Goal: Task Accomplishment & Management: Complete application form

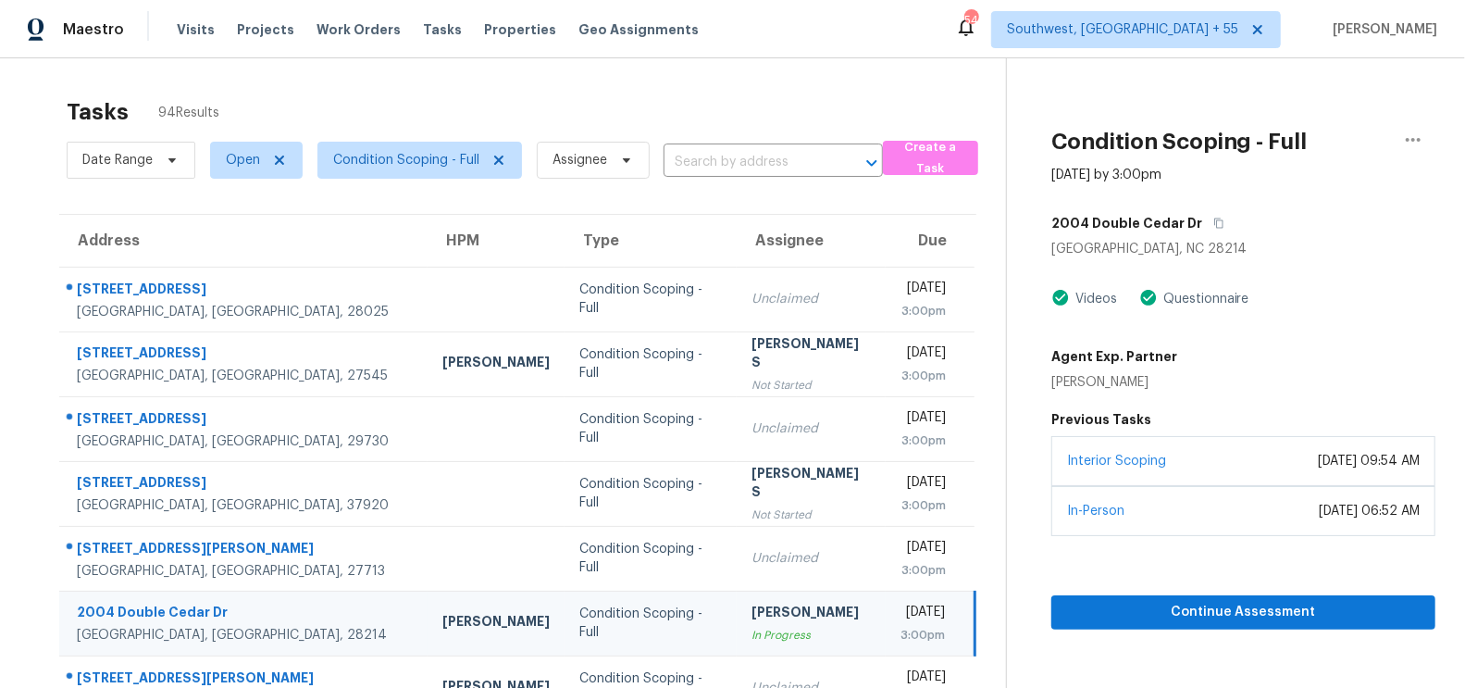
scroll to position [274, 0]
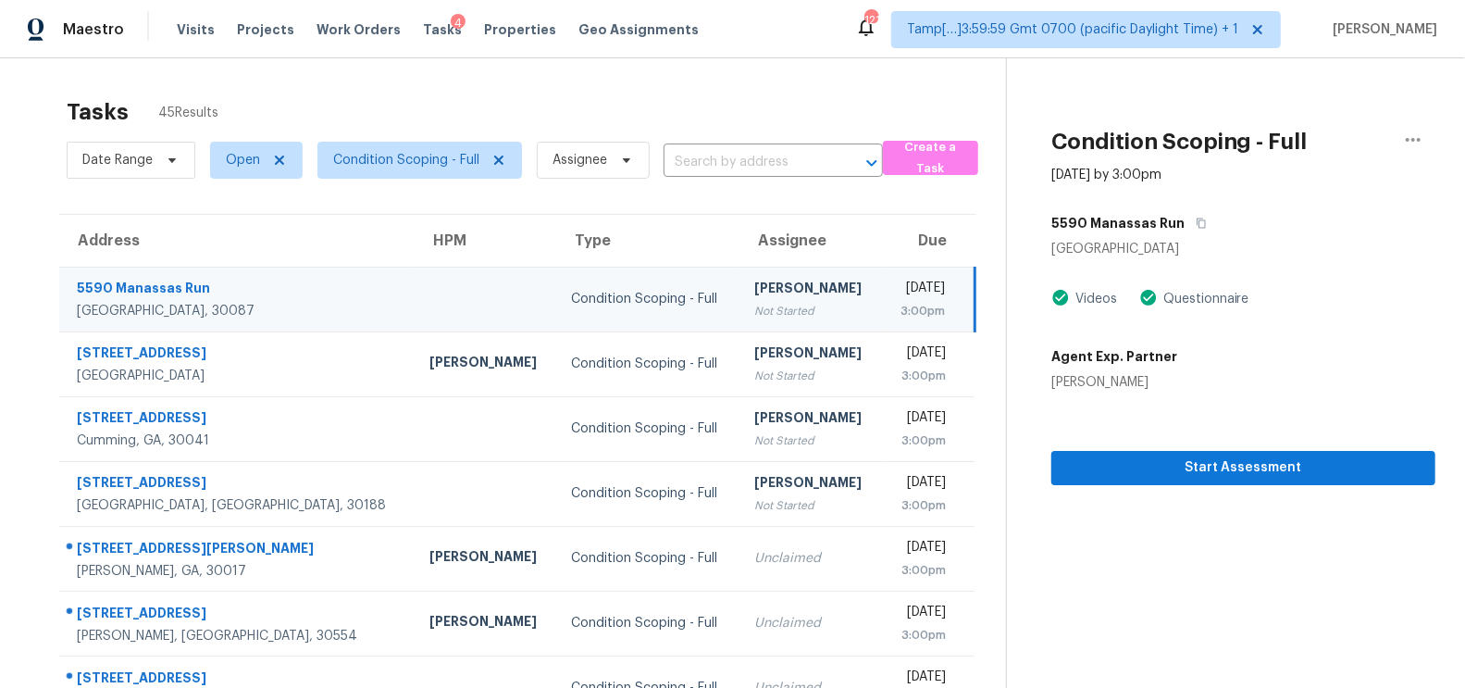
scroll to position [24, 0]
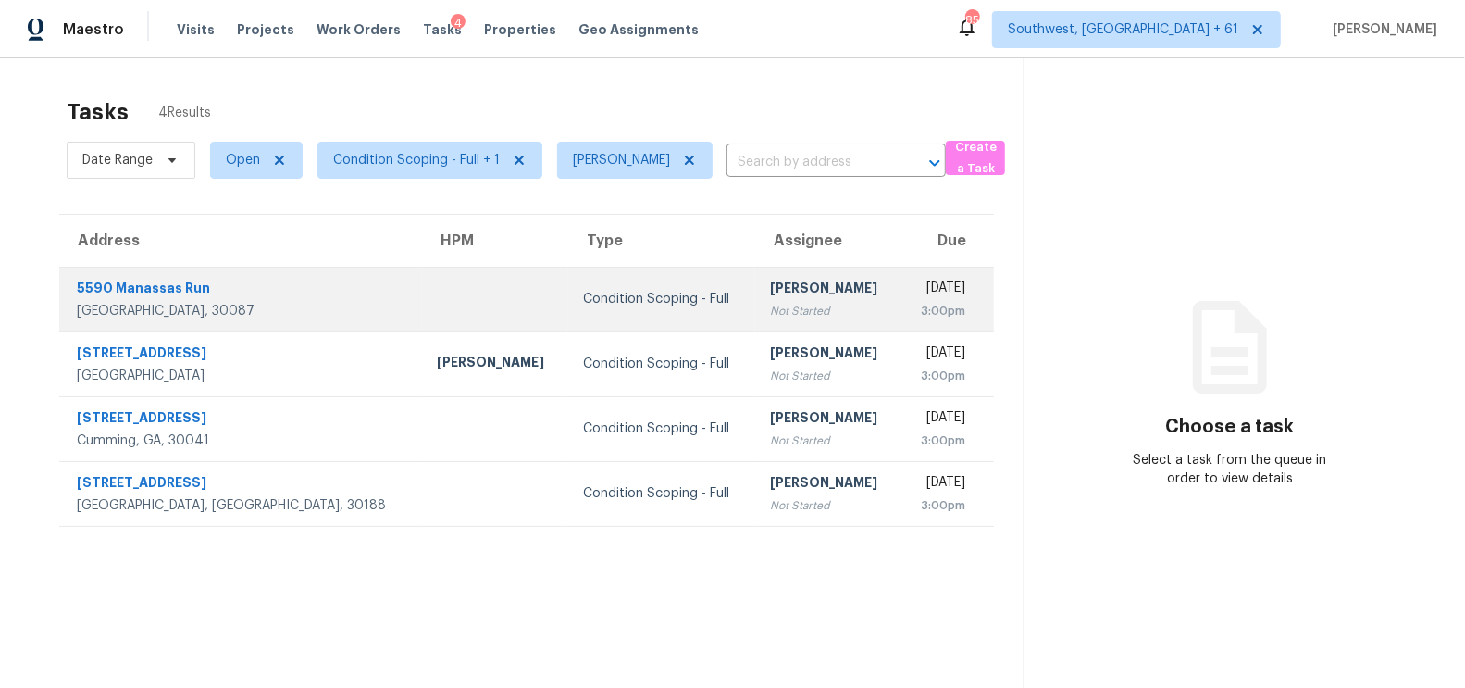
click at [770, 291] on div "[PERSON_NAME]" at bounding box center [828, 290] width 116 height 23
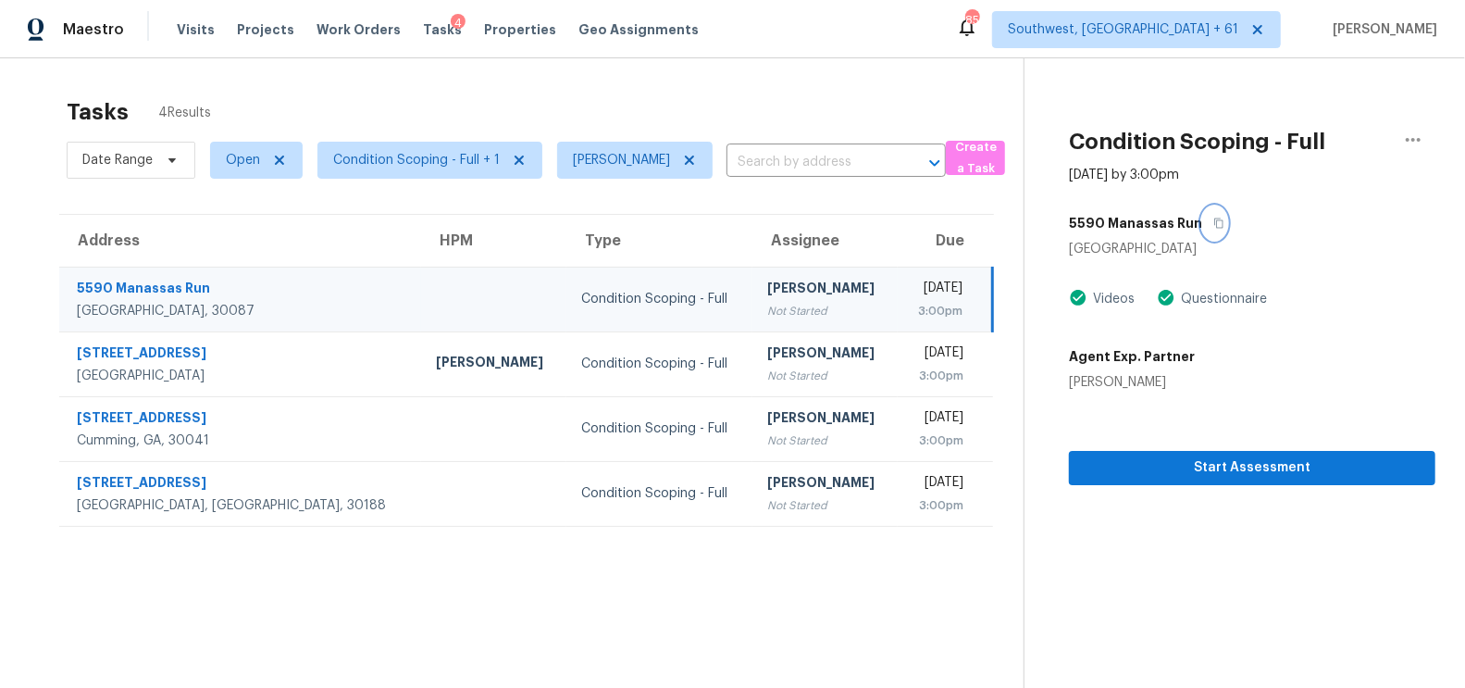
click at [1213, 219] on icon "button" at bounding box center [1218, 222] width 11 height 11
click at [767, 287] on div "[PERSON_NAME]" at bounding box center [825, 290] width 116 height 23
click at [1213, 225] on icon "button" at bounding box center [1218, 222] width 11 height 11
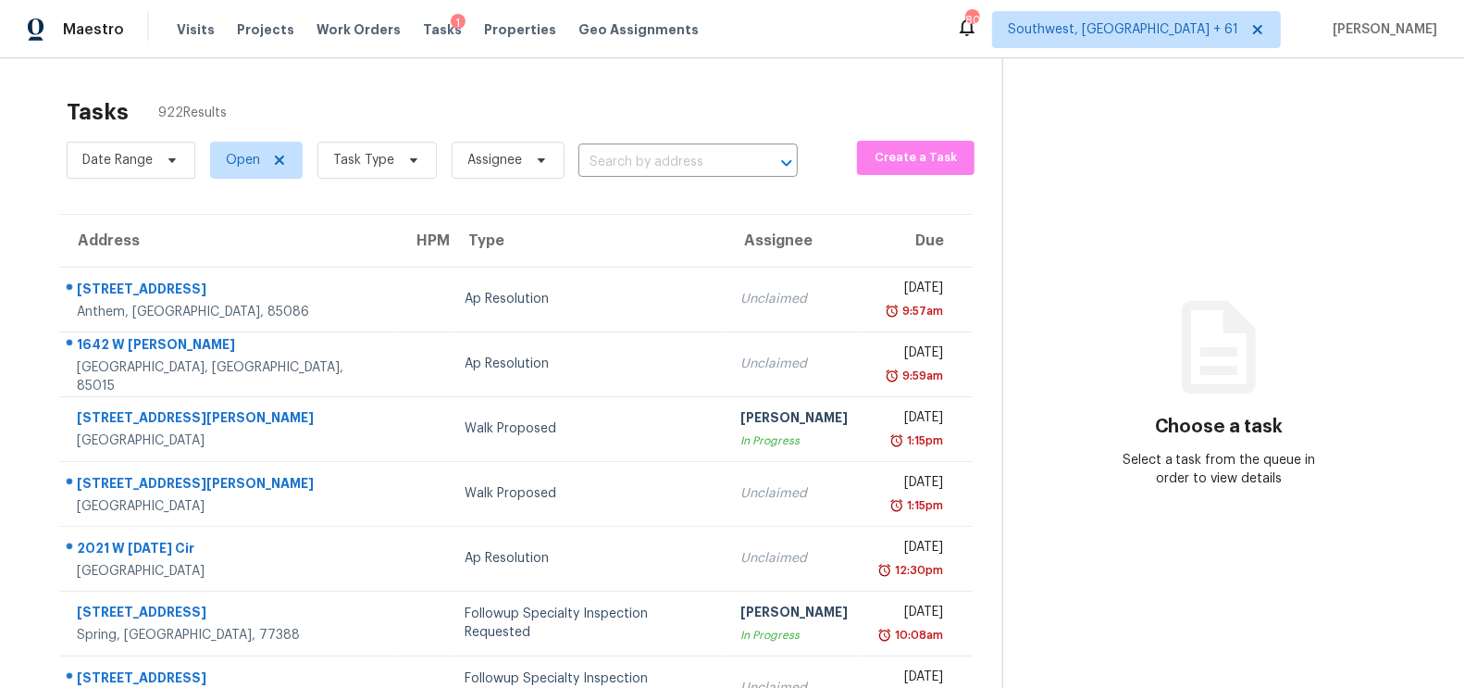
click at [651, 155] on input "text" at bounding box center [662, 162] width 168 height 29
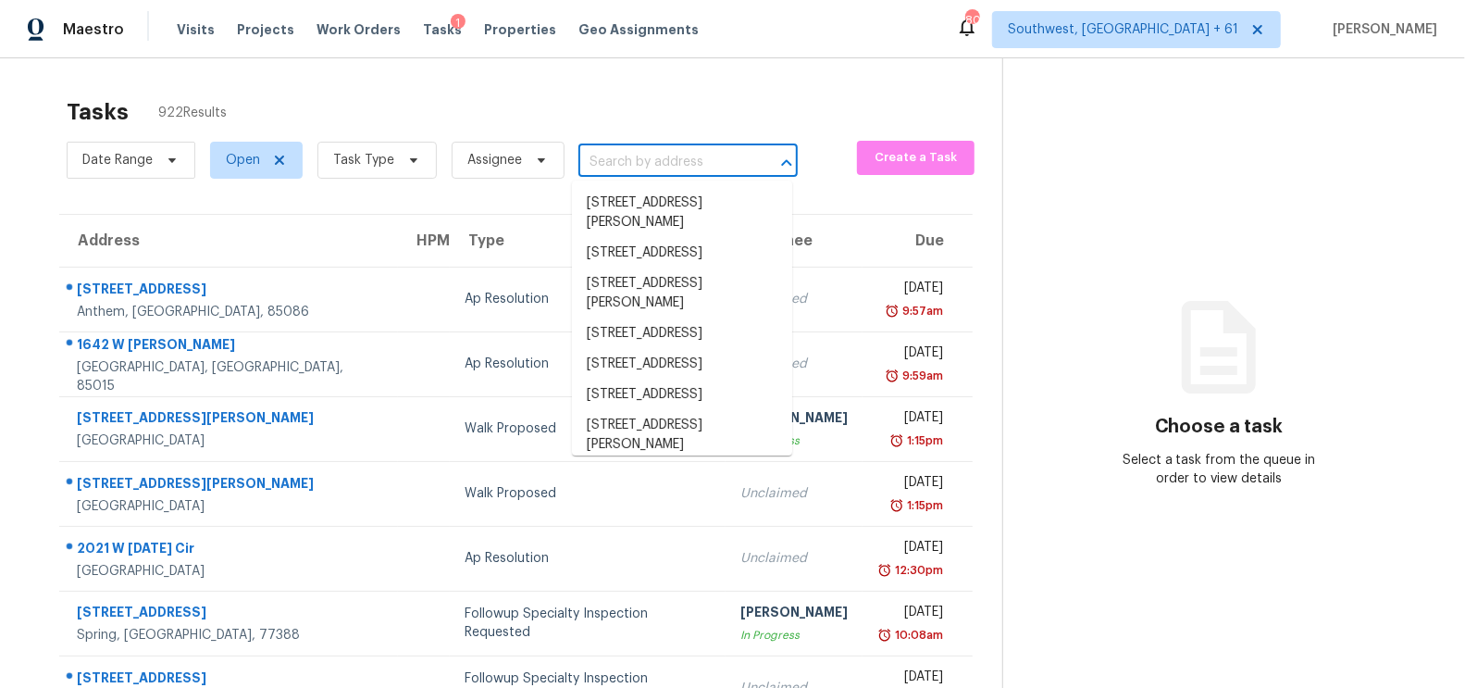
paste input "5590 Manassas Run, Stone Mountain, GA 30087"
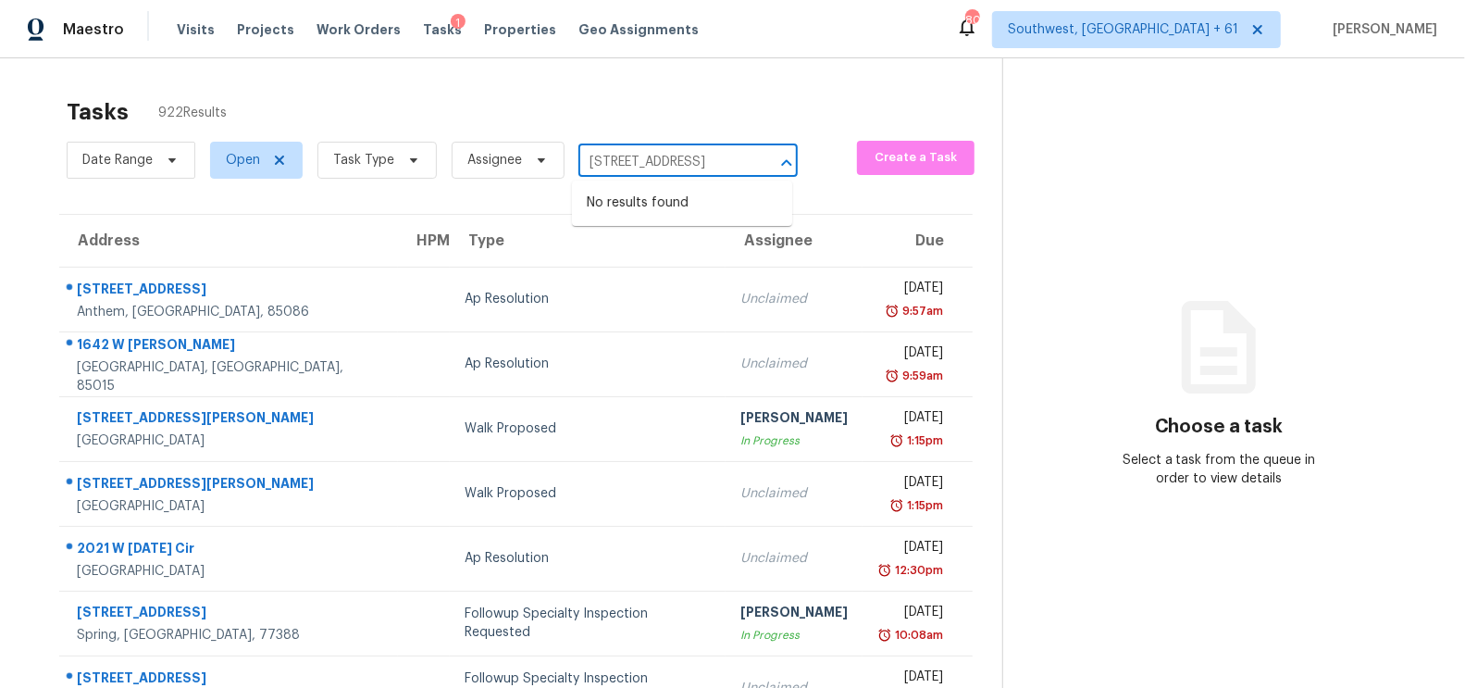
type input "5590 Manassas Run, Stone Mountain, GA 30087"
click at [639, 171] on input "text" at bounding box center [662, 162] width 168 height 29
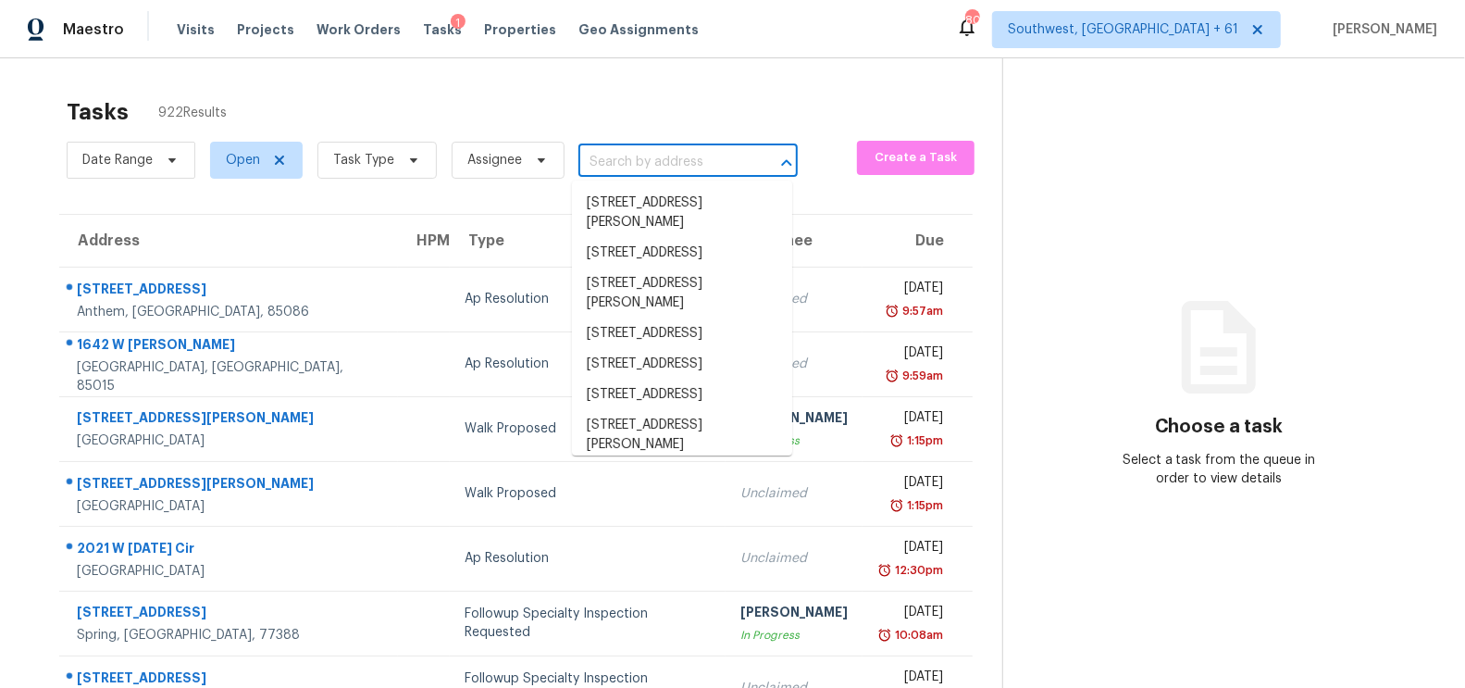
paste input "5590 Manassas Run, Stone Mountain, GA 30087"
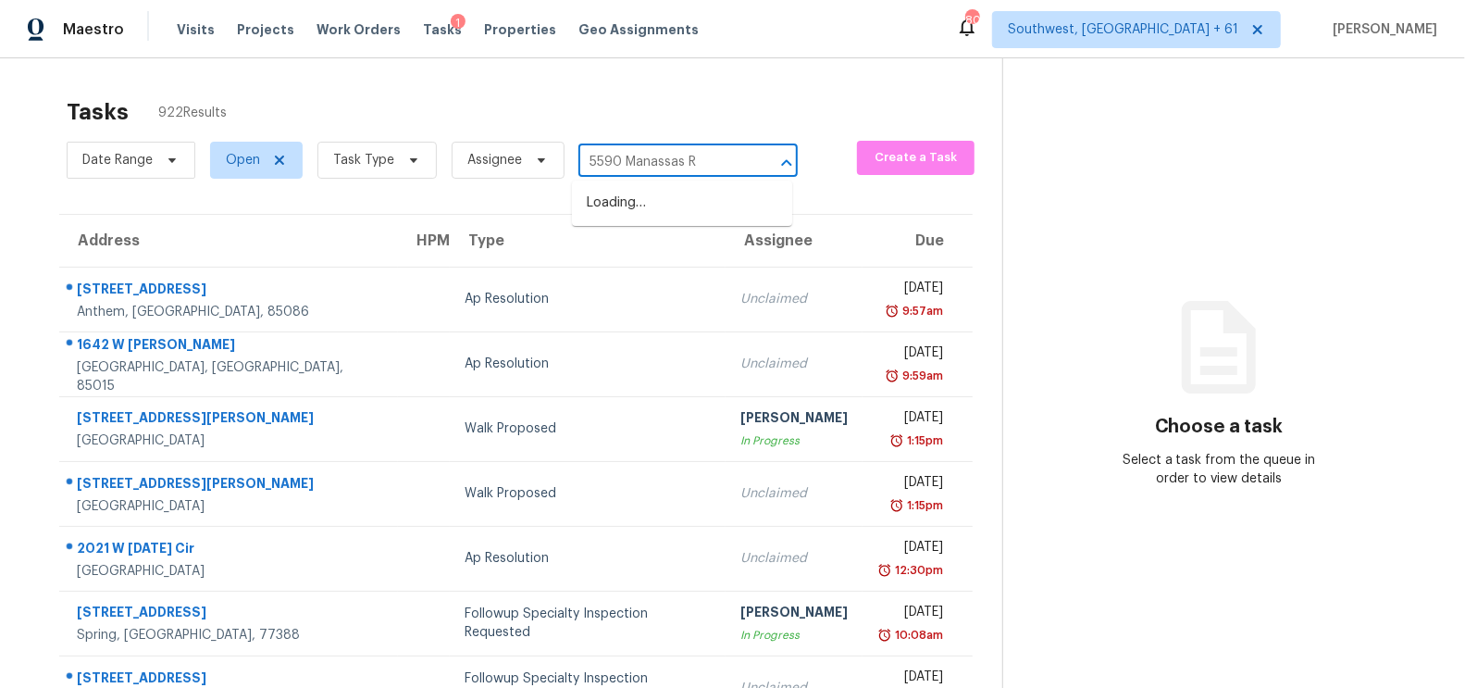
type input "5590 Manassas"
click at [628, 218] on li "5590 Manassas Run, Stone Mountain, GA 30087" at bounding box center [682, 203] width 220 height 31
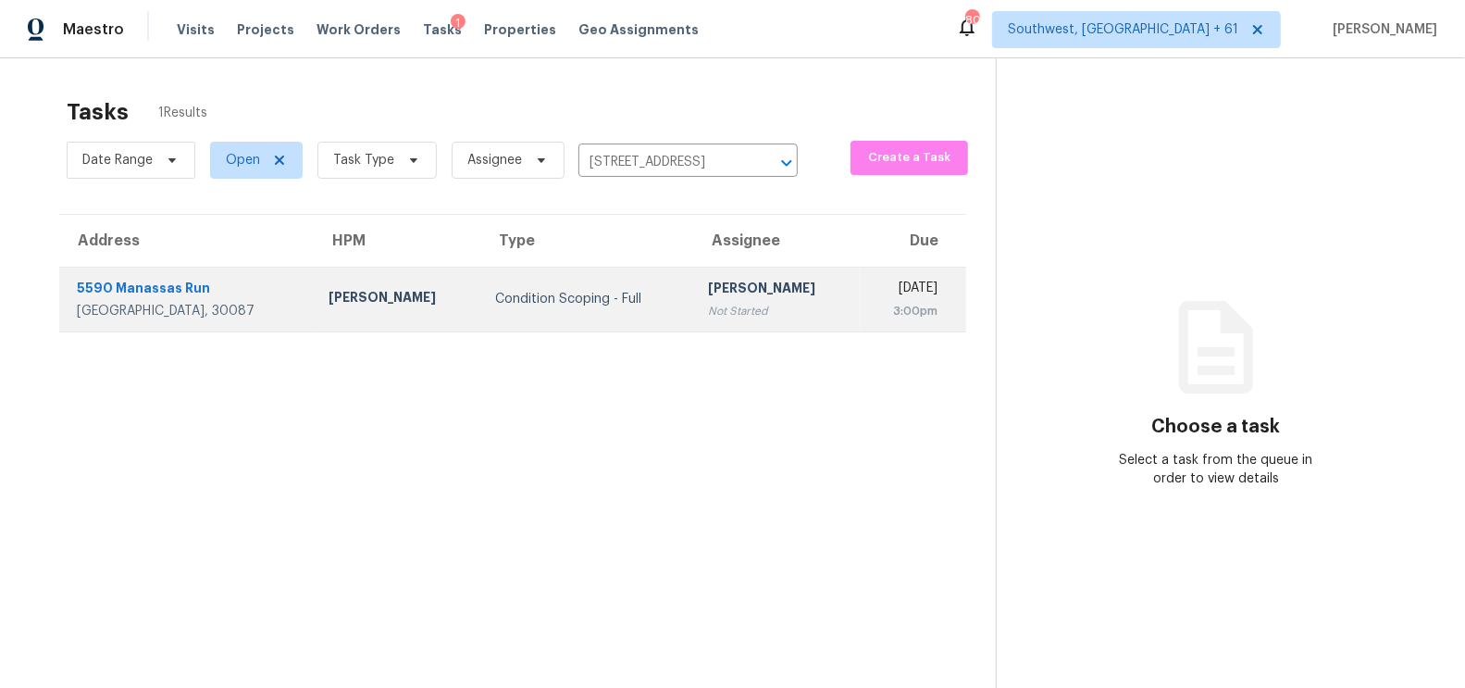
click at [613, 314] on td "Condition Scoping - Full" at bounding box center [586, 299] width 213 height 65
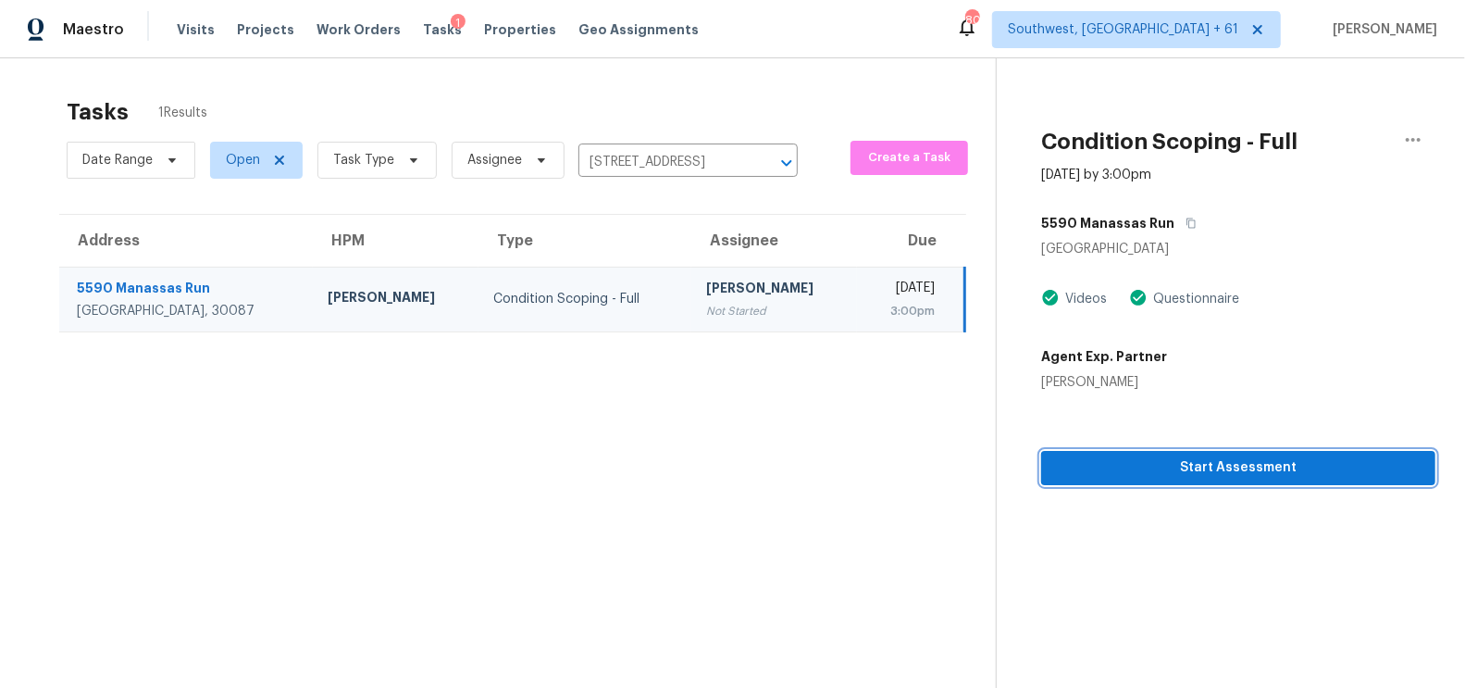
click at [1235, 477] on span "Start Assessment" at bounding box center [1238, 467] width 365 height 23
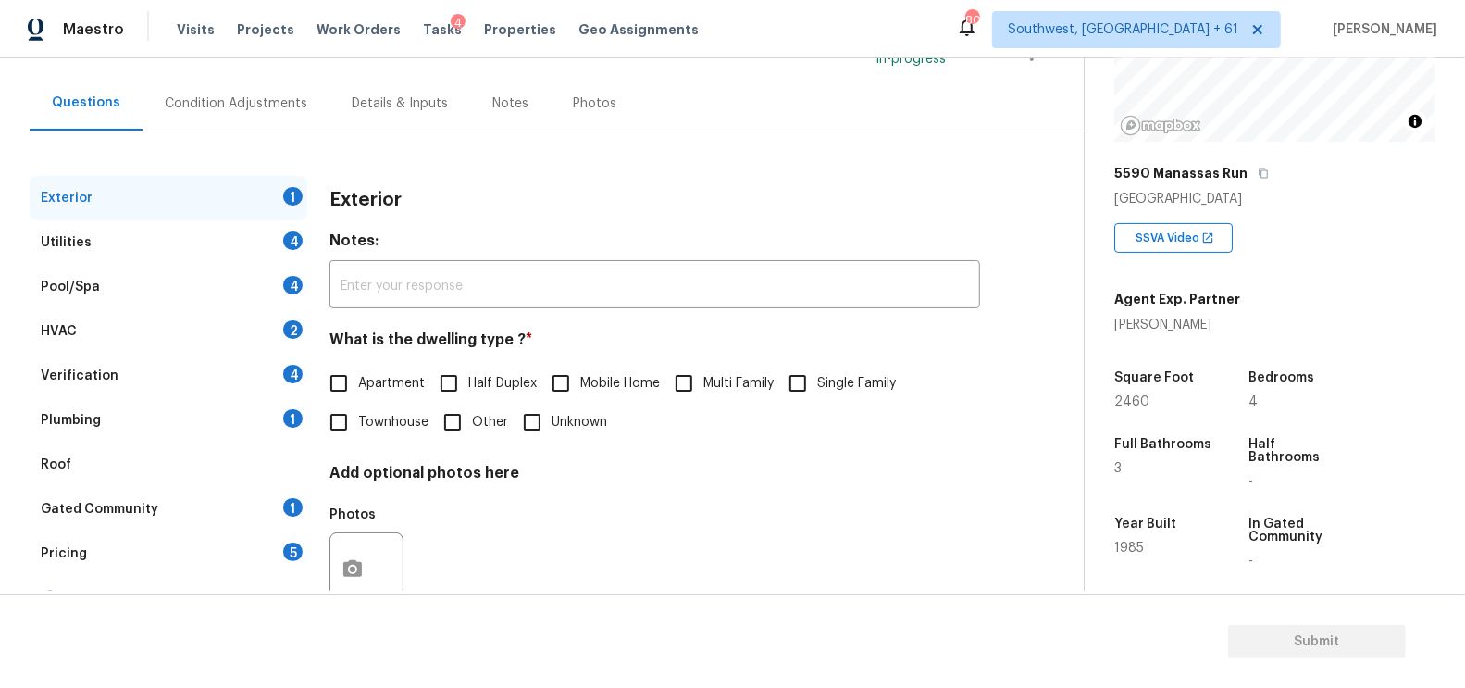
scroll to position [163, 0]
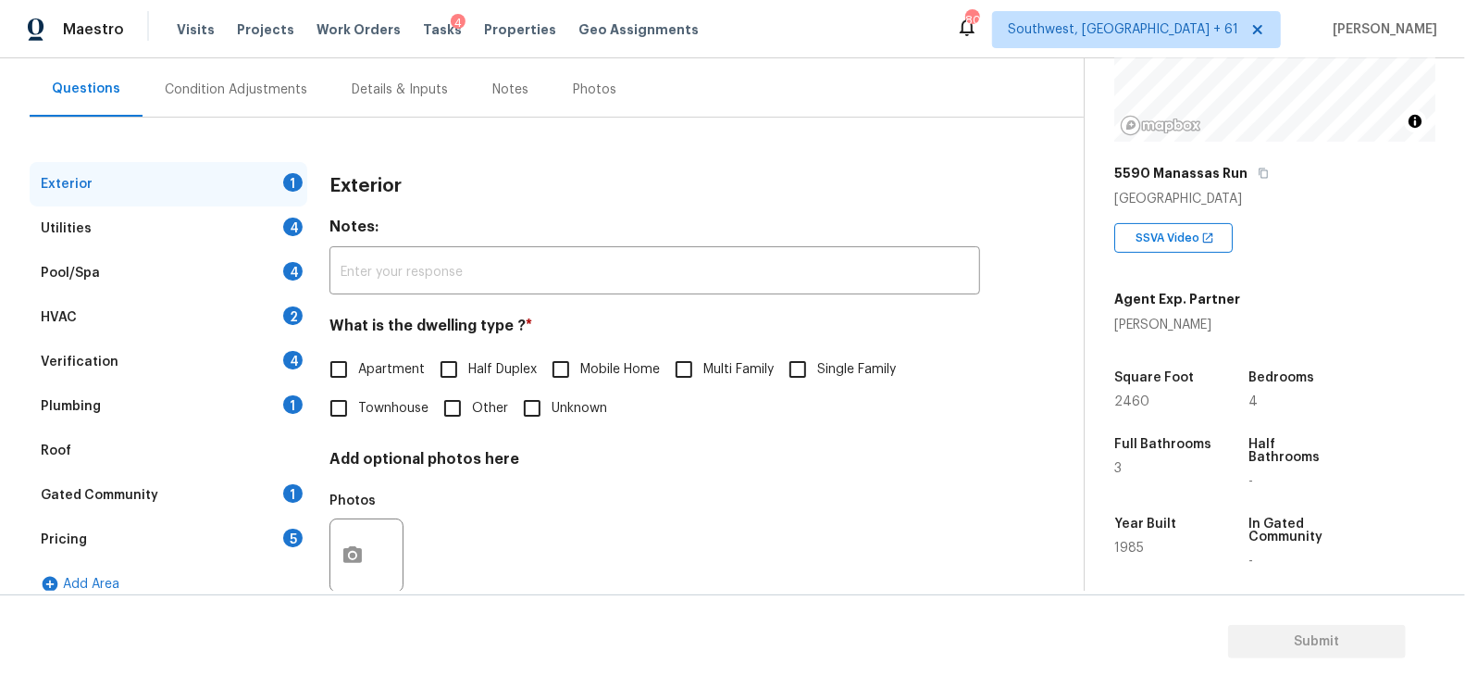
click at [819, 331] on h4 "What is the dwelling type ? *" at bounding box center [654, 330] width 651 height 26
click at [805, 361] on input "Single Family" at bounding box center [797, 369] width 39 height 39
checkbox input "true"
click at [247, 229] on div "Utilities 4" at bounding box center [169, 228] width 278 height 44
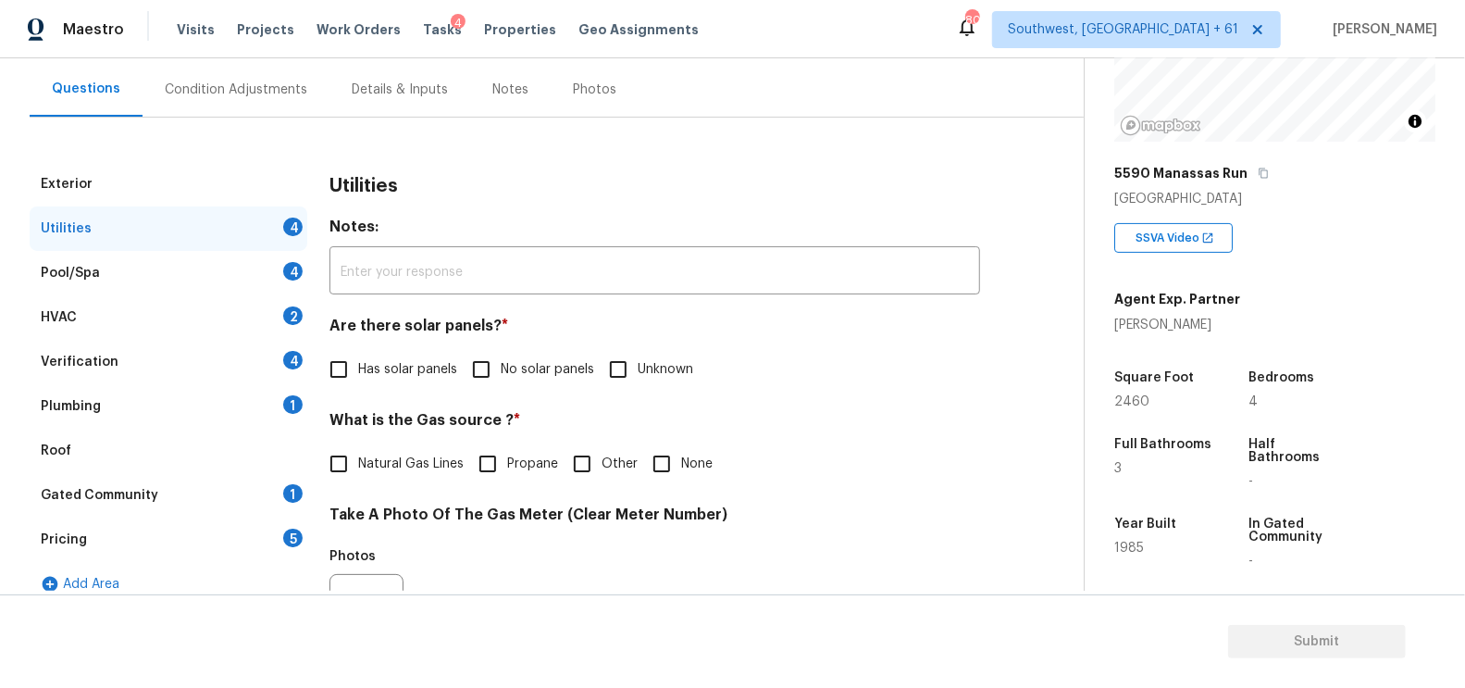
click at [528, 377] on span "No solar panels" at bounding box center [547, 369] width 93 height 19
click at [501, 377] on input "No solar panels" at bounding box center [481, 369] width 39 height 39
checkbox input "true"
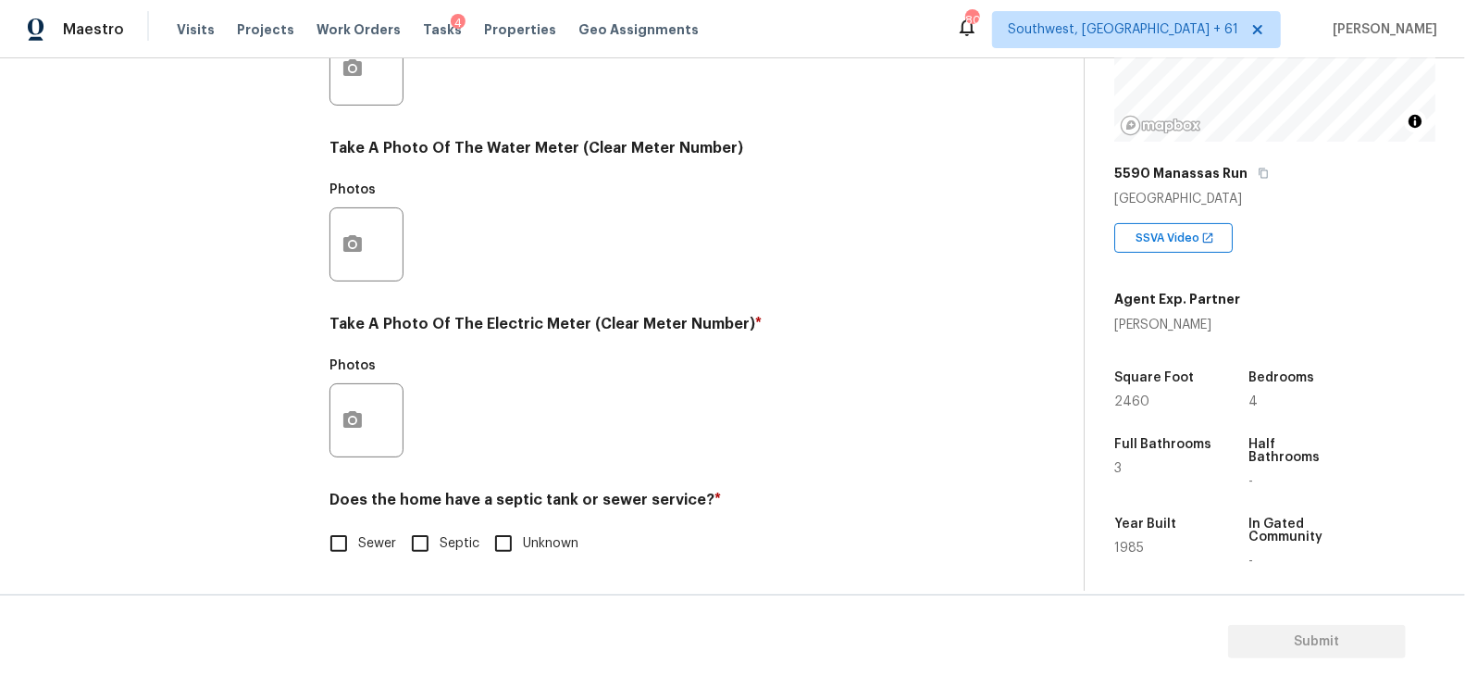
click at [355, 553] on input "Sewer" at bounding box center [338, 543] width 39 height 39
checkbox input "true"
click at [428, 555] on input "Septic" at bounding box center [420, 543] width 39 height 39
checkbox input "true"
checkbox input "false"
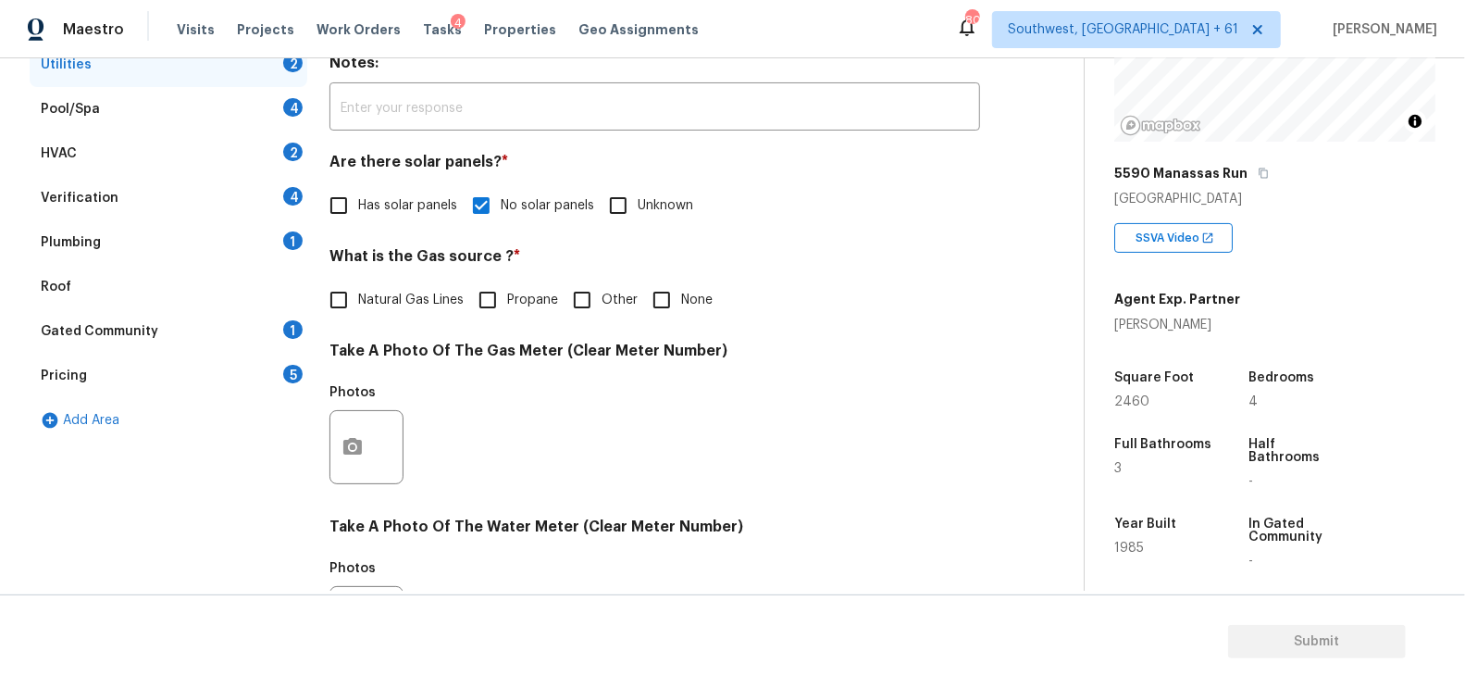
click at [332, 329] on div "Utilities Notes: ​ Are there solar panels? * Has solar panels No solar panels U…" at bounding box center [654, 480] width 651 height 965
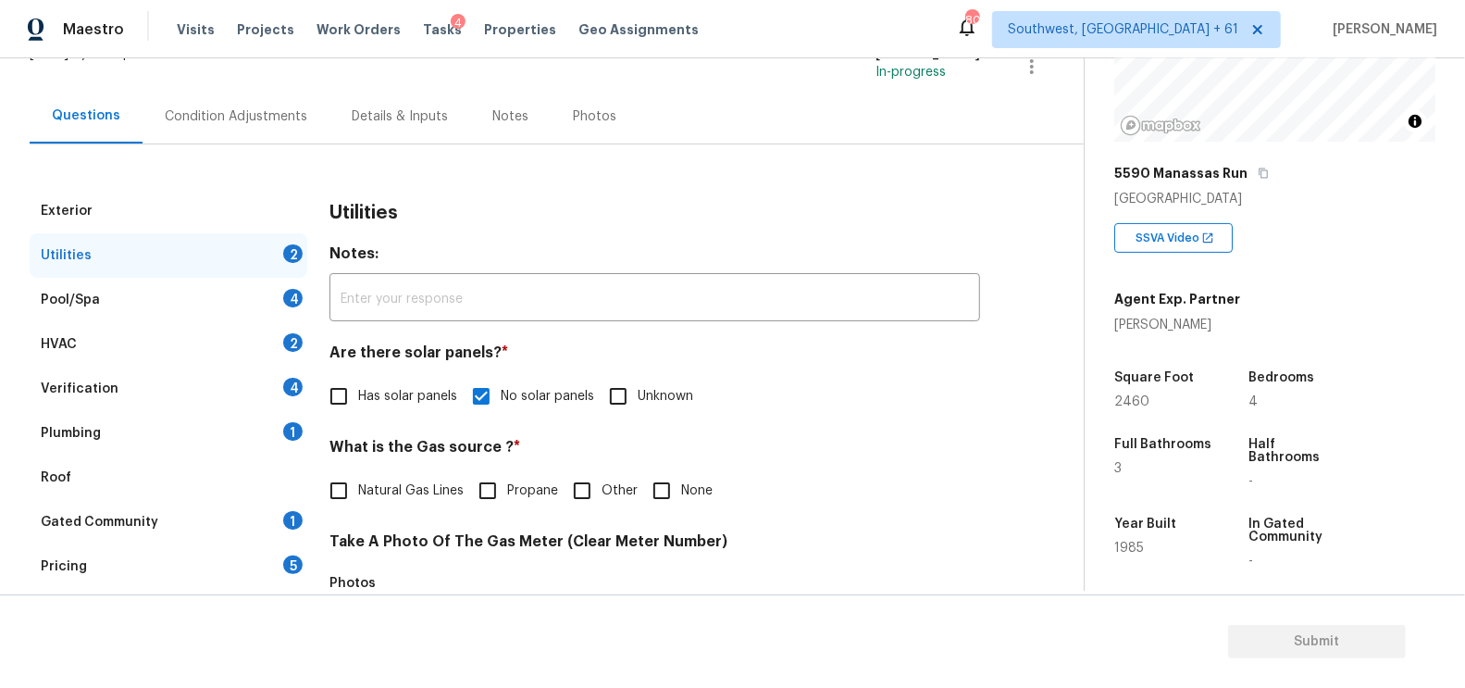
scroll to position [68, 0]
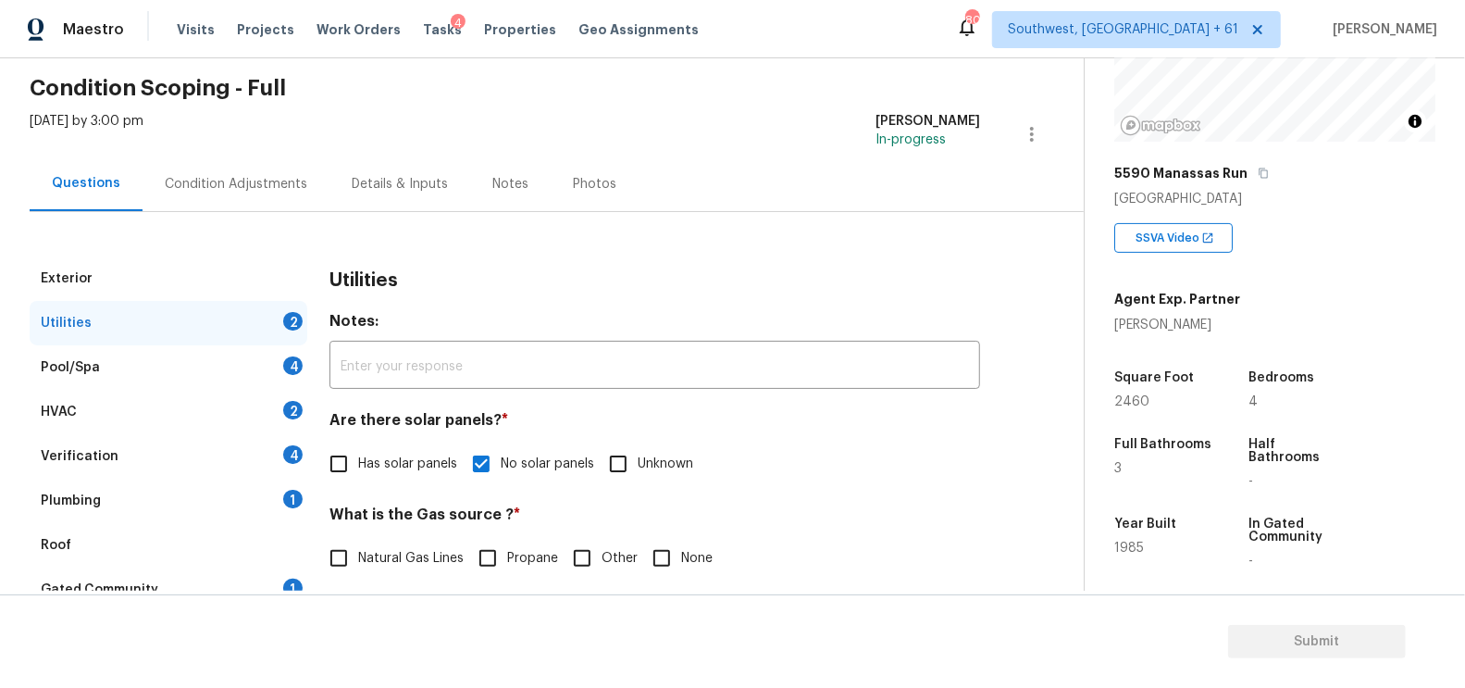
click at [227, 366] on div "Pool/Spa 4" at bounding box center [169, 367] width 278 height 44
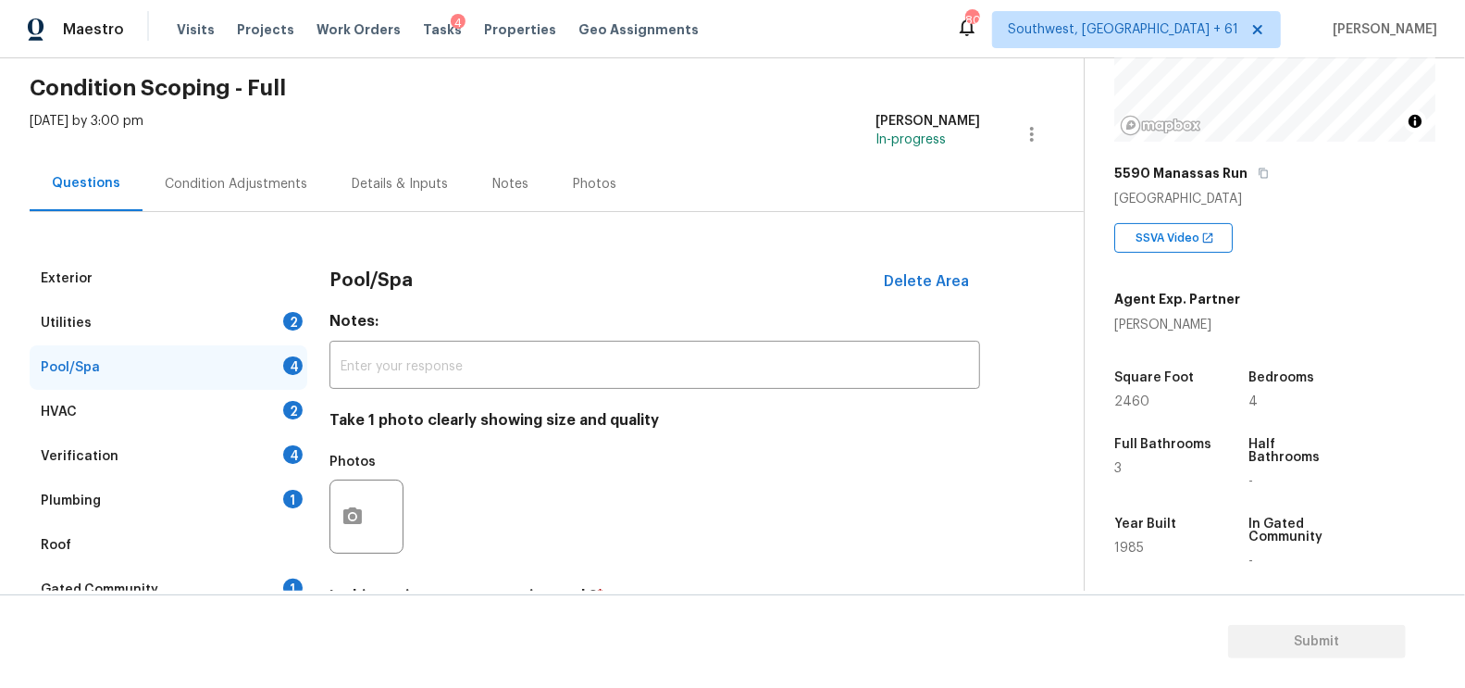
click at [230, 416] on div "HVAC 2" at bounding box center [169, 412] width 278 height 44
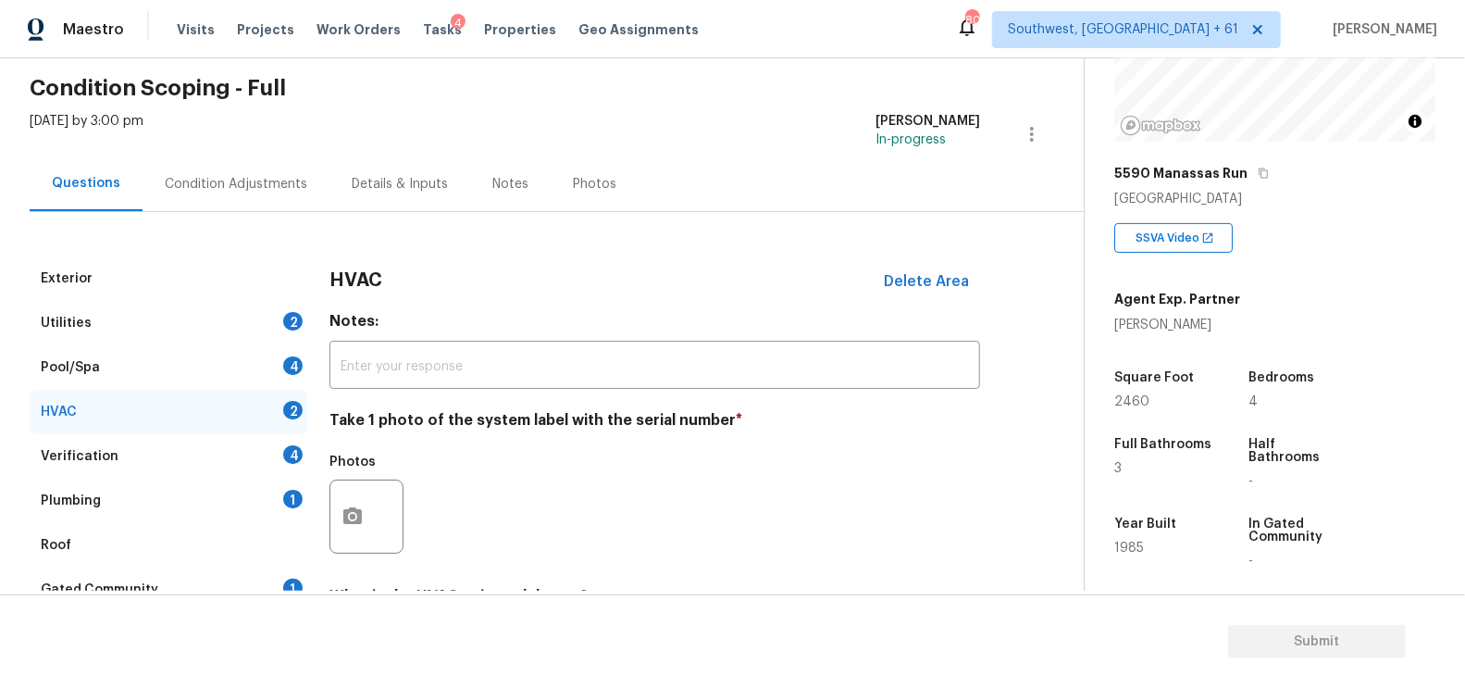
scroll to position [265, 0]
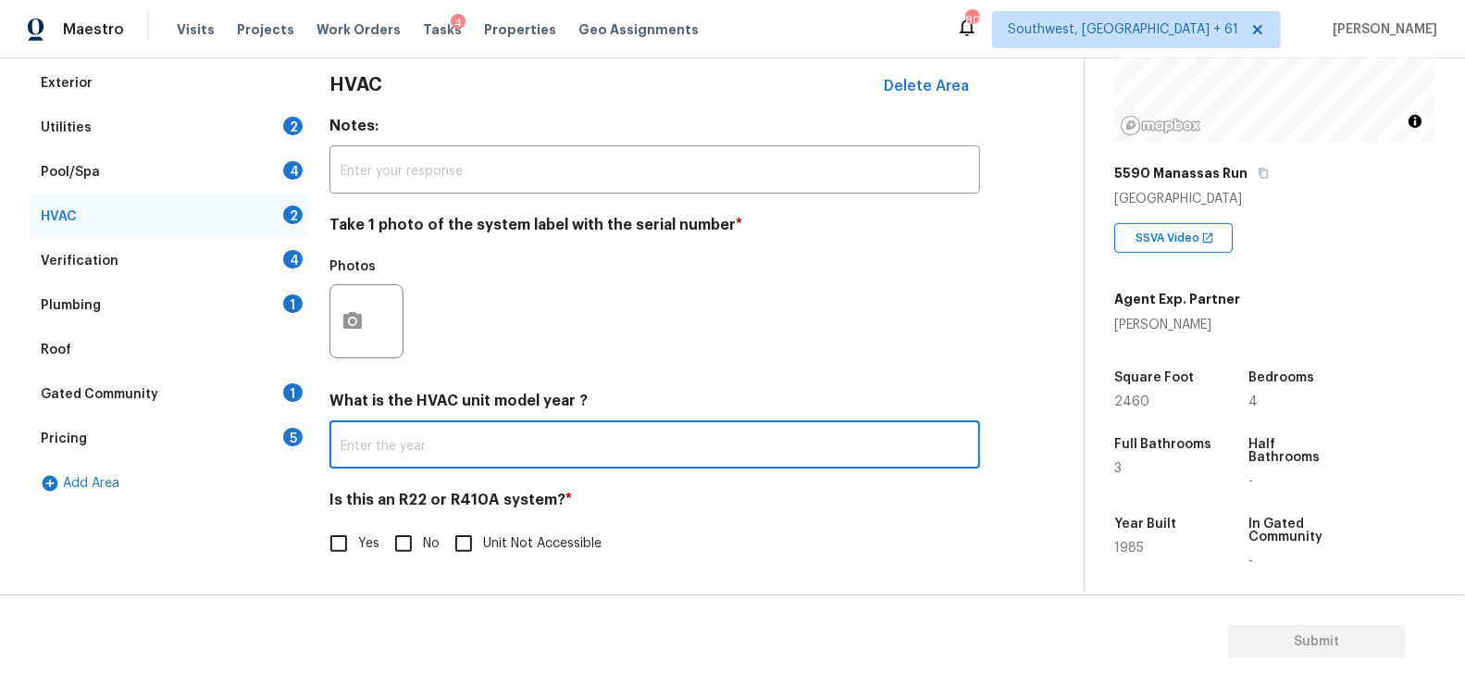
click at [501, 441] on input "text" at bounding box center [654, 446] width 651 height 43
type input "2015"
click at [386, 547] on input "No" at bounding box center [403, 543] width 39 height 39
checkbox input "true"
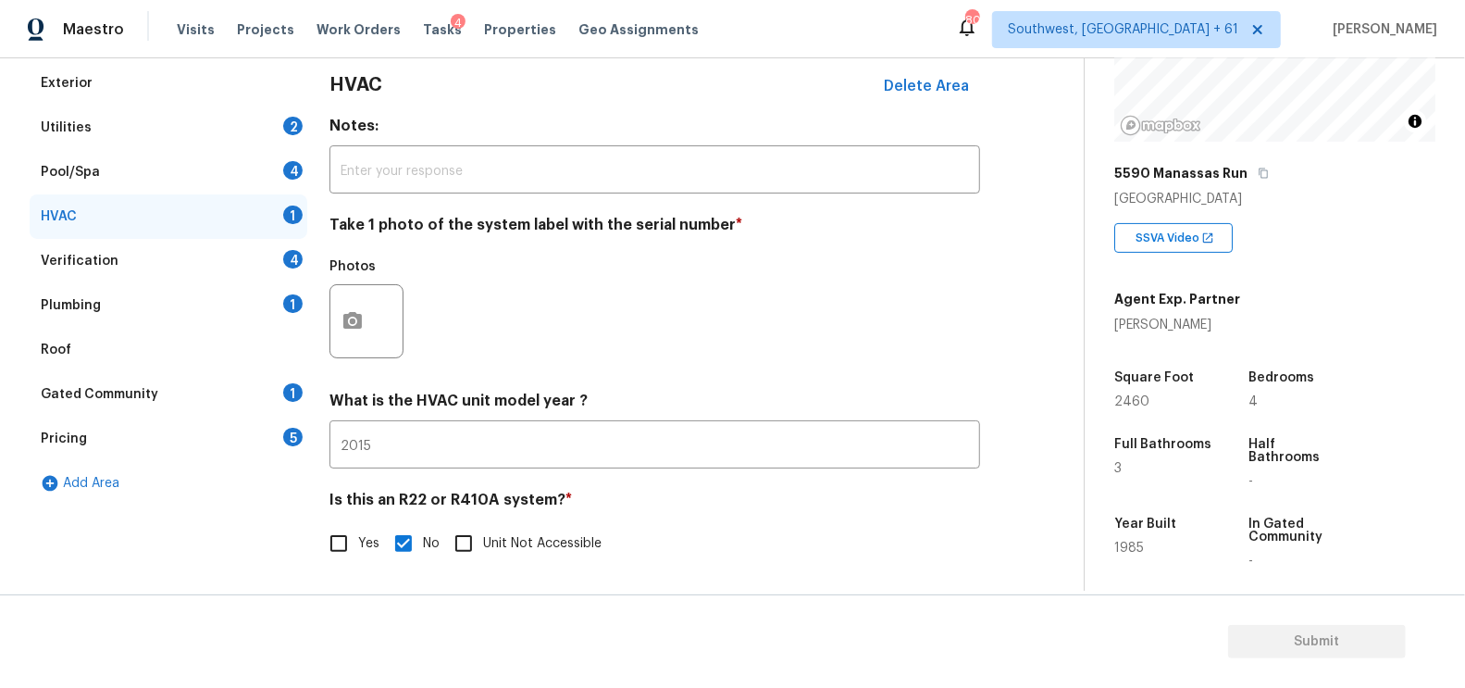
click at [227, 252] on div "Verification 4" at bounding box center [169, 261] width 278 height 44
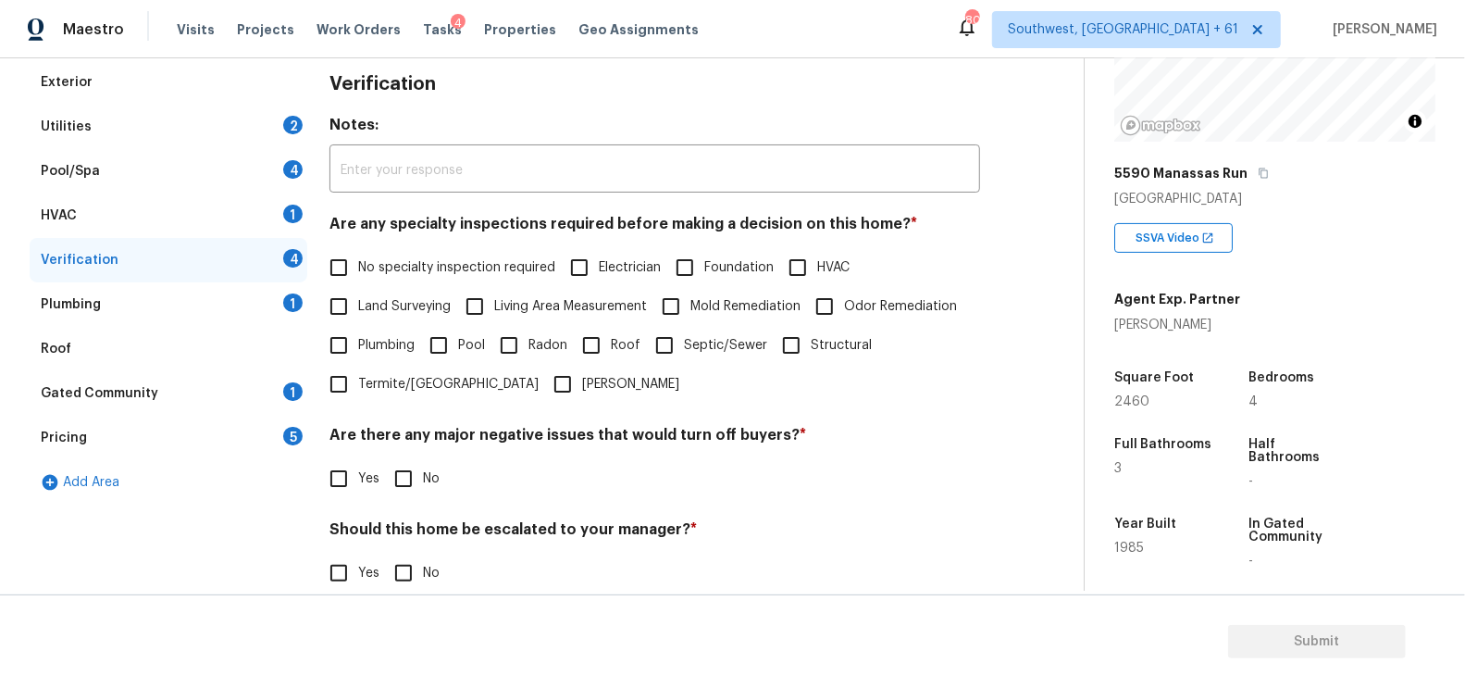
click at [397, 279] on label "No specialty inspection required" at bounding box center [437, 267] width 236 height 39
click at [358, 279] on input "No specialty inspection required" at bounding box center [338, 267] width 39 height 39
checkbox input "true"
click at [420, 468] on input "No" at bounding box center [403, 478] width 39 height 39
checkbox input "true"
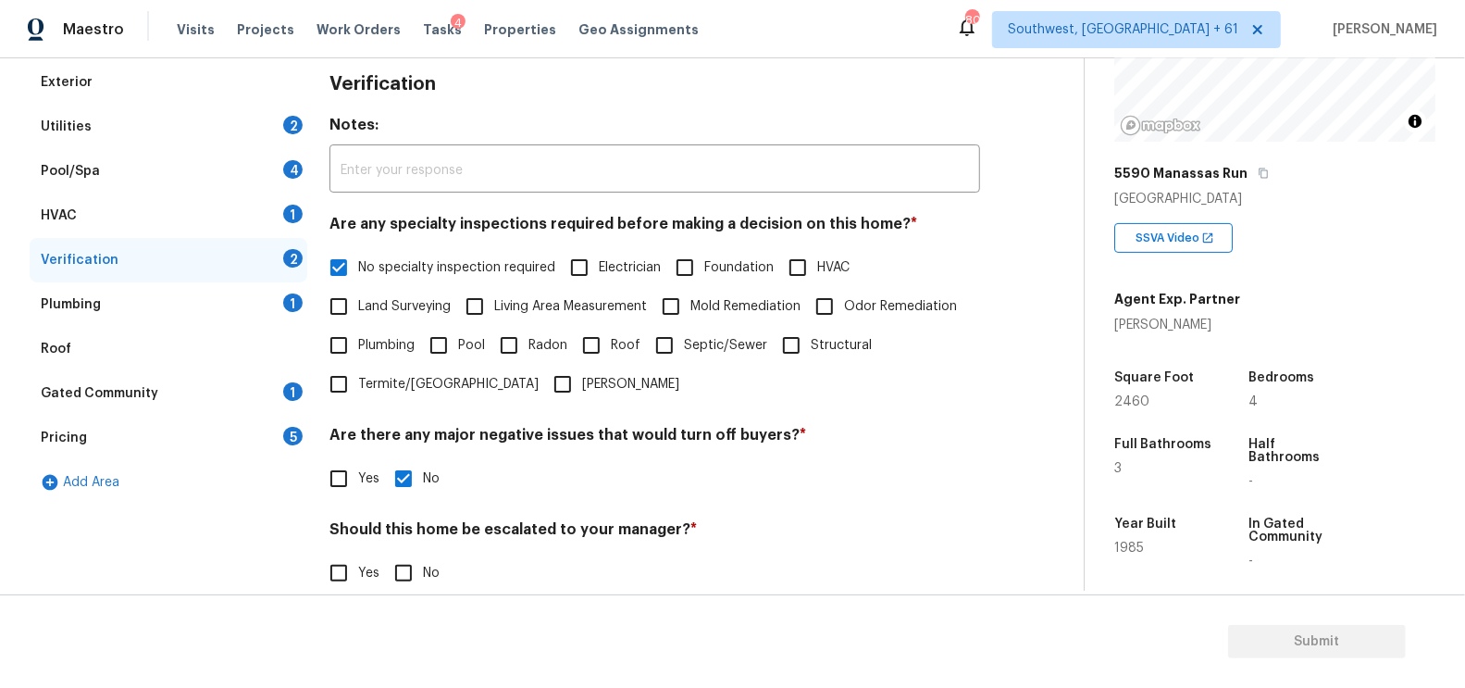
click at [416, 579] on input "No" at bounding box center [403, 572] width 39 height 39
checkbox input "true"
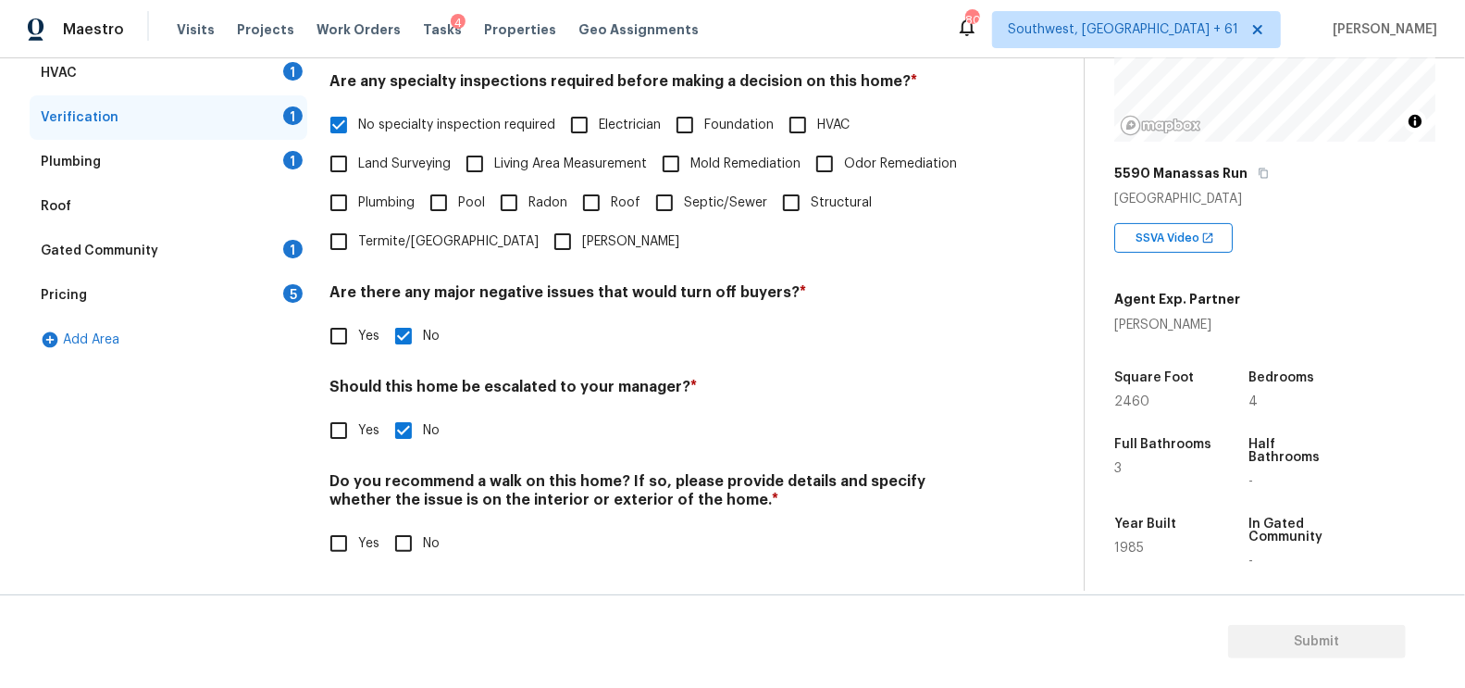
scroll to position [407, 0]
click at [412, 543] on input "No" at bounding box center [403, 543] width 39 height 39
checkbox input "true"
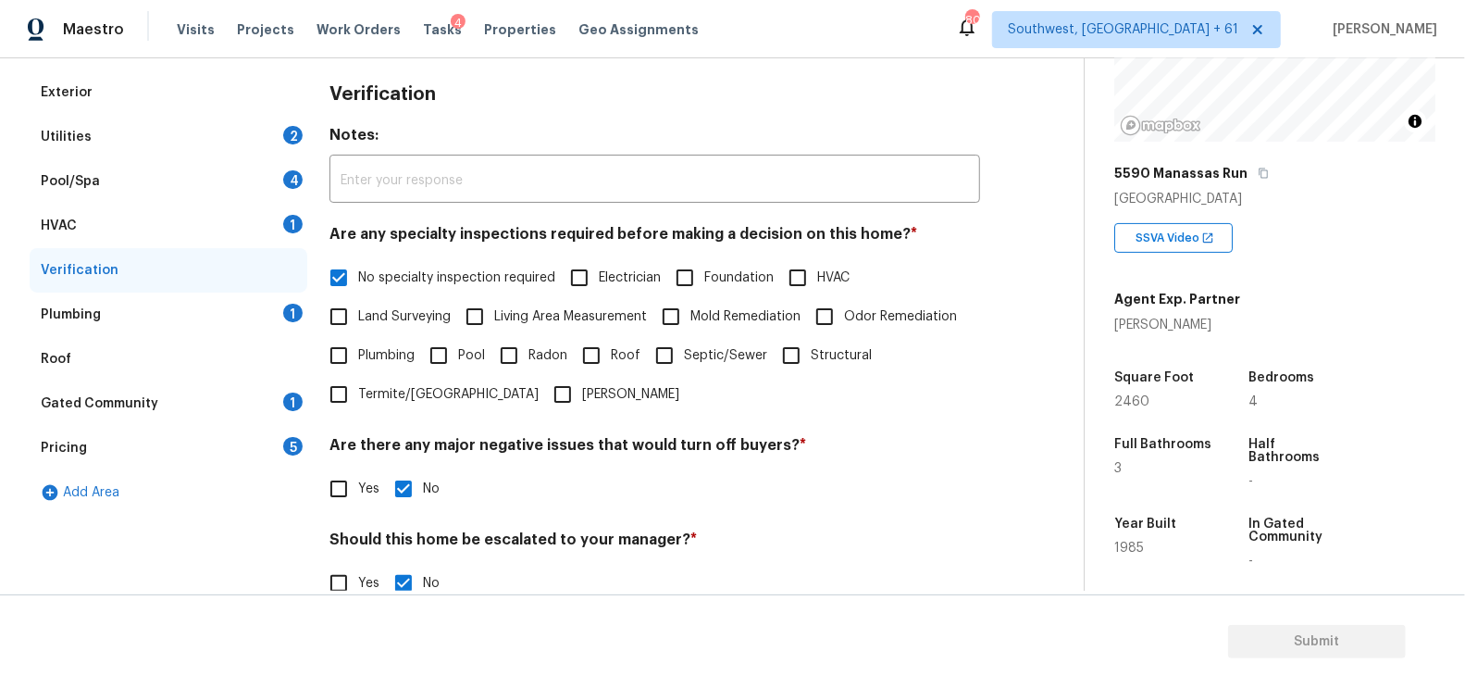
click at [236, 317] on div "Plumbing 1" at bounding box center [169, 314] width 278 height 44
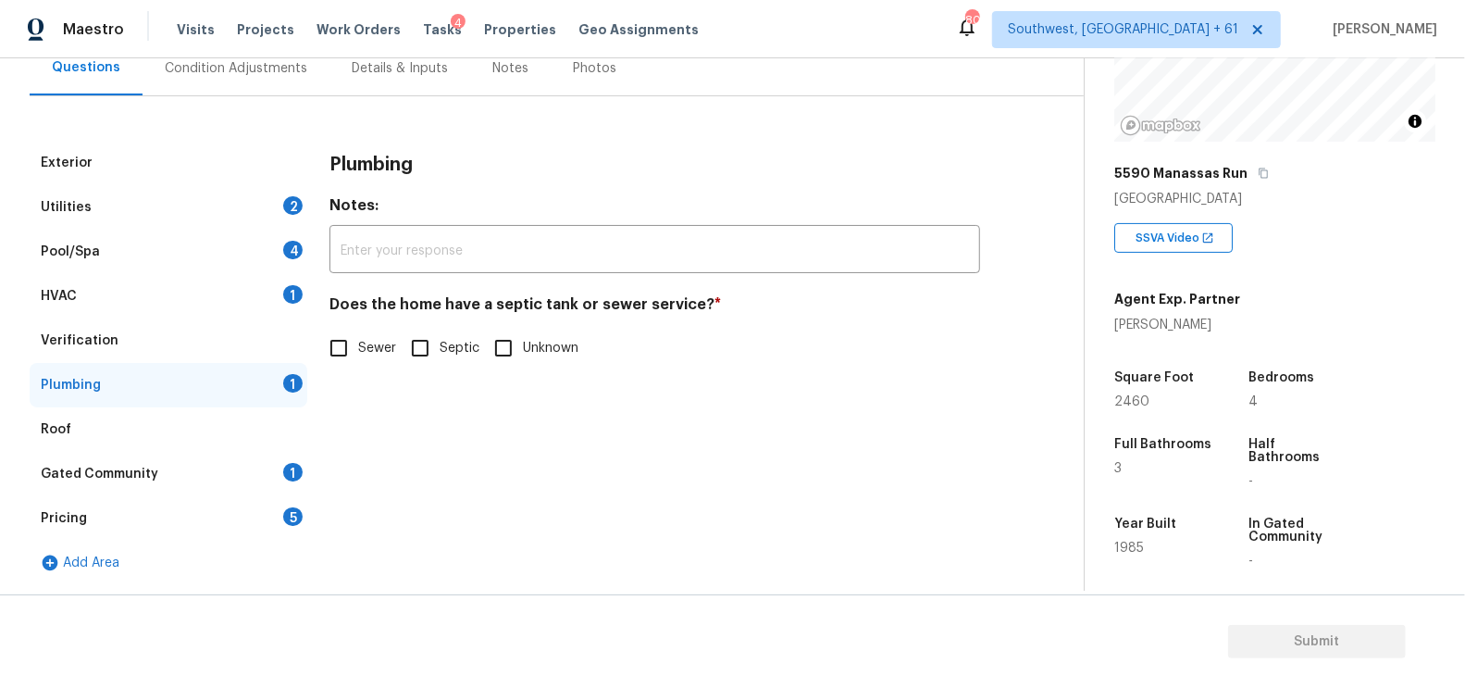
scroll to position [183, 0]
click at [433, 340] on input "Septic" at bounding box center [420, 348] width 39 height 39
checkbox input "true"
click at [255, 463] on div "Gated Community 1" at bounding box center [169, 475] width 278 height 44
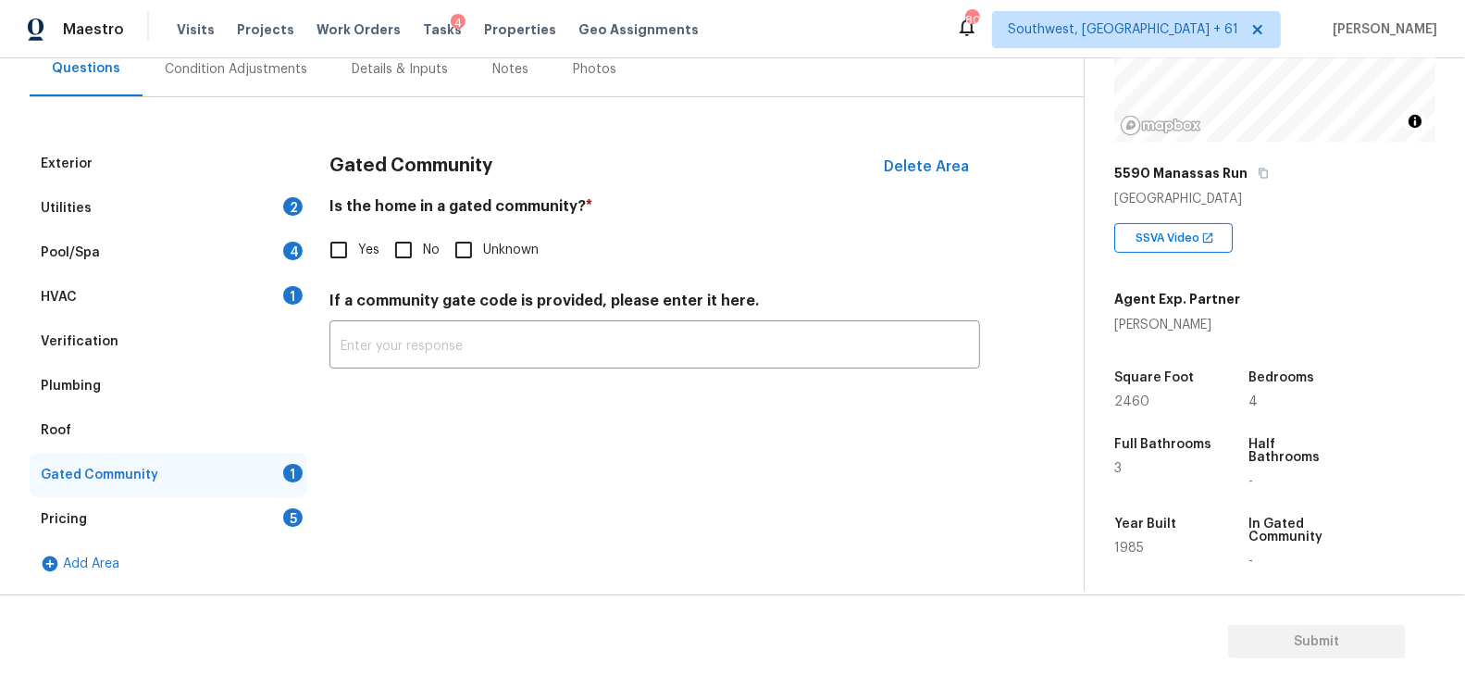
click at [406, 255] on input "No" at bounding box center [403, 249] width 39 height 39
checkbox input "true"
click at [286, 515] on div "5" at bounding box center [292, 517] width 19 height 19
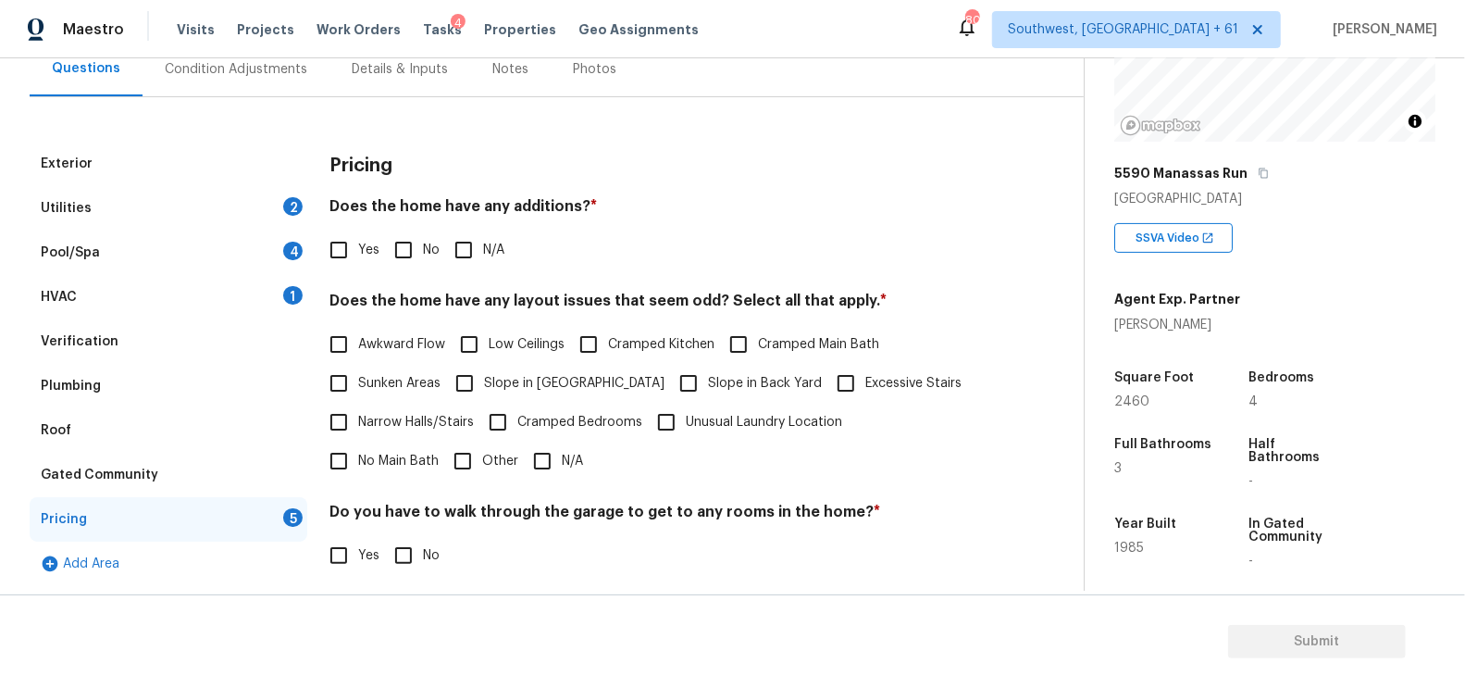
click at [412, 237] on input "No" at bounding box center [403, 249] width 39 height 39
checkbox input "true"
click at [523, 464] on input "N/A" at bounding box center [542, 460] width 39 height 39
checkbox input "true"
click at [415, 553] on input "No" at bounding box center [403, 555] width 39 height 39
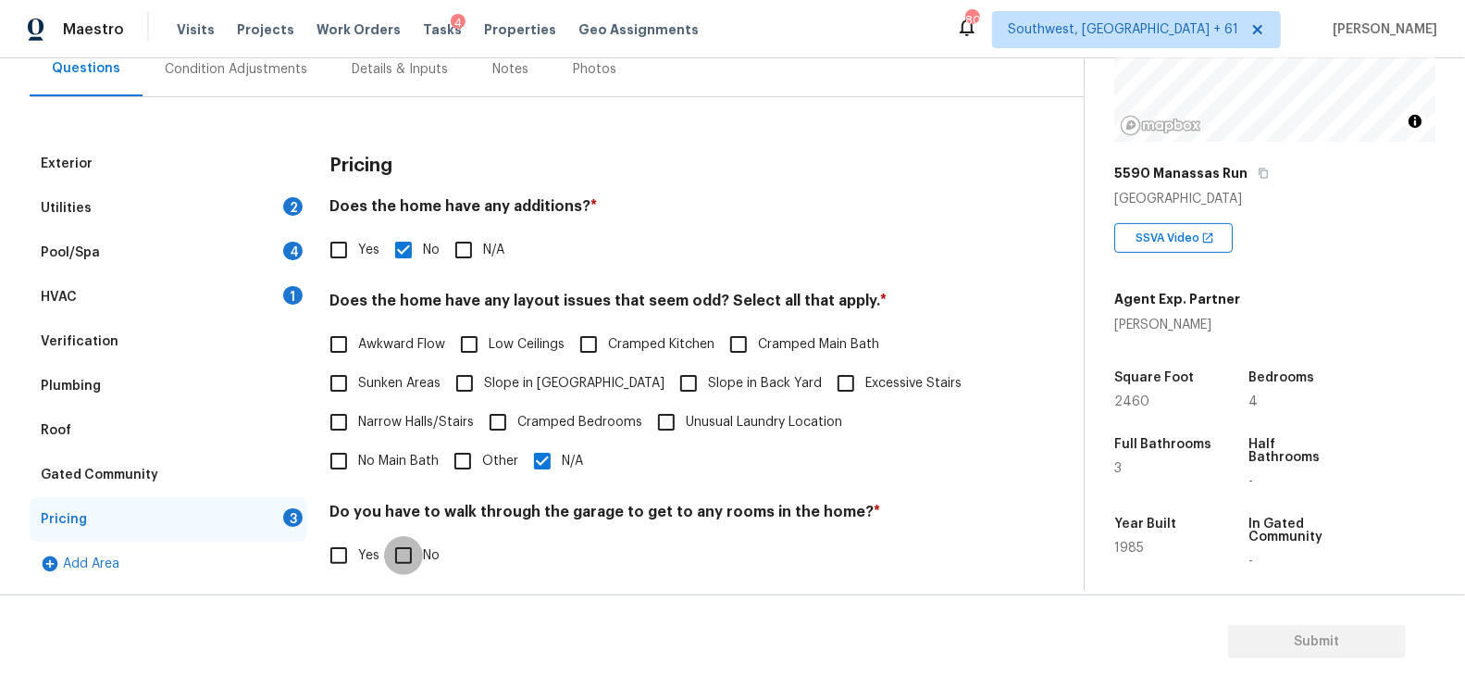
checkbox input "true"
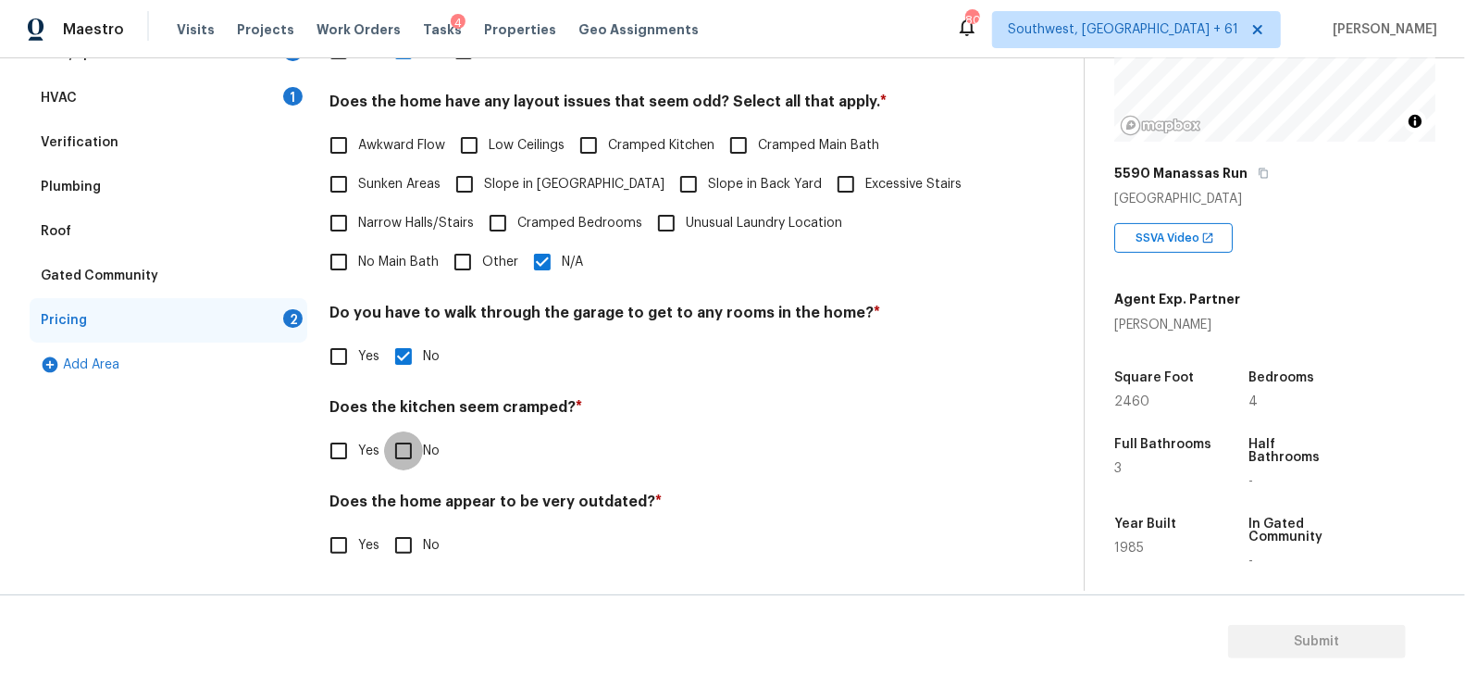
click at [406, 447] on input "No" at bounding box center [403, 450] width 39 height 39
checkbox input "true"
click at [416, 538] on input "No" at bounding box center [403, 545] width 39 height 39
checkbox input "true"
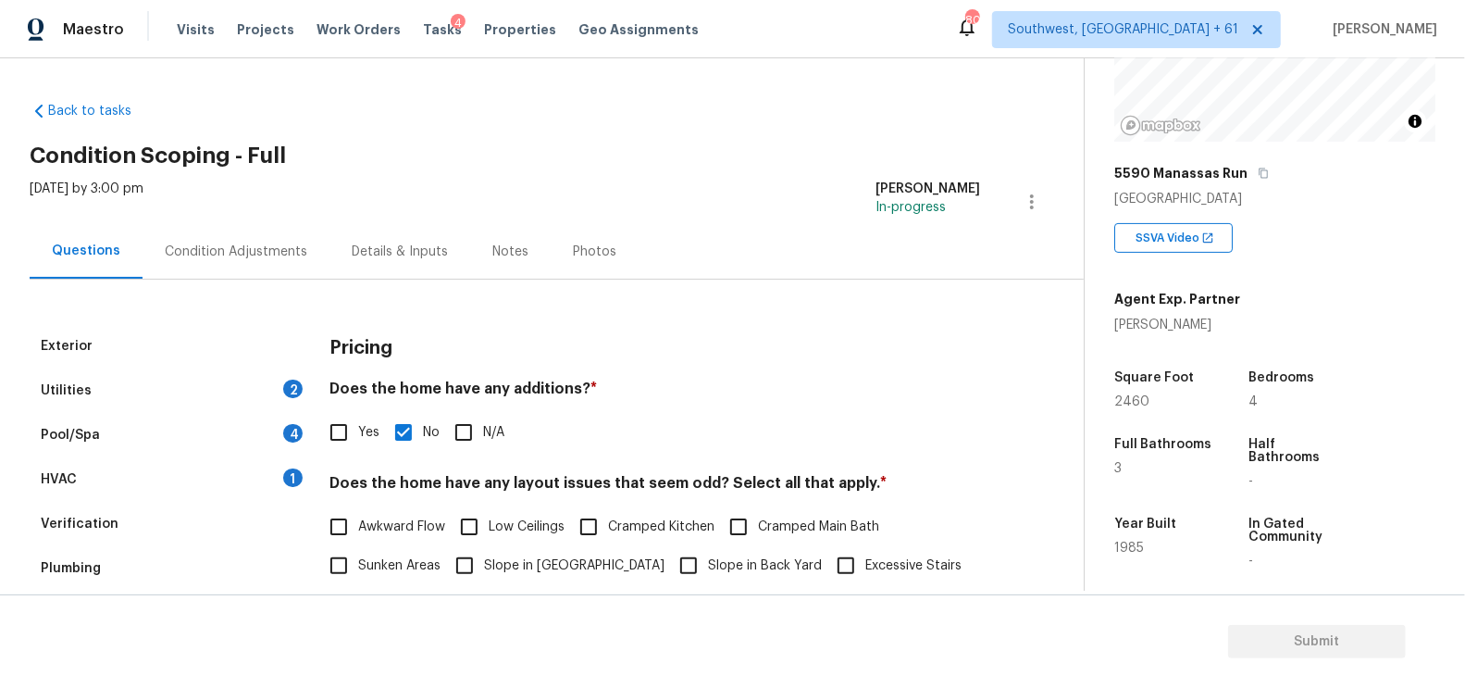
scroll to position [0, 0]
click at [190, 253] on div "Condition Adjustments" at bounding box center [236, 252] width 143 height 19
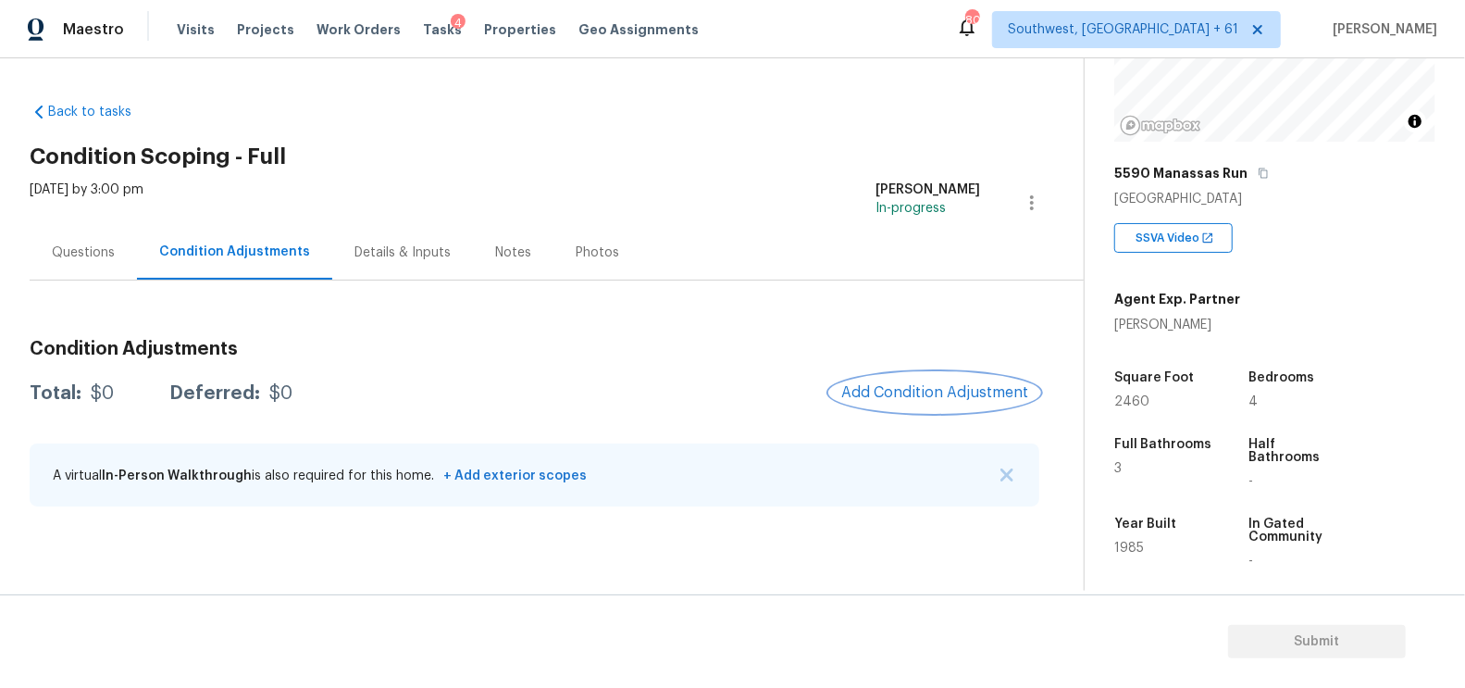
click at [892, 394] on span "Add Condition Adjustment" at bounding box center [934, 392] width 187 height 17
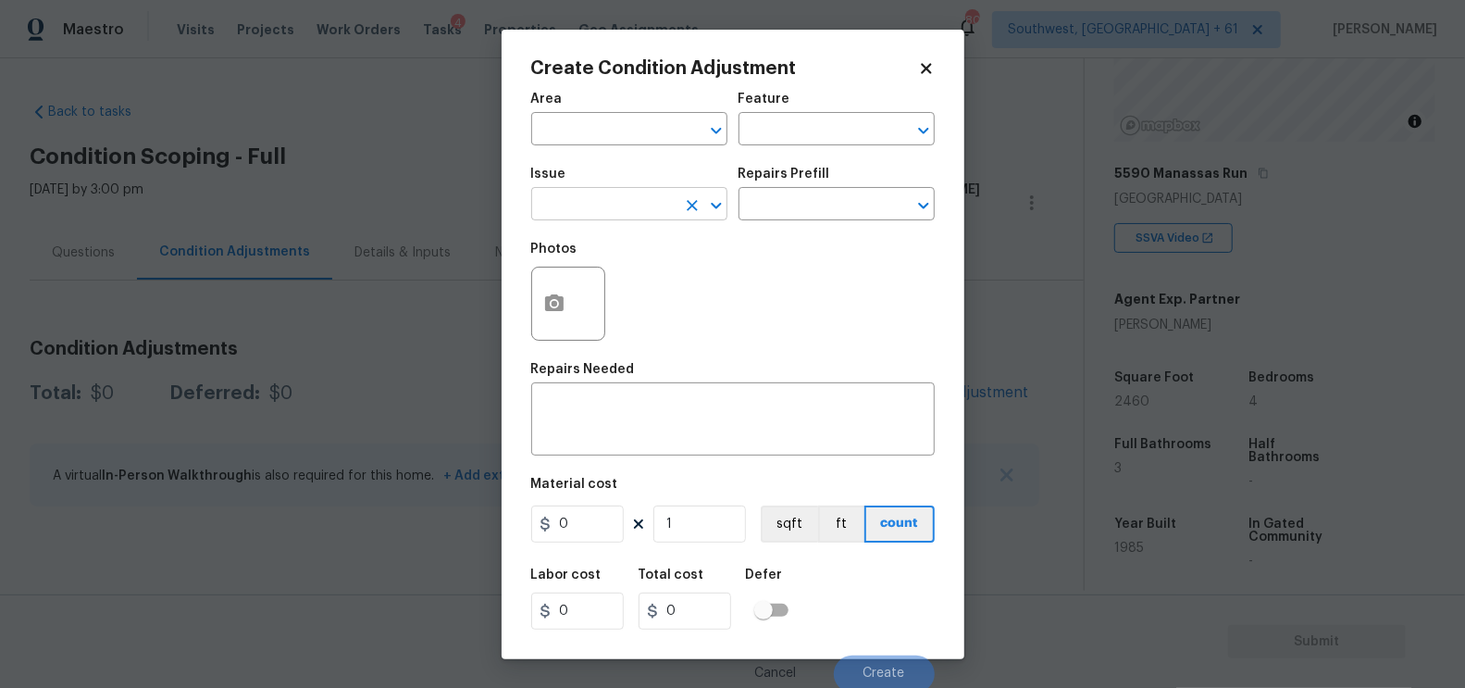
click at [600, 205] on input "text" at bounding box center [603, 206] width 144 height 29
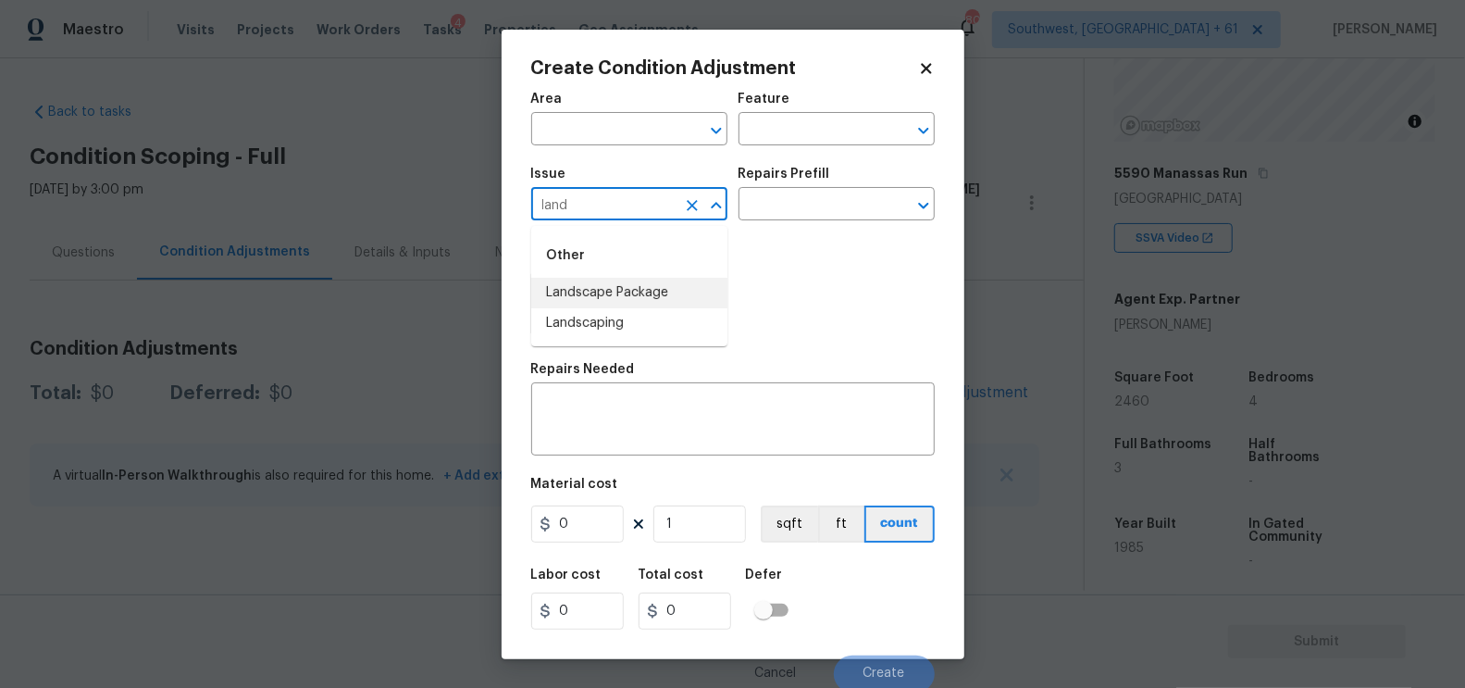
click at [626, 281] on li "Landscape Package" at bounding box center [629, 293] width 196 height 31
type input "Landscape Package"
click at [812, 196] on input "text" at bounding box center [811, 206] width 144 height 29
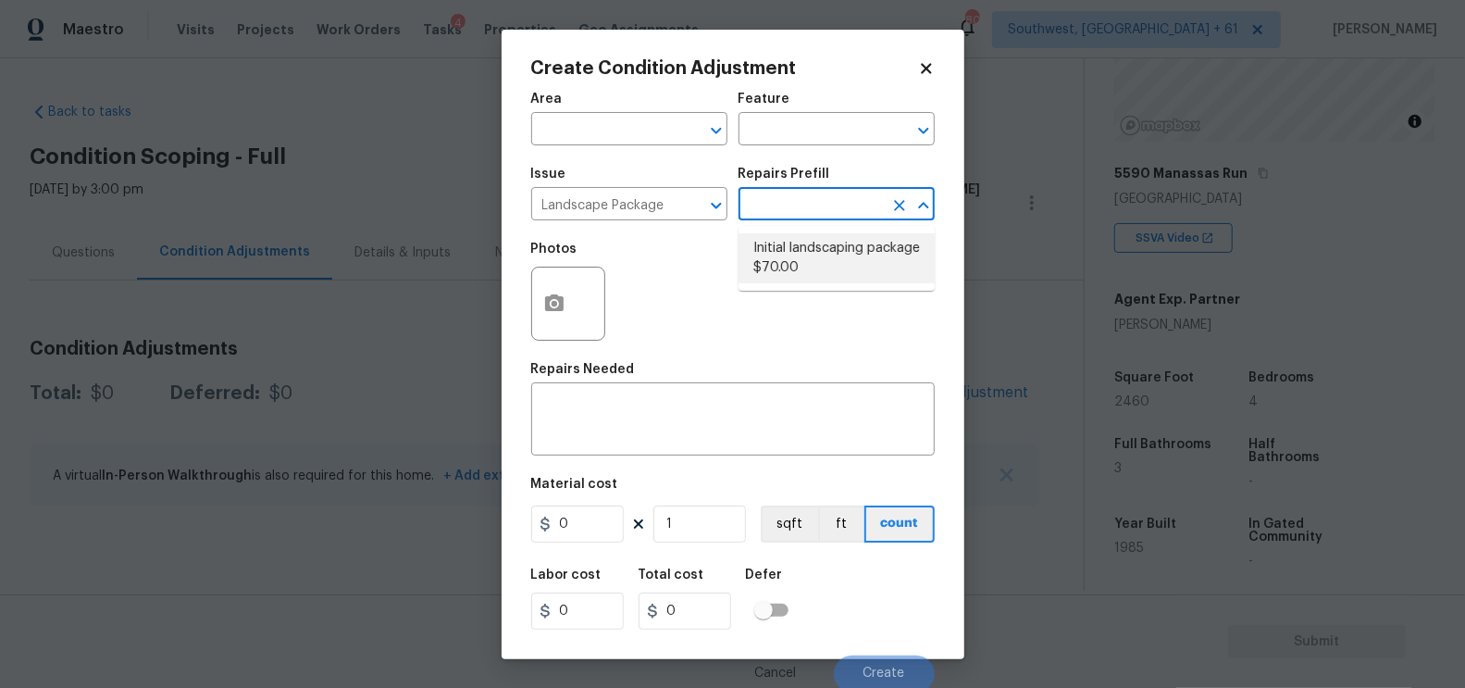
click at [814, 242] on li "Initial landscaping package $70.00" at bounding box center [837, 258] width 196 height 50
type input "Home Readiness Packages"
type textarea "Mowing of grass up to 6" in height. Mow, edge along driveways & sidewalks, trim…"
type input "70"
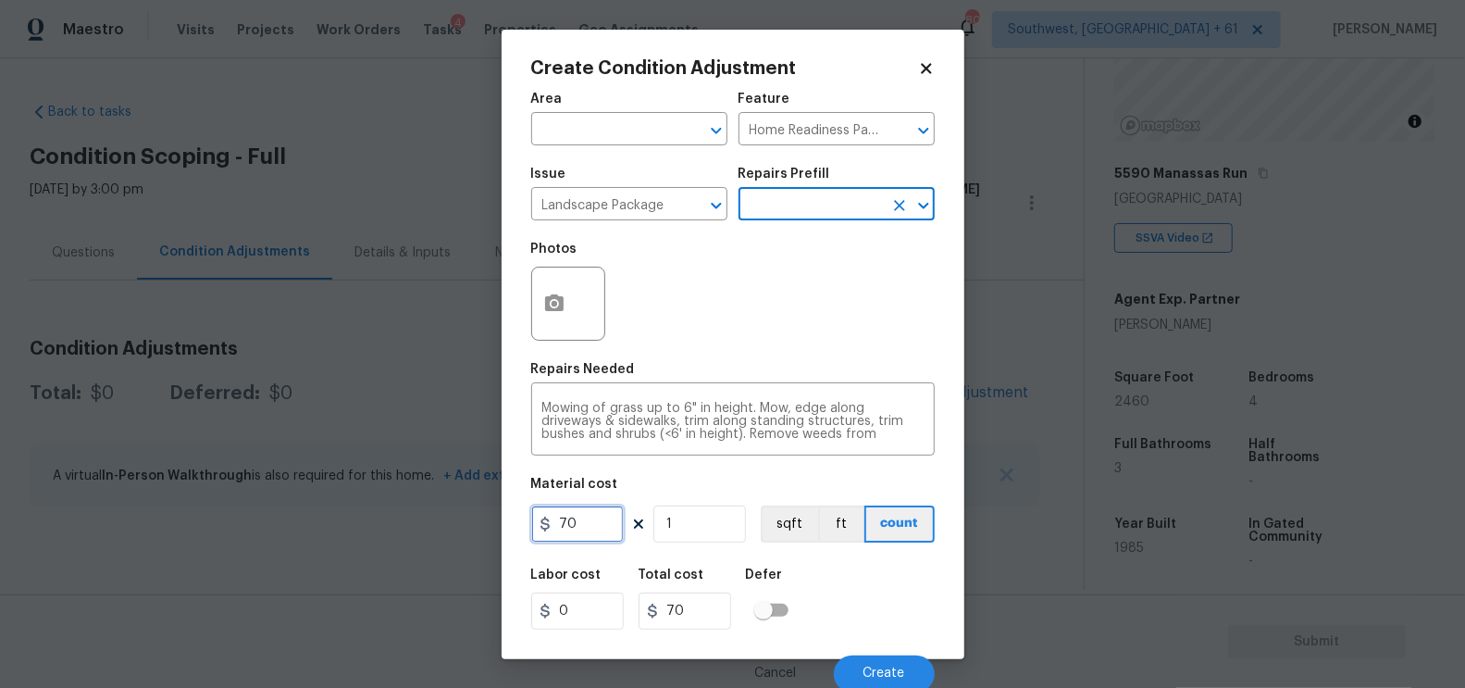
click at [577, 527] on input "70" at bounding box center [577, 523] width 93 height 37
type input "300"
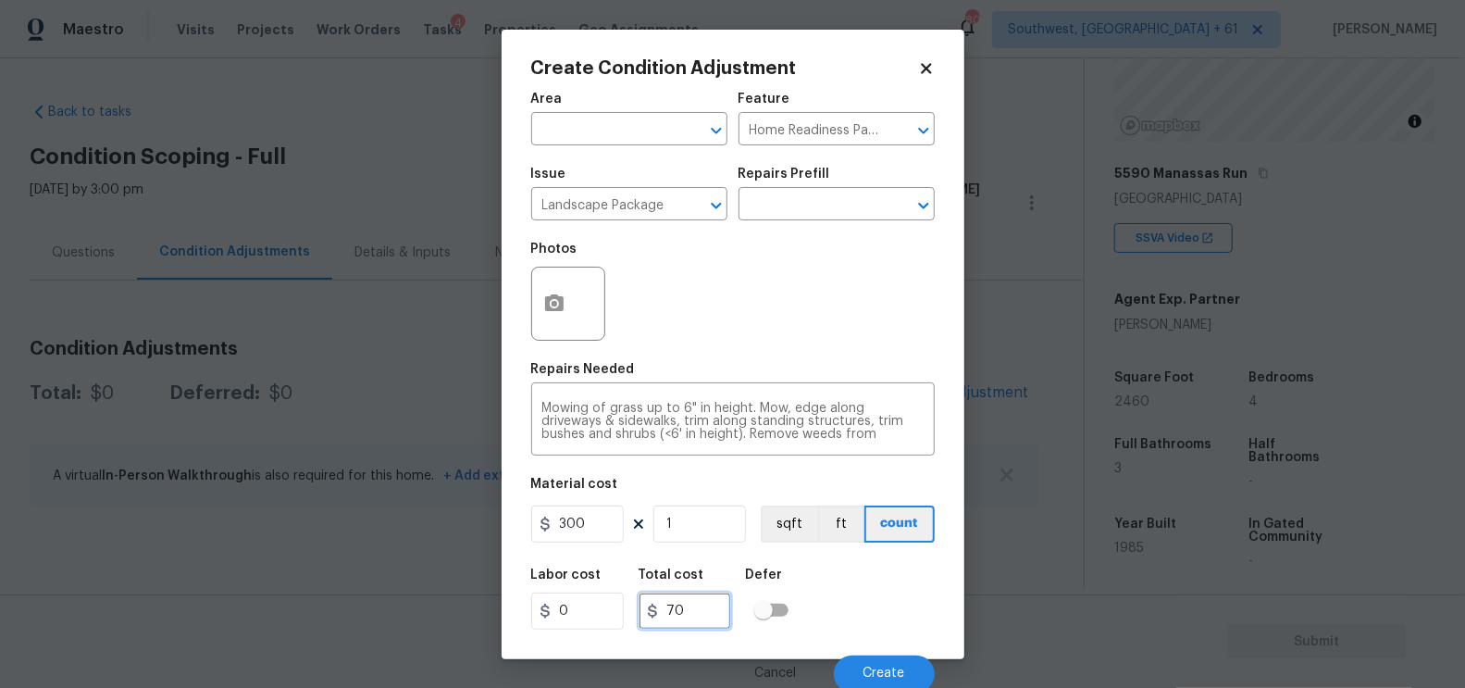
click at [689, 612] on input "70" at bounding box center [685, 610] width 93 height 37
type input "300"
click at [528, 288] on div "Create Condition Adjustment Area ​ Feature Home Readiness Packages ​ Issue Land…" at bounding box center [733, 344] width 463 height 629
click at [541, 296] on button "button" at bounding box center [554, 303] width 44 height 72
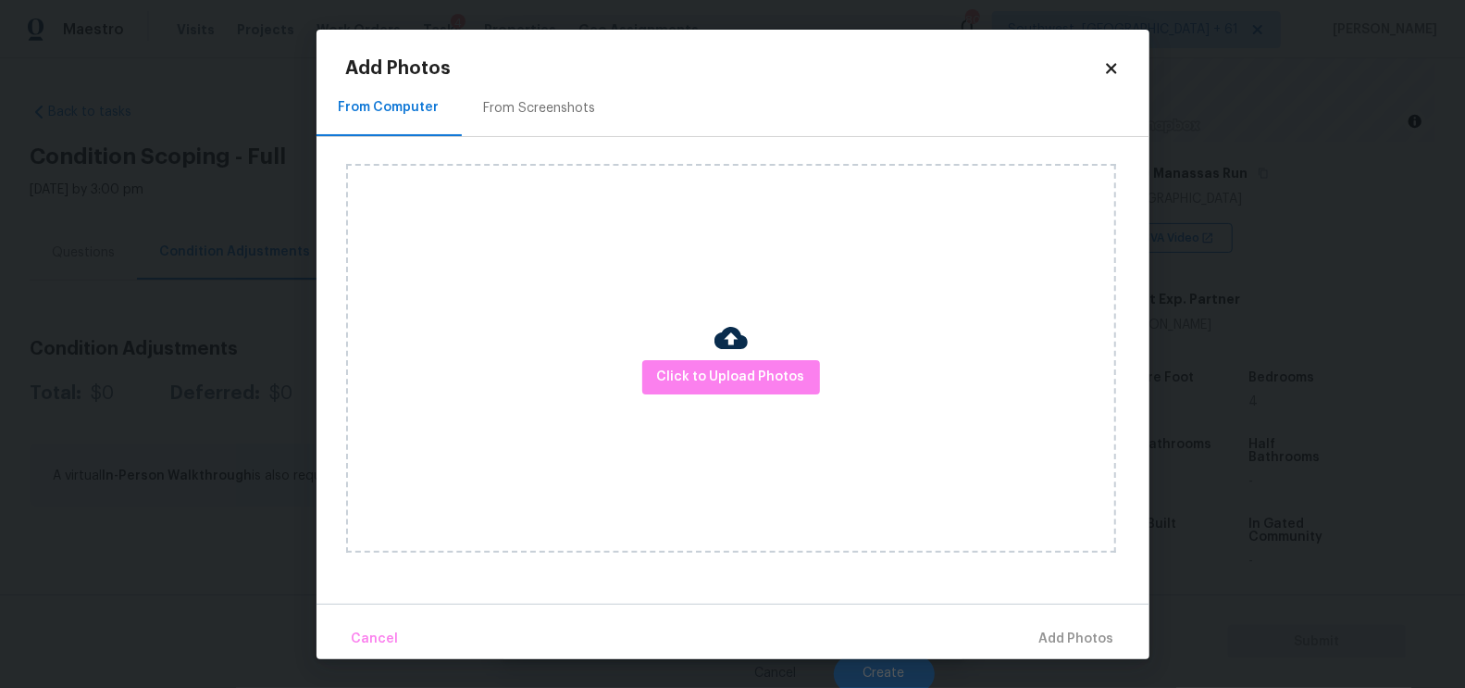
click at [540, 68] on h2 "Add Photos" at bounding box center [724, 68] width 757 height 19
click at [539, 95] on div "From Screenshots" at bounding box center [540, 108] width 156 height 55
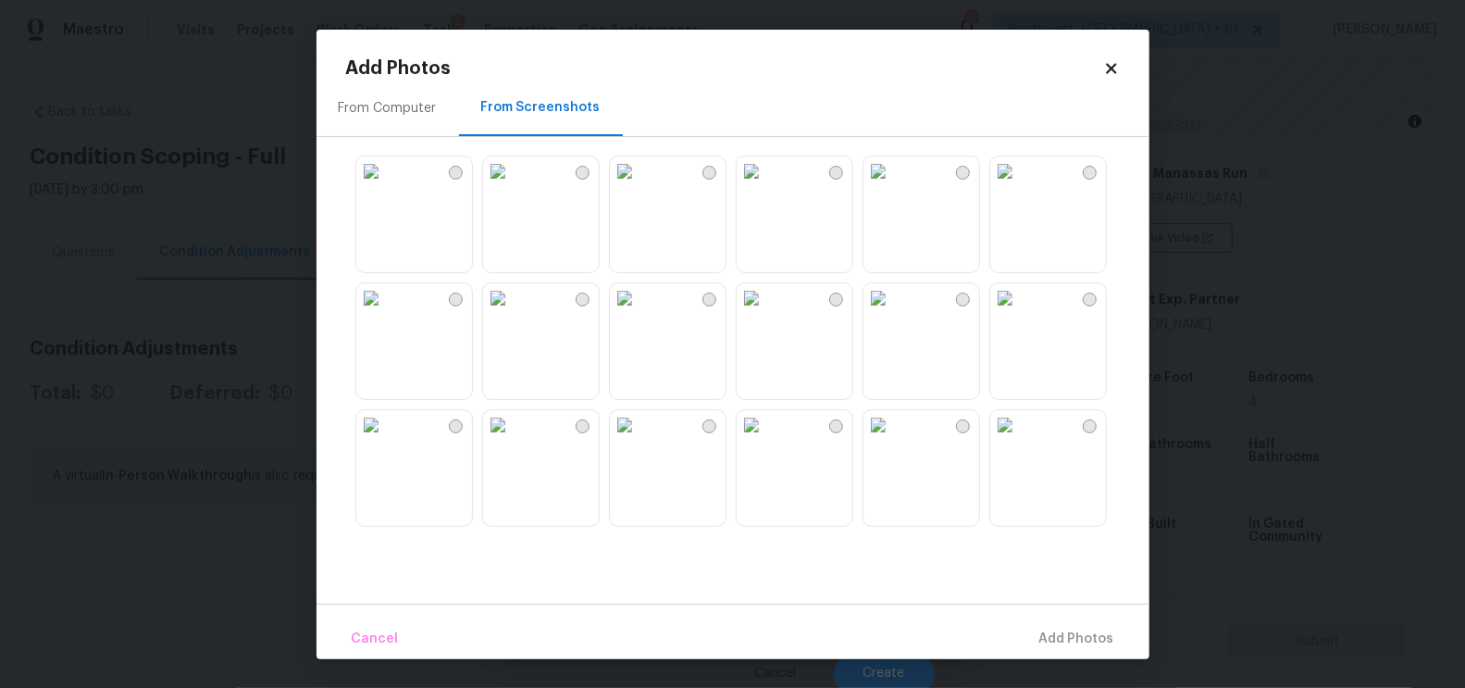
click at [1020, 186] on img at bounding box center [1005, 171] width 30 height 30
click at [1059, 644] on span "Add 1 Photo(s)" at bounding box center [1069, 638] width 92 height 23
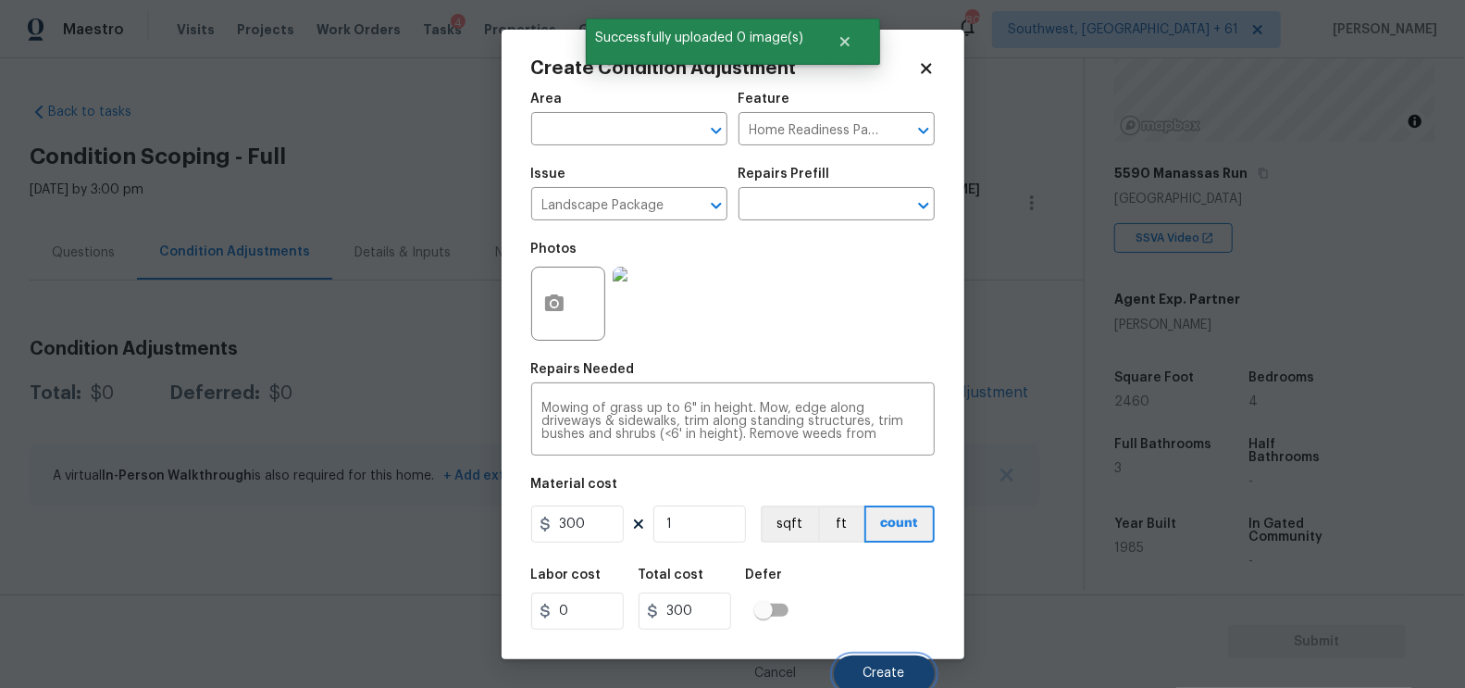
click at [884, 668] on span "Create" at bounding box center [884, 673] width 42 height 14
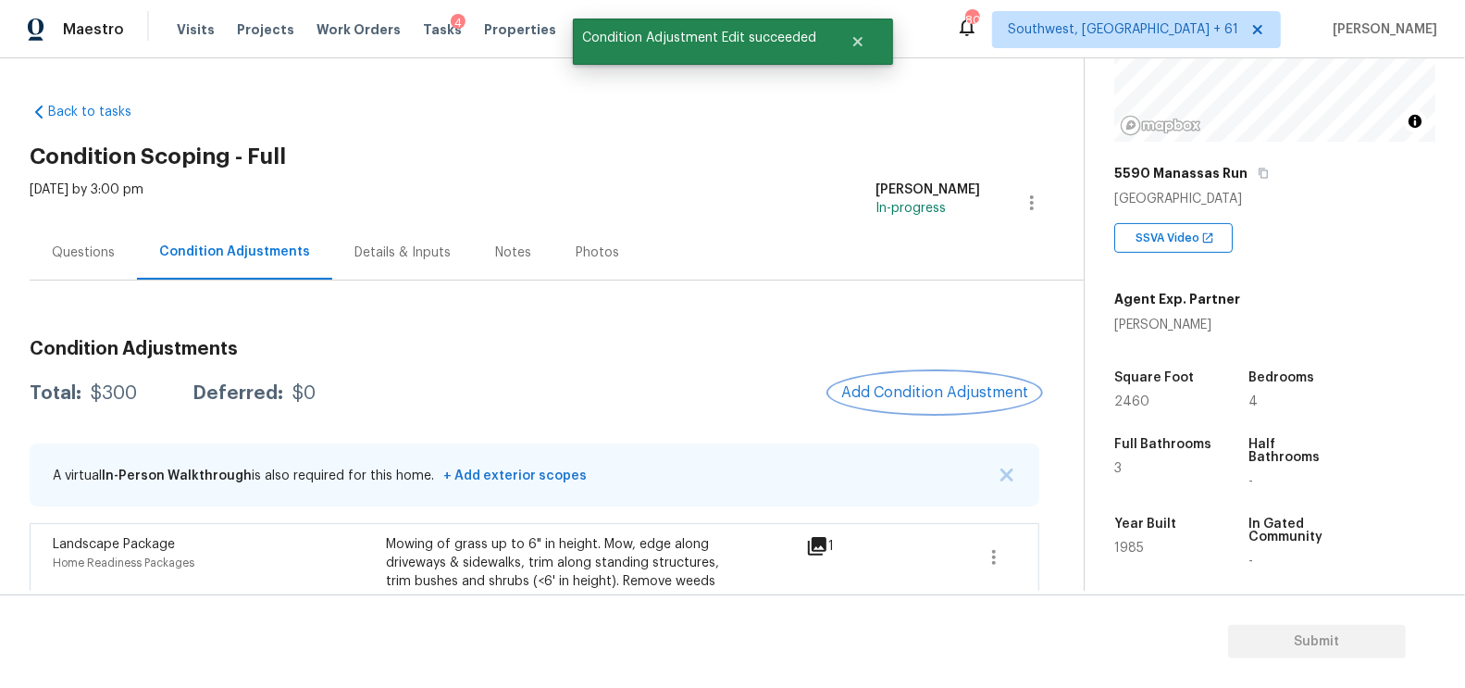
click at [940, 379] on button "Add Condition Adjustment" at bounding box center [934, 392] width 209 height 39
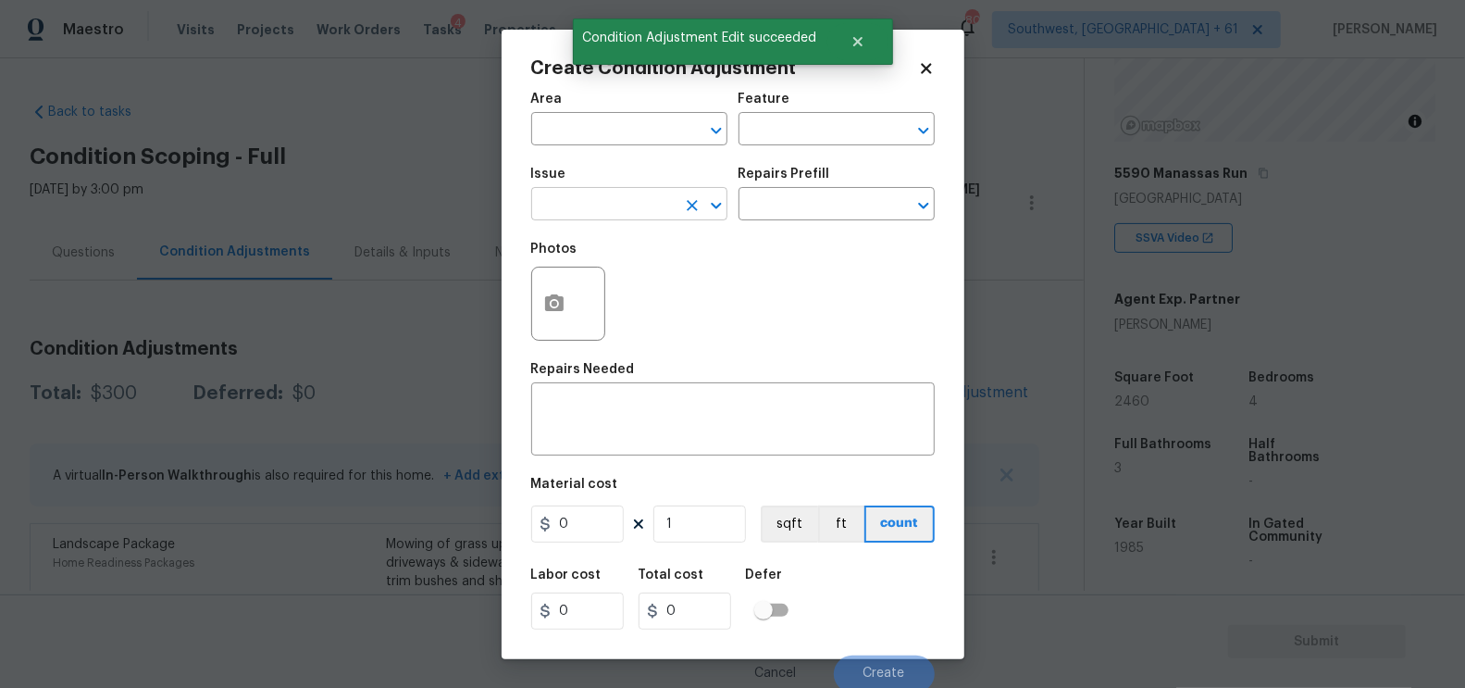
click at [610, 208] on input "text" at bounding box center [603, 206] width 144 height 29
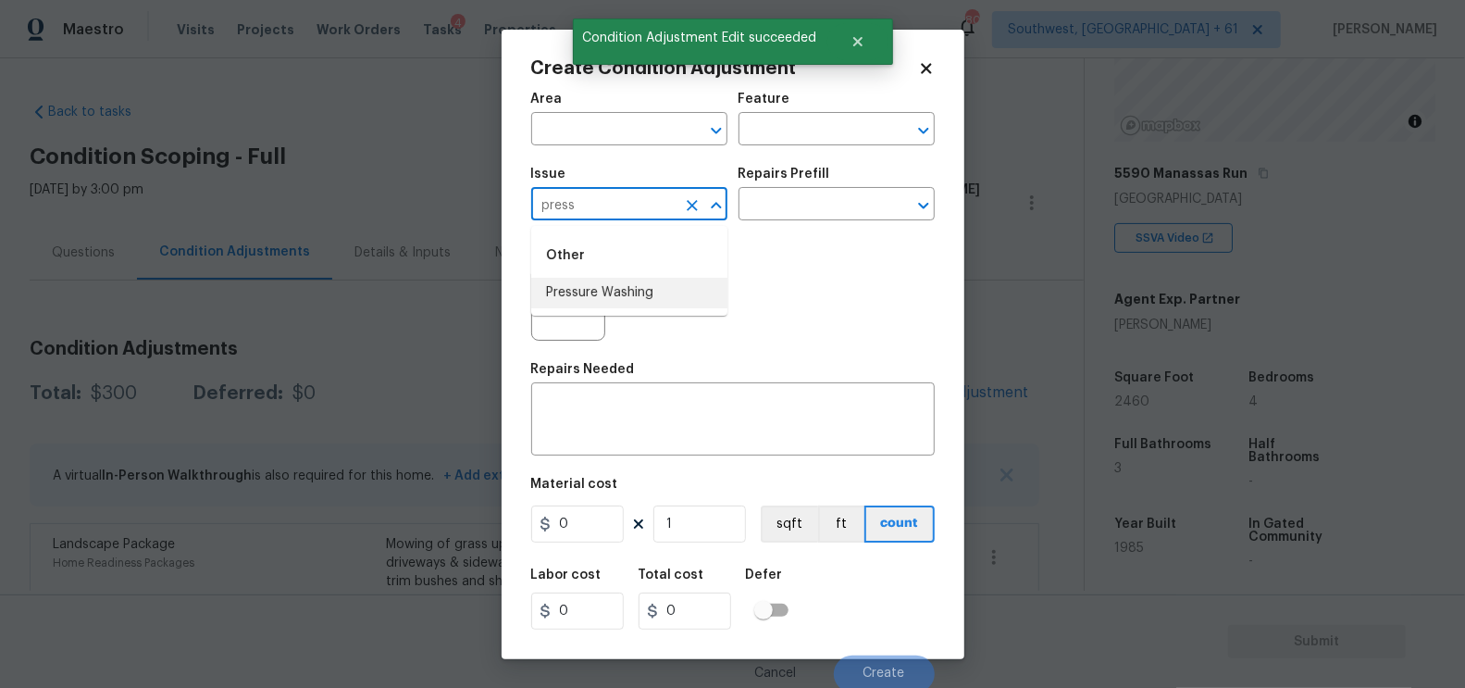
click at [616, 292] on li "Pressure Washing" at bounding box center [629, 293] width 196 height 31
type input "Pressure Washing"
click at [776, 213] on input "text" at bounding box center [811, 206] width 144 height 29
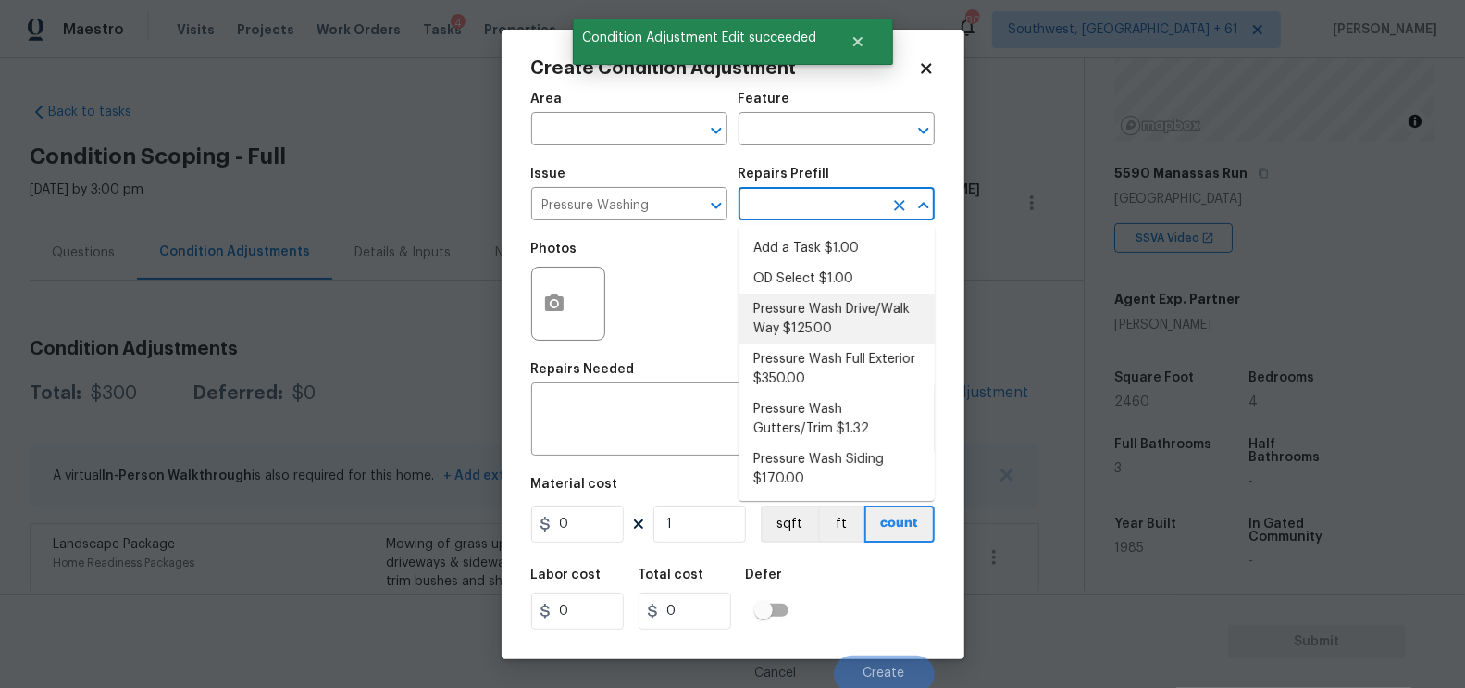
click at [809, 323] on li "Pressure Wash Drive/Walk Way $125.00" at bounding box center [837, 319] width 196 height 50
type input "Siding"
type textarea "Pressure wash the driveways/walkways as directed by the PM. Ensure that all deb…"
type input "125"
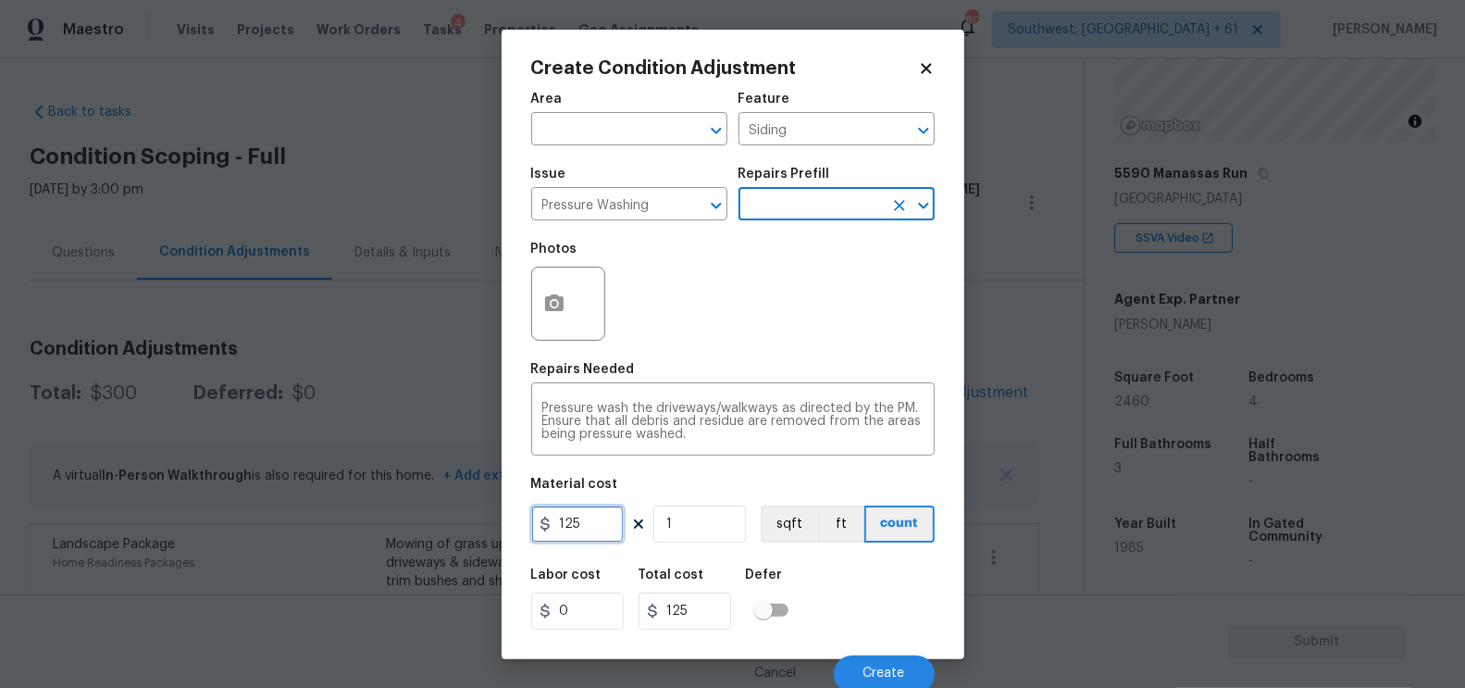
click at [602, 523] on input "125" at bounding box center [577, 523] width 93 height 37
type input "200"
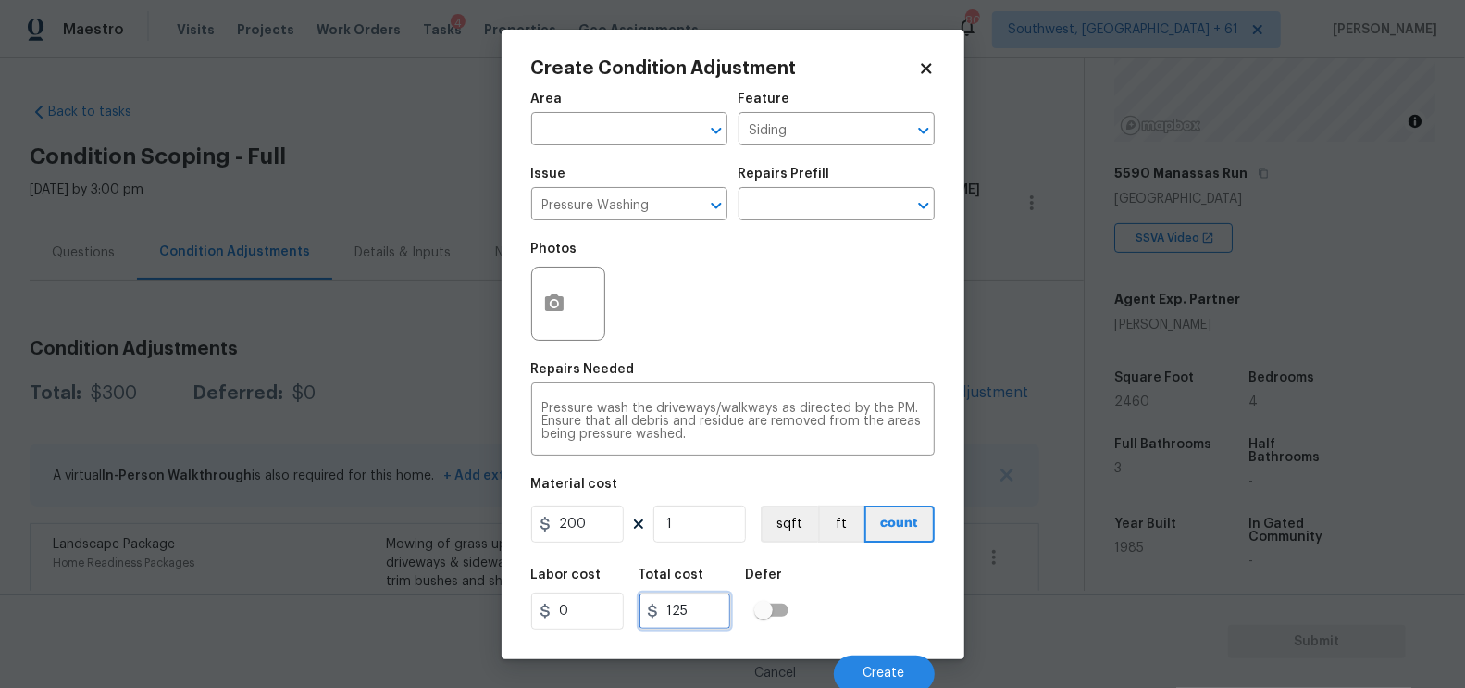
type input "200"
click at [700, 602] on input "200" at bounding box center [685, 610] width 93 height 37
click at [557, 275] on button "button" at bounding box center [554, 303] width 44 height 72
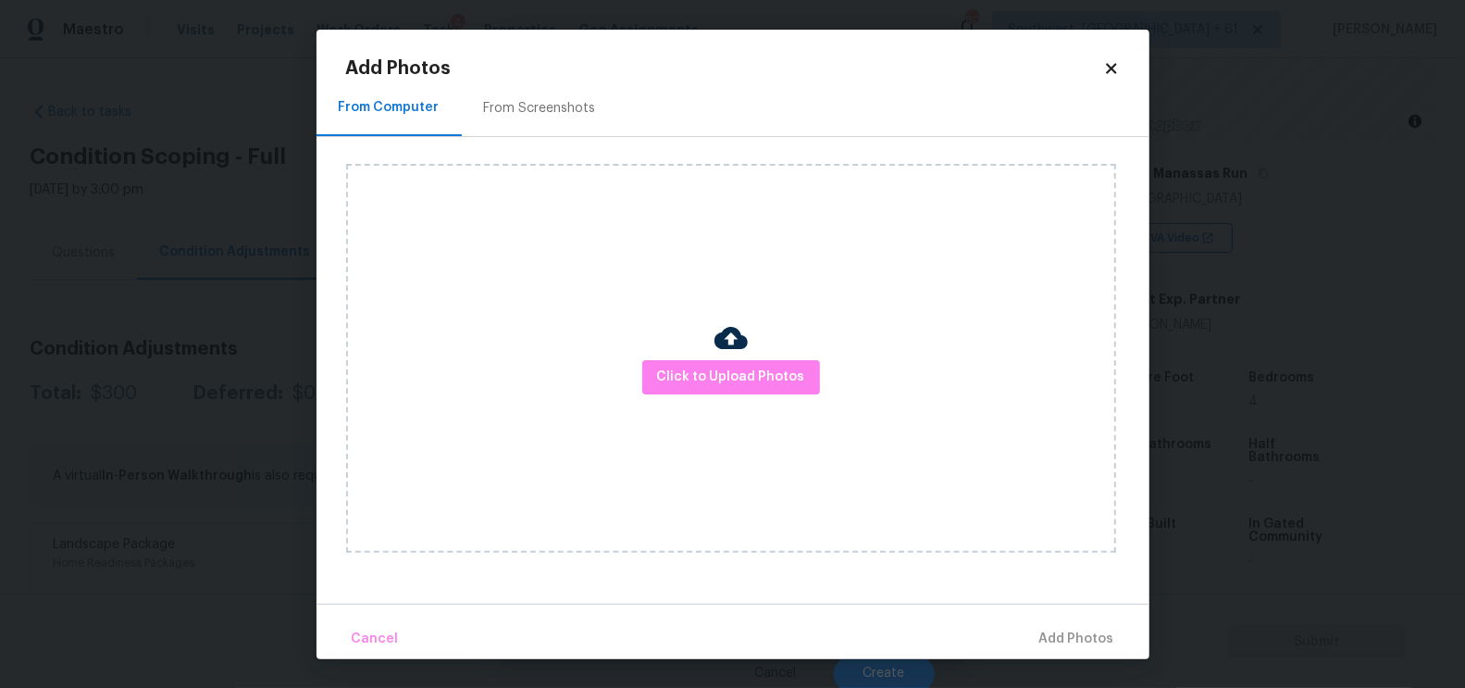
click at [548, 115] on div "From Screenshots" at bounding box center [540, 108] width 112 height 19
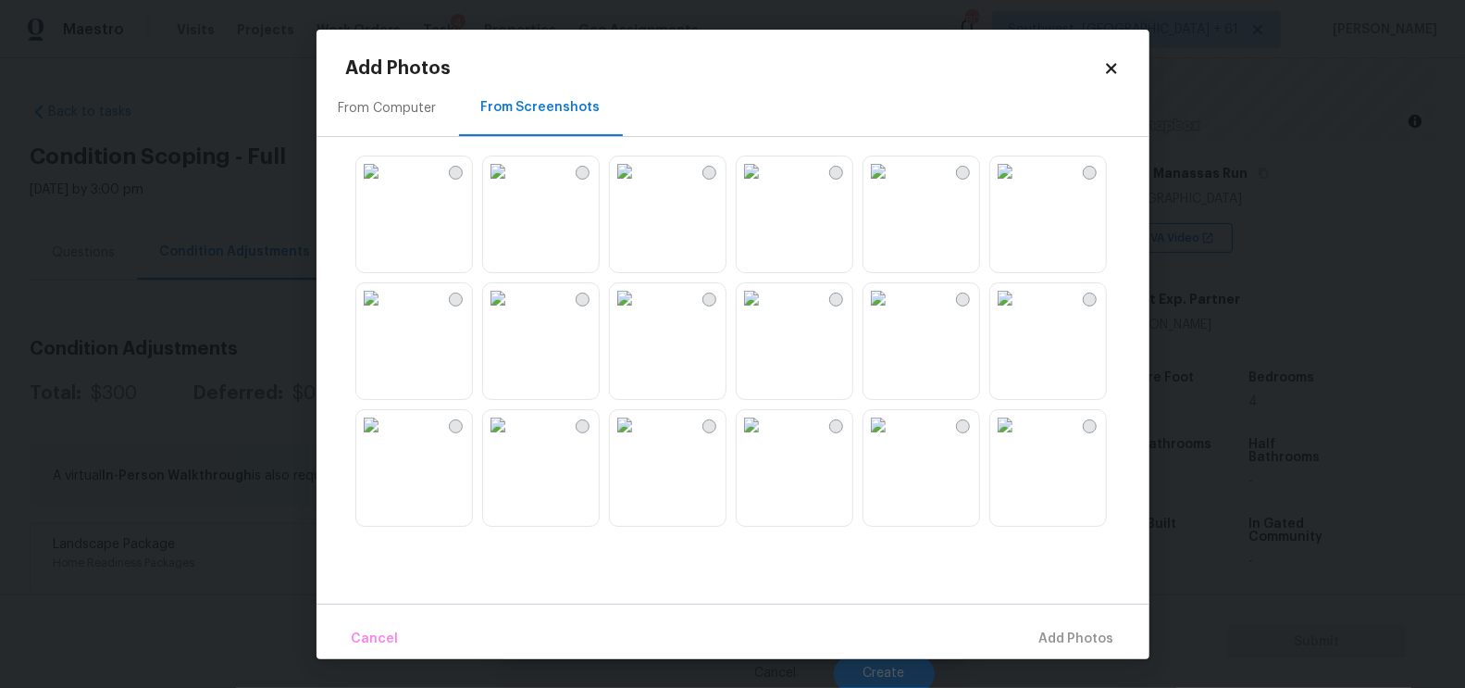
click at [513, 313] on img at bounding box center [498, 298] width 30 height 30
click at [1070, 645] on span "Add 1 Photo(s)" at bounding box center [1069, 638] width 92 height 23
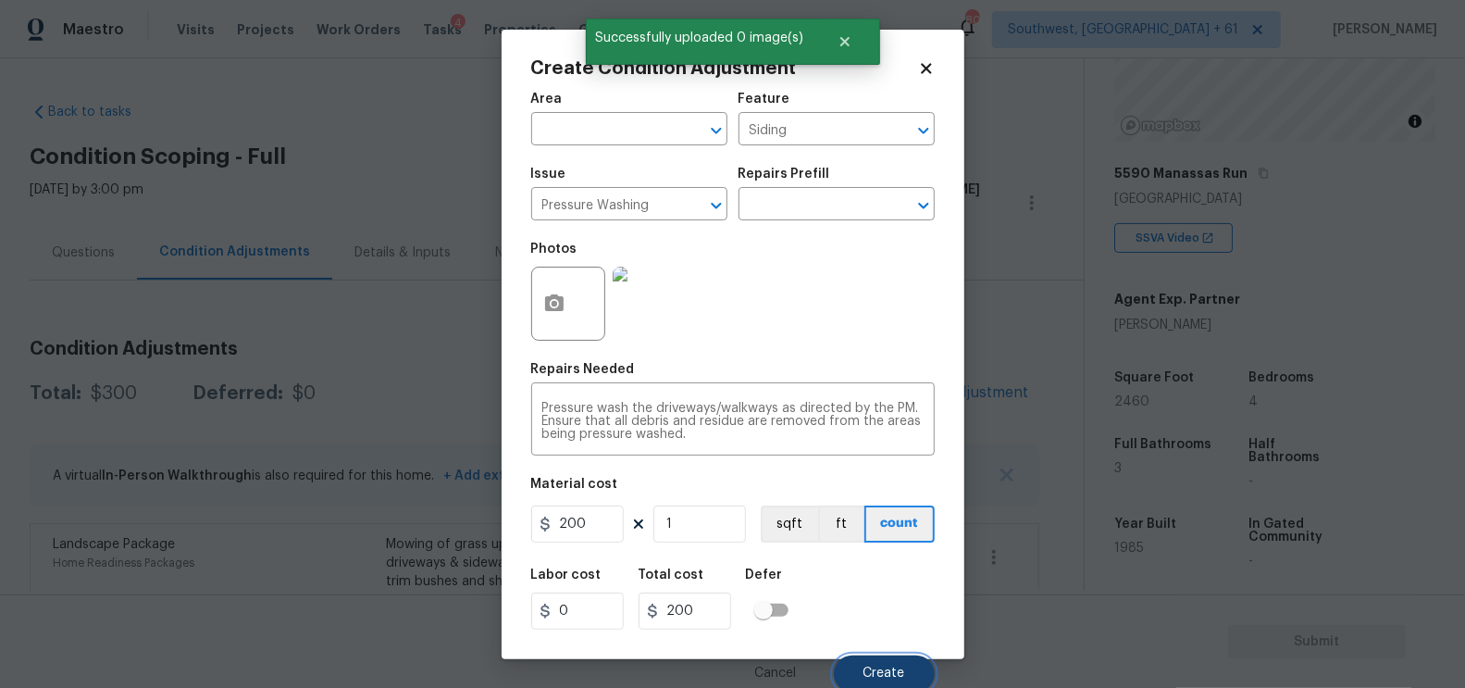
click at [896, 663] on button "Create" at bounding box center [884, 673] width 101 height 37
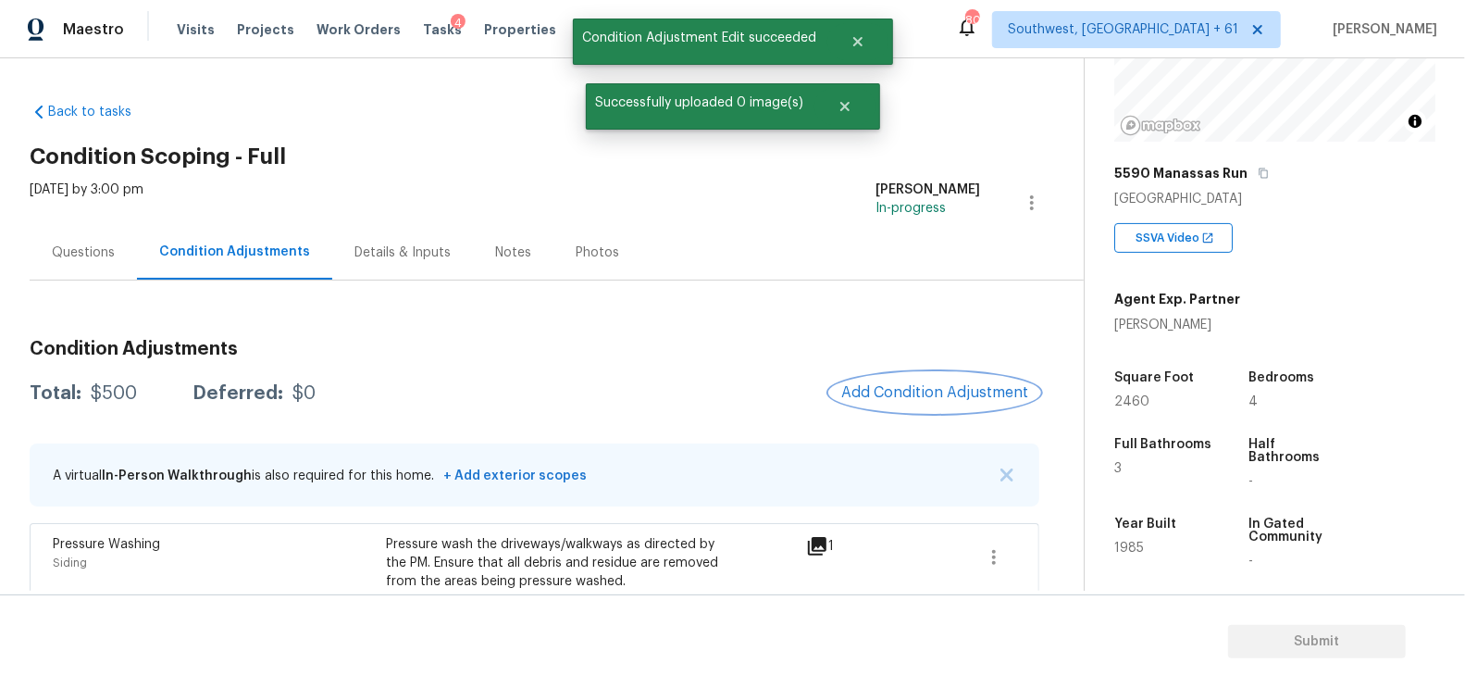
click at [991, 379] on button "Add Condition Adjustment" at bounding box center [934, 392] width 209 height 39
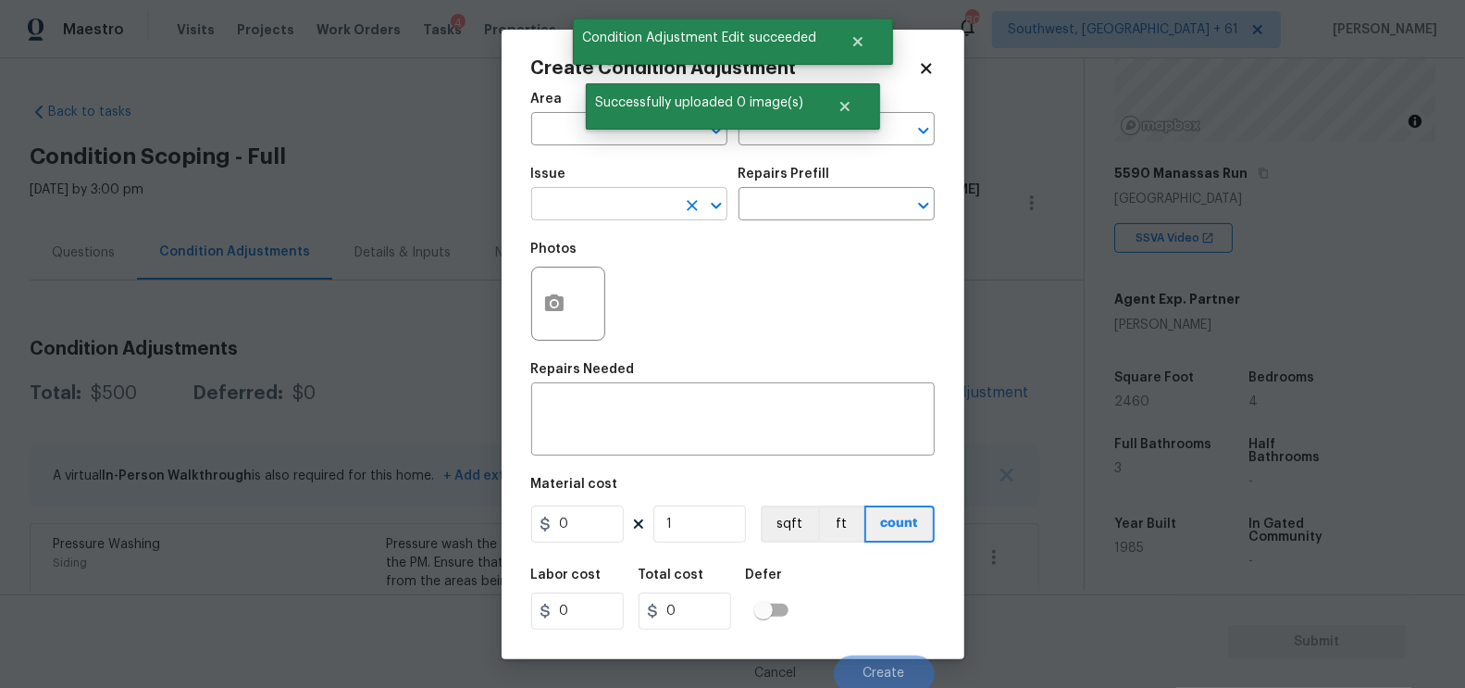
click at [608, 197] on input "text" at bounding box center [603, 206] width 144 height 29
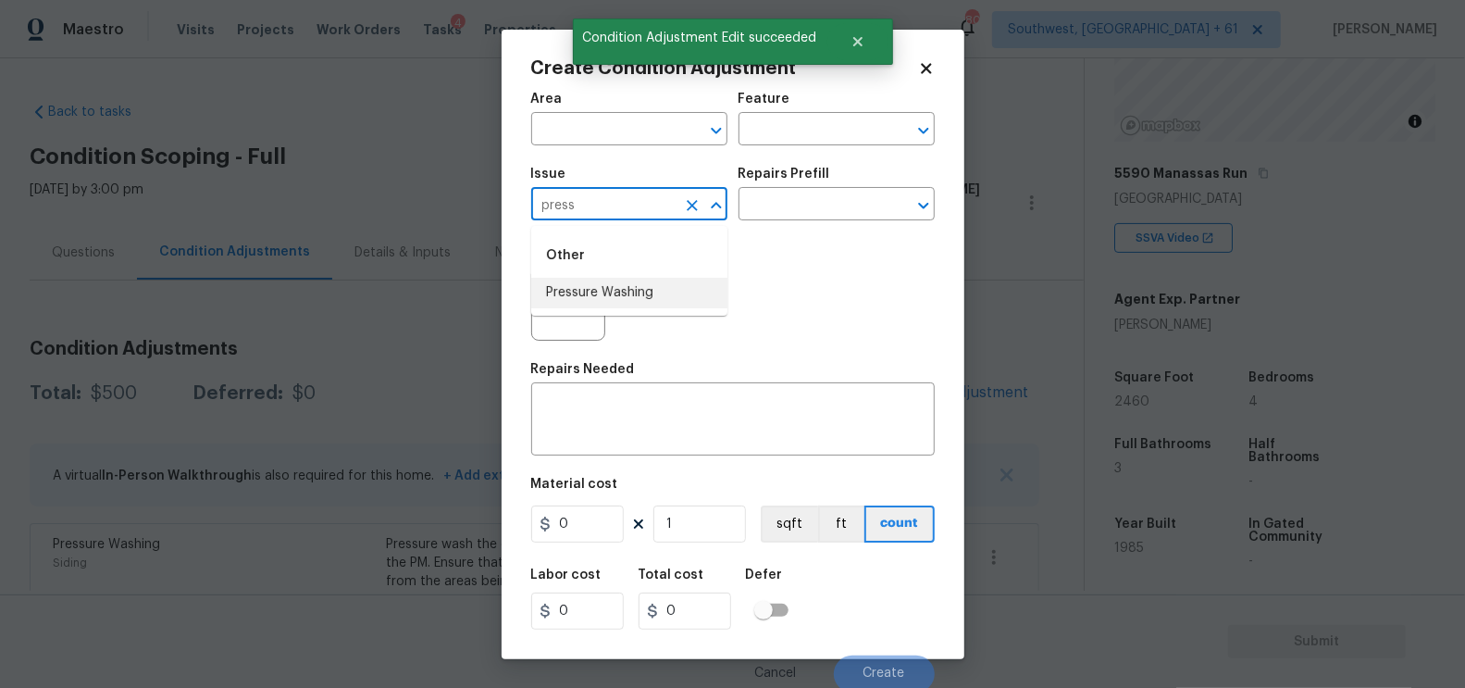
click at [612, 280] on li "Pressure Washing" at bounding box center [629, 293] width 196 height 31
type input "Pressure Washing"
click at [785, 211] on input "text" at bounding box center [811, 206] width 144 height 29
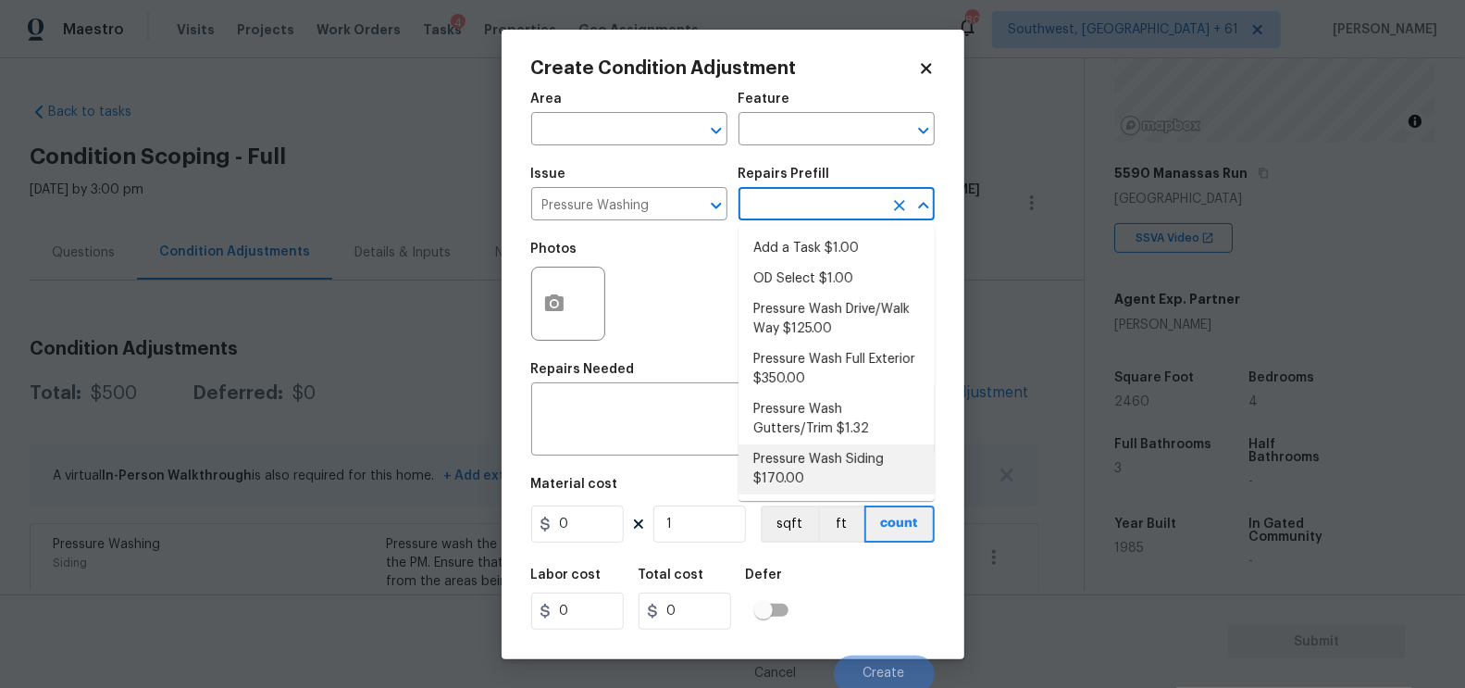
click at [817, 474] on li "Pressure Wash Siding $170.00" at bounding box center [837, 469] width 196 height 50
type input "Siding"
type textarea "Protect areas as needed for pressure washing. Pressure wash the siding on the h…"
type input "170"
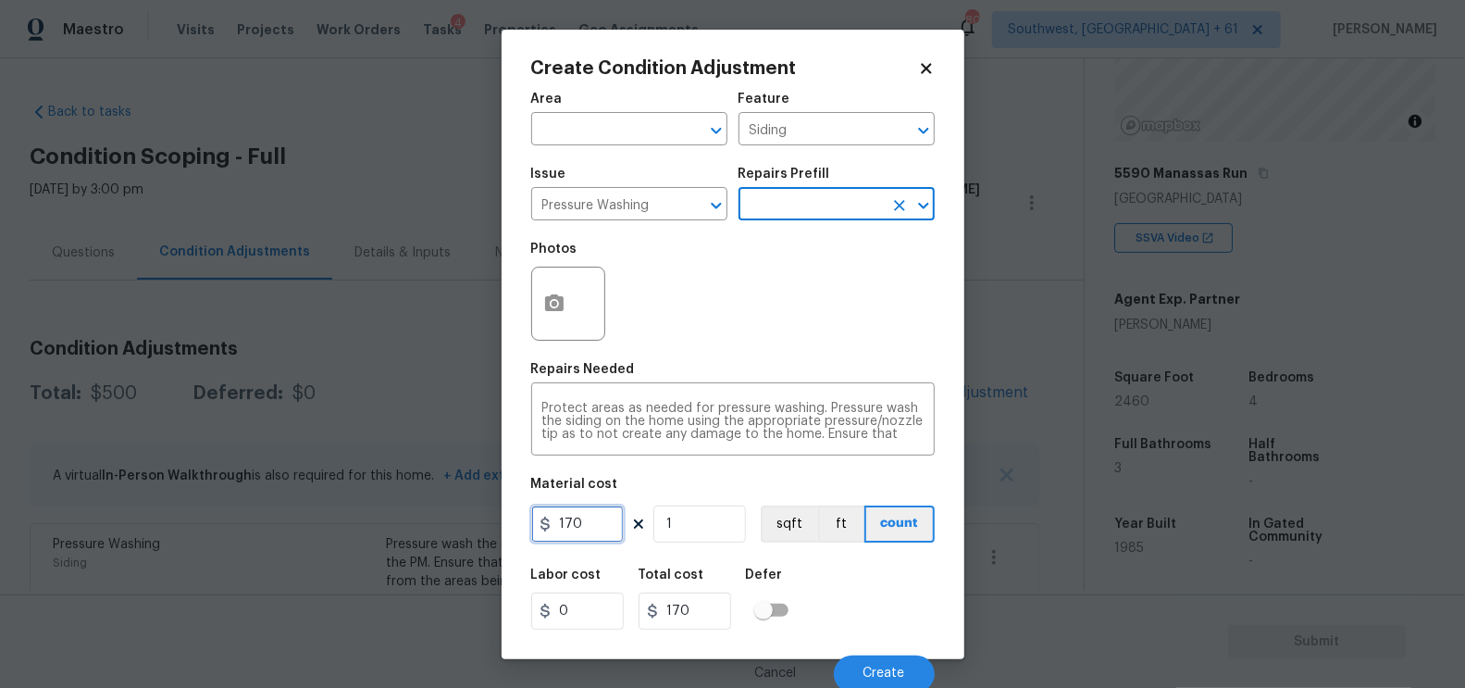
click at [616, 528] on input "170" at bounding box center [577, 523] width 93 height 37
type input "200"
click at [721, 591] on div "Total cost" at bounding box center [692, 580] width 107 height 24
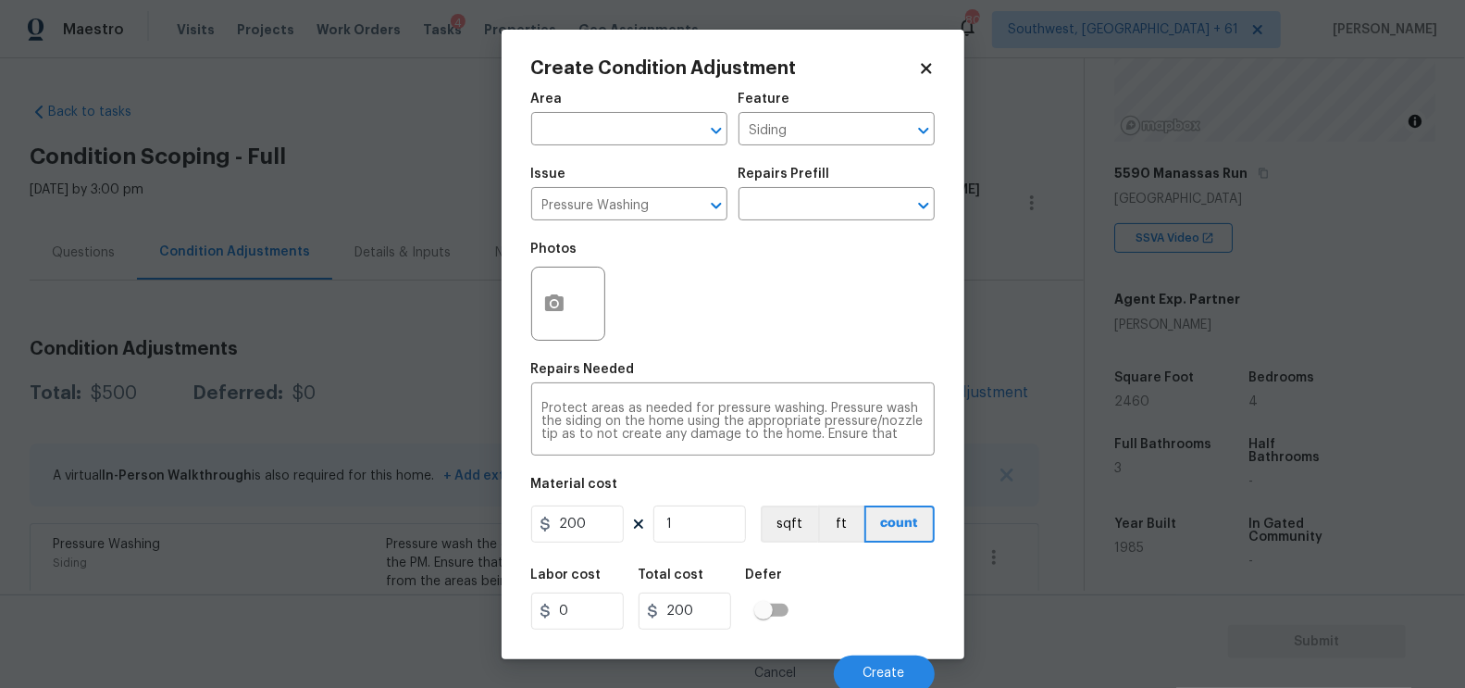
click at [574, 352] on div "Photos" at bounding box center [570, 291] width 78 height 120
click at [556, 295] on icon "button" at bounding box center [554, 302] width 19 height 17
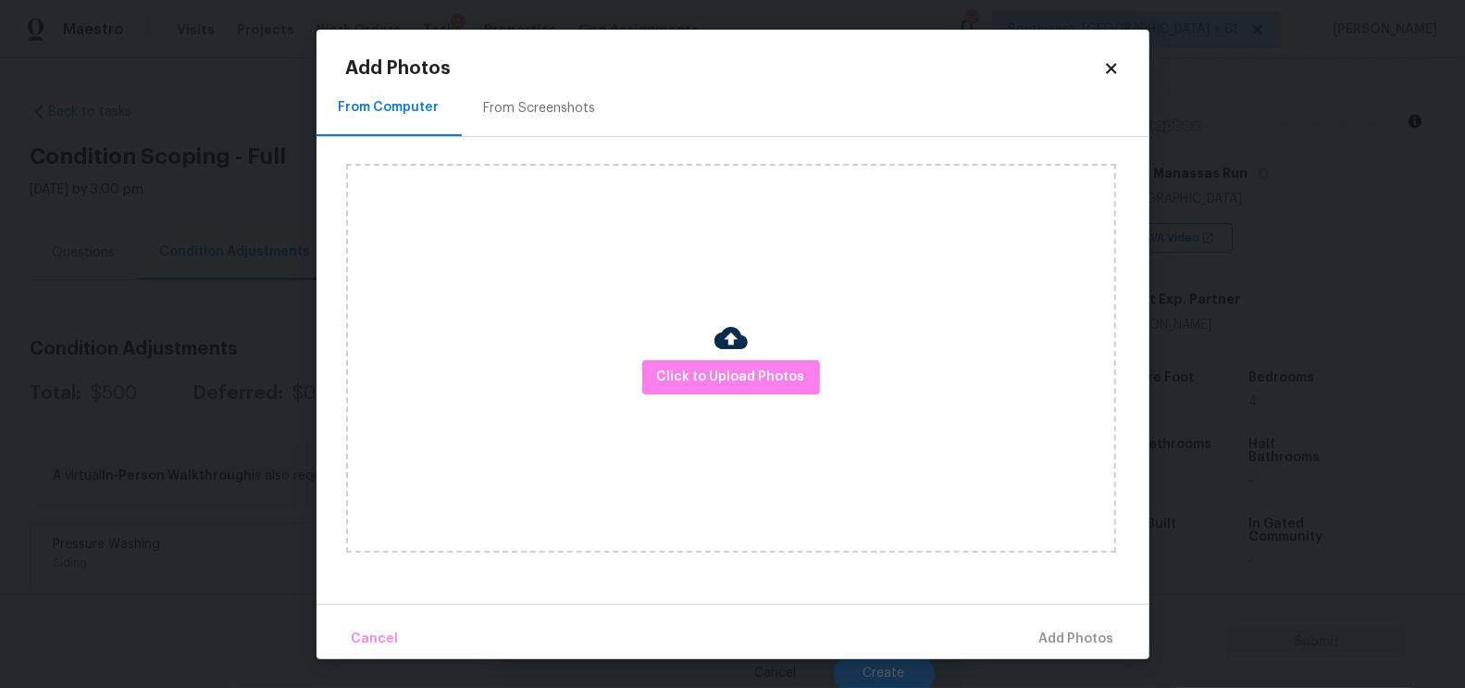
click at [556, 94] on div "From Screenshots" at bounding box center [540, 108] width 156 height 55
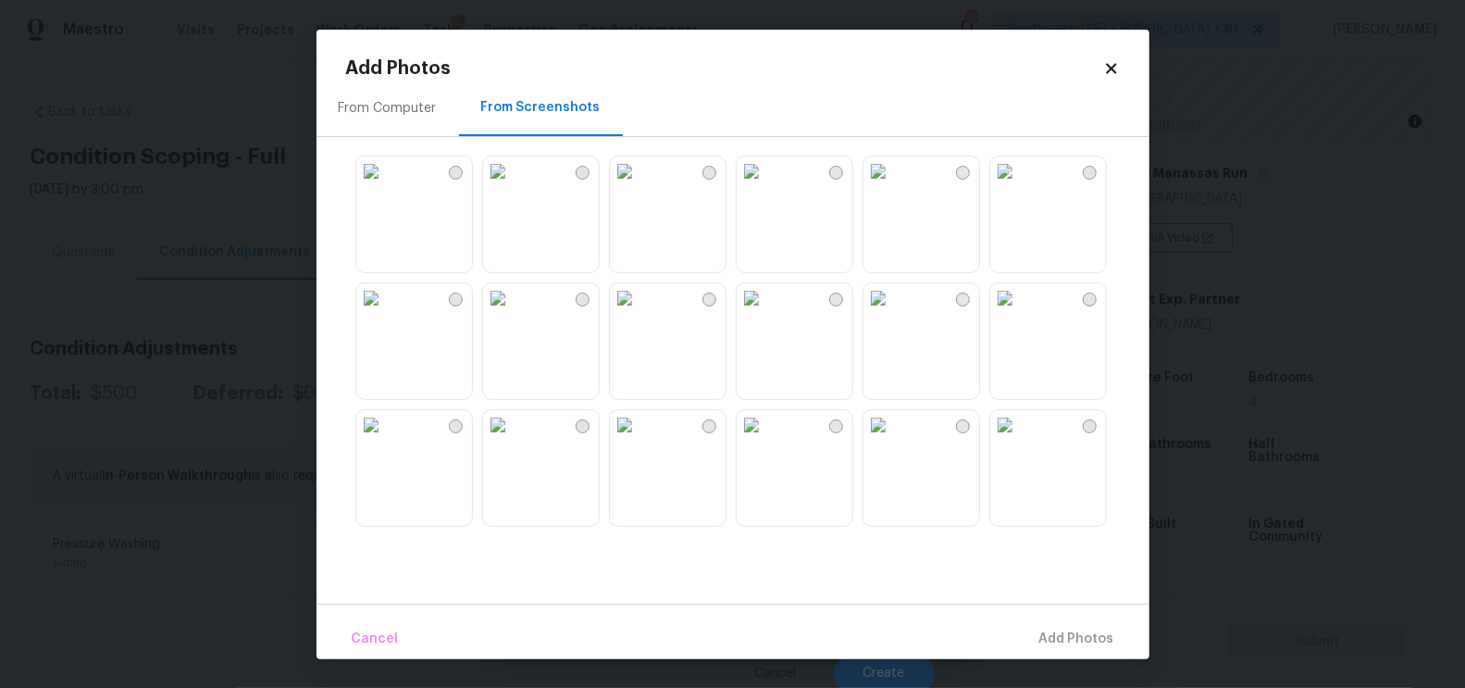
click at [1020, 440] on img at bounding box center [1005, 425] width 30 height 30
click at [1082, 639] on span "Add 1 Photo(s)" at bounding box center [1069, 638] width 92 height 23
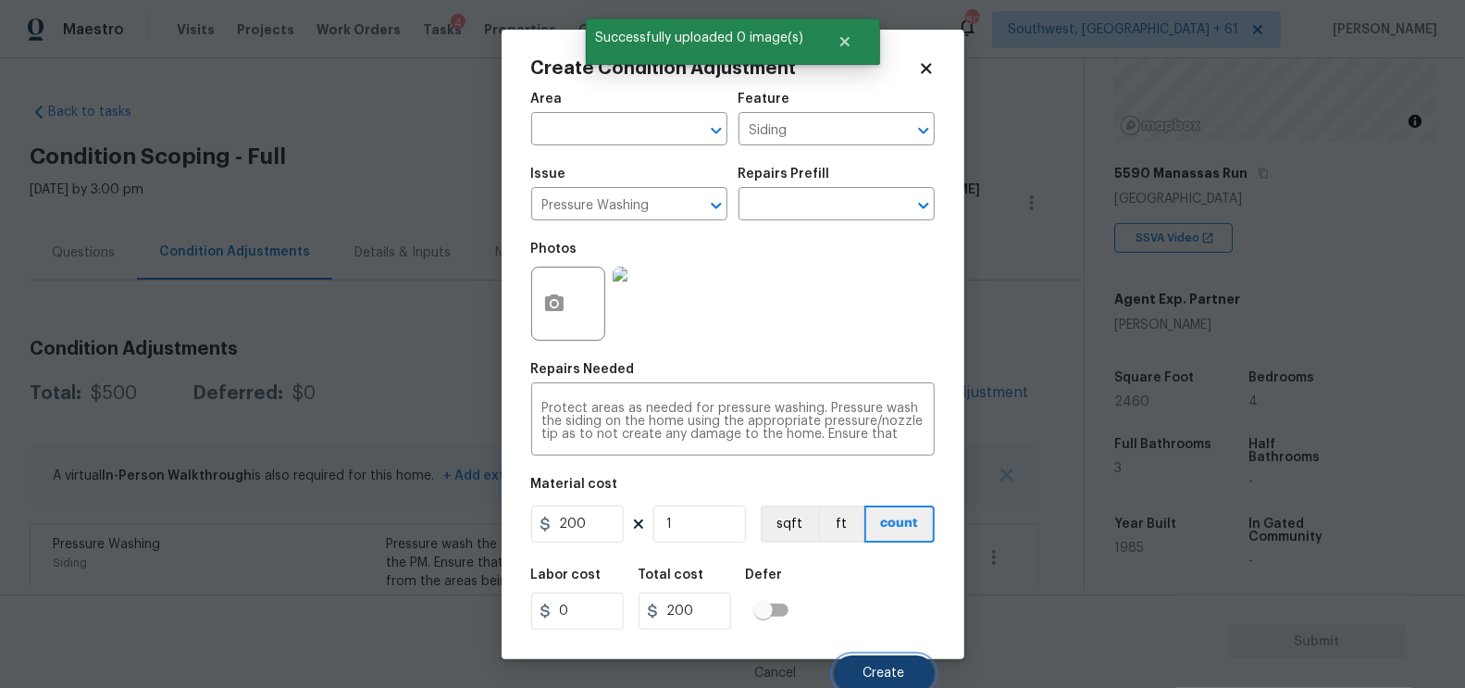
click at [903, 660] on button "Create" at bounding box center [884, 673] width 101 height 37
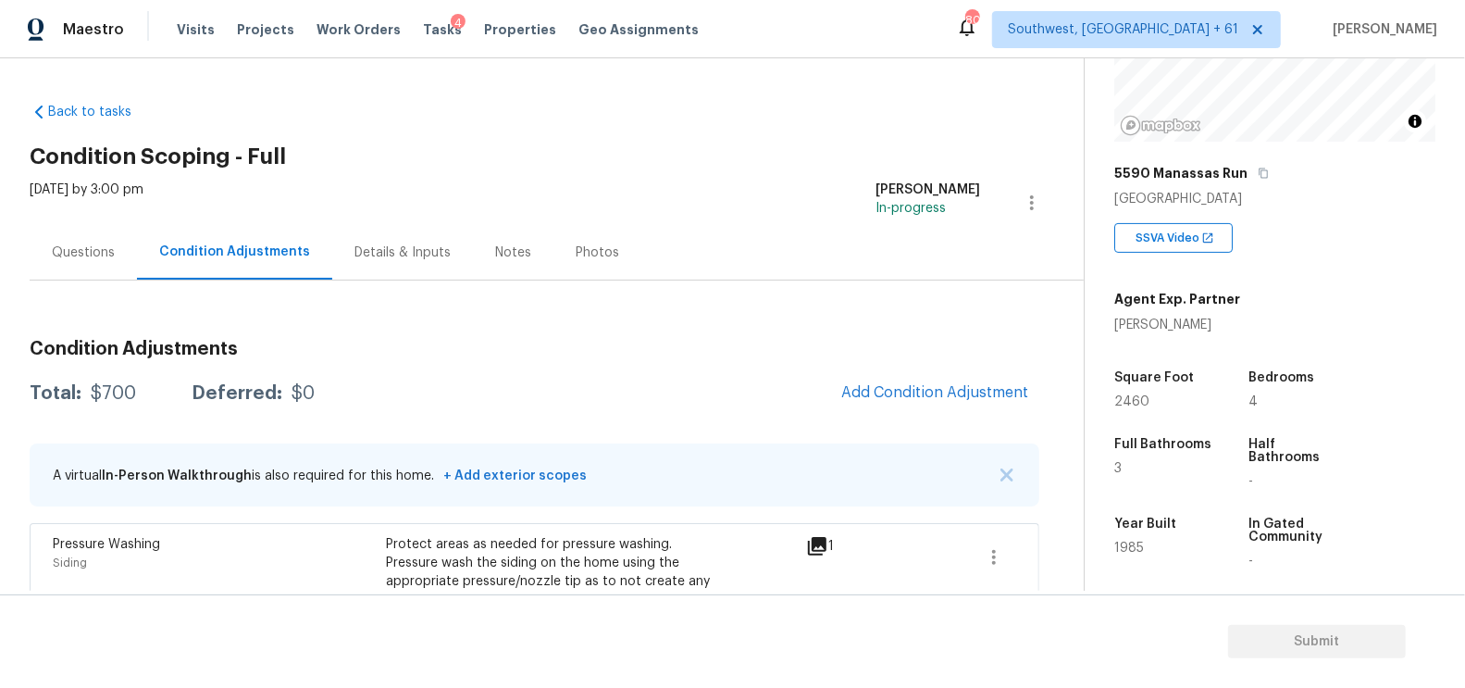
click at [94, 249] on div "Questions" at bounding box center [83, 252] width 63 height 19
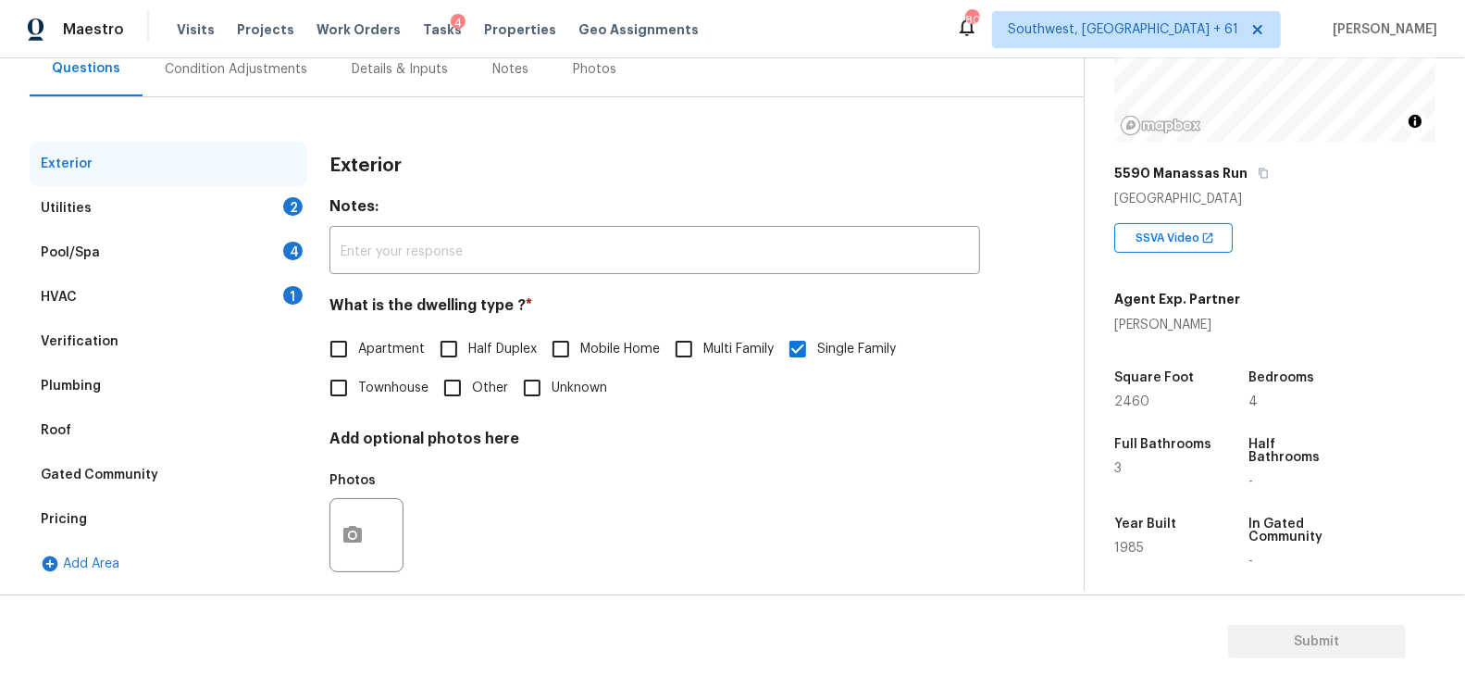
scroll to position [204, 0]
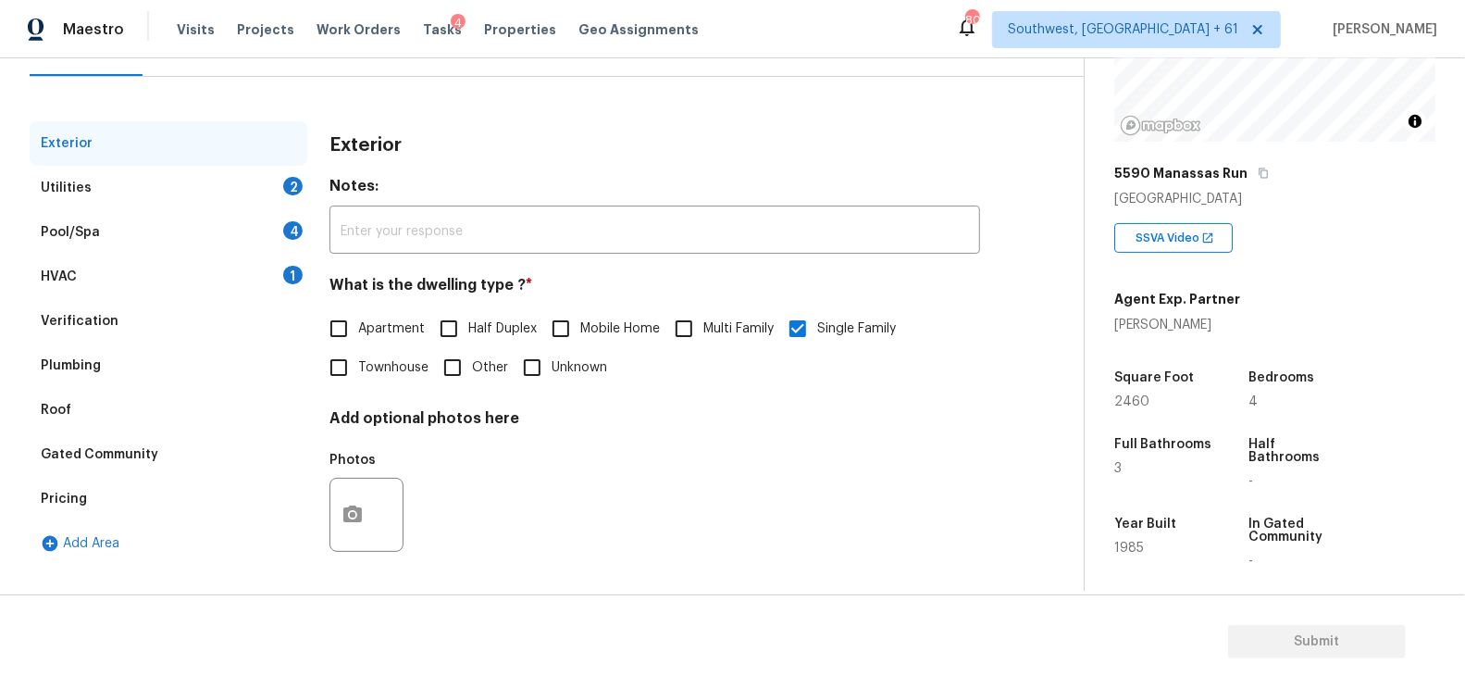
click at [123, 510] on div "Pricing" at bounding box center [169, 499] width 278 height 44
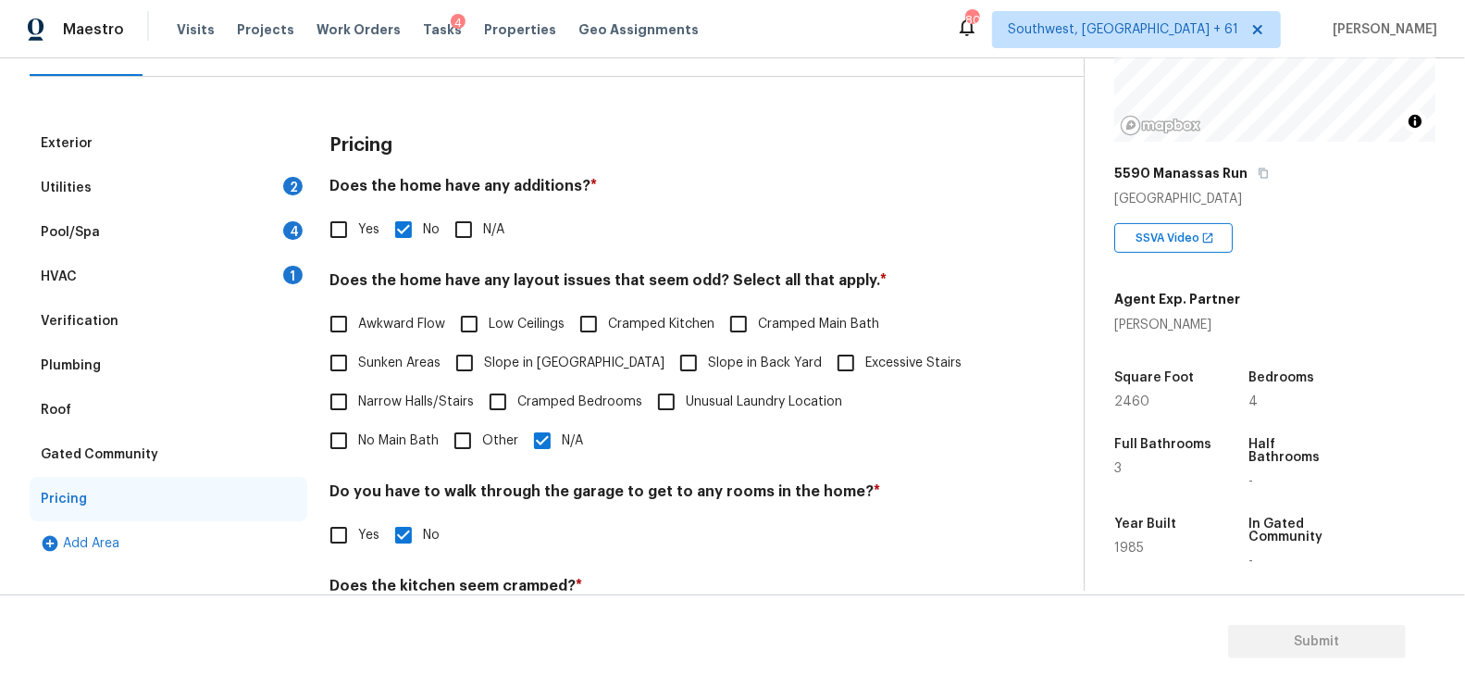
scroll to position [270, 0]
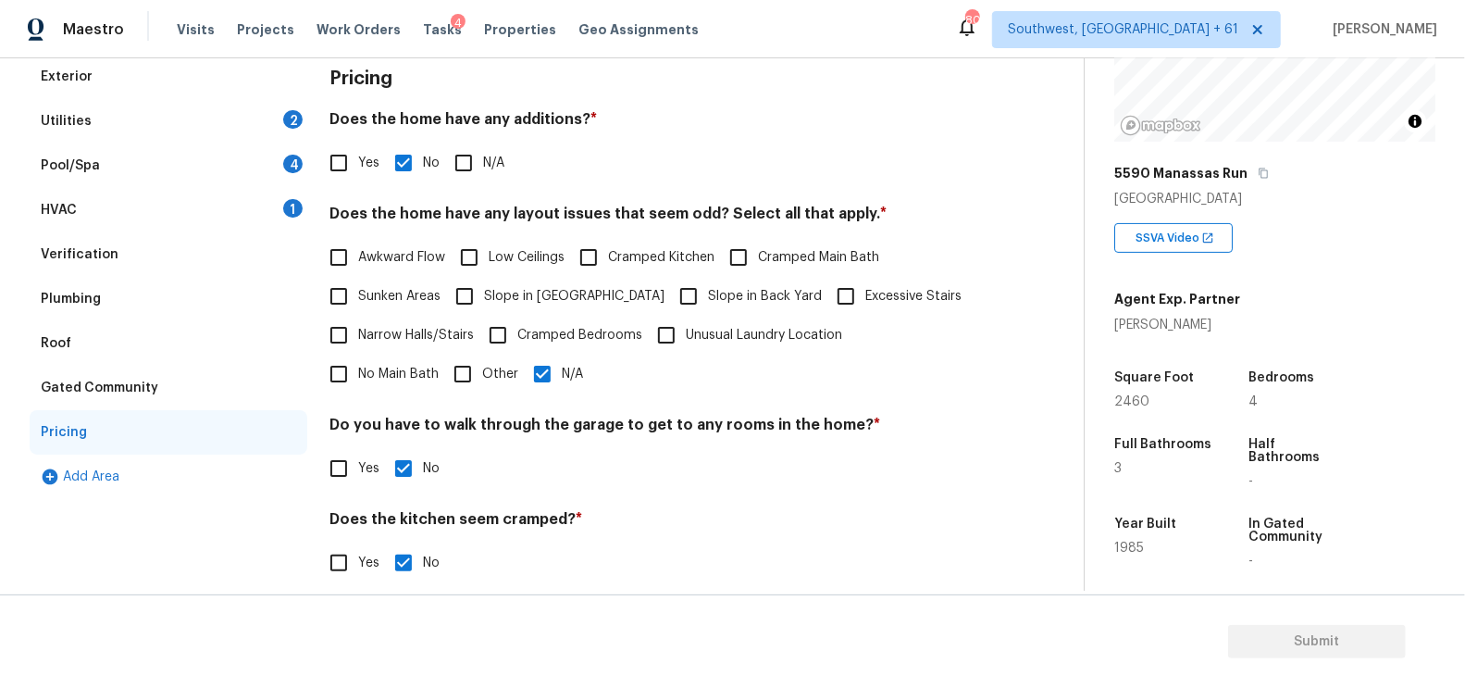
click at [482, 365] on span "Other" at bounding box center [500, 374] width 36 height 19
click at [443, 364] on input "Other" at bounding box center [462, 373] width 39 height 39
checkbox input "true"
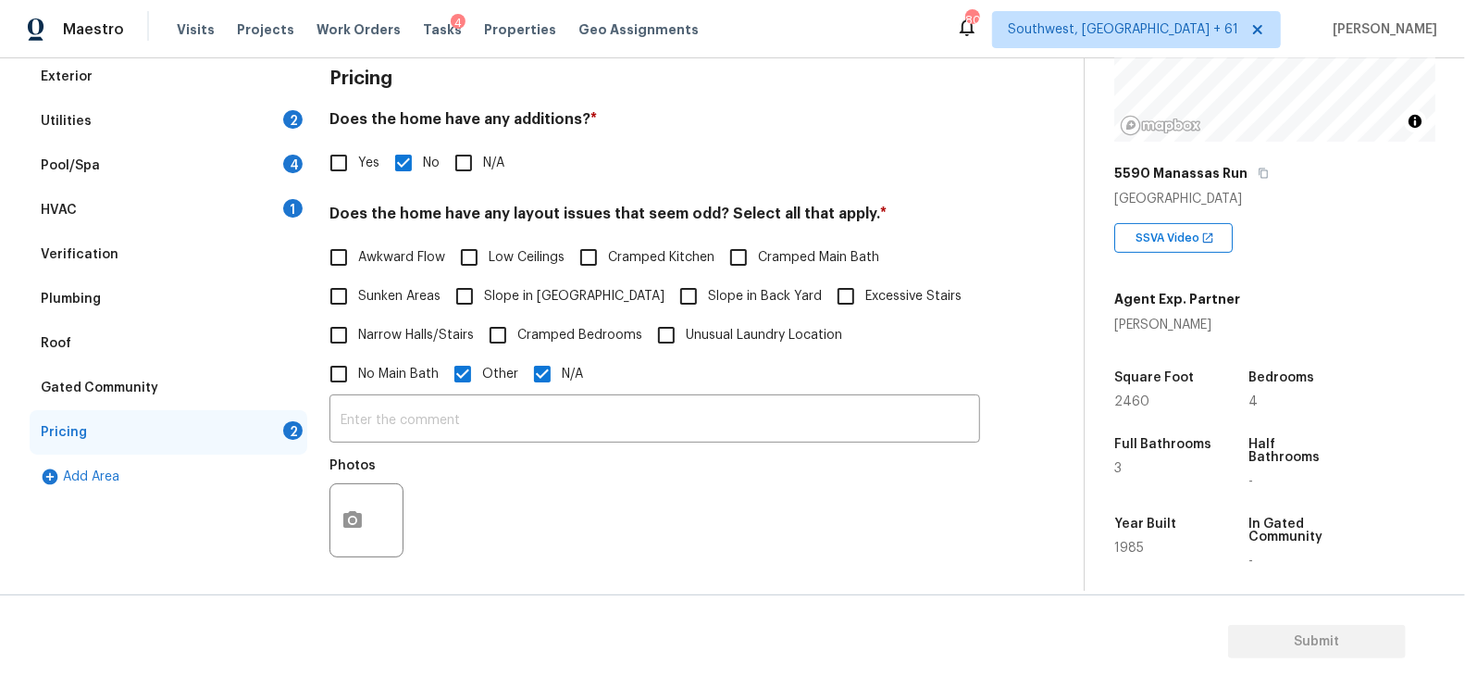
click at [523, 365] on input "N/A" at bounding box center [542, 373] width 39 height 39
checkbox input "false"
click at [411, 414] on input "text" at bounding box center [654, 420] width 651 height 43
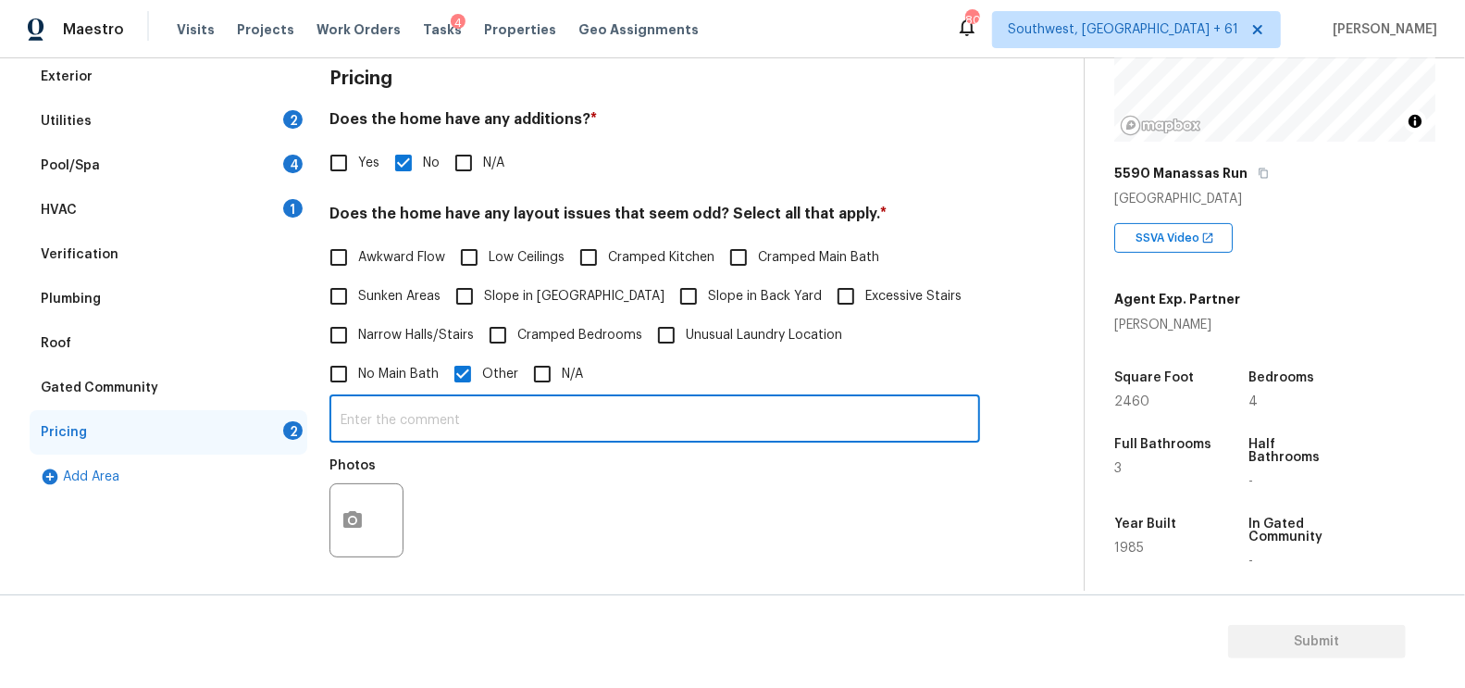
type input "I"
type input "Utility poles in close proximity"
click at [180, 277] on div "Plumbing" at bounding box center [169, 299] width 278 height 44
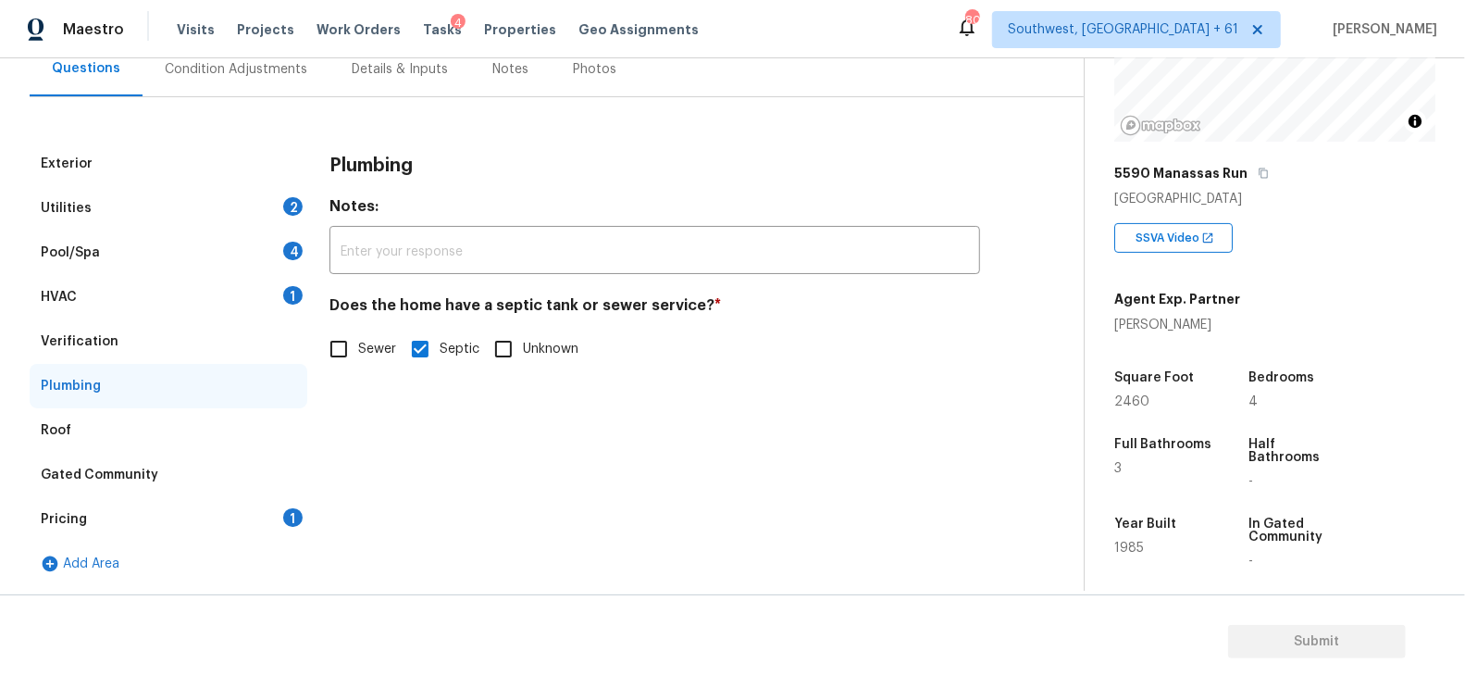
click at [188, 338] on div "Verification" at bounding box center [169, 341] width 278 height 44
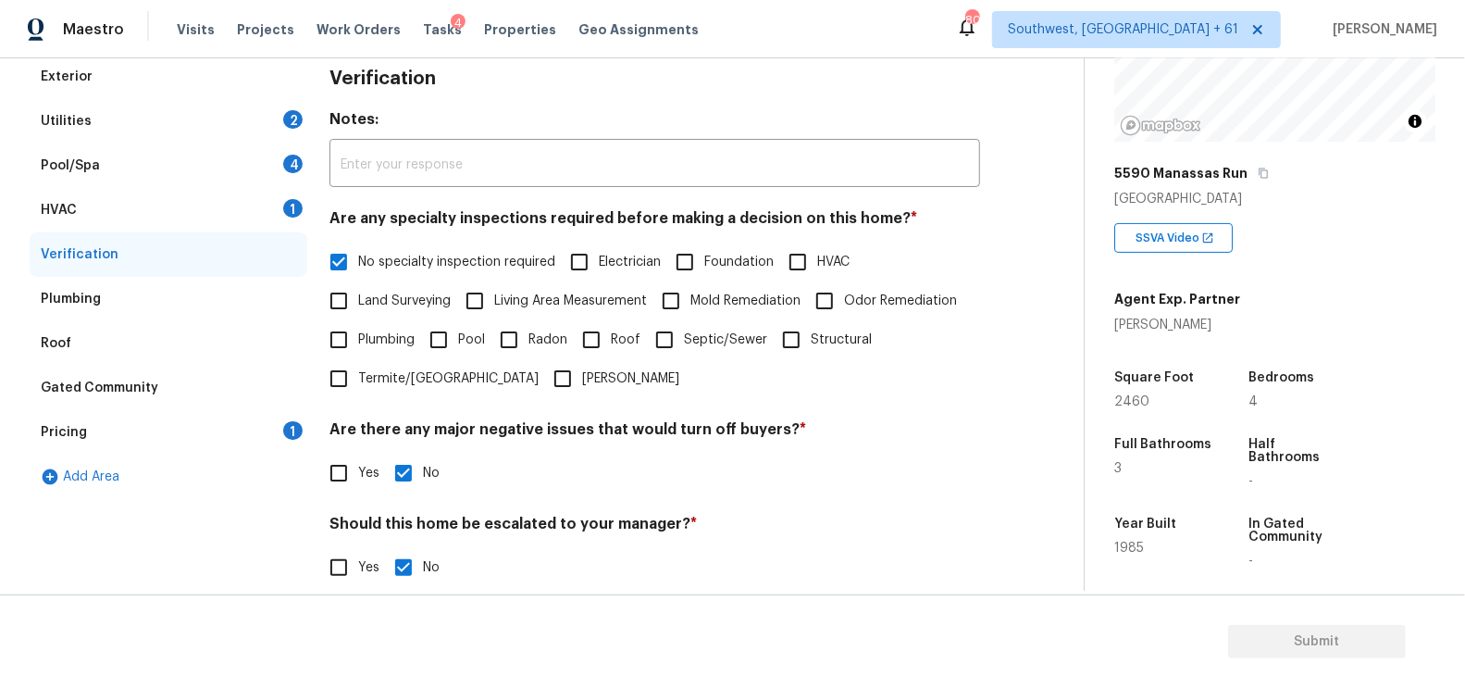
scroll to position [407, 0]
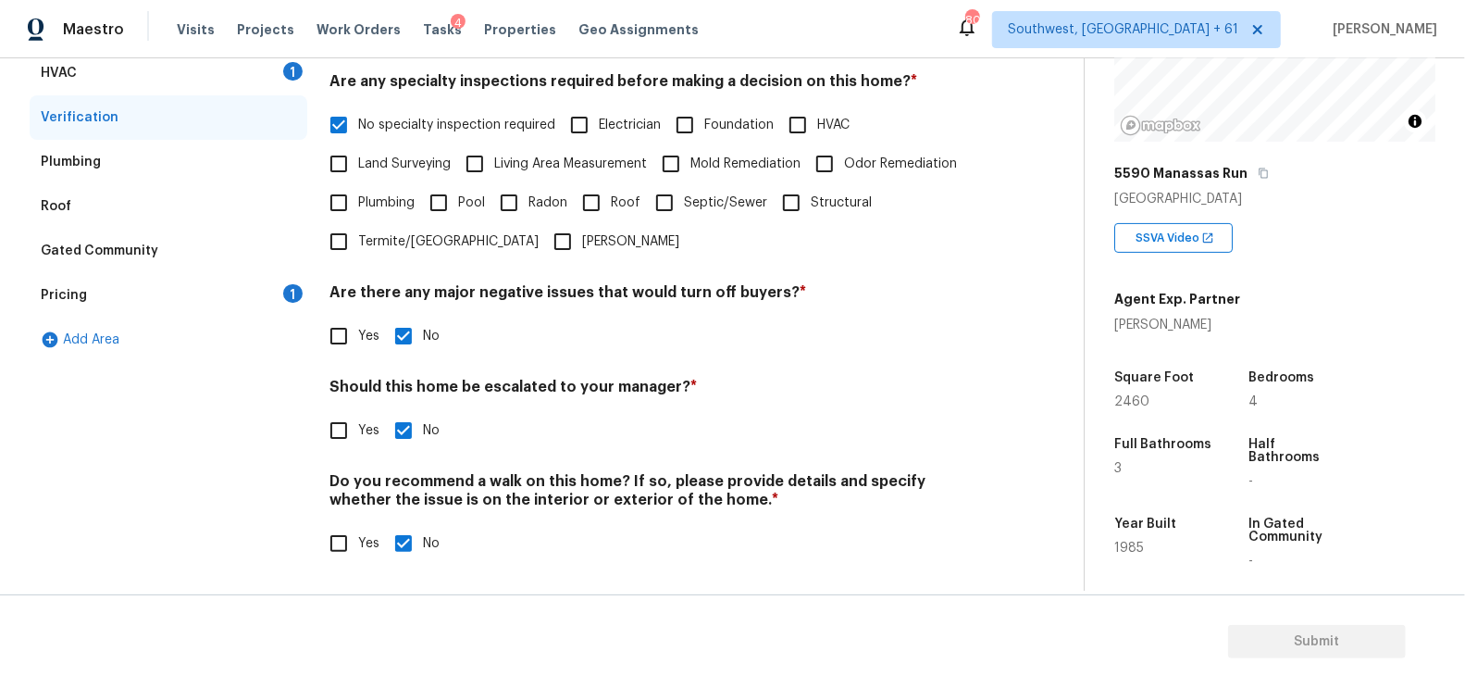
click at [340, 445] on input "Yes" at bounding box center [338, 430] width 39 height 39
checkbox input "true"
checkbox input "false"
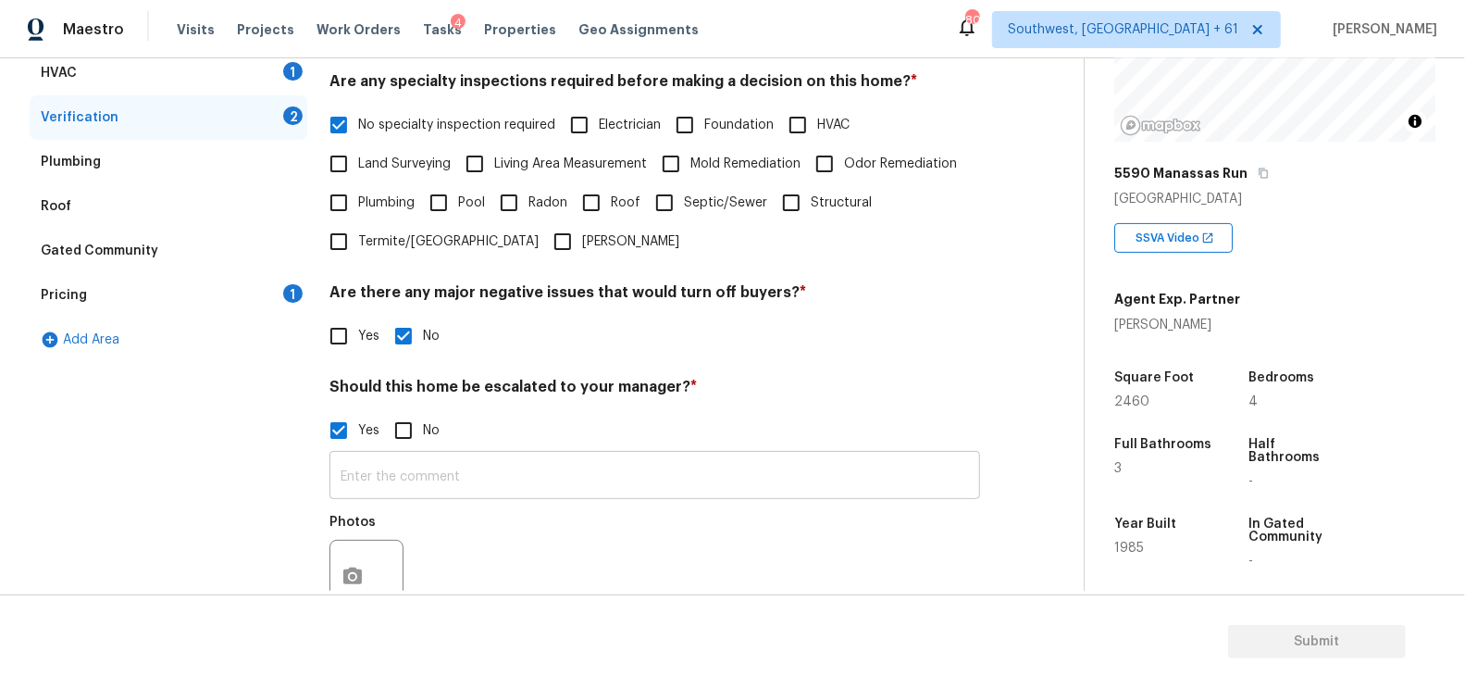
click at [388, 491] on input "text" at bounding box center [654, 476] width 651 height 43
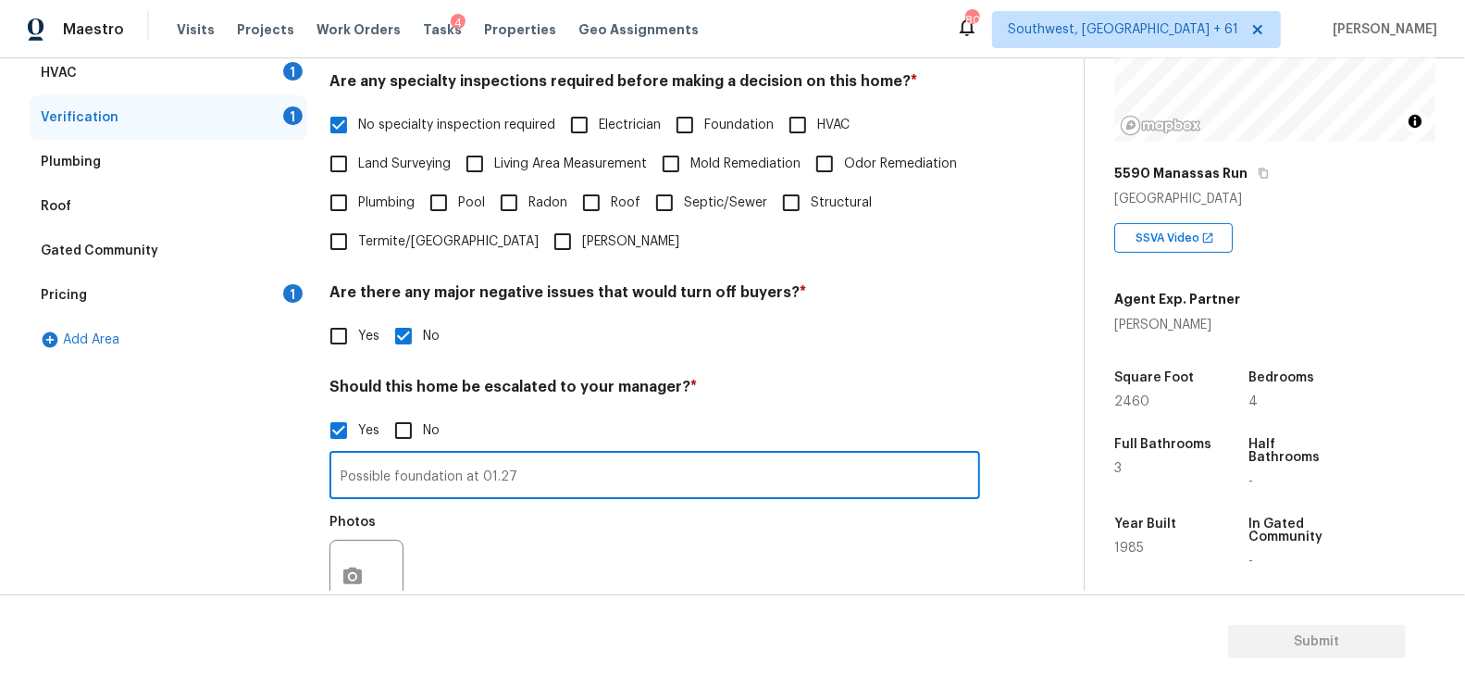
type input "Possible foundation at 01.27"
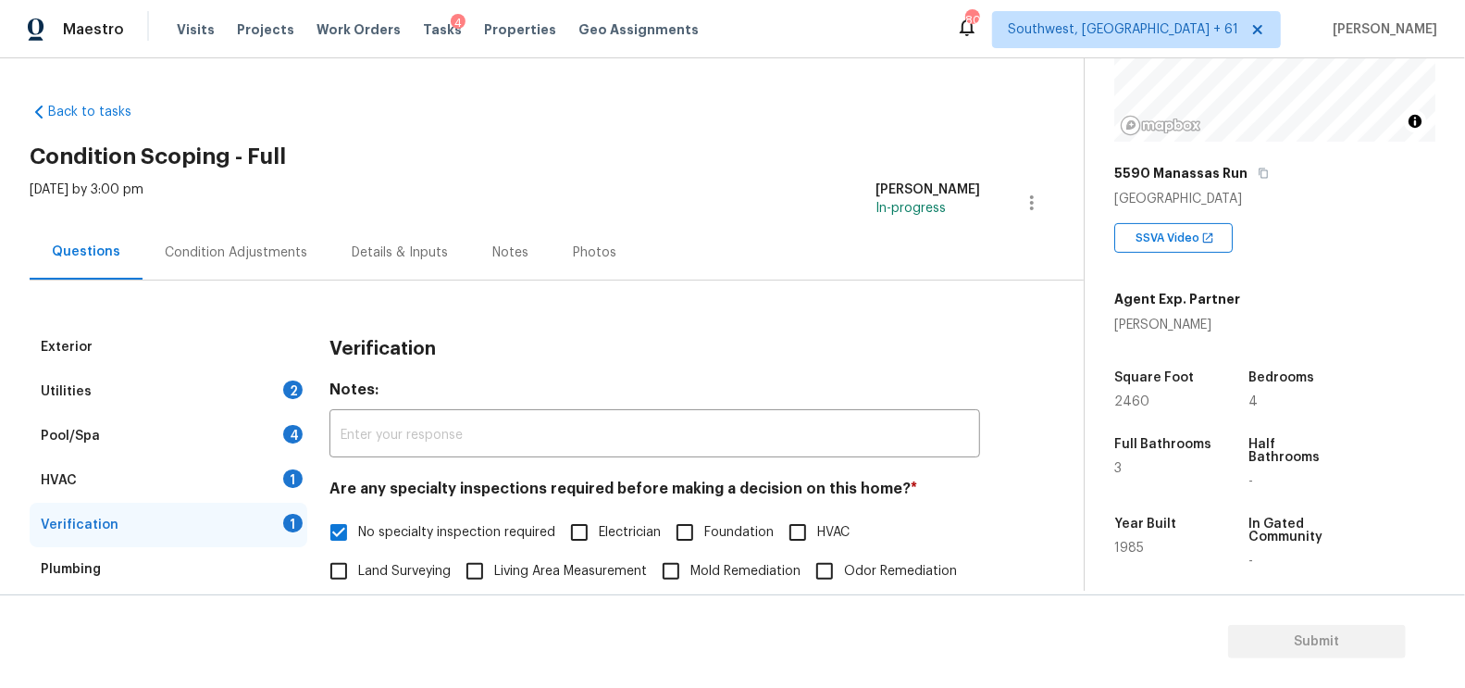
click at [191, 255] on div "Condition Adjustments" at bounding box center [236, 252] width 143 height 19
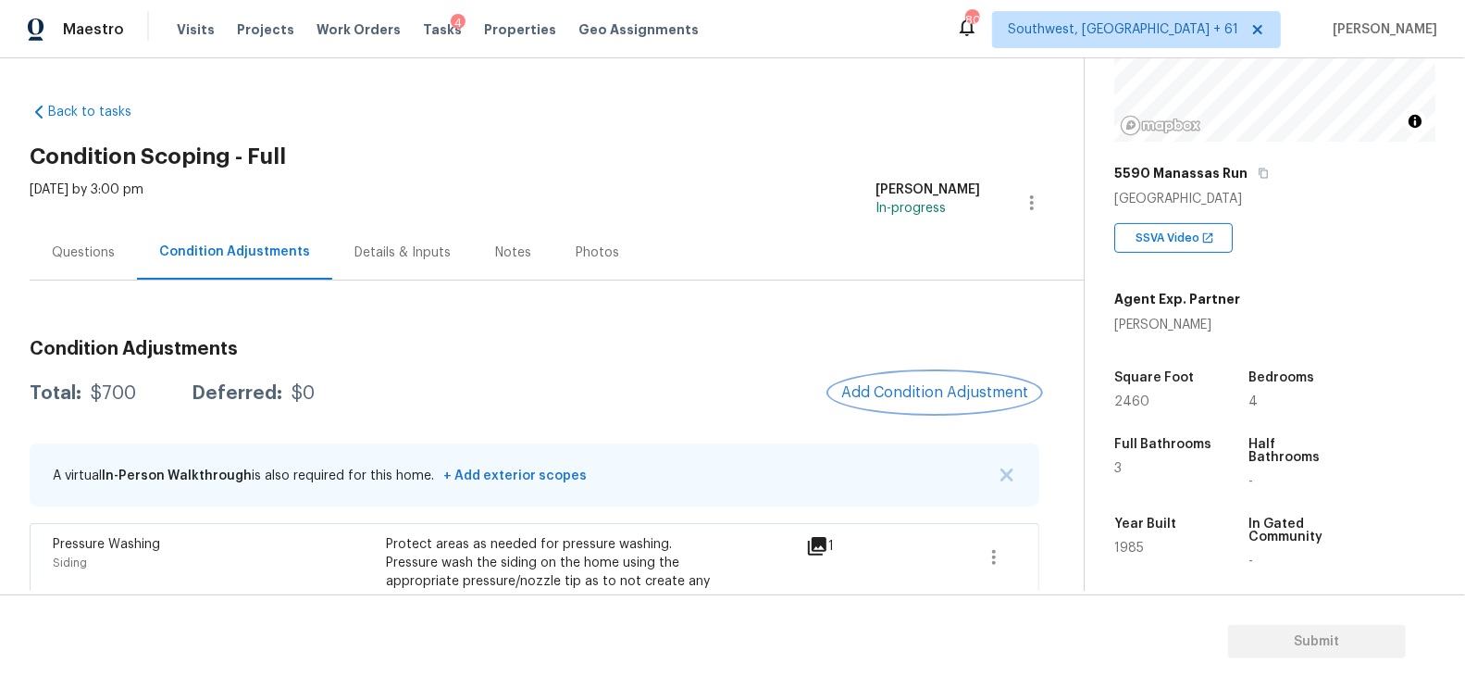
click at [919, 404] on button "Add Condition Adjustment" at bounding box center [934, 392] width 209 height 39
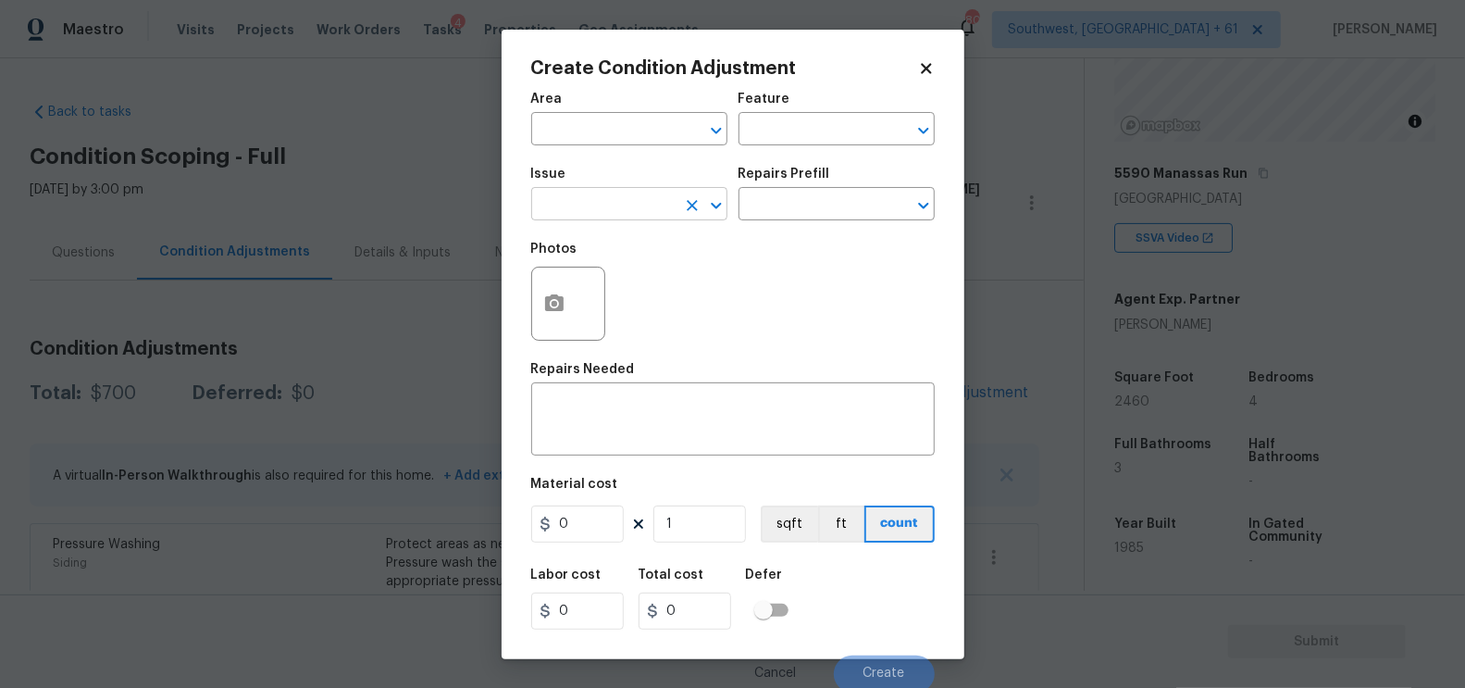
click at [634, 207] on input "text" at bounding box center [603, 206] width 144 height 29
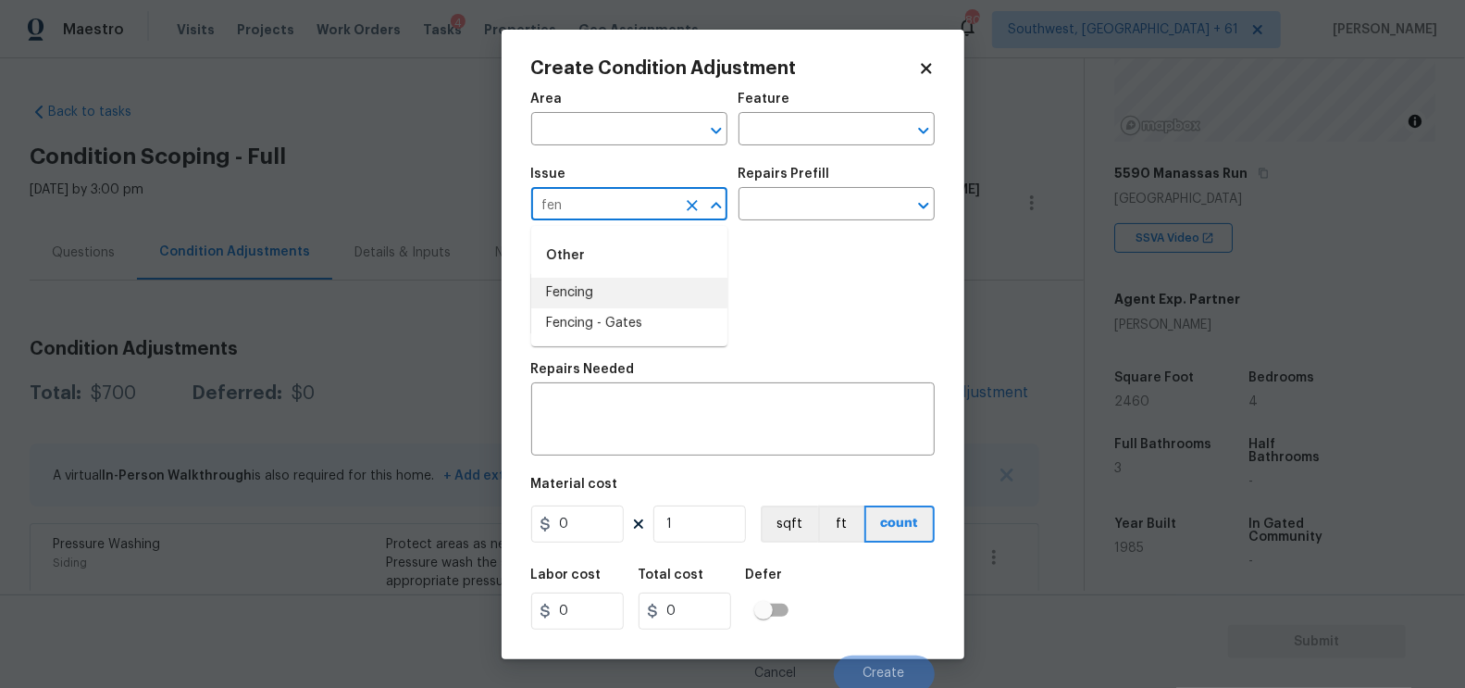
click at [597, 294] on li "Fencing" at bounding box center [629, 293] width 196 height 31
type input "Fencing"
click at [624, 416] on textarea at bounding box center [732, 421] width 381 height 39
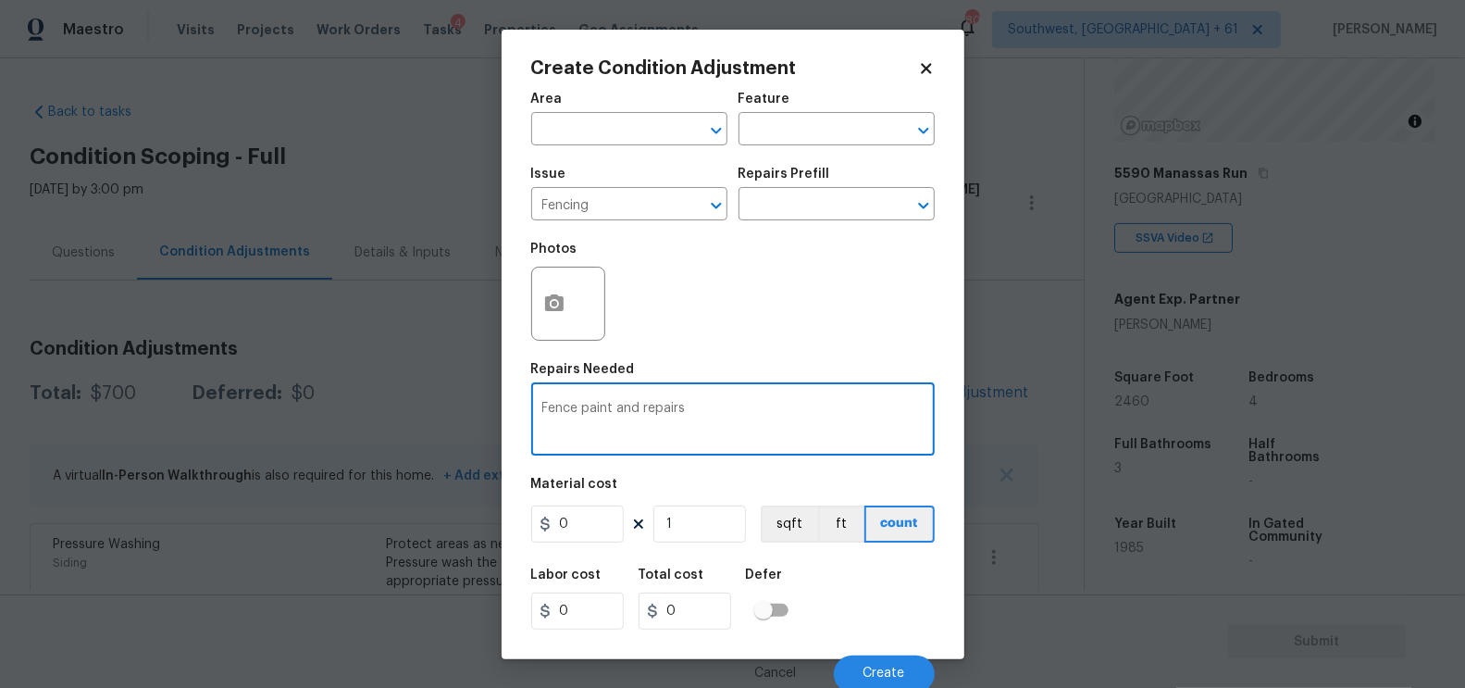
type textarea "Fence paint and repairs"
click at [583, 528] on input "0" at bounding box center [577, 523] width 93 height 37
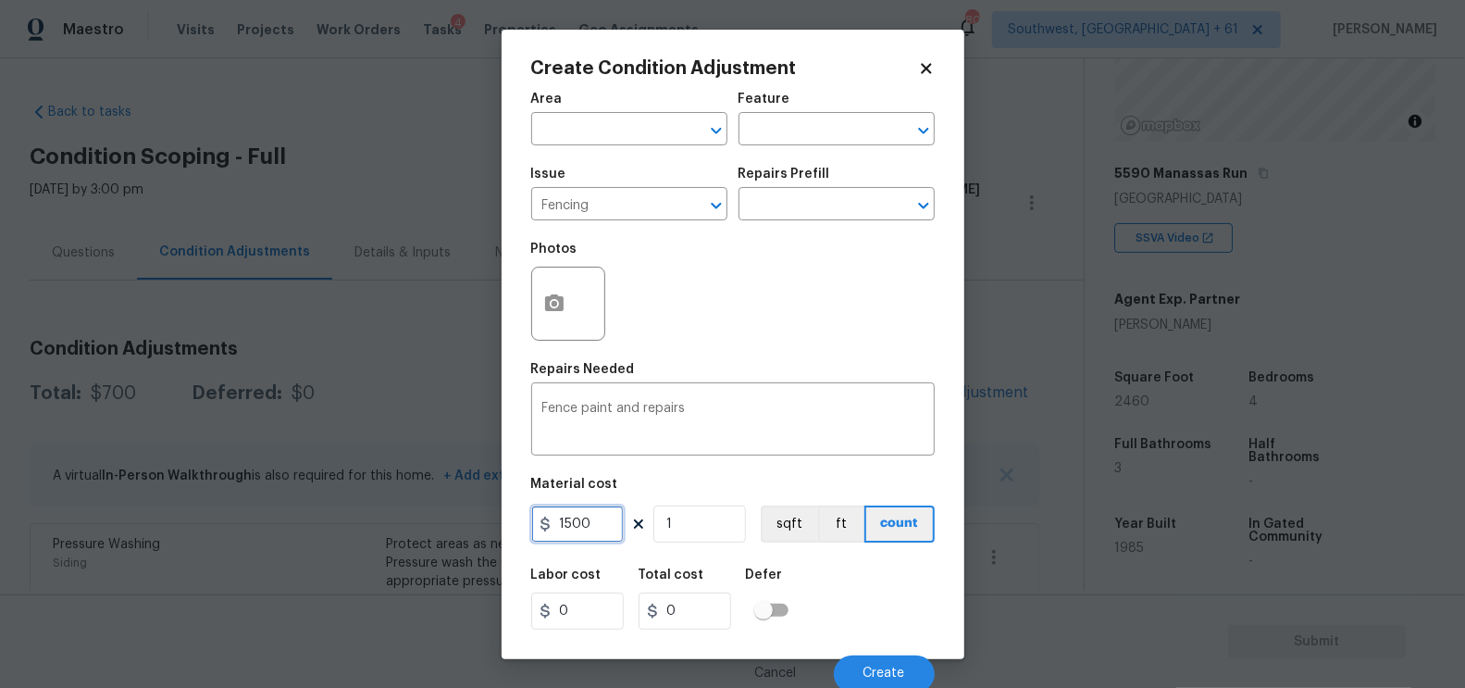
type input "1500"
click at [664, 612] on input "0" at bounding box center [685, 610] width 93 height 37
type input "1500"
click at [552, 304] on circle "button" at bounding box center [554, 303] width 6 height 6
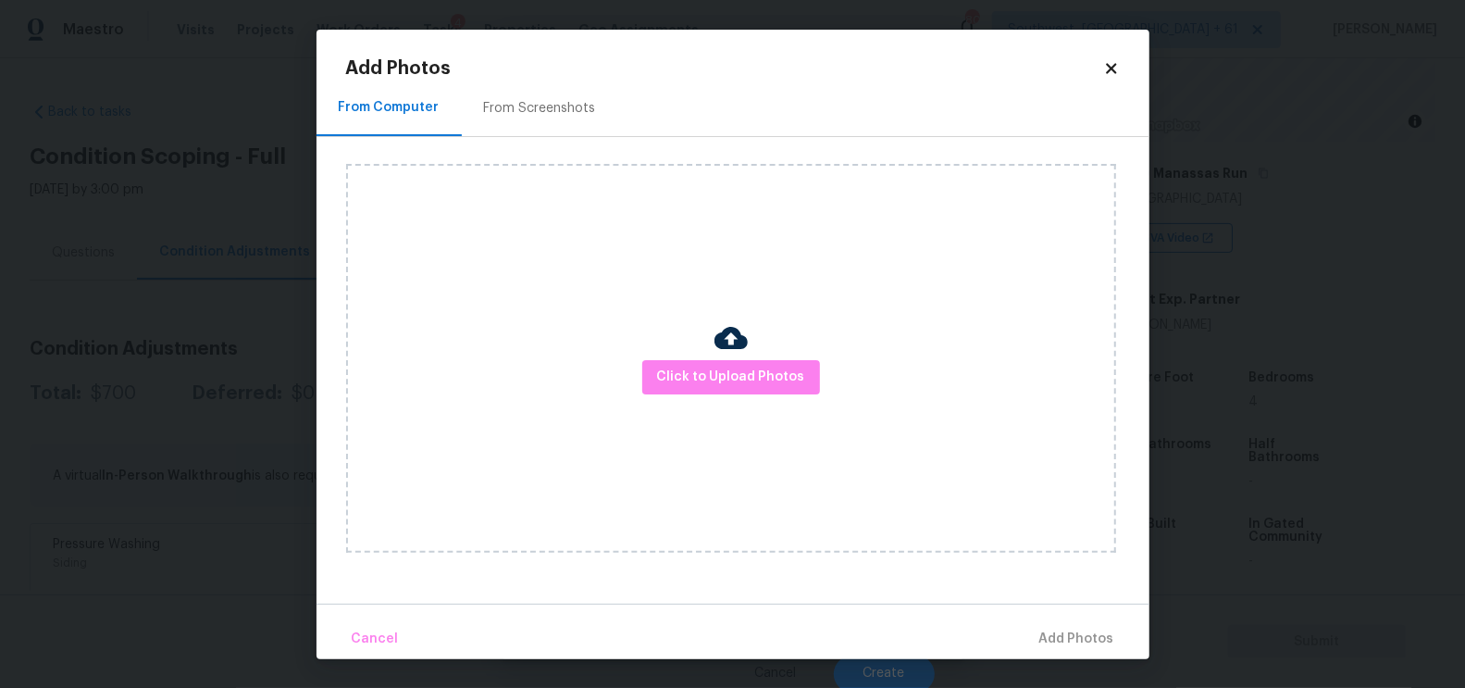
click at [751, 402] on div "Click to Upload Photos" at bounding box center [731, 358] width 770 height 389
click at [751, 377] on span "Click to Upload Photos" at bounding box center [731, 377] width 148 height 23
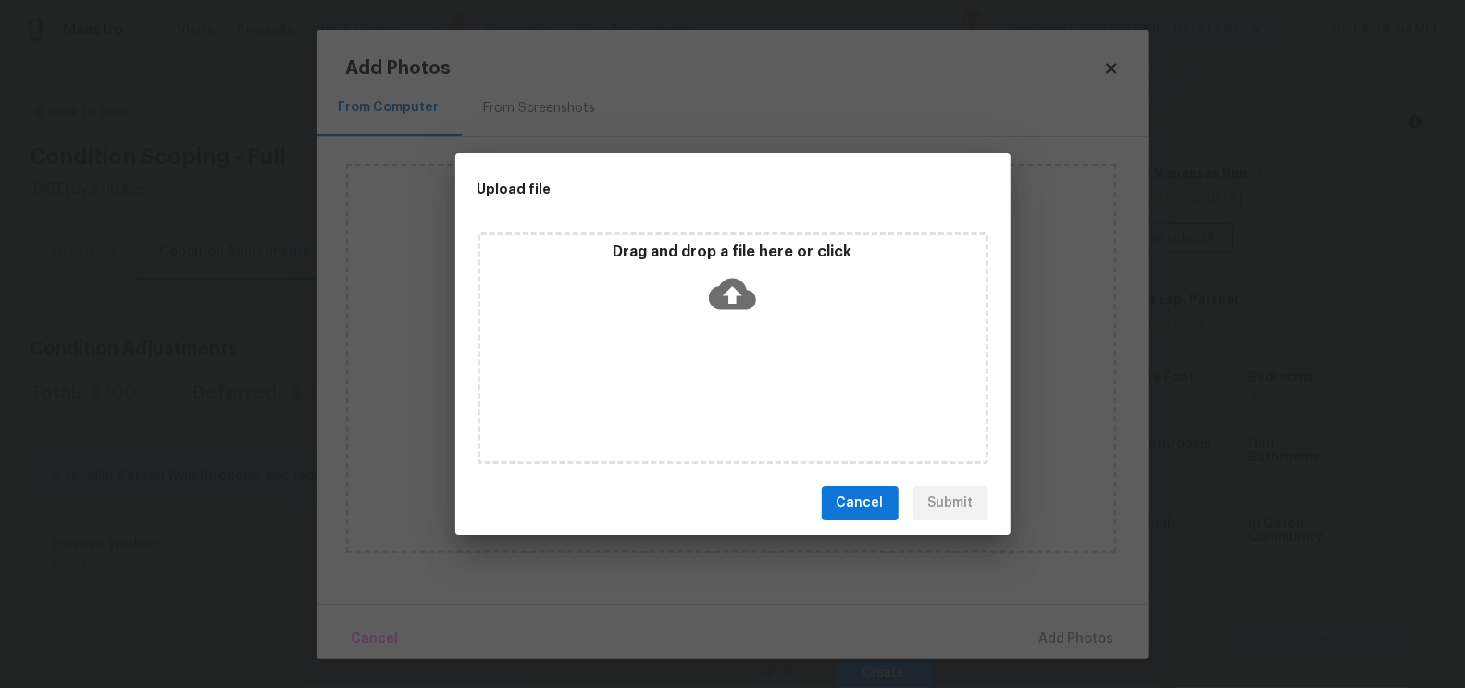
click at [733, 275] on icon at bounding box center [732, 293] width 47 height 47
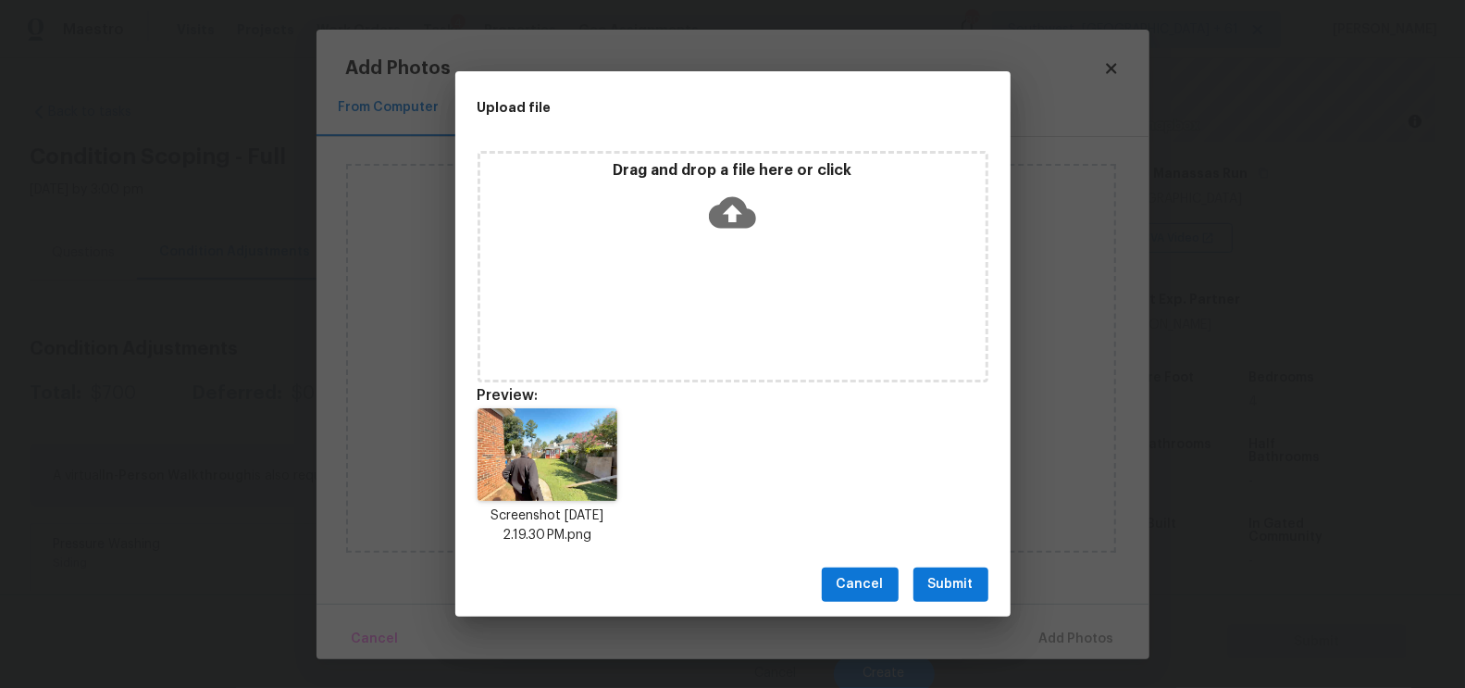
click at [937, 582] on span "Submit" at bounding box center [950, 584] width 45 height 23
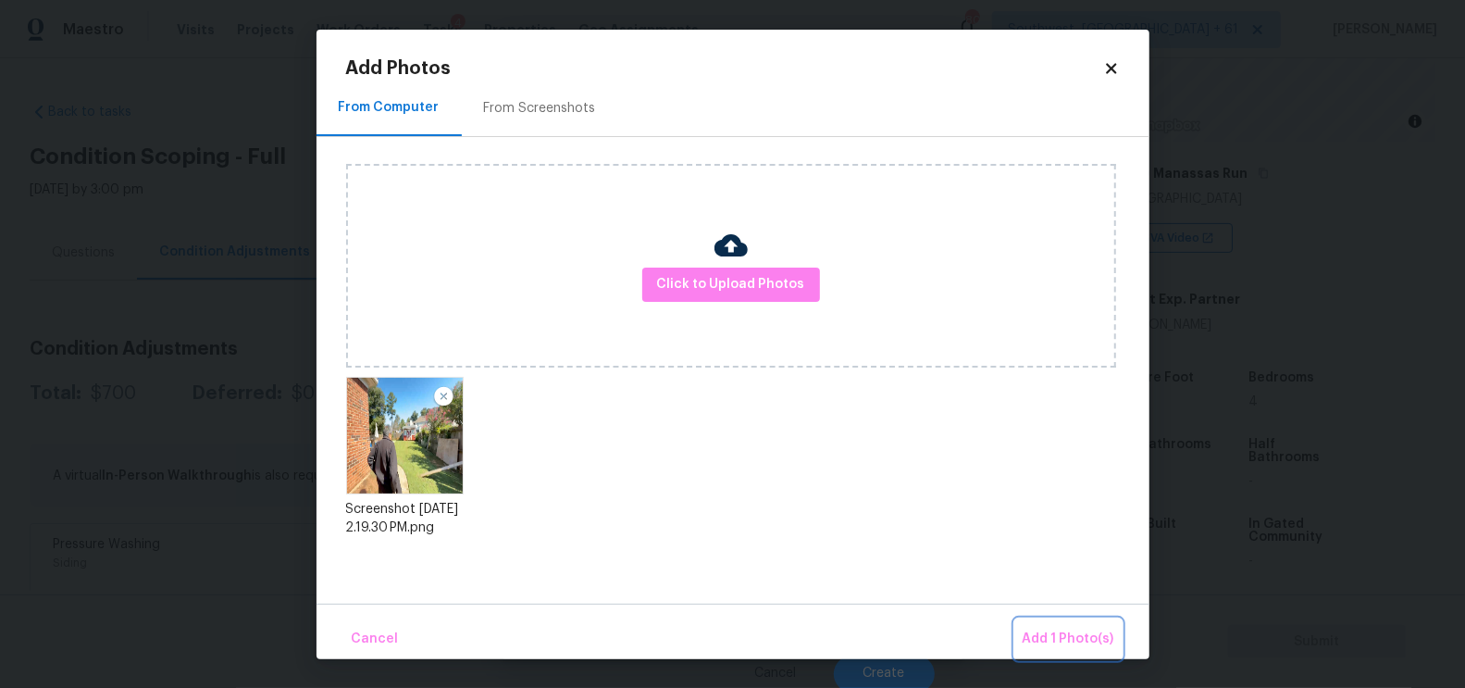
click at [1059, 630] on span "Add 1 Photo(s)" at bounding box center [1069, 638] width 92 height 23
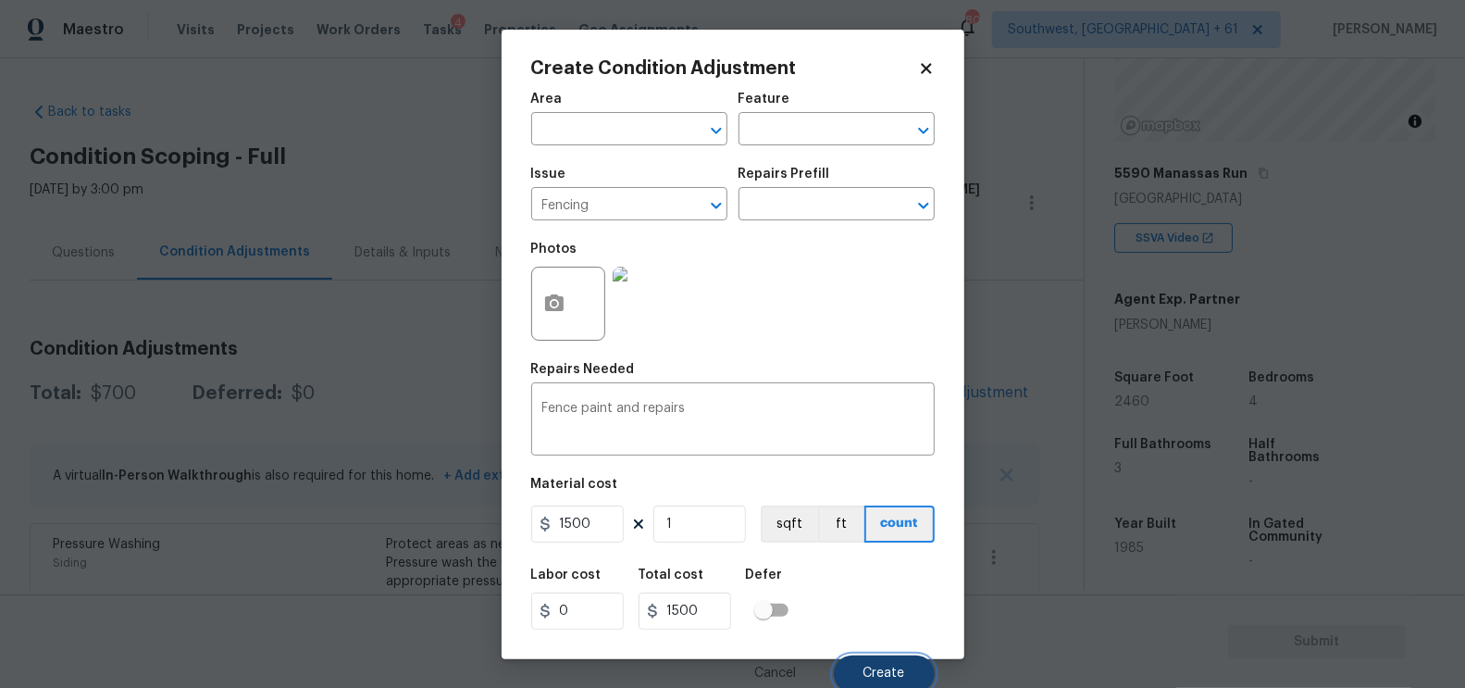
click at [879, 660] on button "Create" at bounding box center [884, 673] width 101 height 37
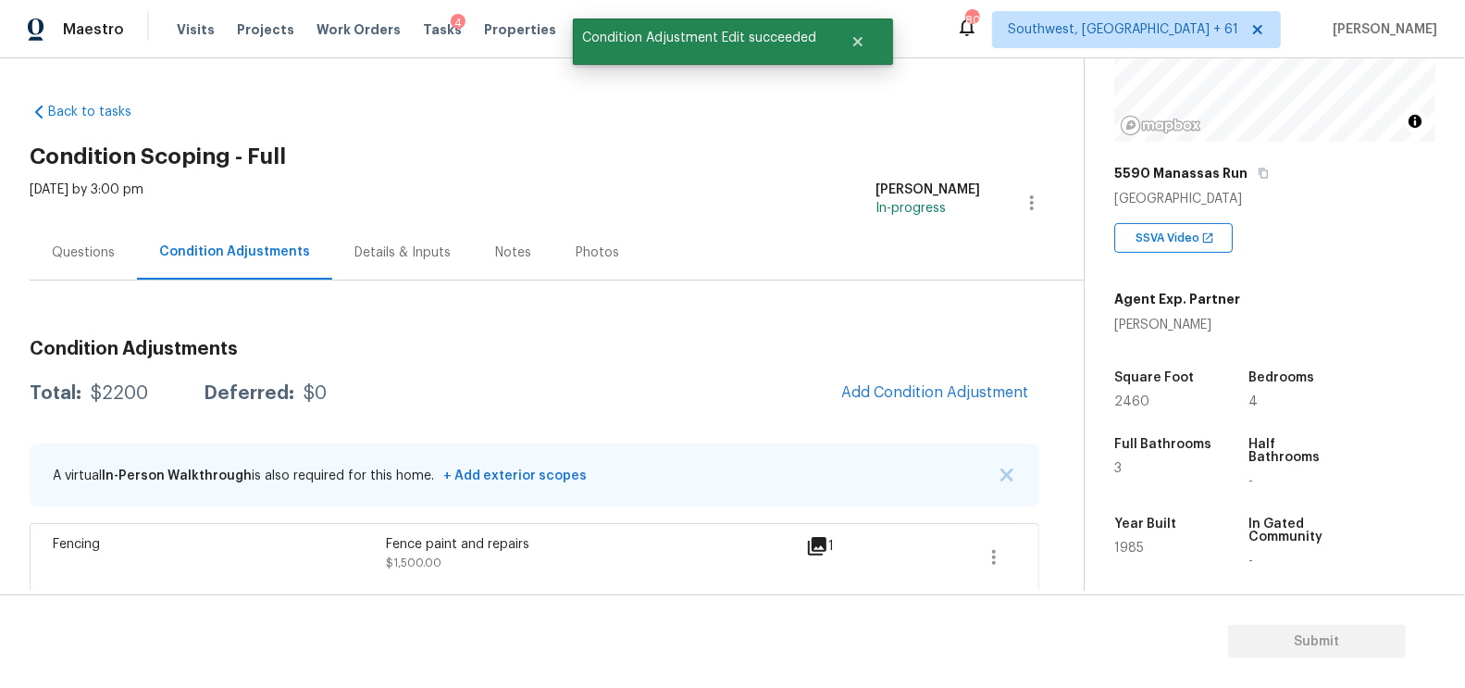
click at [107, 230] on div "Questions" at bounding box center [83, 252] width 107 height 55
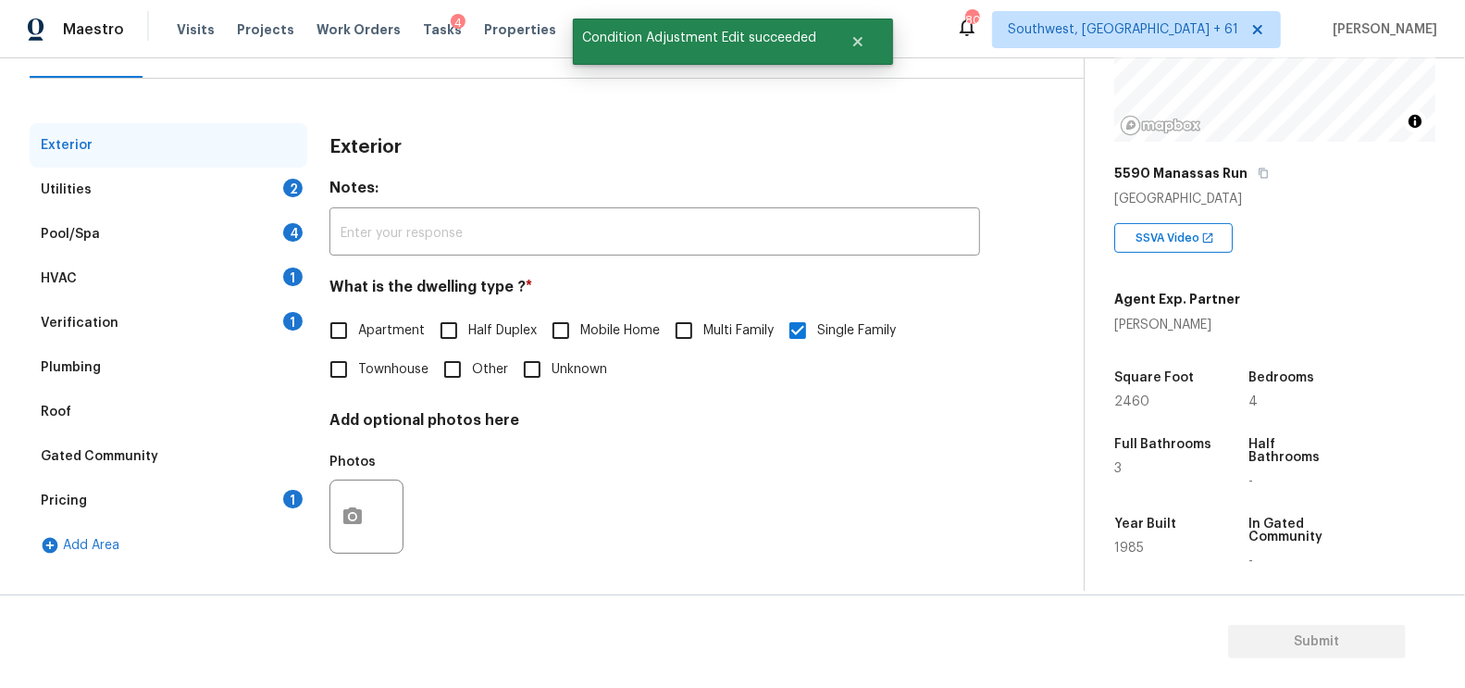
scroll to position [204, 0]
click at [144, 304] on div "Verification 1" at bounding box center [169, 321] width 278 height 44
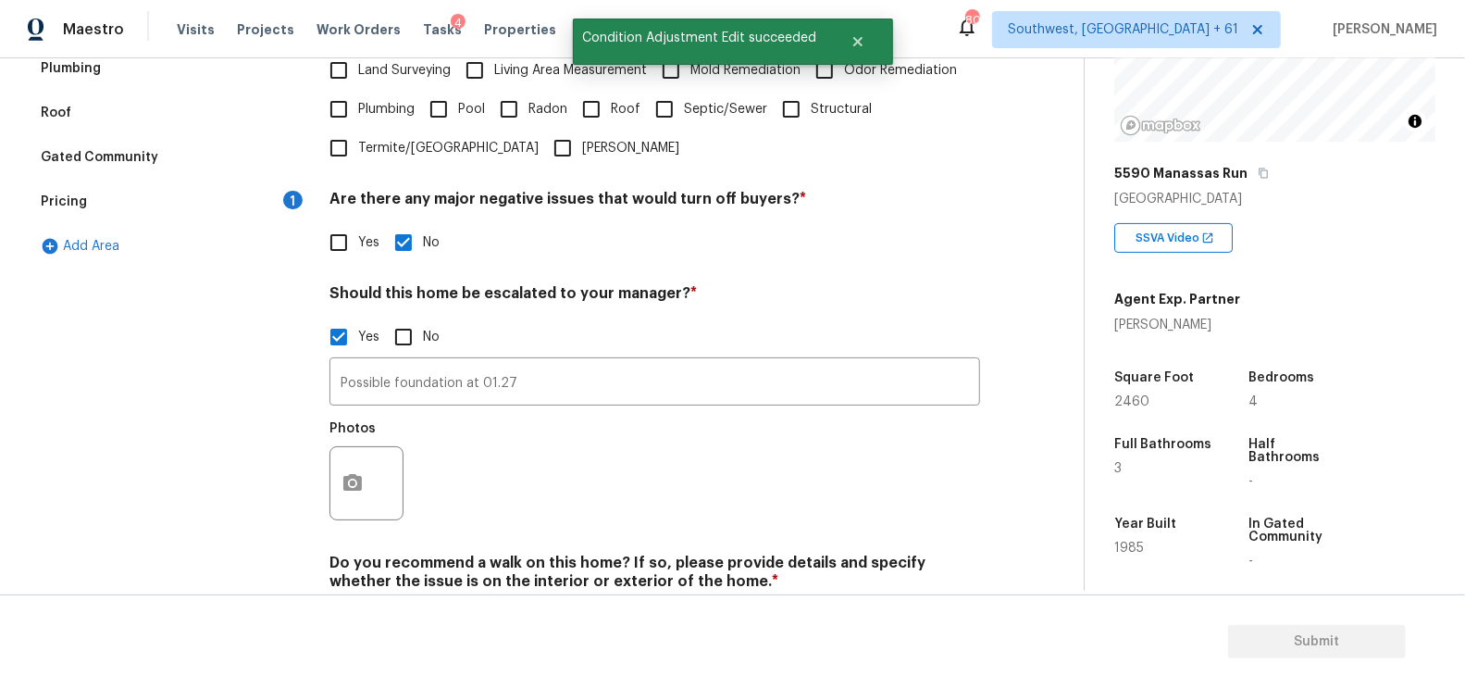
scroll to position [502, 0]
click at [529, 388] on input "Possible foundation at 01.27" at bounding box center [654, 382] width 651 height 43
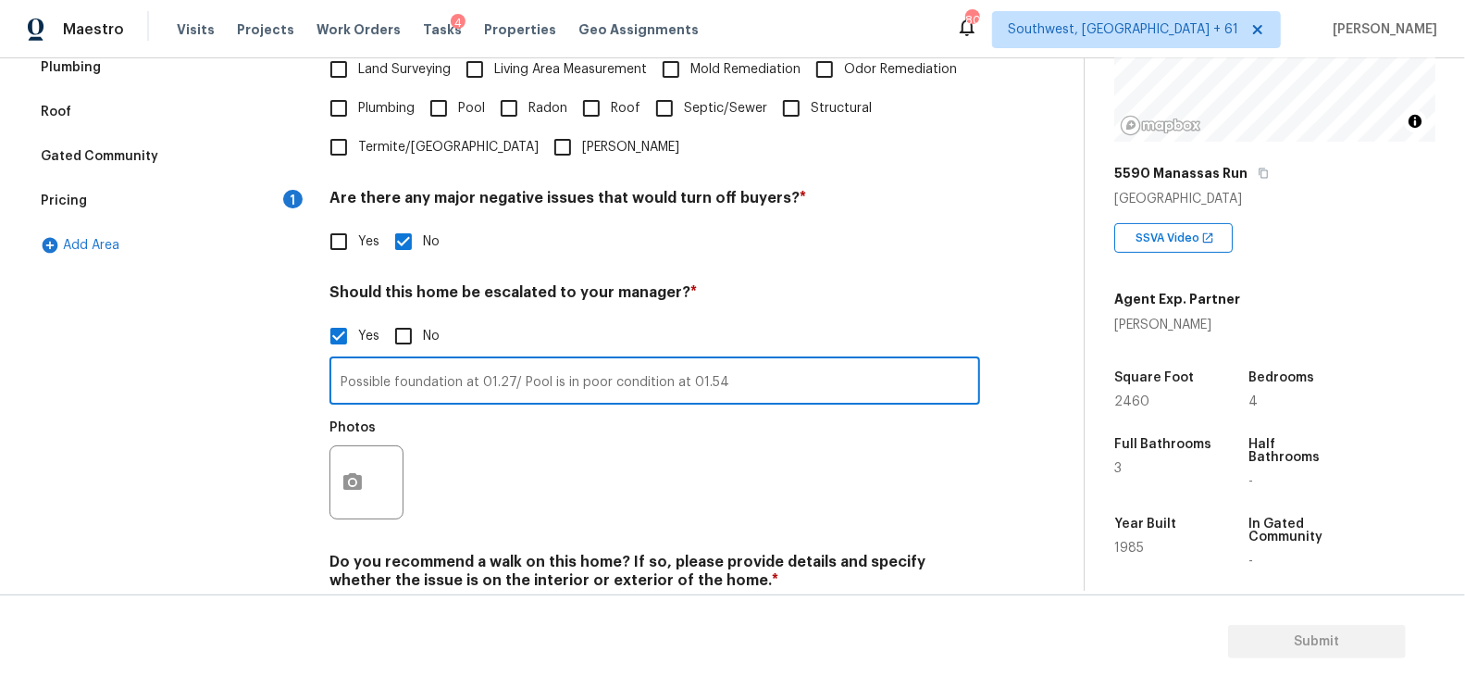
type input "Possible foundation at 01.27/ Pool is in poor condition at 01.54"
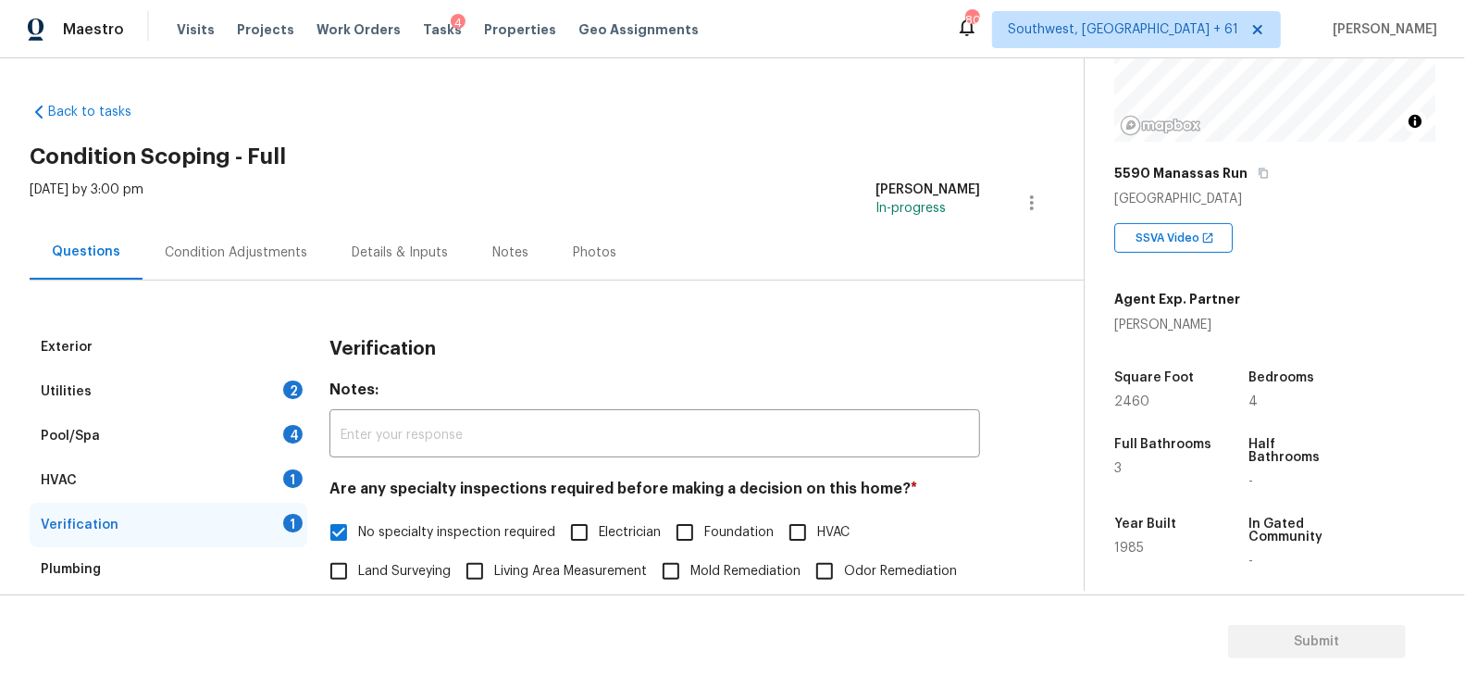
click at [277, 262] on div "Condition Adjustments" at bounding box center [236, 252] width 187 height 55
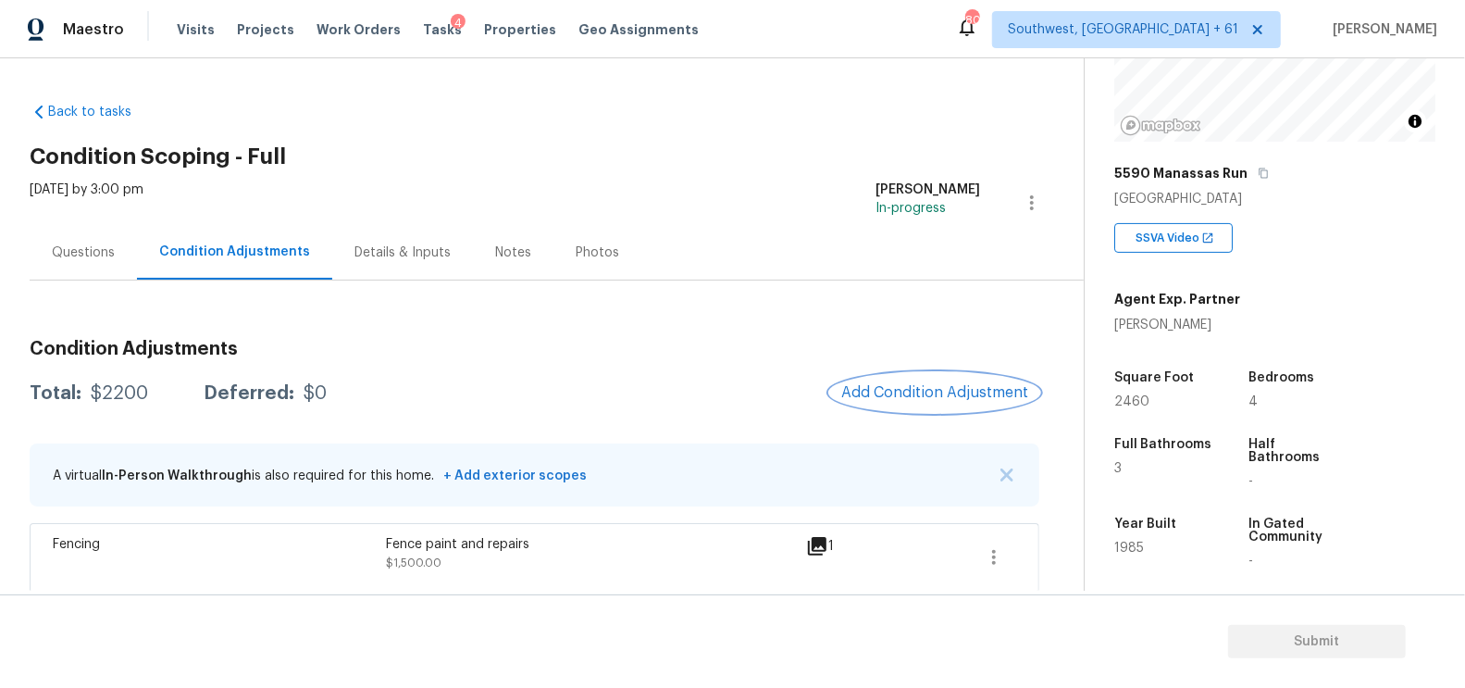
click at [967, 384] on span "Add Condition Adjustment" at bounding box center [934, 392] width 187 height 17
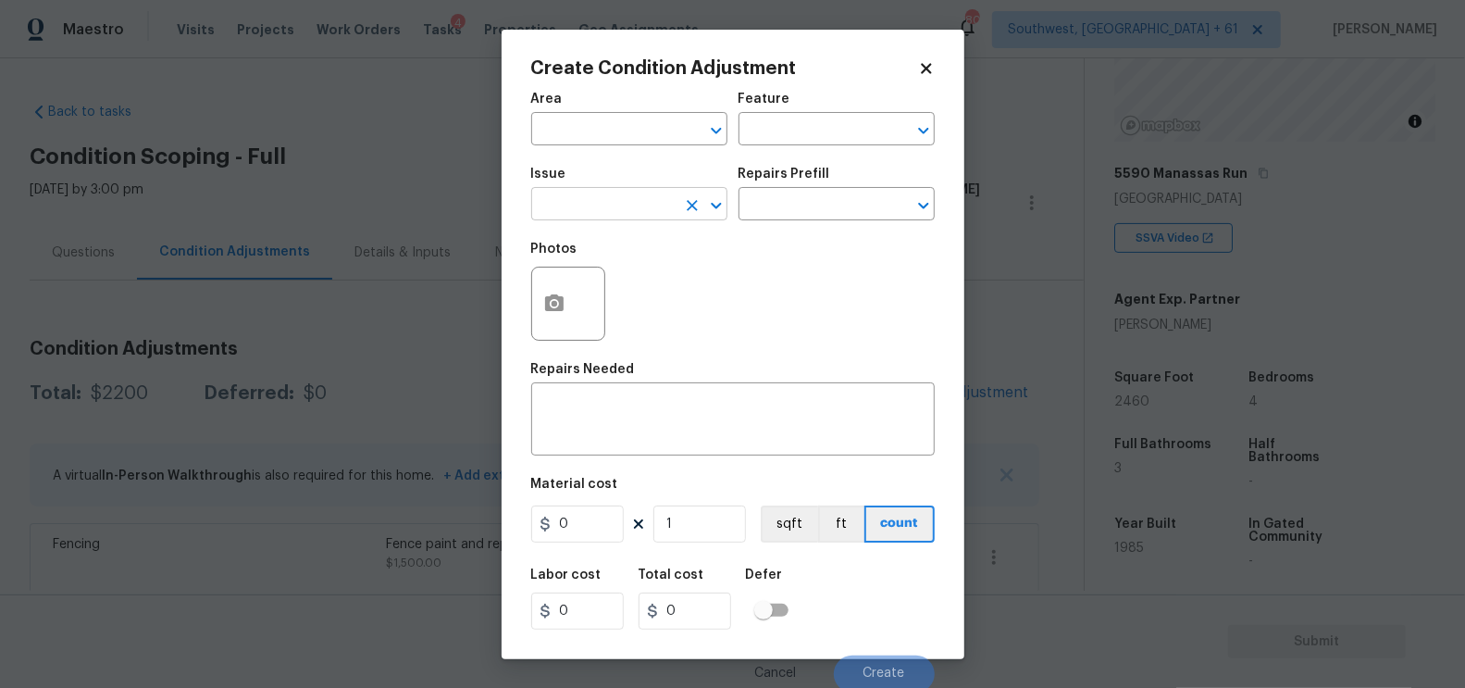
click at [639, 213] on input "text" at bounding box center [603, 206] width 144 height 29
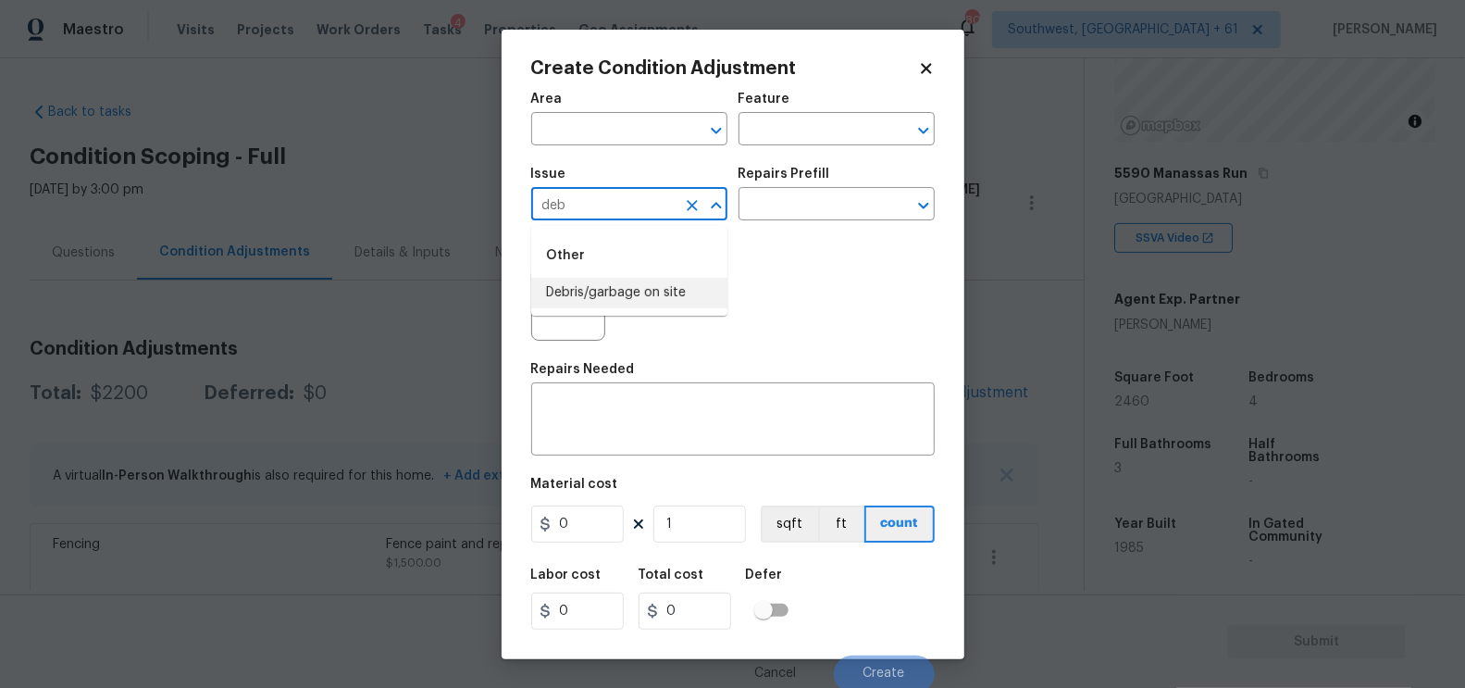
click at [616, 296] on li "Debris/garbage on site" at bounding box center [629, 293] width 196 height 31
type input "Debris/garbage on site"
click at [775, 209] on input "text" at bounding box center [811, 206] width 144 height 29
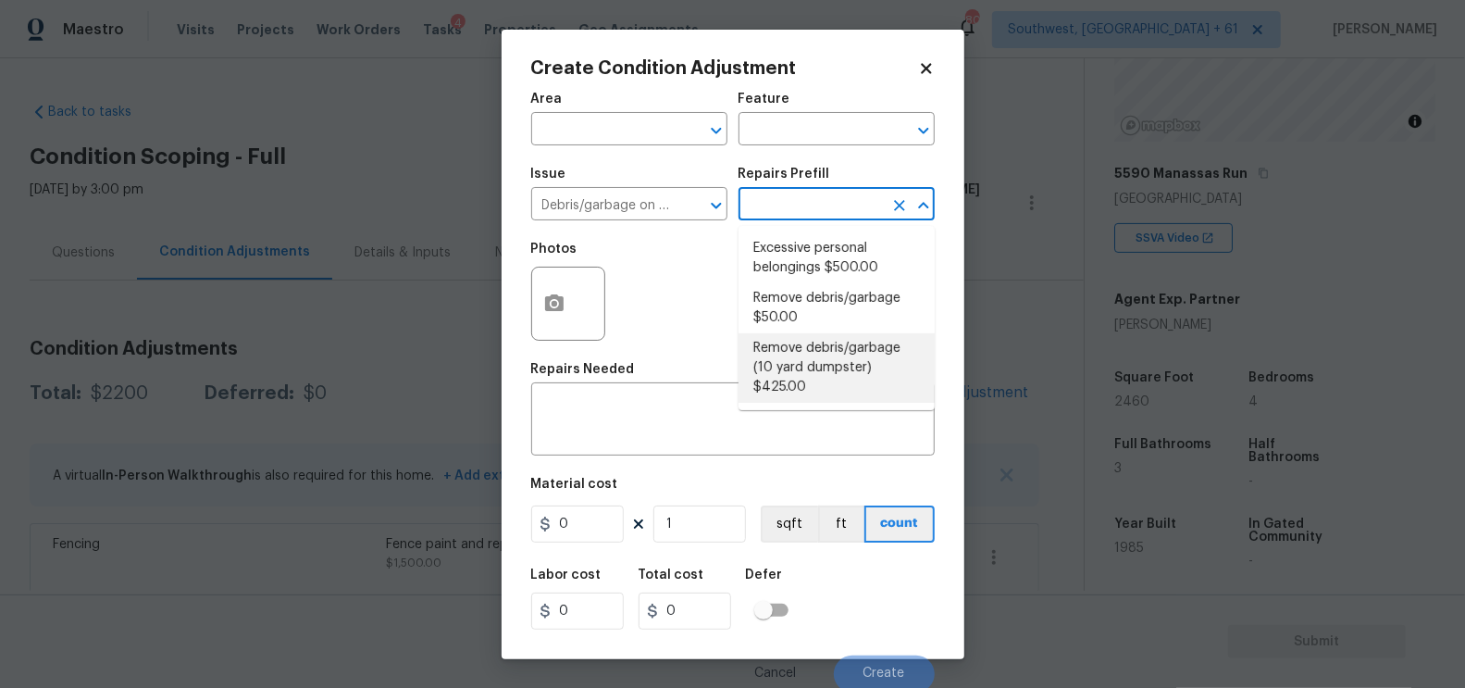
click at [801, 343] on li "Remove debris/garbage (10 yard dumpster) $425.00" at bounding box center [837, 367] width 196 height 69
type textarea "Remove debris/garbage and haul away to legal disposal facility (10 yd dumpster)"
type input "425"
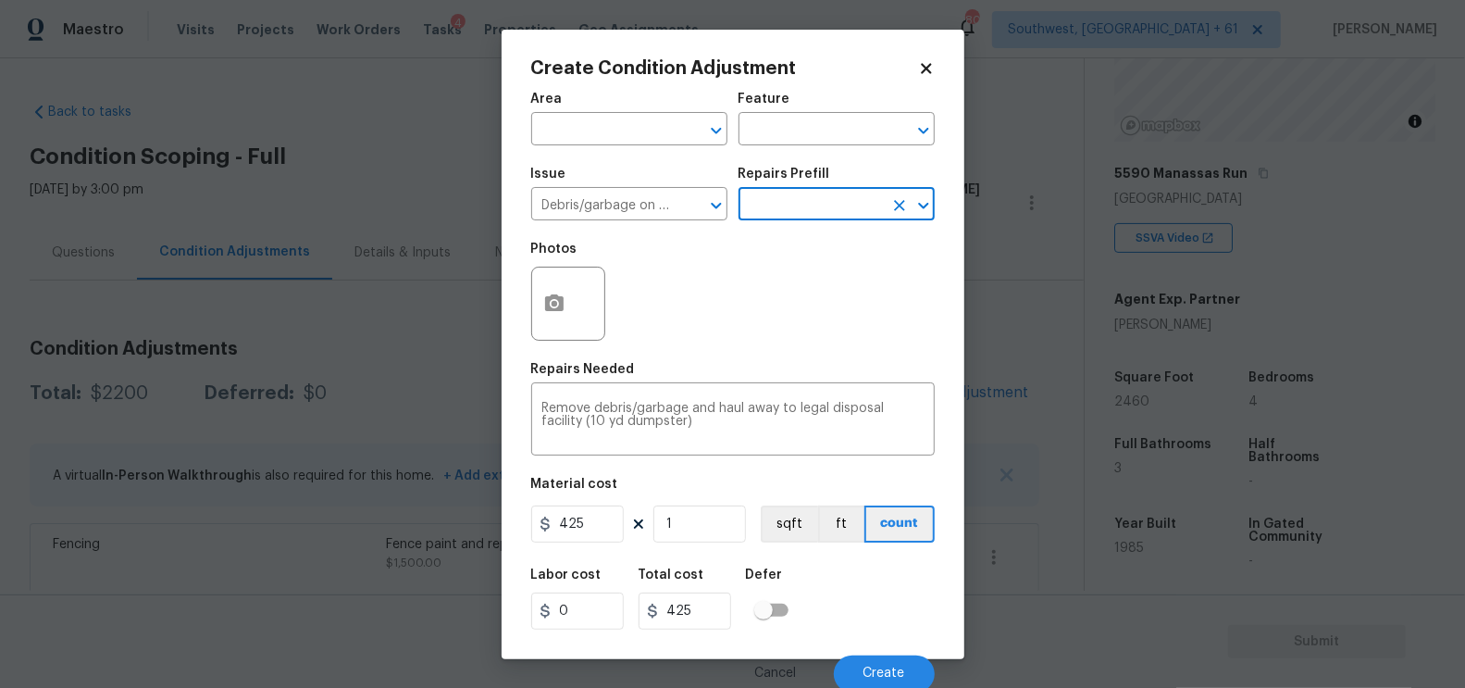
click at [805, 210] on input "text" at bounding box center [811, 206] width 144 height 29
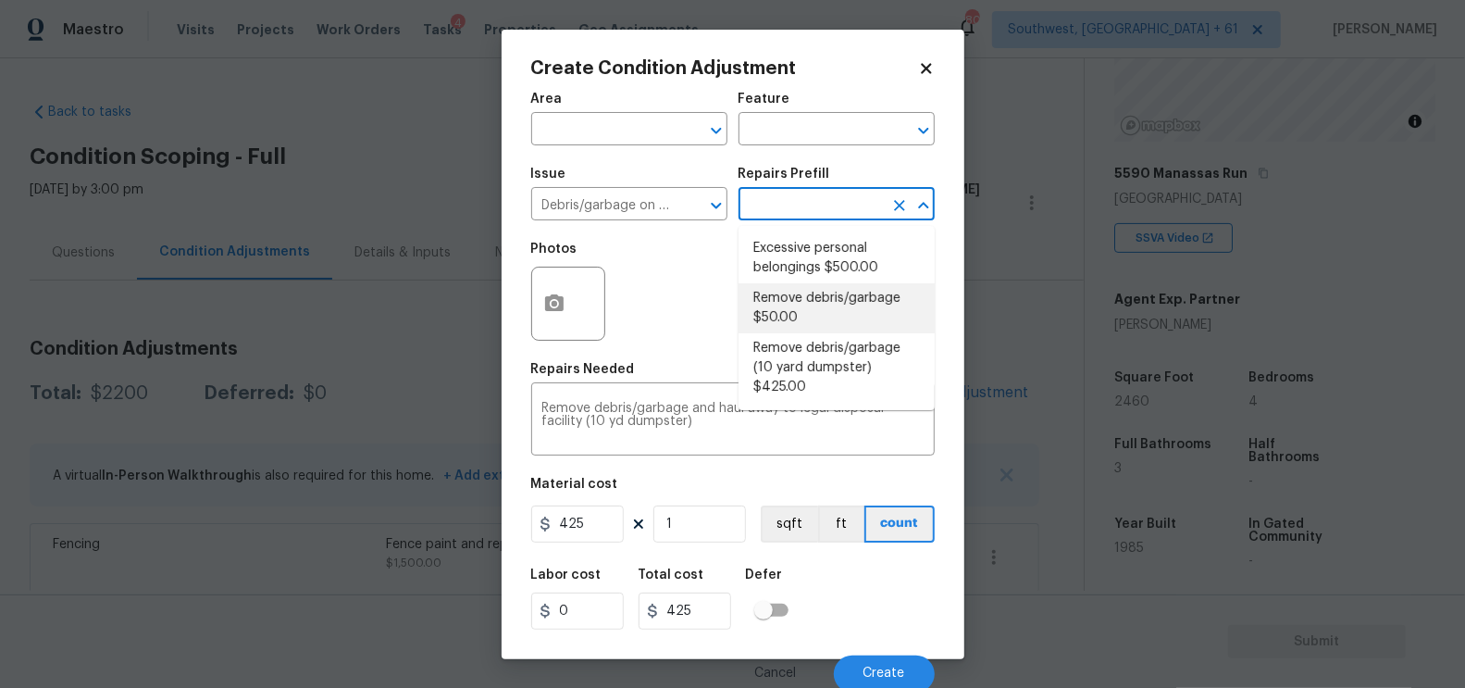
click at [804, 299] on li "Remove debris/garbage $50.00" at bounding box center [837, 308] width 196 height 50
type textarea "Remove, haul off, and properly dispose of any debris left by seller to offsite …"
type input "50"
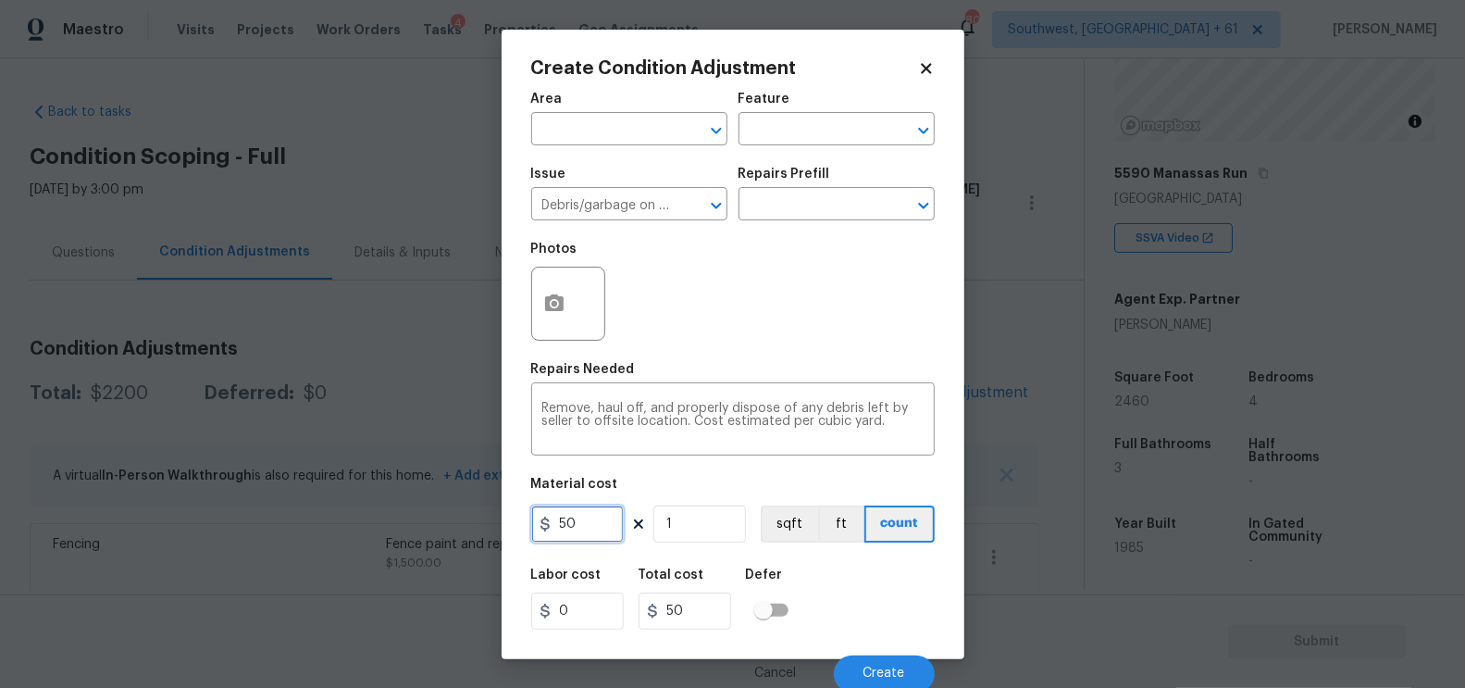
click at [589, 535] on input "50" at bounding box center [577, 523] width 93 height 37
type input "500"
click at [692, 597] on input "50" at bounding box center [685, 610] width 93 height 37
type input "500"
click at [565, 314] on button "button" at bounding box center [554, 303] width 44 height 72
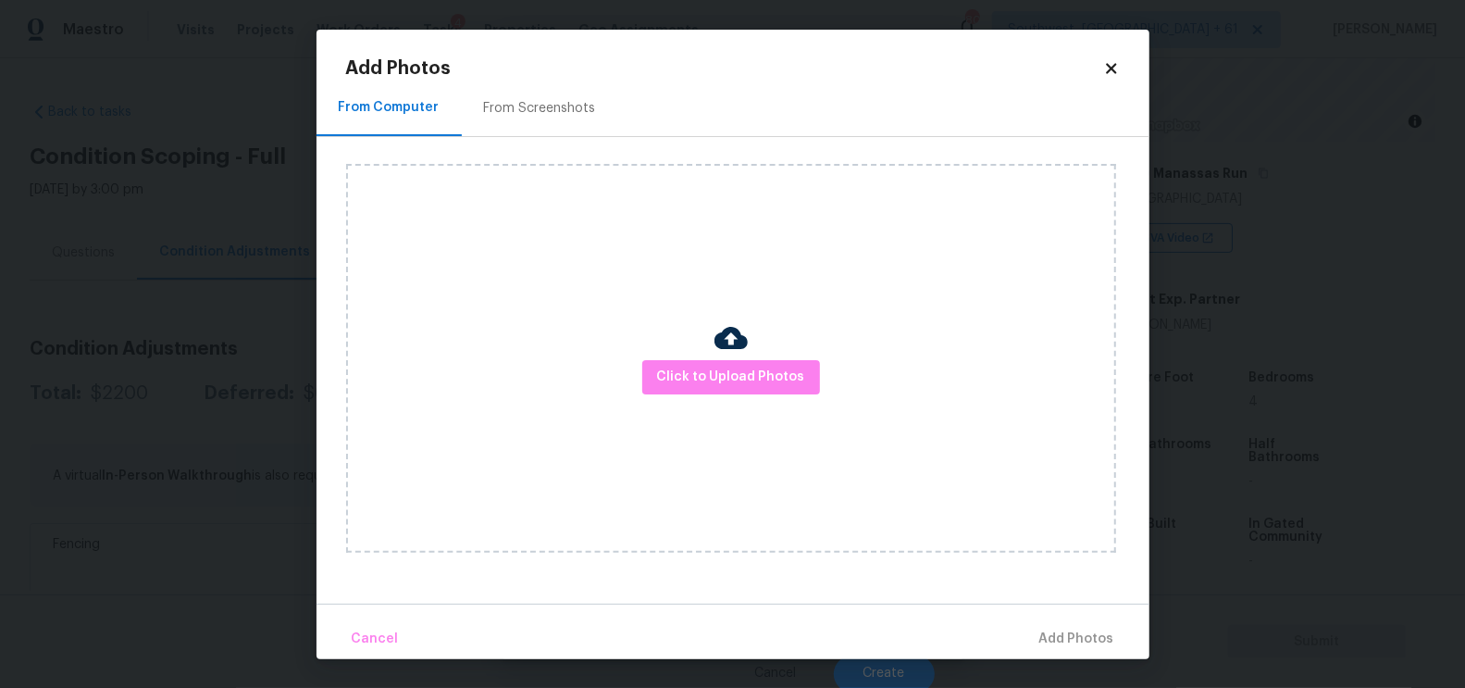
click at [541, 126] on div "From Screenshots" at bounding box center [540, 108] width 156 height 55
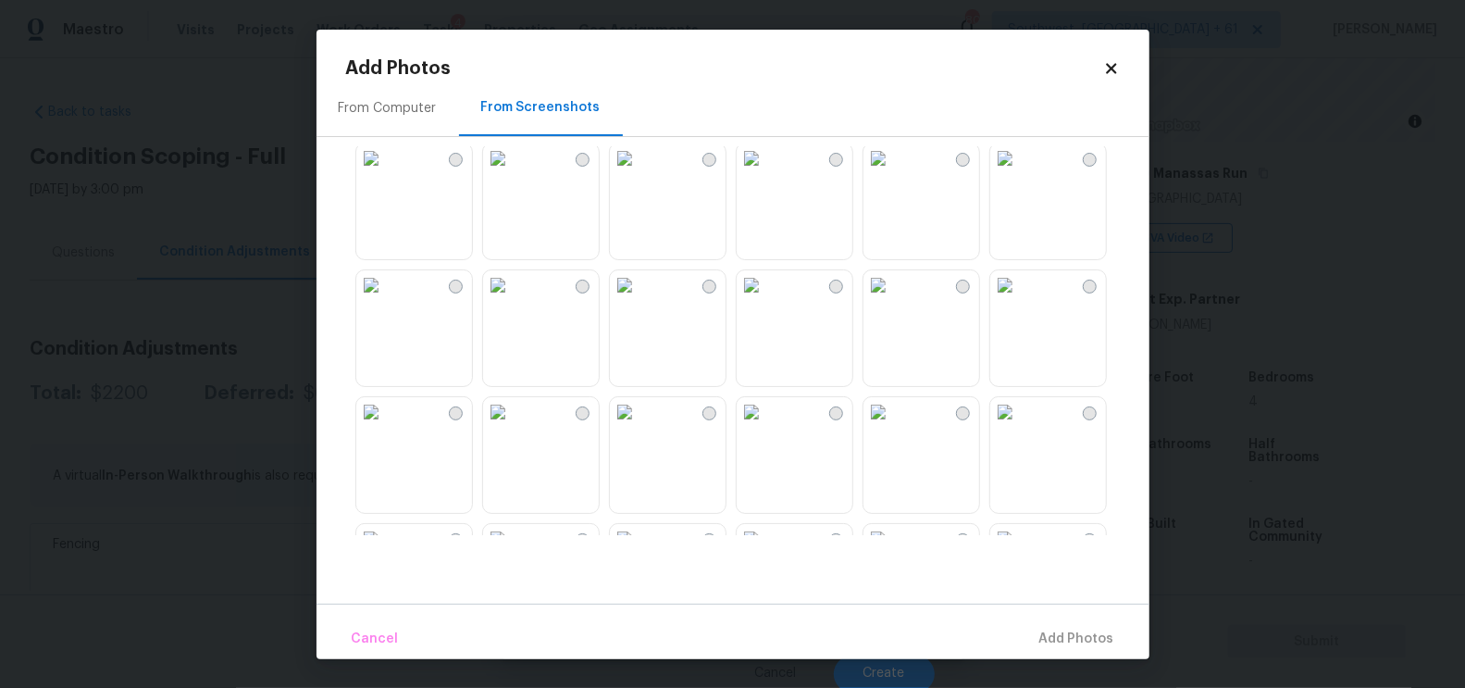
scroll to position [1409, 0]
click at [893, 298] on img at bounding box center [878, 283] width 30 height 30
click at [1065, 645] on span "Add 1 Photo(s)" at bounding box center [1069, 638] width 92 height 23
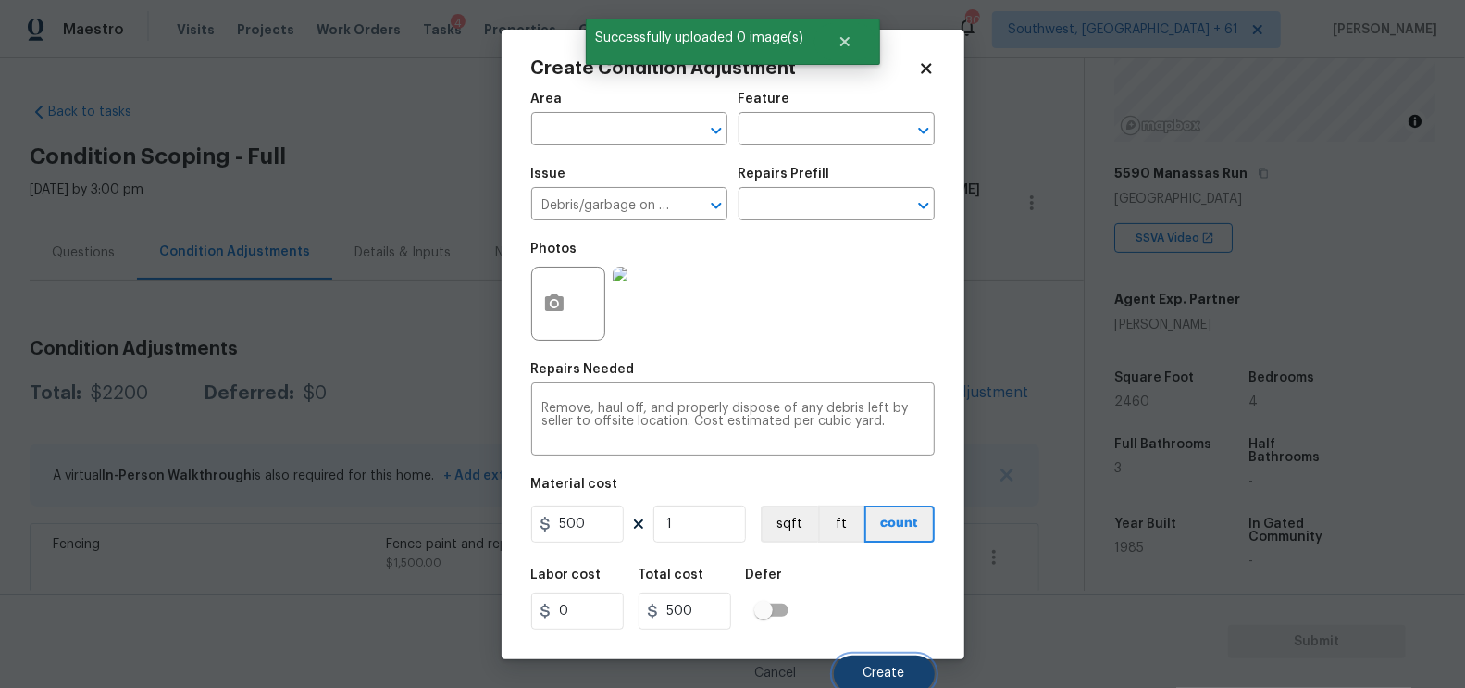
click at [888, 669] on span "Create" at bounding box center [884, 673] width 42 height 14
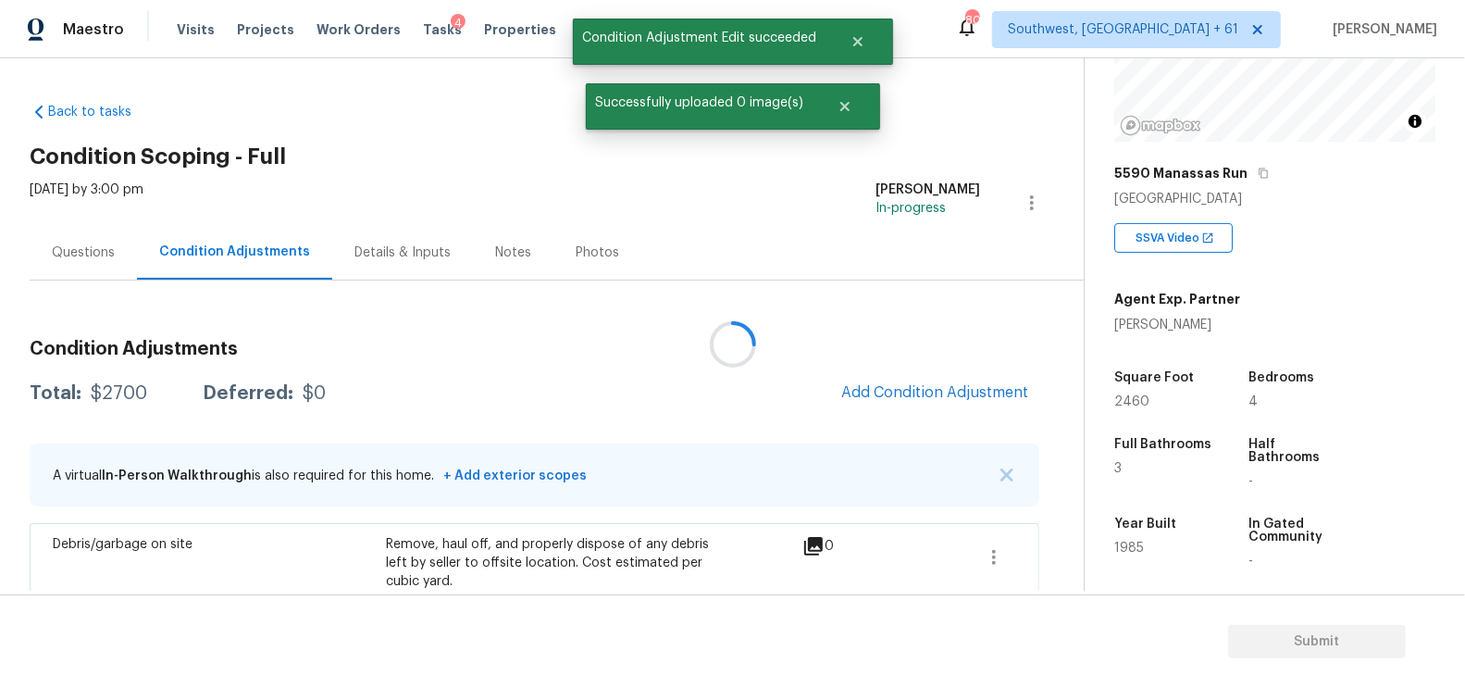
click at [921, 391] on span "Add Condition Adjustment" at bounding box center [934, 392] width 187 height 17
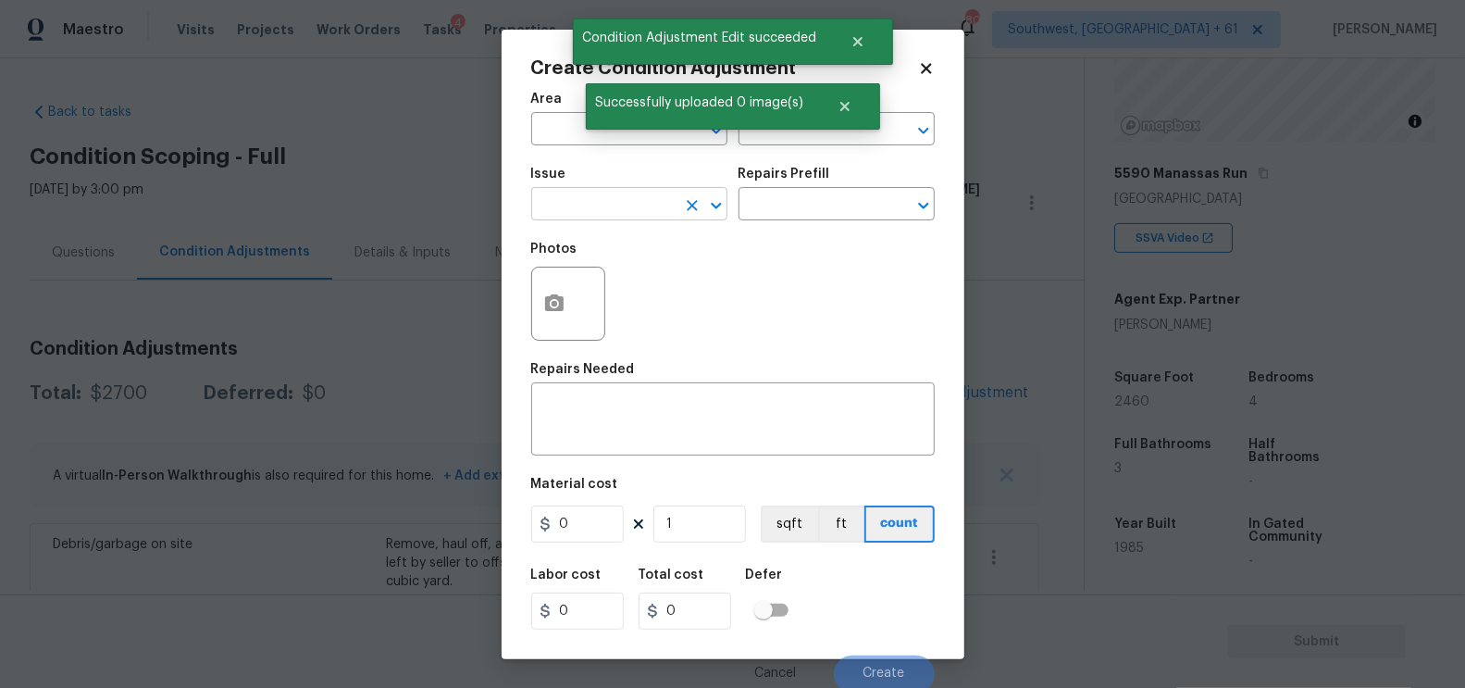
click at [623, 205] on input "text" at bounding box center [603, 206] width 144 height 29
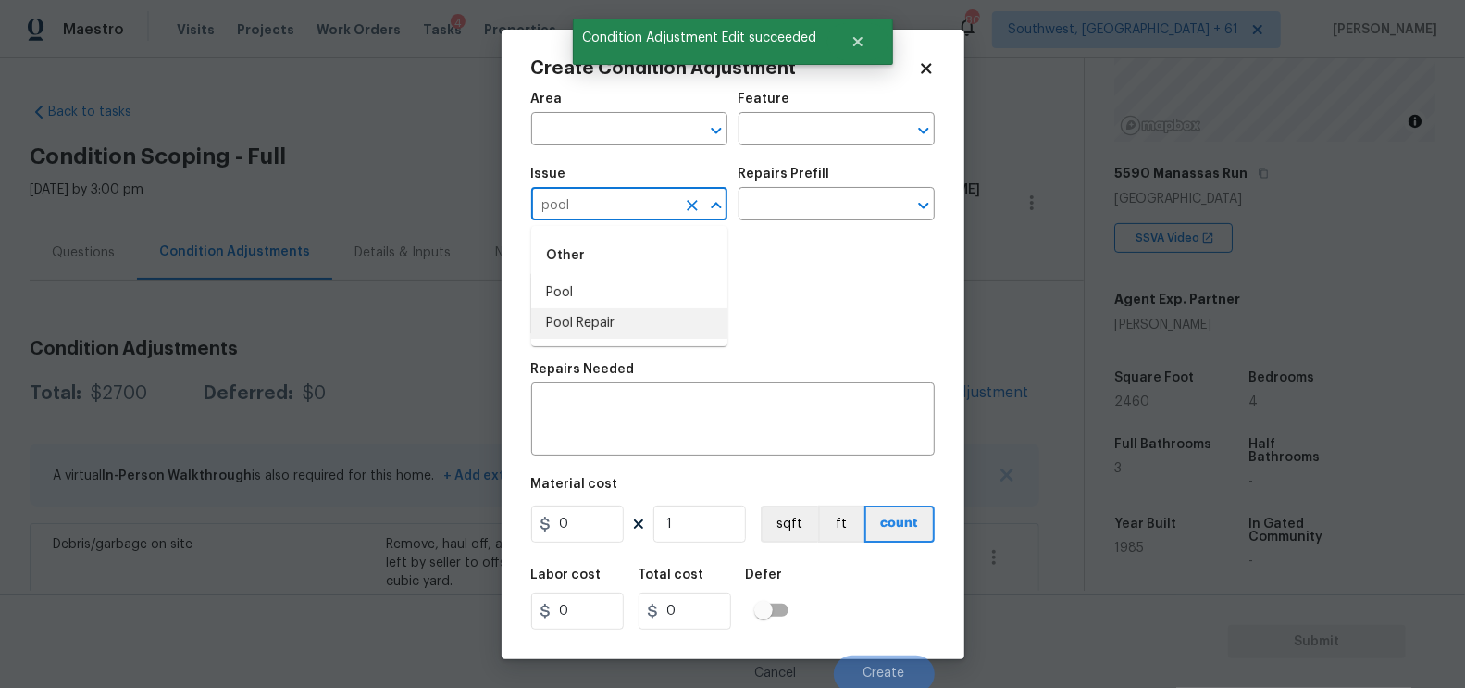
click at [632, 323] on li "Pool Repair" at bounding box center [629, 323] width 196 height 31
type input "Pool Repair"
click at [624, 413] on textarea at bounding box center [732, 421] width 381 height 39
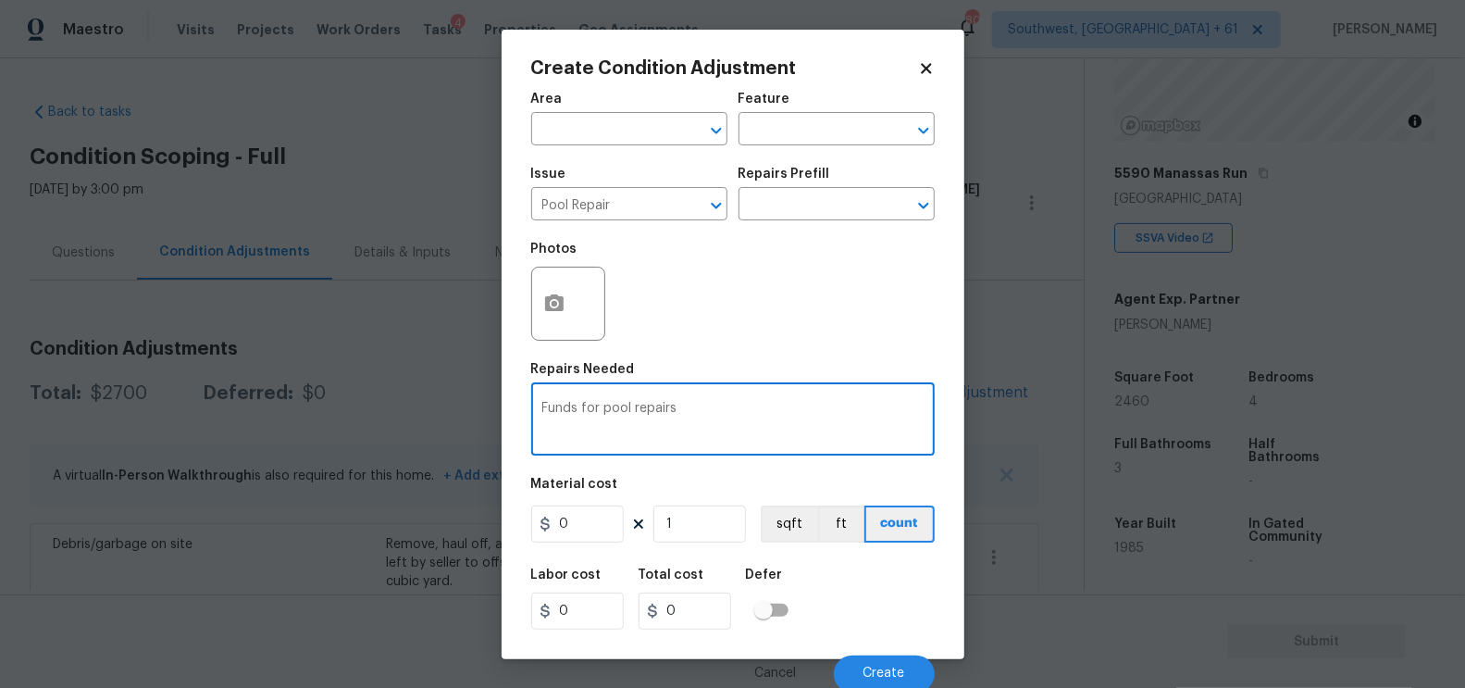
type textarea "Funds for pool repairs"
click at [588, 522] on input "0" at bounding box center [577, 523] width 93 height 37
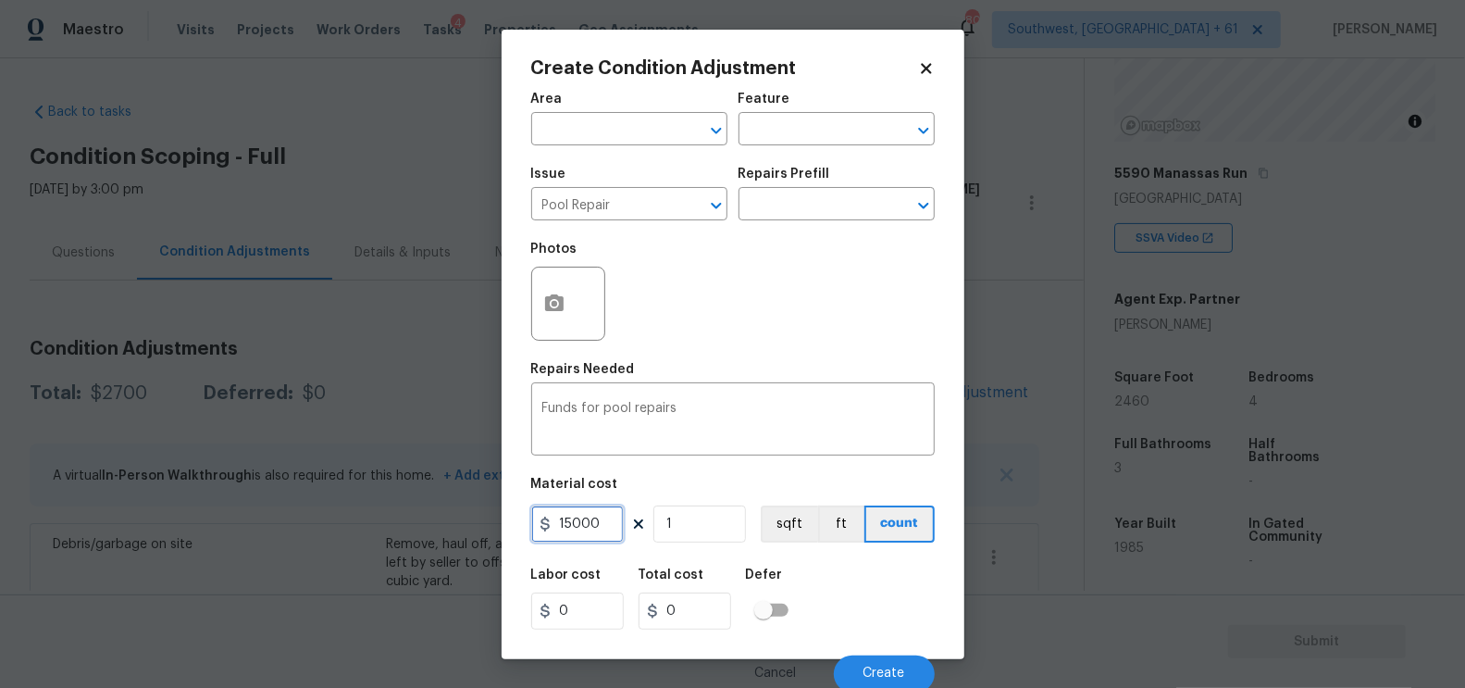
type input "15000"
click at [728, 623] on input "0" at bounding box center [685, 610] width 93 height 37
type input "15000"
click at [541, 286] on button "button" at bounding box center [554, 303] width 44 height 72
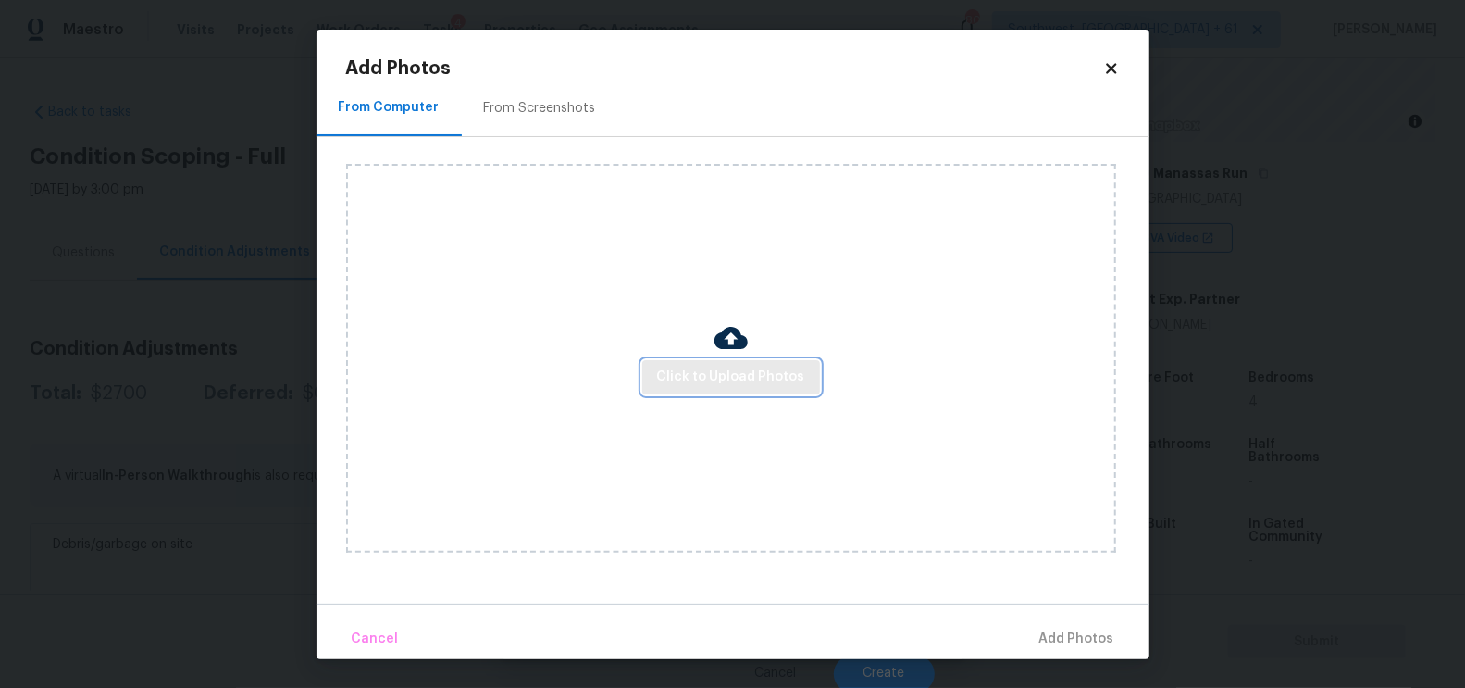
click at [738, 375] on span "Click to Upload Photos" at bounding box center [731, 377] width 148 height 23
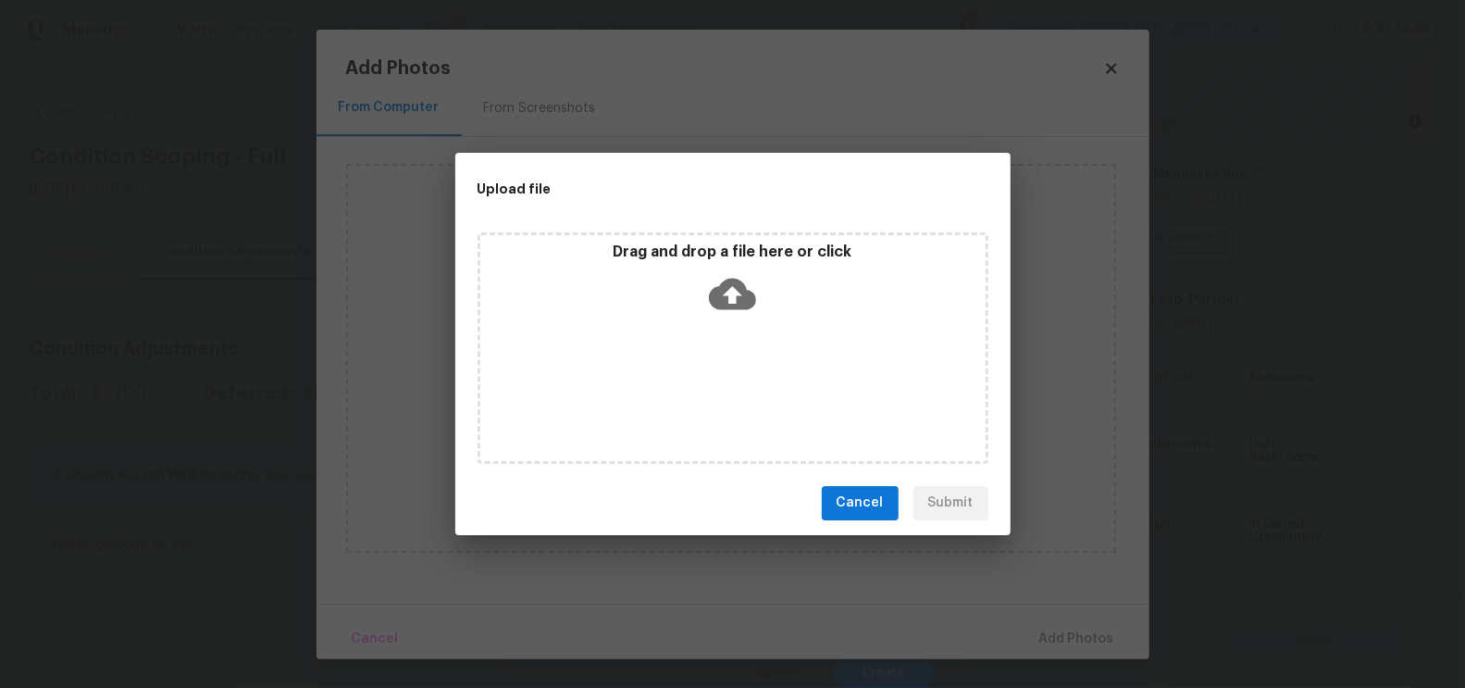
click at [738, 297] on icon at bounding box center [732, 293] width 47 height 31
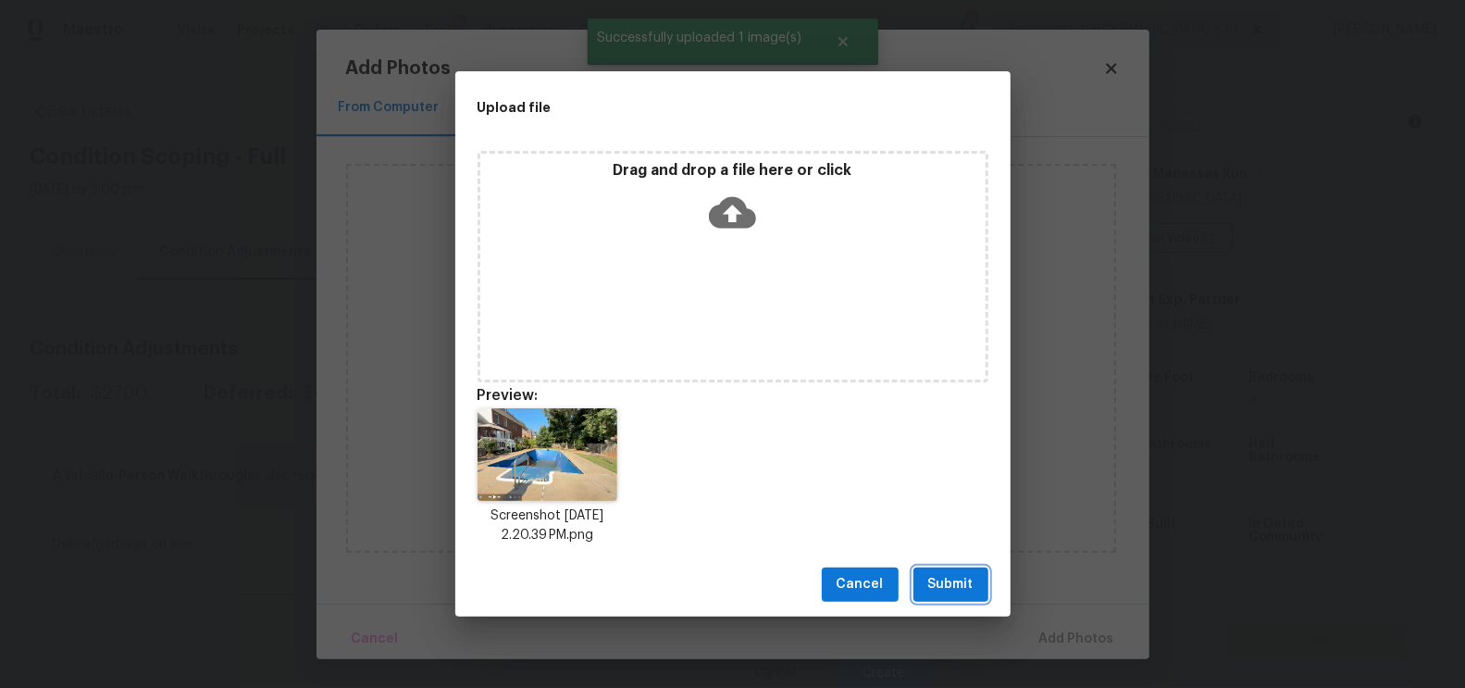
click at [955, 567] on button "Submit" at bounding box center [950, 584] width 75 height 34
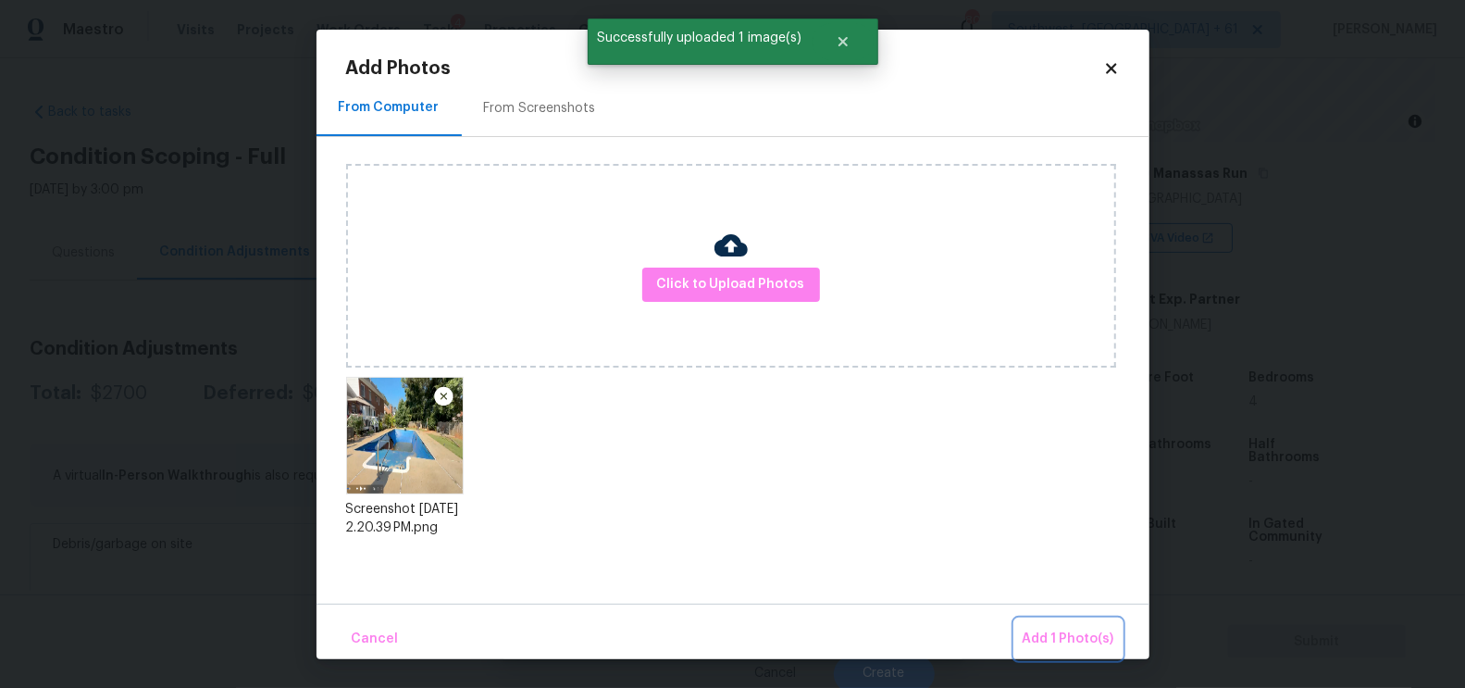
click at [1062, 652] on button "Add 1 Photo(s)" at bounding box center [1068, 639] width 106 height 40
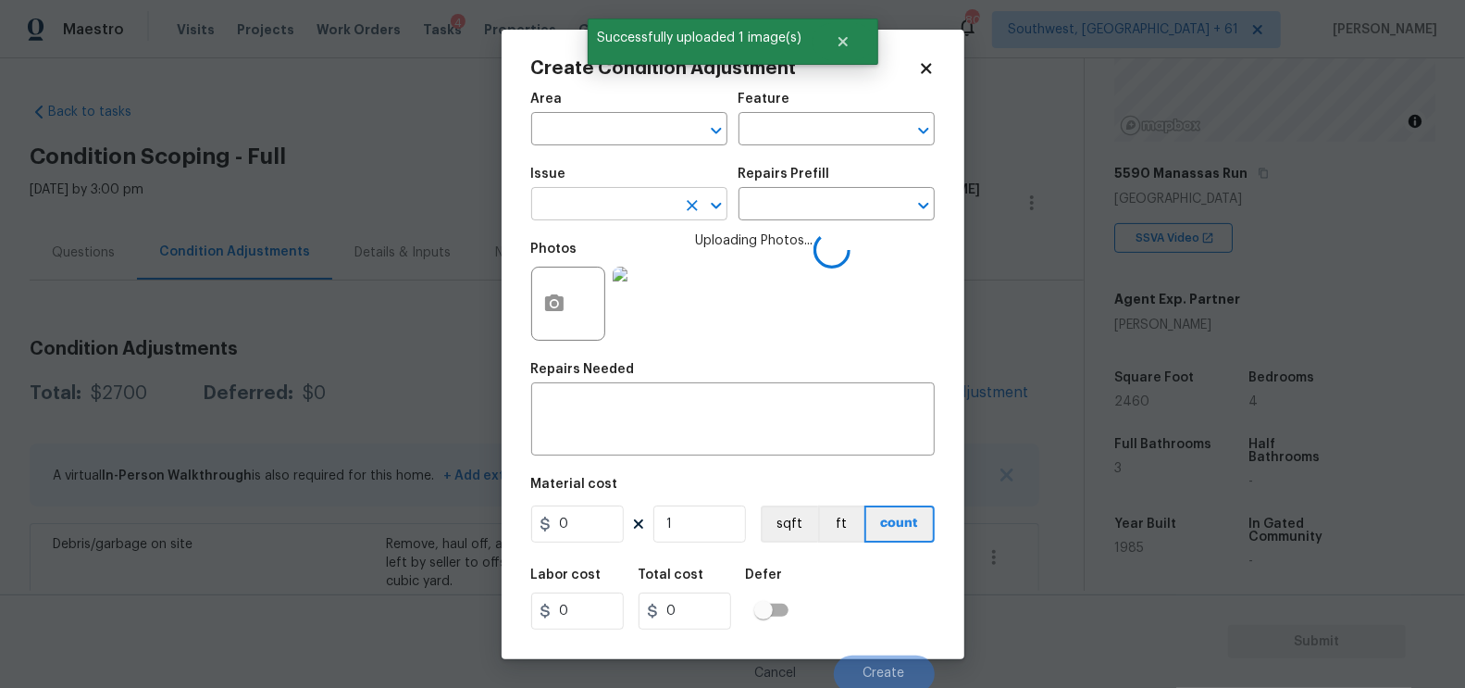
click at [646, 214] on input "text" at bounding box center [603, 206] width 144 height 29
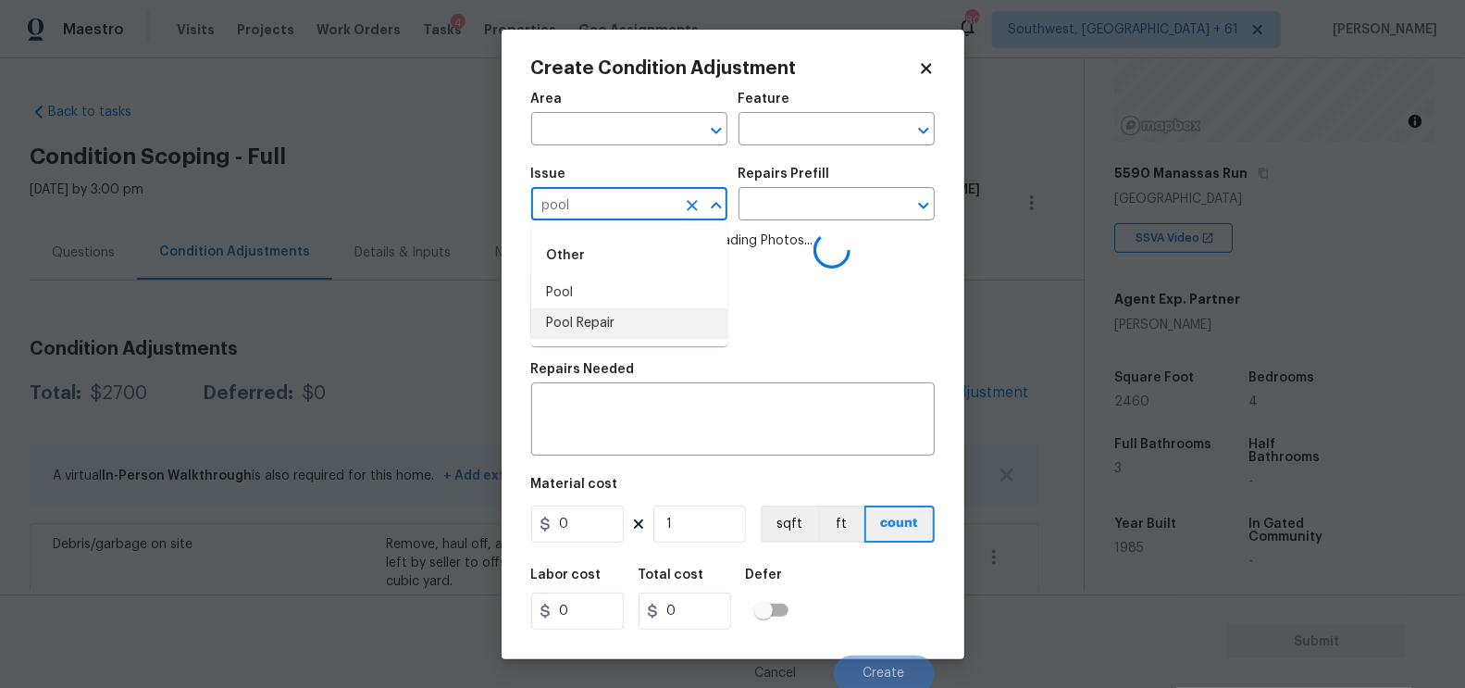
click at [641, 325] on li "Pool Repair" at bounding box center [629, 323] width 196 height 31
type input "Pool Repair"
click at [623, 424] on textarea at bounding box center [732, 421] width 381 height 39
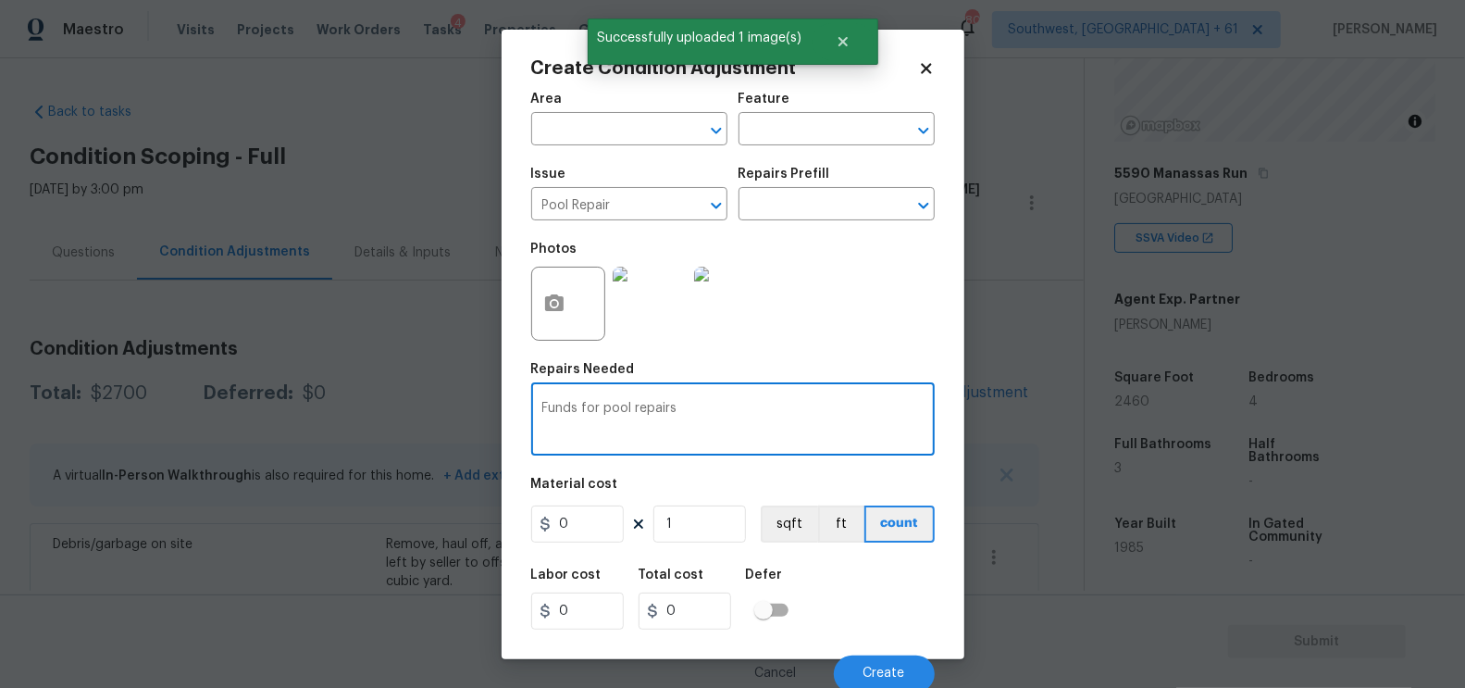
type textarea "Funds for pool repairs"
click at [596, 516] on input "0" at bounding box center [577, 523] width 93 height 37
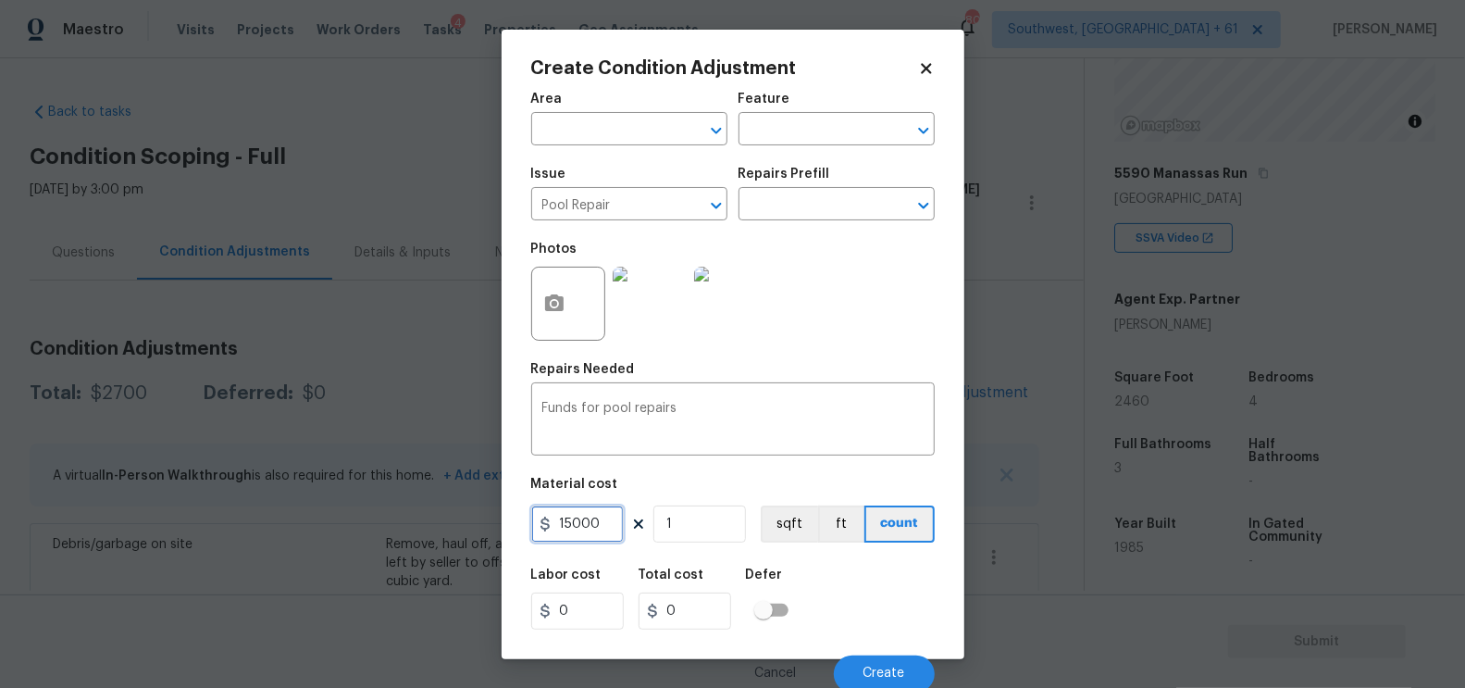
type input "15000"
click at [697, 610] on input "15000" at bounding box center [685, 610] width 93 height 37
click at [851, 662] on button "Create" at bounding box center [884, 673] width 101 height 37
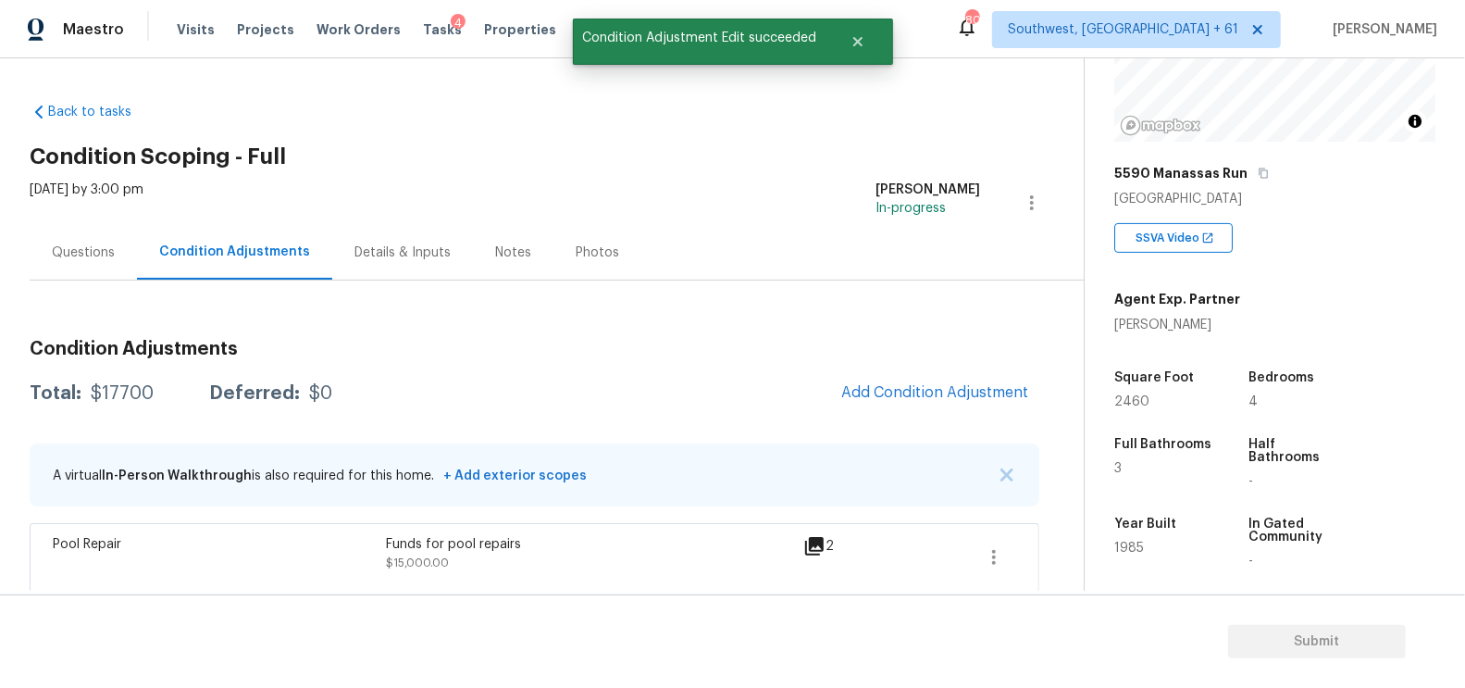
click at [876, 375] on span "Add Condition Adjustment" at bounding box center [934, 393] width 209 height 41
click at [881, 384] on span "Add Condition Adjustment" at bounding box center [934, 392] width 187 height 17
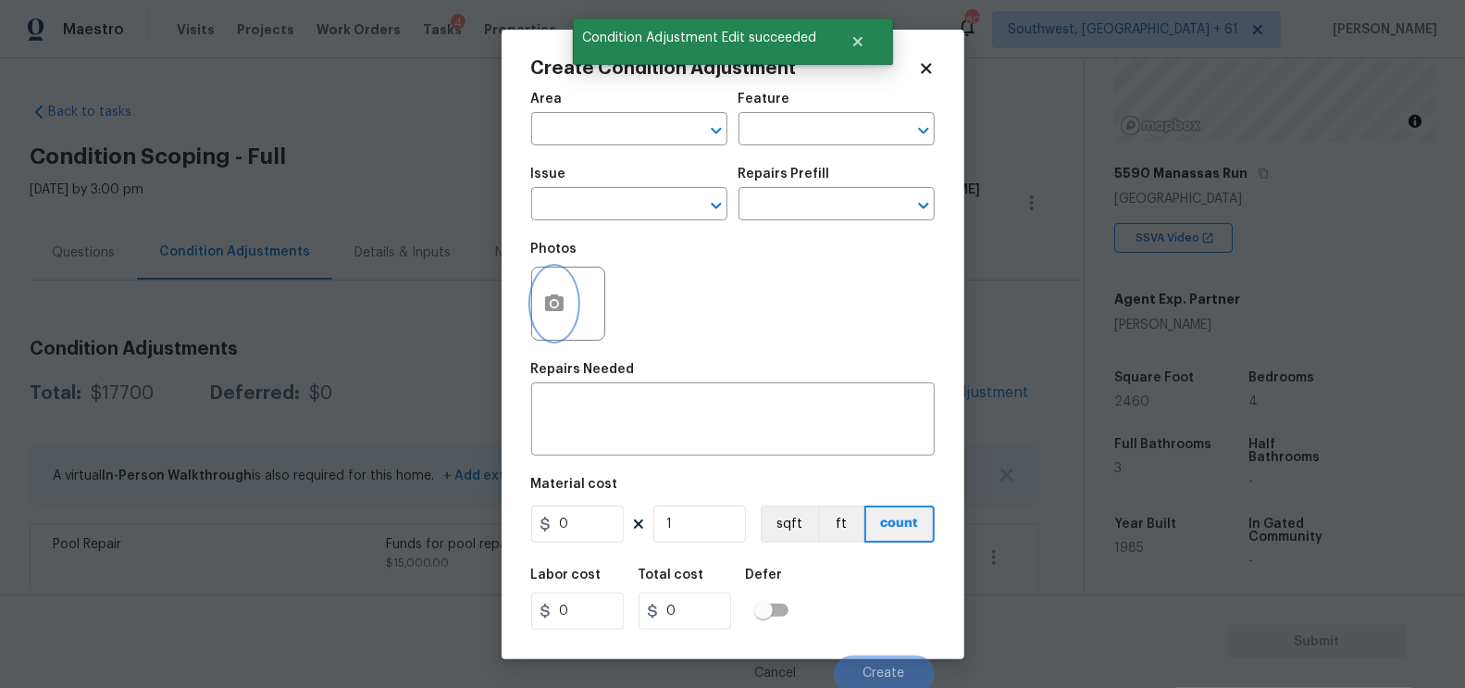
click at [547, 299] on icon "button" at bounding box center [554, 302] width 19 height 17
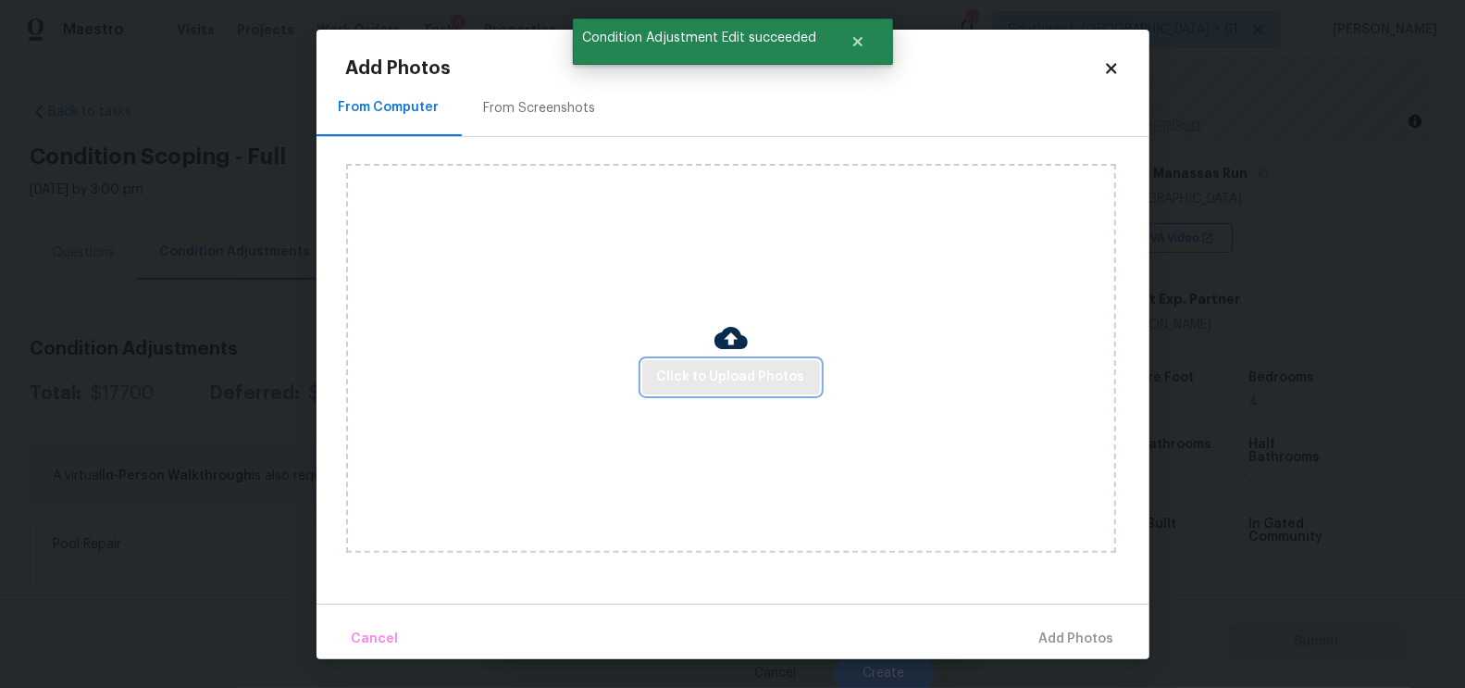
click at [725, 374] on span "Click to Upload Photos" at bounding box center [731, 377] width 148 height 23
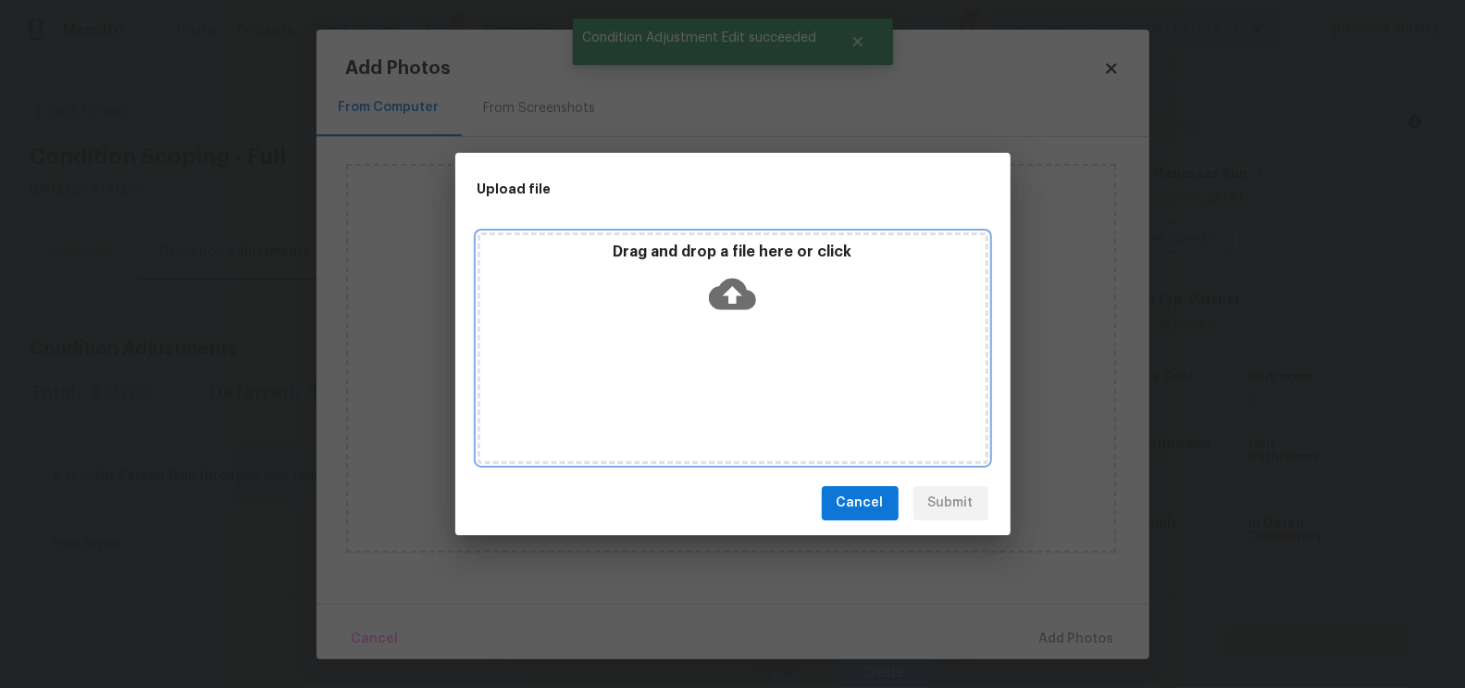
click at [726, 307] on icon at bounding box center [732, 293] width 47 height 31
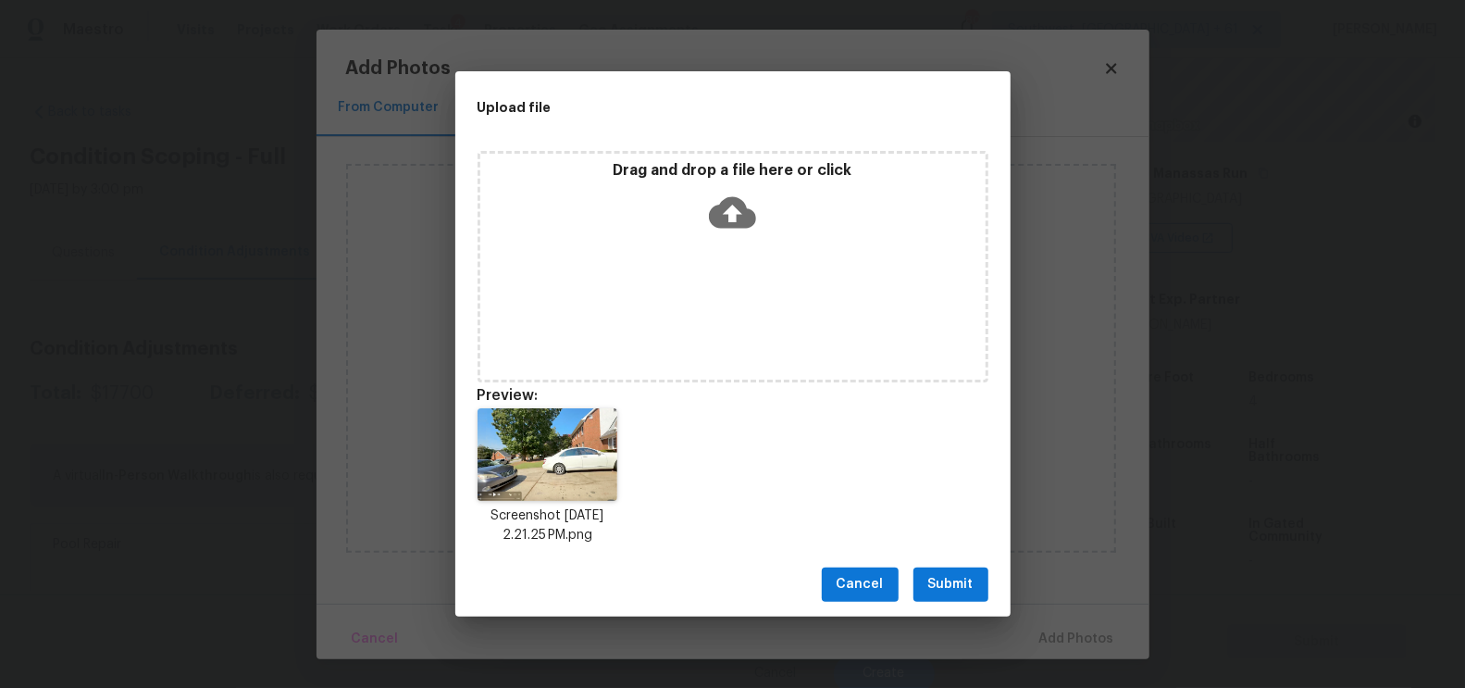
click at [964, 573] on span "Submit" at bounding box center [950, 584] width 45 height 23
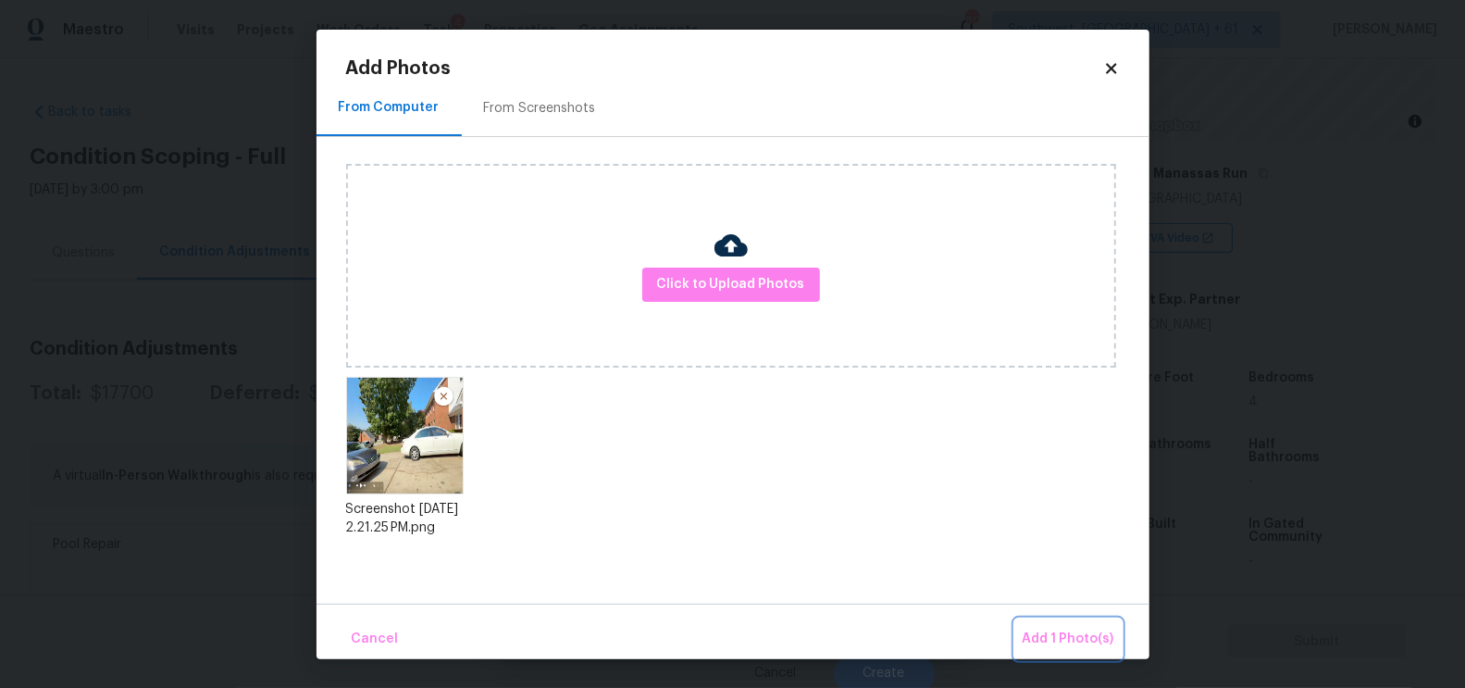
click at [1054, 650] on button "Add 1 Photo(s)" at bounding box center [1068, 639] width 106 height 40
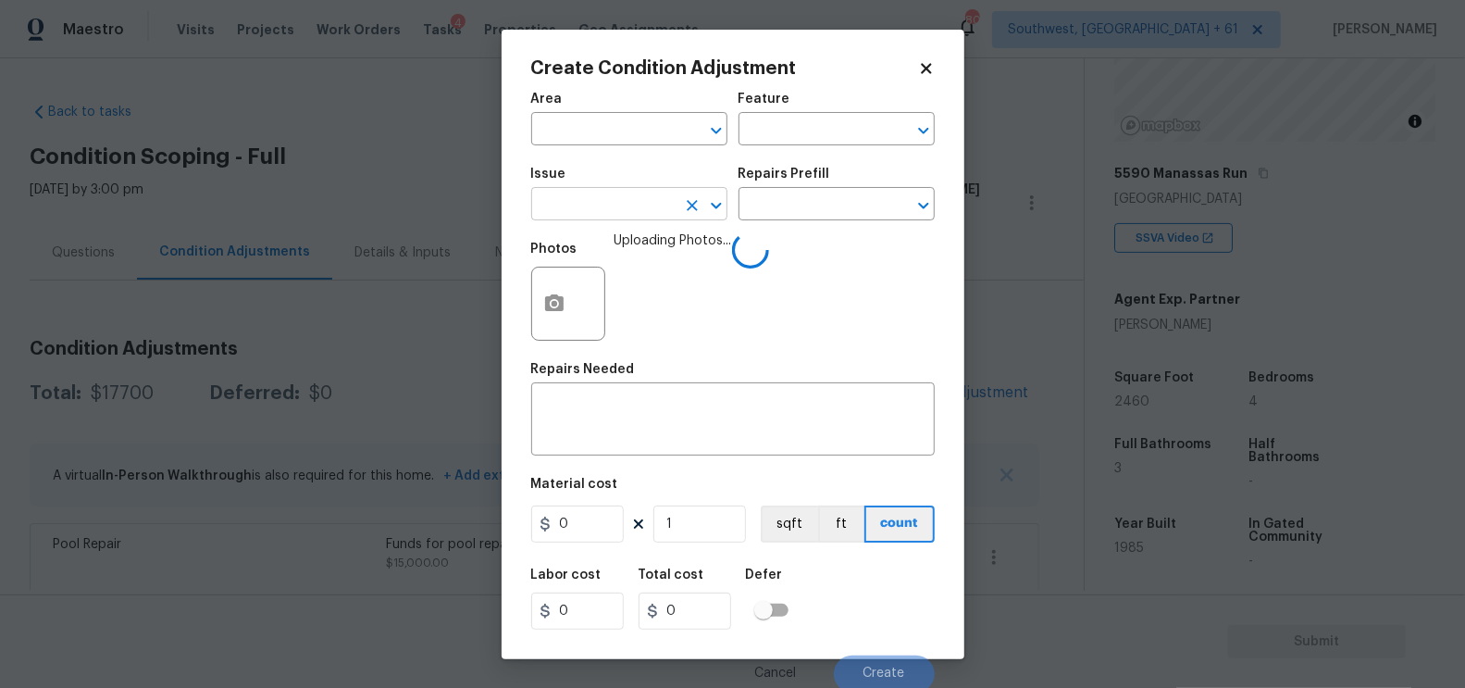
click at [610, 219] on input "text" at bounding box center [603, 206] width 144 height 29
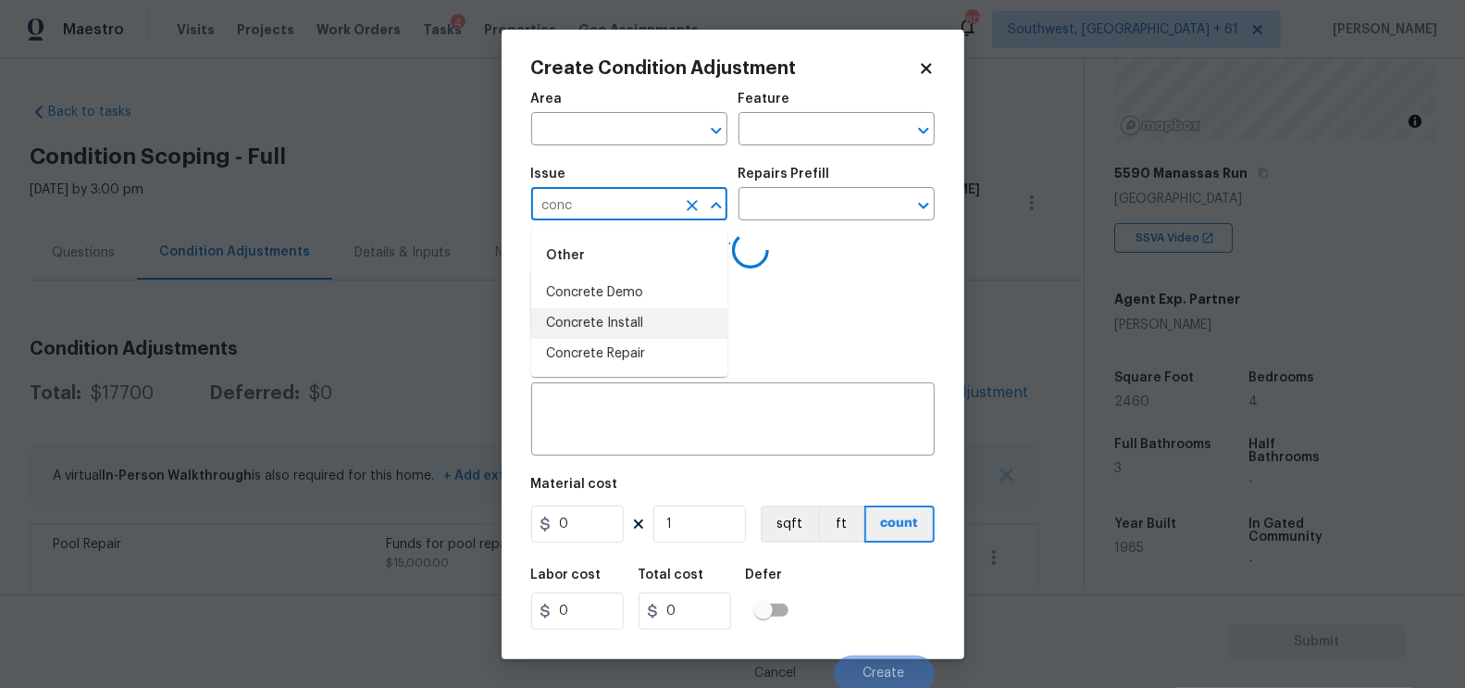
click at [627, 336] on li "Concrete Install" at bounding box center [629, 323] width 196 height 31
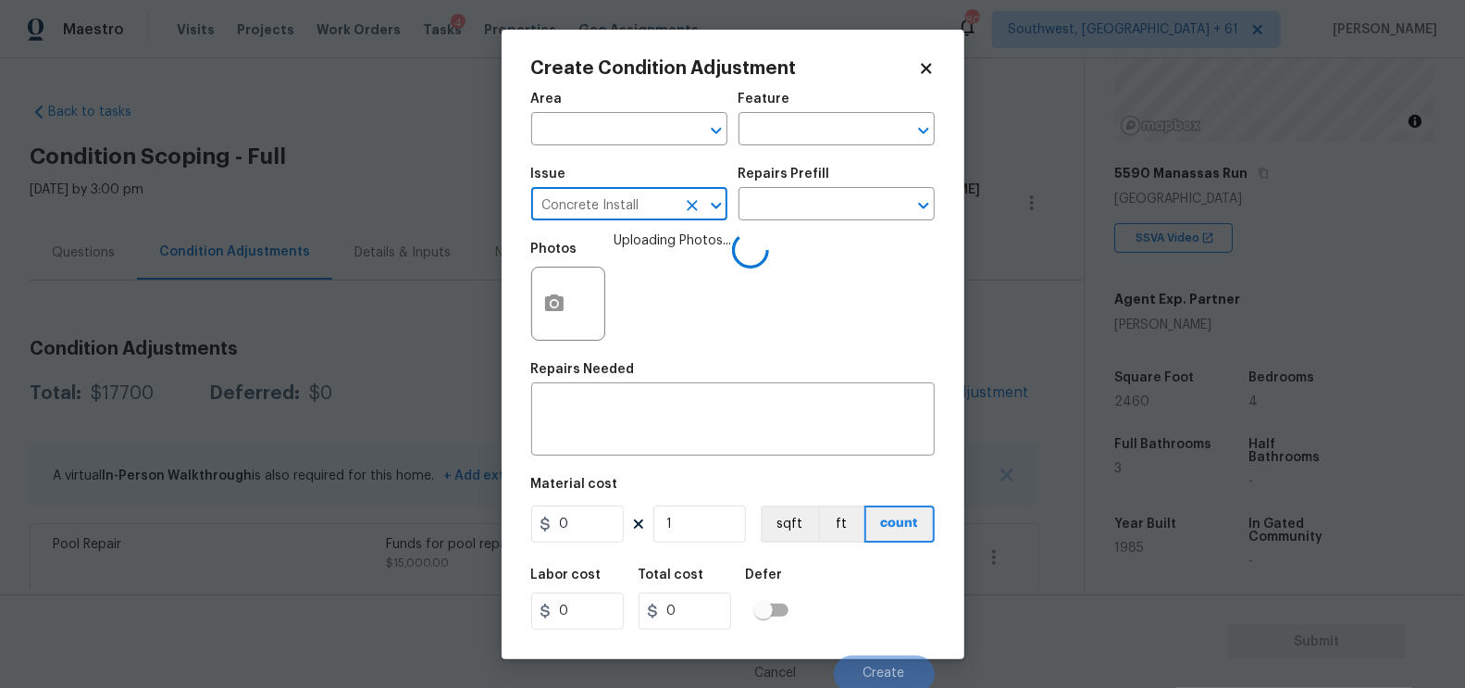
click at [635, 210] on input "Concrete Install" at bounding box center [603, 206] width 144 height 29
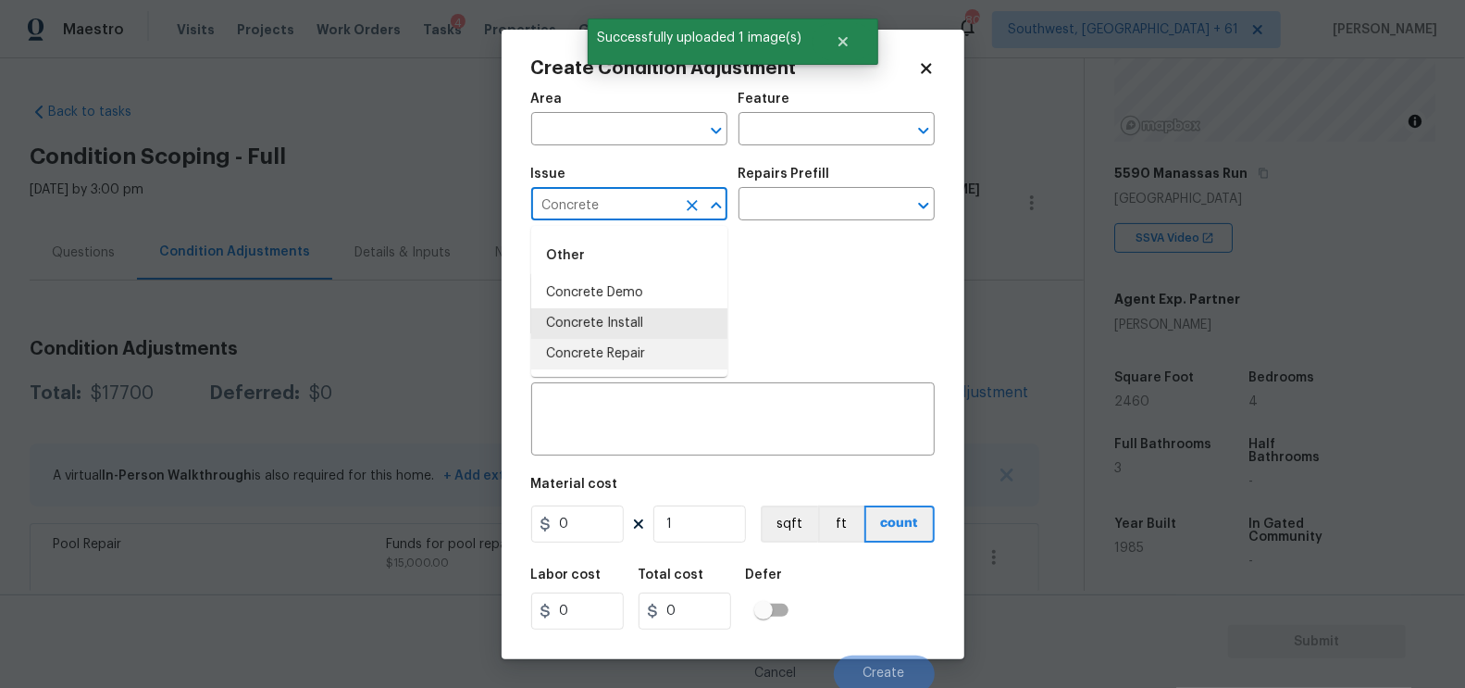
click at [627, 362] on li "Concrete Repair" at bounding box center [629, 354] width 196 height 31
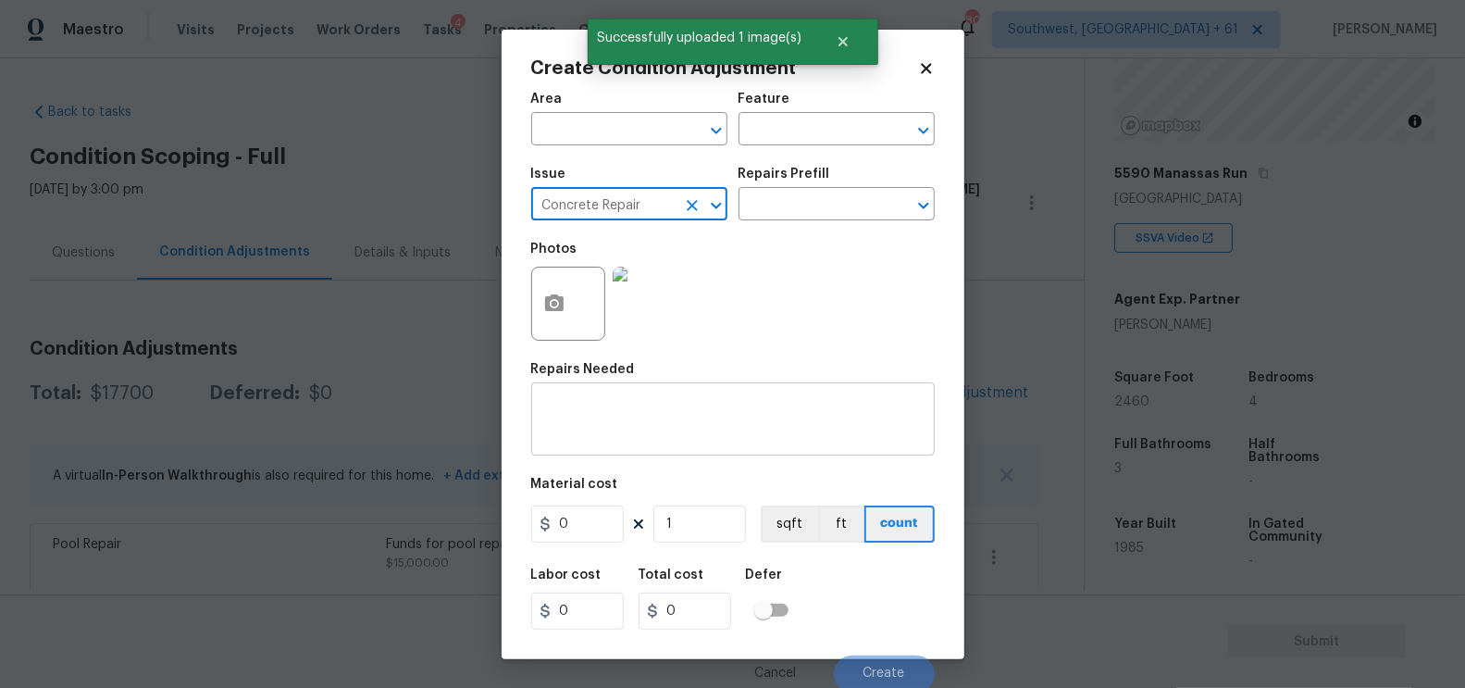
type input "Concrete Repair"
click at [605, 416] on textarea at bounding box center [732, 421] width 381 height 39
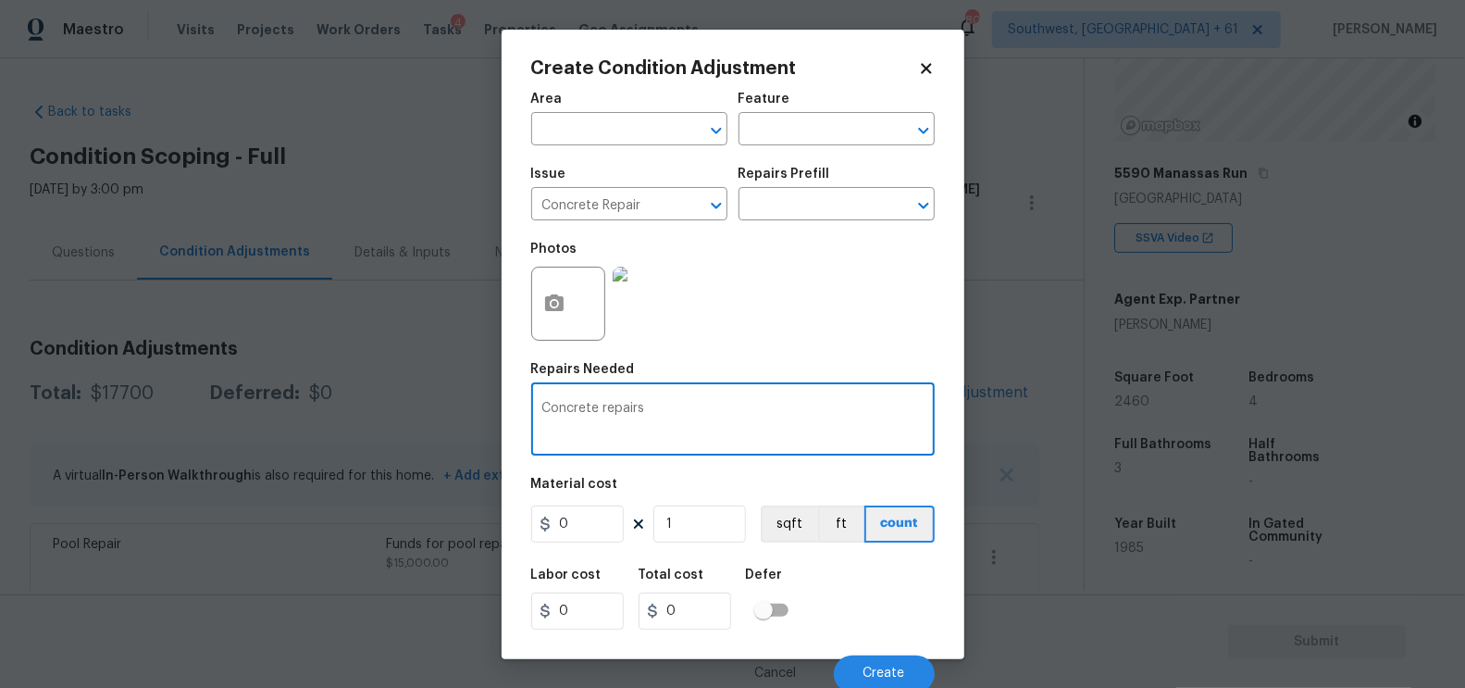
type textarea "Concrete repairs"
click at [589, 524] on input "0" at bounding box center [577, 523] width 93 height 37
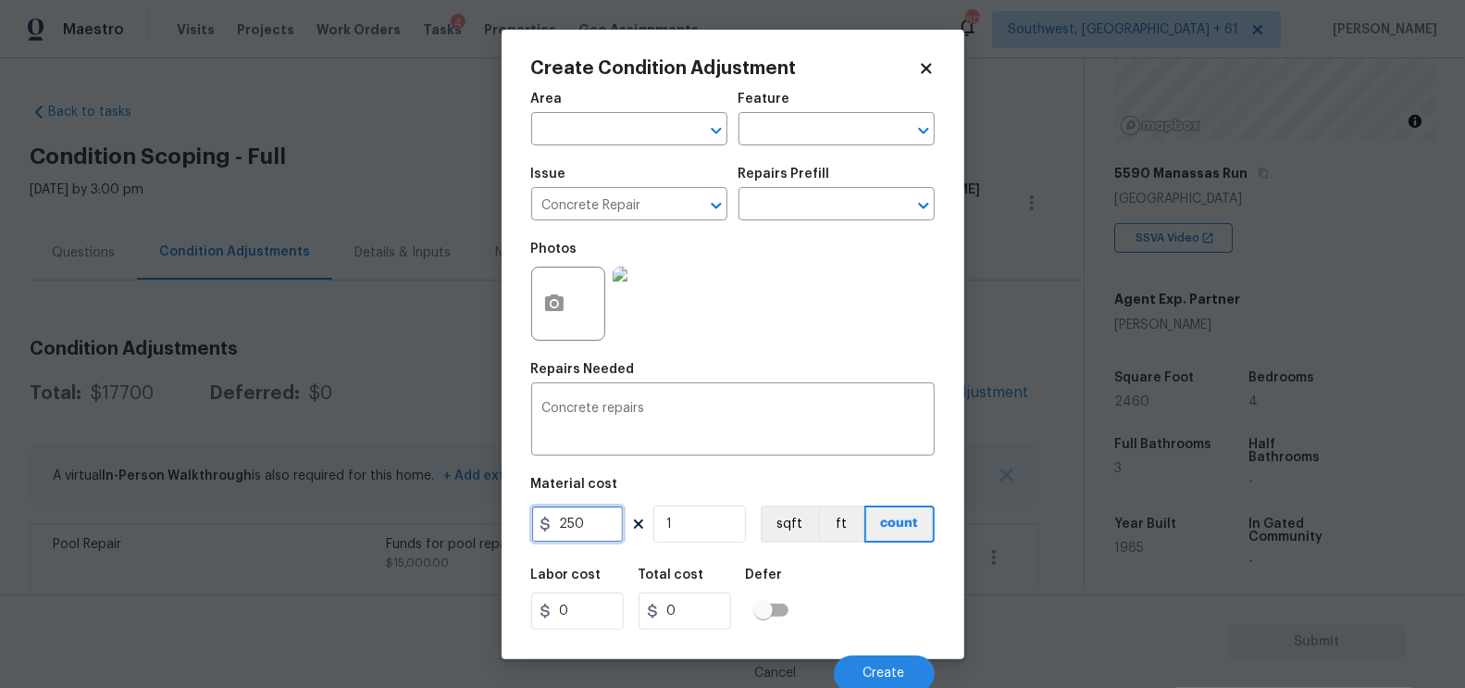
type input "250"
click at [680, 594] on input "0" at bounding box center [685, 610] width 93 height 37
type input "250"
click at [876, 657] on button "Create" at bounding box center [884, 673] width 101 height 37
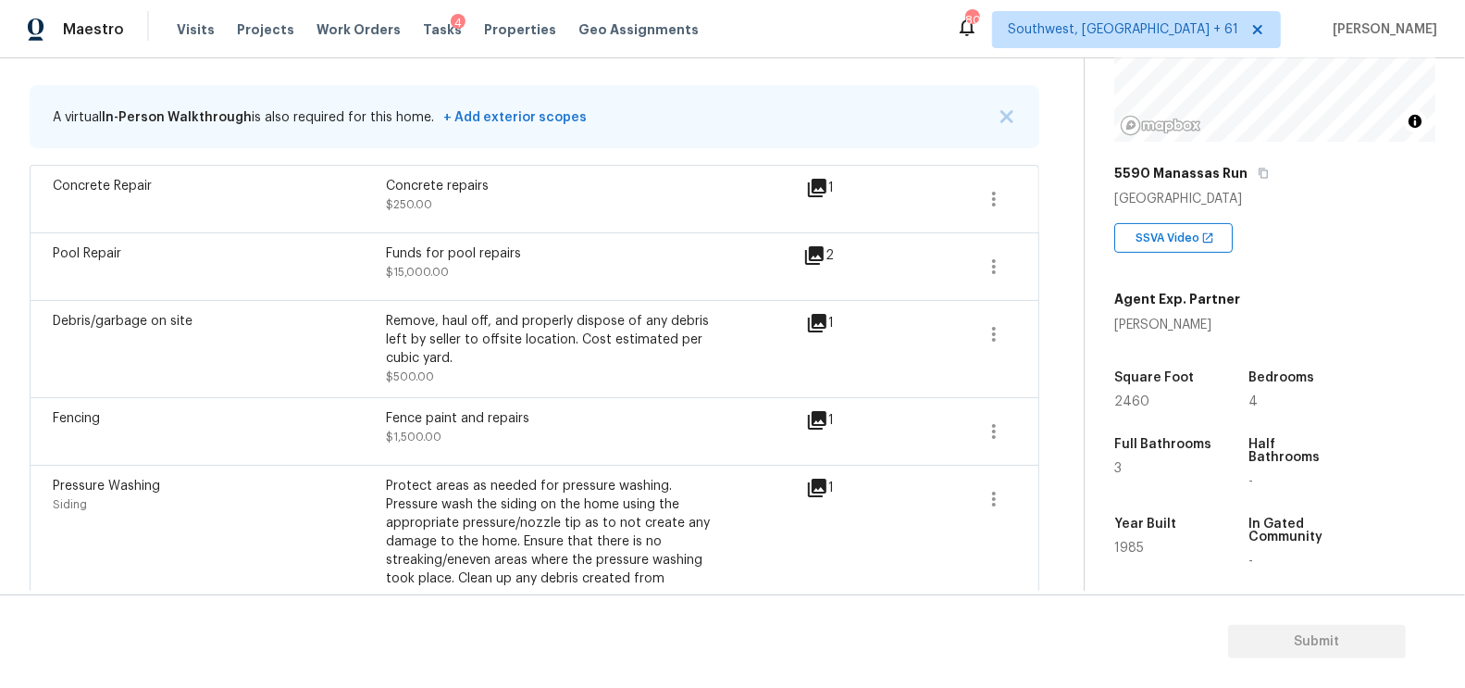
scroll to position [311, 0]
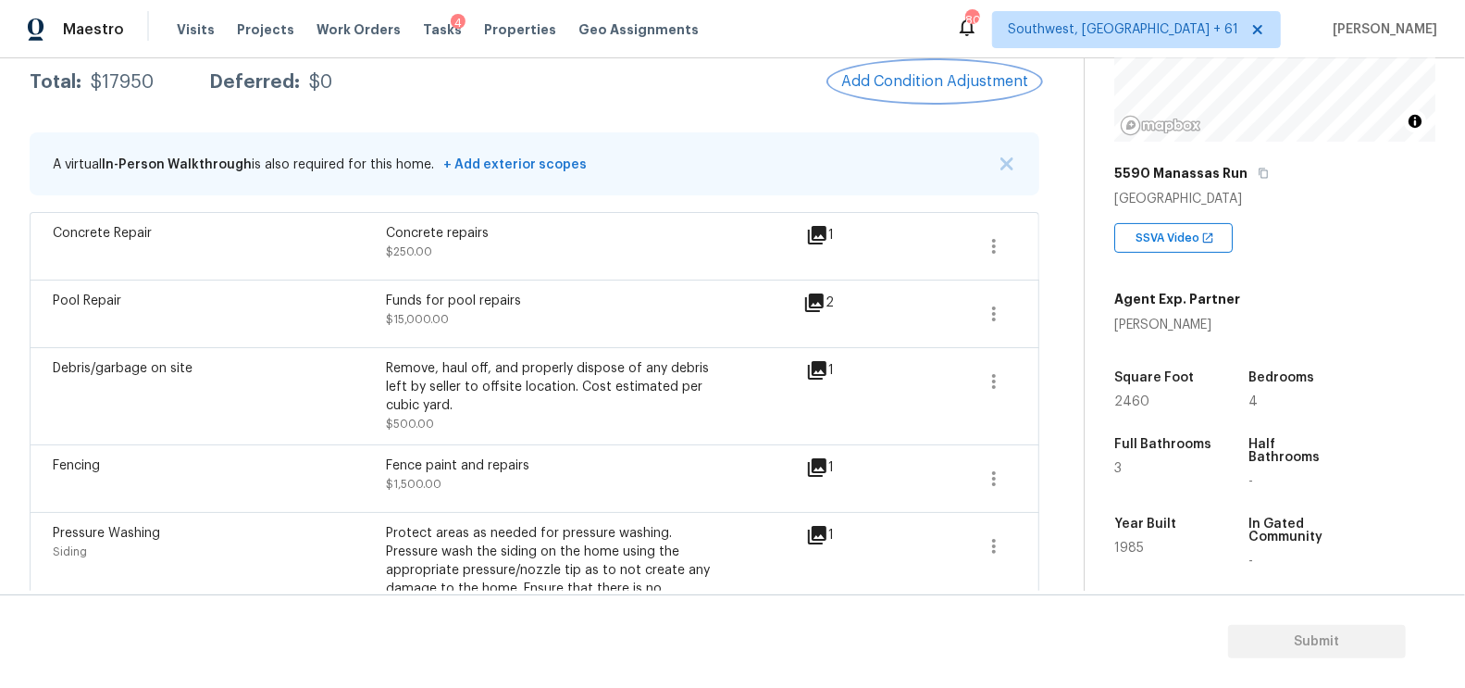
click at [944, 82] on span "Add Condition Adjustment" at bounding box center [934, 81] width 187 height 17
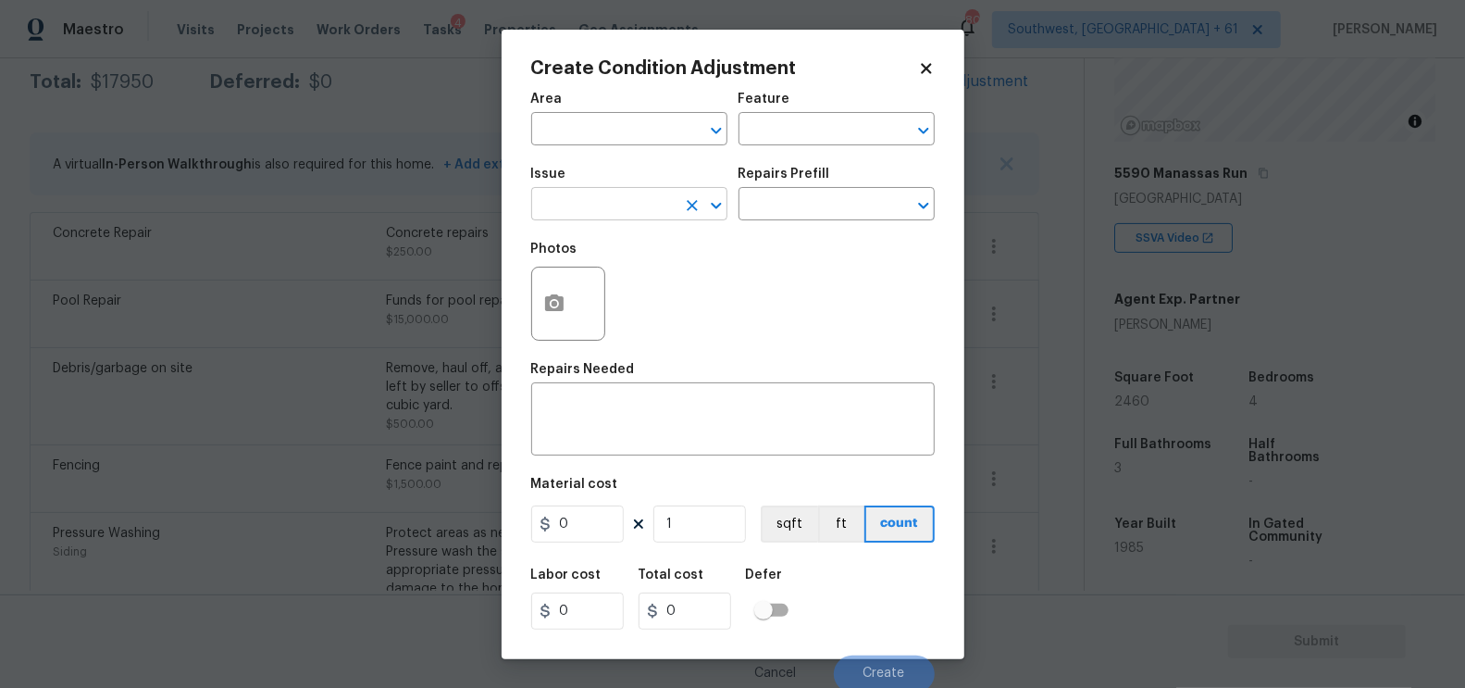
click at [619, 202] on input "text" at bounding box center [603, 206] width 144 height 29
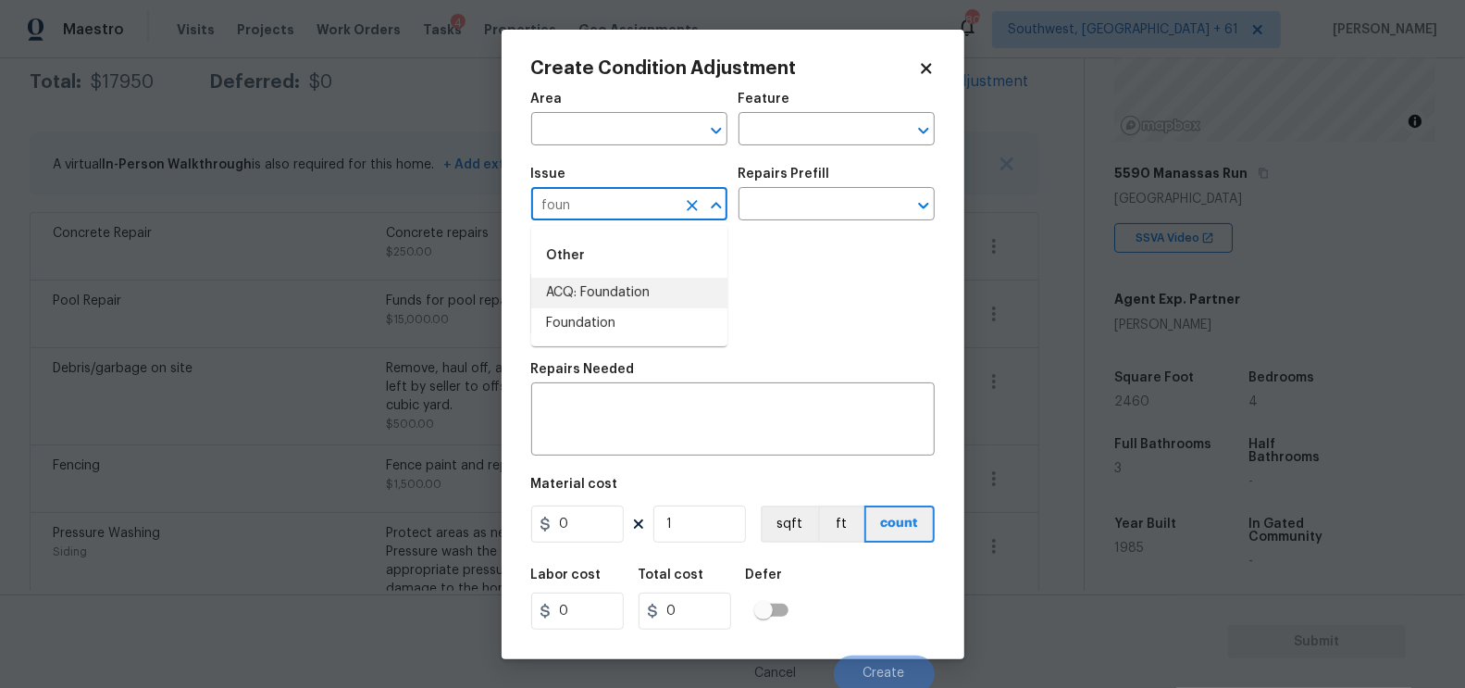
click at [622, 292] on li "ACQ: Foundation" at bounding box center [629, 293] width 196 height 31
type input "ACQ: Foundation"
click at [763, 206] on input "text" at bounding box center [811, 206] width 144 height 29
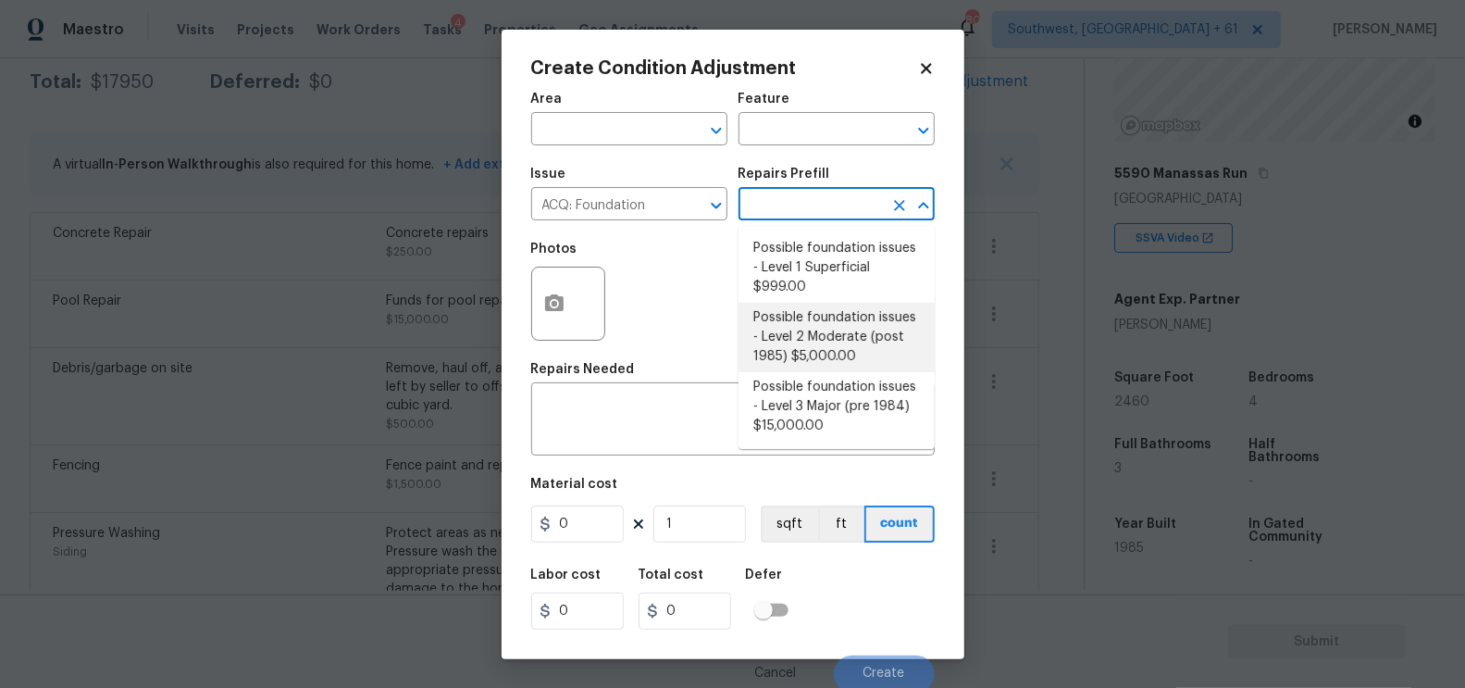
click at [774, 328] on li "Possible foundation issues - Level 2 Moderate (post 1985) $5,000.00" at bounding box center [837, 337] width 196 height 69
type input "Acquisition"
type textarea "Possible foundation issues - Level 2 Moderate: Disclaimer: This is NOT a techni…"
type input "5000"
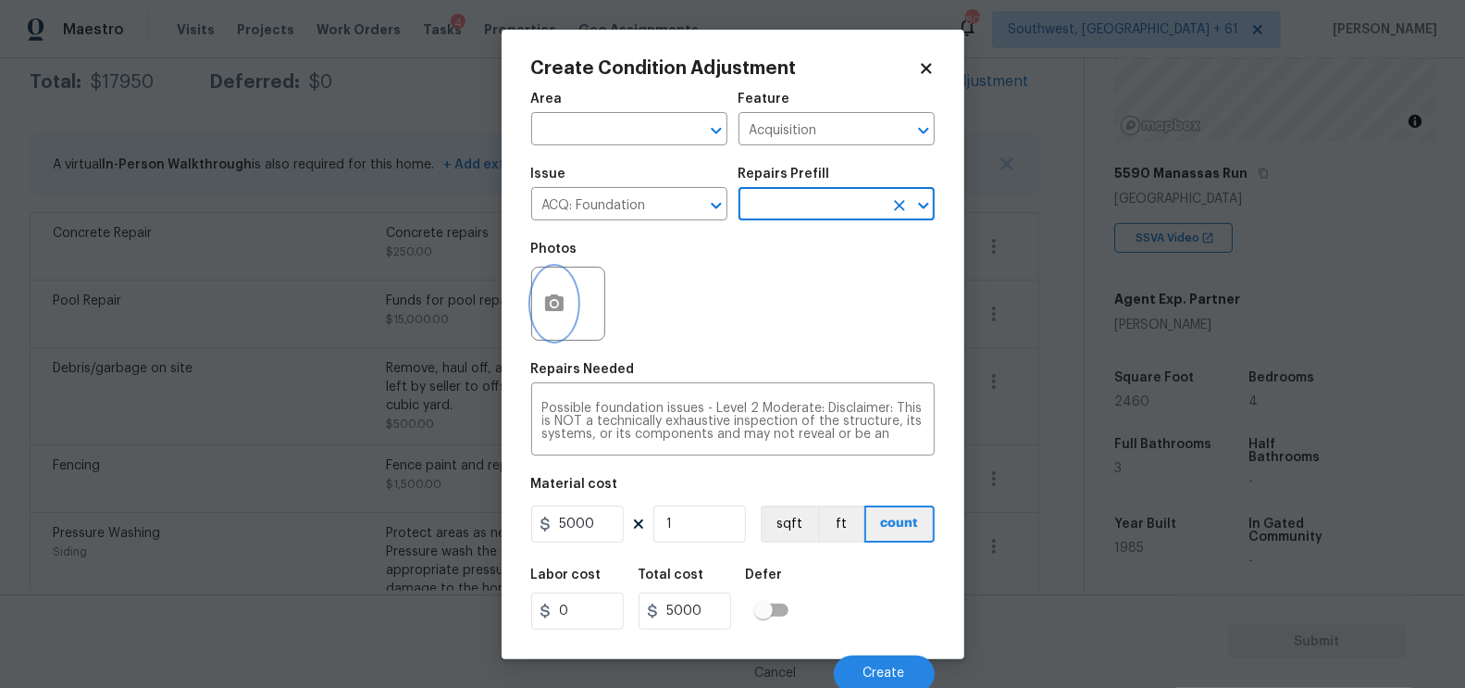
click at [557, 310] on icon "button" at bounding box center [554, 302] width 19 height 17
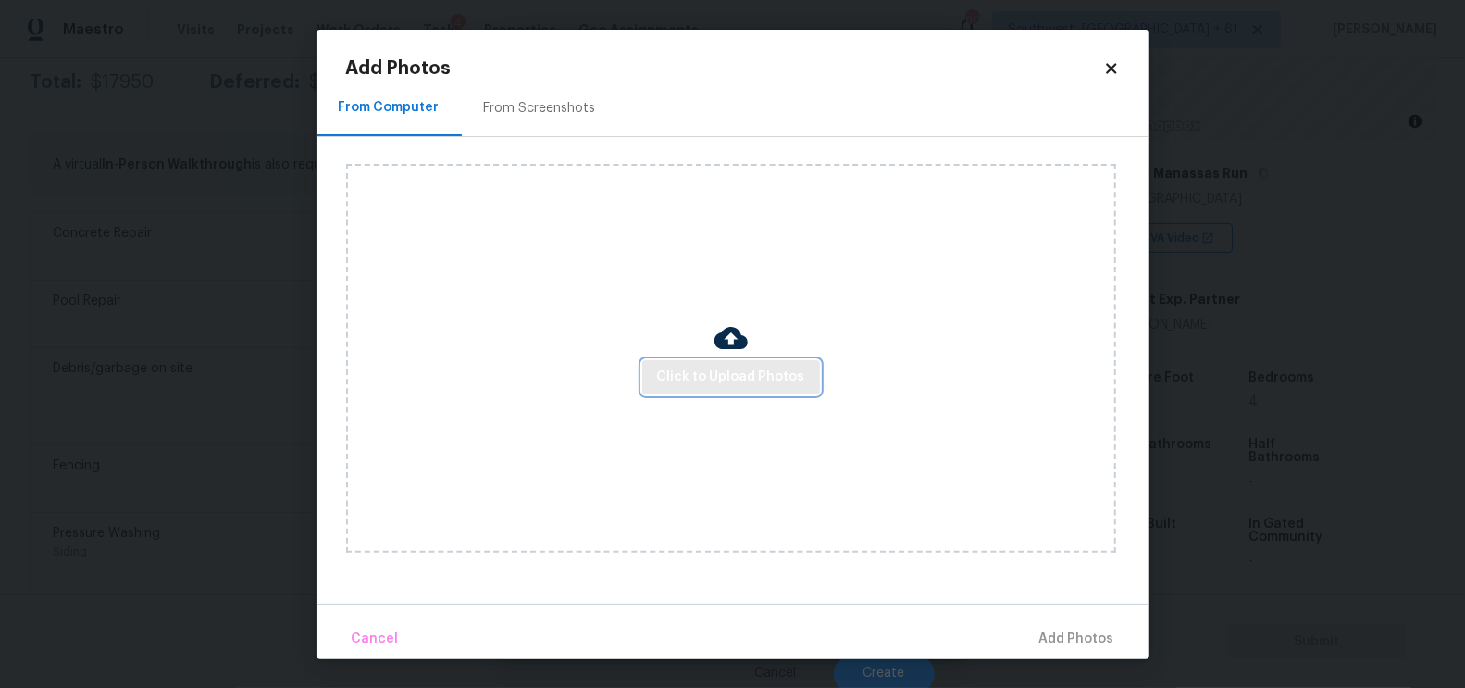
click at [728, 367] on span "Click to Upload Photos" at bounding box center [731, 377] width 148 height 23
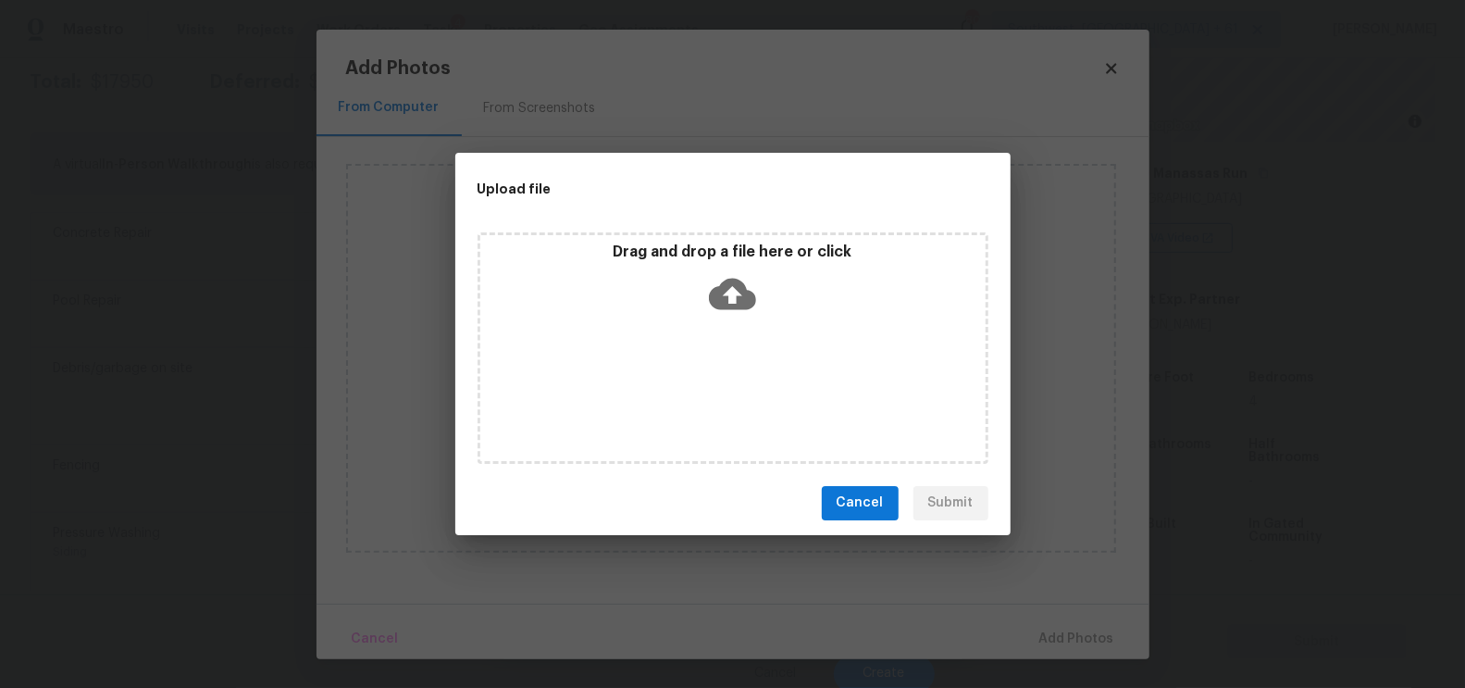
click at [726, 337] on div "Drag and drop a file here or click" at bounding box center [733, 347] width 511 height 231
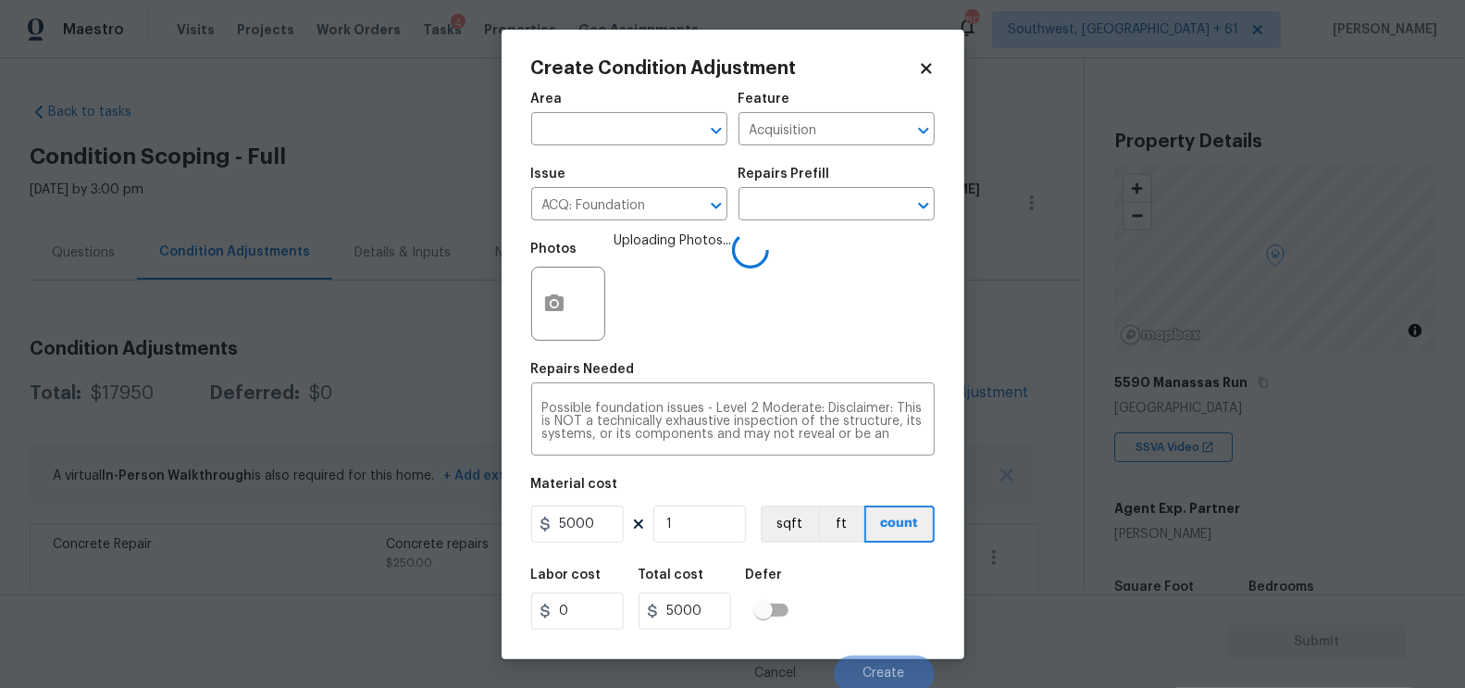
scroll to position [209, 0]
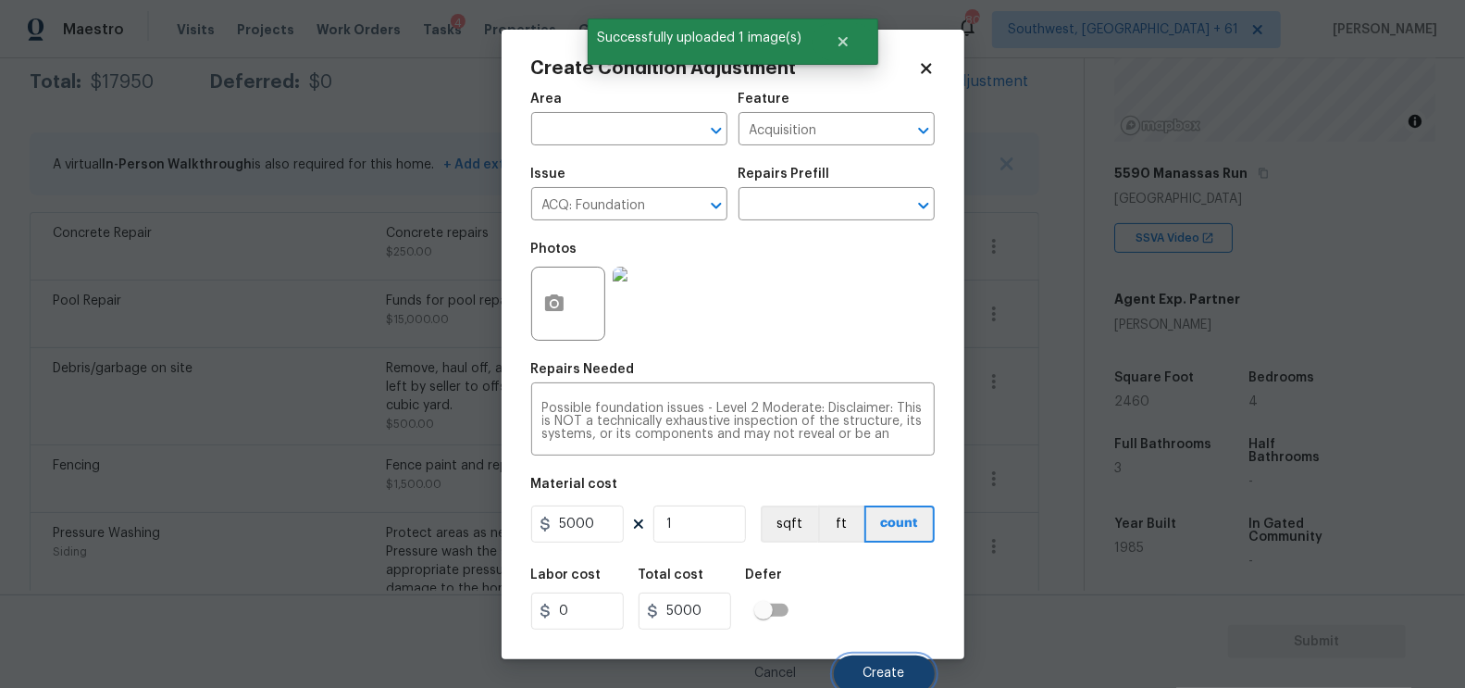
click at [874, 666] on button "Create" at bounding box center [884, 673] width 101 height 37
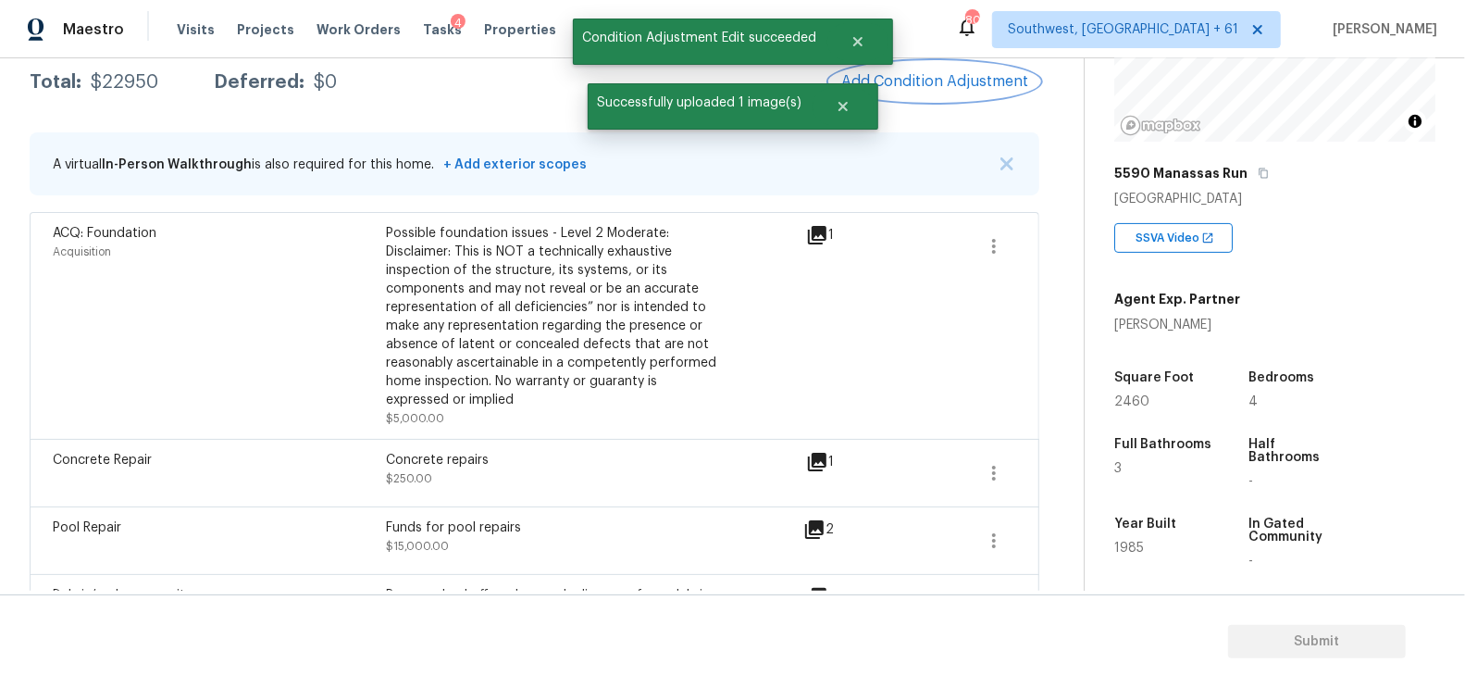
click at [927, 93] on button "Add Condition Adjustment" at bounding box center [934, 81] width 209 height 39
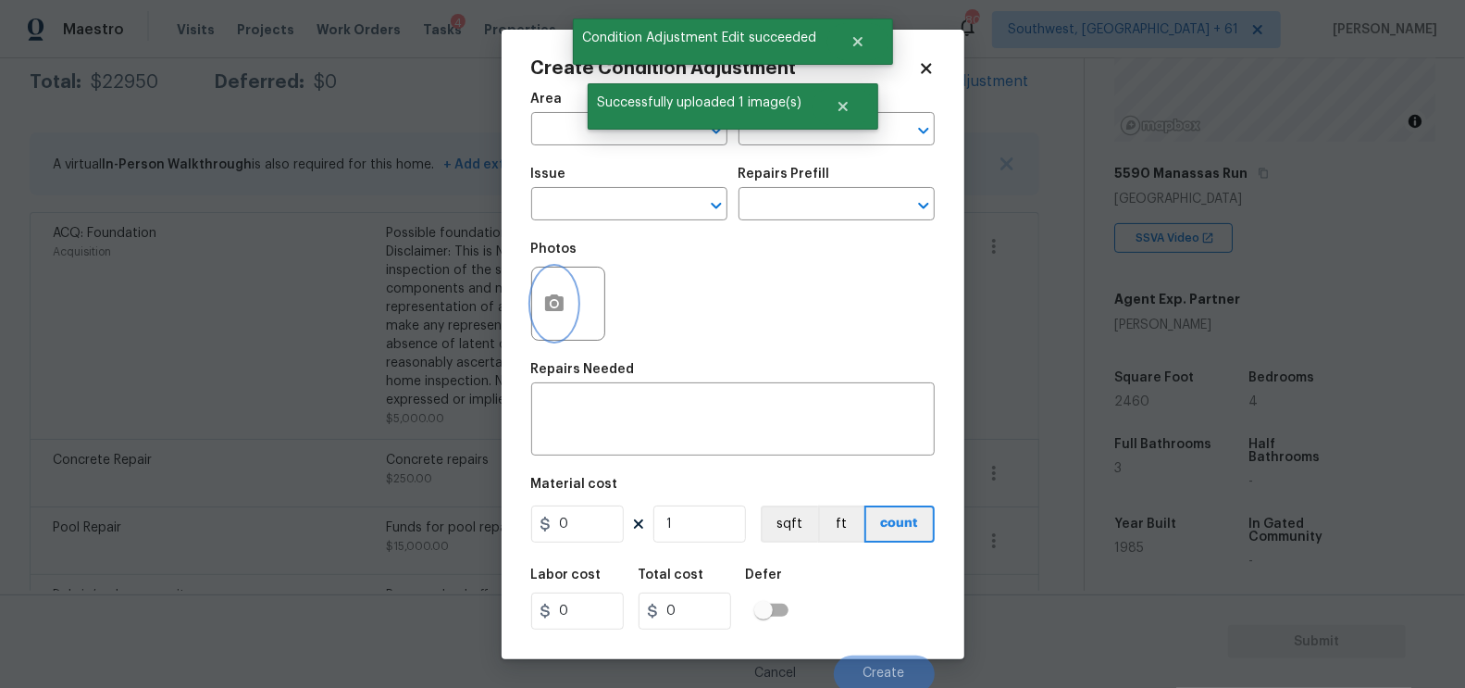
click at [575, 301] on button "button" at bounding box center [554, 303] width 44 height 72
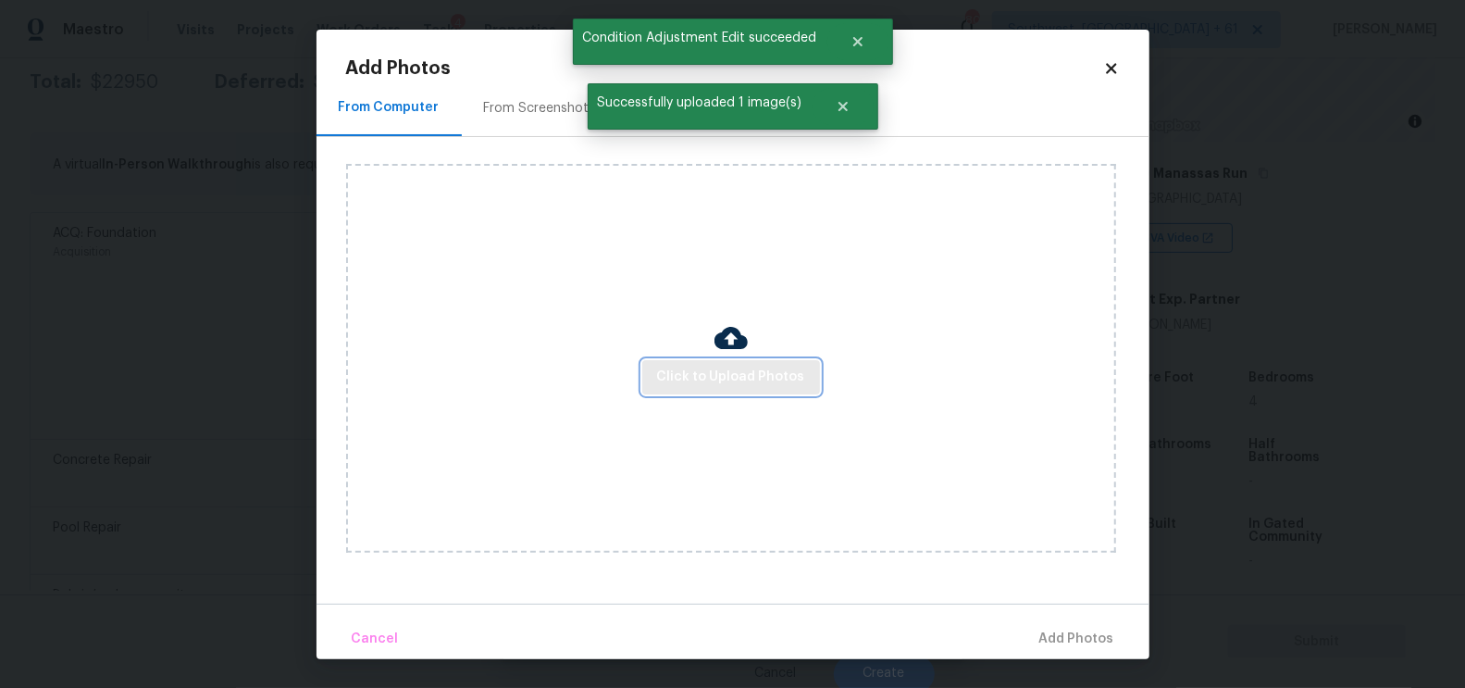
click at [712, 370] on span "Click to Upload Photos" at bounding box center [731, 377] width 148 height 23
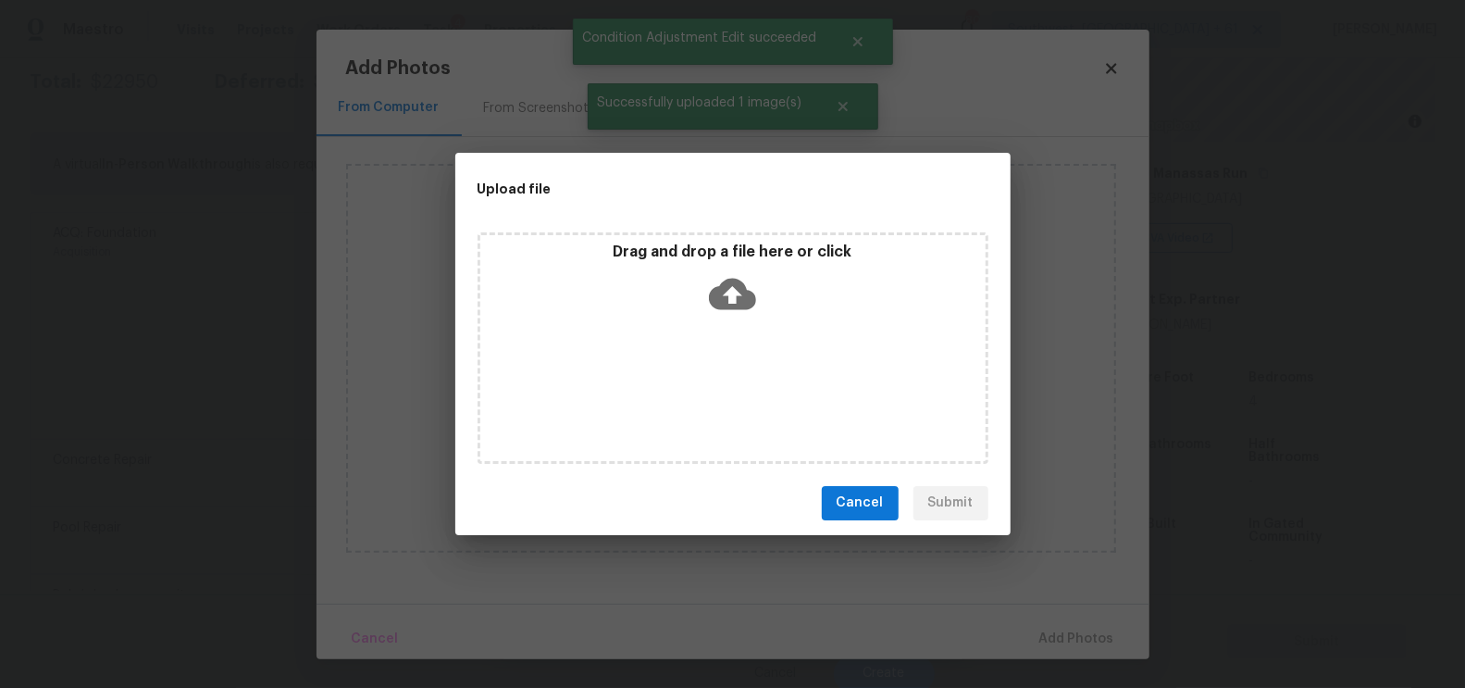
click at [726, 324] on div "Drag and drop a file here or click" at bounding box center [733, 347] width 511 height 231
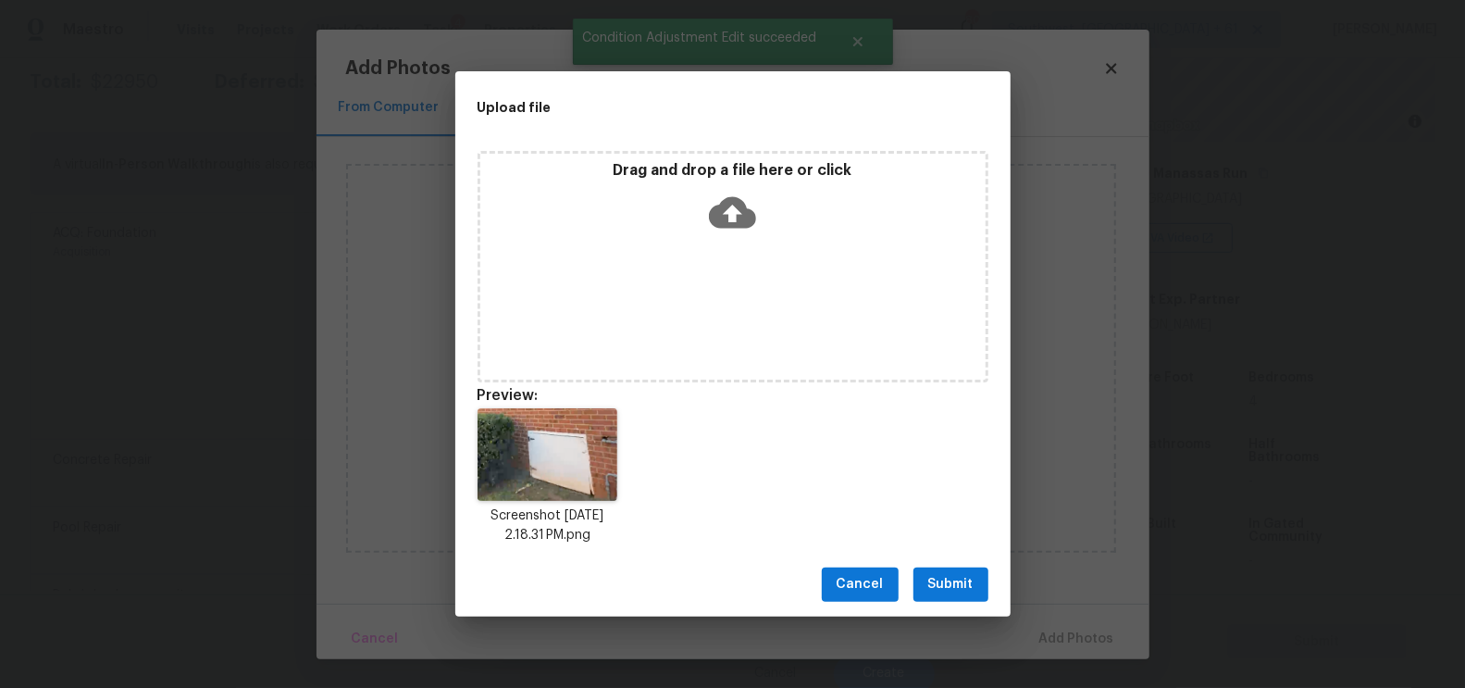
click at [945, 581] on span "Submit" at bounding box center [950, 584] width 45 height 23
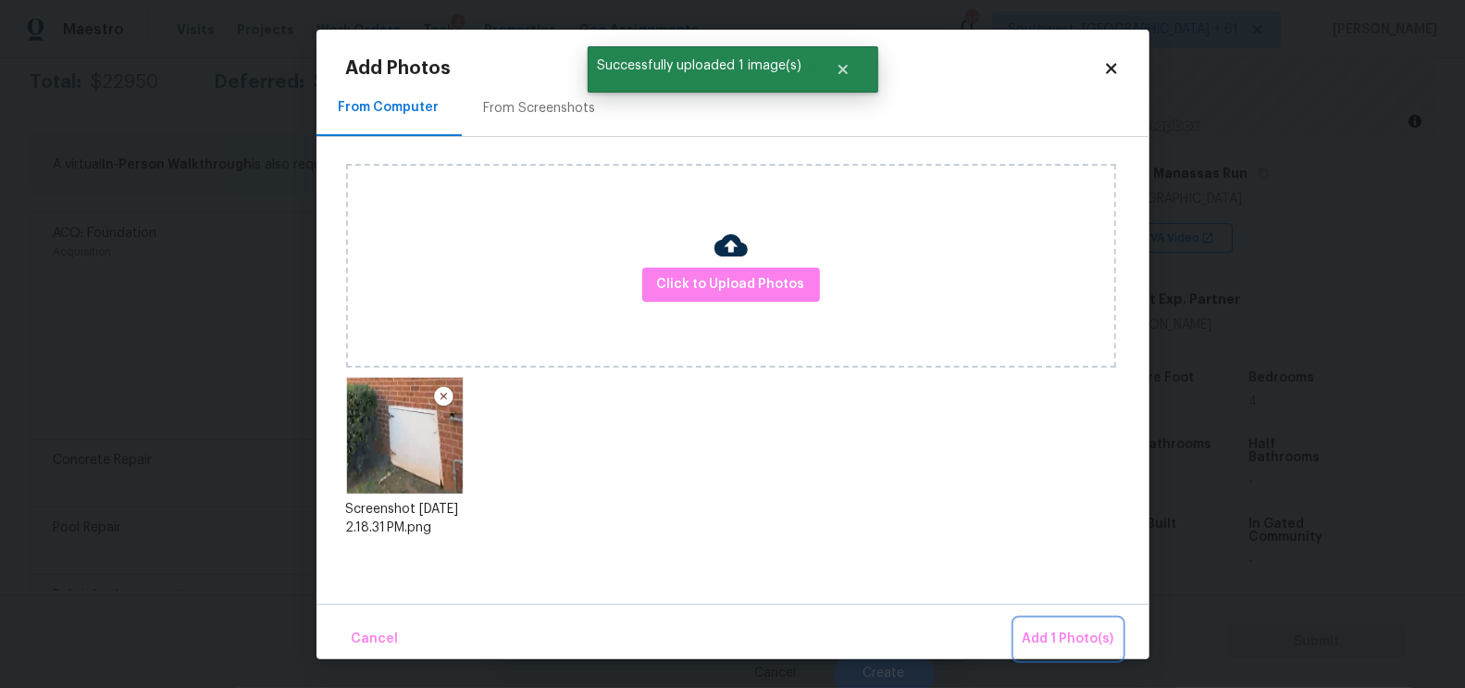
click at [1060, 629] on span "Add 1 Photo(s)" at bounding box center [1069, 638] width 92 height 23
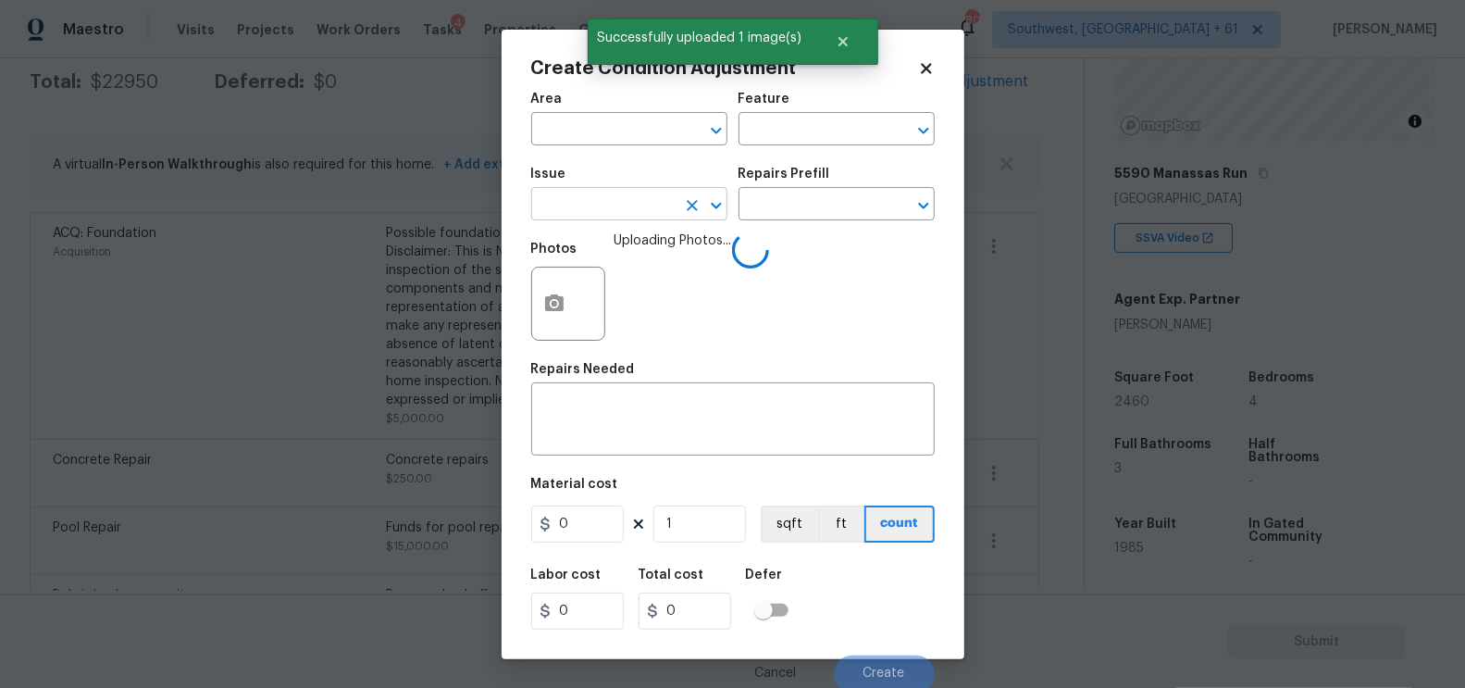
click at [595, 198] on input "text" at bounding box center [603, 206] width 144 height 29
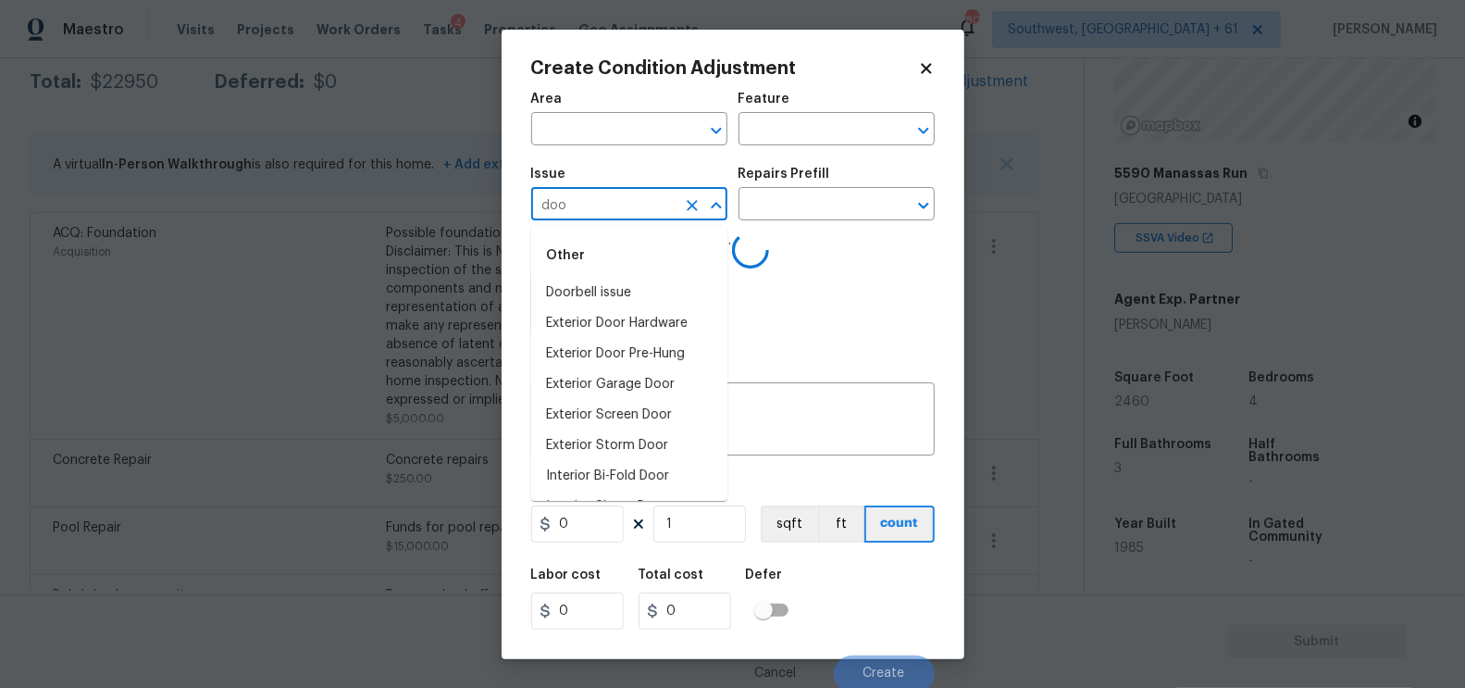
type input "door"
click at [628, 353] on li "ACQ: HVAC" at bounding box center [629, 354] width 196 height 31
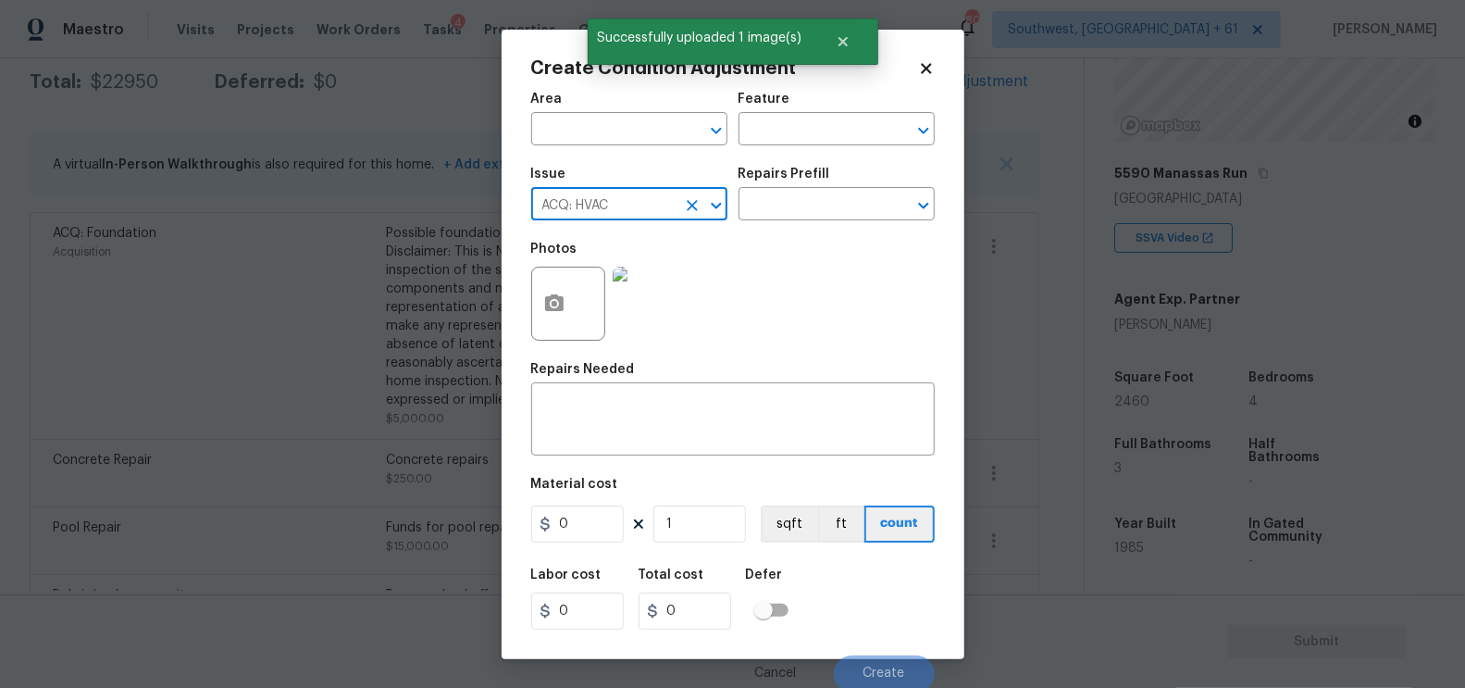
click at [617, 202] on input "ACQ: HVAC" at bounding box center [603, 206] width 144 height 29
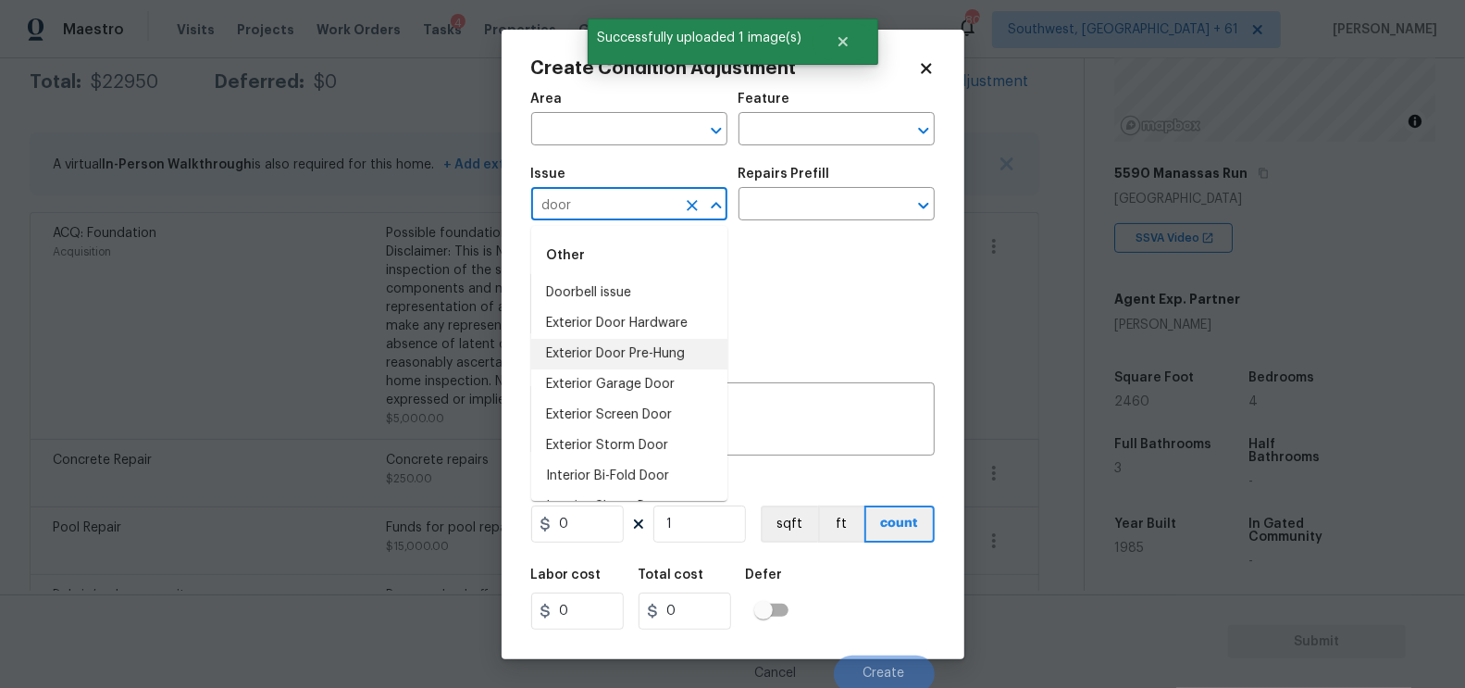
click at [611, 346] on li "Exterior Door Pre-Hung" at bounding box center [629, 354] width 196 height 31
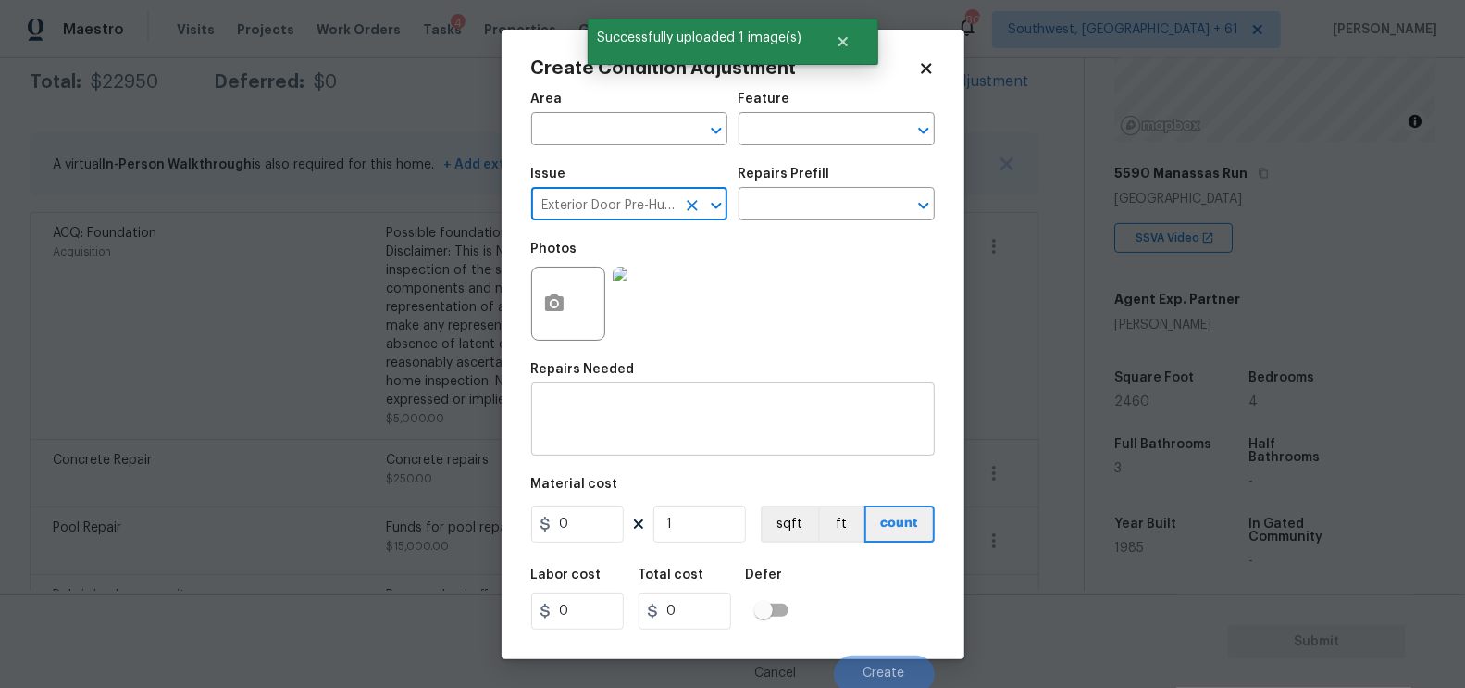
type input "Exterior Door Pre-Hung"
click at [612, 454] on div "x ​" at bounding box center [733, 421] width 404 height 68
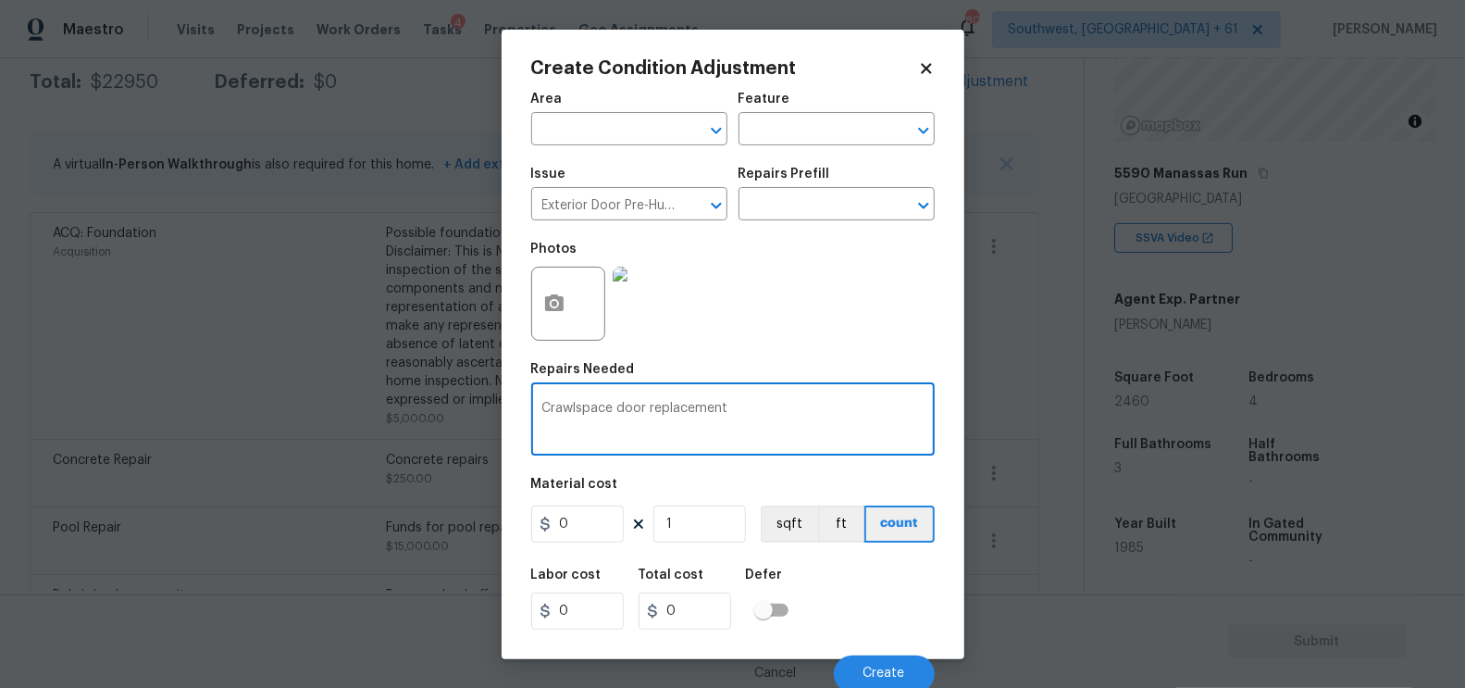
type textarea "Crawlspace door replacement"
click at [590, 527] on input "0" at bounding box center [577, 523] width 93 height 37
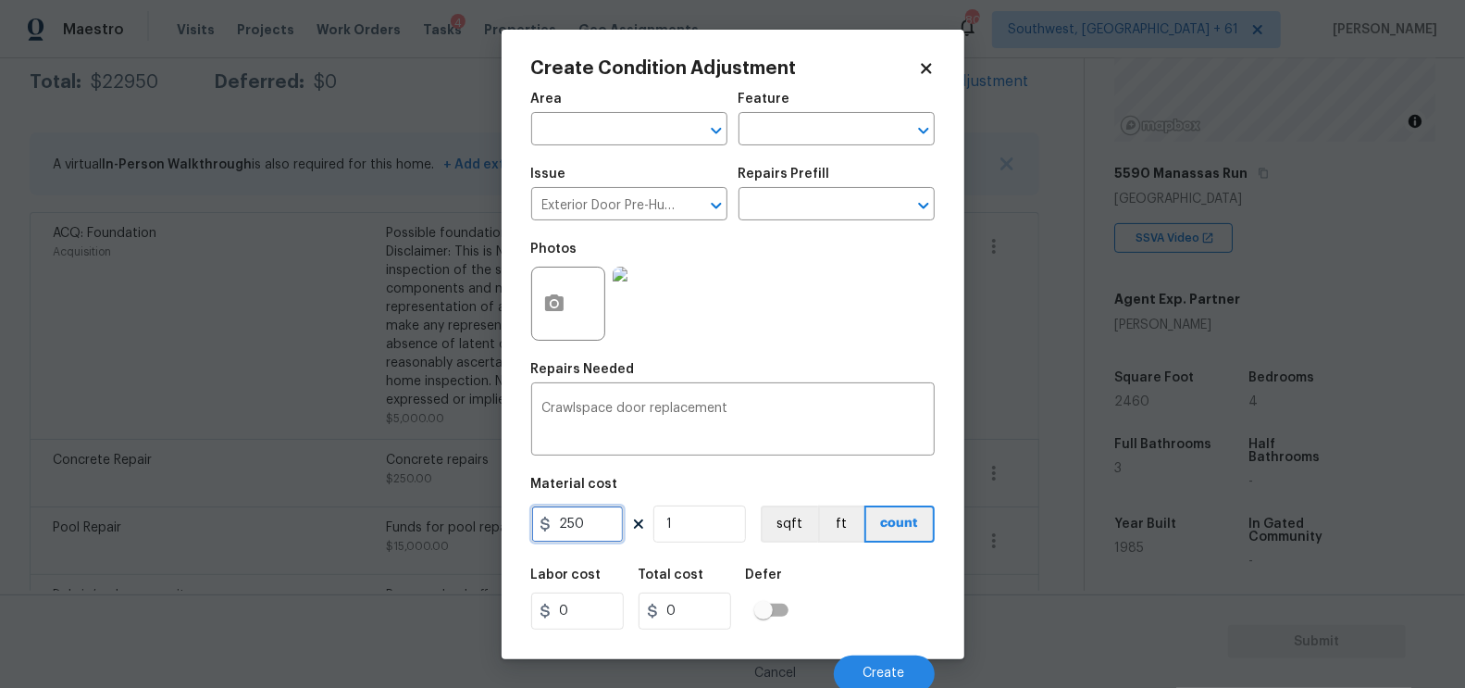
type input "250"
click at [704, 602] on input "250" at bounding box center [685, 610] width 93 height 37
click at [883, 666] on button "Create" at bounding box center [884, 673] width 101 height 37
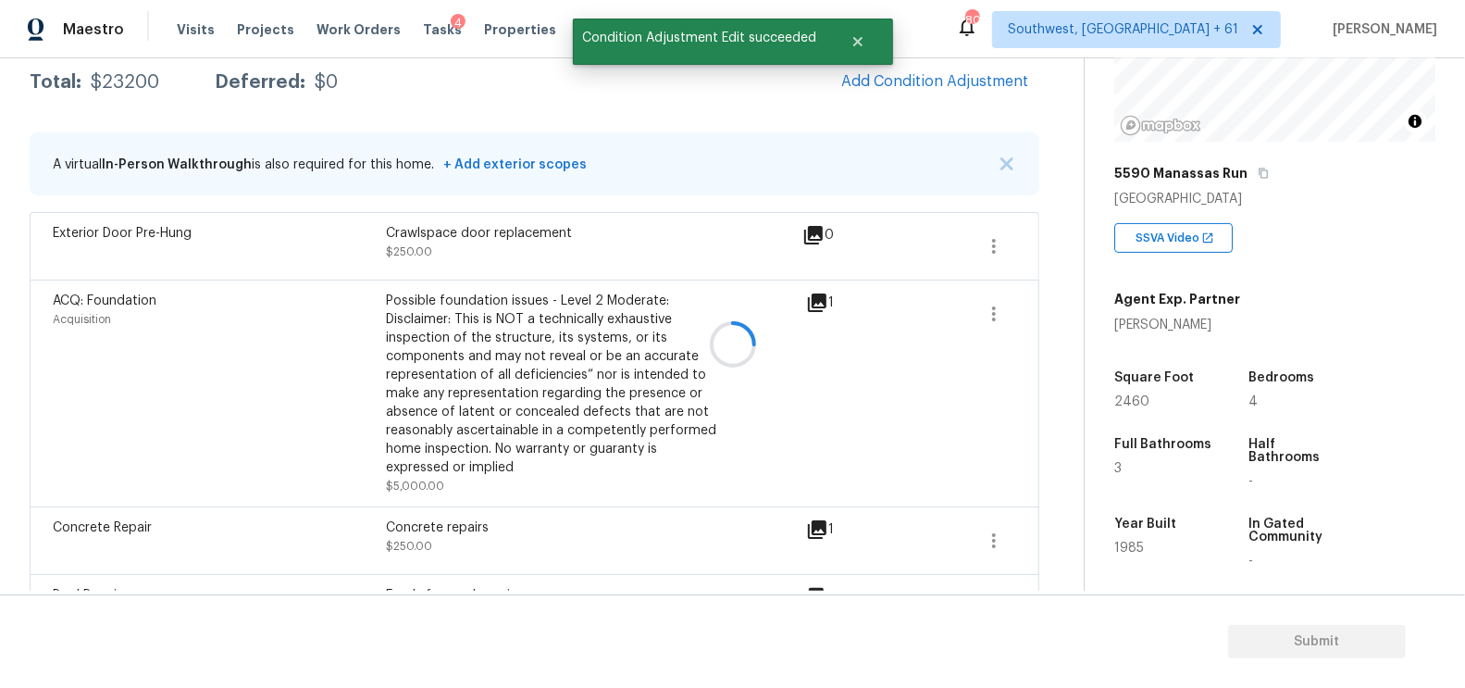
click at [944, 190] on div at bounding box center [732, 344] width 1465 height 688
click at [960, 88] on div at bounding box center [732, 344] width 1465 height 688
click at [936, 74] on span "Add Condition Adjustment" at bounding box center [934, 81] width 187 height 17
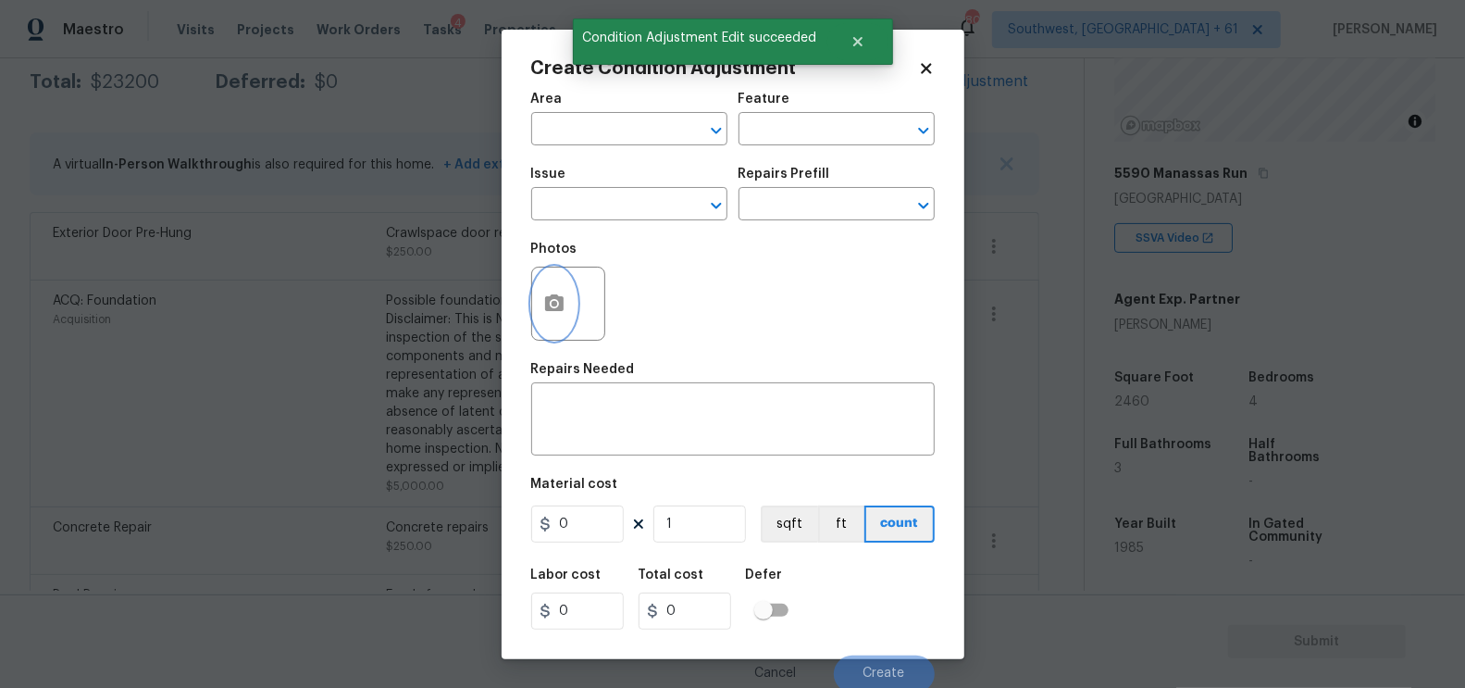
click at [564, 295] on icon "button" at bounding box center [554, 303] width 22 height 22
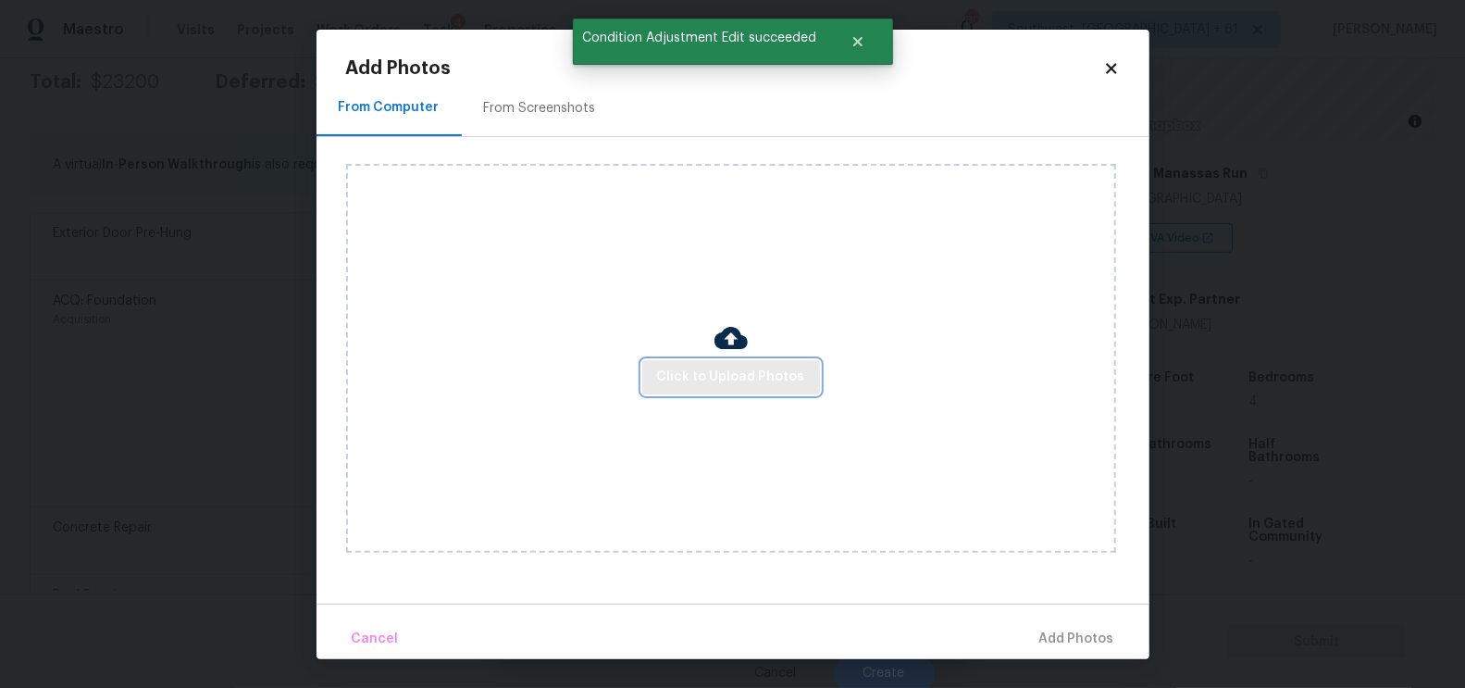
click at [740, 377] on span "Click to Upload Photos" at bounding box center [731, 377] width 148 height 23
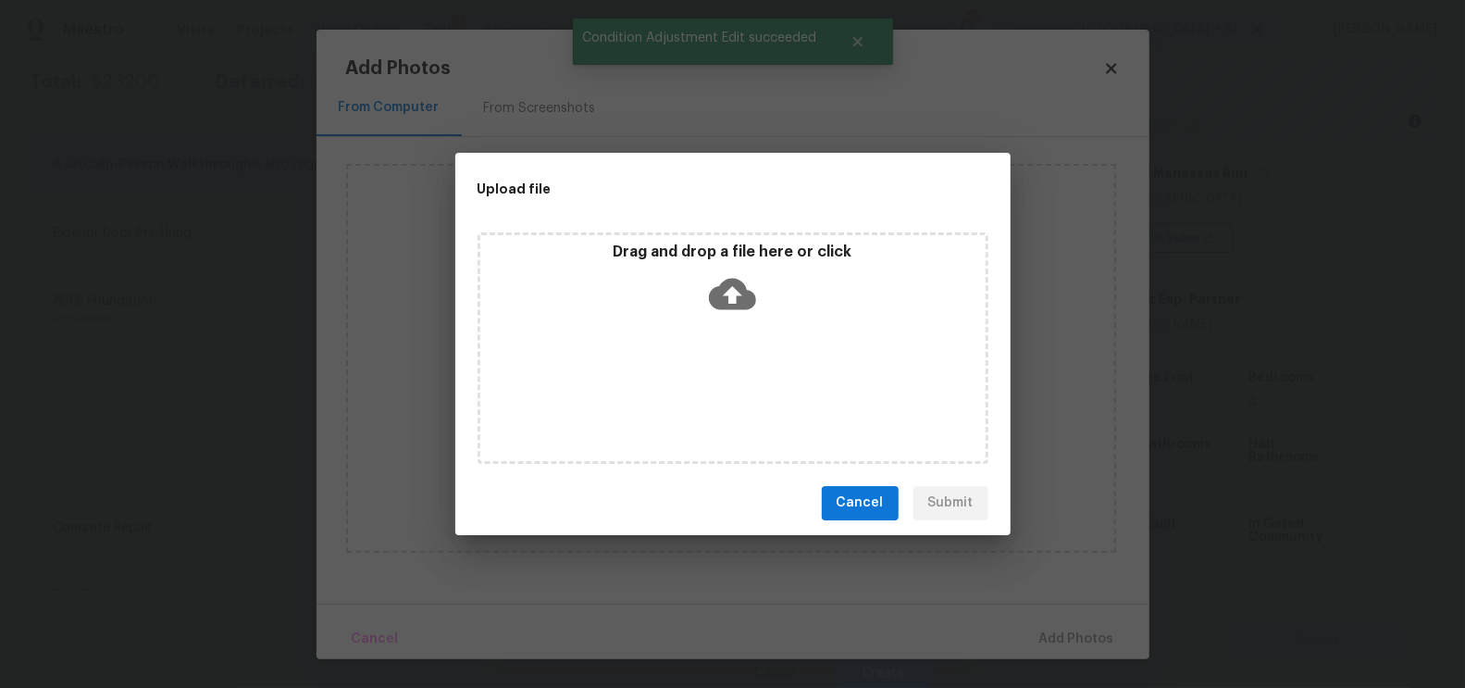
click at [739, 298] on icon at bounding box center [732, 293] width 47 height 31
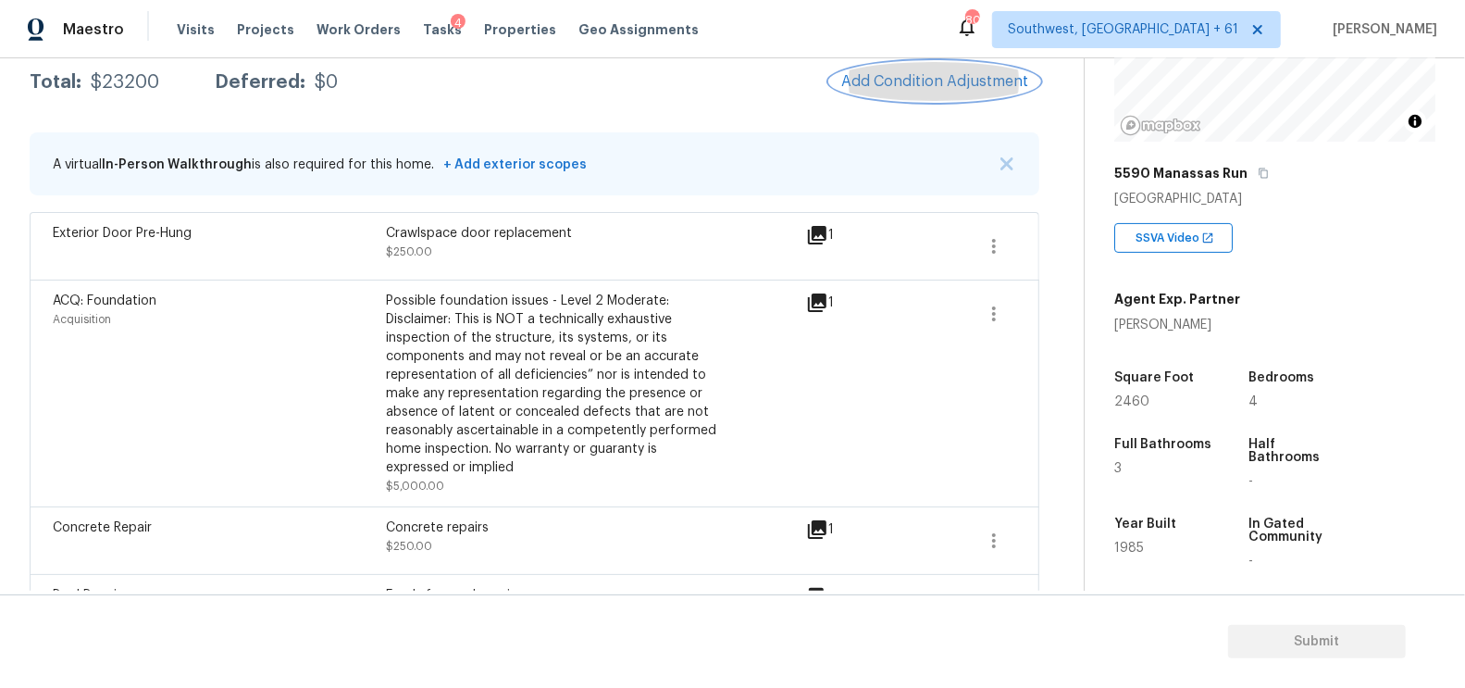
click at [965, 93] on button "Add Condition Adjustment" at bounding box center [934, 81] width 209 height 39
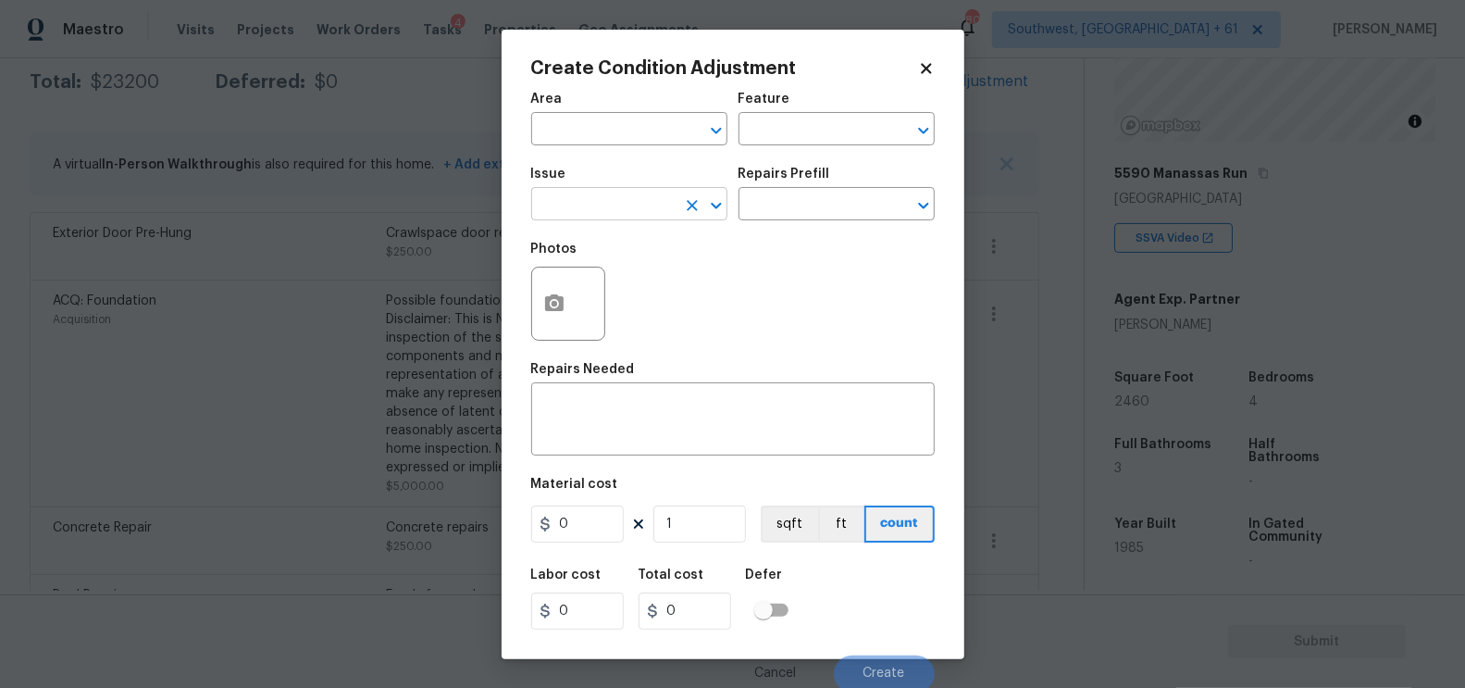
click at [577, 208] on input "text" at bounding box center [603, 206] width 144 height 29
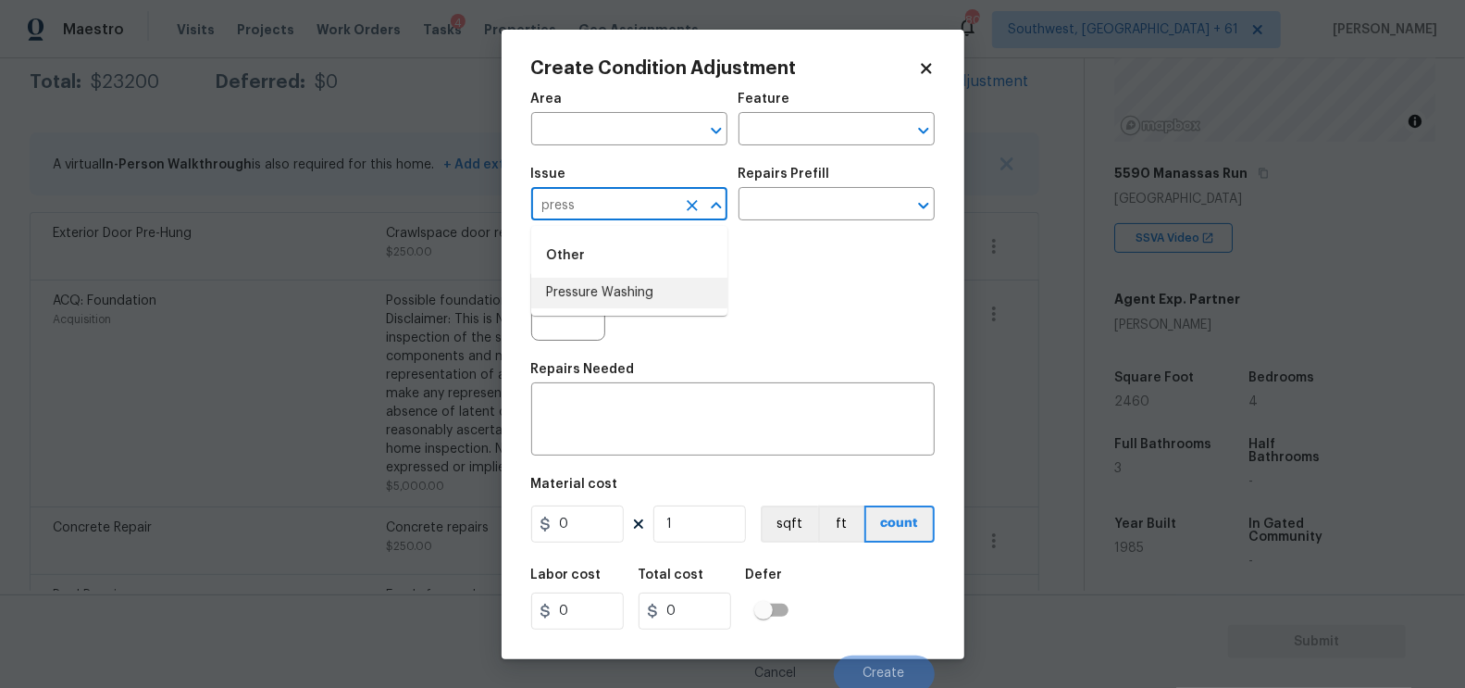
click at [596, 288] on li "Pressure Washing" at bounding box center [629, 293] width 196 height 31
type input "Pressure Washing"
click at [686, 428] on textarea at bounding box center [732, 421] width 381 height 39
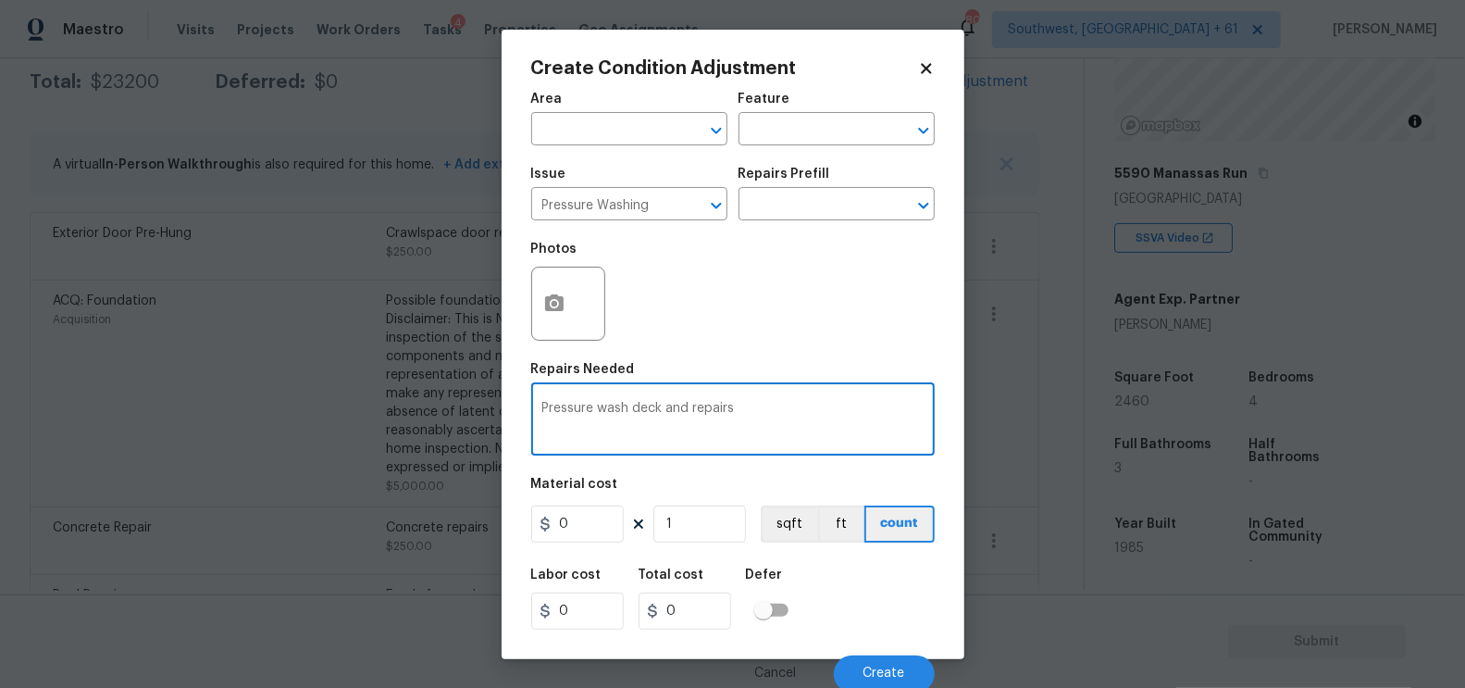
type textarea "Pressure wash deck and repairs"
click at [598, 528] on input "0" at bounding box center [577, 523] width 93 height 37
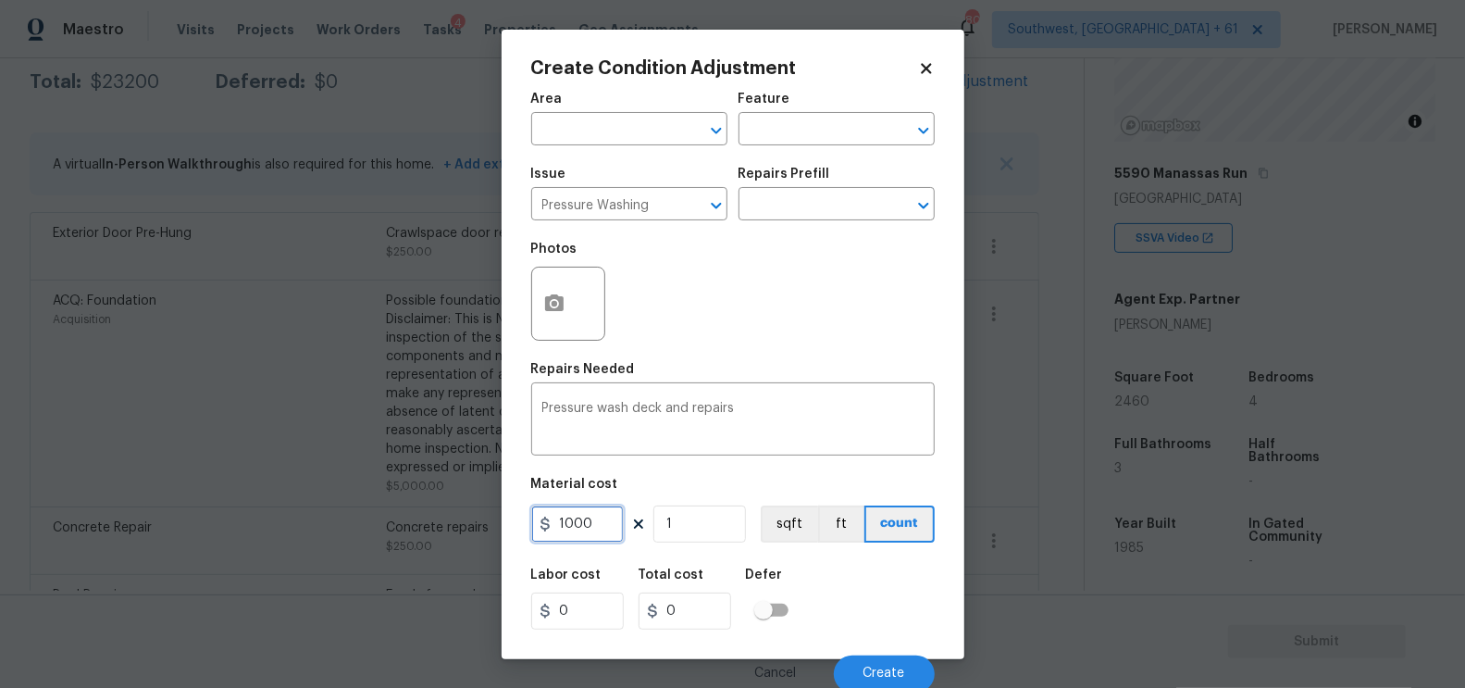
type input "1000"
click at [686, 595] on input "1000" at bounding box center [685, 610] width 93 height 37
click at [528, 292] on div "Create Condition Adjustment Area ​ Feature ​ Issue Pressure Washing ​ Repairs P…" at bounding box center [733, 344] width 463 height 629
click at [540, 297] on button "button" at bounding box center [554, 303] width 44 height 72
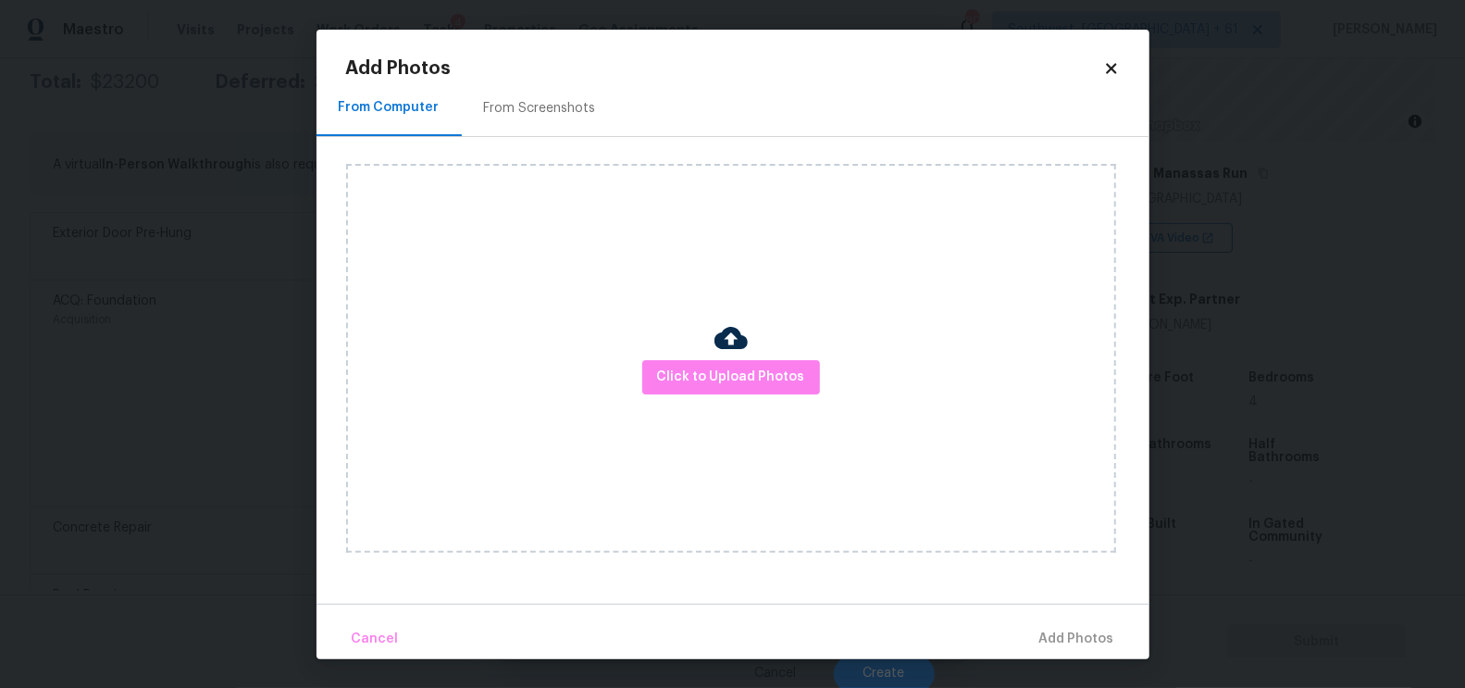
click at [535, 68] on h2 "Add Photos" at bounding box center [724, 68] width 757 height 19
click at [549, 94] on div "From Screenshots" at bounding box center [540, 108] width 156 height 55
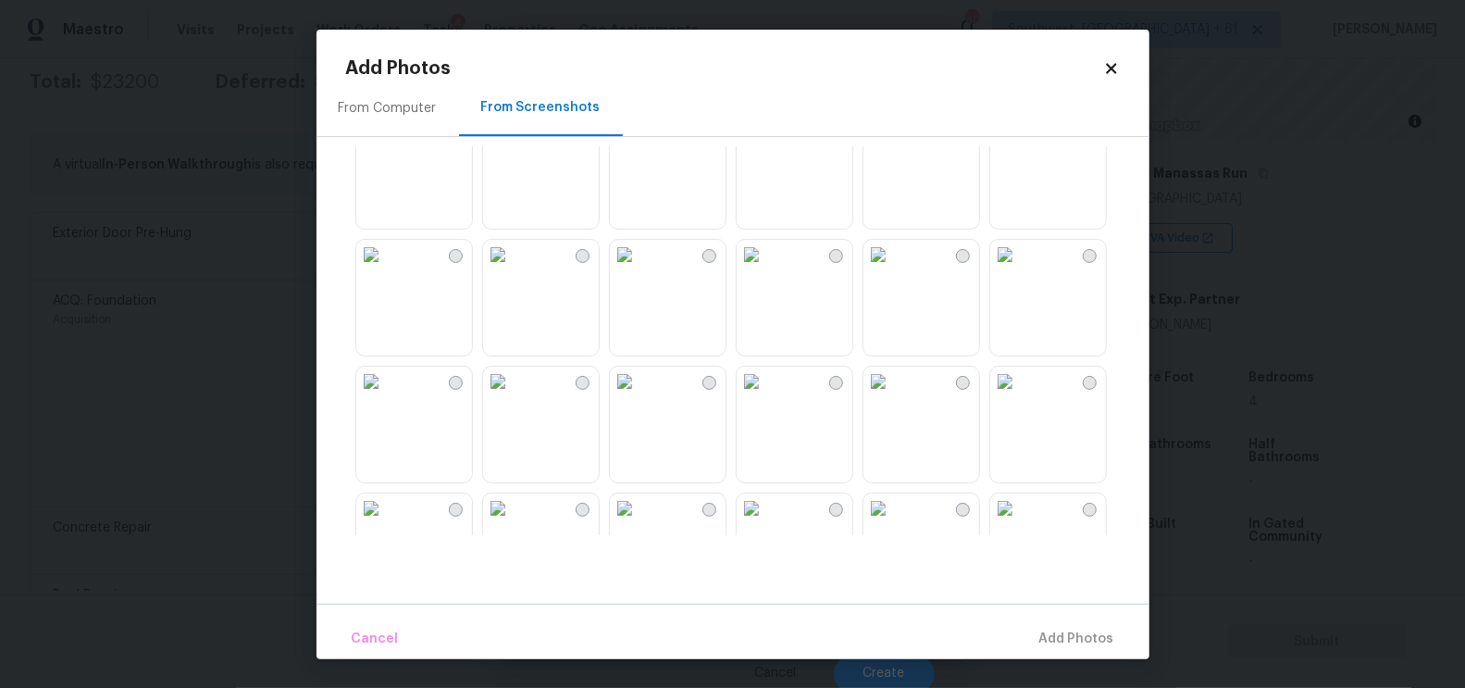
scroll to position [359, 0]
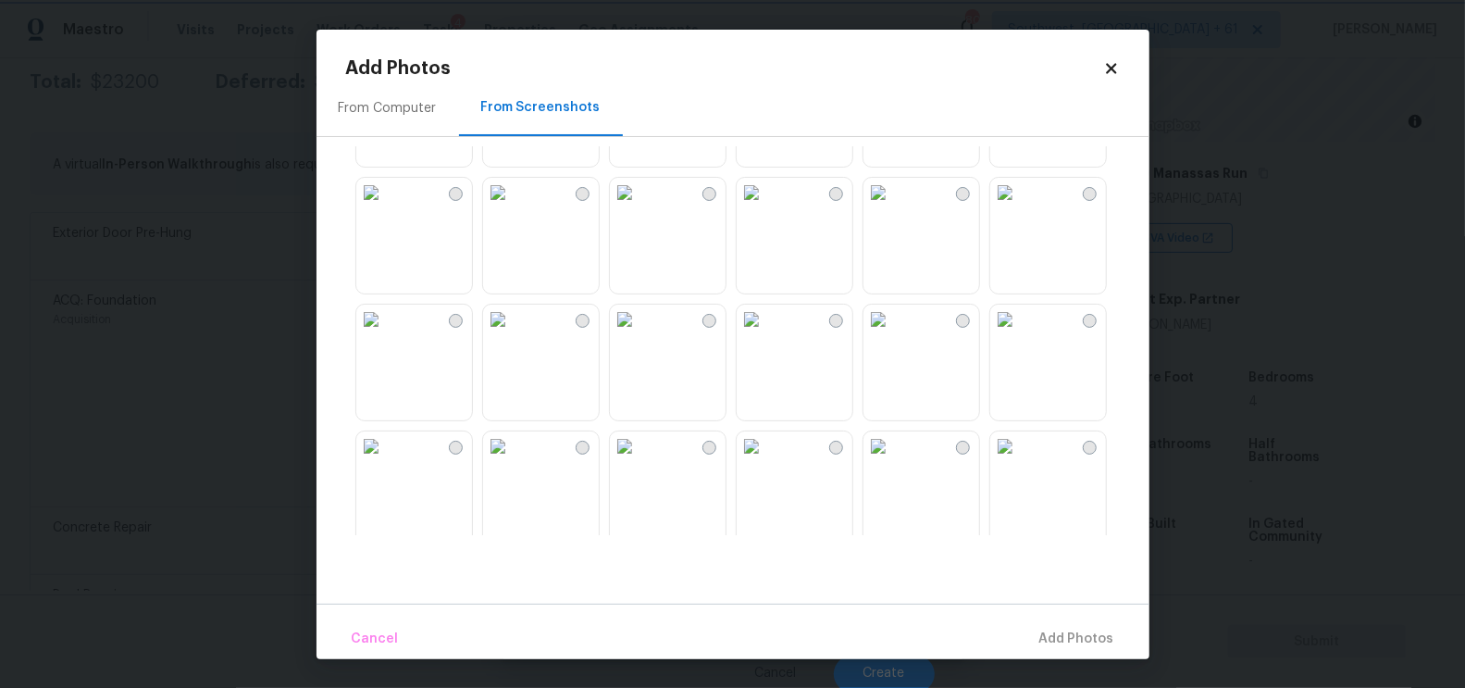
click at [1208, 314] on body "Maestro Visits Projects Work Orders Tasks 4 Properties Geo Assignments 800 Sout…" at bounding box center [732, 344] width 1465 height 688
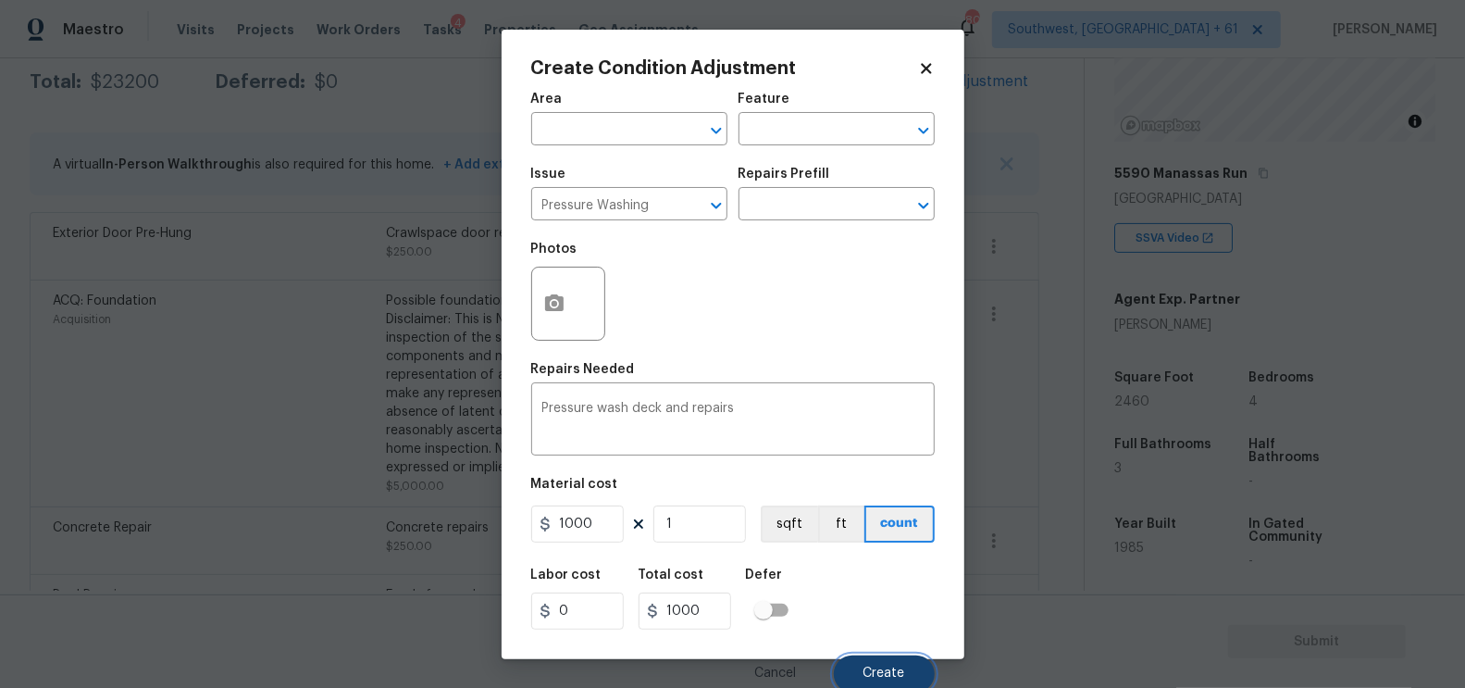
click at [863, 675] on button "Create" at bounding box center [884, 673] width 101 height 37
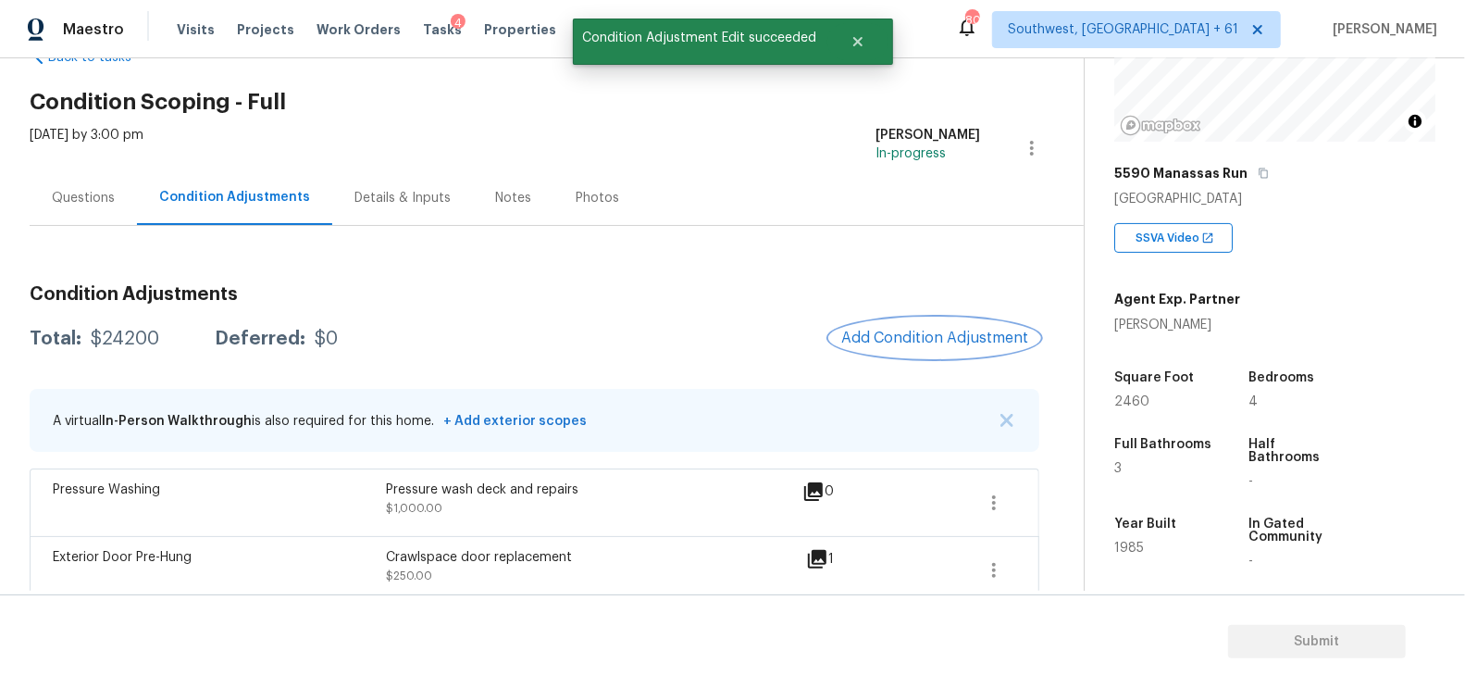
scroll to position [33, 0]
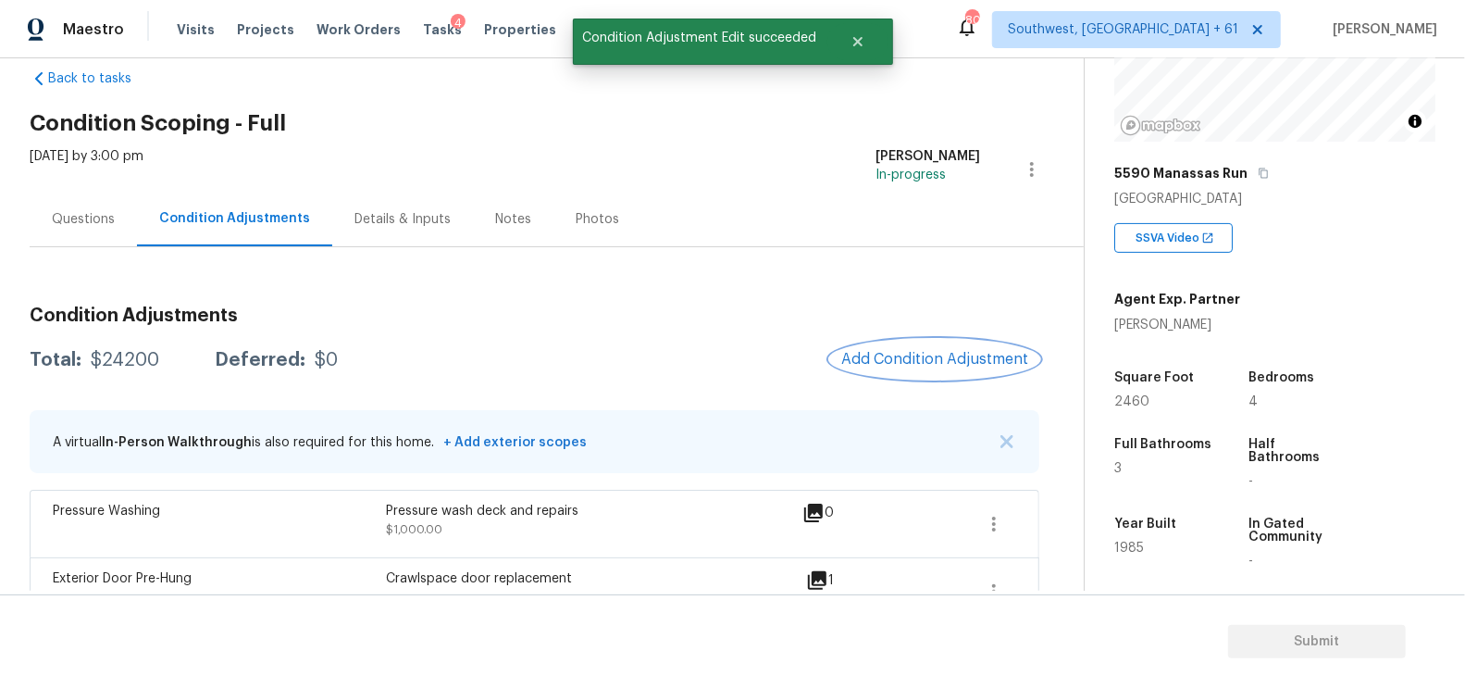
click at [933, 360] on span "Add Condition Adjustment" at bounding box center [934, 359] width 187 height 17
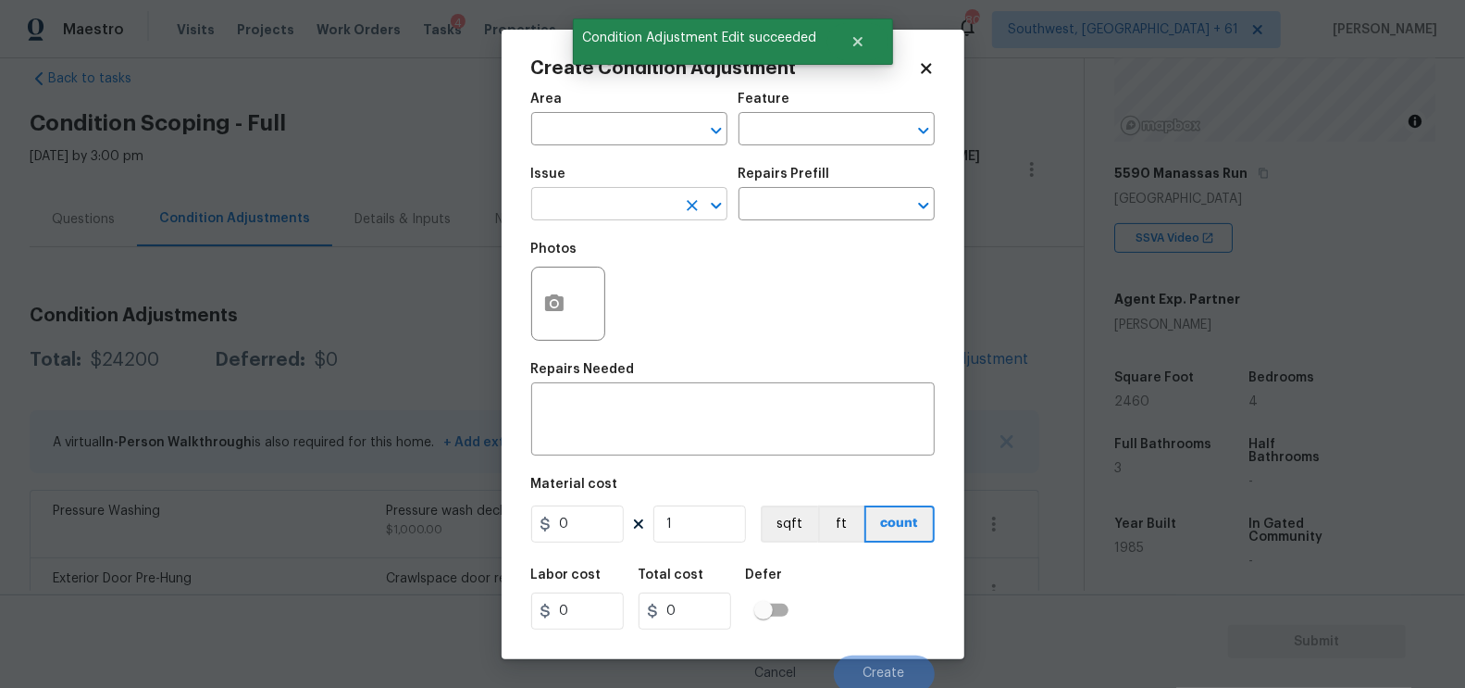
click at [602, 216] on input "text" at bounding box center [603, 206] width 144 height 29
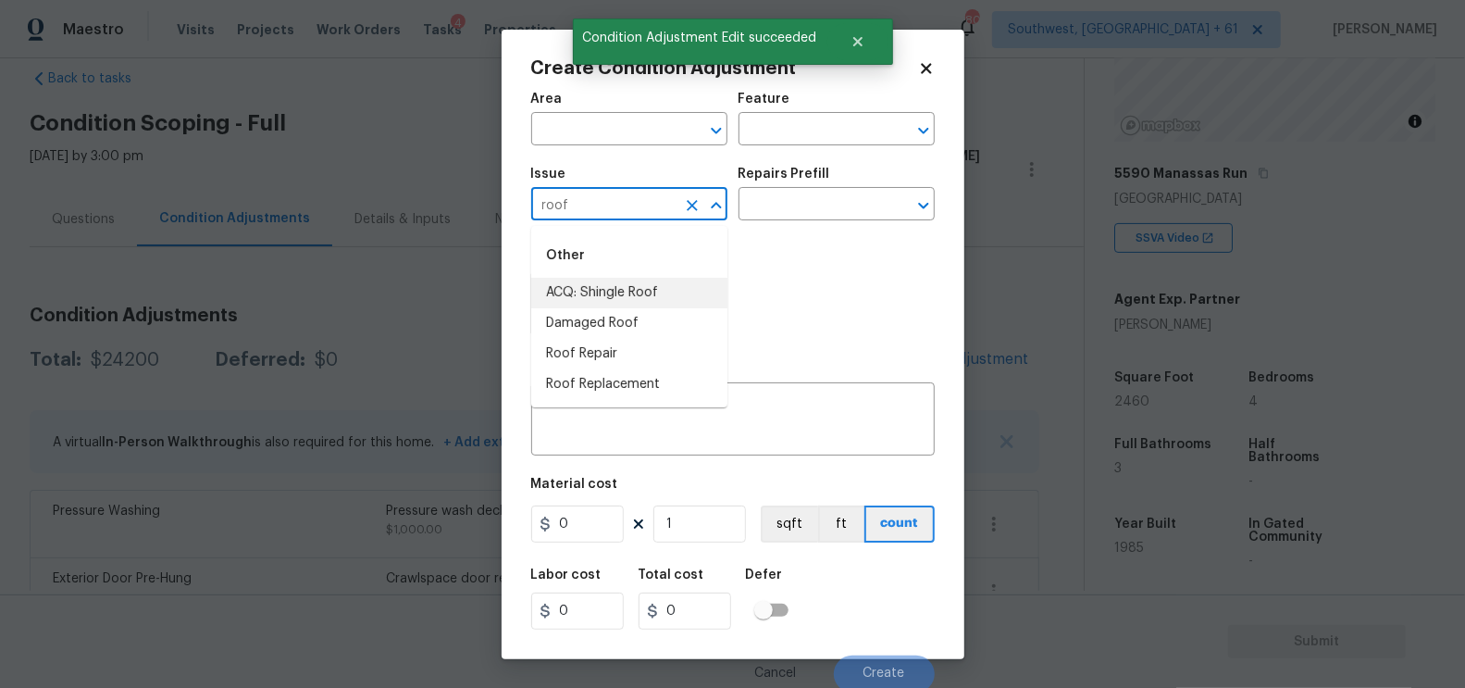
click at [625, 296] on li "ACQ: Shingle Roof" at bounding box center [629, 293] width 196 height 31
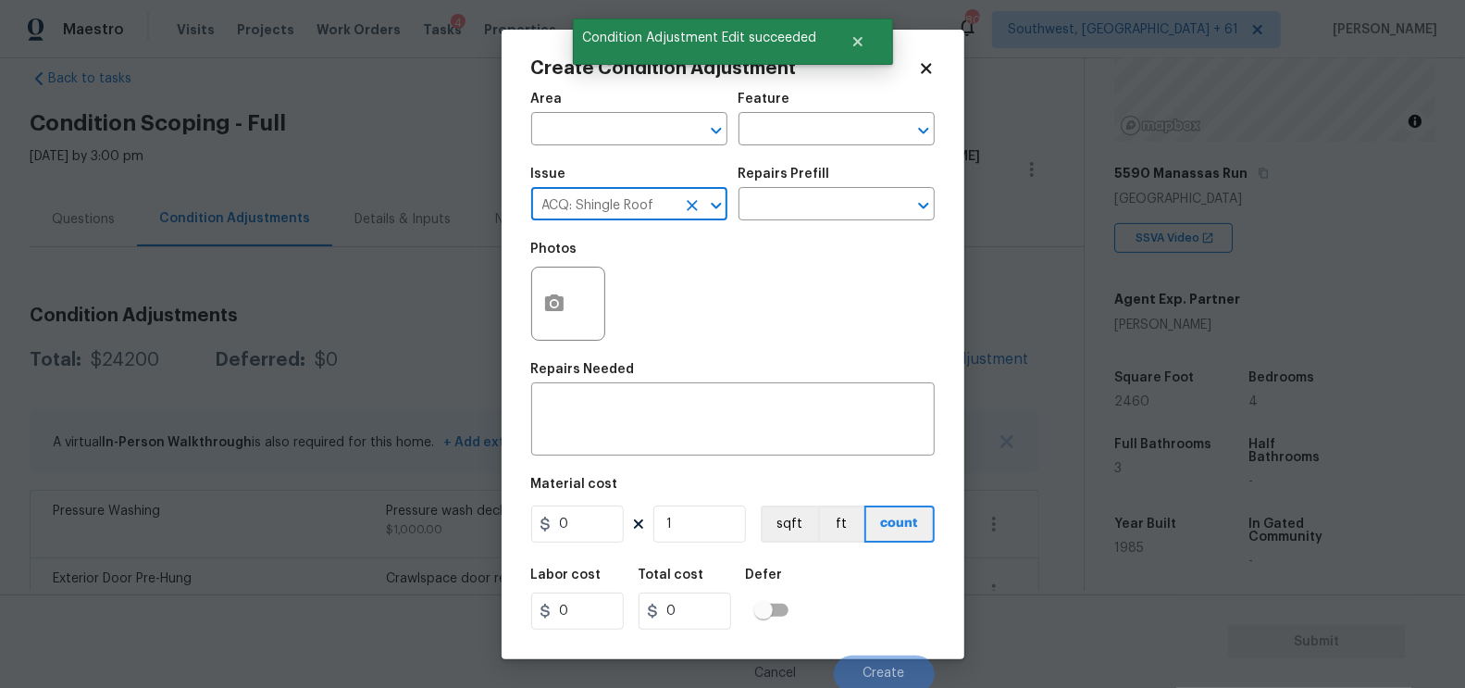
type input "ACQ: Shingle Roof"
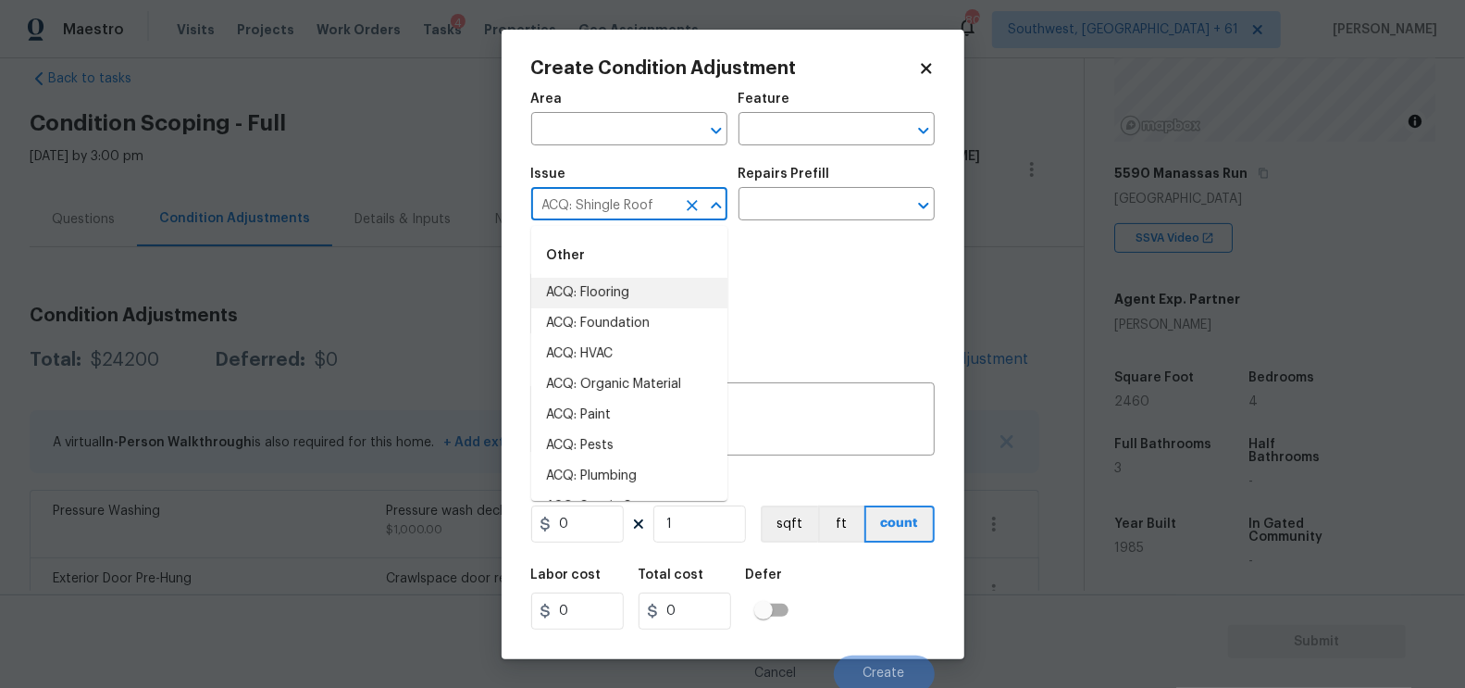
click at [808, 185] on div "Repairs Prefill" at bounding box center [837, 180] width 196 height 24
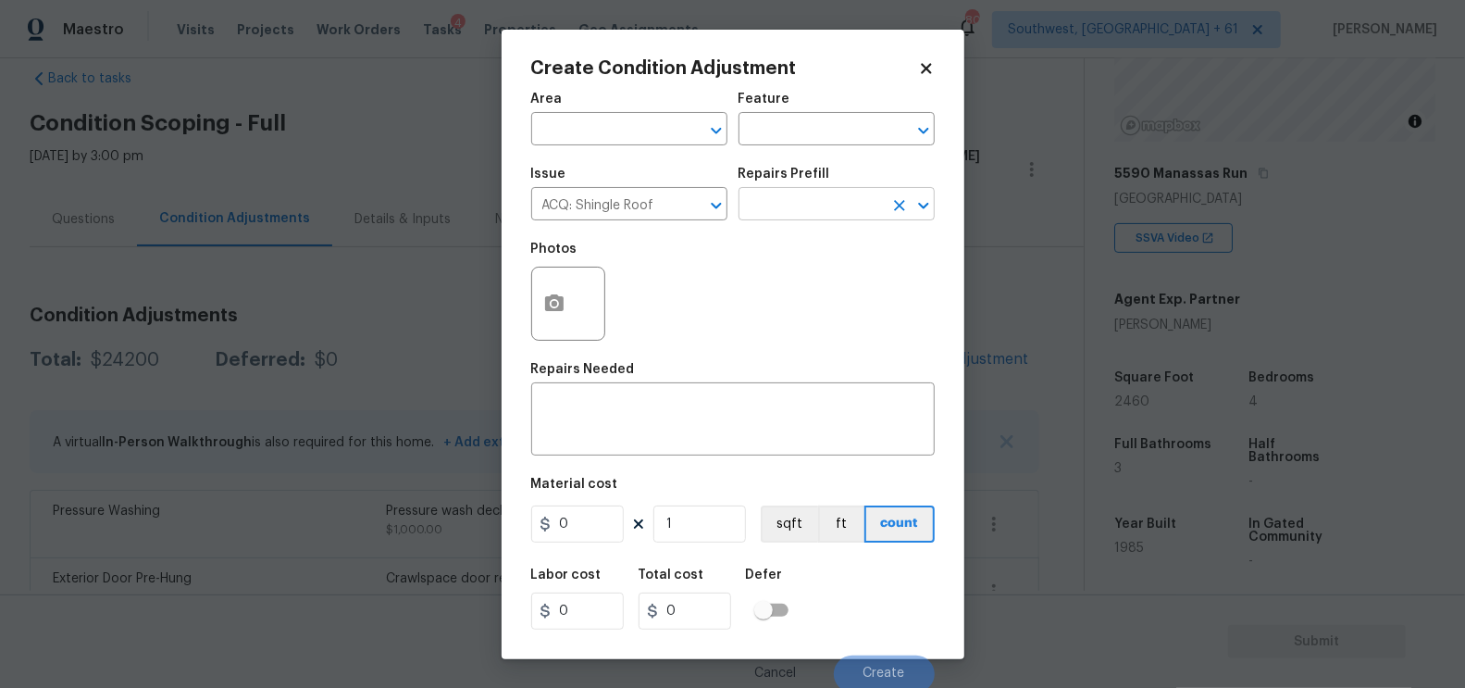
click at [789, 209] on input "text" at bounding box center [811, 206] width 144 height 29
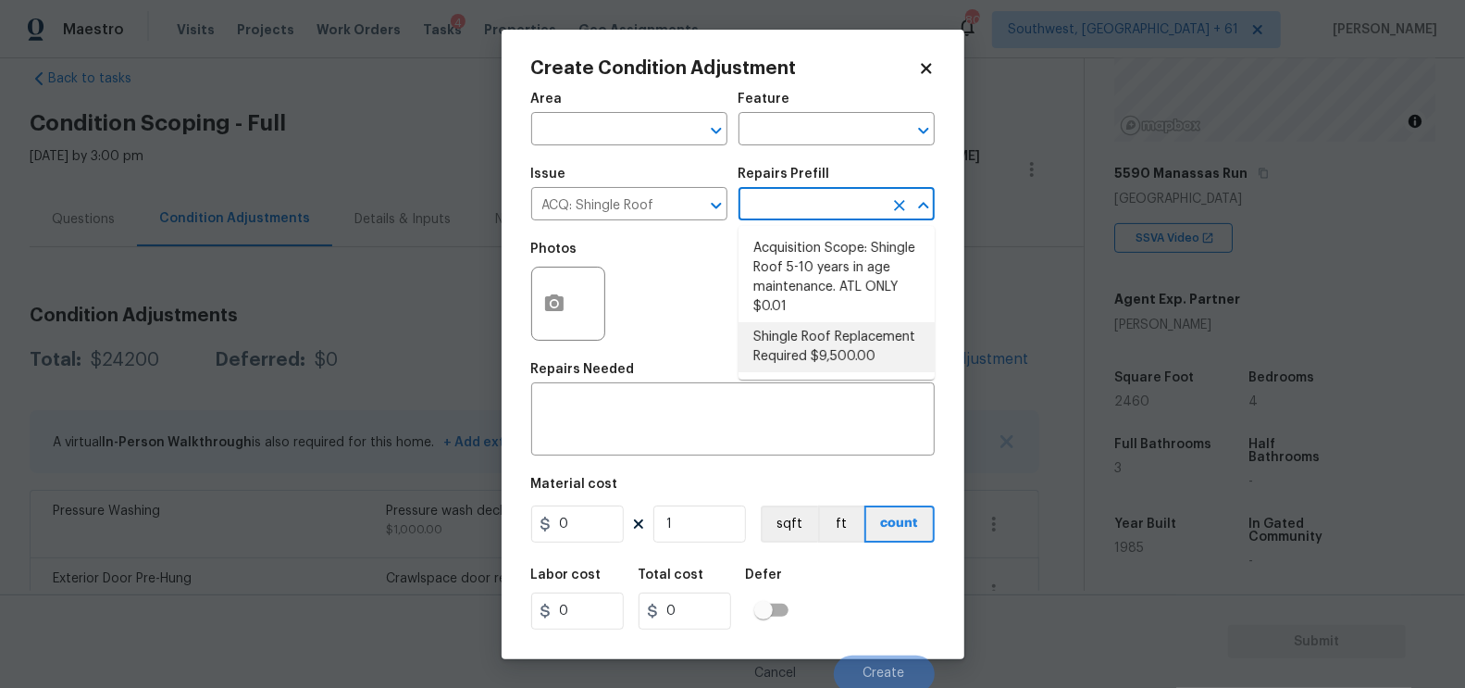
click at [826, 336] on li "Shingle Roof Replacement Required $9,500.00" at bounding box center [837, 347] width 196 height 50
type input "Acquisition"
type textarea "Acquisition Scope: Shingle Roof Replacement required."
type input "9500"
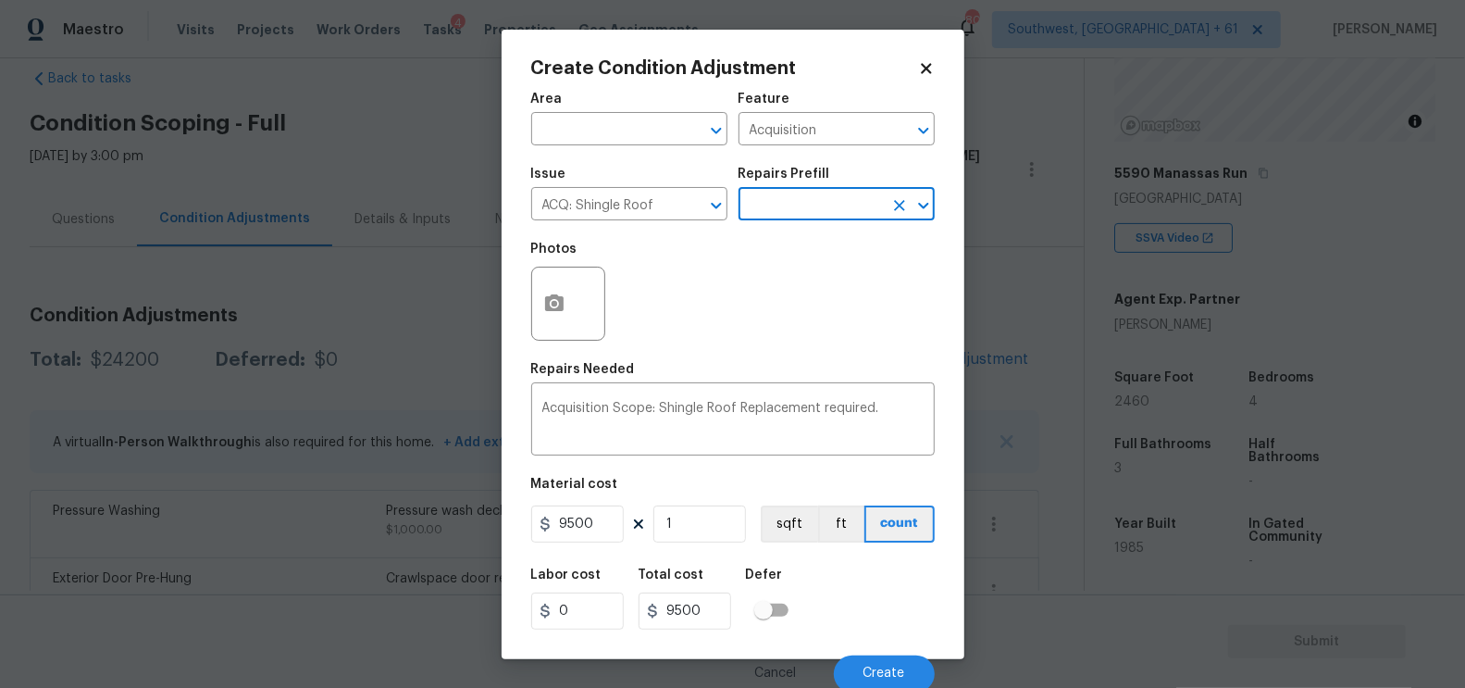
click at [812, 195] on input "text" at bounding box center [811, 206] width 144 height 29
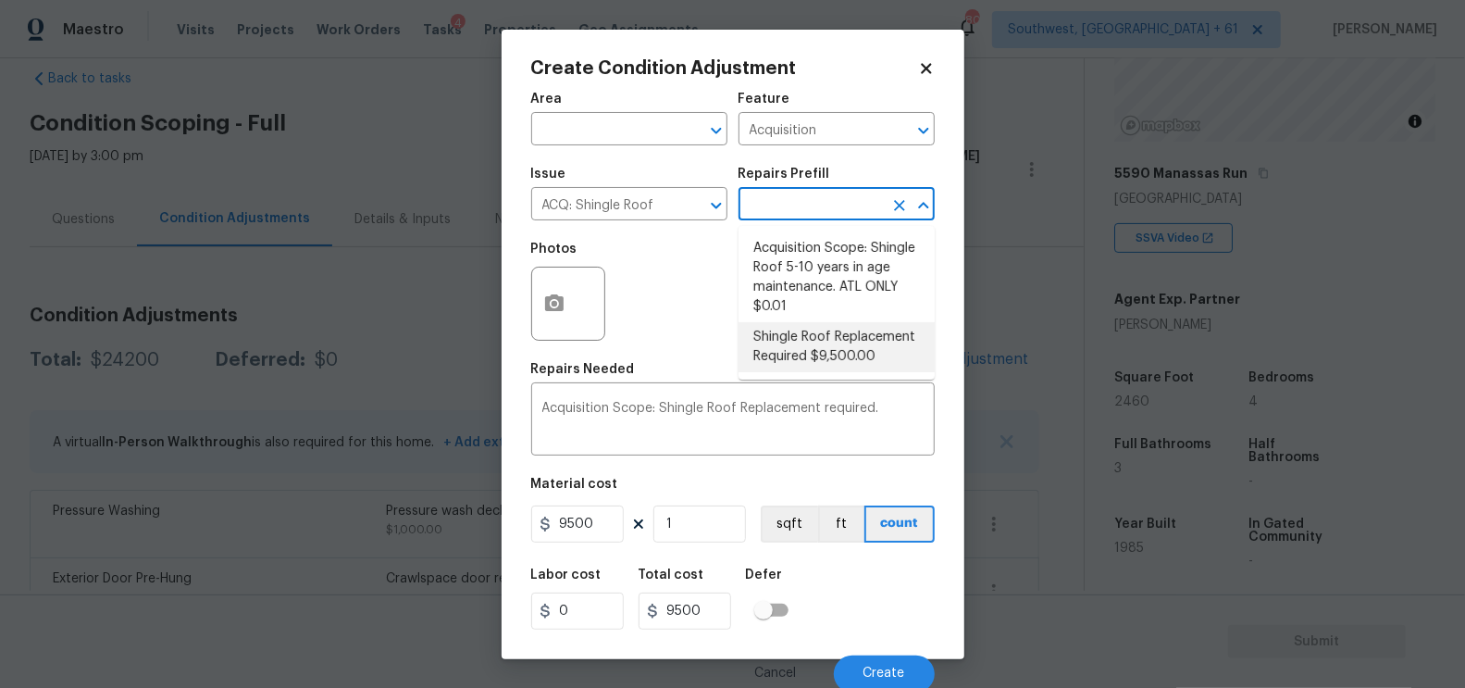
click at [815, 344] on li "Shingle Roof Replacement Required $9,500.00" at bounding box center [837, 347] width 196 height 50
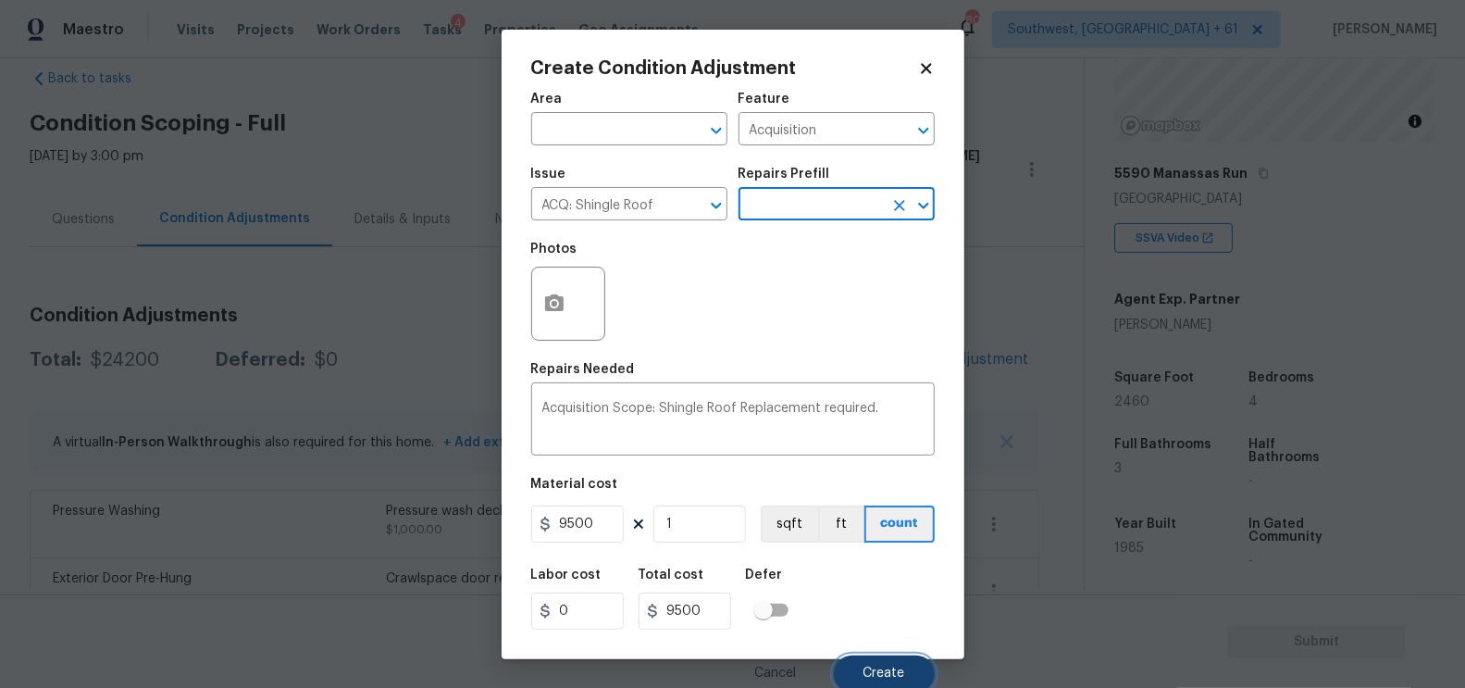
click at [881, 662] on button "Create" at bounding box center [884, 673] width 101 height 37
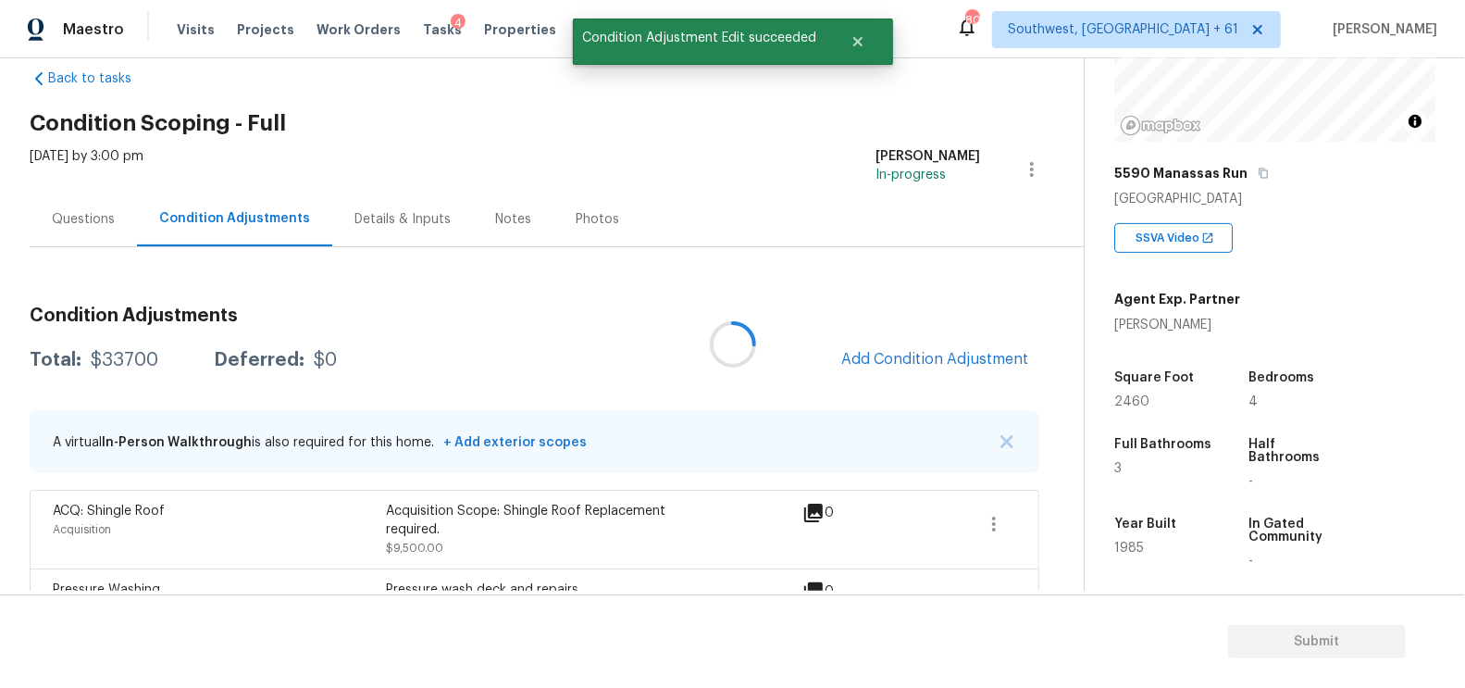
click at [941, 357] on span "Add Condition Adjustment" at bounding box center [934, 359] width 187 height 17
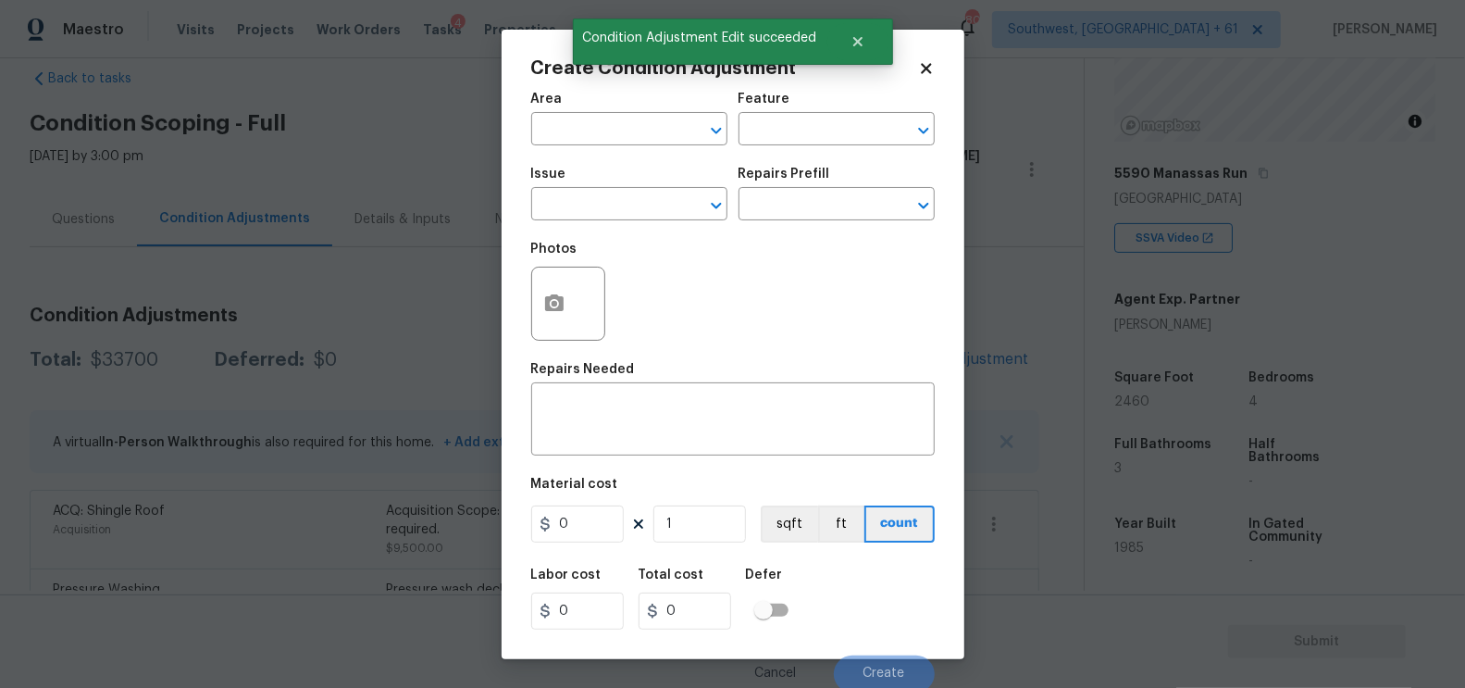
click at [594, 222] on span "Issue ​" at bounding box center [629, 193] width 196 height 75
click at [602, 210] on input "text" at bounding box center [603, 206] width 144 height 29
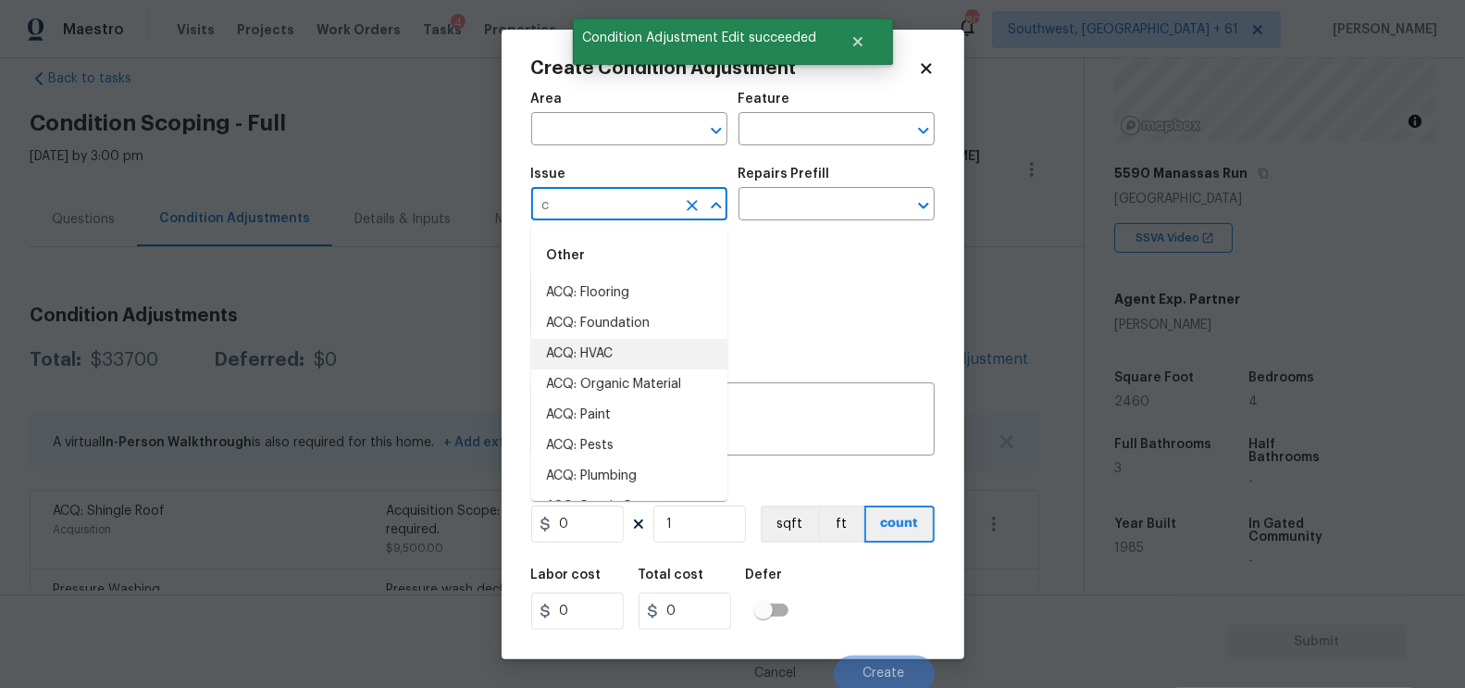
click at [617, 350] on li "ACQ: HVAC" at bounding box center [629, 354] width 196 height 31
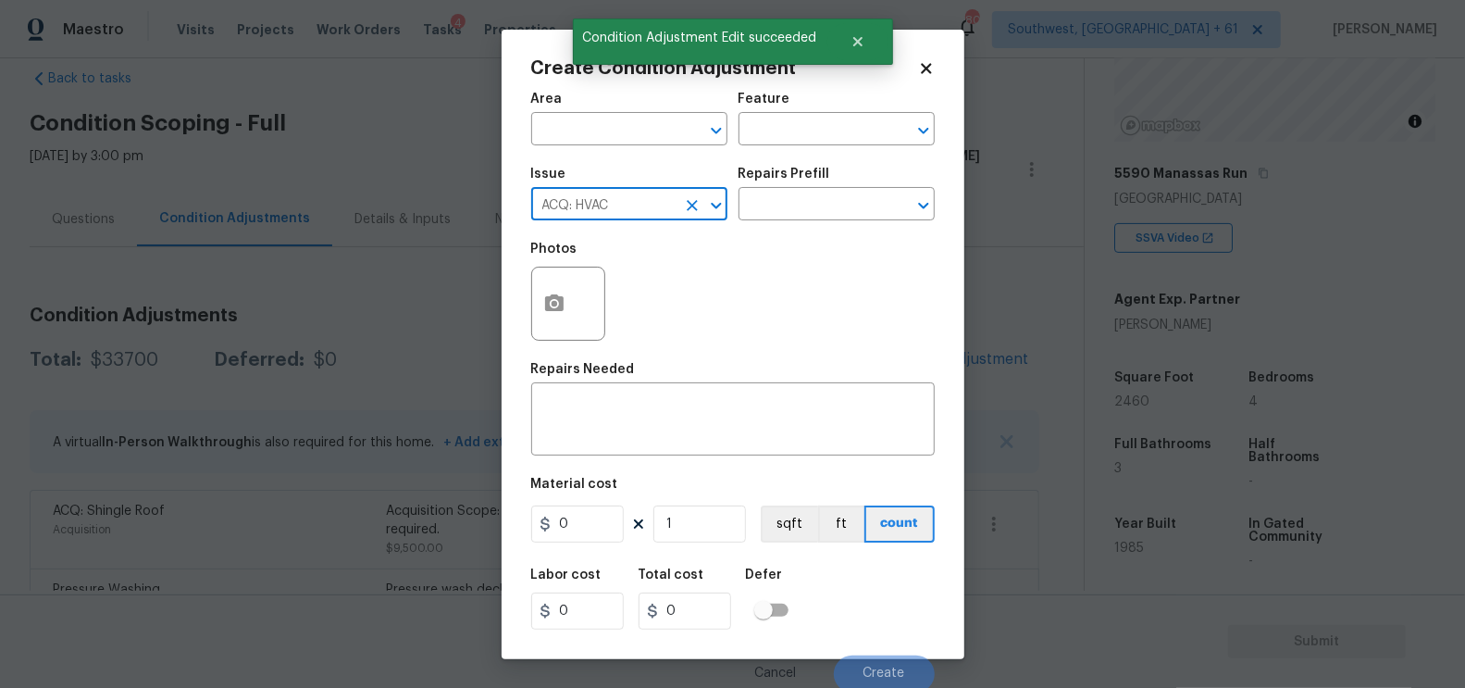
type input "ACQ: HVAC"
click at [754, 223] on div "Issue ACQ: HVAC ​ Repairs Prefill ​" at bounding box center [733, 193] width 404 height 75
click at [788, 201] on input "text" at bounding box center [811, 206] width 144 height 29
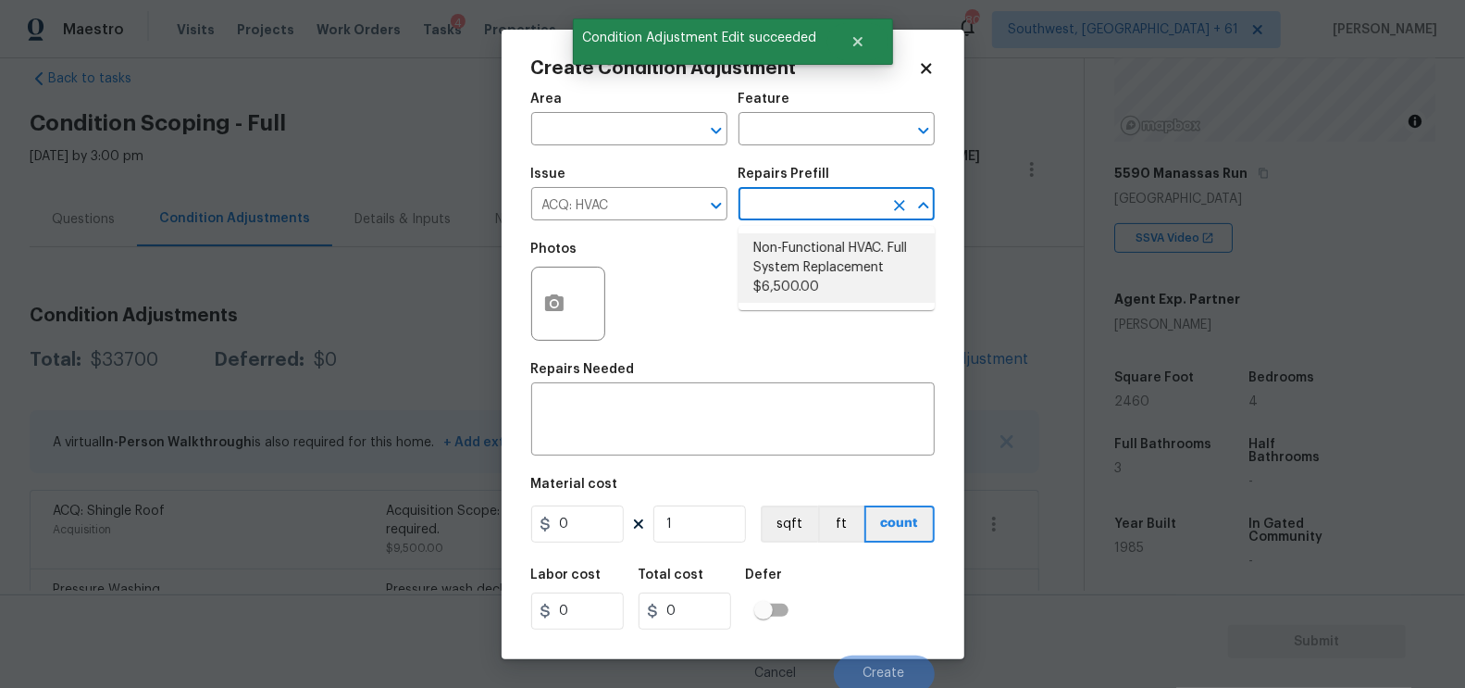
click at [802, 265] on li "Non-Functional HVAC. Full System Replacement $6,500.00" at bounding box center [837, 267] width 196 height 69
type input "Acquisition"
type textarea "Acquisition Scope: Full System Replacement"
type input "6500"
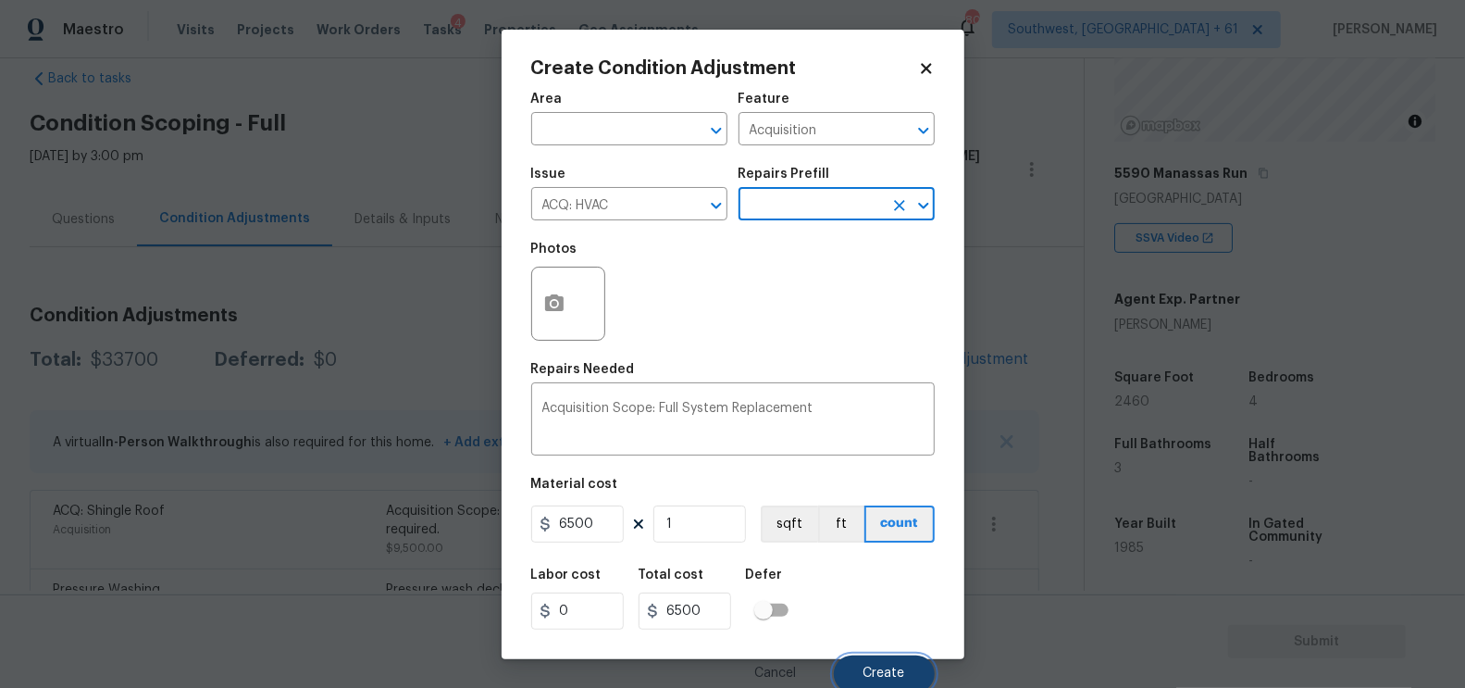
click at [882, 678] on span "Create" at bounding box center [884, 673] width 42 height 14
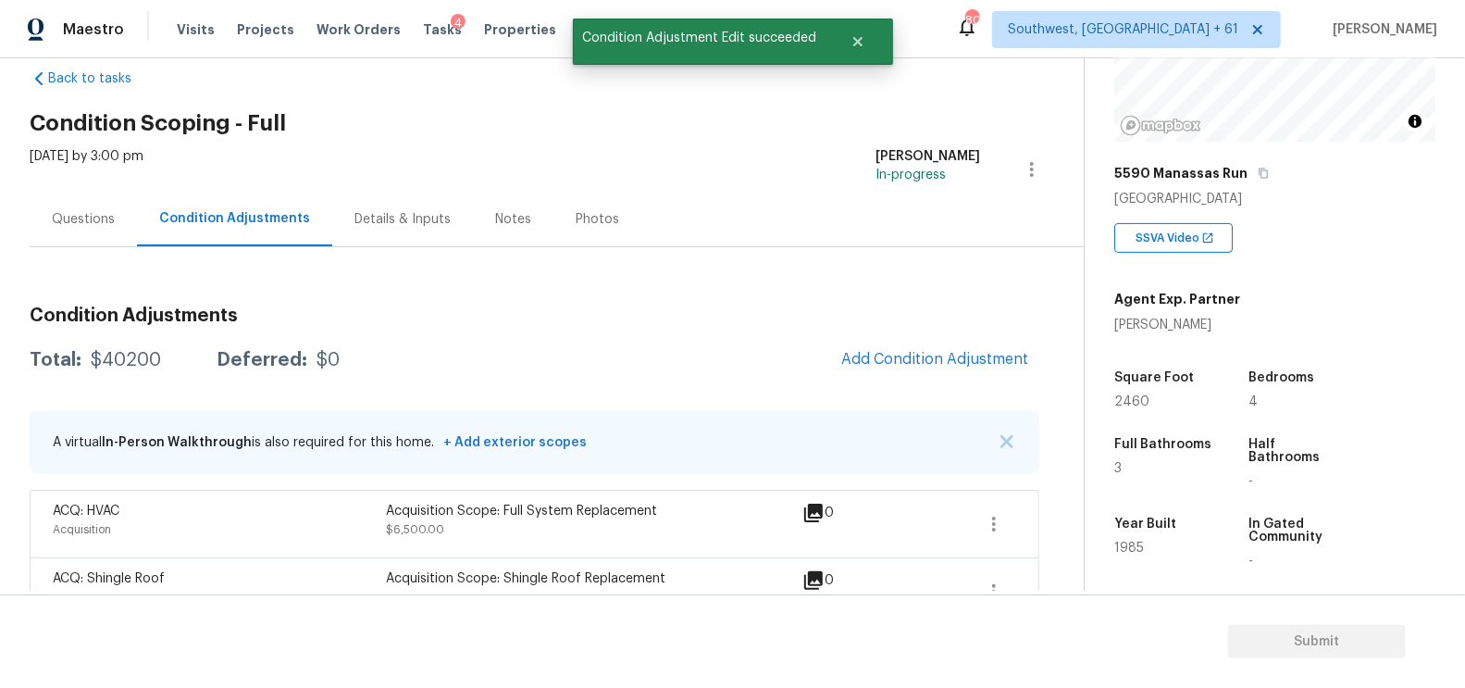
click at [908, 359] on span "Add Condition Adjustment" at bounding box center [934, 359] width 187 height 17
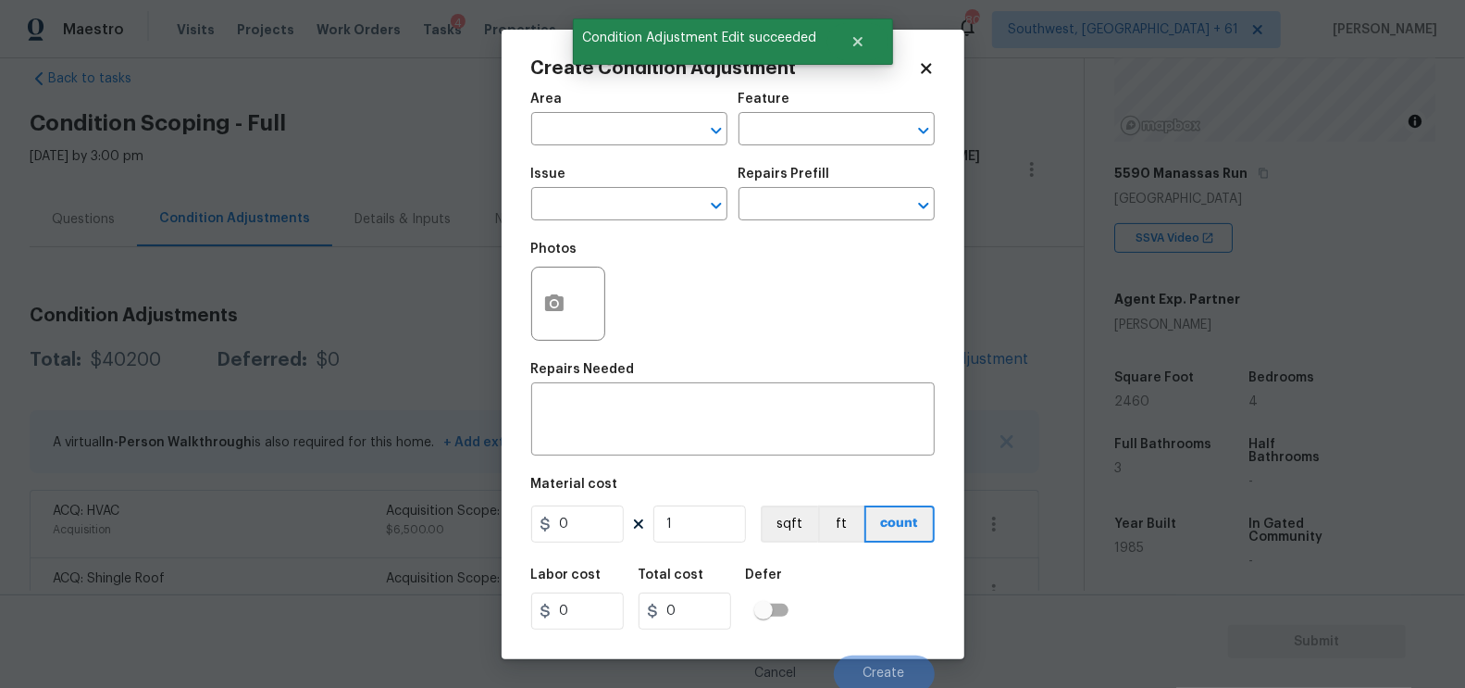
click at [601, 189] on div "Issue" at bounding box center [629, 180] width 196 height 24
click at [592, 203] on input "text" at bounding box center [603, 206] width 144 height 29
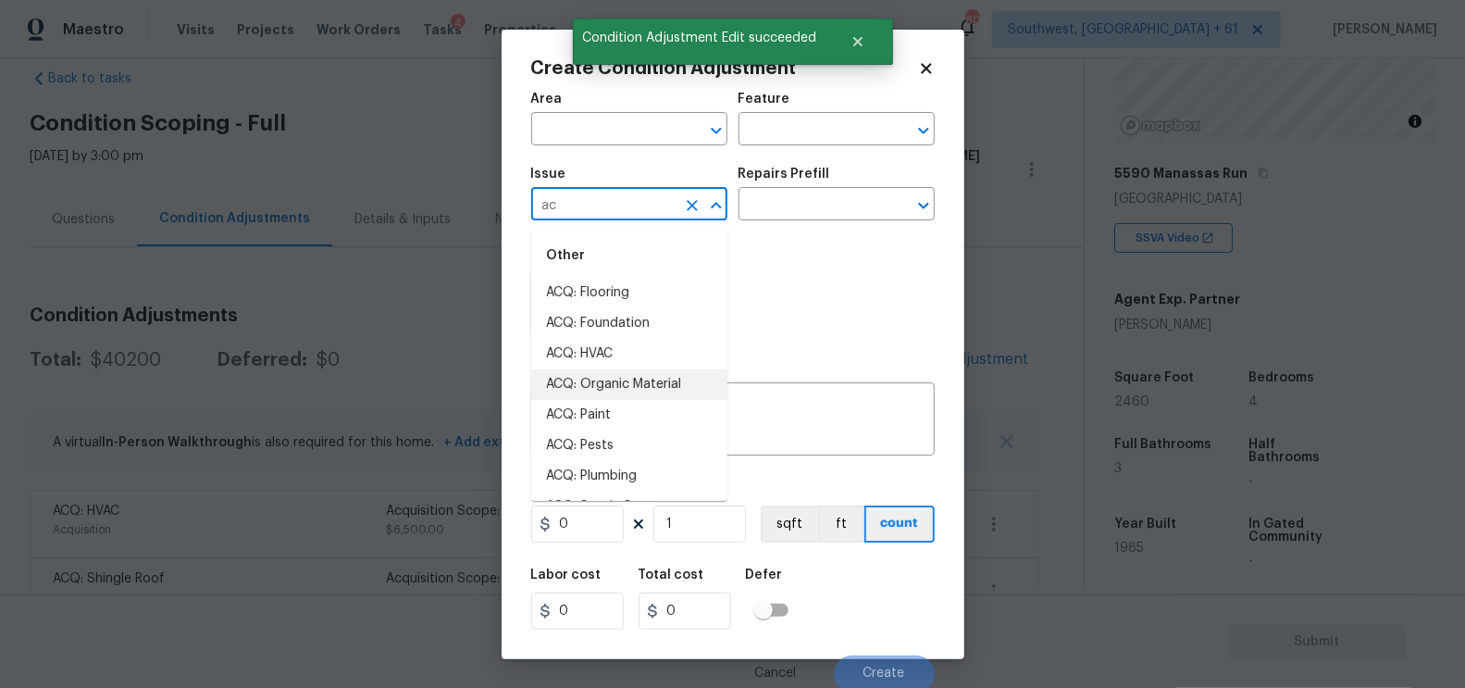
click at [596, 360] on li "ACQ: HVAC" at bounding box center [629, 354] width 196 height 31
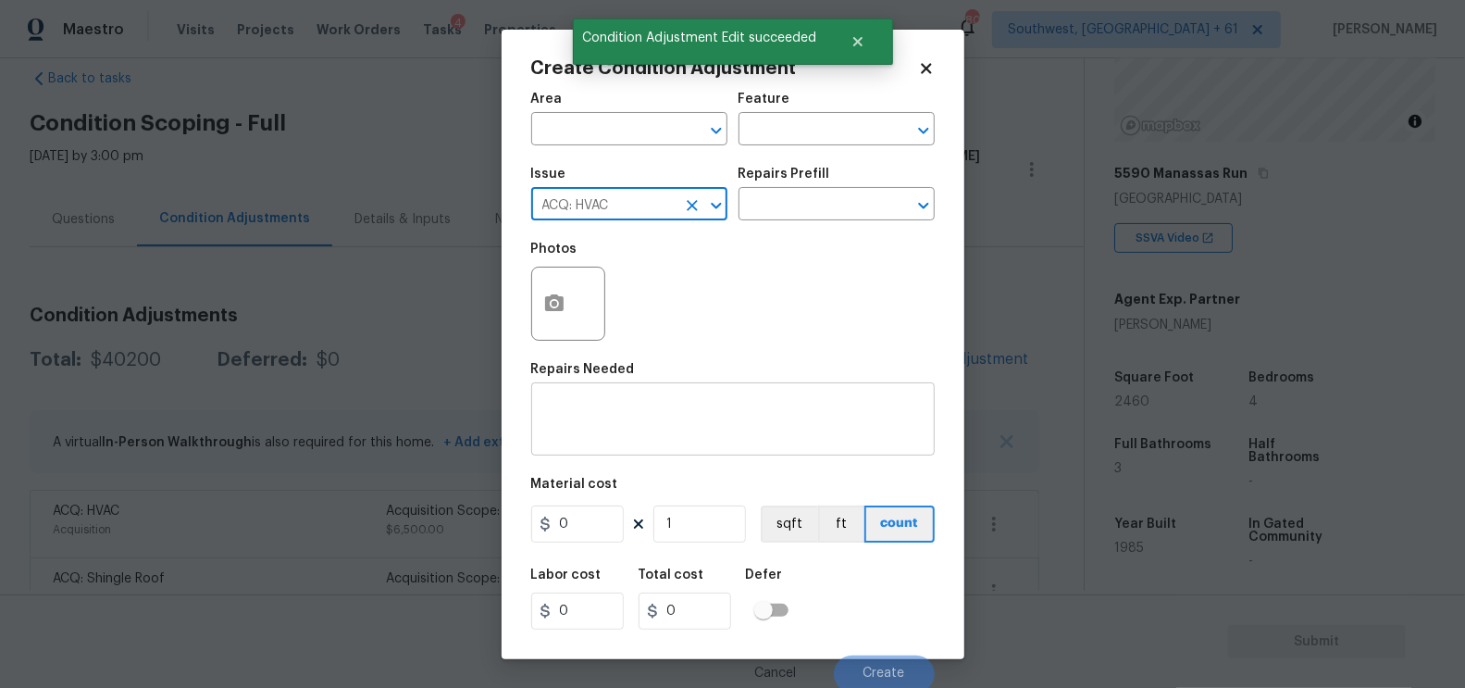
type input "ACQ: HVAC"
click at [650, 425] on textarea at bounding box center [732, 421] width 381 height 39
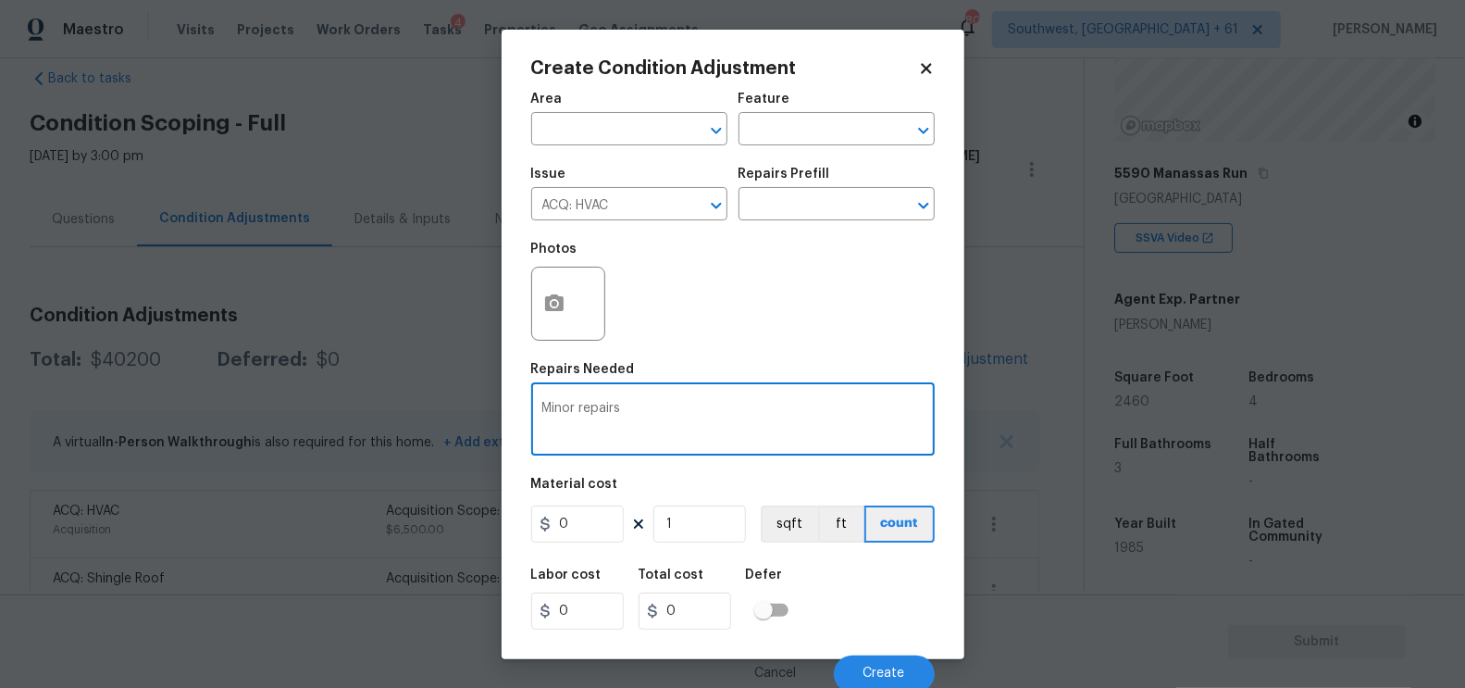
type textarea "Minor repairs"
click at [625, 519] on div "0 1 sqft ft count" at bounding box center [733, 523] width 404 height 37
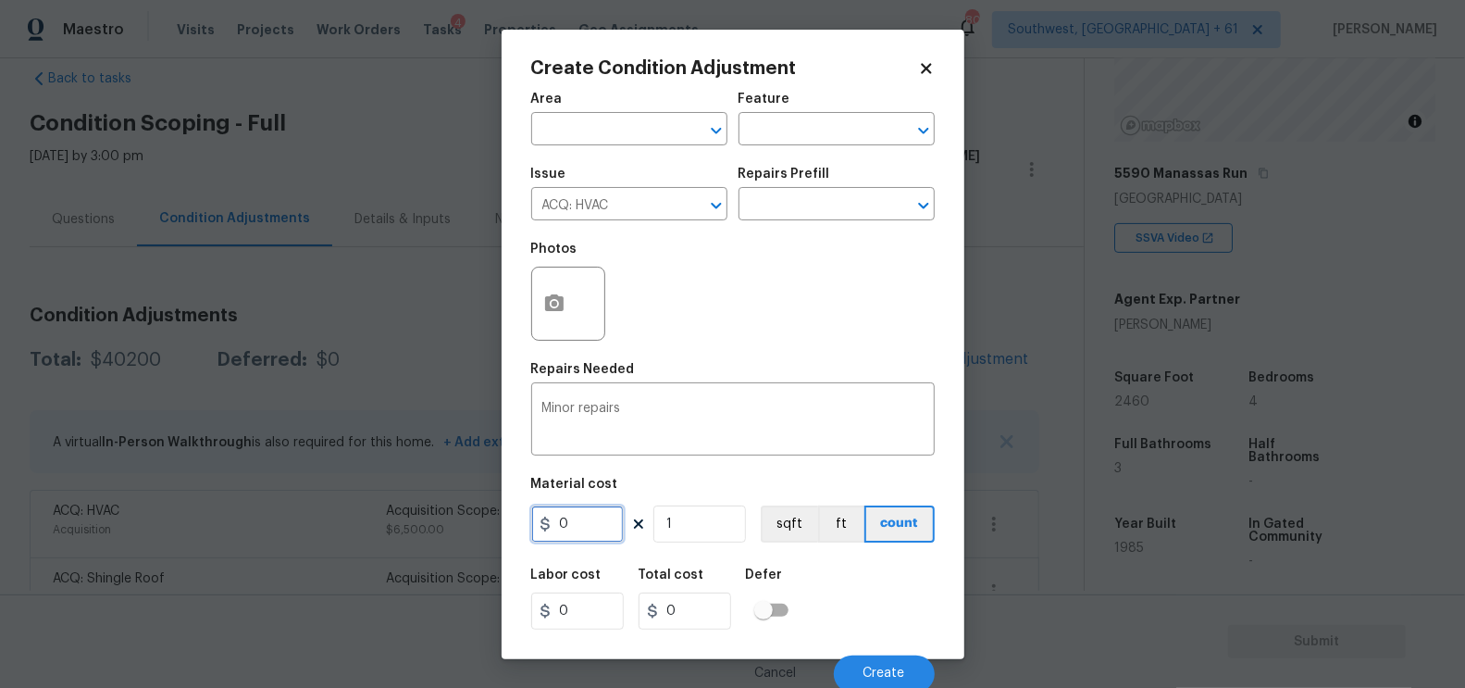
click at [583, 535] on input "0" at bounding box center [577, 523] width 93 height 37
type input "750"
click at [715, 612] on input "0" at bounding box center [685, 610] width 93 height 37
type input "750"
click at [881, 664] on button "Create" at bounding box center [884, 673] width 101 height 37
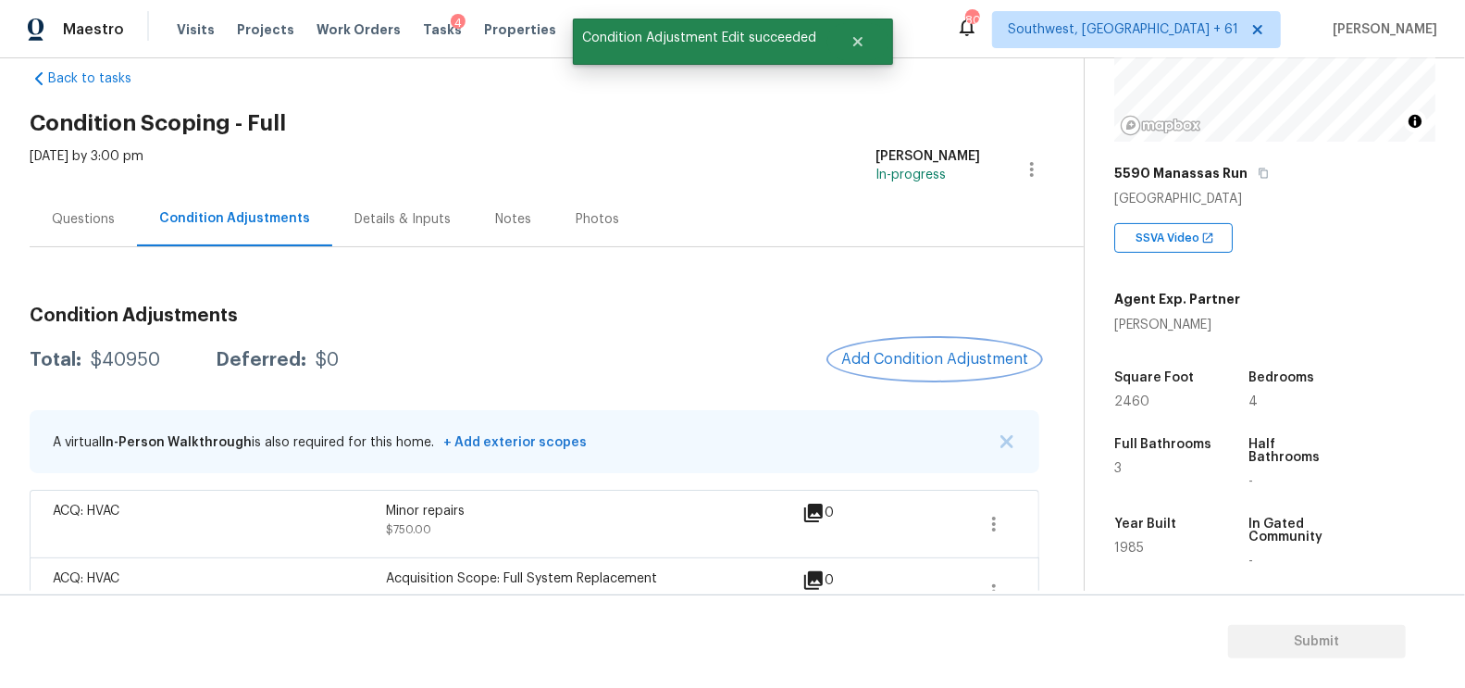
click at [937, 364] on span "Add Condition Adjustment" at bounding box center [934, 359] width 187 height 17
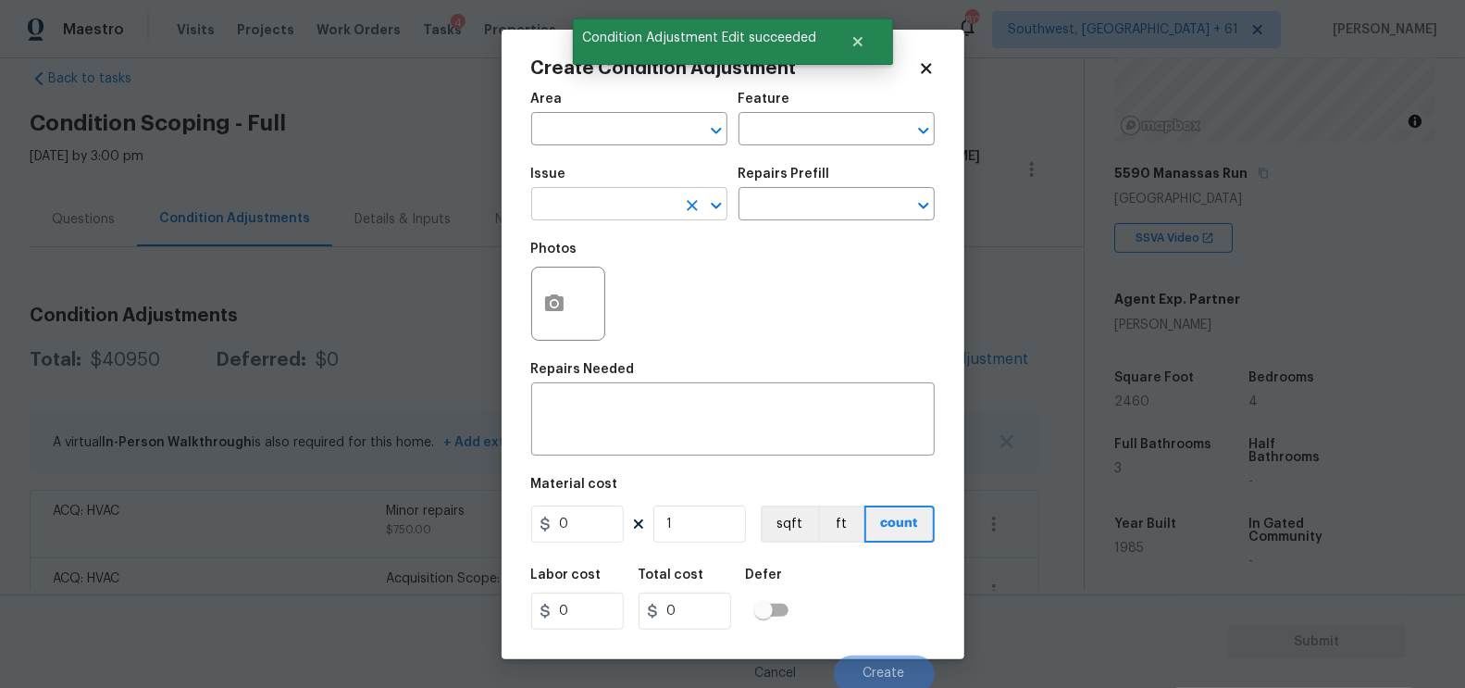
click at [620, 219] on input "text" at bounding box center [603, 206] width 144 height 29
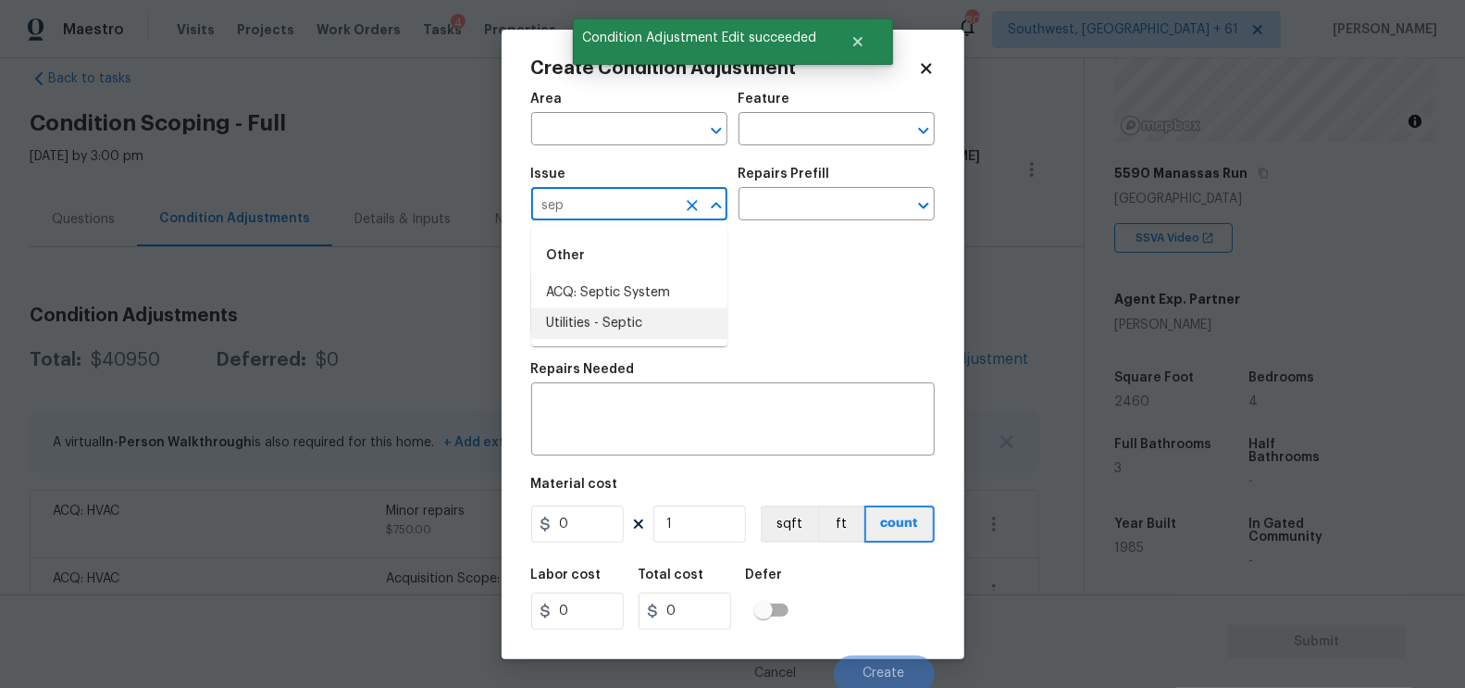
click at [633, 320] on li "Utilities - Septic" at bounding box center [629, 323] width 196 height 31
type input "Utilities - Septic"
click at [762, 230] on div "Issue Utilities - Septic ​ Repairs Prefill ​" at bounding box center [733, 193] width 404 height 75
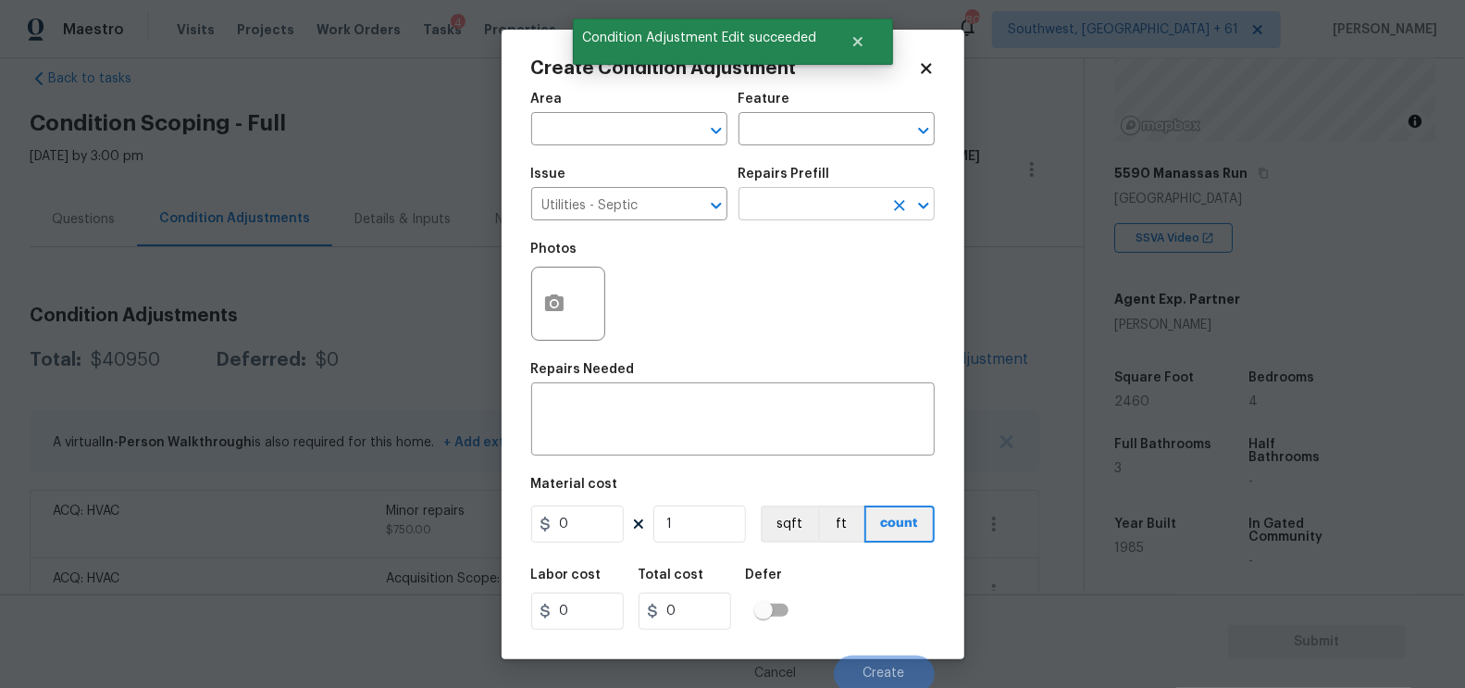
click at [781, 216] on input "text" at bounding box center [811, 206] width 144 height 29
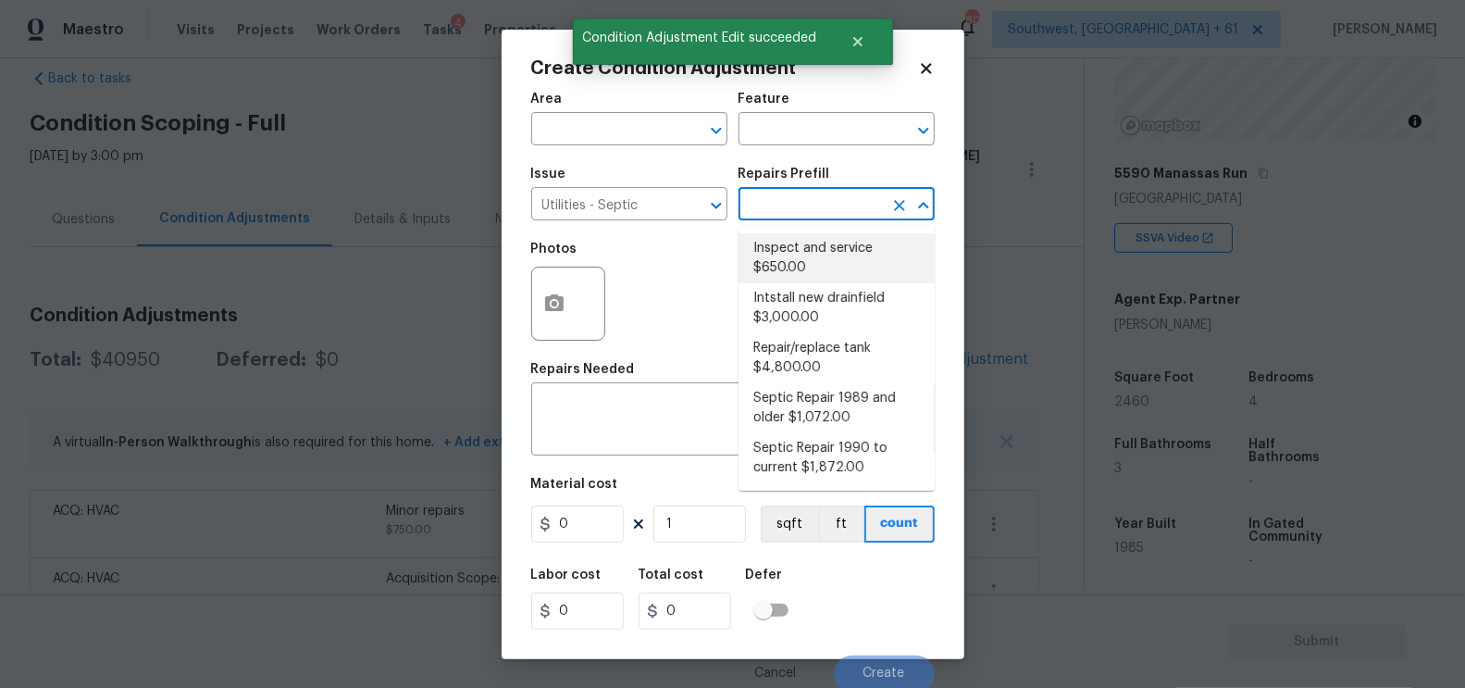
click at [798, 245] on li "Inspect and service $650.00" at bounding box center [837, 258] width 196 height 50
type textarea "Pump and inspect septic tank and provide clean bill of health from specialist c…"
type input "650"
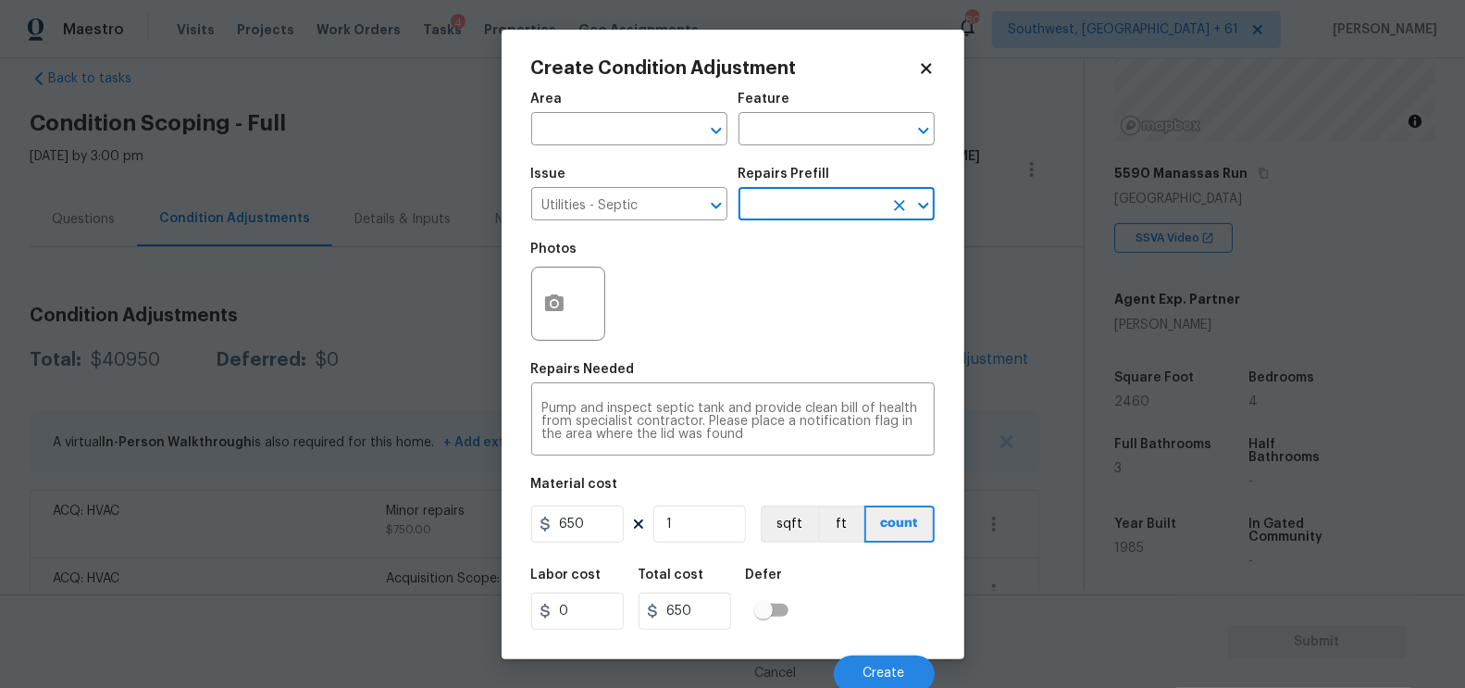
click at [562, 564] on div "Labor cost 0 Total cost 650 Defer" at bounding box center [733, 598] width 404 height 83
click at [580, 546] on figure "Material cost 650 1 sqft ft count" at bounding box center [733, 512] width 404 height 68
click at [590, 537] on input "650" at bounding box center [577, 523] width 93 height 37
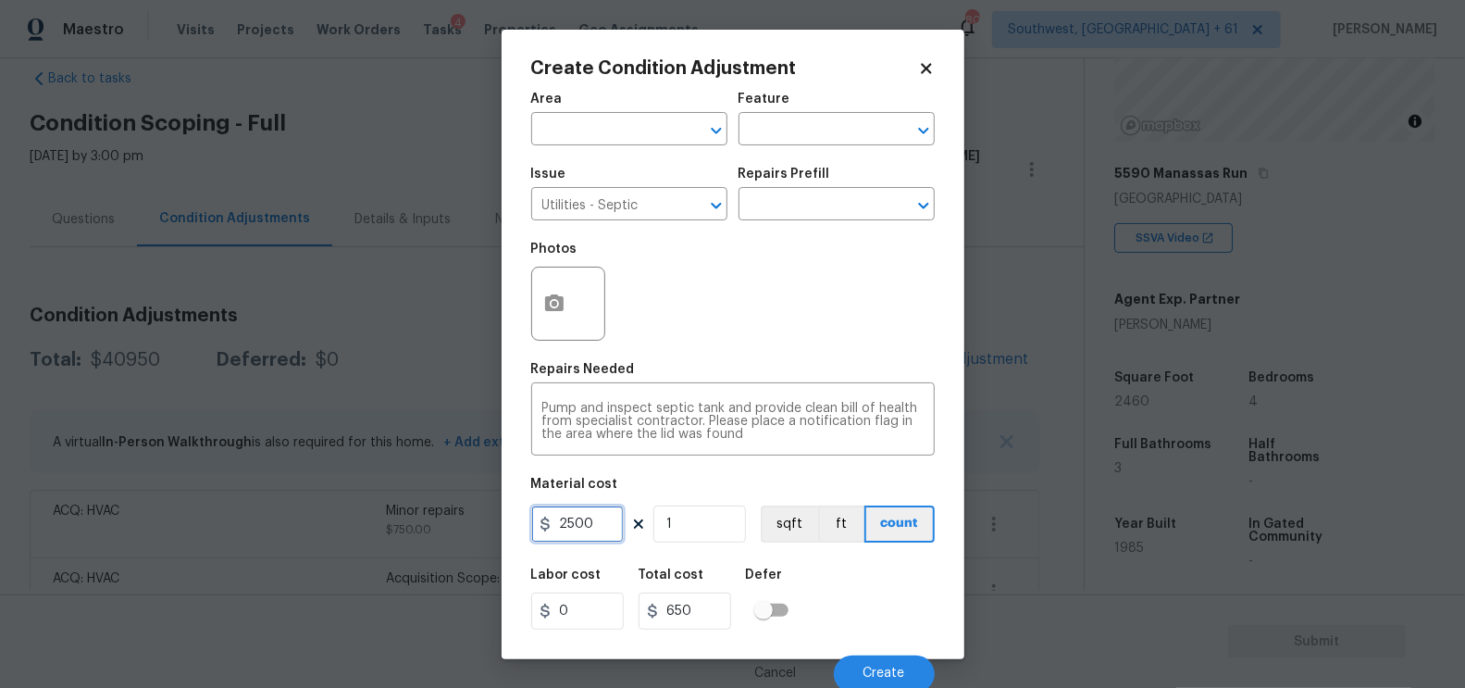
type input "2500"
click at [656, 588] on div "Total cost" at bounding box center [692, 580] width 107 height 24
click at [910, 677] on button "Create" at bounding box center [884, 673] width 101 height 37
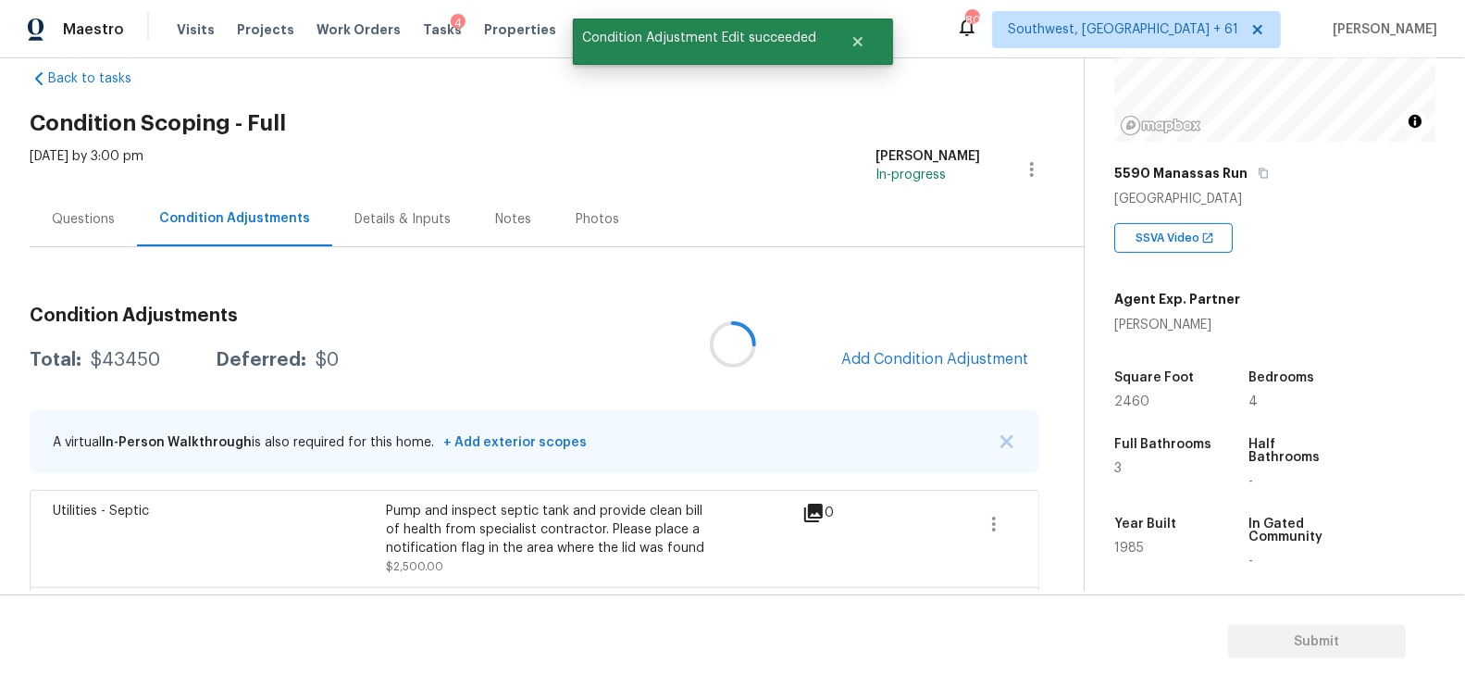
click at [943, 361] on div at bounding box center [732, 344] width 1465 height 688
click at [945, 366] on span "Add Condition Adjustment" at bounding box center [934, 359] width 187 height 17
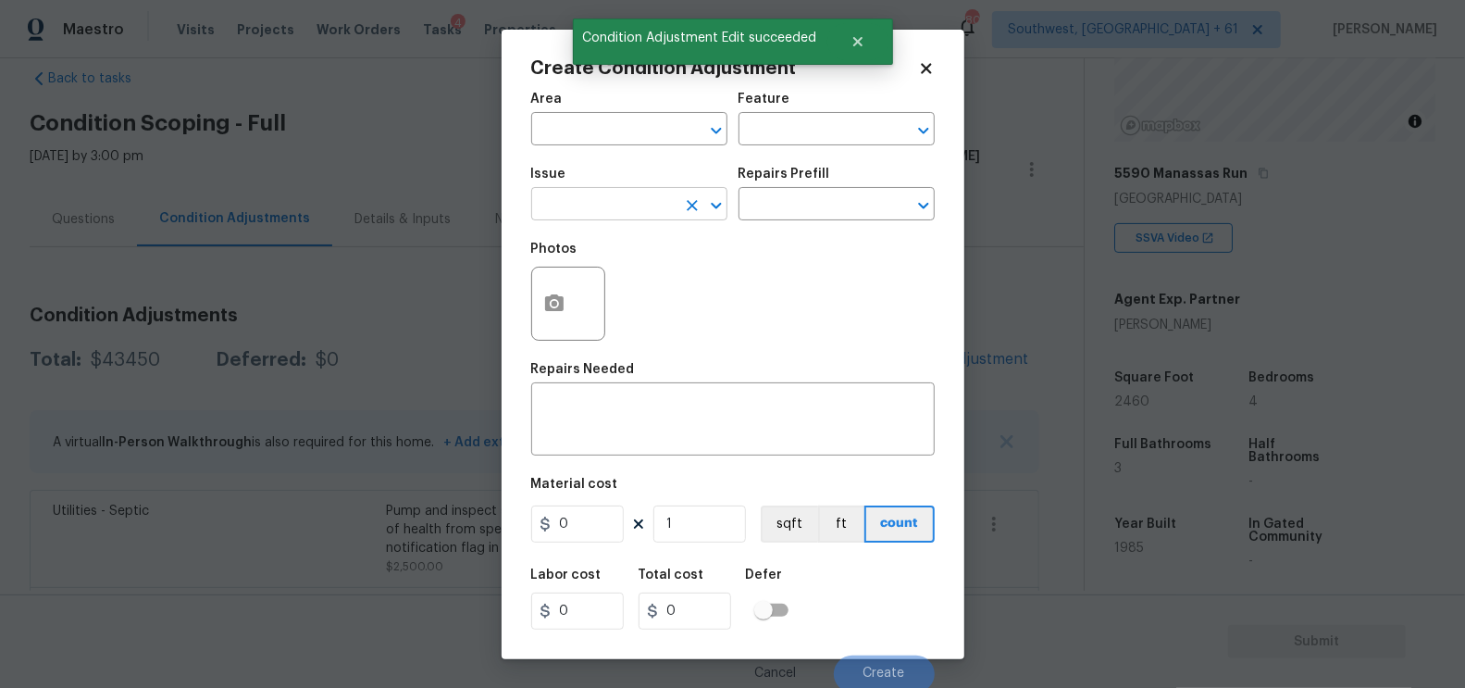
click at [650, 209] on input "text" at bounding box center [603, 206] width 144 height 29
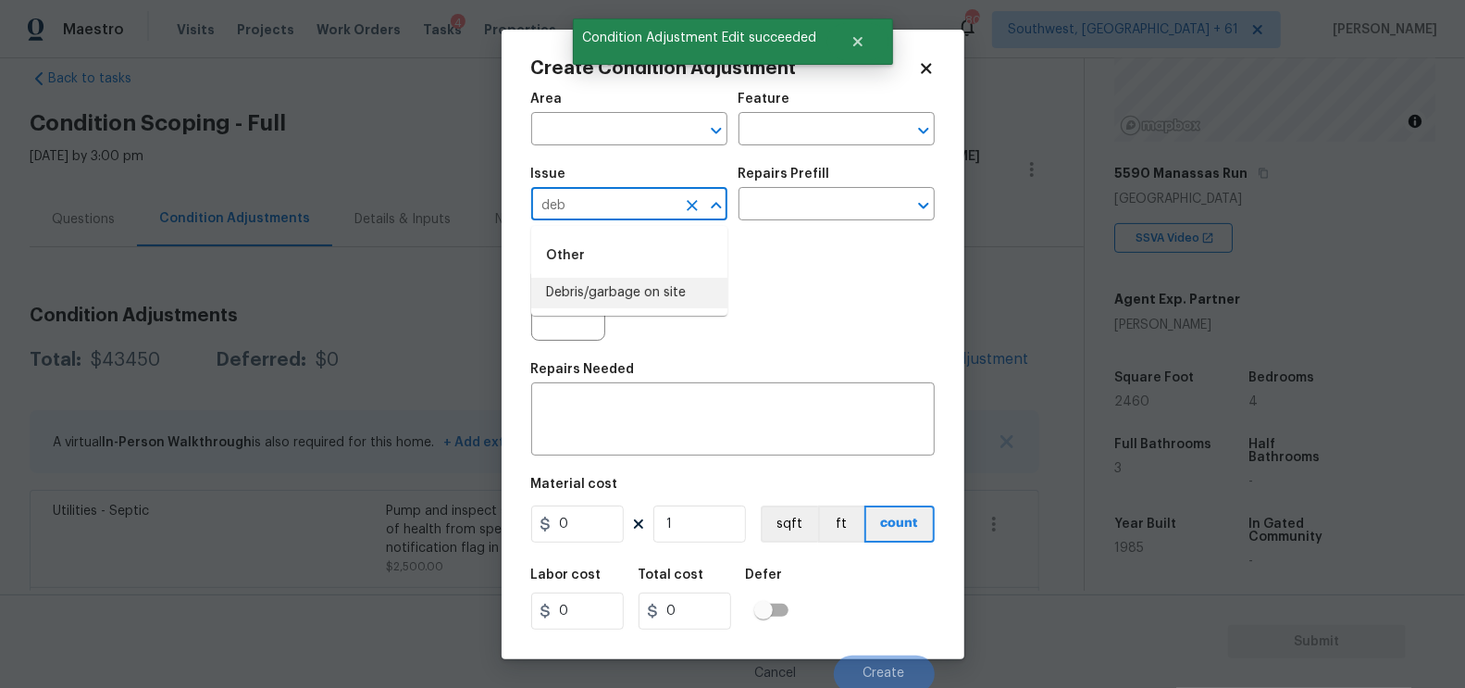
click at [644, 298] on li "Debris/garbage on site" at bounding box center [629, 293] width 196 height 31
type input "Debris/garbage on site"
click at [776, 209] on input "text" at bounding box center [811, 206] width 144 height 29
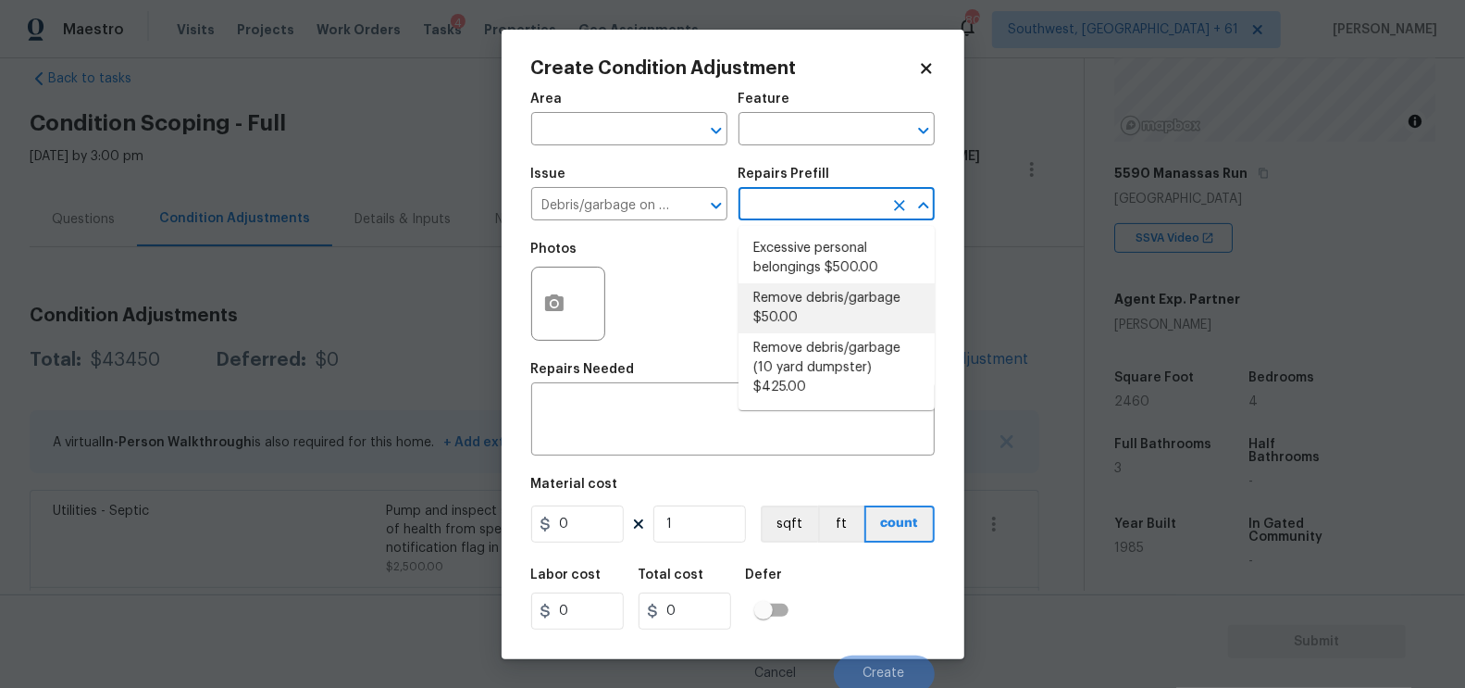
click at [794, 315] on li "Remove debris/garbage $50.00" at bounding box center [837, 308] width 196 height 50
type textarea "Remove, haul off, and properly dispose of any debris left by seller to offsite …"
type input "50"
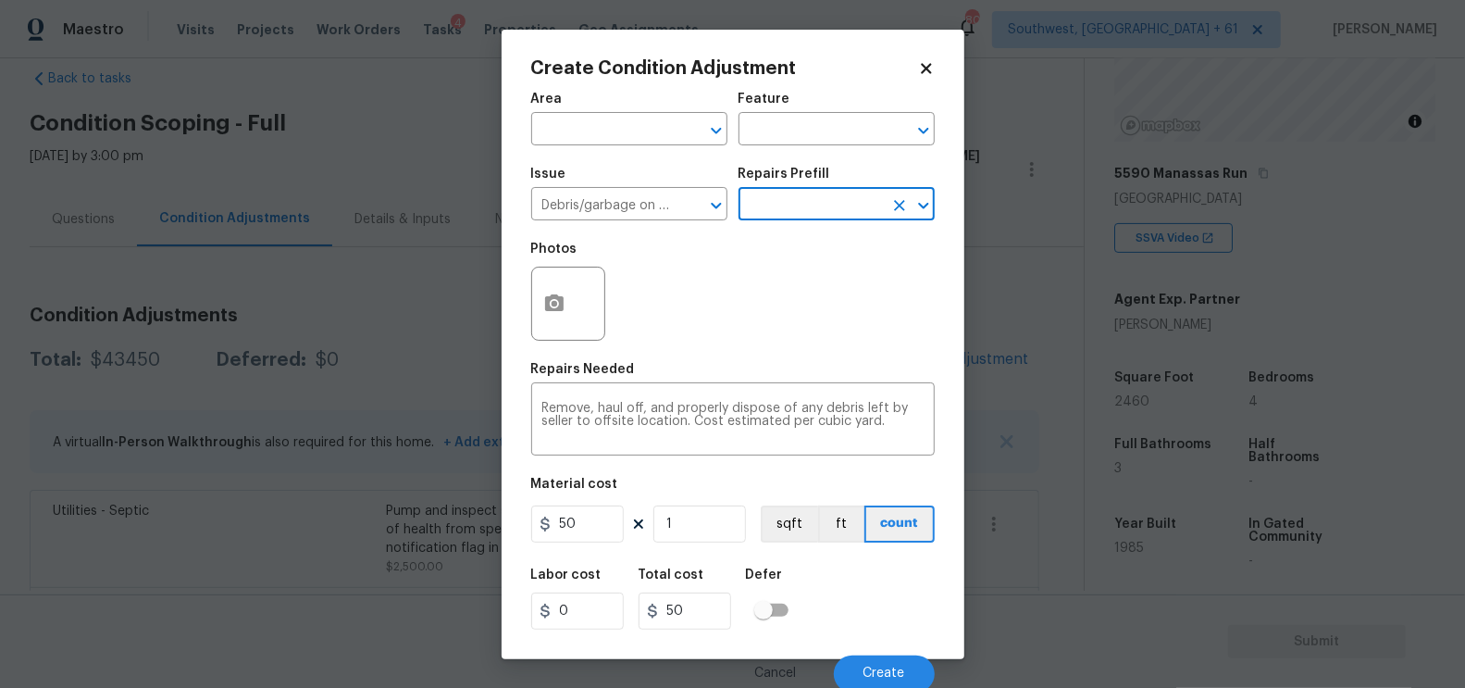
click at [816, 194] on input "text" at bounding box center [811, 206] width 144 height 29
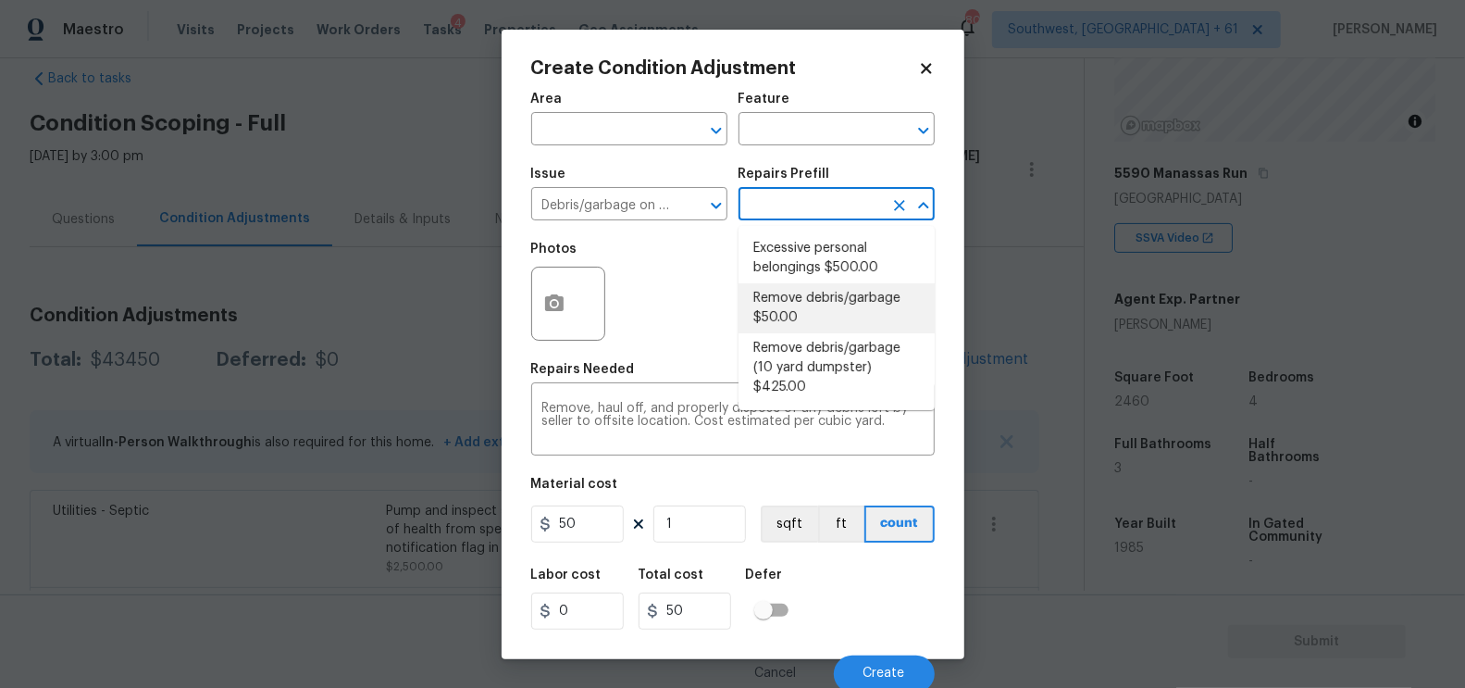
click at [813, 226] on ul "Excessive personal belongings $500.00 Remove debris/garbage $50.00 Remove debri…" at bounding box center [837, 318] width 196 height 184
click at [811, 255] on li "Excessive personal belongings $500.00" at bounding box center [837, 258] width 196 height 50
type textarea "Contingency for excessive items to be removed - During assessment, the home con…"
type input "500"
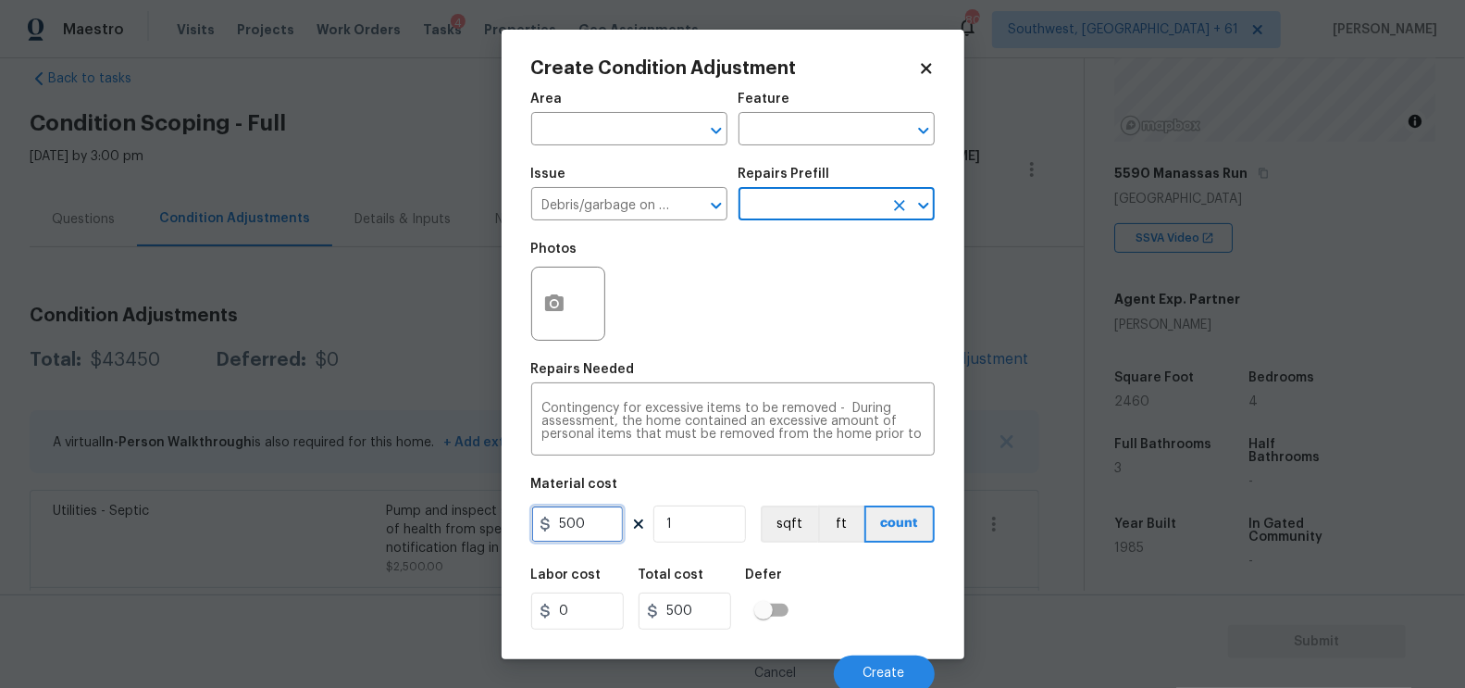
click at [602, 519] on input "500" at bounding box center [577, 523] width 93 height 37
type input "350"
click at [698, 590] on div "Total cost" at bounding box center [692, 580] width 107 height 24
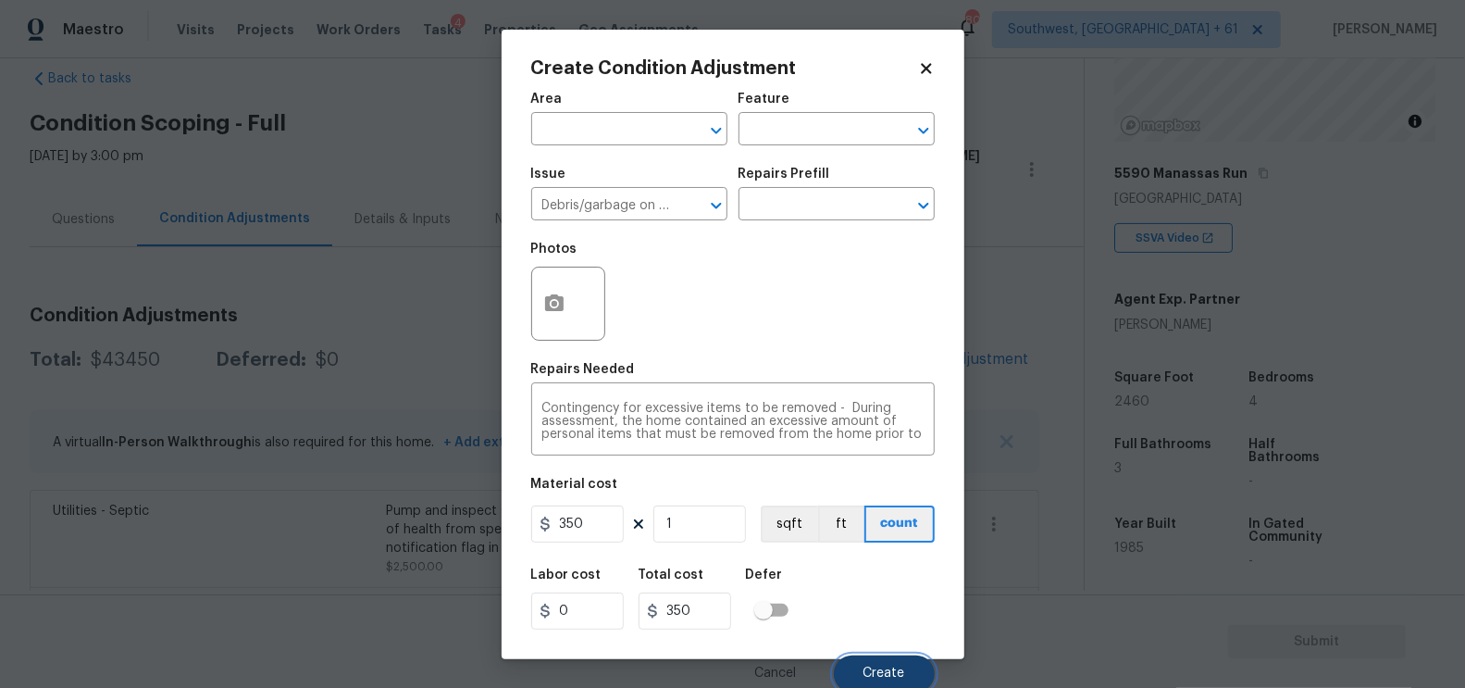
click at [873, 669] on span "Create" at bounding box center [884, 673] width 42 height 14
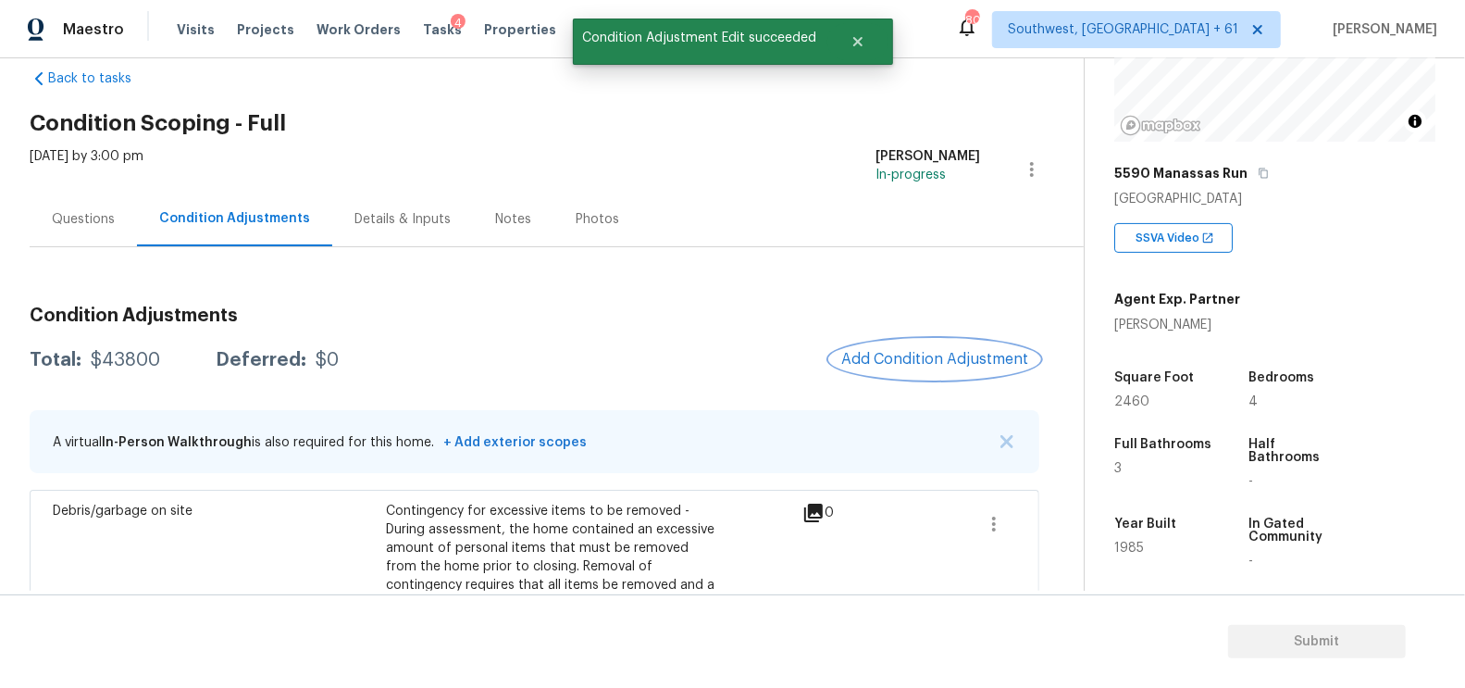
click at [932, 358] on span "Add Condition Adjustment" at bounding box center [934, 359] width 187 height 17
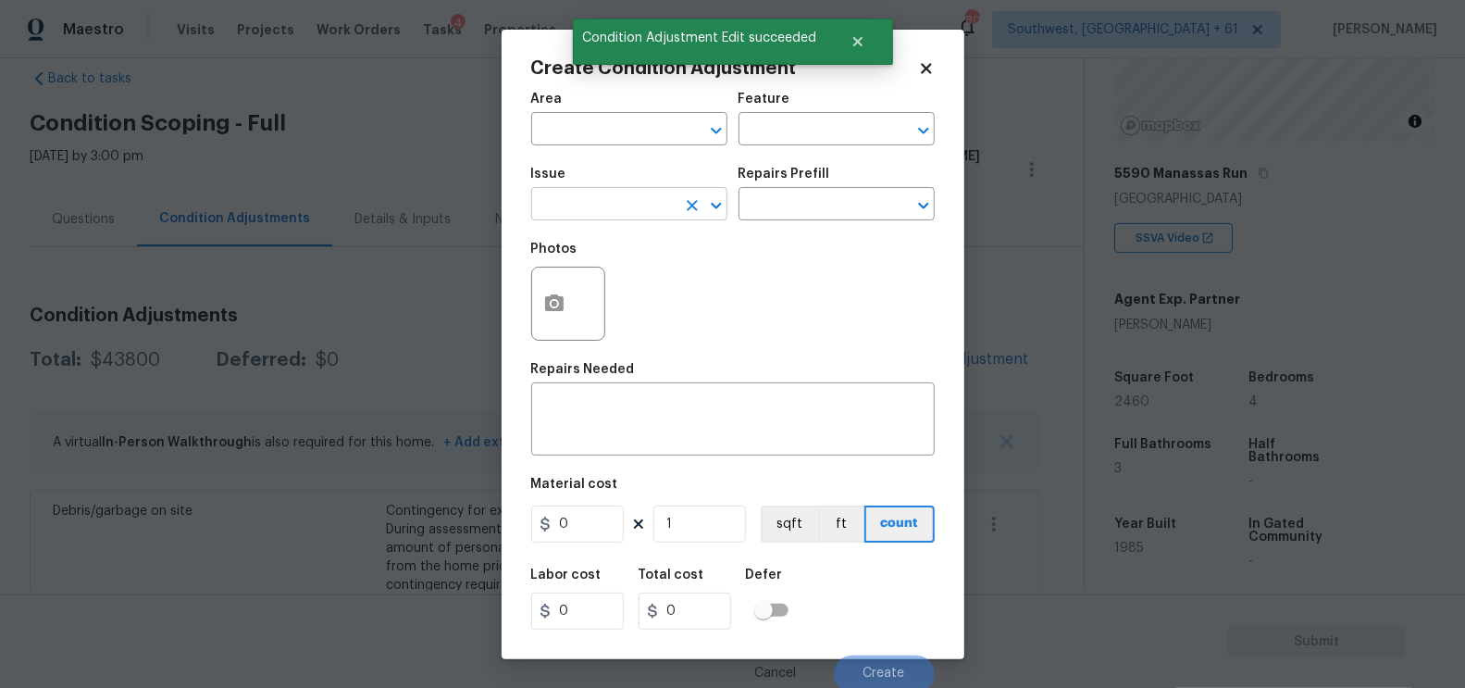
click at [629, 205] on input "text" at bounding box center [603, 206] width 144 height 29
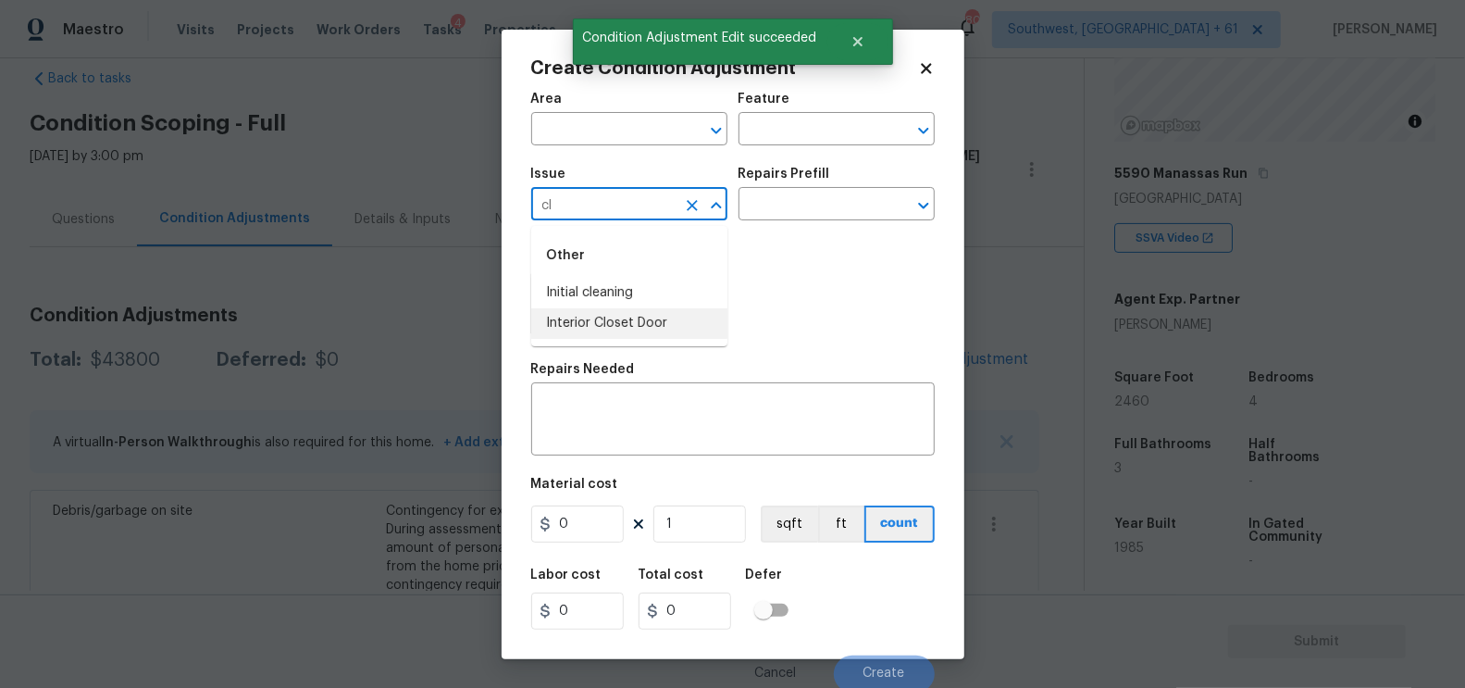
click at [610, 309] on li "Interior Closet Door" at bounding box center [629, 323] width 196 height 31
click at [661, 210] on input "Interior Closet Door" at bounding box center [603, 206] width 144 height 29
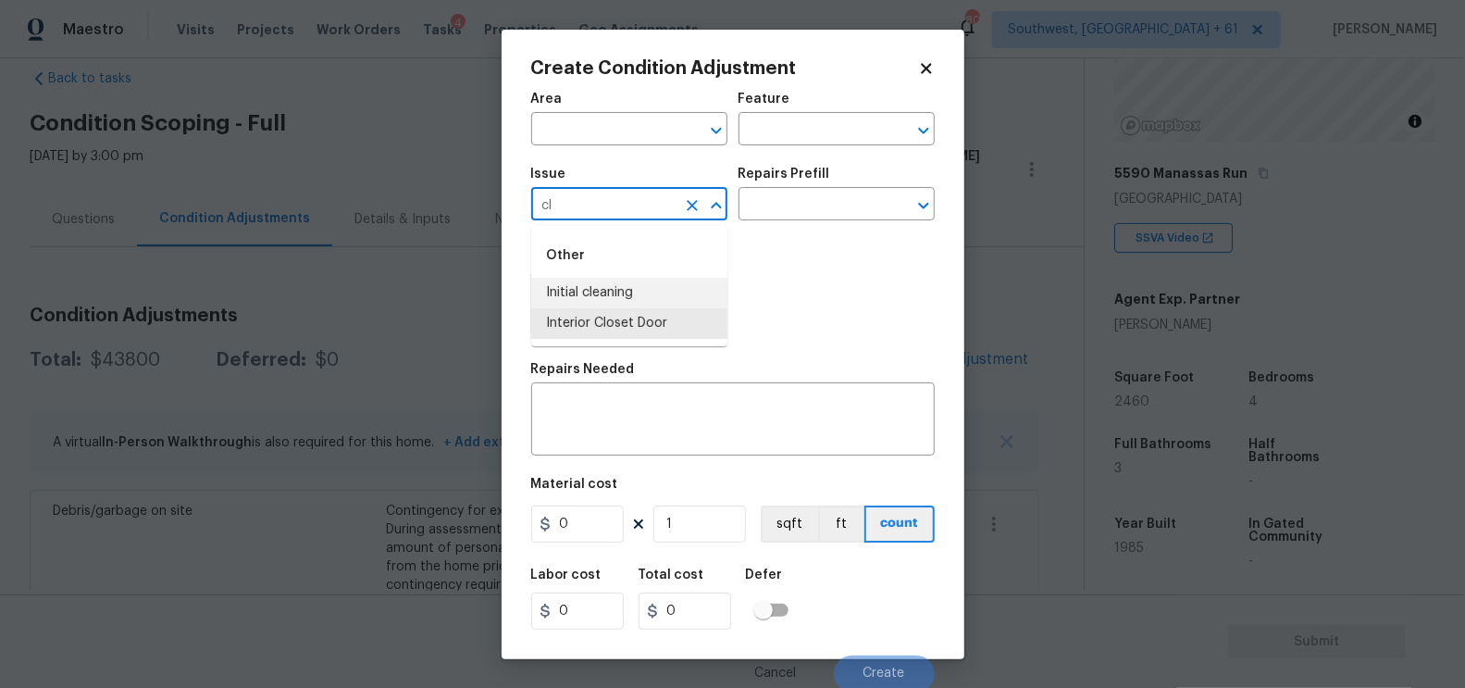
click at [637, 283] on li "Initial cleaning" at bounding box center [629, 293] width 196 height 31
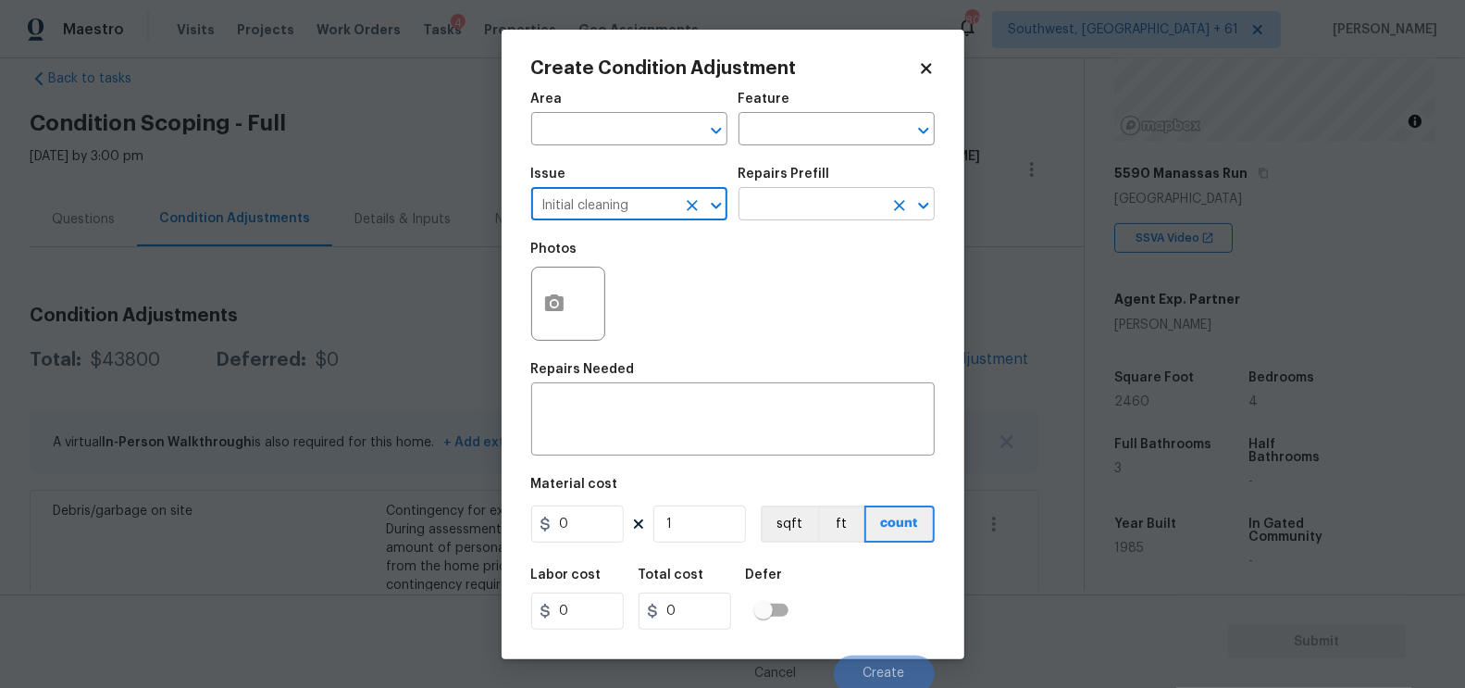
type input "Initial cleaning"
click at [813, 213] on input "text" at bounding box center [811, 206] width 144 height 29
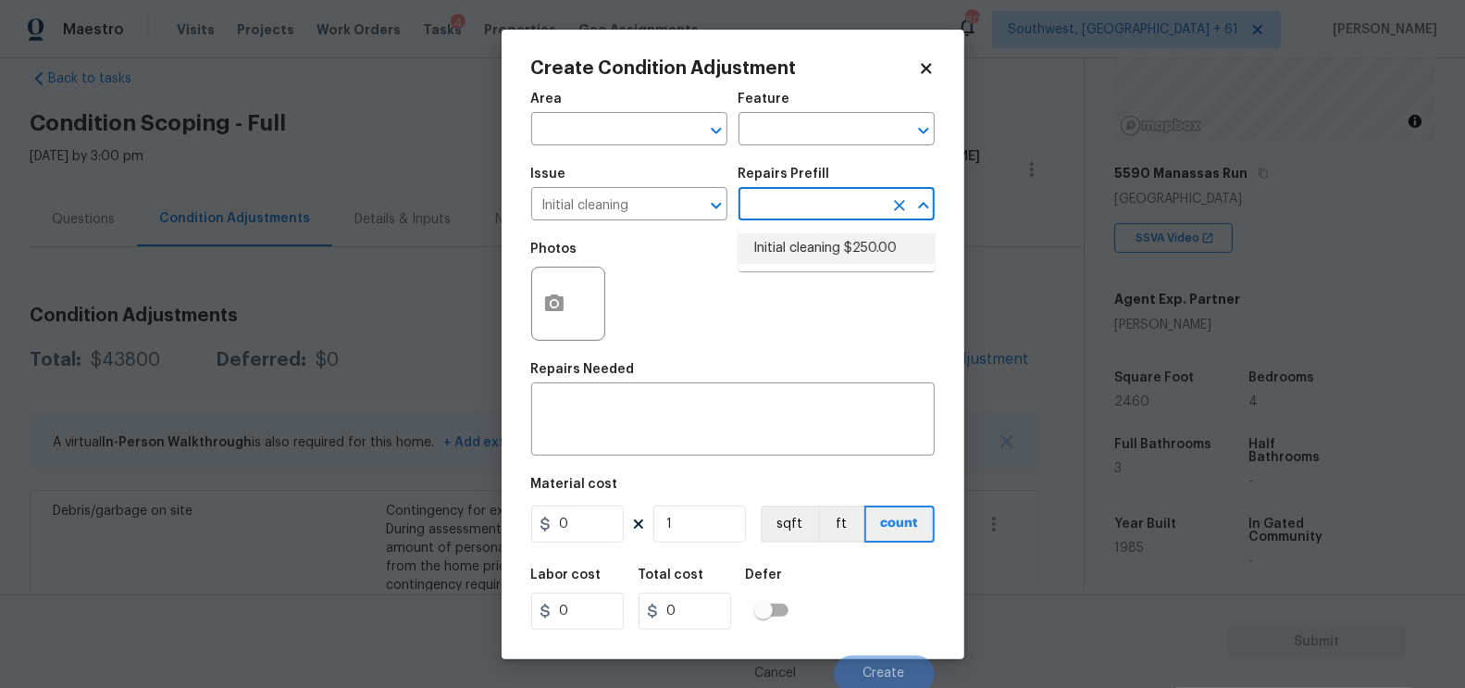
click at [818, 242] on li "Initial cleaning $250.00" at bounding box center [837, 248] width 196 height 31
type input "Home Readiness Packages"
type textarea "1. Wipe down exterior doors and trim. 2. Clean out all exterior light fixtures …"
type input "250"
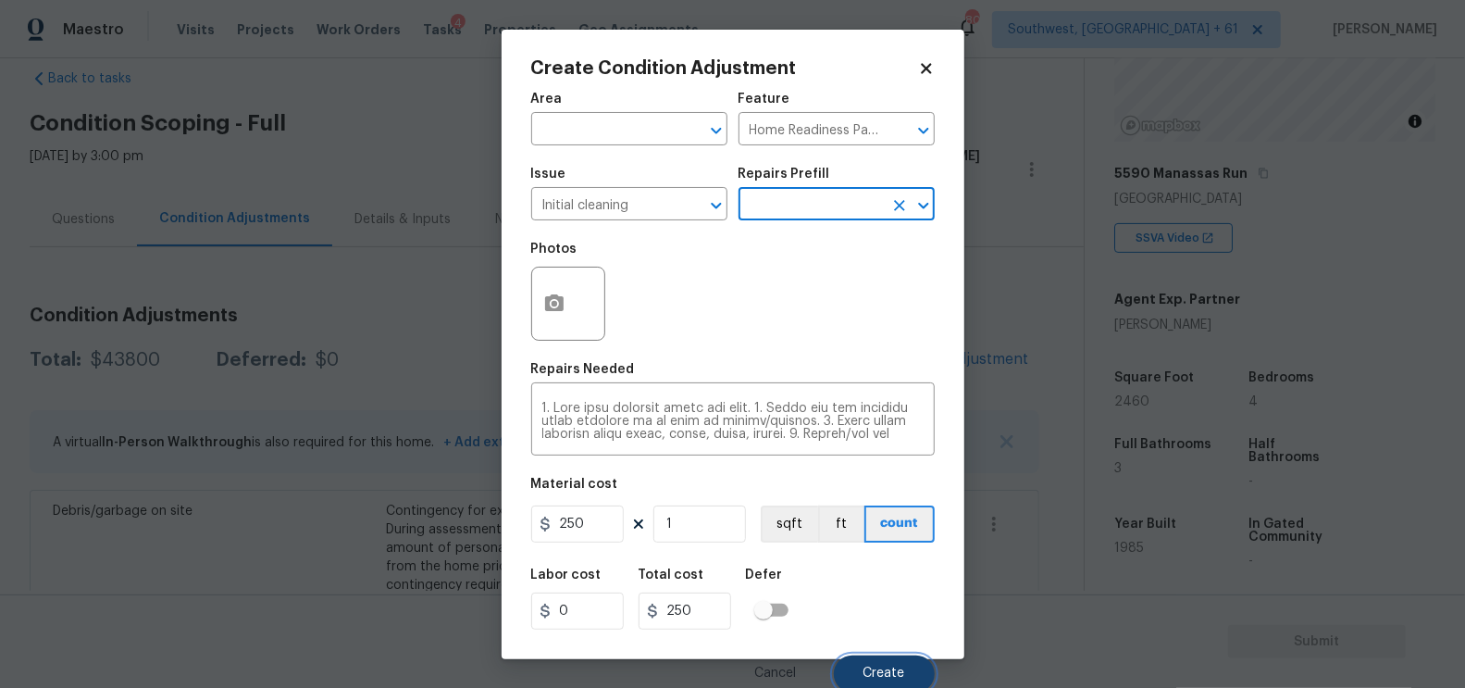
click at [883, 677] on span "Create" at bounding box center [884, 673] width 42 height 14
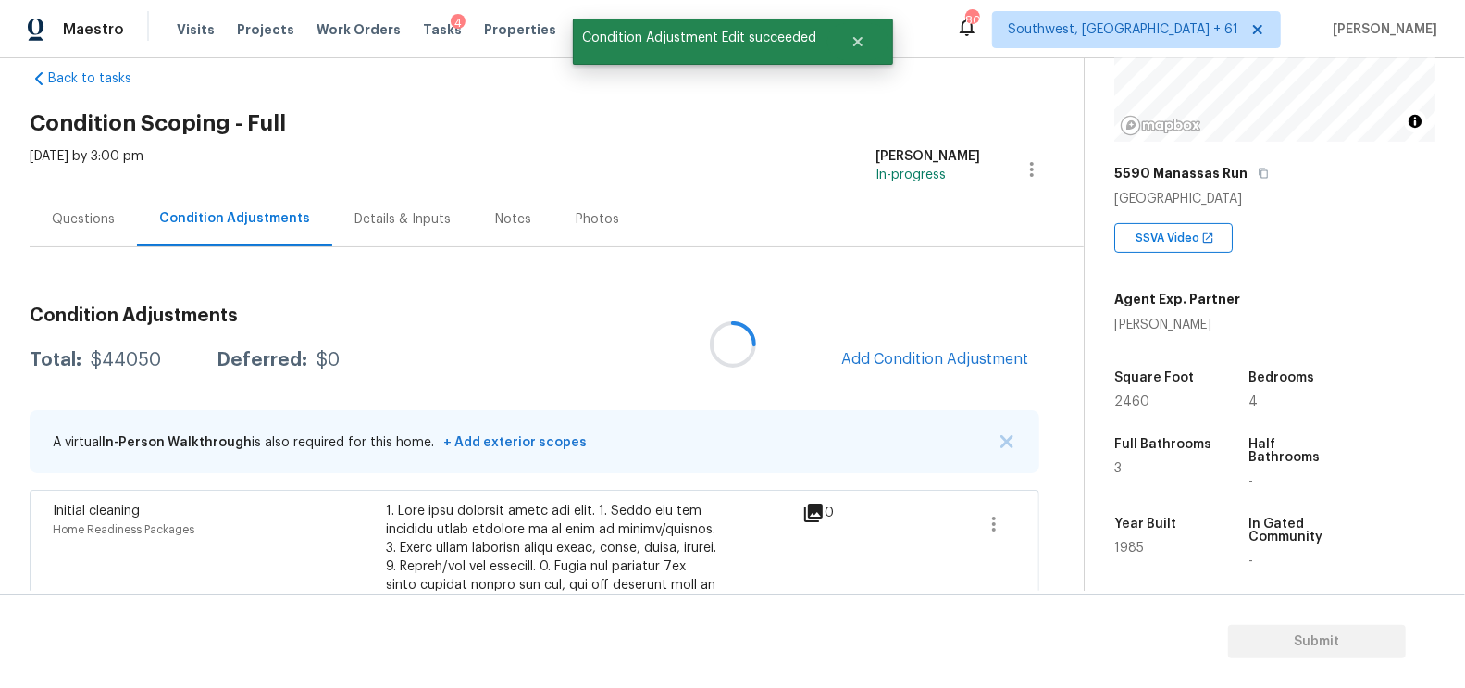
click at [912, 375] on div at bounding box center [732, 344] width 1465 height 688
click at [933, 351] on span "Add Condition Adjustment" at bounding box center [934, 359] width 187 height 17
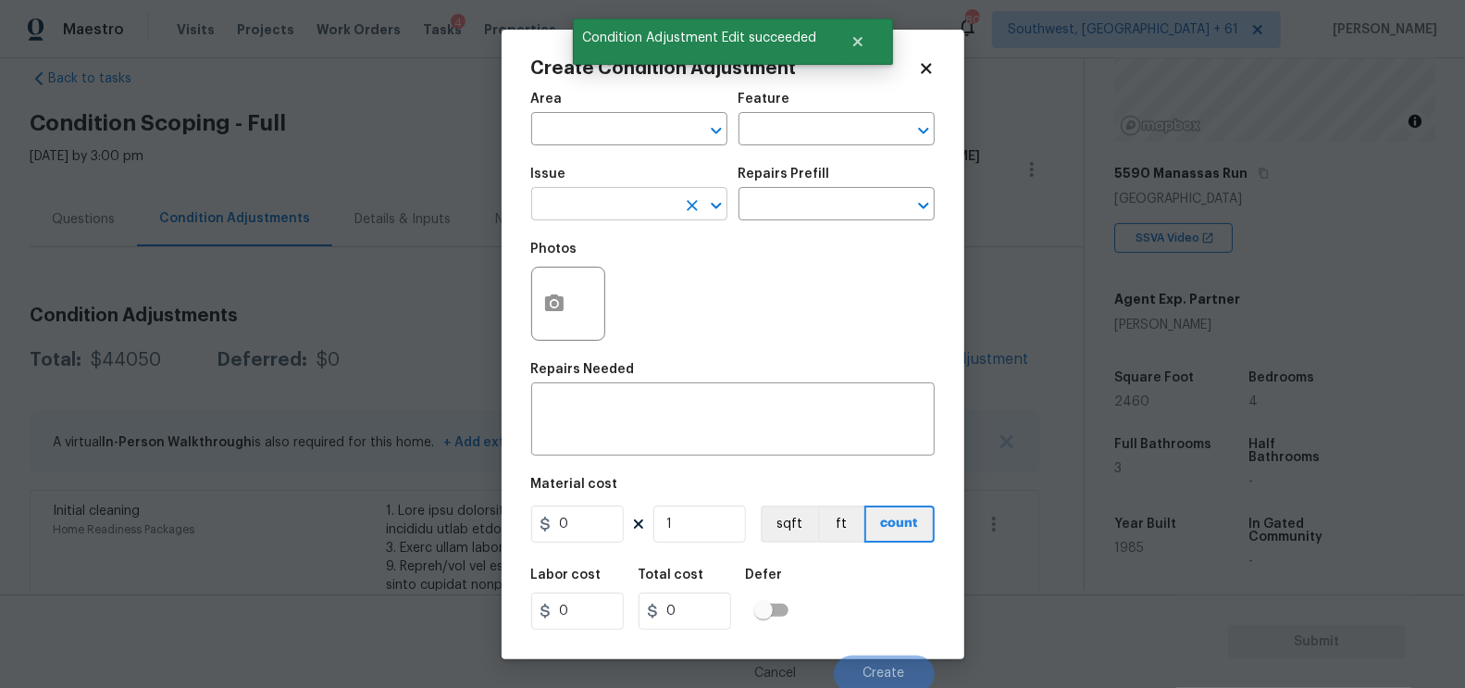
click at [575, 192] on input "text" at bounding box center [603, 206] width 144 height 29
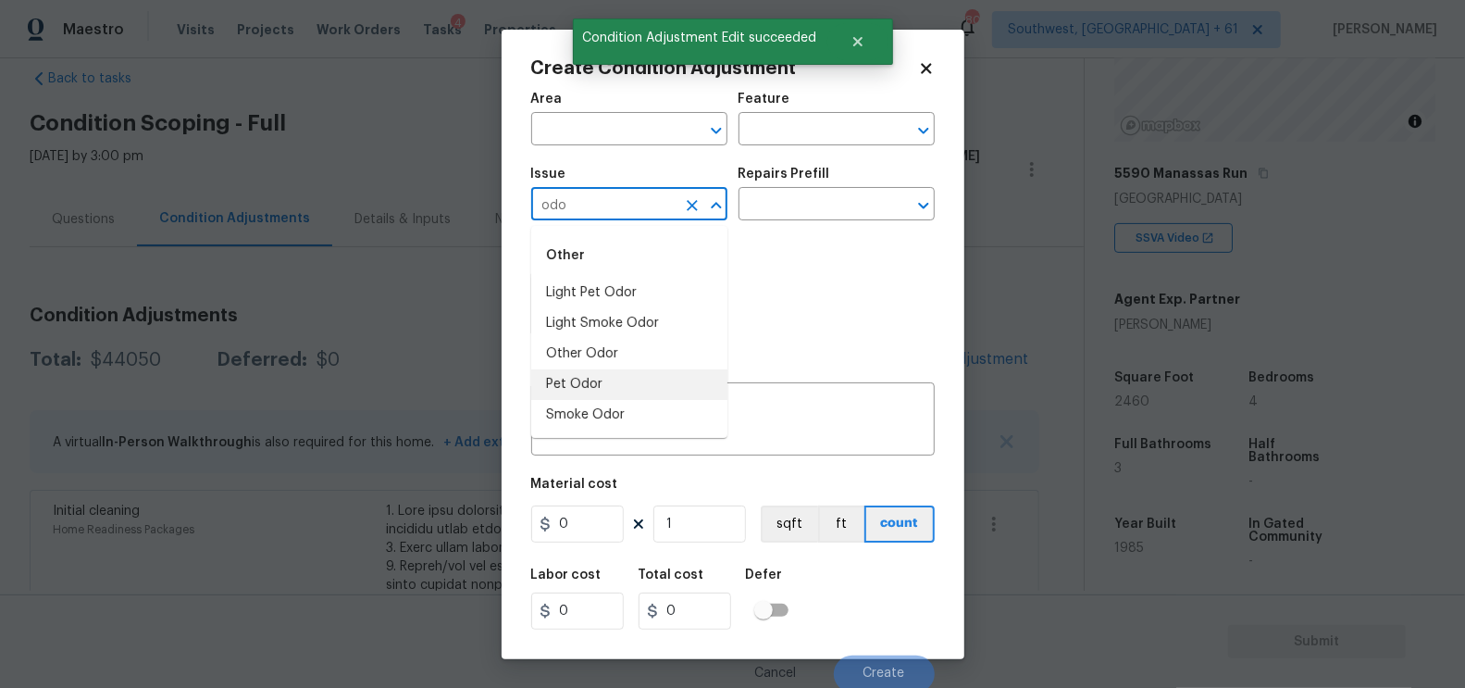
click at [591, 370] on li "Pet Odor" at bounding box center [629, 384] width 196 height 31
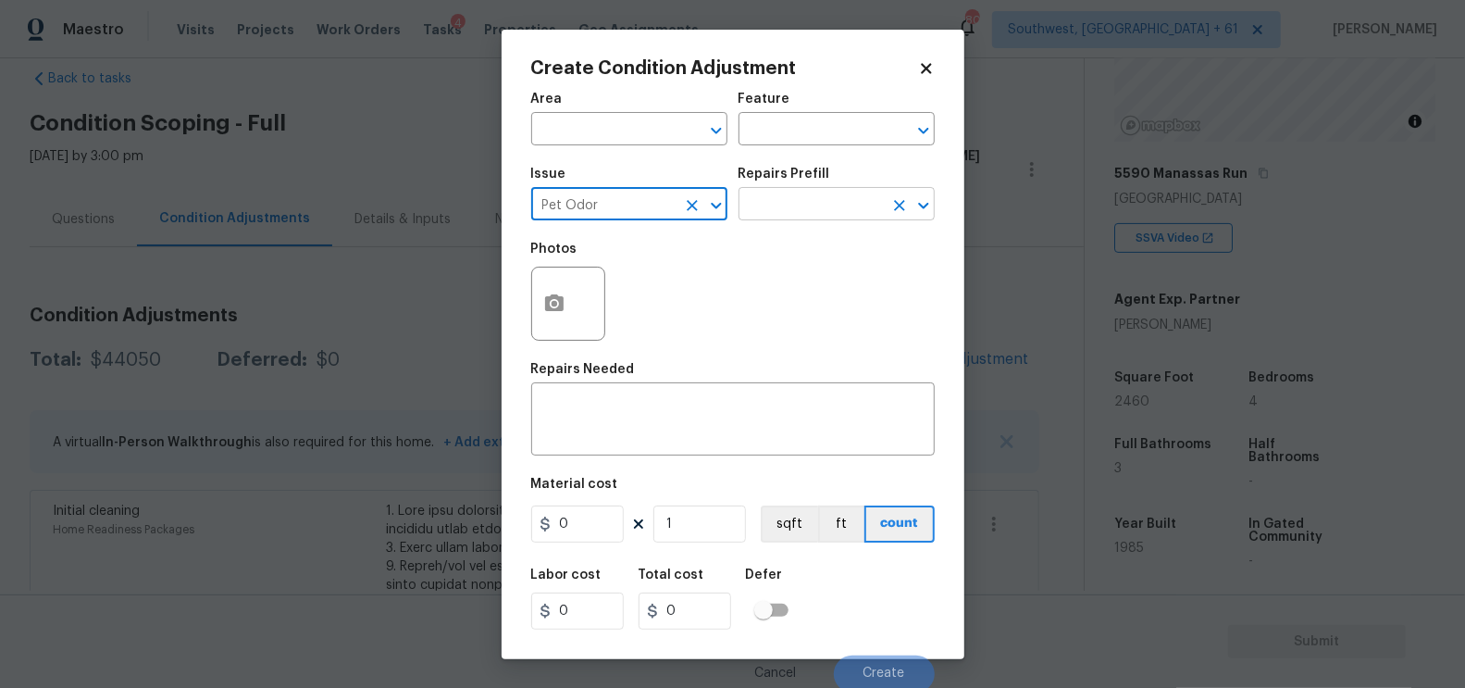
type input "Pet Odor"
click at [815, 199] on input "text" at bounding box center [811, 206] width 144 height 29
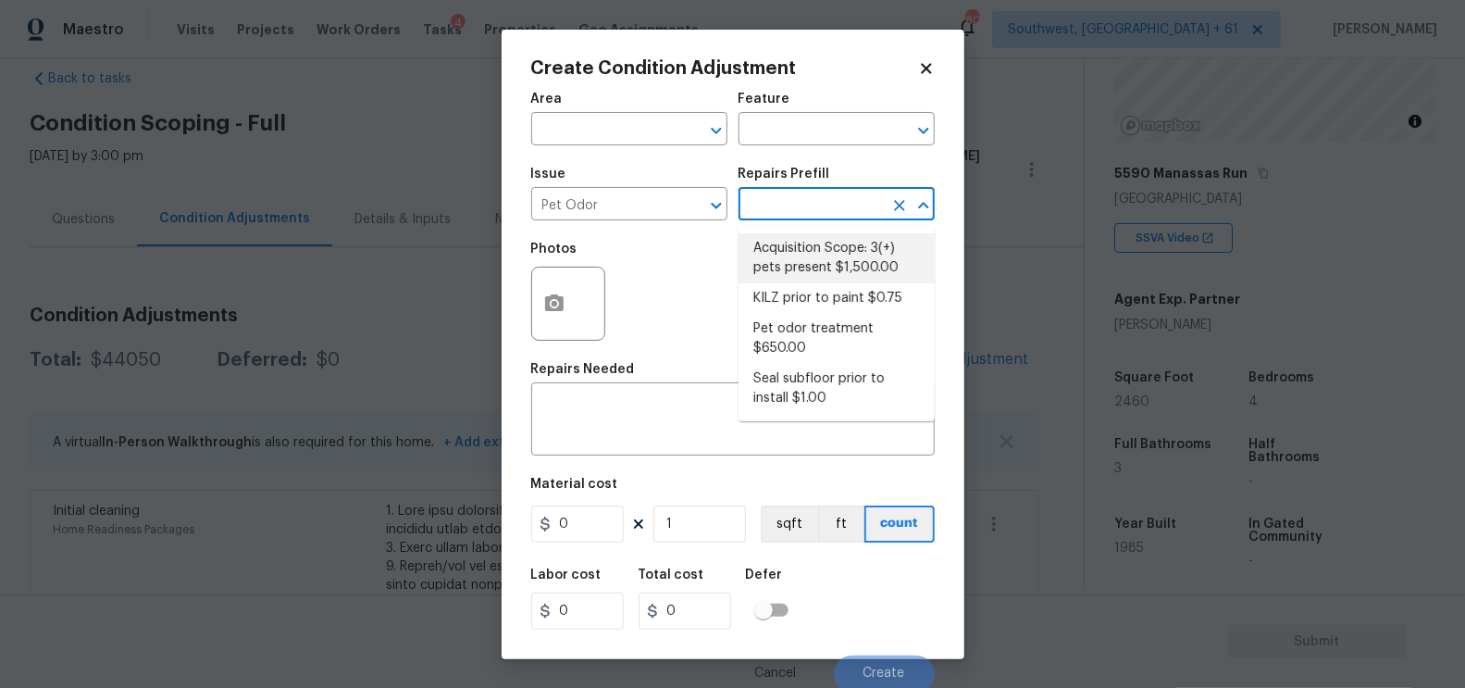
click at [809, 257] on li "Acquisition Scope: 3(+) pets present $1,500.00" at bounding box center [837, 258] width 196 height 50
type textarea "Acquisition Scope: 3(+) pets present"
type input "1500"
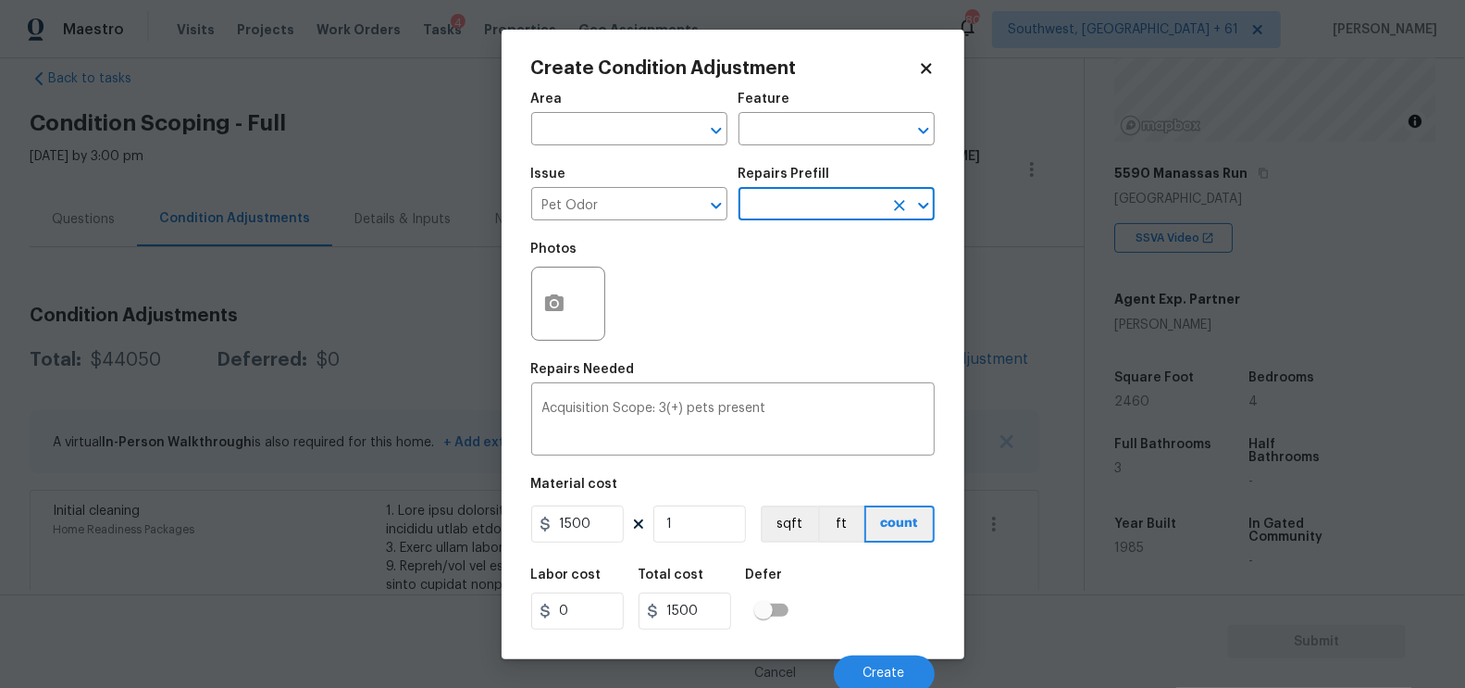
click at [870, 656] on div "Cancel Create" at bounding box center [733, 666] width 404 height 52
click at [875, 668] on span "Create" at bounding box center [884, 673] width 42 height 14
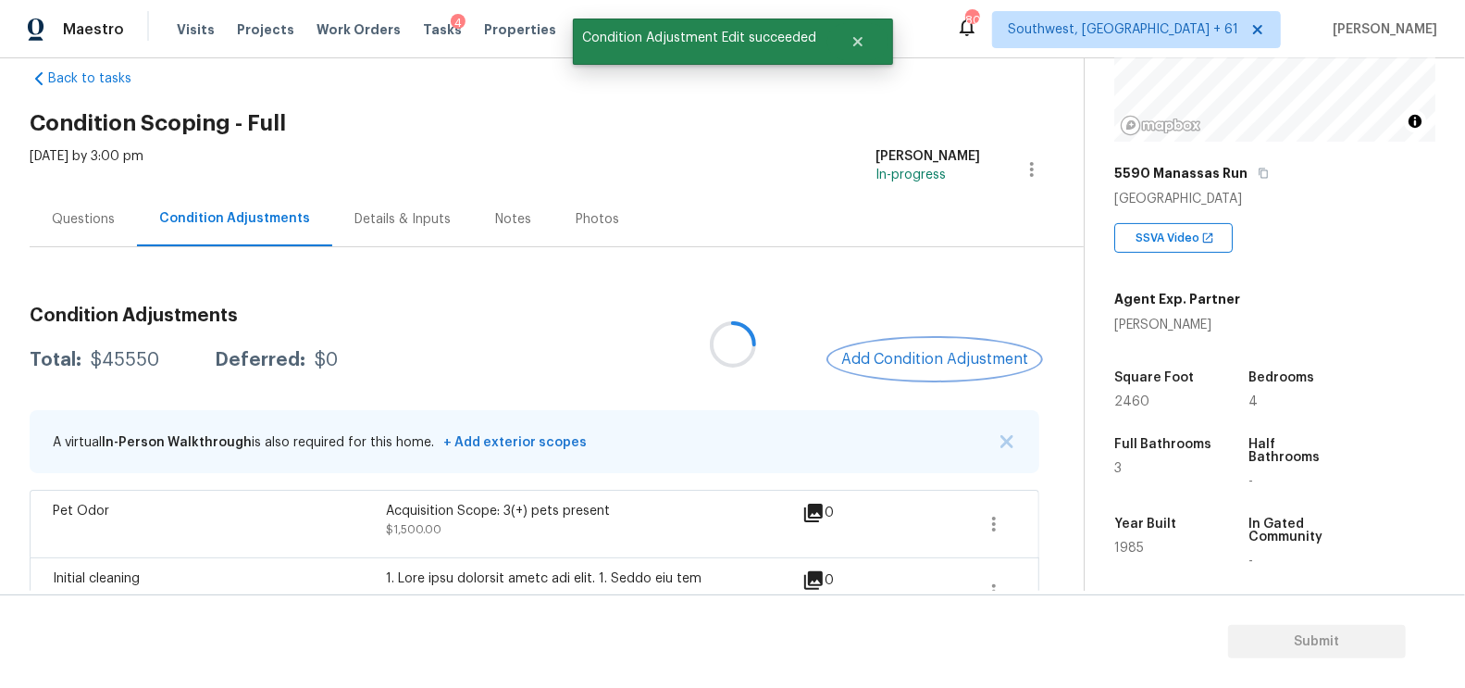
click at [905, 344] on button "Add Condition Adjustment" at bounding box center [934, 359] width 209 height 39
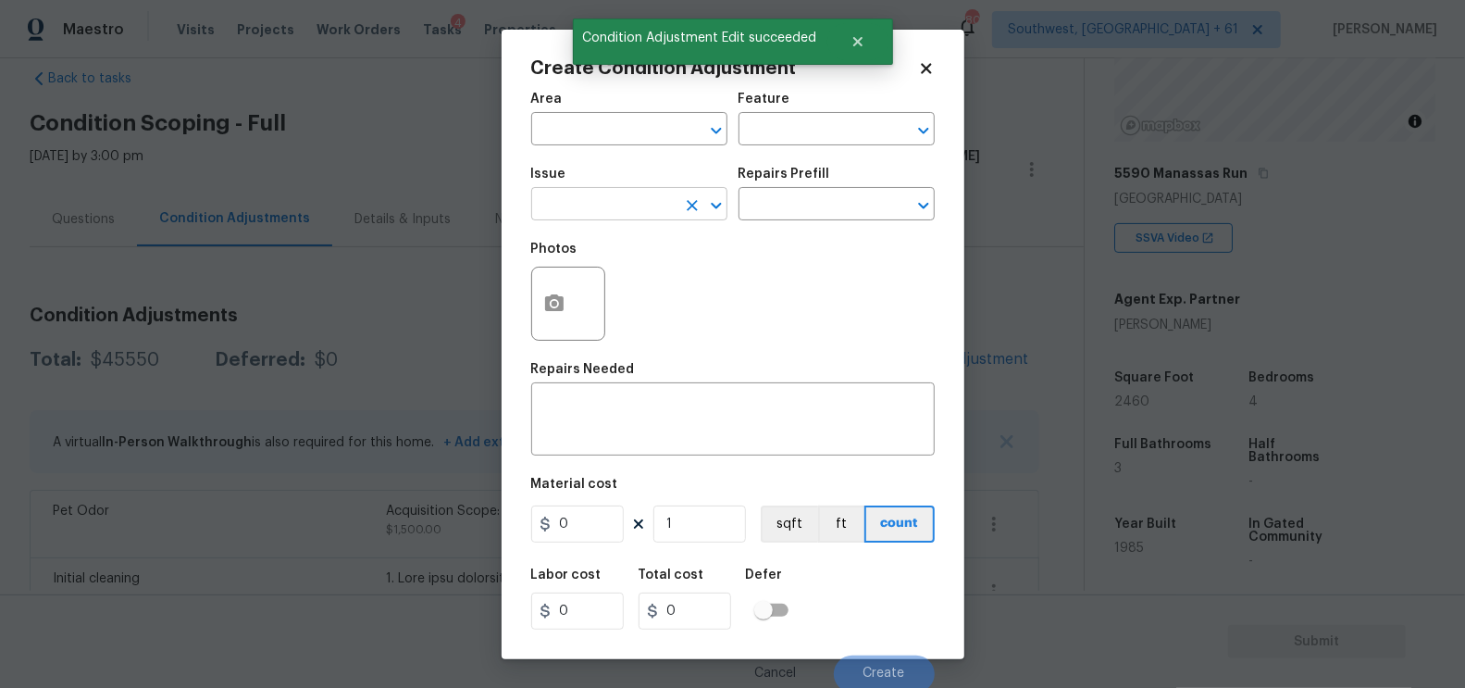
click at [659, 203] on input "text" at bounding box center [603, 206] width 144 height 29
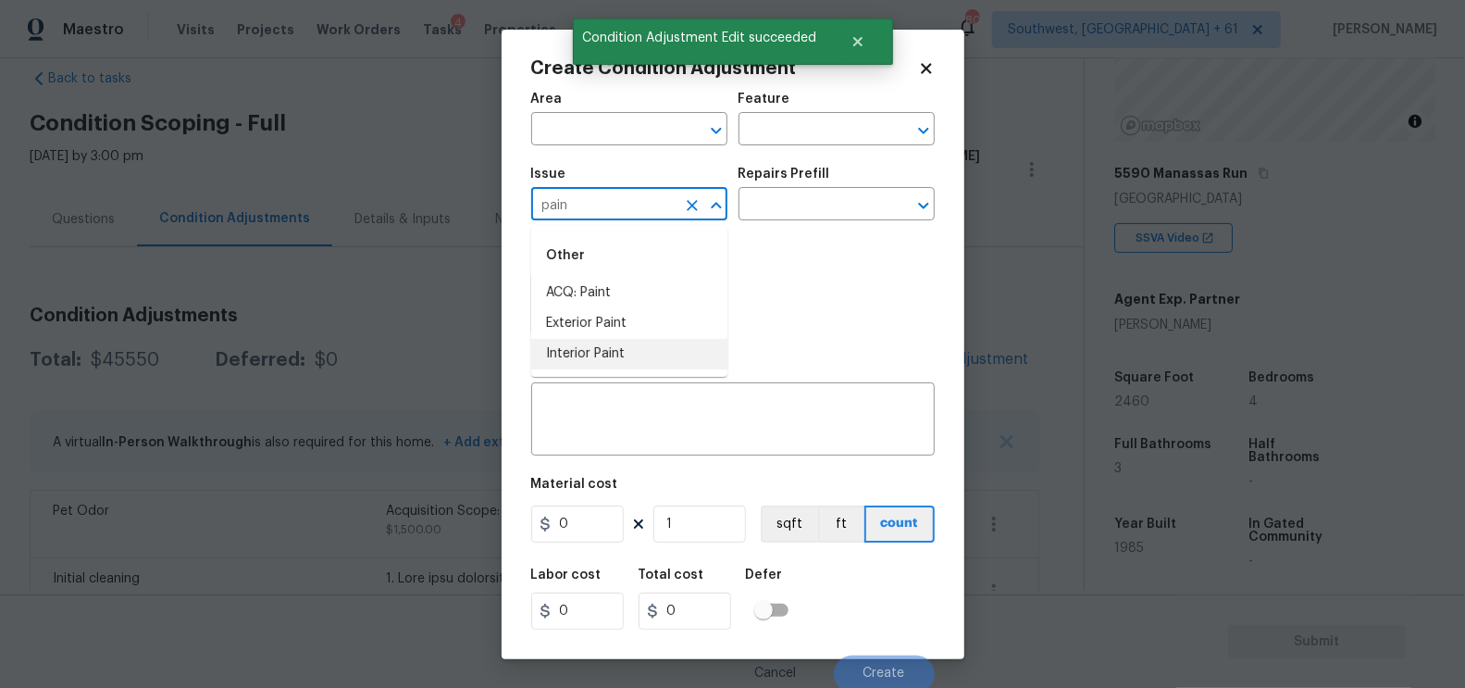
click at [632, 365] on li "Interior Paint" at bounding box center [629, 354] width 196 height 31
type input "Interior Paint"
click at [643, 210] on input "Interior Paint" at bounding box center [603, 206] width 144 height 29
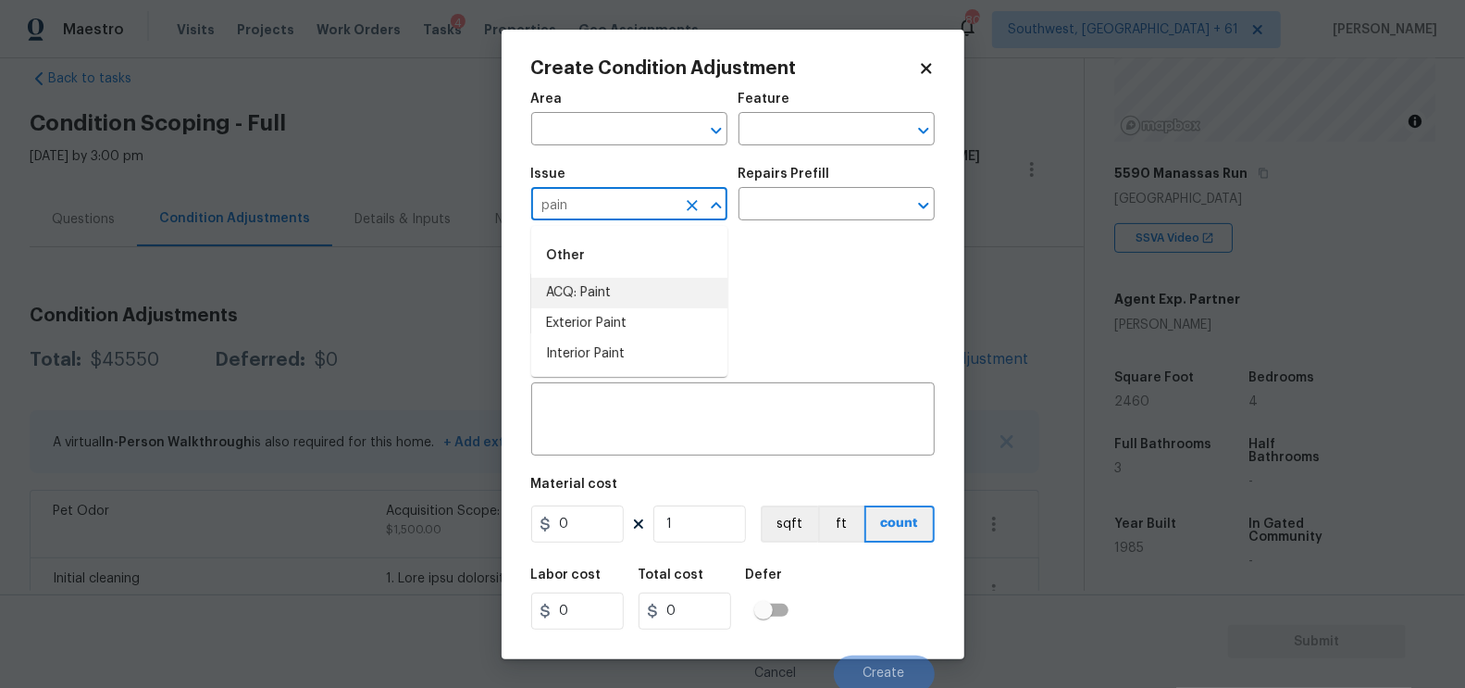
click at [592, 290] on li "ACQ: Paint" at bounding box center [629, 293] width 196 height 31
type input "ACQ: Paint"
click at [841, 204] on input "text" at bounding box center [811, 206] width 144 height 29
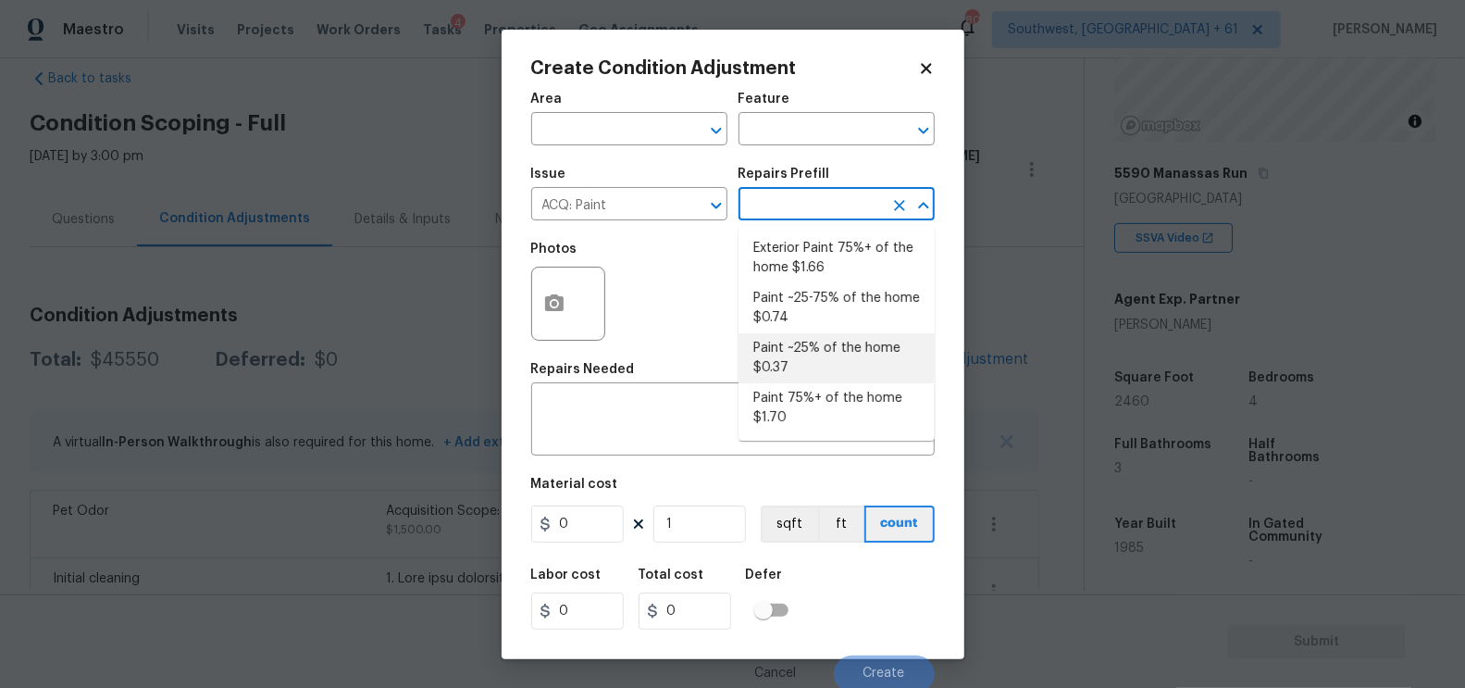
click at [807, 382] on li "Paint ~25% of the home $0.37" at bounding box center [837, 358] width 196 height 50
type input "Acquisition"
type textarea "Acquisition Scope: ~25% of the home needs interior paint"
type input "0.37"
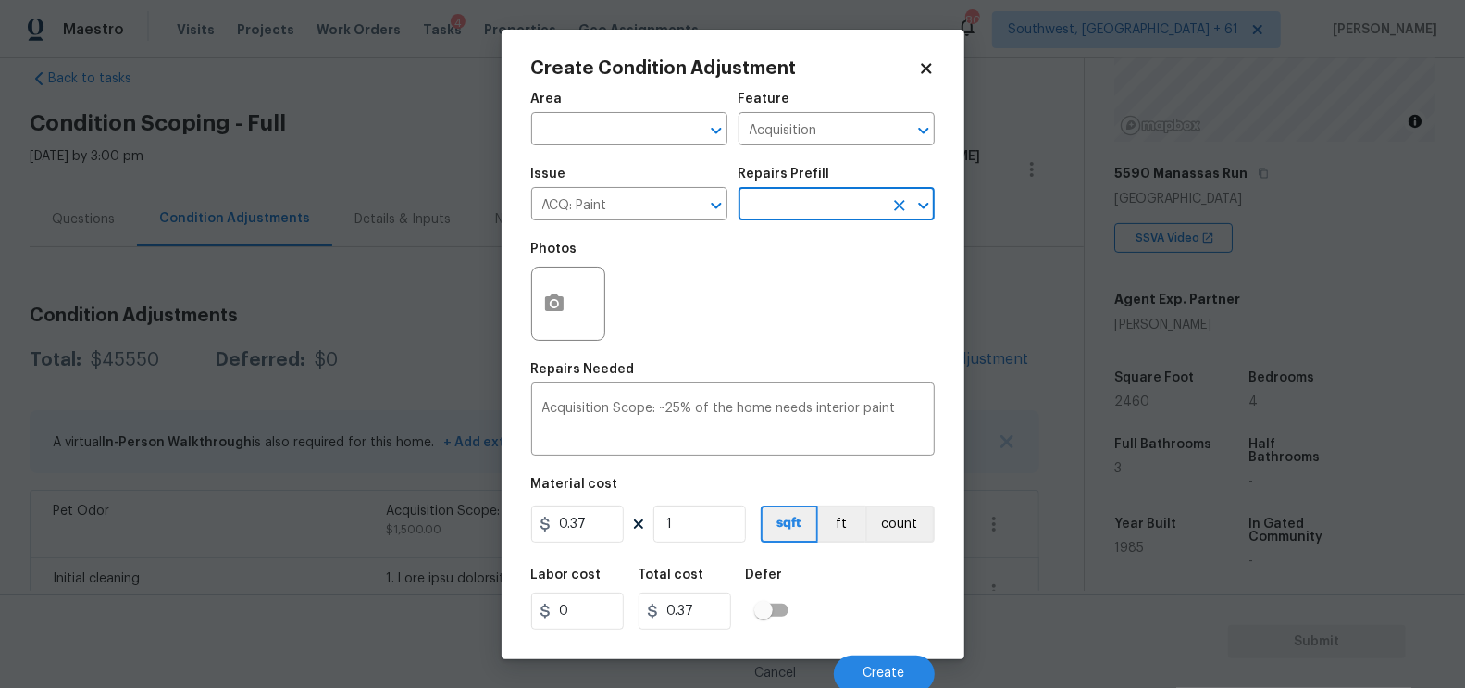
click at [819, 210] on input "text" at bounding box center [811, 206] width 144 height 29
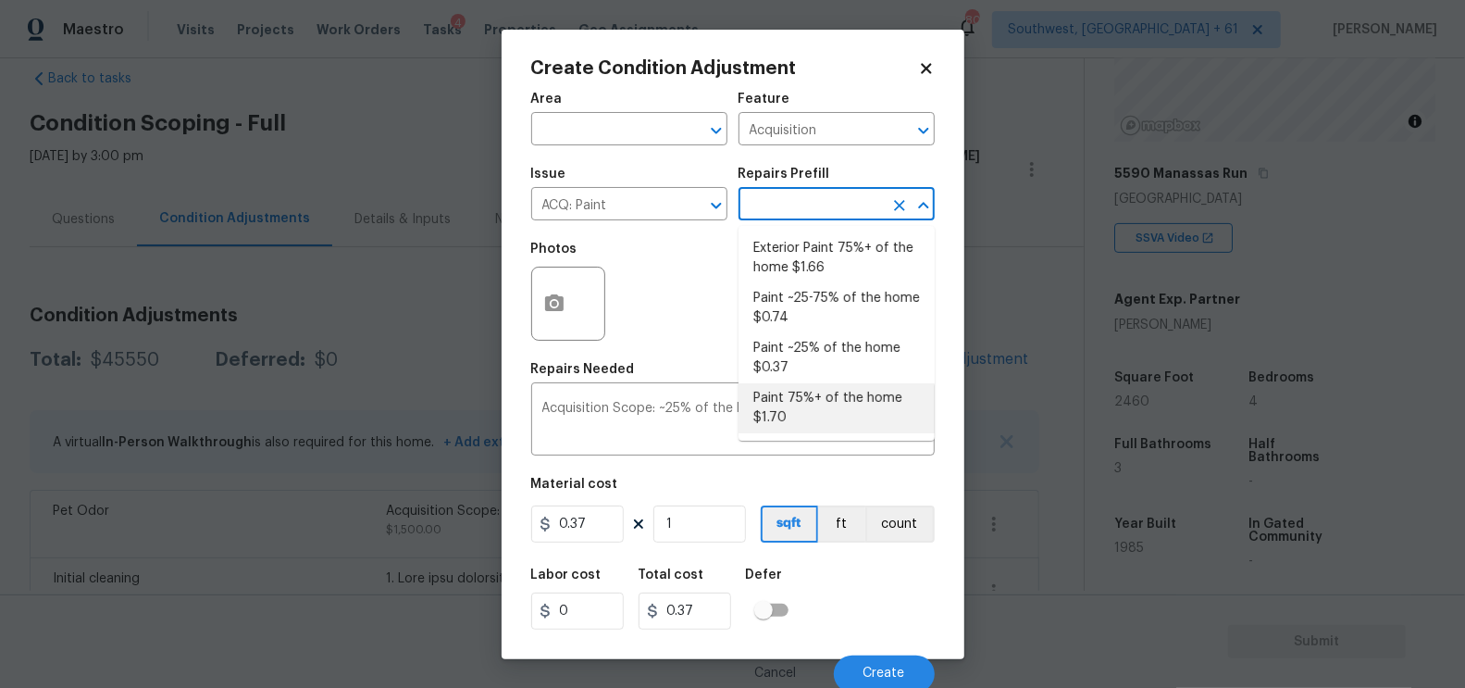
click at [819, 394] on li "Paint 75%+ of the home $1.70" at bounding box center [837, 408] width 196 height 50
type textarea "Acquisition Scope: 75%+ of the home will likely require interior paint"
type input "1.7"
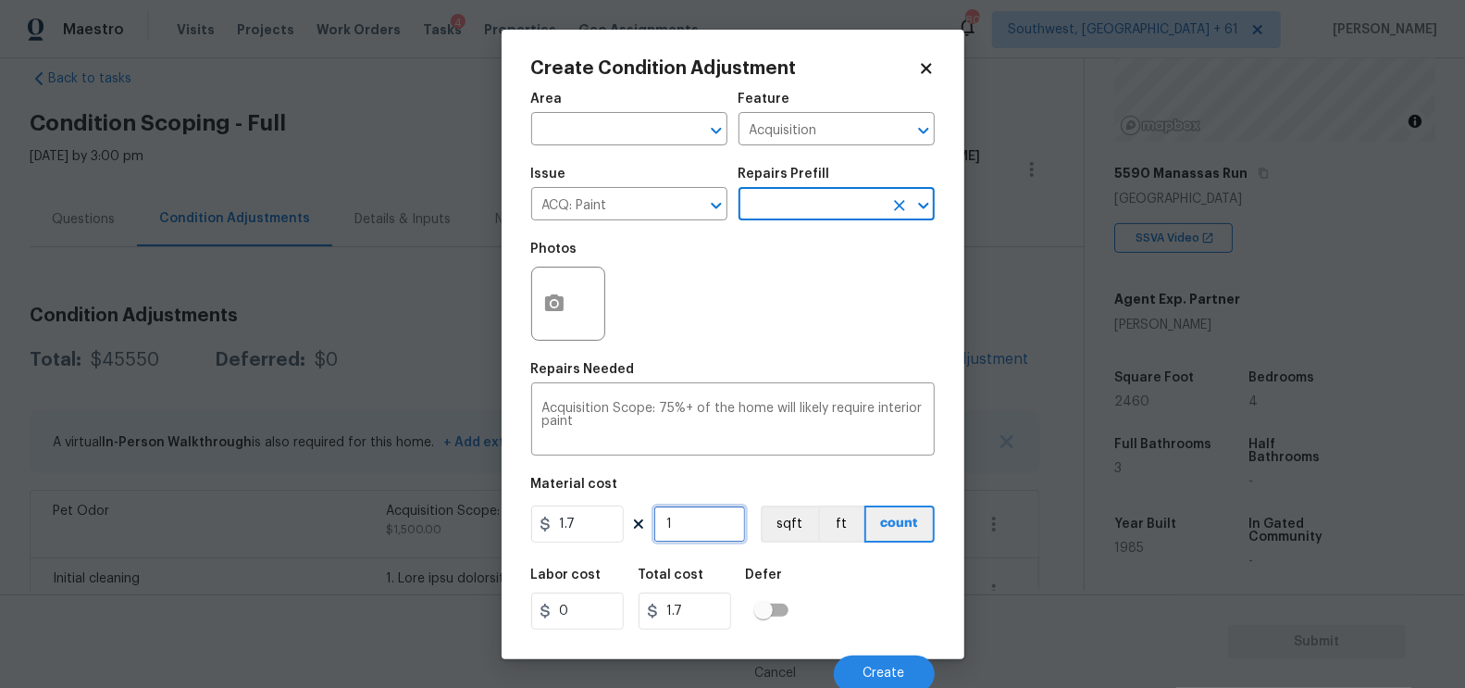
click at [707, 540] on input "1" at bounding box center [699, 523] width 93 height 37
type input "0"
type input "2"
type input "3.4"
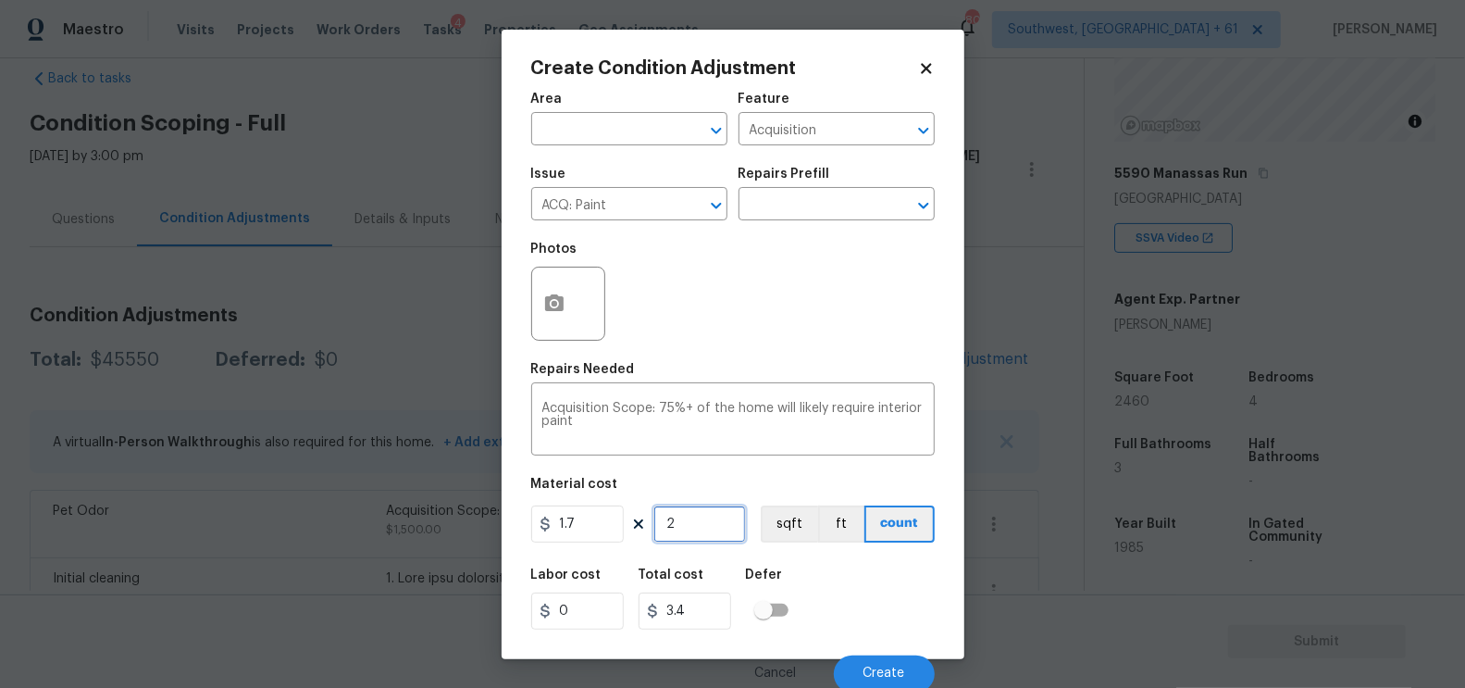
type input "24"
type input "40.8"
type input "246"
type input "418.2"
type input "2460"
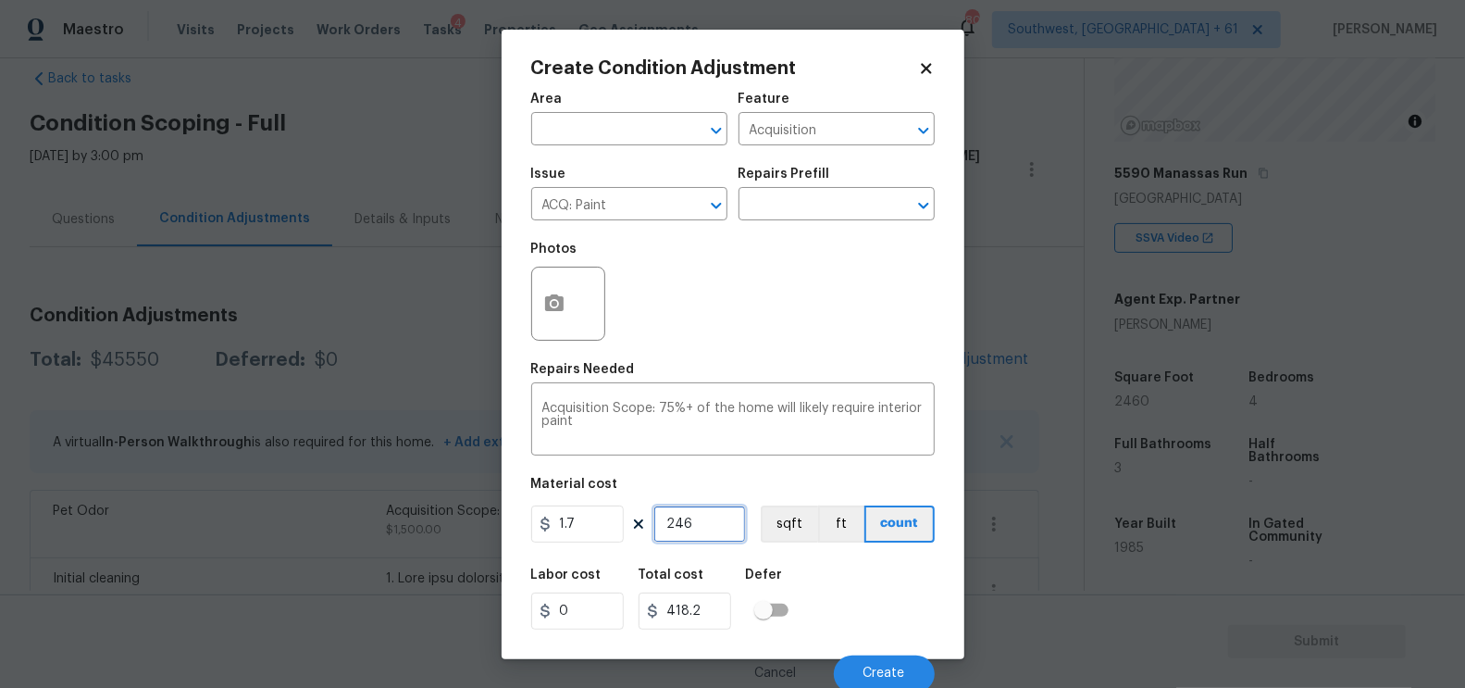
type input "4182"
type input "2460"
click at [708, 625] on input "4182" at bounding box center [685, 610] width 93 height 37
click at [608, 296] on div at bounding box center [570, 304] width 78 height 74
click at [577, 309] on div at bounding box center [568, 304] width 74 height 74
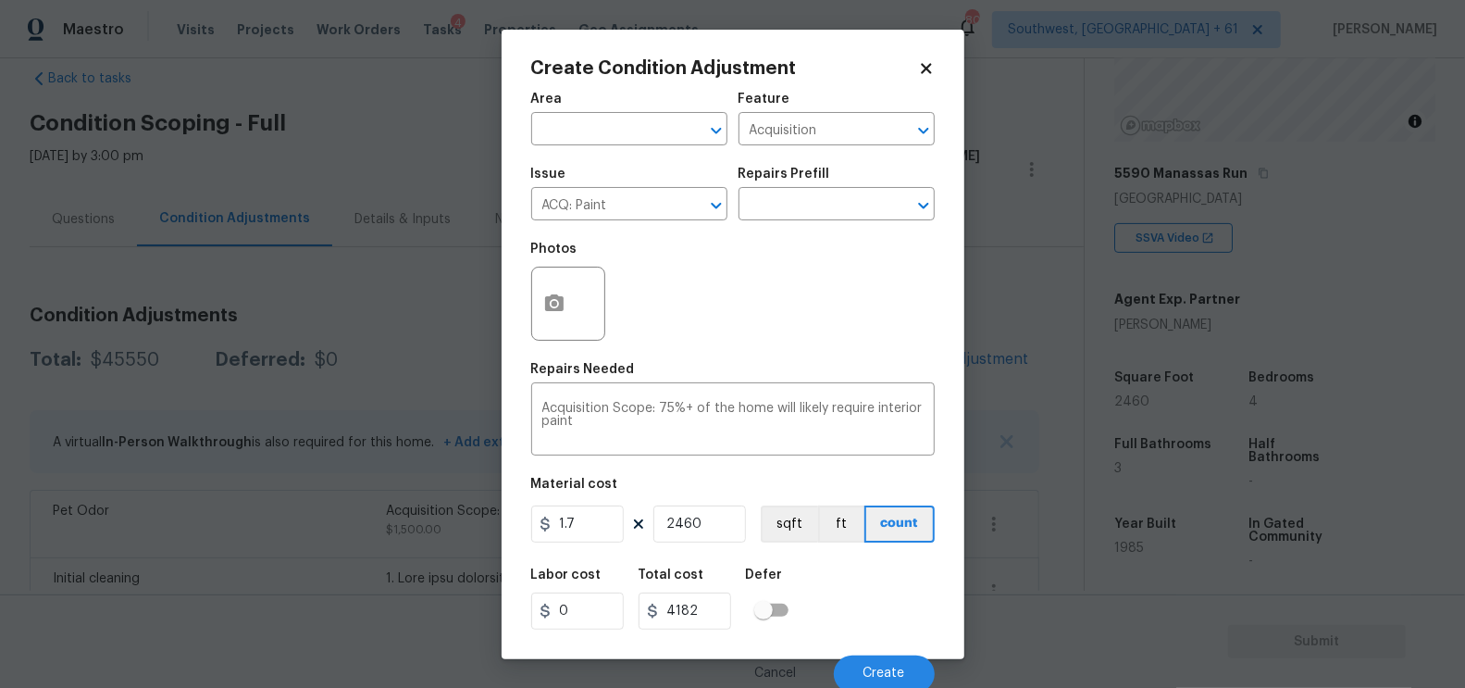
click at [535, 350] on div "Photos" at bounding box center [570, 291] width 78 height 120
click at [543, 314] on icon "button" at bounding box center [554, 303] width 22 height 22
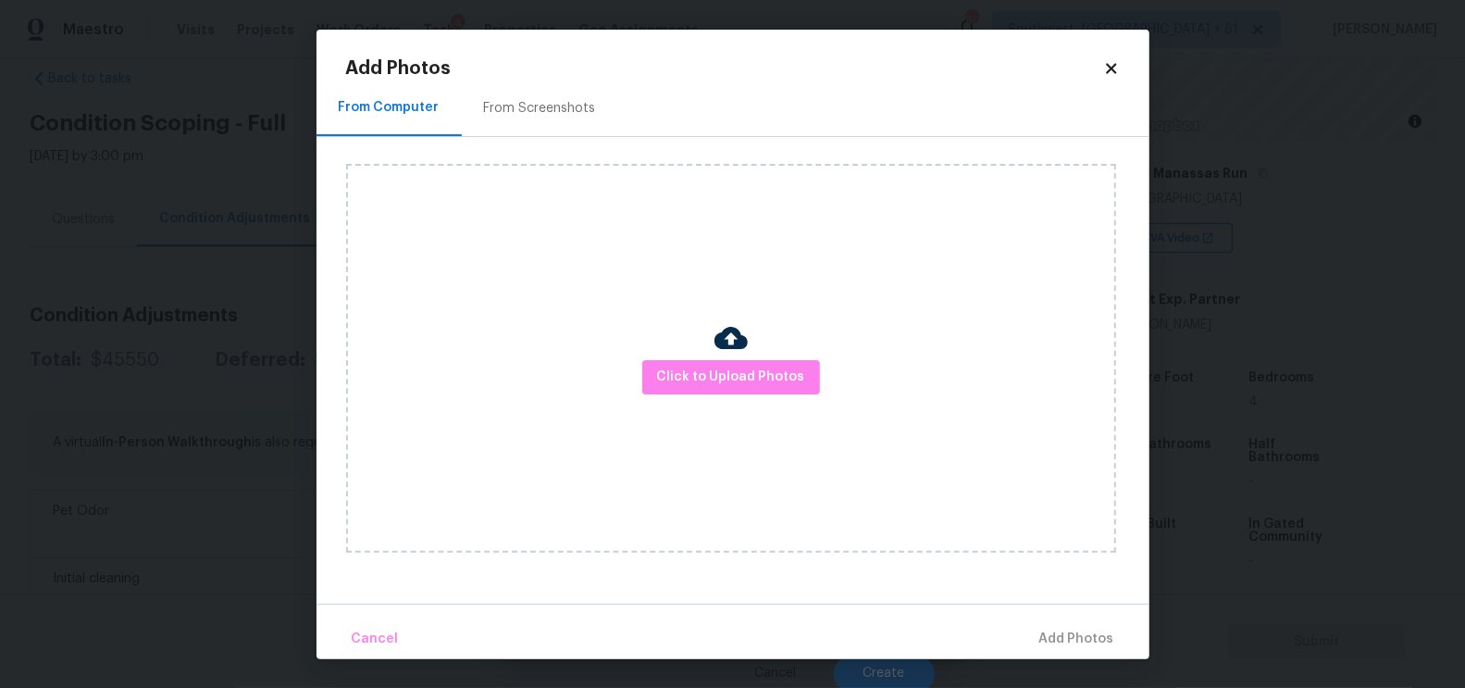
click at [556, 140] on div "Click to Upload Photos" at bounding box center [747, 358] width 803 height 442
click at [578, 110] on div "From Screenshots" at bounding box center [540, 108] width 112 height 19
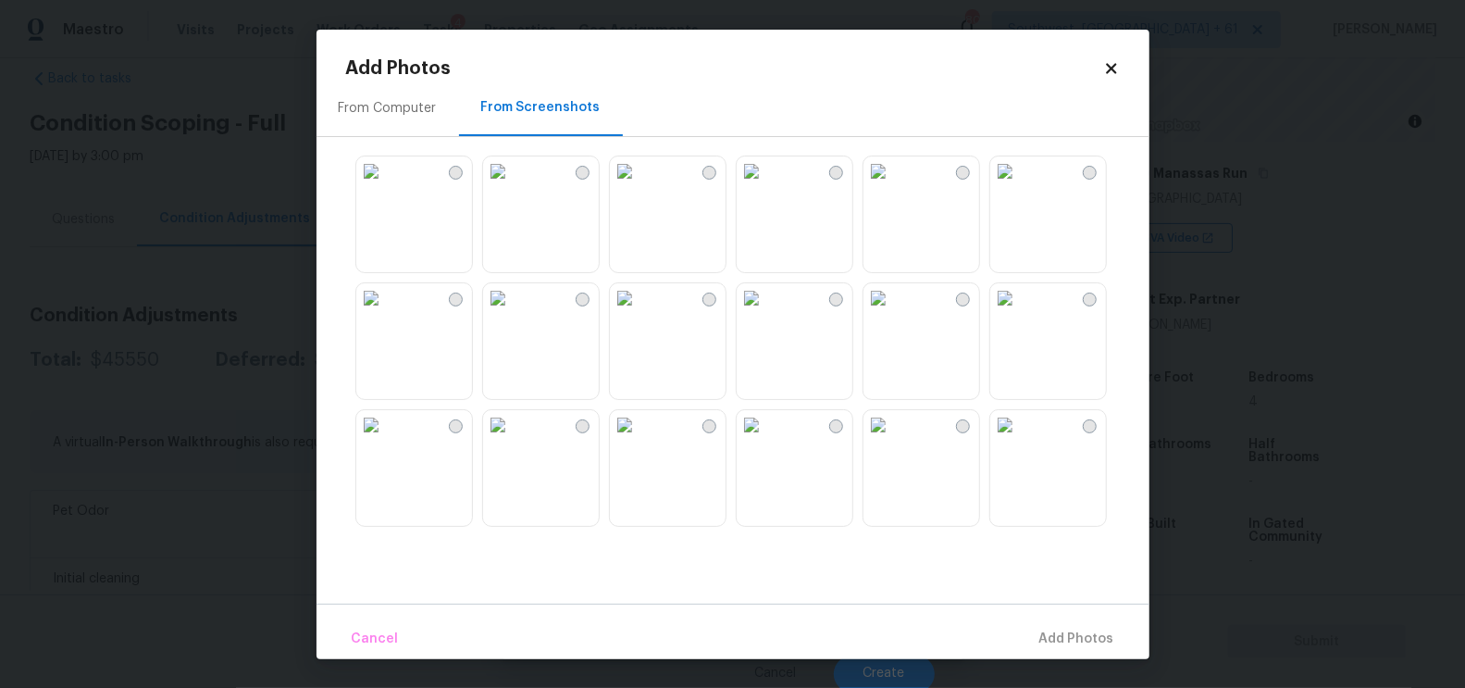
click at [766, 186] on img at bounding box center [752, 171] width 30 height 30
click at [893, 181] on img at bounding box center [878, 171] width 30 height 30
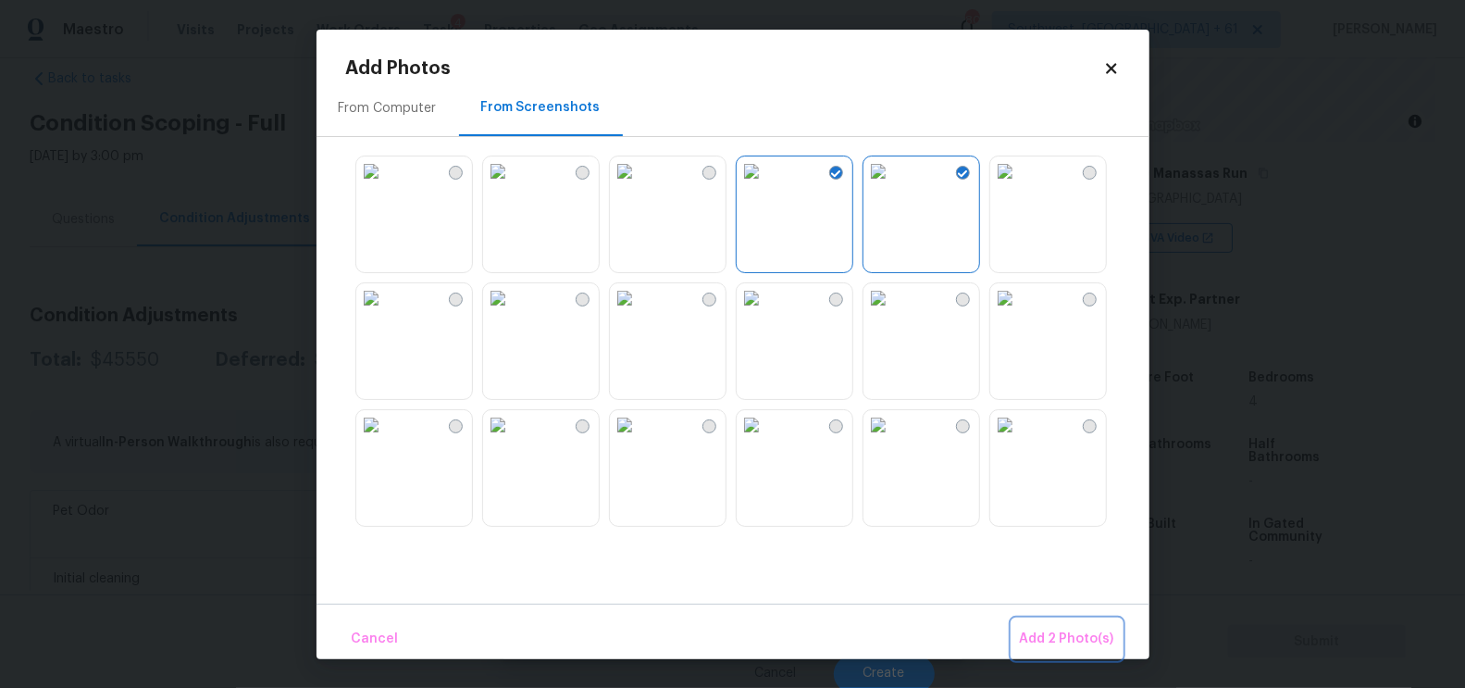
click at [1049, 653] on button "Add 2 Photo(s)" at bounding box center [1066, 639] width 109 height 40
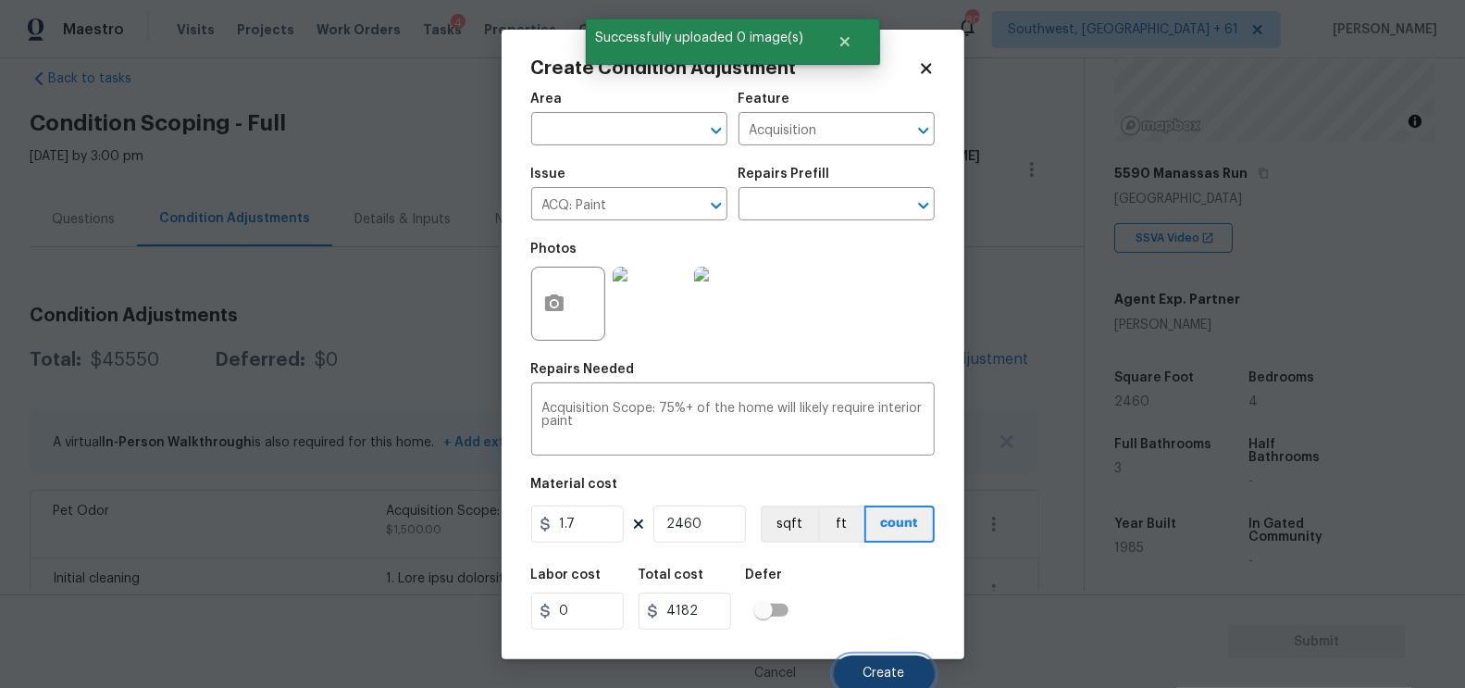
click at [889, 661] on button "Create" at bounding box center [884, 673] width 101 height 37
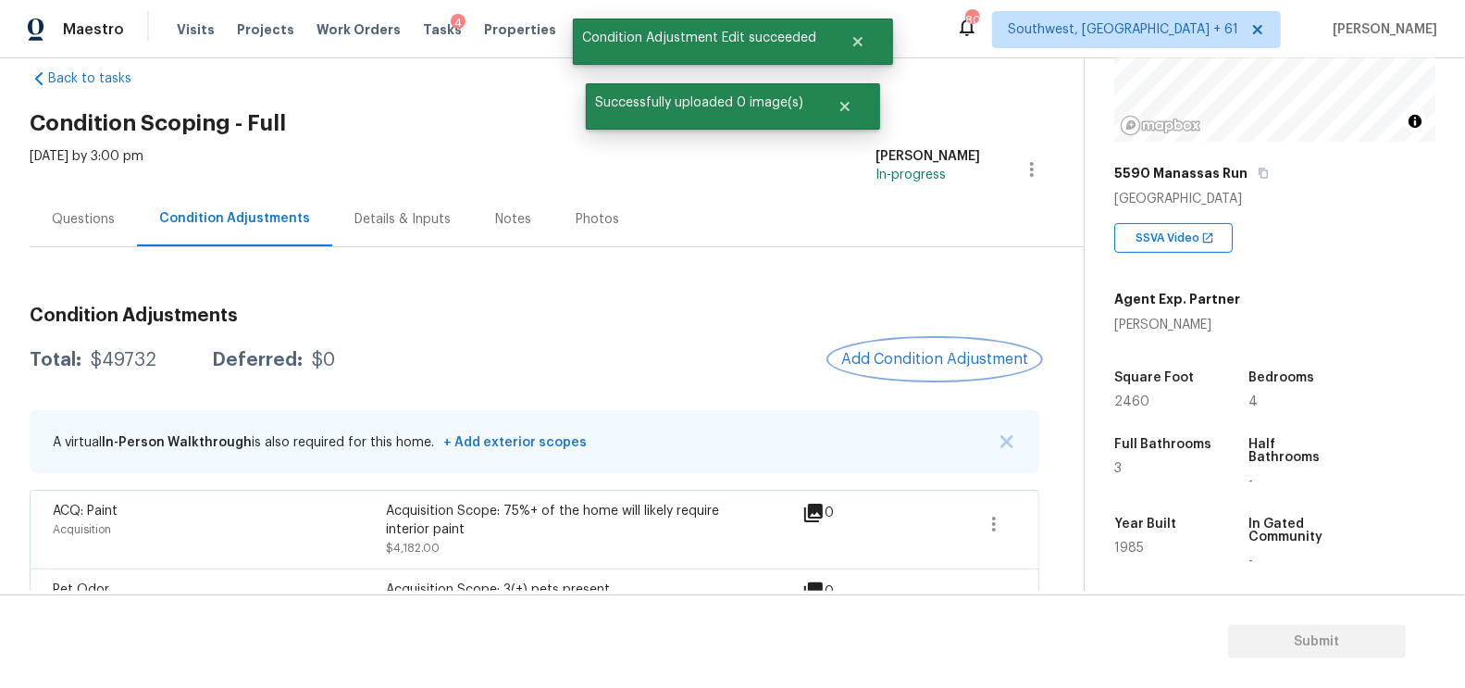
click at [942, 354] on span "Add Condition Adjustment" at bounding box center [934, 359] width 187 height 17
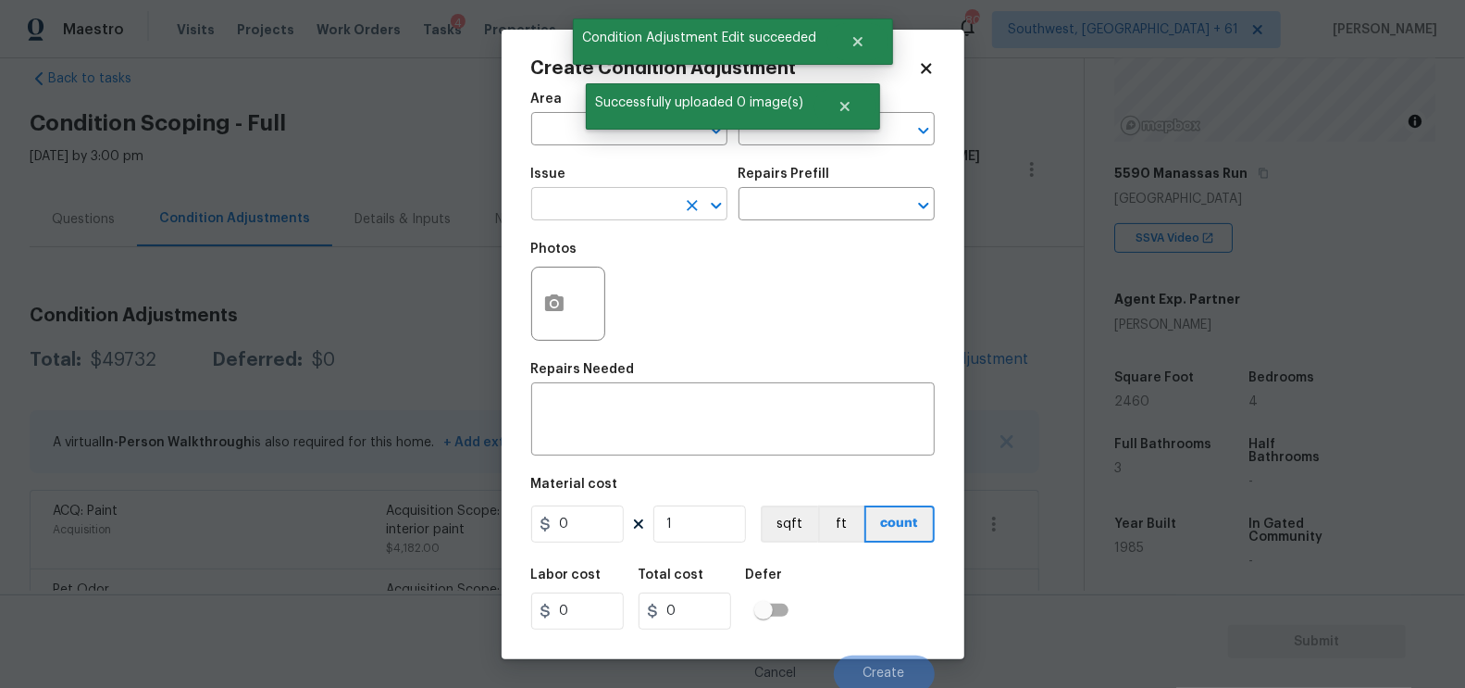
click at [622, 207] on input "text" at bounding box center [603, 206] width 144 height 29
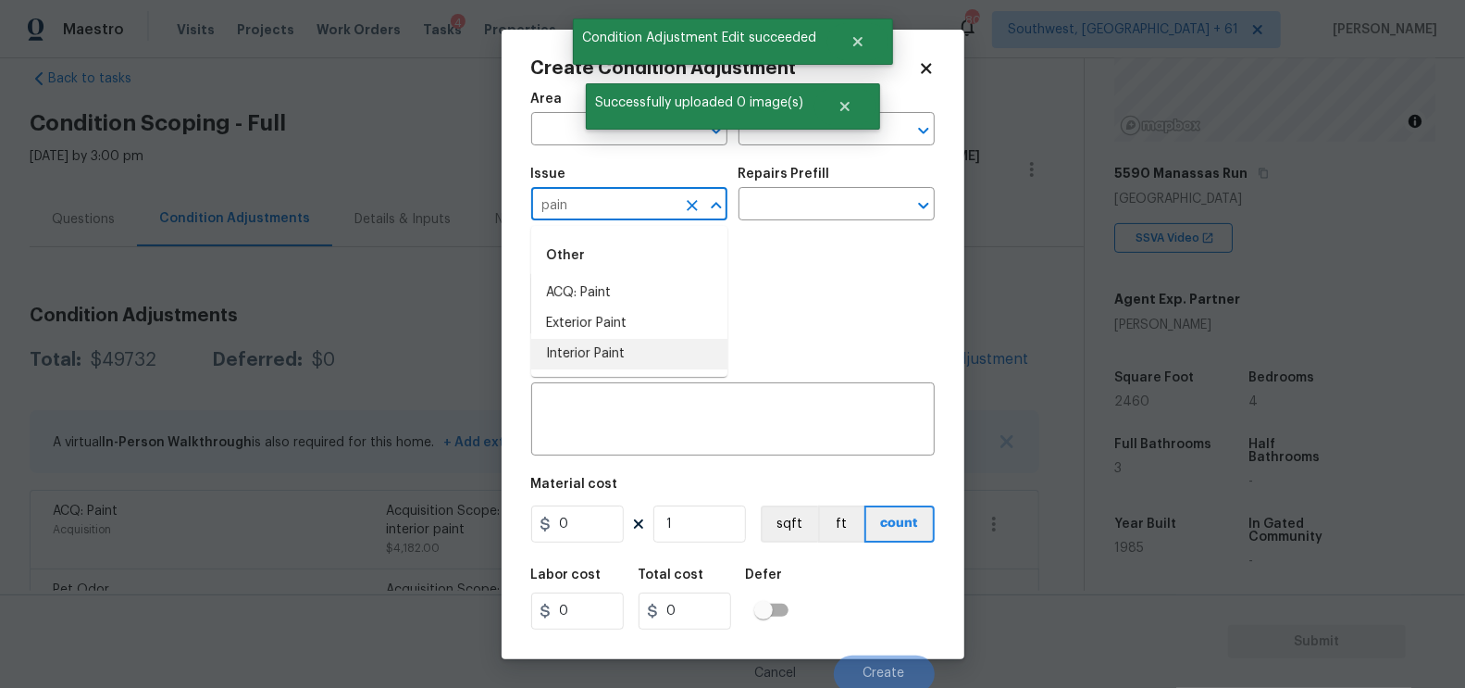
click at [613, 353] on li "Interior Paint" at bounding box center [629, 354] width 196 height 31
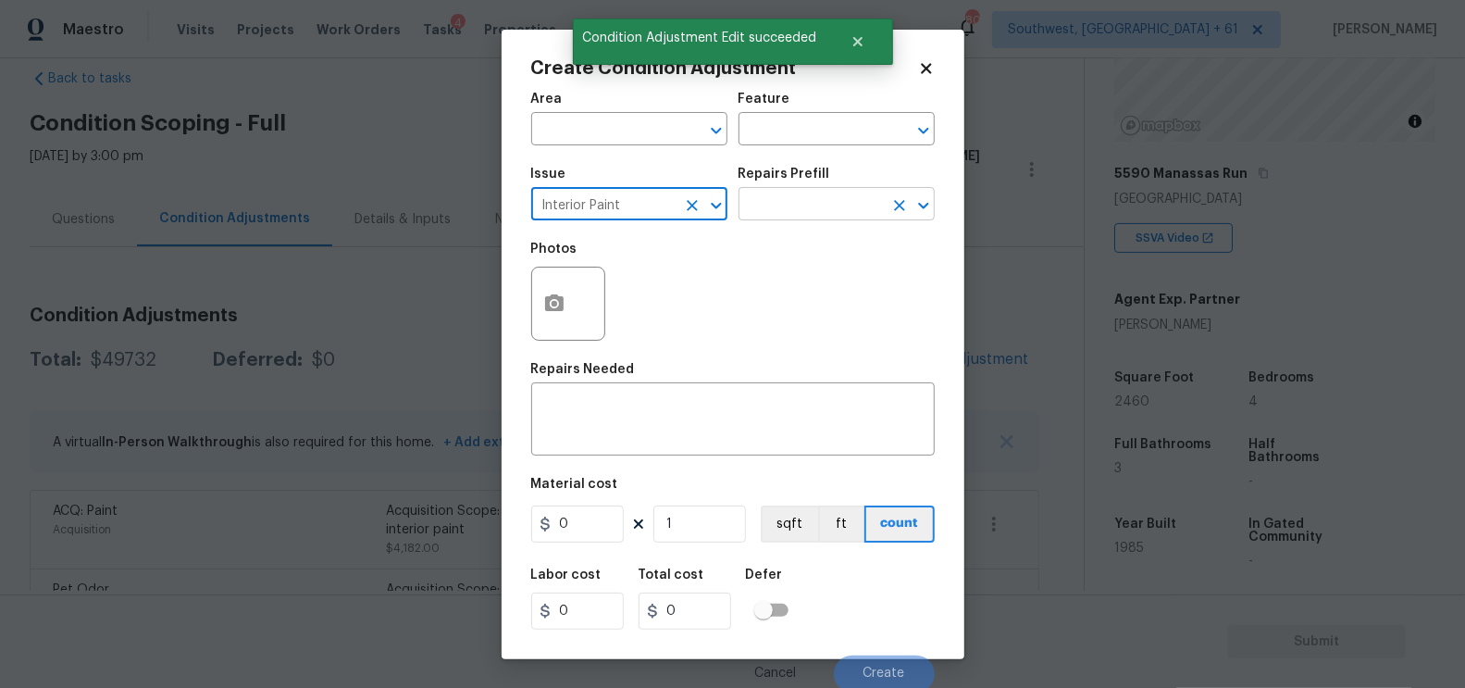
type input "Interior Paint"
click at [791, 204] on input "text" at bounding box center [811, 206] width 144 height 29
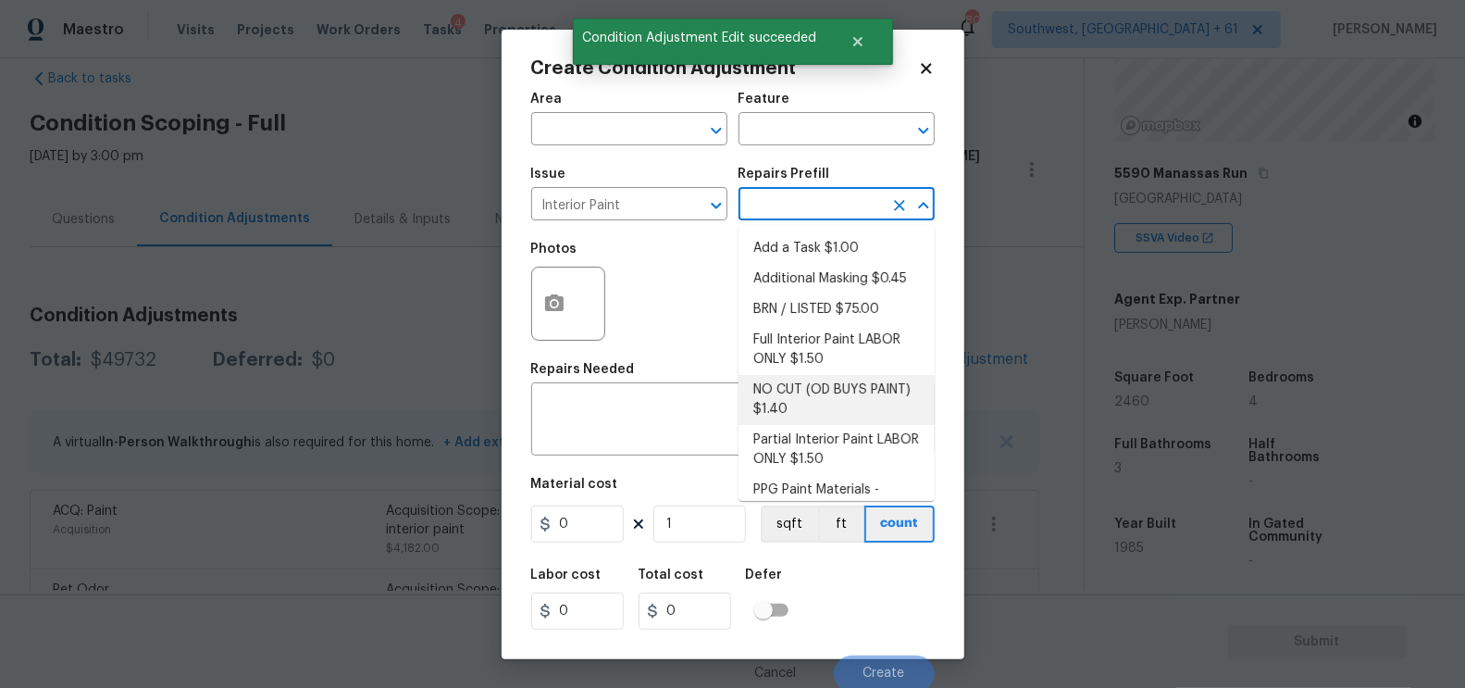
scroll to position [61, 0]
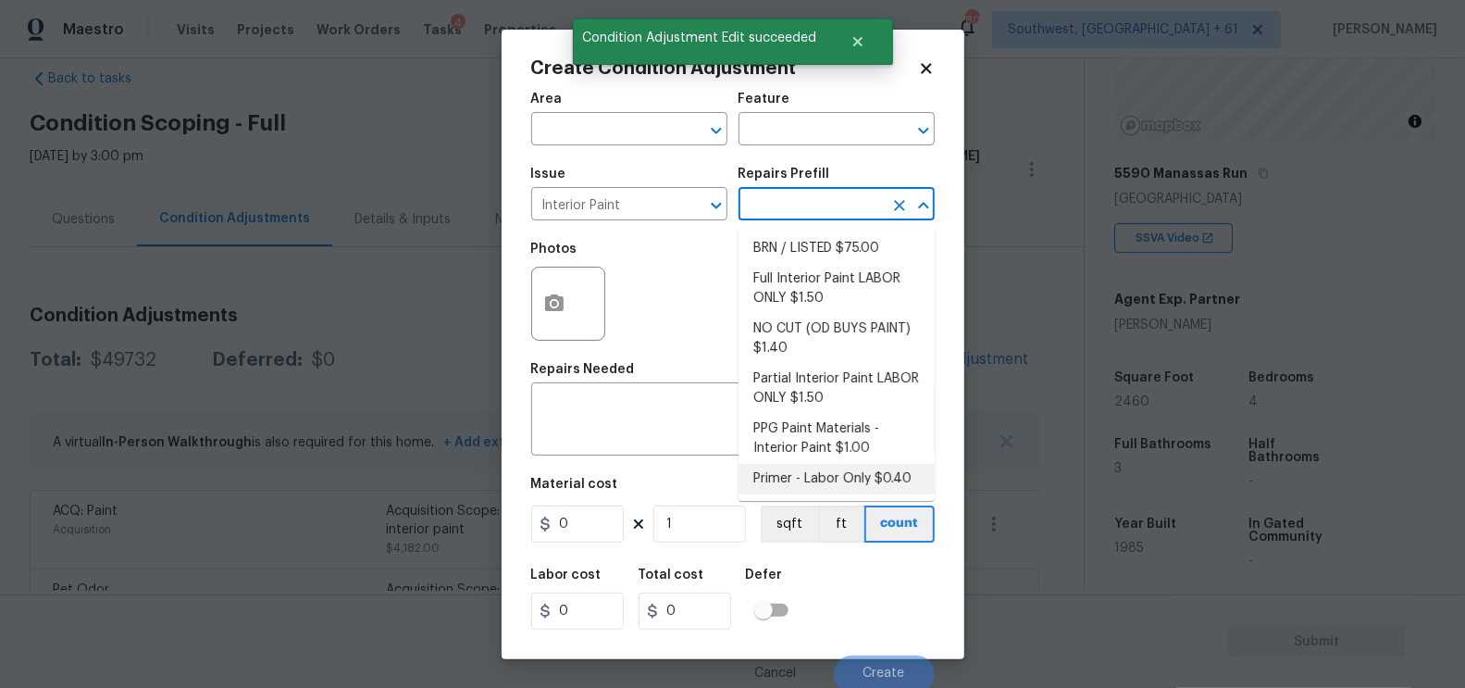
click at [829, 479] on li "Primer - Labor Only $0.40" at bounding box center [837, 479] width 196 height 31
type input "Overall Paint"
type textarea "Interior primer - PRIMER PROVIDED BY OPENDOOR - All nails, screws, drywall anch…"
type input "0.4"
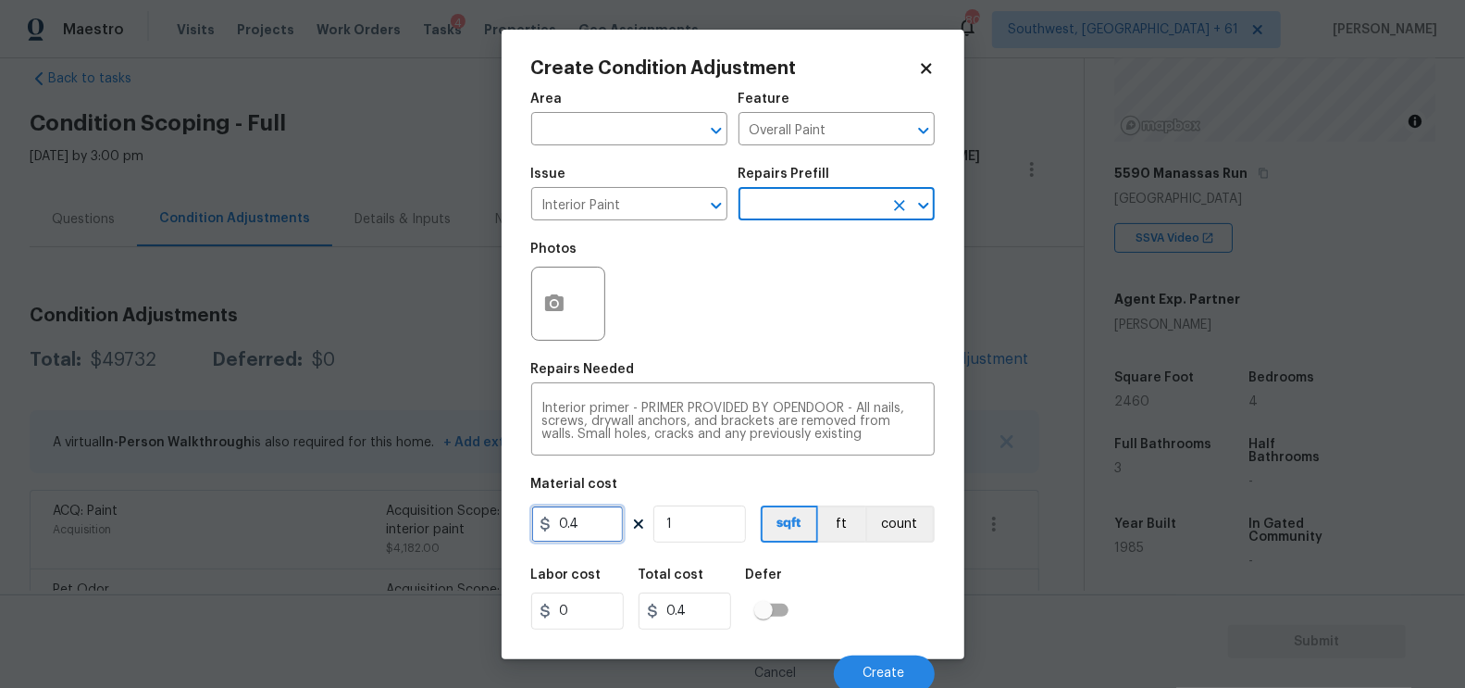
click at [584, 521] on input "0.4" at bounding box center [577, 523] width 93 height 37
type input "250"
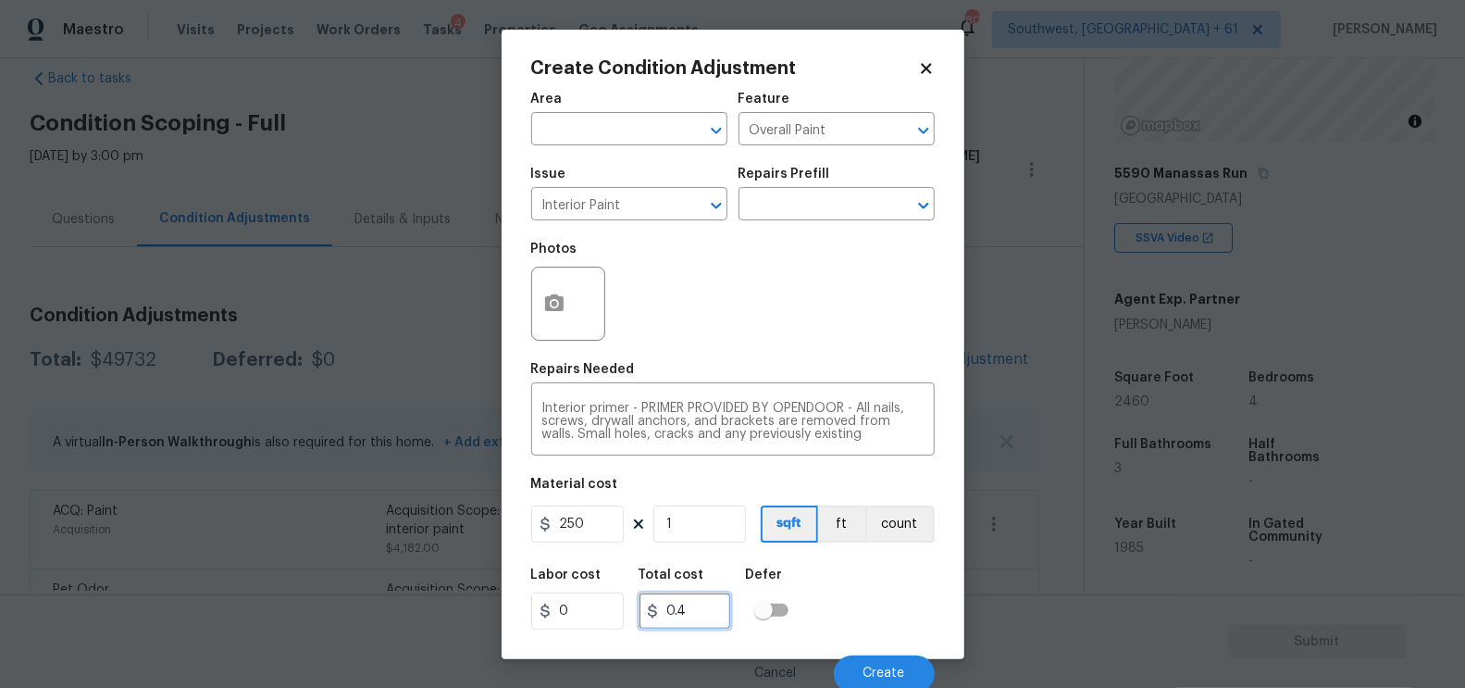
click at [682, 624] on input "0.4" at bounding box center [685, 610] width 93 height 37
type input "250"
click at [570, 292] on button "button" at bounding box center [554, 303] width 44 height 72
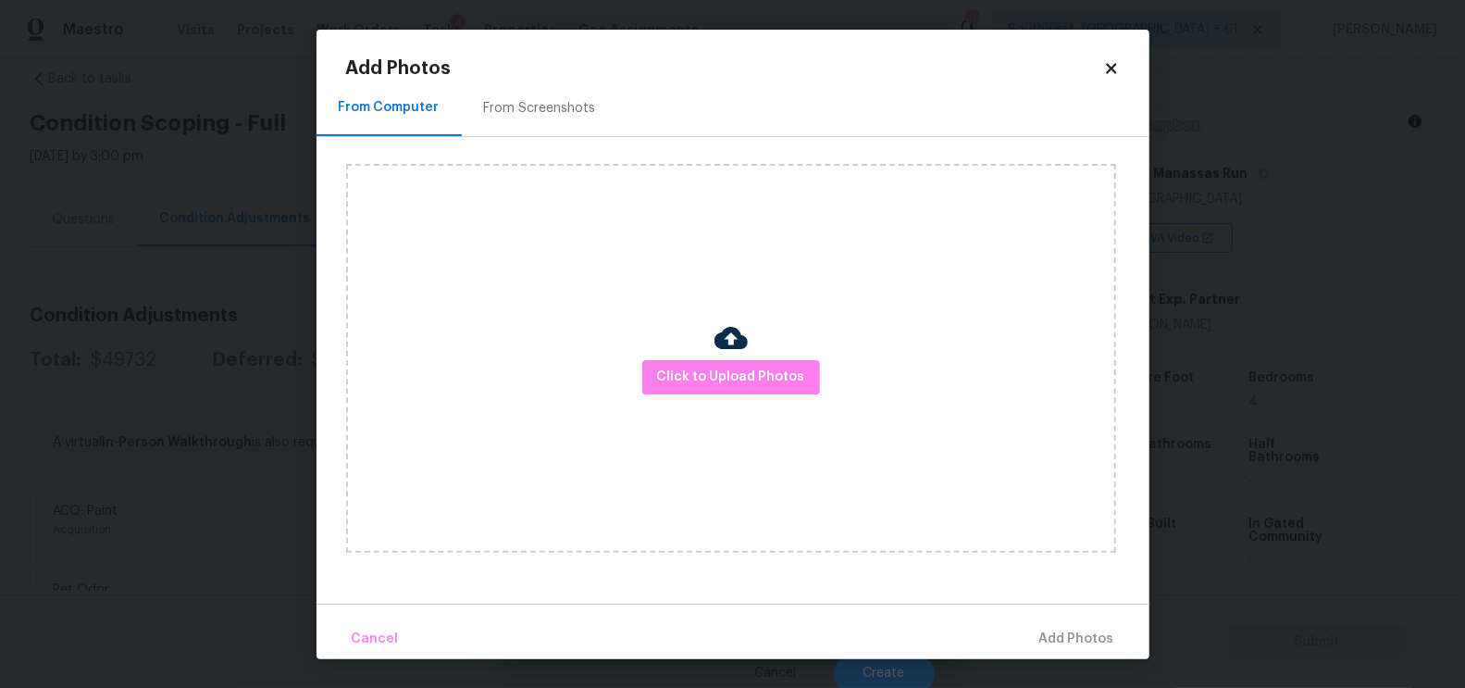
click at [561, 136] on div "From Screenshots" at bounding box center [540, 108] width 156 height 55
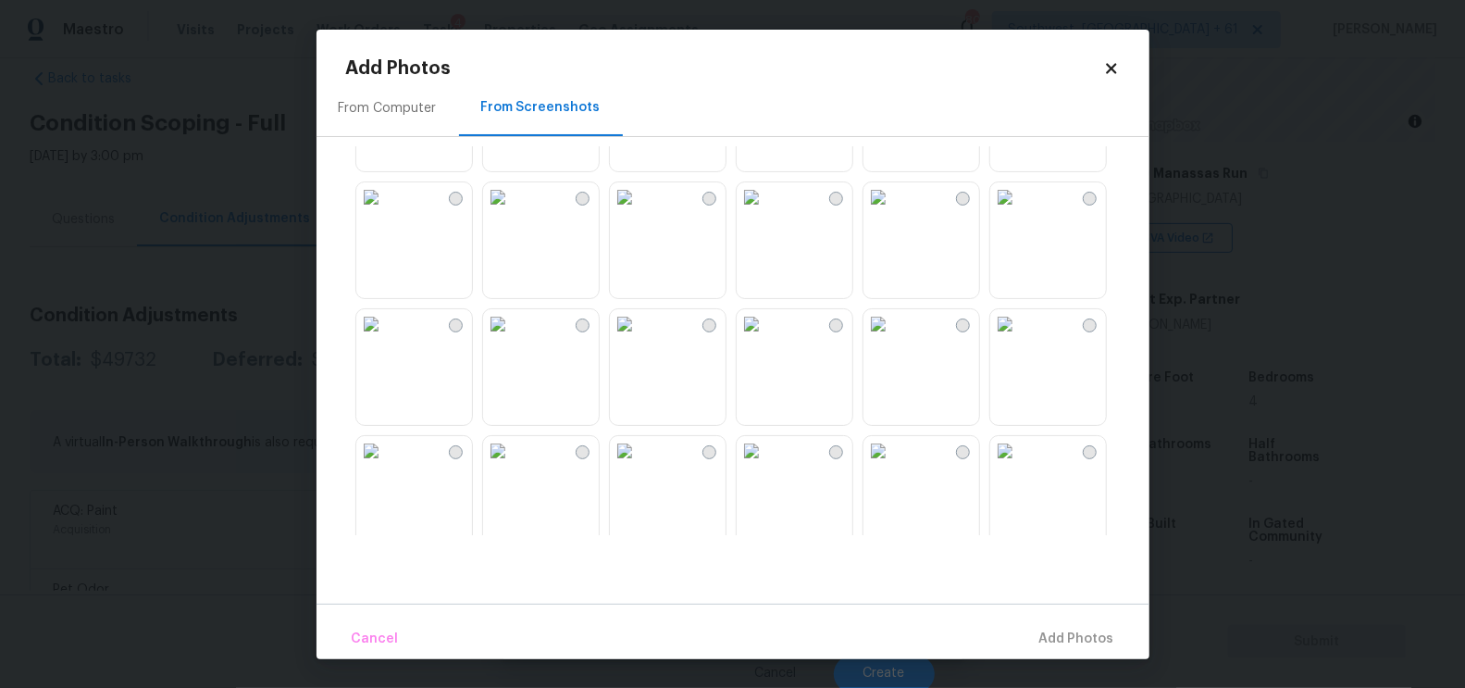
scroll to position [376, 0]
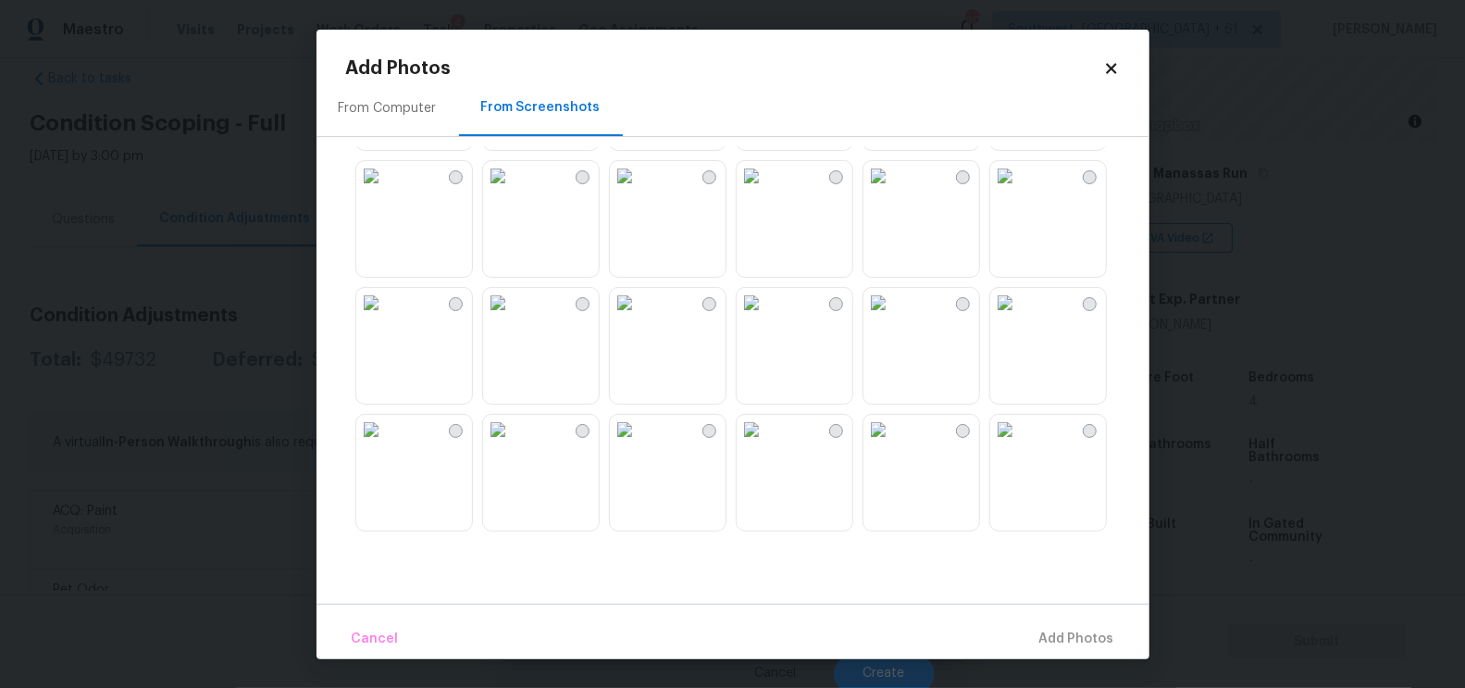
click at [893, 191] on img at bounding box center [878, 176] width 30 height 30
click at [1060, 632] on span "Add 1 Photo(s)" at bounding box center [1069, 638] width 92 height 23
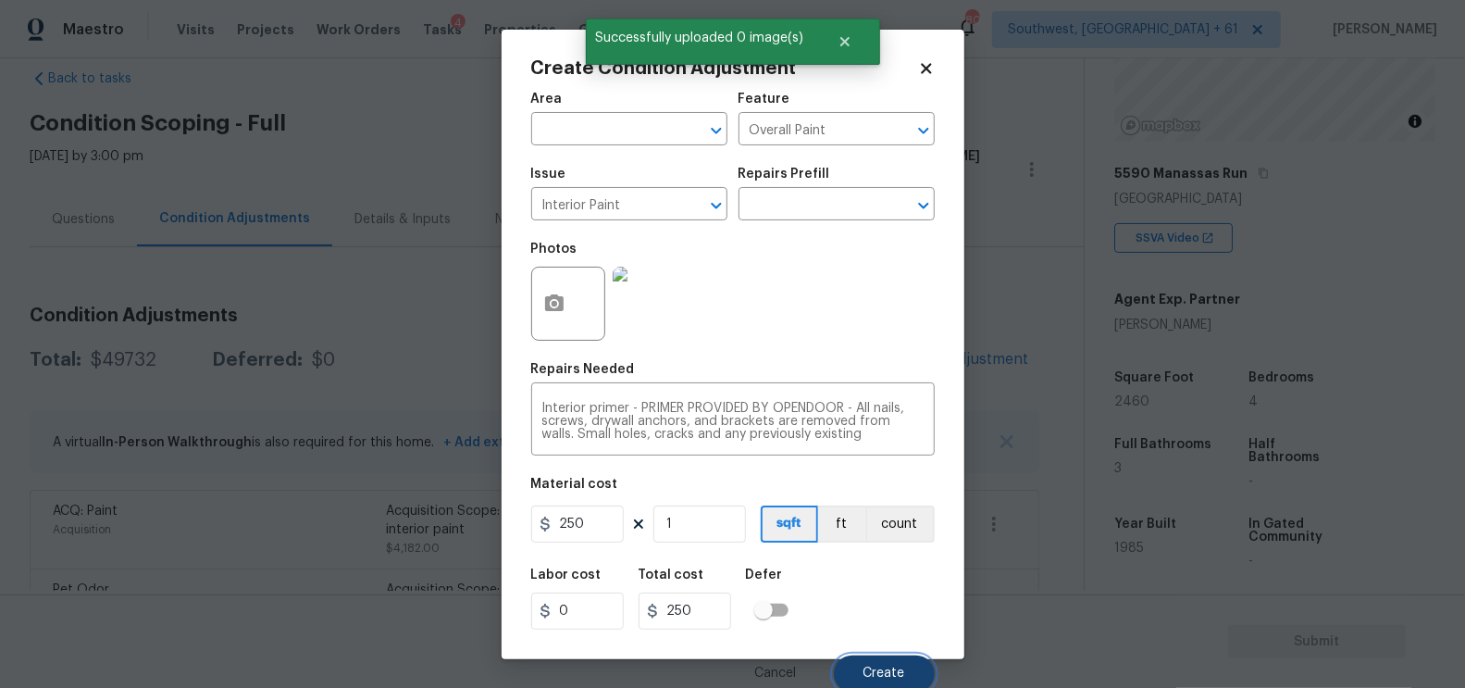
click at [904, 680] on span "Create" at bounding box center [884, 673] width 42 height 14
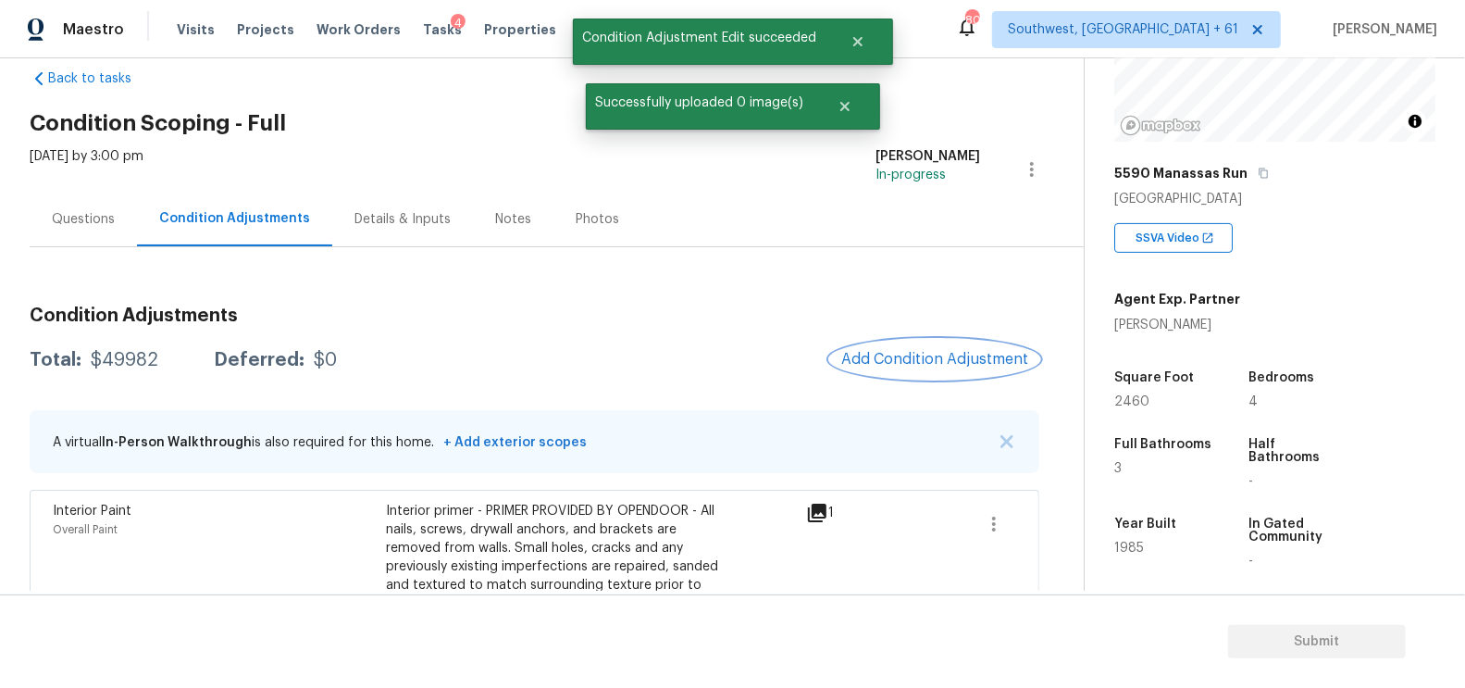
click at [953, 354] on span "Add Condition Adjustment" at bounding box center [934, 359] width 187 height 17
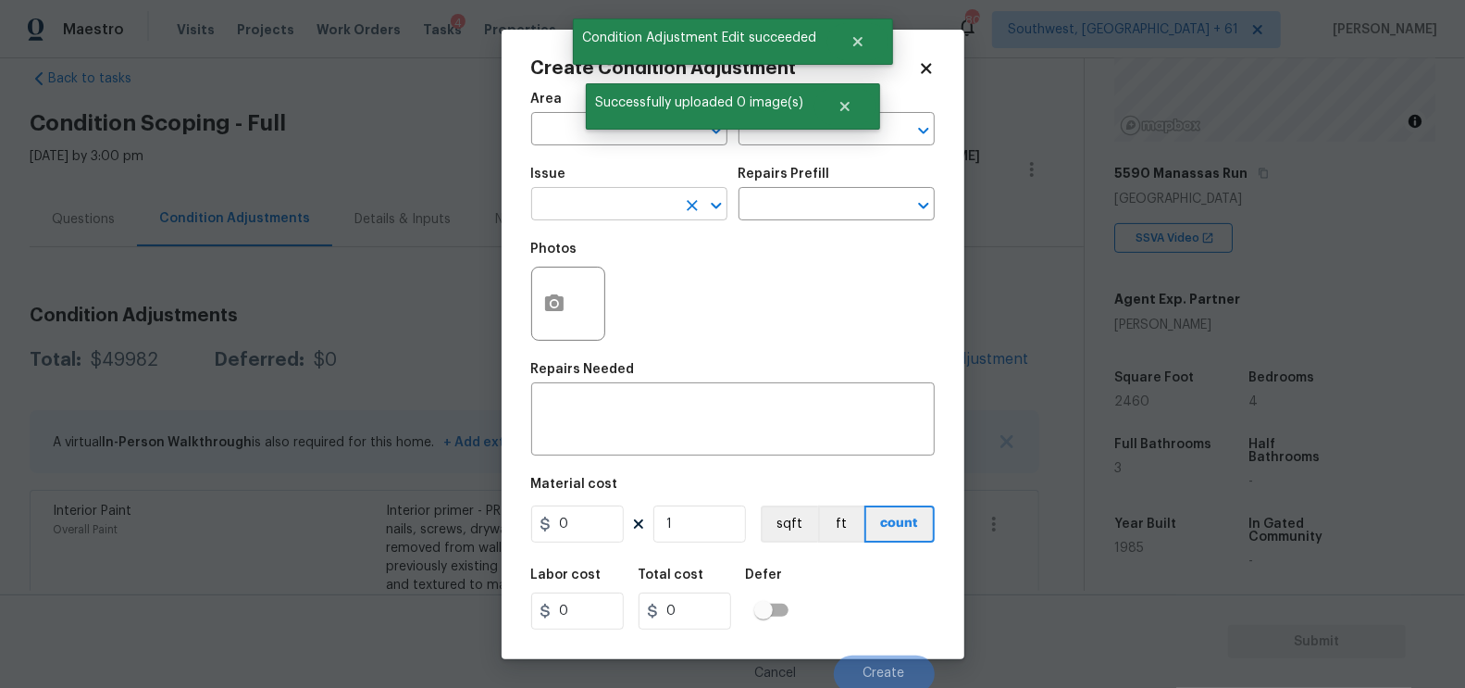
click at [605, 209] on input "text" at bounding box center [603, 206] width 144 height 29
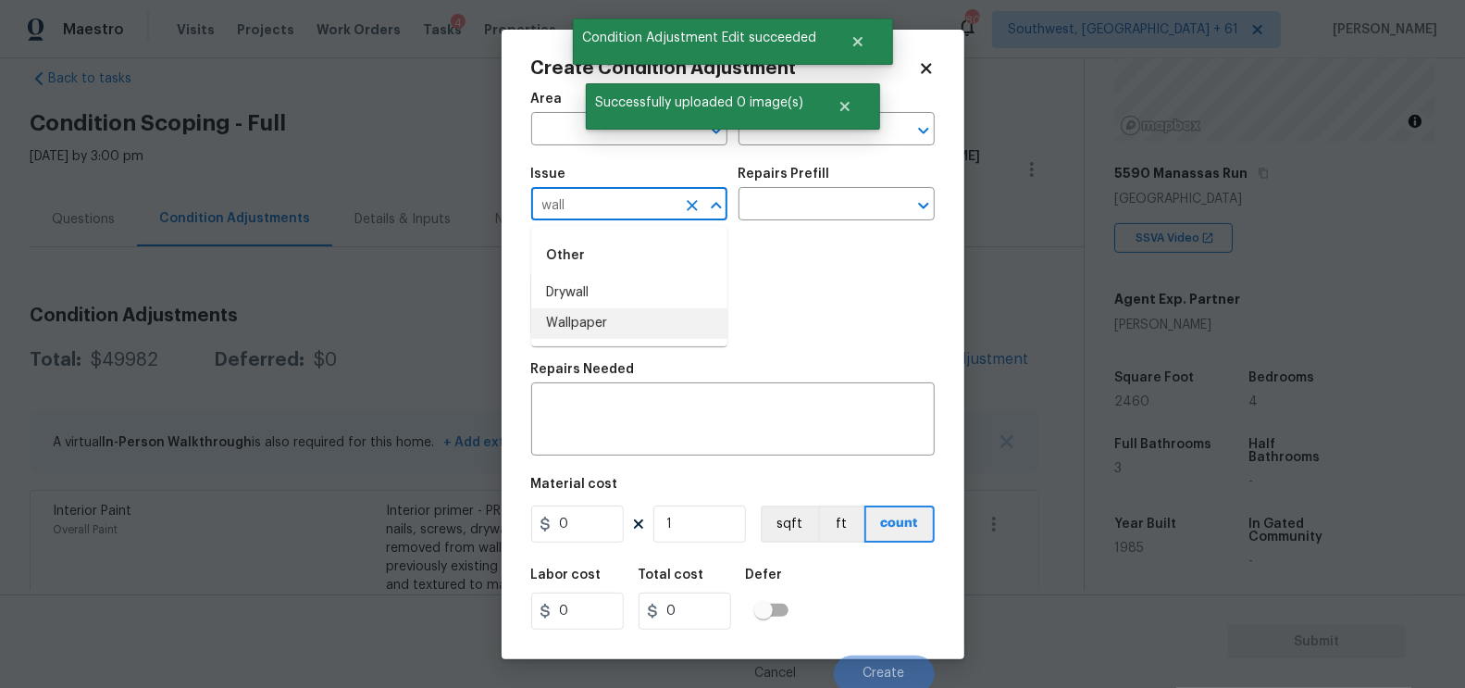
click at [601, 334] on li "Wallpaper" at bounding box center [629, 323] width 196 height 31
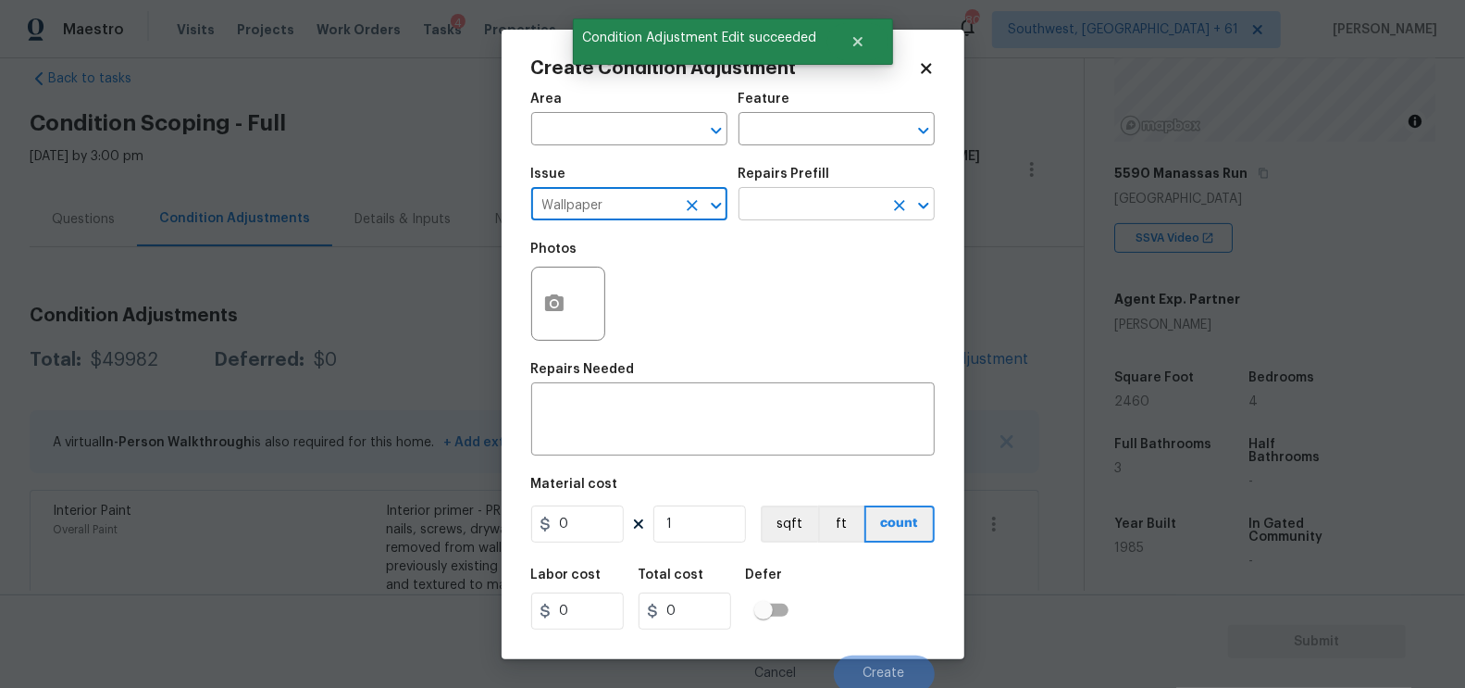
type input "Wallpaper"
click at [822, 201] on input "text" at bounding box center [811, 206] width 144 height 29
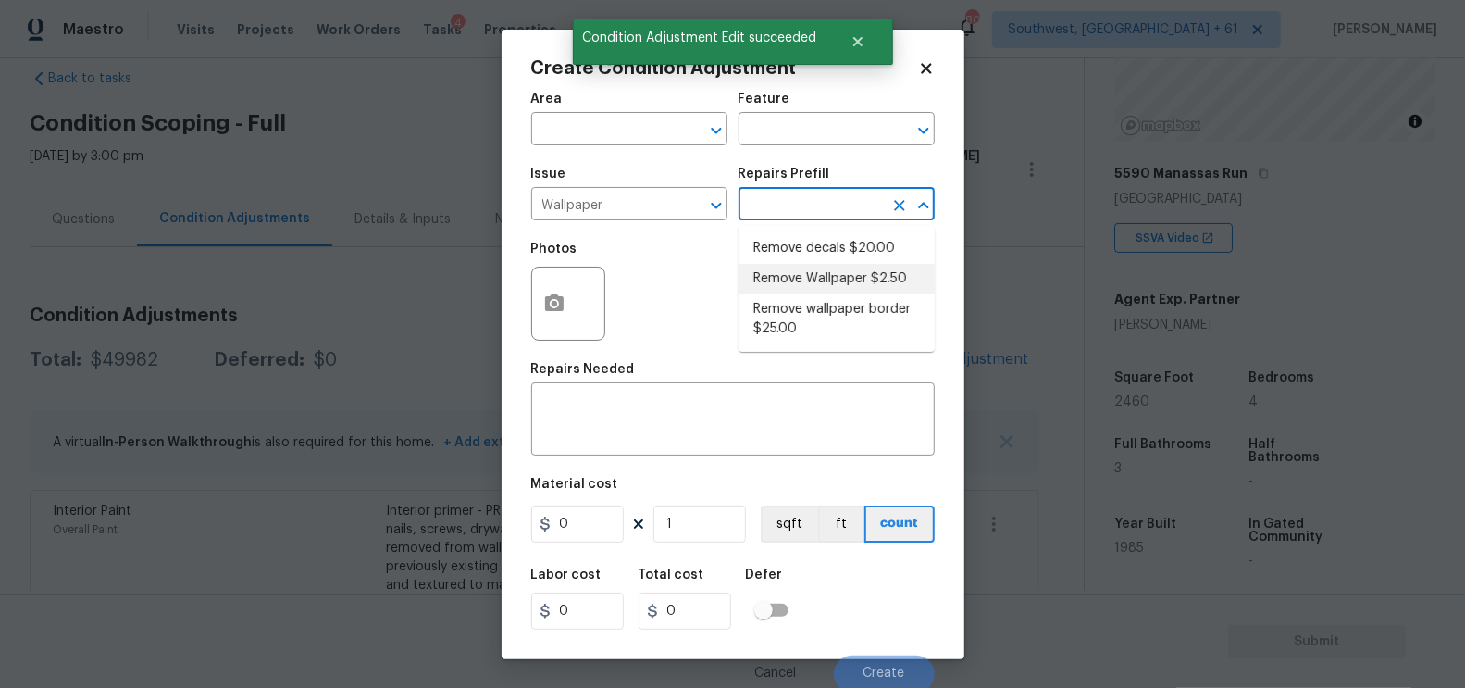
click at [801, 279] on li "Remove Wallpaper $2.50" at bounding box center [837, 279] width 196 height 31
type input "Walls and Ceiling"
type textarea "Remove wallpaper and texture walls to best match existing conditions"
type input "2.5"
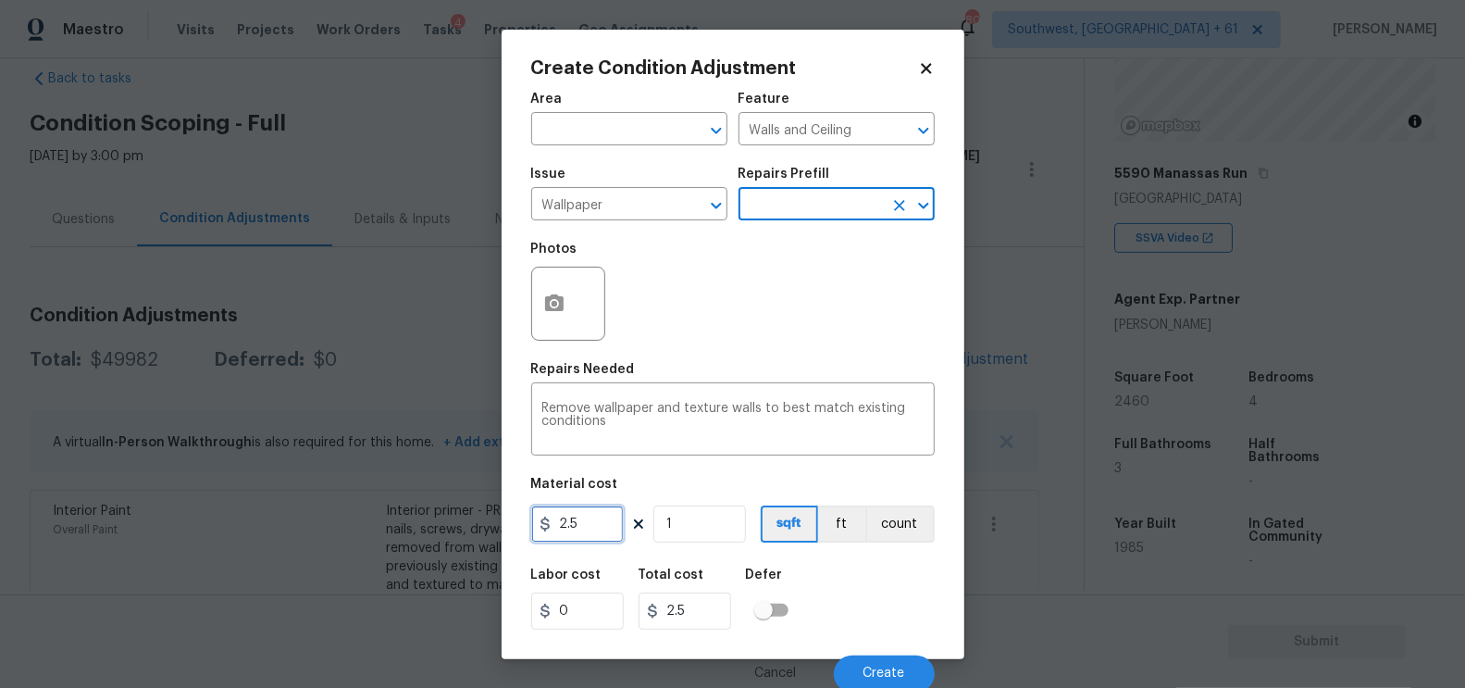
click at [598, 525] on input "2.5" at bounding box center [577, 523] width 93 height 37
type input "650"
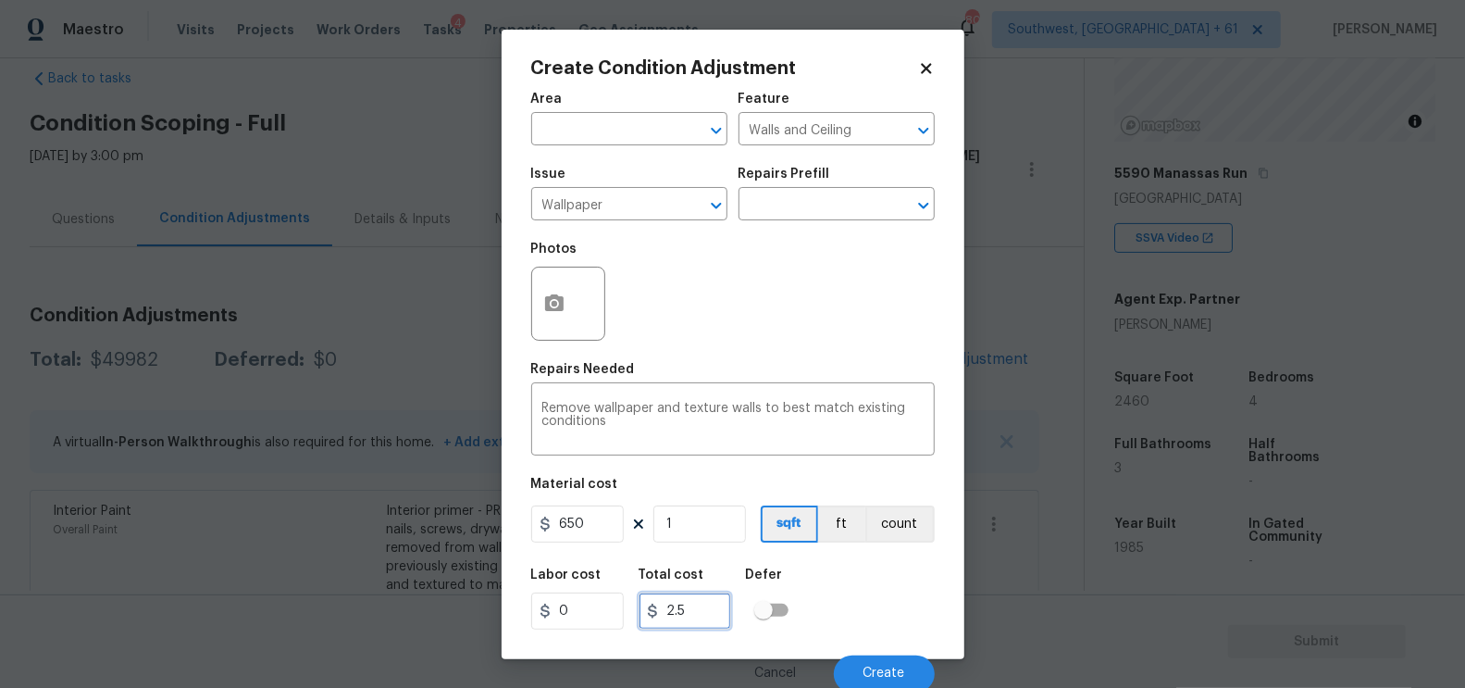
click at [689, 594] on input "2.5" at bounding box center [685, 610] width 93 height 37
type input "650"
click at [564, 309] on icon "button" at bounding box center [554, 303] width 22 height 22
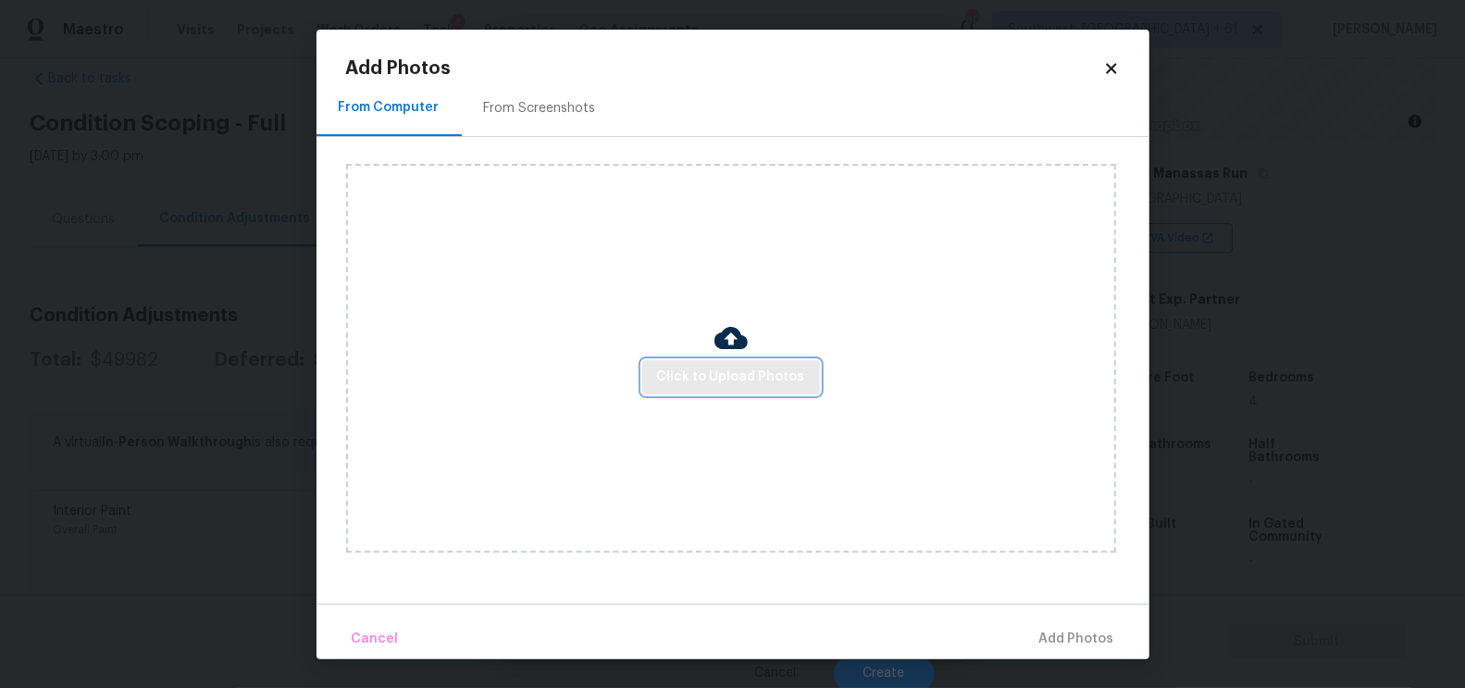
click at [719, 382] on span "Click to Upload Photos" at bounding box center [731, 377] width 148 height 23
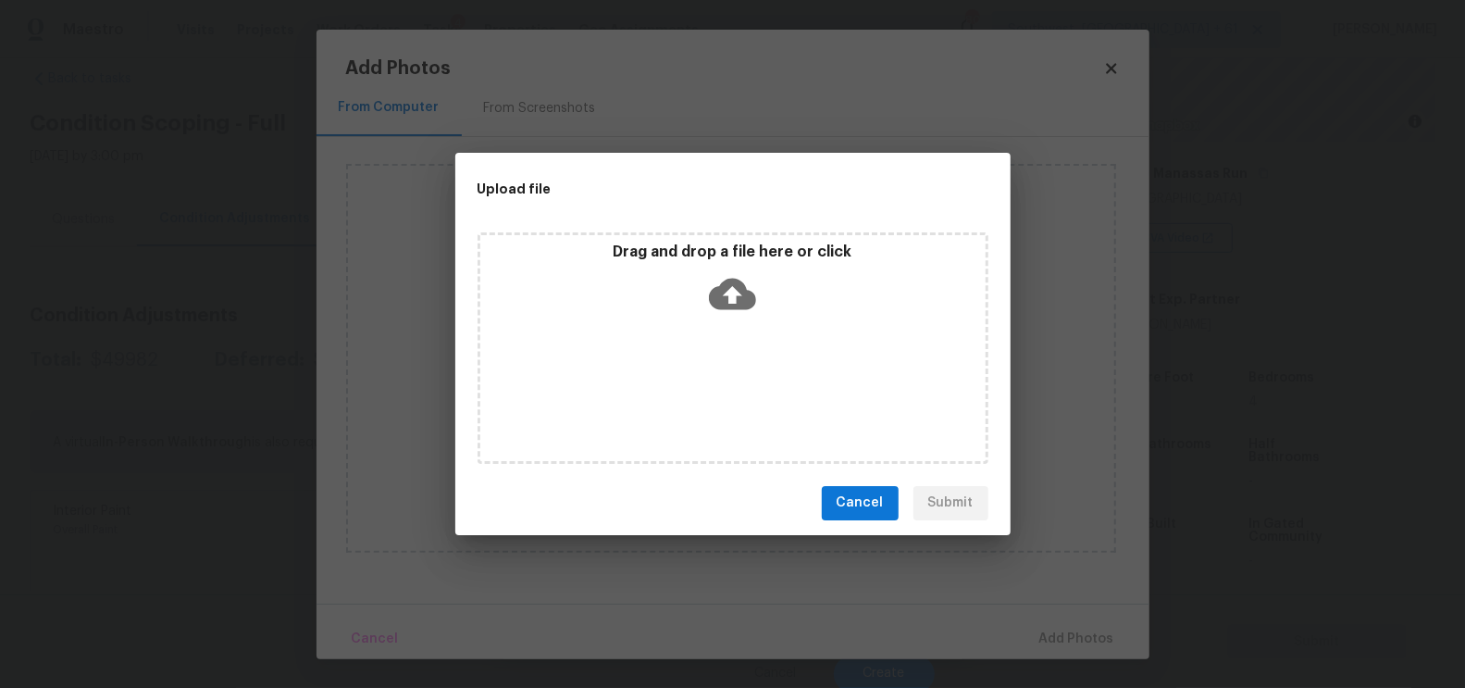
click at [730, 347] on div "Drag and drop a file here or click" at bounding box center [733, 347] width 511 height 231
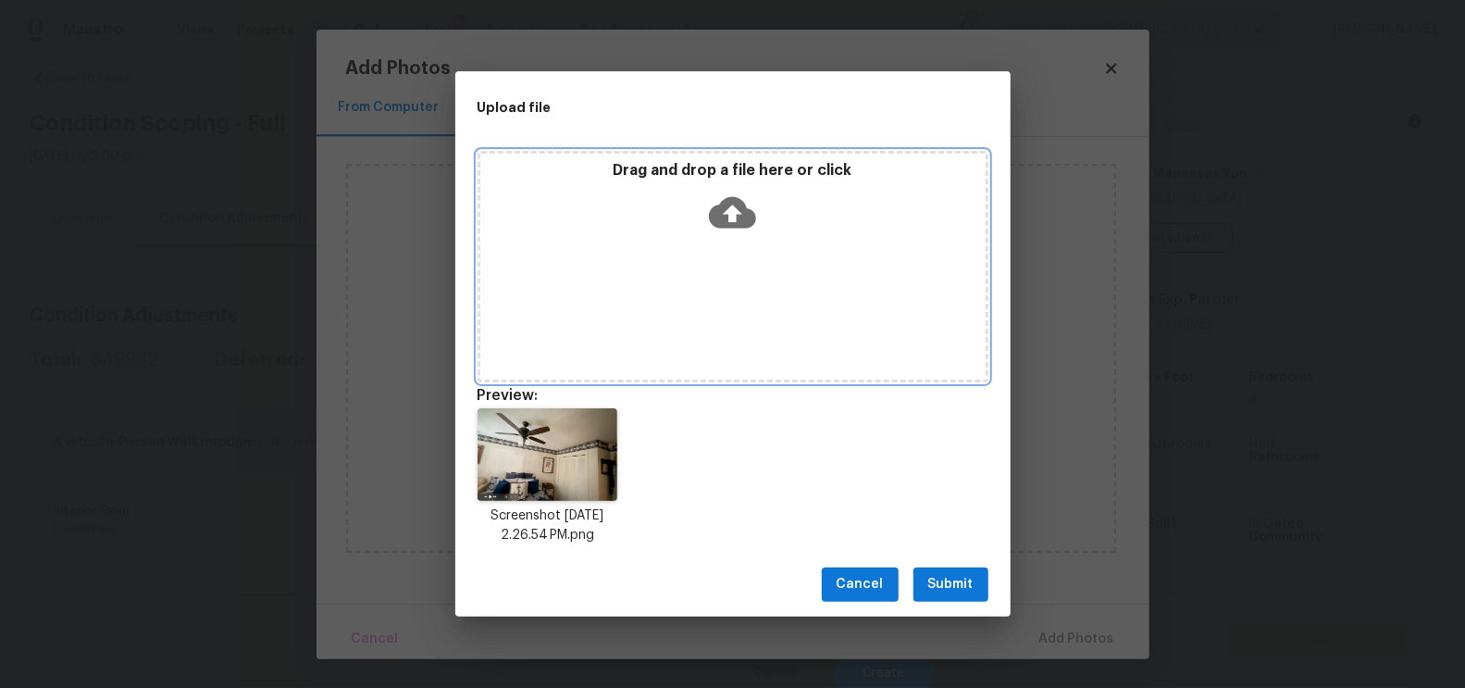
click at [771, 239] on div "Drag and drop a file here or click" at bounding box center [732, 201] width 505 height 80
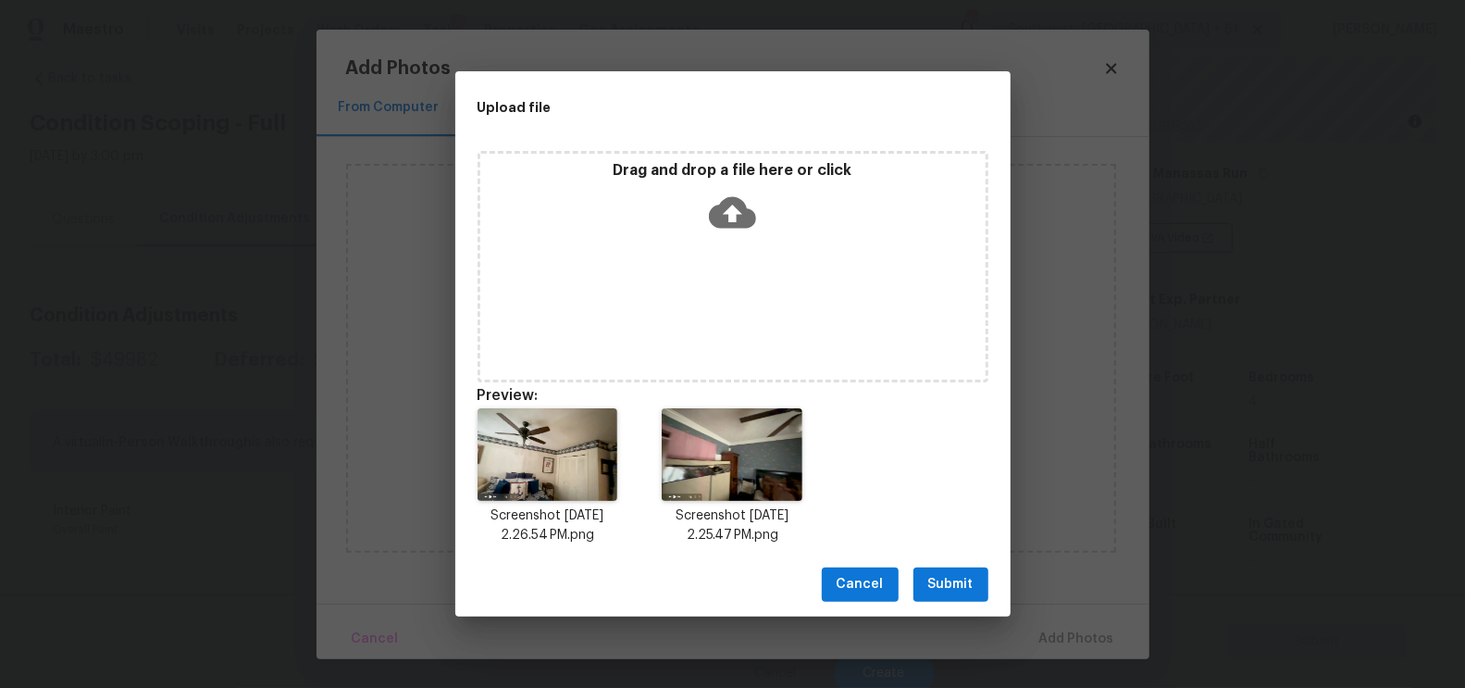
click at [962, 596] on button "Submit" at bounding box center [950, 584] width 75 height 34
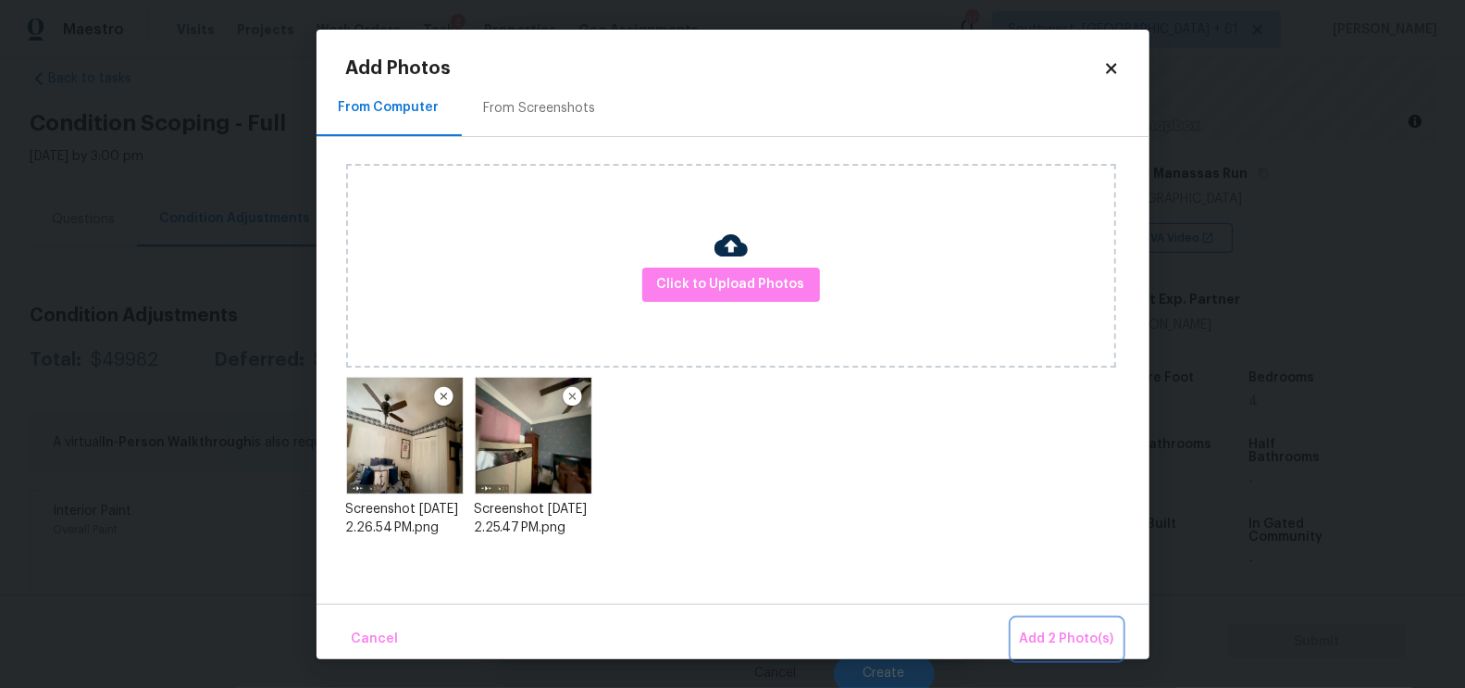
click at [1069, 635] on span "Add 2 Photo(s)" at bounding box center [1067, 638] width 94 height 23
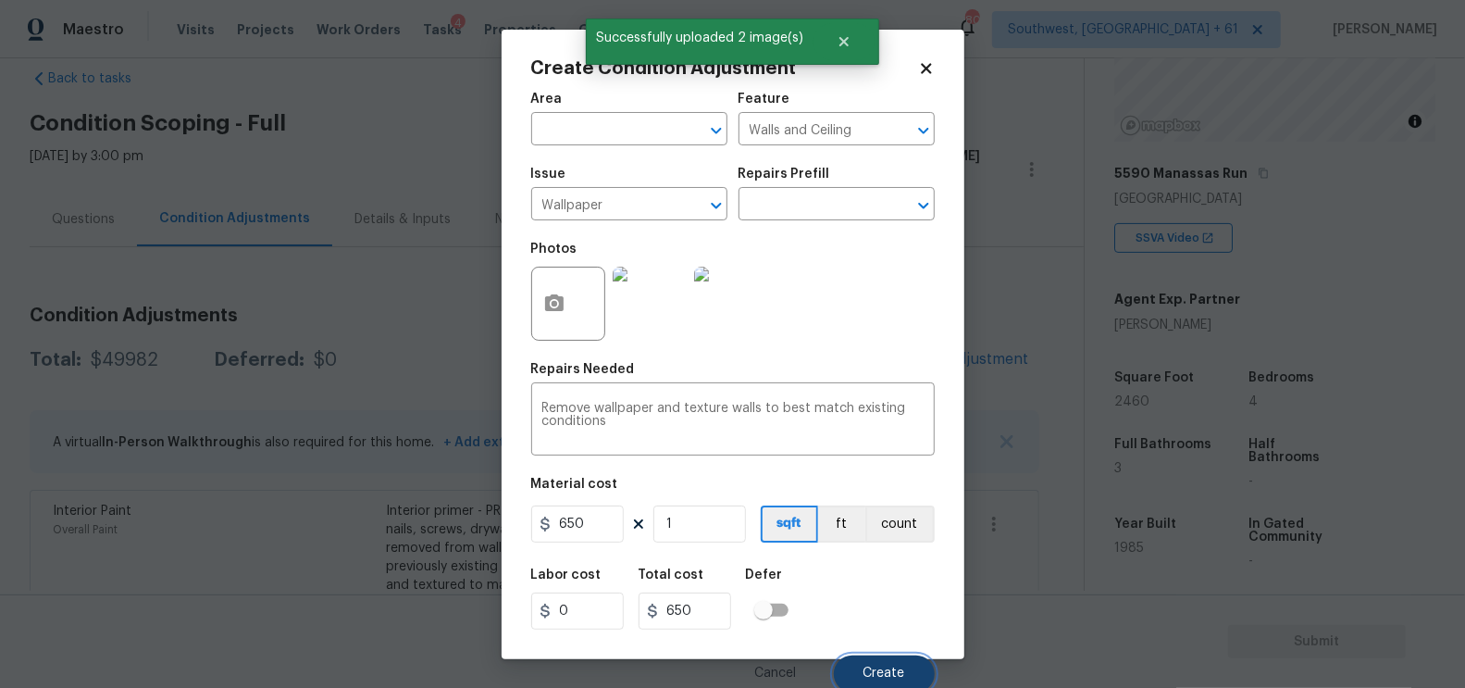
click at [893, 675] on span "Create" at bounding box center [884, 673] width 42 height 14
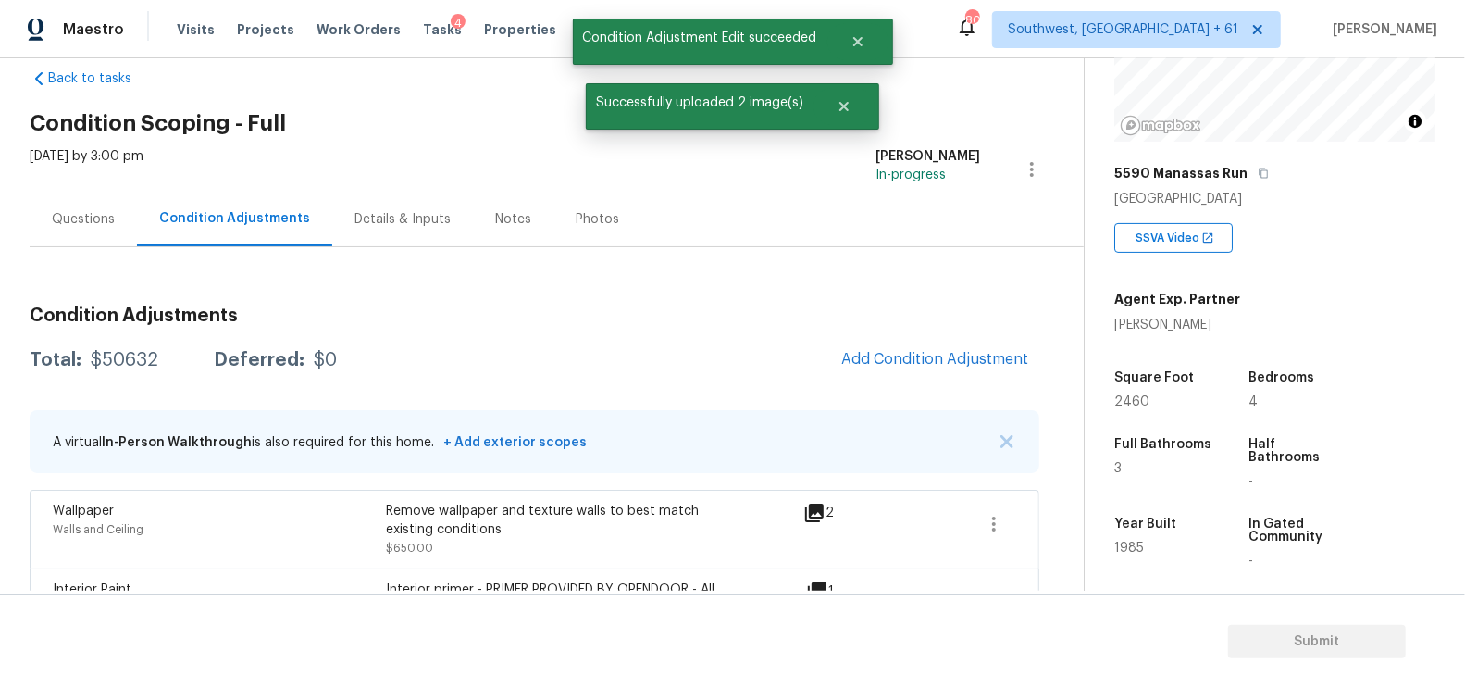
click at [900, 319] on h3 "Condition Adjustments" at bounding box center [535, 315] width 1010 height 19
click at [912, 348] on button "Add Condition Adjustment" at bounding box center [934, 359] width 209 height 39
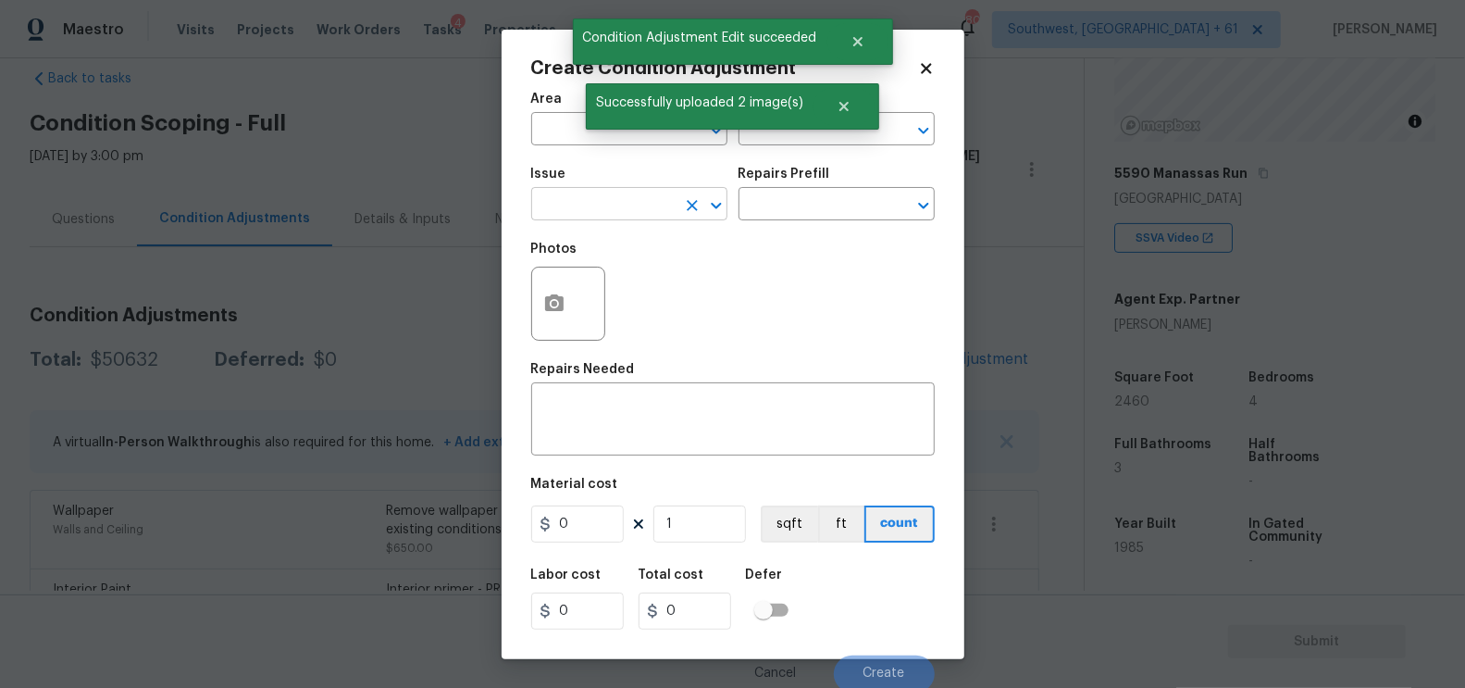
click at [614, 209] on input "text" at bounding box center [603, 206] width 144 height 29
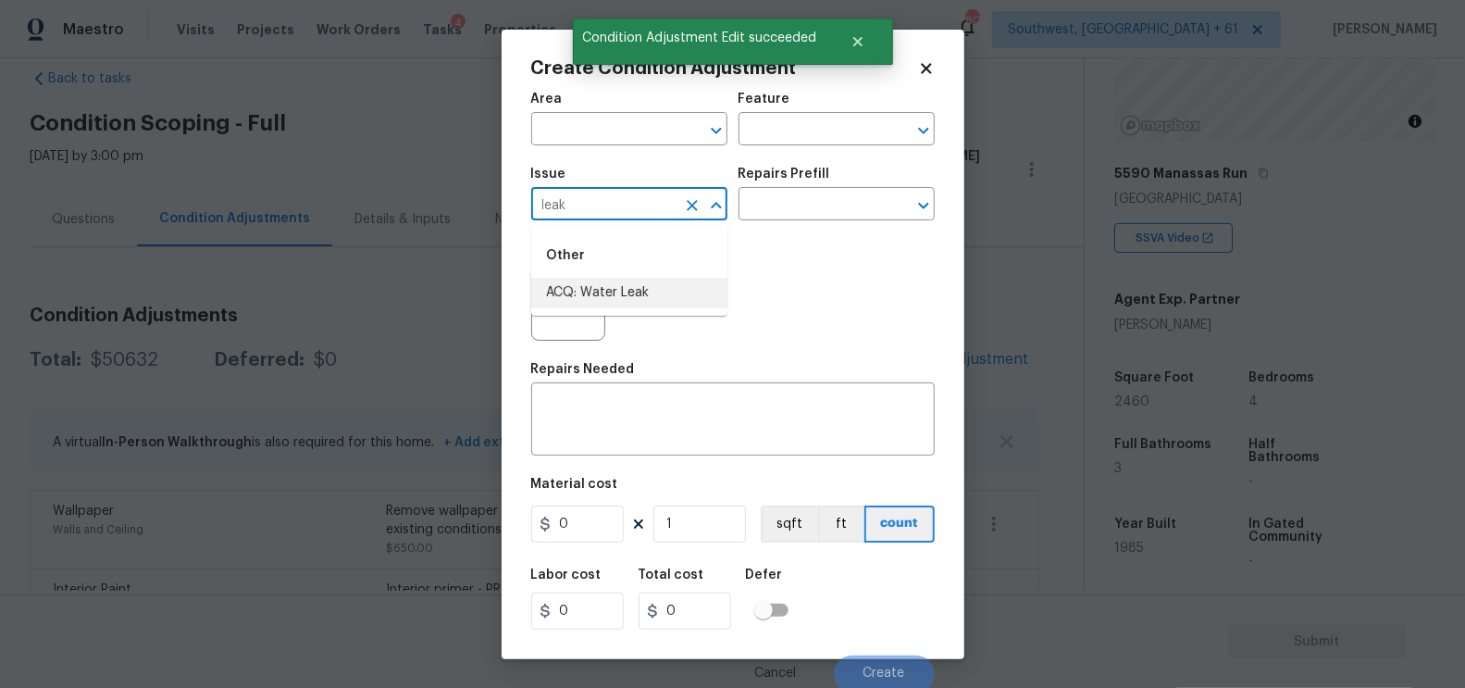
click at [635, 287] on li "ACQ: Water Leak" at bounding box center [629, 293] width 196 height 31
type input "ACQ: Water Leak"
click at [815, 196] on input "text" at bounding box center [811, 206] width 144 height 29
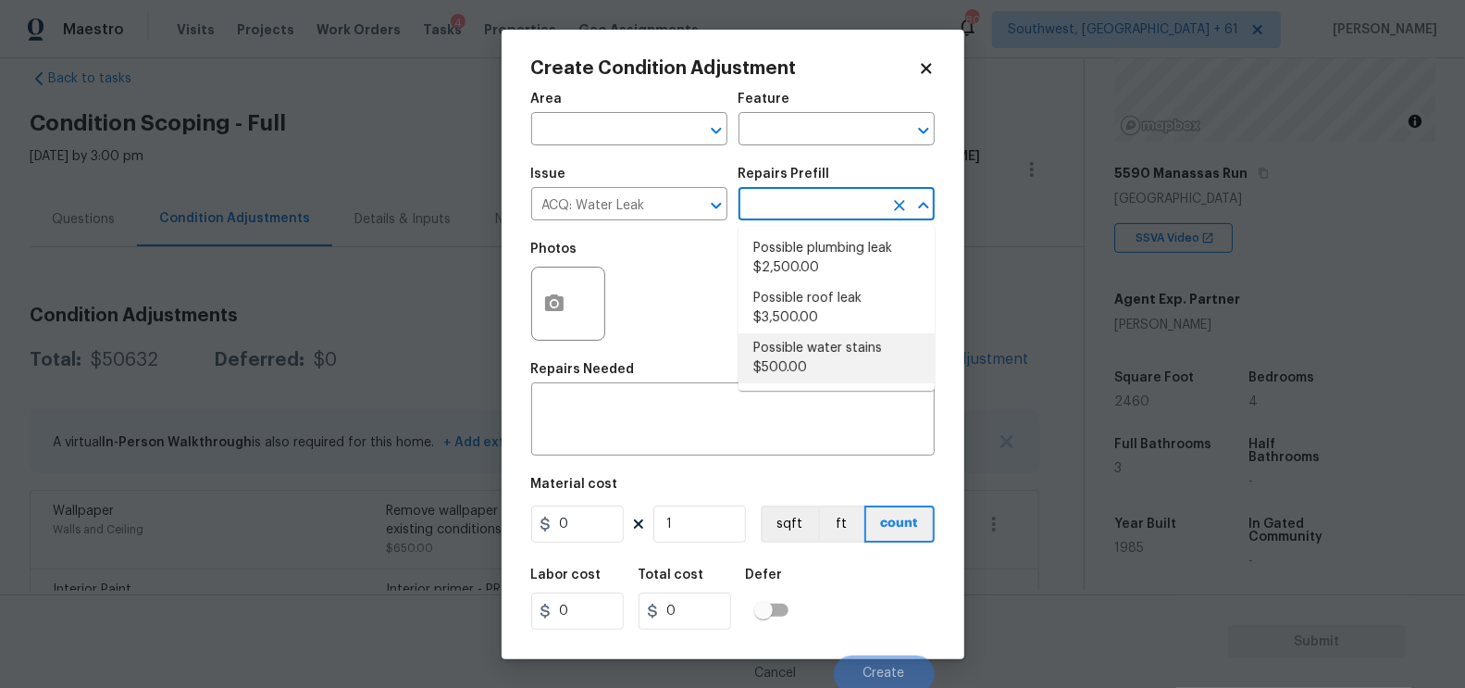
click at [804, 315] on li "Possible roof leak $3,500.00" at bounding box center [837, 308] width 196 height 50
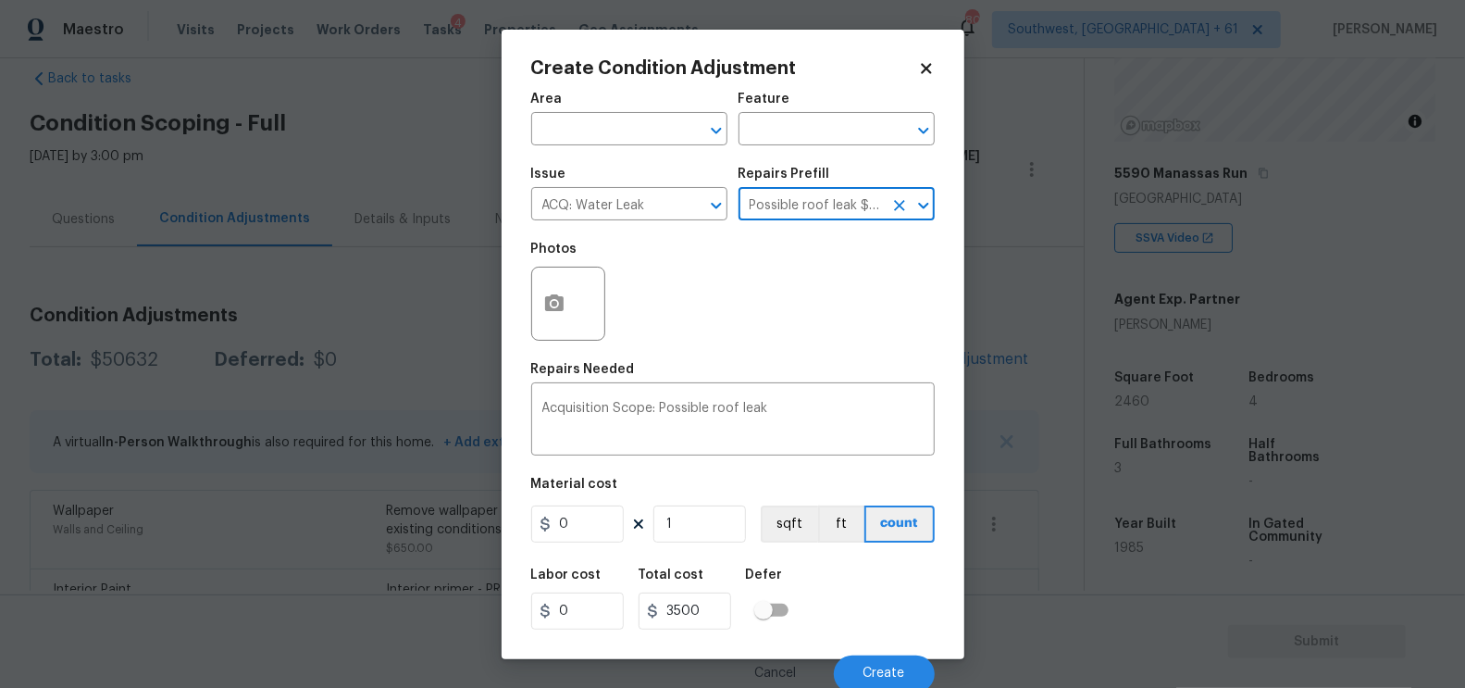
type input "Acquisition"
type textarea "Acquisition Scope: Possible roof leak"
type input "3500"
click at [565, 519] on input "3500" at bounding box center [577, 523] width 93 height 37
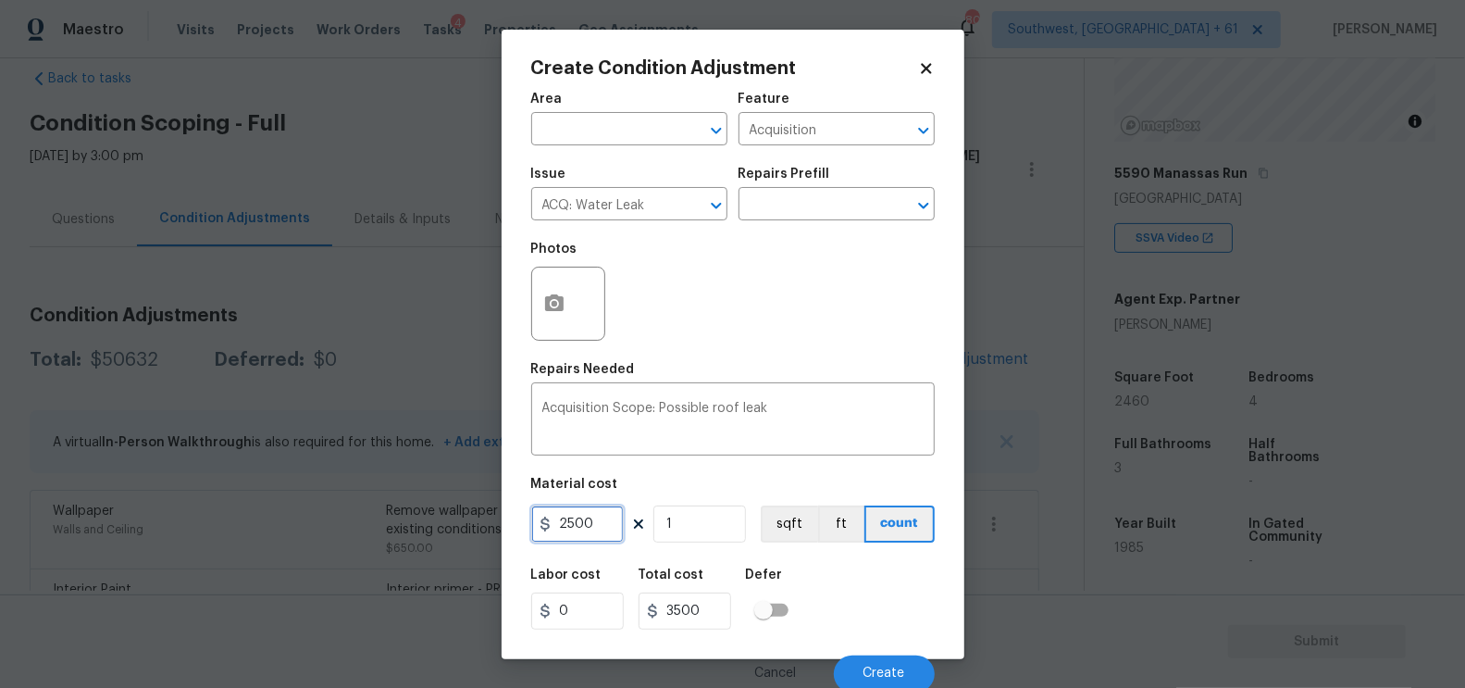
type input "2500"
click at [719, 609] on input "3500" at bounding box center [685, 610] width 93 height 37
type input "2500"
click at [528, 300] on div "Create Condition Adjustment Area ​ Feature Acquisition ​ Issue ACQ: Water Leak …" at bounding box center [733, 344] width 463 height 629
click at [556, 314] on icon "button" at bounding box center [554, 303] width 22 height 22
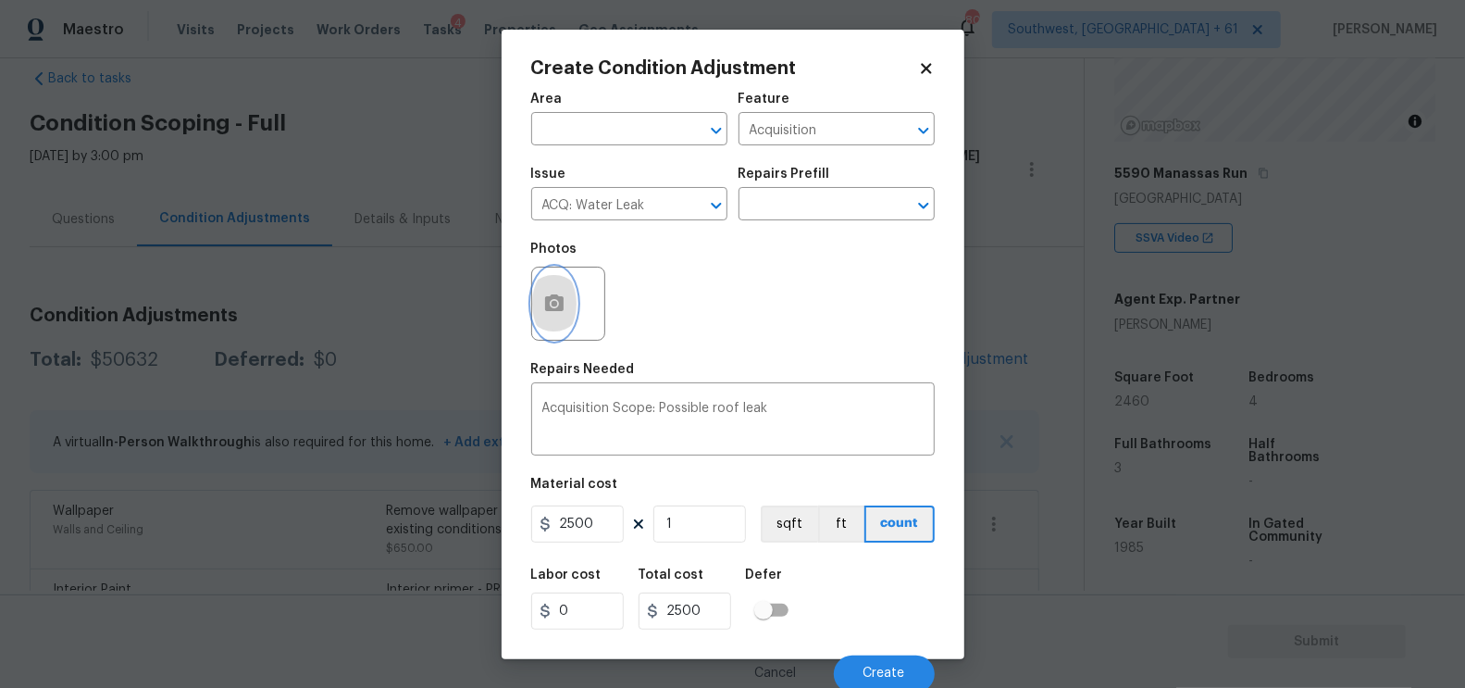
click at [554, 283] on button "button" at bounding box center [554, 303] width 44 height 72
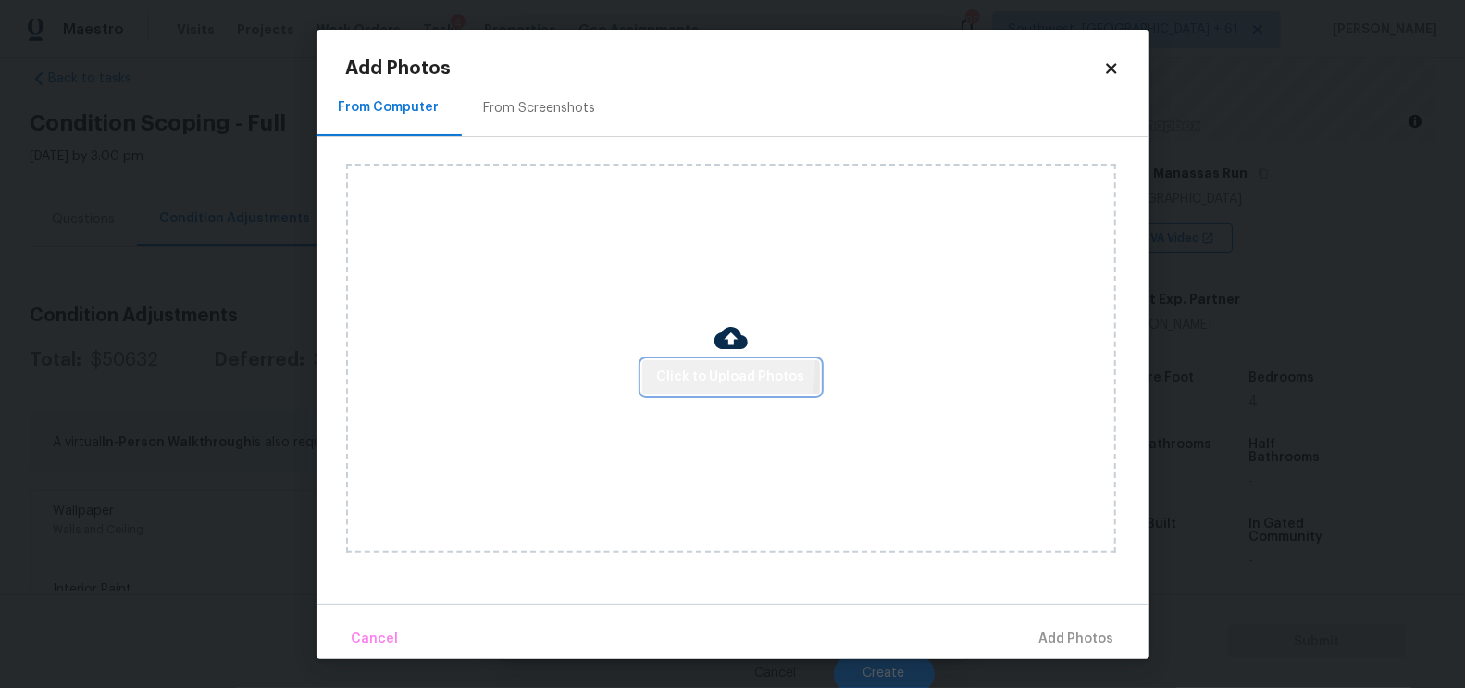
click at [699, 367] on span "Click to Upload Photos" at bounding box center [731, 377] width 148 height 23
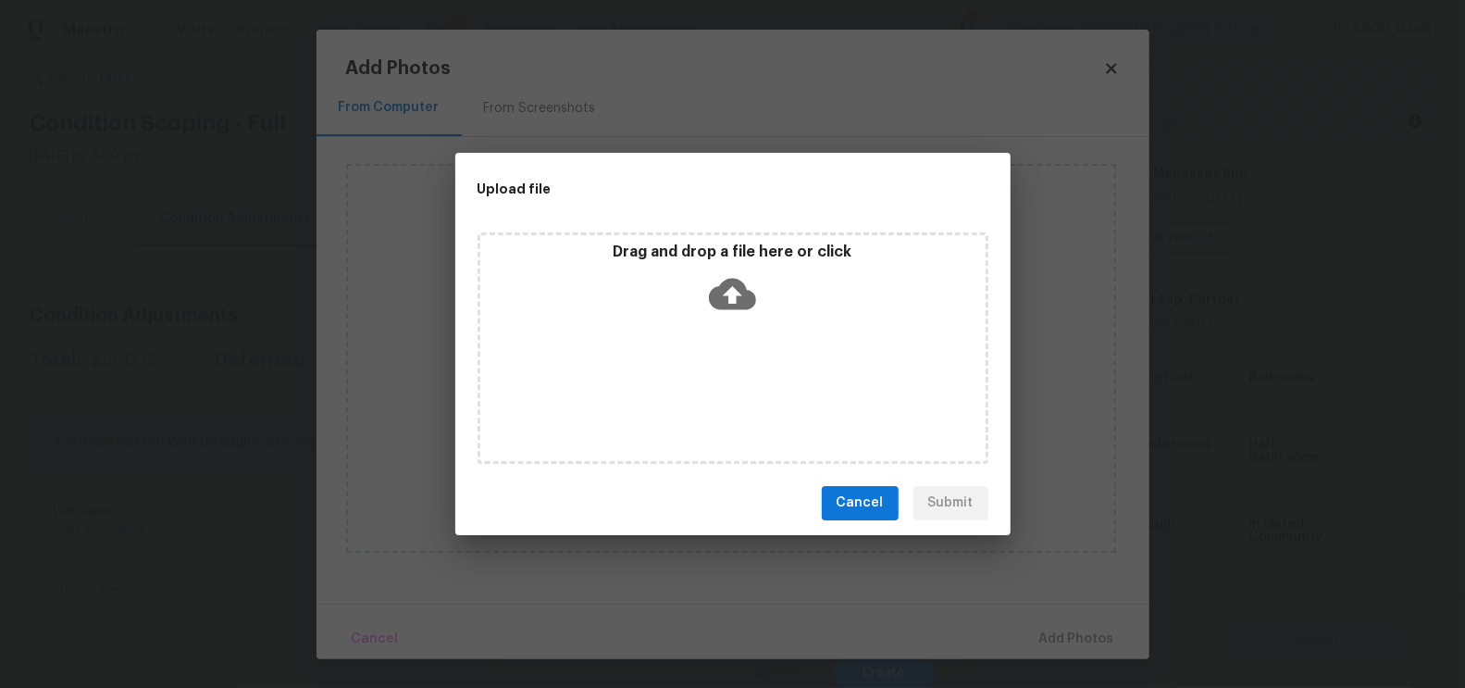
click at [714, 328] on div "Drag and drop a file here or click" at bounding box center [733, 347] width 511 height 231
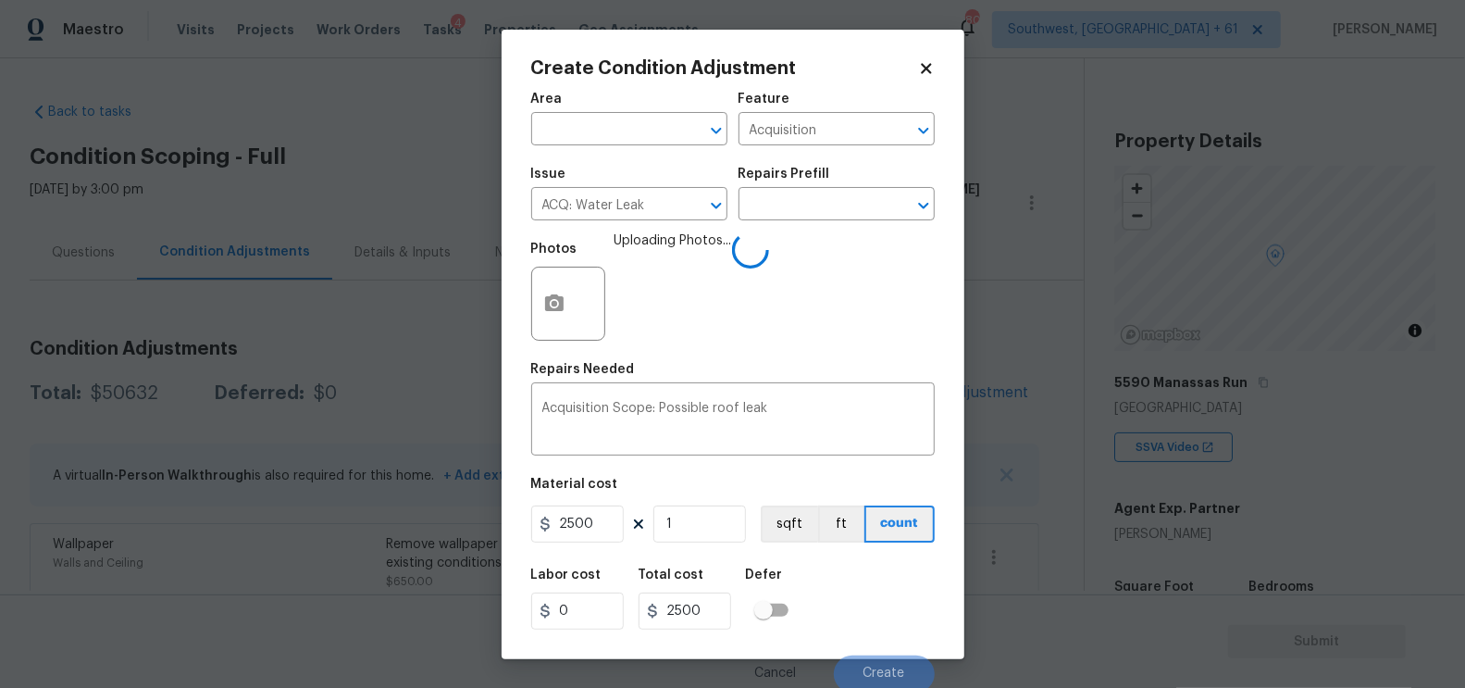
scroll to position [209, 0]
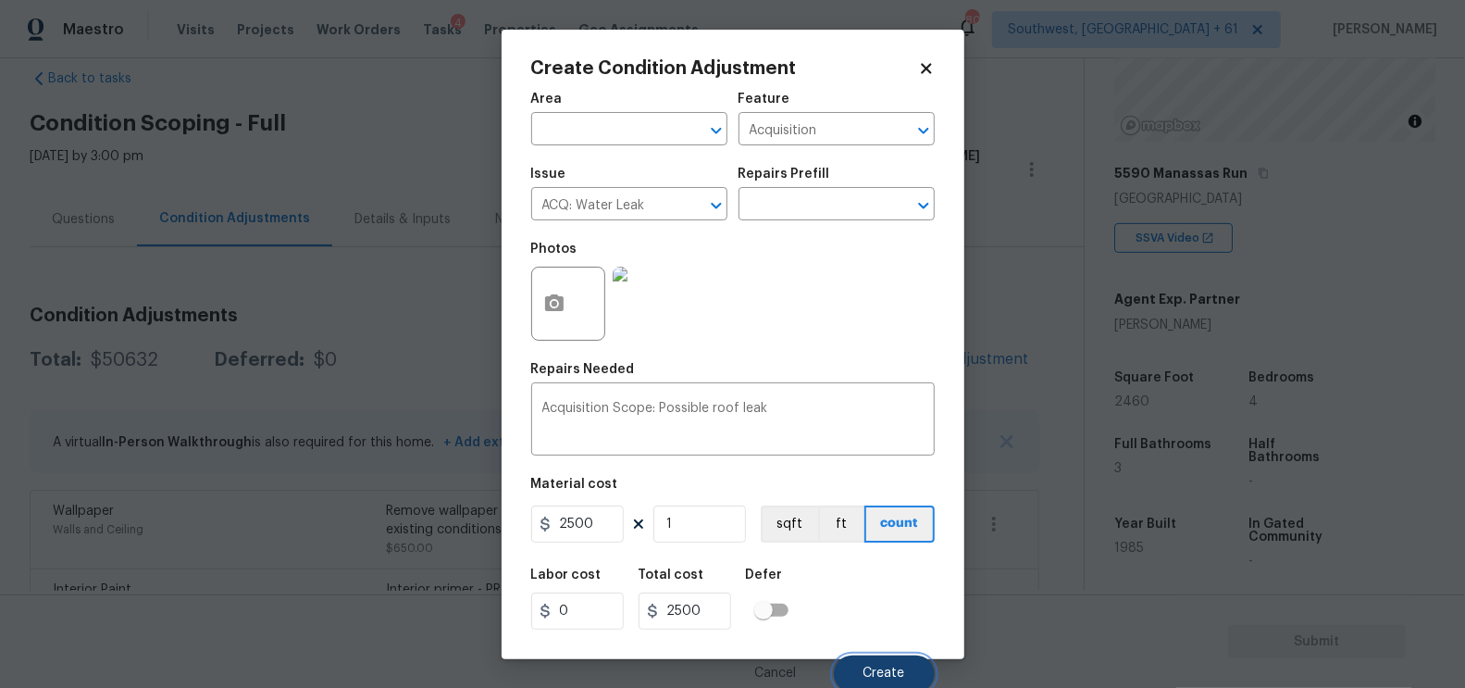
click at [901, 667] on button "Create" at bounding box center [884, 673] width 101 height 37
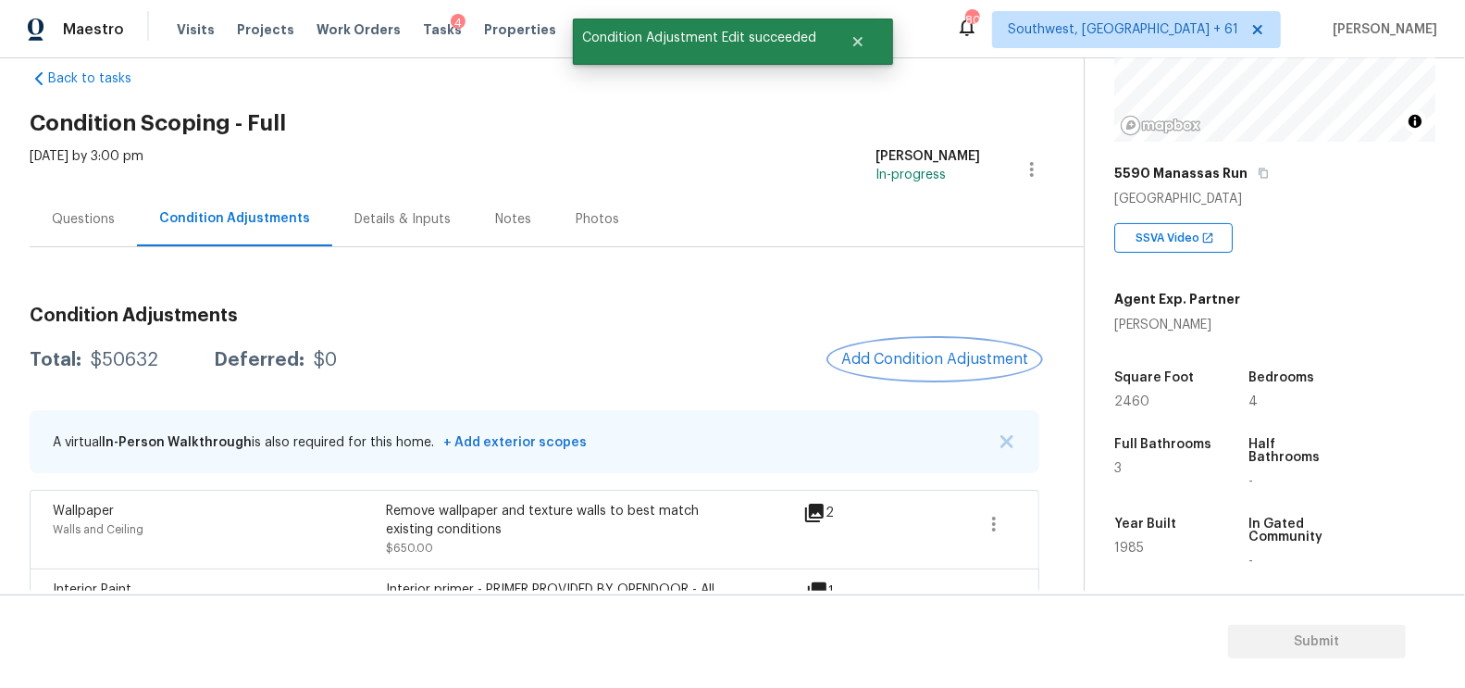
click at [900, 348] on button "Add Condition Adjustment" at bounding box center [934, 359] width 209 height 39
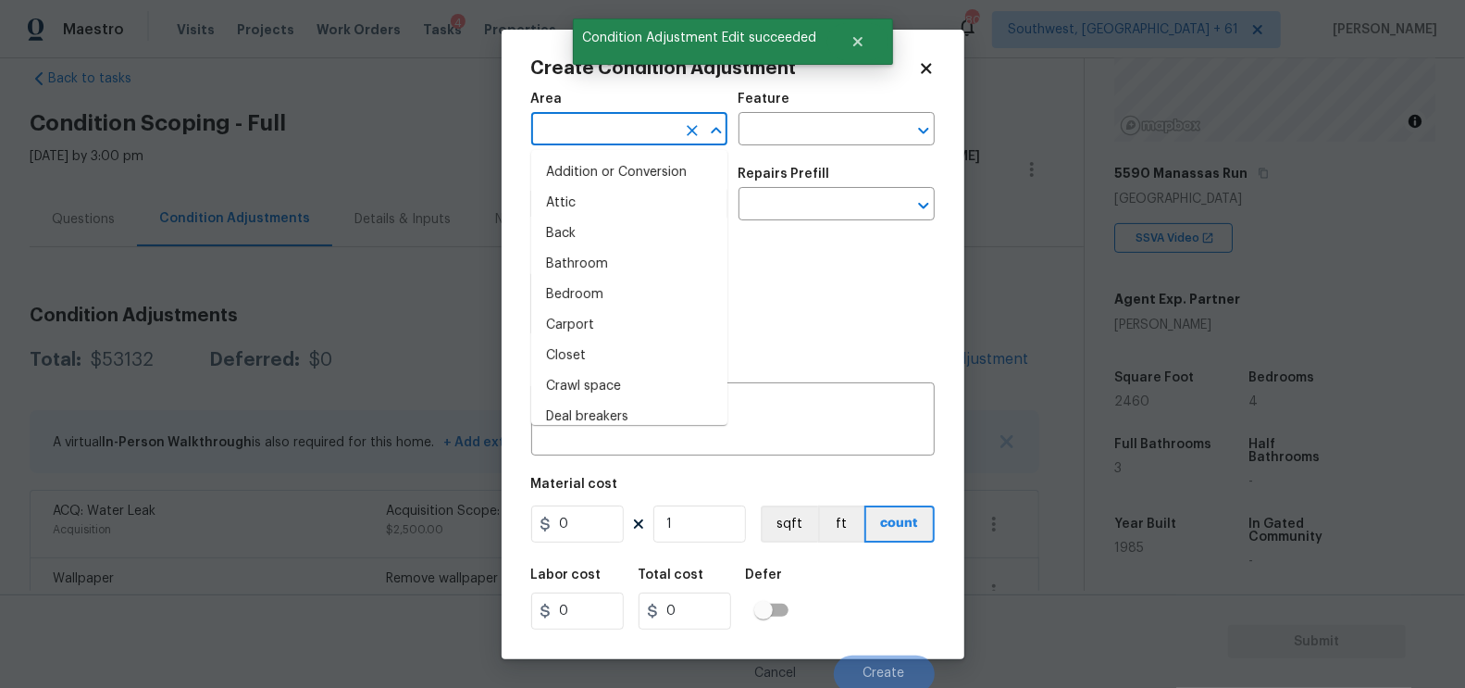
click at [560, 141] on input "text" at bounding box center [603, 131] width 144 height 29
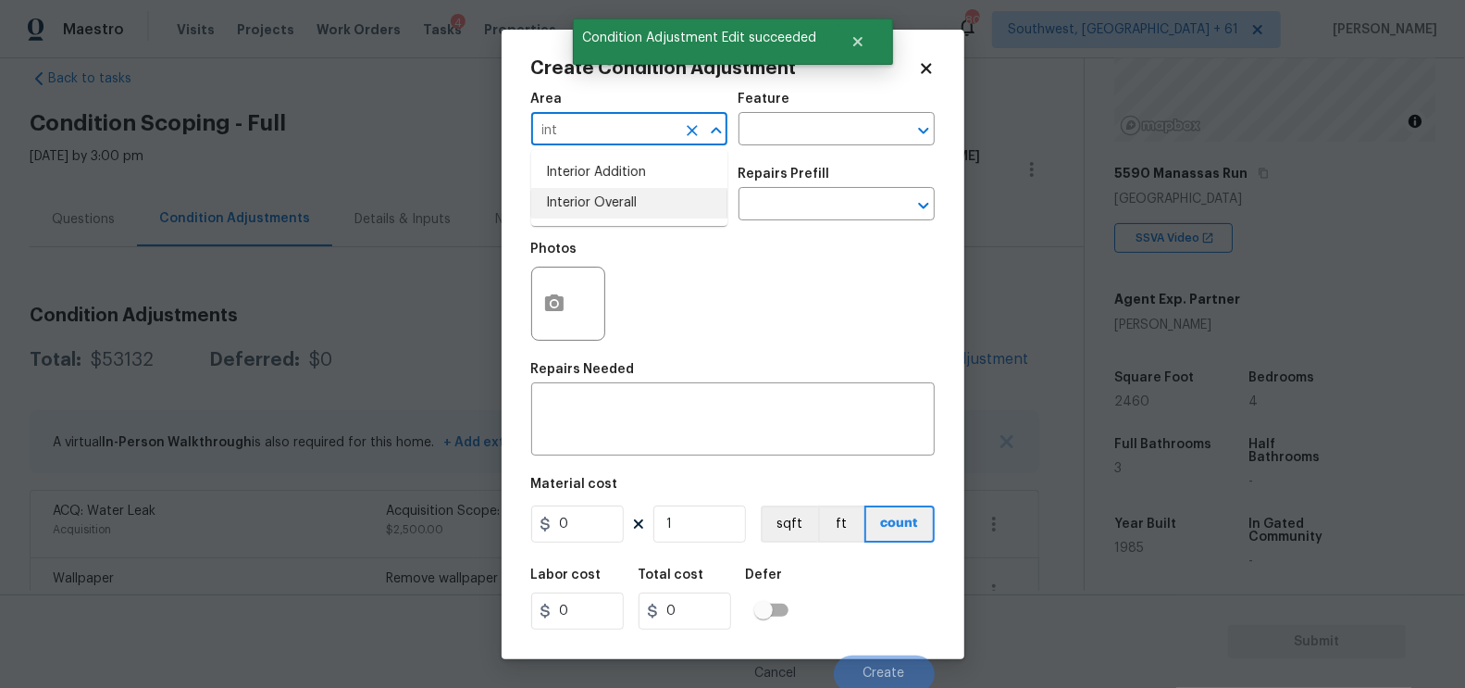
click at [586, 206] on li "Interior Overall" at bounding box center [629, 203] width 196 height 31
type input "Interior Overall"
click at [582, 437] on textarea at bounding box center [732, 421] width 381 height 39
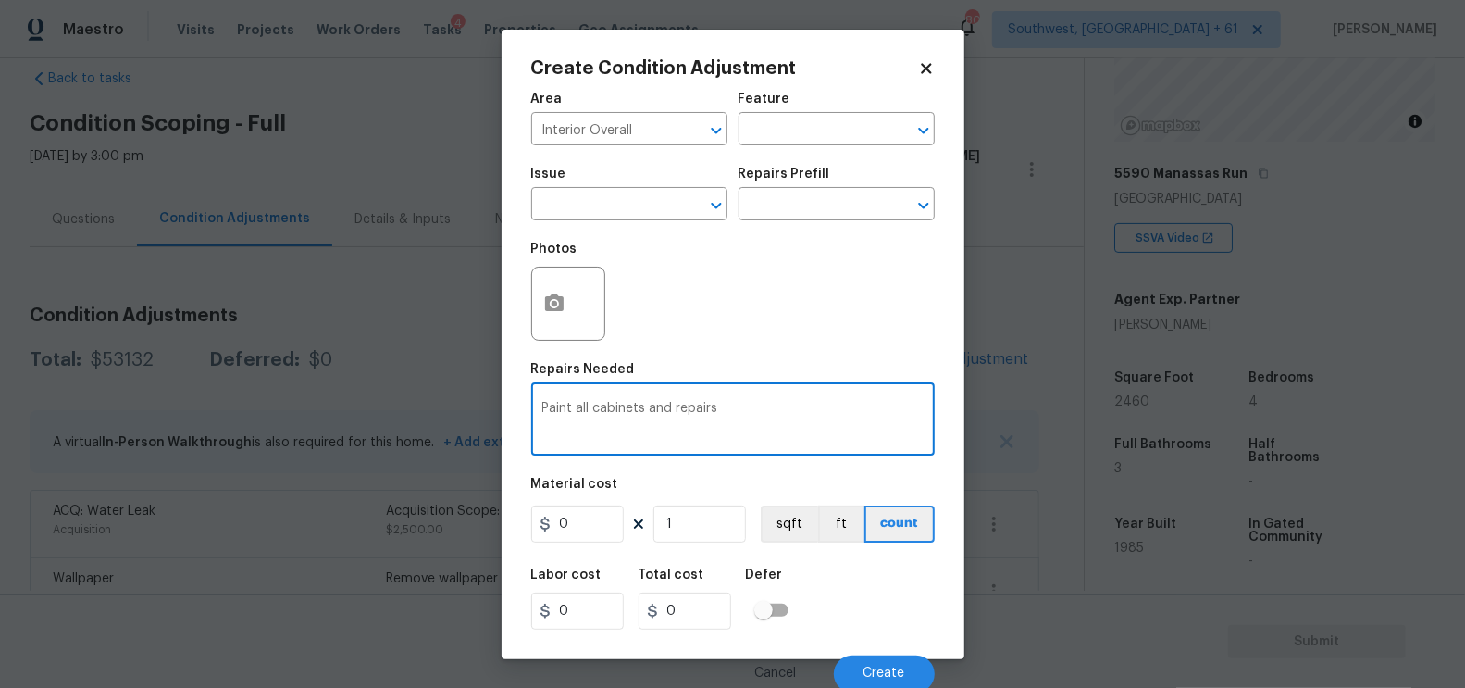
type textarea "Paint all cabinets and repairs"
click at [581, 533] on input "0" at bounding box center [577, 523] width 93 height 37
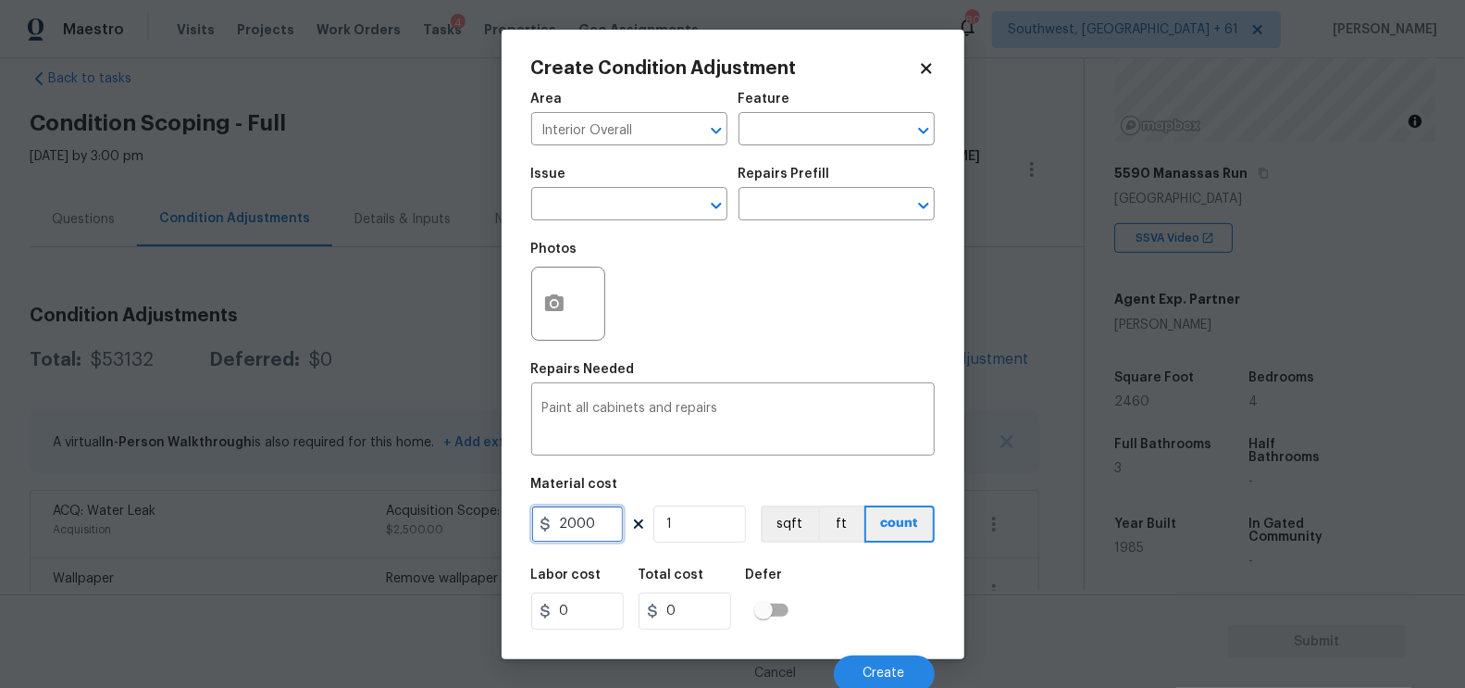
type input "2000"
click at [662, 596] on input "0" at bounding box center [685, 610] width 93 height 37
type input "2000"
click at [946, 680] on body "Maestro Visits Projects Work Orders Tasks 4 Properties Geo Assignments [GEOGRAP…" at bounding box center [732, 344] width 1465 height 688
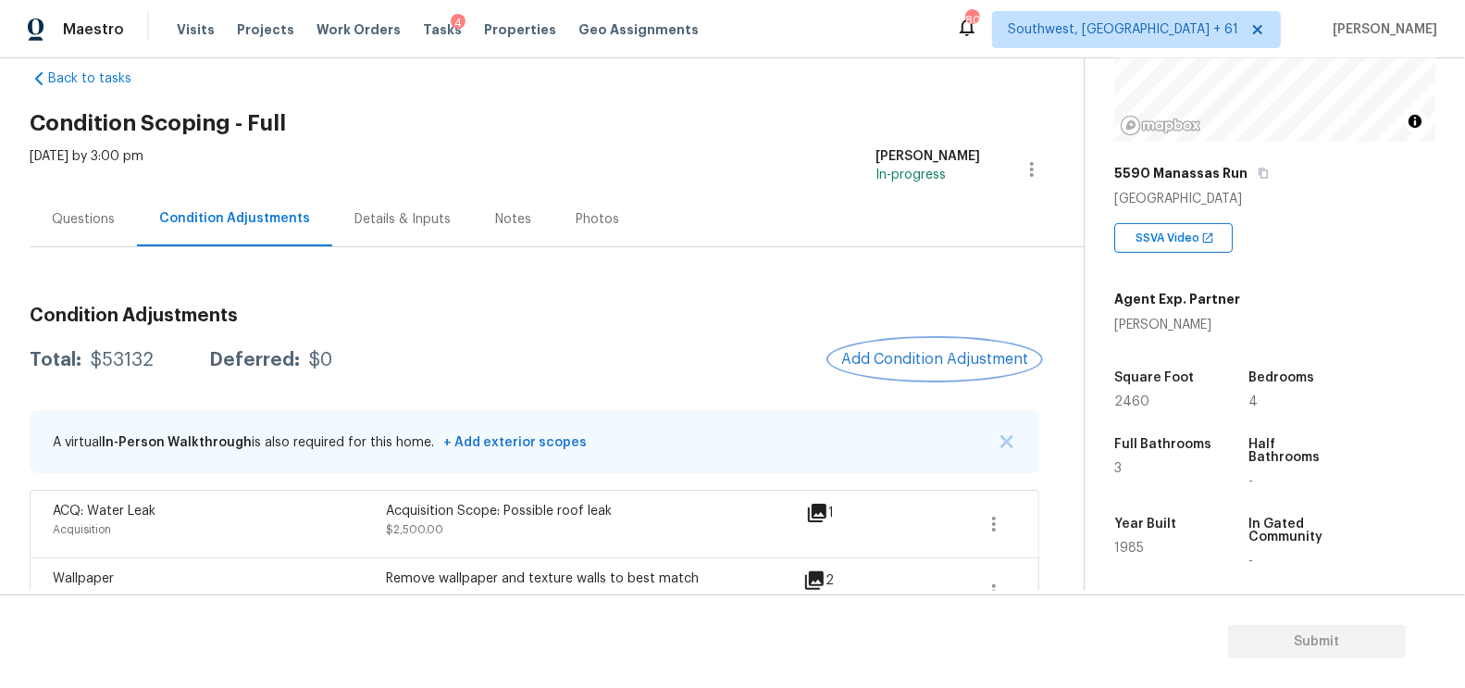
click at [894, 369] on button "Add Condition Adjustment" at bounding box center [934, 359] width 209 height 39
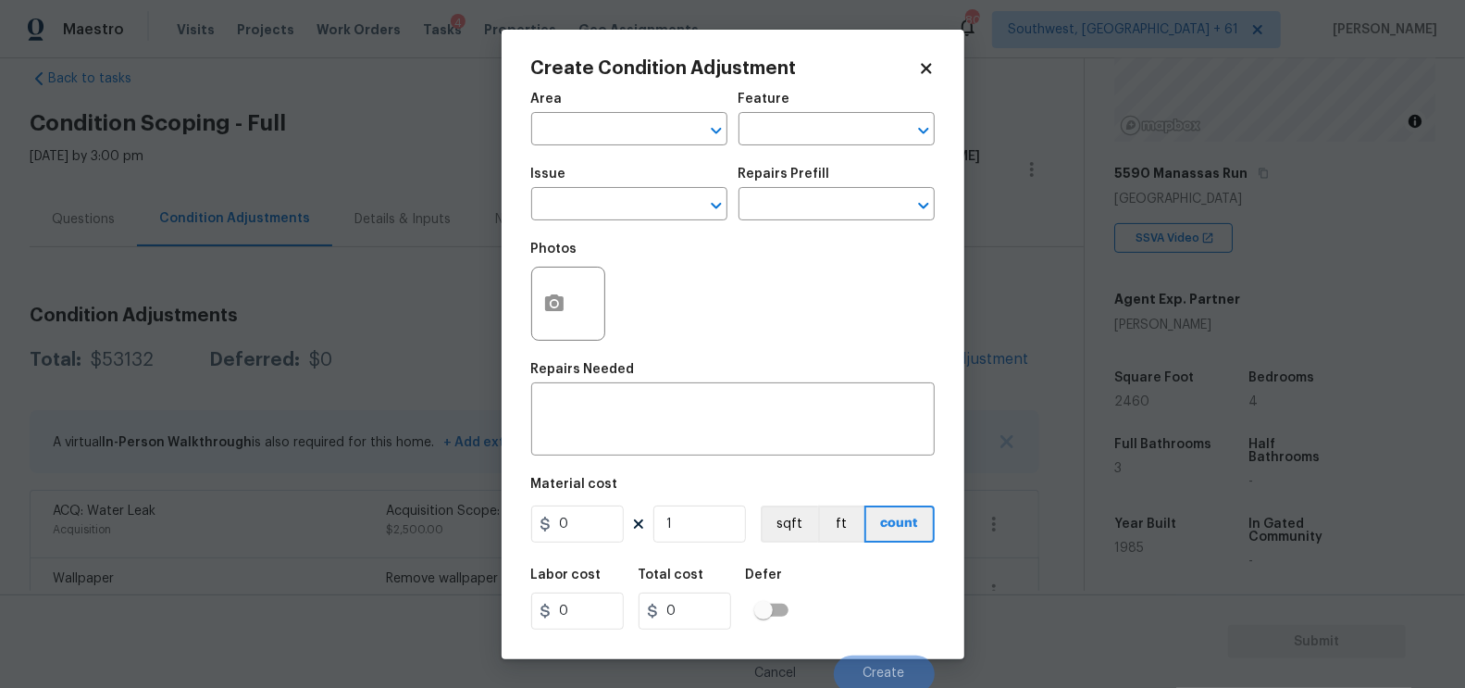
click at [535, 228] on span "Issue ​" at bounding box center [629, 193] width 196 height 75
click at [564, 211] on input "text" at bounding box center [603, 206] width 144 height 29
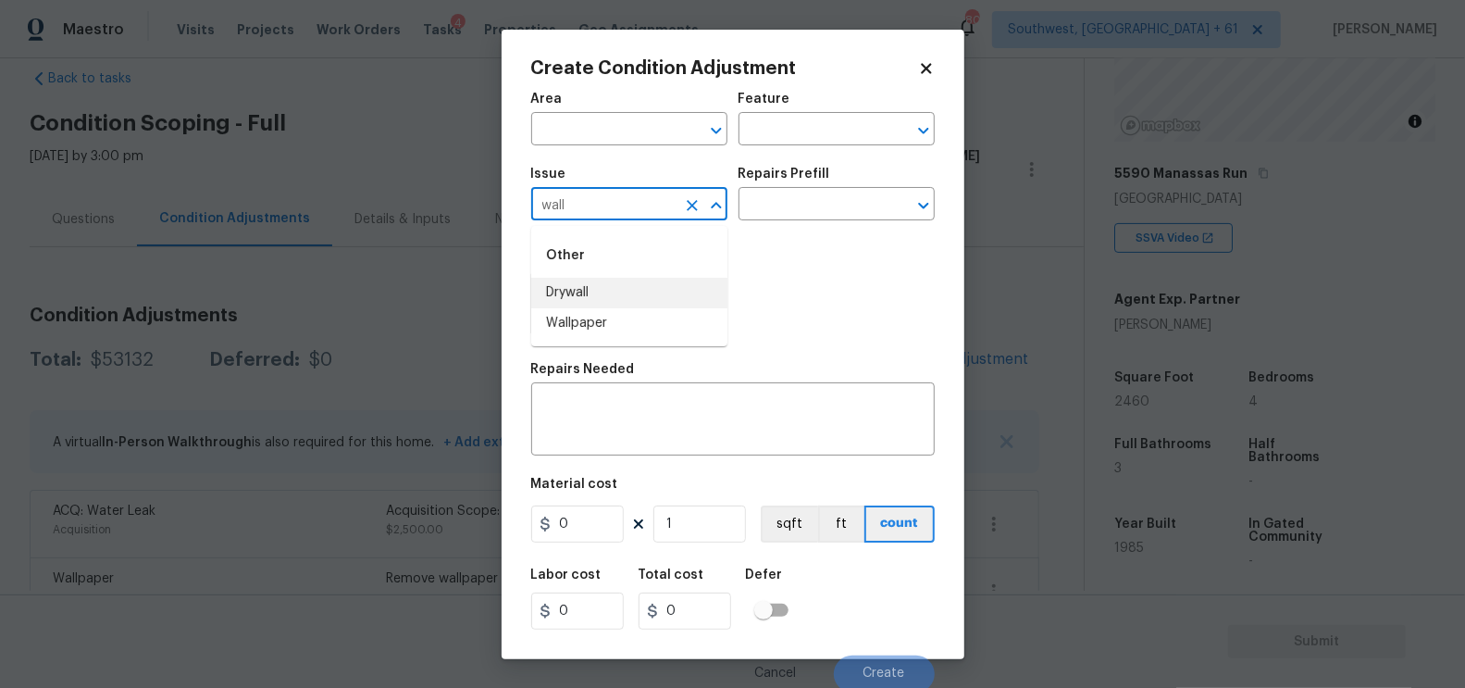
click at [603, 279] on li "Drywall" at bounding box center [629, 293] width 196 height 31
type input "Drywall"
click at [844, 172] on div "Repairs Prefill" at bounding box center [837, 180] width 196 height 24
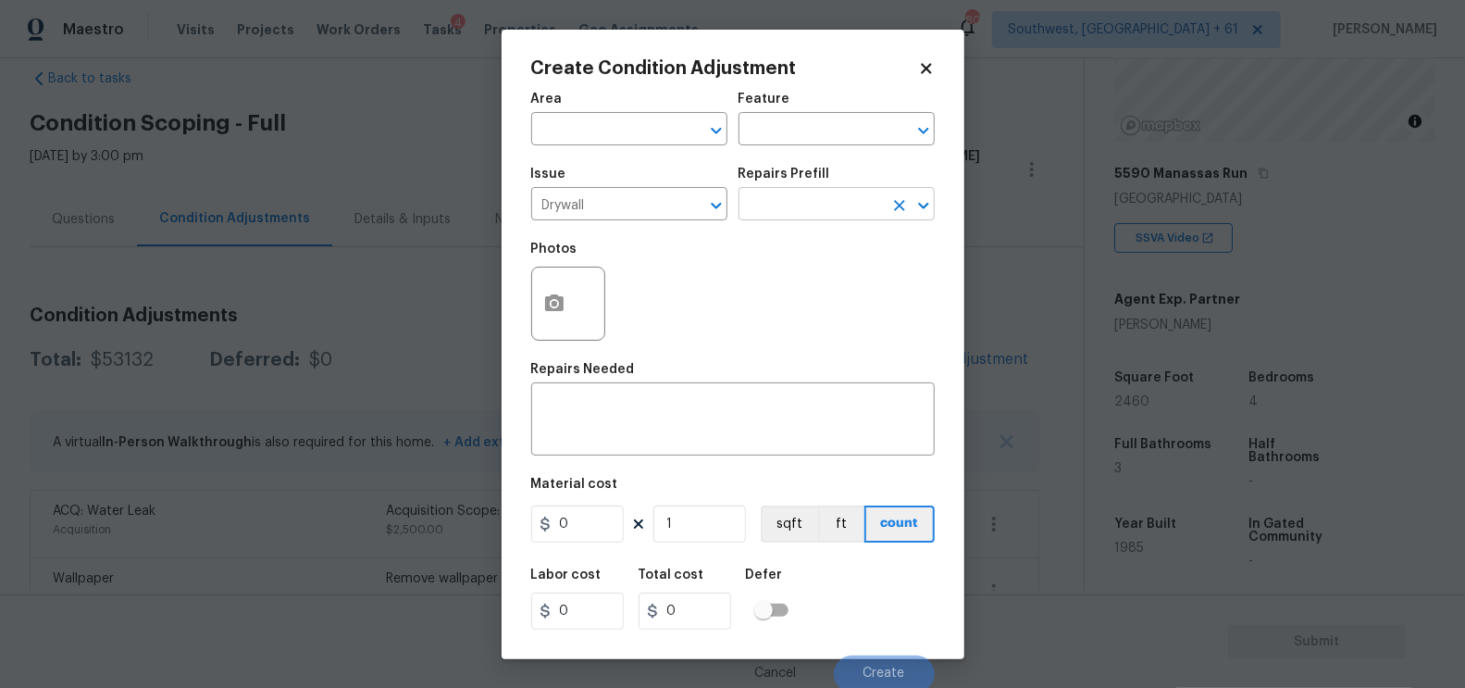
click at [812, 212] on input "text" at bounding box center [811, 206] width 144 height 29
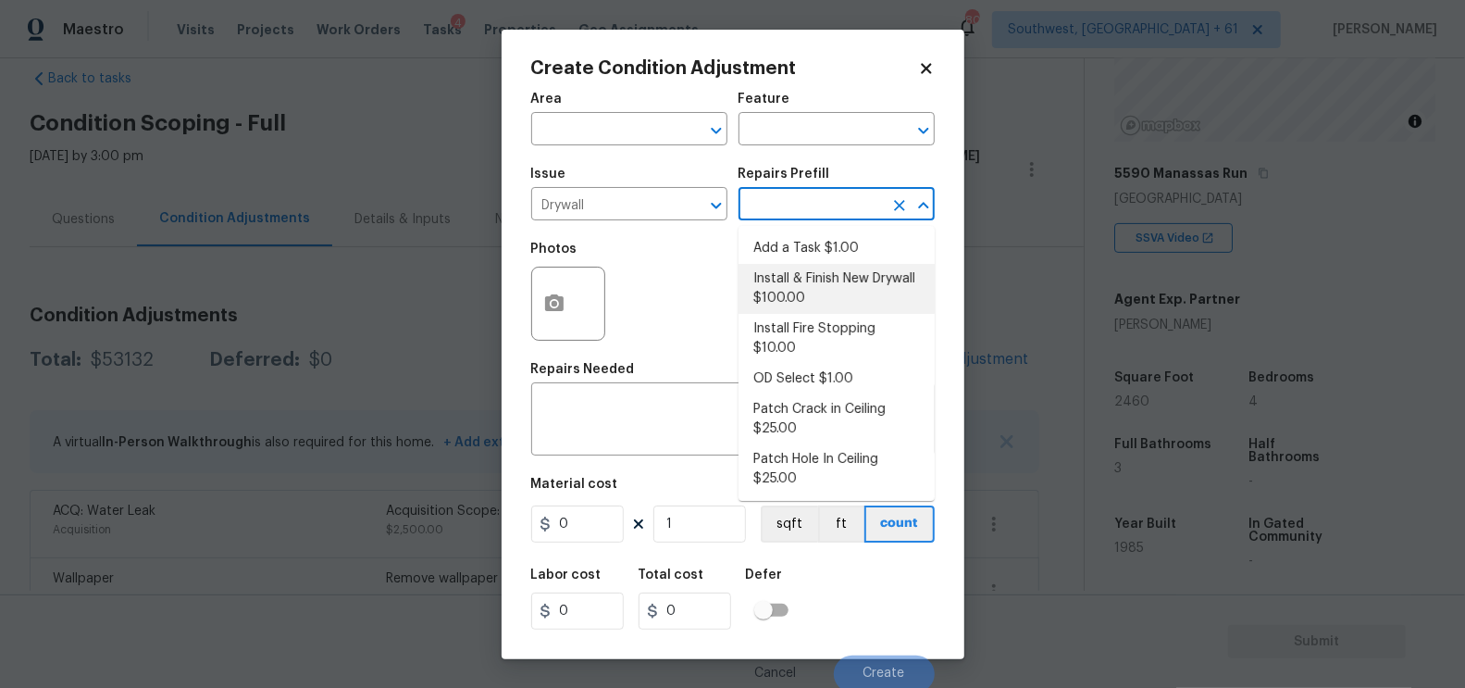
click at [811, 292] on li "Install & Finish New Drywall $100.00" at bounding box center [837, 289] width 196 height 50
type input "Walls and Ceiling"
type textarea "Remove the existing damaged drywall and replace with new. Ensure that the new d…"
type input "100"
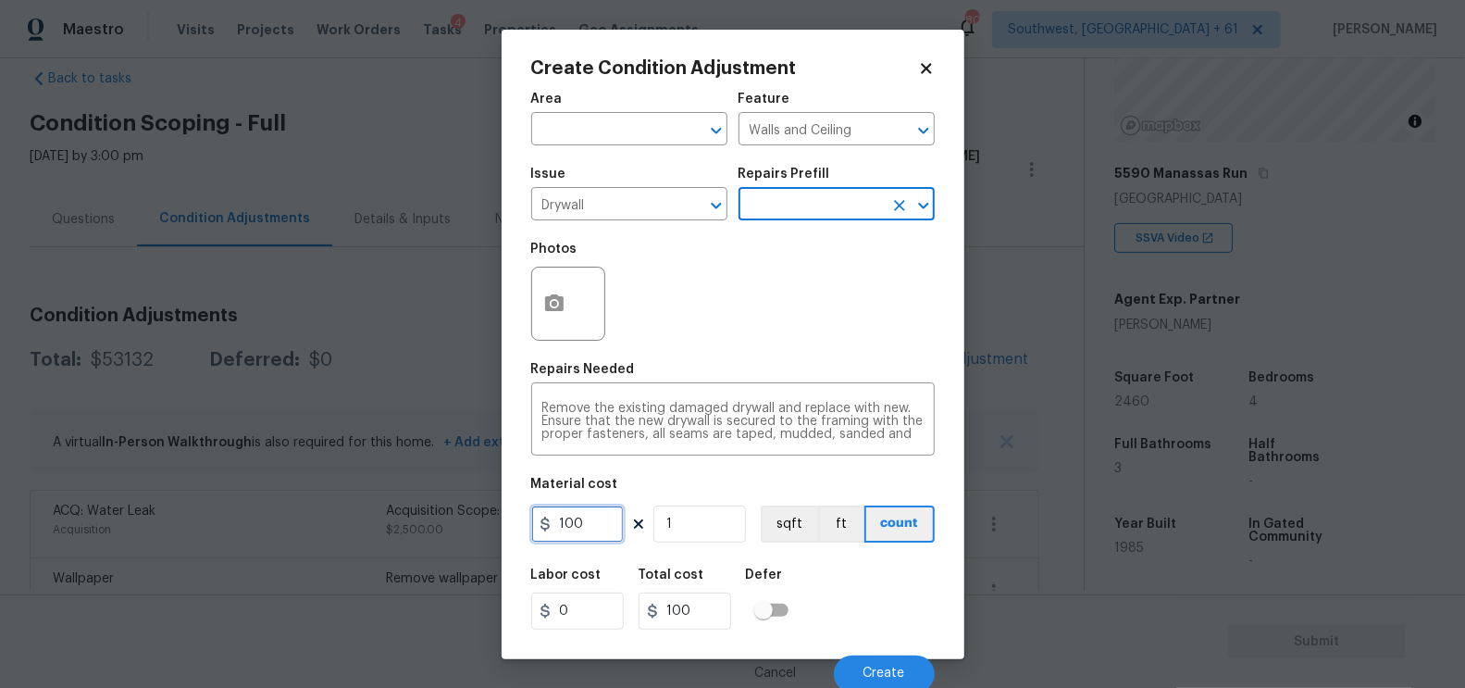
click at [582, 528] on input "100" at bounding box center [577, 523] width 93 height 37
type input "350"
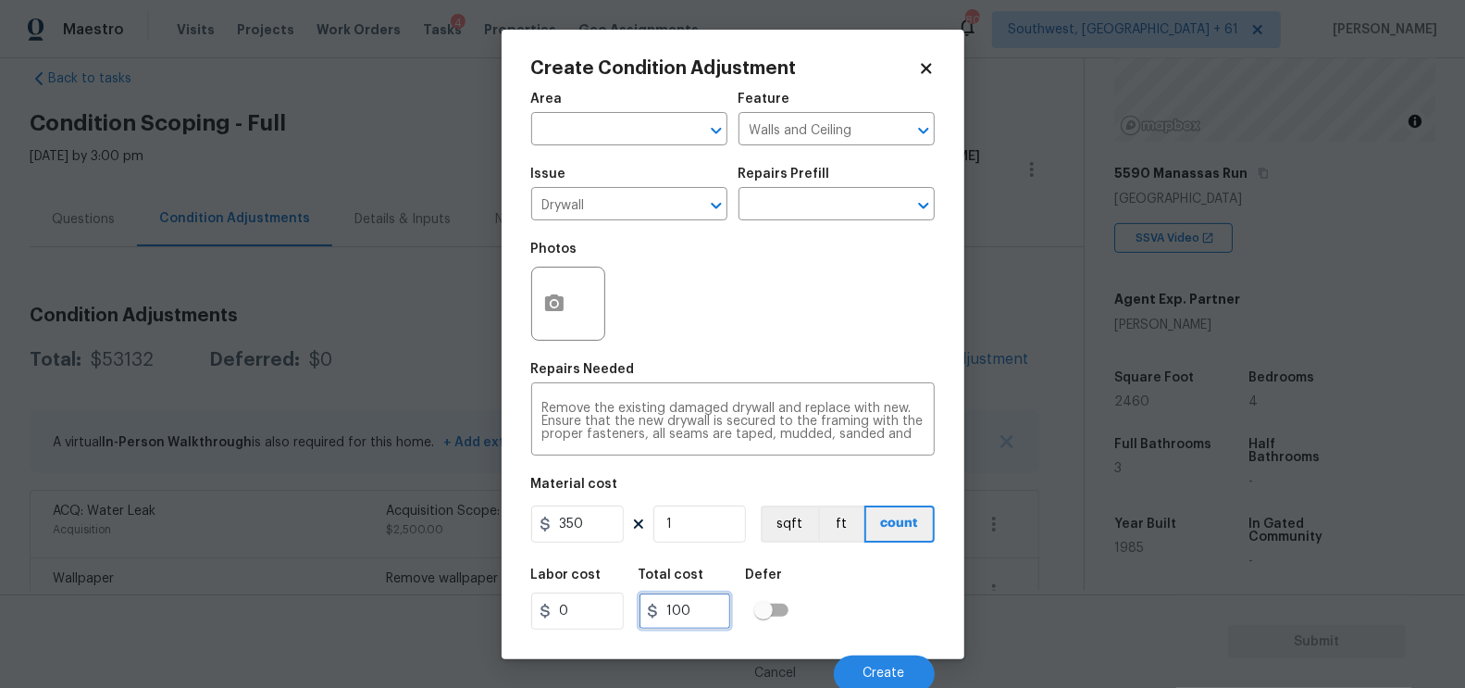
click at [726, 596] on input "100" at bounding box center [685, 610] width 93 height 37
type input "350"
click at [576, 327] on div at bounding box center [568, 304] width 74 height 74
click at [562, 307] on icon "button" at bounding box center [554, 302] width 19 height 17
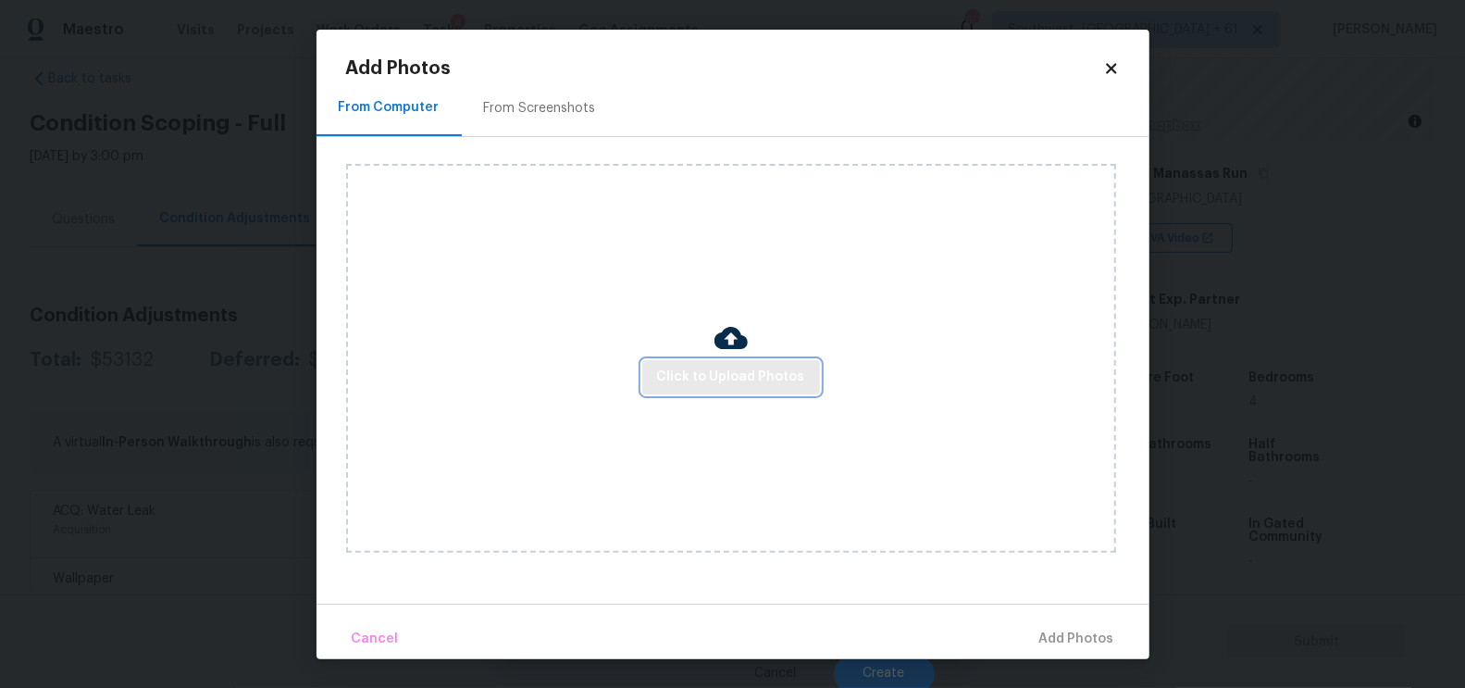
click at [712, 375] on span "Click to Upload Photos" at bounding box center [731, 377] width 148 height 23
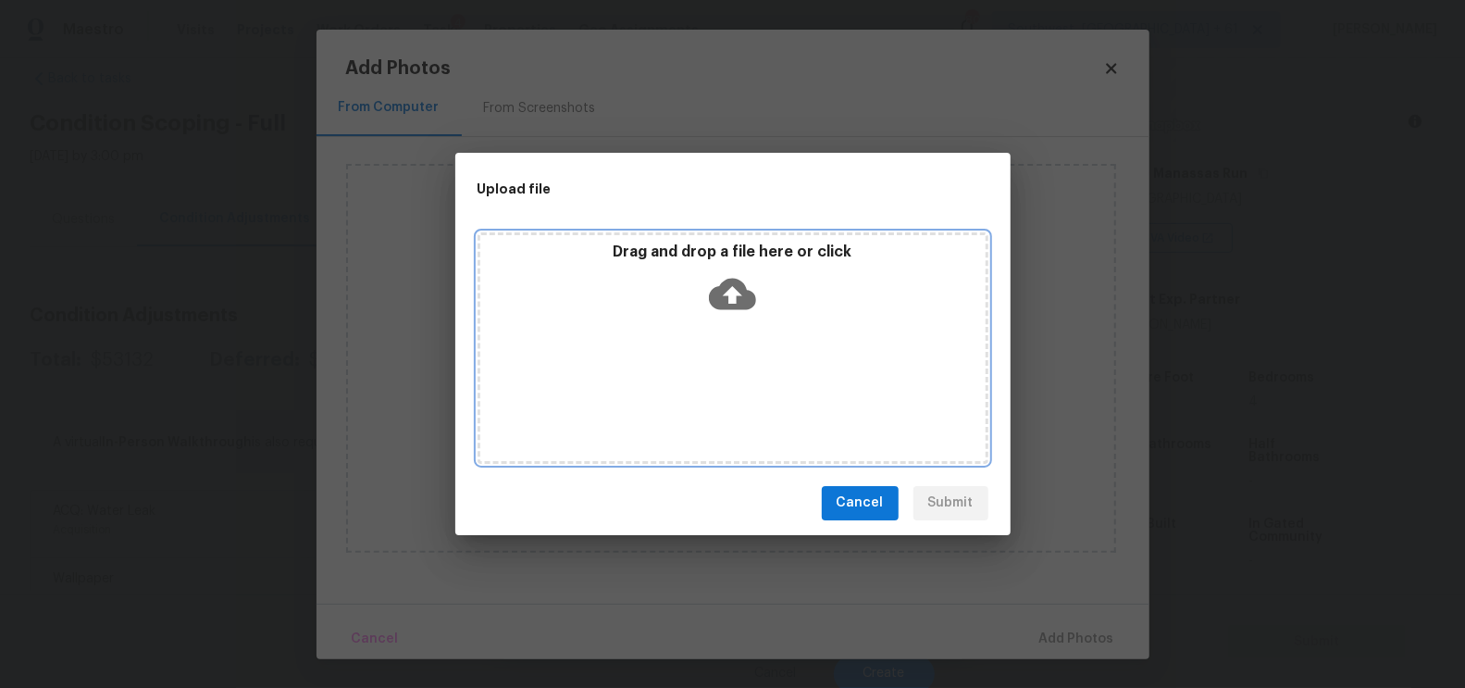
click at [733, 296] on icon at bounding box center [732, 293] width 47 height 47
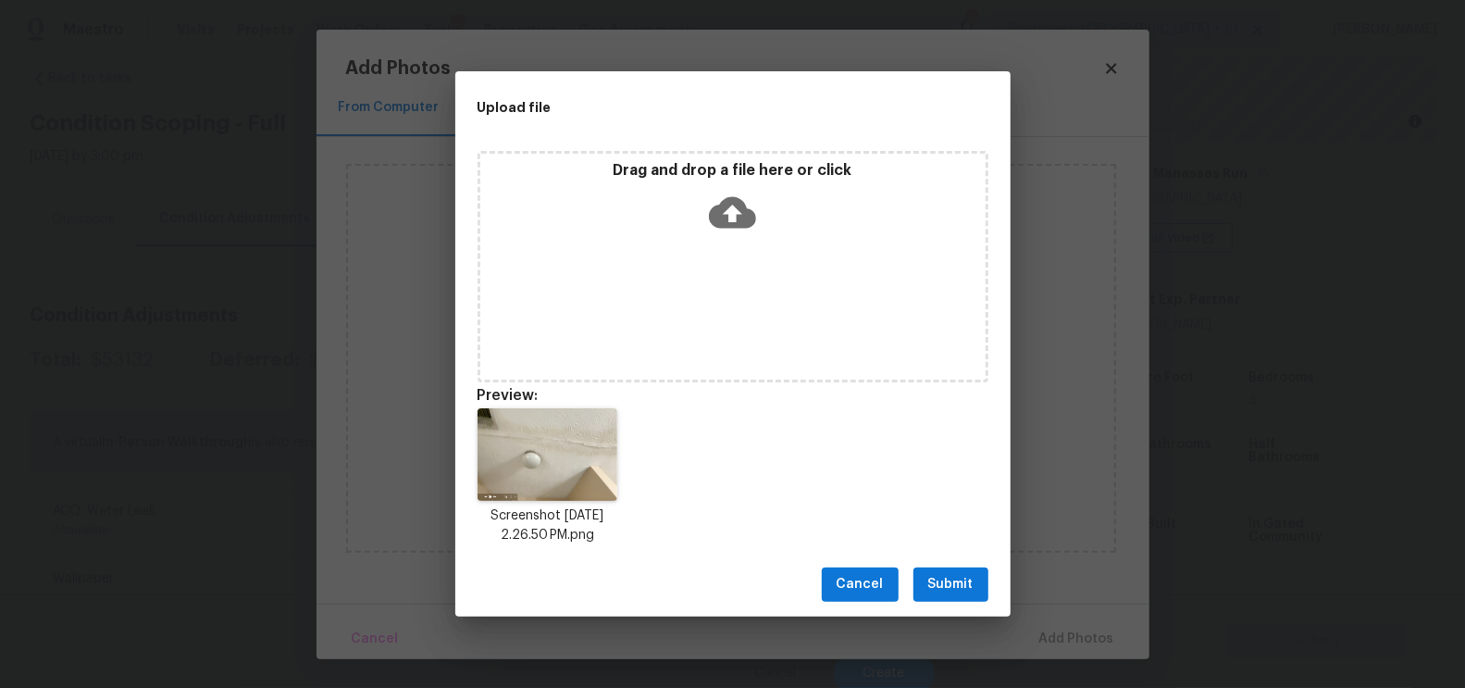
click at [975, 590] on button "Submit" at bounding box center [950, 584] width 75 height 34
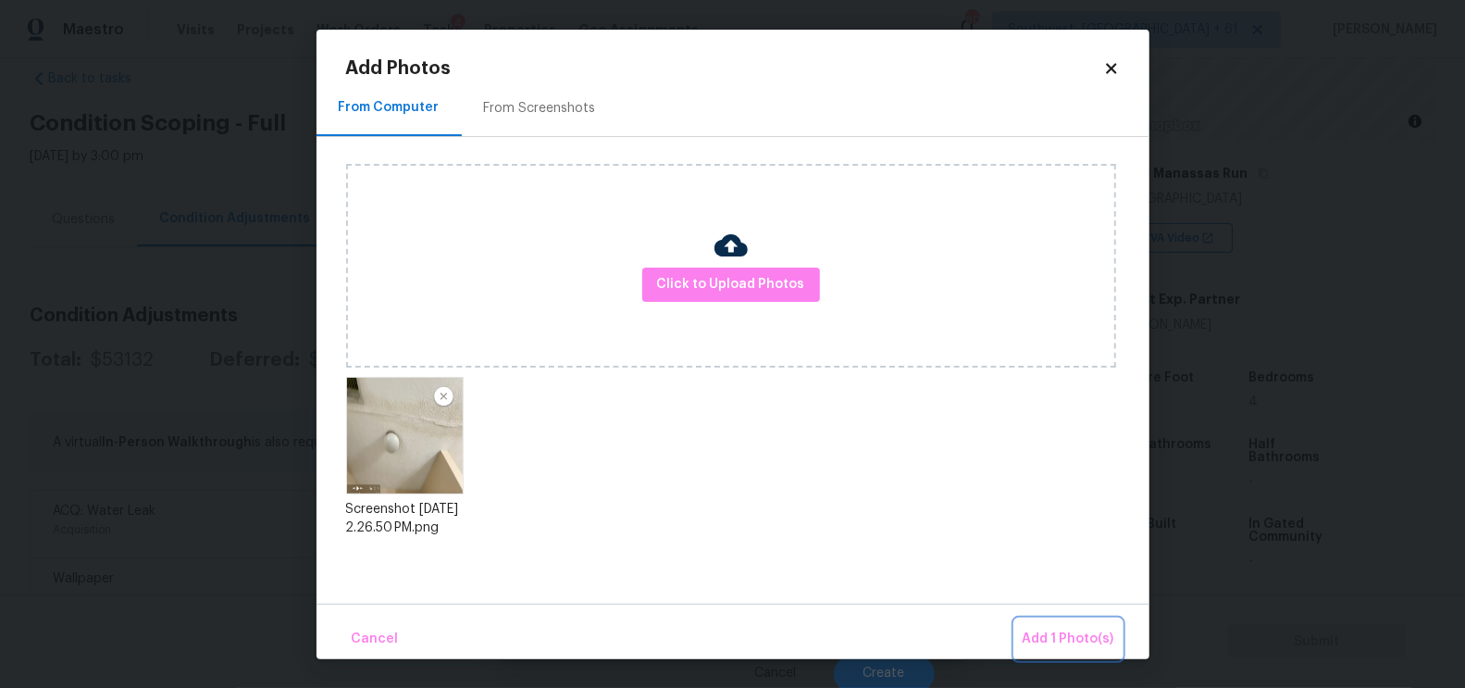
click at [1034, 623] on button "Add 1 Photo(s)" at bounding box center [1068, 639] width 106 height 40
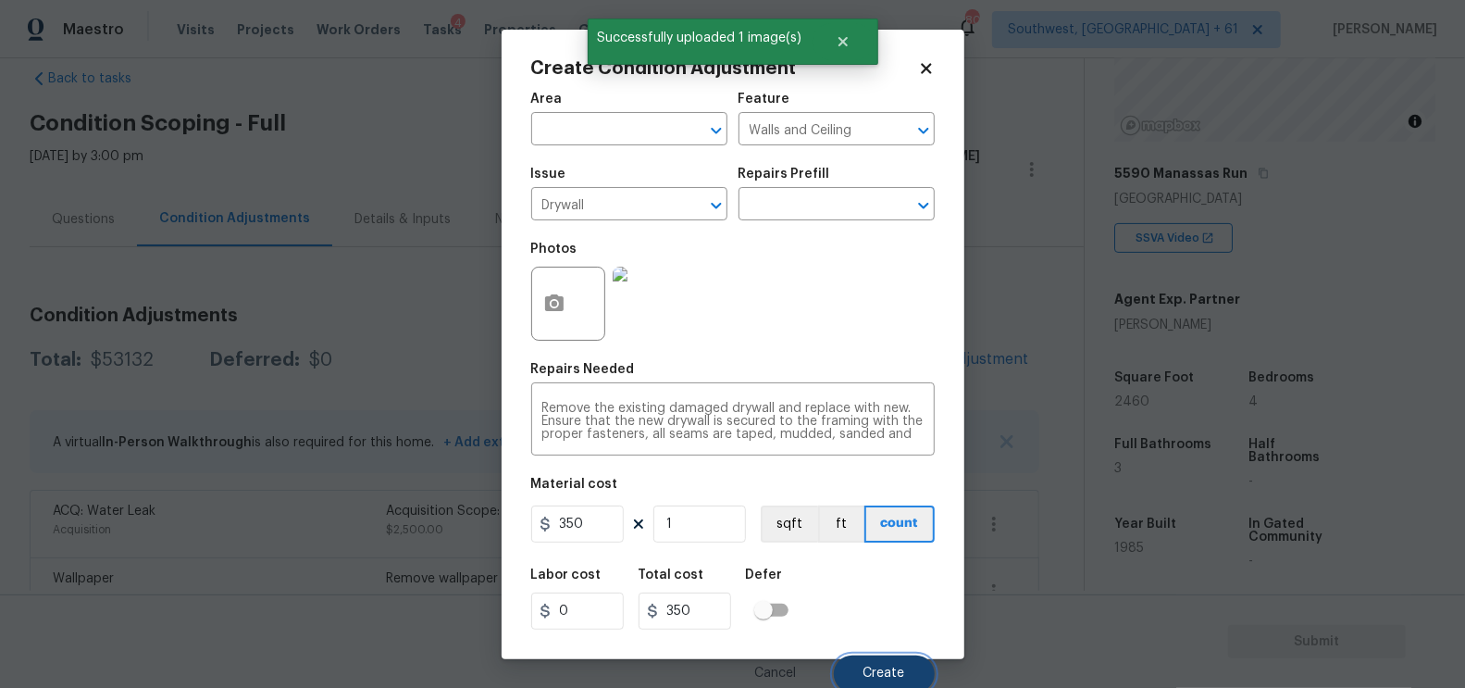
click at [875, 674] on span "Create" at bounding box center [884, 673] width 42 height 14
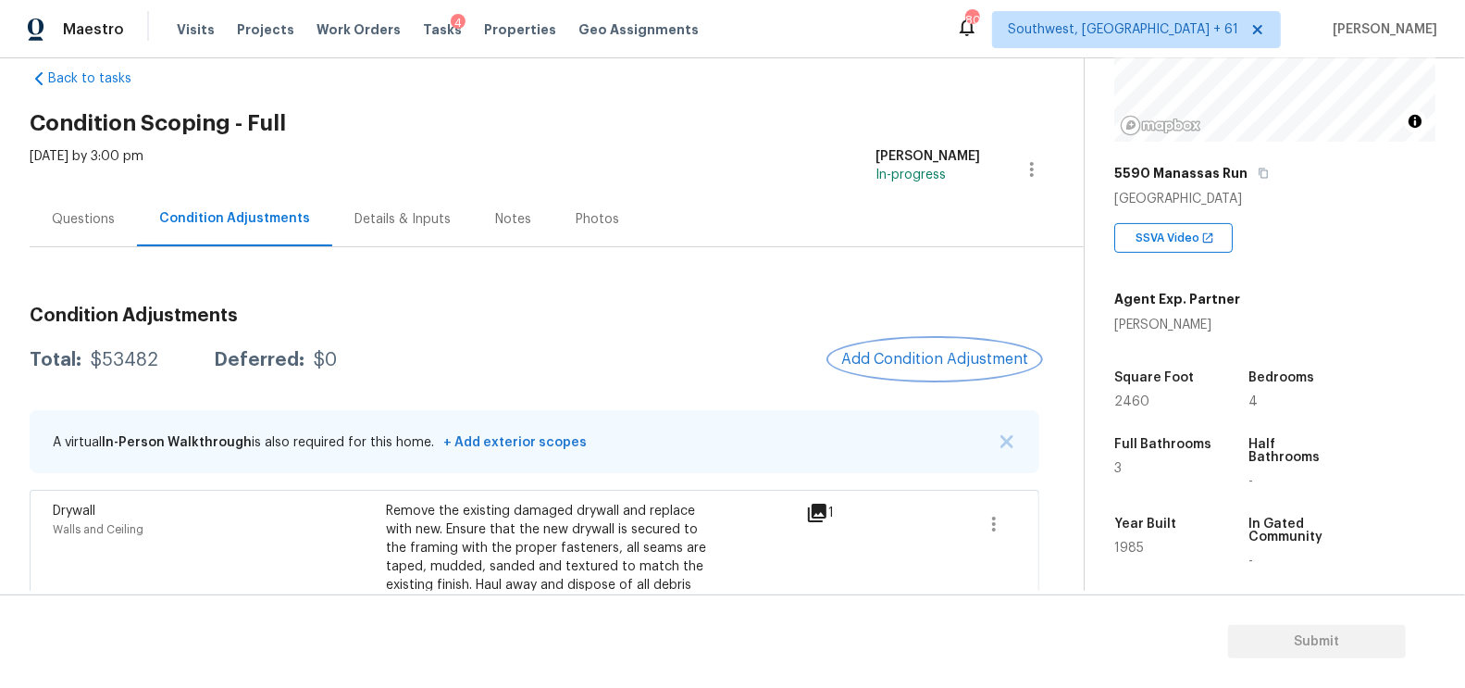
click at [955, 365] on span "Add Condition Adjustment" at bounding box center [934, 359] width 187 height 17
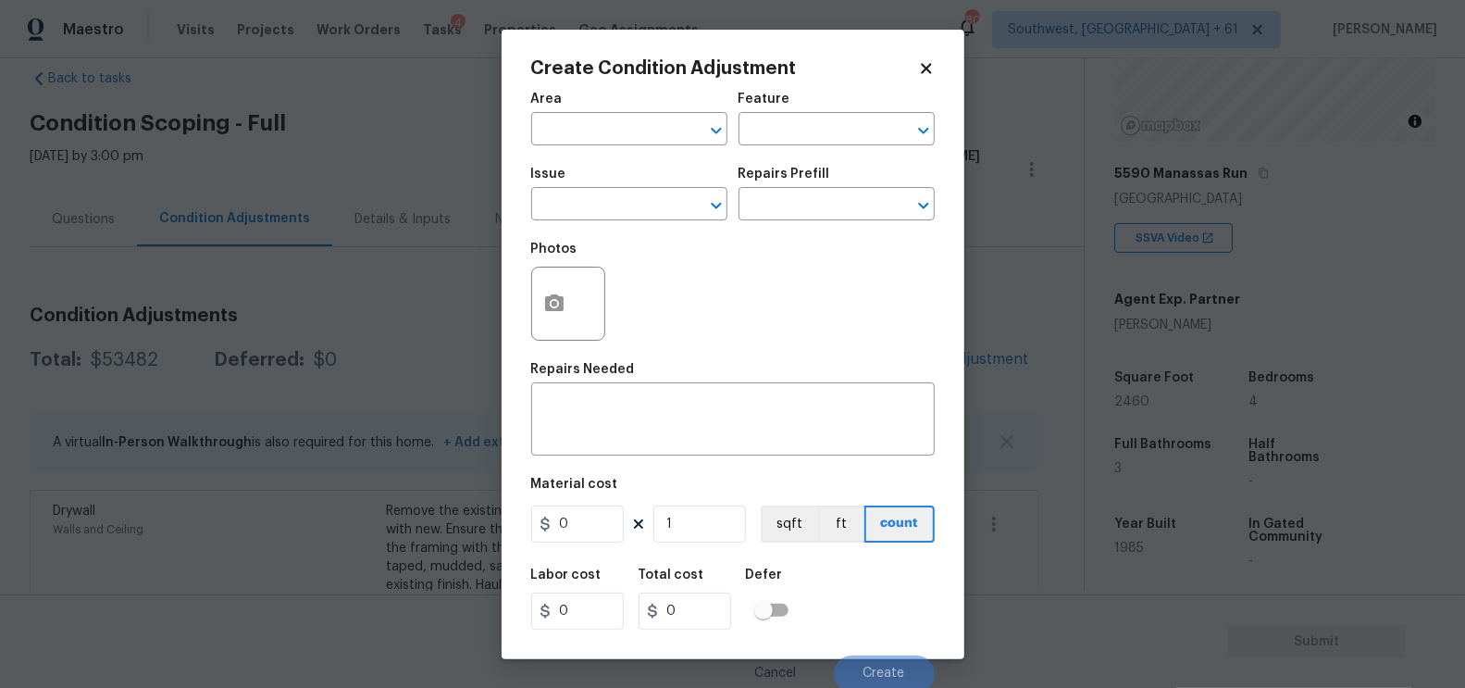
click at [624, 226] on span "Issue ​" at bounding box center [629, 193] width 196 height 75
click at [611, 206] on input "text" at bounding box center [603, 206] width 144 height 29
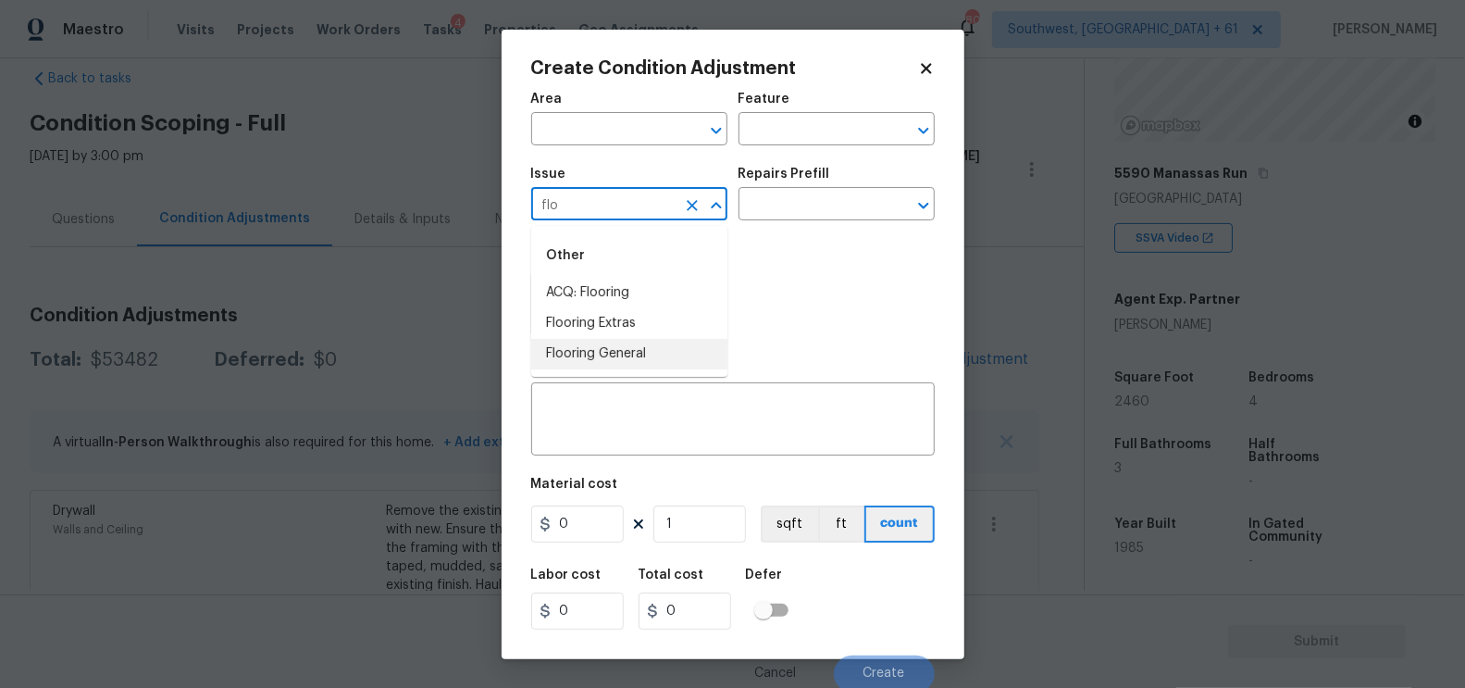
click at [623, 358] on li "Flooring General" at bounding box center [629, 354] width 196 height 31
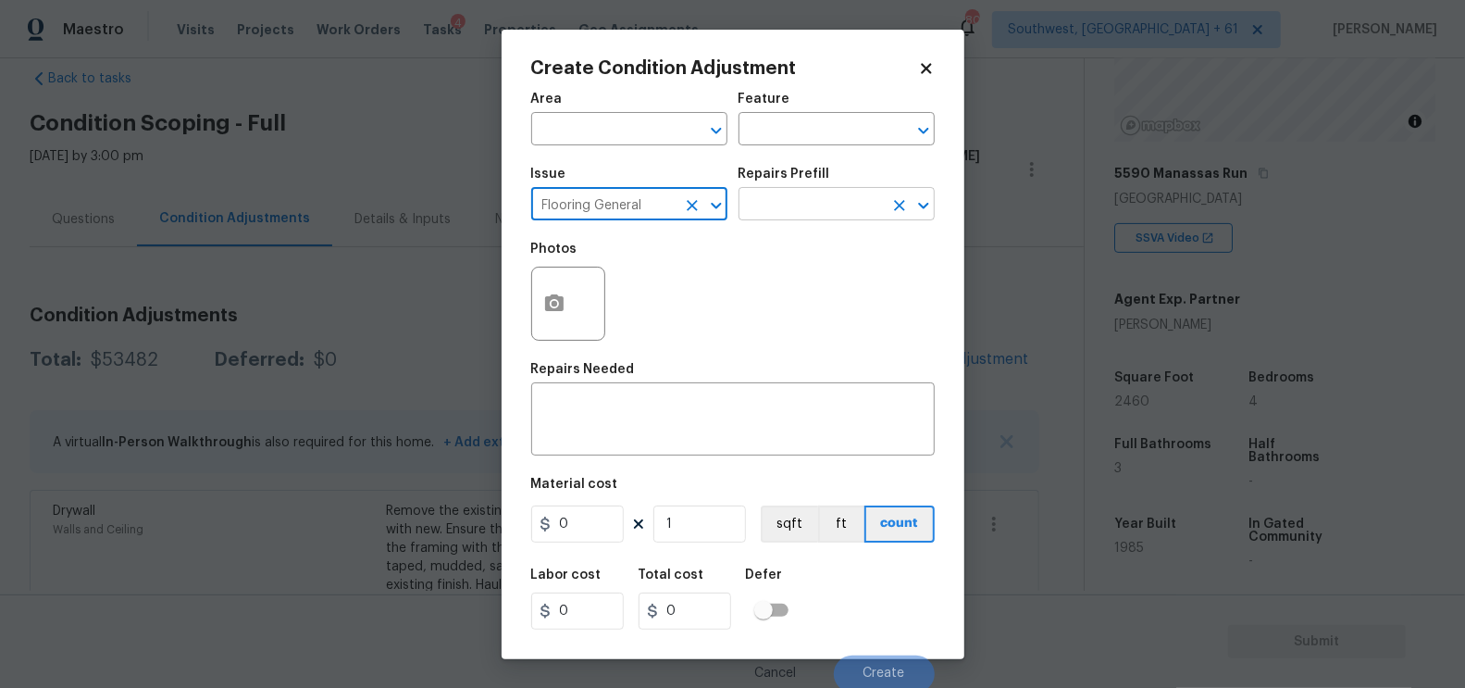
type input "Flooring General"
click at [802, 208] on input "text" at bounding box center [811, 206] width 144 height 29
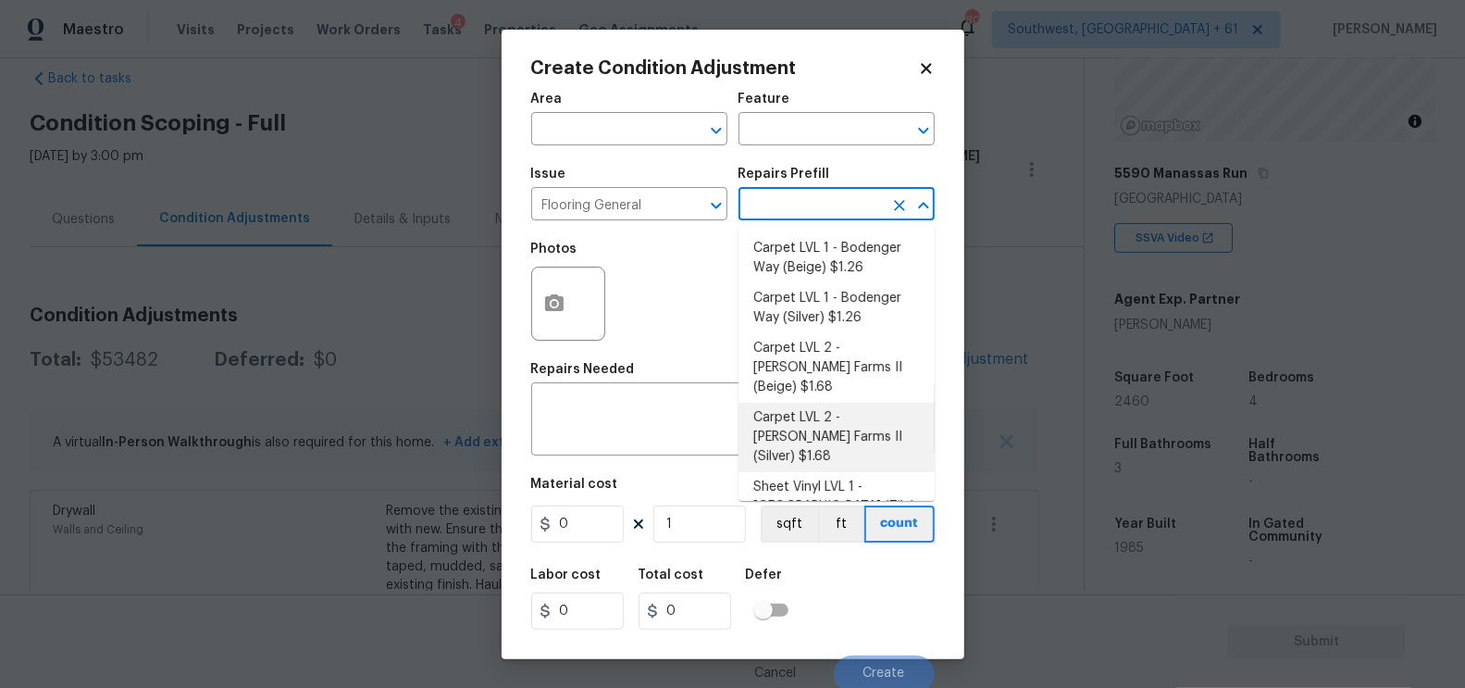
click at [811, 377] on li "Carpet LVL 2 - [PERSON_NAME] Farms II (Beige) $1.68" at bounding box center [837, 367] width 196 height 69
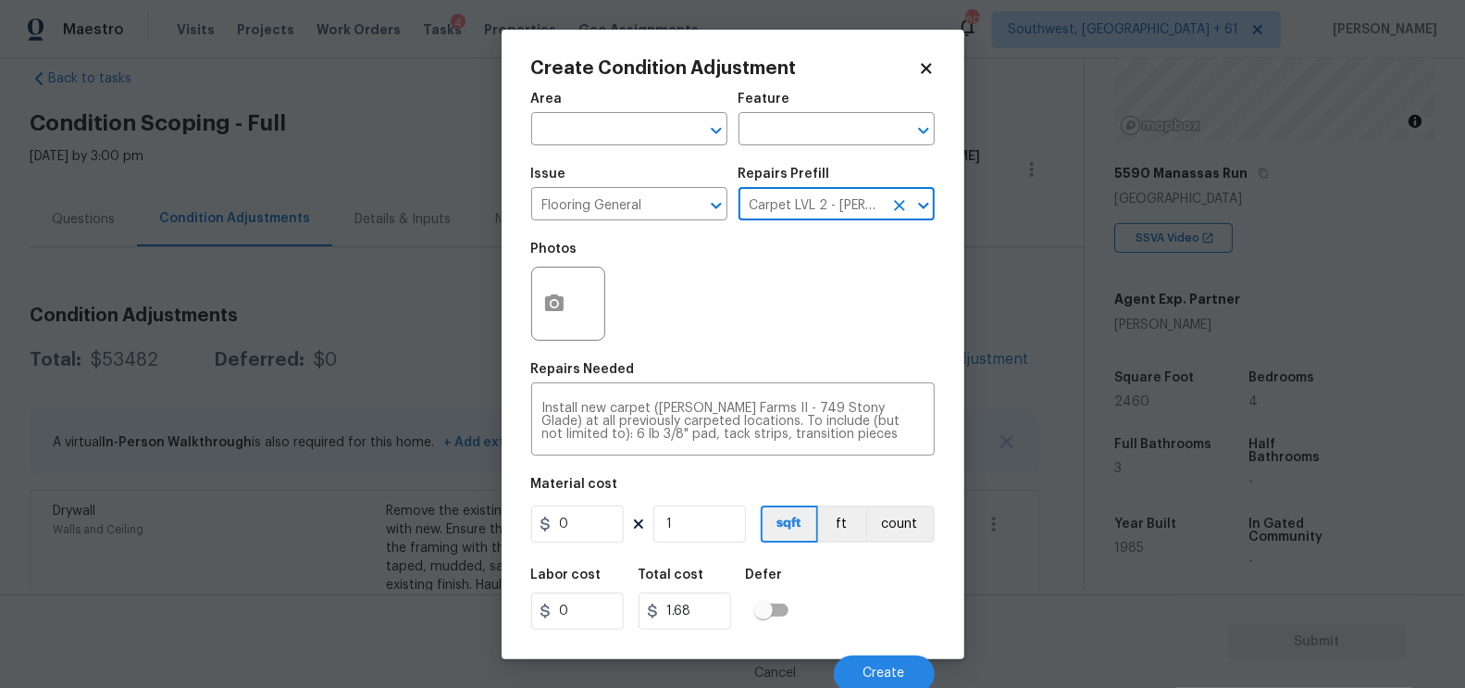
type input "Overall Flooring"
type textarea "Install new carpet ([PERSON_NAME] Farms II - 749 Stony Glade) at all previously…"
type input "1.68"
click at [689, 528] on input "1" at bounding box center [699, 523] width 93 height 37
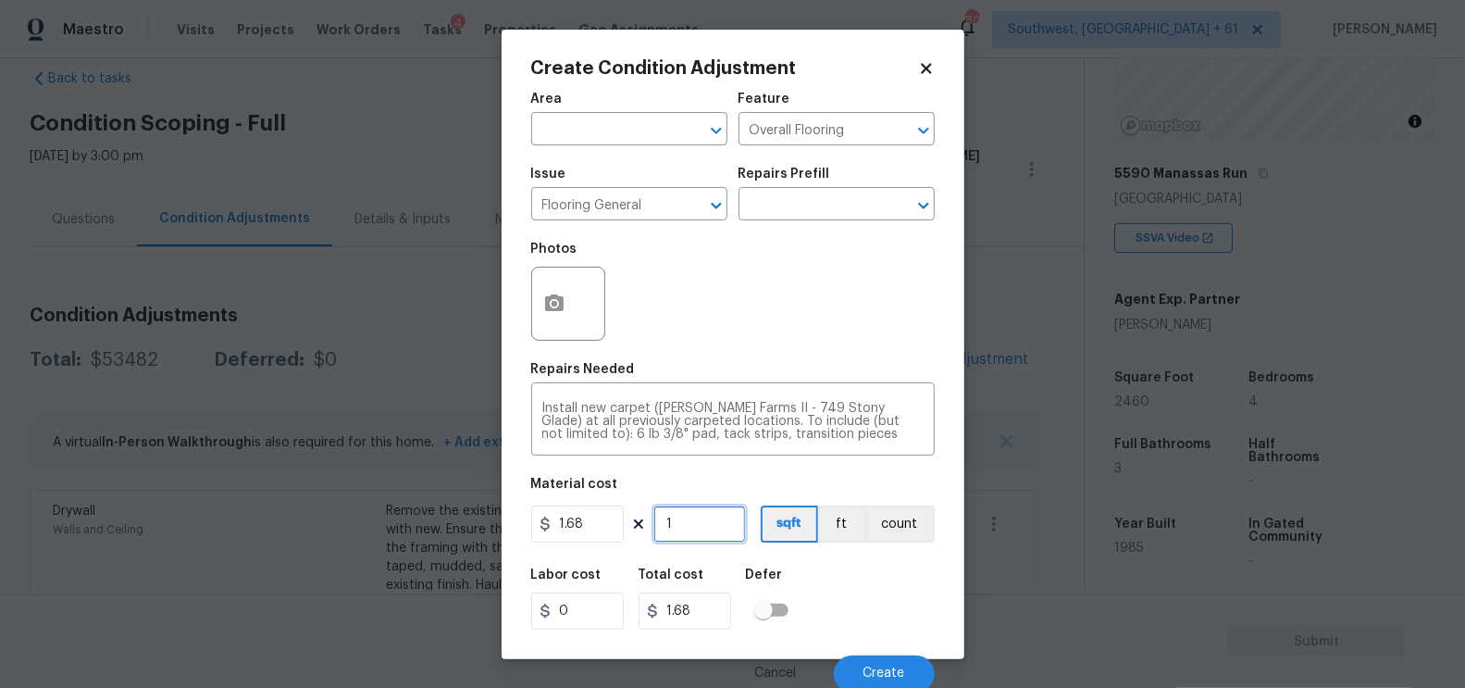
click at [689, 528] on input "1" at bounding box center [699, 523] width 93 height 37
click at [709, 528] on input "1" at bounding box center [699, 523] width 93 height 37
type input "0"
type input "1"
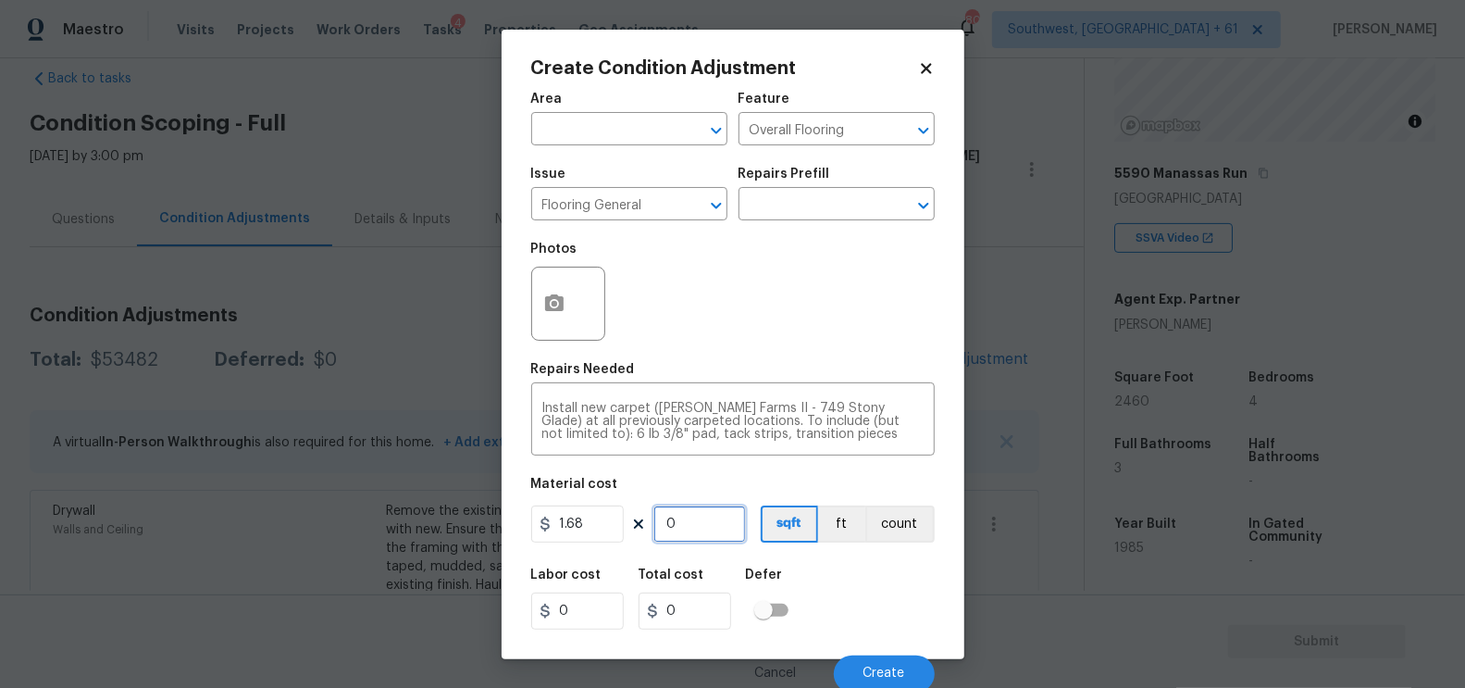
type input "1.68"
type input "19"
type input "31.92"
type input "190"
type input "319.2"
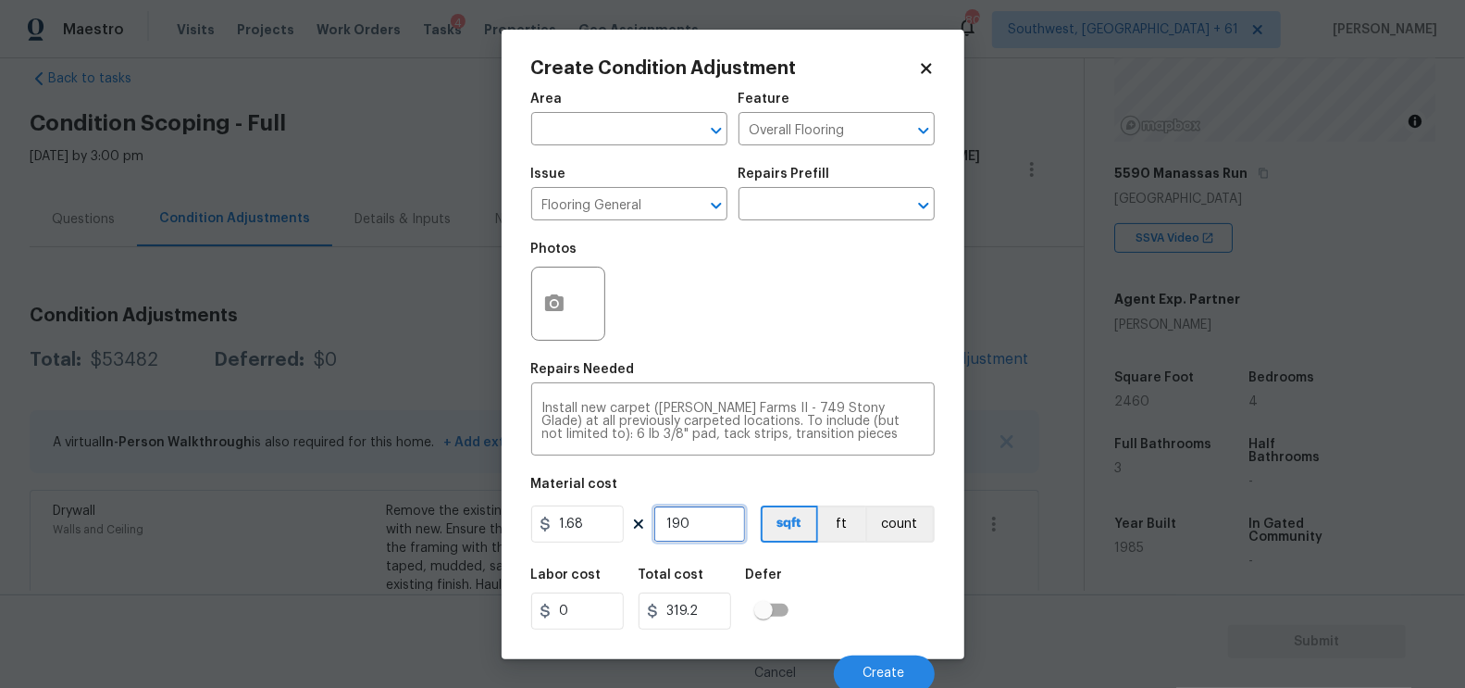
type input "1900"
type input "3192"
type input "1900"
click at [714, 594] on input "3192" at bounding box center [685, 610] width 93 height 37
click at [573, 308] on button "button" at bounding box center [554, 303] width 44 height 72
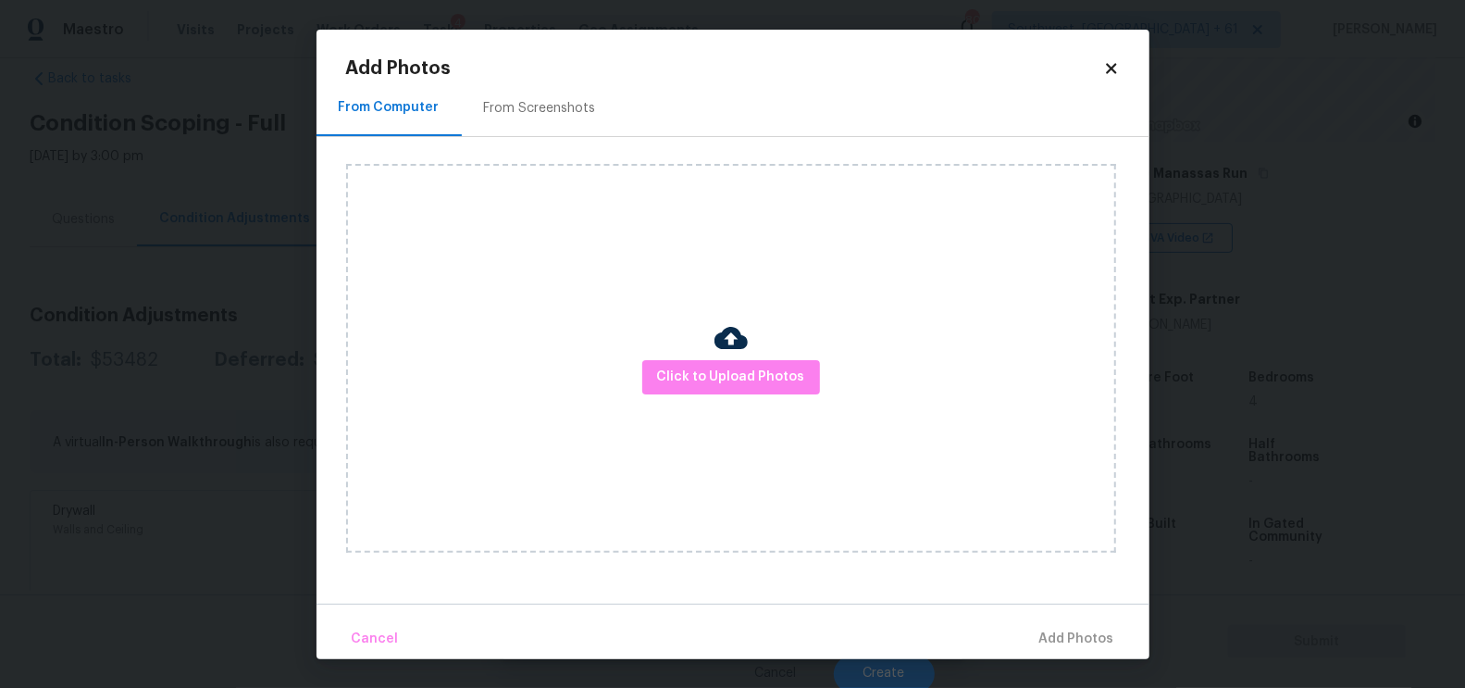
click at [558, 104] on div "From Screenshots" at bounding box center [540, 108] width 112 height 19
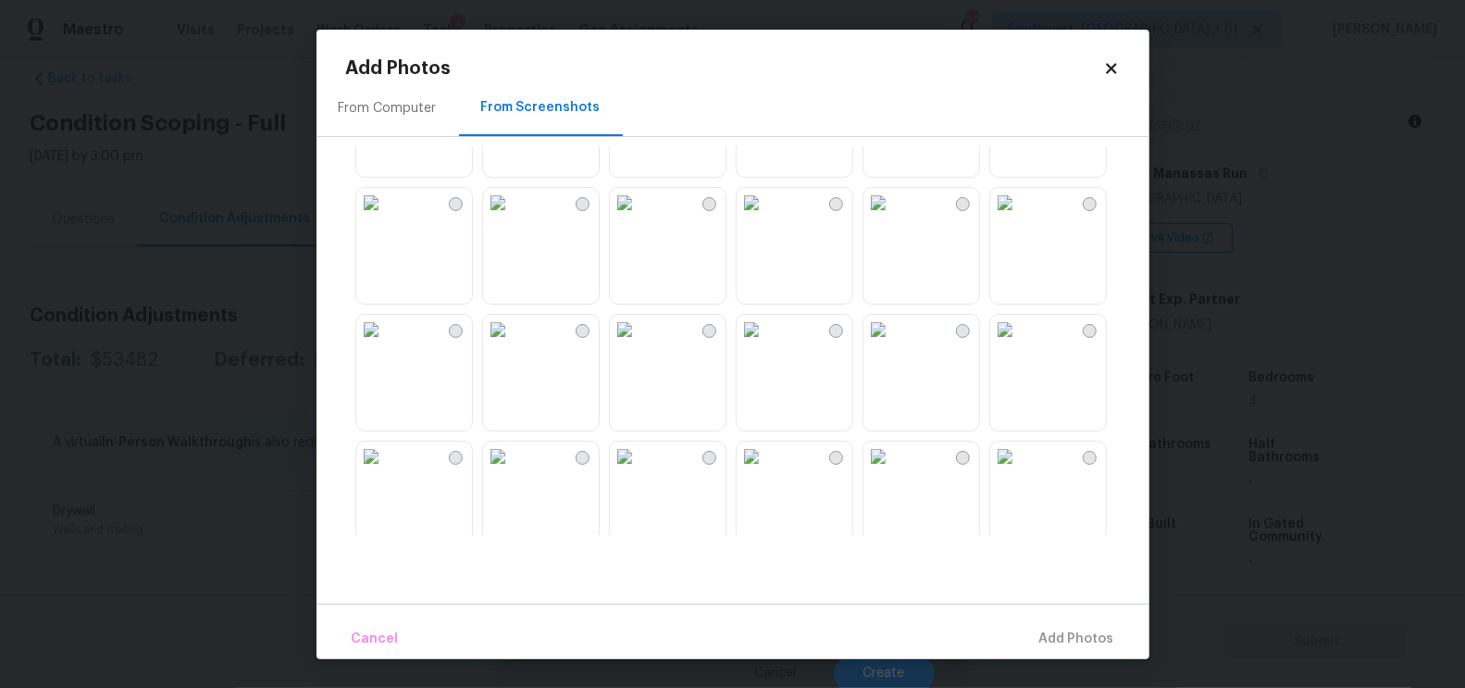
scroll to position [157, 0]
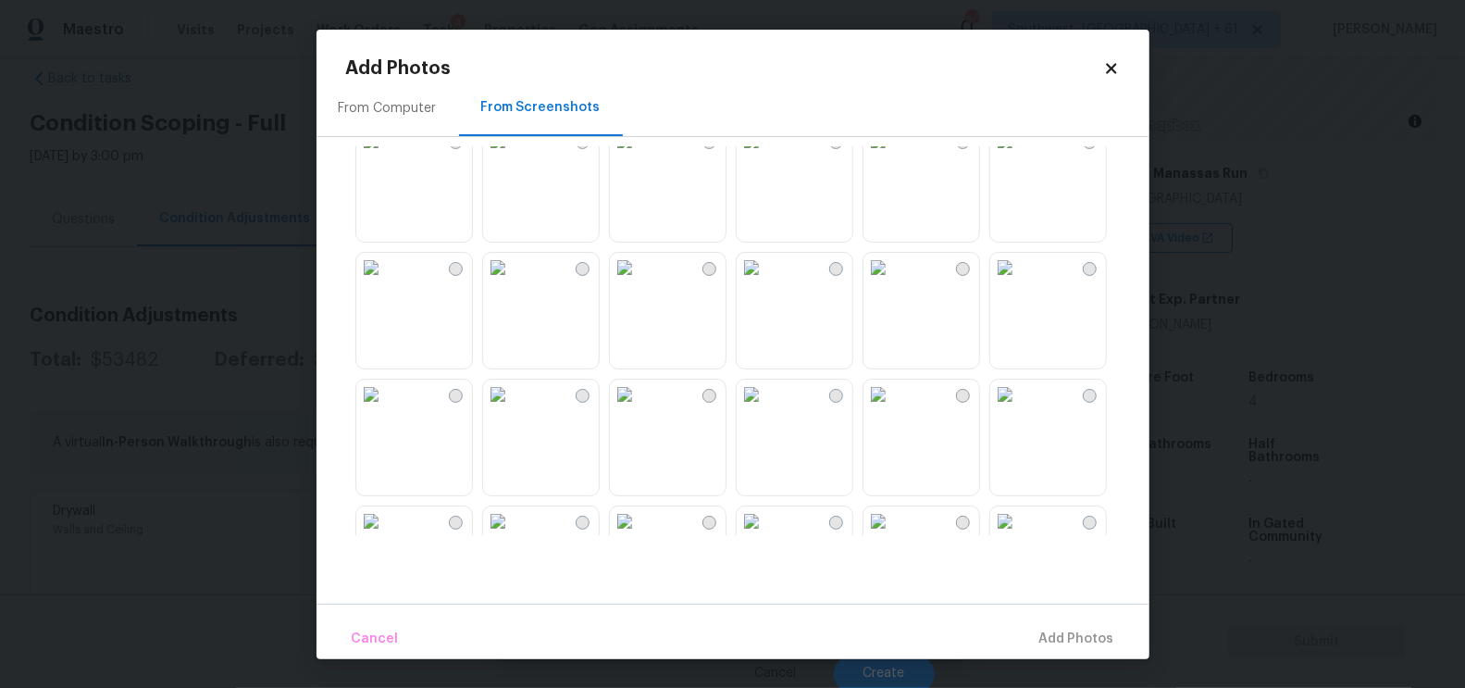
click at [766, 155] on img at bounding box center [752, 141] width 30 height 30
click at [1049, 631] on span "Add 1 Photo(s)" at bounding box center [1069, 638] width 92 height 23
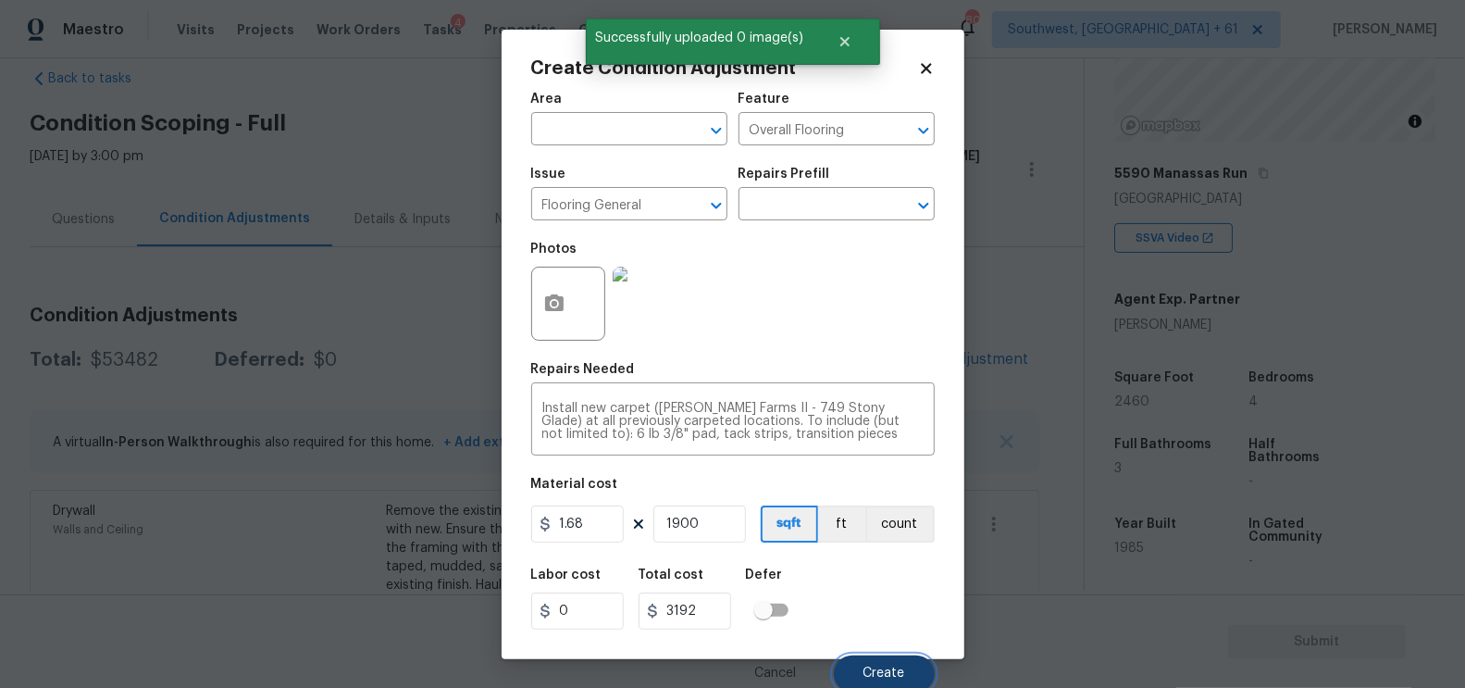
click at [877, 669] on span "Create" at bounding box center [884, 673] width 42 height 14
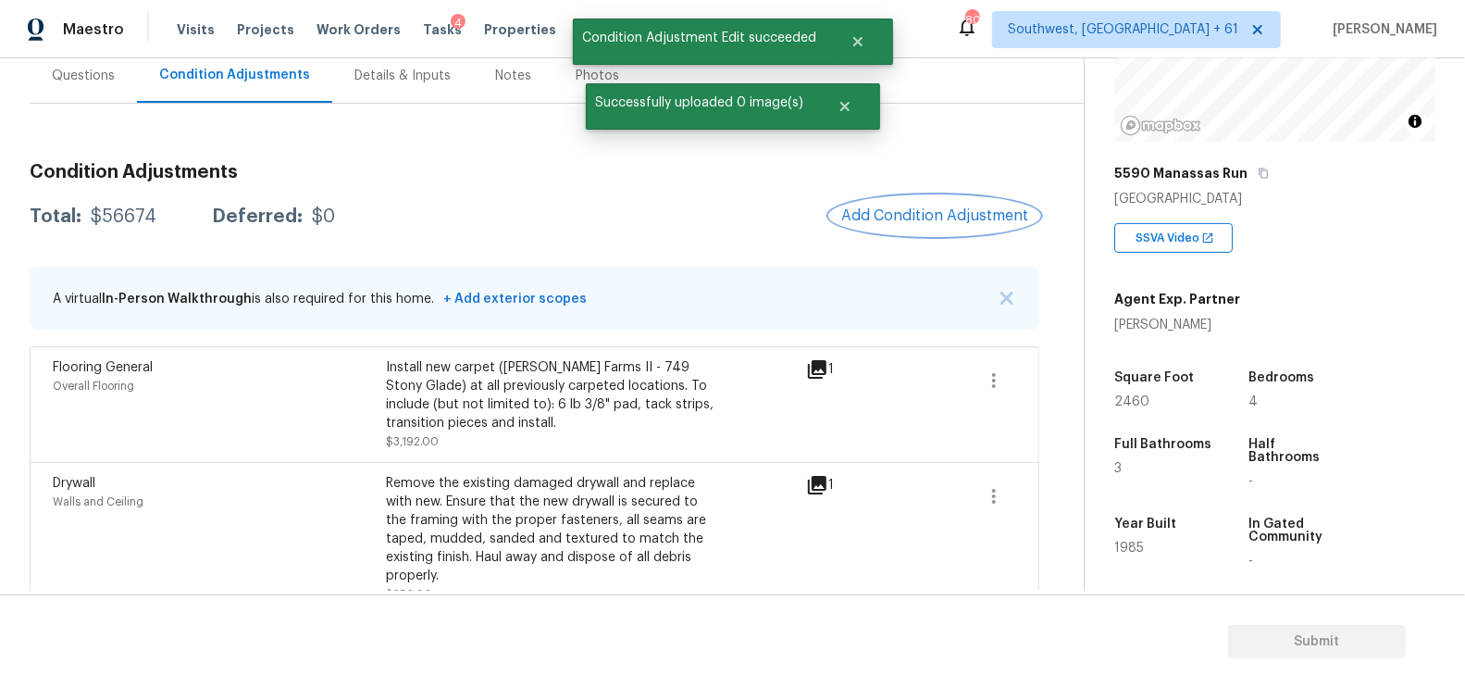
scroll to position [204, 0]
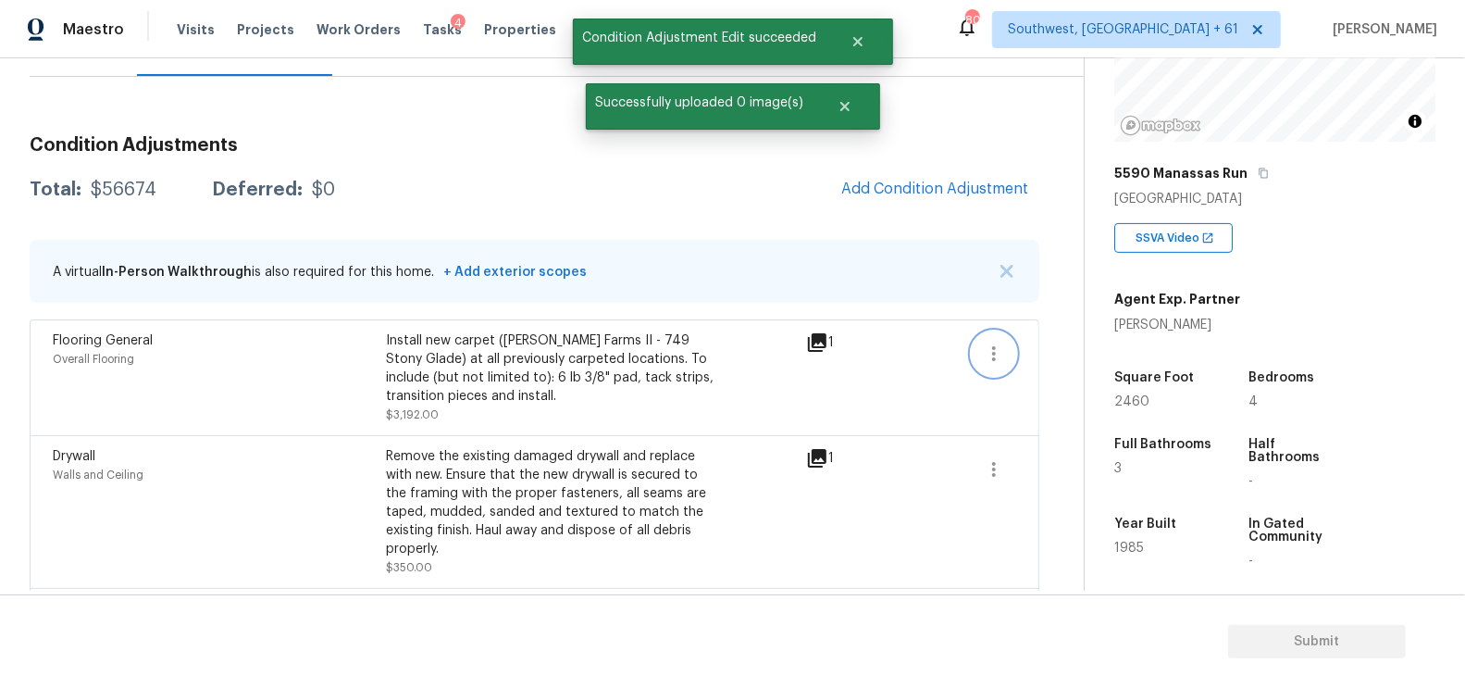
click at [997, 359] on icon "button" at bounding box center [994, 353] width 22 height 22
click at [1062, 353] on div "Edit" at bounding box center [1100, 348] width 144 height 19
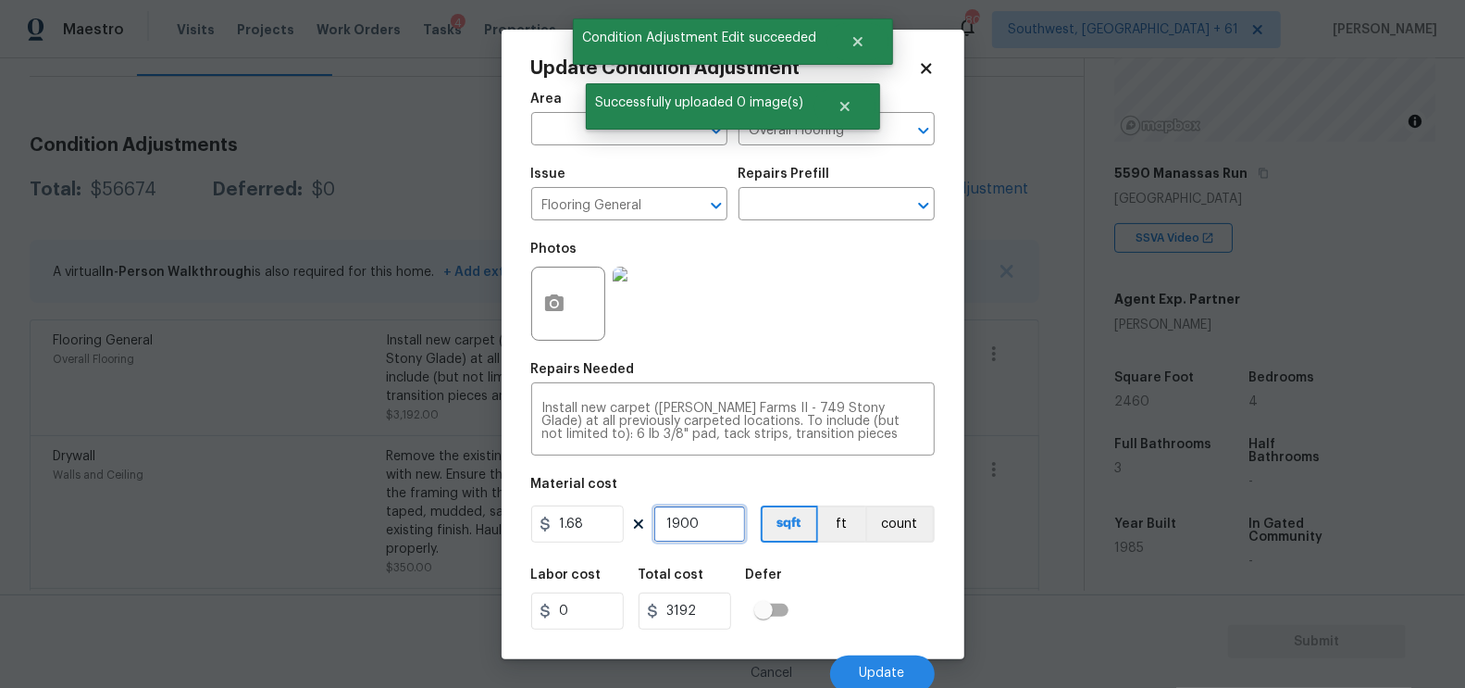
click at [723, 528] on input "1900" at bounding box center [699, 523] width 93 height 37
type input "1"
type input "1.68"
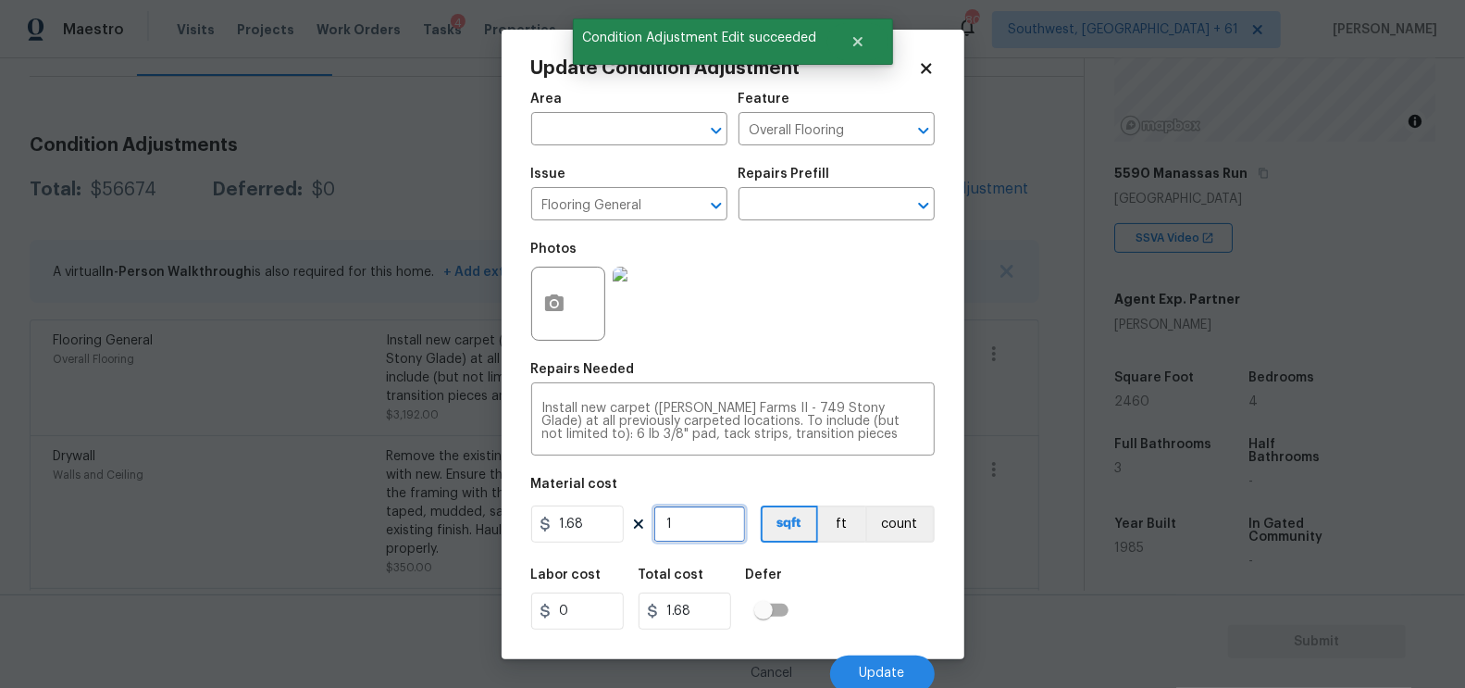
type input "18"
type input "30.24"
type input "180"
type input "302.4"
type input "1800"
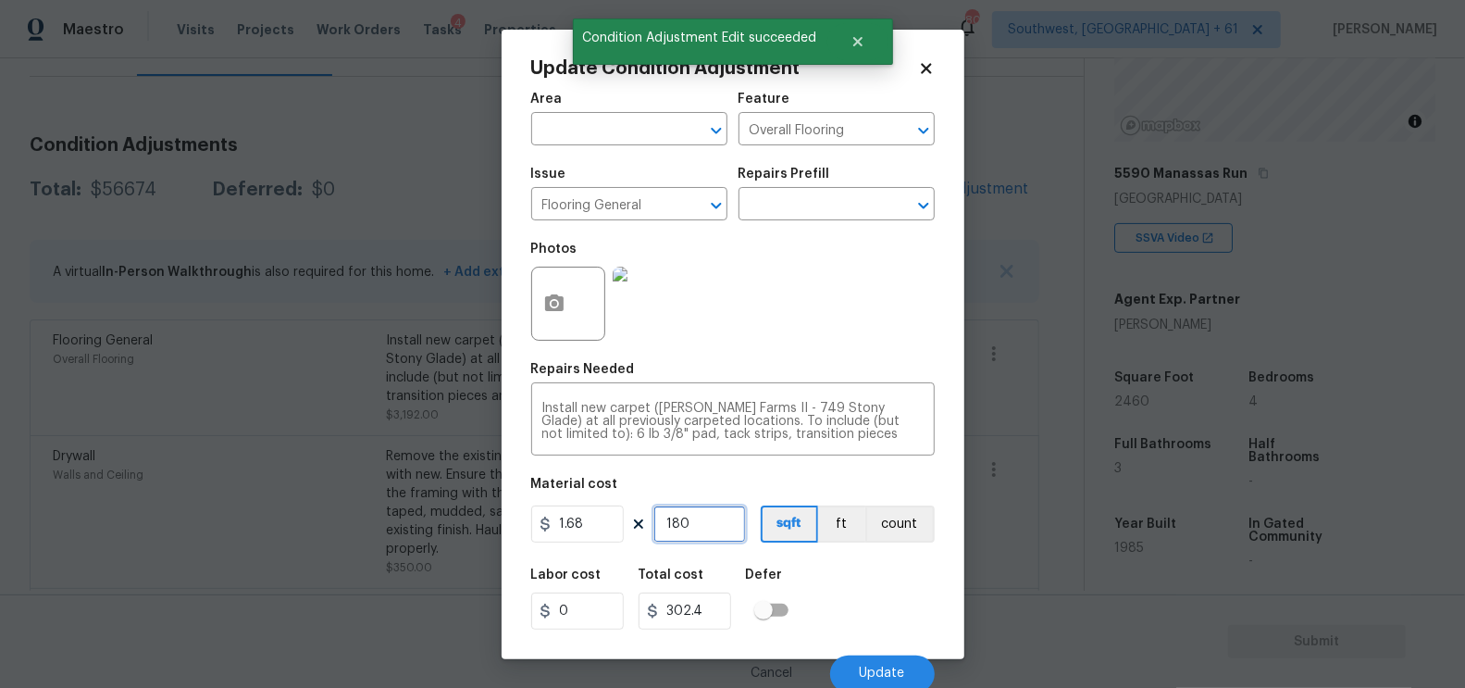
type input "3024"
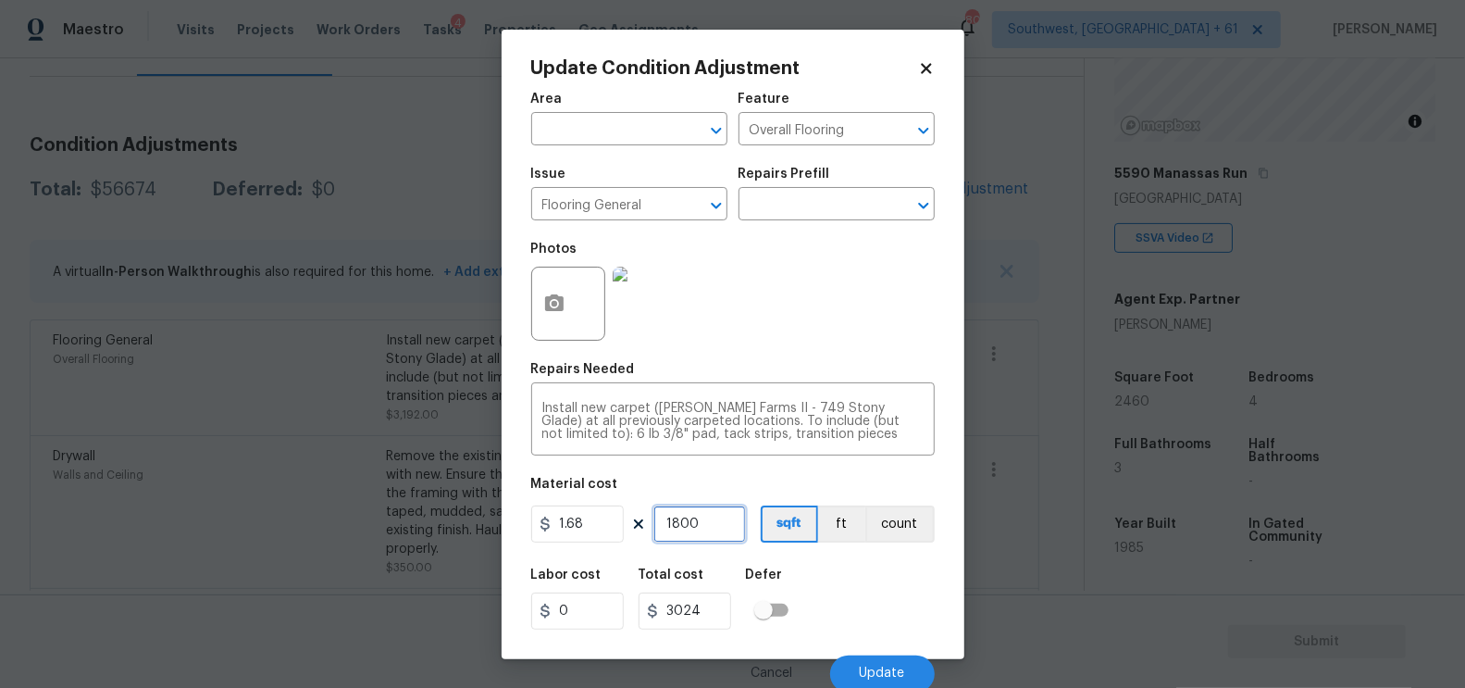
type input "1800"
click at [703, 604] on input "3024" at bounding box center [685, 610] width 93 height 37
click at [881, 664] on button "Update" at bounding box center [882, 673] width 105 height 37
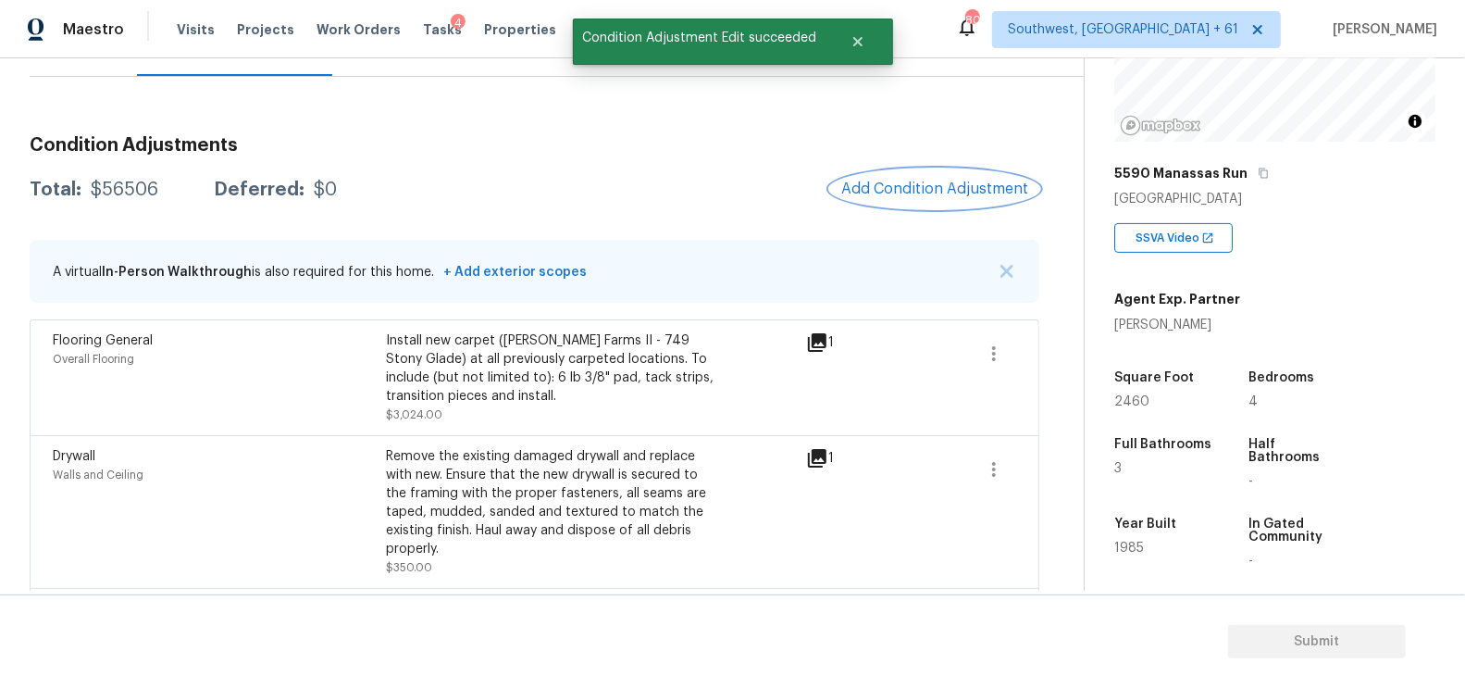
click at [976, 185] on span "Add Condition Adjustment" at bounding box center [934, 188] width 187 height 17
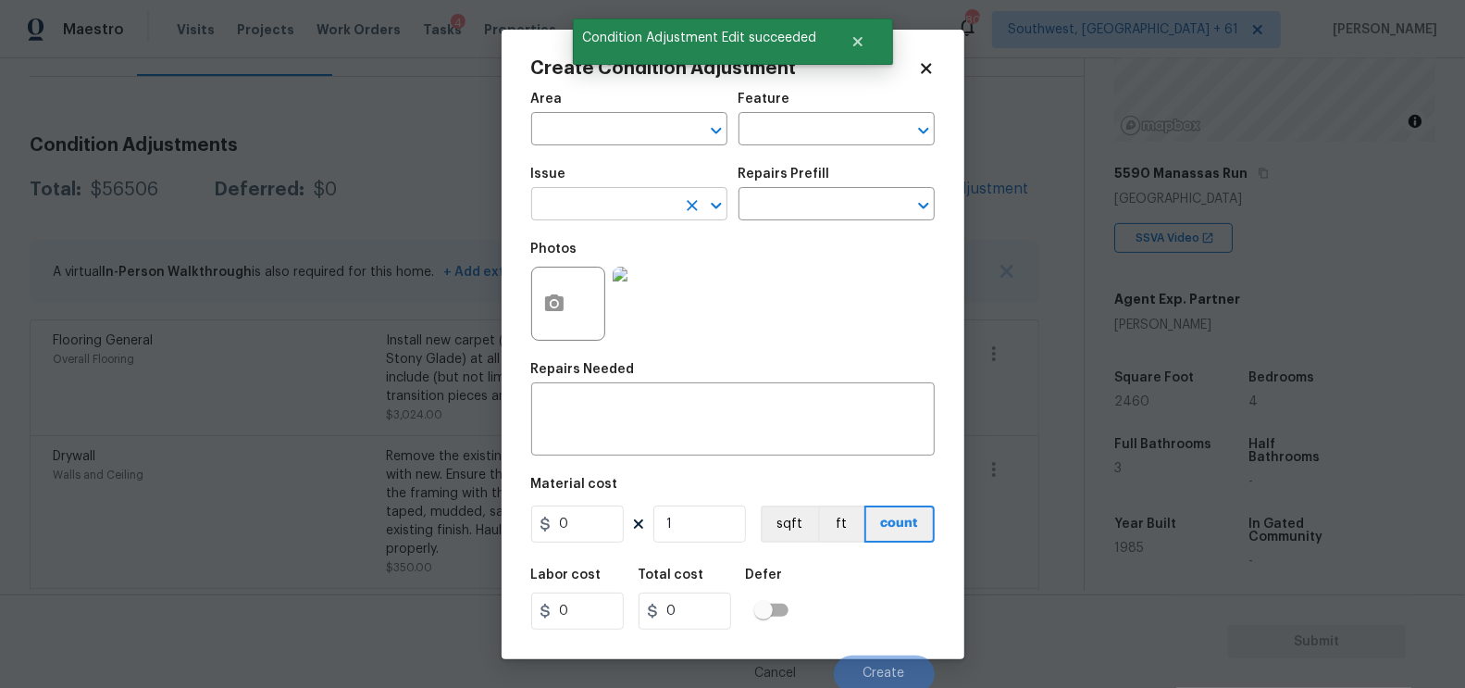
click at [625, 202] on input "text" at bounding box center [603, 206] width 144 height 29
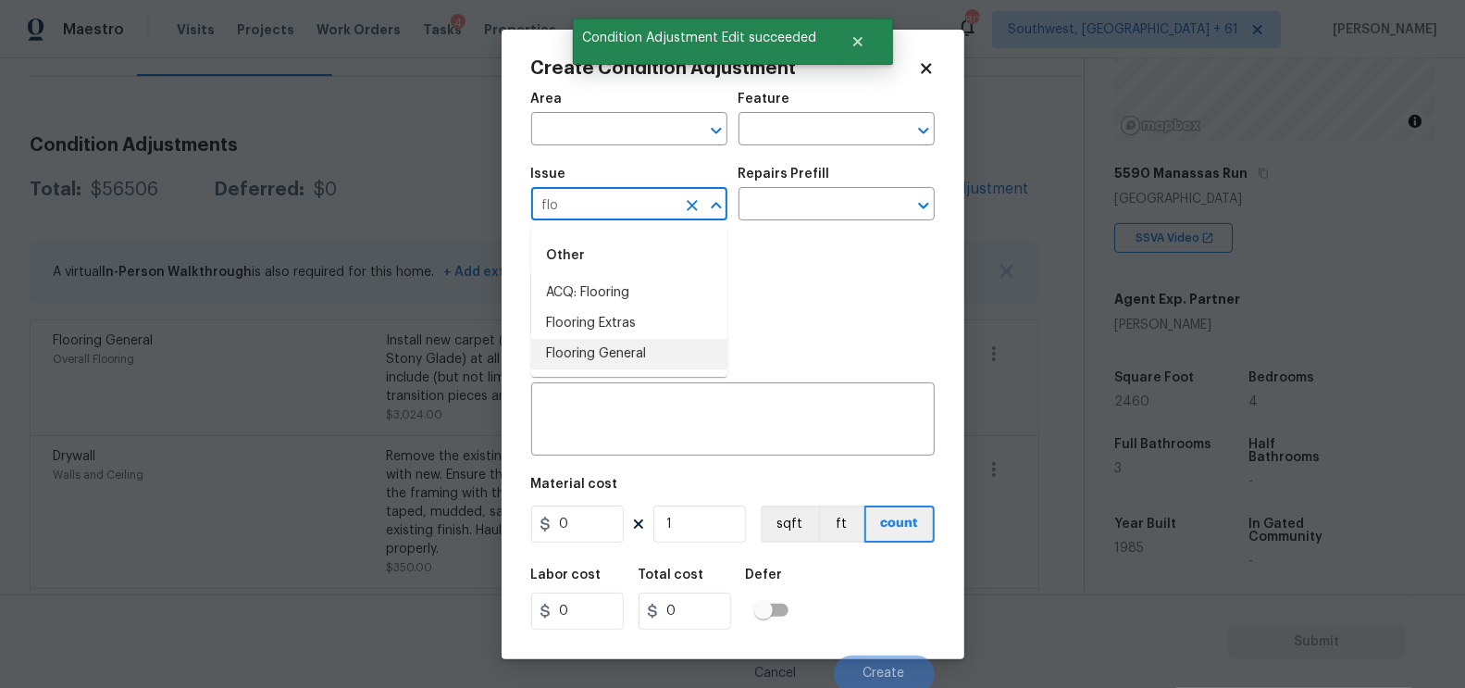
click at [621, 352] on li "Flooring General" at bounding box center [629, 354] width 196 height 31
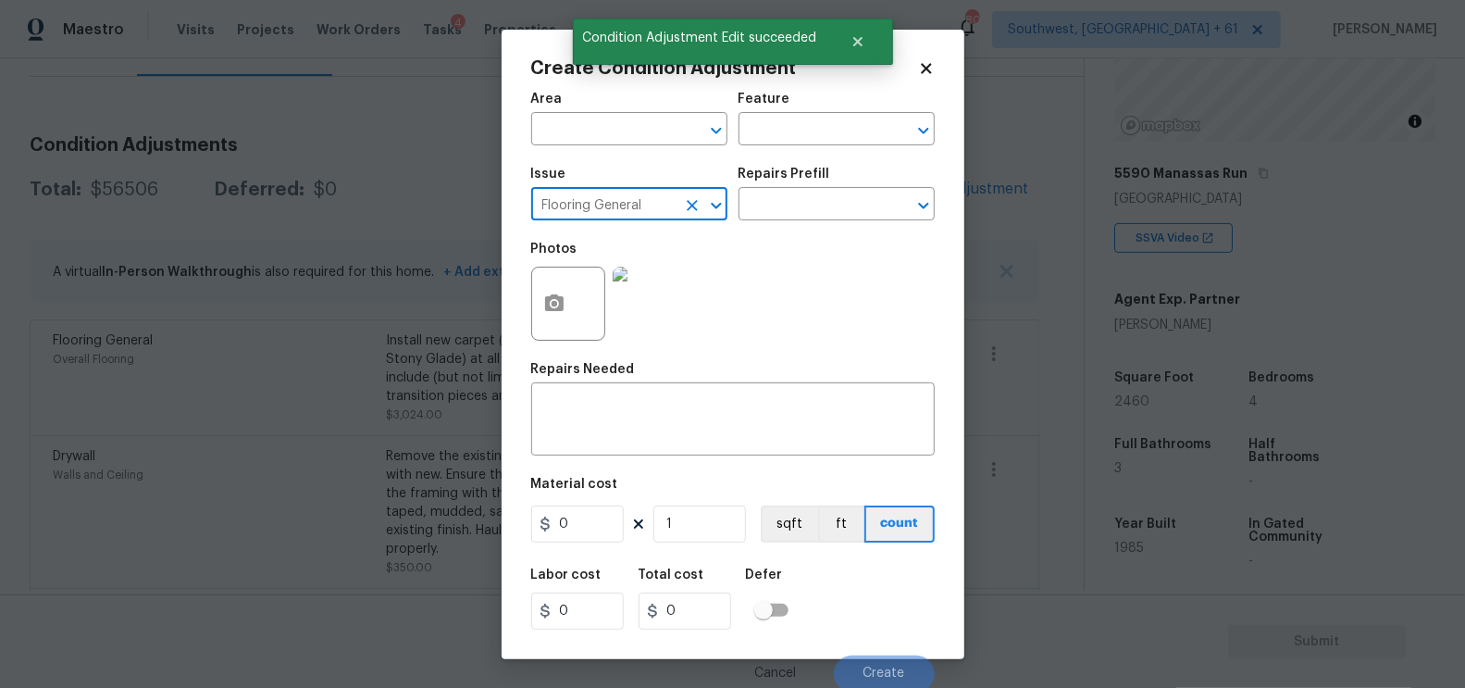
type input "Flooring General"
click at [778, 235] on div "Photos" at bounding box center [733, 291] width 404 height 120
click at [785, 210] on input "text" at bounding box center [811, 206] width 144 height 29
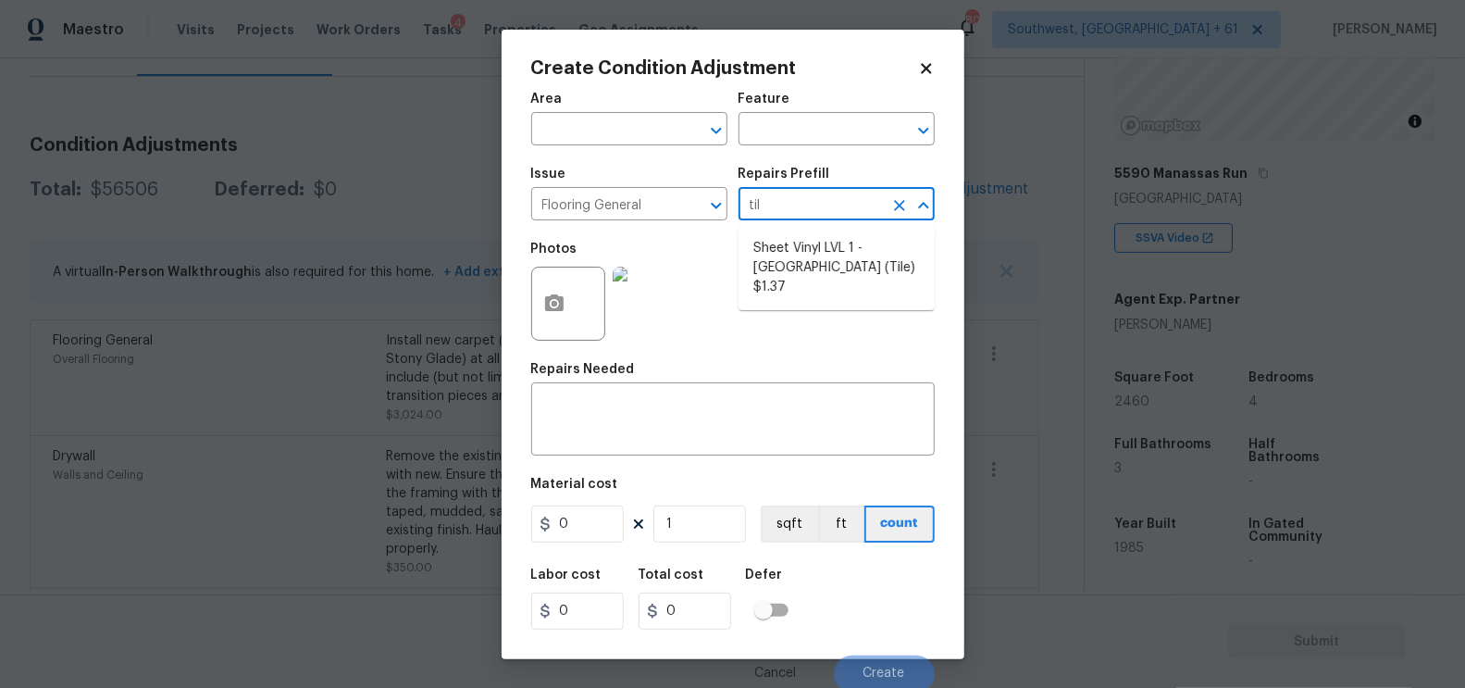
type input "tile"
click at [833, 282] on li "Sheet Vinyl LVL 1 - Sugar Valley (Tile) $1.37" at bounding box center [837, 267] width 196 height 69
type input "Overall Flooring"
type textarea "Install sheet vinyl flooring (Sugar Valley - Tile "Look", 592 Cool Sands) inclu…"
type input "1.37"
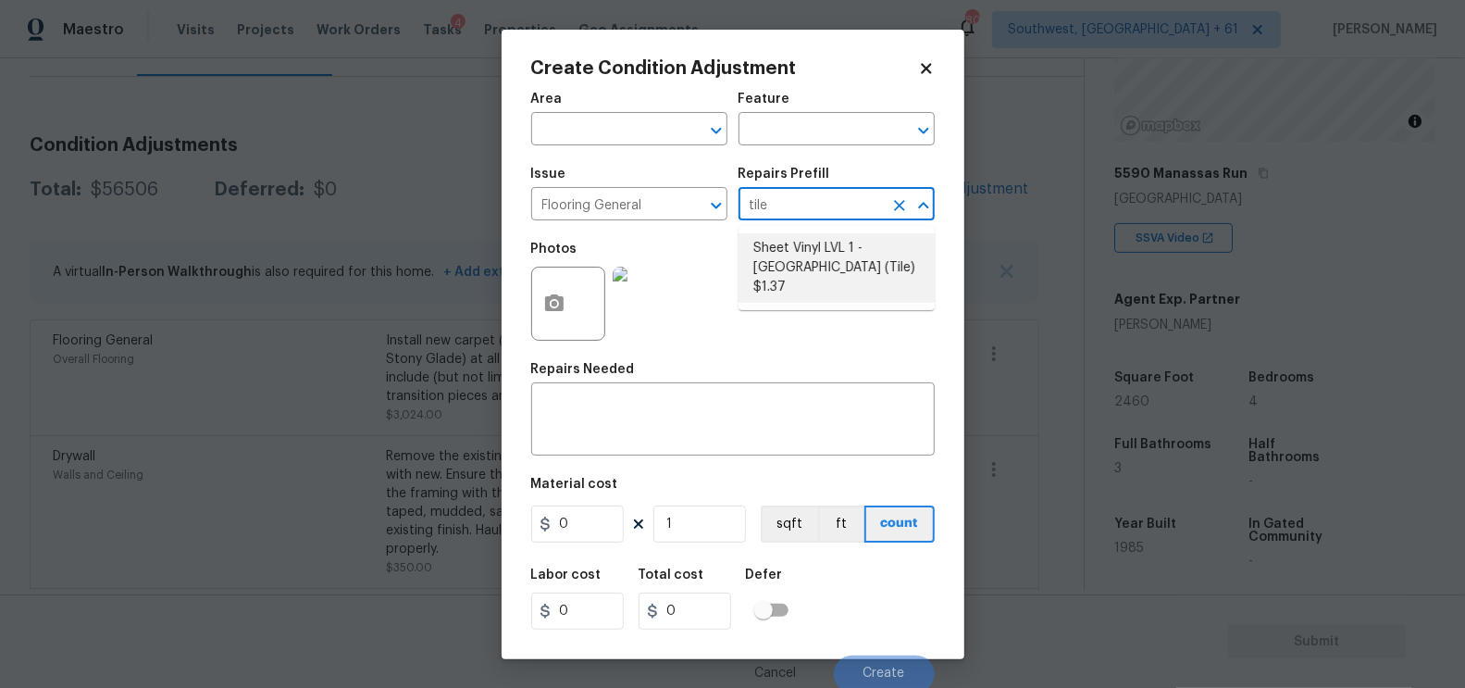
type input "1.37"
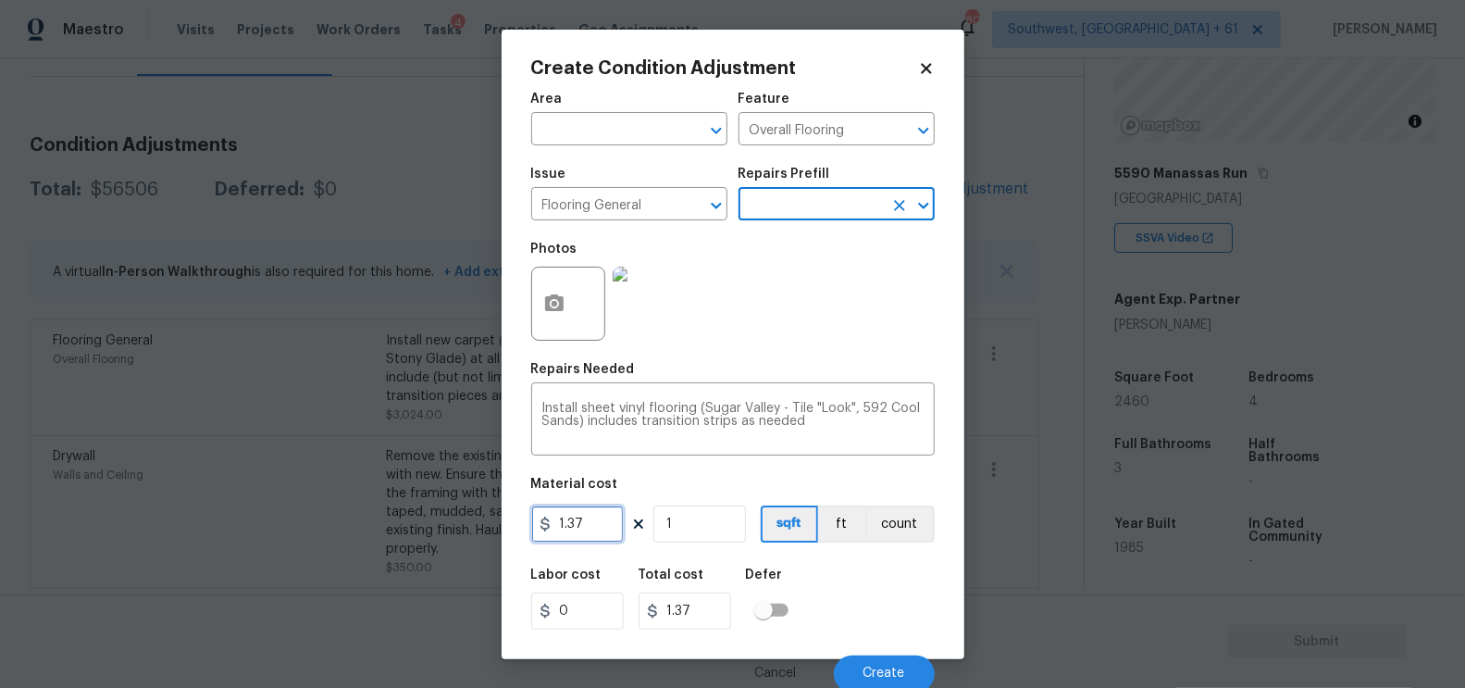
click at [592, 541] on input "1.37" at bounding box center [577, 523] width 93 height 37
type input "6"
click at [687, 540] on input "1" at bounding box center [699, 523] width 93 height 37
type input "6"
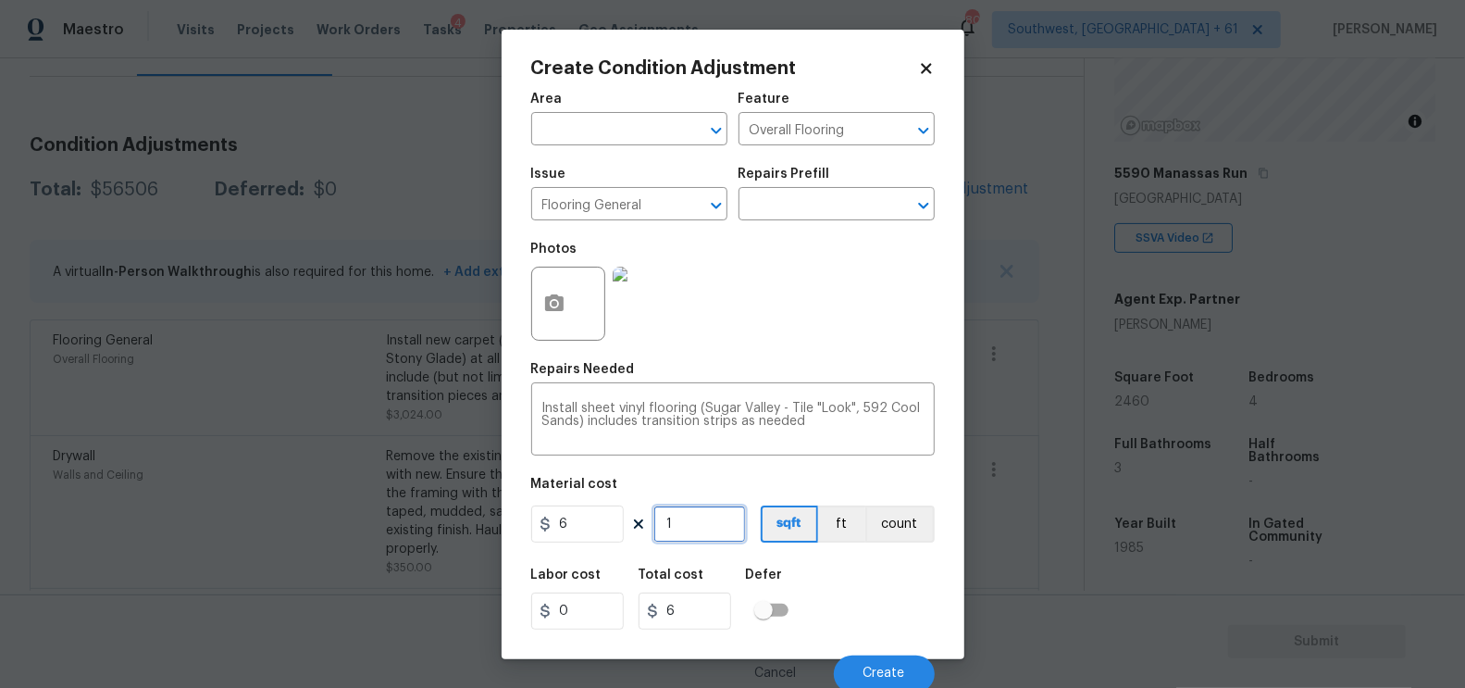
type input "0"
type input "4"
type input "24"
type input "40"
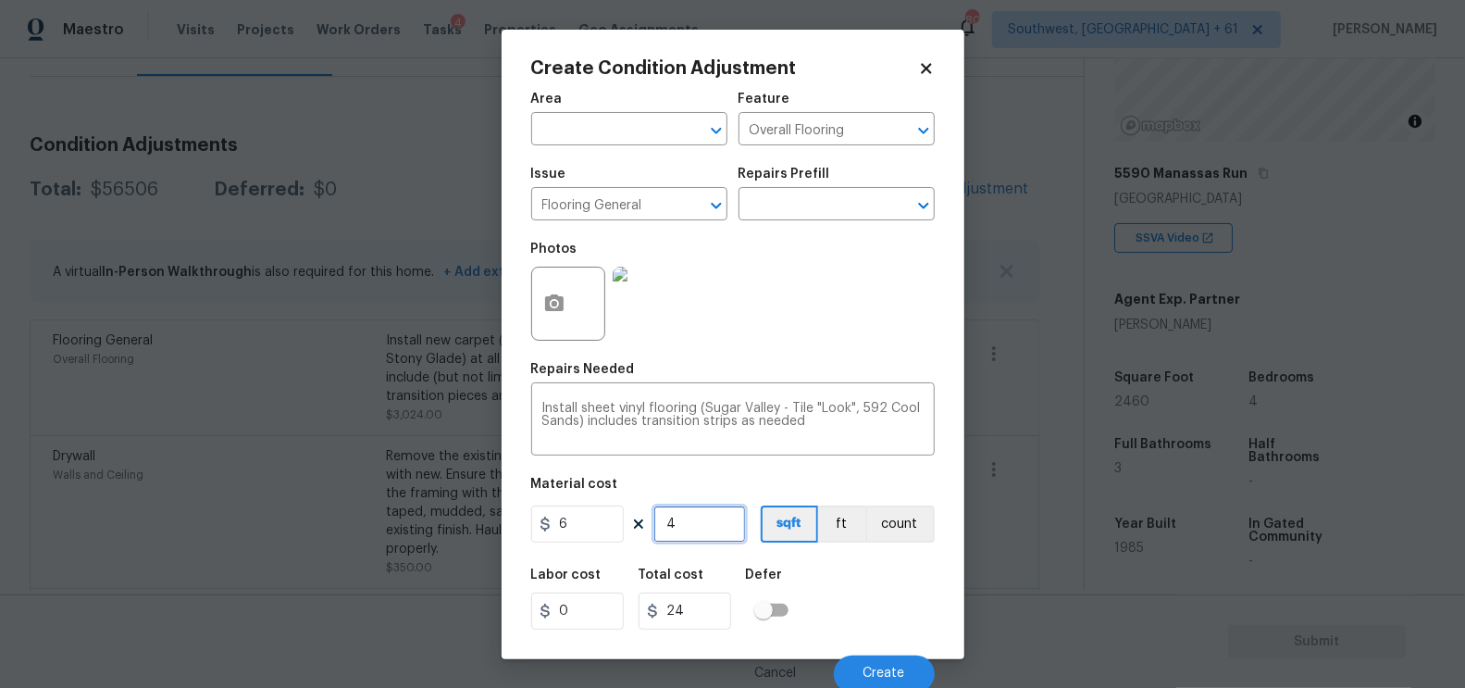
type input "240"
type input "400"
type input "2400"
type input "400"
click at [715, 615] on input "2400" at bounding box center [685, 610] width 93 height 37
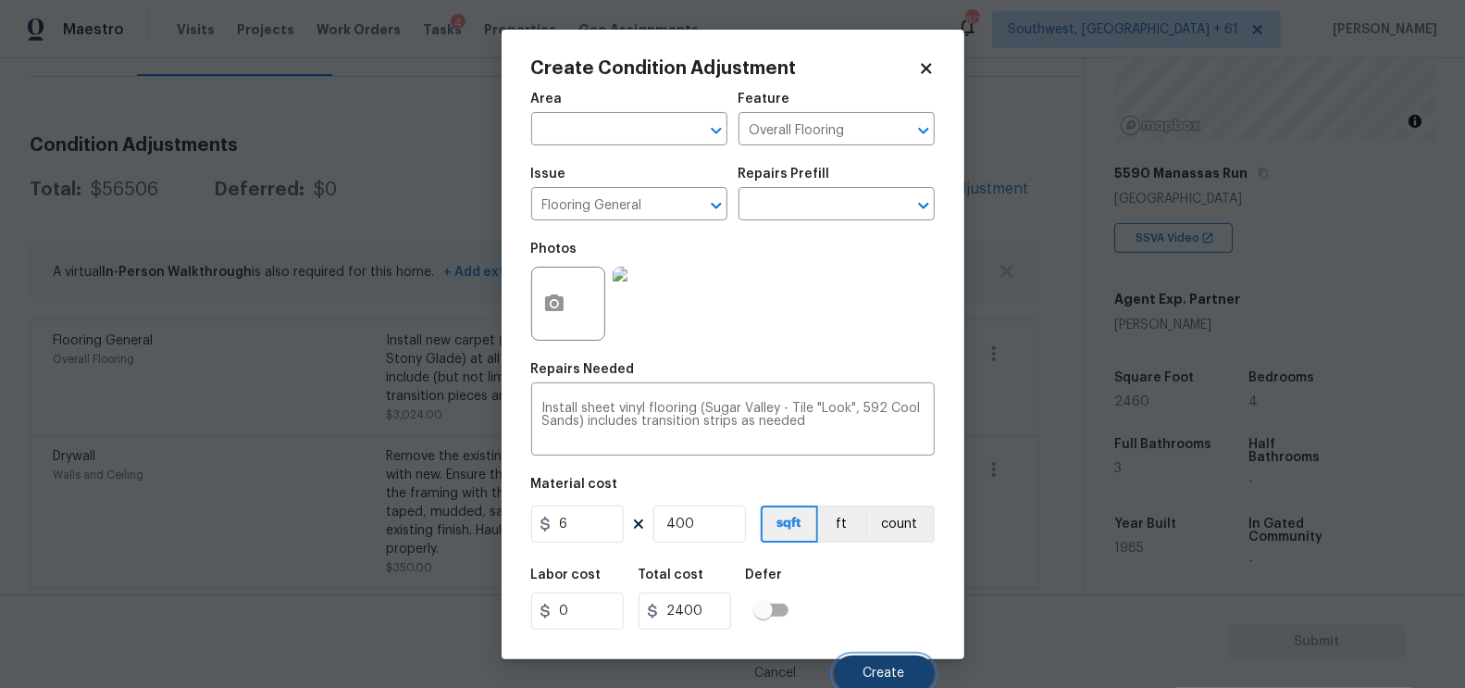
click at [896, 663] on button "Create" at bounding box center [884, 673] width 101 height 37
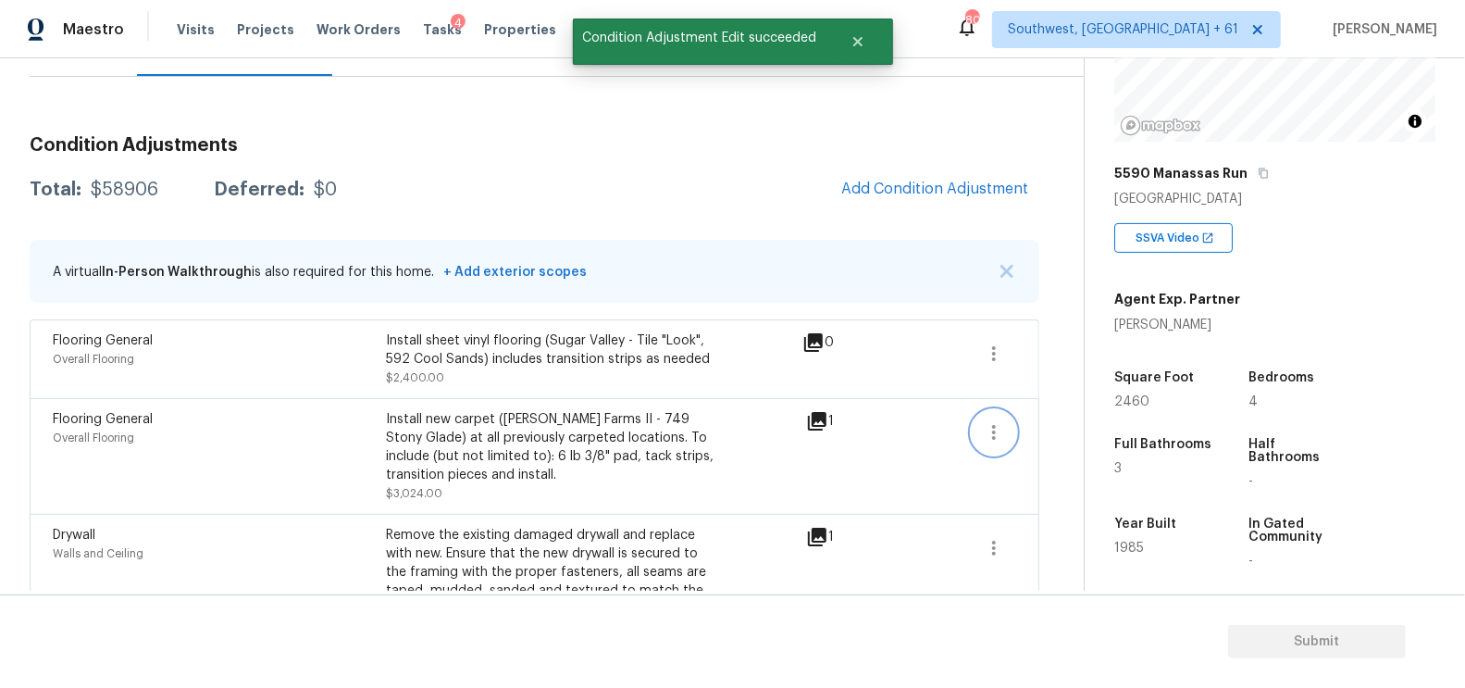
click at [996, 437] on icon "button" at bounding box center [994, 432] width 4 height 15
click at [1047, 428] on div "Edit" at bounding box center [1100, 427] width 144 height 19
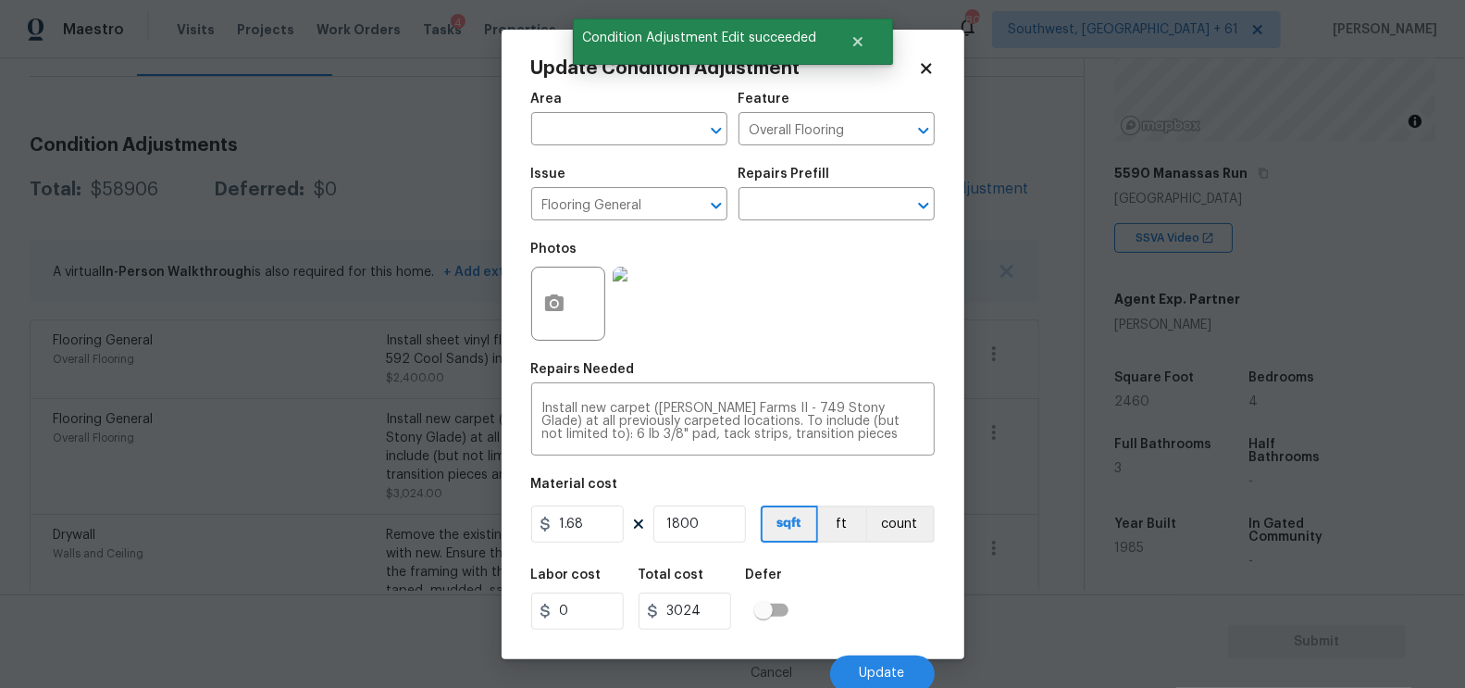
click at [1047, 484] on body "Maestro Visits Projects Work Orders Tasks 4 Properties Geo Assignments 800 Sout…" at bounding box center [732, 344] width 1465 height 688
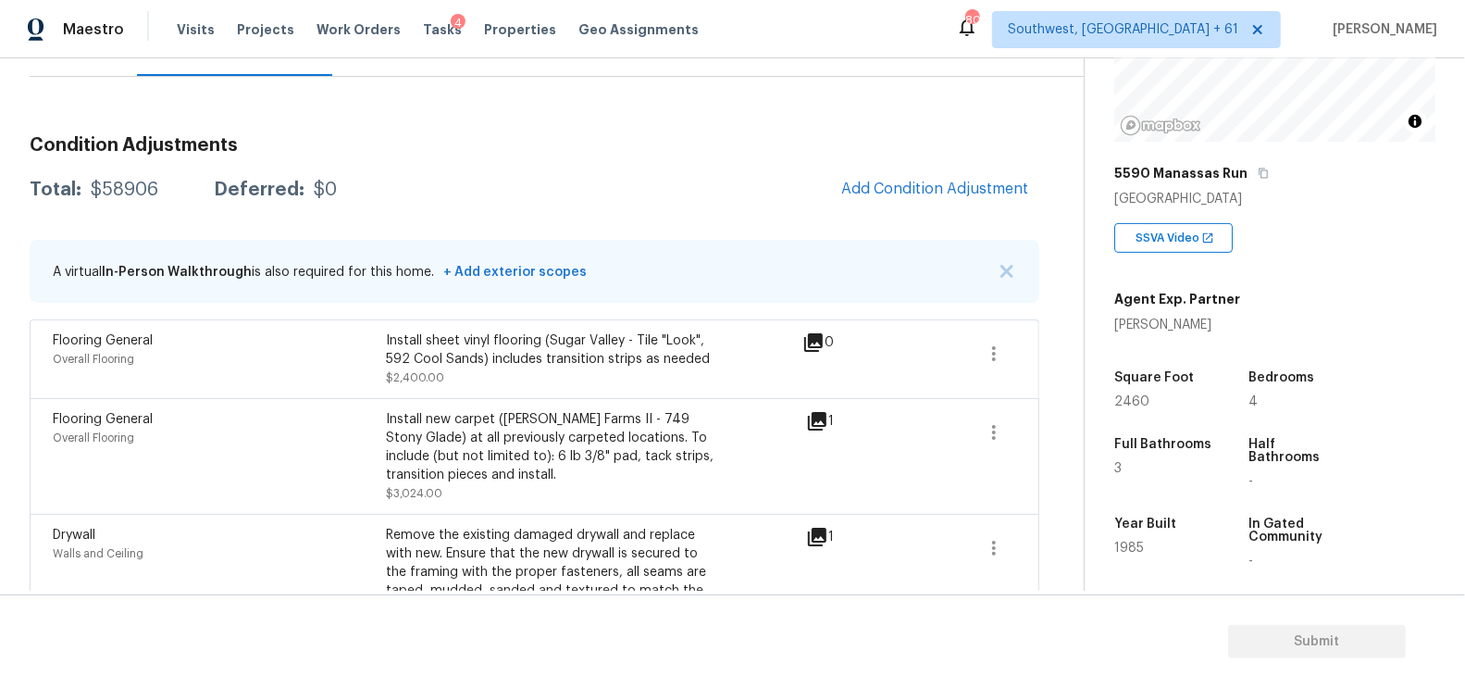
click at [924, 180] on span "Add Condition Adjustment" at bounding box center [934, 188] width 187 height 17
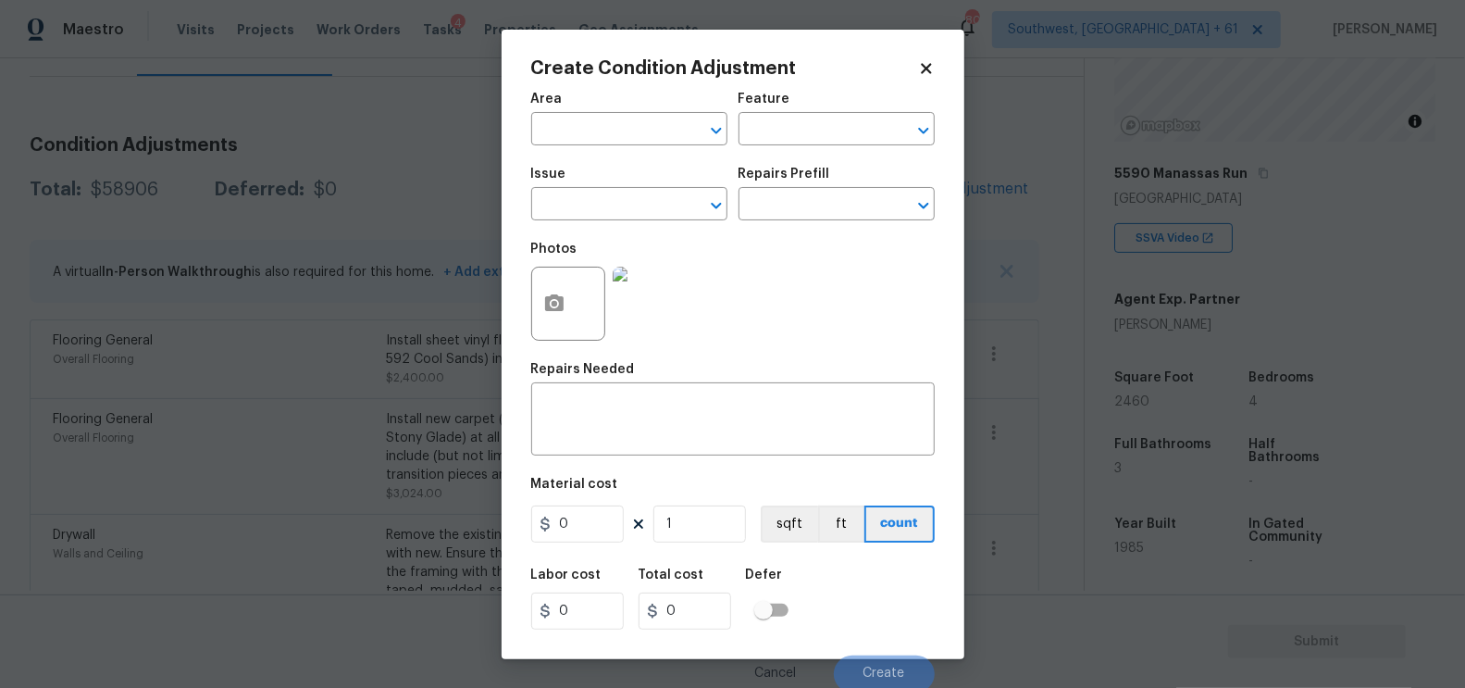
click at [462, 193] on body "Maestro Visits Projects Work Orders Tasks 4 Properties Geo Assignments 800 Sout…" at bounding box center [732, 344] width 1465 height 688
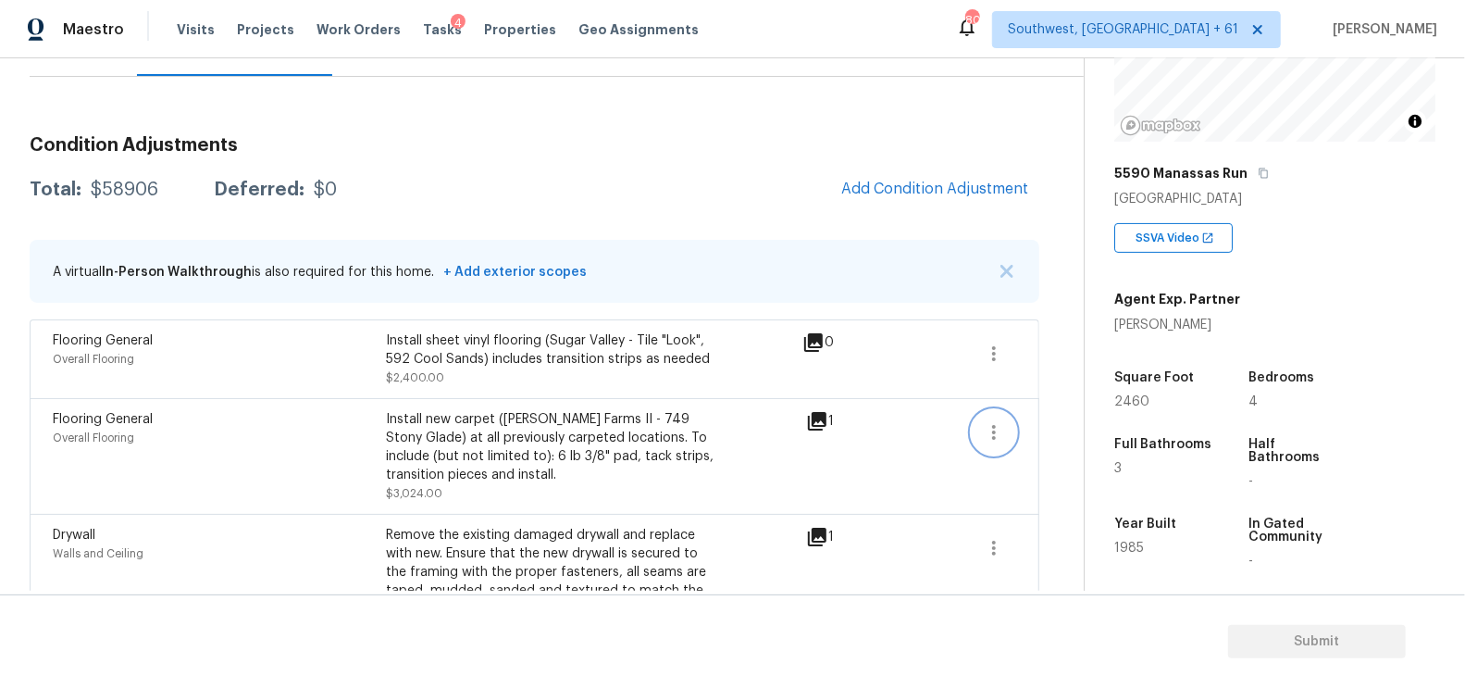
click at [977, 424] on button "button" at bounding box center [994, 432] width 44 height 44
click at [1056, 428] on div "Edit" at bounding box center [1100, 427] width 144 height 19
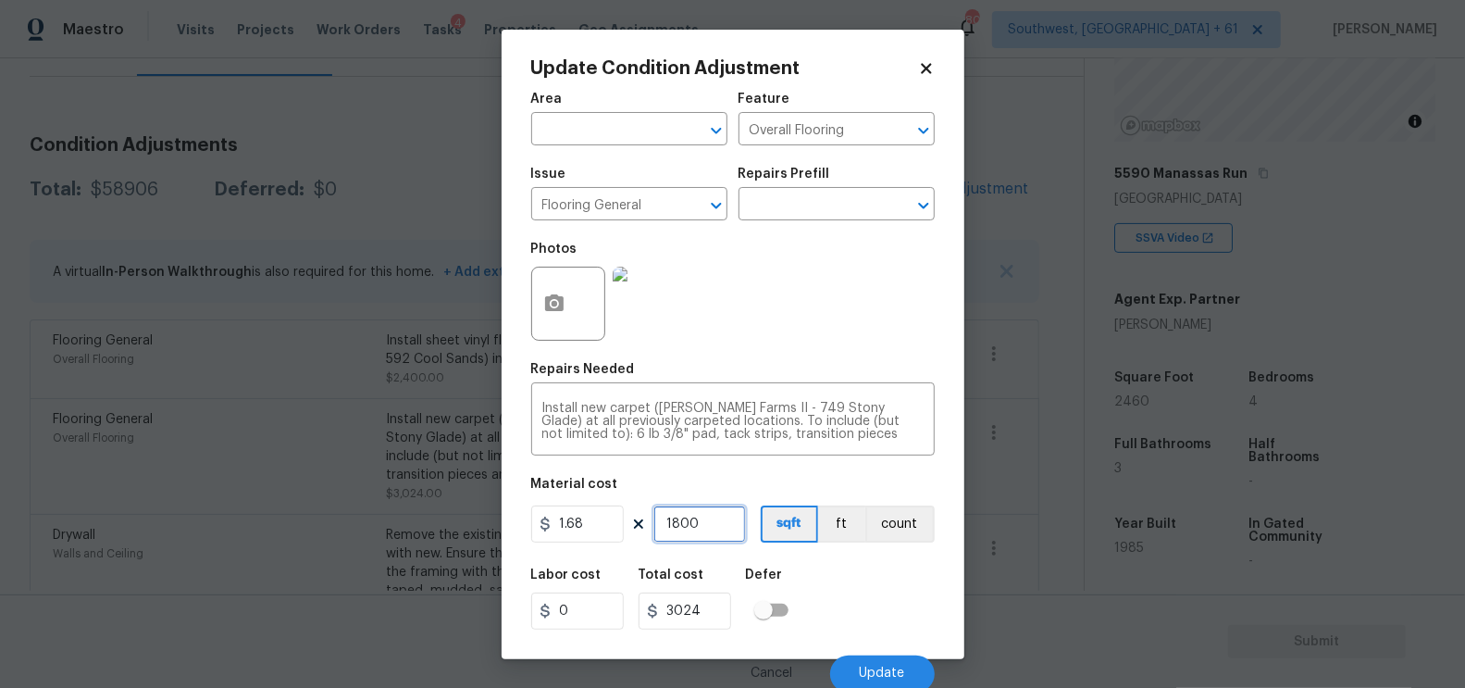
click at [702, 526] on input "1800" at bounding box center [699, 523] width 93 height 37
type input "0"
type input "1"
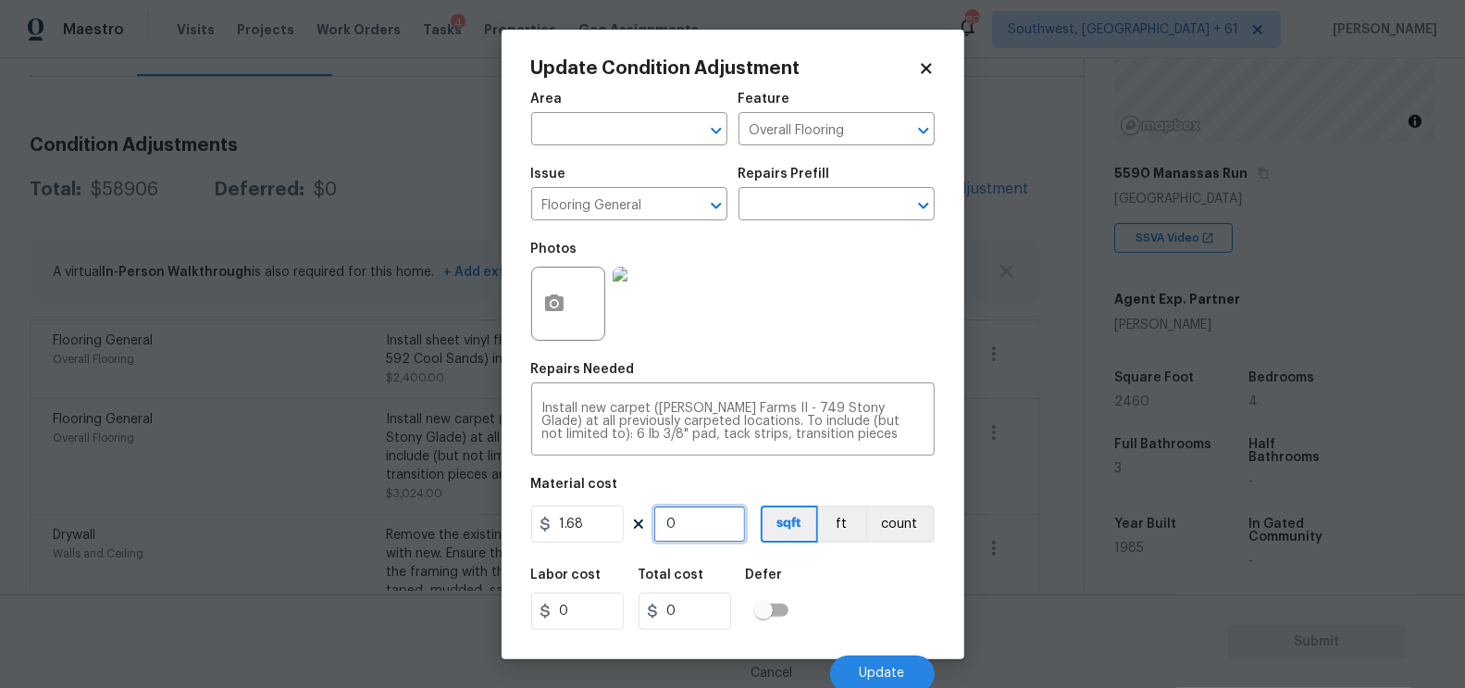
type input "1.68"
type input "17"
type input "28.56"
type input "170"
type input "285.6"
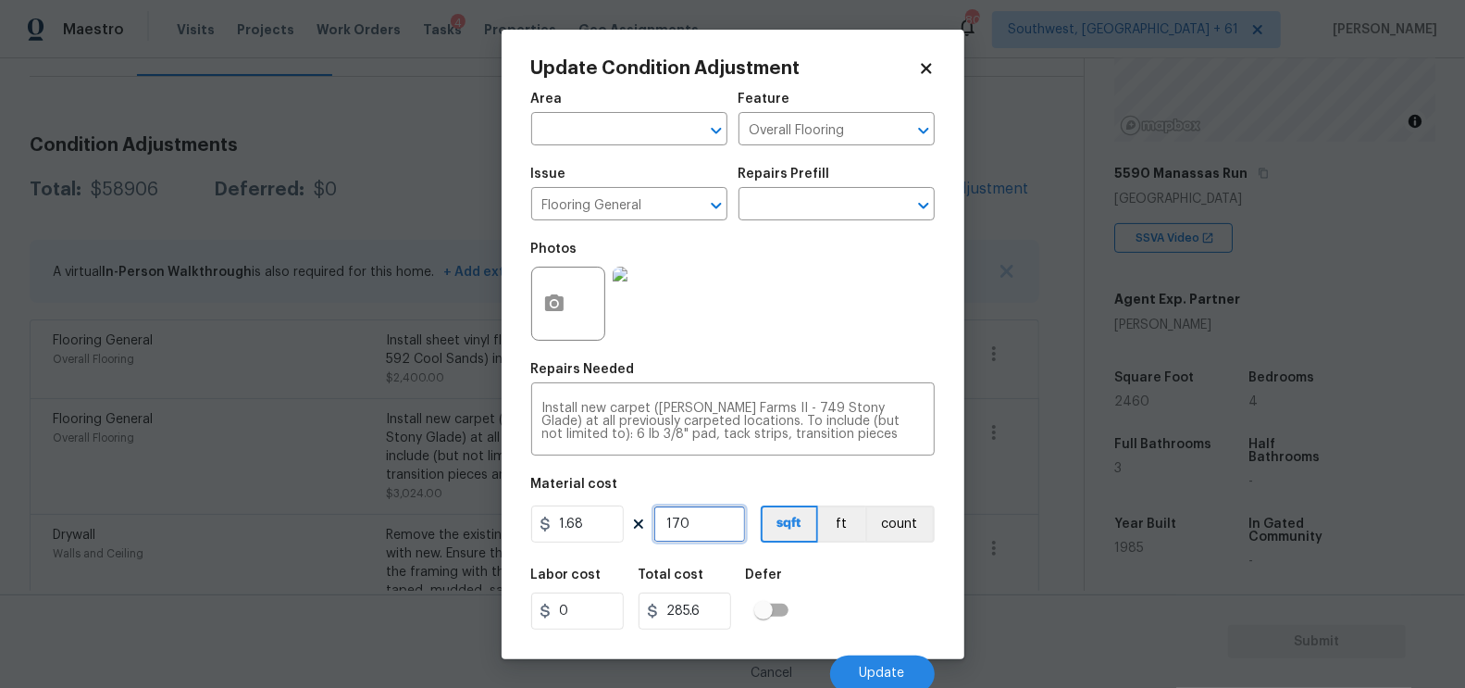
type input "1700"
type input "2856"
type input "1700"
click at [710, 612] on input "2856" at bounding box center [685, 610] width 93 height 37
click at [857, 658] on button "Update" at bounding box center [882, 673] width 105 height 37
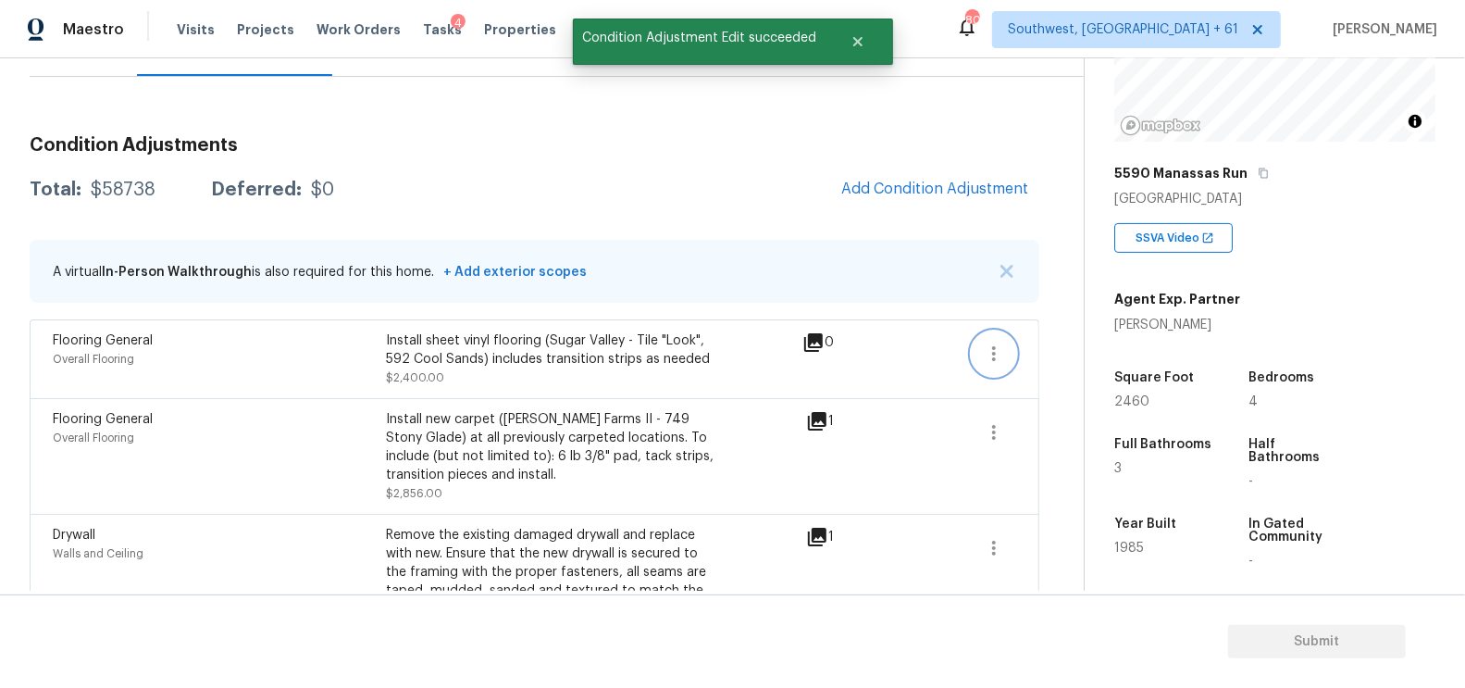
click at [993, 350] on icon "button" at bounding box center [994, 353] width 22 height 22
click at [1062, 341] on div "Edit" at bounding box center [1100, 348] width 144 height 19
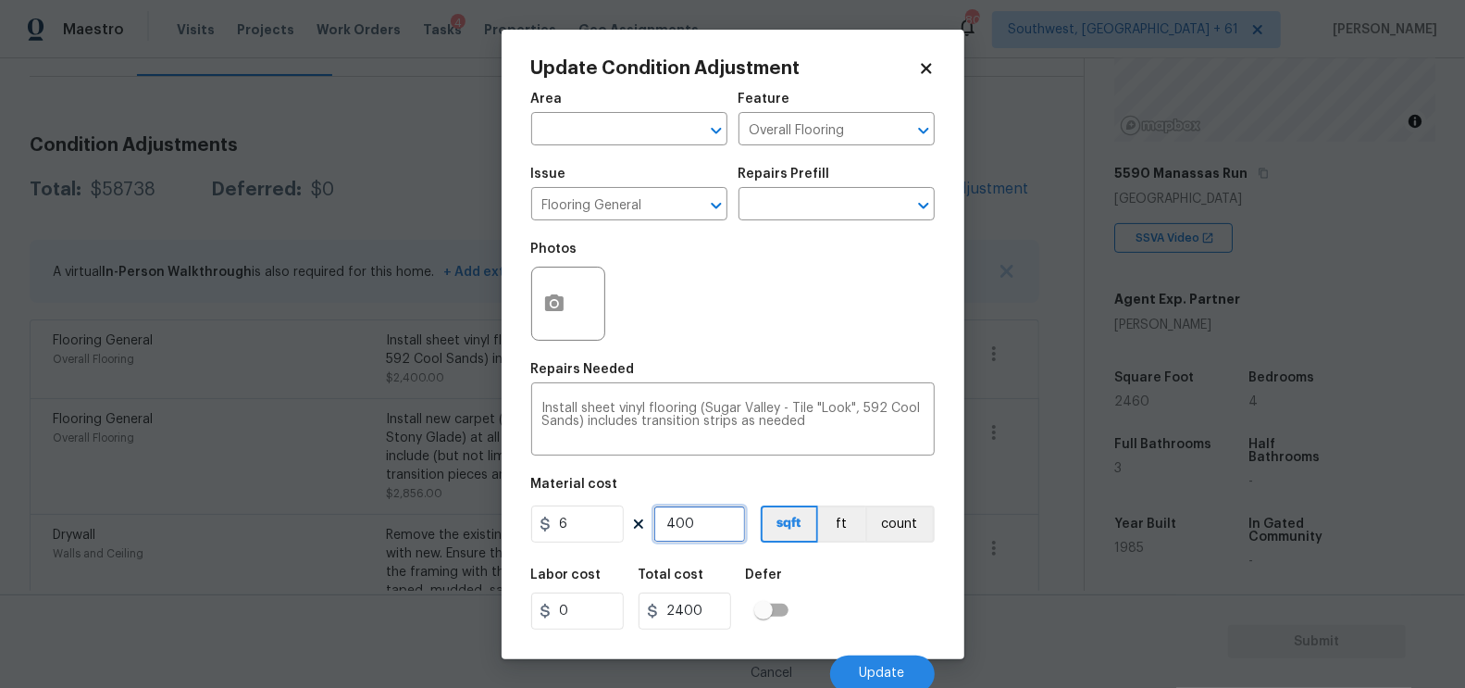
click at [708, 532] on input "400" at bounding box center [699, 523] width 93 height 37
type input "0"
type input "3"
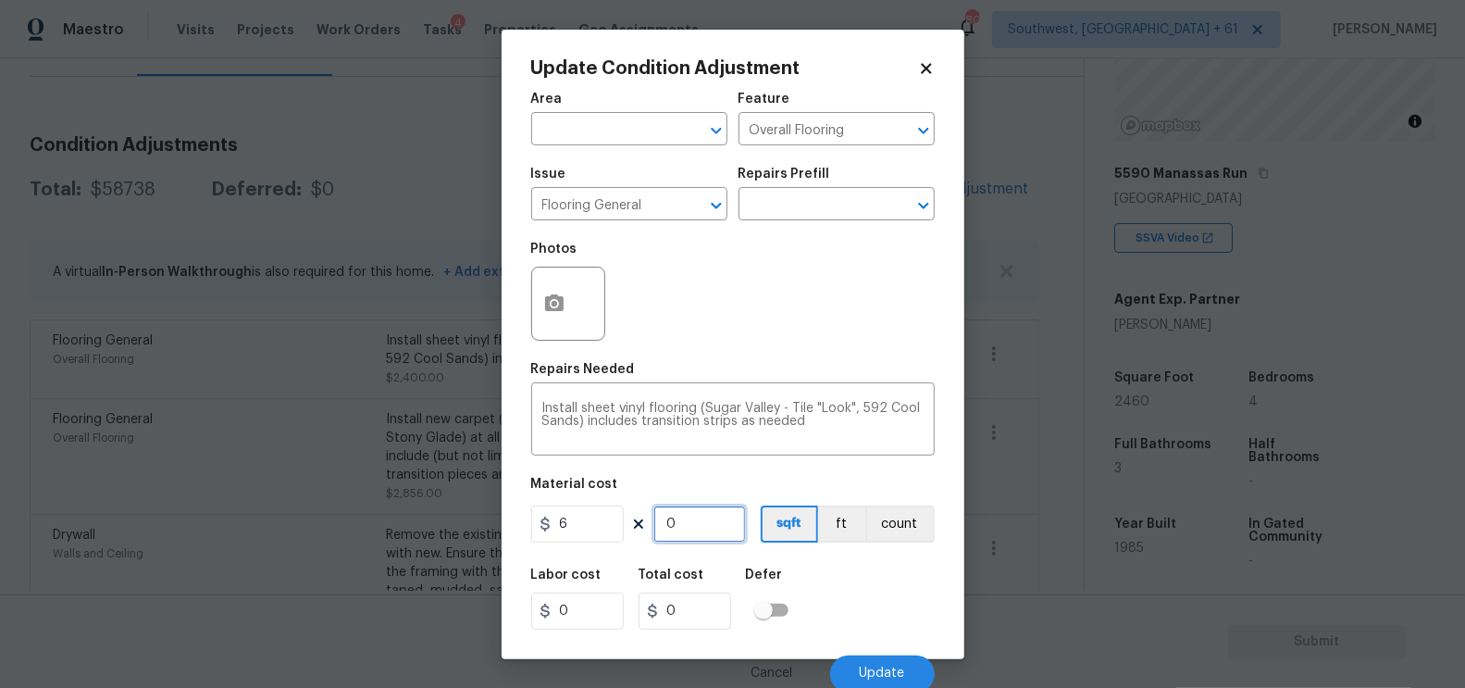
type input "18"
type input "35"
type input "210"
type input "350"
type input "2100"
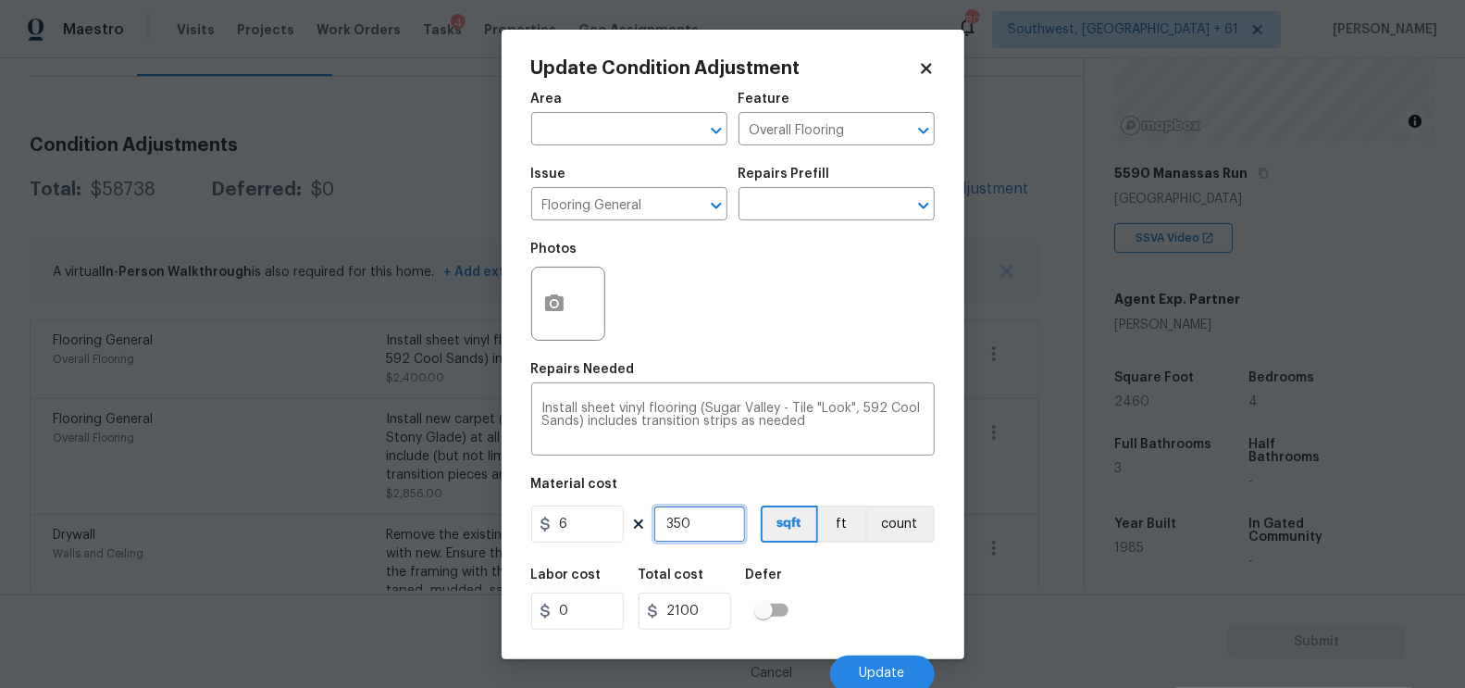
type input "350"
click at [711, 612] on input "2100" at bounding box center [685, 610] width 93 height 37
click at [861, 654] on div "Cancel Update" at bounding box center [733, 666] width 404 height 52
click at [883, 672] on span "Update" at bounding box center [882, 673] width 45 height 14
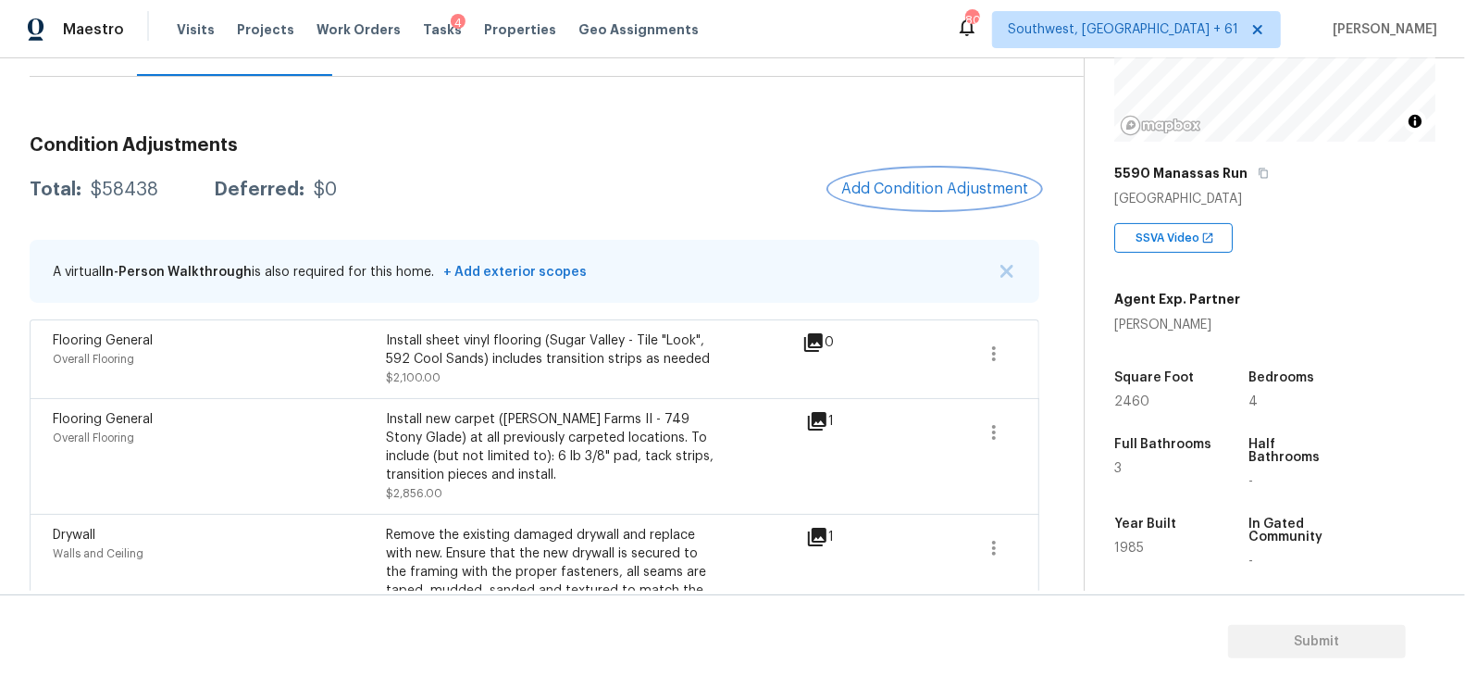
click at [955, 186] on span "Add Condition Adjustment" at bounding box center [934, 188] width 187 height 17
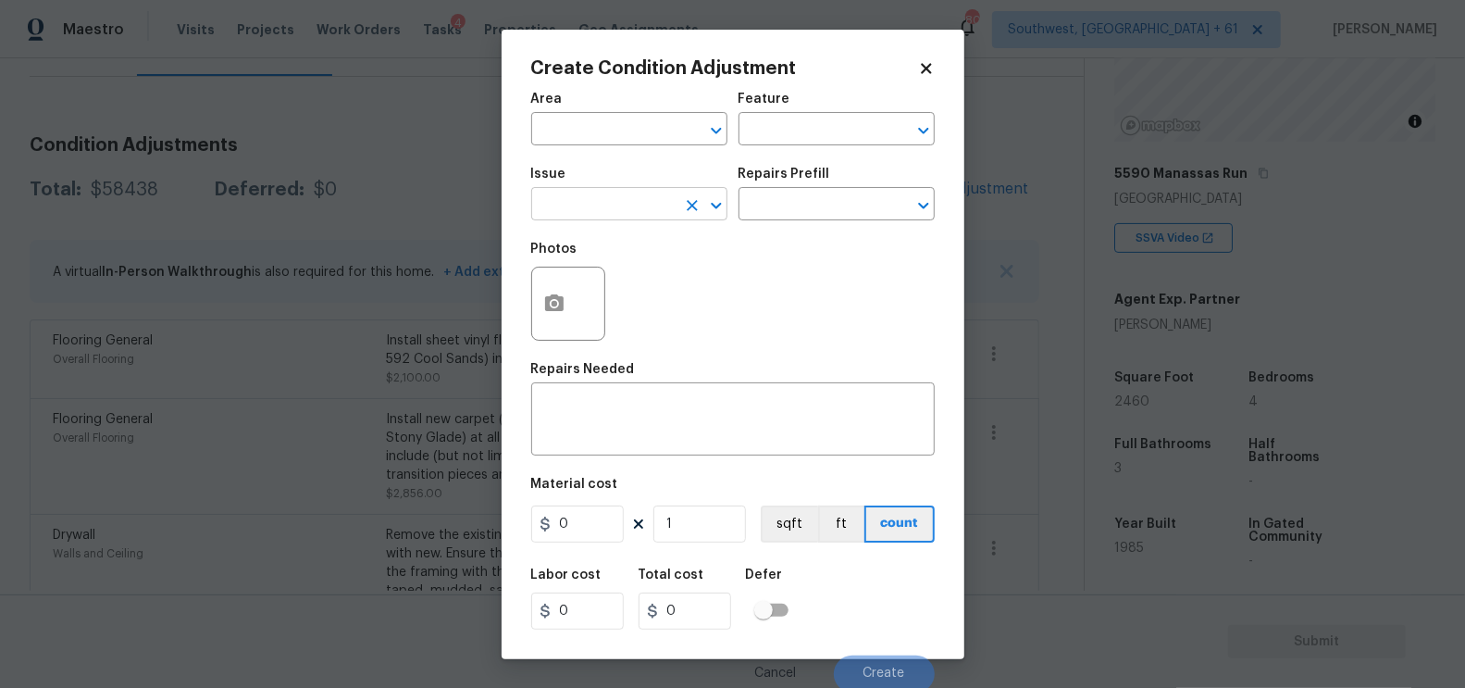
click at [614, 196] on input "text" at bounding box center [603, 206] width 144 height 29
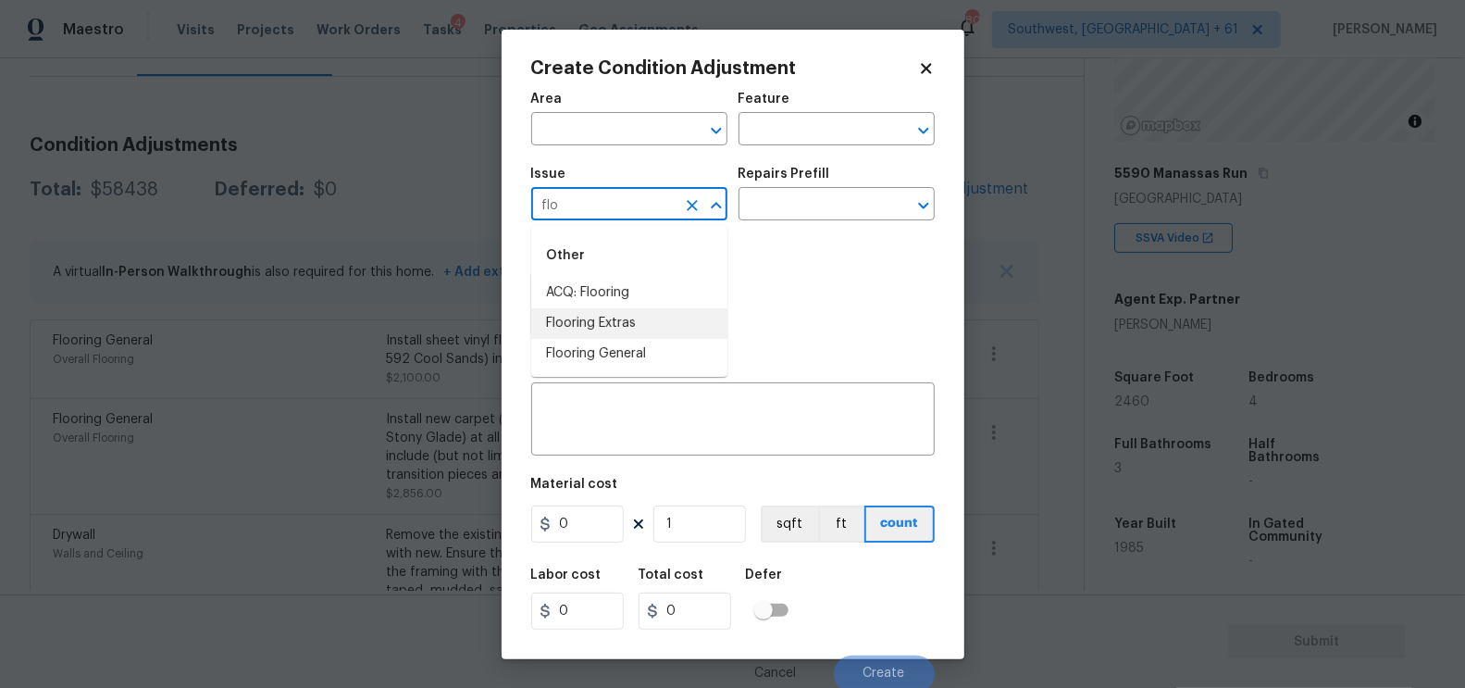
click at [606, 352] on li "Flooring General" at bounding box center [629, 354] width 196 height 31
type input "Flooring General"
click at [828, 196] on input "text" at bounding box center [811, 206] width 144 height 29
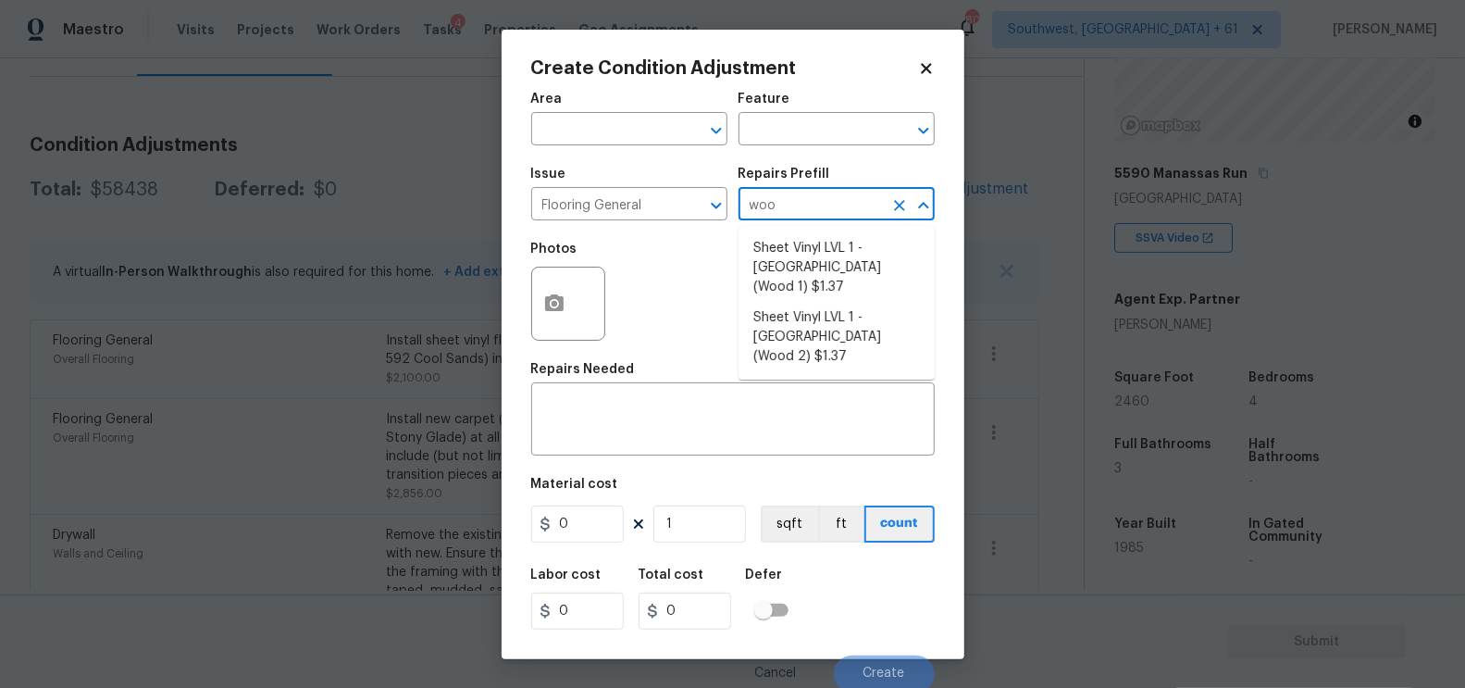
type input "wood"
click at [829, 254] on li "Sheet Vinyl LVL 1 - Sugar Valley (Wood 1) $1.37" at bounding box center [837, 267] width 196 height 69
type input "Overall Flooring"
type textarea "Install sheet vinyl flooring ([GEOGRAPHIC_DATA] - Wood "Look", [STREET_ADDRESS]…"
type input "1.37"
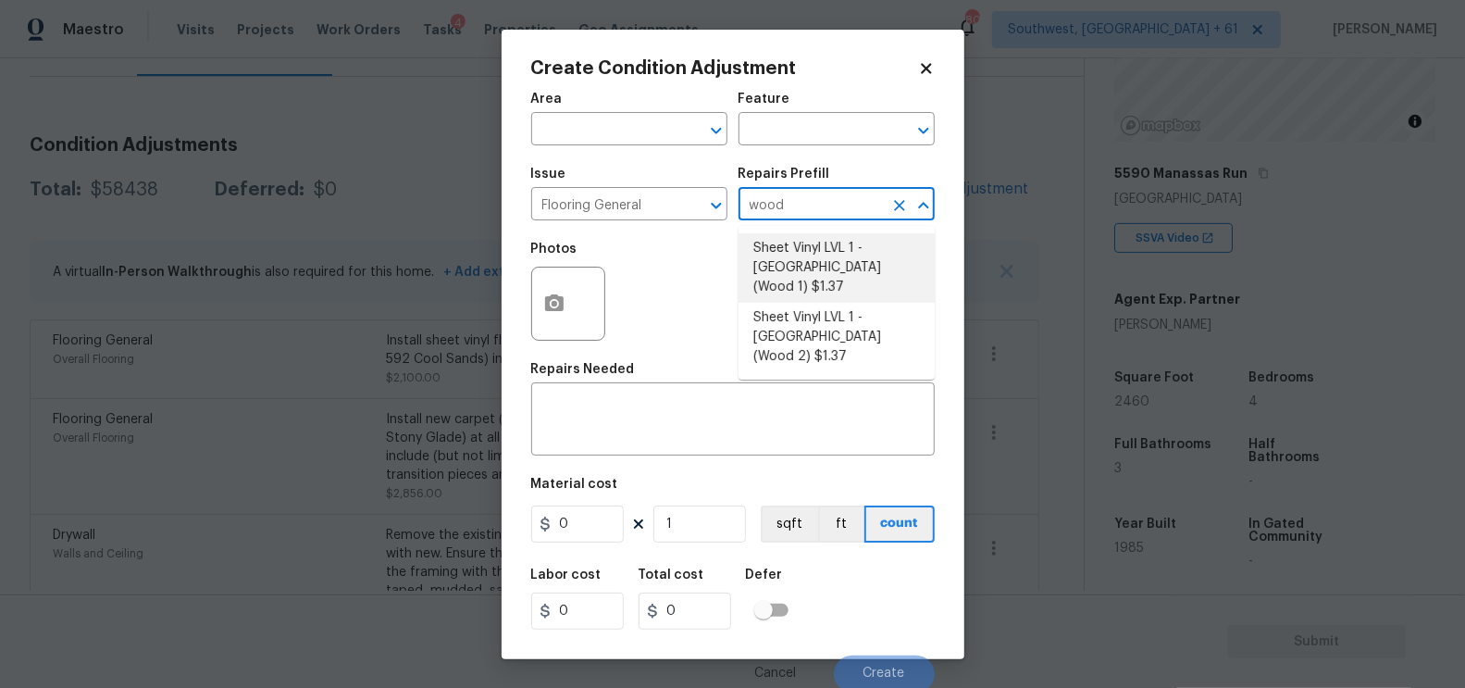
type input "1.37"
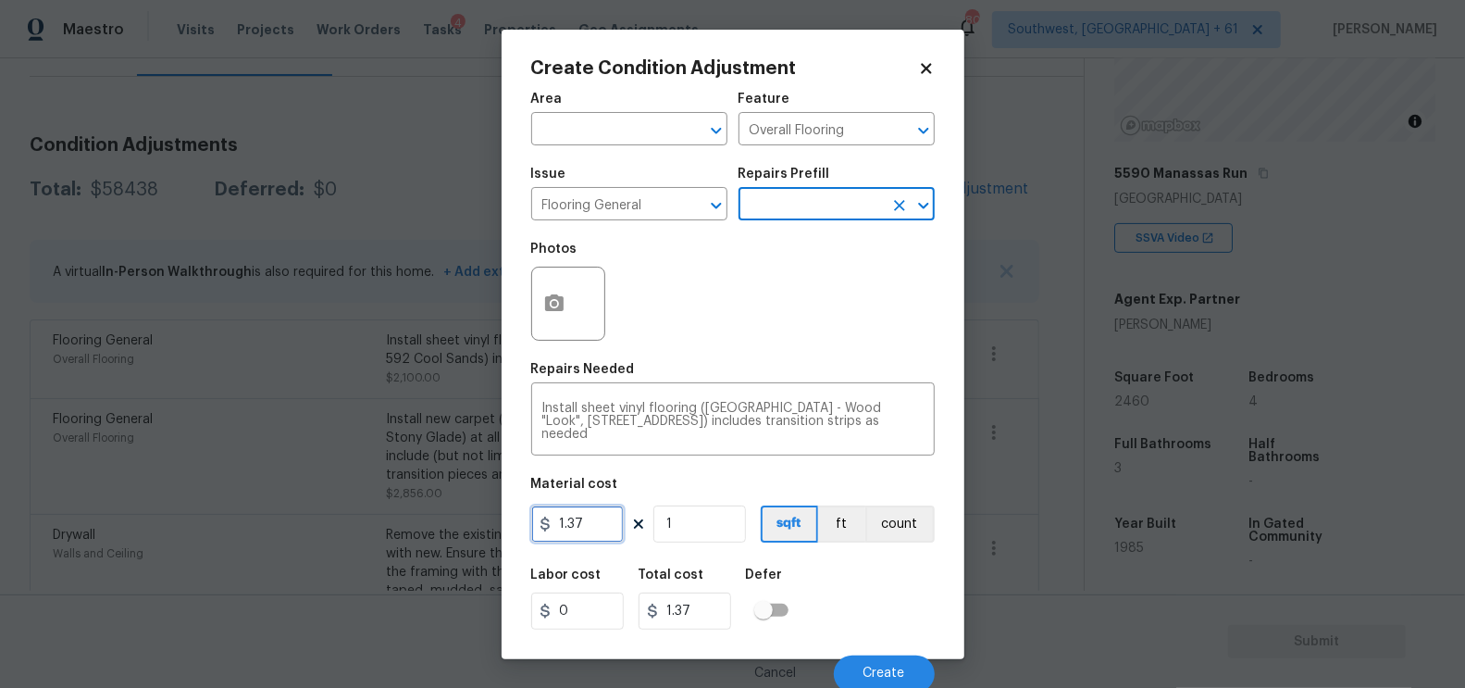
click at [587, 512] on input "1.37" at bounding box center [577, 523] width 93 height 37
type input "5"
click at [724, 531] on input "1" at bounding box center [699, 523] width 93 height 37
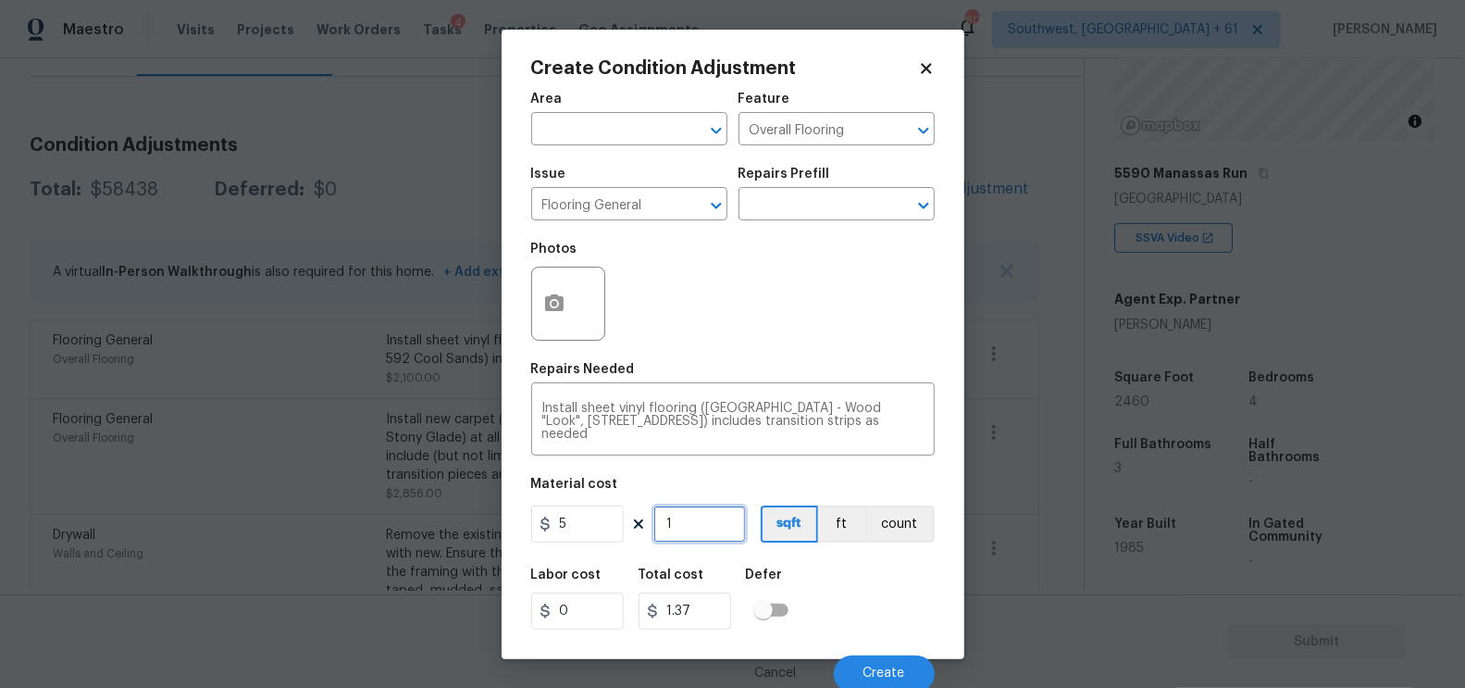
type input "5"
type input "0"
type input "4"
type input "20"
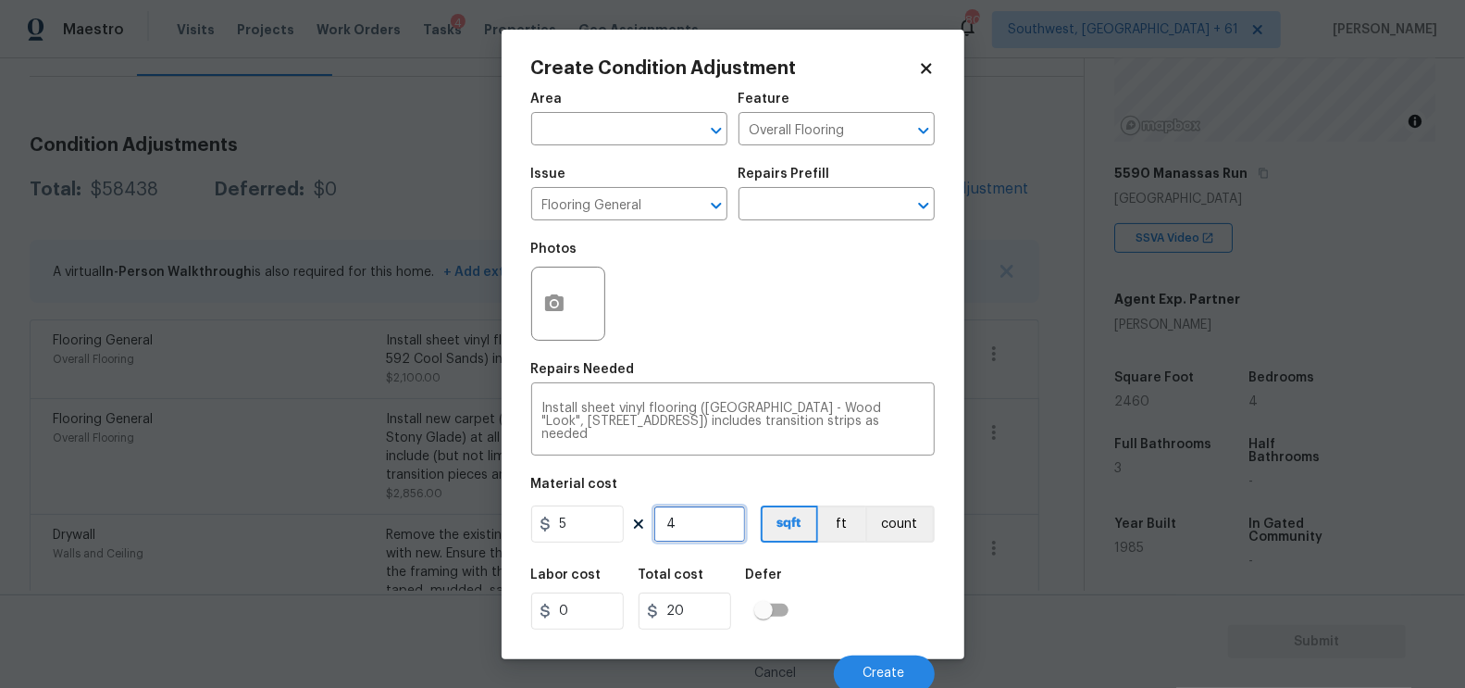
type input "40"
type input "200"
type input "400"
type input "2000"
type input "40"
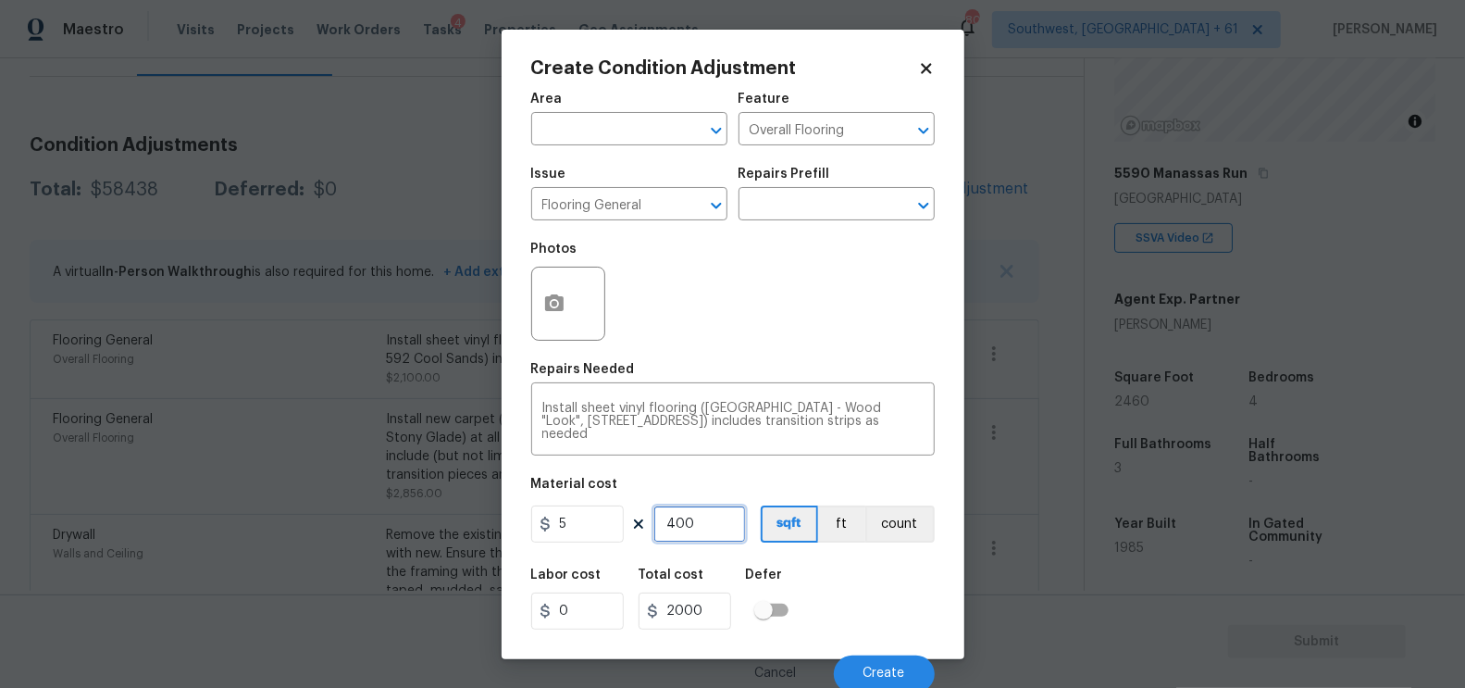
type input "200"
type input "4"
type input "20"
type input "41"
type input "205"
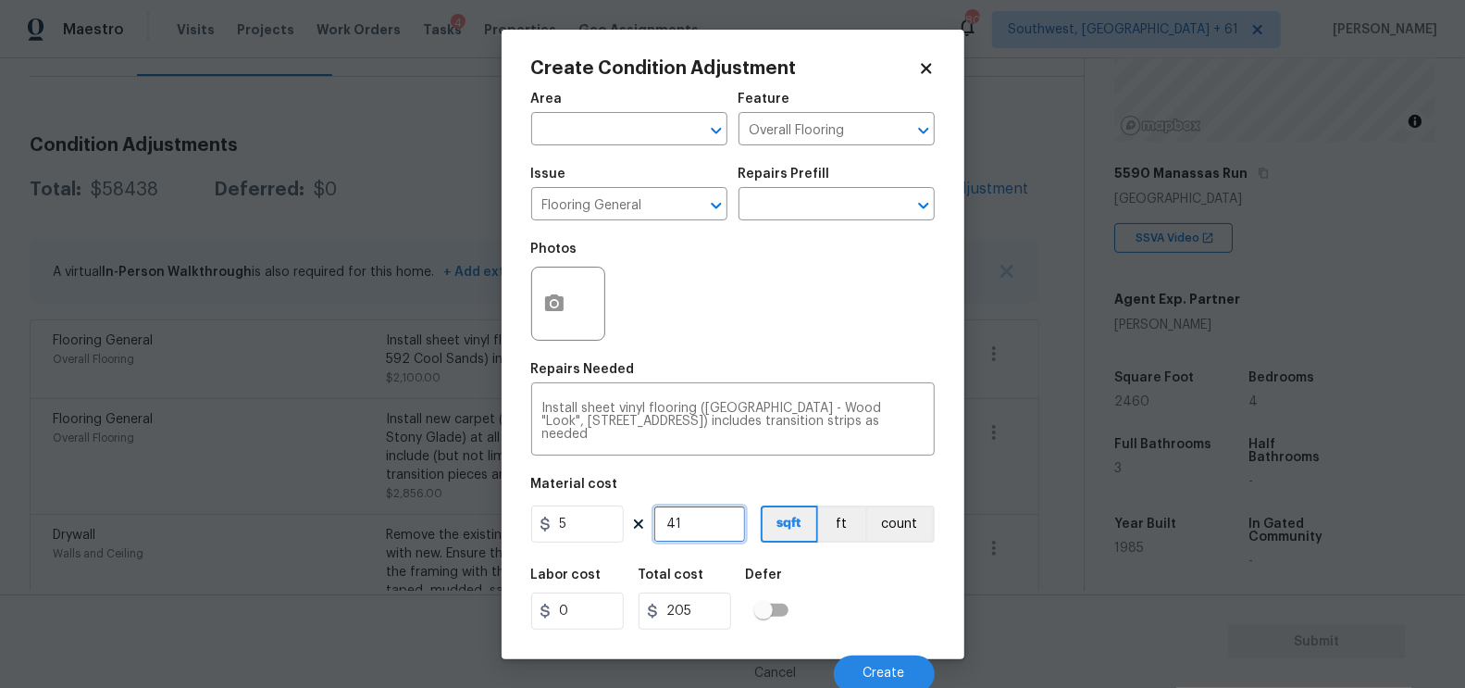
type input "410"
type input "2050"
type input "410"
click at [735, 611] on div "2050" at bounding box center [692, 610] width 107 height 37
click at [553, 303] on circle "button" at bounding box center [554, 303] width 6 height 6
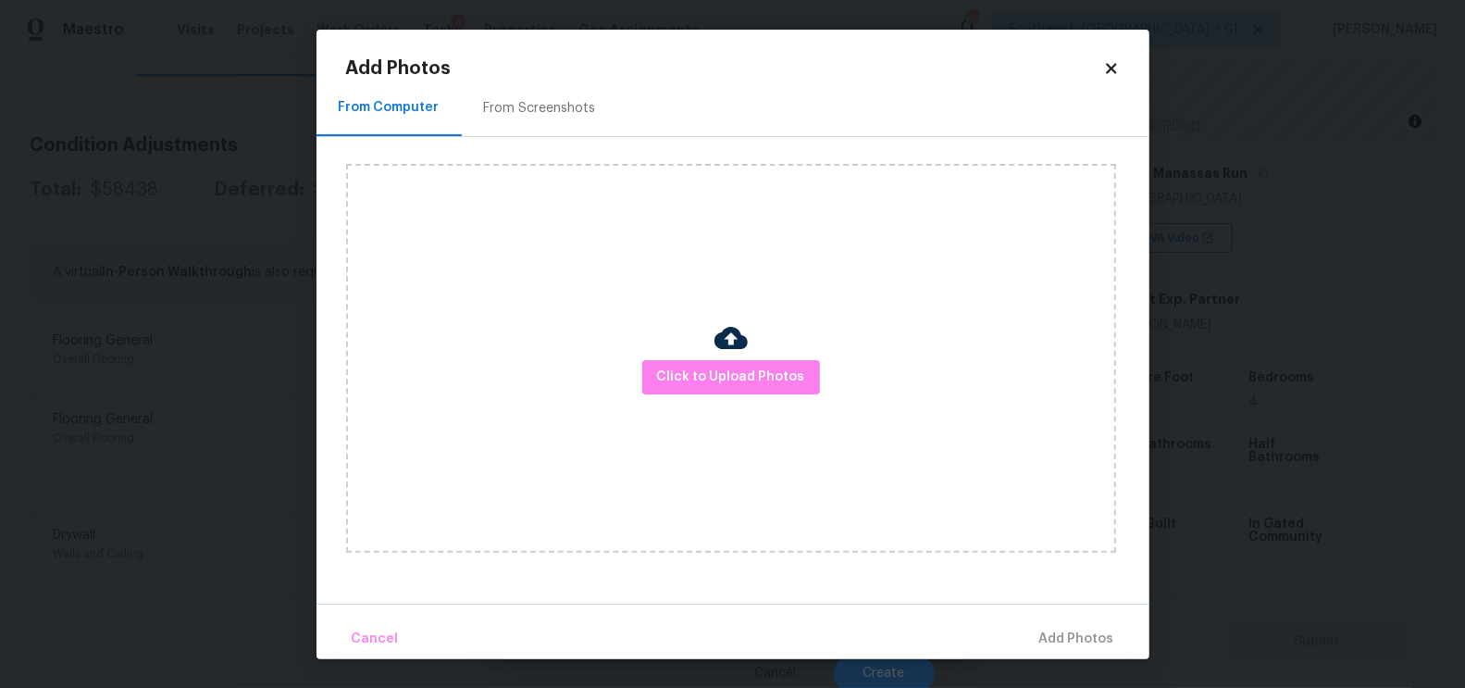
click at [587, 93] on div "From Screenshots" at bounding box center [540, 108] width 156 height 55
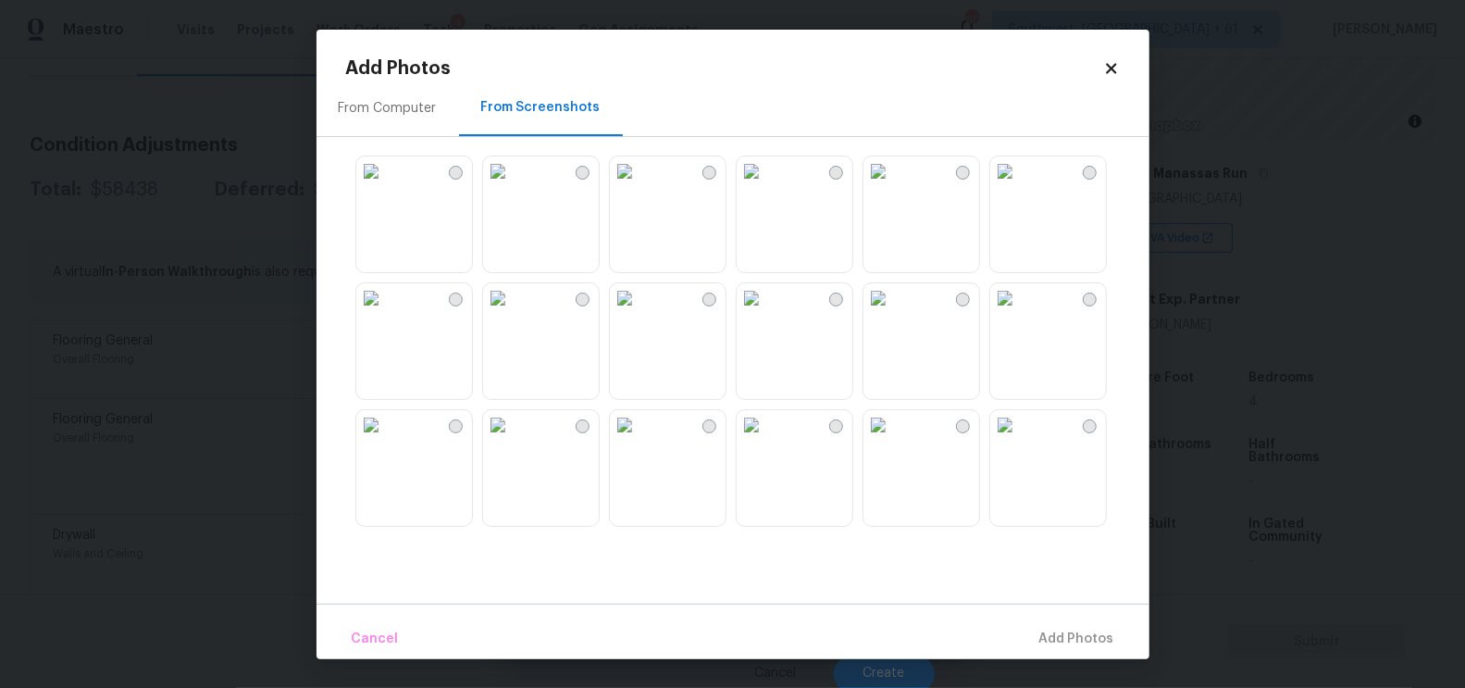
click at [766, 313] on img at bounding box center [752, 298] width 30 height 30
click at [639, 313] on img at bounding box center [625, 298] width 30 height 30
click at [766, 313] on img at bounding box center [752, 298] width 30 height 30
click at [1067, 642] on span "Add 1 Photo(s)" at bounding box center [1069, 638] width 92 height 23
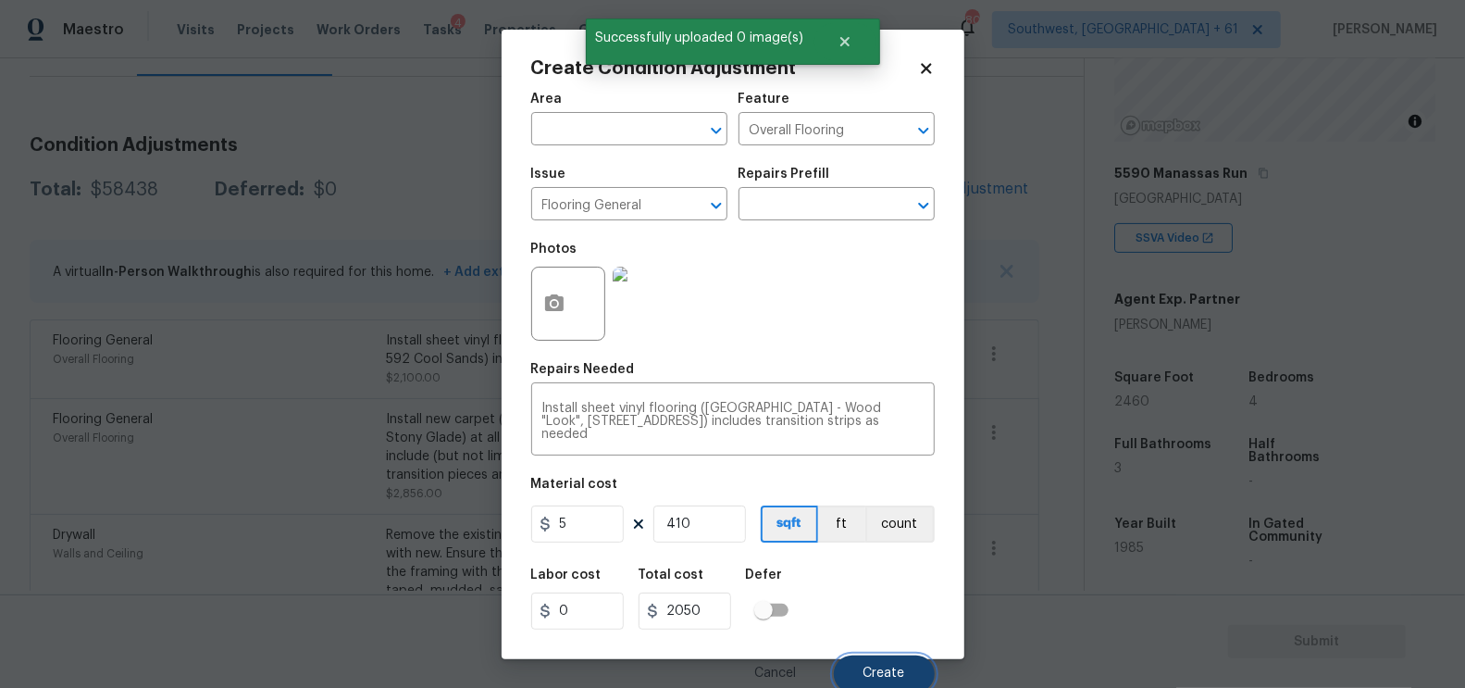
click at [888, 666] on button "Create" at bounding box center [884, 673] width 101 height 37
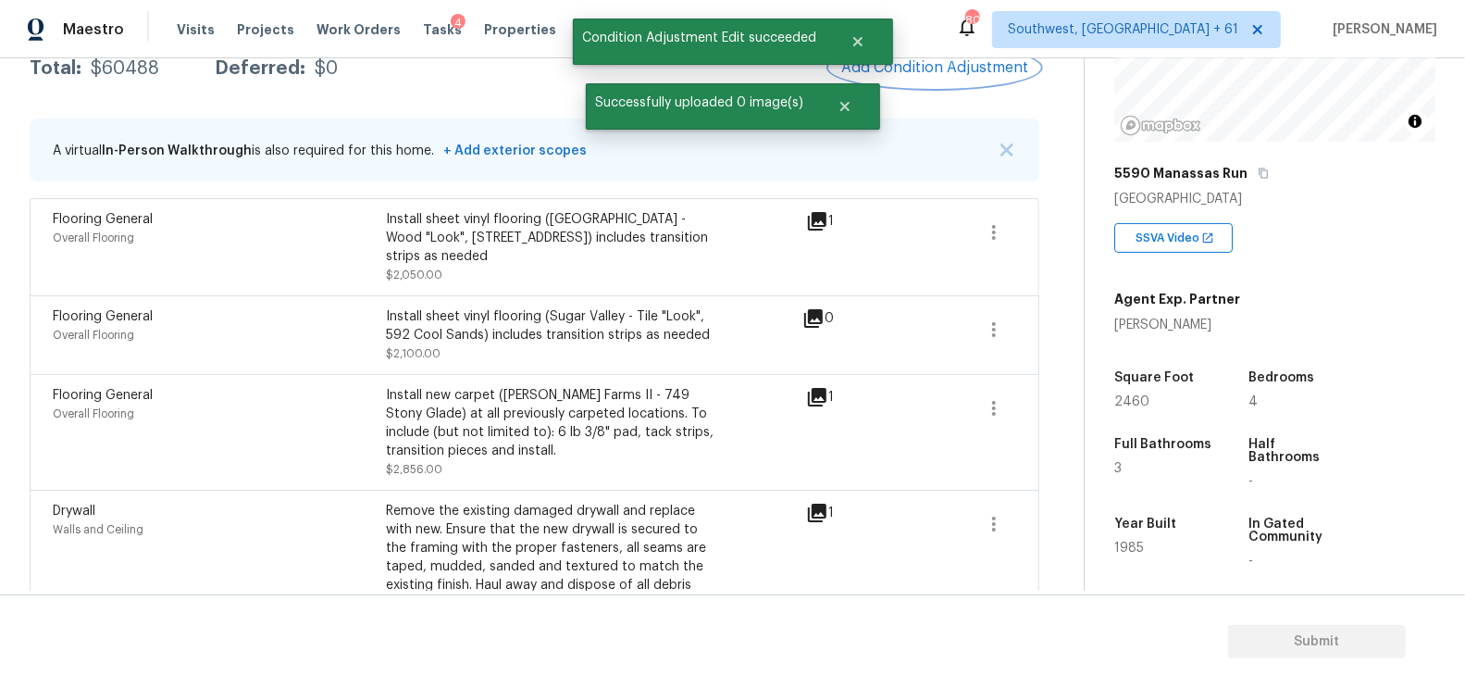
scroll to position [327, 0]
click at [983, 390] on button "button" at bounding box center [994, 406] width 44 height 44
click at [1104, 373] on div "Edit" at bounding box center [1100, 382] width 144 height 19
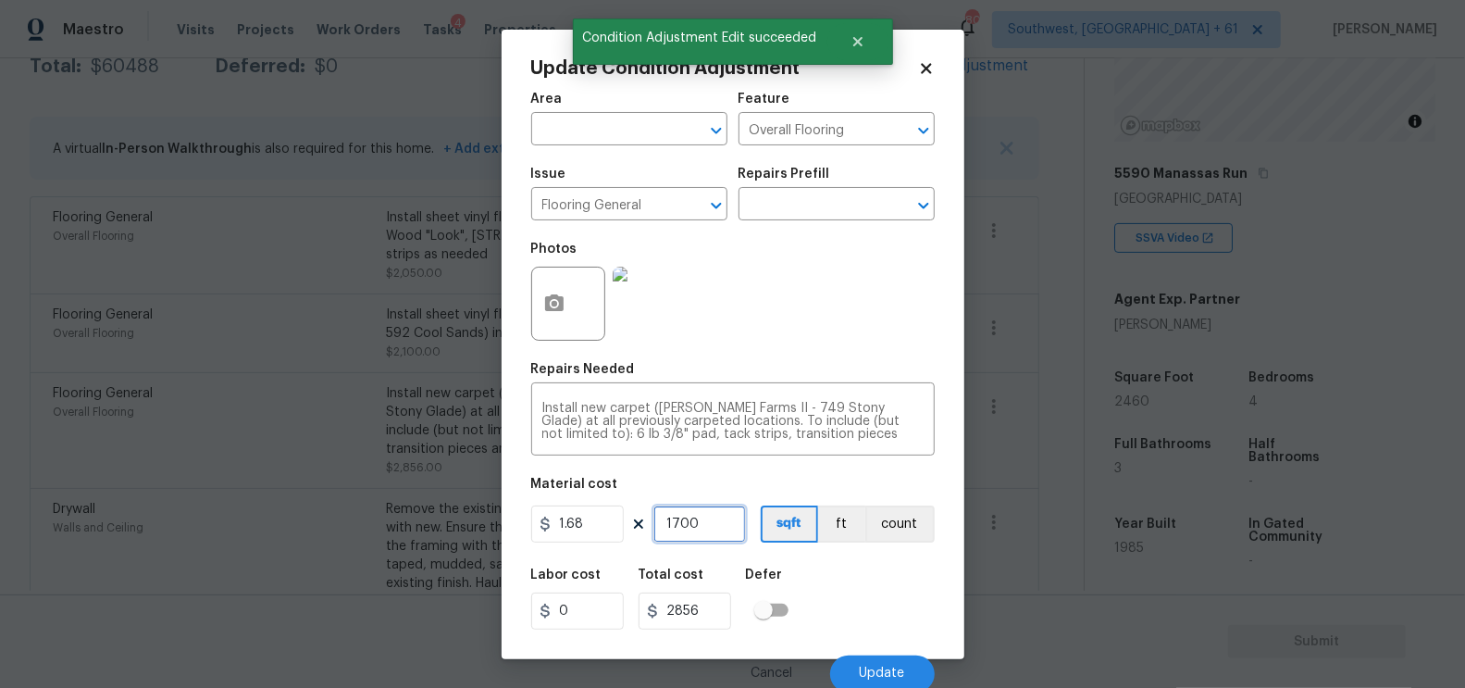
click at [698, 525] on input "1700" at bounding box center [699, 523] width 93 height 37
type input "1"
type input "1.68"
type input "16"
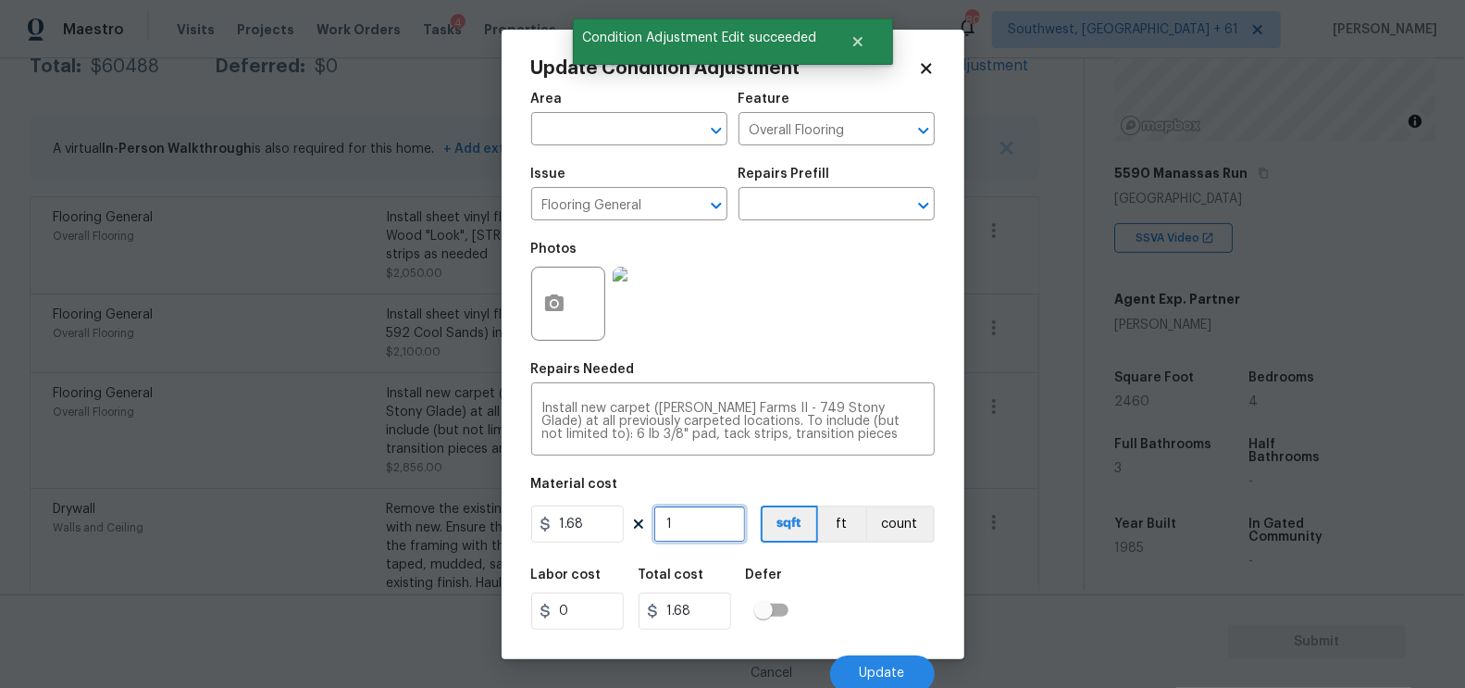
type input "26.88"
type input "160"
type input "268.8"
type input "1600"
type input "2688"
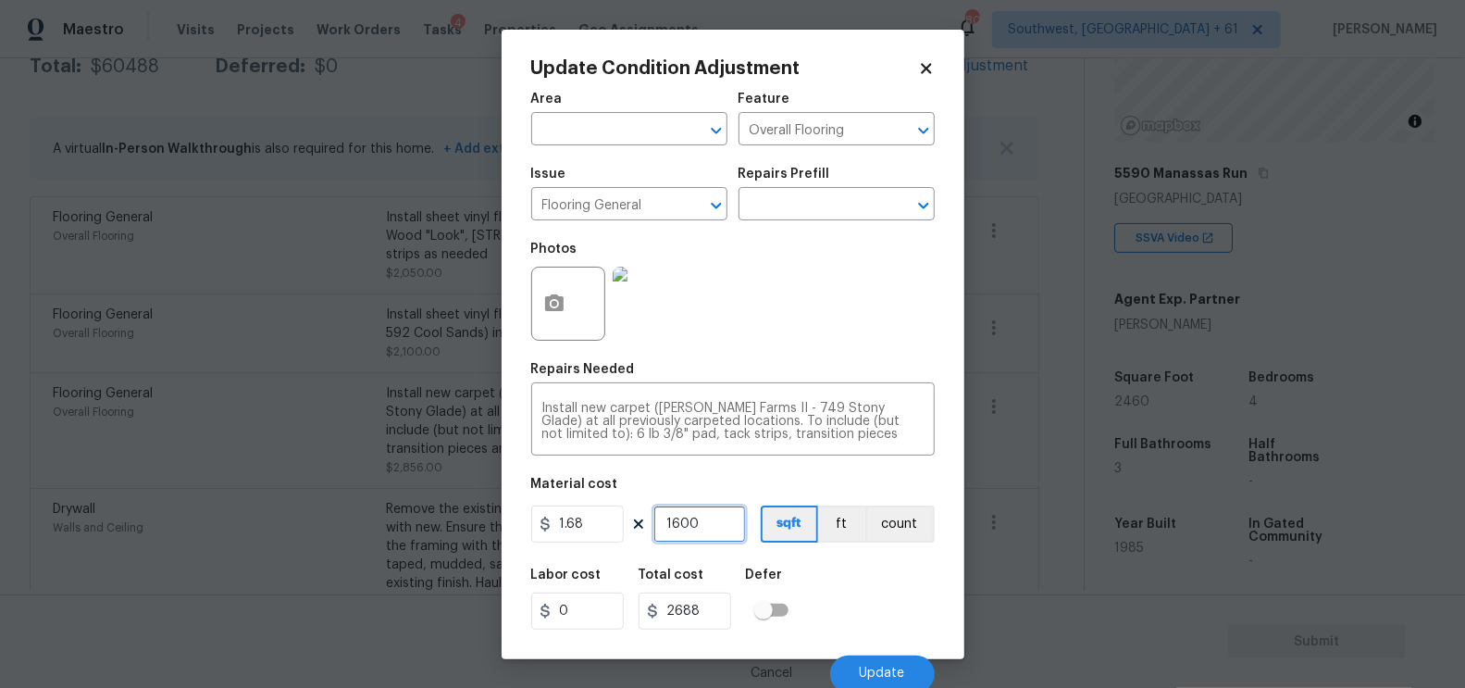
type input "1600"
click at [703, 606] on input "2688" at bounding box center [685, 610] width 93 height 37
click at [860, 660] on button "Update" at bounding box center [882, 673] width 105 height 37
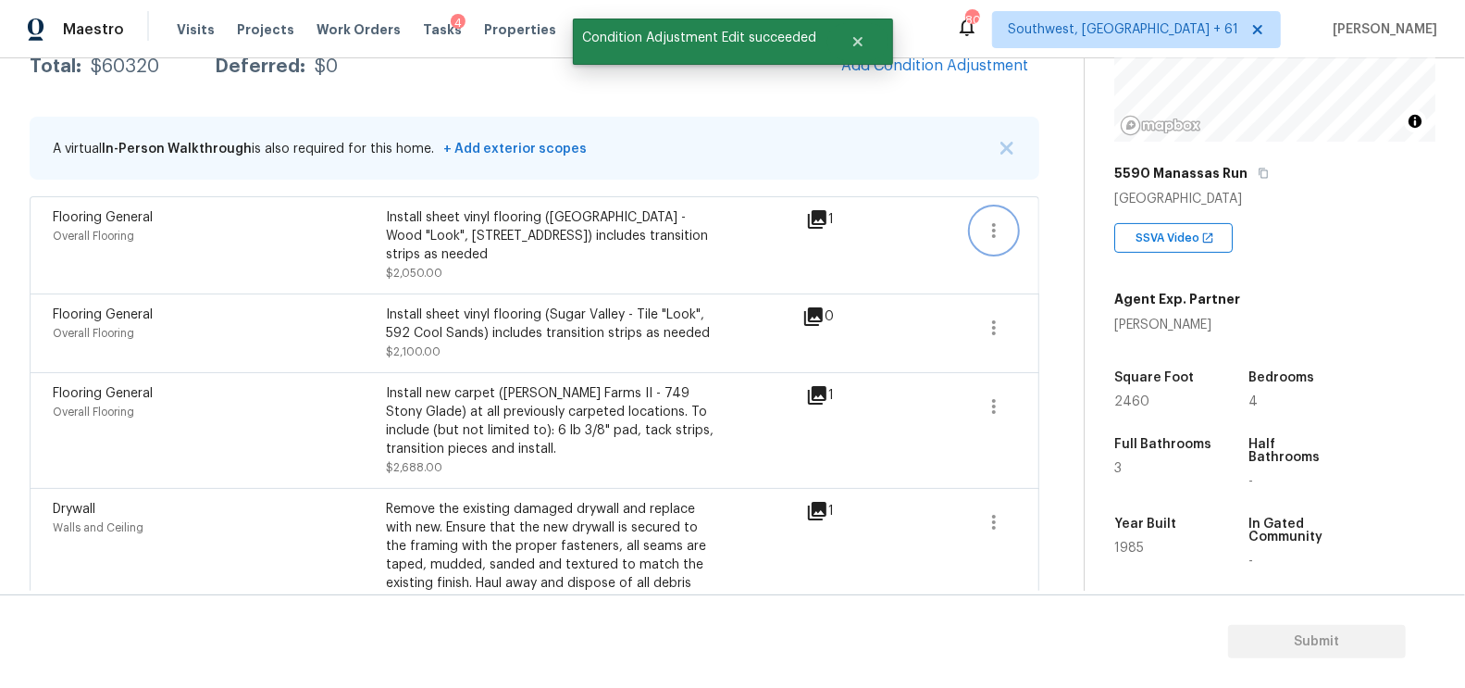
click at [994, 233] on icon "button" at bounding box center [994, 230] width 4 height 15
click at [1047, 229] on div "Edit" at bounding box center [1100, 225] width 144 height 19
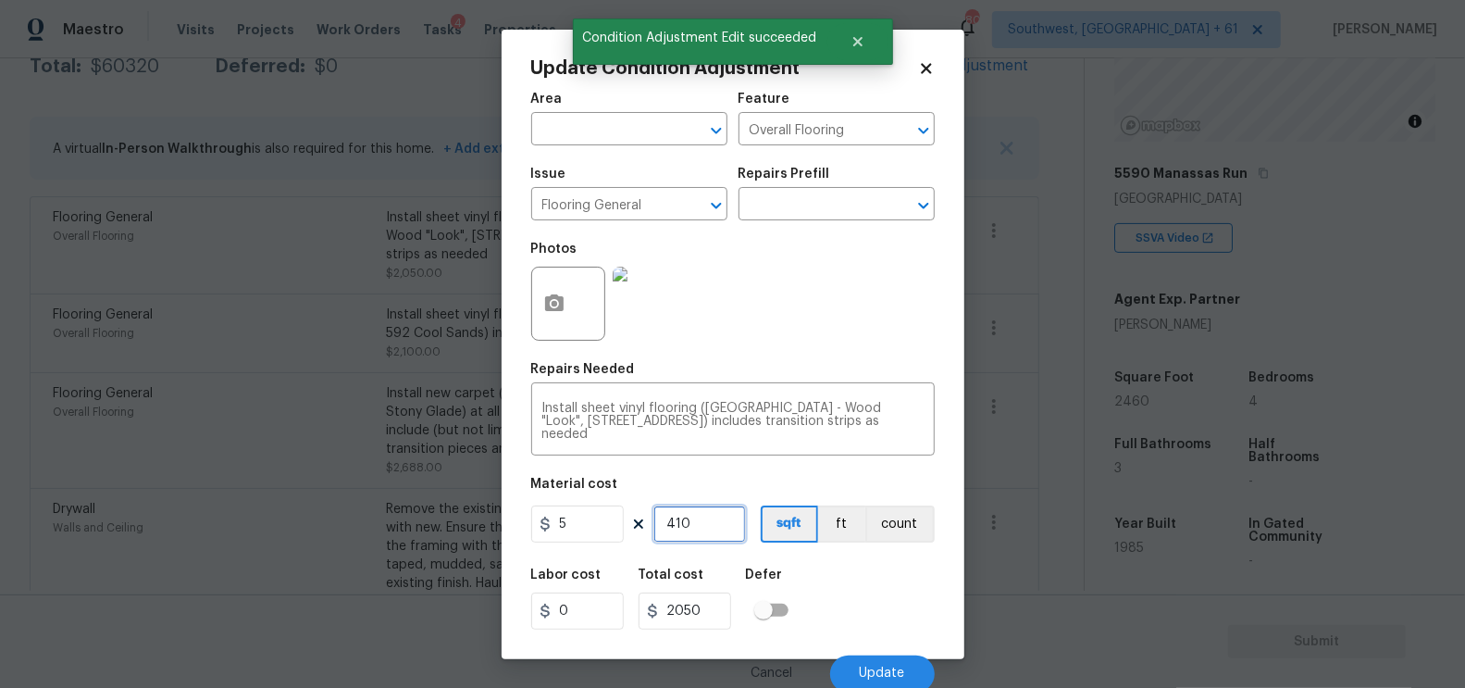
click at [684, 528] on input "410" at bounding box center [699, 523] width 93 height 37
type input "5"
type input "25"
type input "51"
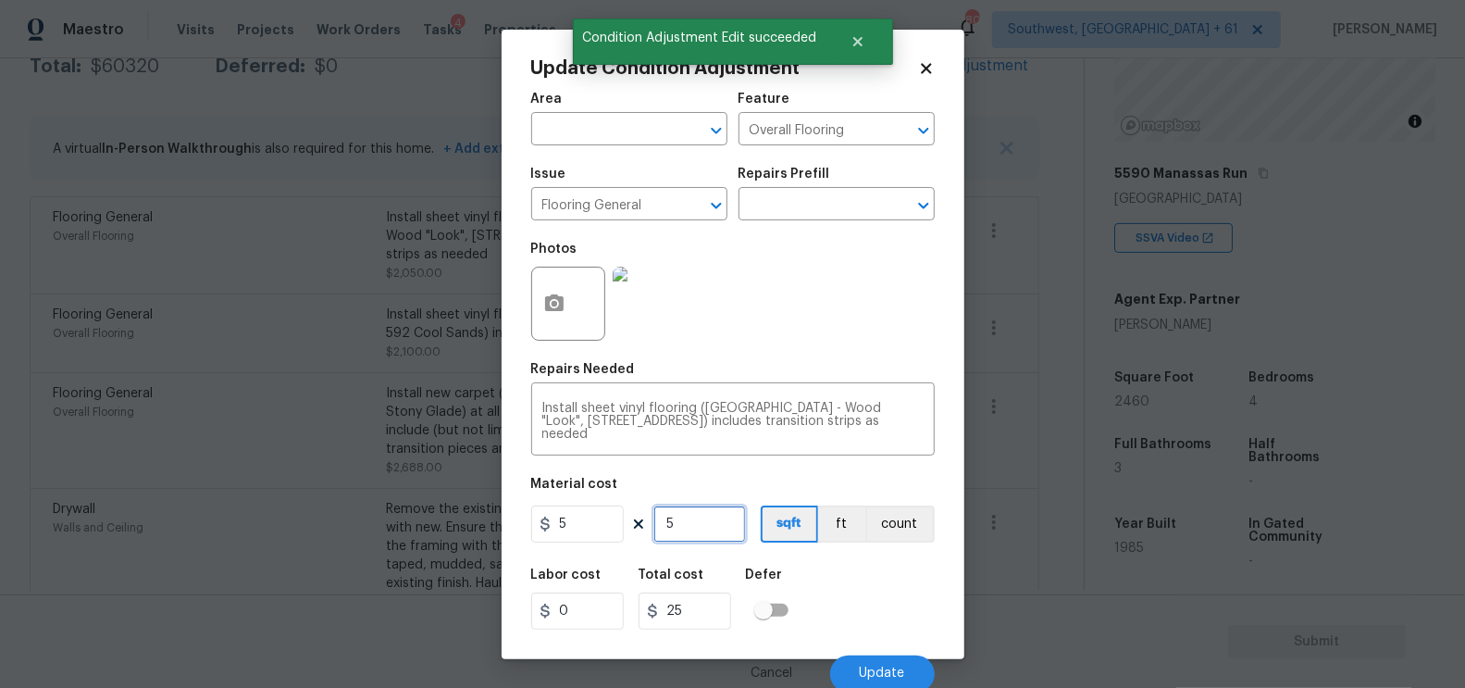
type input "255"
type input "510"
type input "2550"
type input "510"
click at [714, 606] on input "2550" at bounding box center [685, 610] width 93 height 37
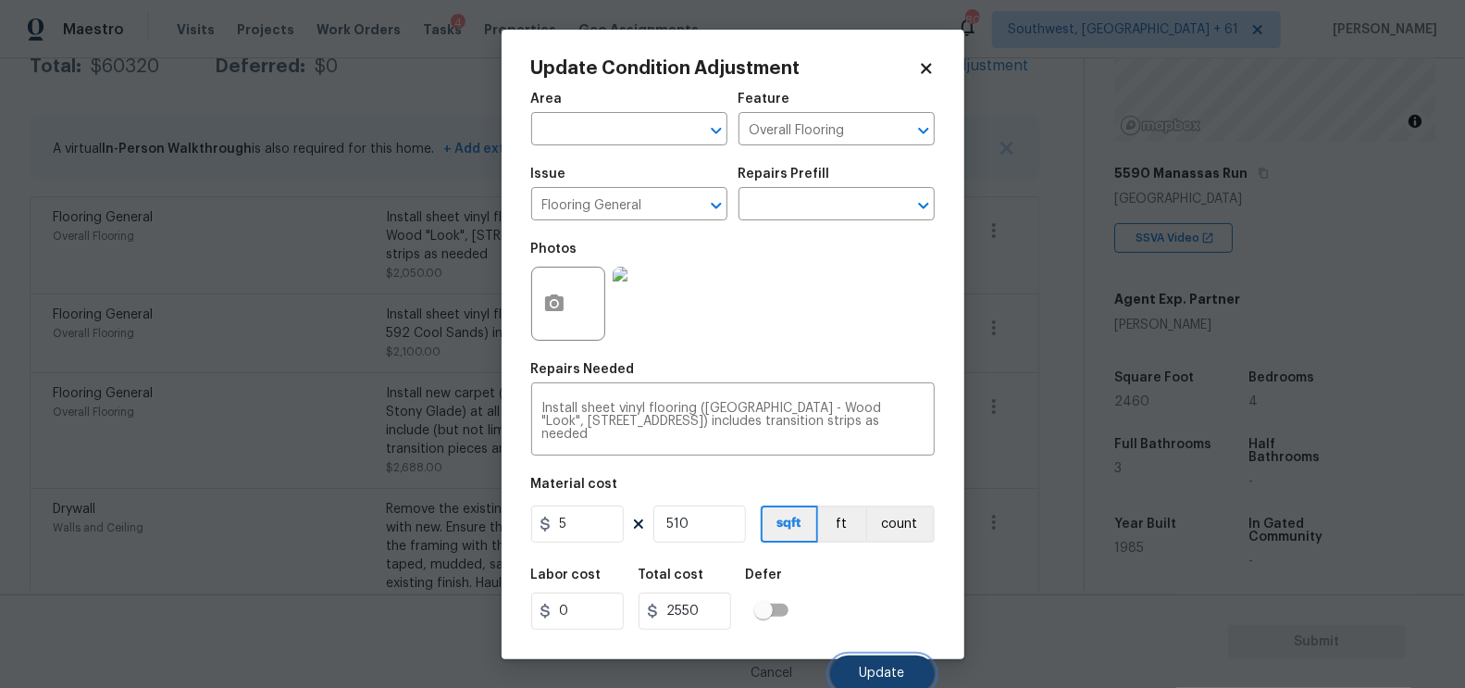
click at [869, 663] on button "Update" at bounding box center [882, 673] width 105 height 37
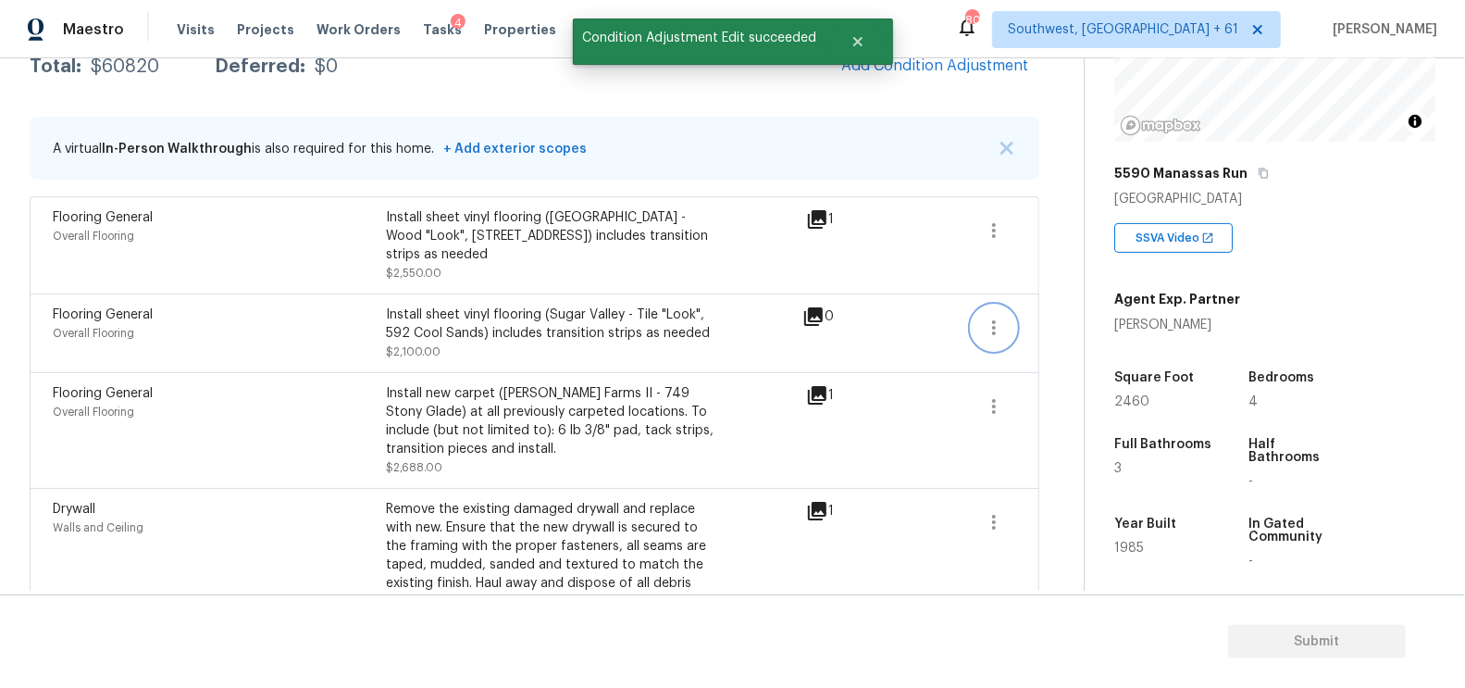
click at [996, 320] on icon "button" at bounding box center [994, 327] width 4 height 15
click at [1028, 300] on div "Edit" at bounding box center [1100, 303] width 144 height 19
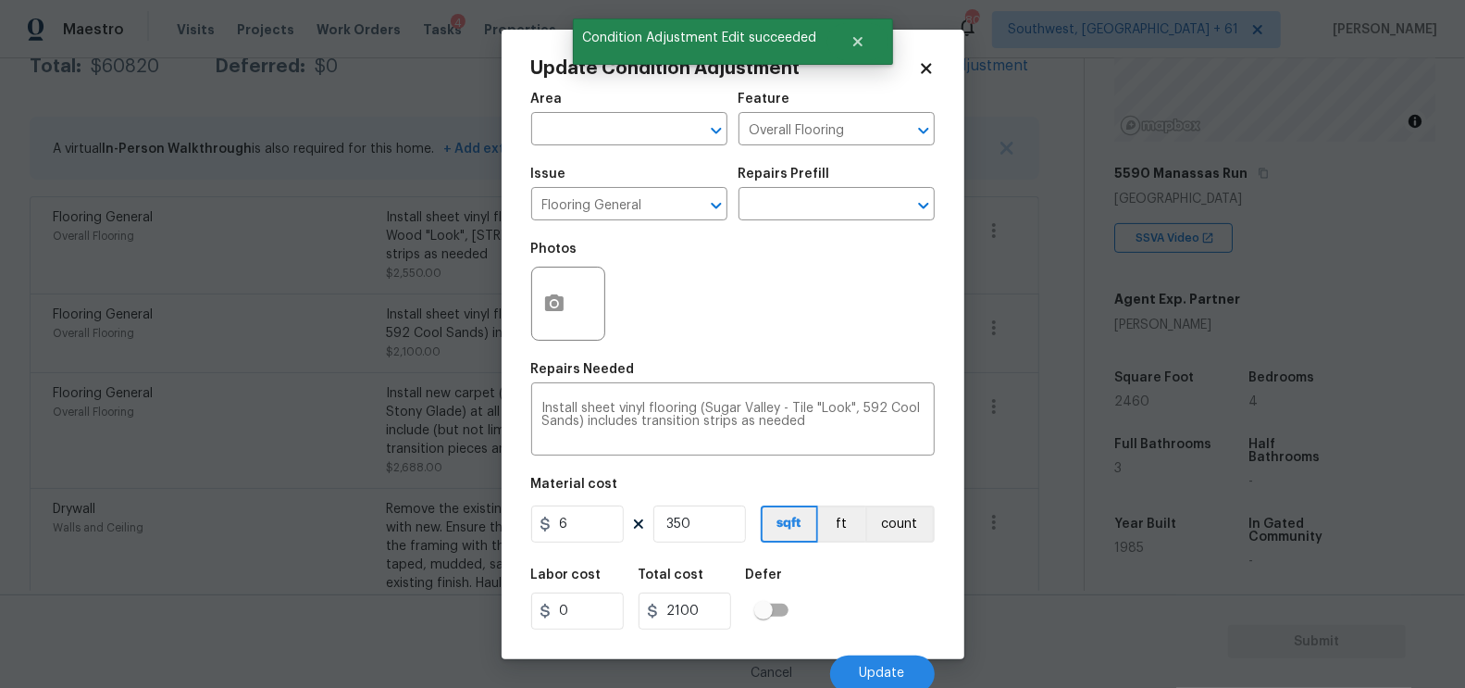
click at [1026, 407] on body "Maestro Visits Projects Work Orders Tasks 4 Properties Geo Assignments 800 Sout…" at bounding box center [732, 344] width 1465 height 688
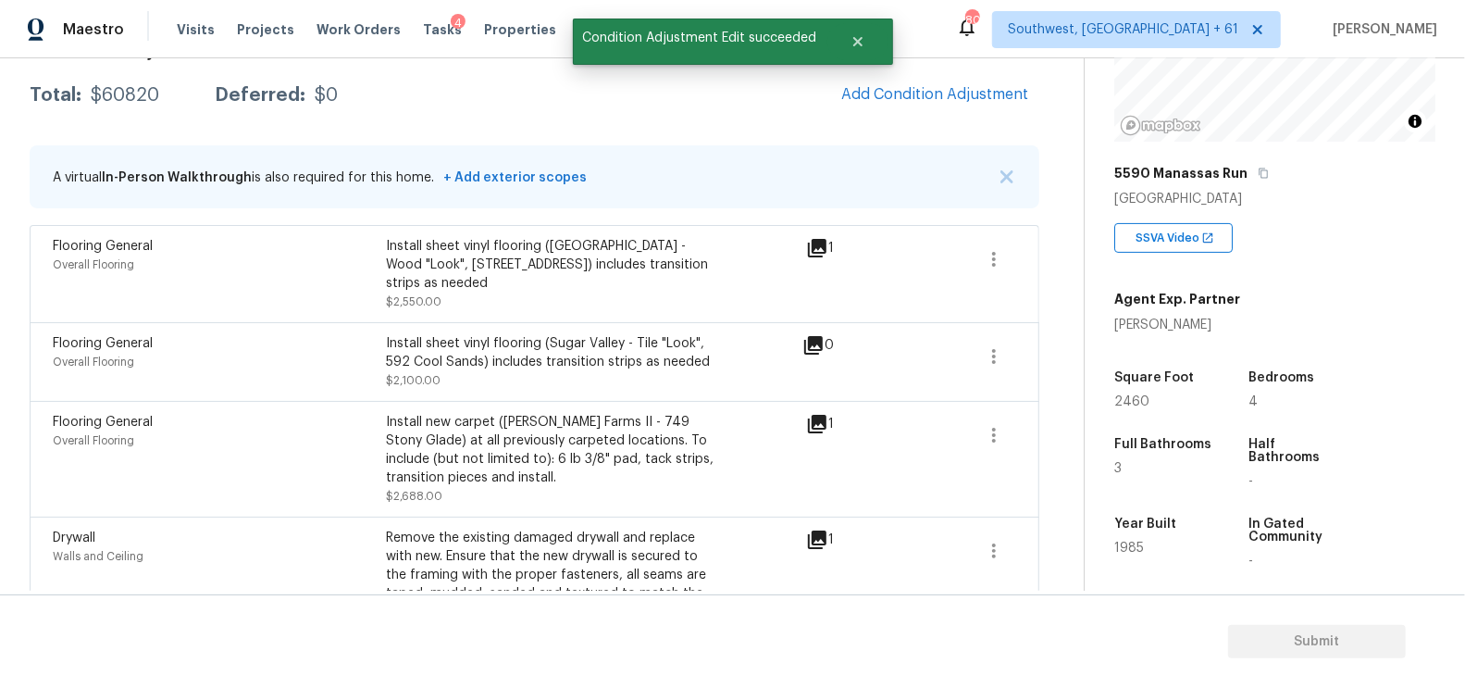
scroll to position [269, 0]
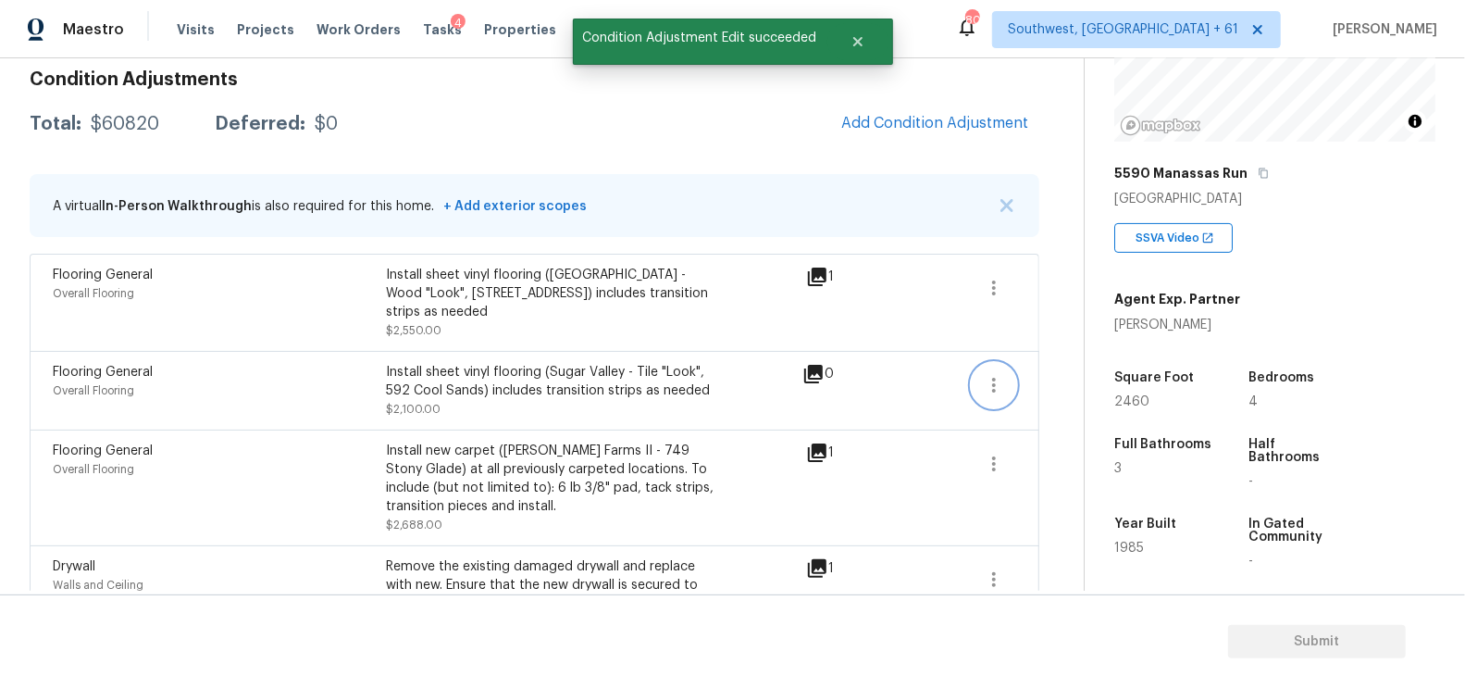
click at [1002, 376] on button "button" at bounding box center [994, 385] width 44 height 44
click at [1063, 359] on div "Edit" at bounding box center [1100, 361] width 144 height 19
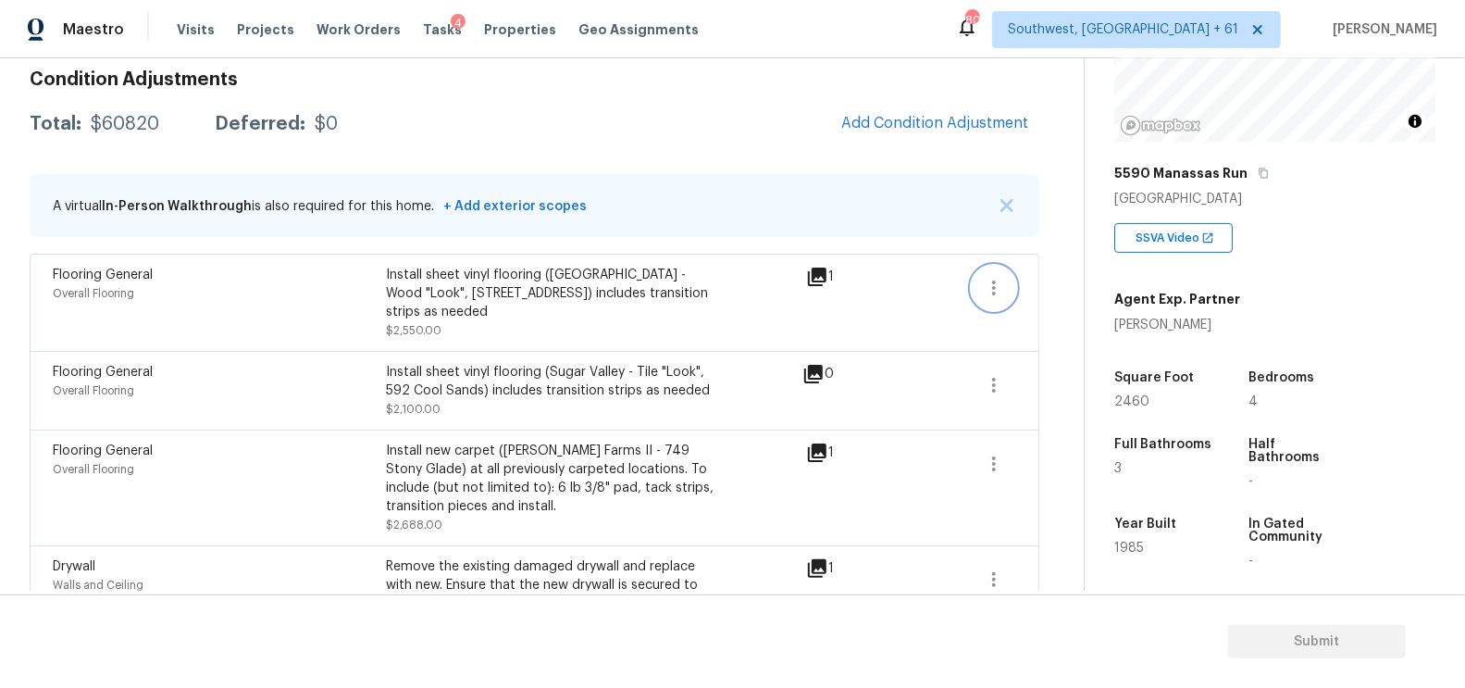
click at [996, 279] on icon "button" at bounding box center [994, 288] width 22 height 22
click at [1053, 280] on div "Edit" at bounding box center [1100, 282] width 144 height 19
click at [943, 125] on span "Add Condition Adjustment" at bounding box center [934, 123] width 187 height 17
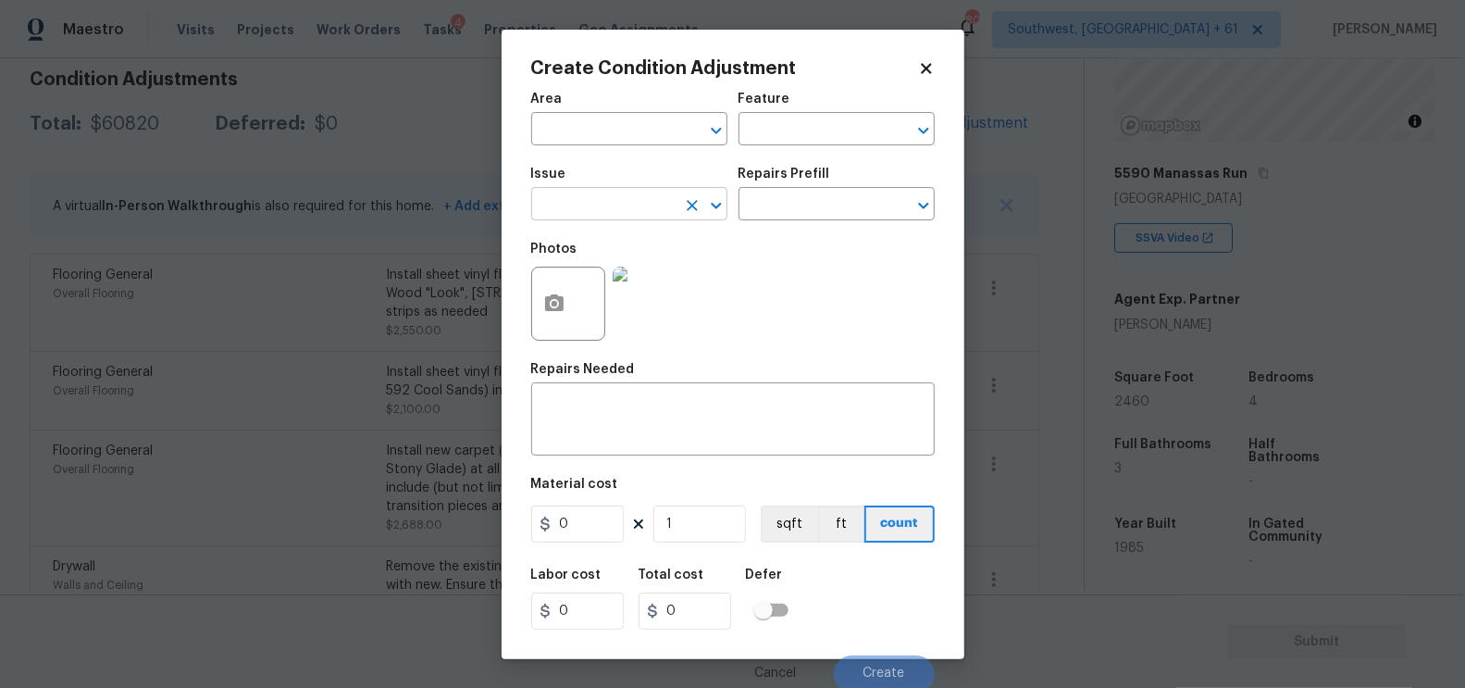
click at [602, 196] on input "text" at bounding box center [603, 206] width 144 height 29
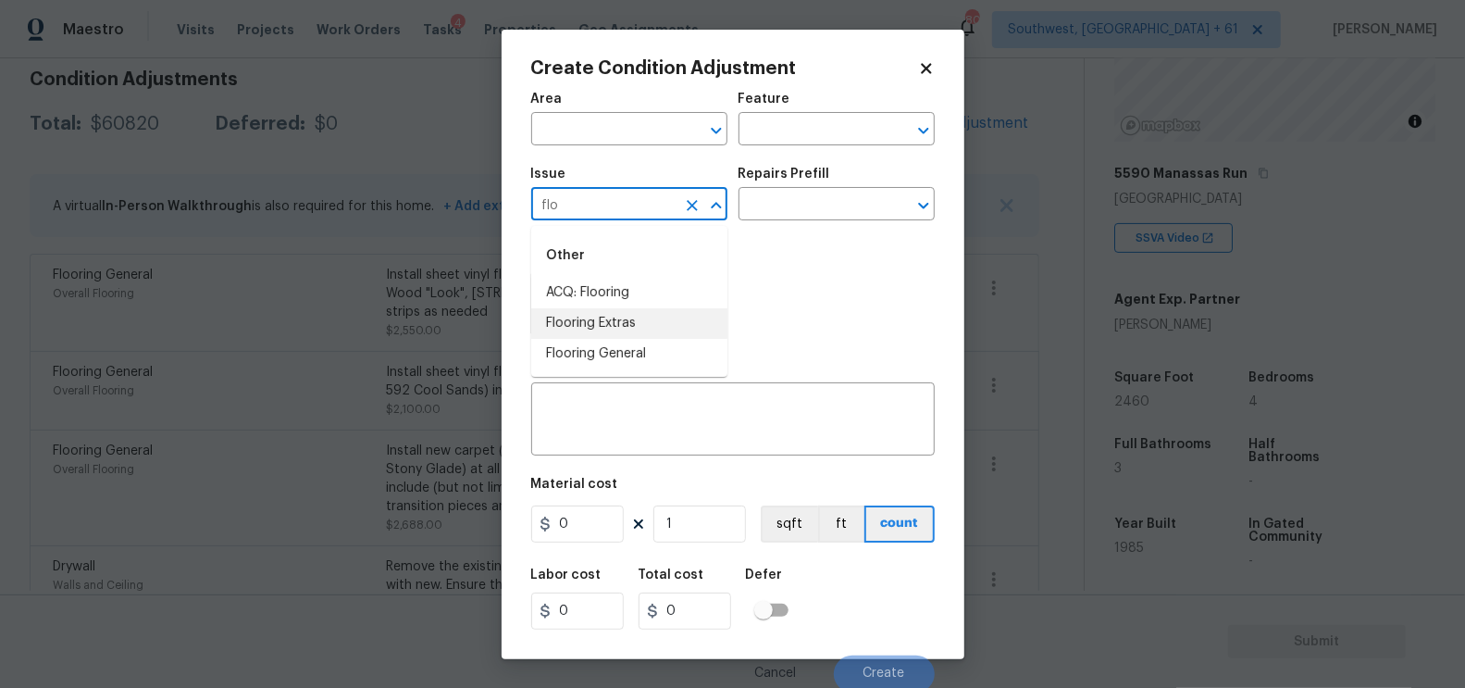
click at [604, 315] on li "Flooring Extras" at bounding box center [629, 323] width 196 height 31
type input "Flooring Extras"
click at [834, 205] on input "text" at bounding box center [811, 206] width 144 height 29
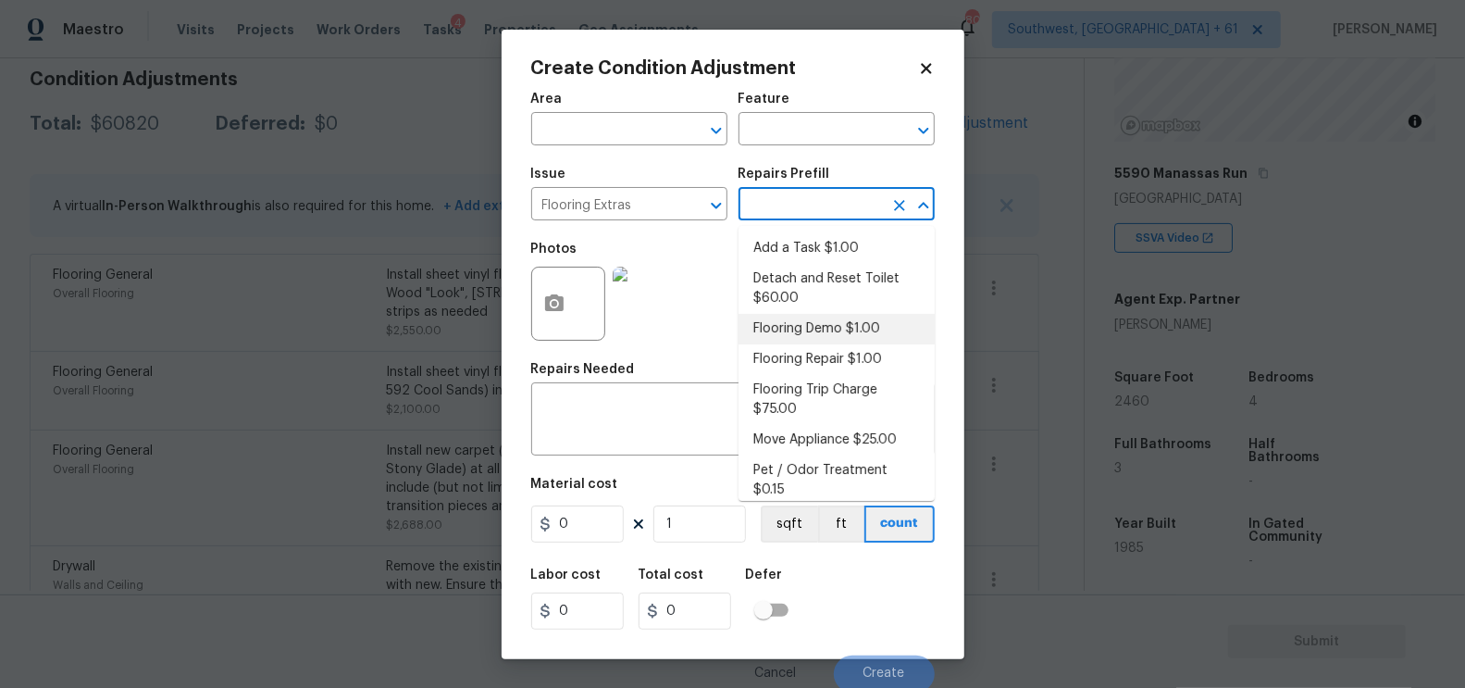
click at [815, 321] on li "Flooring Demo $1.00" at bounding box center [837, 329] width 196 height 31
type input "Overall Flooring"
type textarea "Demo existing flooring."
type input "1"
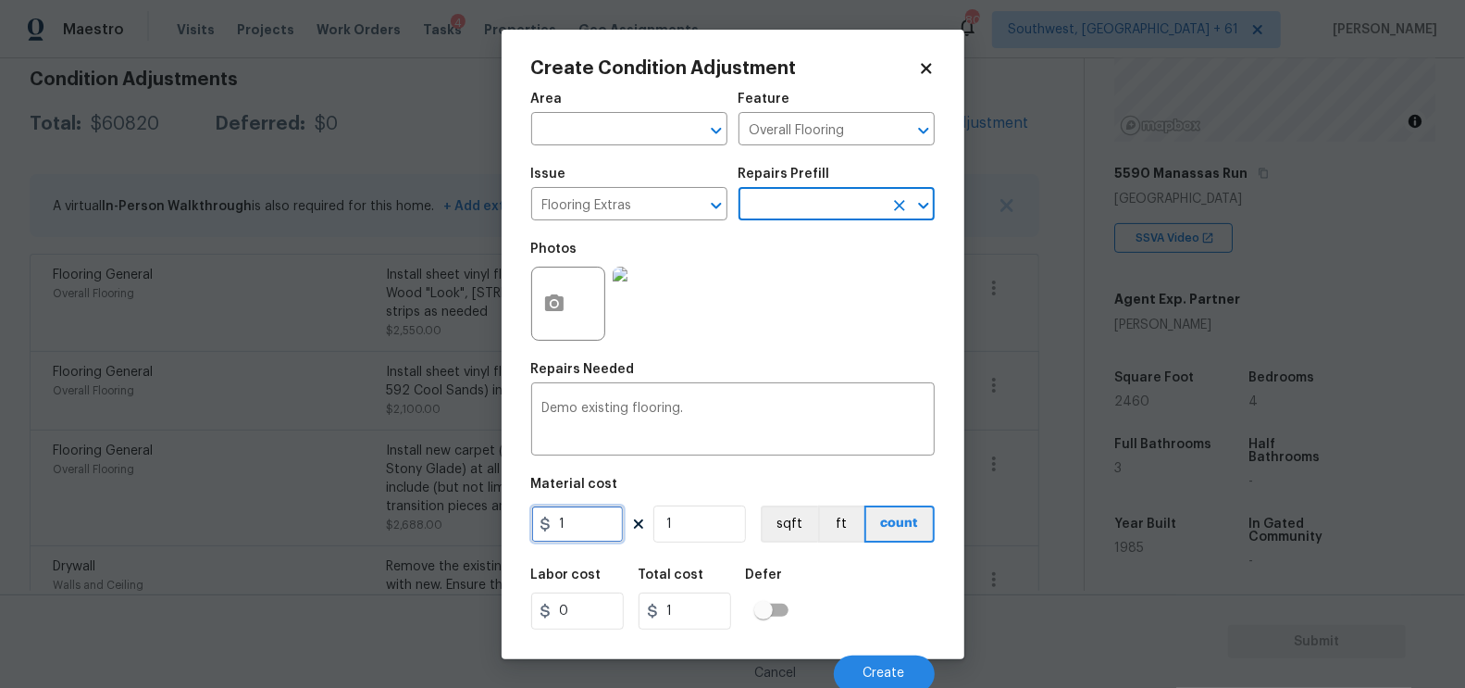
click at [594, 506] on input "1" at bounding box center [577, 523] width 93 height 37
type input "2"
click at [684, 525] on input "1" at bounding box center [699, 523] width 93 height 37
type input "2"
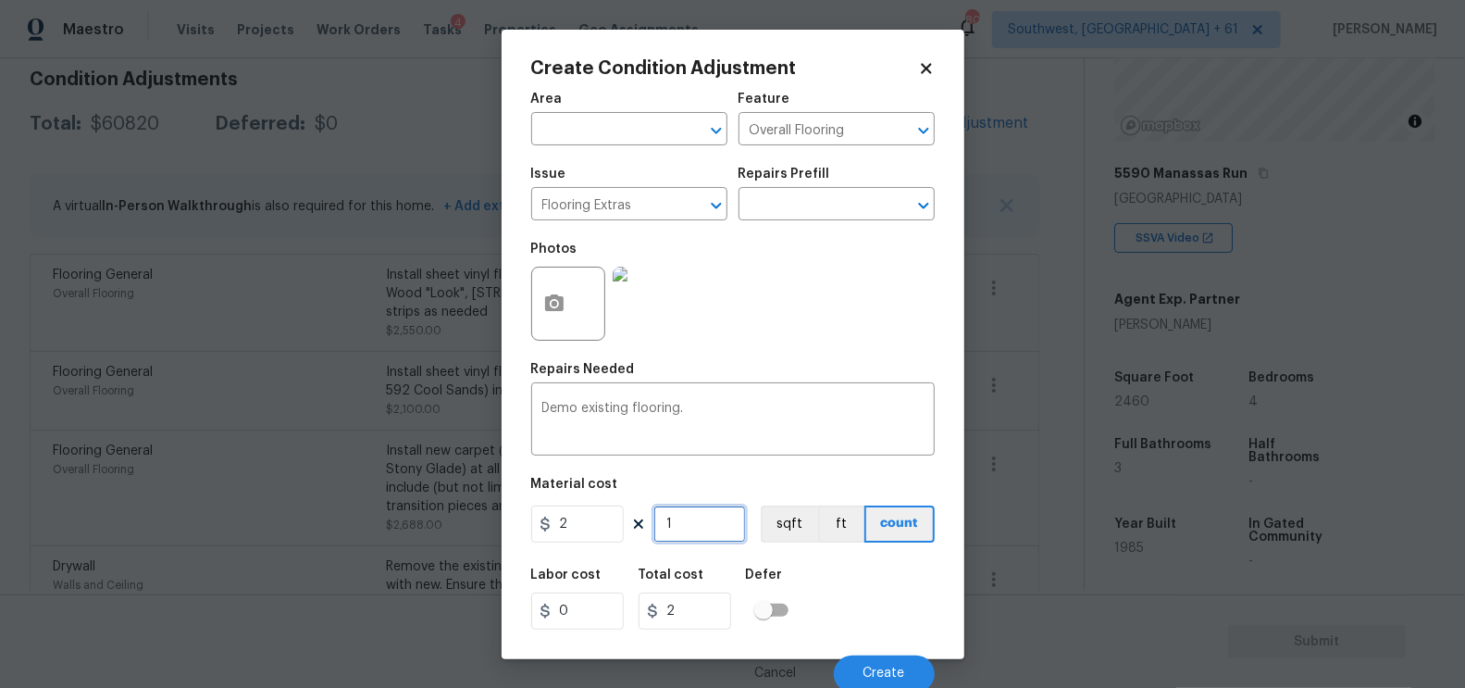
click at [684, 525] on input "1" at bounding box center [699, 523] width 93 height 37
type input "0"
type input "8"
type input "16"
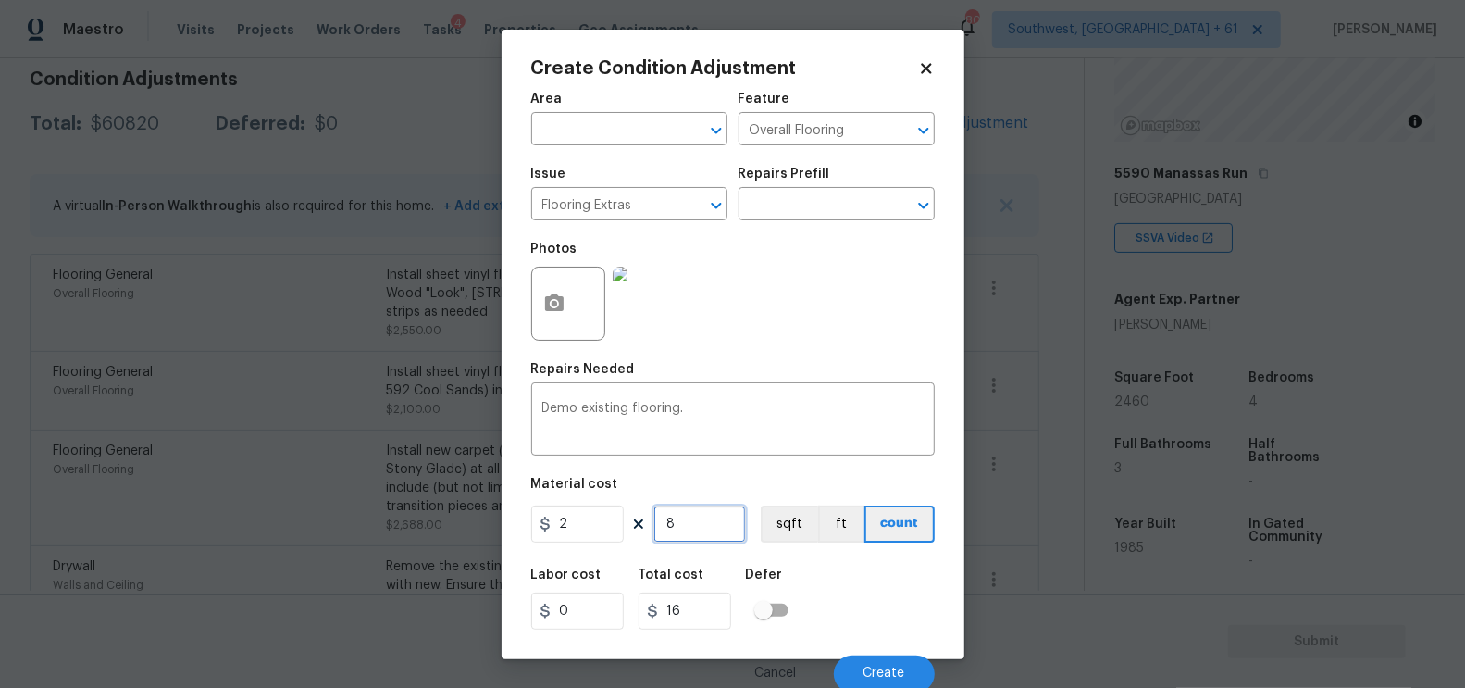
type input "86"
type input "172"
type input "860"
type input "1720"
type input "860"
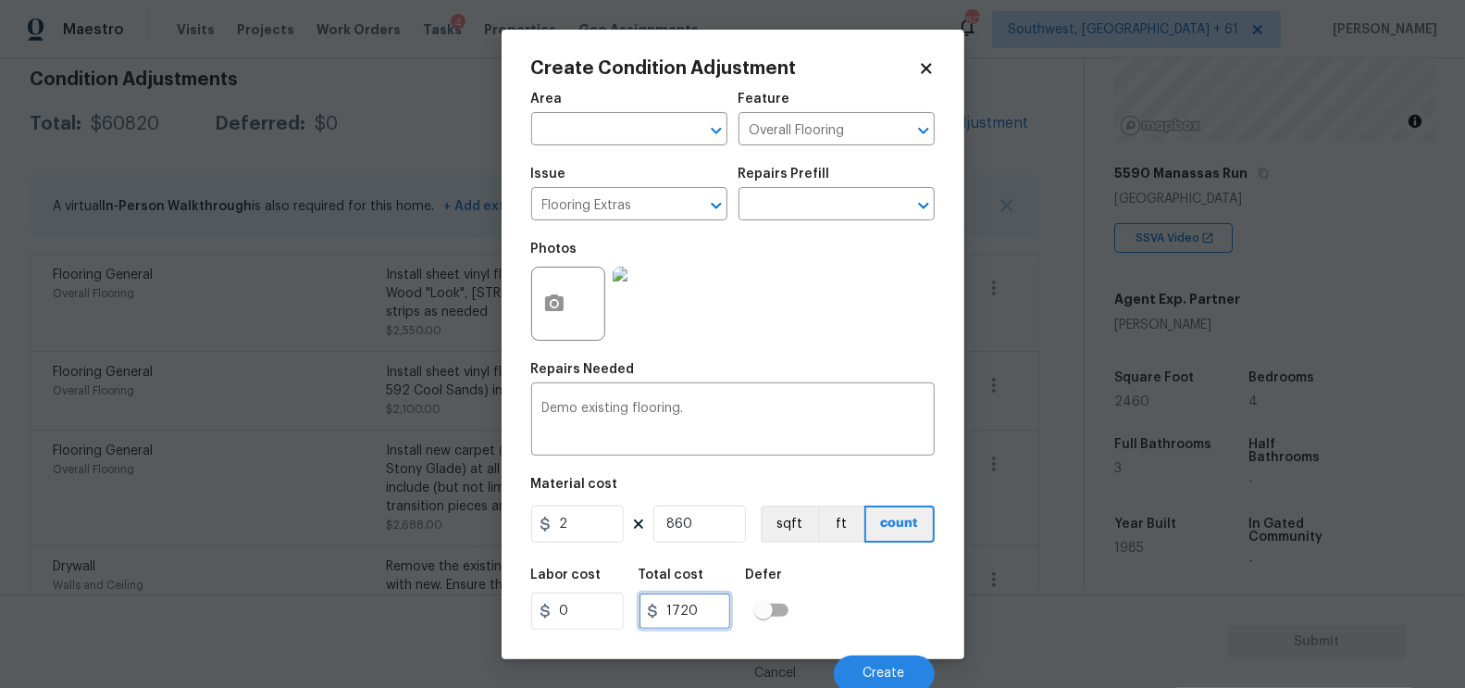
click at [705, 622] on input "1720" at bounding box center [685, 610] width 93 height 37
click at [845, 664] on button "Create" at bounding box center [884, 673] width 101 height 37
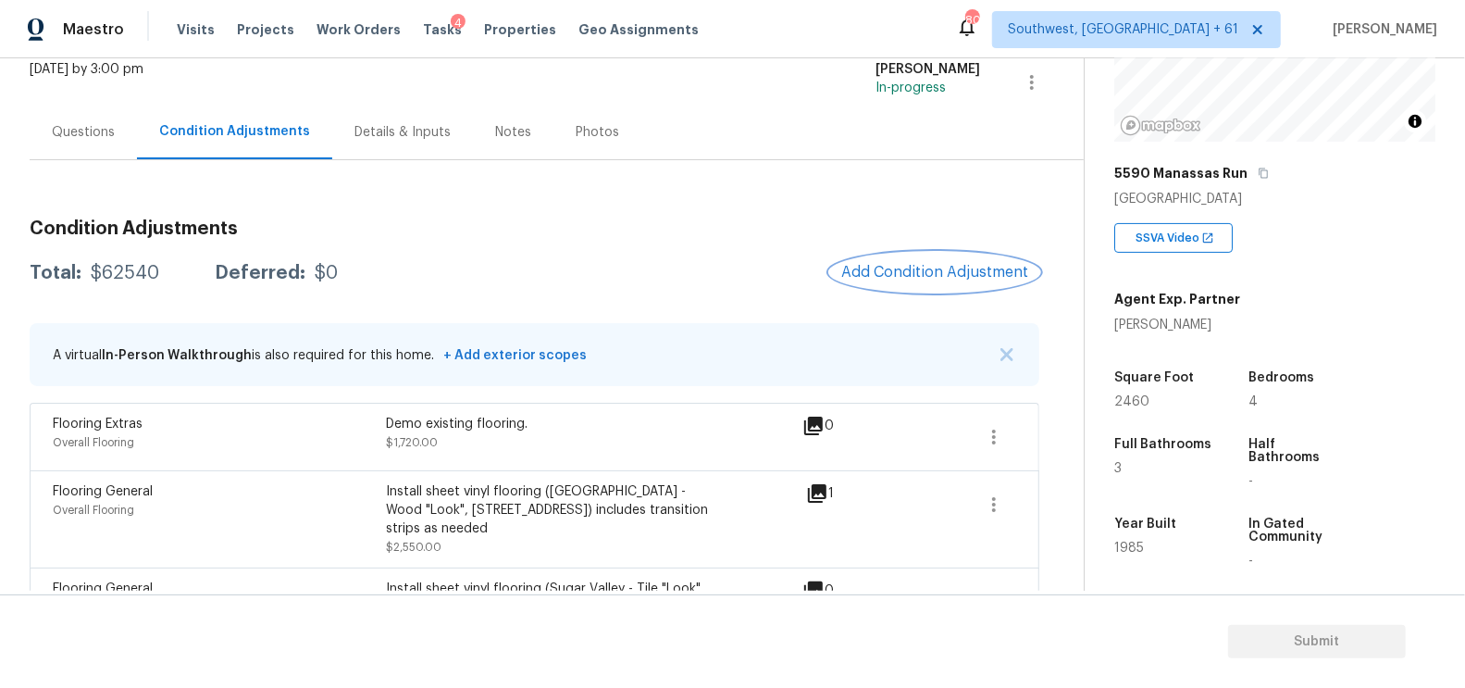
scroll to position [0, 0]
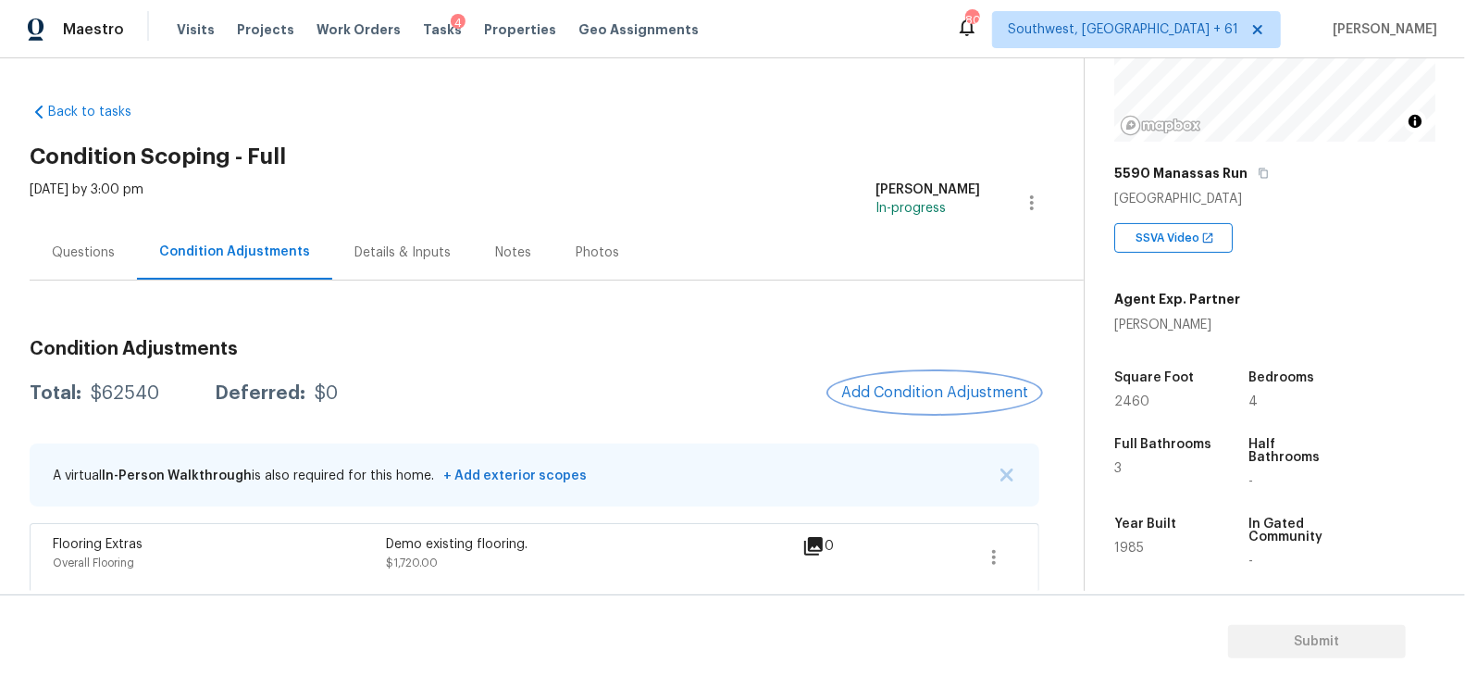
click at [909, 388] on span "Add Condition Adjustment" at bounding box center [934, 392] width 187 height 17
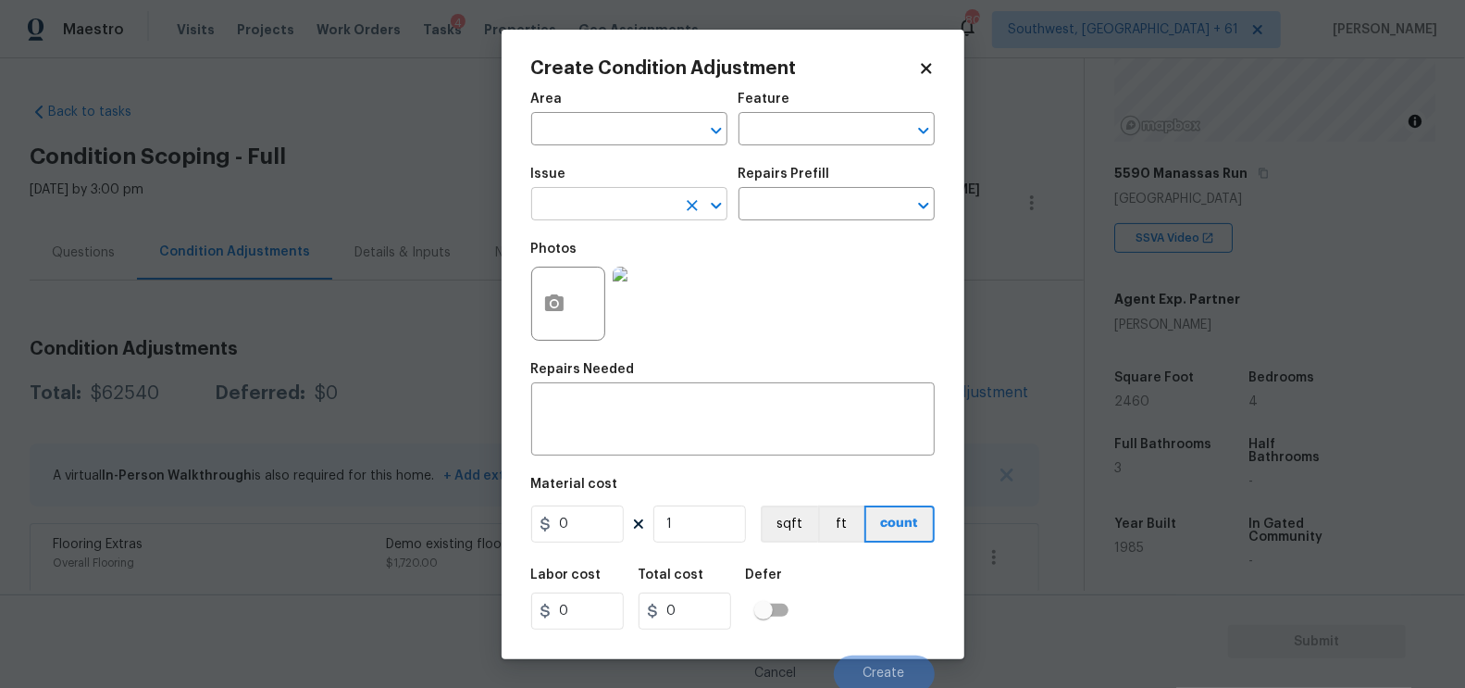
click at [625, 211] on input "text" at bounding box center [603, 206] width 144 height 29
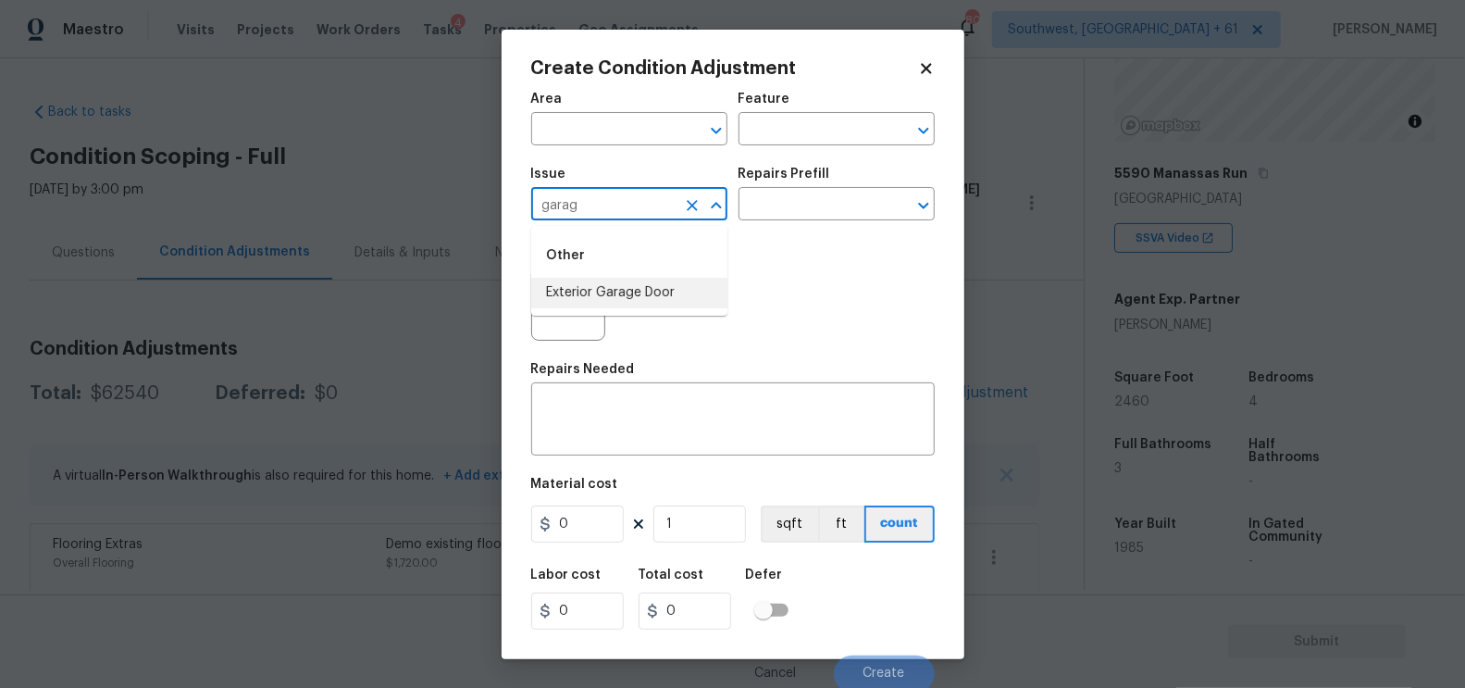
click at [658, 283] on li "Exterior Garage Door" at bounding box center [629, 293] width 196 height 31
type input "Exterior Garage Door"
click at [829, 202] on input "text" at bounding box center [811, 206] width 144 height 29
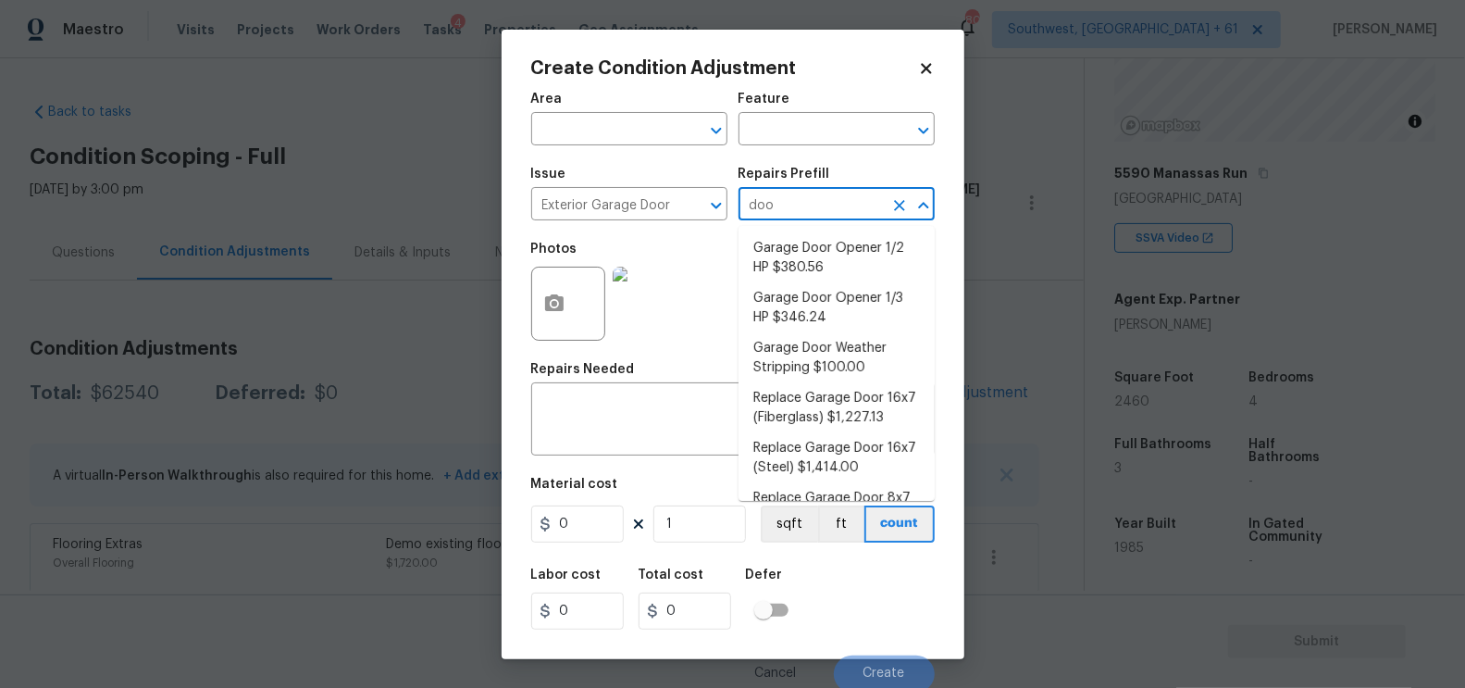
type input "door"
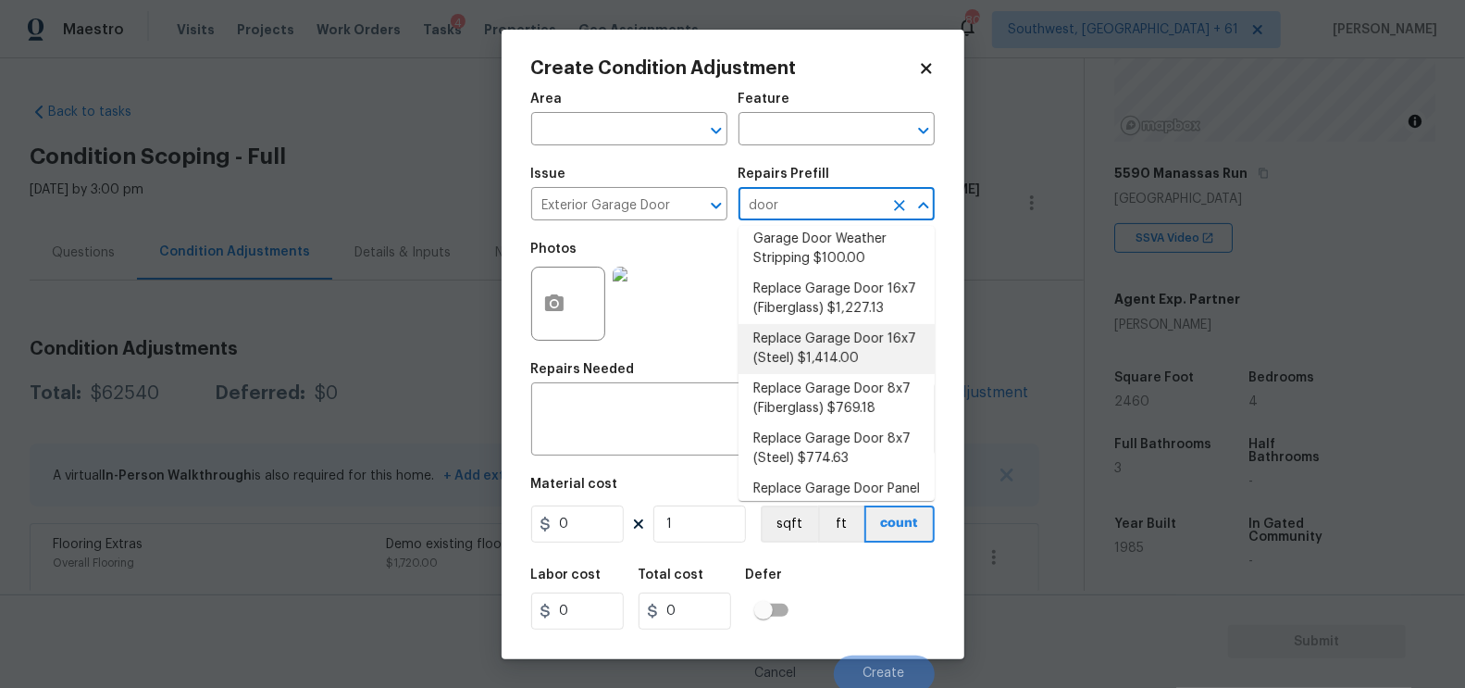
scroll to position [111, 0]
click at [838, 347] on li "Replace Garage Door 16x7 (Steel) $1,414.00" at bounding box center [837, 347] width 196 height 50
type input "Interior Door"
type textarea "Remove the existing garage door and ALL of the existing hardware. Install new h…"
type input "1414"
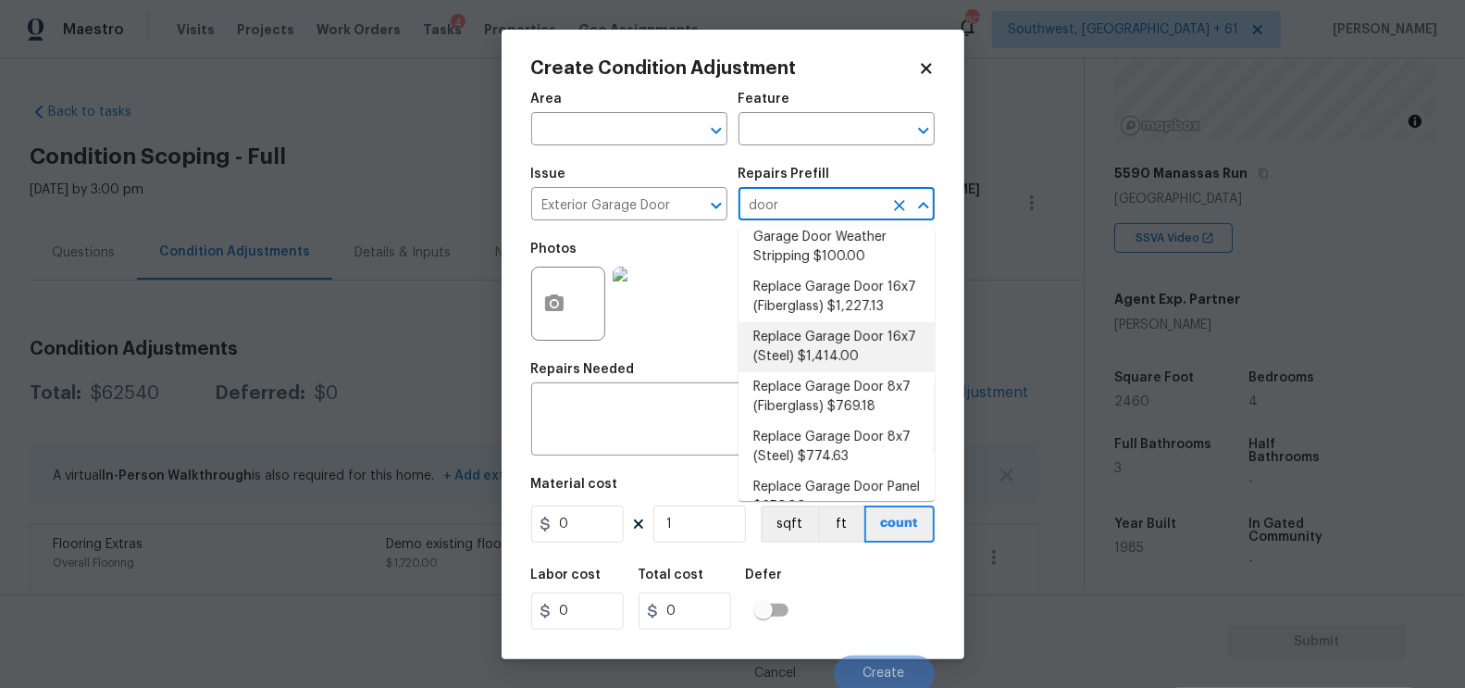
type input "1414"
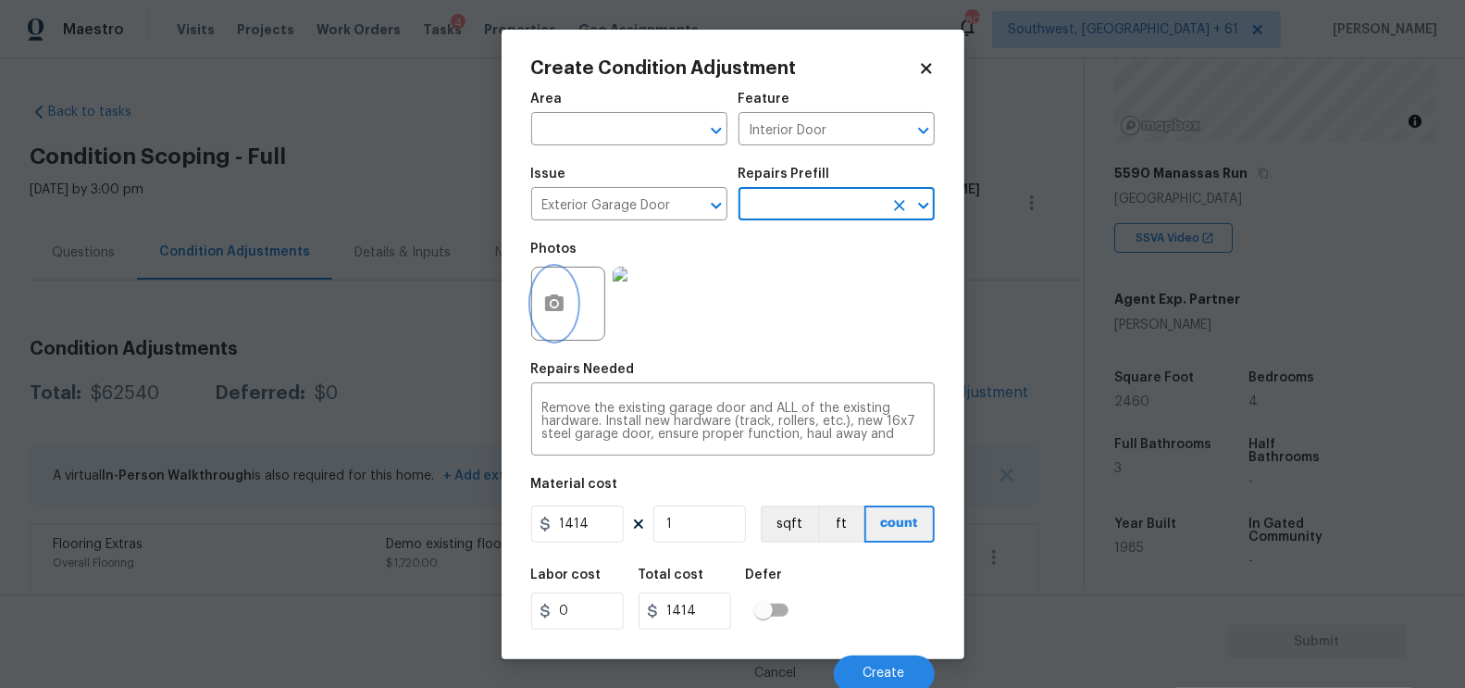
click at [545, 315] on icon "button" at bounding box center [554, 303] width 22 height 22
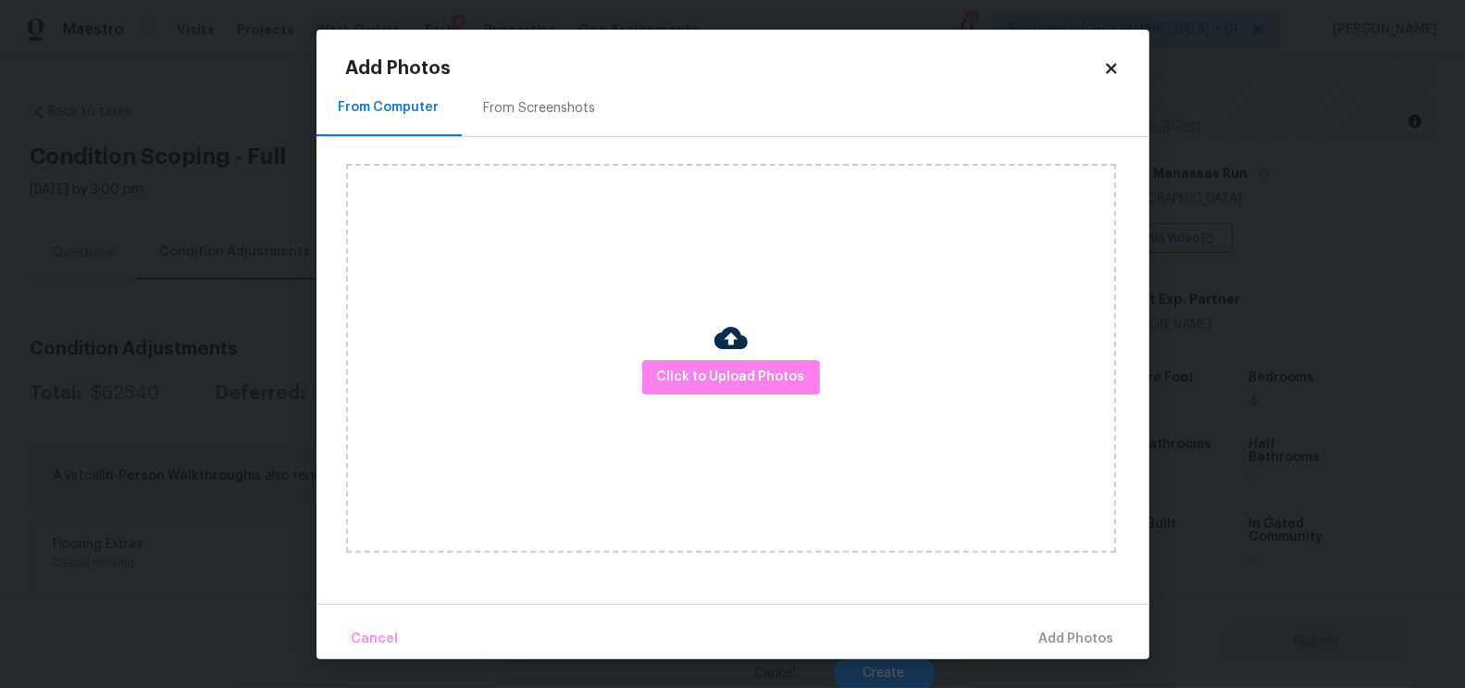
click at [753, 397] on div "Click to Upload Photos" at bounding box center [731, 358] width 770 height 389
click at [738, 369] on span "Click to Upload Photos" at bounding box center [731, 377] width 148 height 23
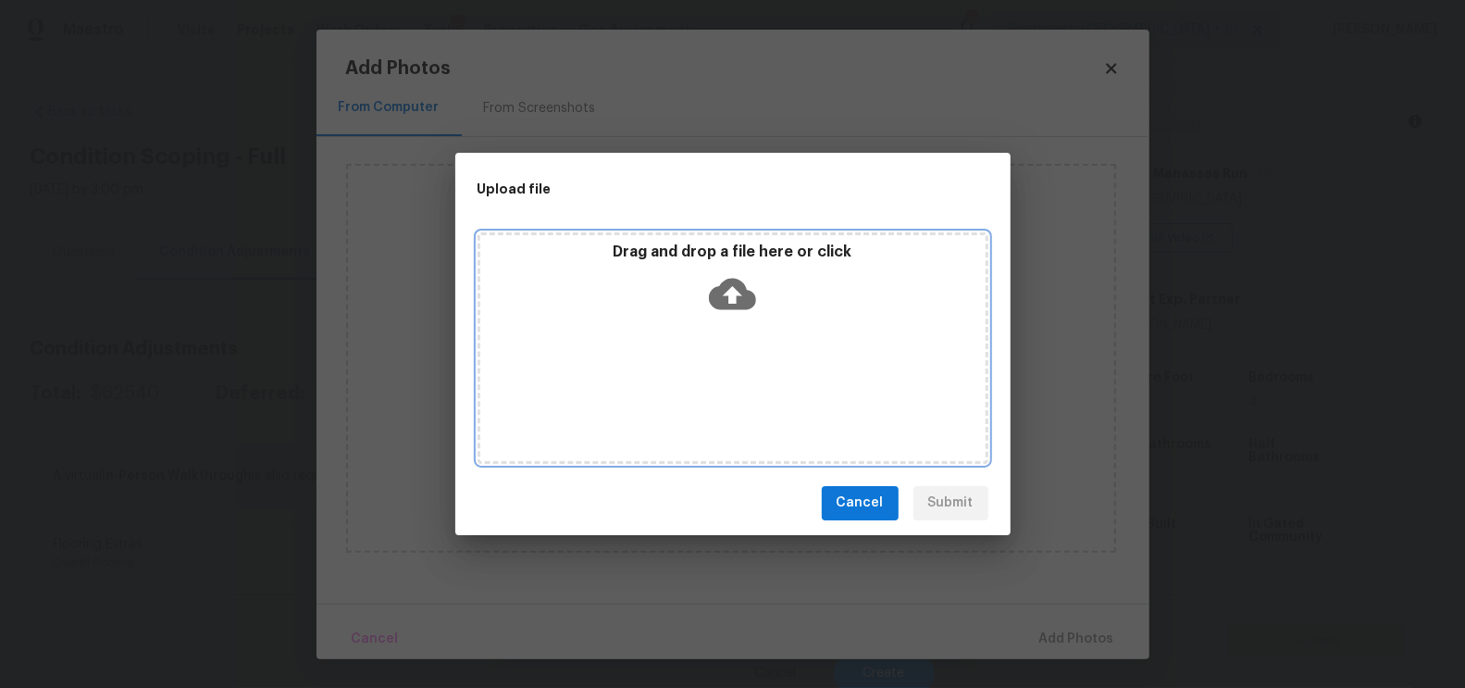
click at [739, 292] on icon at bounding box center [732, 293] width 47 height 47
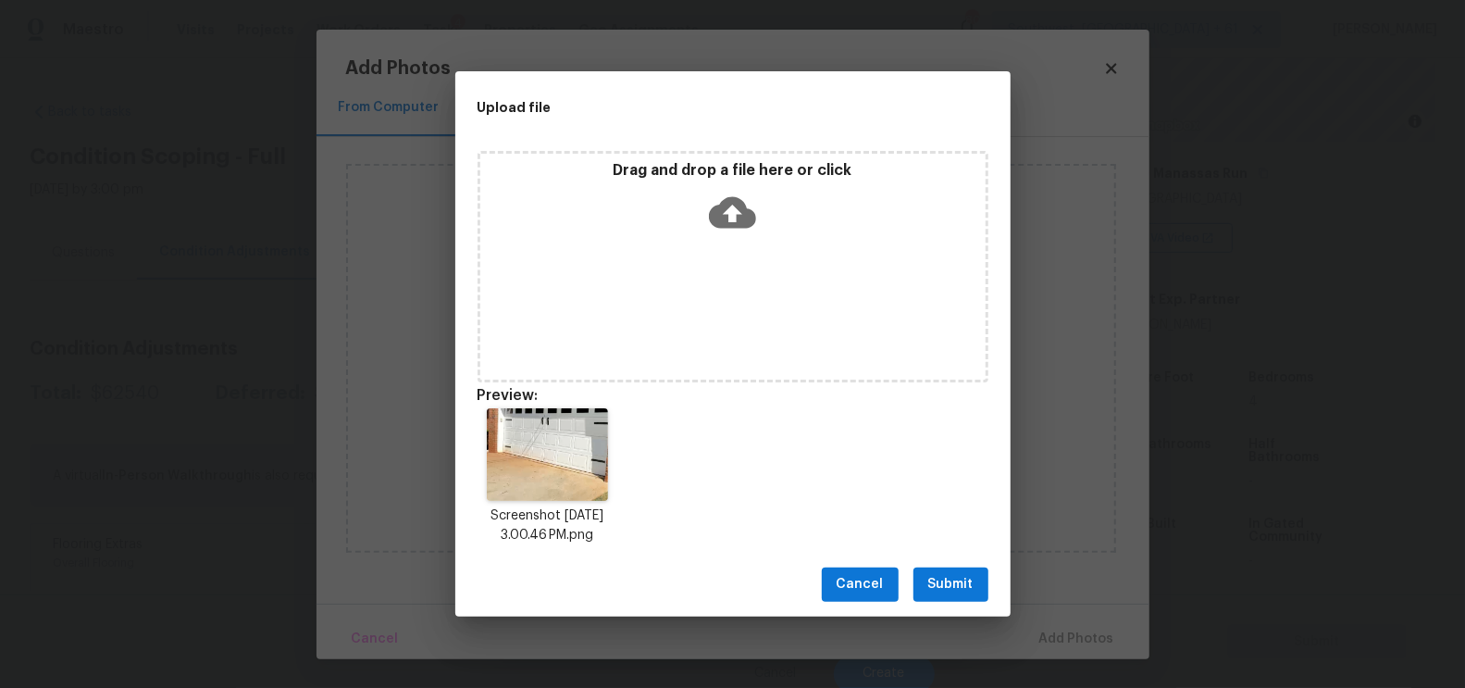
click at [964, 585] on span "Submit" at bounding box center [950, 584] width 45 height 23
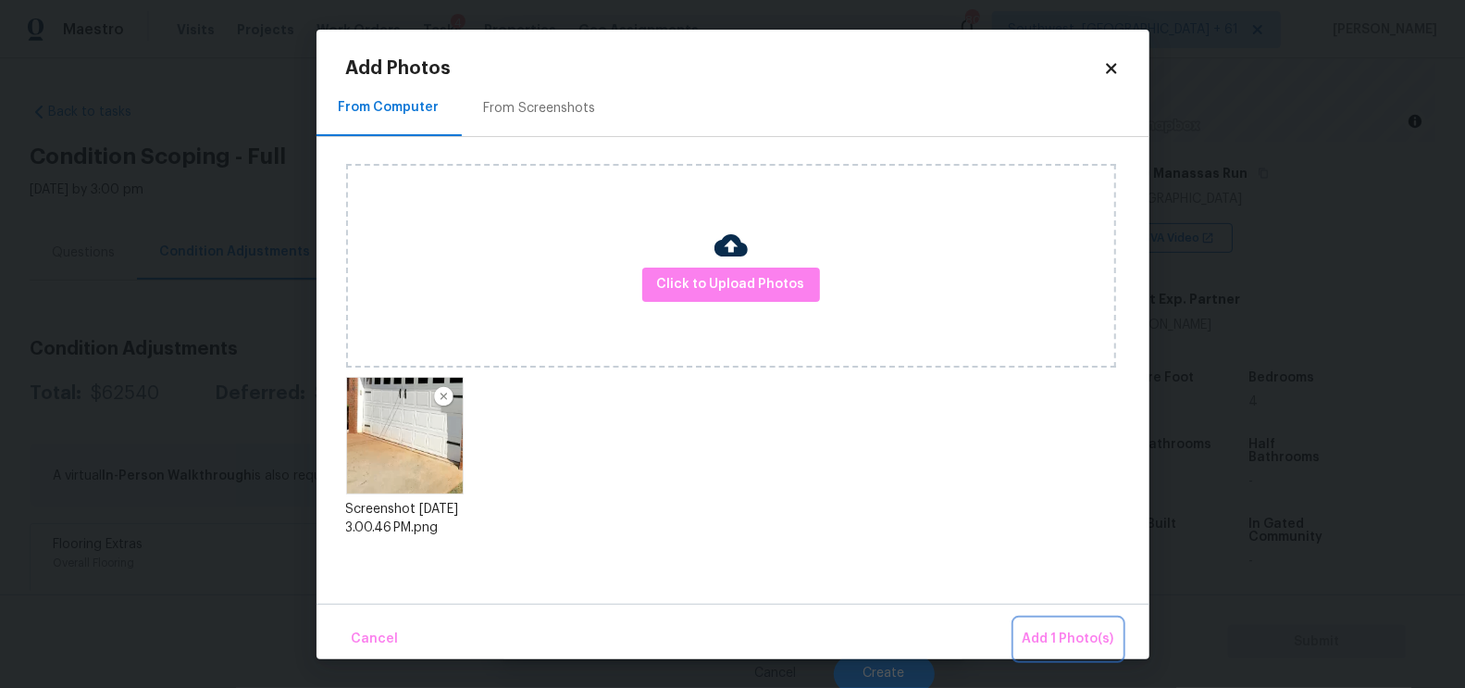
click at [1053, 627] on span "Add 1 Photo(s)" at bounding box center [1069, 638] width 92 height 23
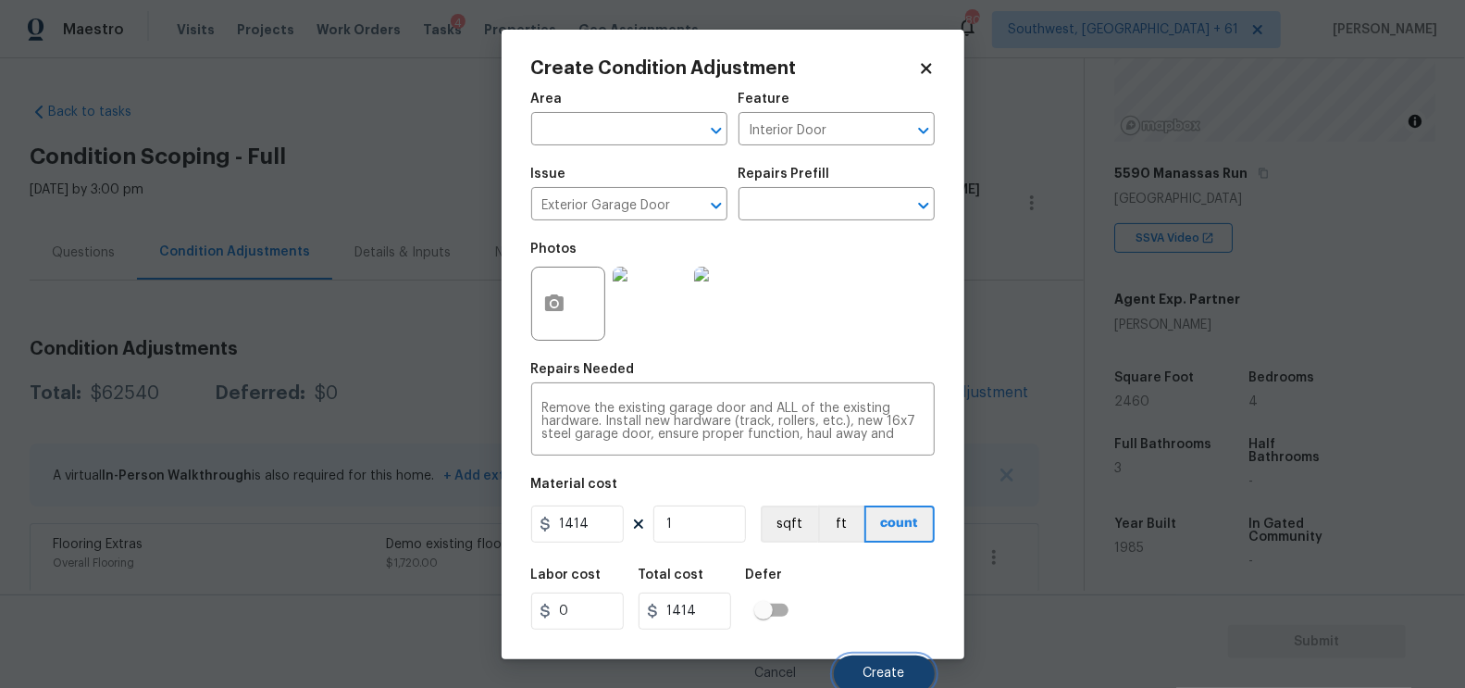
click at [881, 669] on span "Create" at bounding box center [884, 673] width 42 height 14
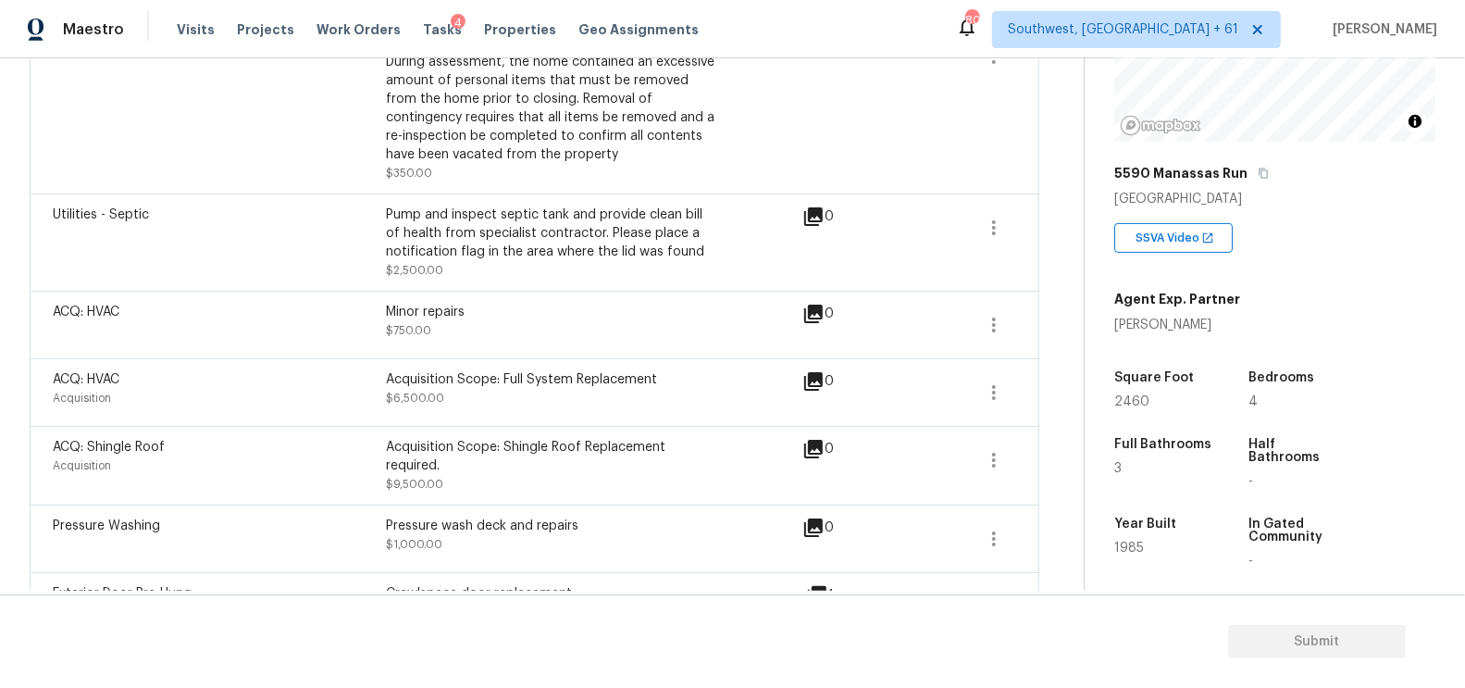
scroll to position [2089, 0]
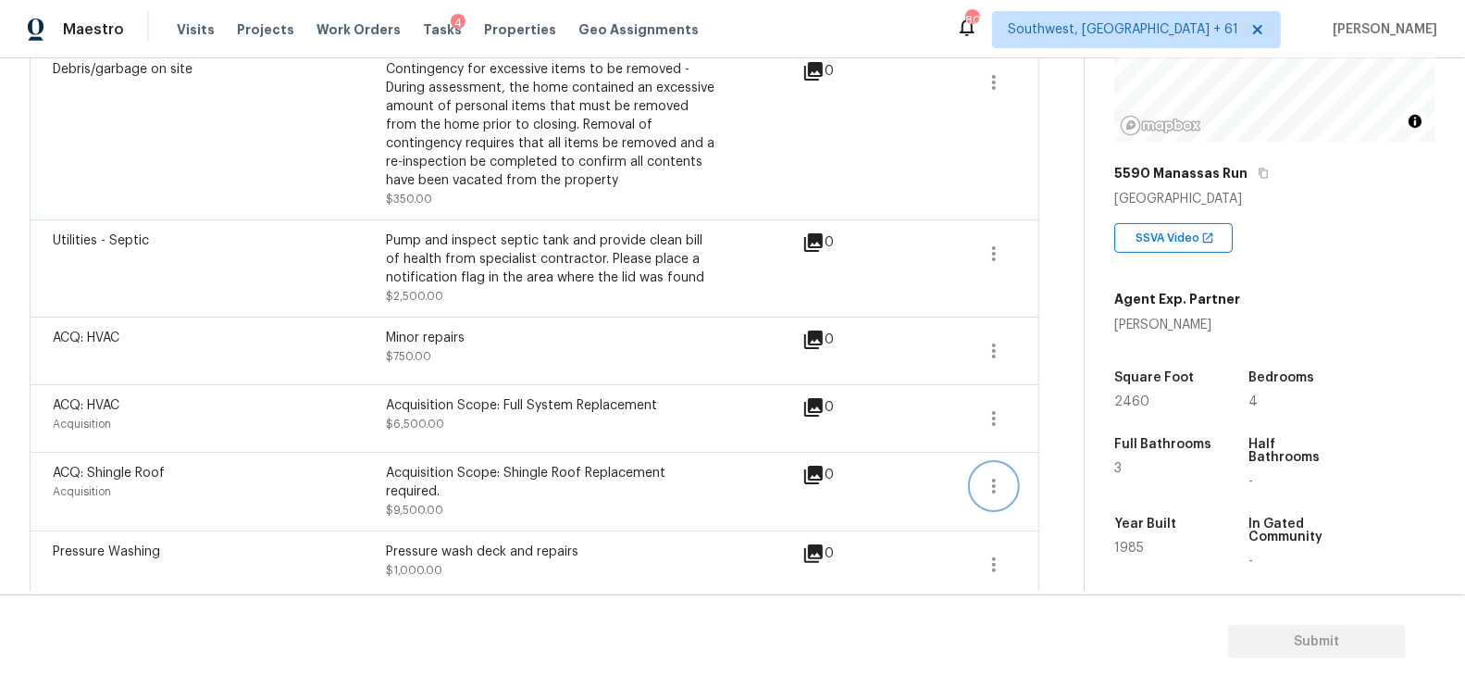
click at [1012, 464] on button "button" at bounding box center [994, 486] width 44 height 44
click at [1078, 446] on div "Edit" at bounding box center [1100, 443] width 144 height 19
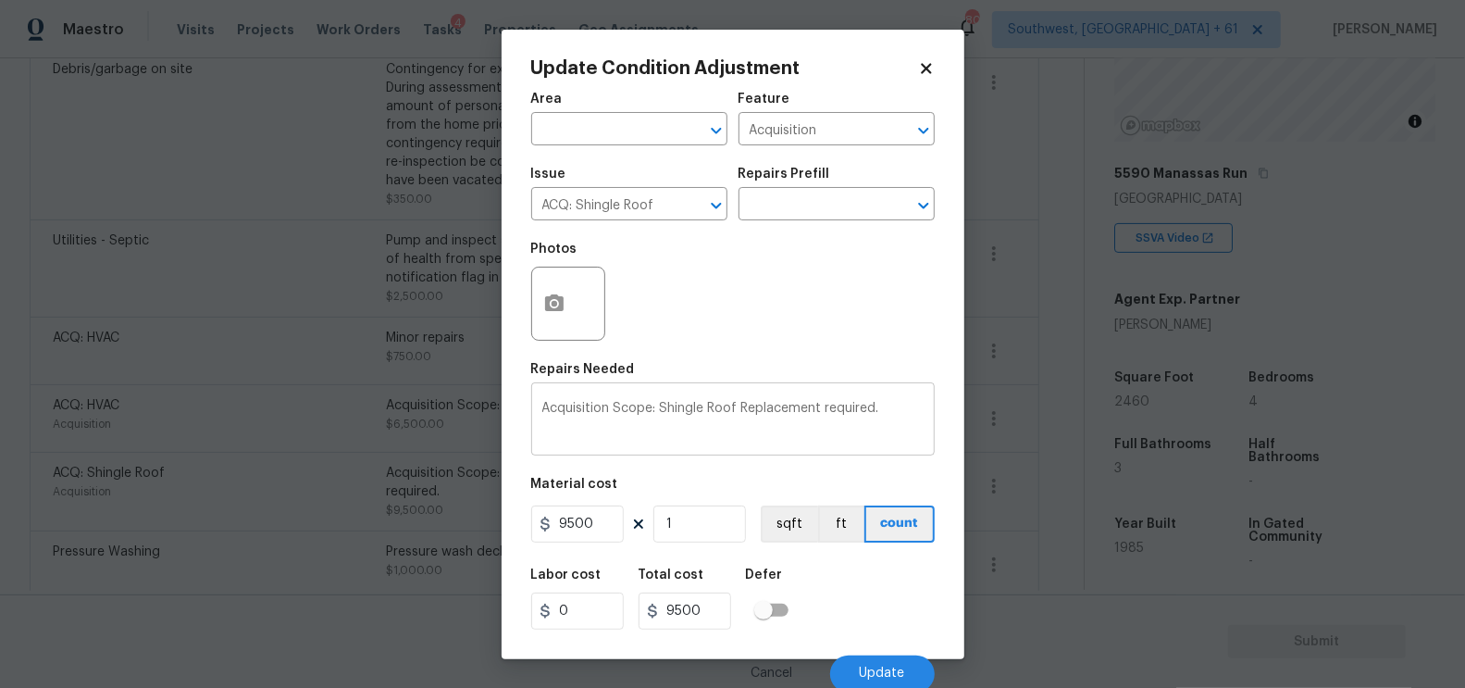
click at [669, 401] on div "Acquisition Scope: Shingle Roof Replacement required. x ​" at bounding box center [733, 421] width 404 height 68
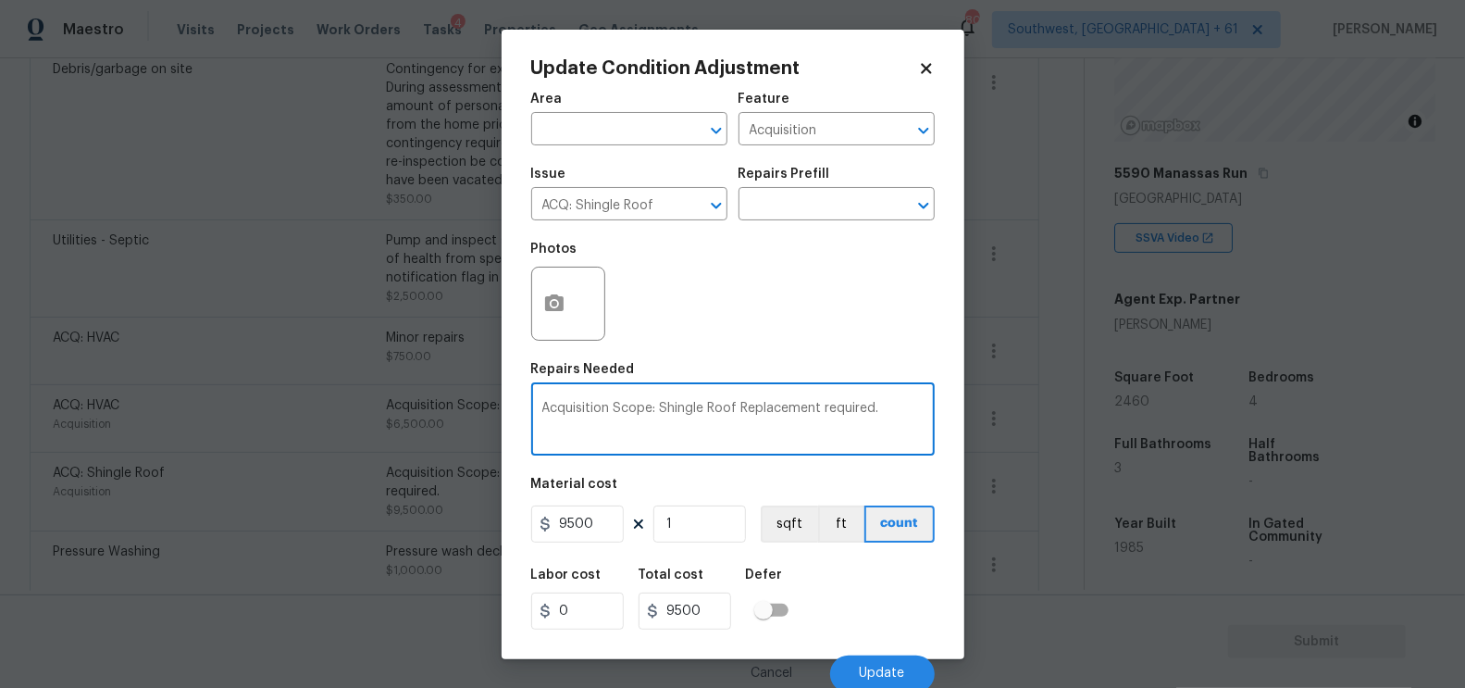
click at [669, 401] on div "Acquisition Scope: Shingle Roof Replacement required. x ​" at bounding box center [733, 421] width 404 height 68
click at [711, 411] on textarea "Acquisition Scope: Shingle Roof Replacement required." at bounding box center [732, 421] width 381 height 39
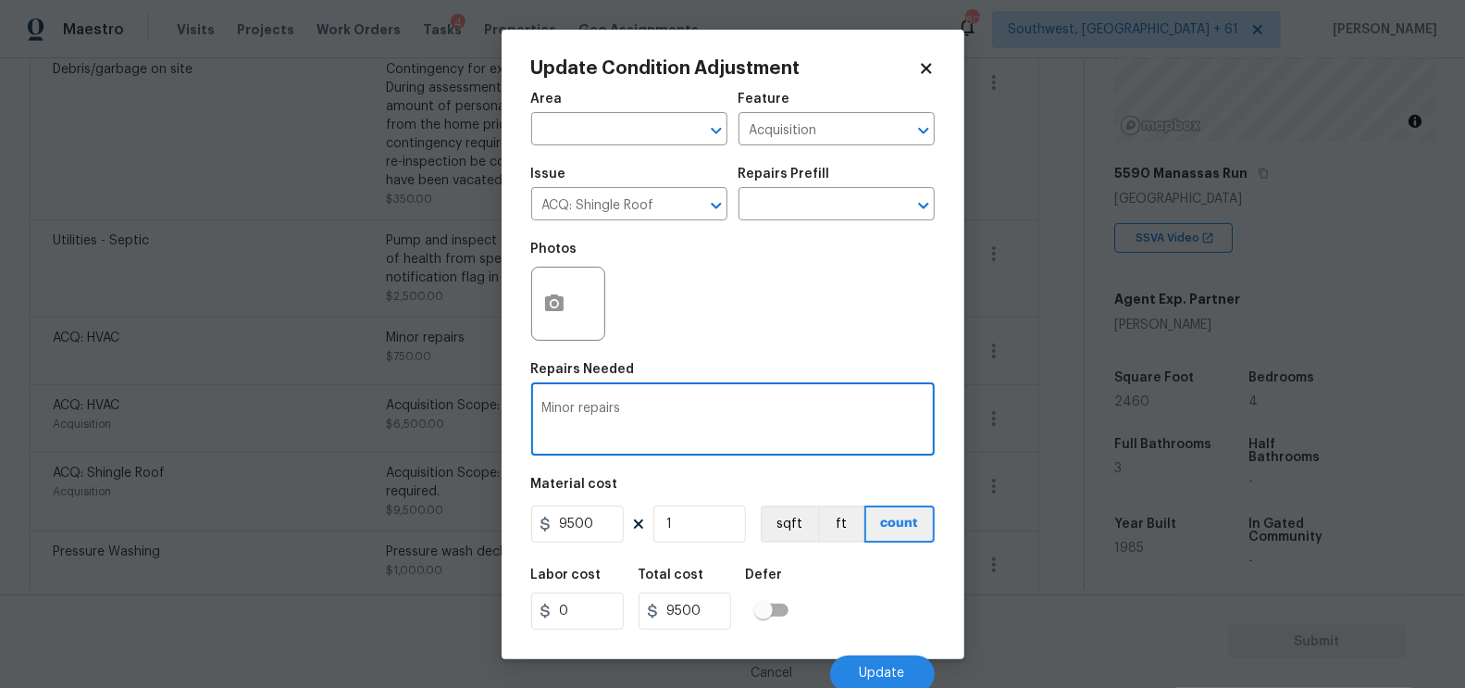
type textarea "Minor repairs"
click at [590, 516] on input "9500" at bounding box center [577, 523] width 93 height 37
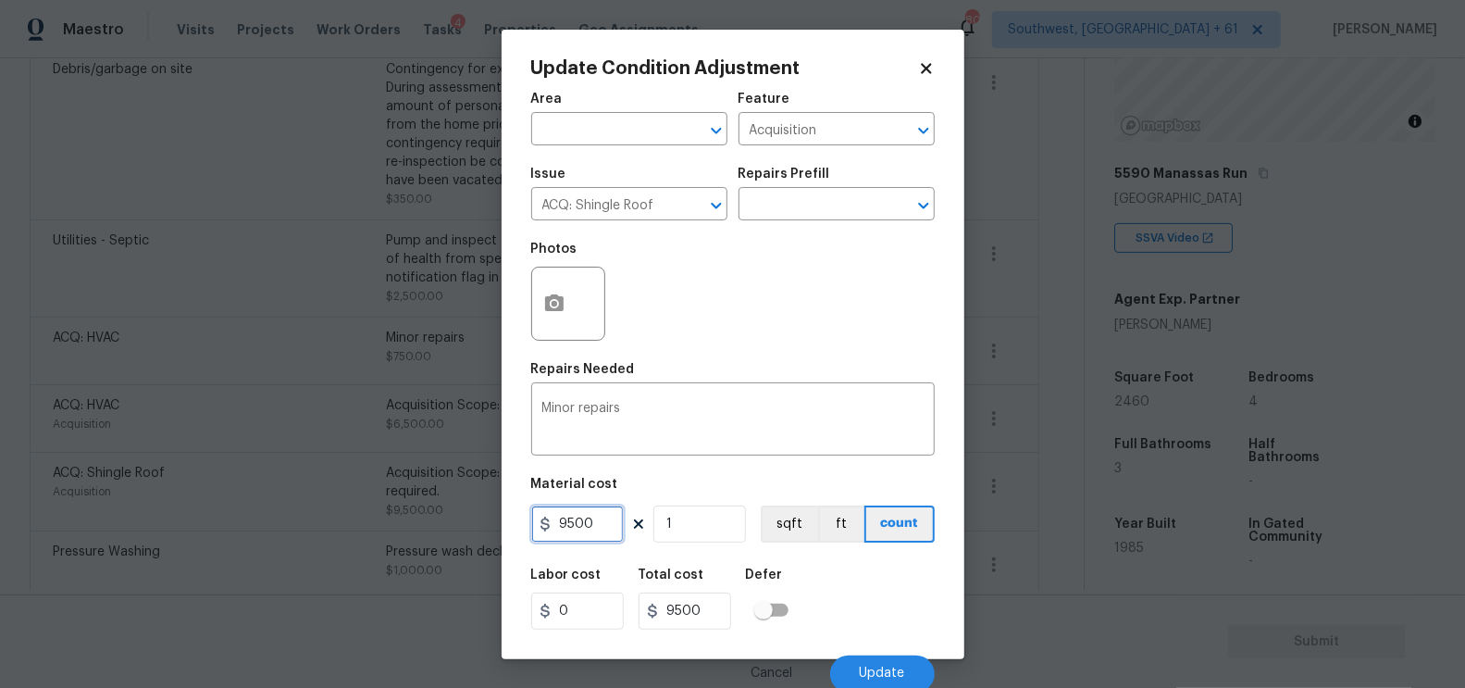
click at [590, 516] on input "9500" at bounding box center [577, 523] width 93 height 37
type input "1200"
click at [697, 606] on input "9500" at bounding box center [685, 610] width 93 height 37
type input "1200"
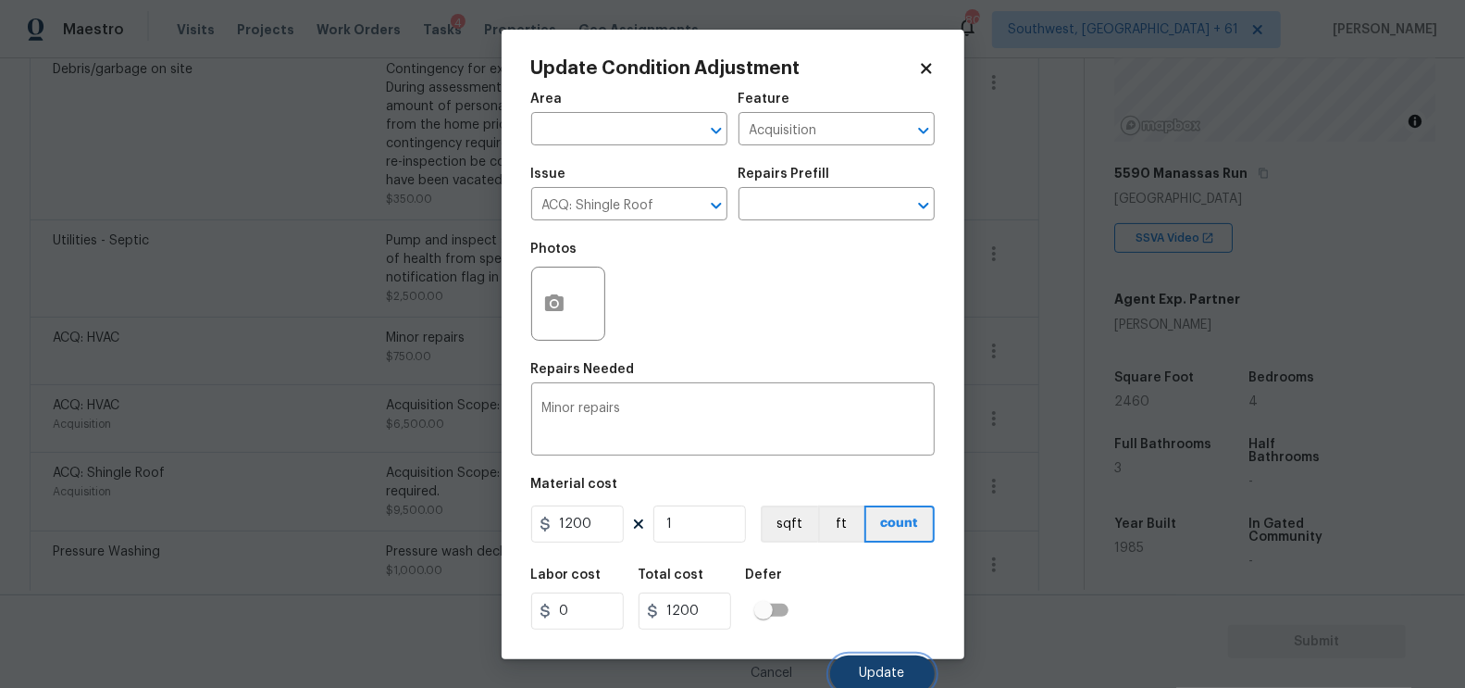
click at [883, 677] on span "Update" at bounding box center [882, 673] width 45 height 14
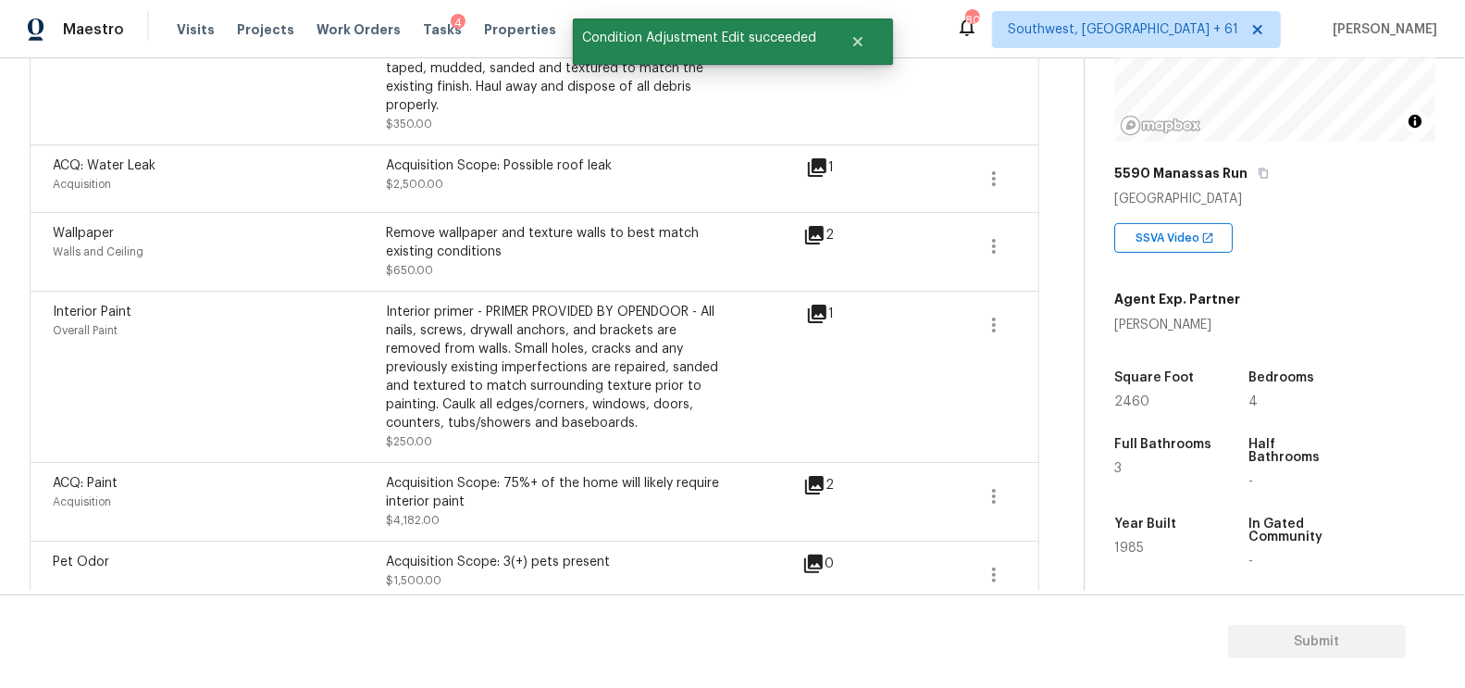
scroll to position [798, 0]
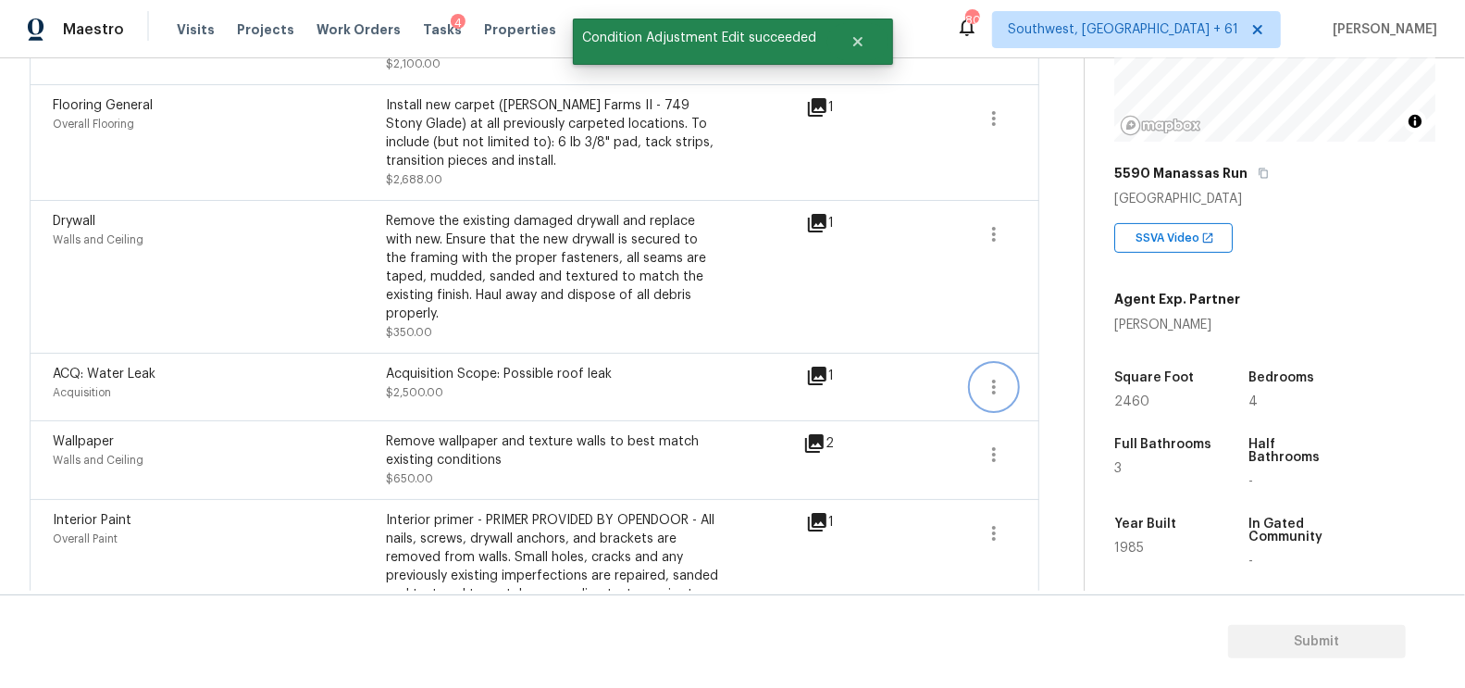
click at [987, 376] on icon "button" at bounding box center [994, 387] width 22 height 22
click at [1037, 353] on div "Edit" at bounding box center [1100, 344] width 144 height 19
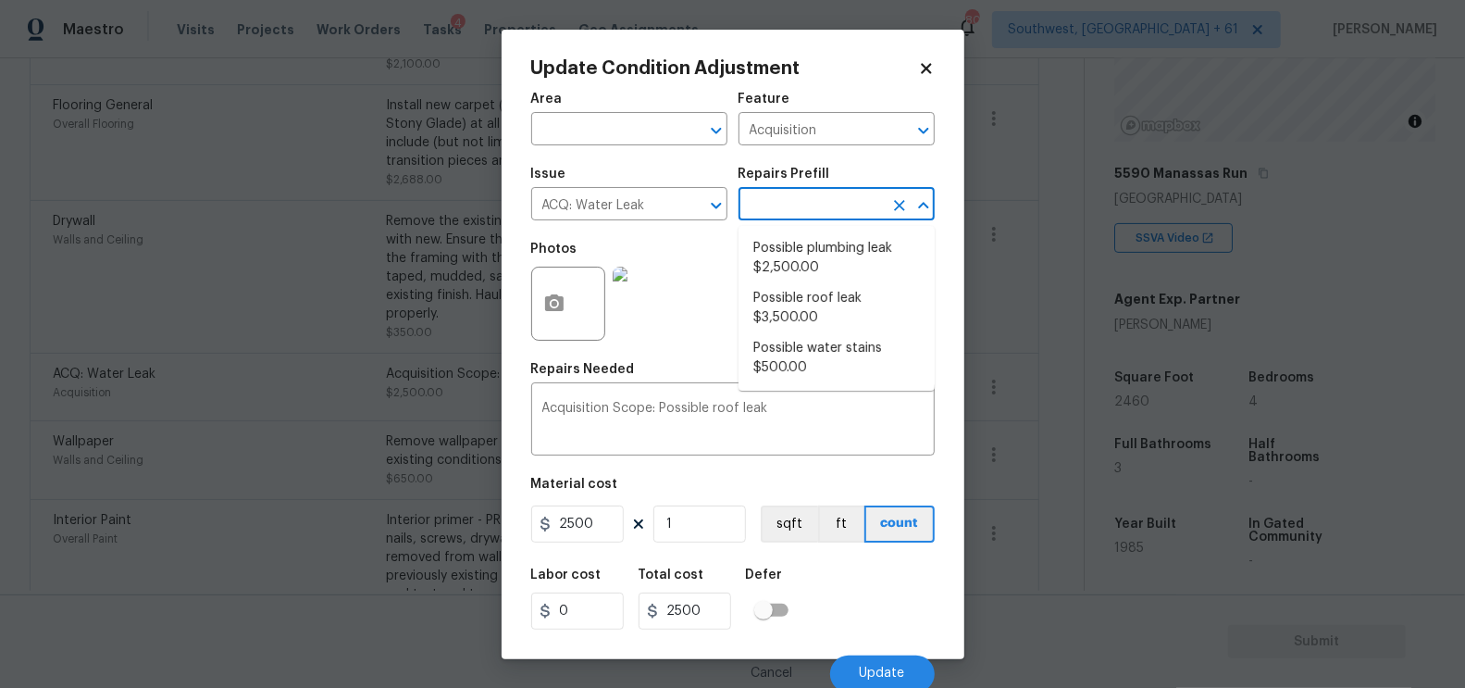
click at [808, 208] on input "text" at bounding box center [811, 206] width 144 height 29
click at [813, 267] on li "Possible plumbing leak $2,500.00" at bounding box center [837, 258] width 196 height 50
type textarea "Acquisition Scope: Possible plumbing leak"
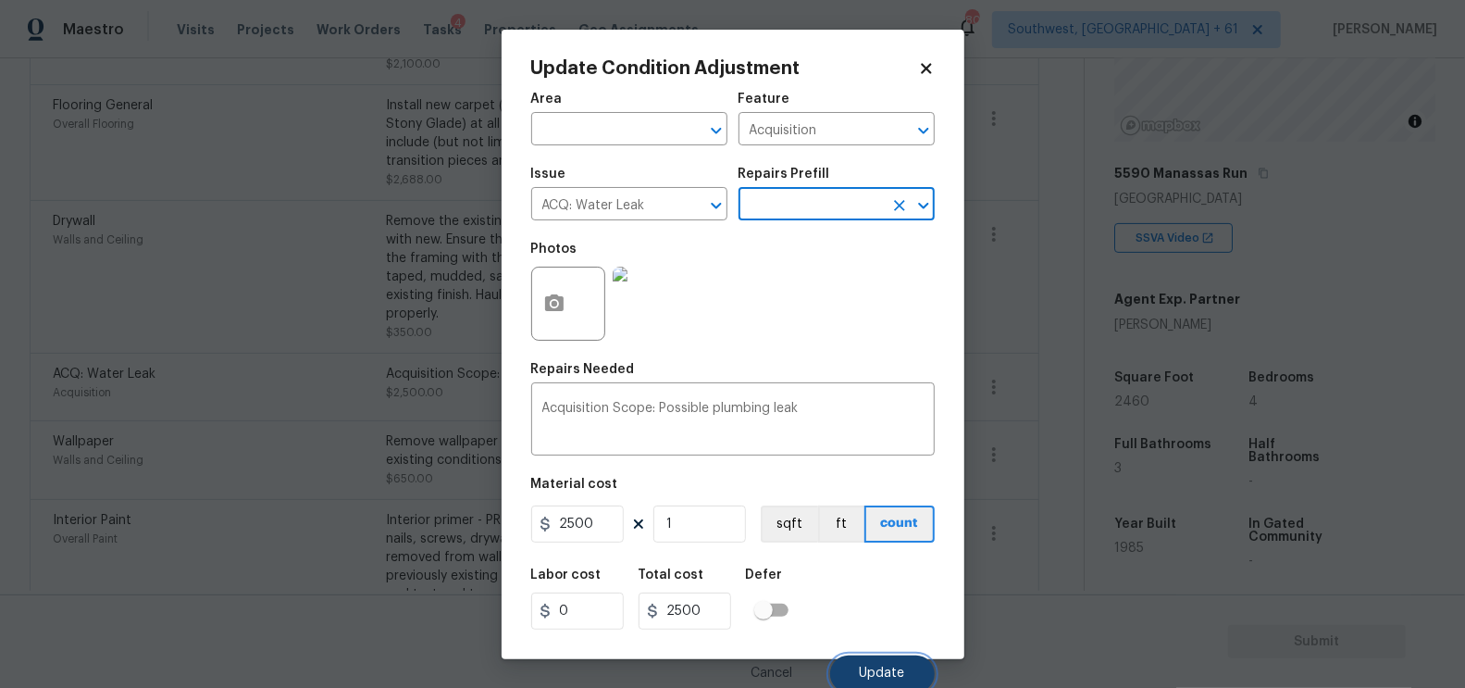
click at [875, 666] on button "Update" at bounding box center [882, 673] width 105 height 37
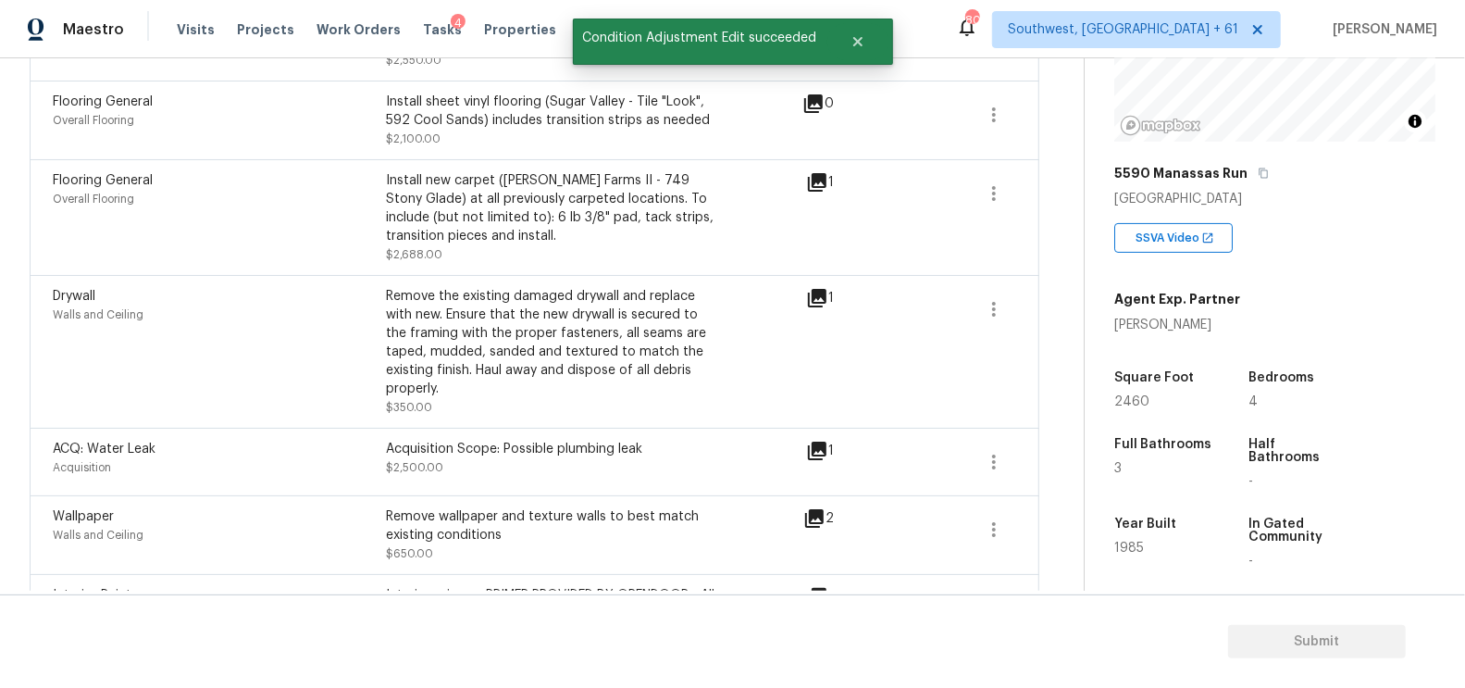
scroll to position [697, 0]
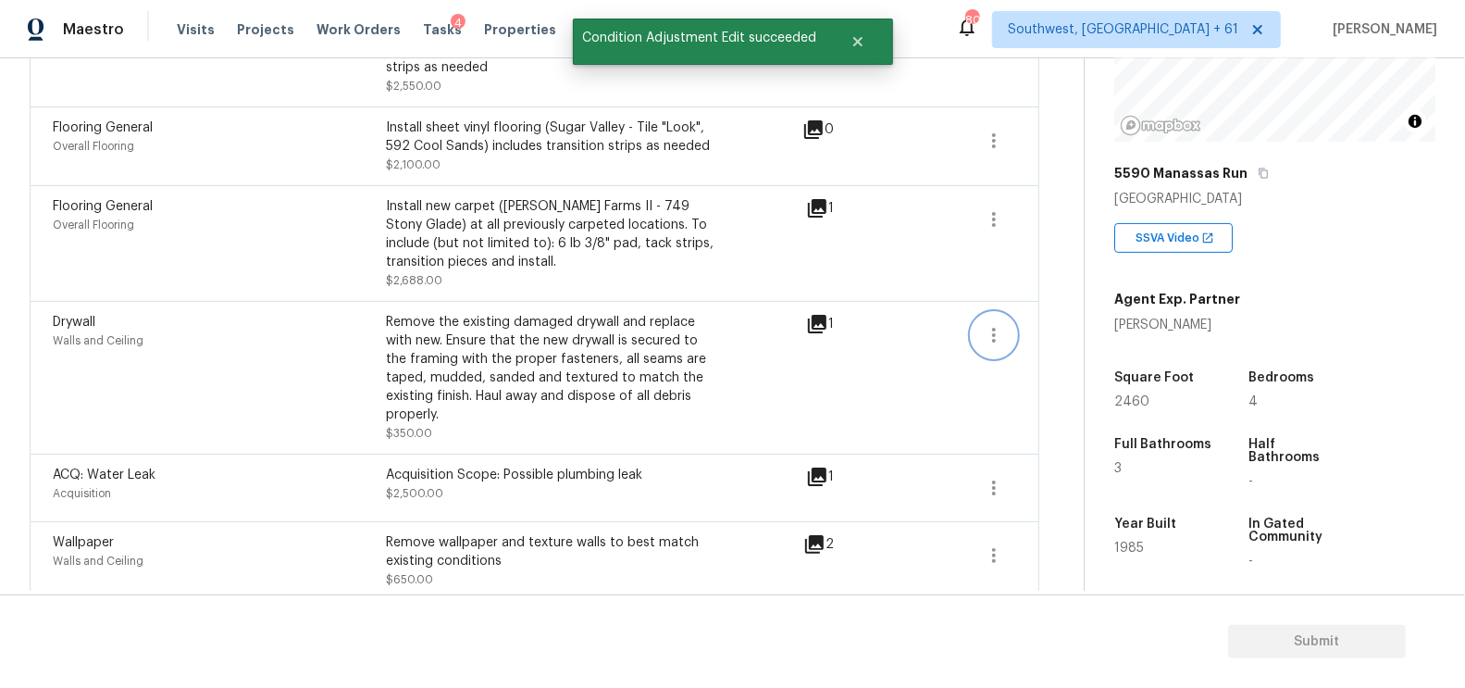
click at [983, 313] on button "button" at bounding box center [994, 335] width 44 height 44
click at [1106, 310] on div "Edit" at bounding box center [1100, 311] width 144 height 19
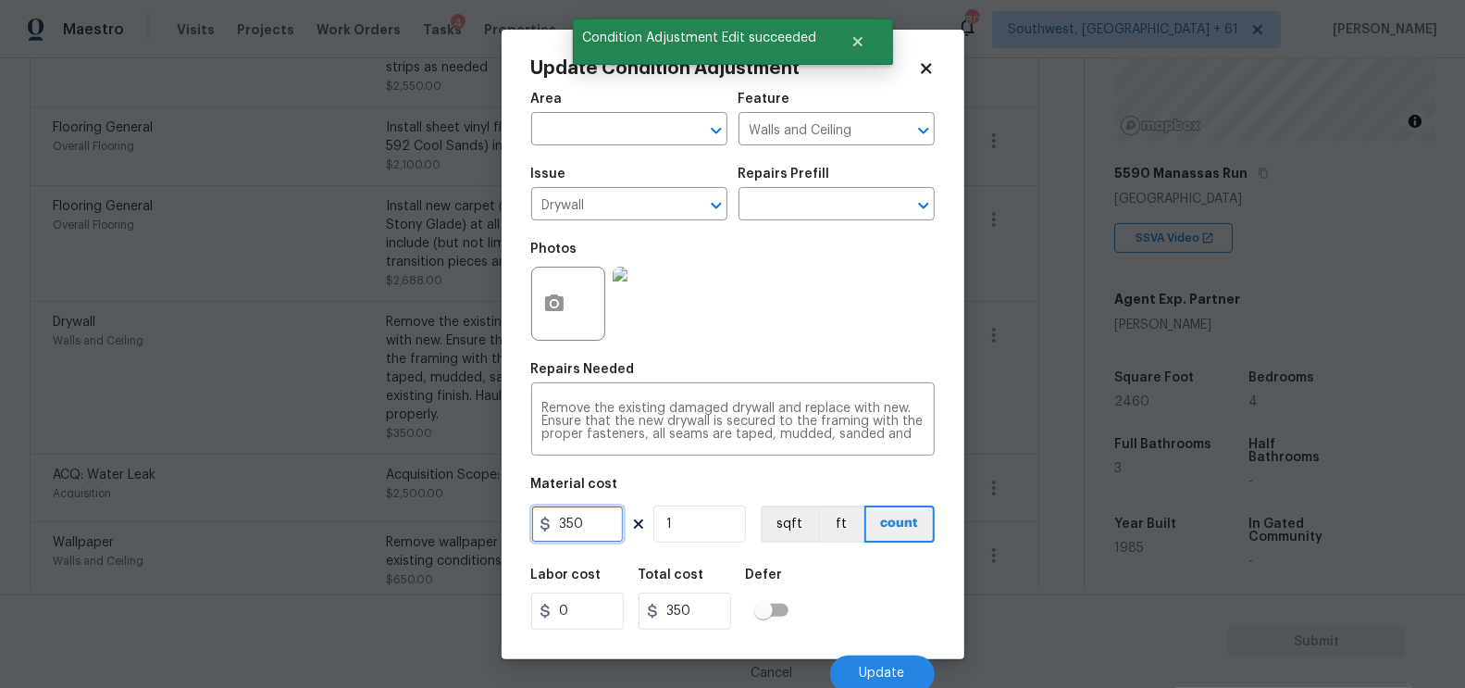
click at [587, 526] on input "350" at bounding box center [577, 523] width 93 height 37
type input "500"
click at [656, 601] on input "350" at bounding box center [685, 610] width 93 height 37
type input "500"
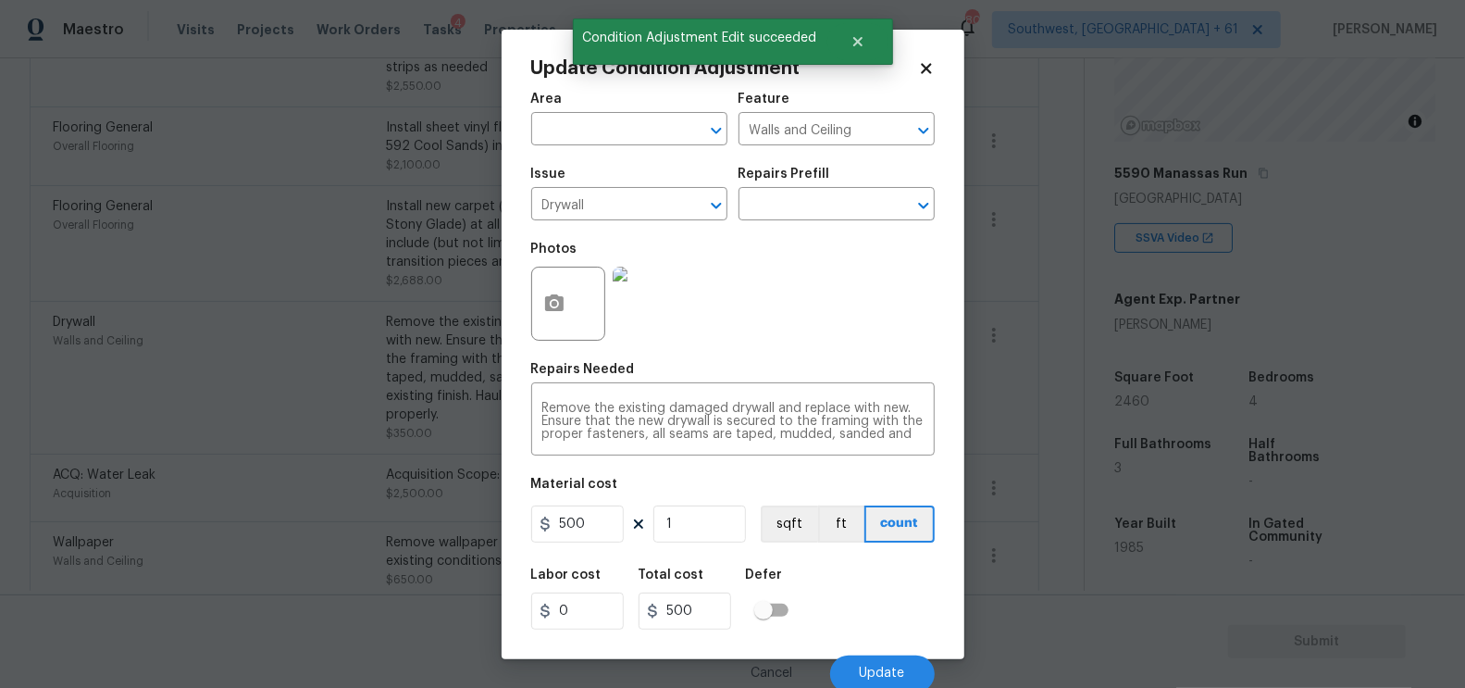
click at [883, 652] on div "Cancel Update" at bounding box center [733, 666] width 404 height 52
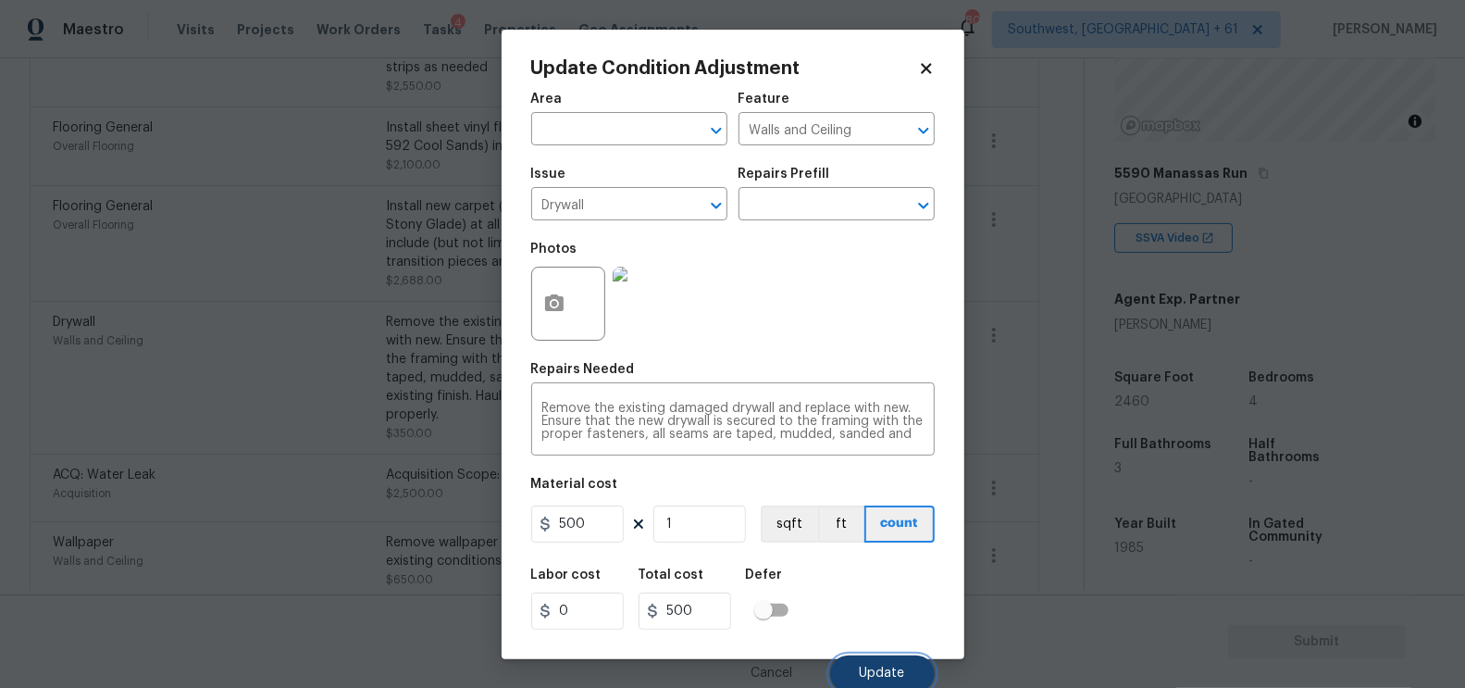
click at [879, 664] on button "Update" at bounding box center [882, 673] width 105 height 37
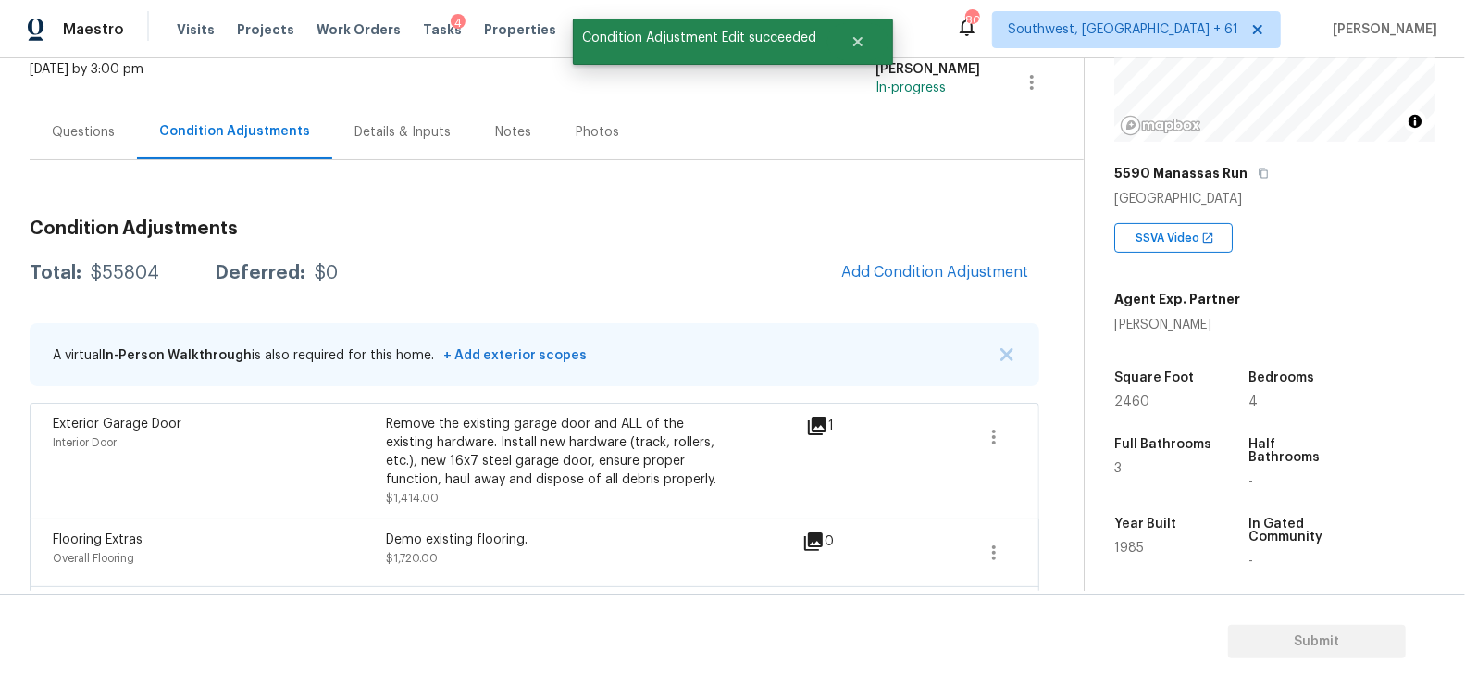
scroll to position [0, 0]
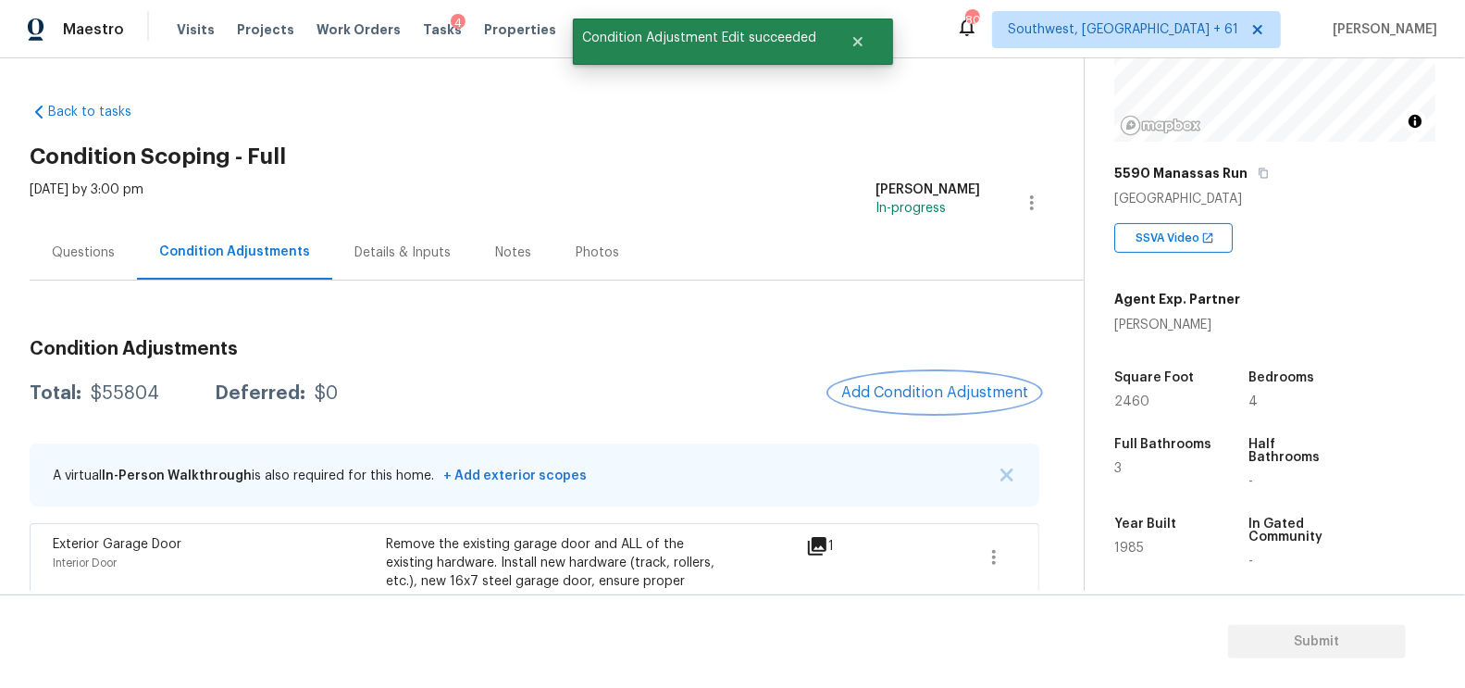
click at [935, 384] on span "Add Condition Adjustment" at bounding box center [934, 392] width 187 height 17
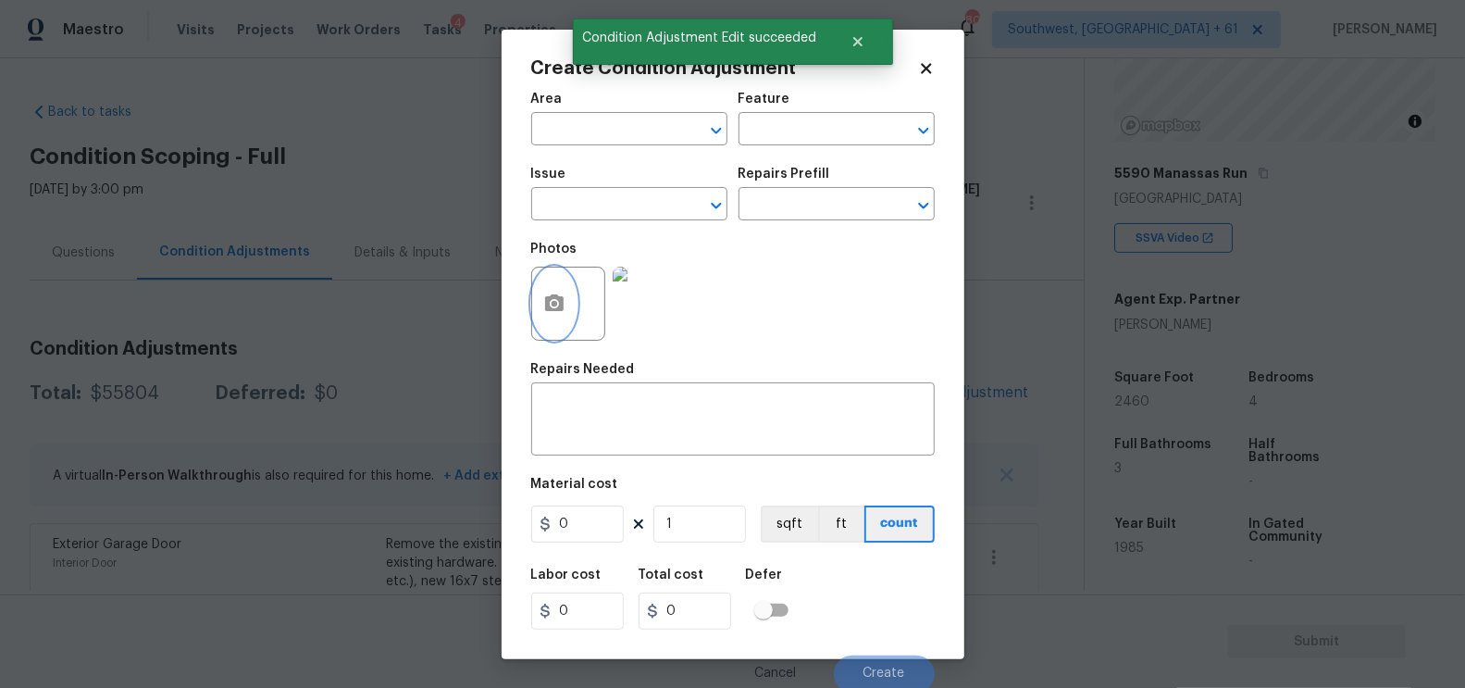
click at [565, 297] on button "button" at bounding box center [554, 303] width 44 height 72
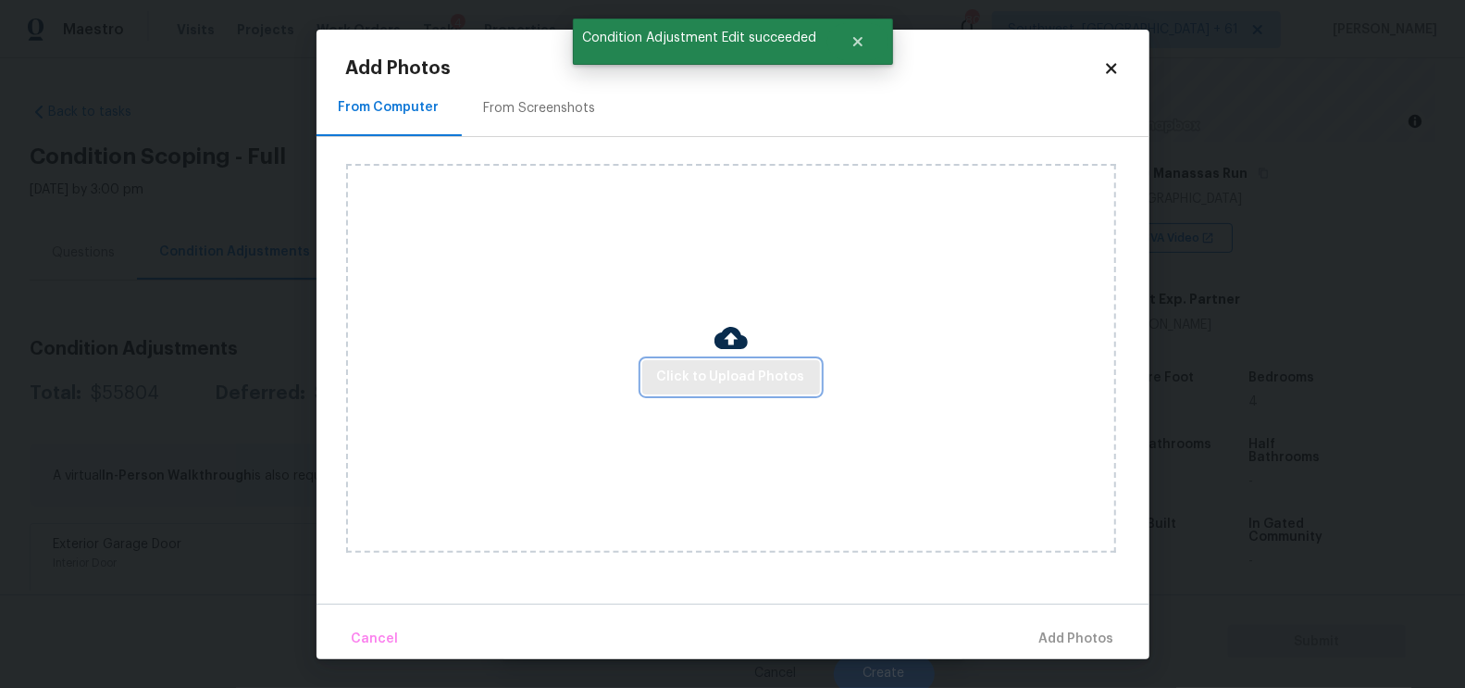
click at [734, 366] on span "Click to Upload Photos" at bounding box center [731, 377] width 148 height 23
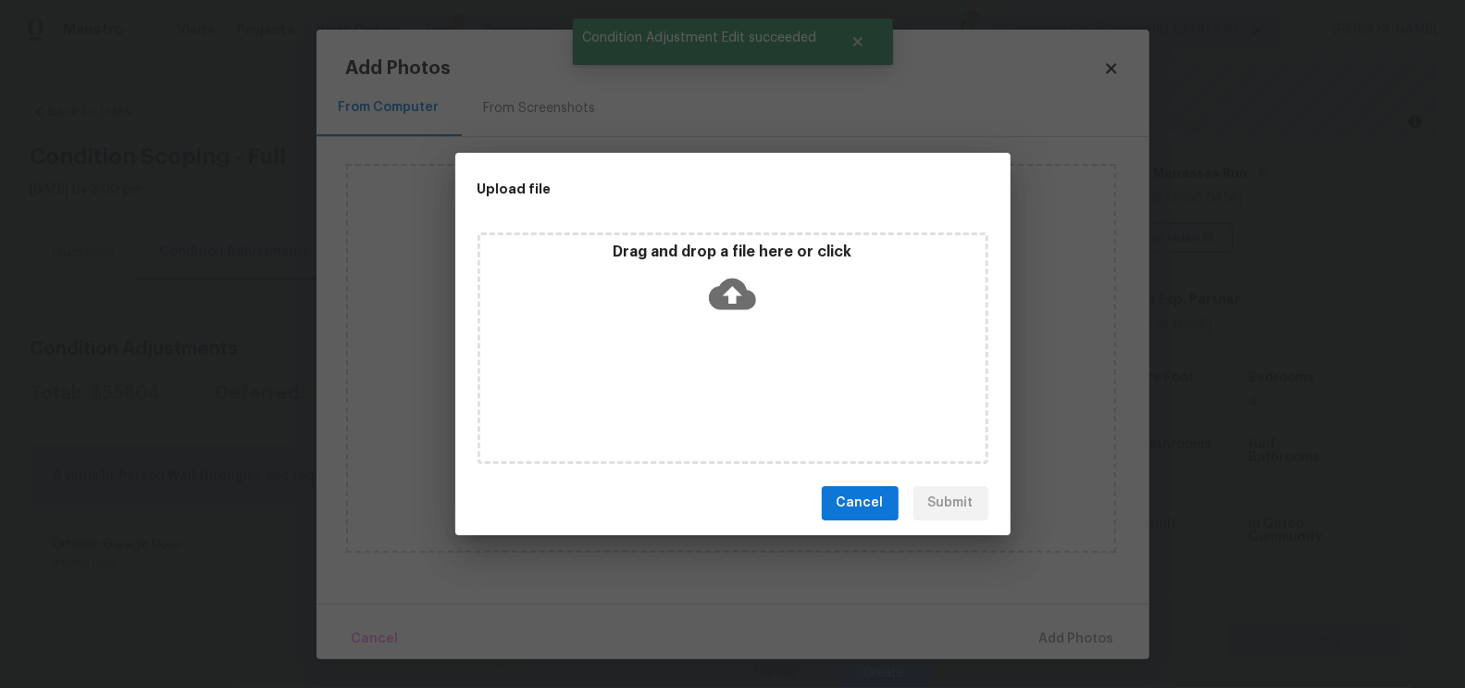
click at [739, 307] on icon at bounding box center [732, 293] width 47 height 31
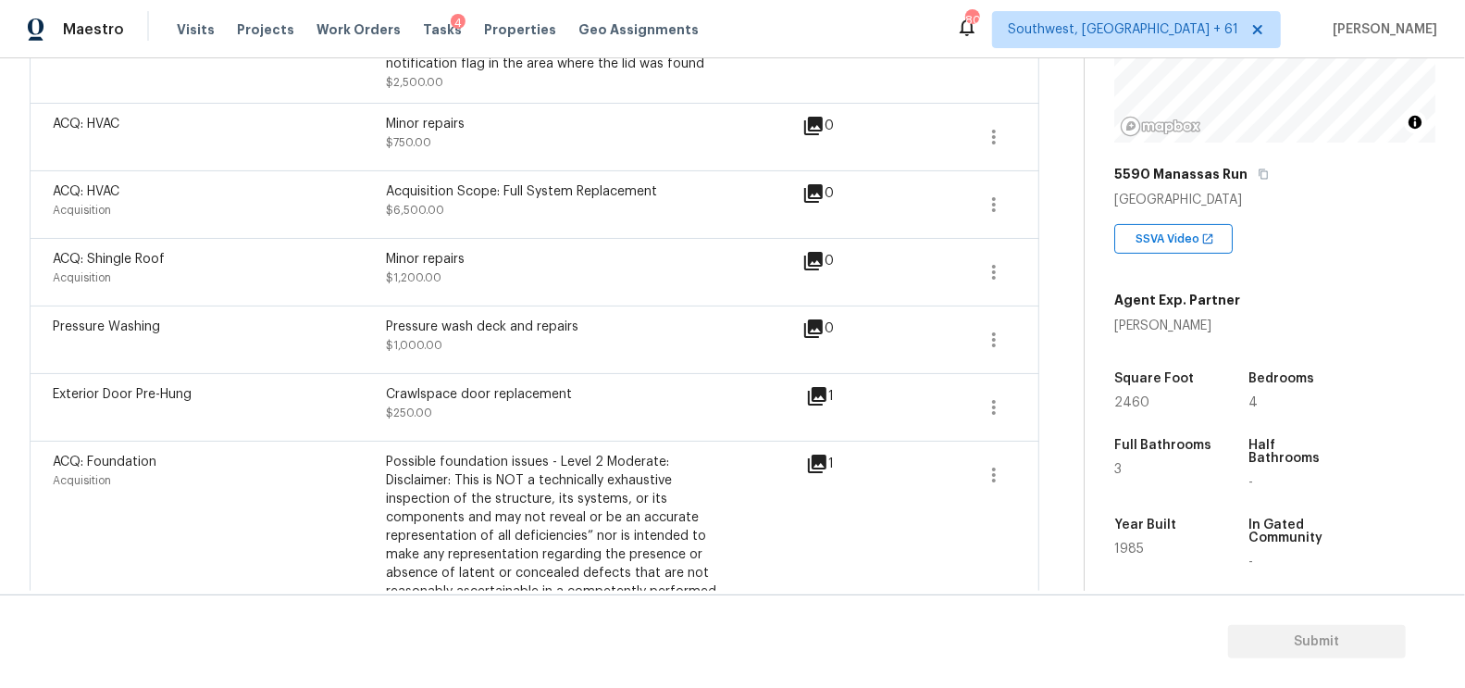
scroll to position [2301, 0]
click at [988, 263] on icon "button" at bounding box center [994, 274] width 22 height 22
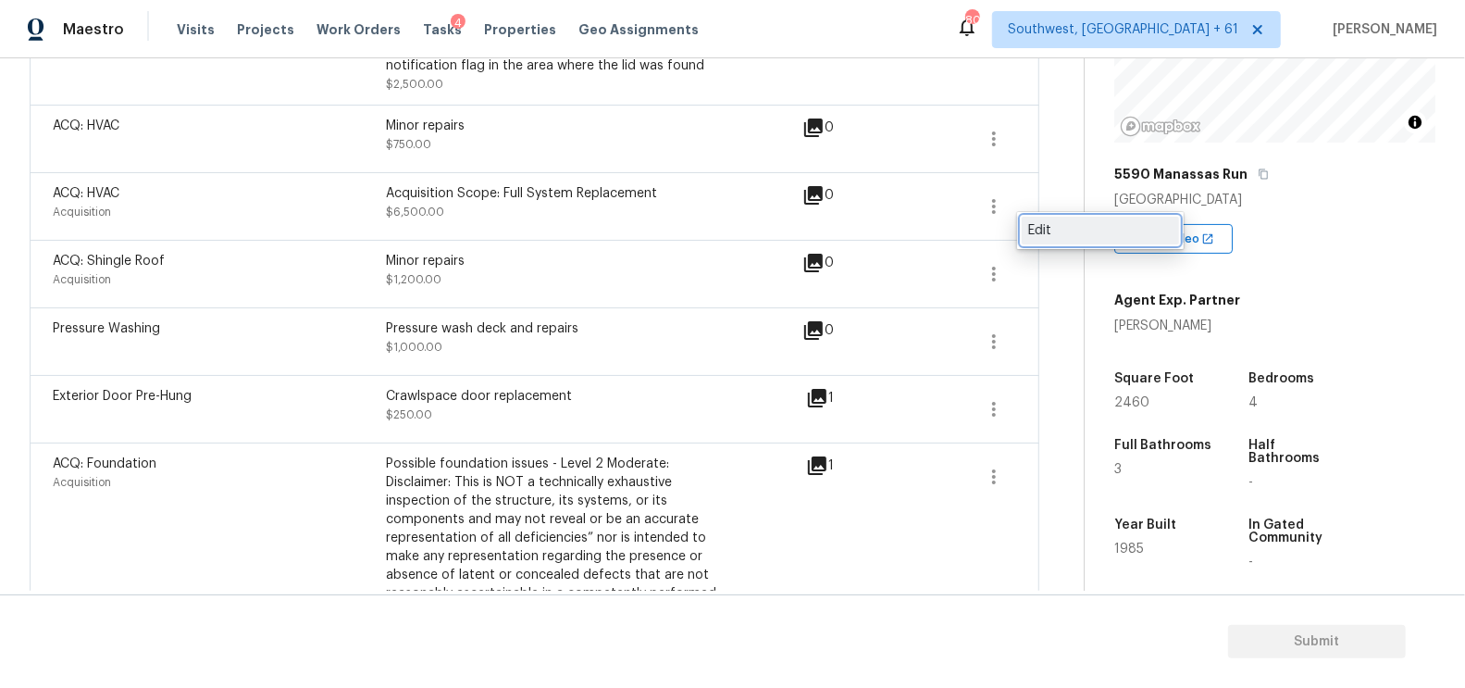
click at [1057, 230] on div "Edit" at bounding box center [1100, 230] width 144 height 19
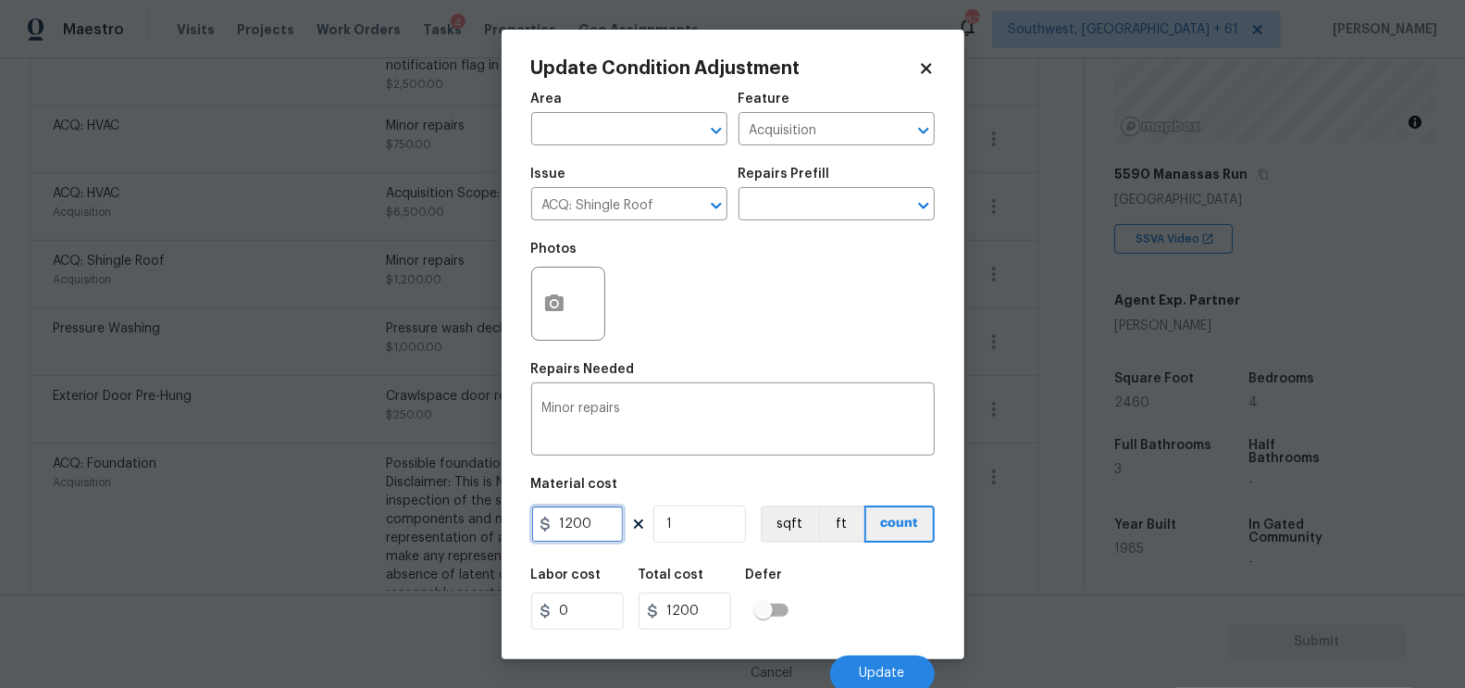
click at [583, 534] on input "1200" at bounding box center [577, 523] width 93 height 37
type input "9500"
click at [799, 213] on input "text" at bounding box center [811, 206] width 144 height 29
type input "9500"
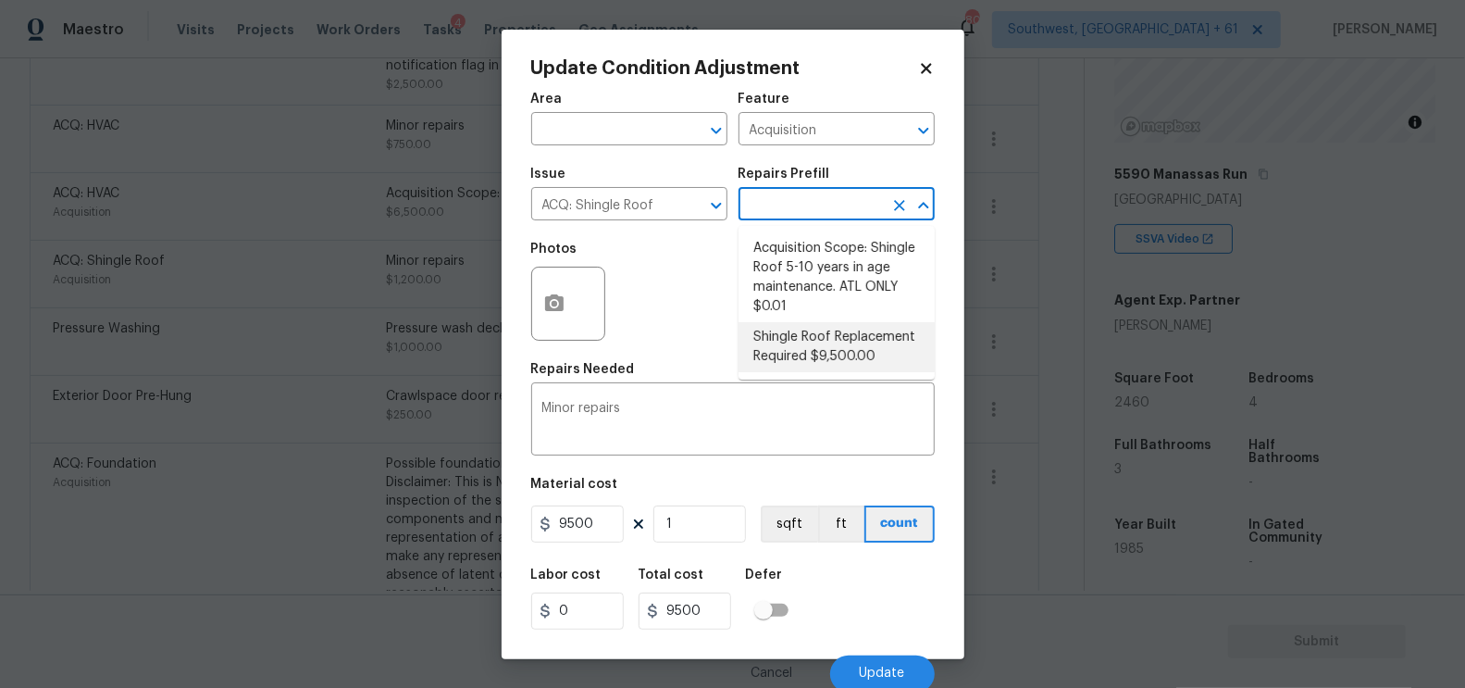
click at [816, 329] on li "Shingle Roof Replacement Required $9,500.00" at bounding box center [837, 347] width 196 height 50
type textarea "Acquisition Scope: Shingle Roof Replacement required."
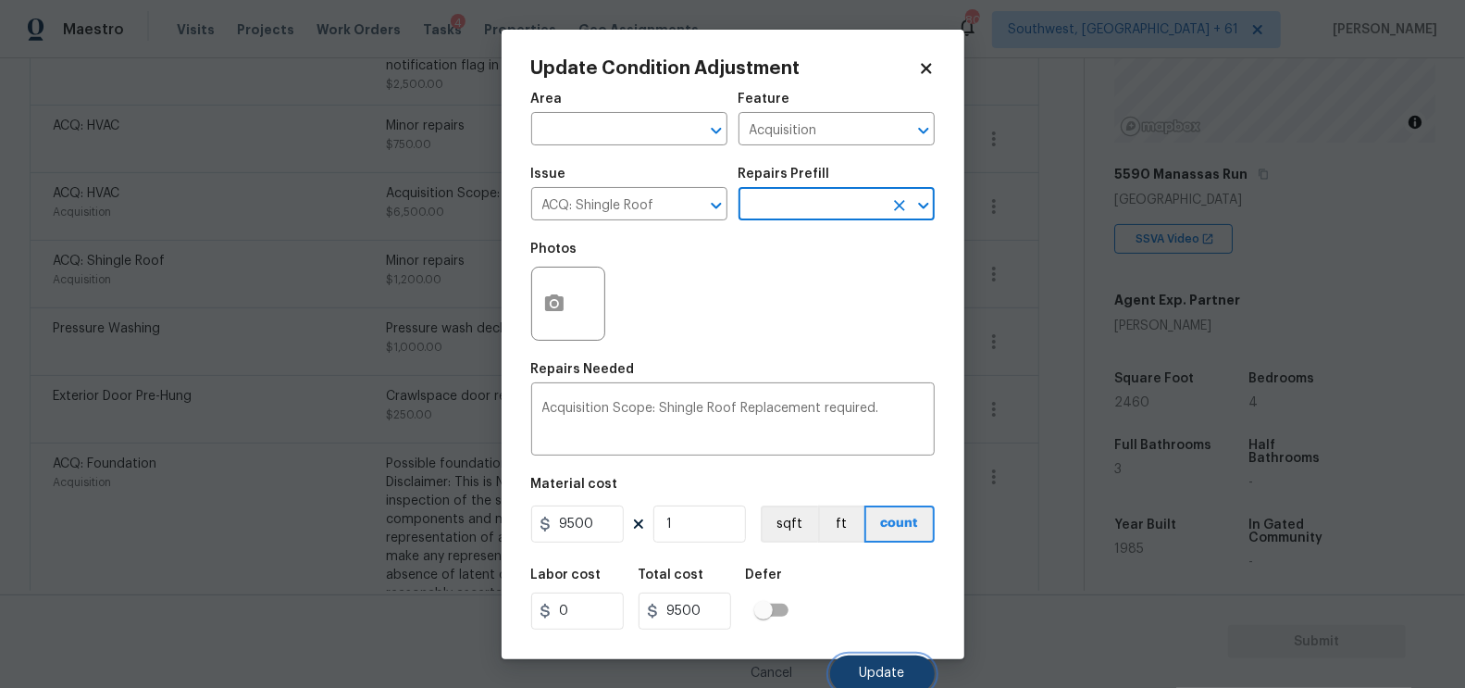
click at [888, 680] on span "Update" at bounding box center [882, 673] width 45 height 14
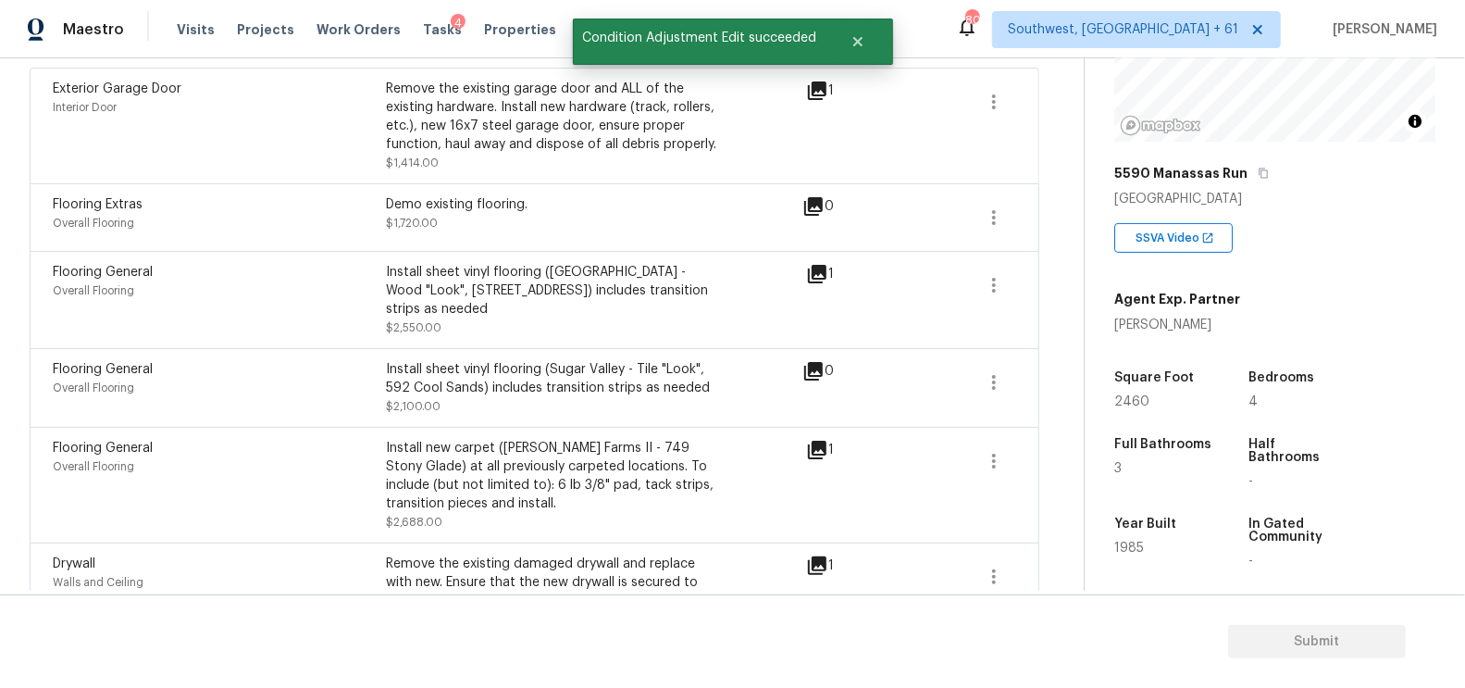
scroll to position [0, 0]
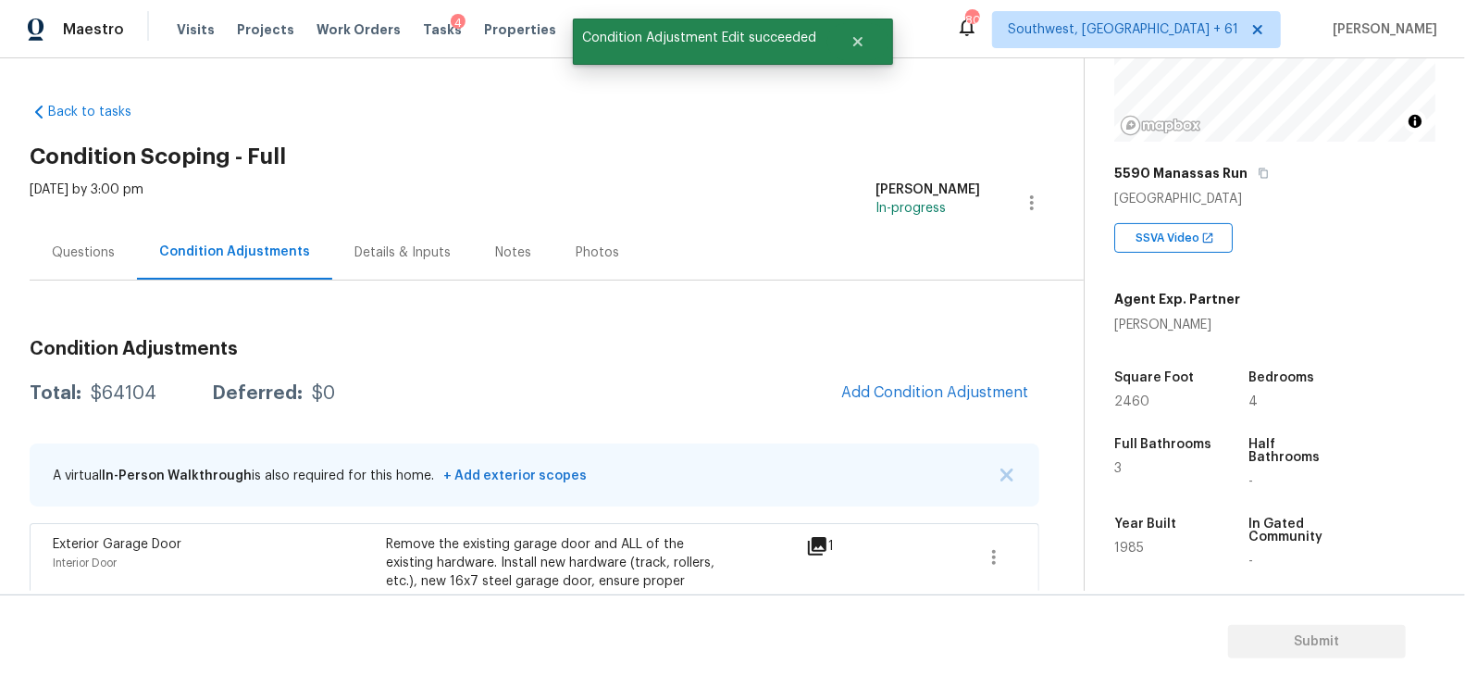
click at [893, 409] on button "Add Condition Adjustment" at bounding box center [934, 392] width 209 height 39
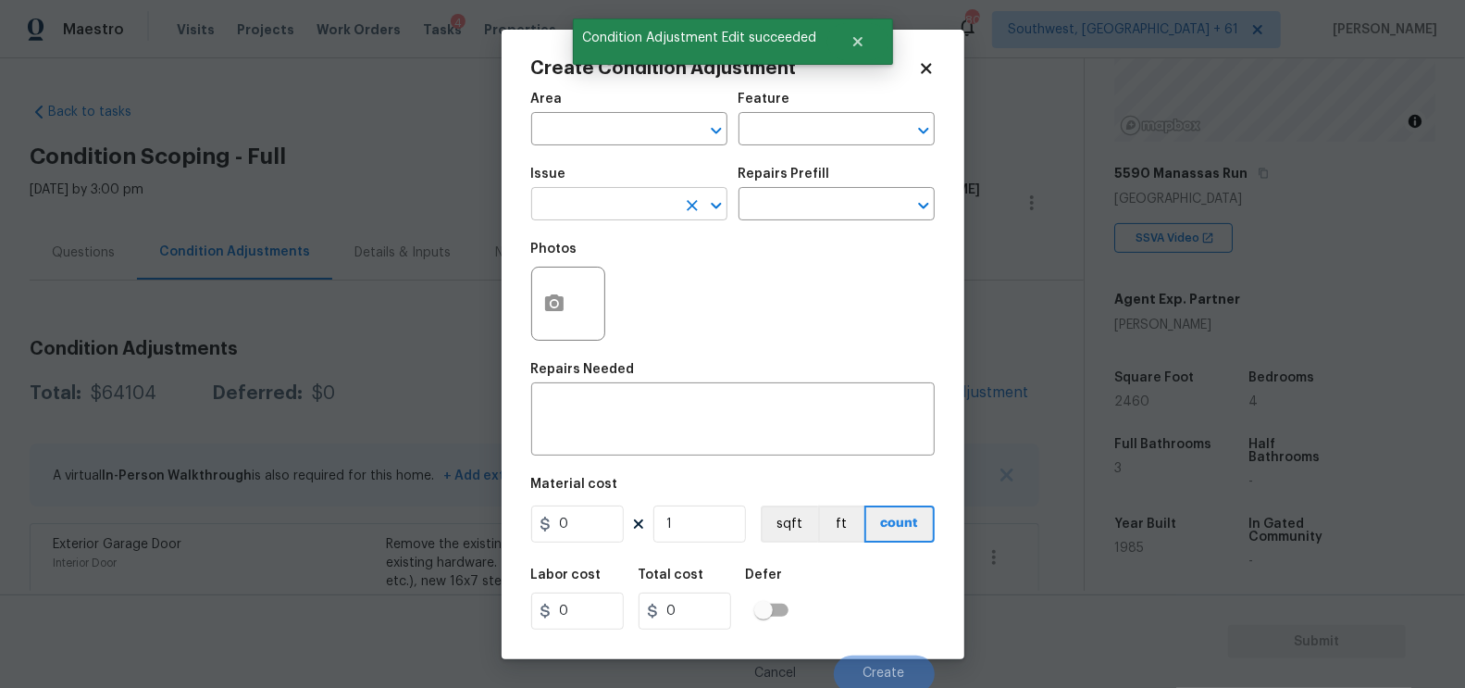
click at [590, 211] on input "text" at bounding box center [603, 206] width 144 height 29
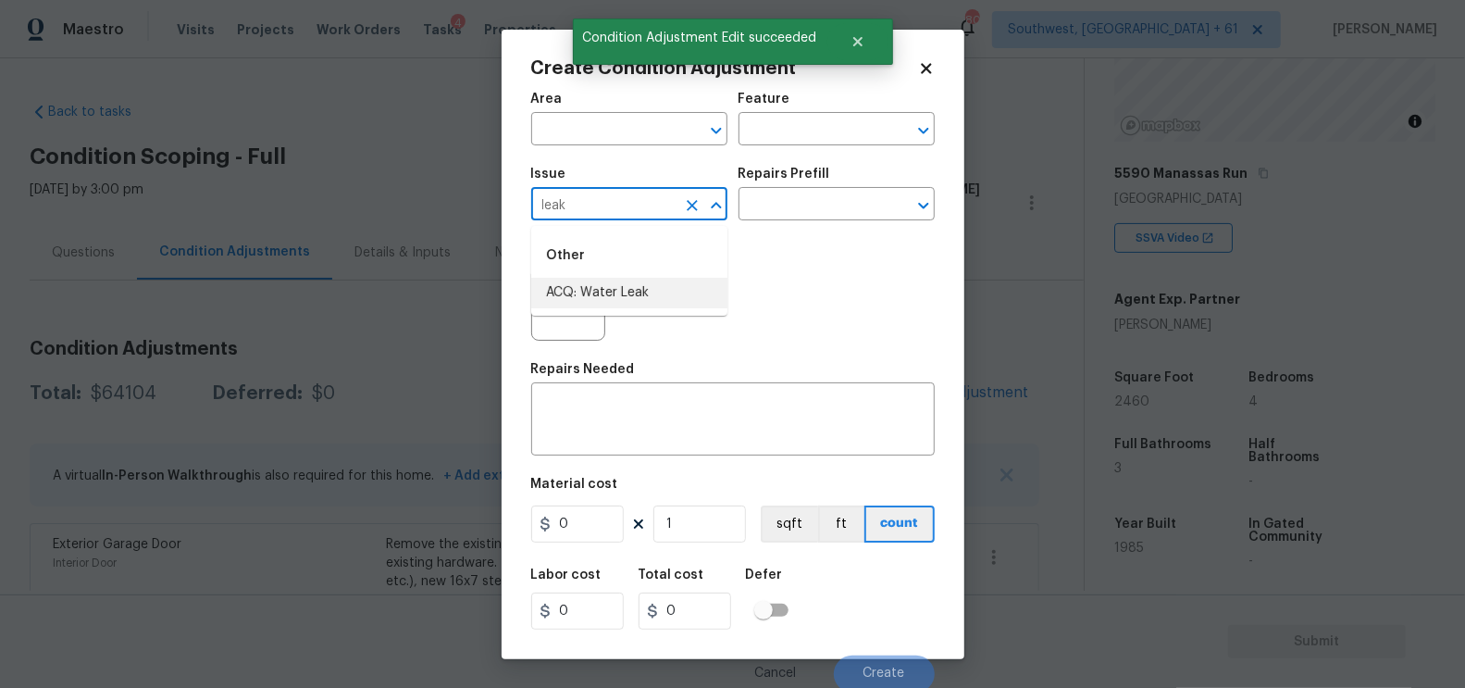
click at [605, 282] on li "ACQ: Water Leak" at bounding box center [629, 293] width 196 height 31
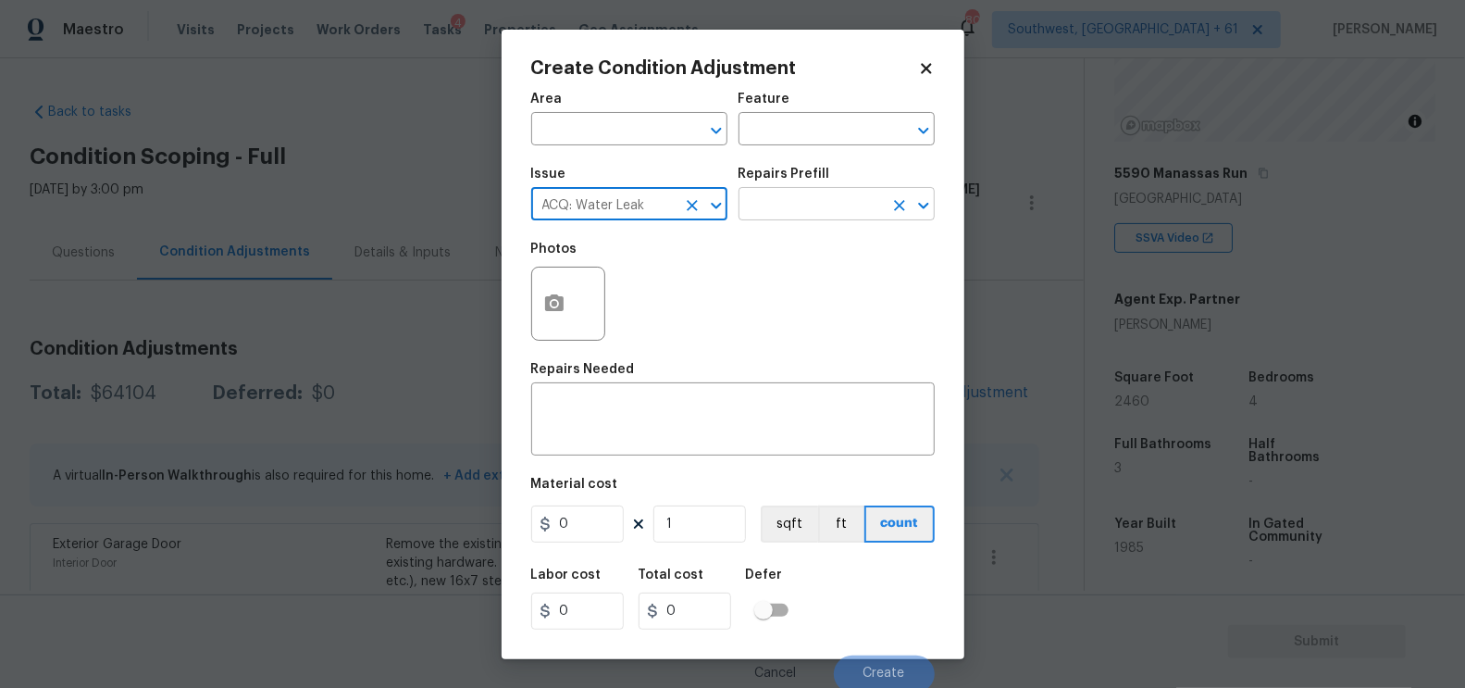
type input "ACQ: Water Leak"
click at [805, 207] on input "text" at bounding box center [811, 206] width 144 height 29
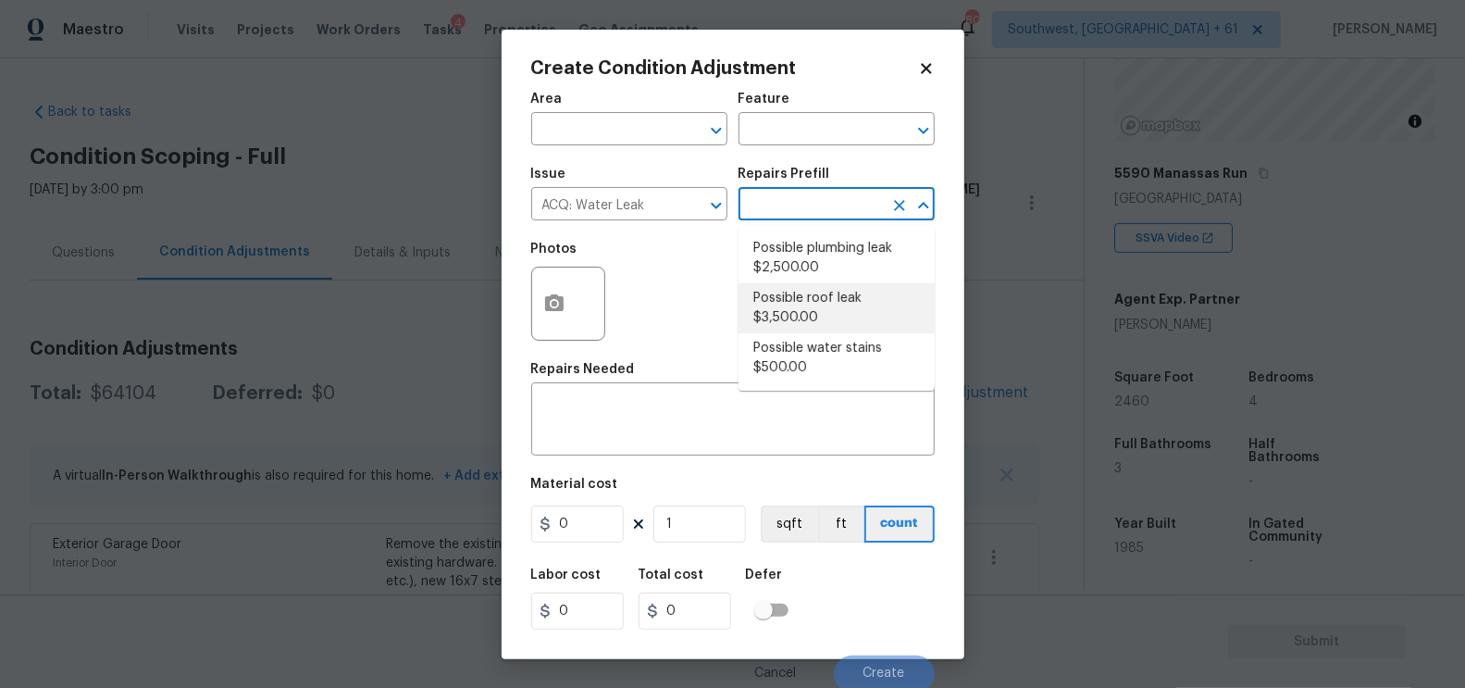
click at [812, 306] on li "Possible roof leak $3,500.00" at bounding box center [837, 308] width 196 height 50
type input "Acquisition"
type textarea "Acquisition Scope: Possible roof leak"
type input "3500"
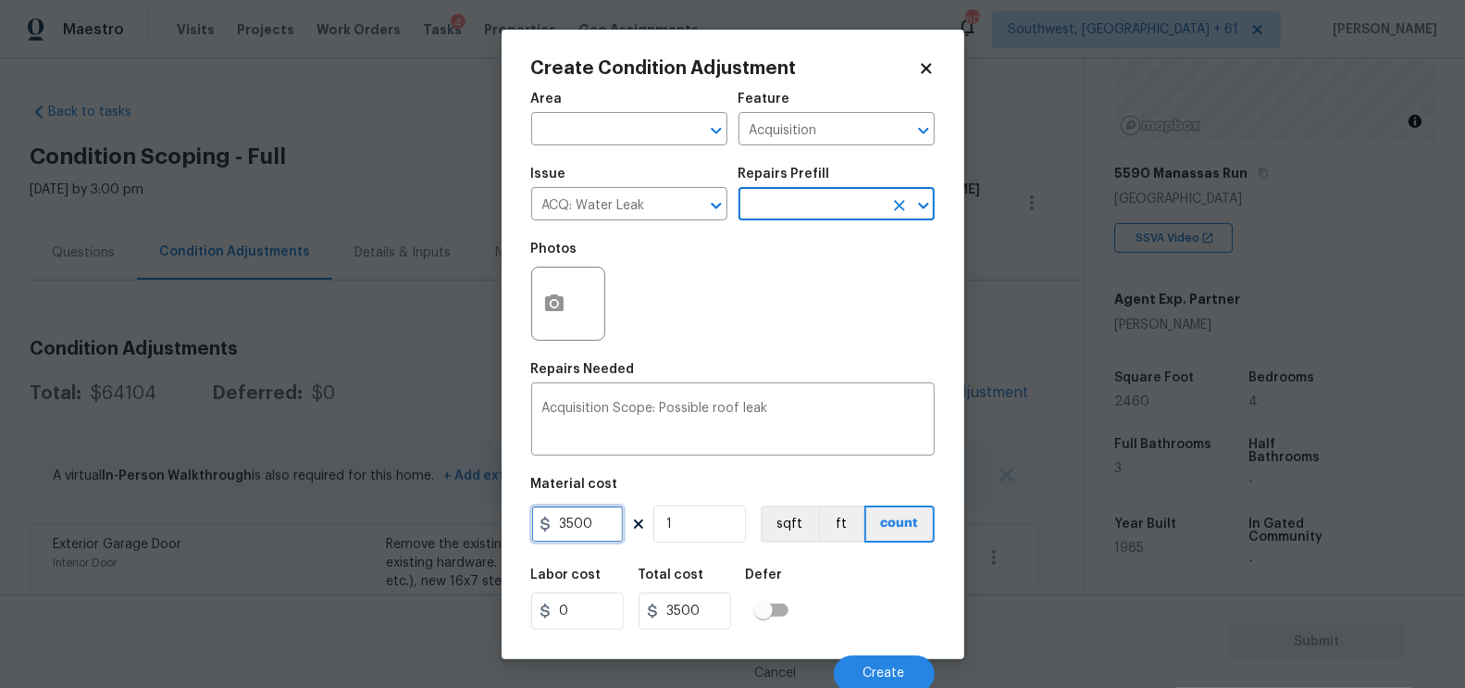
click at [571, 515] on input "3500" at bounding box center [577, 523] width 93 height 37
type input "2500"
click at [671, 525] on input "1" at bounding box center [699, 523] width 93 height 37
type input "2500"
click at [528, 301] on div "Create Condition Adjustment Area ​ Feature Acquisition ​ Issue ACQ: Water Leak …" at bounding box center [733, 344] width 463 height 629
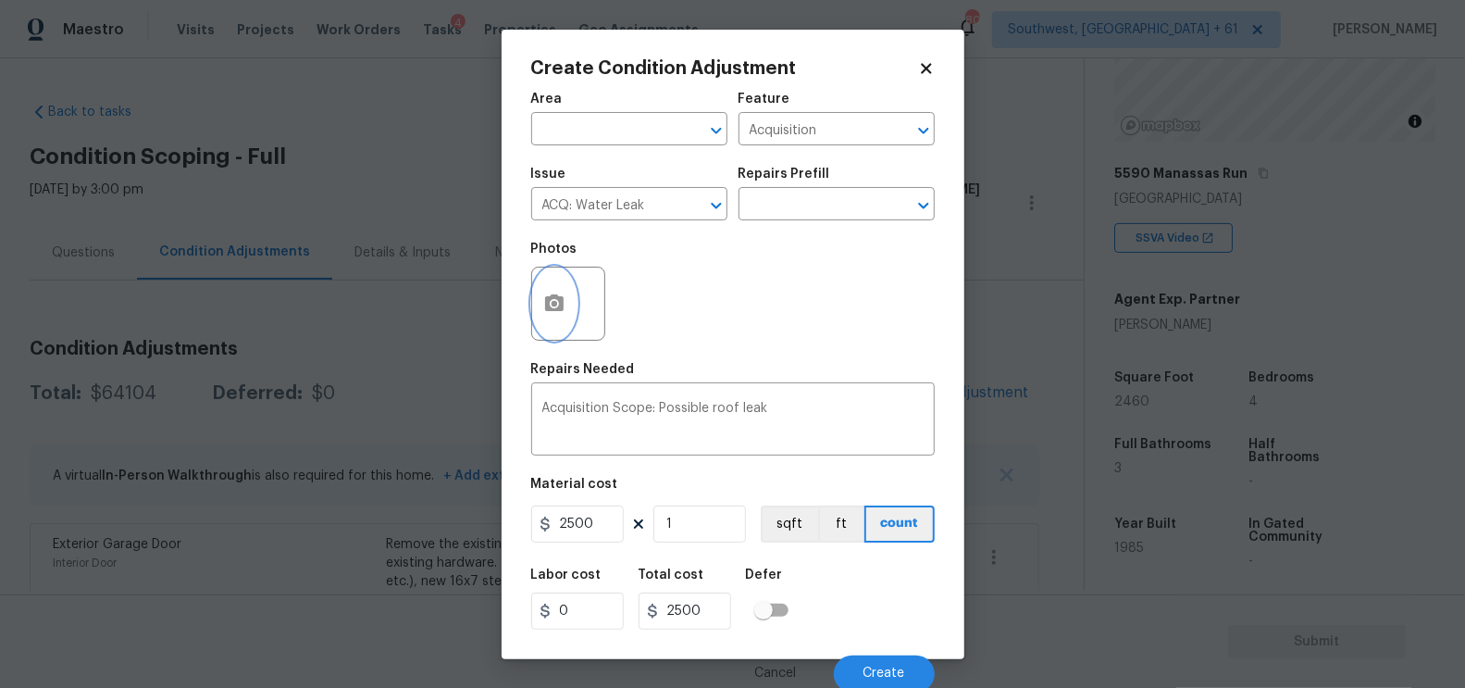
click at [550, 301] on icon "button" at bounding box center [554, 302] width 19 height 17
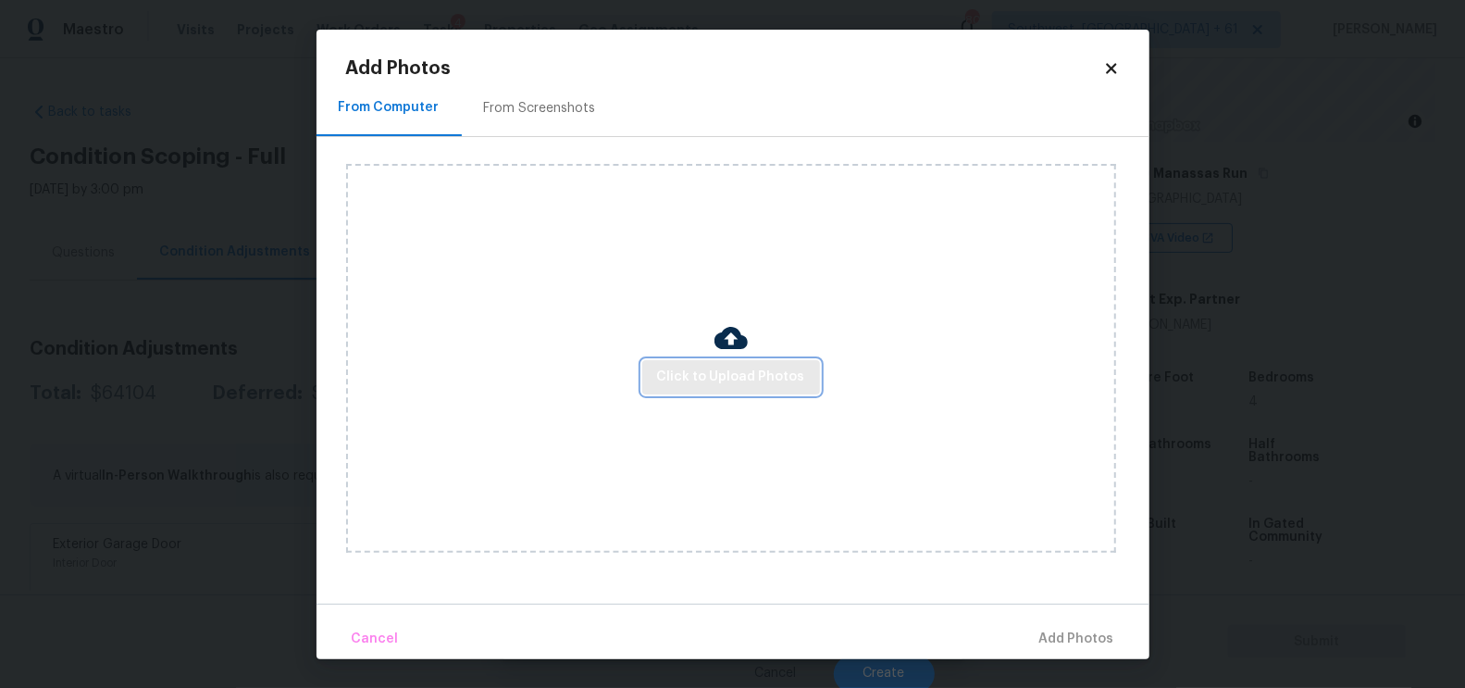
click at [729, 366] on span "Click to Upload Photos" at bounding box center [731, 377] width 148 height 23
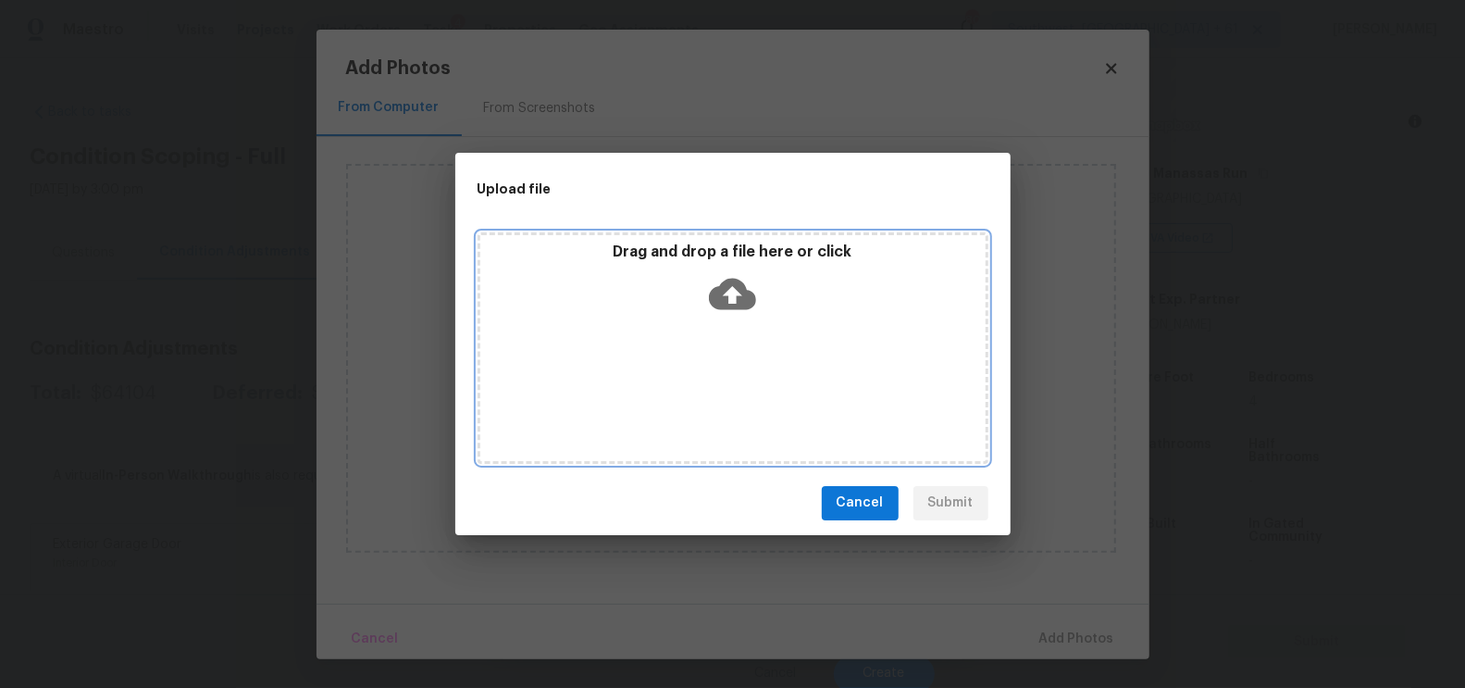
click at [732, 316] on div "Drag and drop a file here or click" at bounding box center [732, 282] width 505 height 80
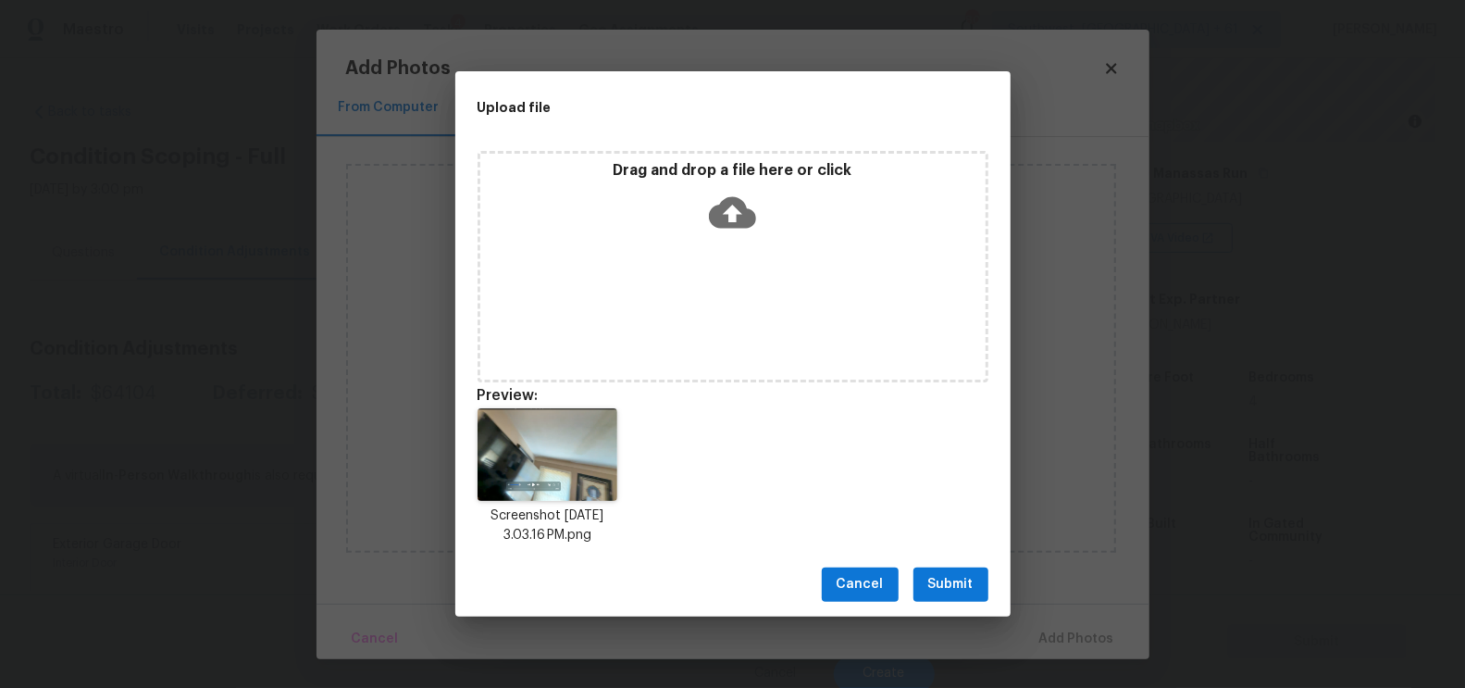
click at [960, 582] on span "Submit" at bounding box center [950, 584] width 45 height 23
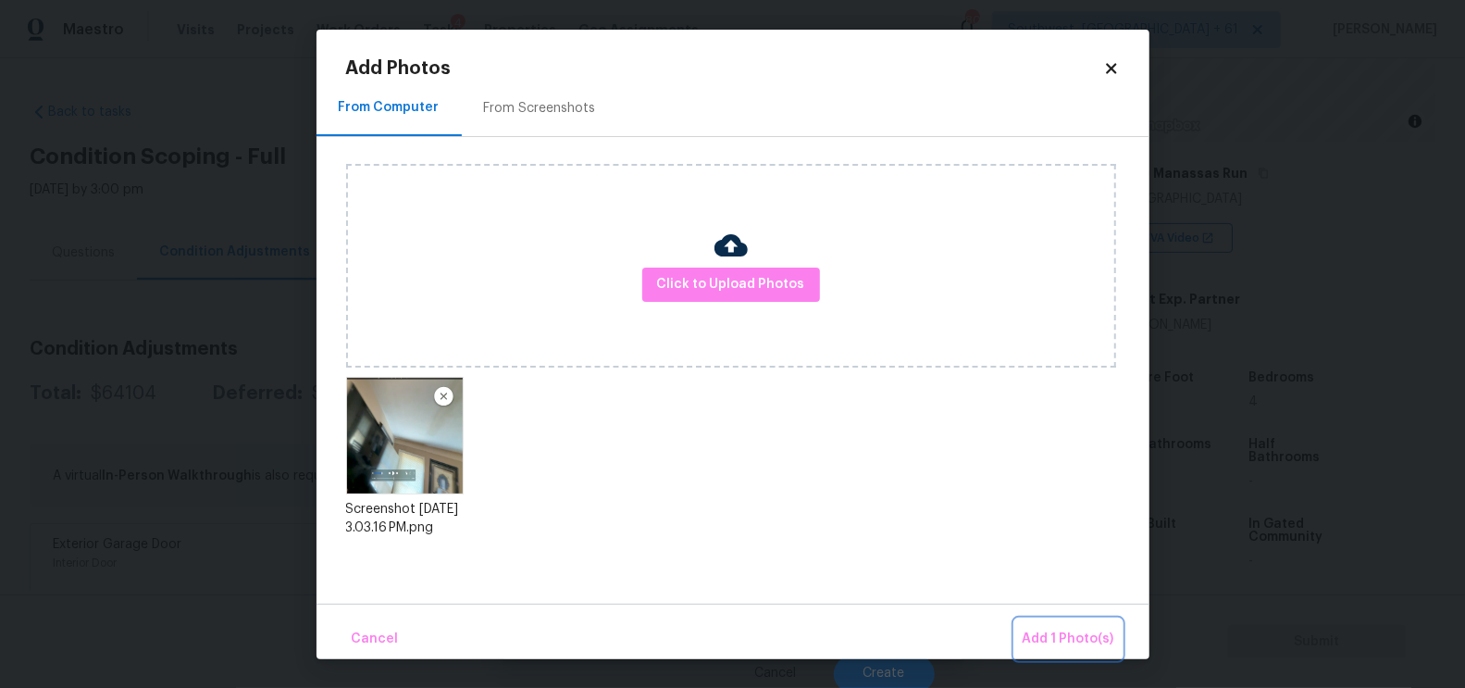
click at [1061, 619] on button "Add 1 Photo(s)" at bounding box center [1068, 639] width 106 height 40
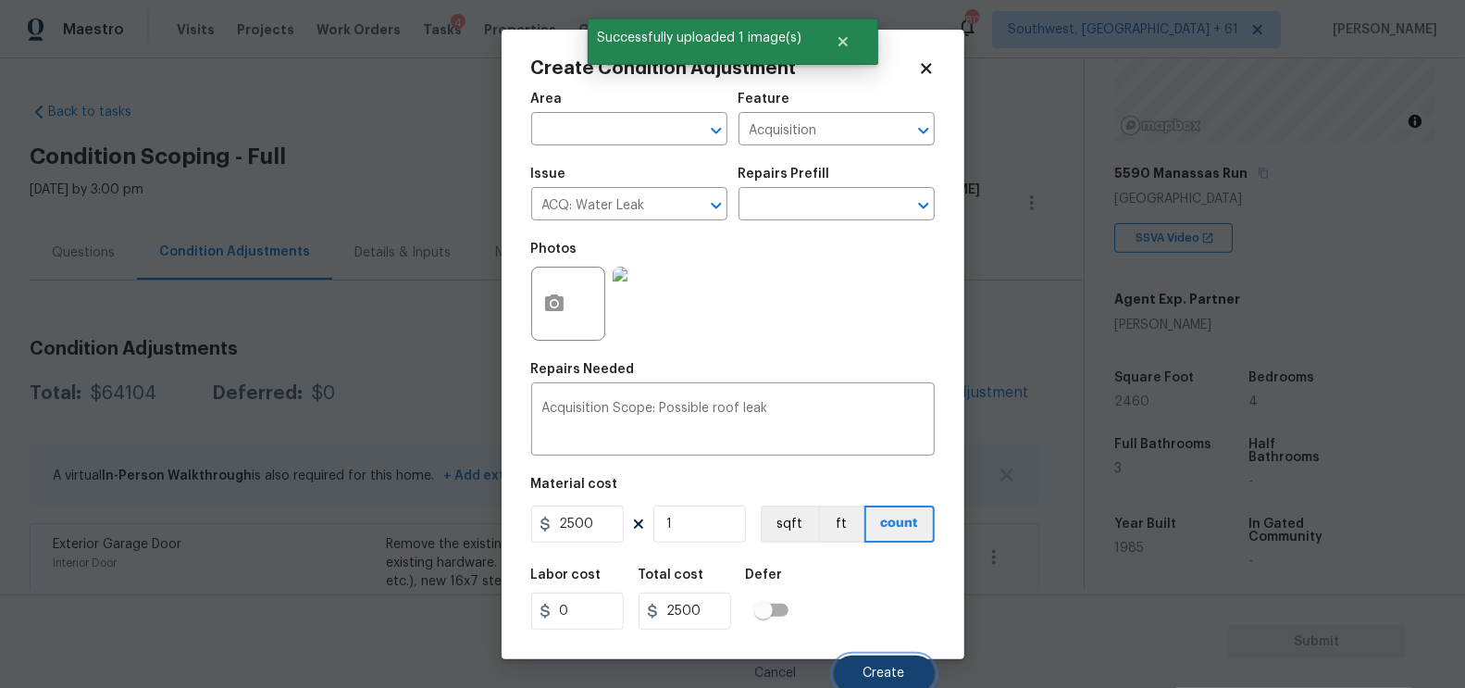
click at [883, 678] on span "Create" at bounding box center [884, 673] width 42 height 14
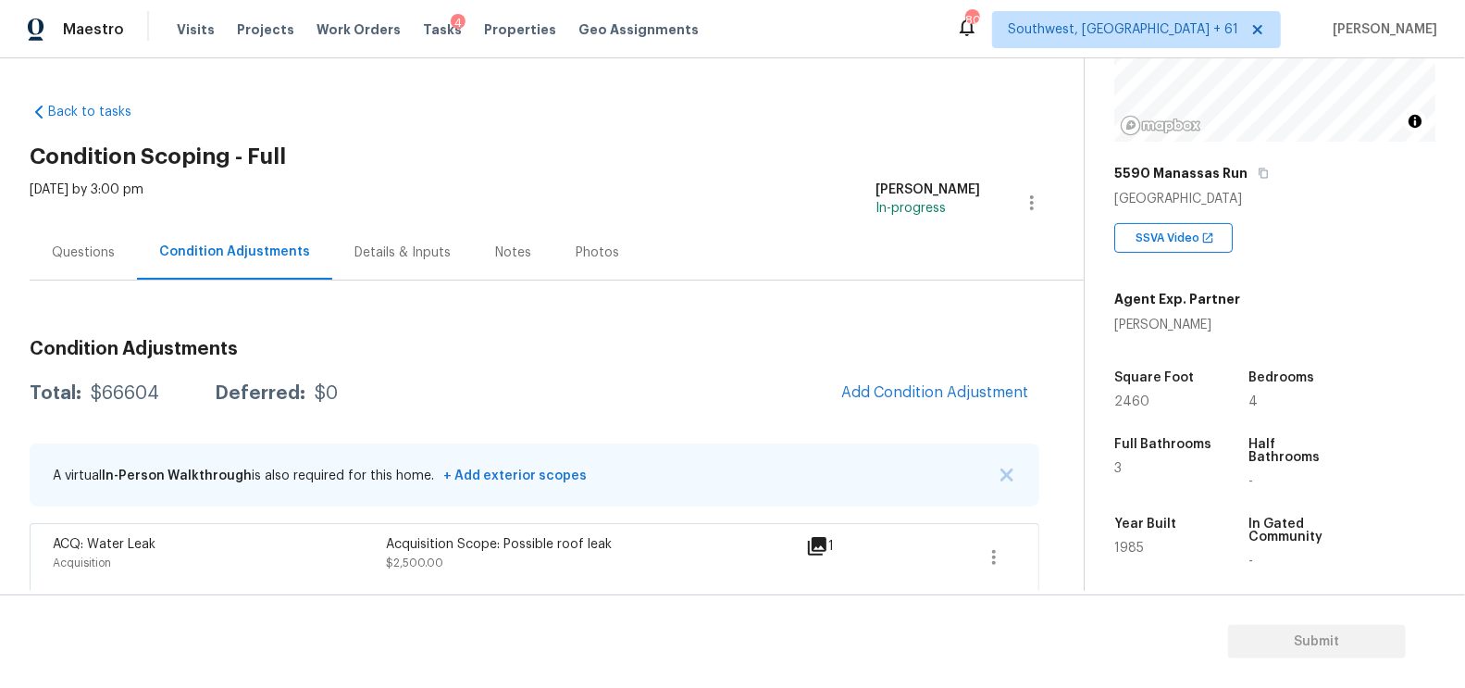
click at [94, 230] on div "Questions" at bounding box center [83, 252] width 107 height 55
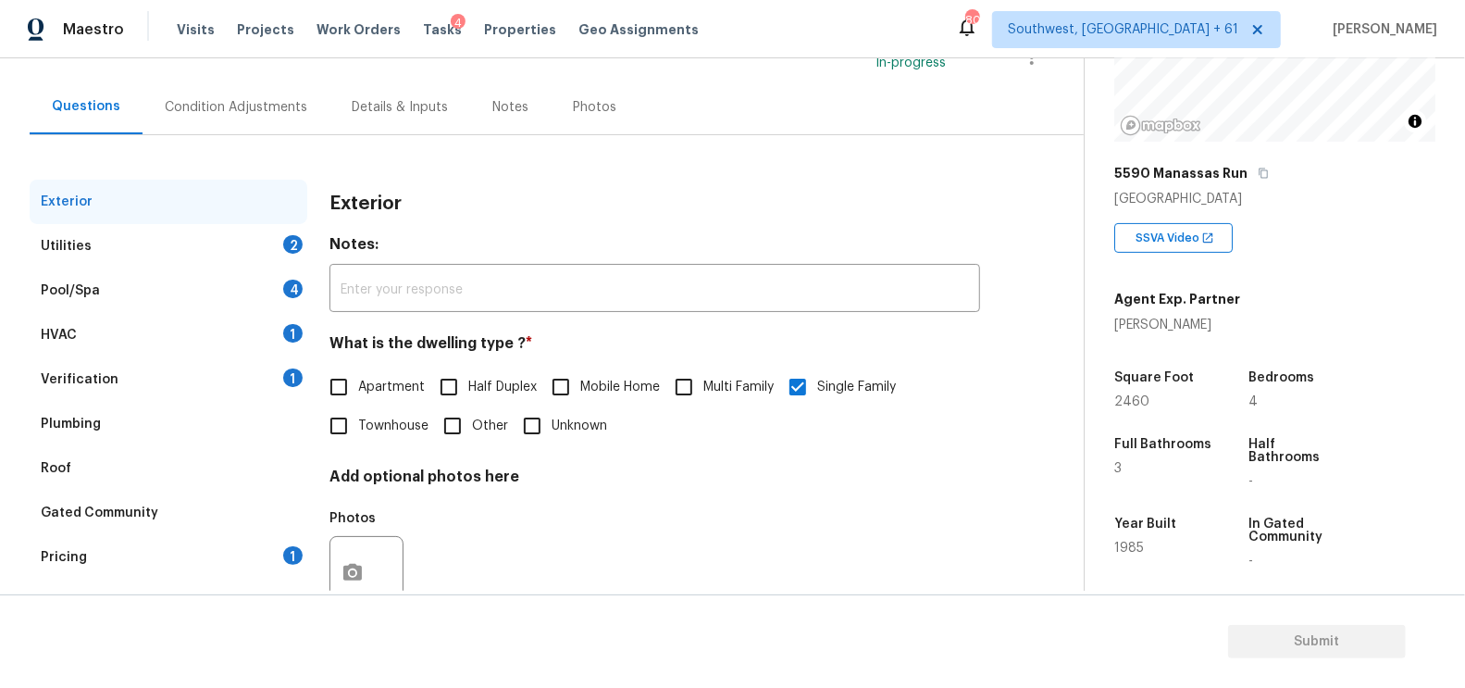
scroll to position [180, 0]
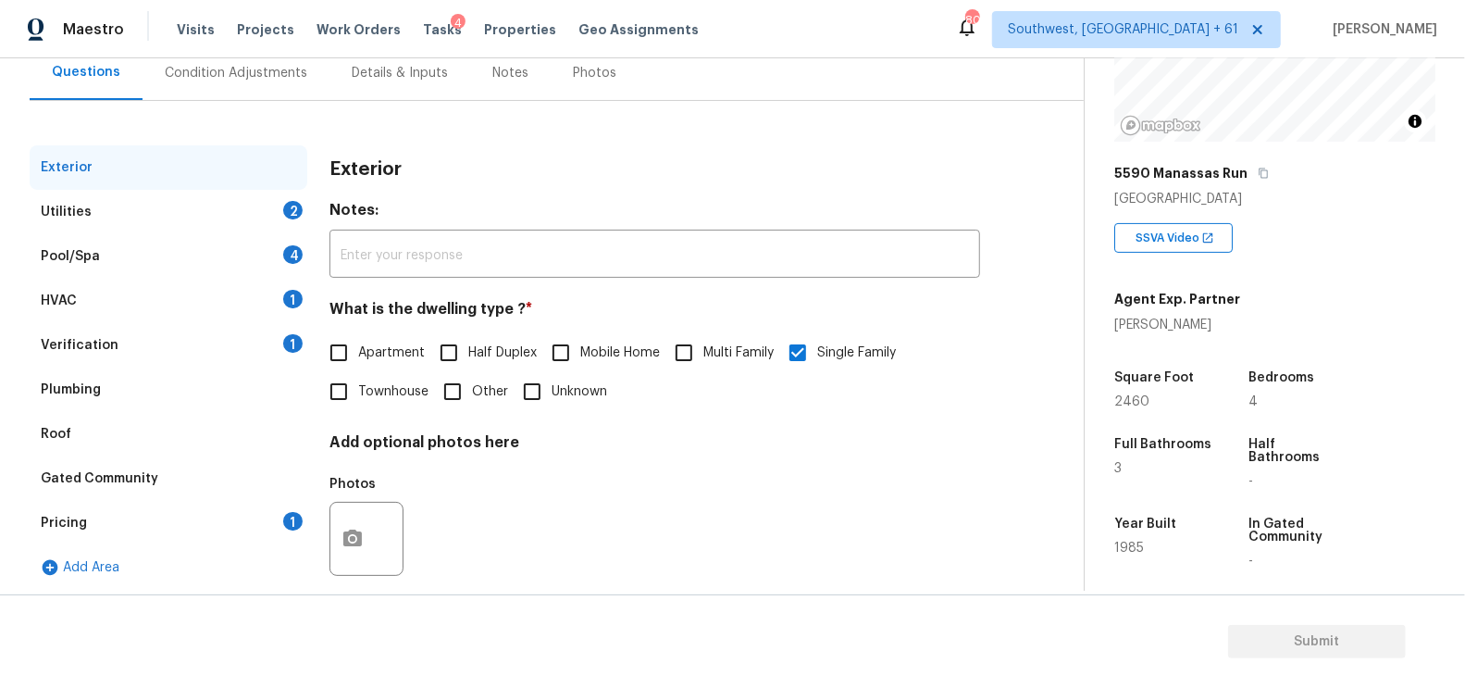
click at [159, 328] on div "Verification 1" at bounding box center [169, 345] width 278 height 44
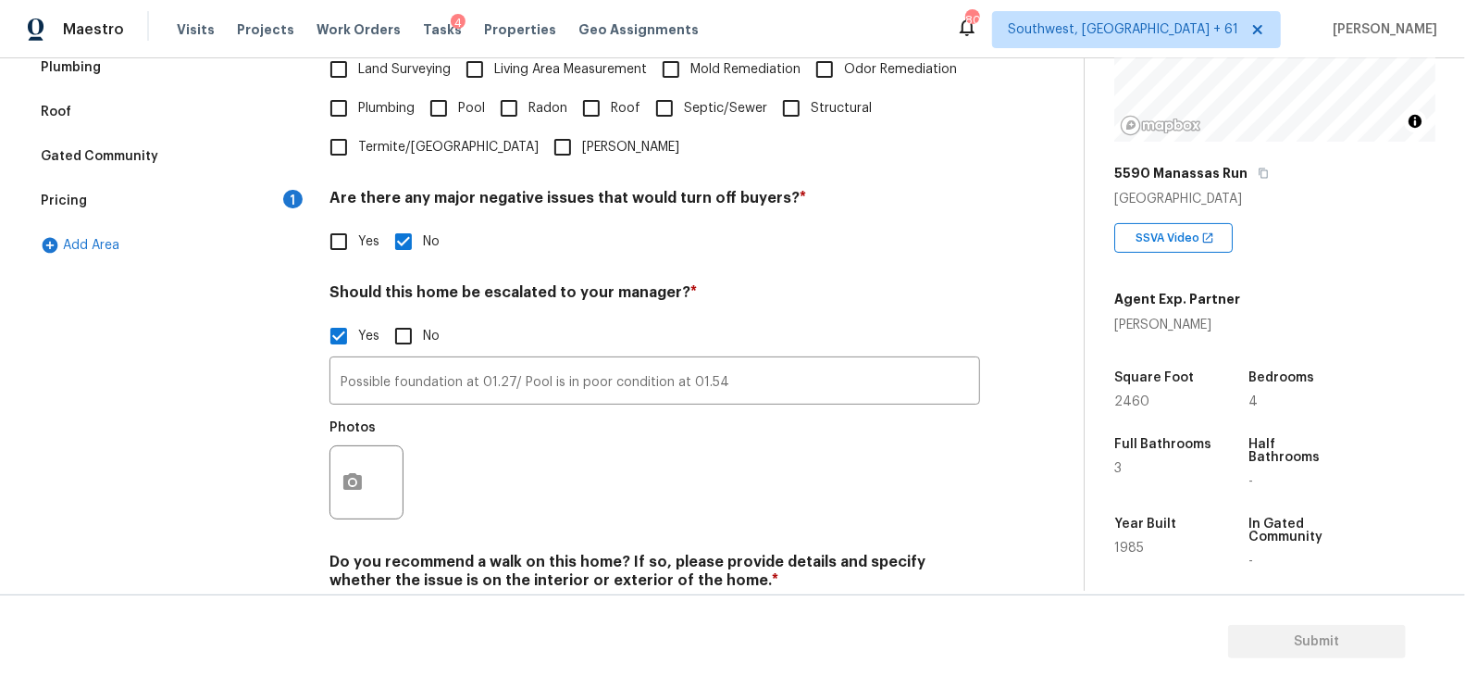
scroll to position [583, 0]
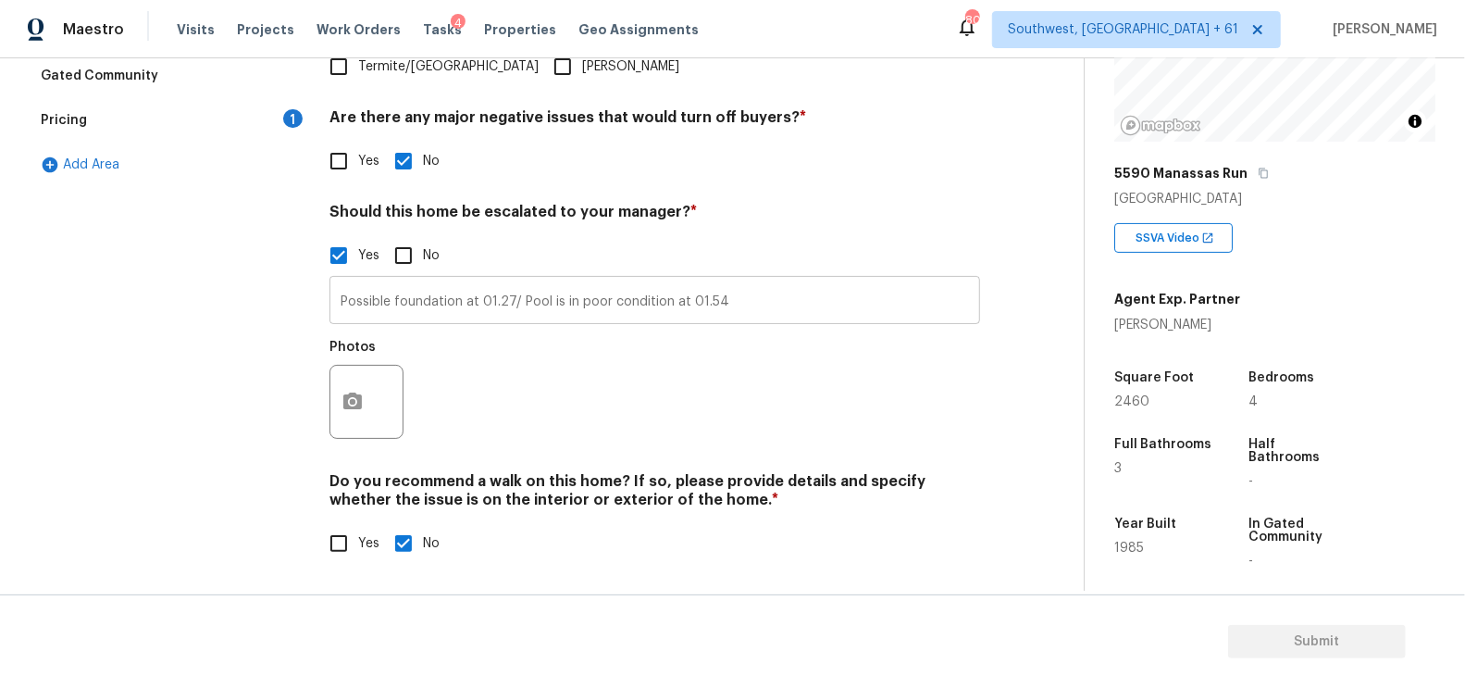
click at [742, 292] on input "Possible foundation at 01.27/ Pool is in poor condition at 01.54" at bounding box center [654, 301] width 651 height 43
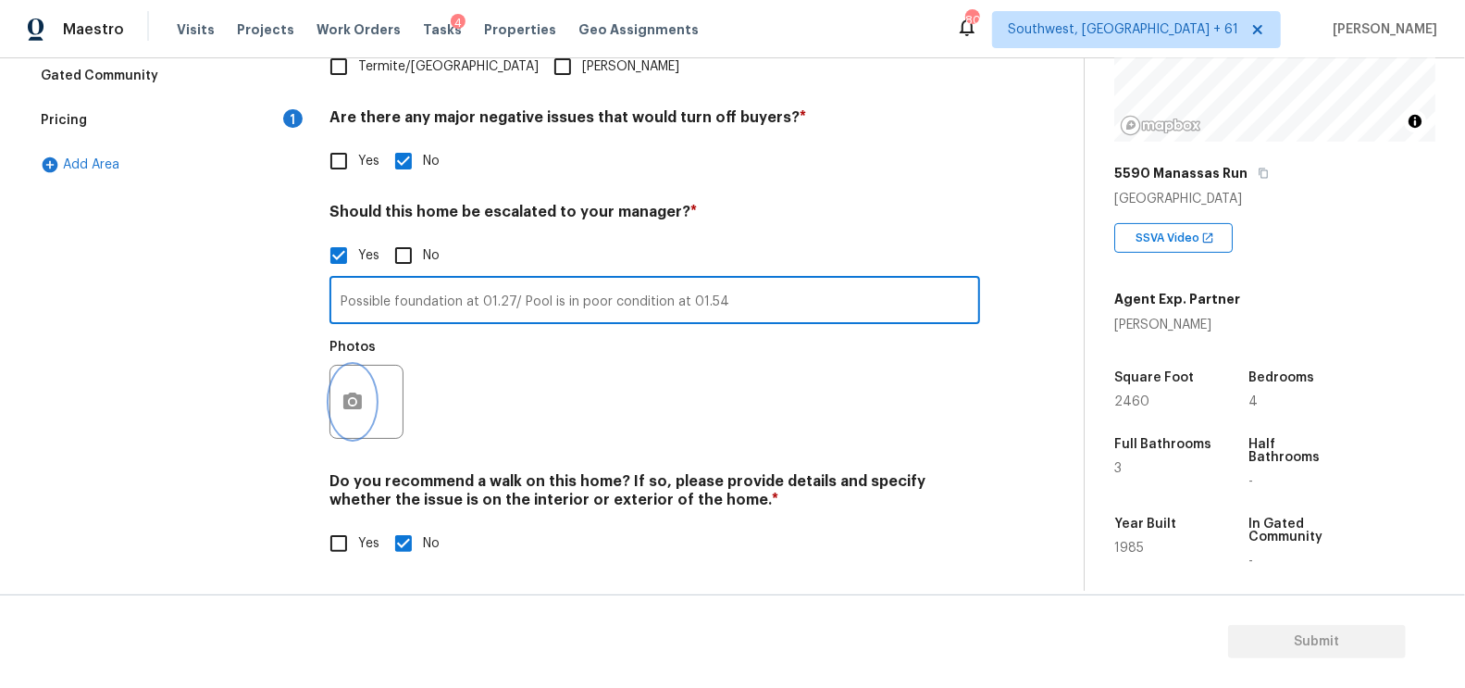
click at [358, 413] on button "button" at bounding box center [352, 402] width 44 height 72
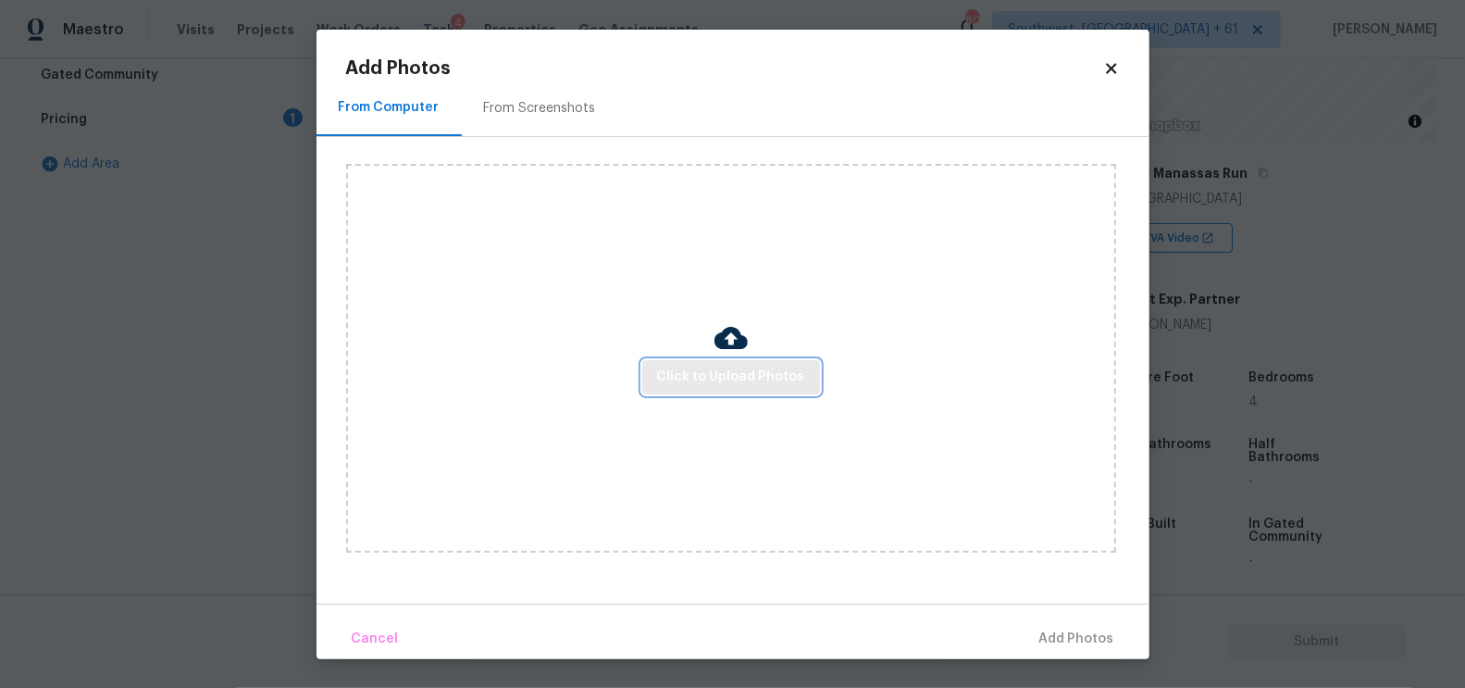
click at [707, 384] on span "Click to Upload Photos" at bounding box center [731, 377] width 148 height 23
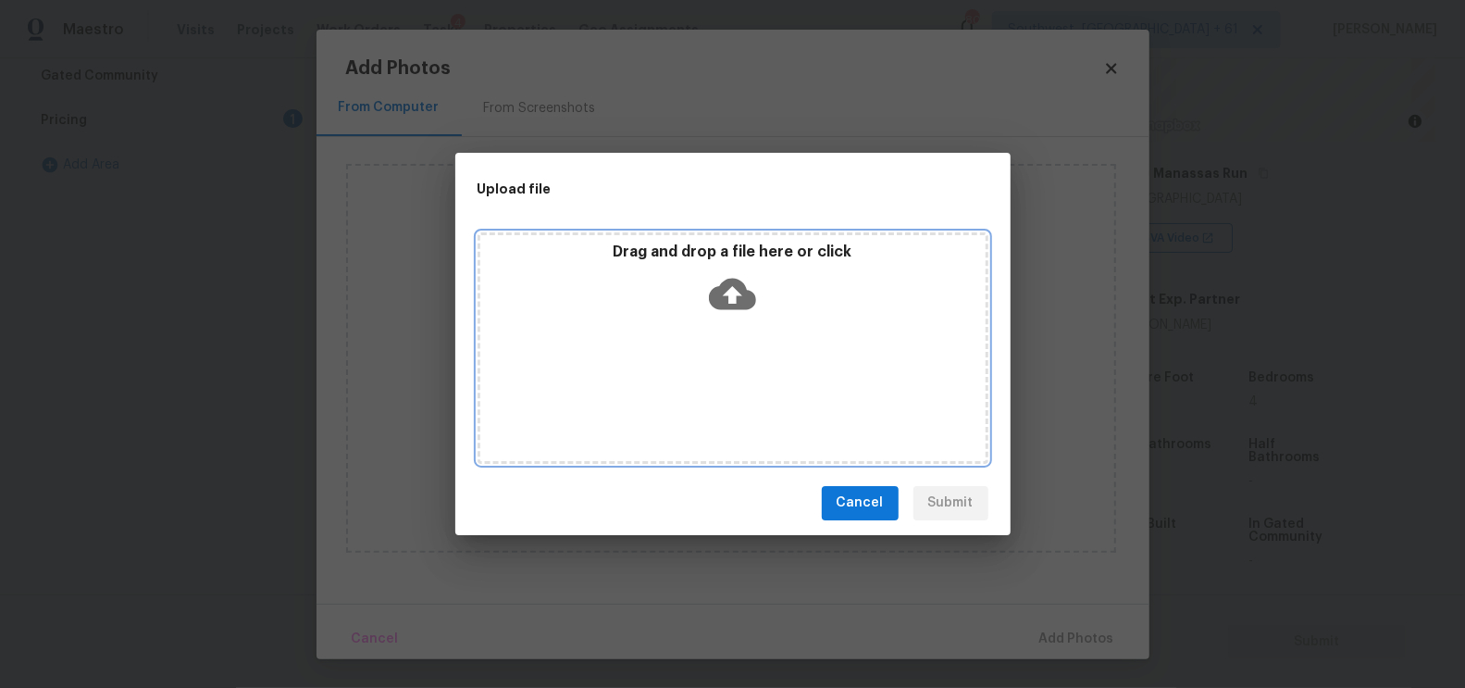
click at [726, 307] on icon at bounding box center [732, 293] width 47 height 31
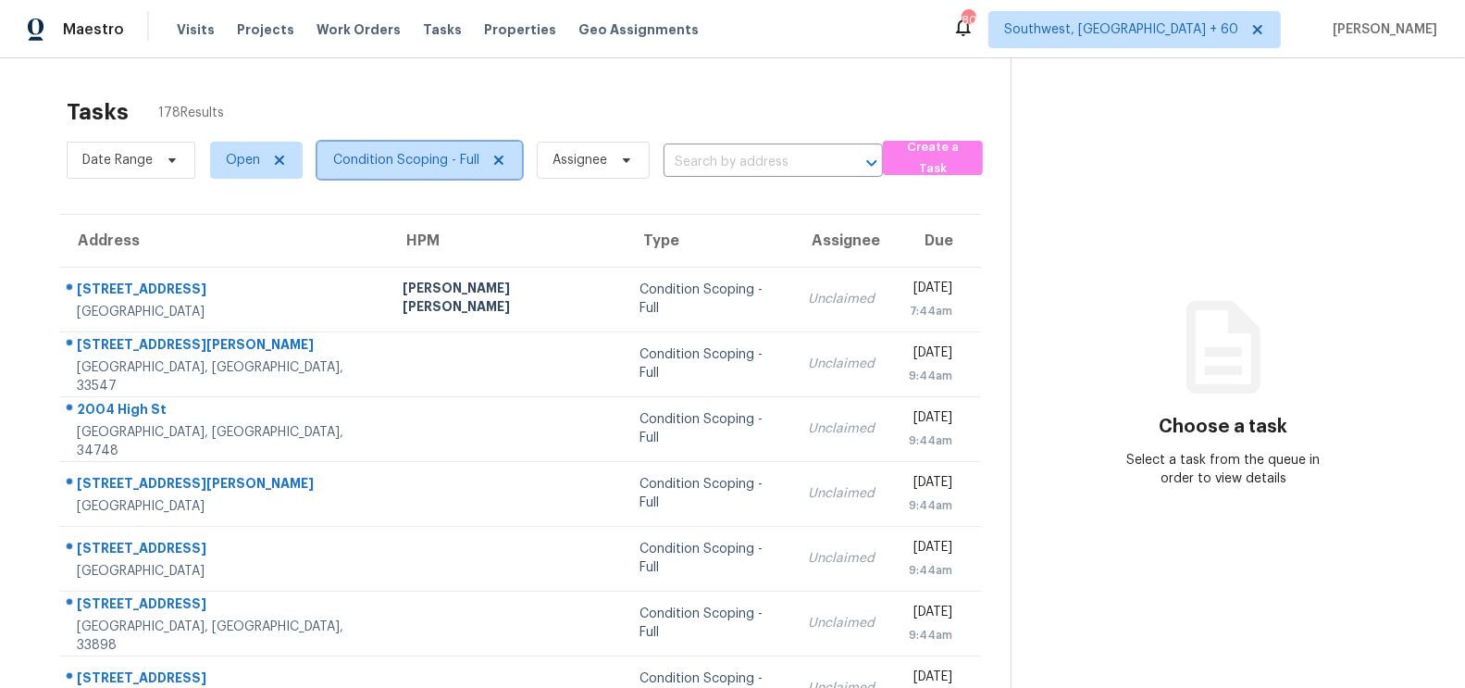
click at [412, 153] on span "Condition Scoping - Full" at bounding box center [406, 160] width 146 height 19
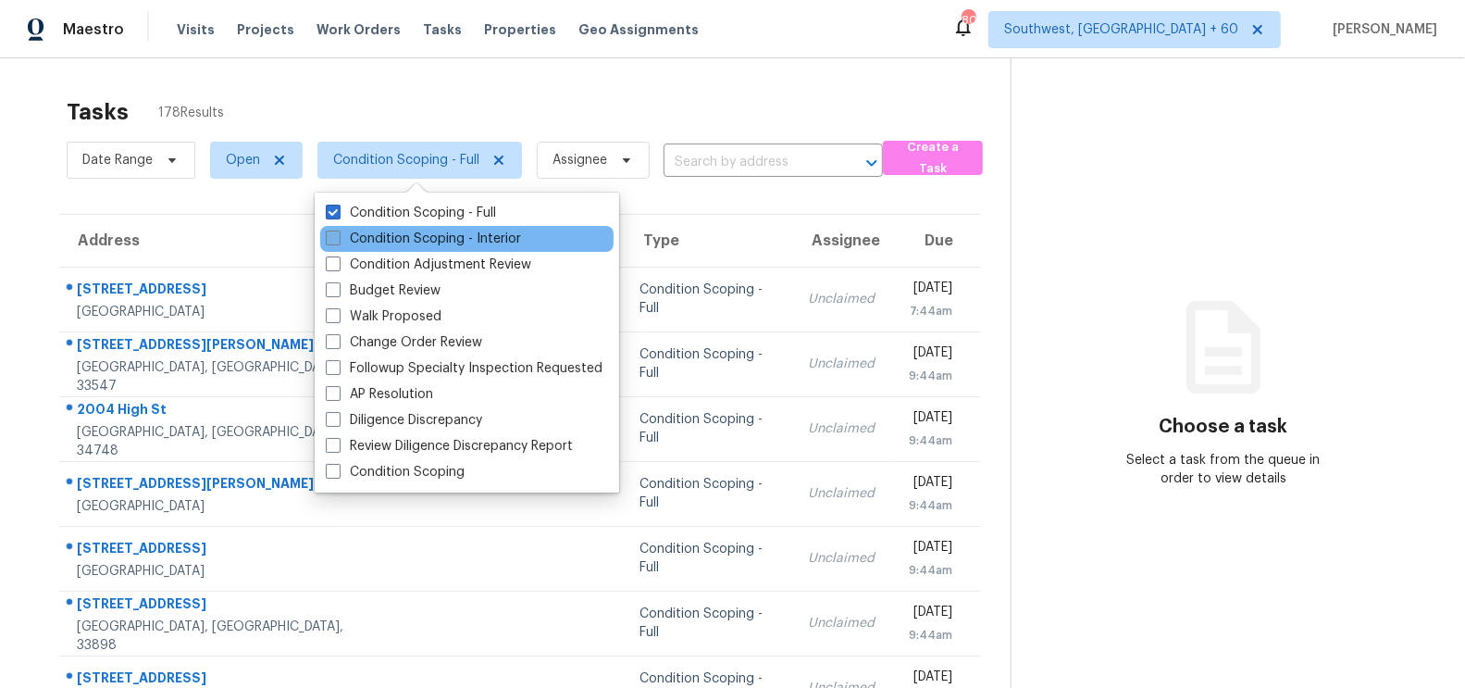
click at [420, 239] on label "Condition Scoping - Interior" at bounding box center [423, 239] width 195 height 19
click at [338, 239] on input "Condition Scoping - Interior" at bounding box center [332, 236] width 12 height 12
checkbox input "true"
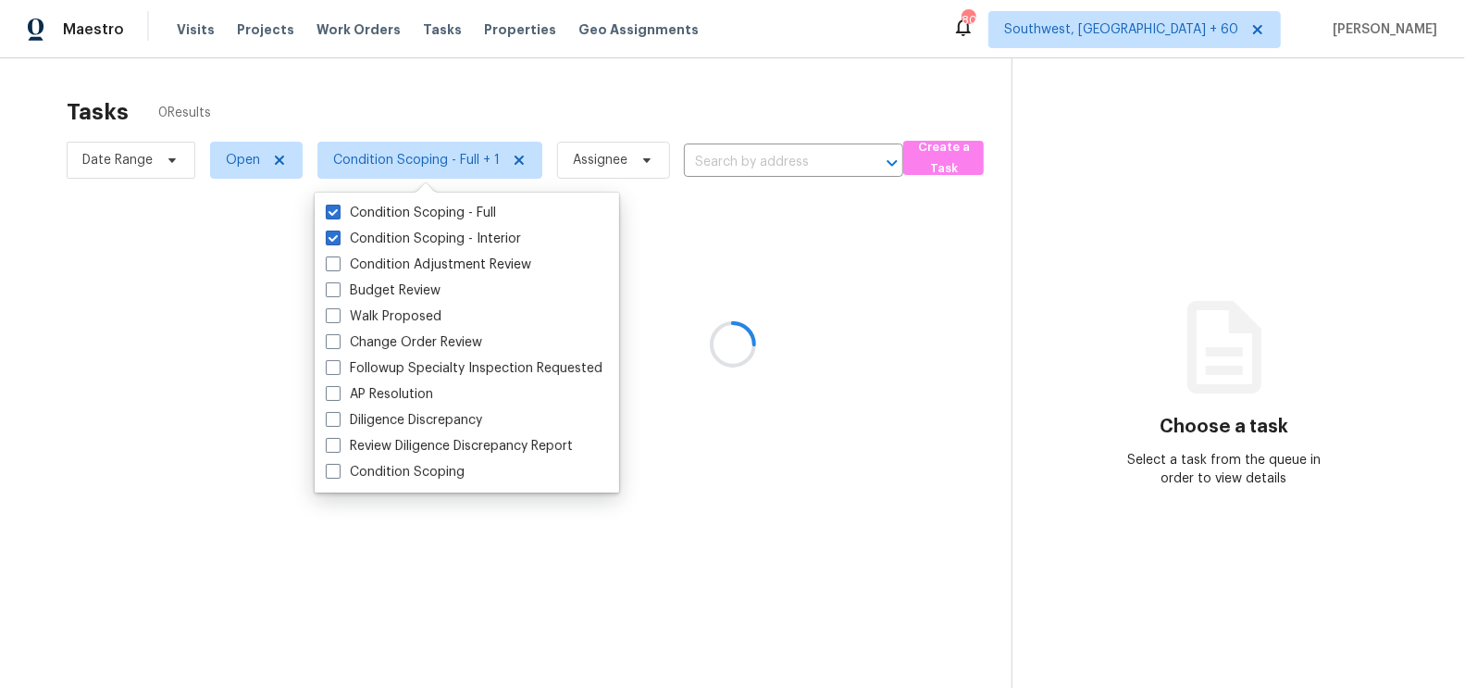
click at [550, 120] on div at bounding box center [732, 344] width 1465 height 688
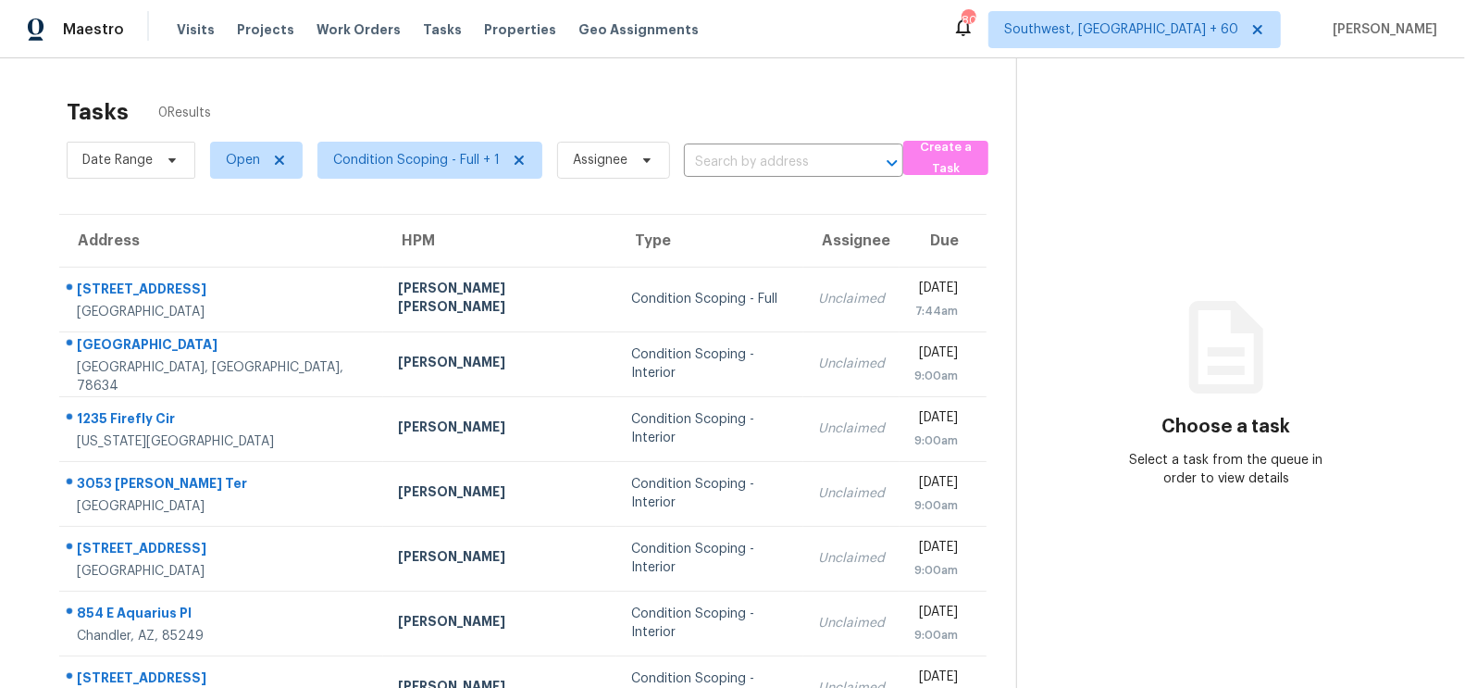
click at [589, 96] on div "Tasks 0 Results" at bounding box center [542, 112] width 950 height 48
click at [672, 95] on div "Tasks 227 Results" at bounding box center [542, 112] width 950 height 48
click at [382, 177] on span "Condition Scoping - Full + 1" at bounding box center [429, 160] width 225 height 37
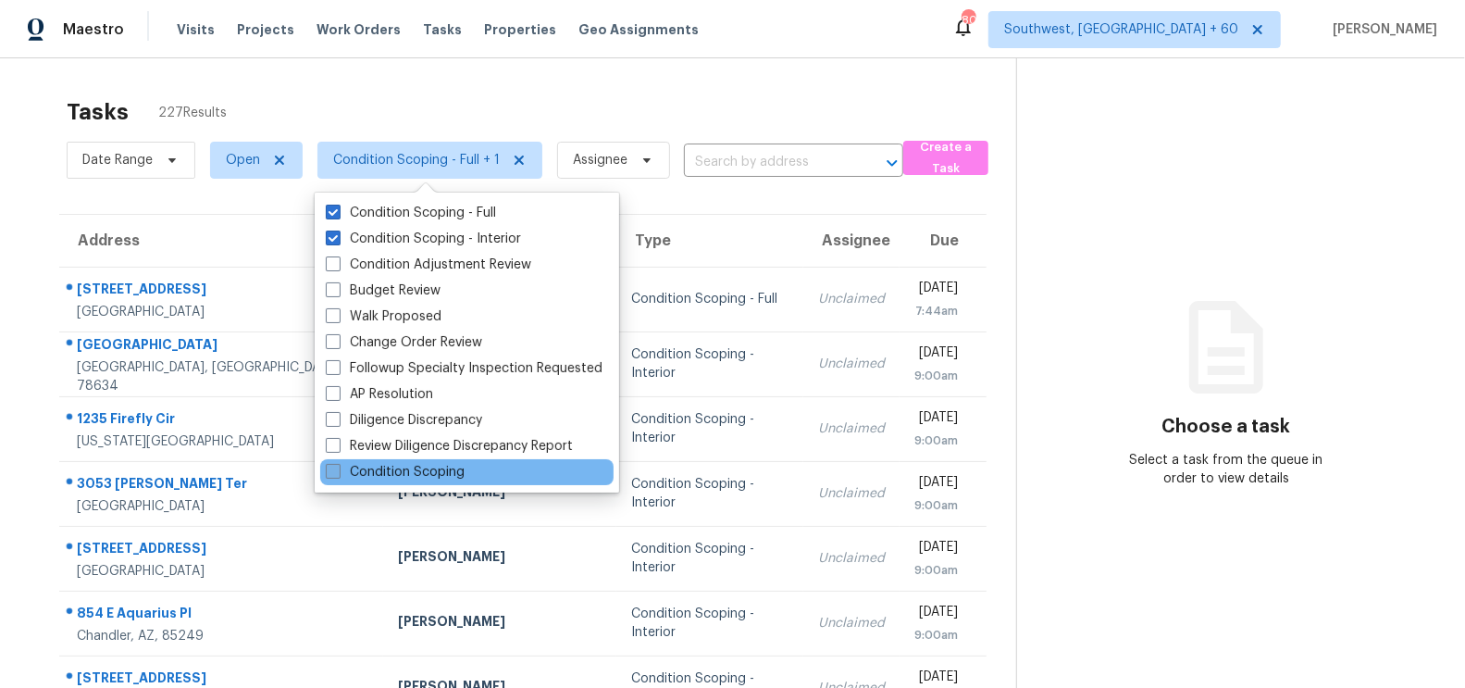
click at [399, 469] on label "Condition Scoping" at bounding box center [395, 472] width 139 height 19
click at [338, 469] on input "Condition Scoping" at bounding box center [332, 469] width 12 height 12
checkbox input "true"
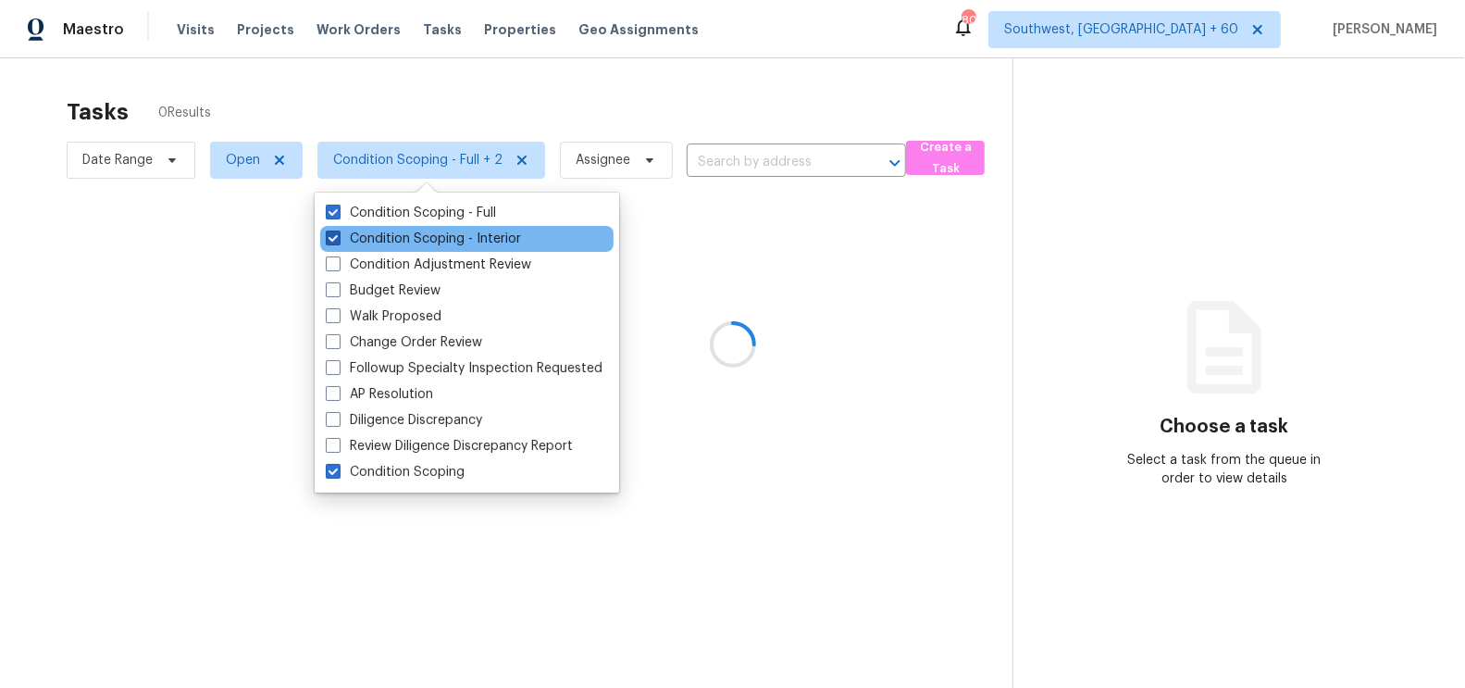
click at [449, 241] on label "Condition Scoping - Interior" at bounding box center [423, 239] width 195 height 19
click at [338, 241] on input "Condition Scoping - Interior" at bounding box center [332, 236] width 12 height 12
checkbox input "false"
click at [455, 226] on div "Condition Scoping - Interior" at bounding box center [466, 239] width 293 height 26
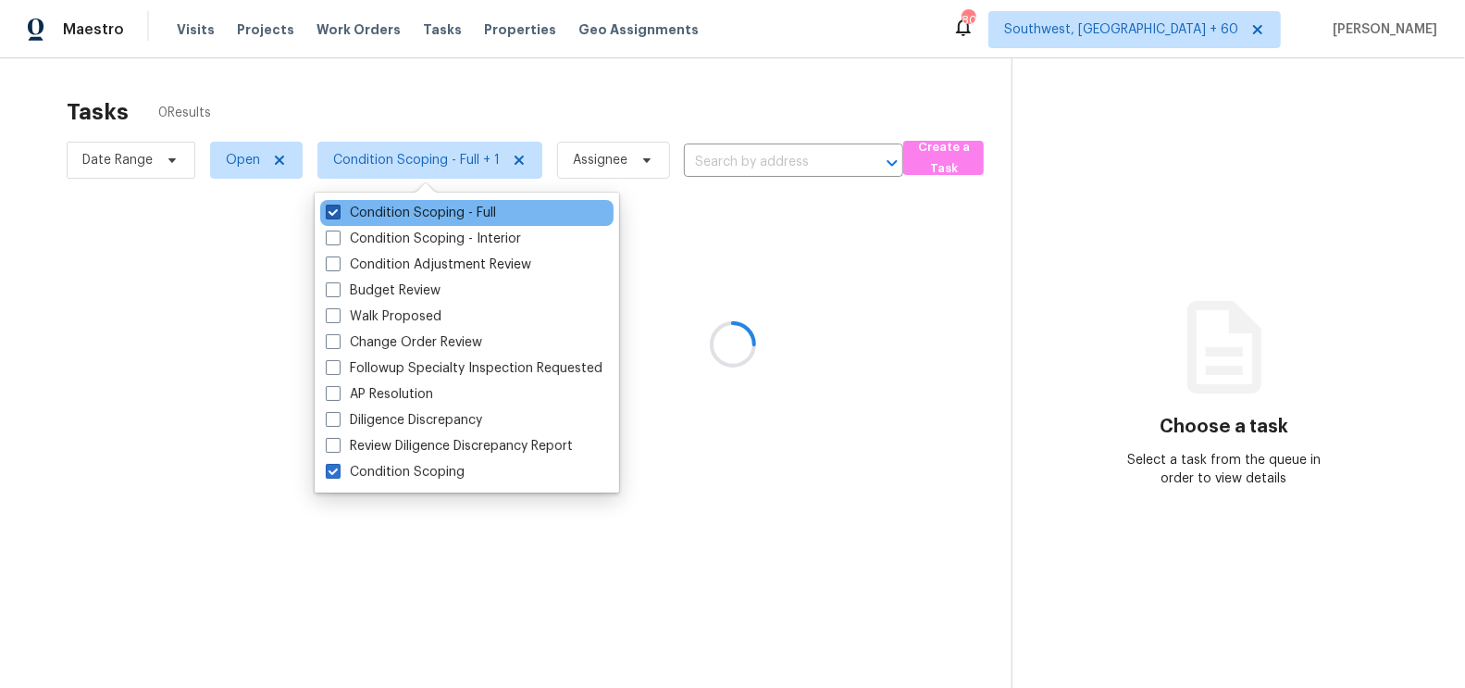
click at [460, 216] on label "Condition Scoping - Full" at bounding box center [411, 213] width 170 height 19
click at [338, 216] on input "Condition Scoping - Full" at bounding box center [332, 210] width 12 height 12
checkbox input "false"
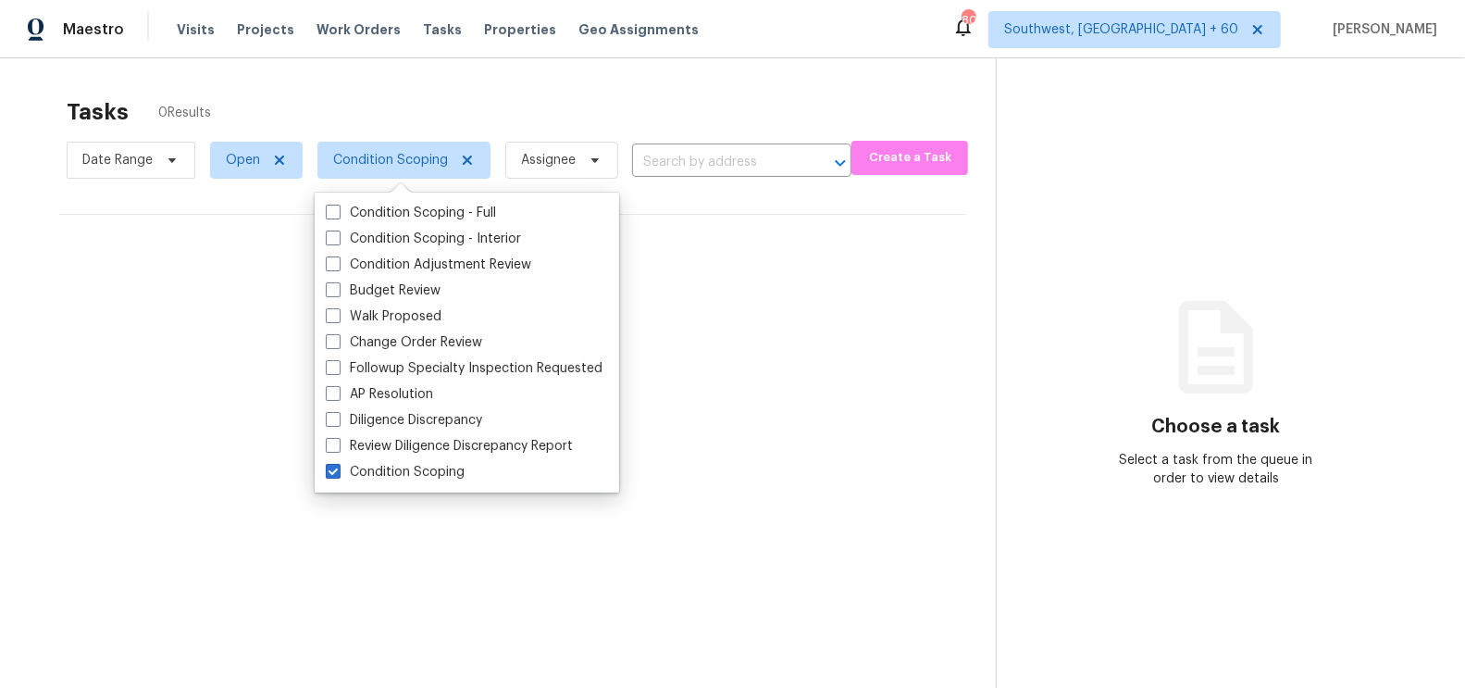
click at [675, 92] on div "Tasks 0 Results" at bounding box center [531, 112] width 929 height 48
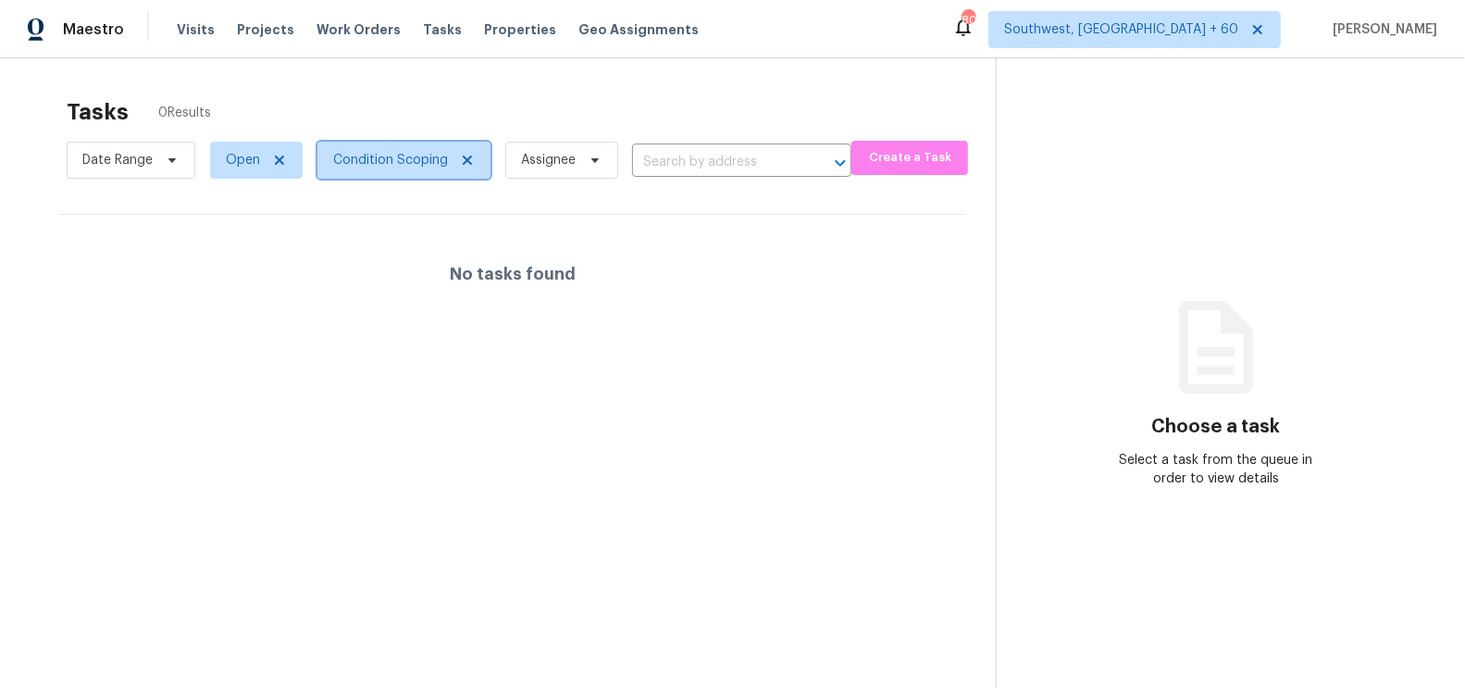
click at [369, 165] on span "Condition Scoping" at bounding box center [390, 160] width 115 height 19
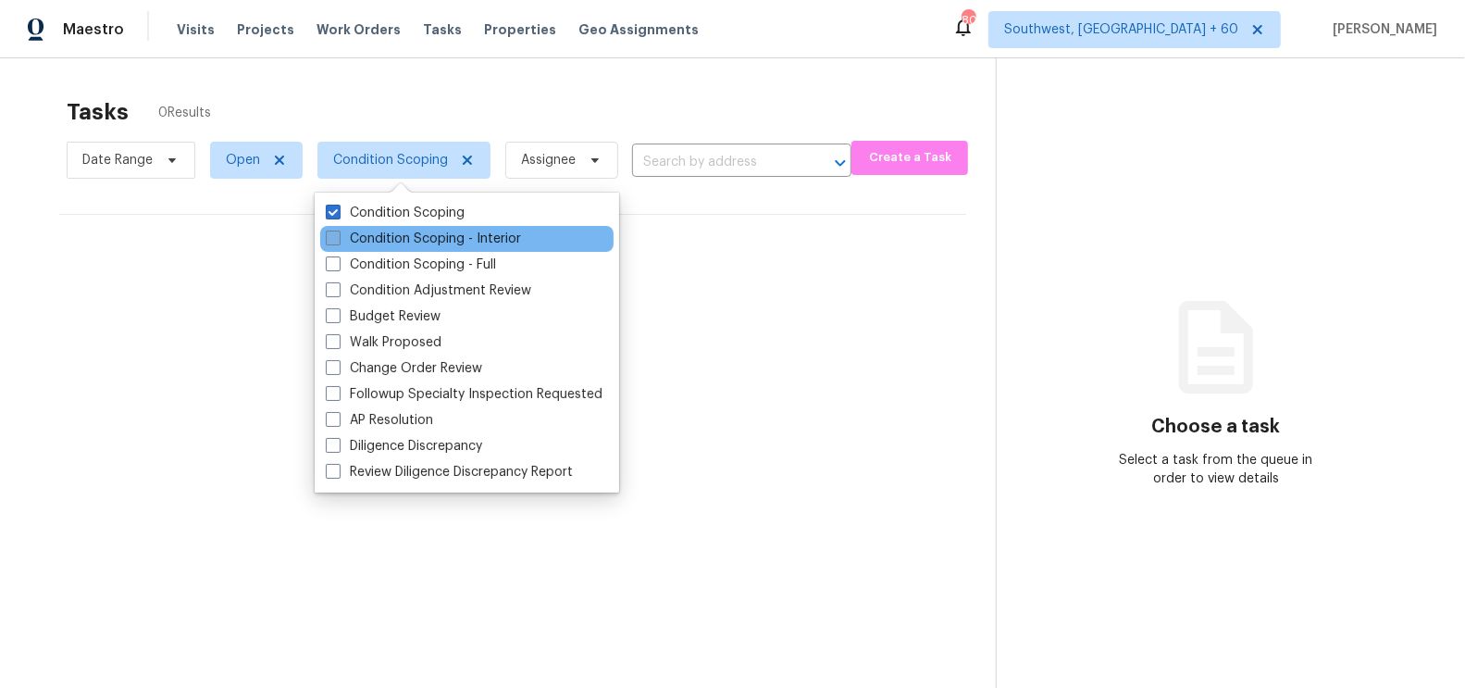
click at [425, 238] on label "Condition Scoping - Interior" at bounding box center [423, 239] width 195 height 19
click at [338, 238] on input "Condition Scoping - Interior" at bounding box center [332, 236] width 12 height 12
checkbox input "true"
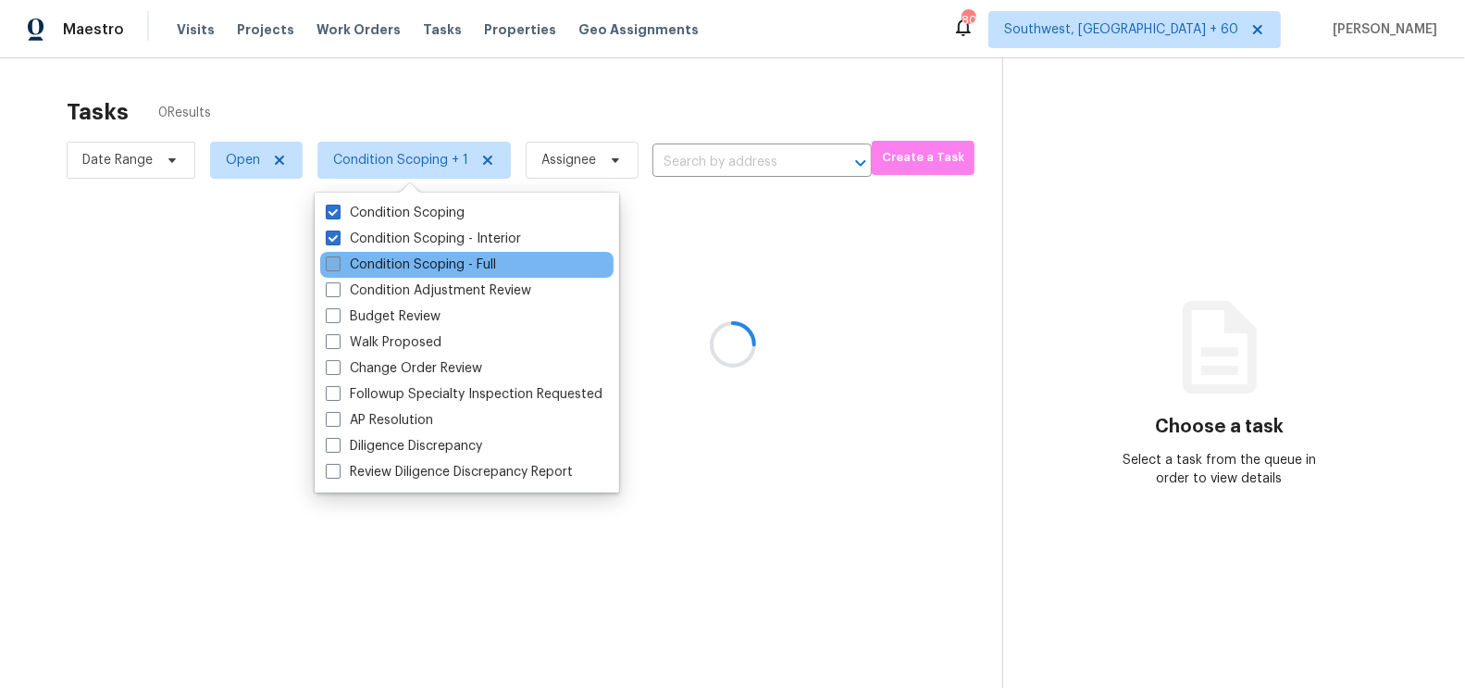
click at [423, 265] on label "Condition Scoping - Full" at bounding box center [411, 264] width 170 height 19
click at [338, 265] on input "Condition Scoping - Full" at bounding box center [332, 261] width 12 height 12
checkbox input "true"
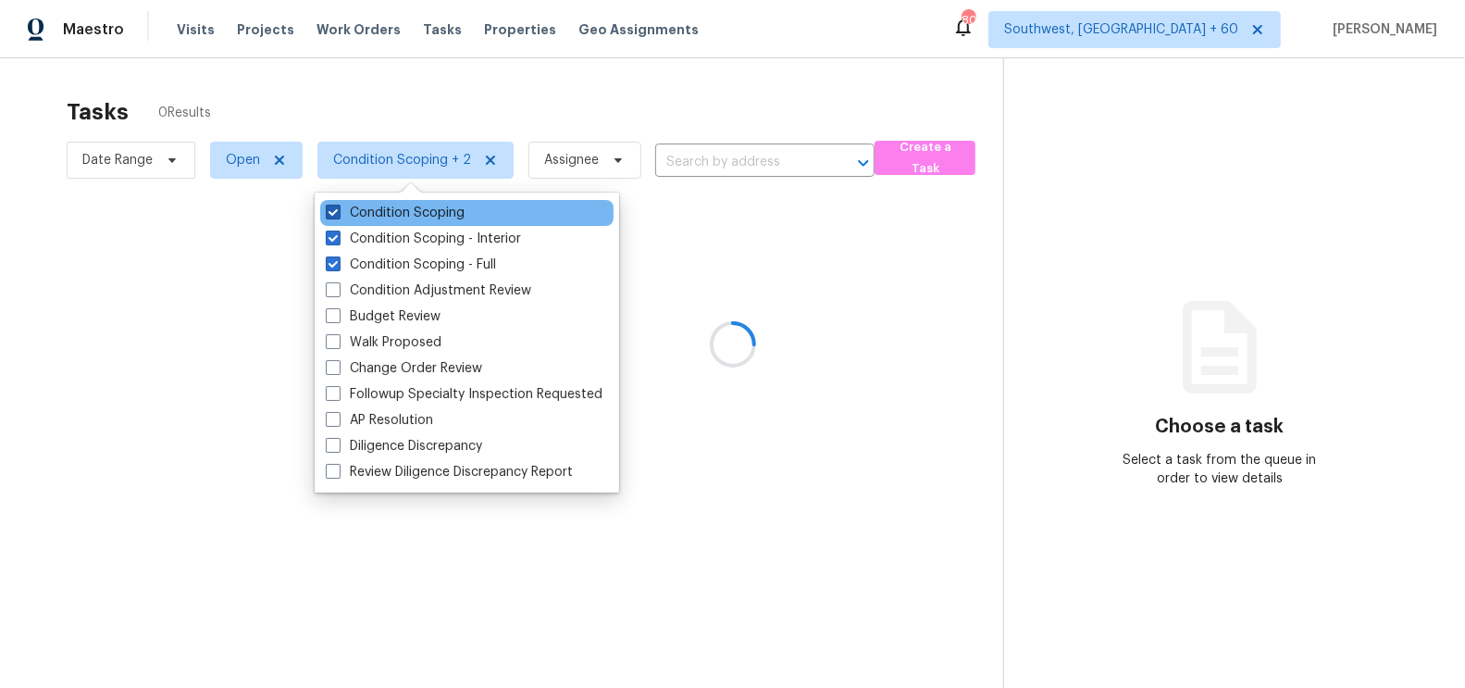
click at [433, 208] on label "Condition Scoping" at bounding box center [395, 213] width 139 height 19
click at [338, 208] on input "Condition Scoping" at bounding box center [332, 210] width 12 height 12
checkbox input "false"
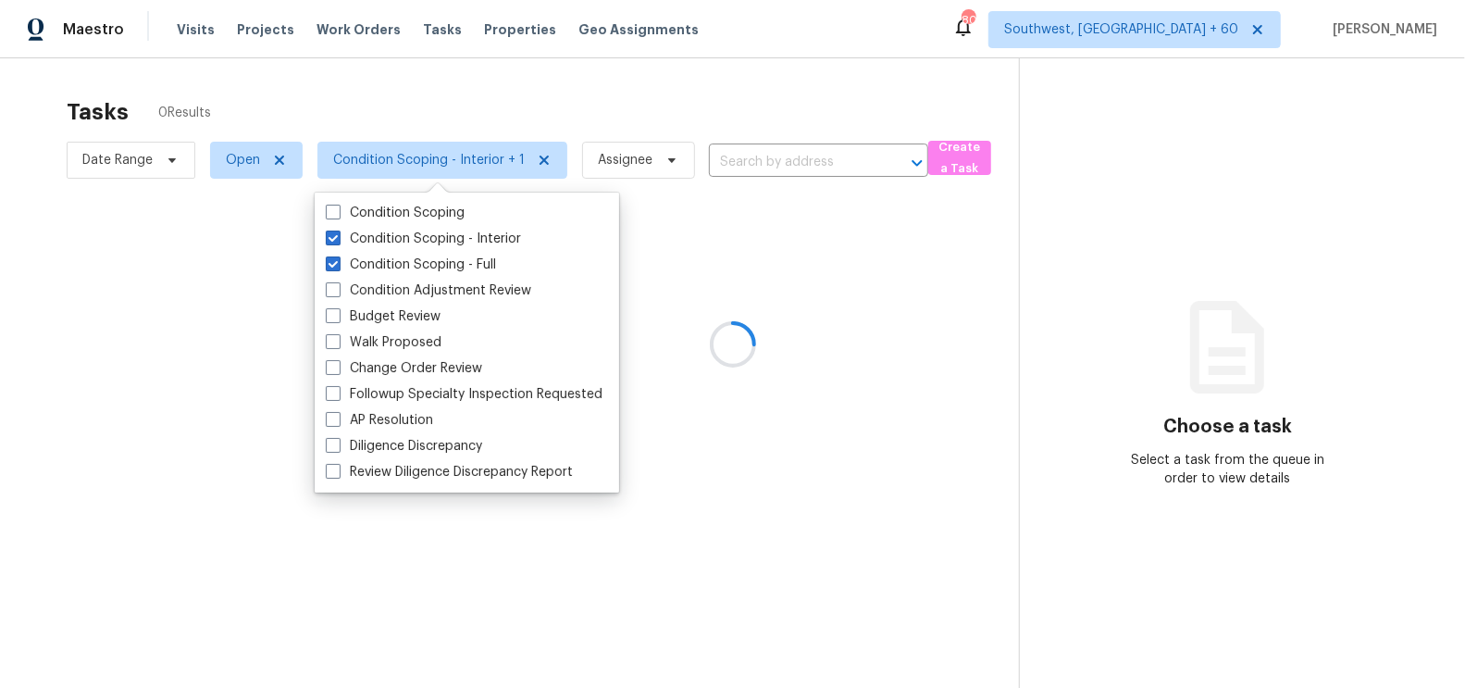
click at [625, 106] on div at bounding box center [732, 344] width 1465 height 688
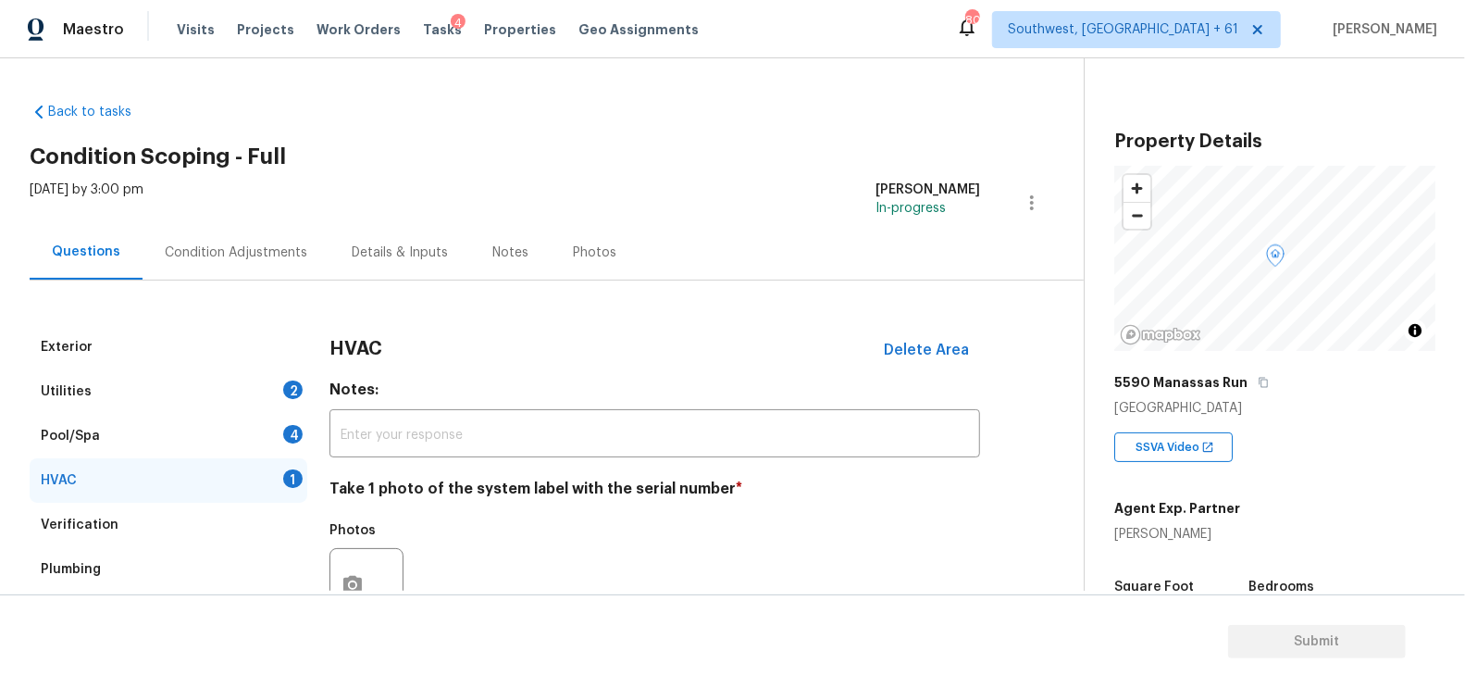
scroll to position [209, 0]
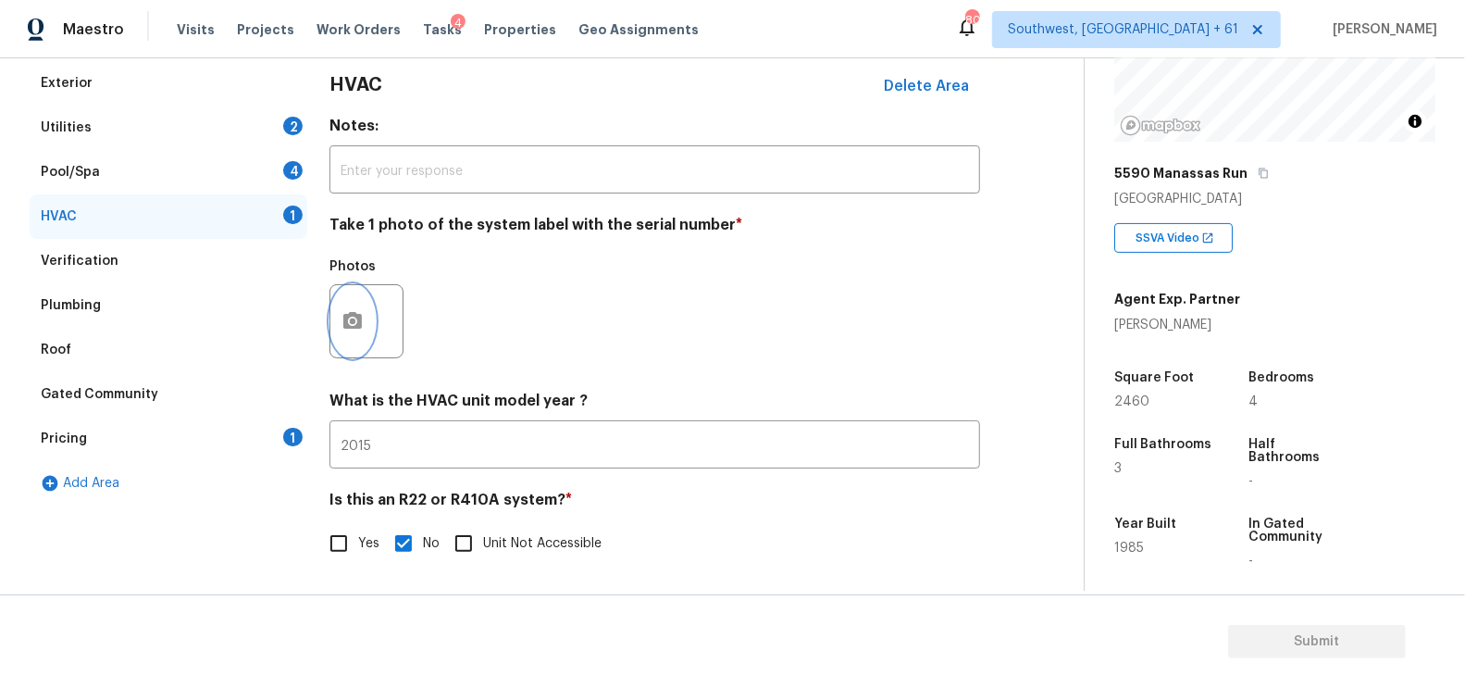
click at [354, 318] on circle "button" at bounding box center [353, 321] width 6 height 6
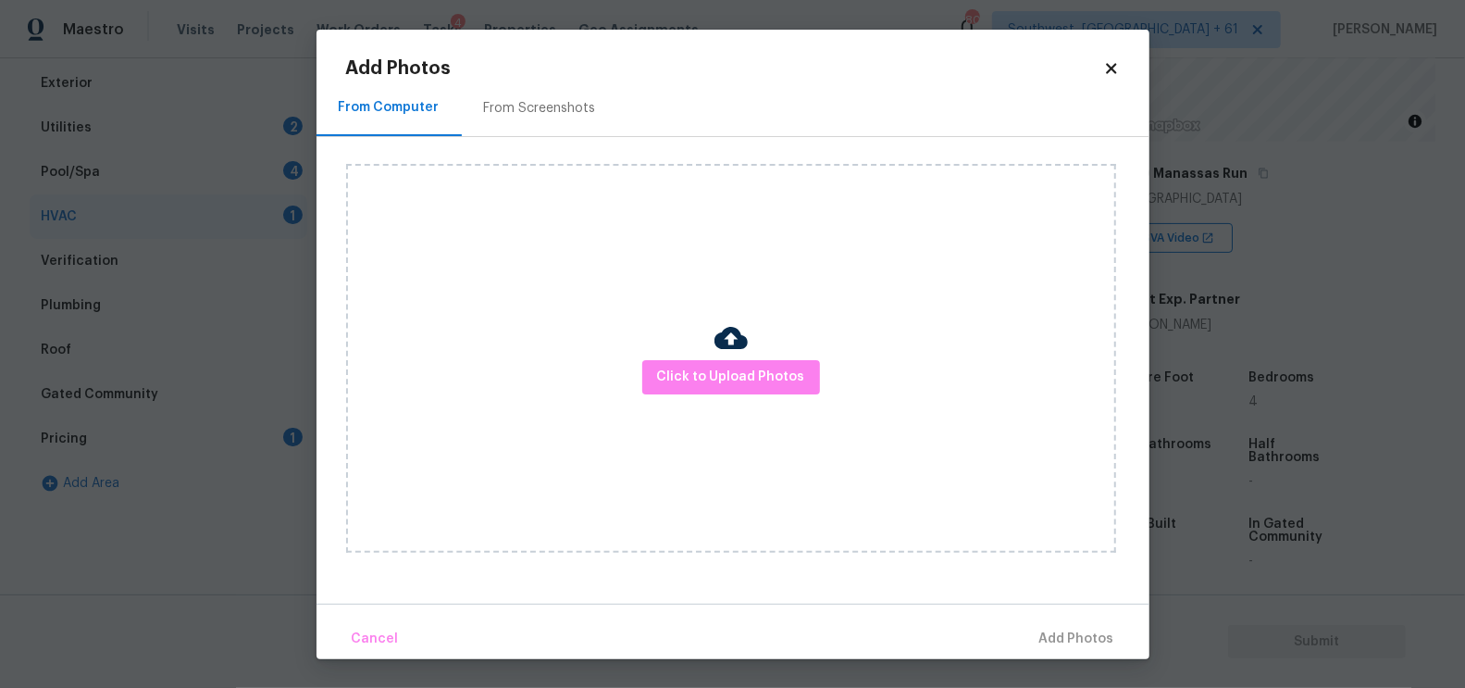
click at [743, 349] on img at bounding box center [730, 337] width 33 height 33
click at [730, 378] on span "Click to Upload Photos" at bounding box center [731, 377] width 148 height 23
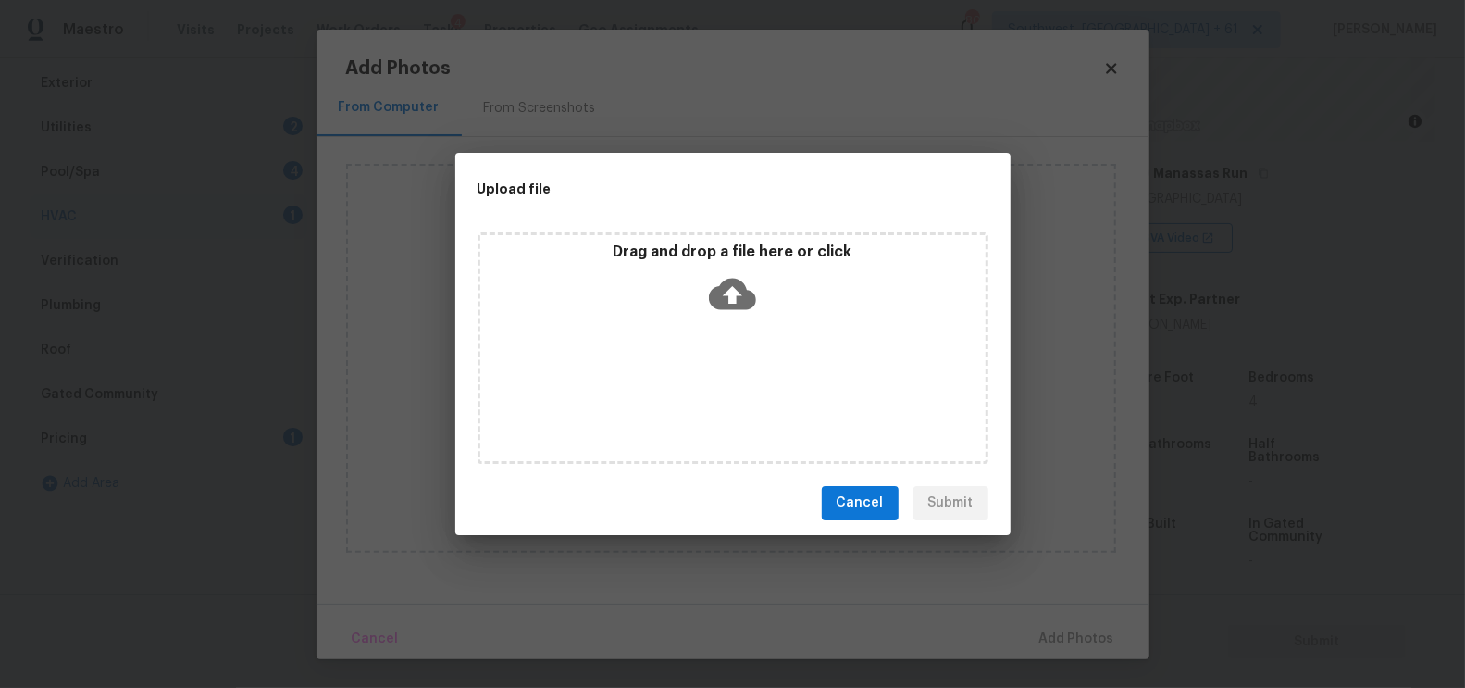
click at [743, 271] on icon at bounding box center [732, 293] width 47 height 47
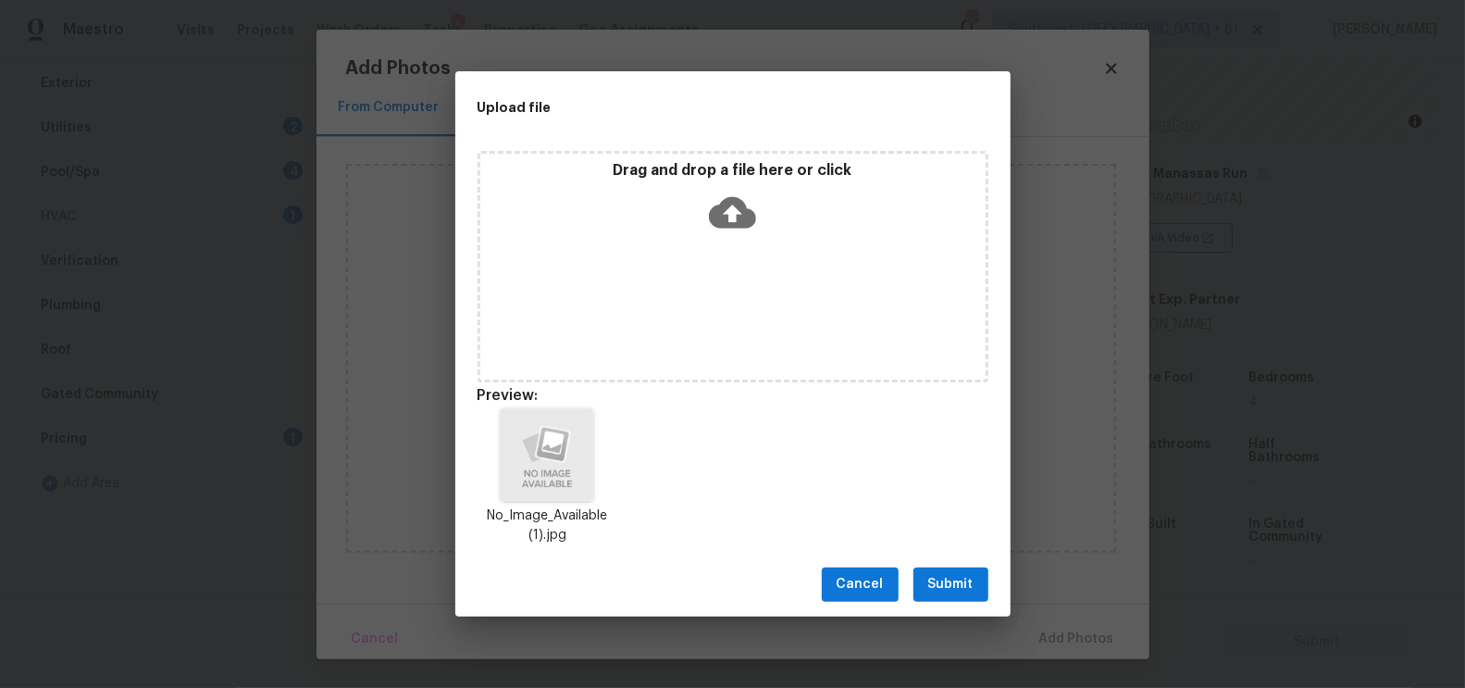
click at [929, 582] on span "Submit" at bounding box center [950, 584] width 45 height 23
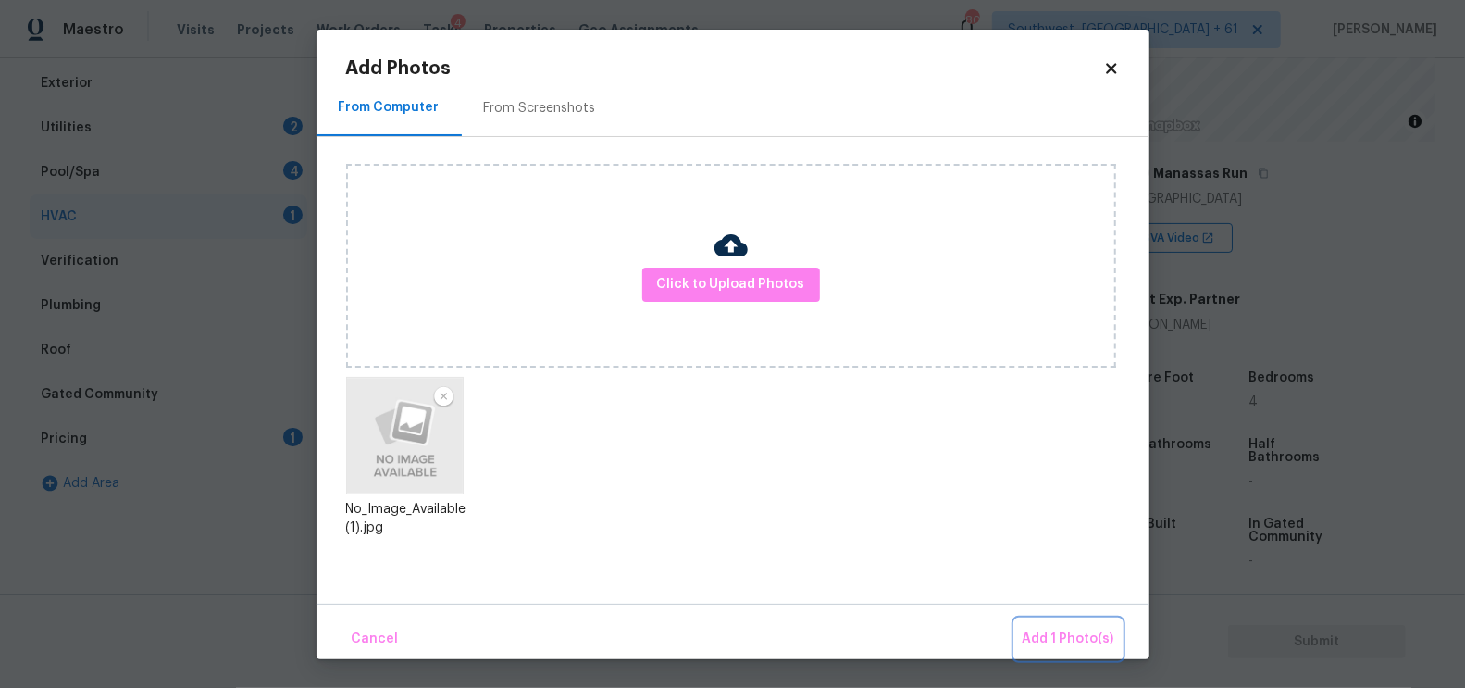
click at [1050, 635] on span "Add 1 Photo(s)" at bounding box center [1069, 638] width 92 height 23
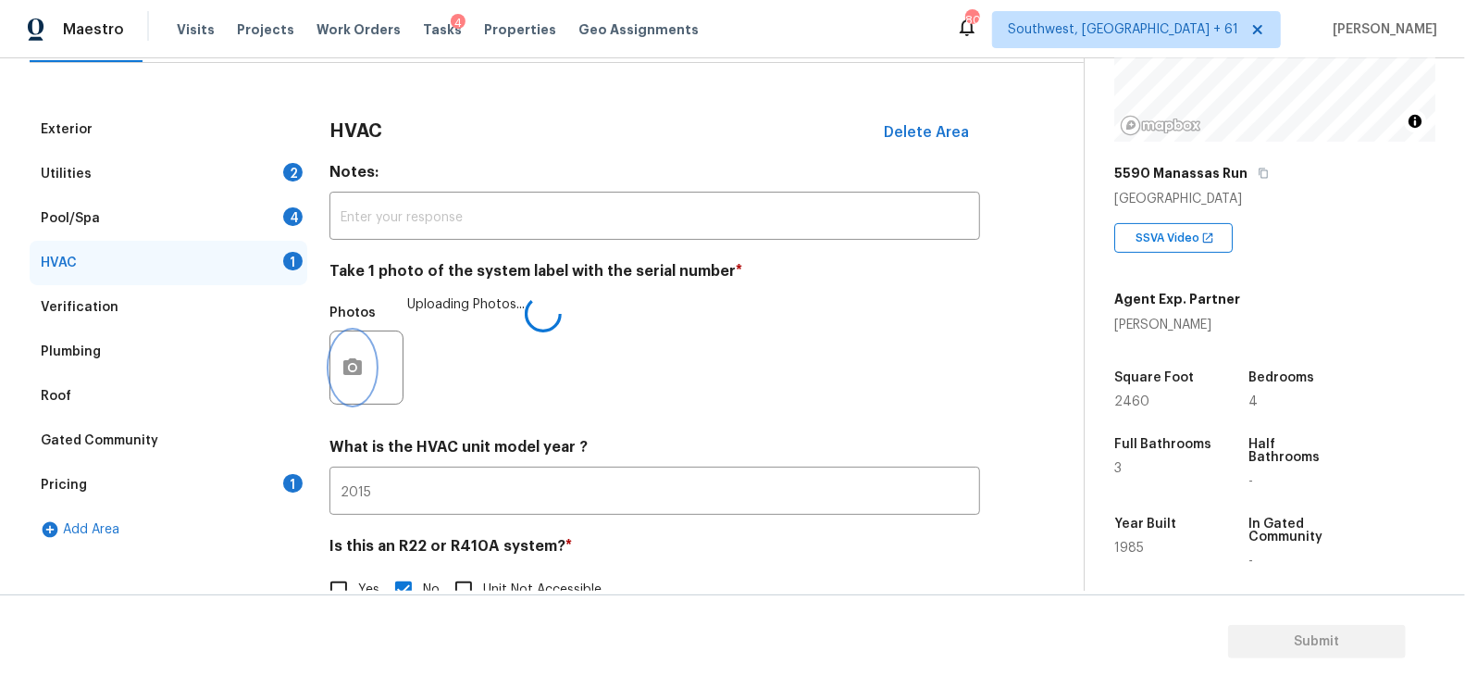
scroll to position [206, 0]
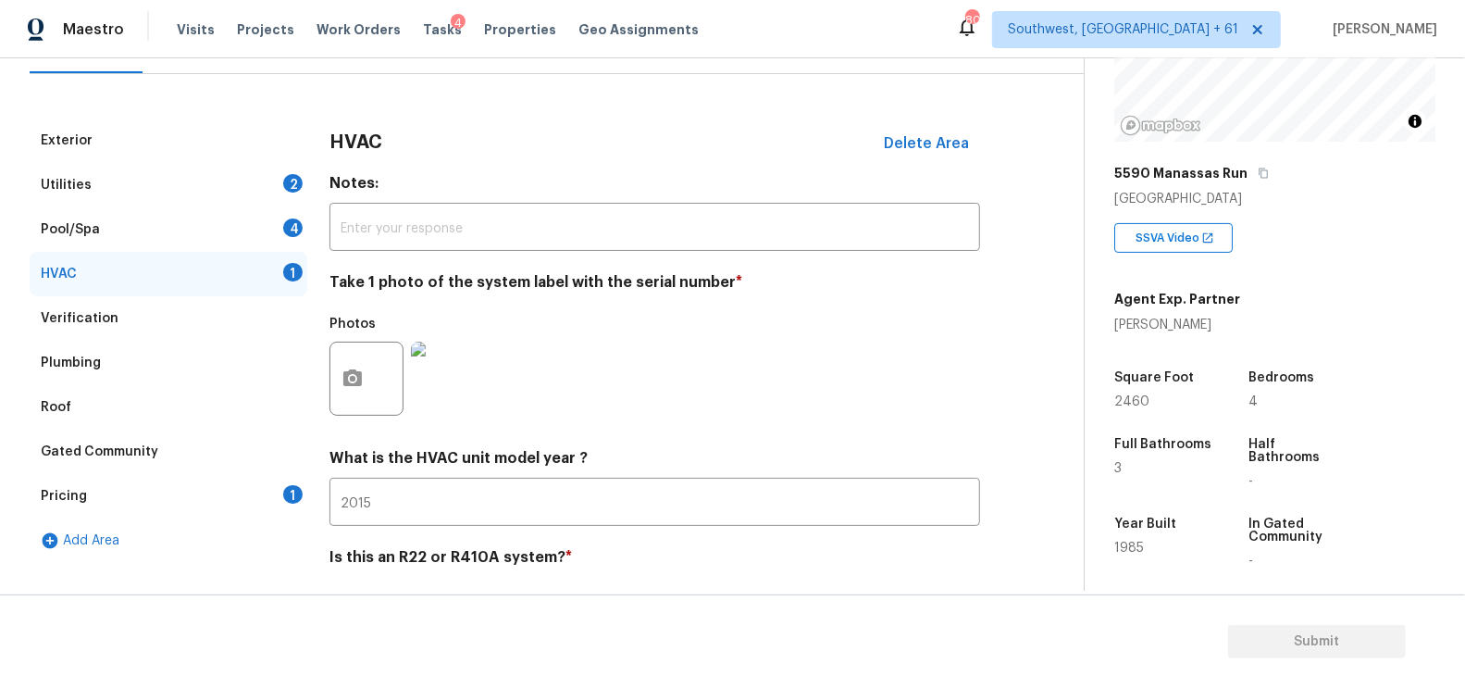
click at [261, 491] on div "Pricing 1" at bounding box center [169, 496] width 278 height 44
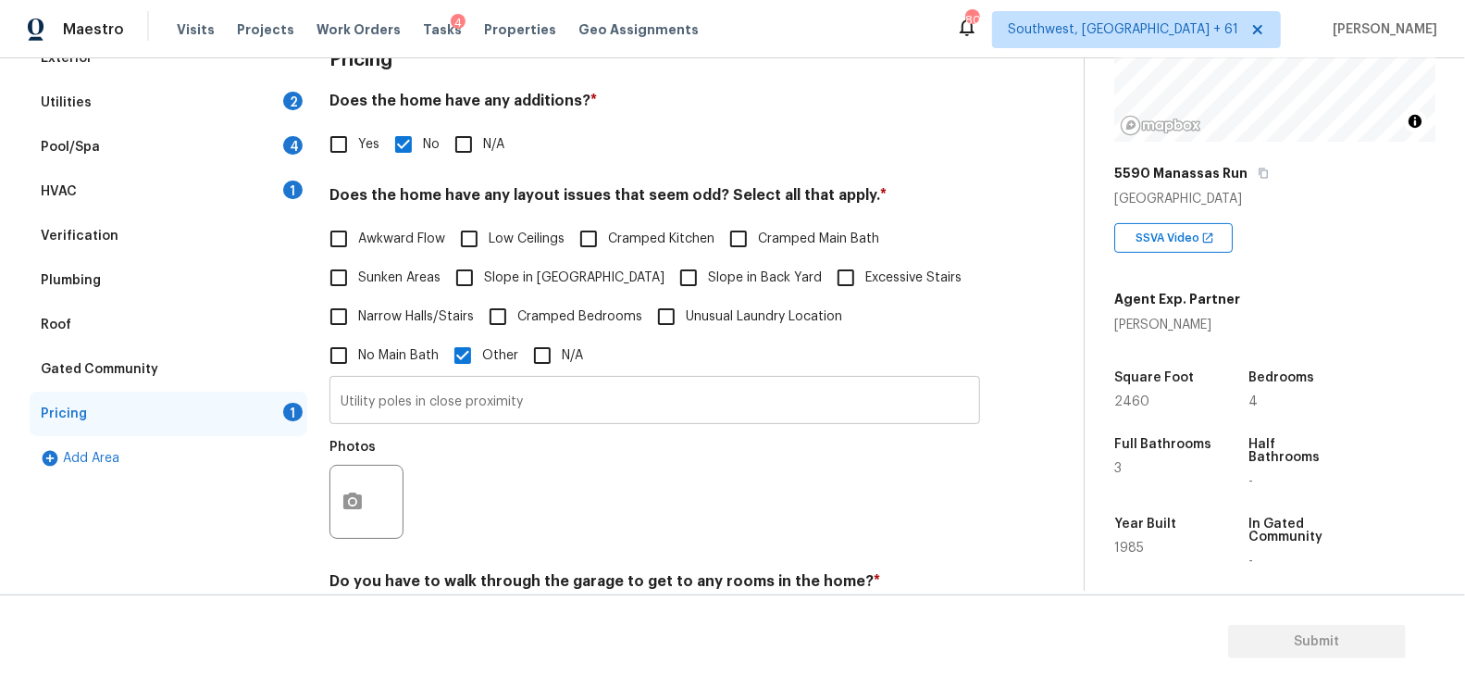
scroll to position [299, 0]
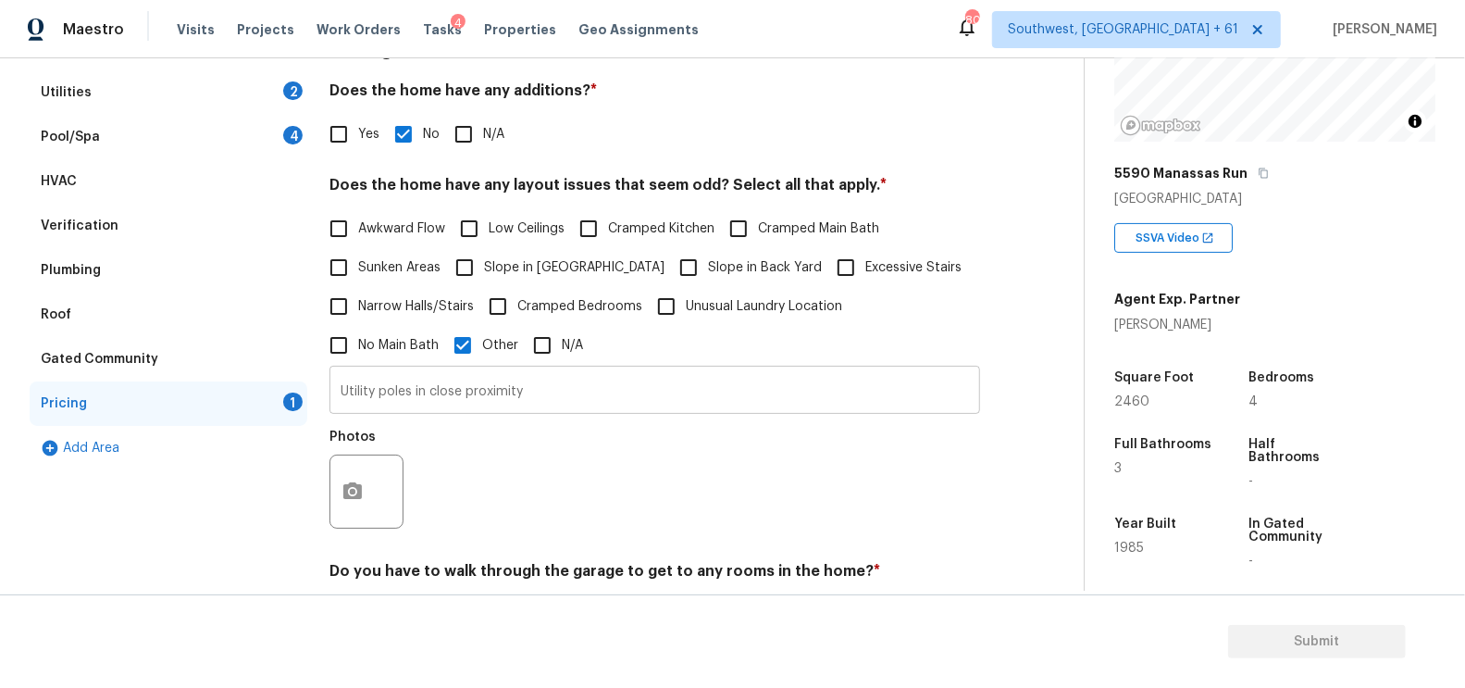
click at [530, 391] on input "Utility poles in close proximity" at bounding box center [654, 391] width 651 height 43
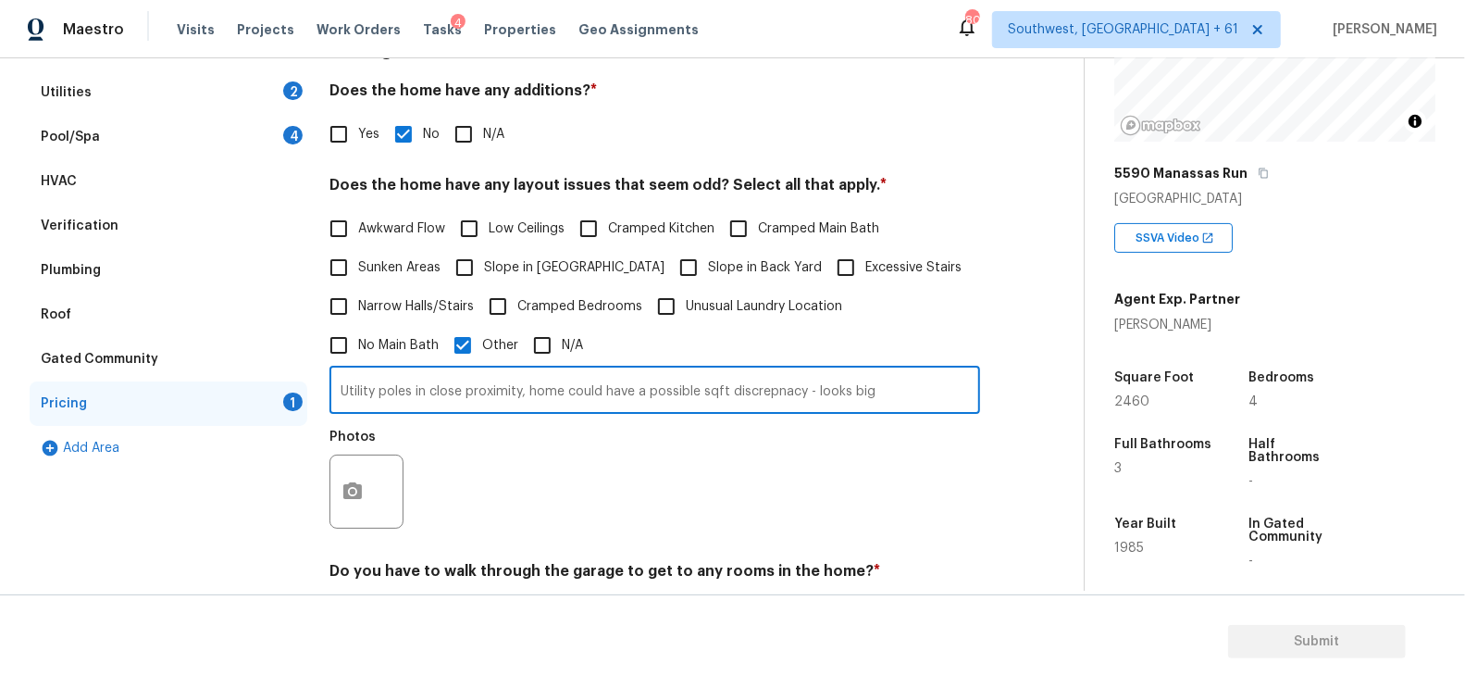
click at [784, 389] on input "Utility poles in close proximity, home could have a possible sqft discrepnacy -…" at bounding box center [654, 391] width 651 height 43
type input "Utility poles in close proximity, home could have a possible sqft discrepancy -…"
click at [359, 481] on button "button" at bounding box center [352, 491] width 44 height 72
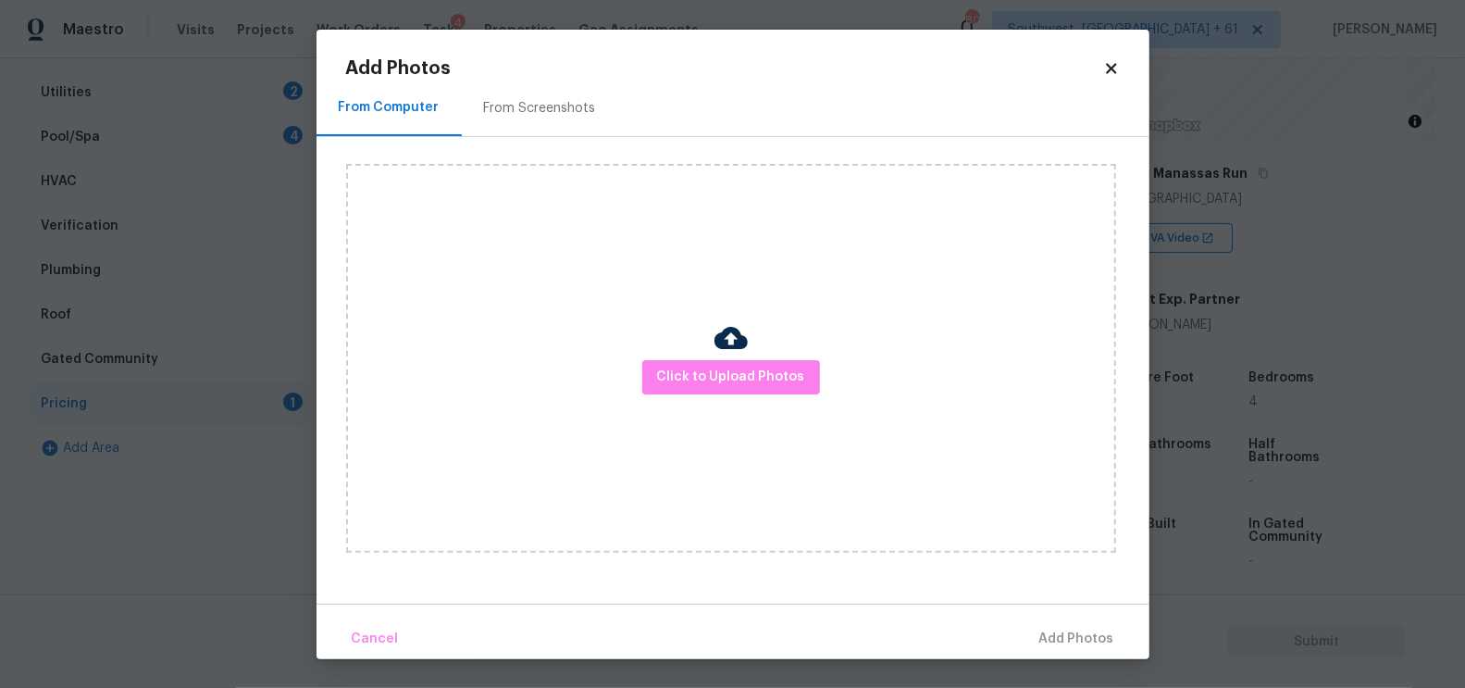
click at [789, 334] on div "Click to Upload Photos" at bounding box center [731, 358] width 770 height 389
click at [739, 378] on span "Click to Upload Photos" at bounding box center [731, 377] width 148 height 23
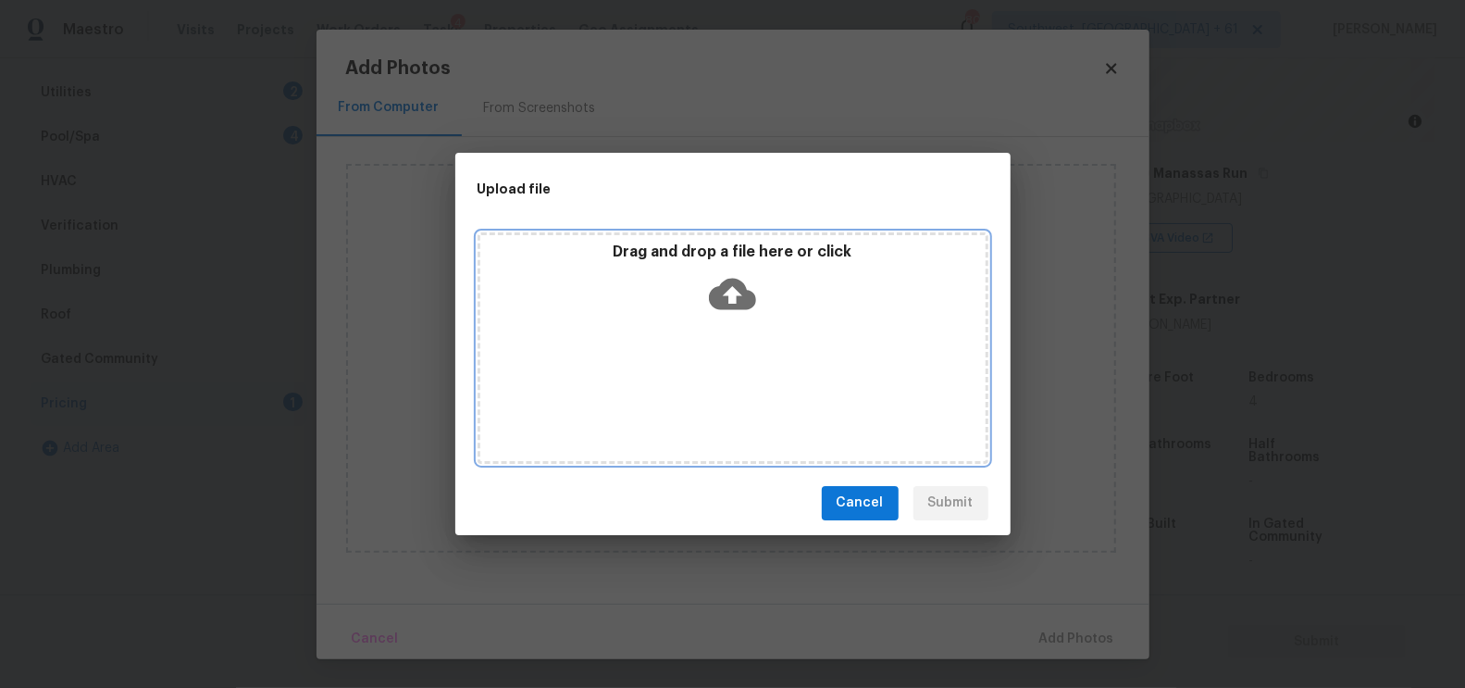
click at [739, 283] on icon at bounding box center [732, 293] width 47 height 31
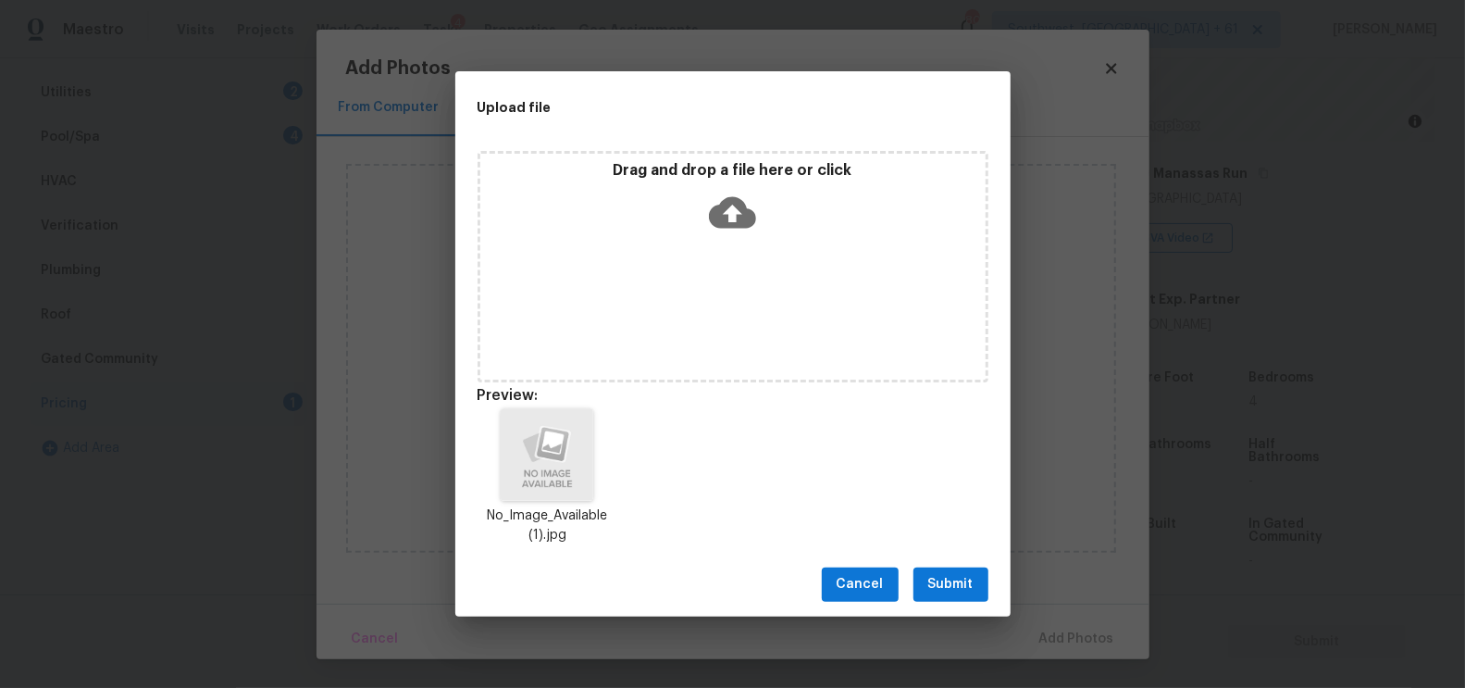
click at [958, 592] on span "Submit" at bounding box center [950, 584] width 45 height 23
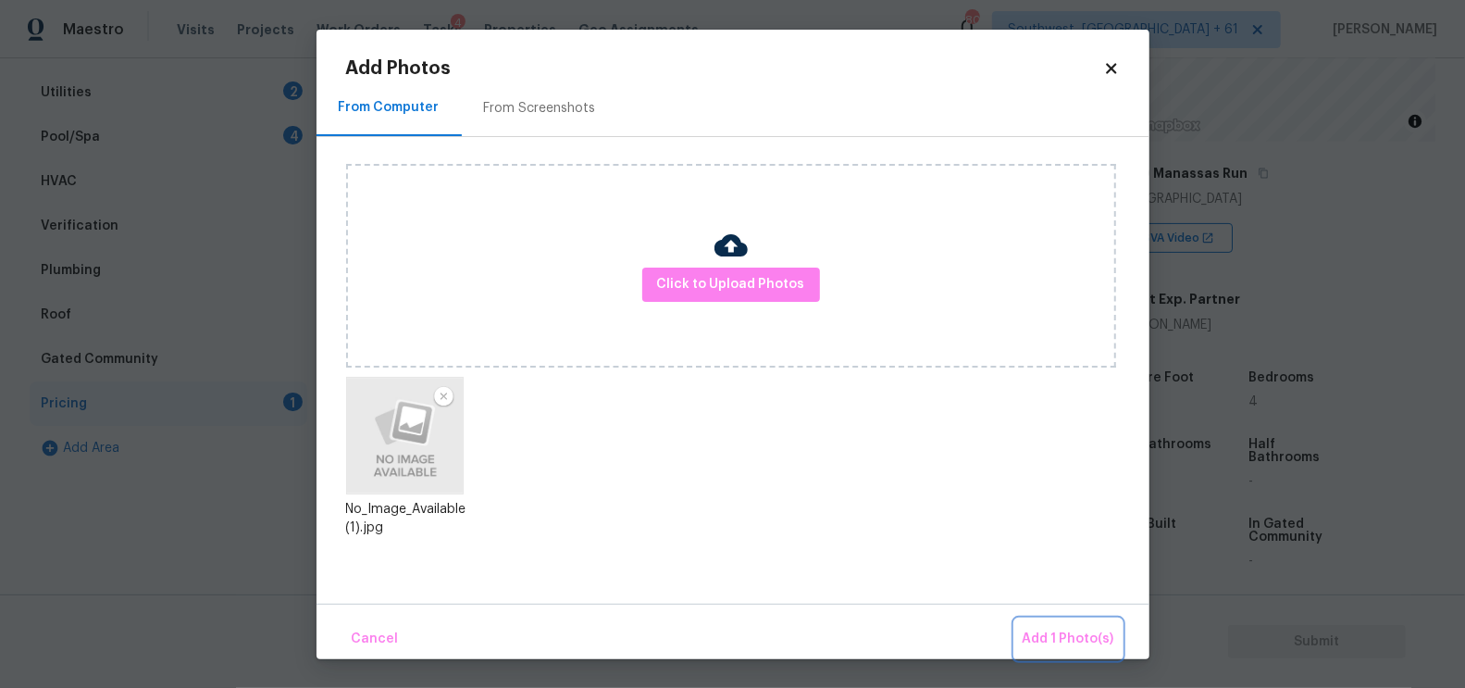
click at [1056, 625] on button "Add 1 Photo(s)" at bounding box center [1068, 639] width 106 height 40
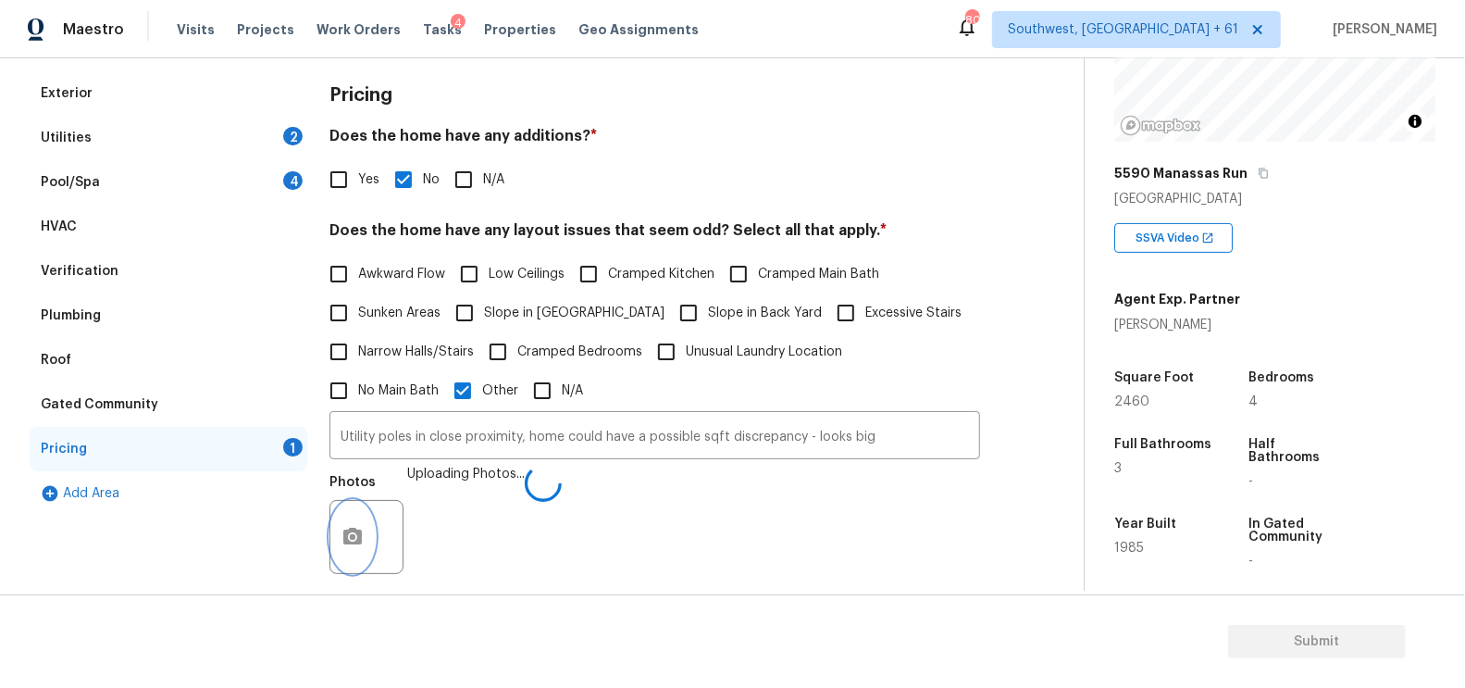
scroll to position [238, 0]
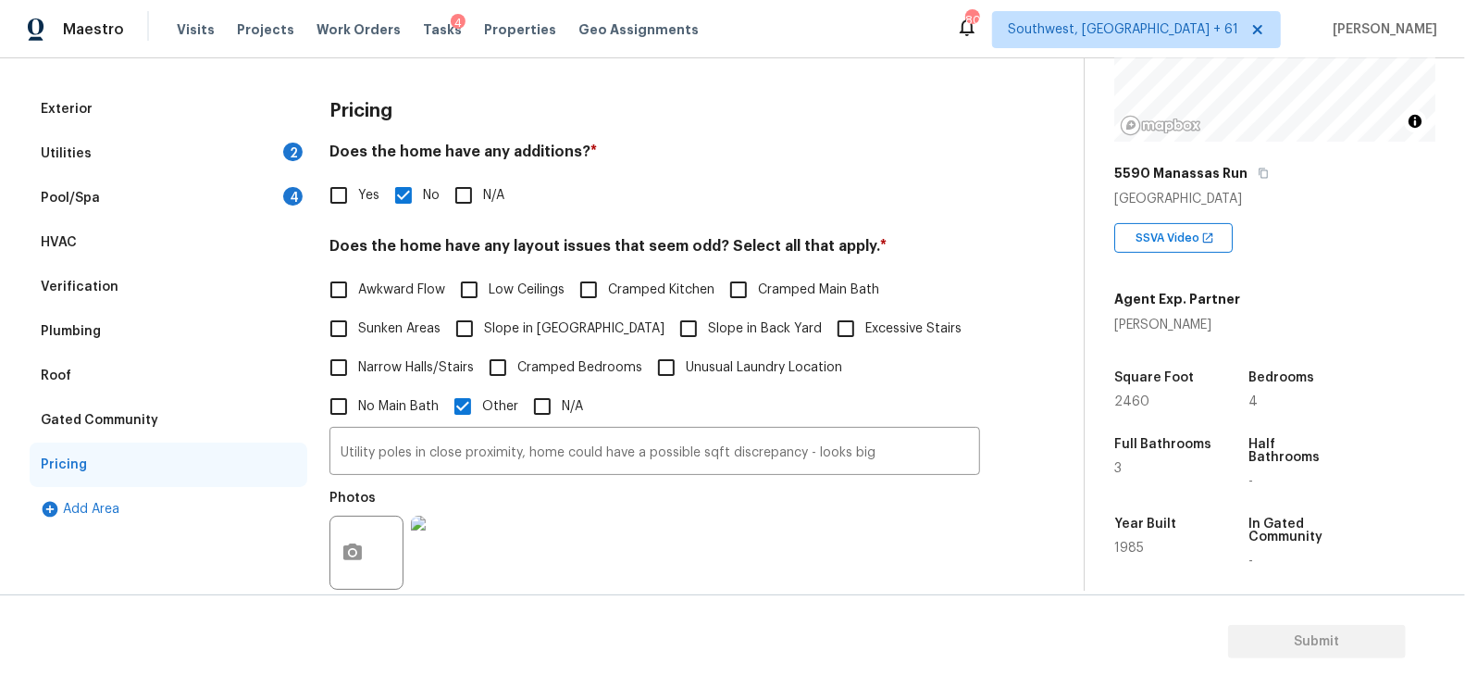
click at [285, 198] on div "4" at bounding box center [292, 196] width 19 height 19
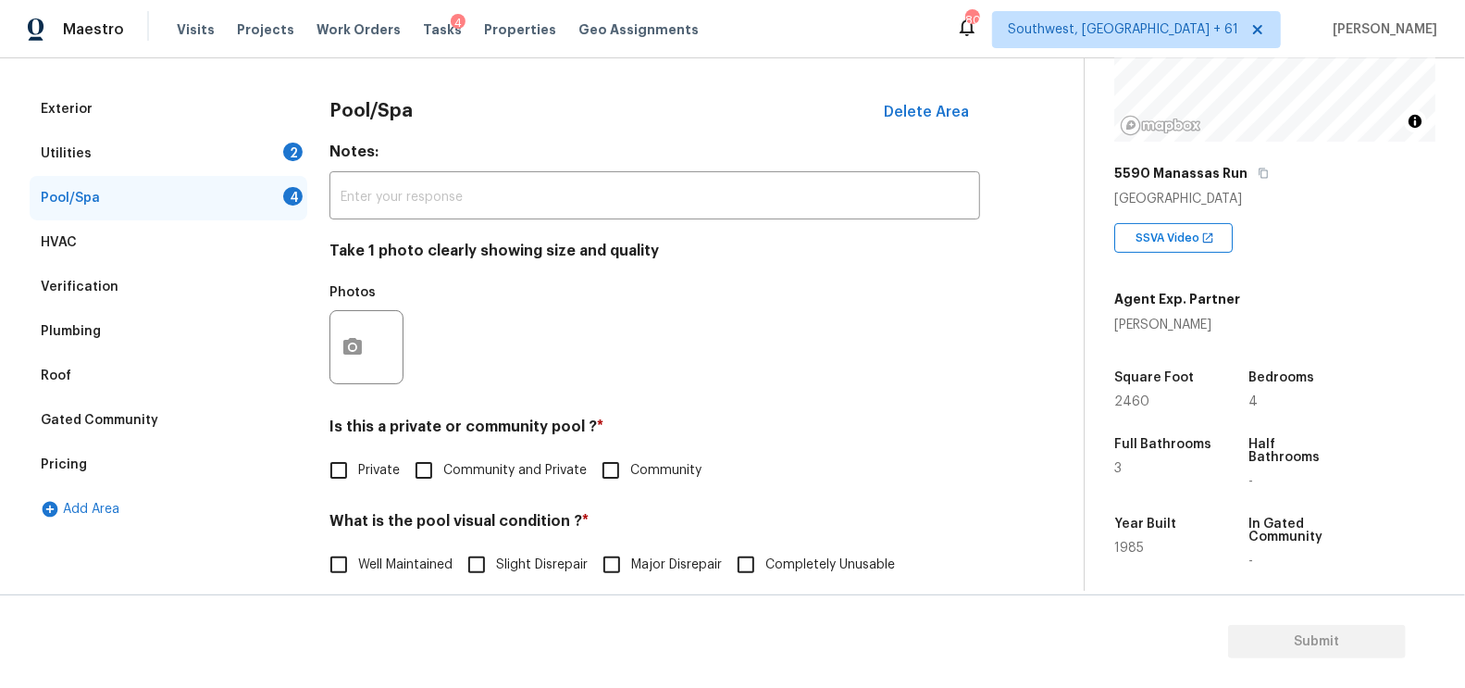
click at [368, 373] on div at bounding box center [366, 347] width 74 height 74
click at [354, 333] on button "button" at bounding box center [352, 347] width 44 height 72
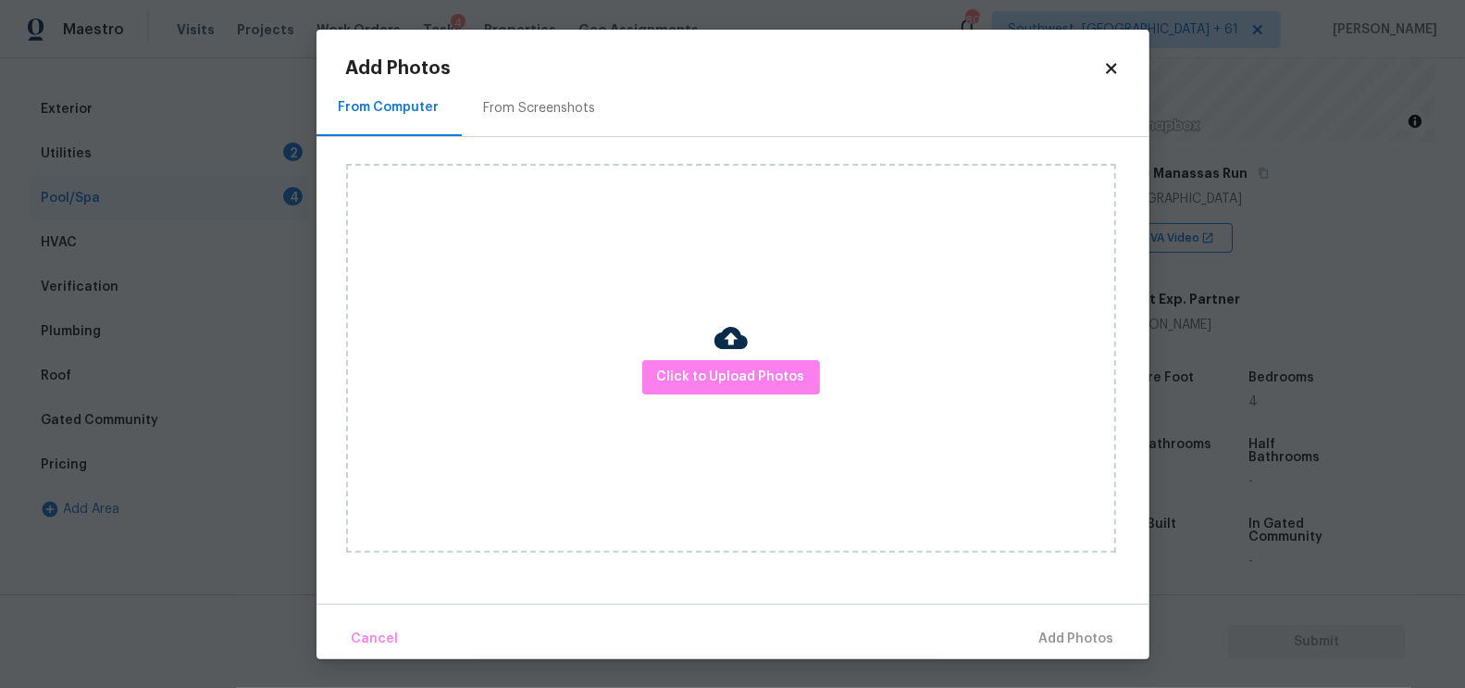
click at [511, 106] on div "From Screenshots" at bounding box center [540, 108] width 112 height 19
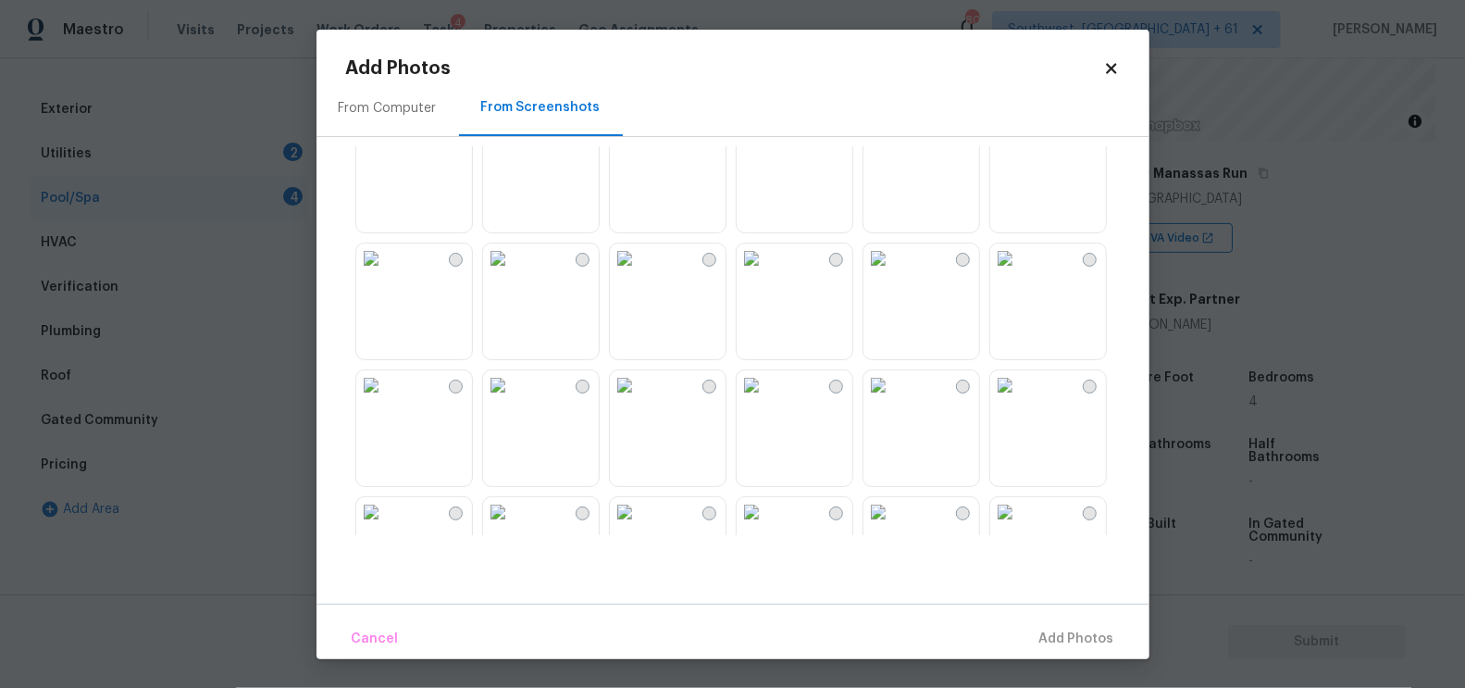
scroll to position [426, 0]
click at [639, 267] on img at bounding box center [625, 253] width 30 height 30
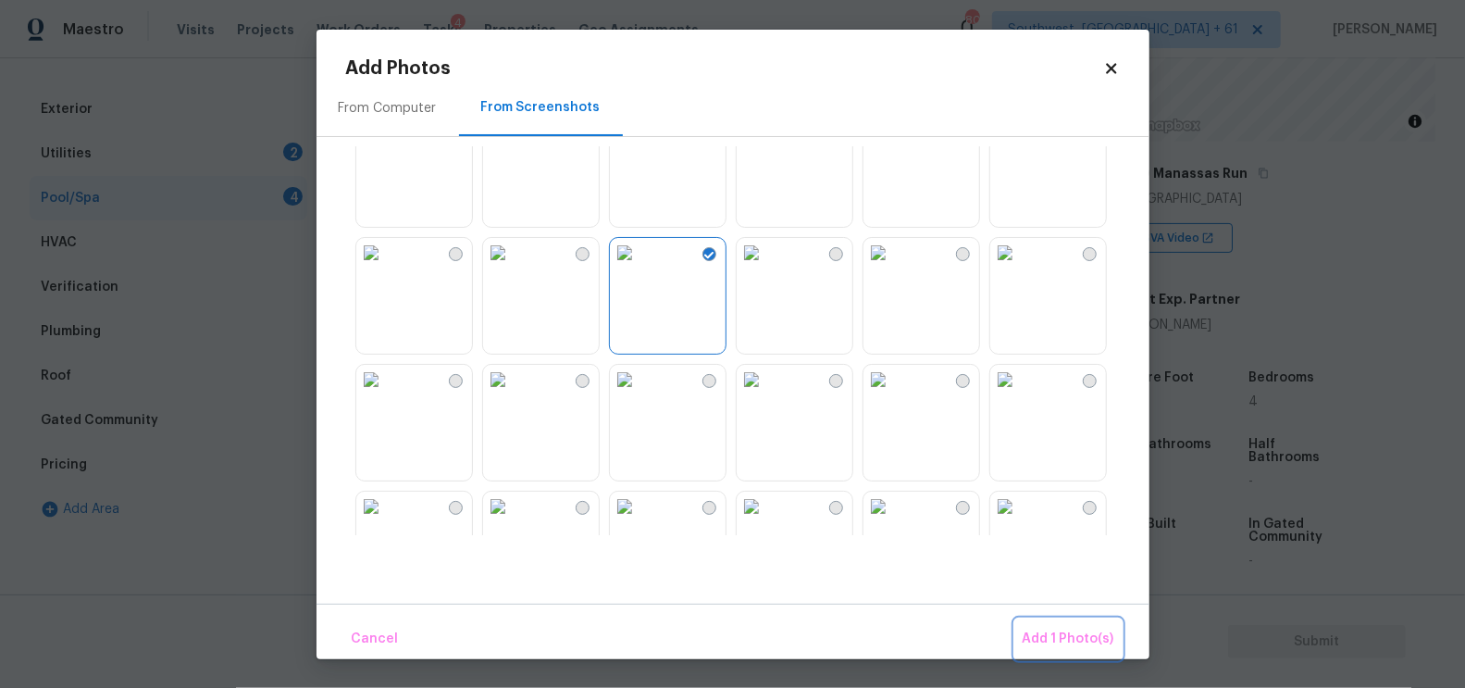
click at [1077, 630] on span "Add 1 Photo(s)" at bounding box center [1069, 638] width 92 height 23
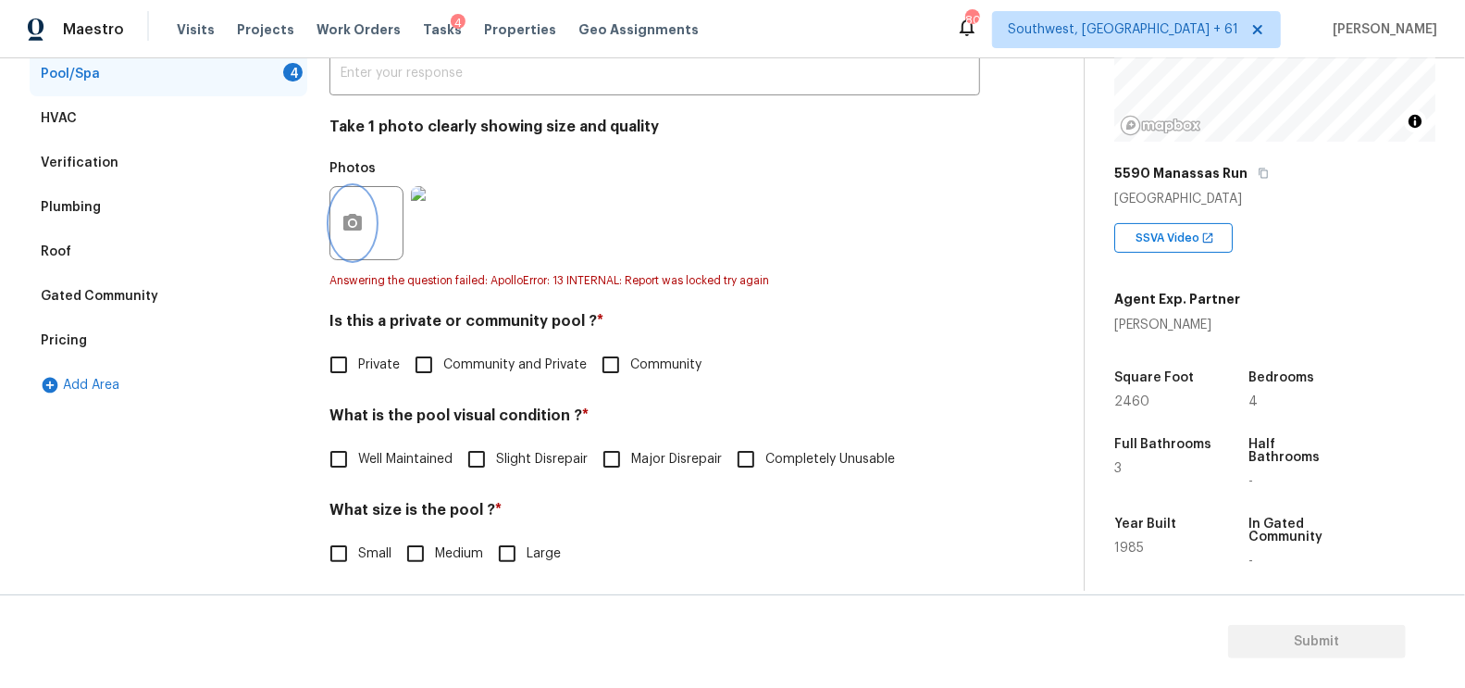
scroll to position [394, 0]
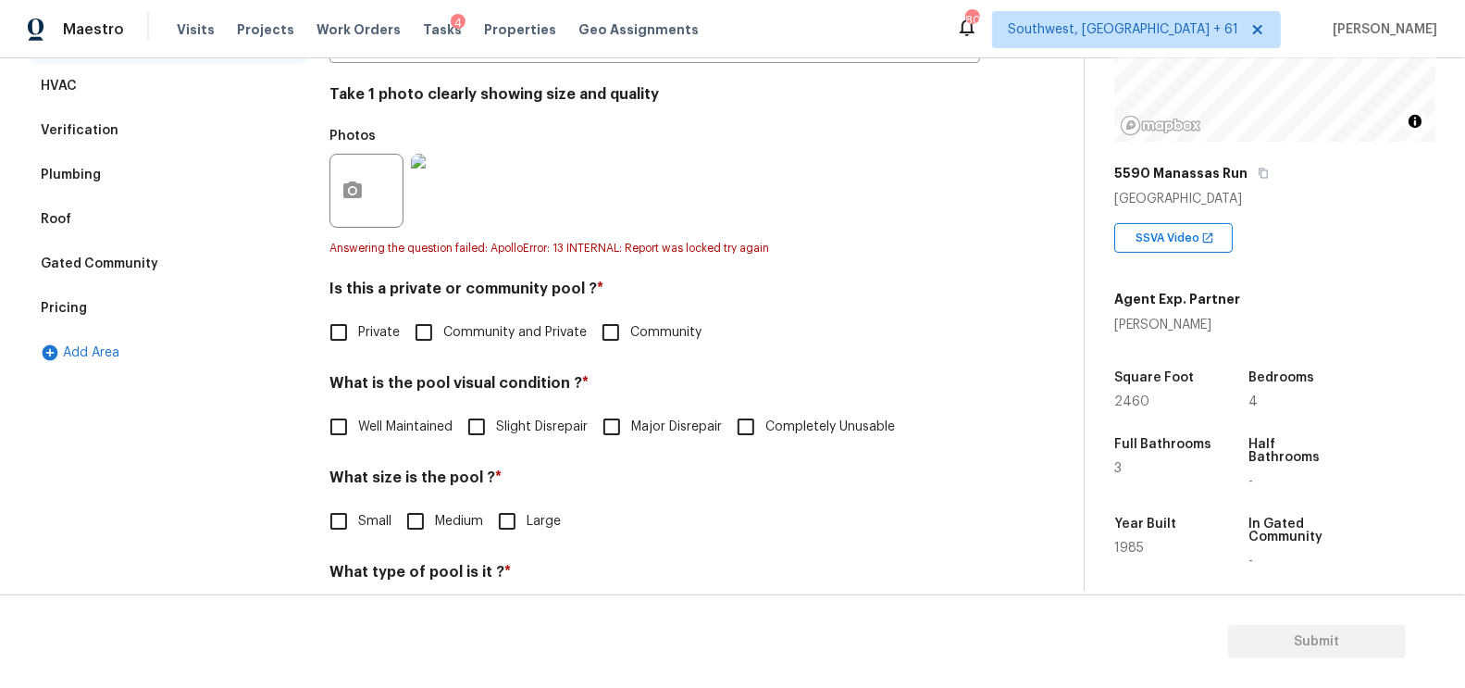
click at [397, 319] on label "Private" at bounding box center [359, 332] width 81 height 39
click at [358, 319] on input "Private" at bounding box center [338, 332] width 39 height 39
checkbox input "true"
click at [764, 413] on input "Completely Unusable" at bounding box center [745, 426] width 39 height 39
checkbox input "true"
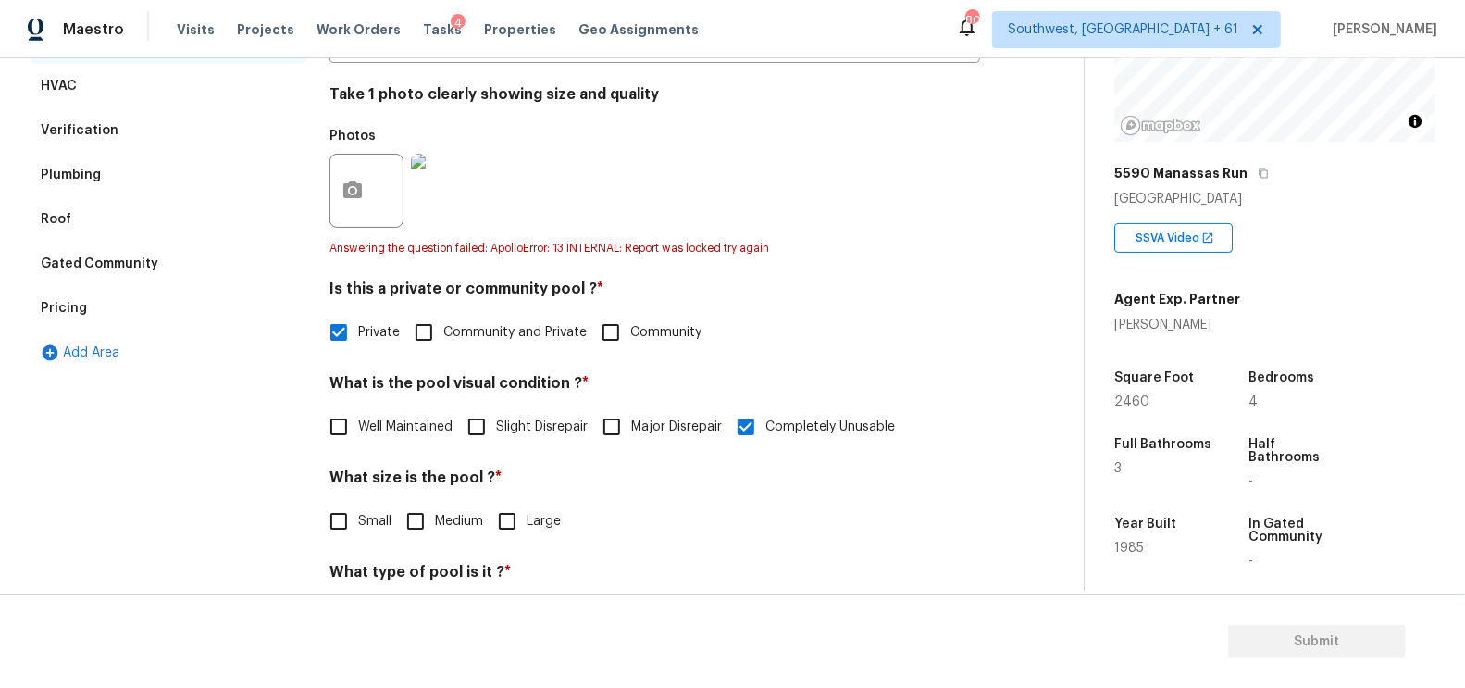
scroll to position [466, 0]
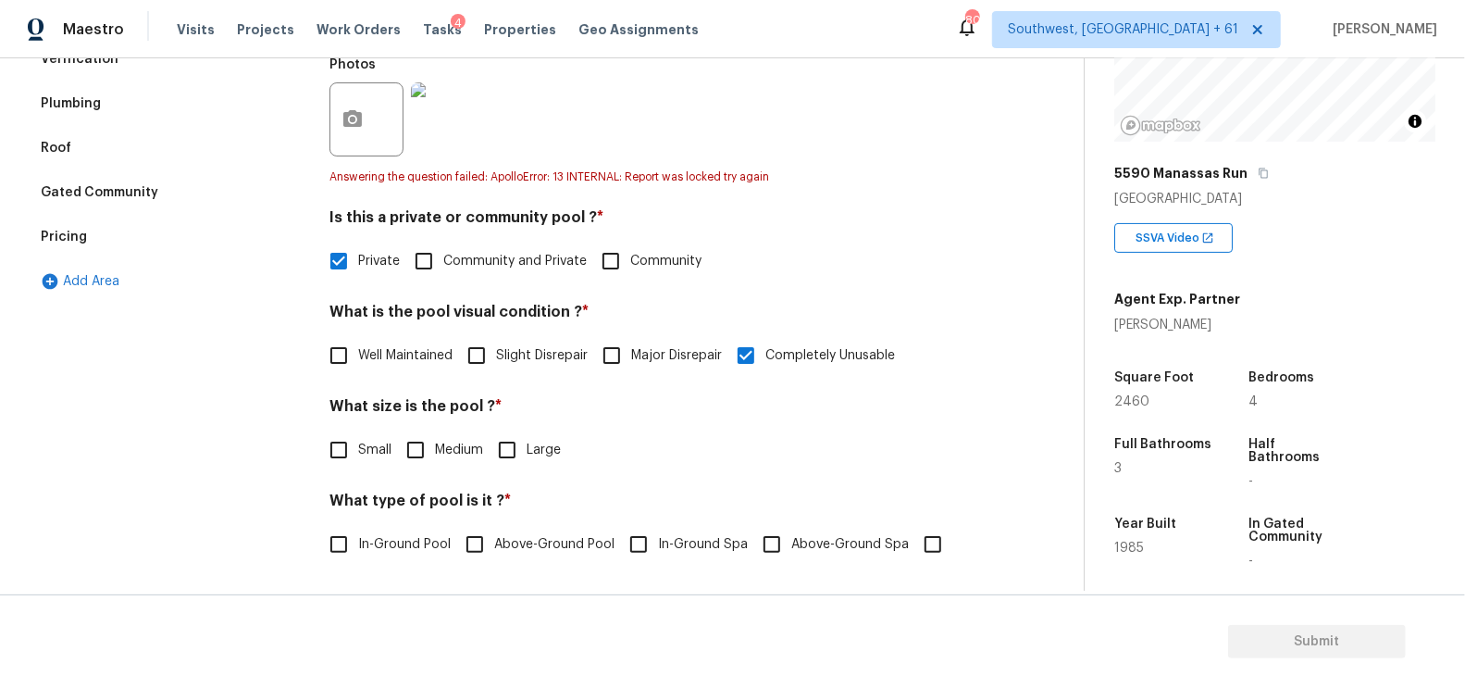
click at [412, 433] on input "Medium" at bounding box center [415, 449] width 39 height 39
checkbox input "true"
click at [391, 537] on span "In-Ground Pool" at bounding box center [404, 546] width 93 height 19
click at [358, 534] on input "In-Ground Pool" at bounding box center [338, 546] width 39 height 39
checkbox input "true"
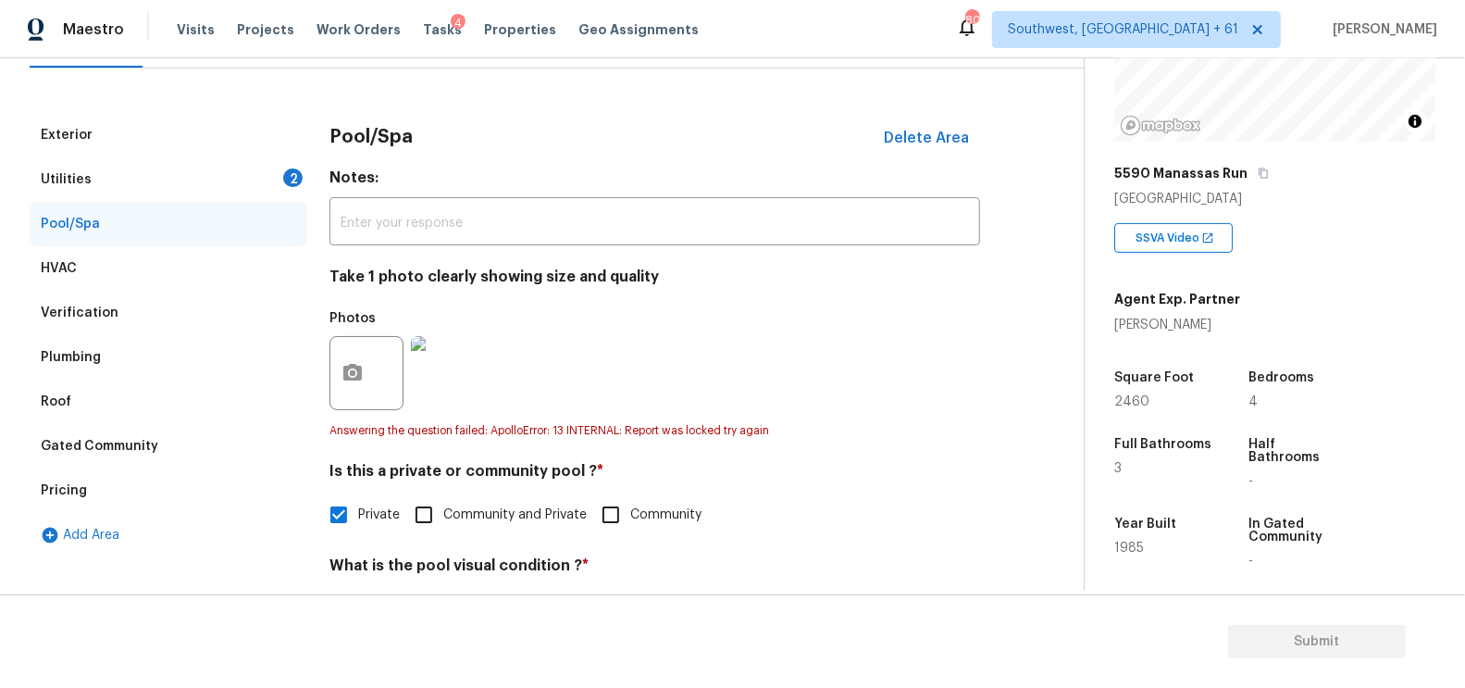
scroll to position [175, 0]
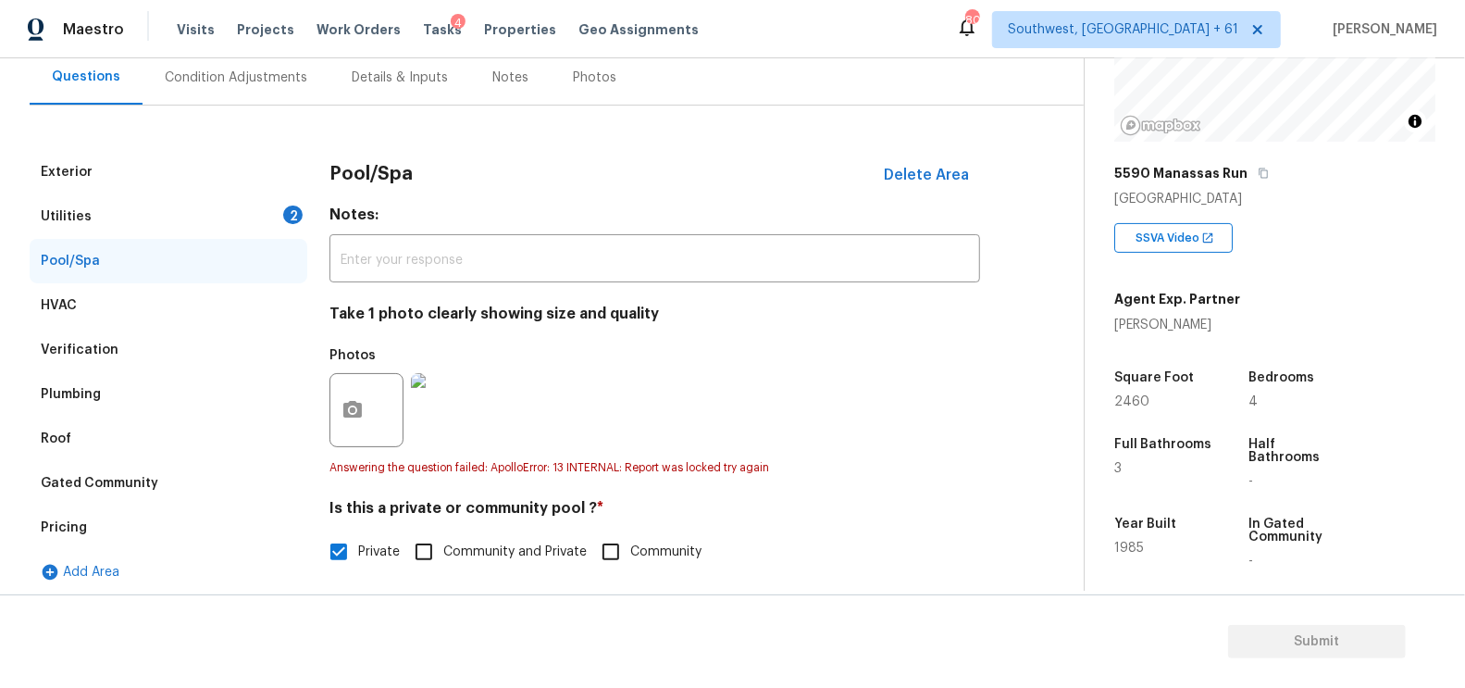
click at [253, 218] on div "Utilities 2" at bounding box center [169, 216] width 278 height 44
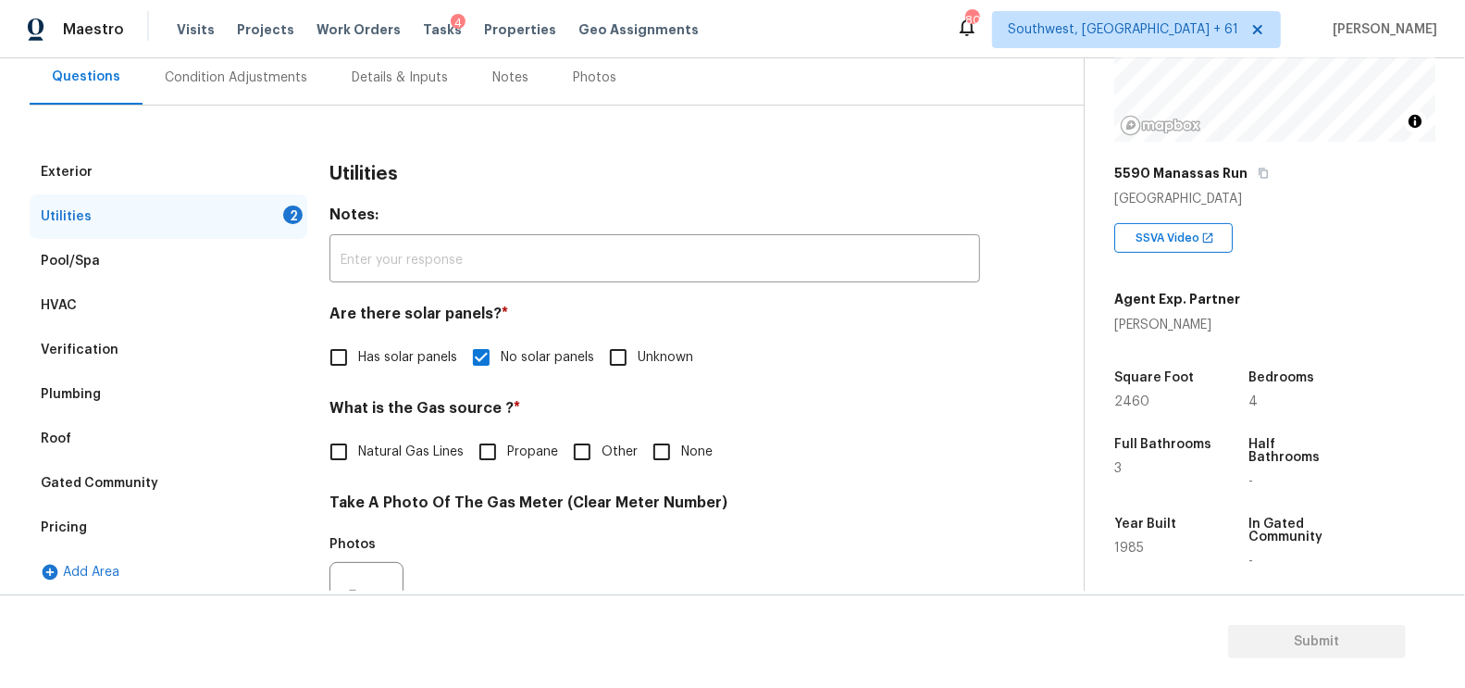
click at [375, 456] on span "Natural Gas Lines" at bounding box center [411, 451] width 106 height 19
click at [358, 456] on input "Natural Gas Lines" at bounding box center [338, 451] width 39 height 39
checkbox input "true"
click at [351, 554] on div "Photos" at bounding box center [368, 552] width 78 height 24
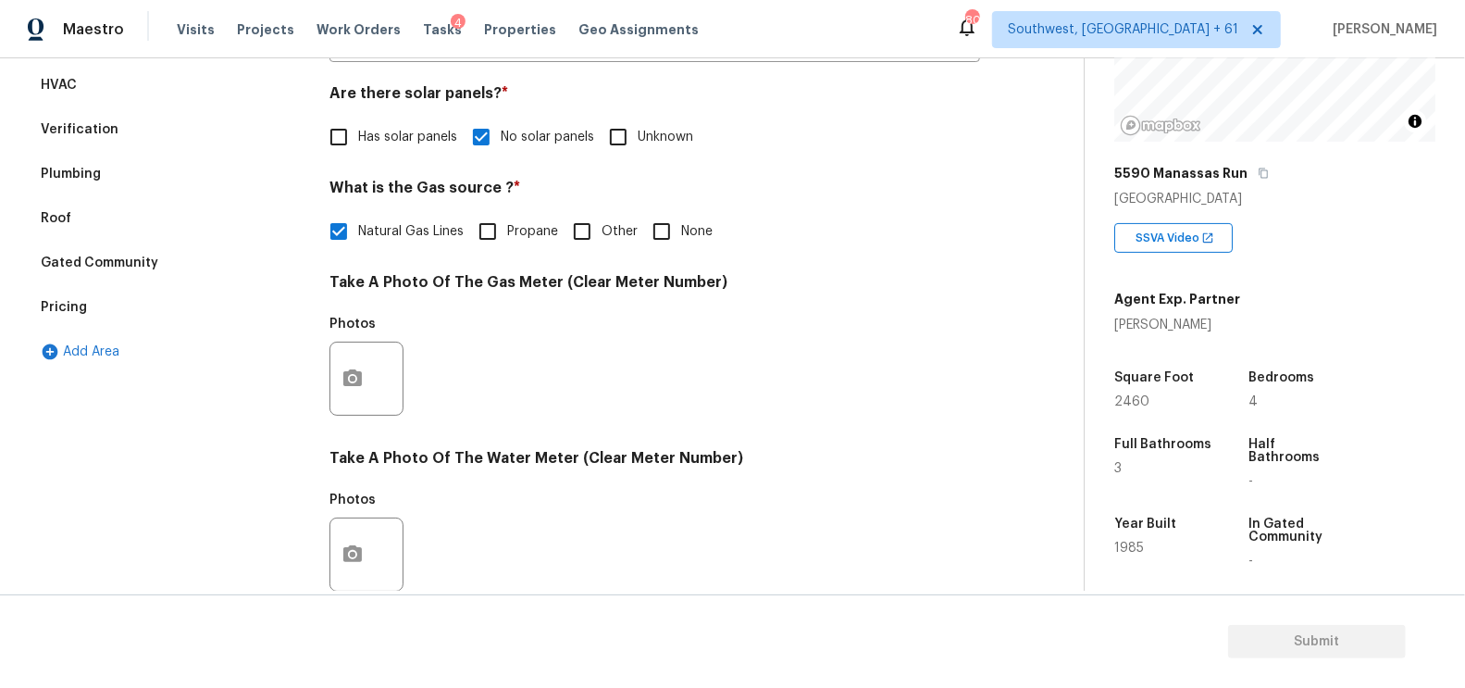
scroll to position [475, 0]
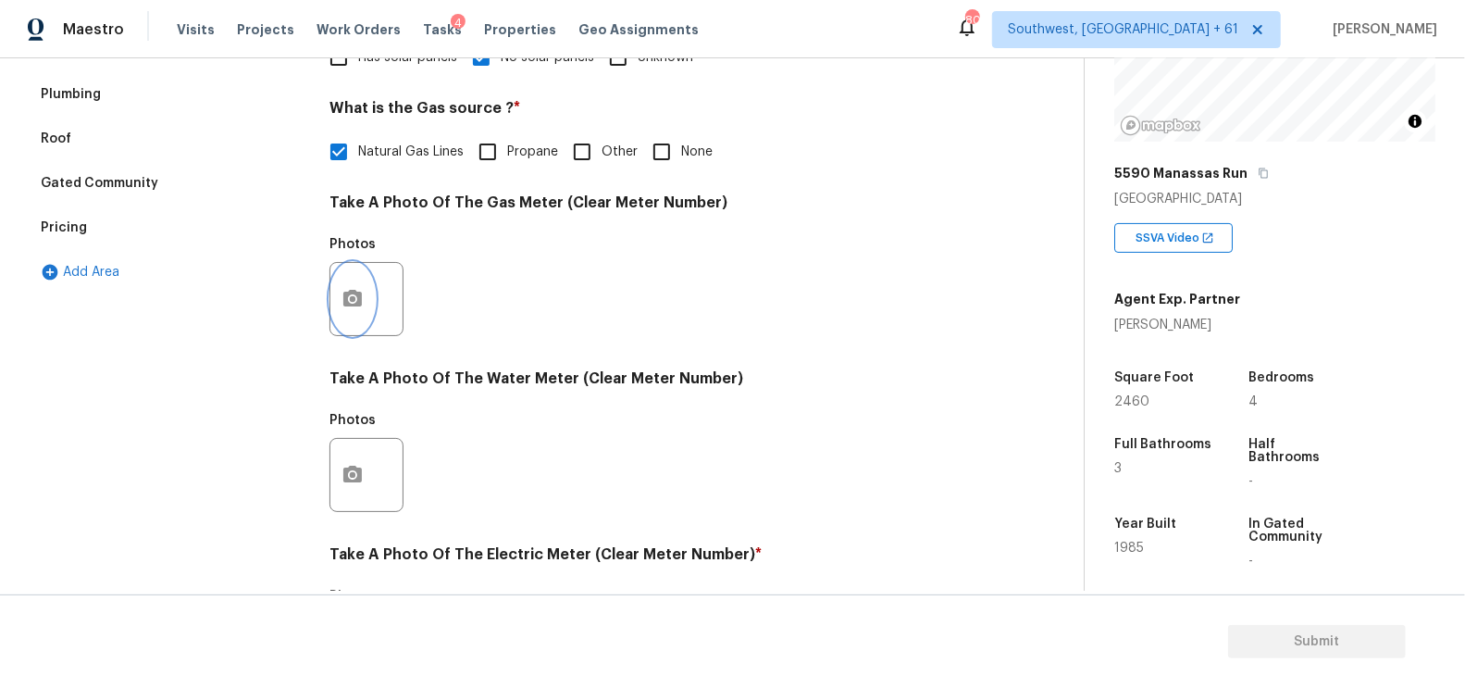
click at [360, 306] on icon "button" at bounding box center [352, 299] width 22 height 22
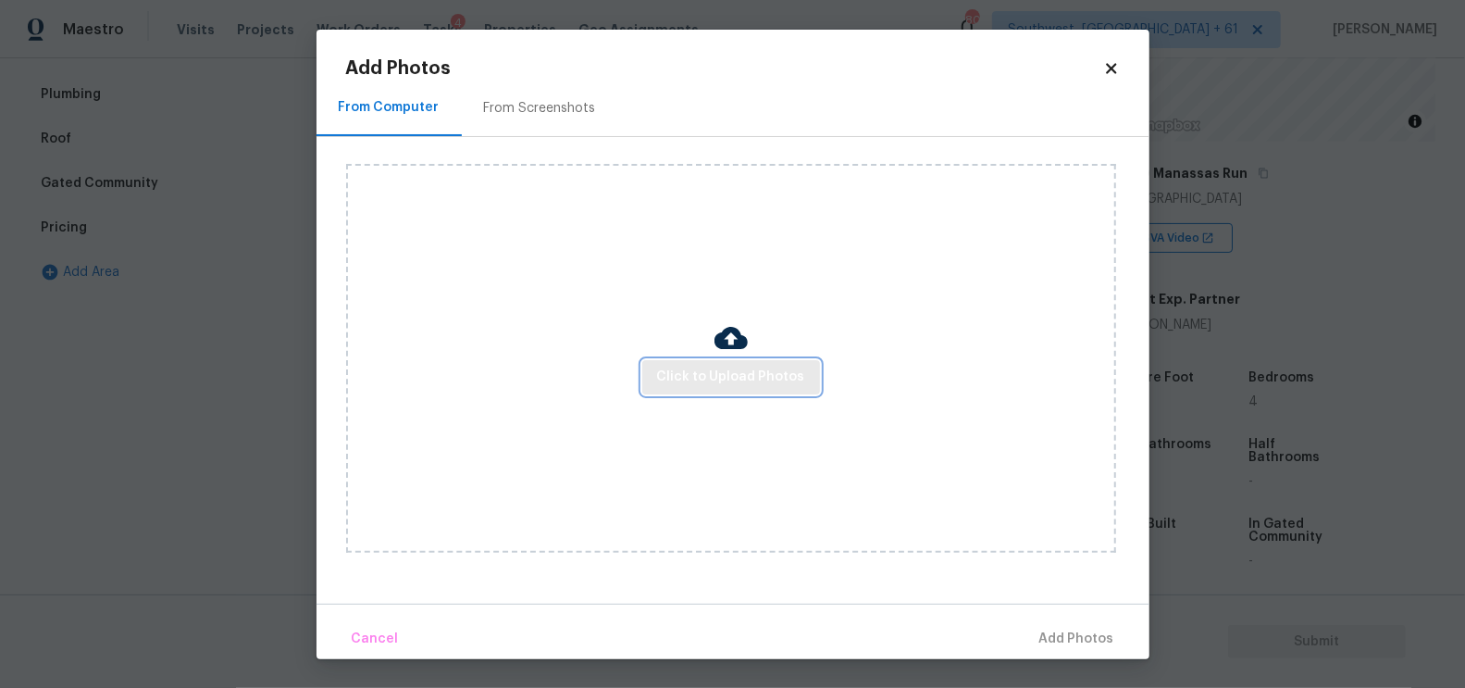
click at [743, 369] on span "Click to Upload Photos" at bounding box center [731, 377] width 148 height 23
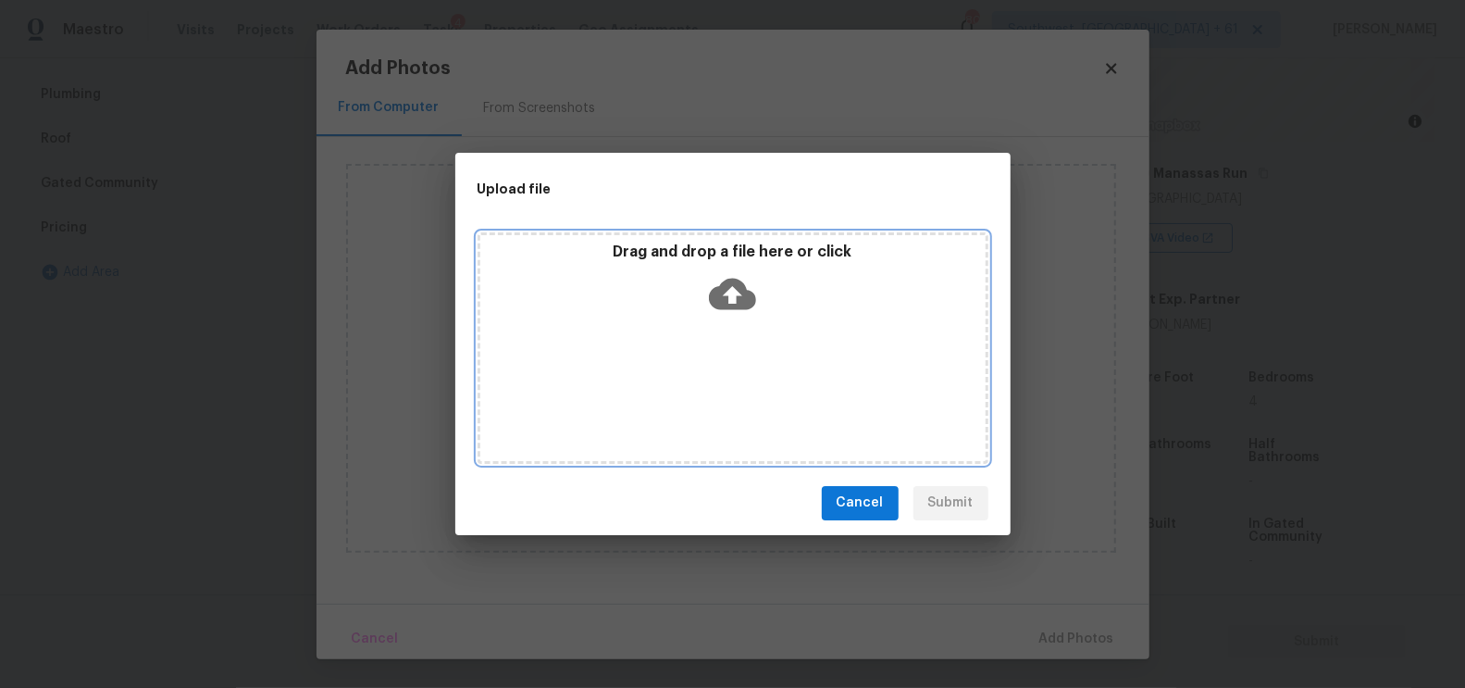
click at [742, 314] on icon at bounding box center [732, 293] width 47 height 47
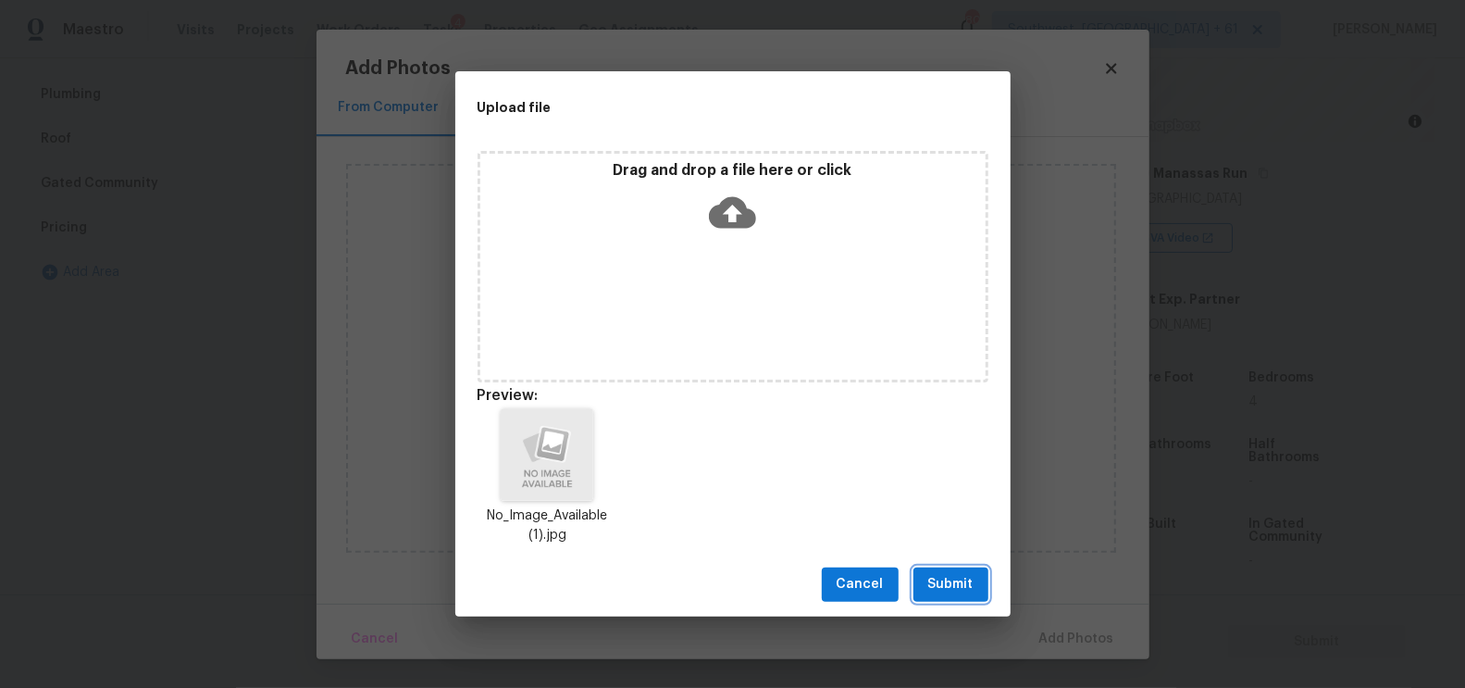
click at [956, 587] on span "Submit" at bounding box center [950, 584] width 45 height 23
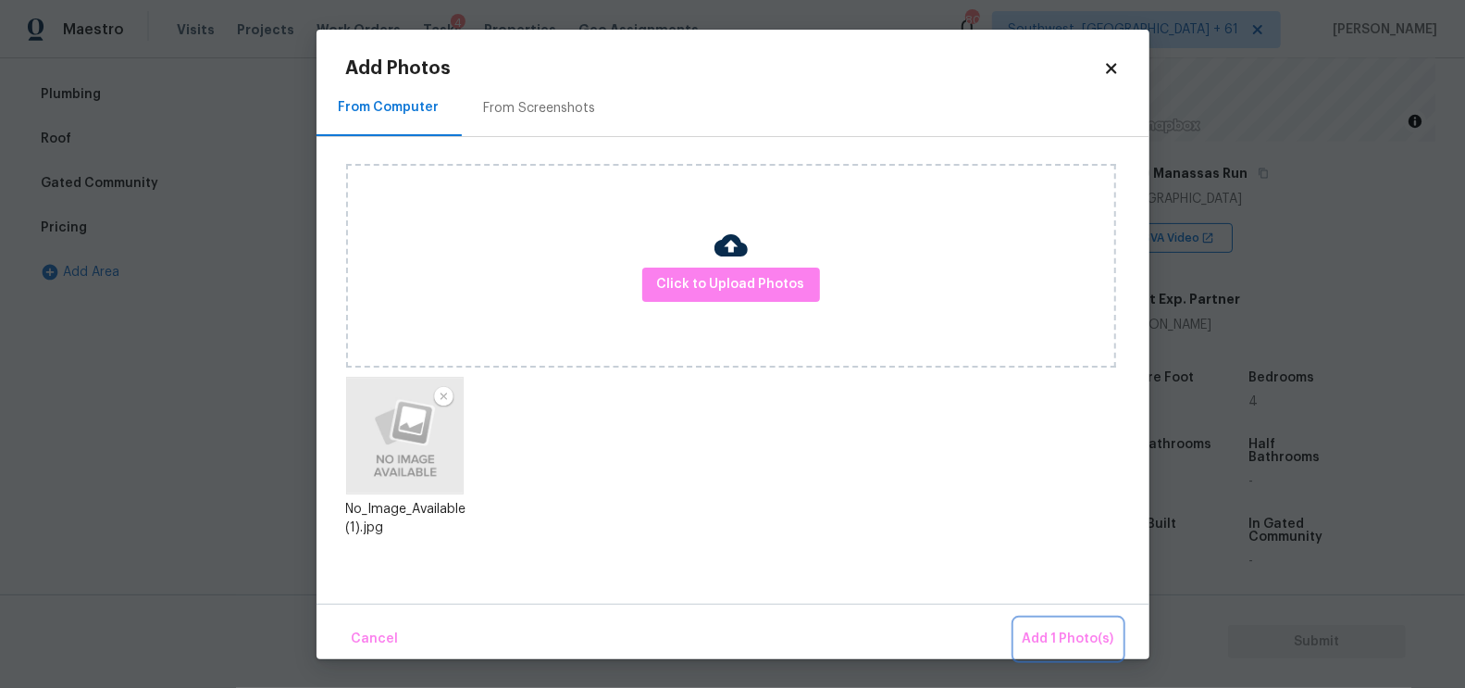
click at [1074, 642] on span "Add 1 Photo(s)" at bounding box center [1069, 638] width 92 height 23
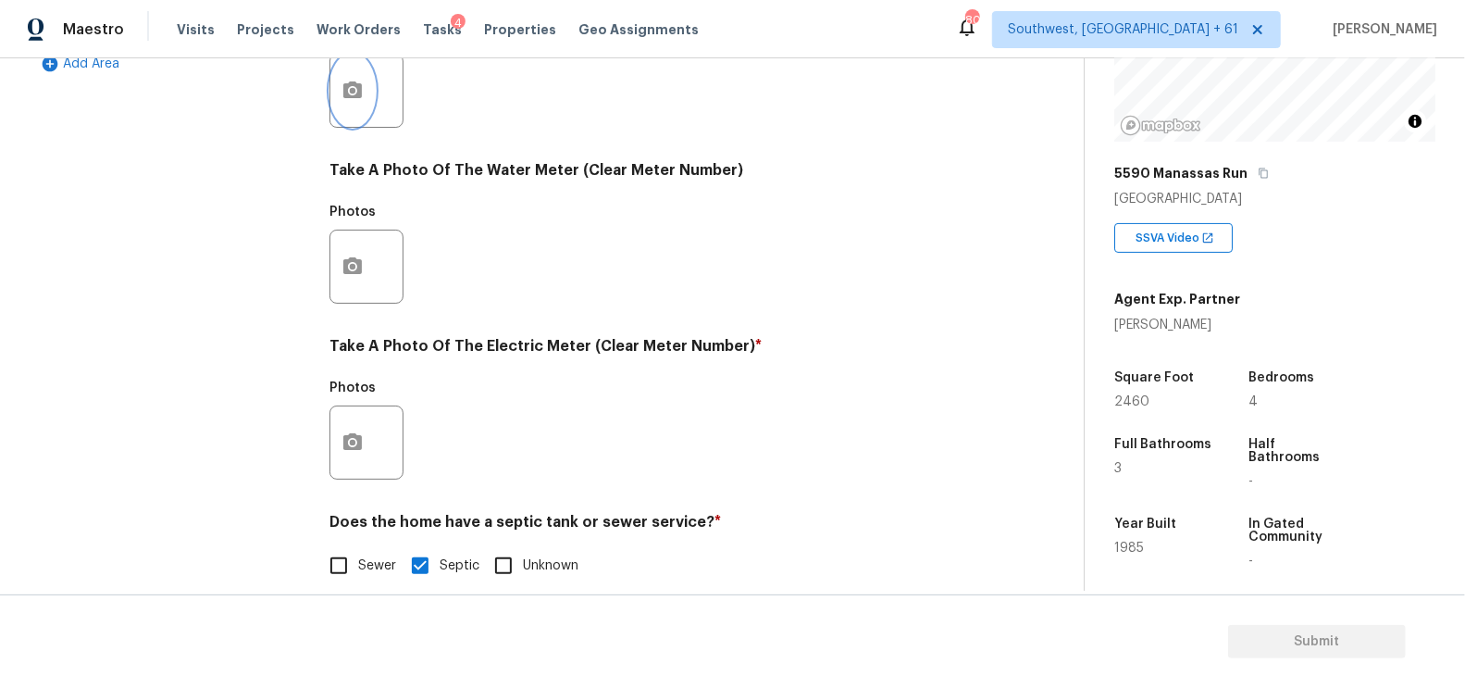
scroll to position [705, 0]
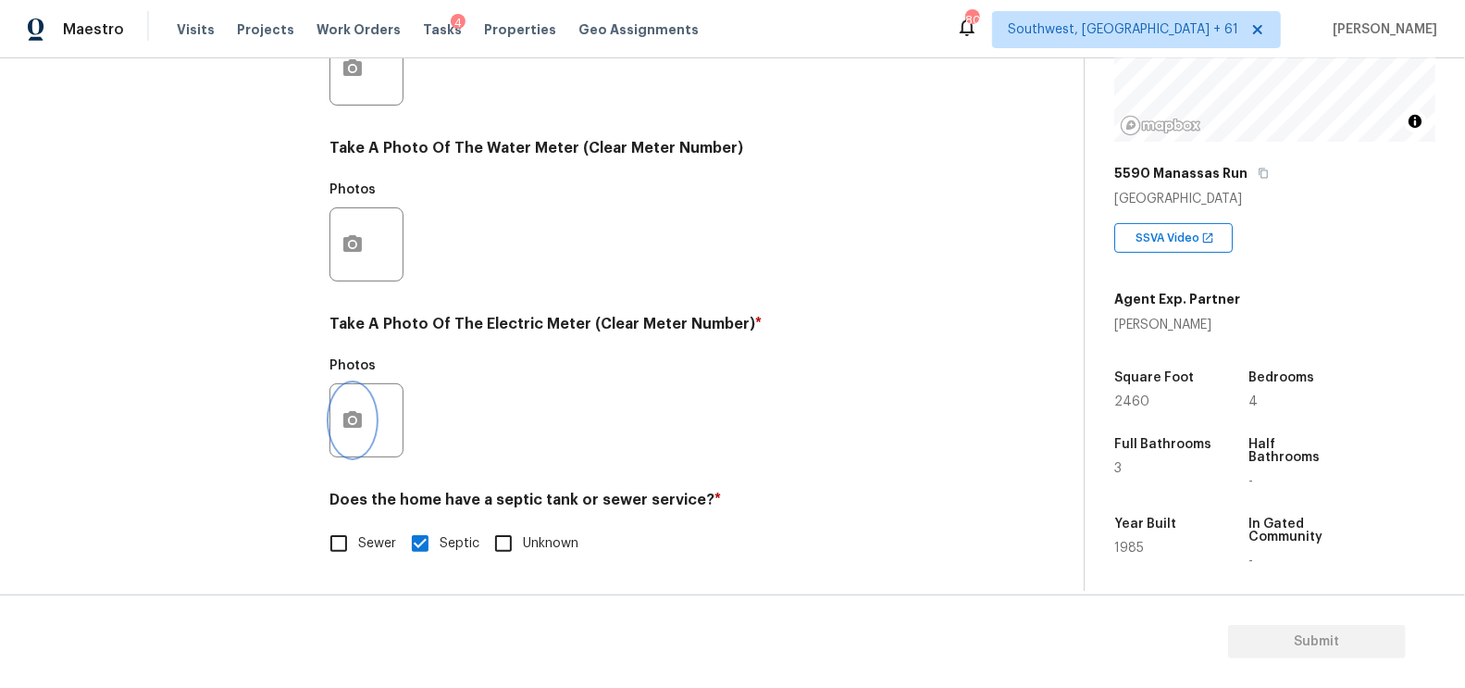
click at [366, 413] on button "button" at bounding box center [352, 420] width 44 height 72
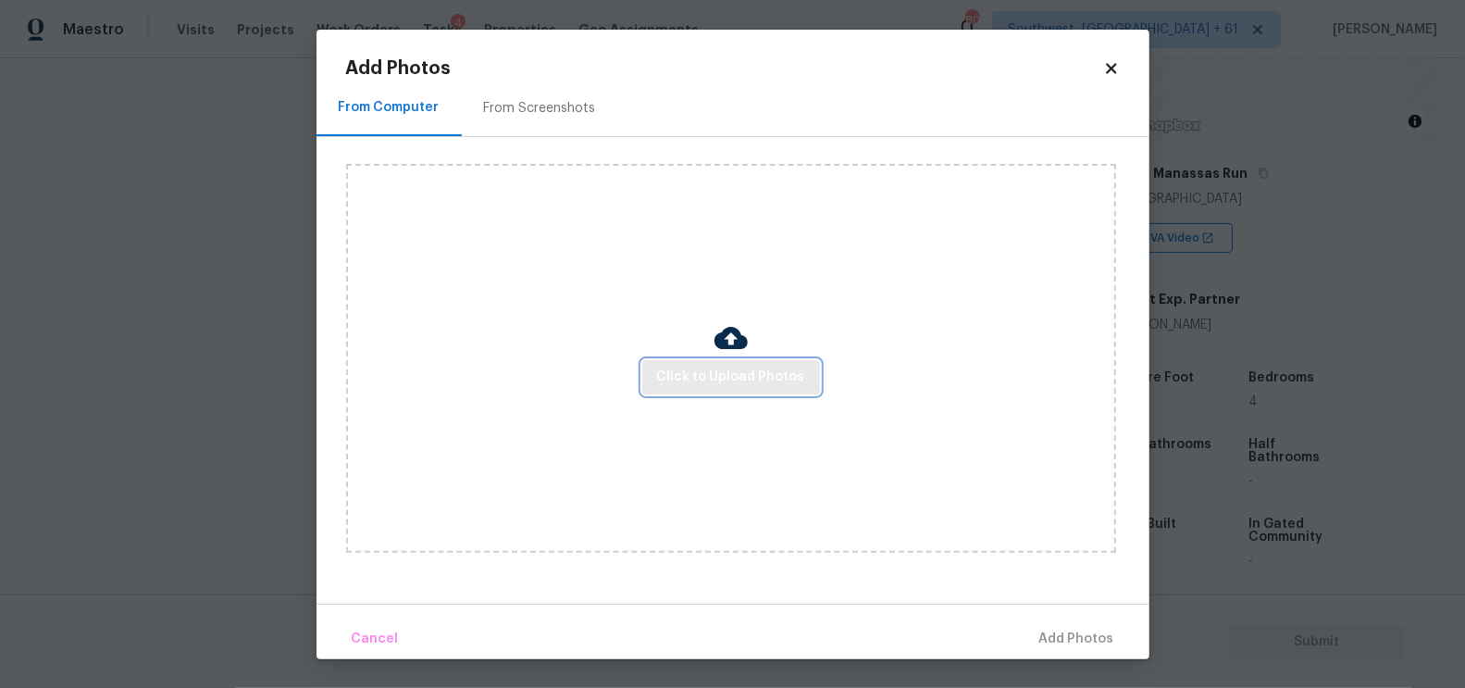
click at [748, 369] on span "Click to Upload Photos" at bounding box center [731, 377] width 148 height 23
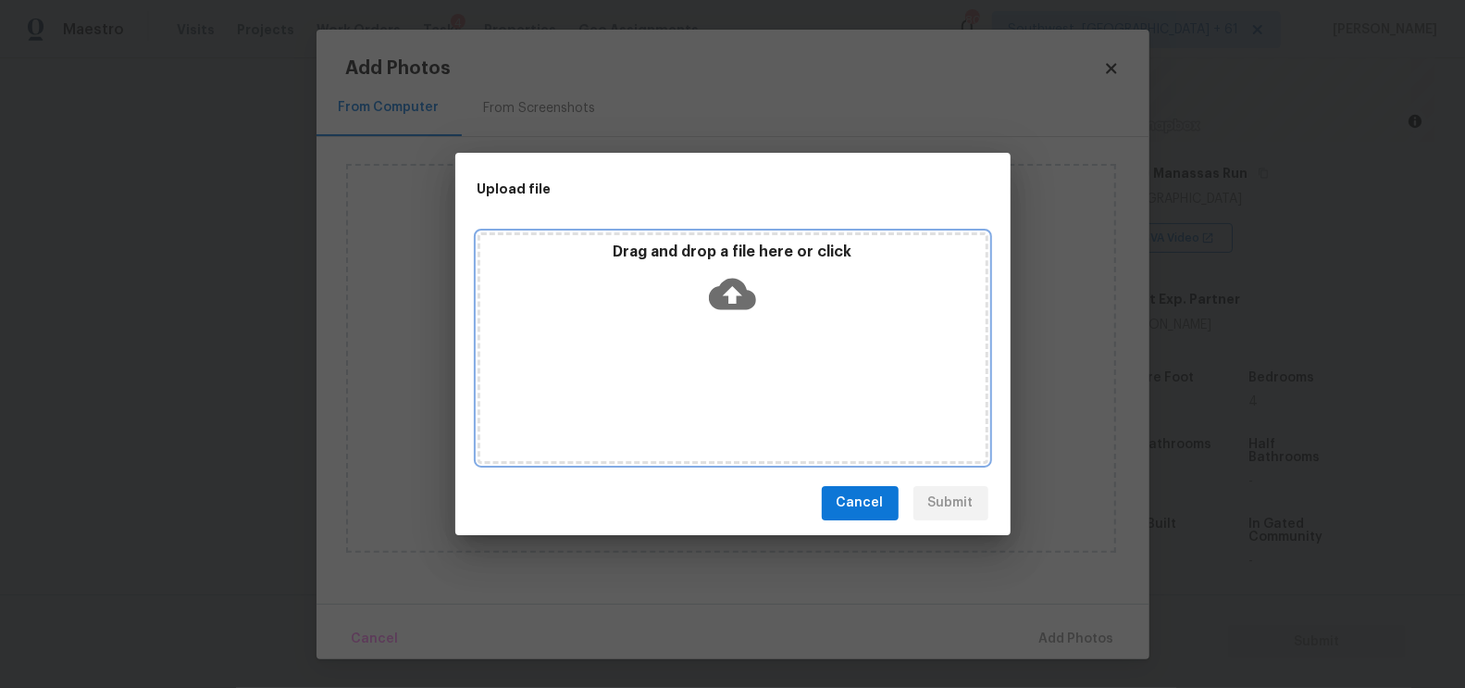
click at [746, 309] on icon at bounding box center [732, 293] width 47 height 47
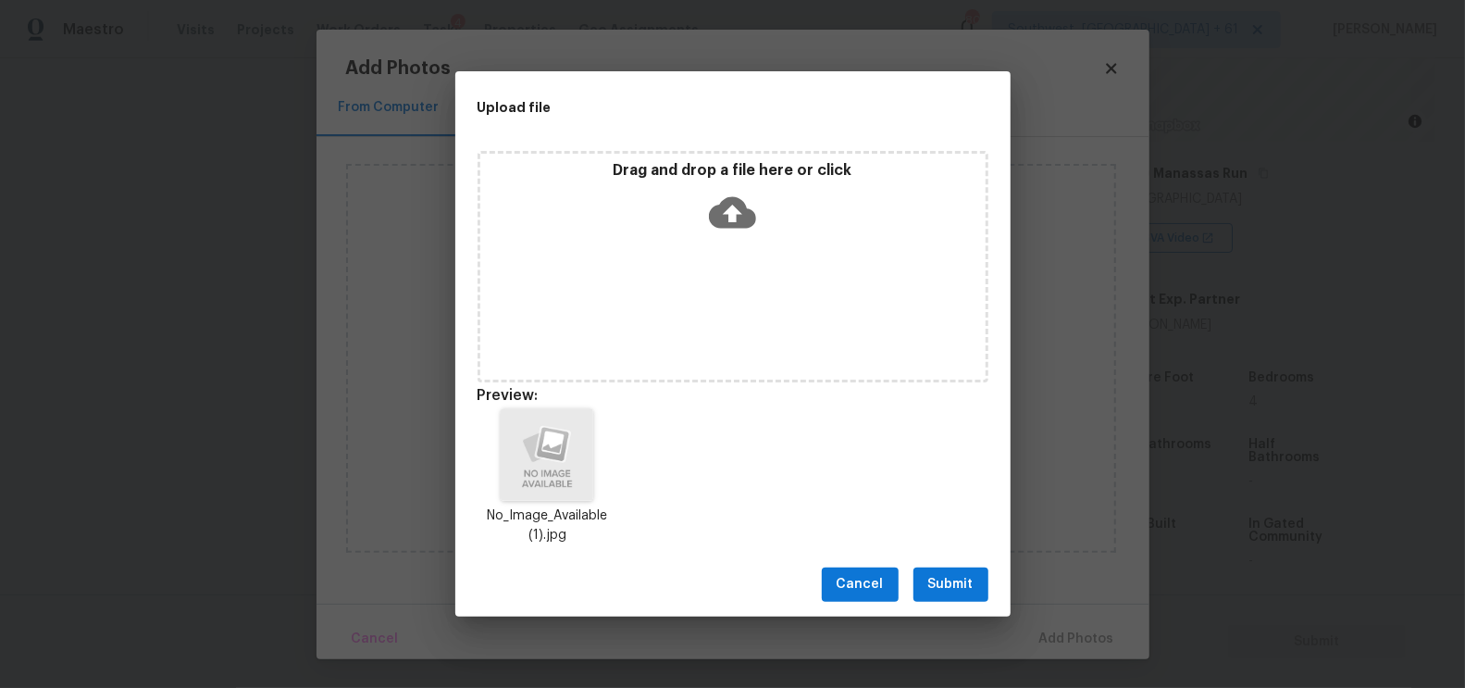
click at [977, 583] on button "Submit" at bounding box center [950, 584] width 75 height 34
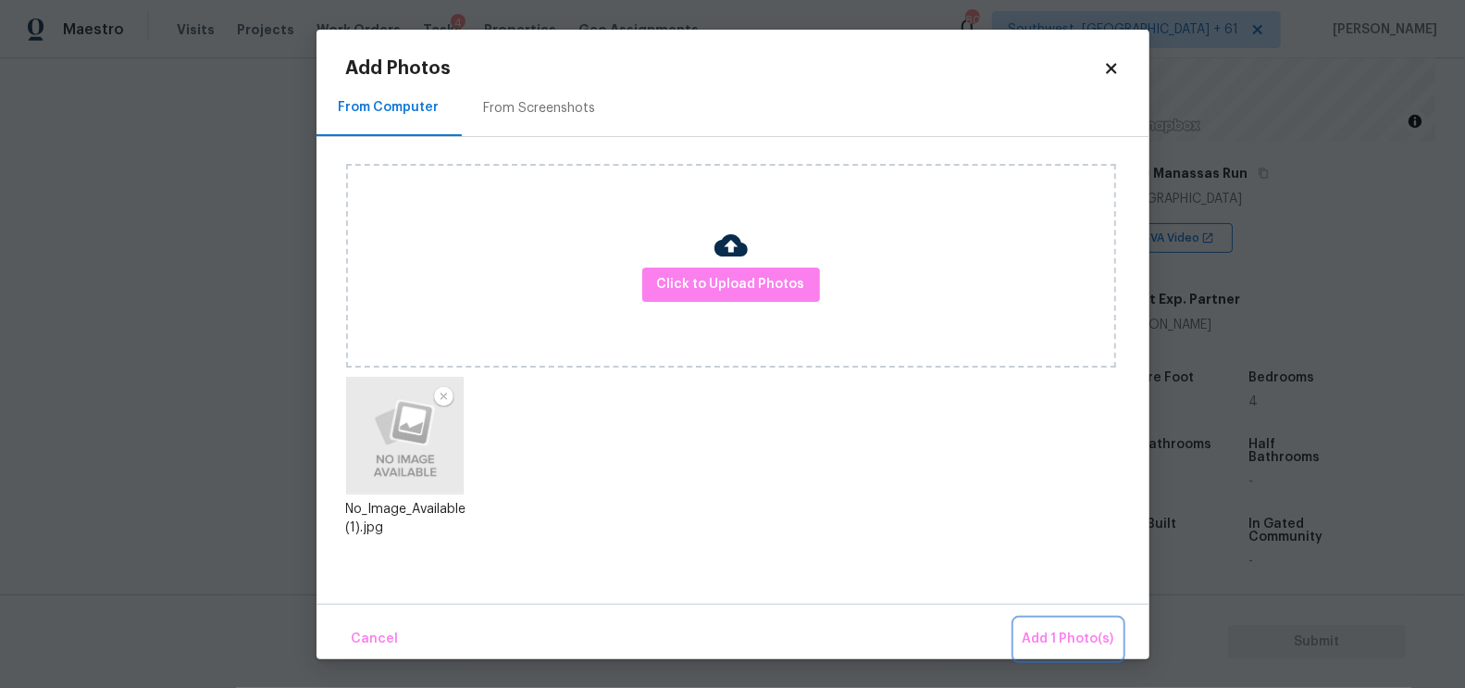
click at [1094, 652] on button "Add 1 Photo(s)" at bounding box center [1068, 639] width 106 height 40
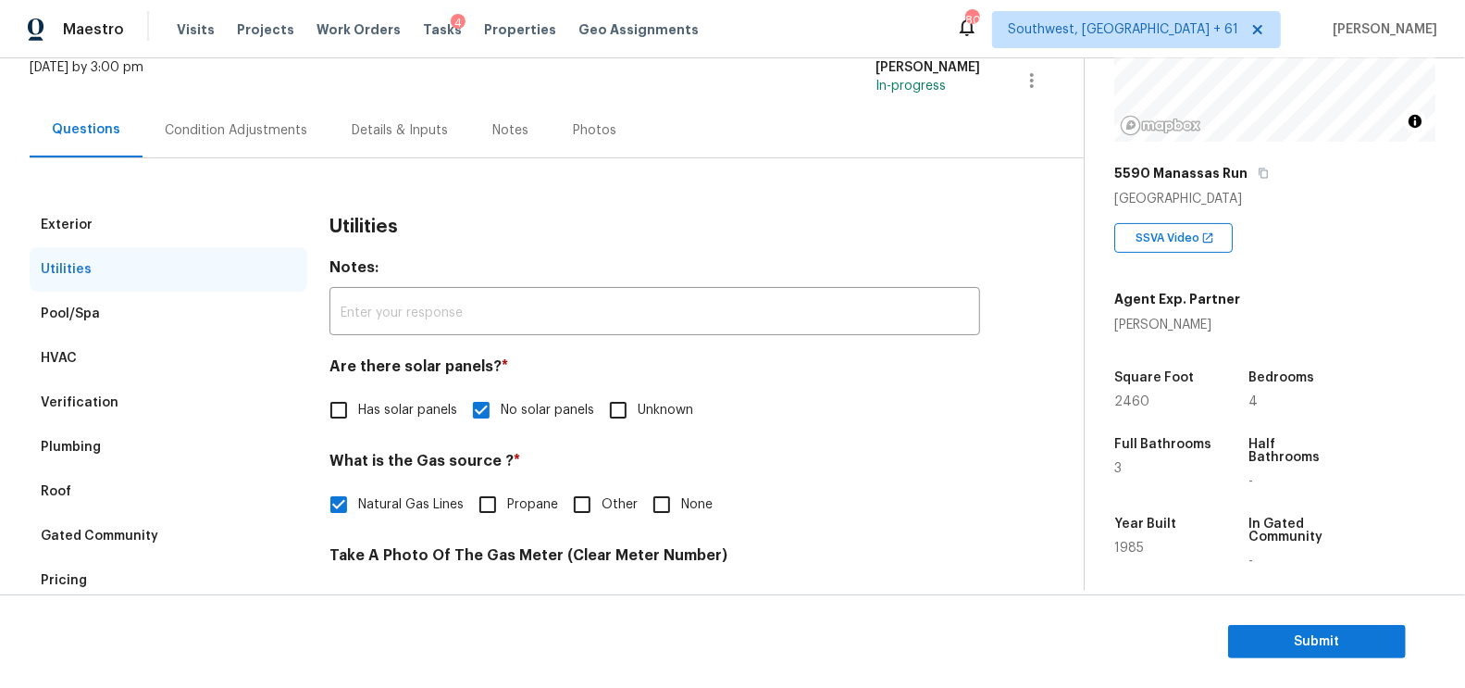
click at [125, 389] on div "Verification" at bounding box center [169, 402] width 278 height 44
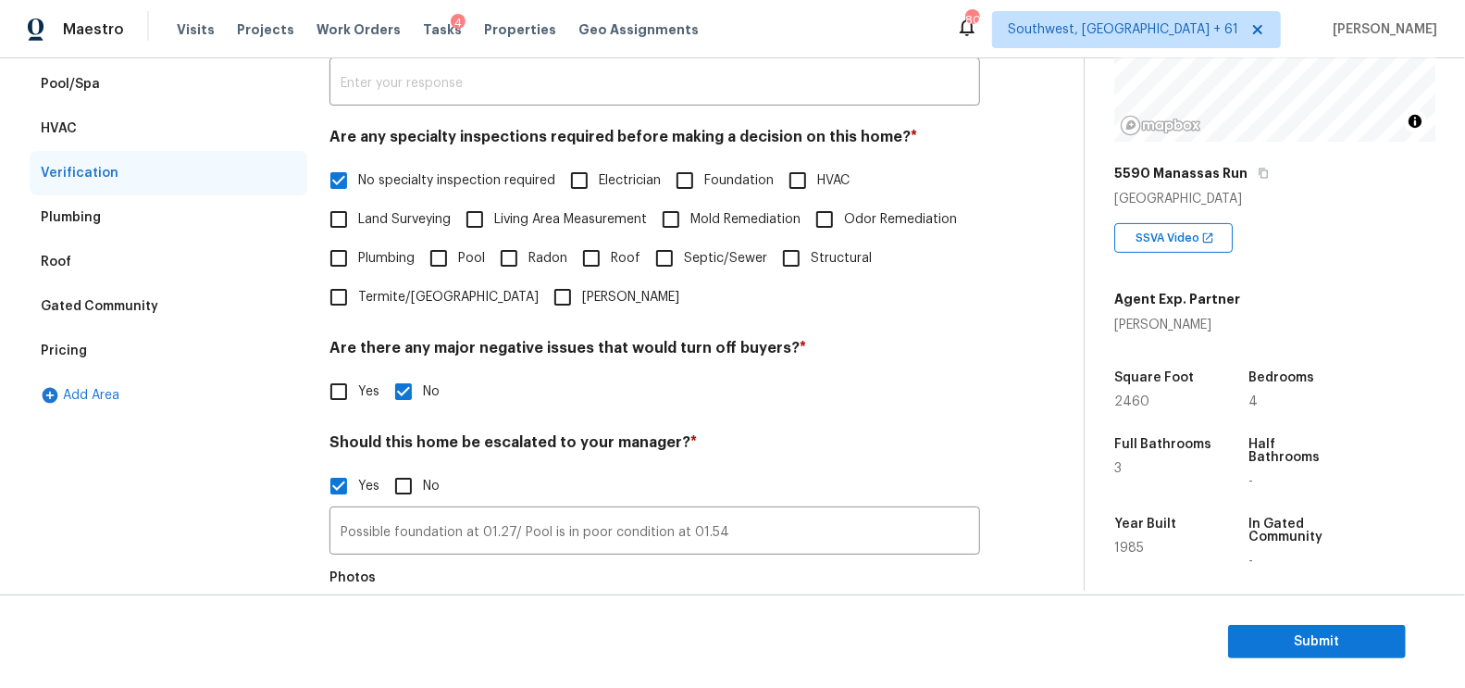
scroll to position [426, 0]
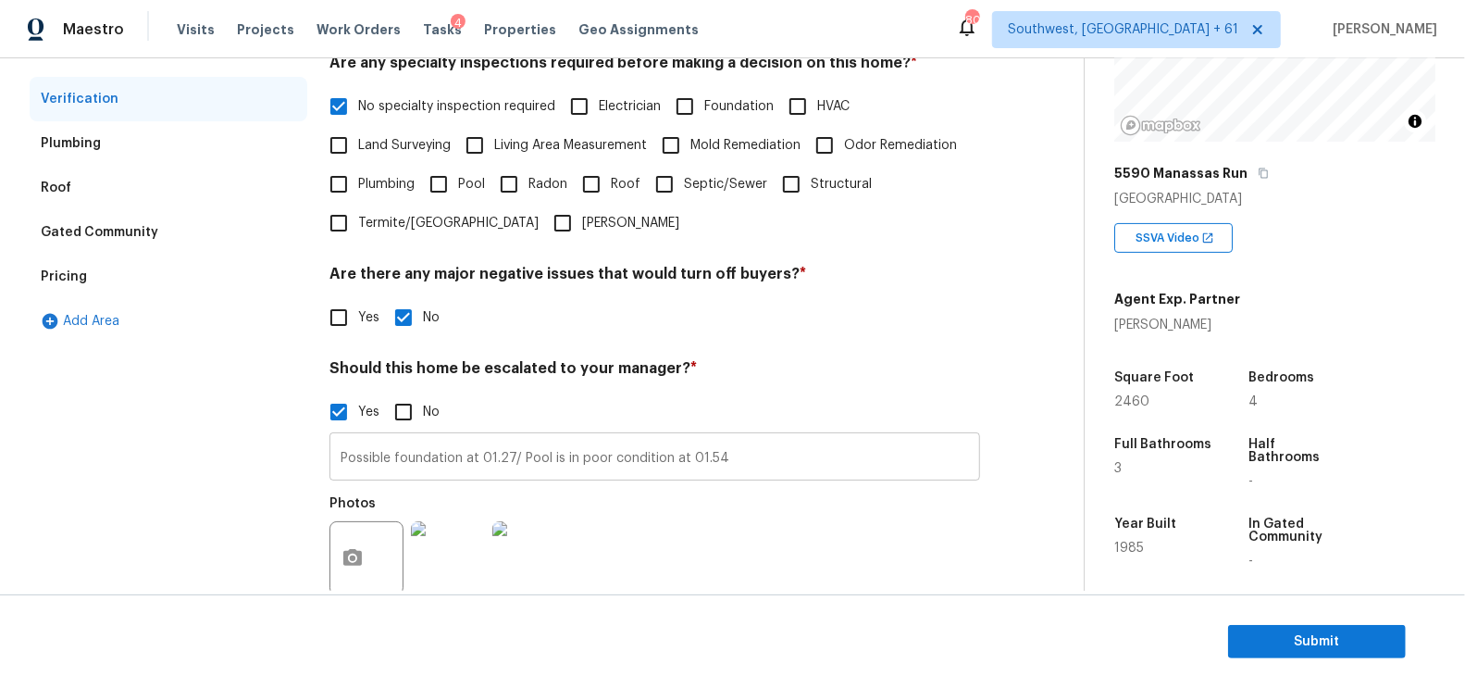
click at [475, 449] on input "Possible foundation at 01.27/ Pool is in poor condition at 01.54" at bounding box center [654, 458] width 651 height 43
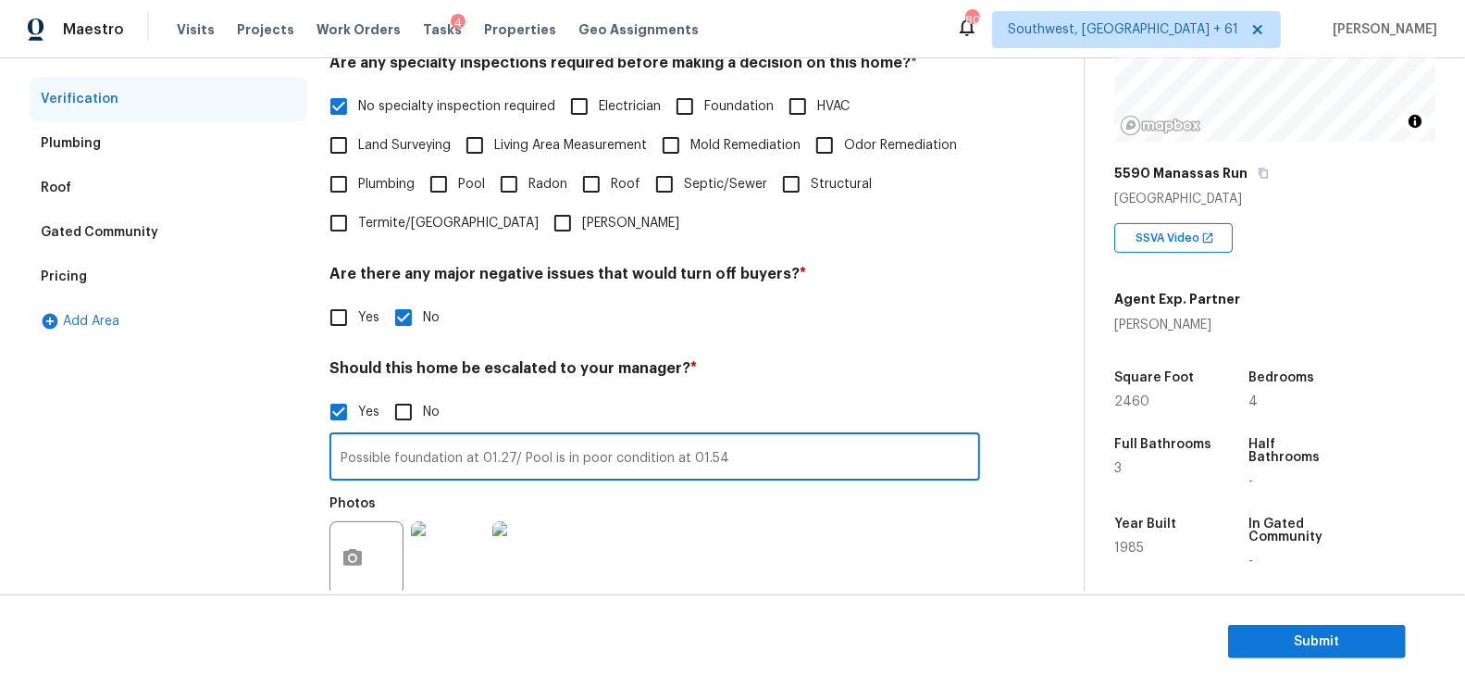
click at [475, 449] on input "Possible foundation at 01.27/ Pool is in poor condition at 01.54" at bounding box center [654, 458] width 651 height 43
click at [181, 282] on div "Pricing" at bounding box center [169, 277] width 278 height 44
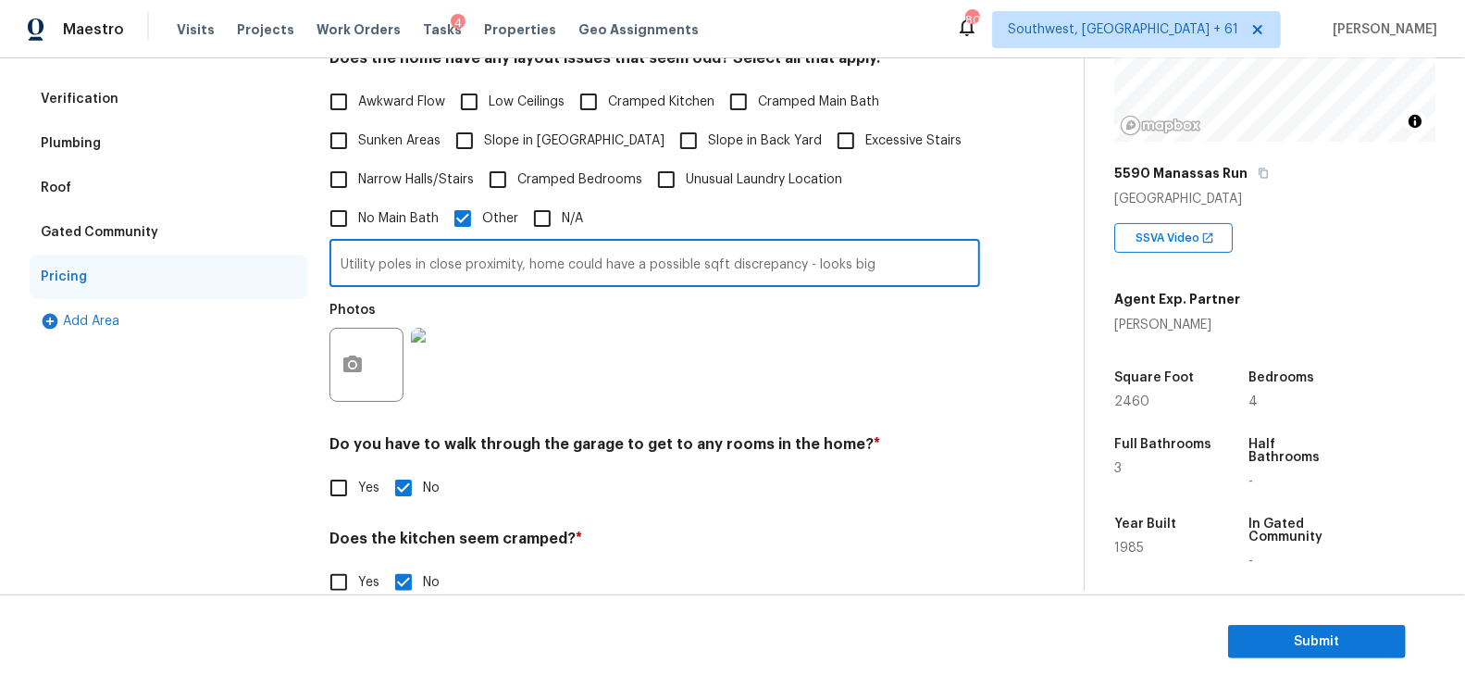
click at [531, 253] on input "Utility poles in close proximity, home could have a possible sqft discrepancy -…" at bounding box center [654, 264] width 651 height 43
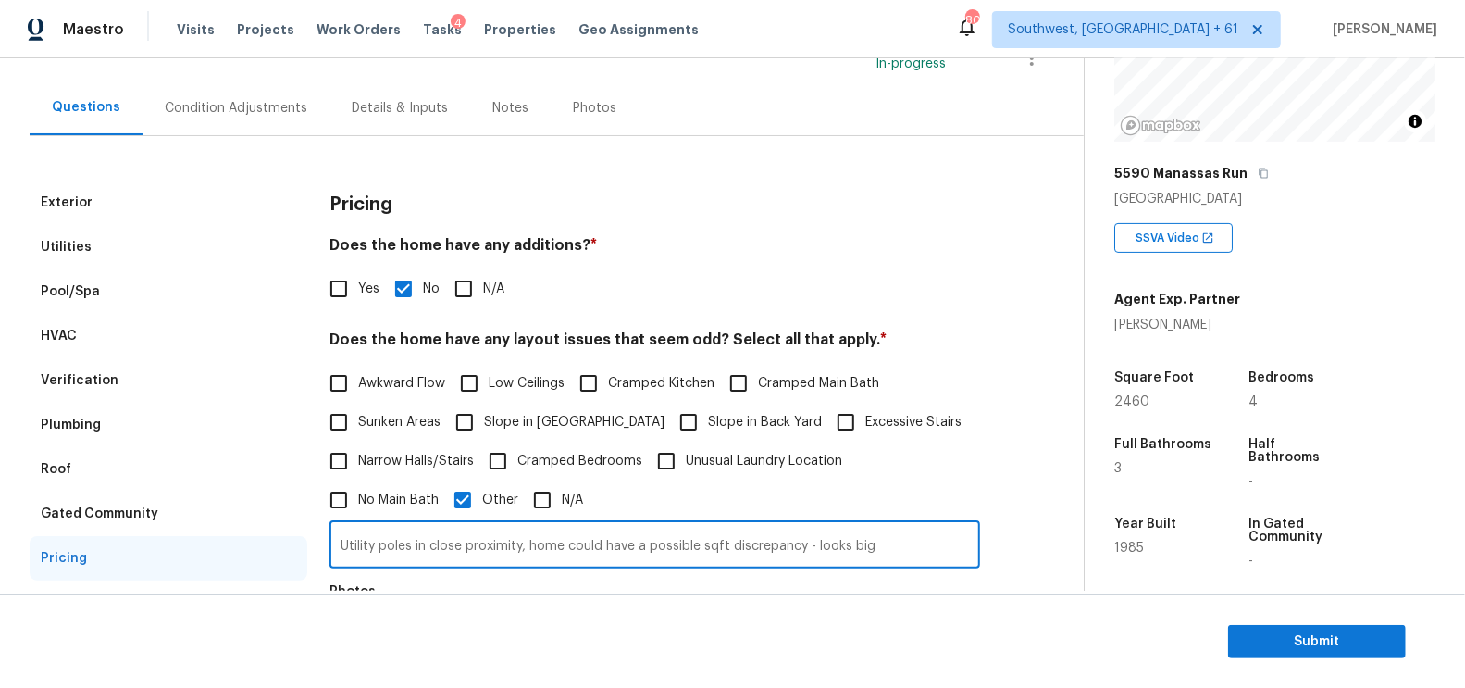
scroll to position [91, 0]
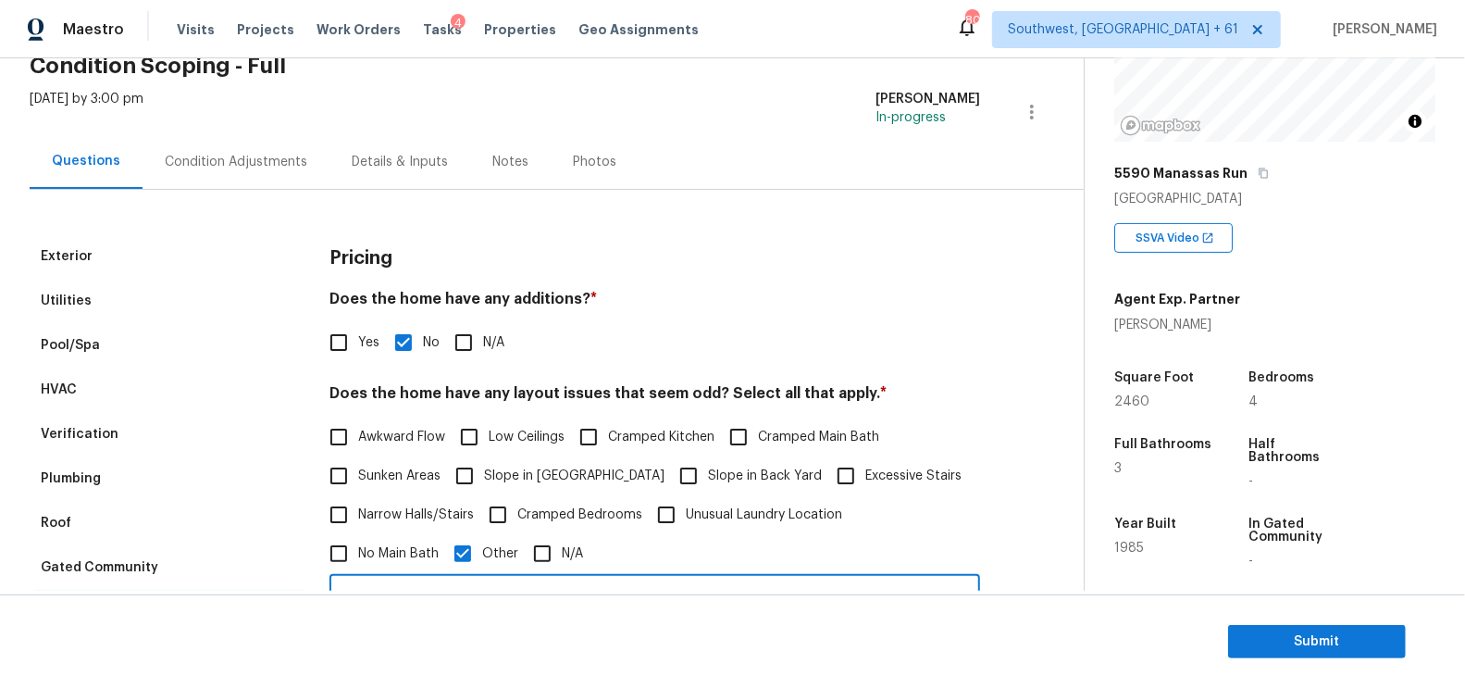
click at [272, 182] on div "Condition Adjustments" at bounding box center [236, 161] width 187 height 55
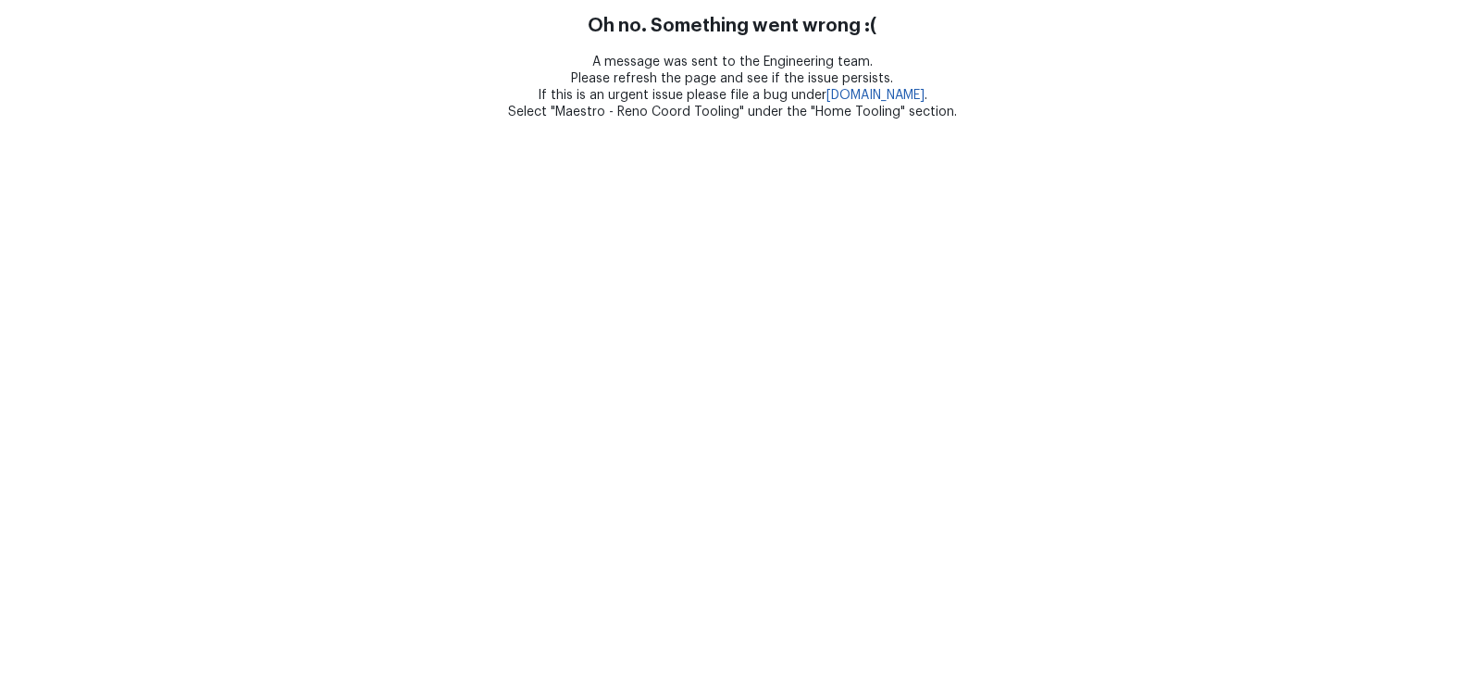
click at [121, 120] on html "Oh no. Something went wrong :( A message was sent to the Engineering team. Plea…" at bounding box center [732, 60] width 1465 height 120
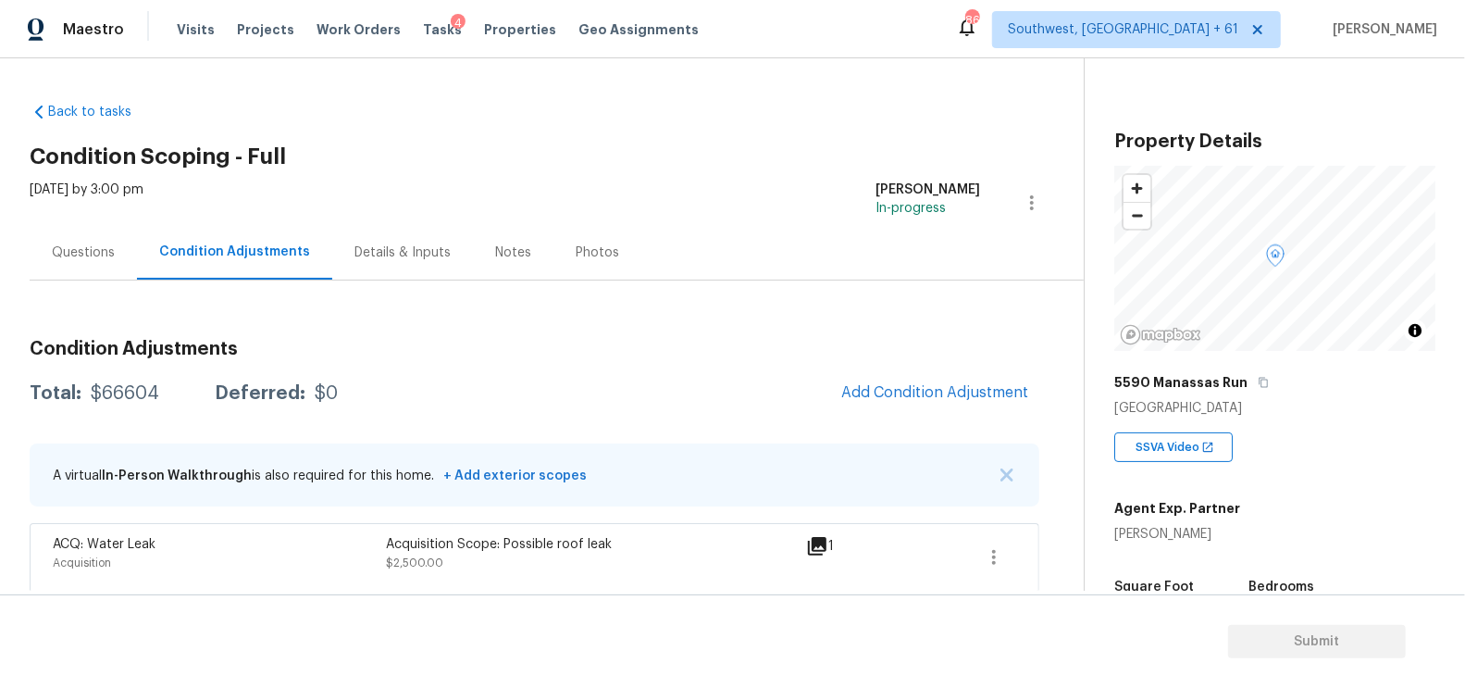
click at [144, 404] on div "Total: $66604 Deferred: $0 Add Condition Adjustment" at bounding box center [535, 393] width 1010 height 41
copy div "$66604"
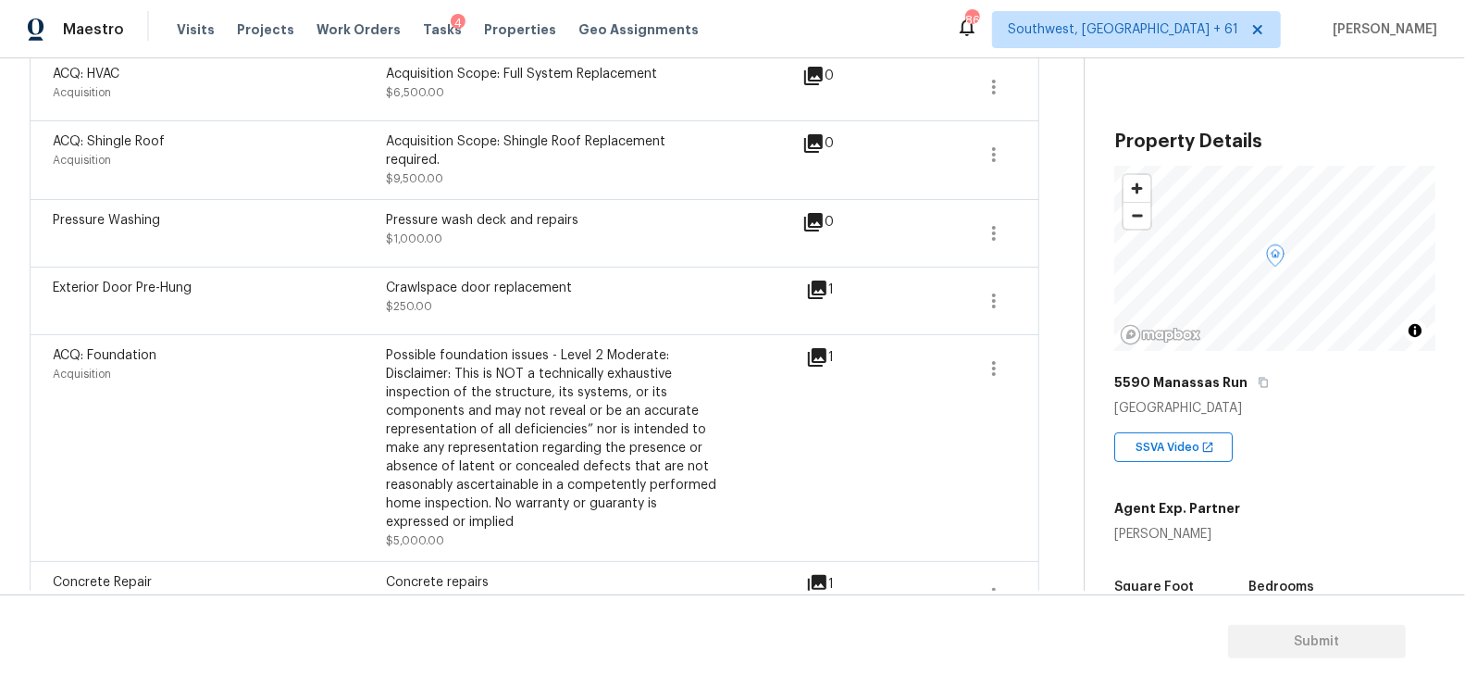
scroll to position [2477, 0]
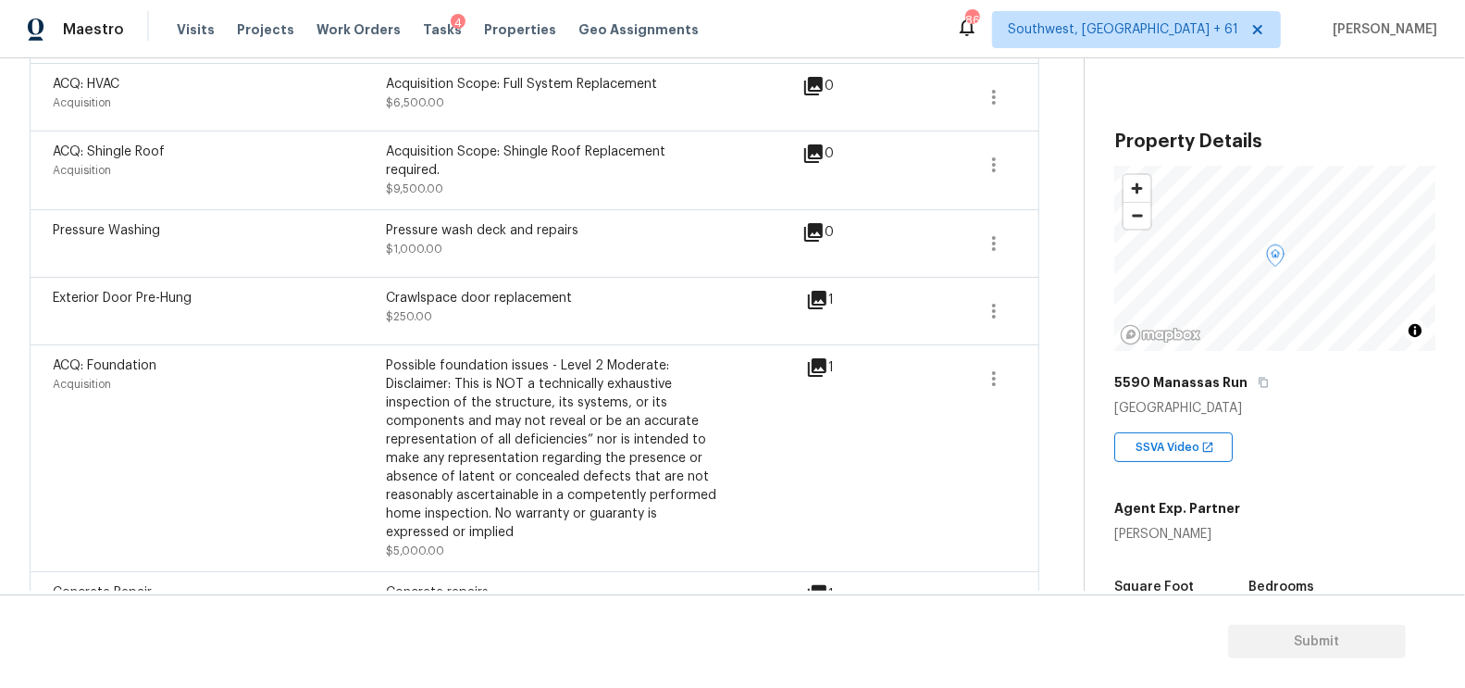
click at [813, 358] on icon at bounding box center [817, 367] width 19 height 19
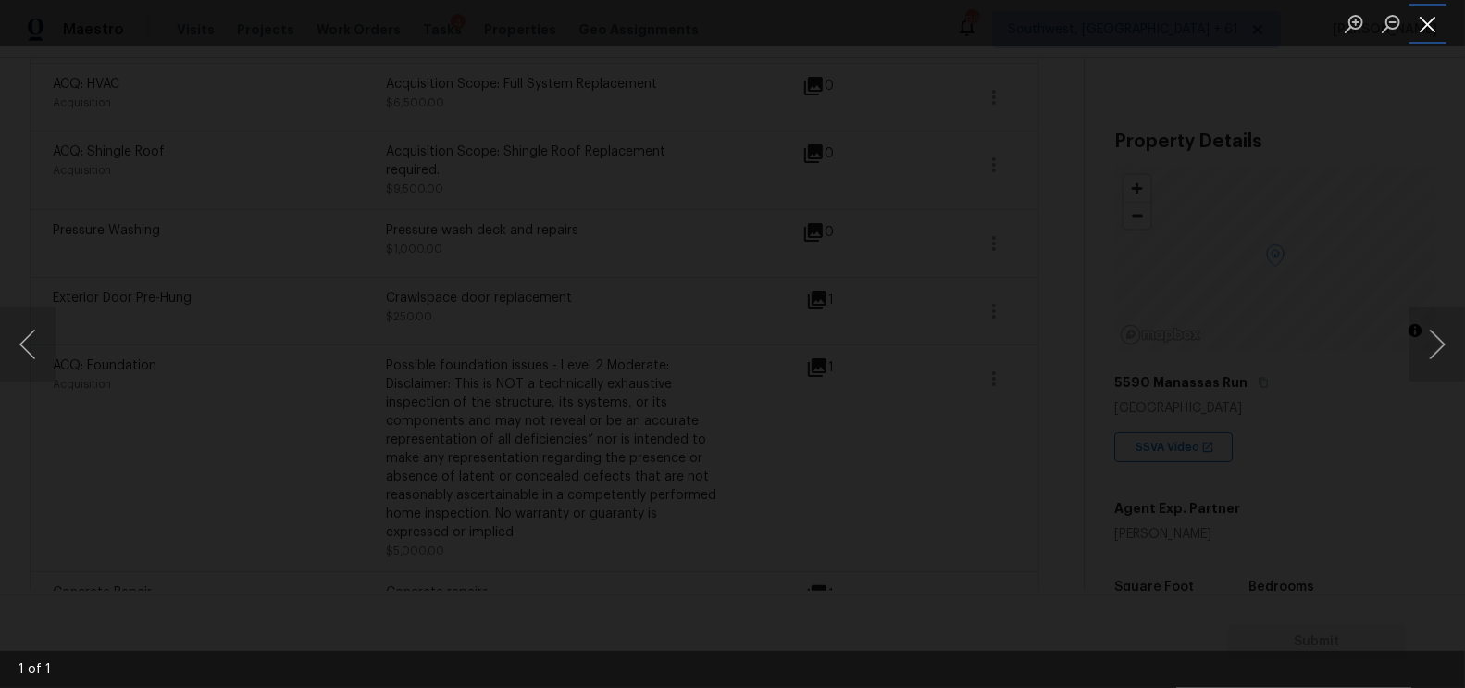
click at [1437, 17] on button "Close lightbox" at bounding box center [1427, 23] width 37 height 32
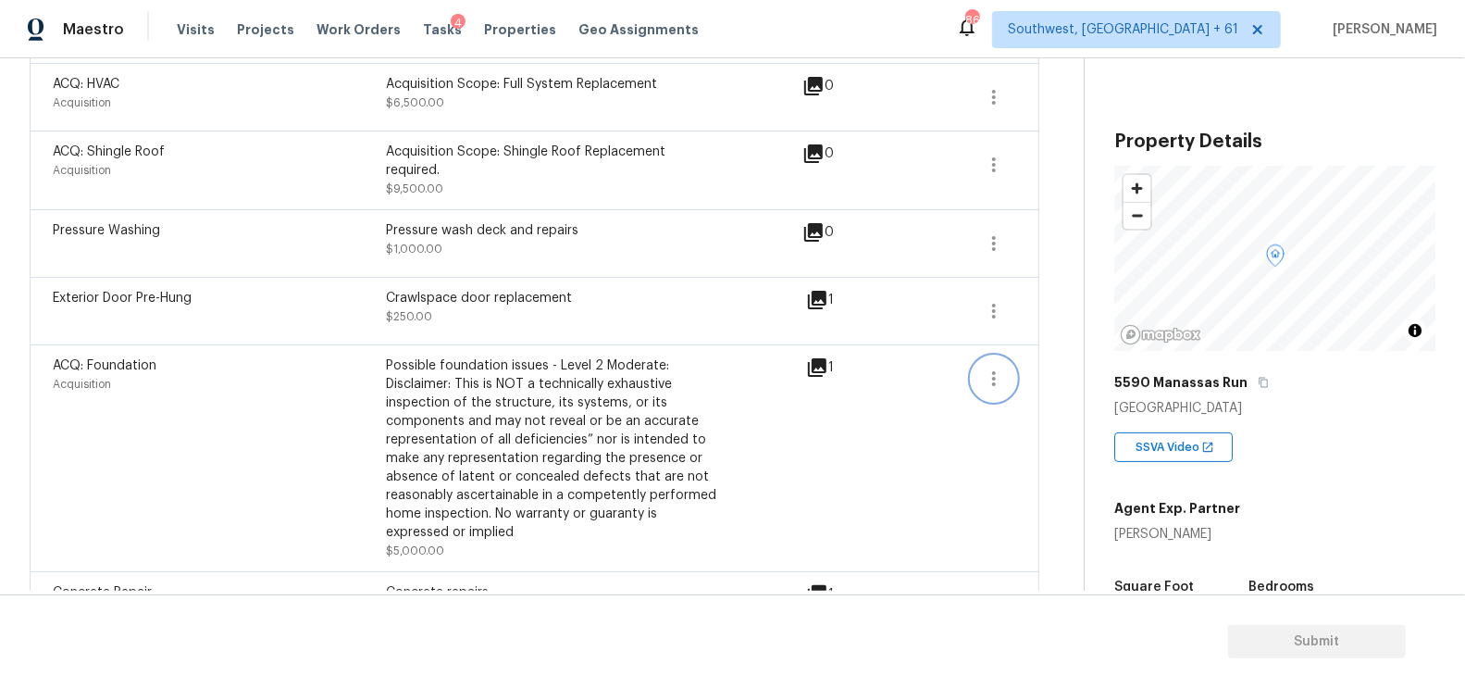
click at [986, 367] on icon "button" at bounding box center [994, 378] width 22 height 22
click at [1056, 337] on div "Edit" at bounding box center [1100, 334] width 144 height 19
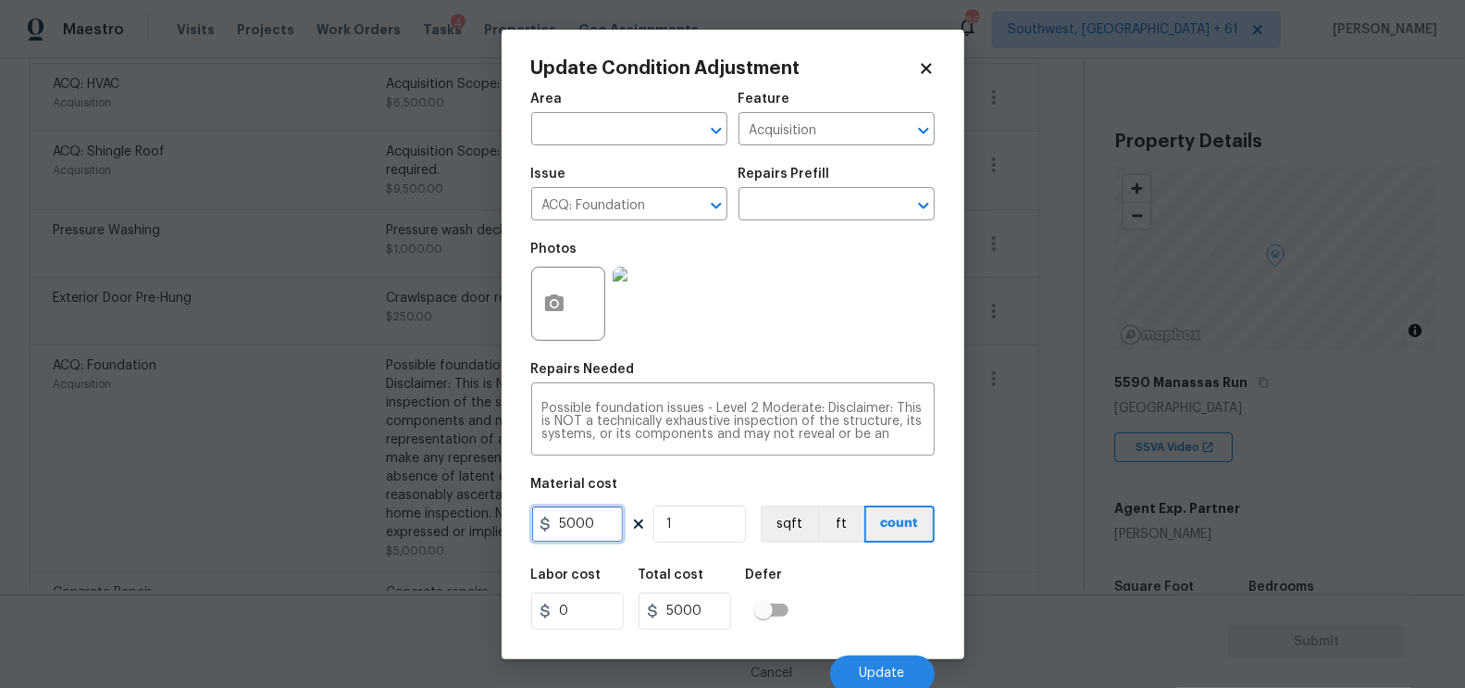
click at [587, 530] on input "5000" at bounding box center [577, 523] width 93 height 37
type input "0"
click at [710, 599] on input "5000" at bounding box center [685, 610] width 93 height 37
type input "0"
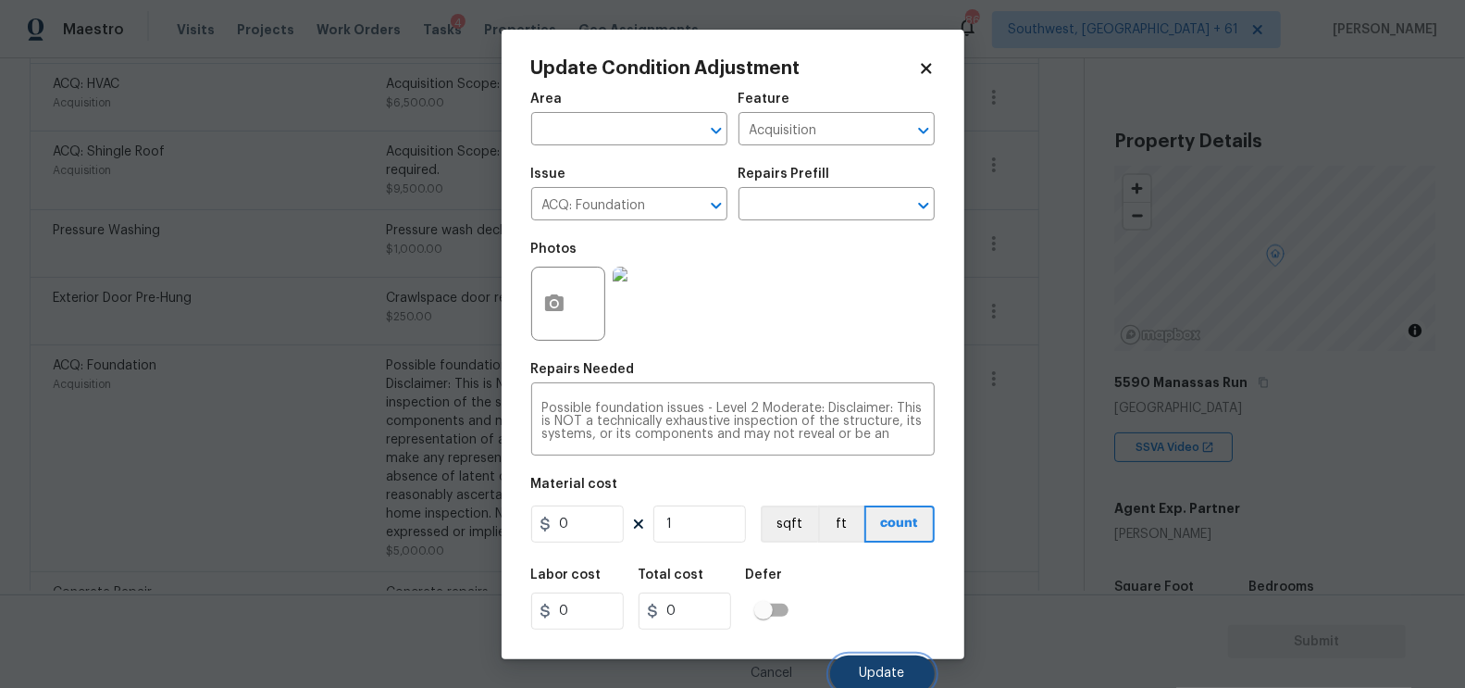
click at [896, 677] on span "Update" at bounding box center [882, 673] width 45 height 14
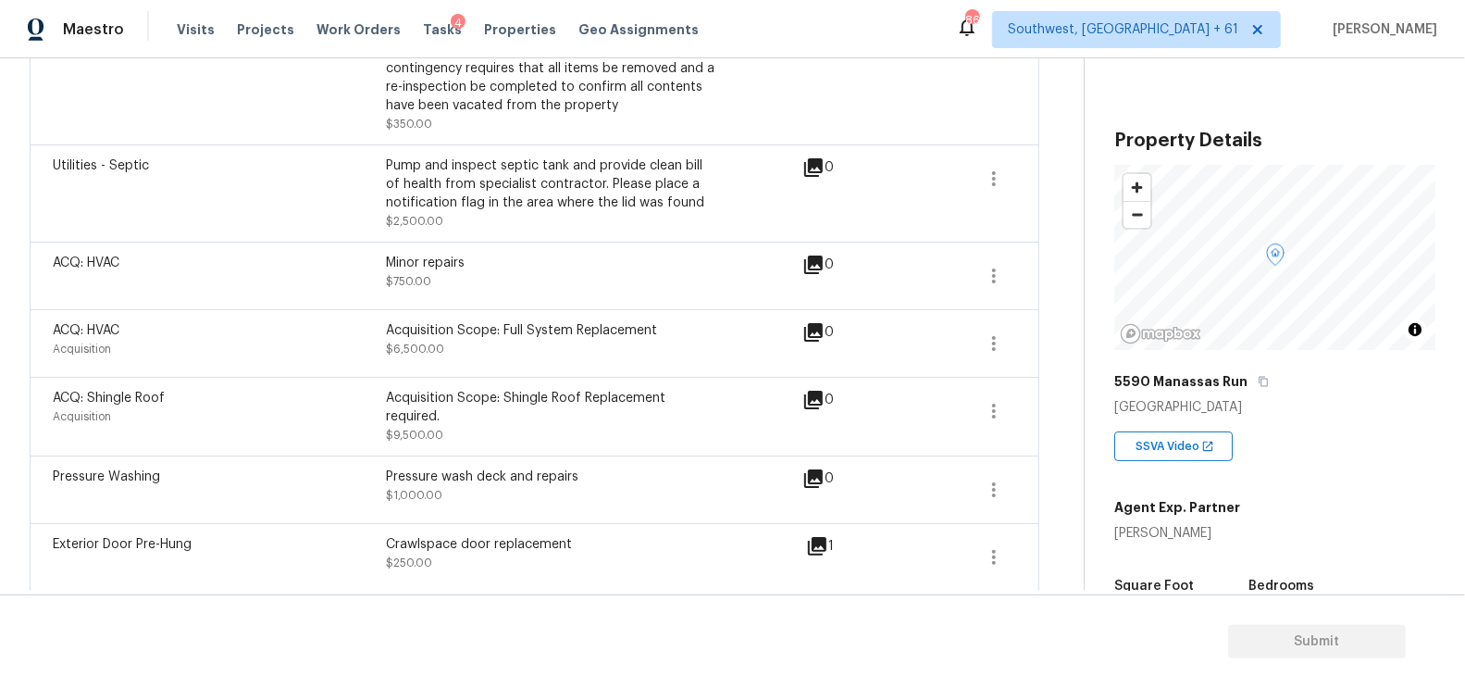
scroll to position [2227, 0]
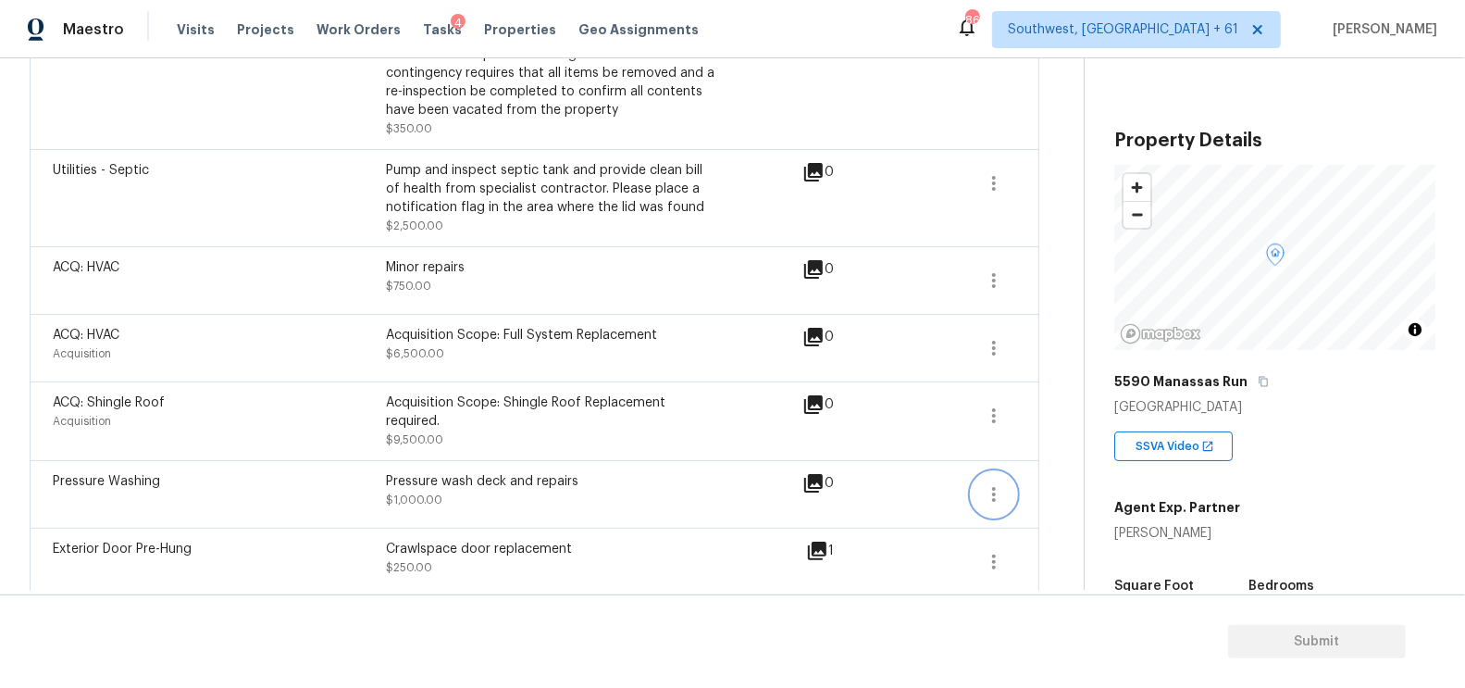
click at [1014, 472] on button "button" at bounding box center [994, 494] width 44 height 44
click at [1057, 451] on div "Edit" at bounding box center [1100, 450] width 144 height 19
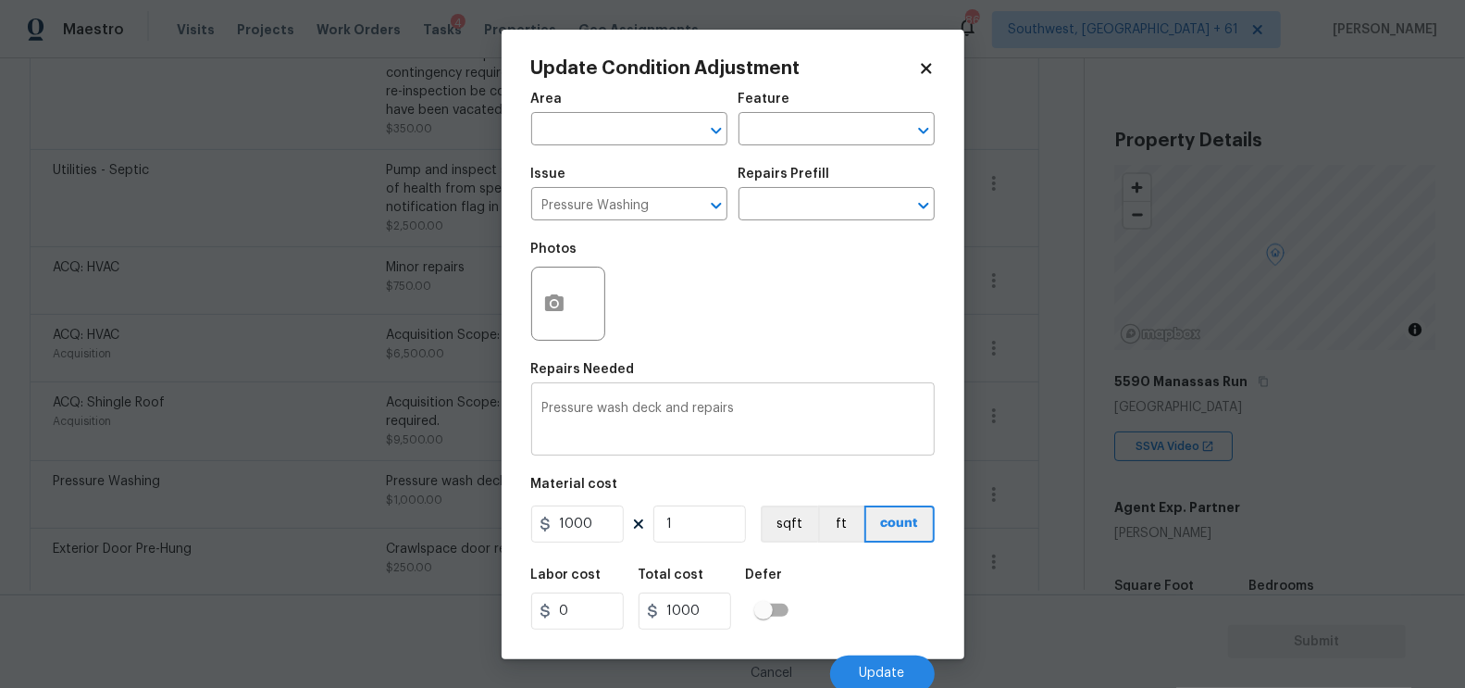
click at [582, 411] on textarea "Pressure wash deck and repairs" at bounding box center [732, 421] width 381 height 39
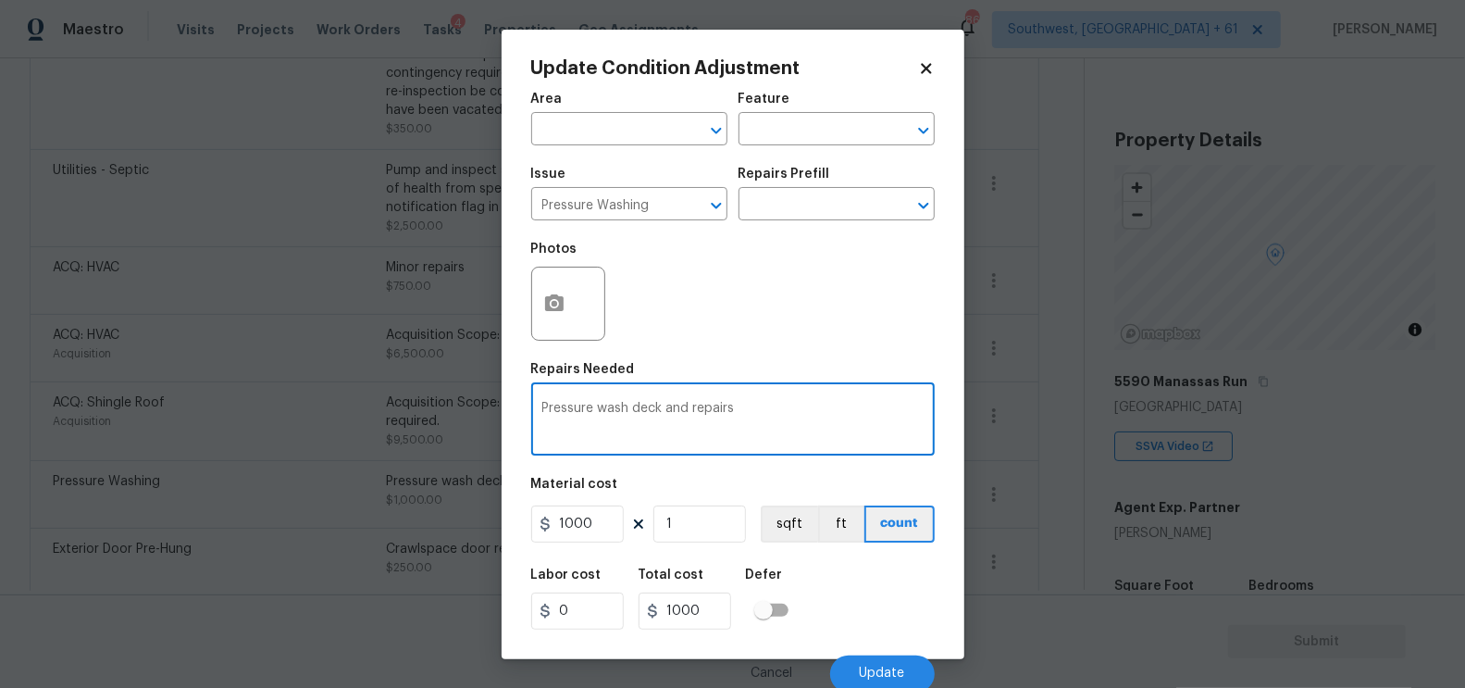
click at [582, 411] on textarea "Pressure wash deck and repairs" at bounding box center [732, 421] width 381 height 39
click at [603, 416] on textarea "paint wash deck and repairs" at bounding box center [732, 421] width 381 height 39
click at [590, 408] on textarea "paint wash deck and repairs" at bounding box center [732, 421] width 381 height 39
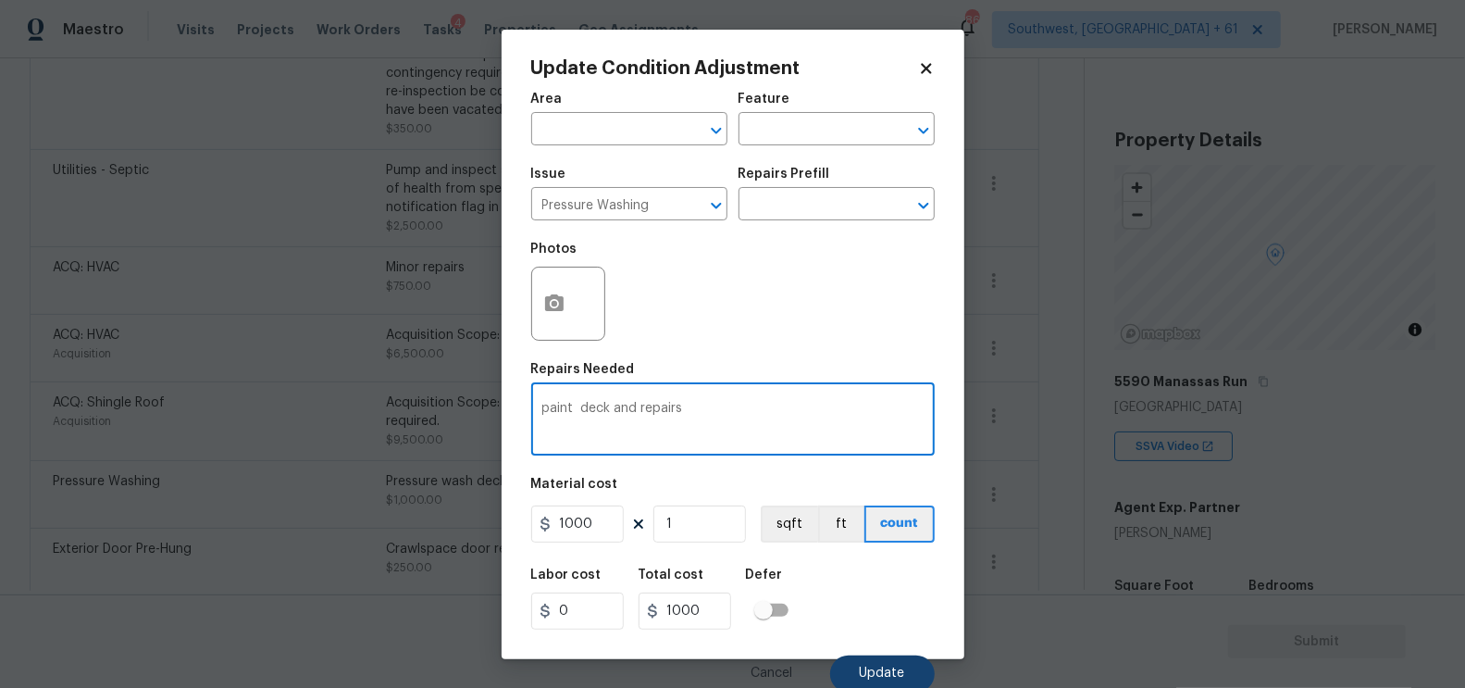
type textarea "paint deck and repairs"
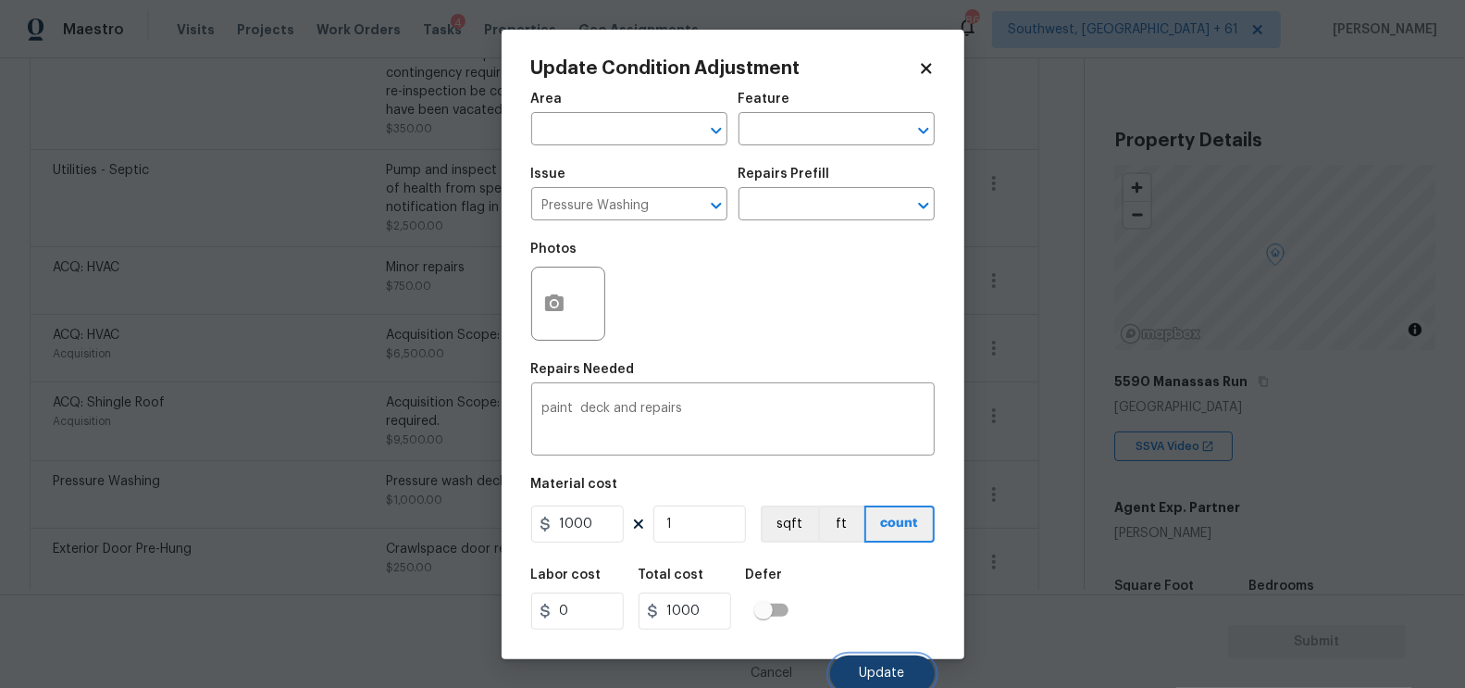
click at [869, 664] on button "Update" at bounding box center [882, 673] width 105 height 37
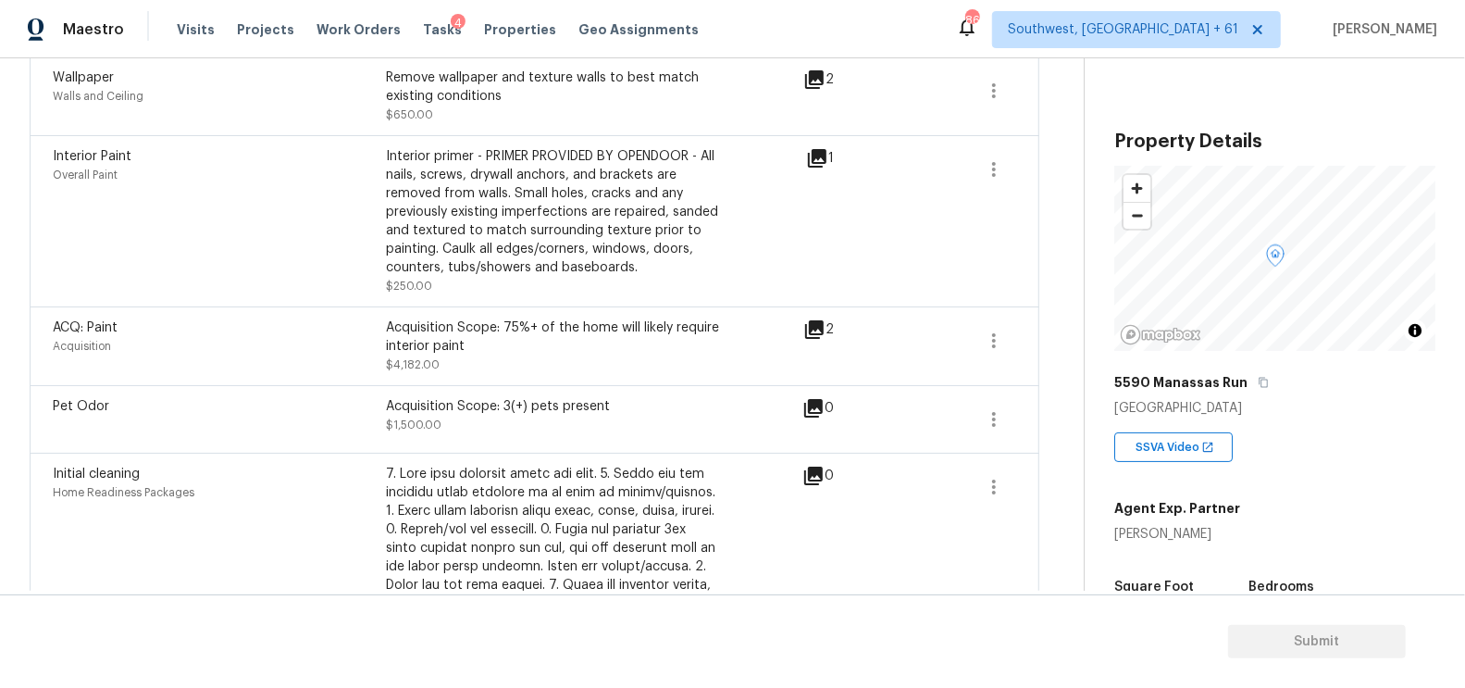
scroll to position [1213, 0]
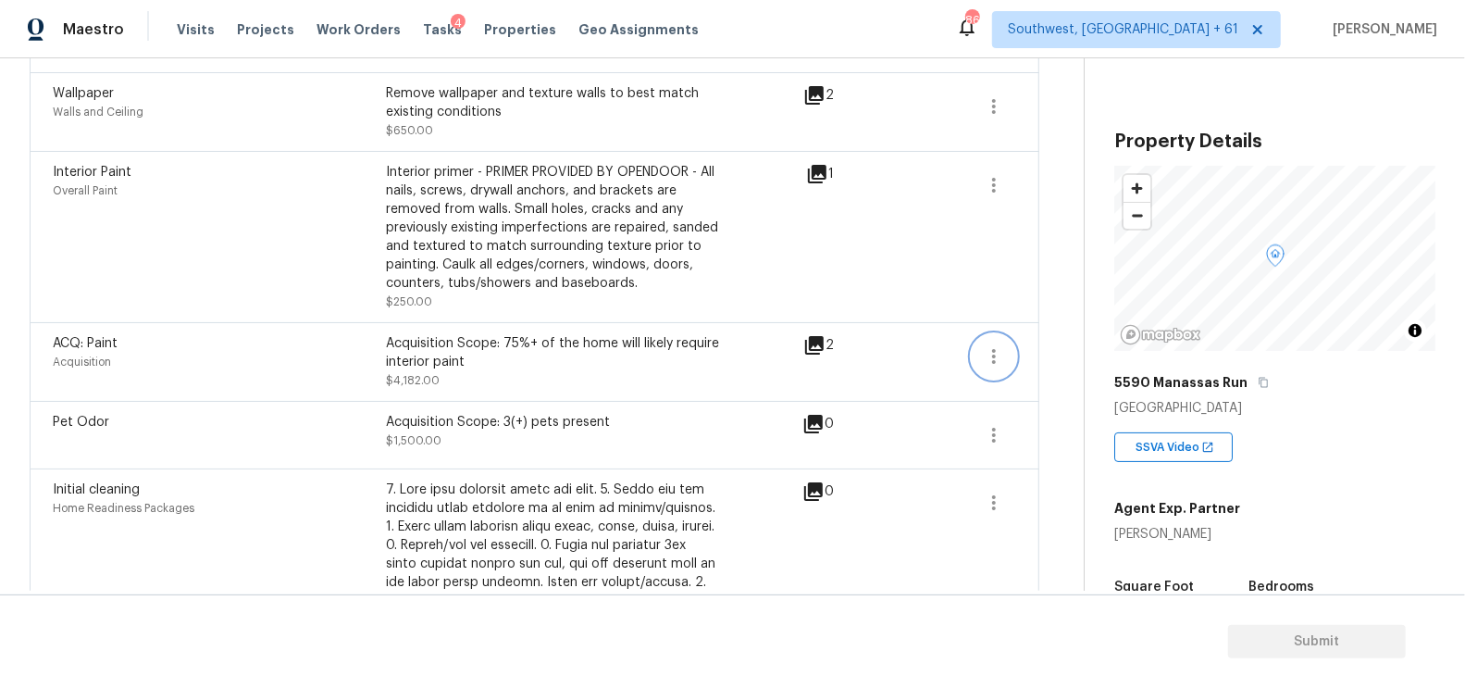
click at [996, 345] on icon "button" at bounding box center [994, 356] width 22 height 22
click at [1044, 311] on div "Edit" at bounding box center [1100, 313] width 144 height 19
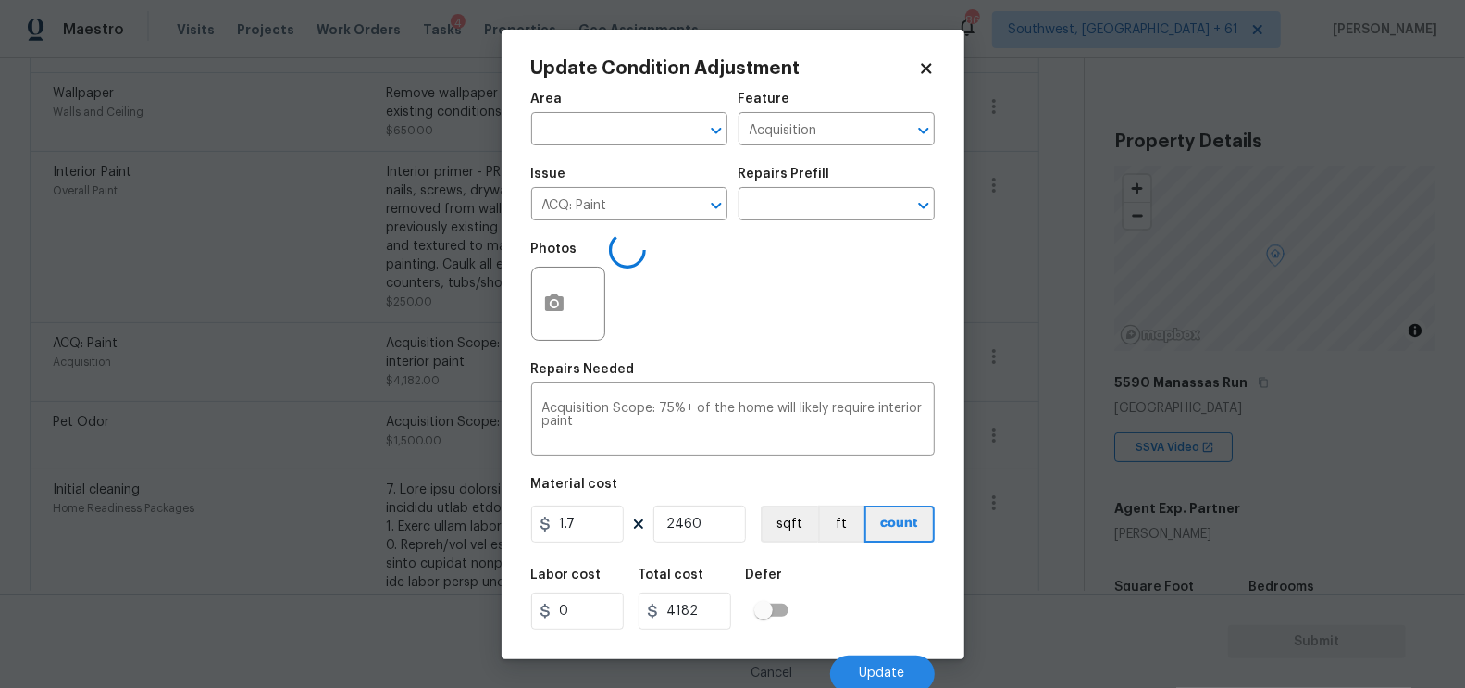
click at [1057, 428] on body "Maestro Visits Projects Work Orders Tasks 4 Properties Geo Assignments 862 Sout…" at bounding box center [732, 344] width 1465 height 688
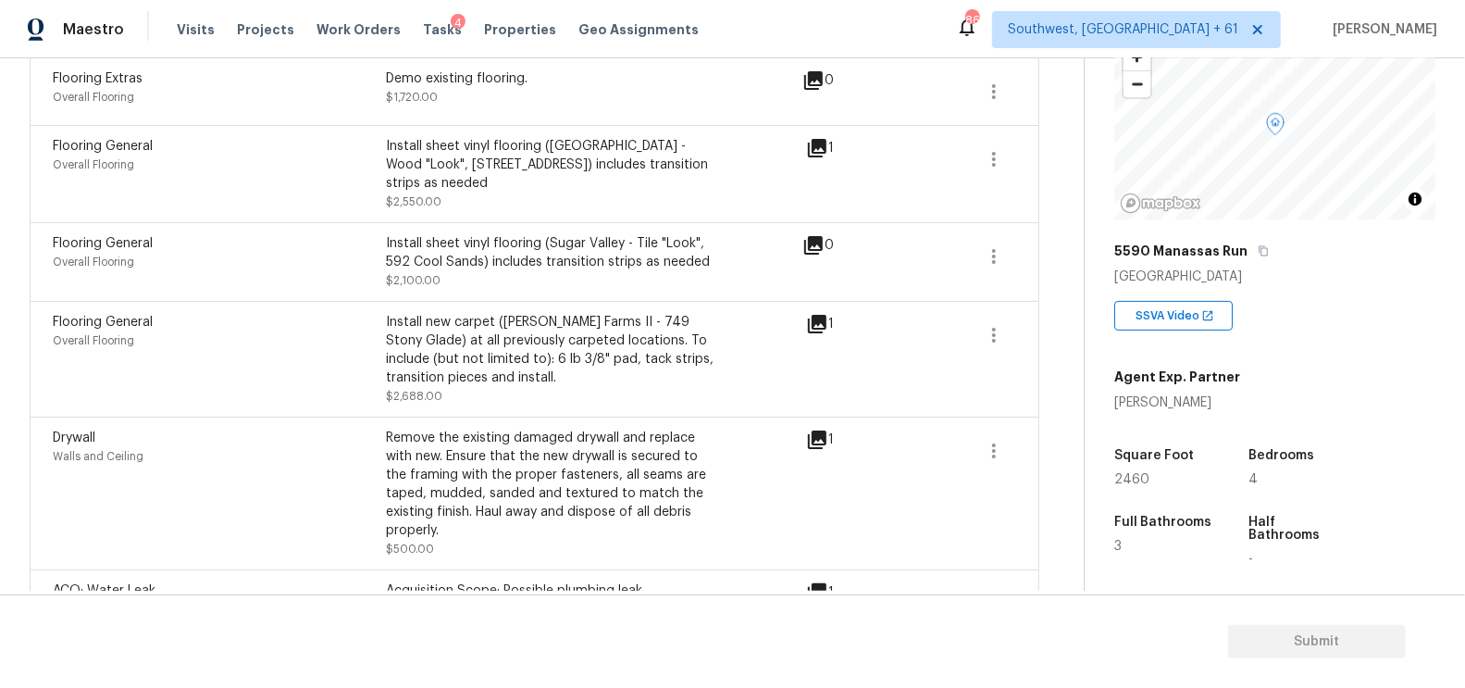
scroll to position [641, 0]
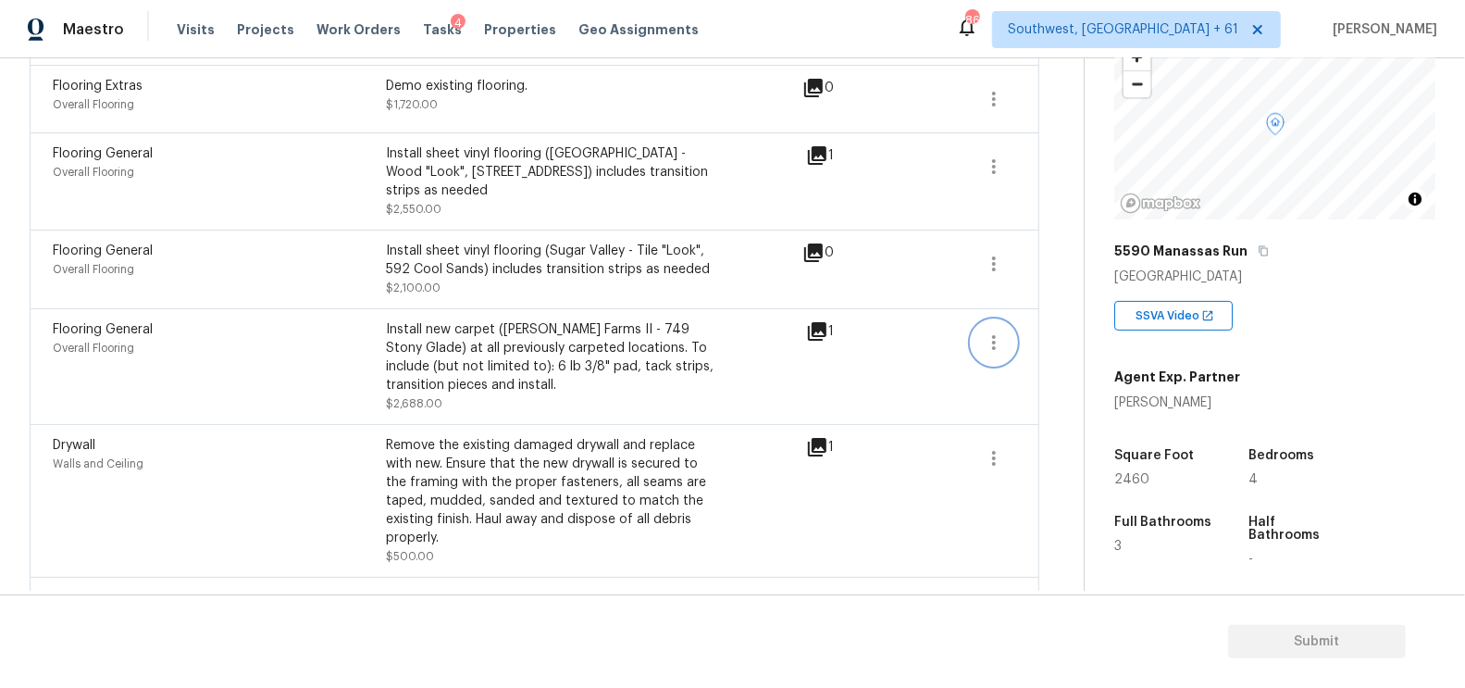
click at [1010, 320] on button "button" at bounding box center [994, 342] width 44 height 44
click at [1062, 317] on div "Edit" at bounding box center [1100, 318] width 144 height 19
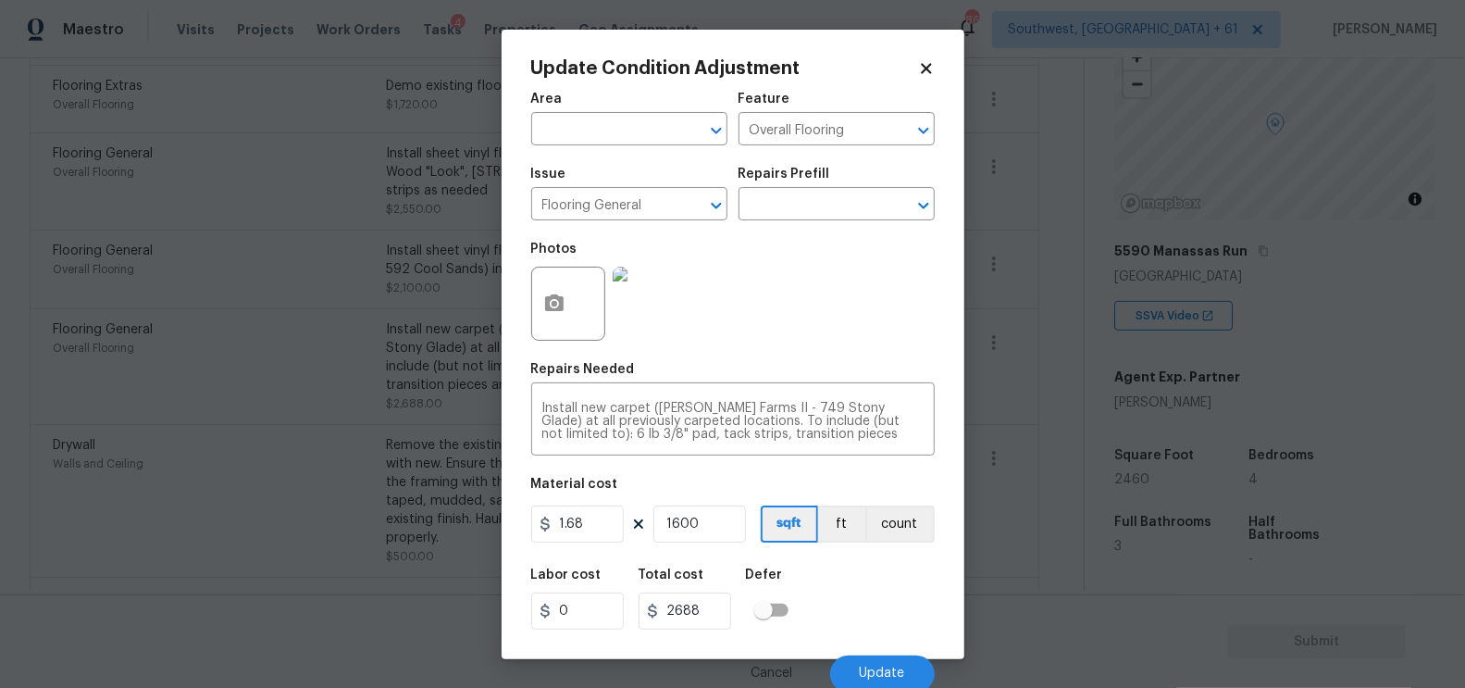
click at [1041, 404] on body "Maestro Visits Projects Work Orders Tasks 4 Properties Geo Assignments 862 Sout…" at bounding box center [732, 344] width 1465 height 688
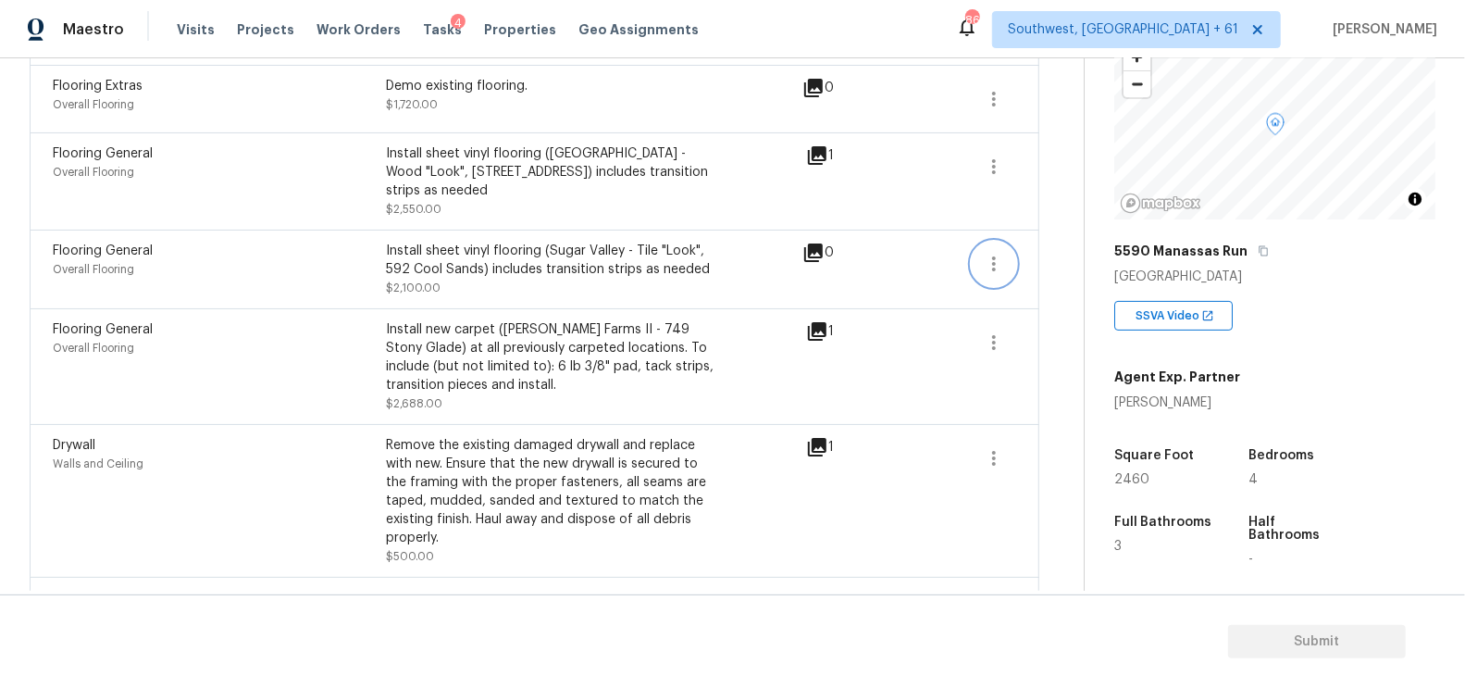
click at [992, 242] on button "button" at bounding box center [994, 264] width 44 height 44
click at [1060, 234] on div "Edit" at bounding box center [1100, 239] width 144 height 19
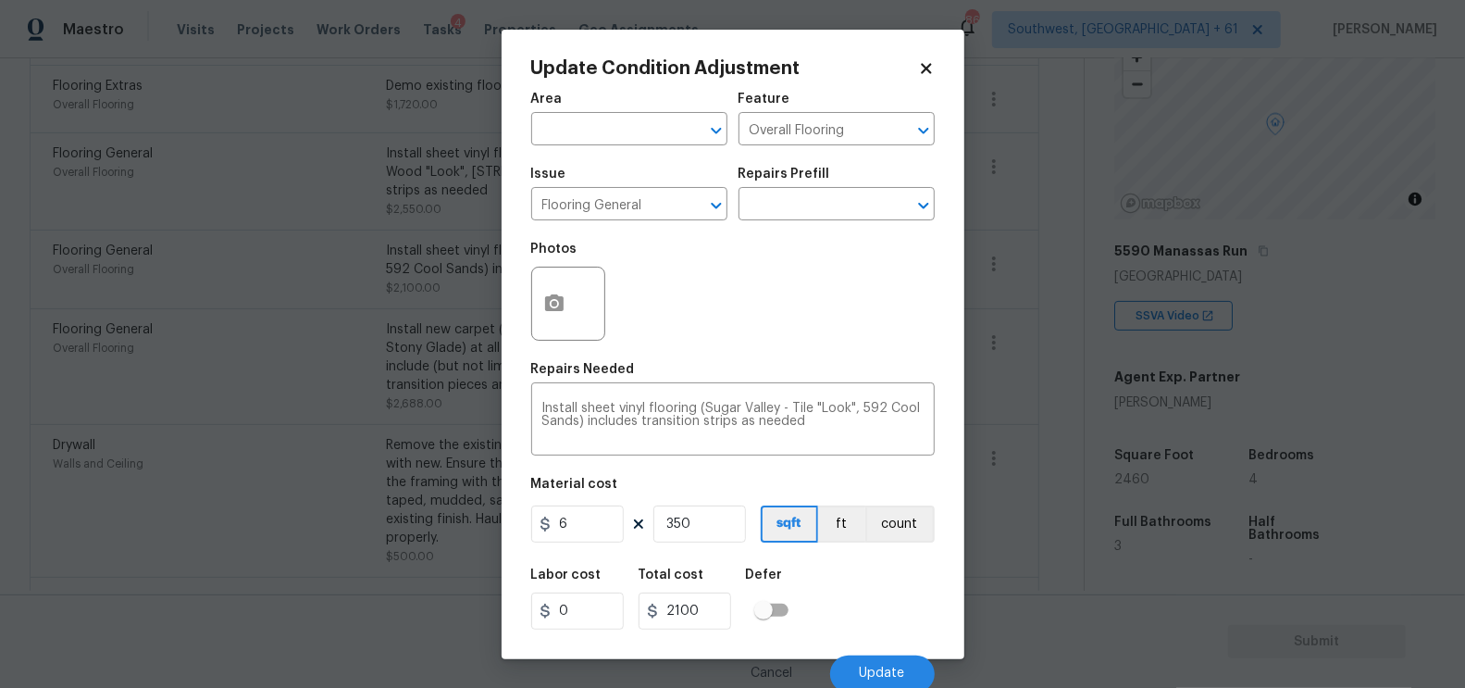
click at [1049, 341] on body "Maestro Visits Projects Work Orders Tasks 4 Properties Geo Assignments 862 Sout…" at bounding box center [732, 344] width 1465 height 688
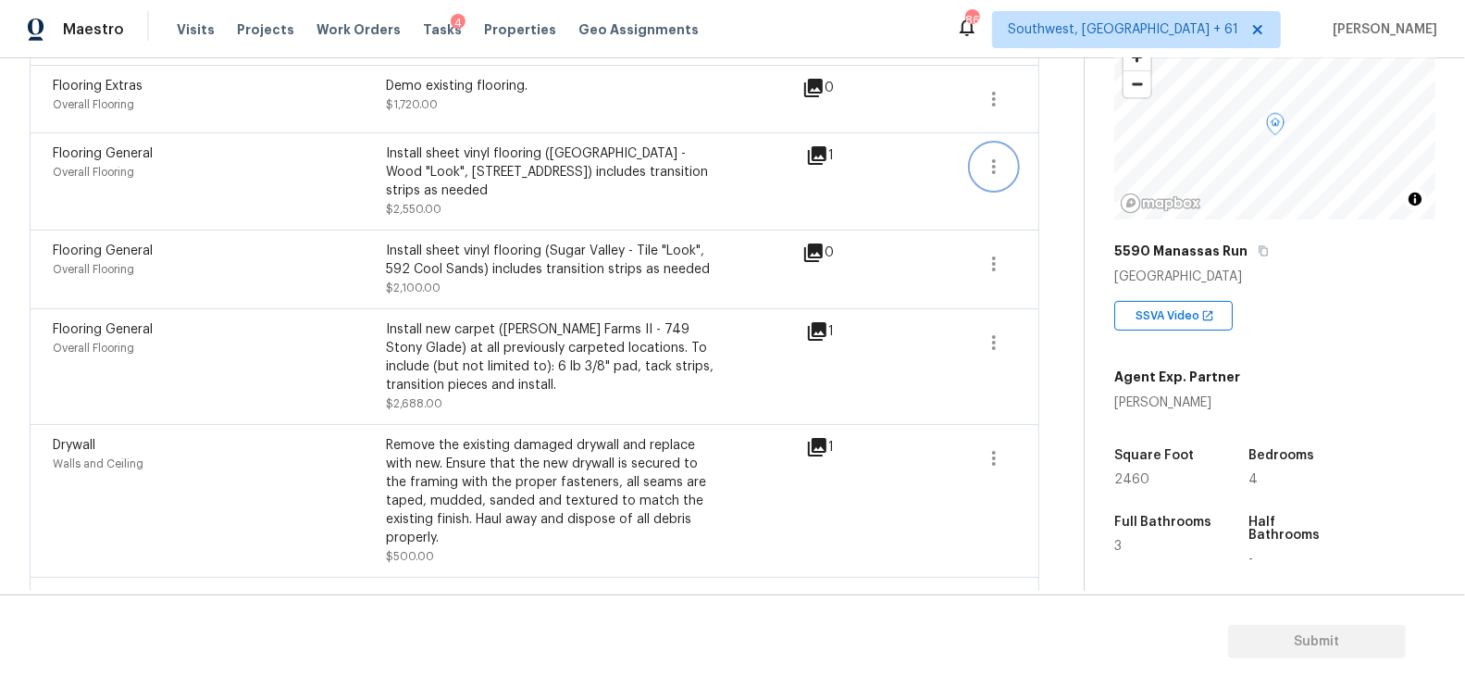
click at [998, 161] on icon "button" at bounding box center [994, 166] width 22 height 22
click at [1092, 164] on div "Edit" at bounding box center [1100, 160] width 144 height 19
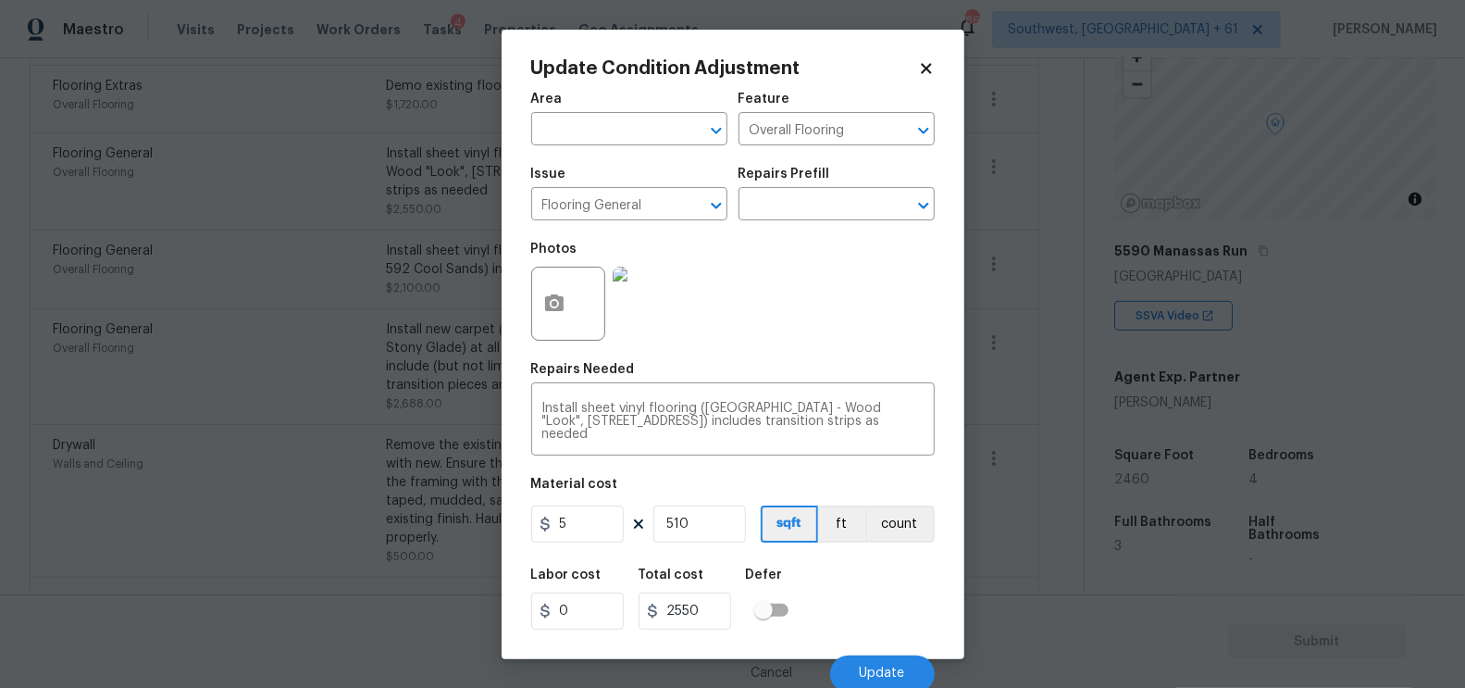
click at [1047, 301] on body "Maestro Visits Projects Work Orders Tasks 4 Properties Geo Assignments 862 Sout…" at bounding box center [732, 344] width 1465 height 688
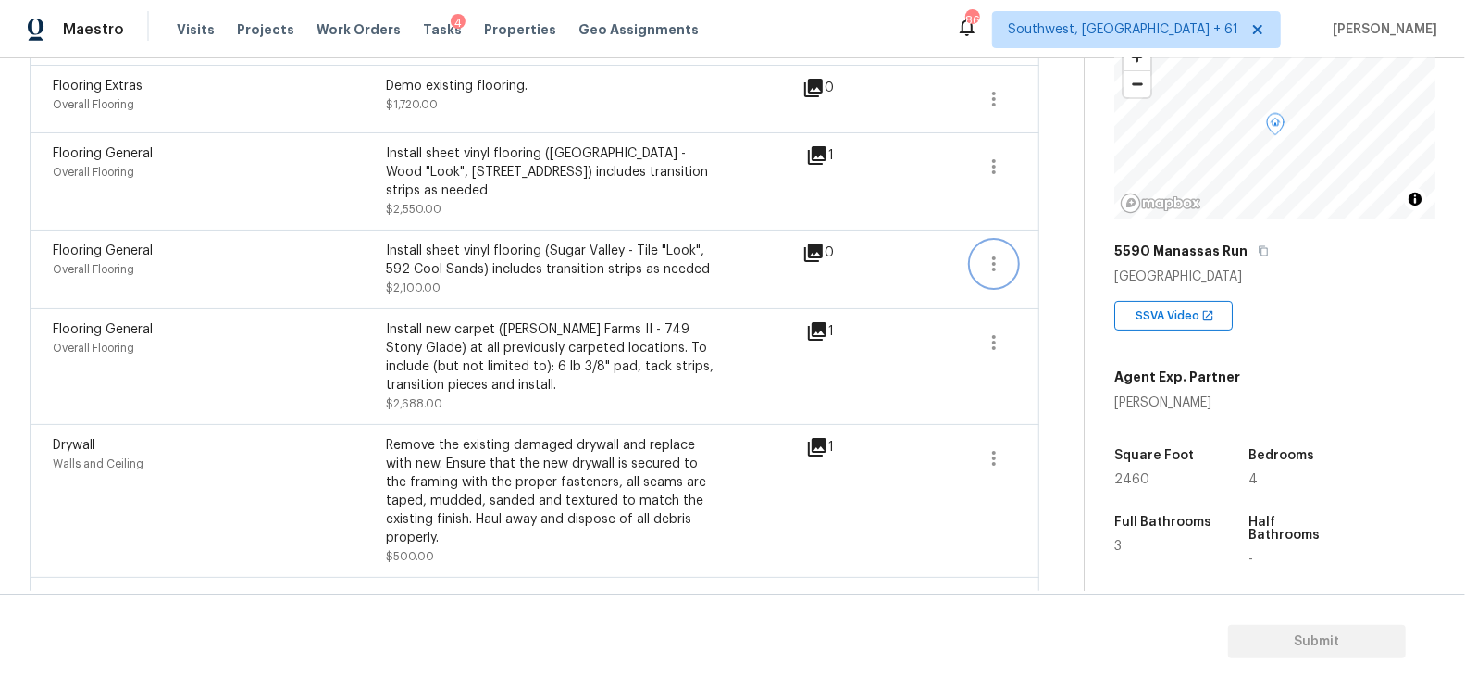
click at [993, 256] on icon "button" at bounding box center [994, 263] width 4 height 15
click at [1056, 237] on div "Edit" at bounding box center [1100, 239] width 144 height 19
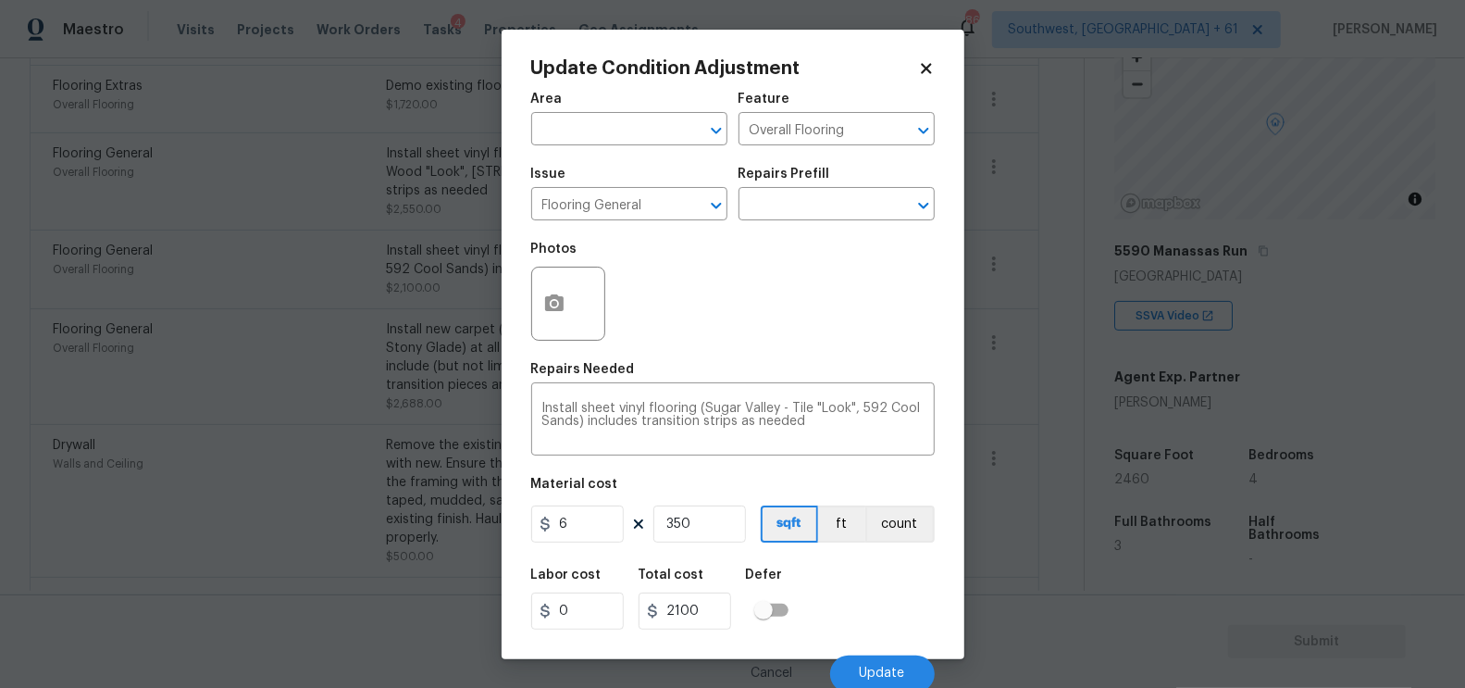
click at [1050, 309] on body "Maestro Visits Projects Work Orders Tasks 4 Properties Geo Assignments 862 Sout…" at bounding box center [732, 344] width 1465 height 688
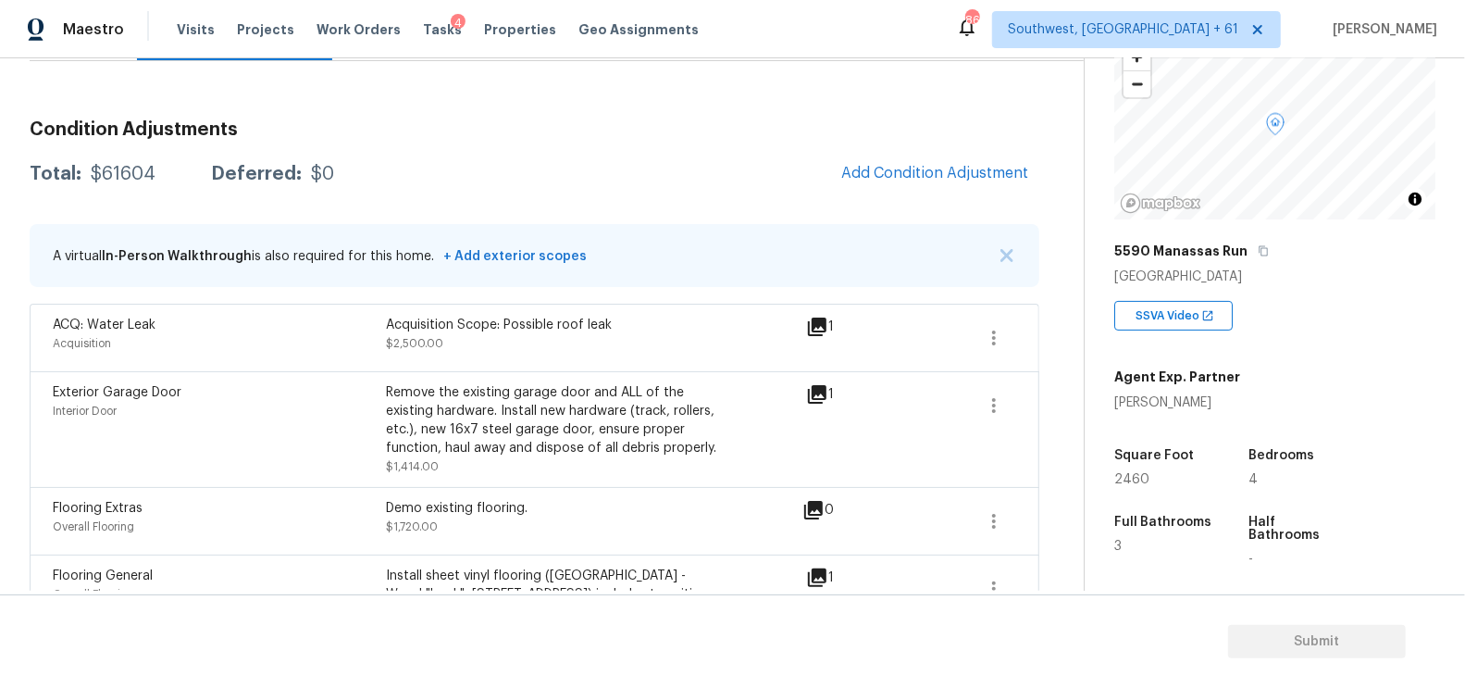
scroll to position [171, 0]
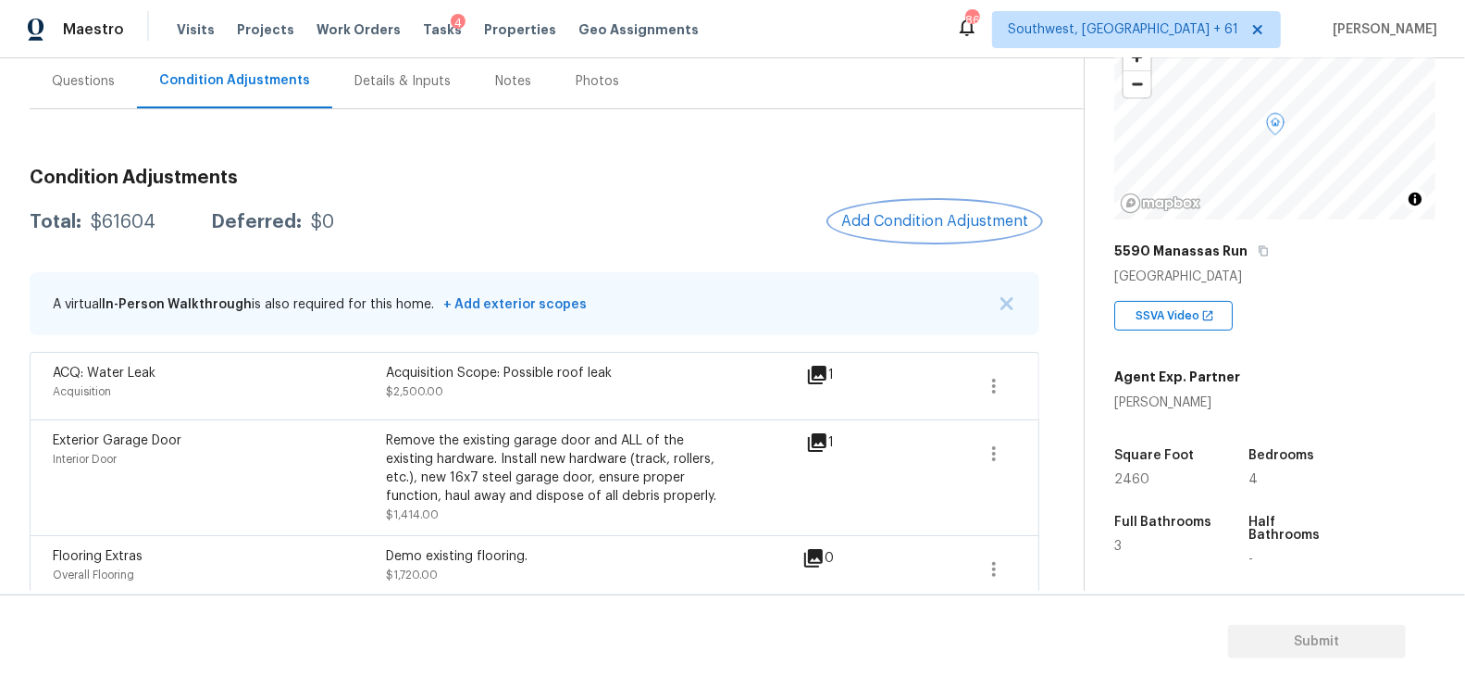
click at [928, 202] on button "Add Condition Adjustment" at bounding box center [934, 221] width 209 height 39
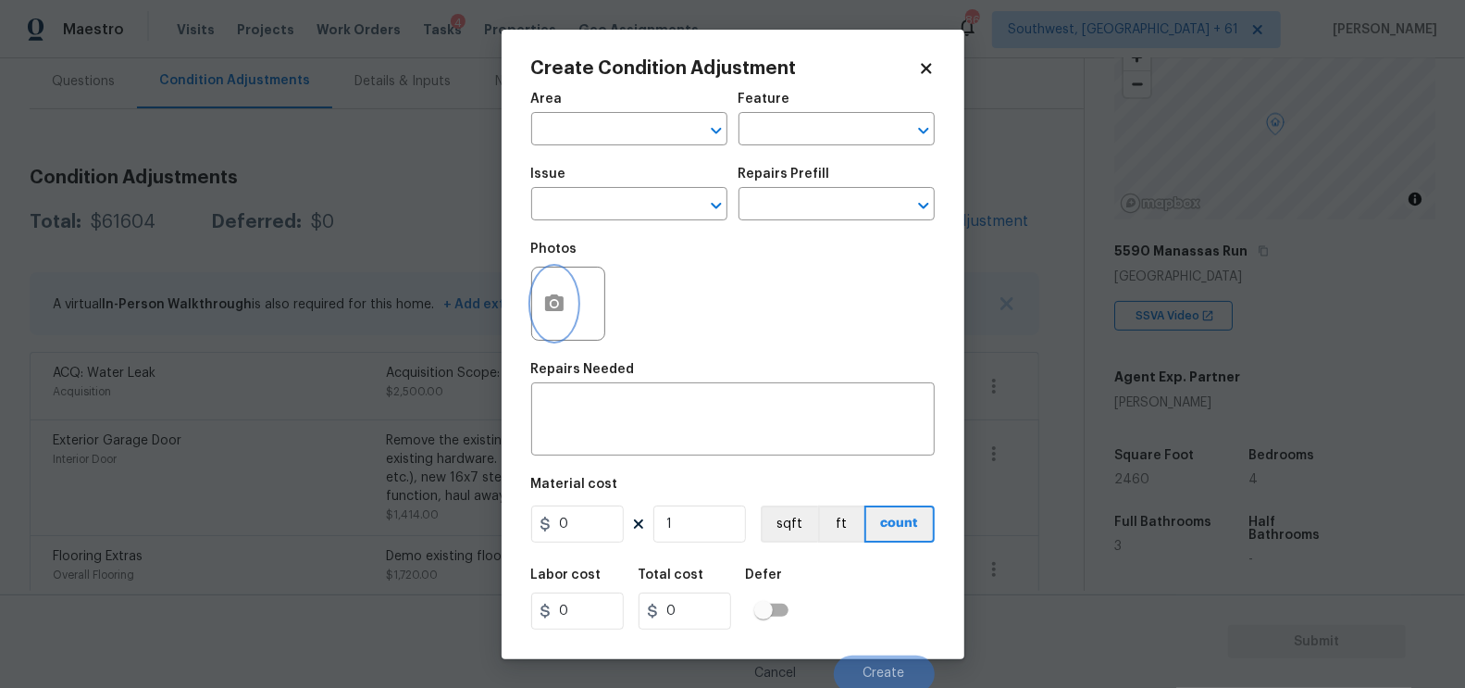
click at [547, 293] on icon "button" at bounding box center [554, 303] width 22 height 22
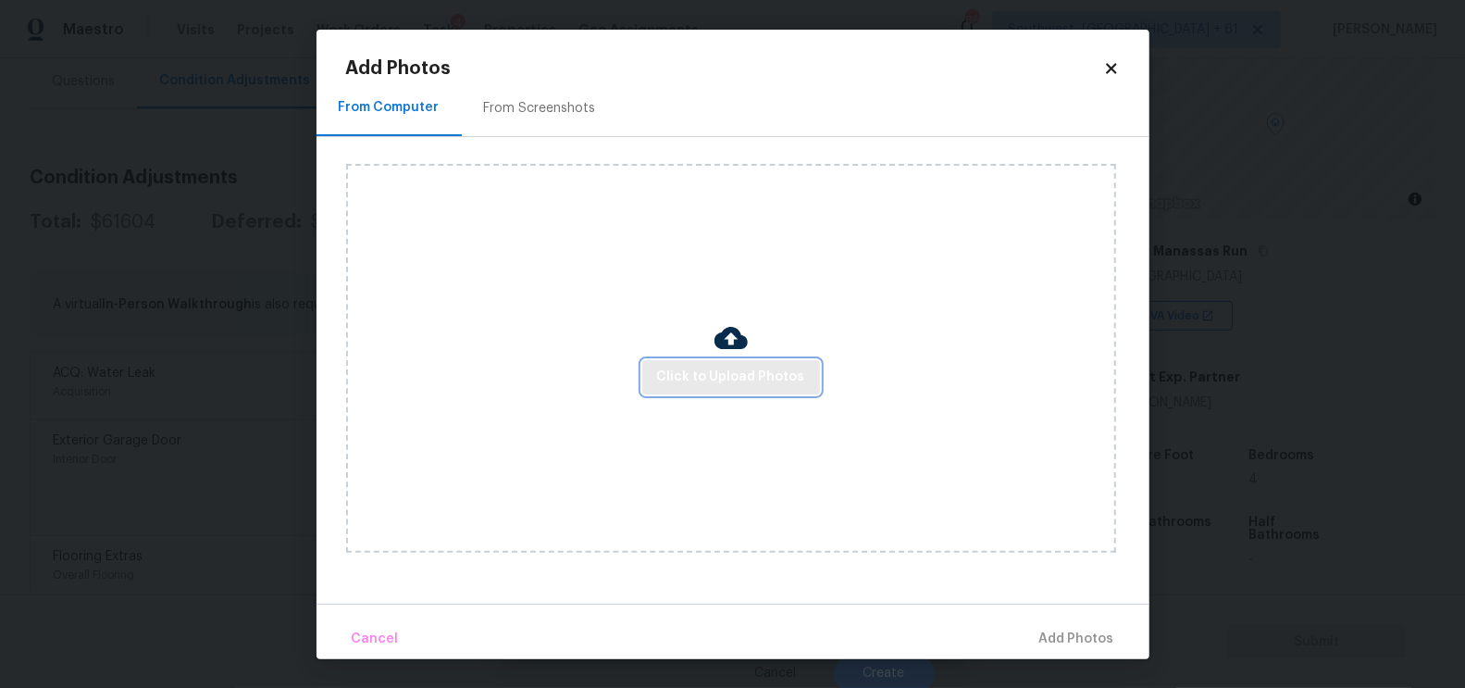
click at [700, 371] on span "Click to Upload Photos" at bounding box center [731, 377] width 148 height 23
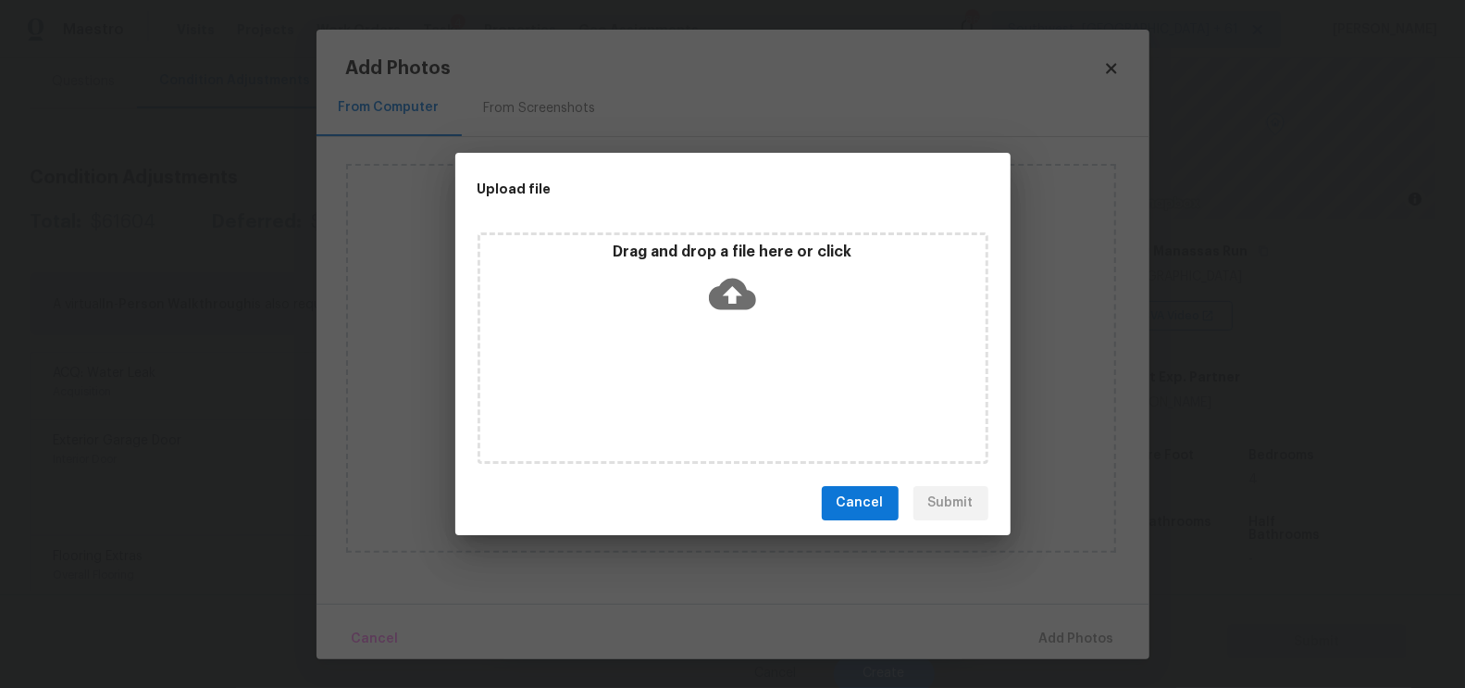
click at [718, 309] on icon at bounding box center [732, 293] width 47 height 47
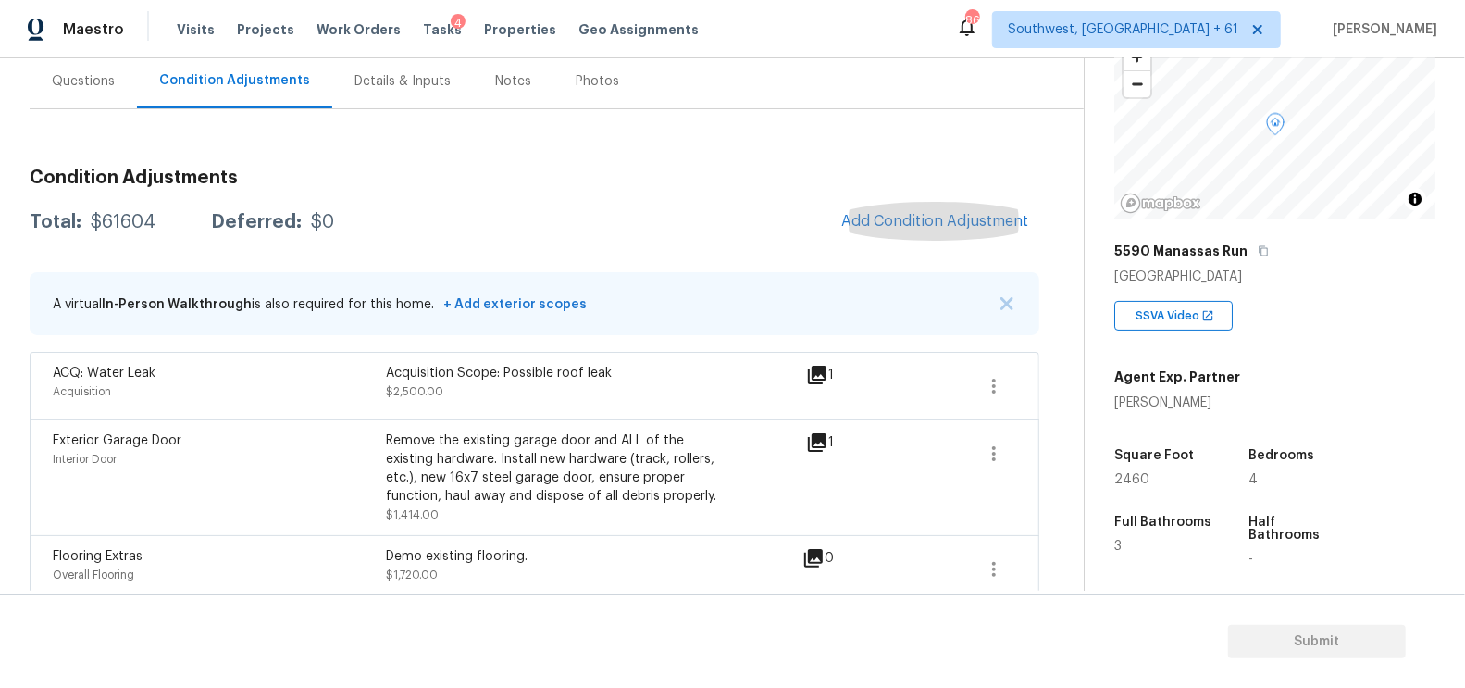
click at [440, 178] on h3 "Condition Adjustments" at bounding box center [535, 177] width 1010 height 19
click at [73, 95] on div "Questions" at bounding box center [83, 81] width 107 height 55
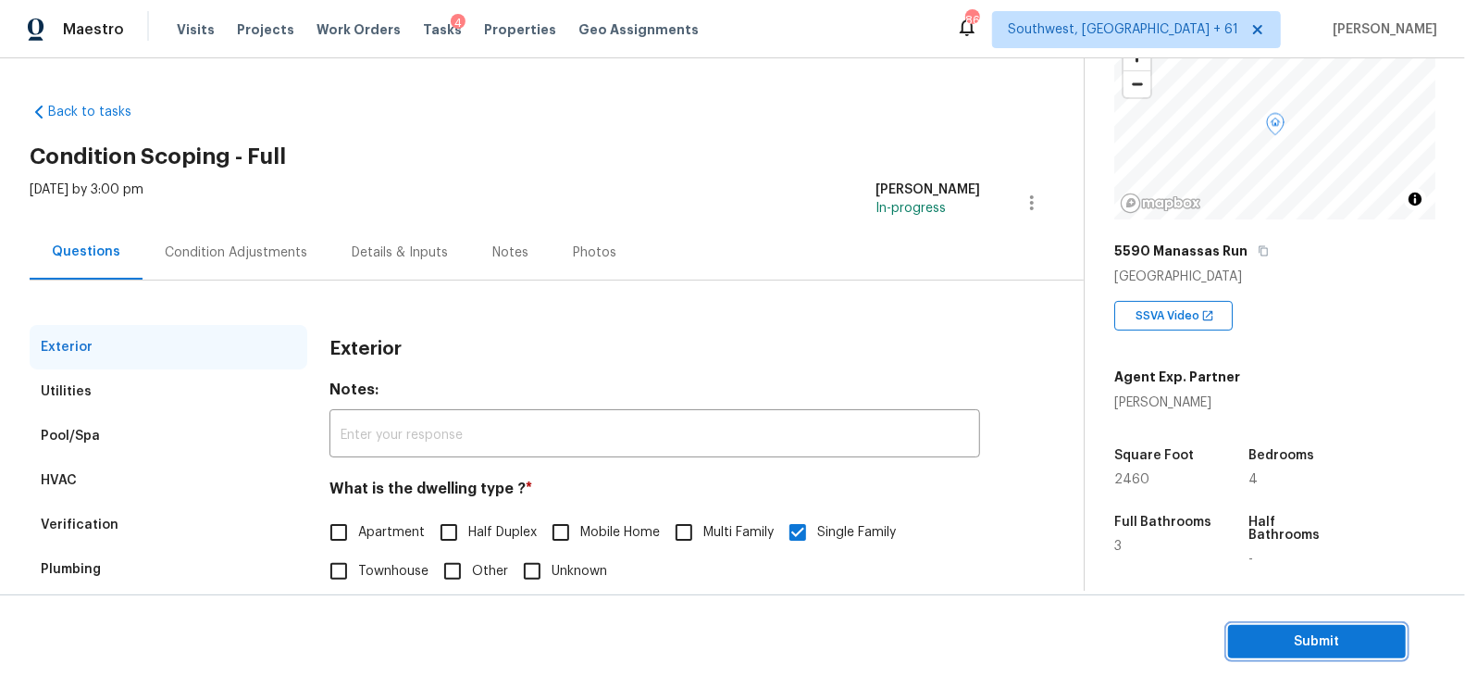
click at [1318, 637] on span "Submit" at bounding box center [1317, 641] width 148 height 23
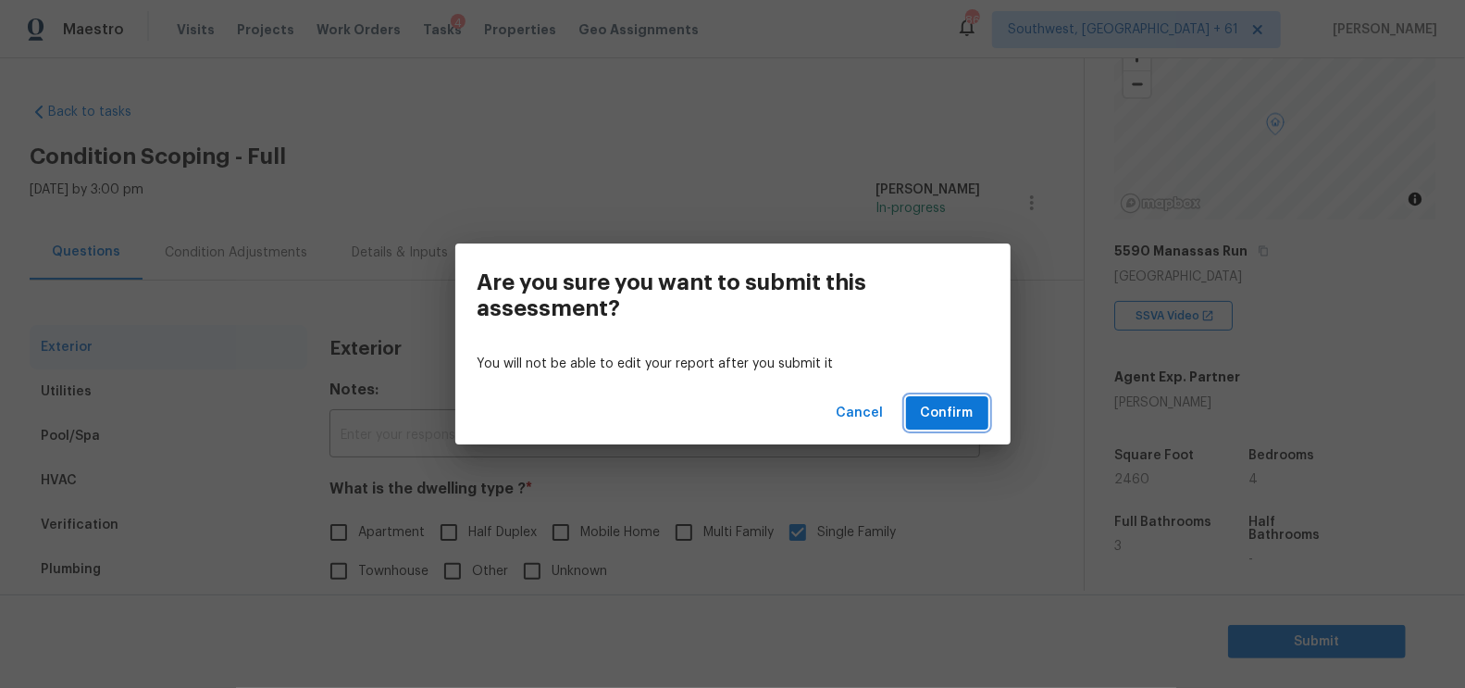
click at [969, 419] on span "Confirm" at bounding box center [947, 413] width 53 height 23
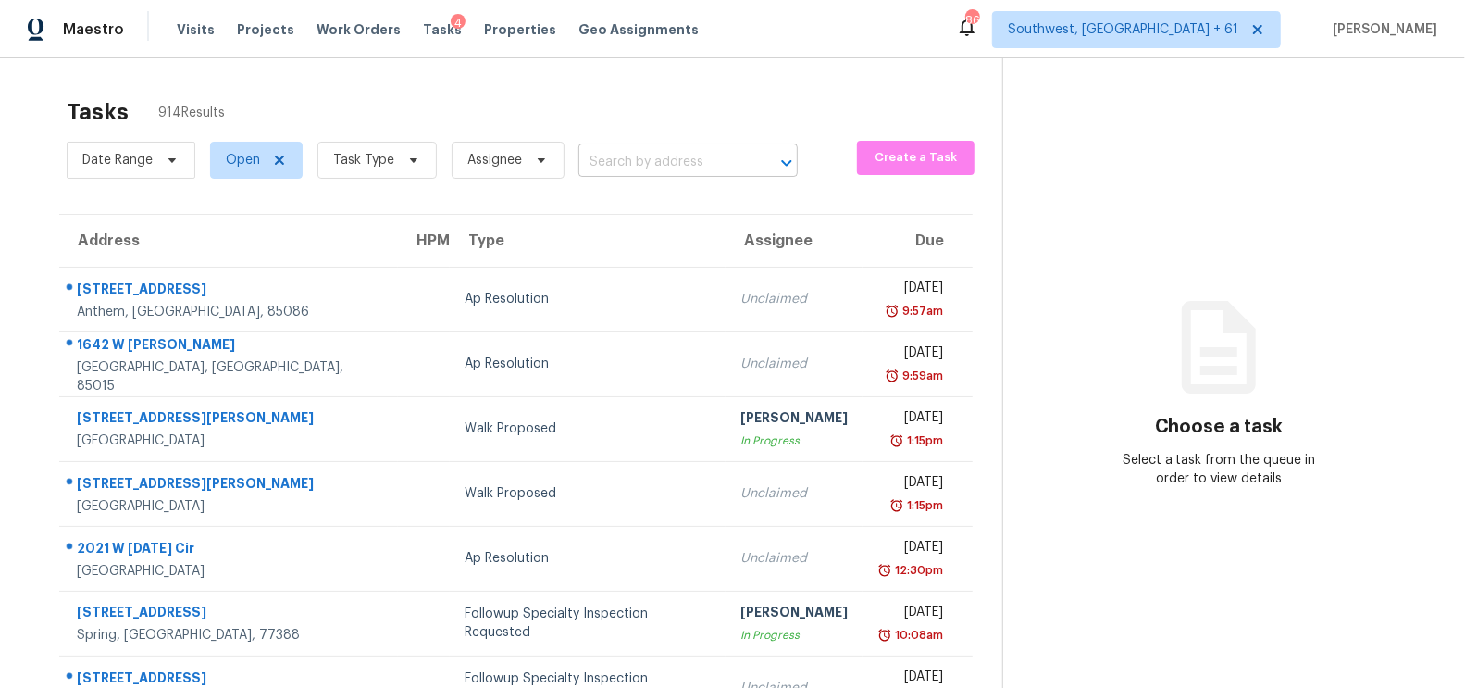
click at [668, 156] on input "text" at bounding box center [662, 162] width 168 height 29
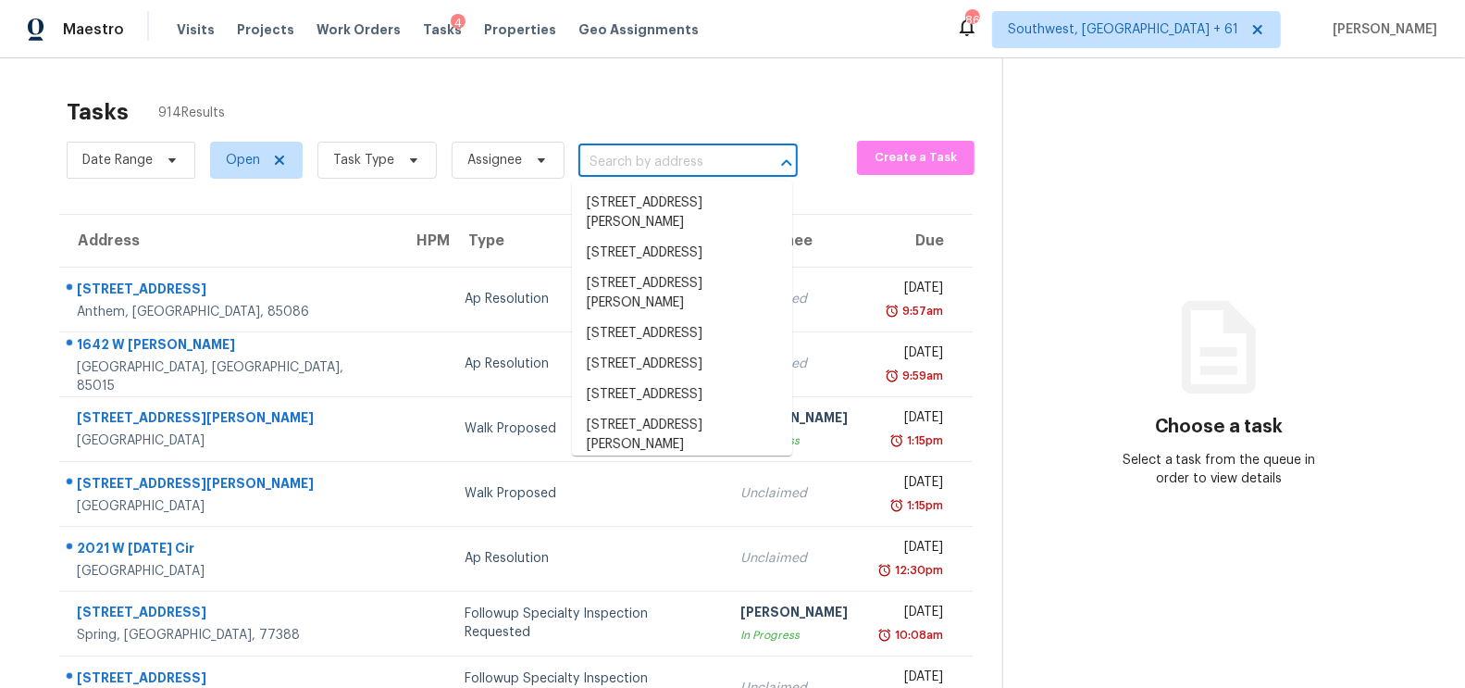
type input "v"
paste input "6223 W Freeway Ln, Glendale, AZ 85302"
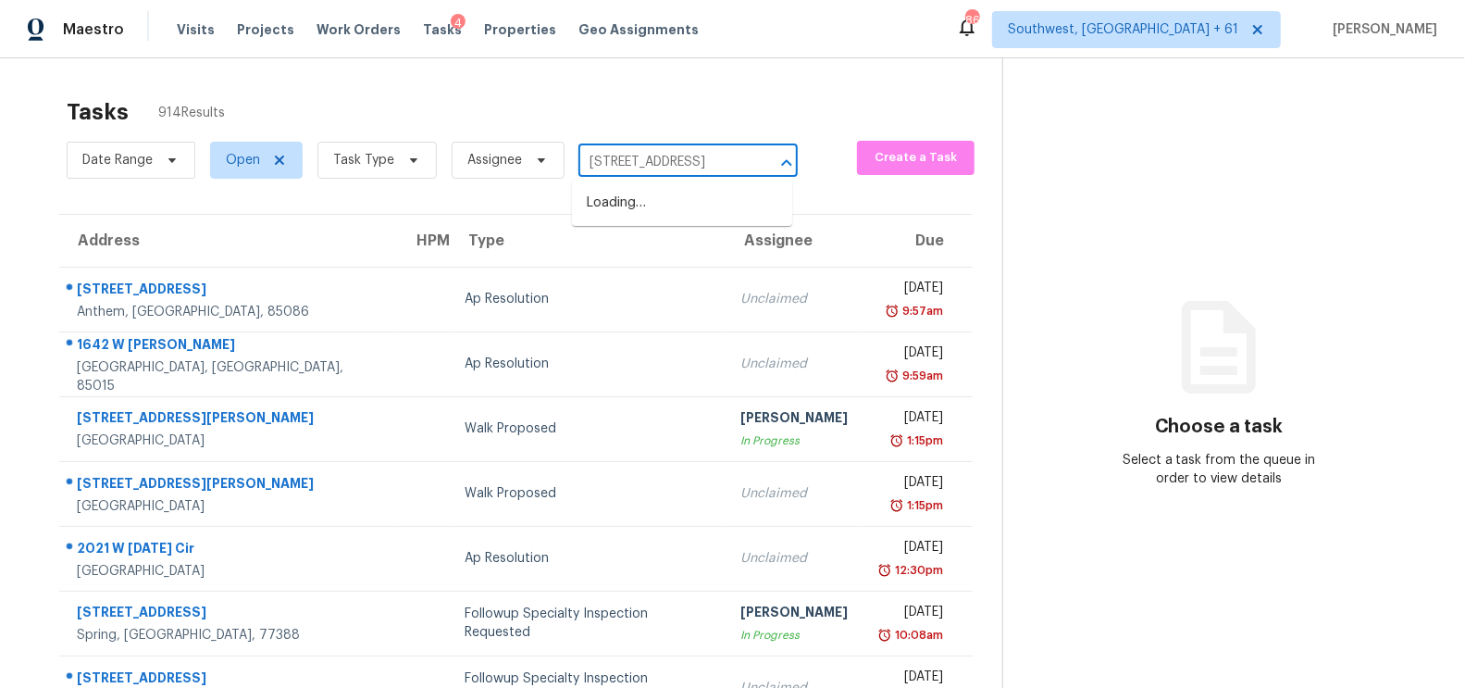
scroll to position [0, 87]
type input "6223 W Freeway Ln, Glendale, AZ 85302"
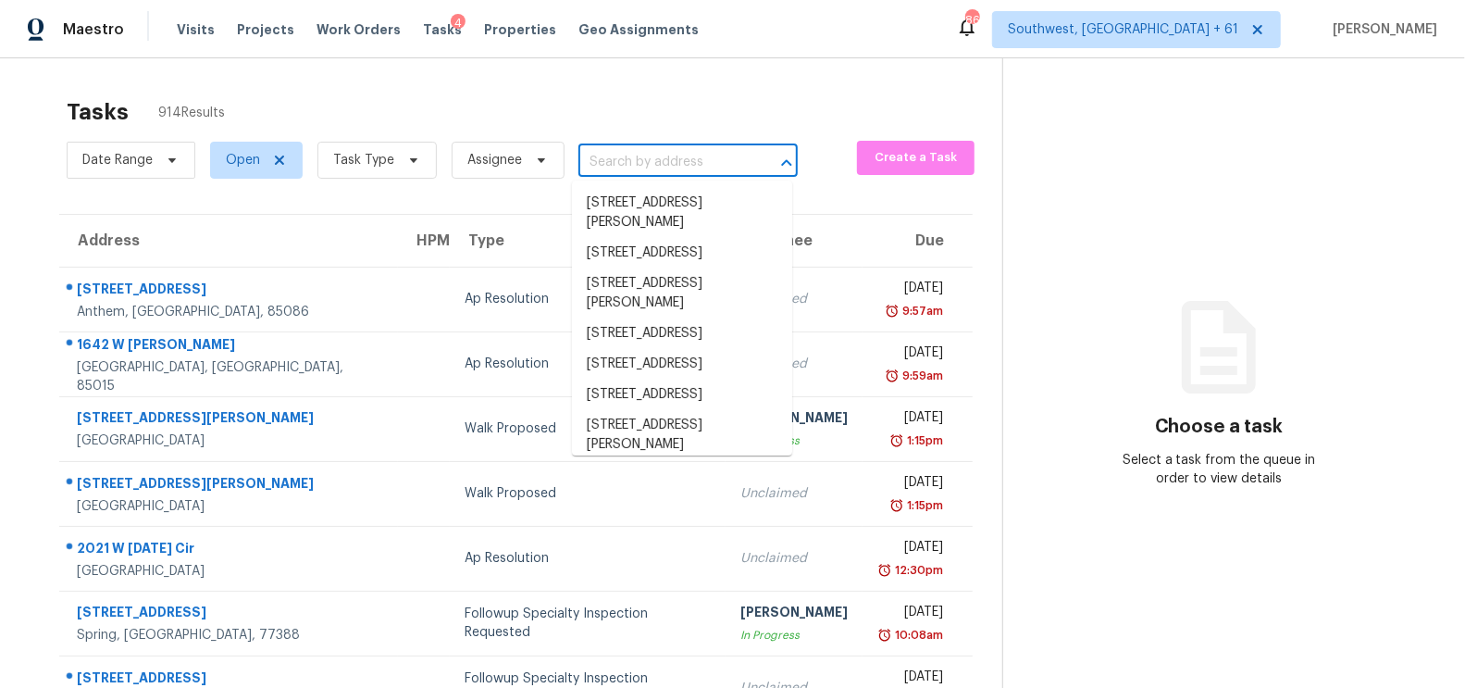
scroll to position [0, 0]
click at [613, 167] on input "text" at bounding box center [662, 162] width 168 height 29
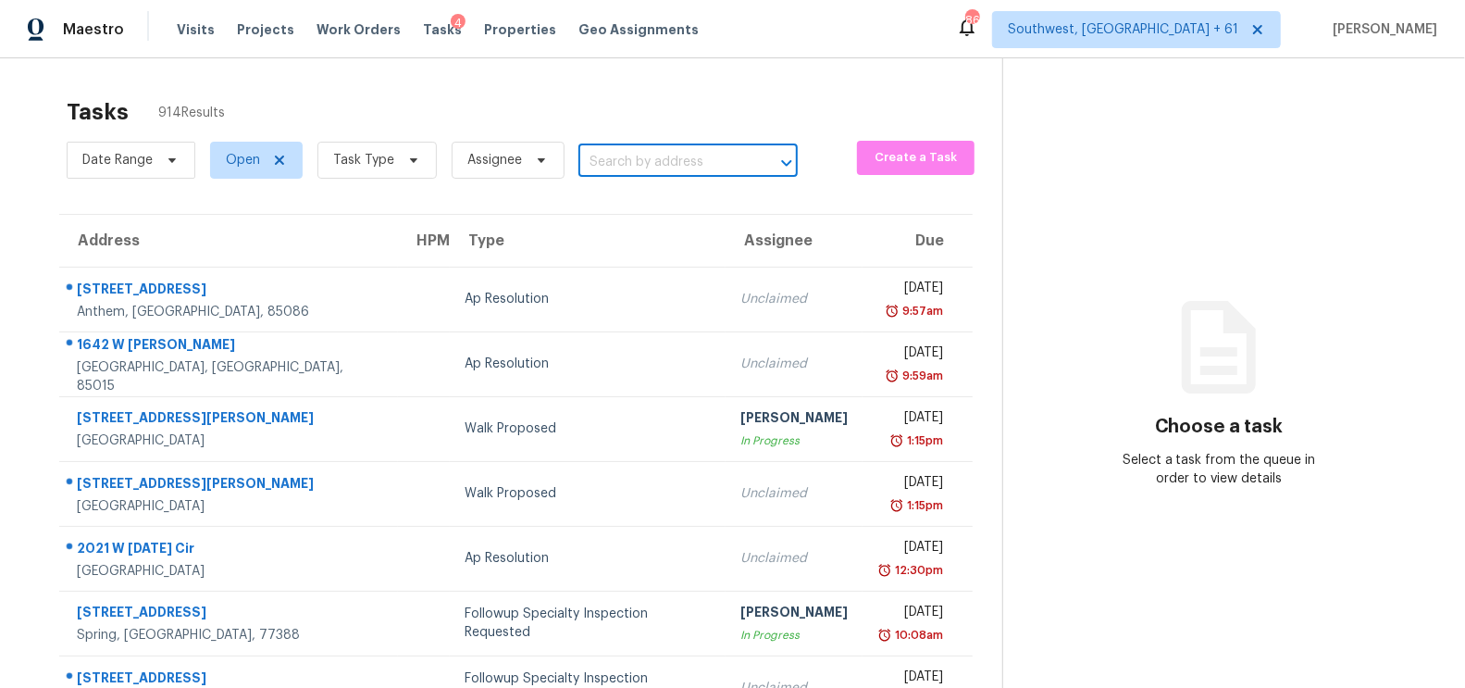
paste input "6223 W Freeway Ln, Glendale, AZ 85302"
type input "6223 W Freeway"
click at [641, 210] on li "6223 W Freeway Ln, Glendale, AZ 85302" at bounding box center [682, 203] width 220 height 31
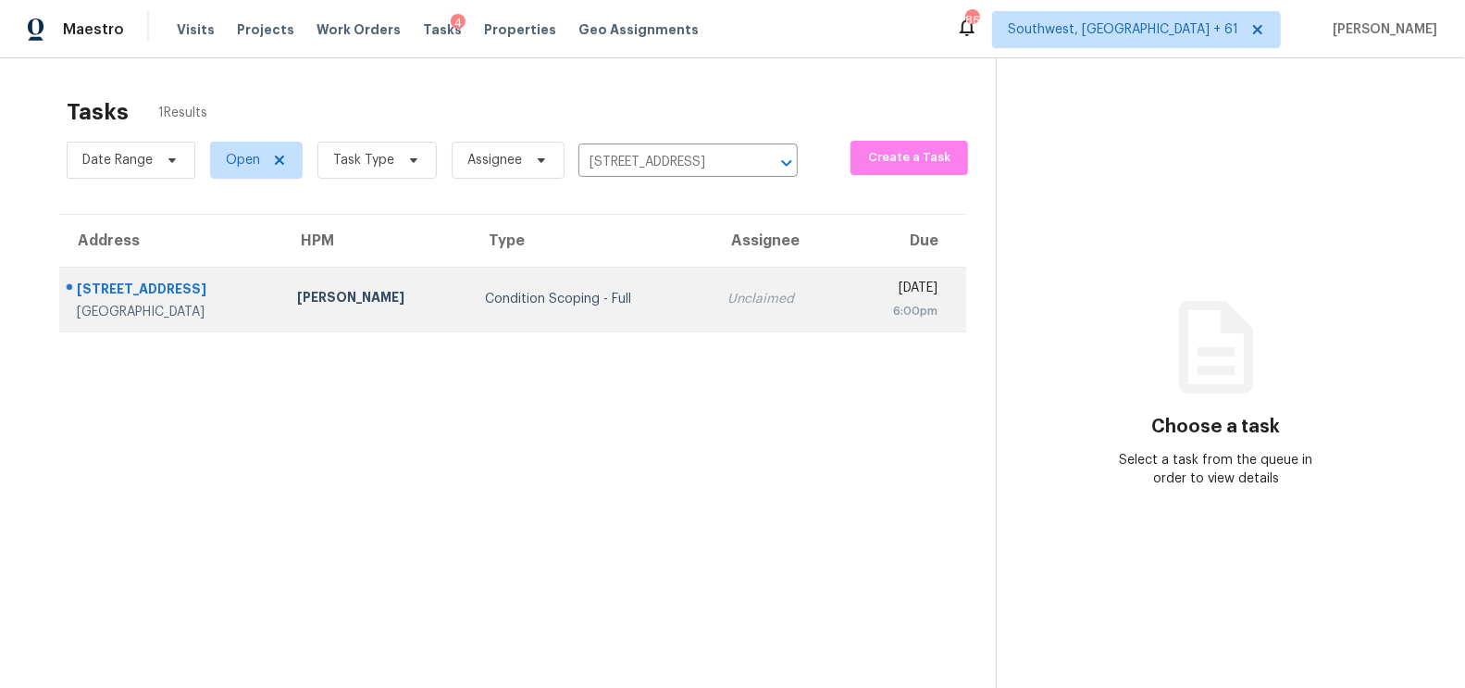
click at [624, 275] on td "Condition Scoping - Full" at bounding box center [592, 299] width 242 height 65
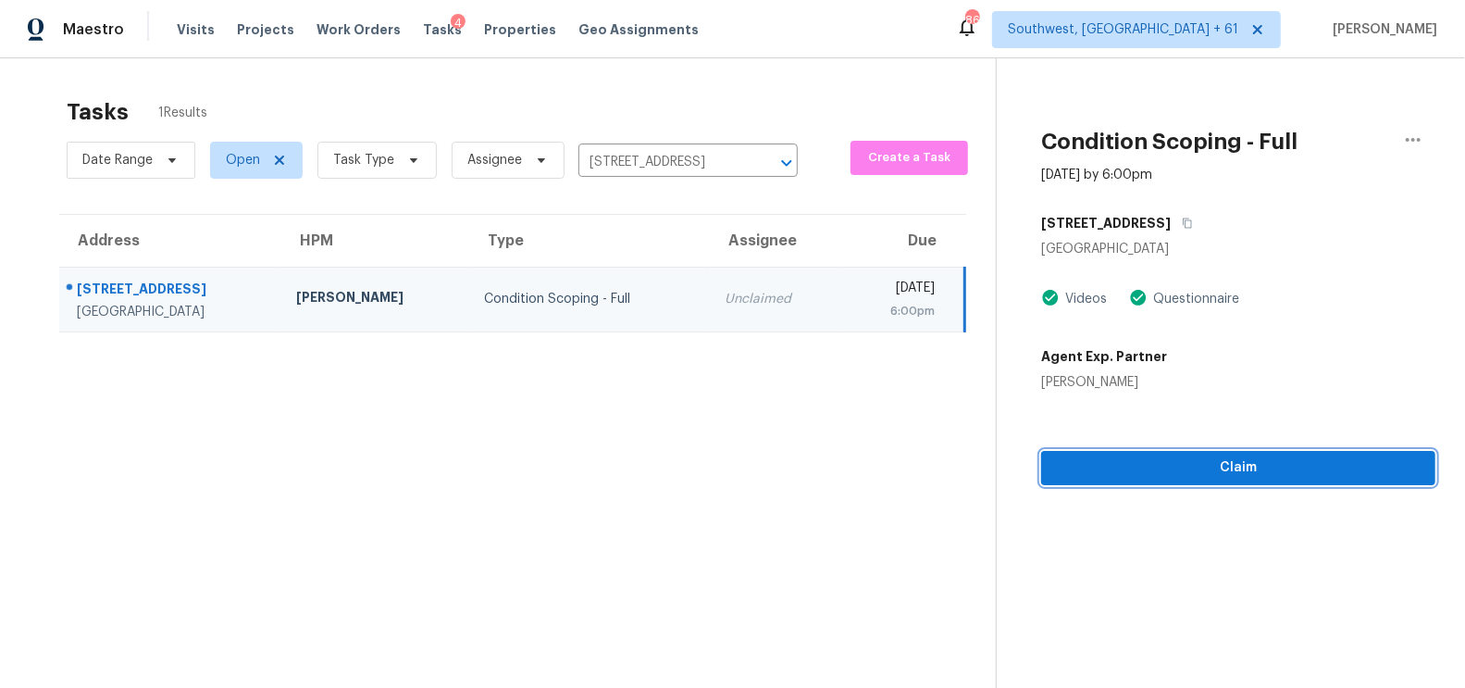
click at [1195, 466] on span "Claim" at bounding box center [1238, 467] width 365 height 23
click at [1195, 466] on span "Start Assessment" at bounding box center [1238, 467] width 365 height 23
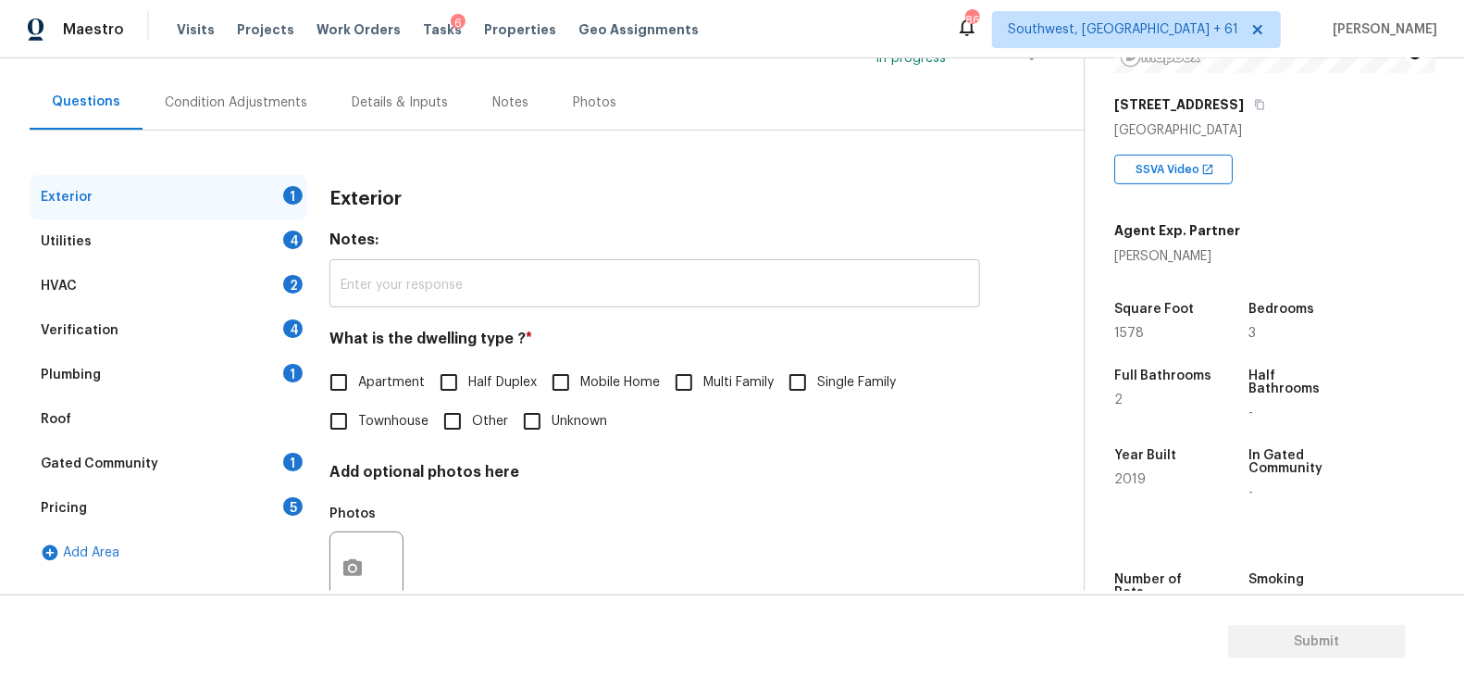
scroll to position [204, 0]
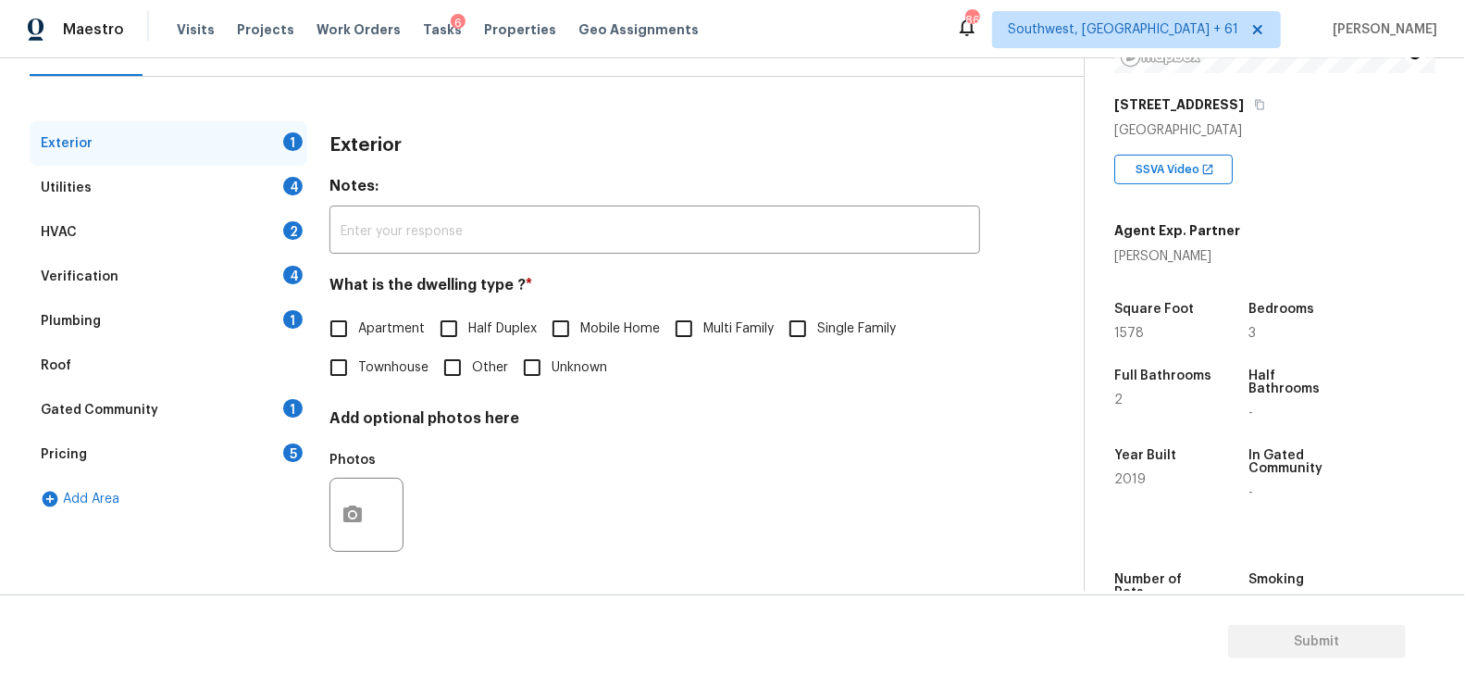
click at [820, 341] on label "Single Family" at bounding box center [837, 328] width 118 height 39
click at [817, 341] on input "Single Family" at bounding box center [797, 328] width 39 height 39
checkbox input "true"
click at [278, 182] on div "Utilities 4" at bounding box center [169, 188] width 278 height 44
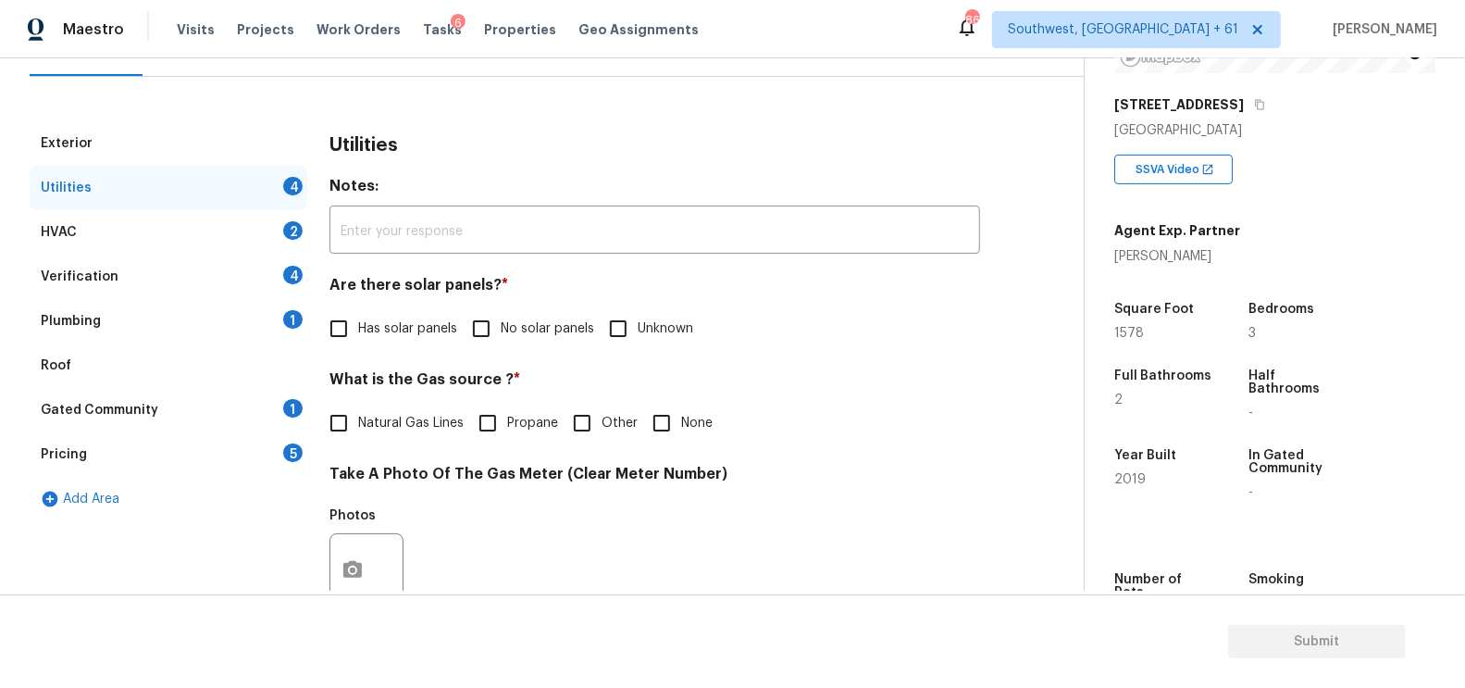
click at [499, 299] on h4 "Are there solar panels? *" at bounding box center [654, 289] width 651 height 26
click at [497, 314] on input "No solar panels" at bounding box center [481, 328] width 39 height 39
checkbox input "true"
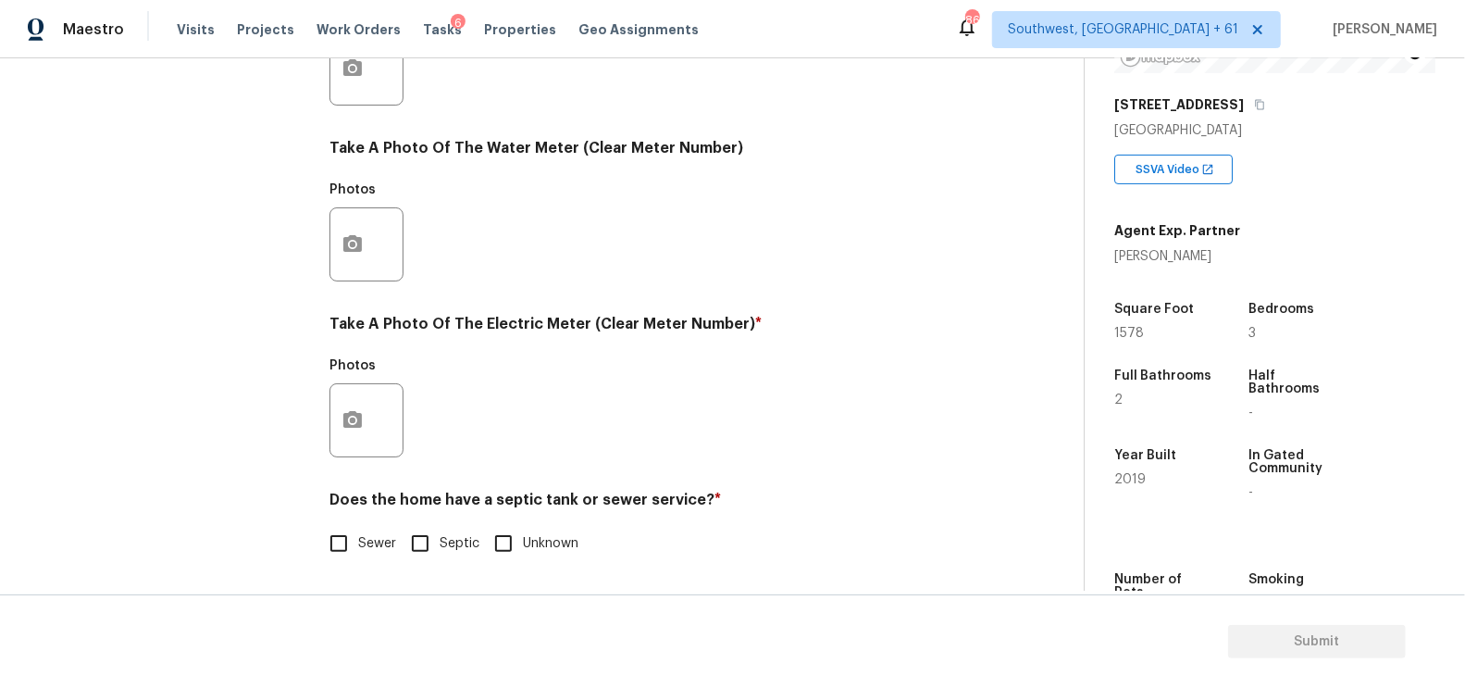
click at [343, 554] on input "Sewer" at bounding box center [338, 543] width 39 height 39
checkbox input "true"
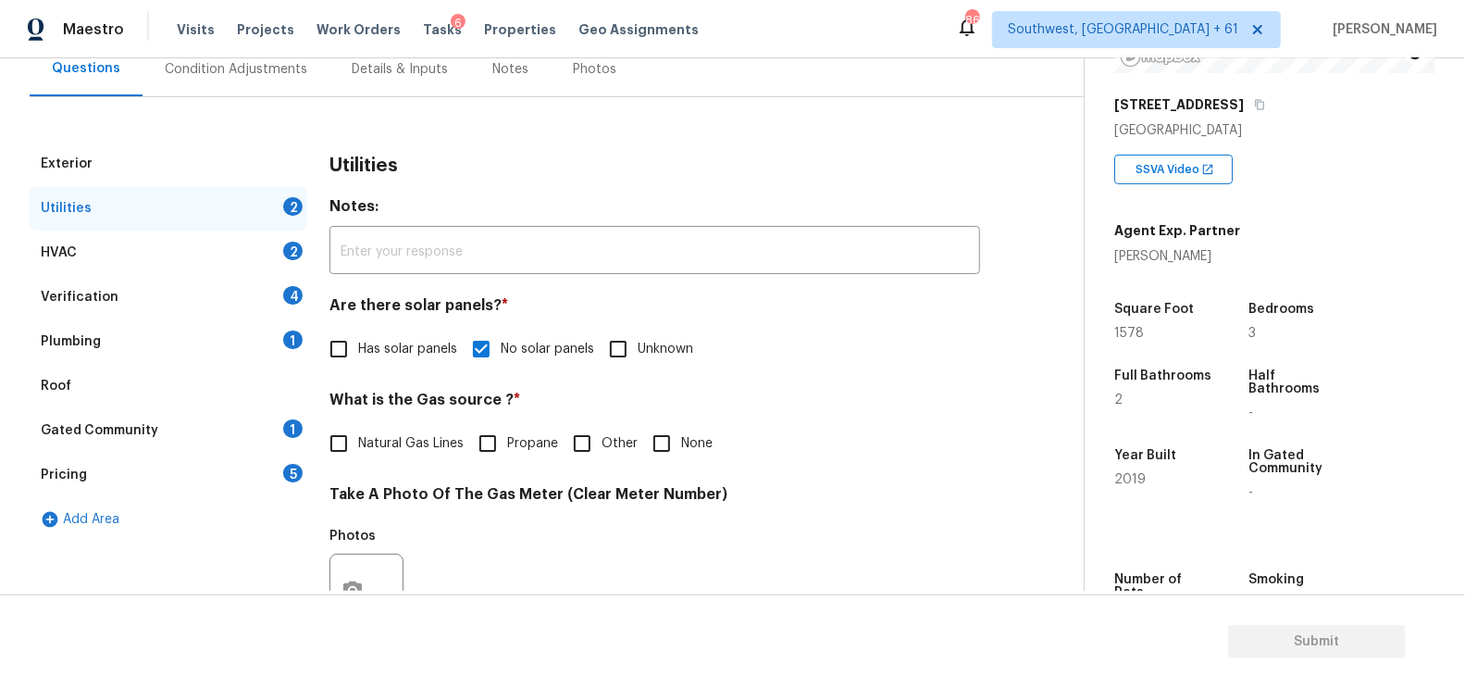
click at [252, 255] on div "HVAC 2" at bounding box center [169, 252] width 278 height 44
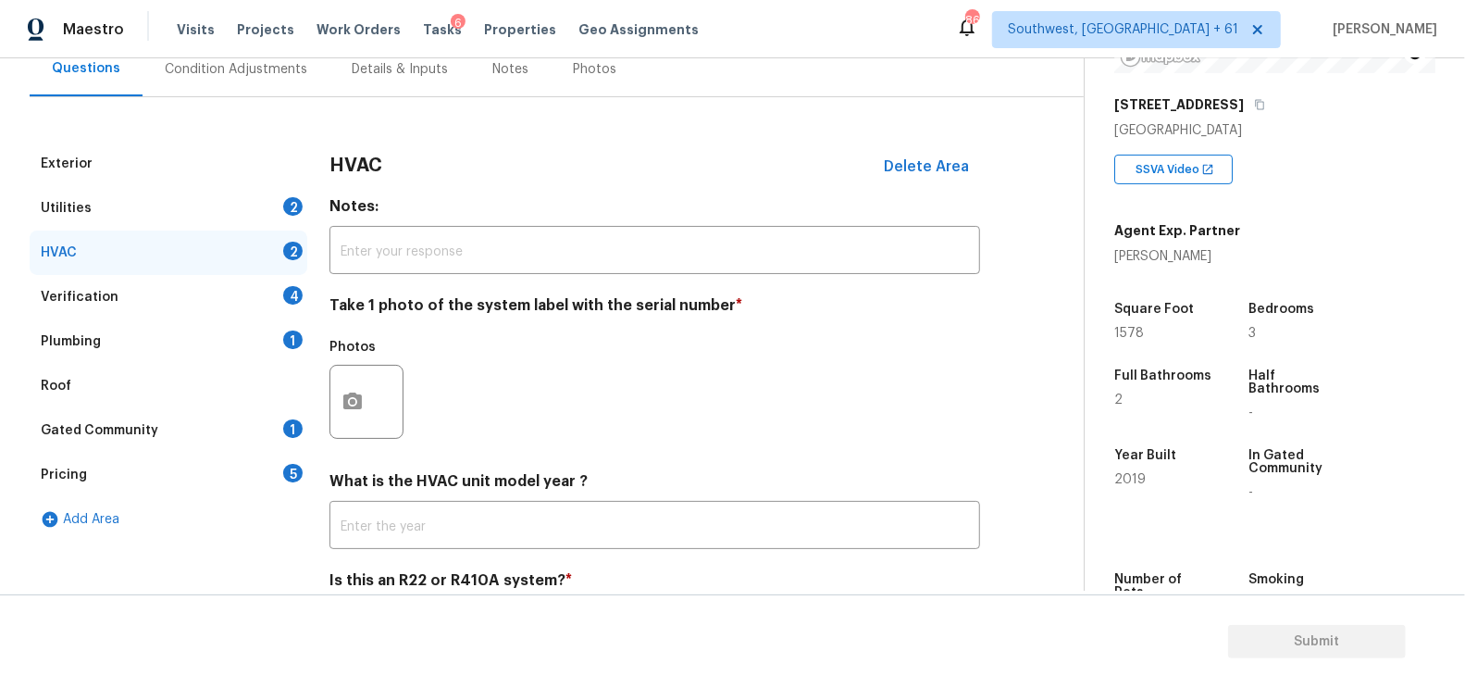
scroll to position [265, 0]
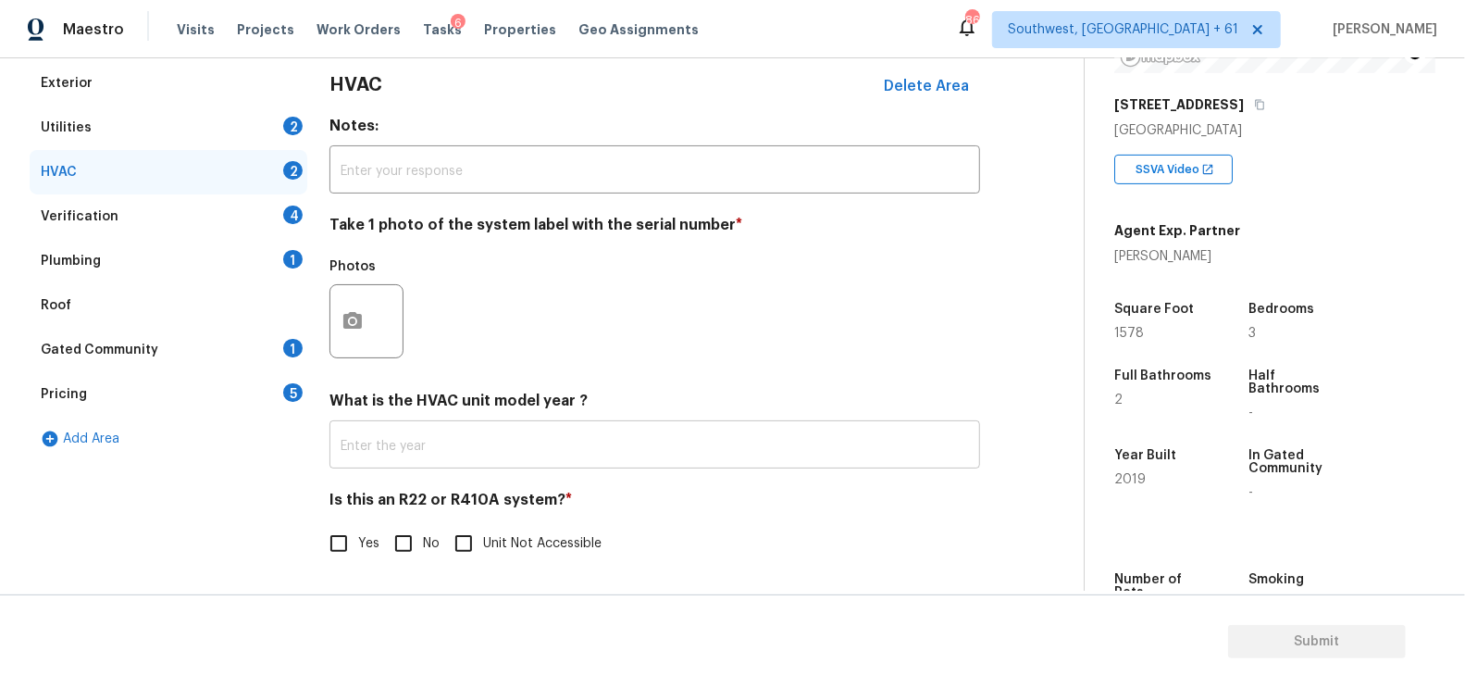
click at [434, 428] on input "text" at bounding box center [654, 446] width 651 height 43
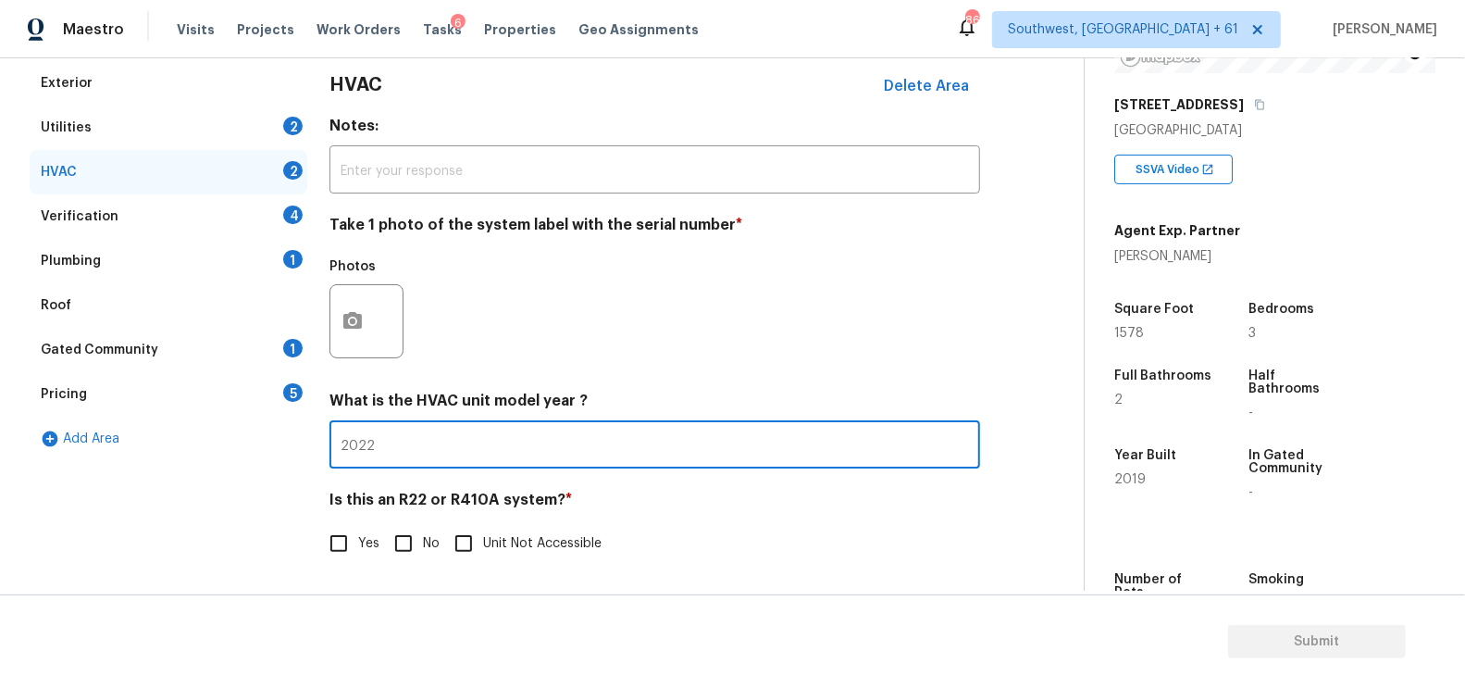
type input "2022"
click at [400, 538] on input "No" at bounding box center [403, 543] width 39 height 39
checkbox input "true"
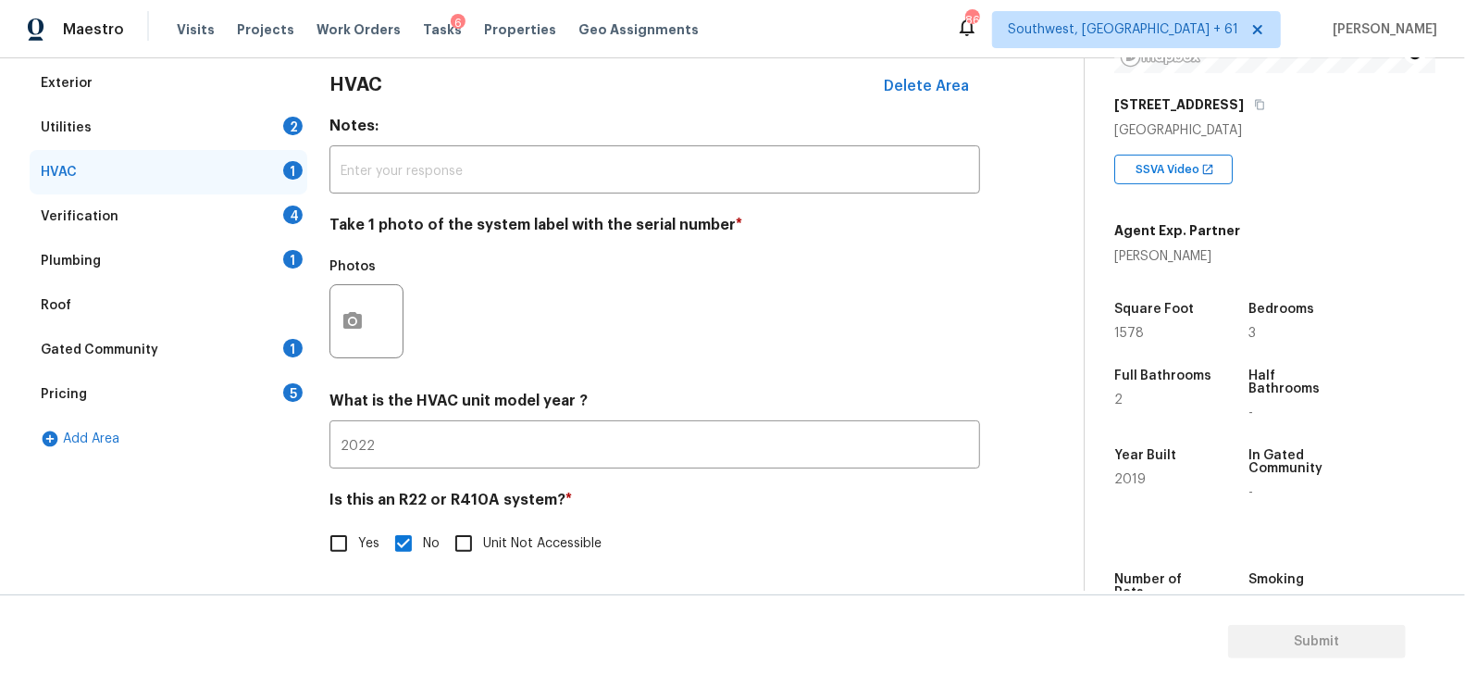
click at [236, 196] on div "Verification 4" at bounding box center [169, 216] width 278 height 44
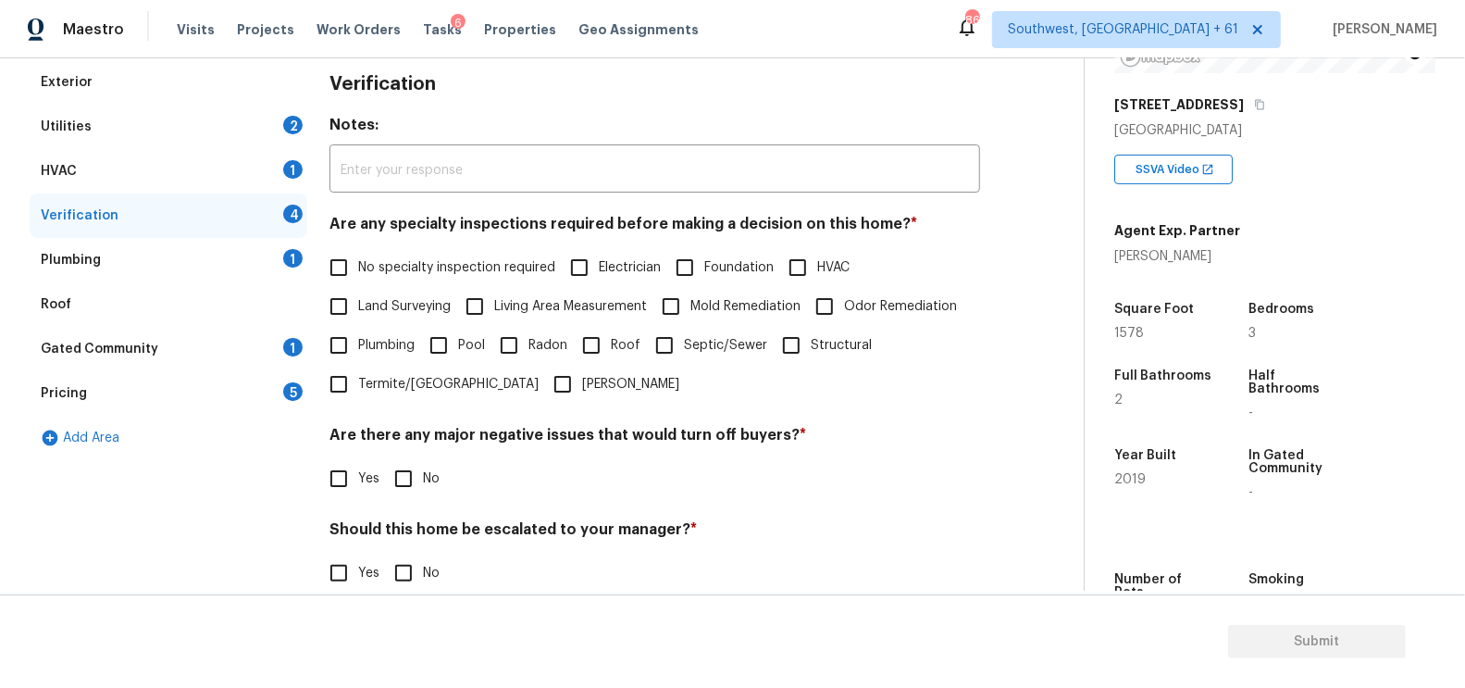
click at [429, 263] on span "No specialty inspection required" at bounding box center [456, 267] width 197 height 19
click at [358, 263] on input "No specialty inspection required" at bounding box center [338, 267] width 39 height 39
checkbox input "true"
click at [425, 464] on label "No" at bounding box center [412, 478] width 56 height 39
click at [423, 464] on input "No" at bounding box center [403, 478] width 39 height 39
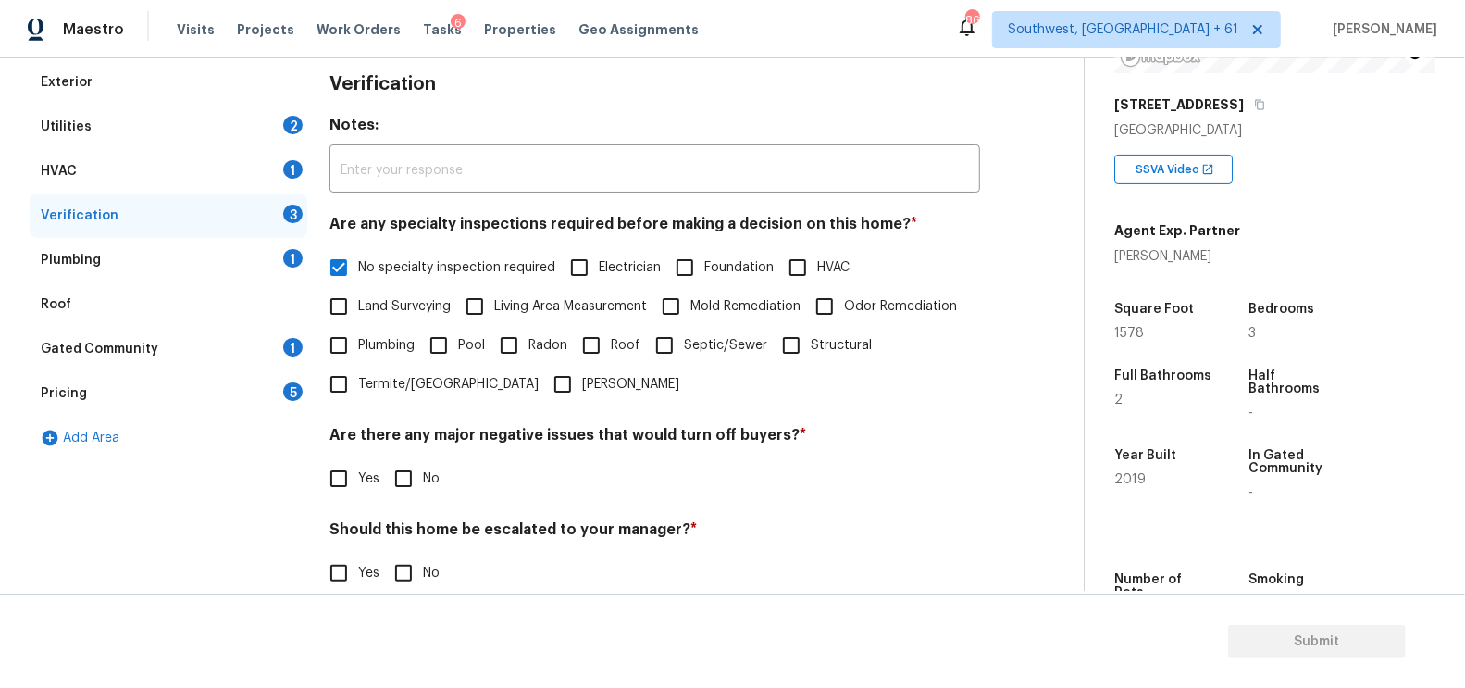
checkbox input "true"
click at [405, 577] on input "No" at bounding box center [403, 572] width 39 height 39
checkbox input "true"
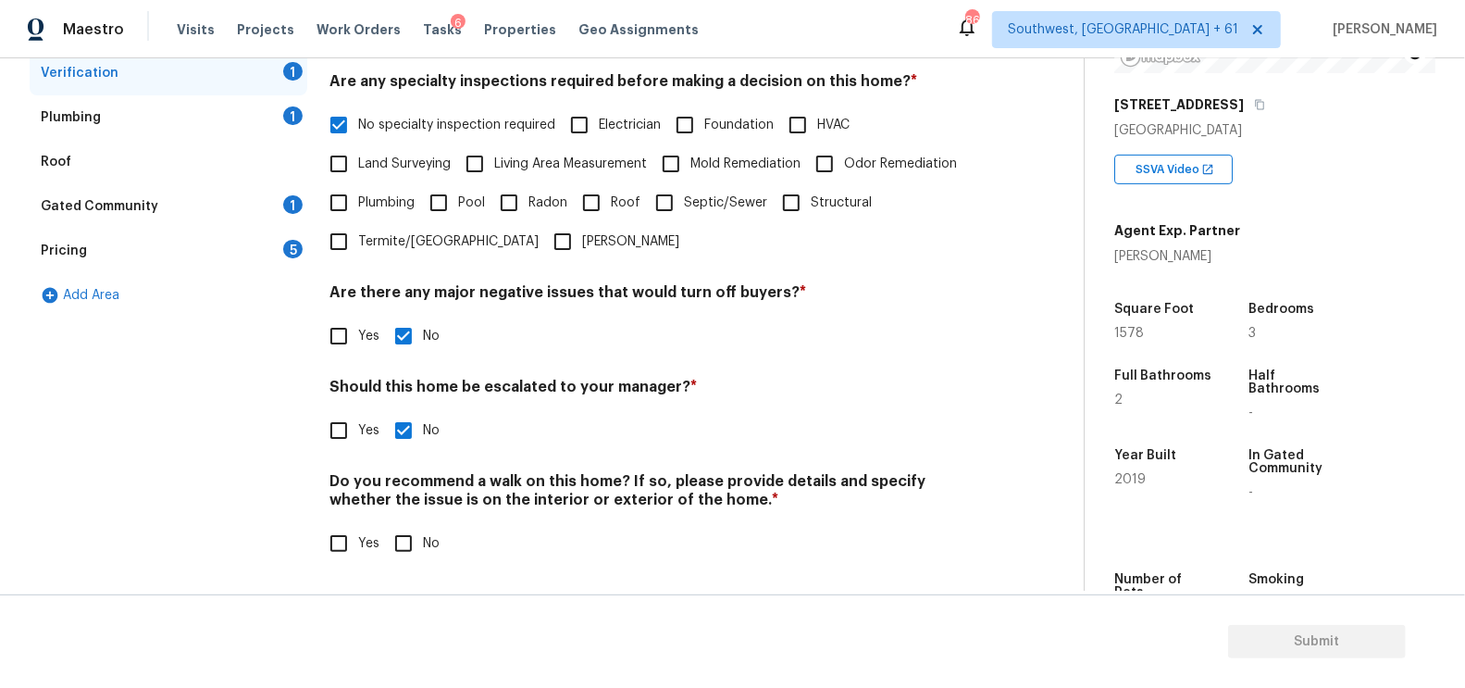
click at [406, 544] on input "No" at bounding box center [403, 543] width 39 height 39
checkbox input "true"
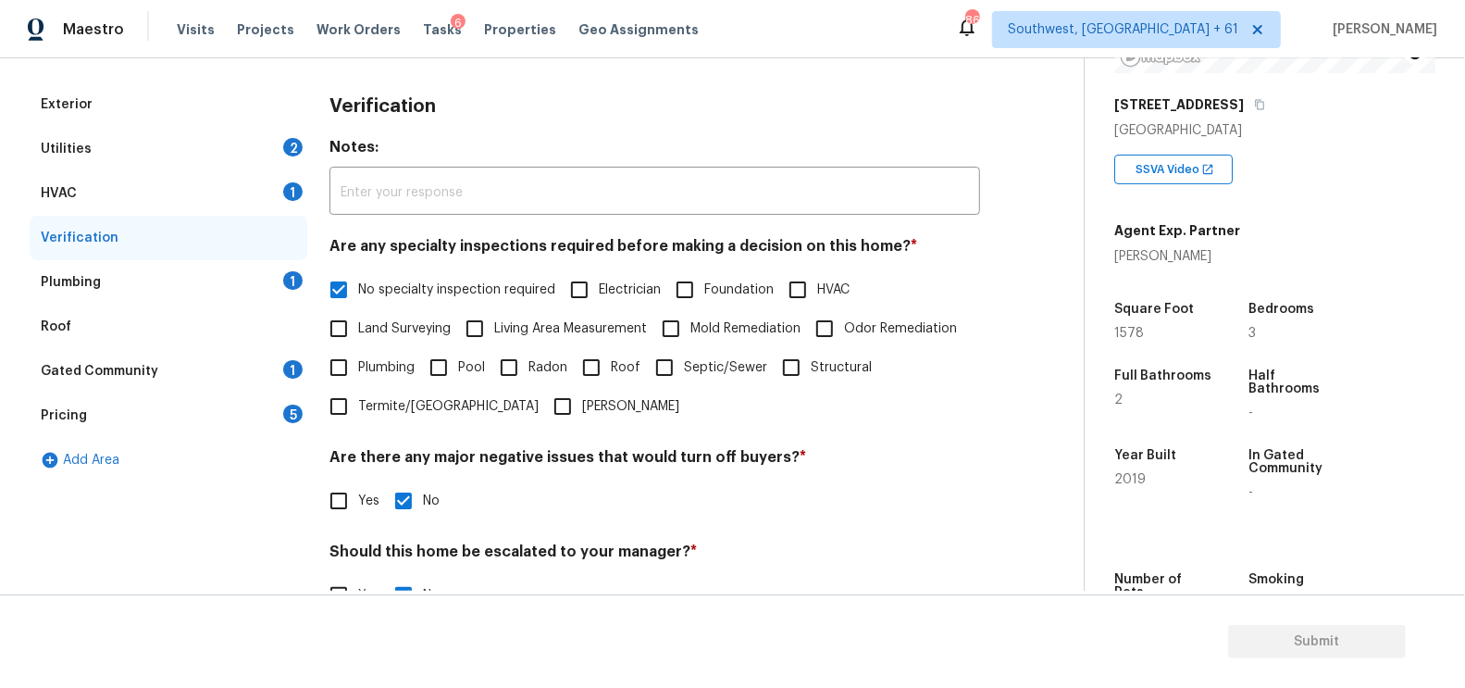
click at [274, 283] on div "Plumbing 1" at bounding box center [169, 282] width 278 height 44
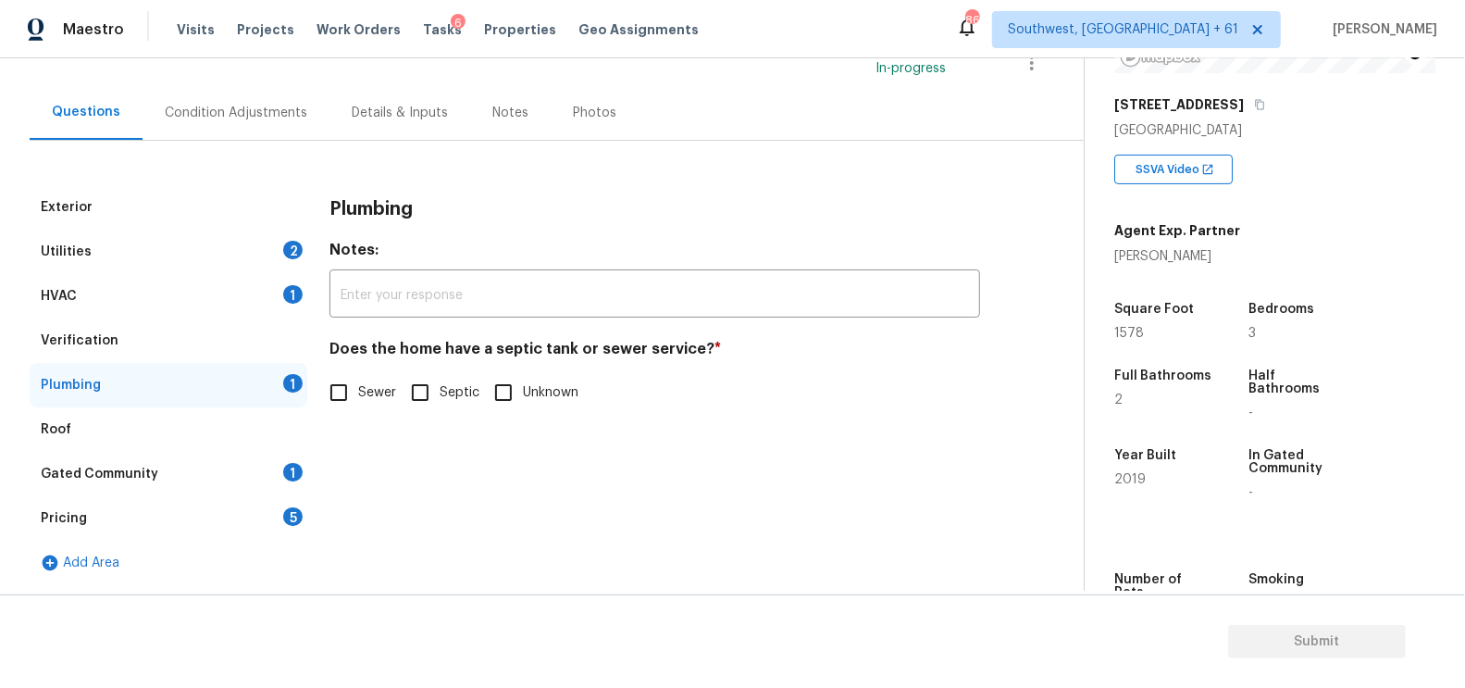
scroll to position [139, 0]
click at [377, 386] on span "Sewer" at bounding box center [377, 393] width 38 height 19
click at [358, 386] on input "Sewer" at bounding box center [338, 393] width 39 height 39
checkbox input "true"
click at [283, 457] on div "Gated Community 1" at bounding box center [169, 475] width 278 height 44
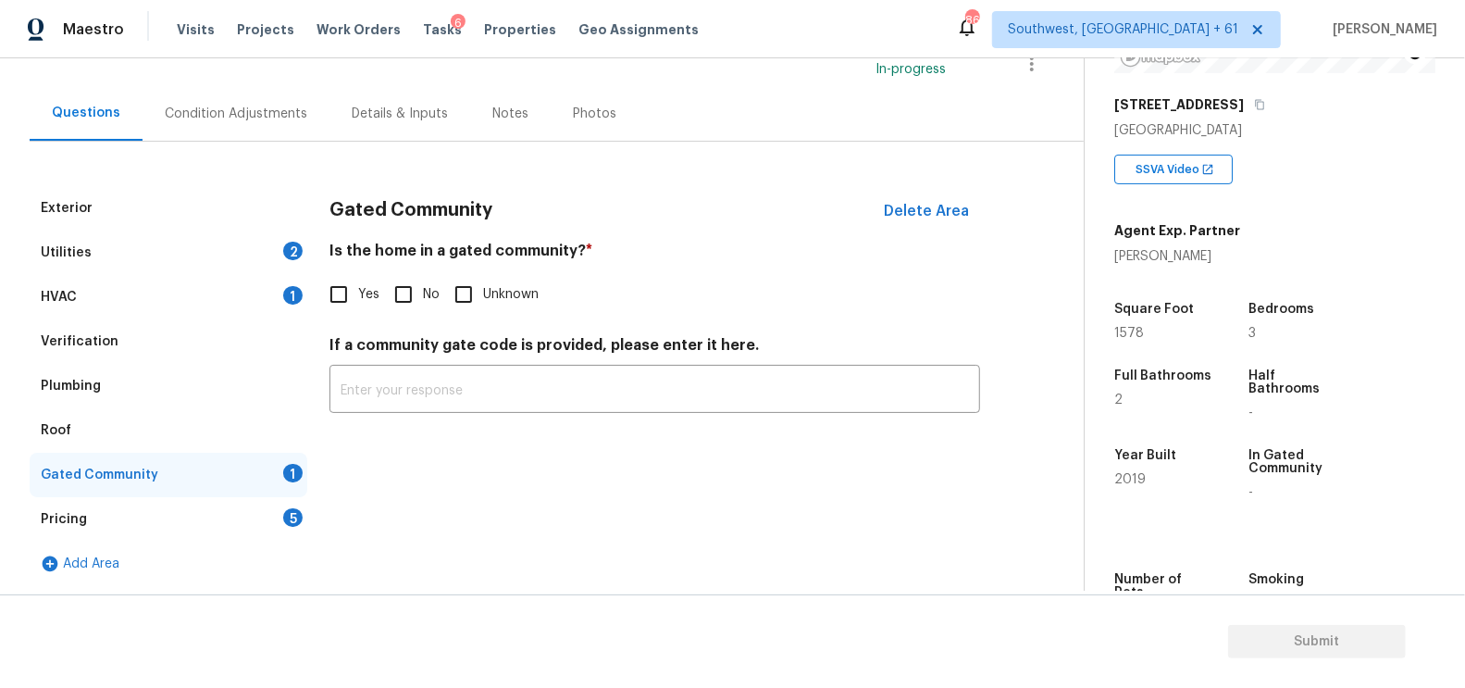
click at [404, 275] on input "No" at bounding box center [403, 294] width 39 height 39
checkbox input "true"
click at [254, 507] on div "Pricing 5" at bounding box center [169, 519] width 278 height 44
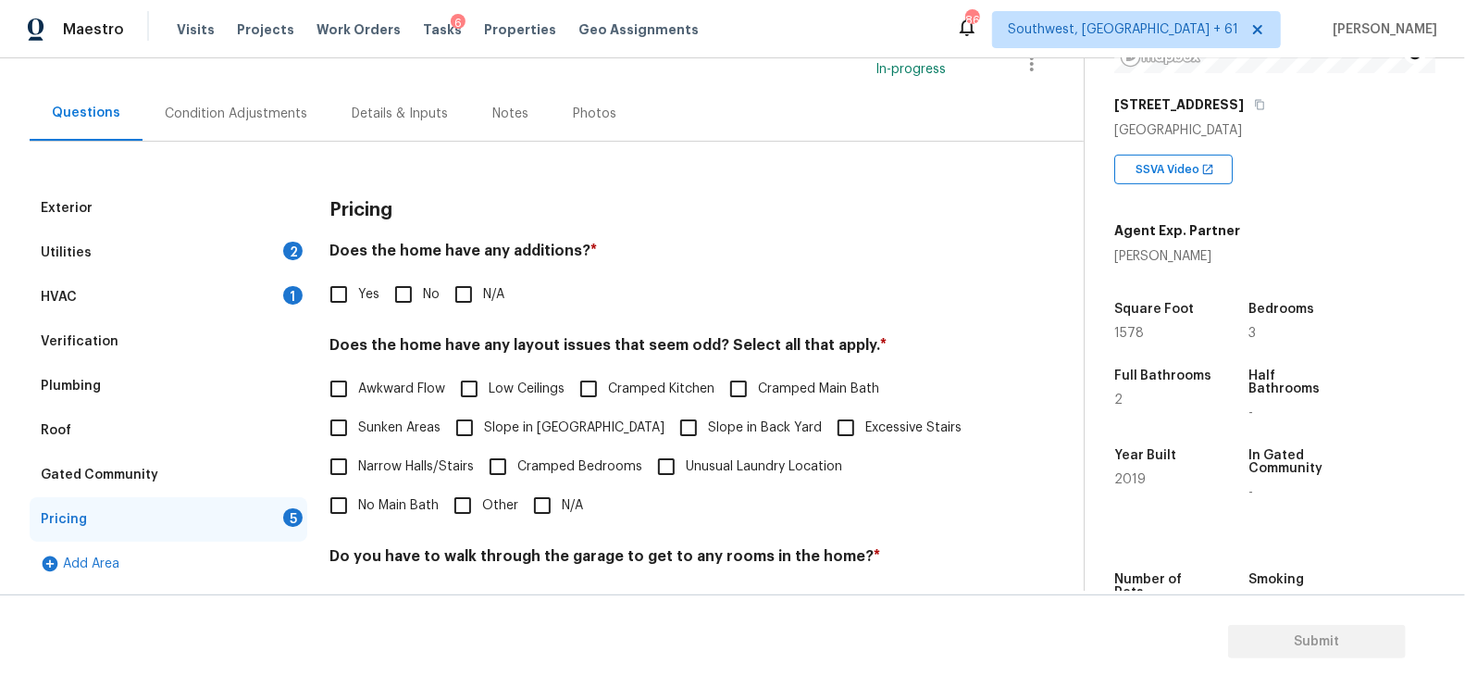
click at [428, 316] on div "Pricing Does the home have any additions? * Yes No N/A Does the home have any l…" at bounding box center [654, 508] width 651 height 644
click at [419, 307] on input "No" at bounding box center [403, 294] width 39 height 39
checkbox input "true"
click at [523, 495] on input "N/A" at bounding box center [542, 507] width 39 height 39
checkbox input "true"
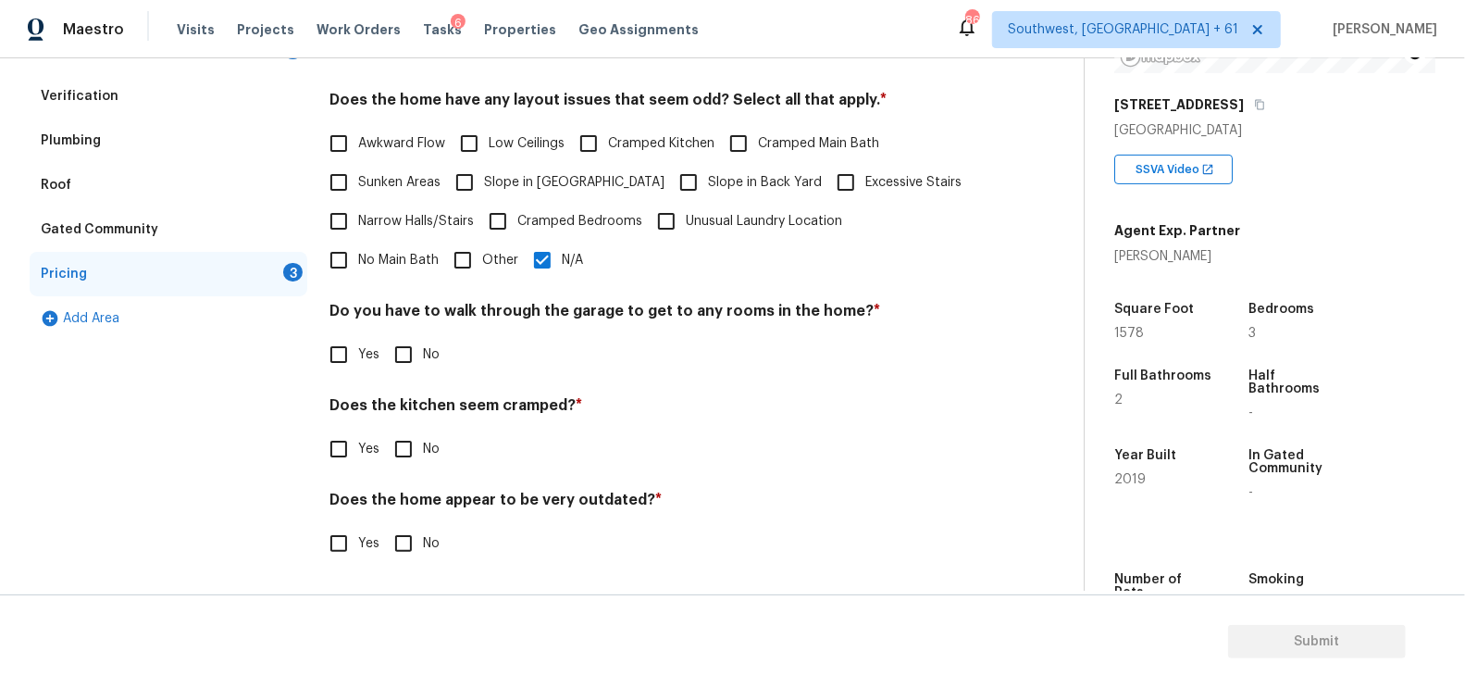
scroll to position [382, 0]
click at [400, 363] on input "No" at bounding box center [403, 356] width 39 height 39
checkbox input "true"
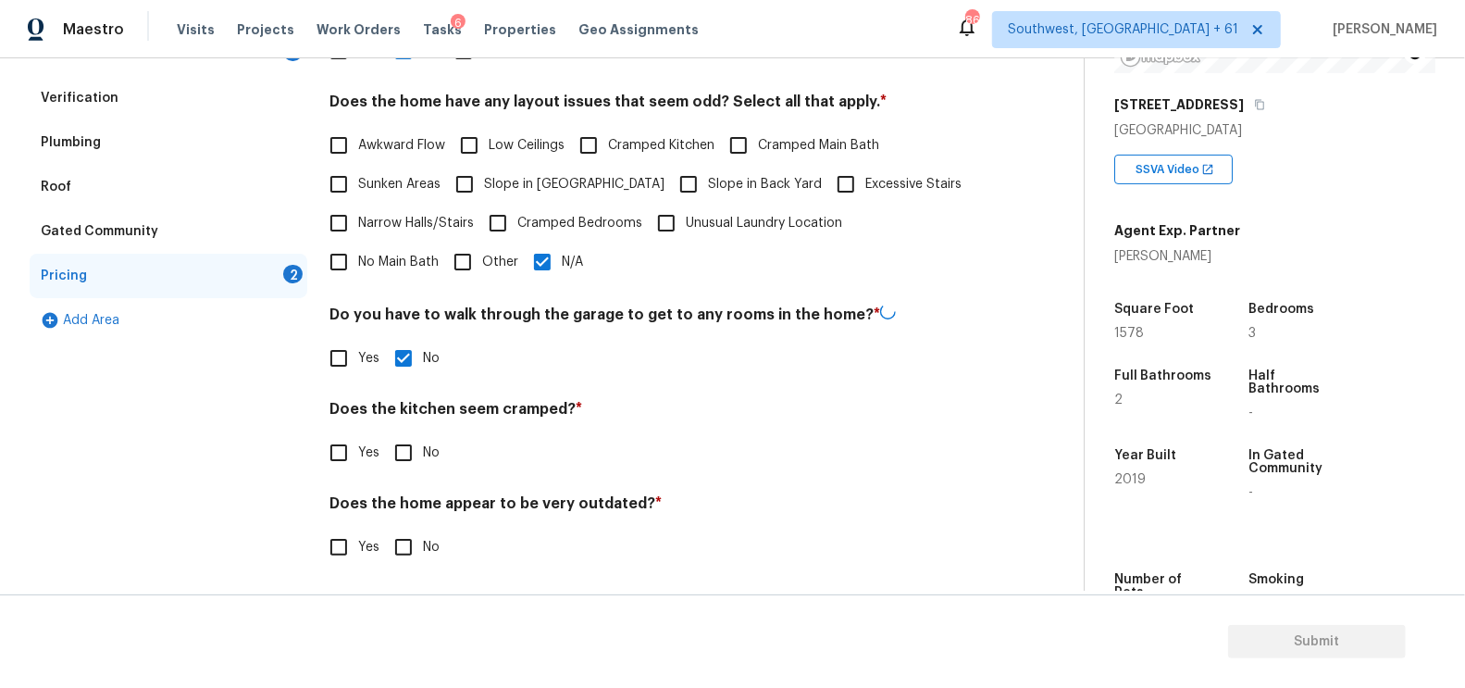
click at [402, 458] on input "No" at bounding box center [403, 452] width 39 height 39
checkbox input "true"
click at [411, 548] on input "No" at bounding box center [403, 547] width 39 height 39
checkbox input "true"
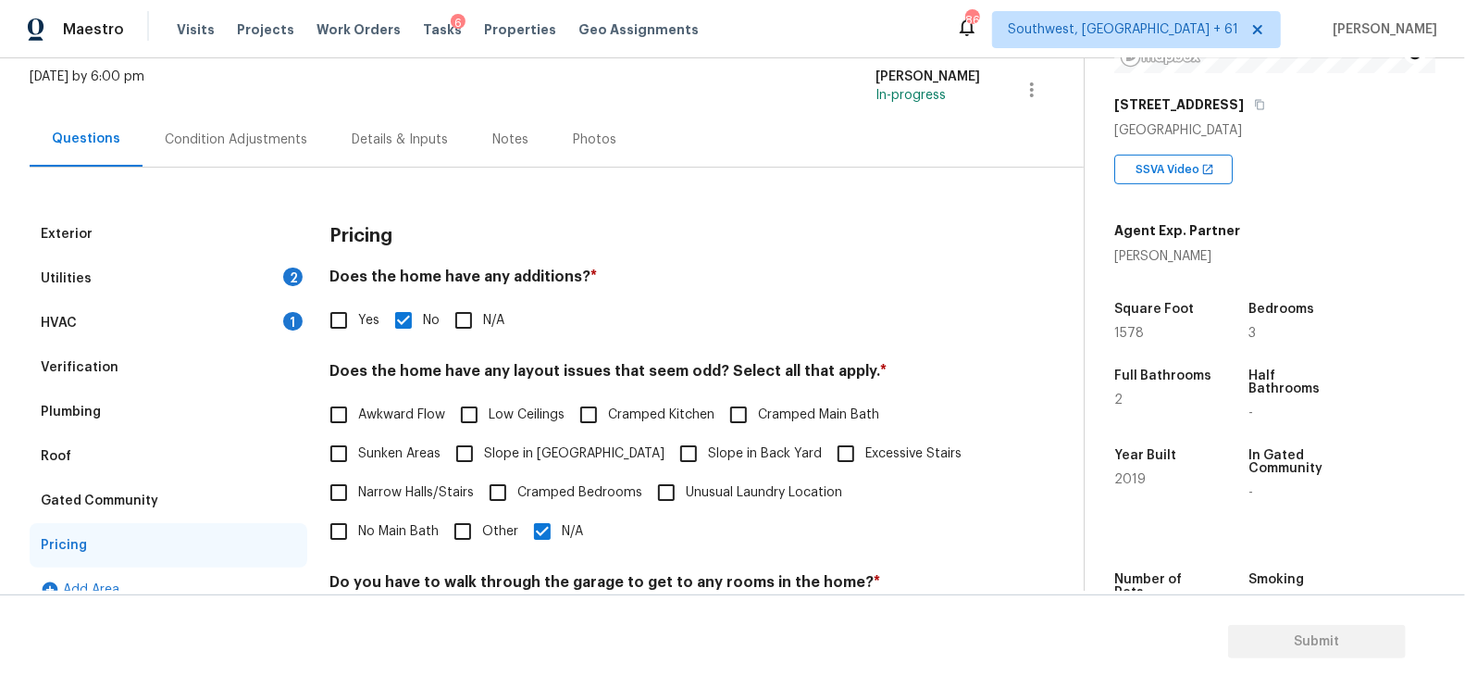
click at [269, 174] on div "Exterior Utilities 2 HVAC 1 Verification Plumbing Roof Gated Community Pricing …" at bounding box center [535, 512] width 1010 height 689
click at [272, 137] on div "Condition Adjustments" at bounding box center [236, 139] width 143 height 19
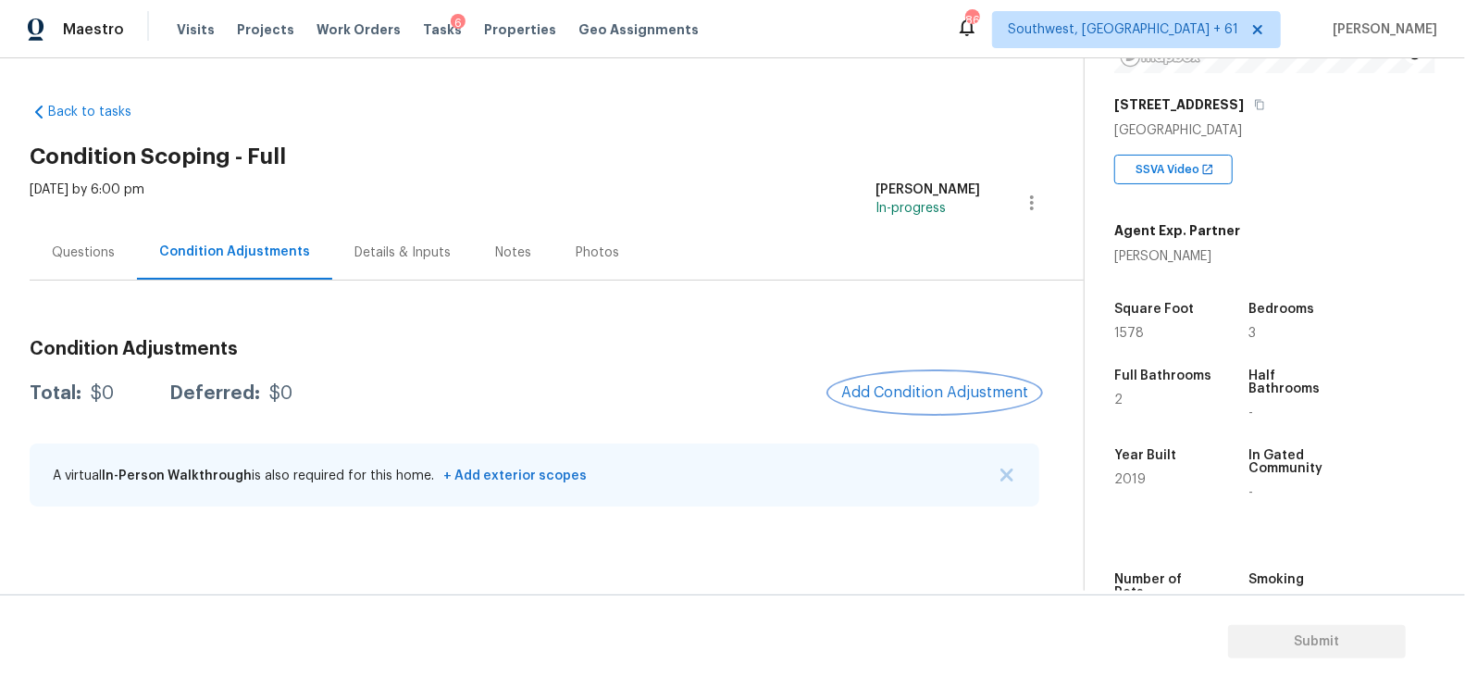
click at [924, 375] on button "Add Condition Adjustment" at bounding box center [934, 392] width 209 height 39
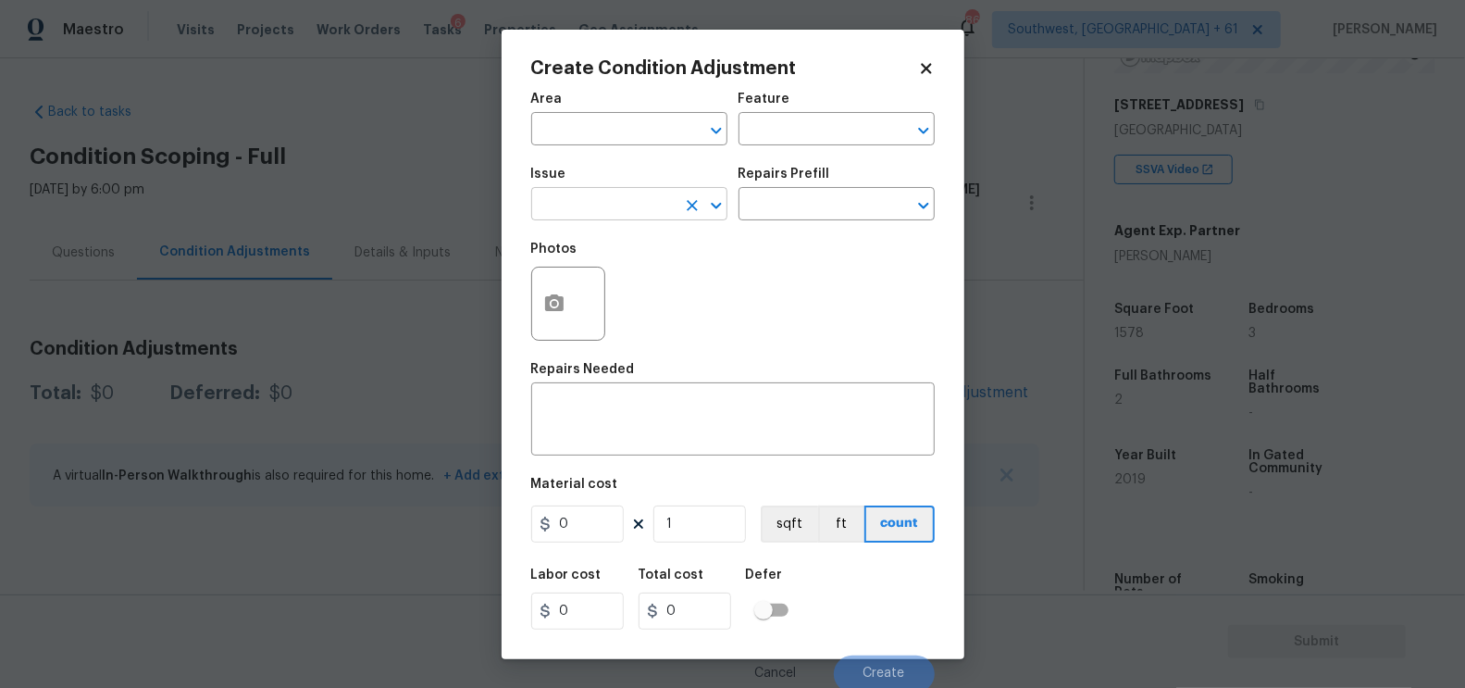
click at [624, 195] on input "text" at bounding box center [603, 206] width 144 height 29
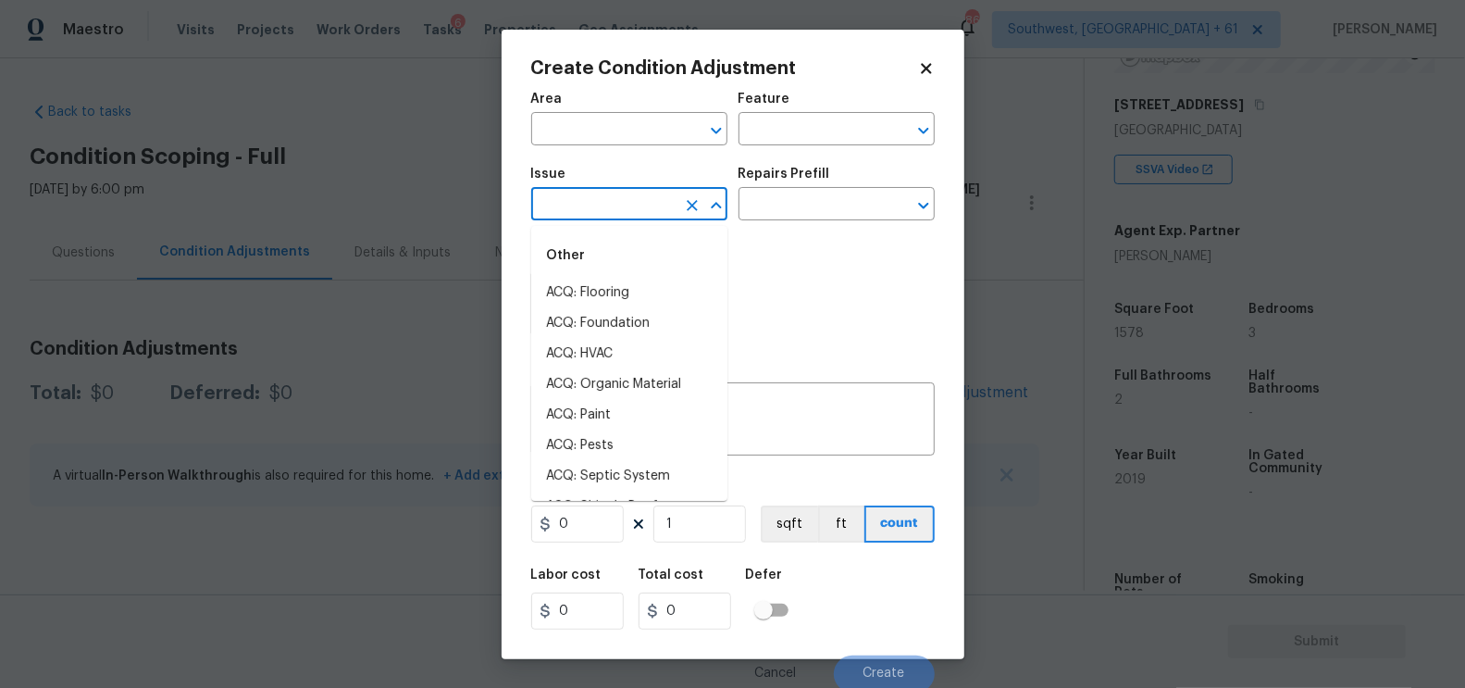
type input "l"
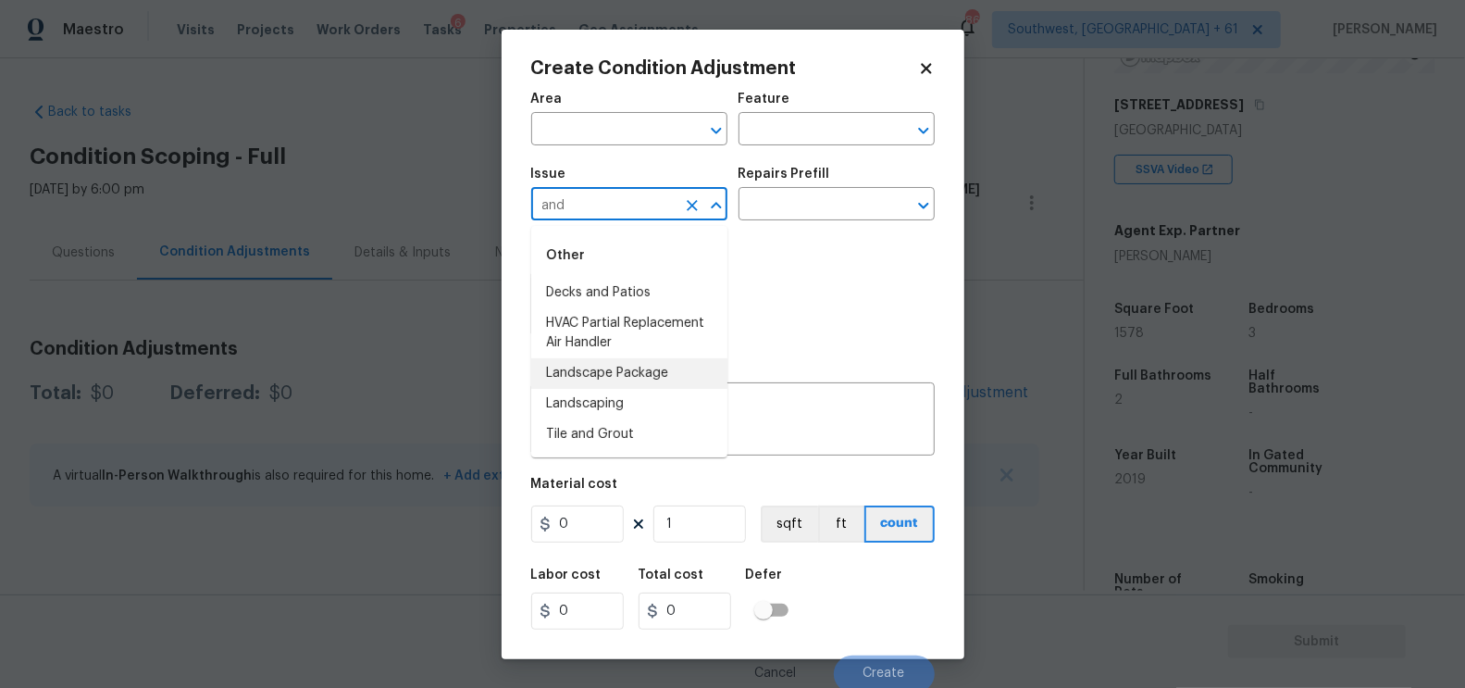
click at [625, 375] on li "Landscape Package" at bounding box center [629, 373] width 196 height 31
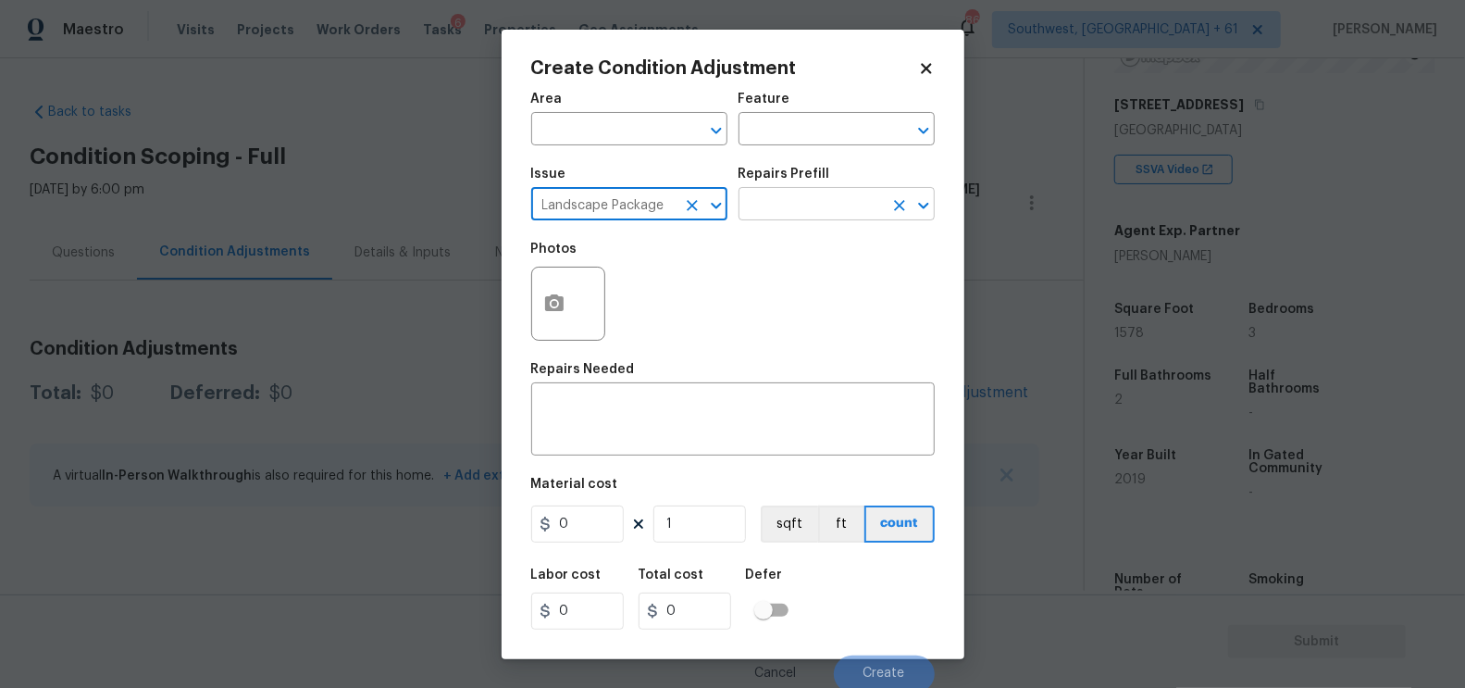
type input "Landscape Package"
click at [781, 215] on input "text" at bounding box center [811, 206] width 144 height 29
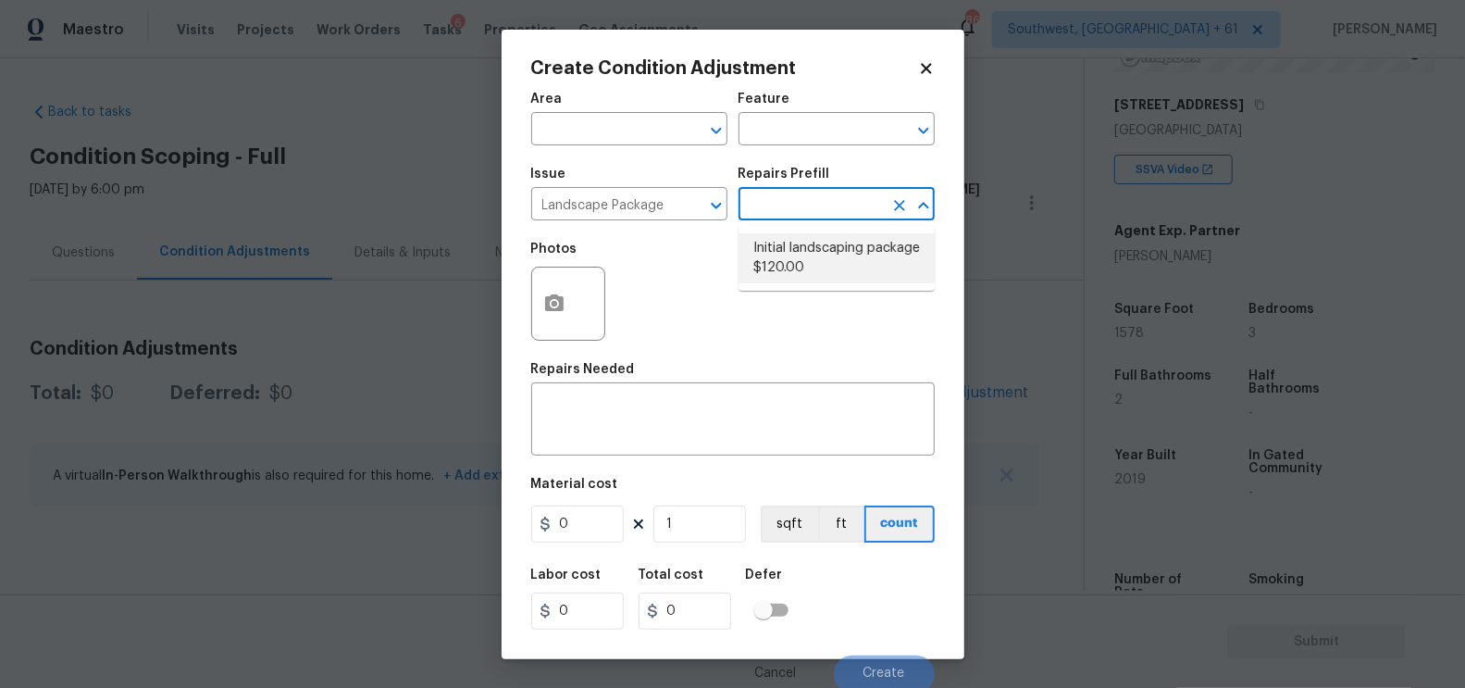
click at [795, 265] on li "Initial landscaping package $120.00" at bounding box center [837, 258] width 196 height 50
type input "Home Readiness Packages"
type textarea "Mowing of grass up to 6" in height. Mow, edge along driveways & sidewalks, trim…"
type input "120"
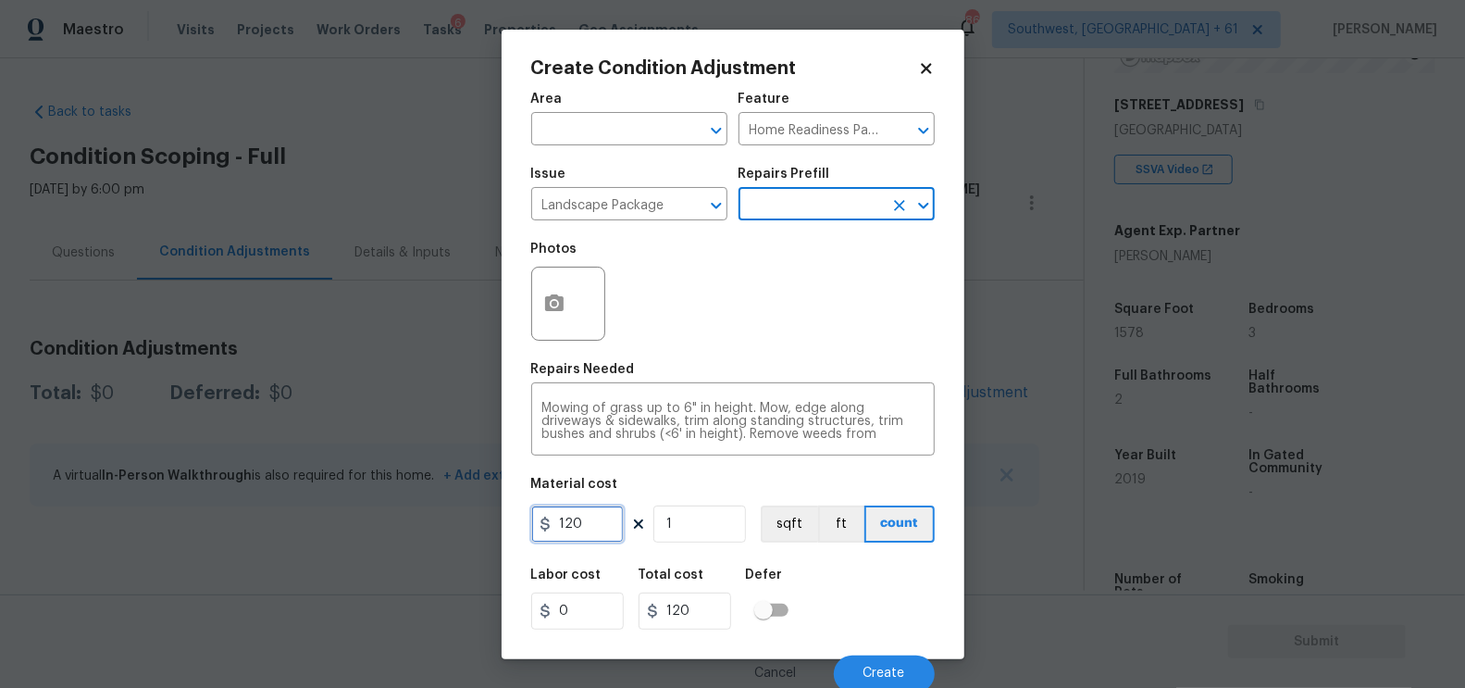
click at [611, 537] on input "120" at bounding box center [577, 523] width 93 height 37
type input "300"
click at [692, 586] on div "Total cost" at bounding box center [692, 580] width 107 height 24
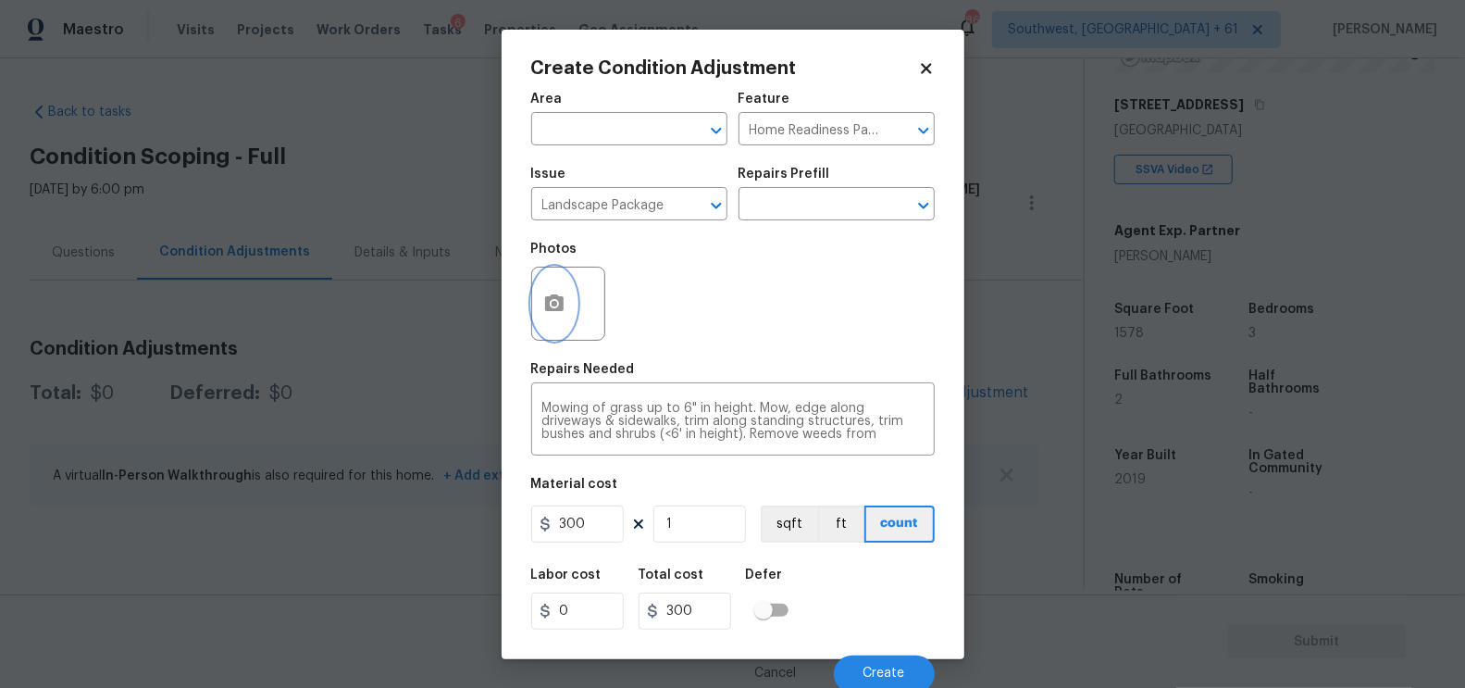
click at [541, 334] on button "button" at bounding box center [554, 303] width 44 height 72
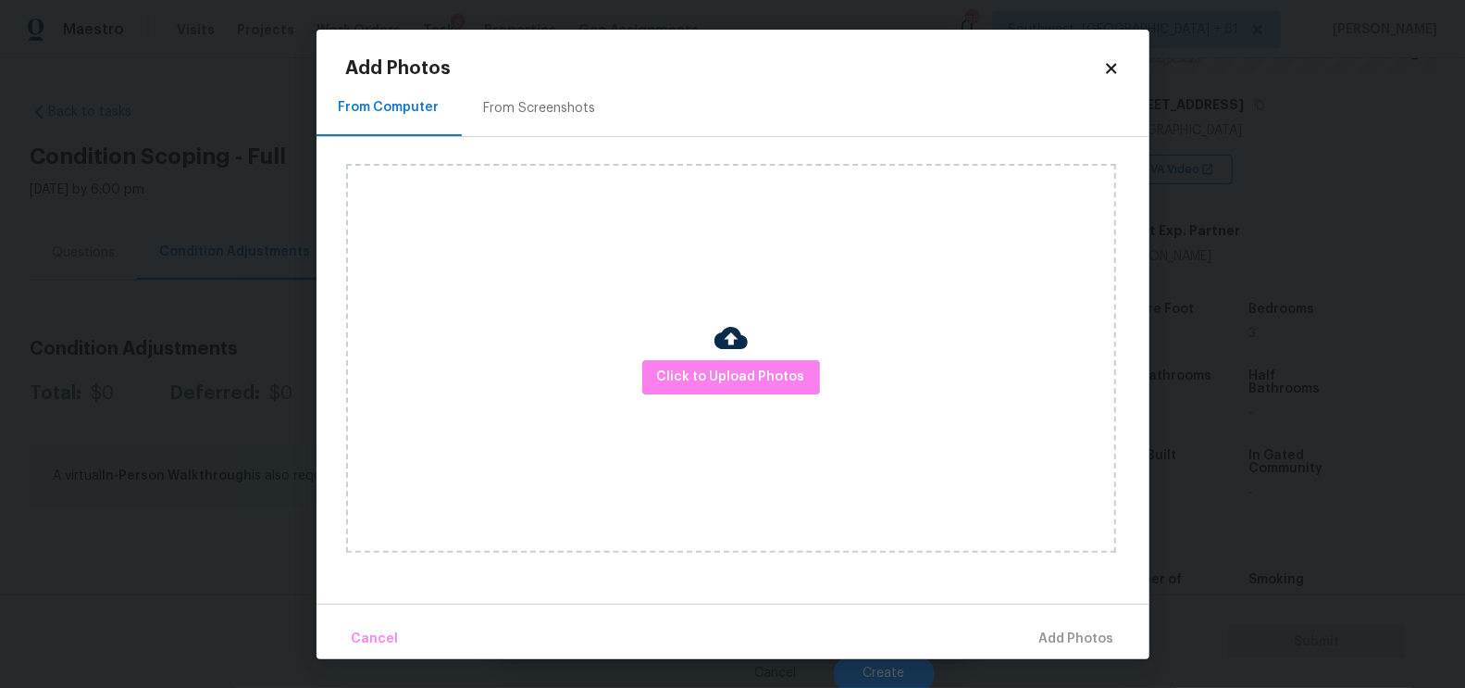
click at [561, 131] on div "From Screenshots" at bounding box center [540, 108] width 156 height 55
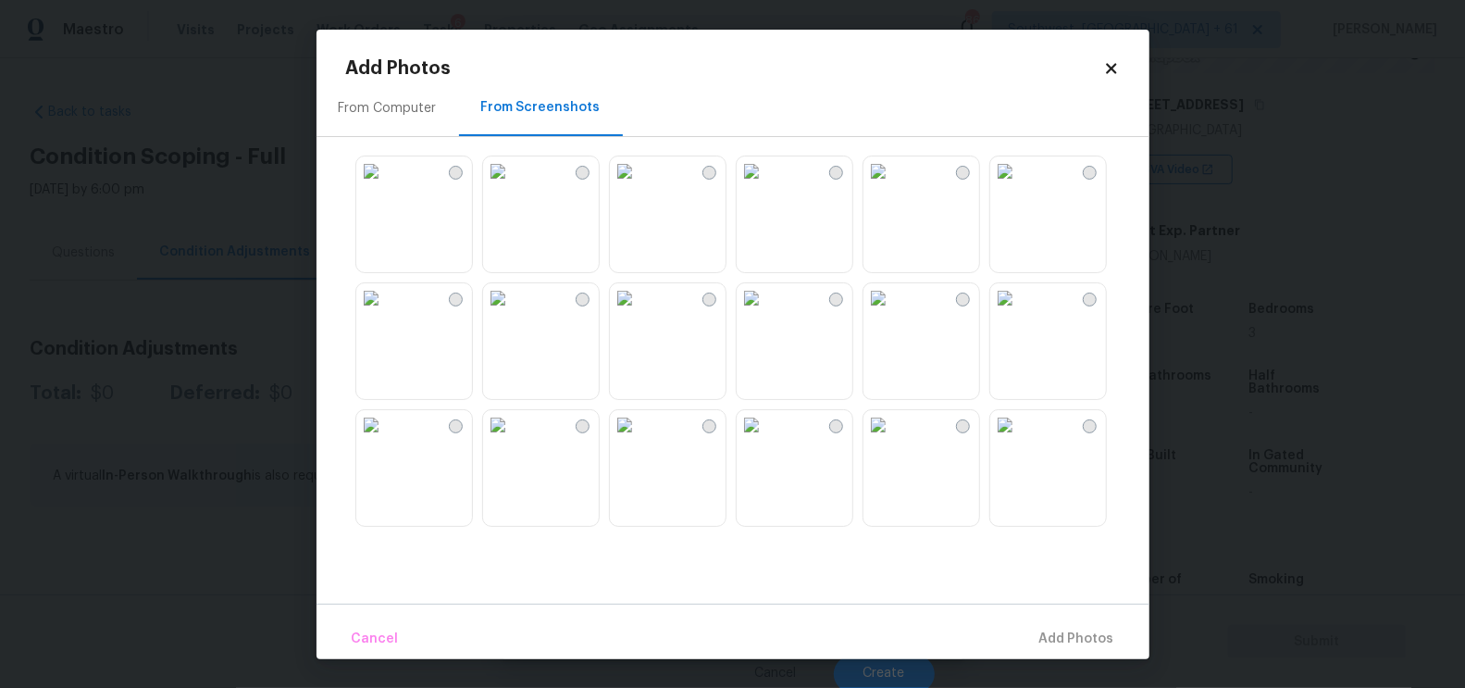
click at [764, 186] on img at bounding box center [752, 171] width 30 height 30
click at [1062, 640] on span "Add 1 Photo(s)" at bounding box center [1069, 638] width 92 height 23
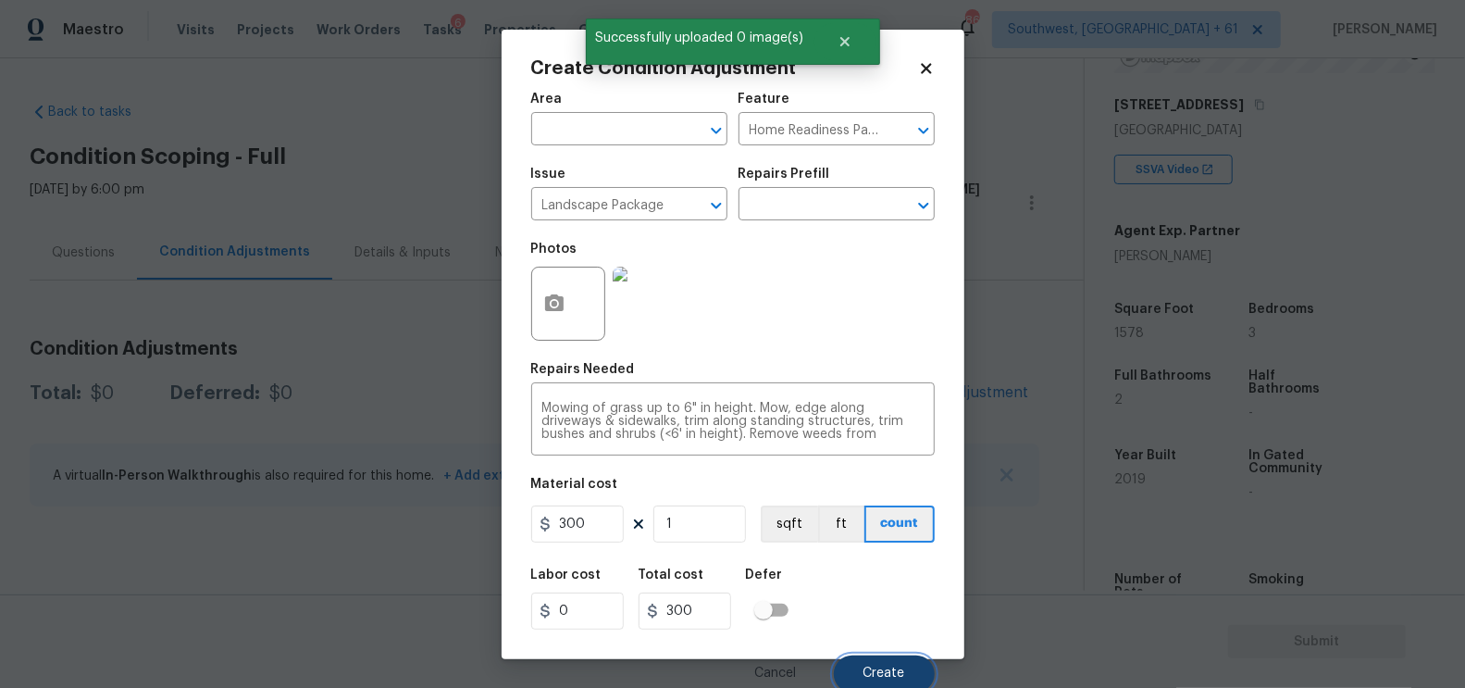
click at [874, 674] on span "Create" at bounding box center [884, 673] width 42 height 14
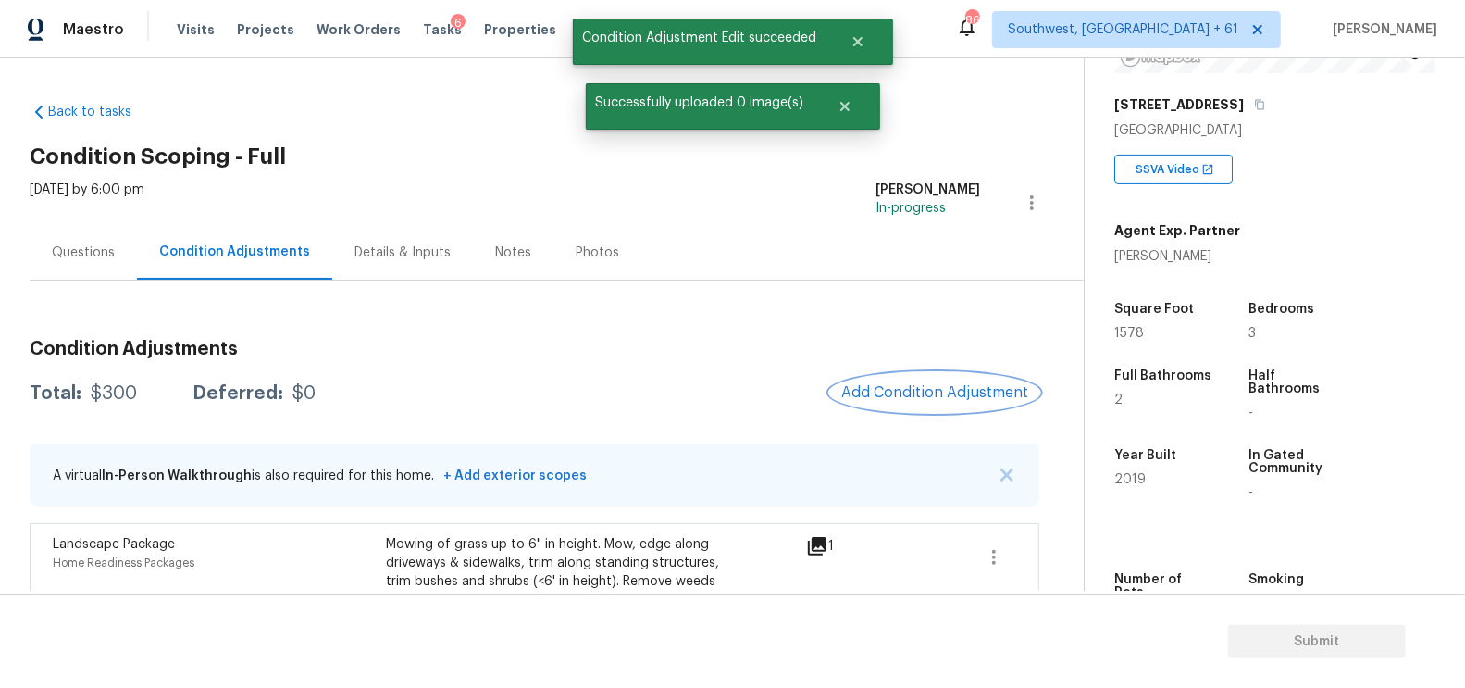
click at [964, 378] on button "Add Condition Adjustment" at bounding box center [934, 392] width 209 height 39
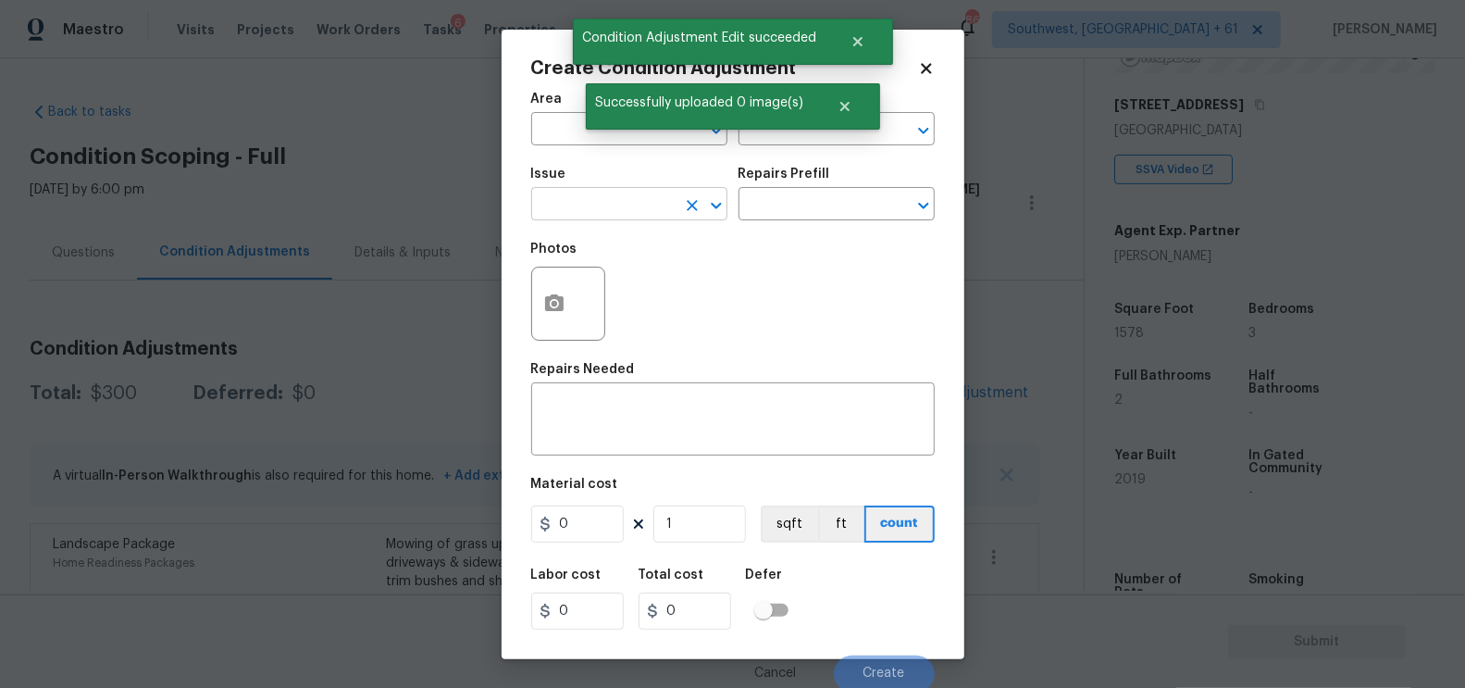
click at [571, 201] on input "text" at bounding box center [603, 206] width 144 height 29
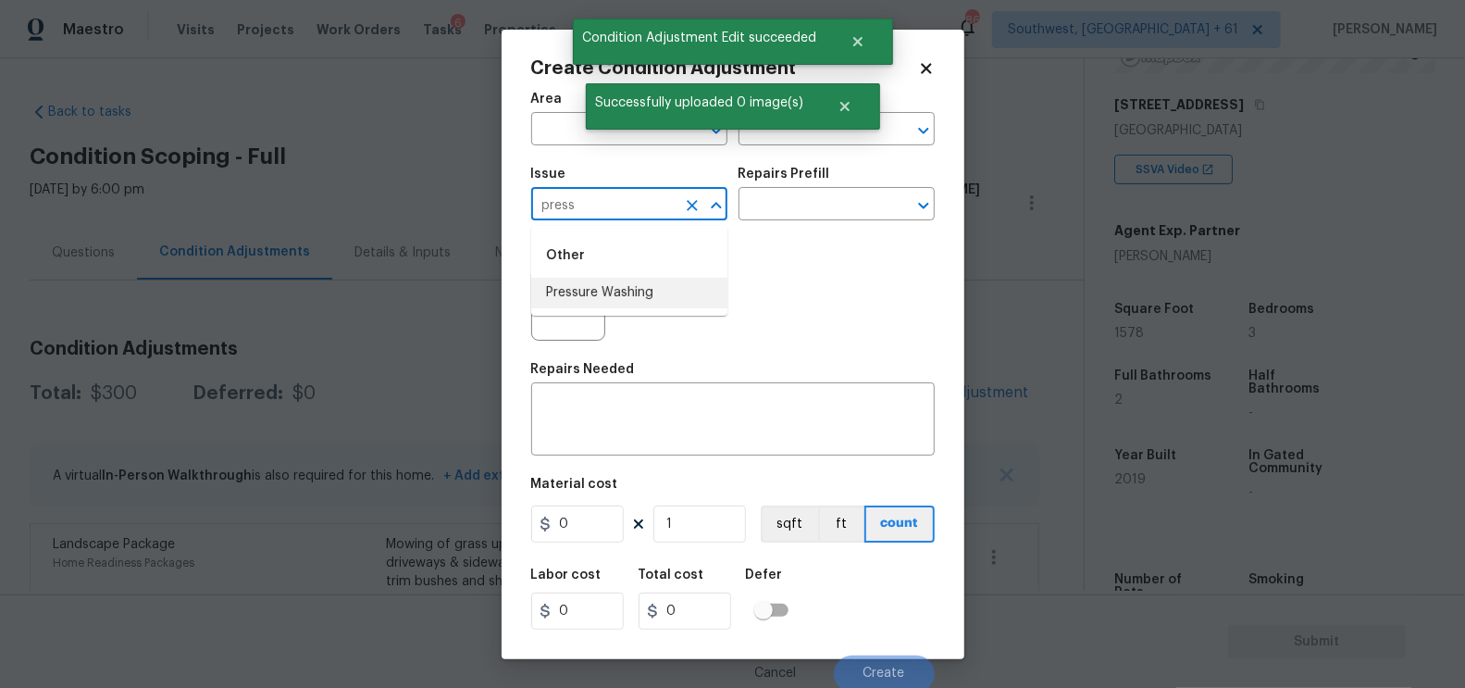
click at [619, 291] on li "Pressure Washing" at bounding box center [629, 293] width 196 height 31
type input "Pressure Washing"
click at [823, 193] on input "text" at bounding box center [811, 206] width 144 height 29
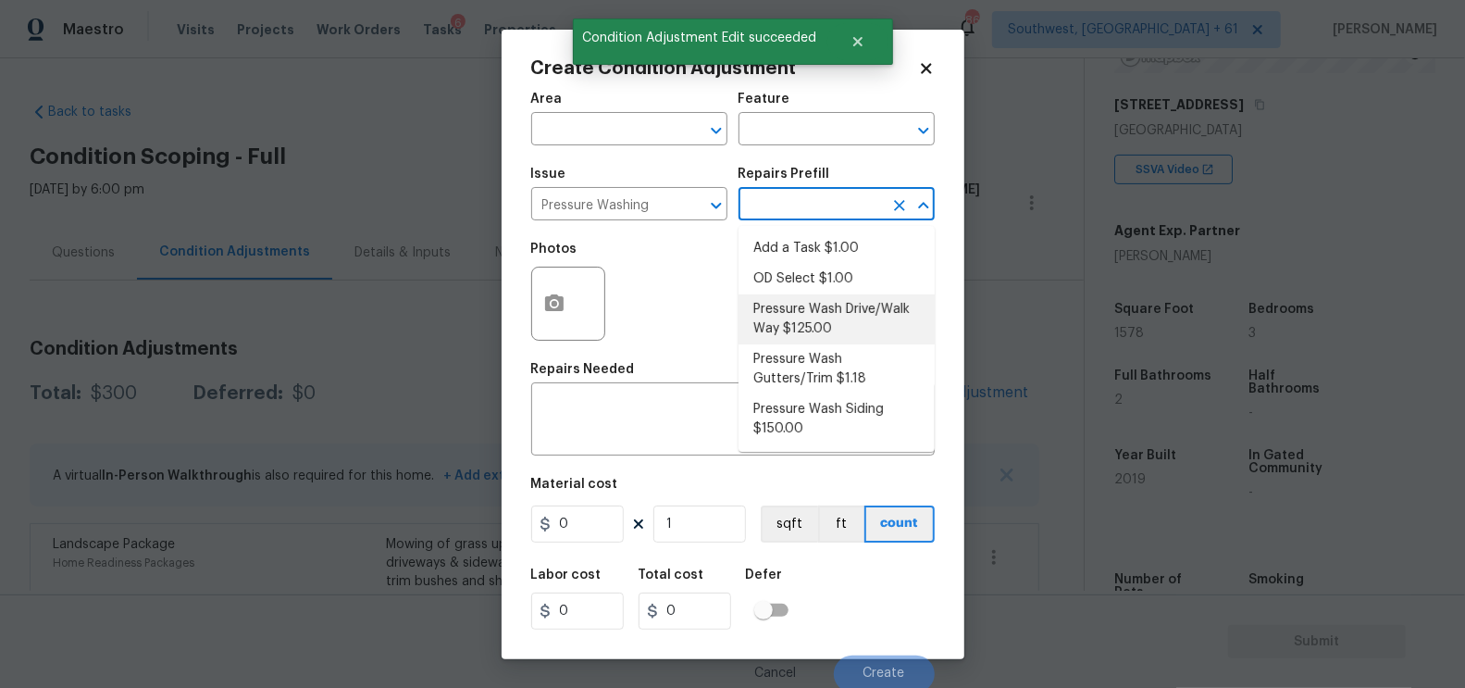
click at [825, 314] on li "Pressure Wash Drive/Walk Way $125.00" at bounding box center [837, 319] width 196 height 50
type input "Siding"
type textarea "Pressure wash the driveways/walkways as directed by the PM. Ensure that all deb…"
type input "125"
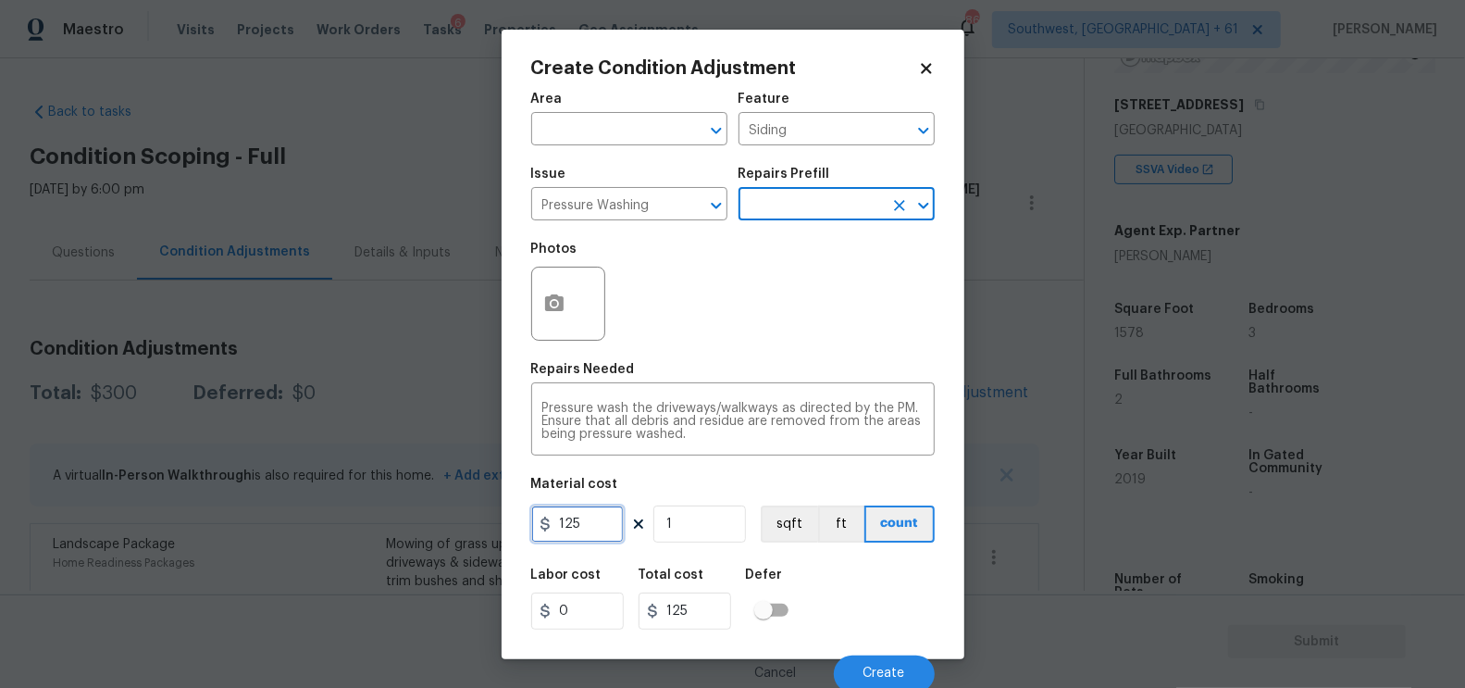
click at [586, 519] on input "125" at bounding box center [577, 523] width 93 height 37
type input "200"
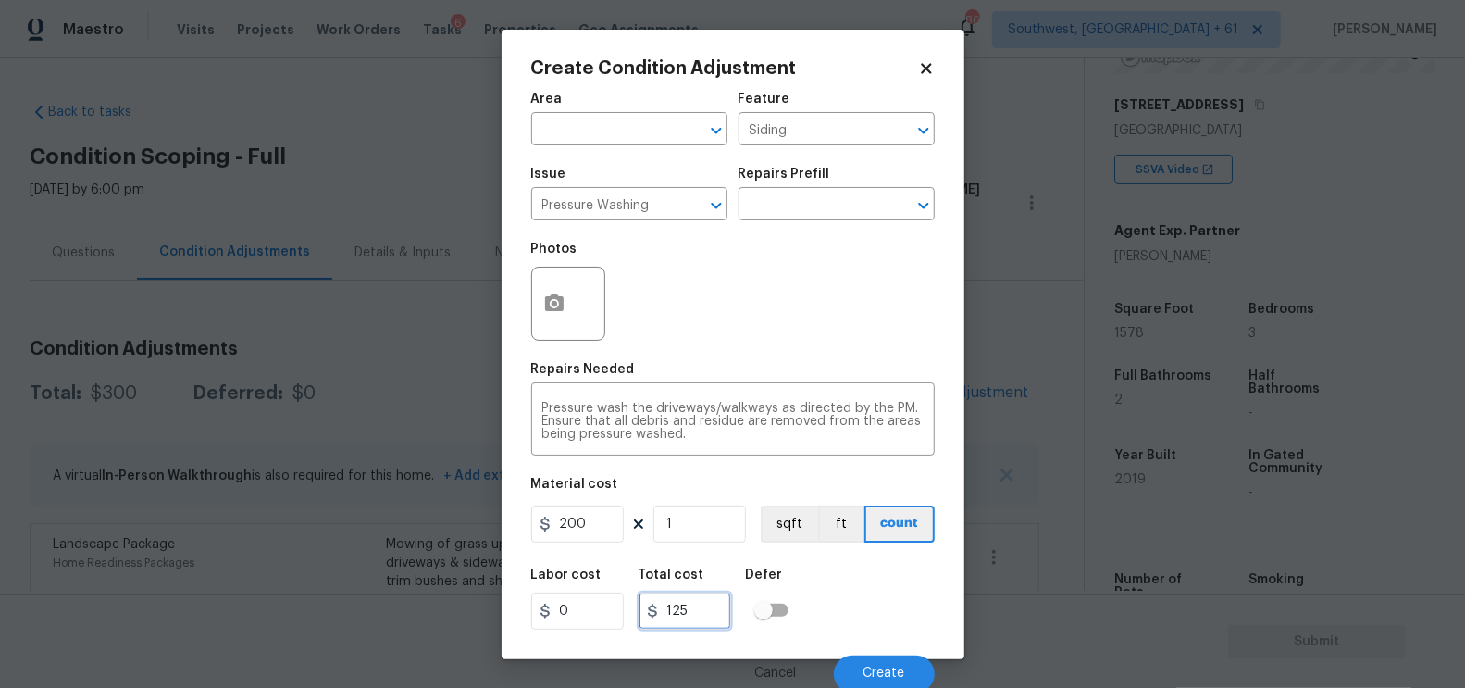
type input "200"
click at [681, 610] on input "200" at bounding box center [685, 610] width 93 height 37
click at [549, 344] on div "Photos" at bounding box center [570, 291] width 78 height 120
click at [556, 298] on icon "button" at bounding box center [554, 302] width 19 height 17
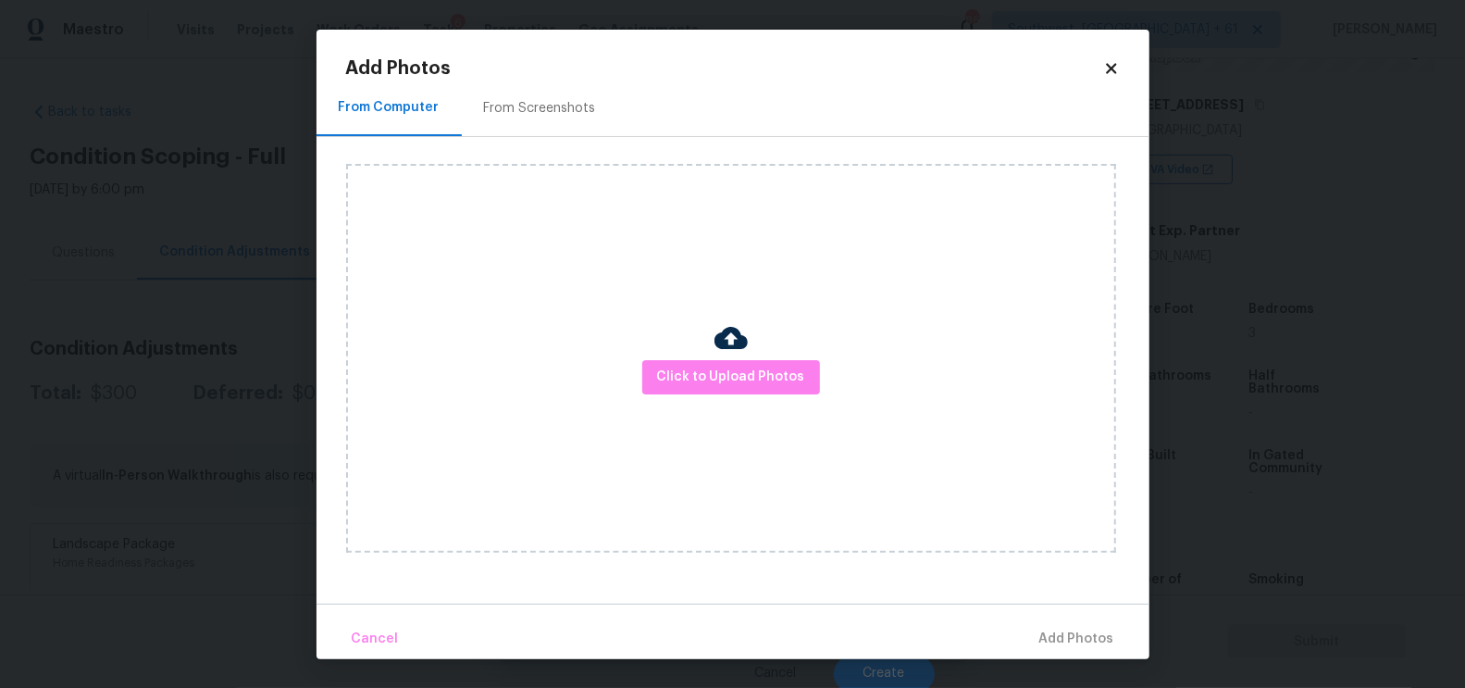
click at [553, 117] on div "From Screenshots" at bounding box center [540, 108] width 112 height 19
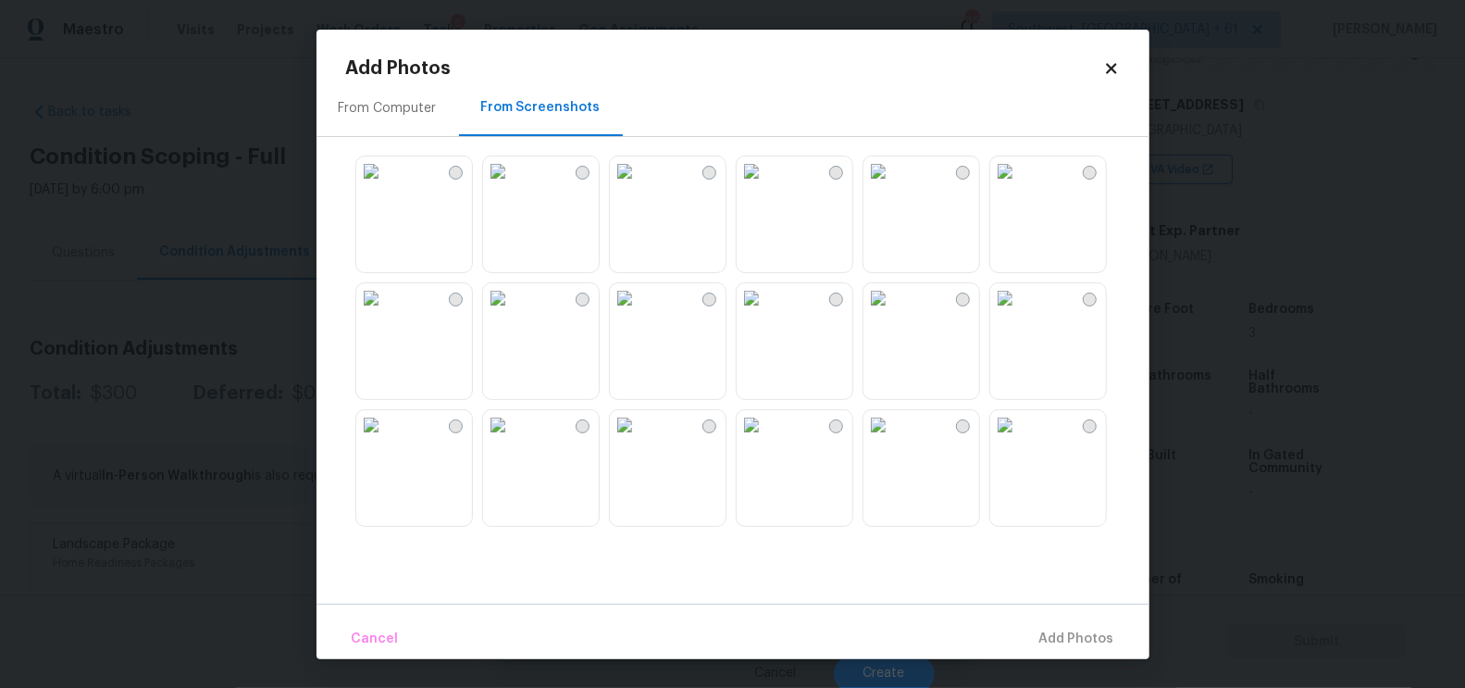
click at [639, 313] on img at bounding box center [625, 298] width 30 height 30
click at [1077, 628] on span "Add 1 Photo(s)" at bounding box center [1069, 638] width 92 height 23
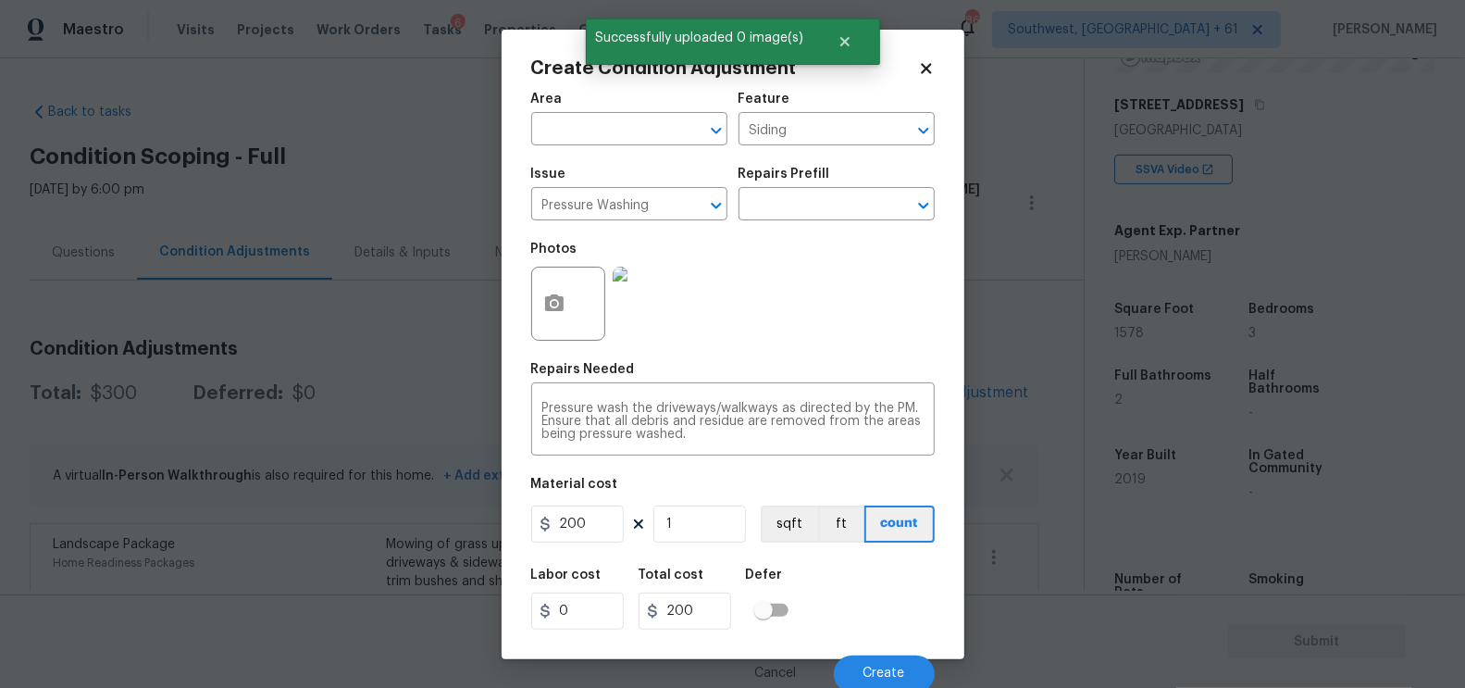
click at [919, 652] on div "Cancel Create" at bounding box center [733, 666] width 404 height 52
click at [891, 664] on button "Create" at bounding box center [884, 673] width 101 height 37
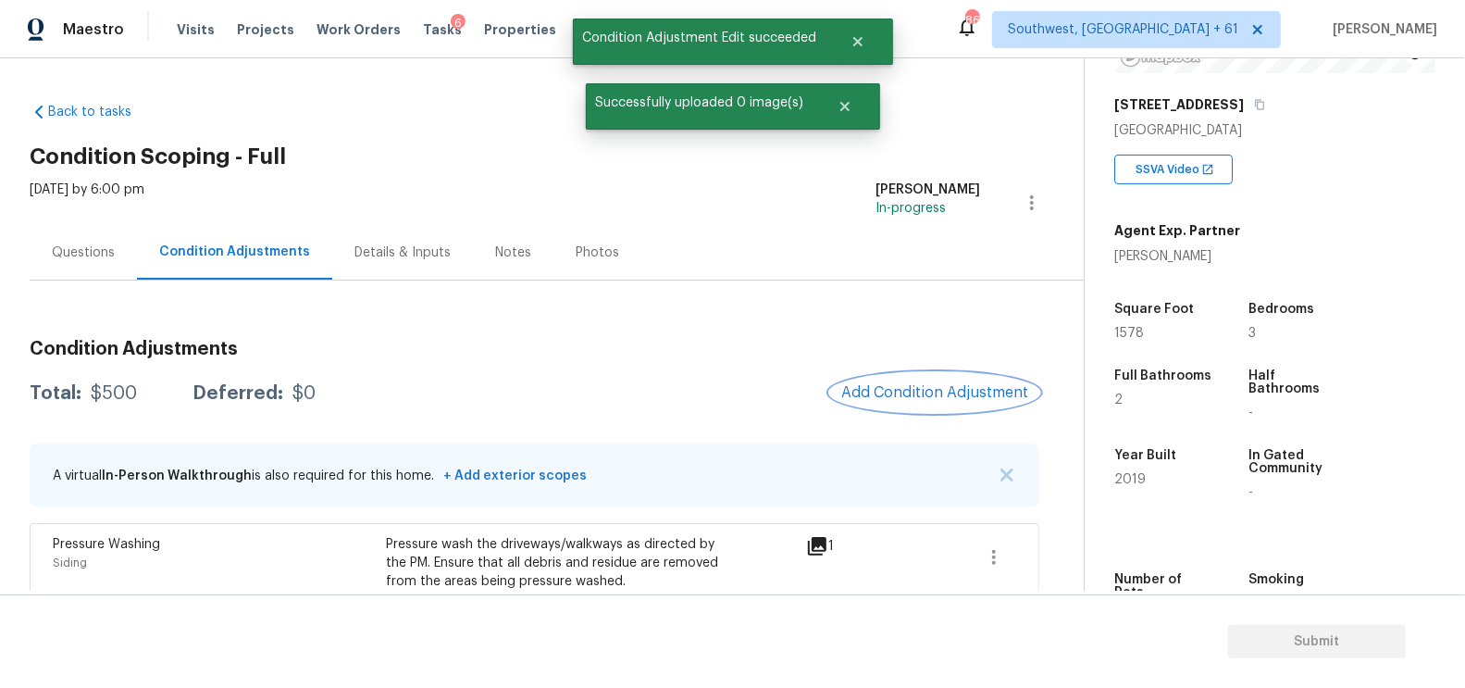
click at [946, 388] on span "Add Condition Adjustment" at bounding box center [934, 392] width 187 height 17
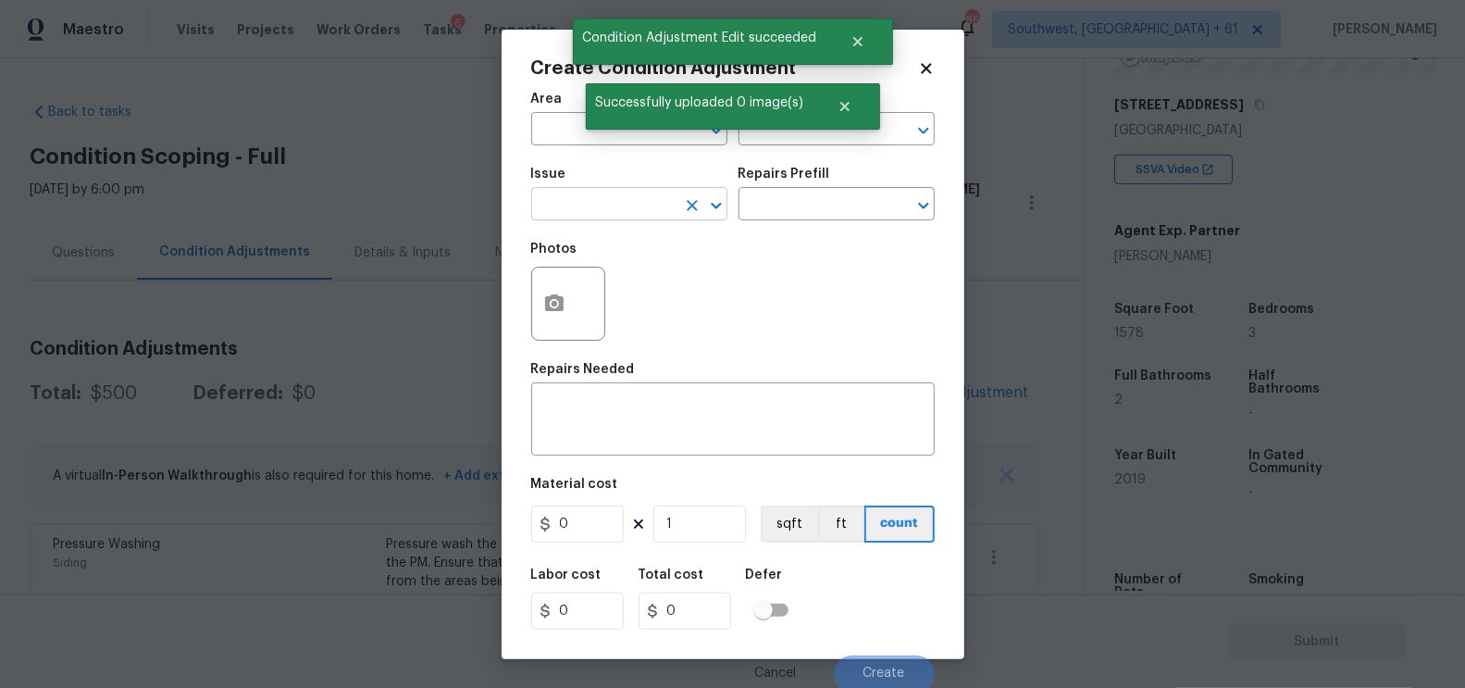
click at [634, 216] on input "text" at bounding box center [603, 206] width 144 height 29
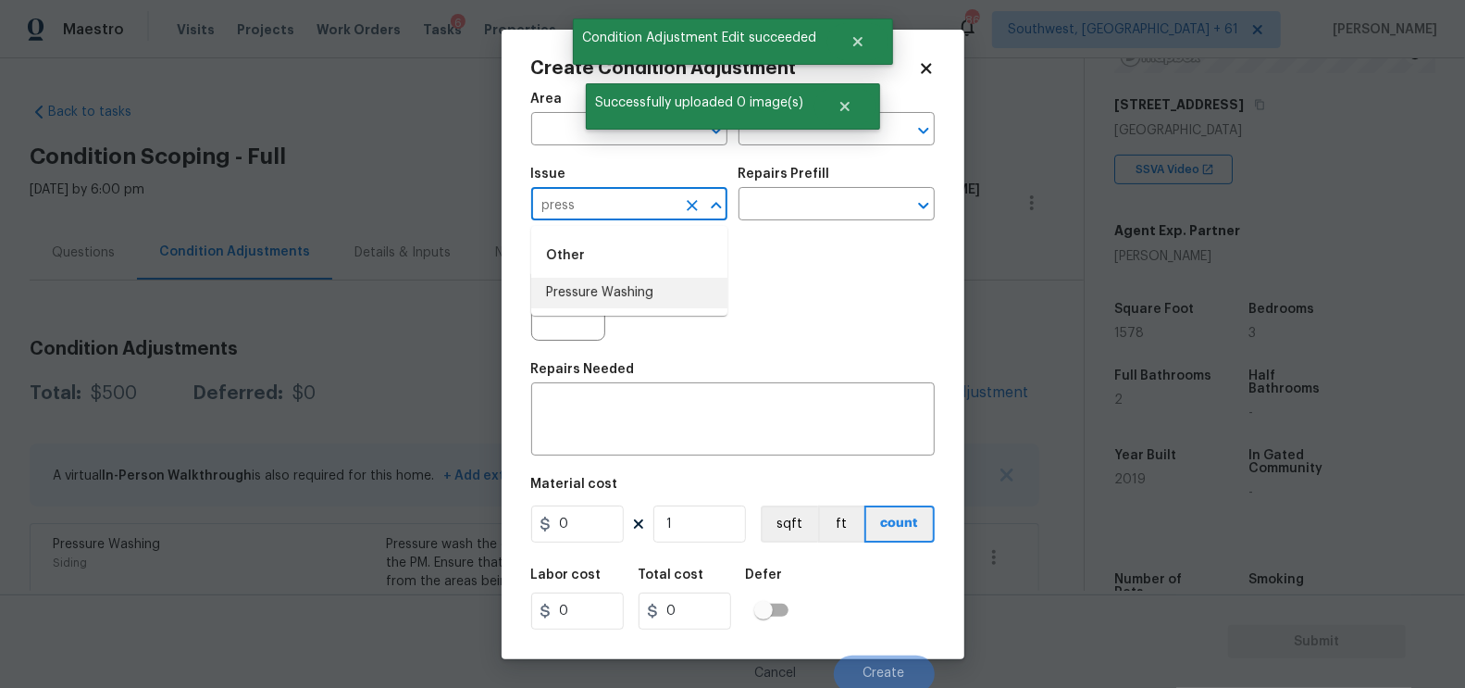
click at [639, 301] on li "Pressure Washing" at bounding box center [629, 293] width 196 height 31
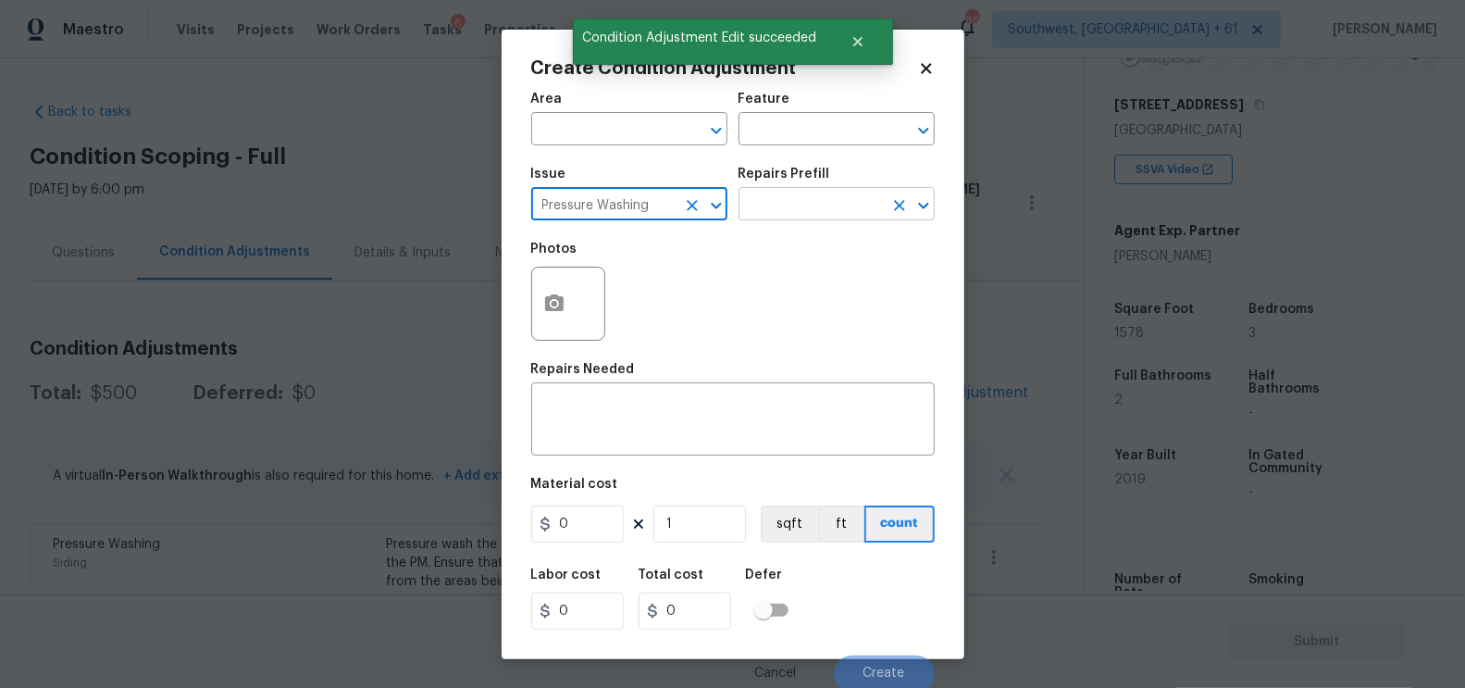
type input "Pressure Washing"
click at [792, 207] on input "text" at bounding box center [811, 206] width 144 height 29
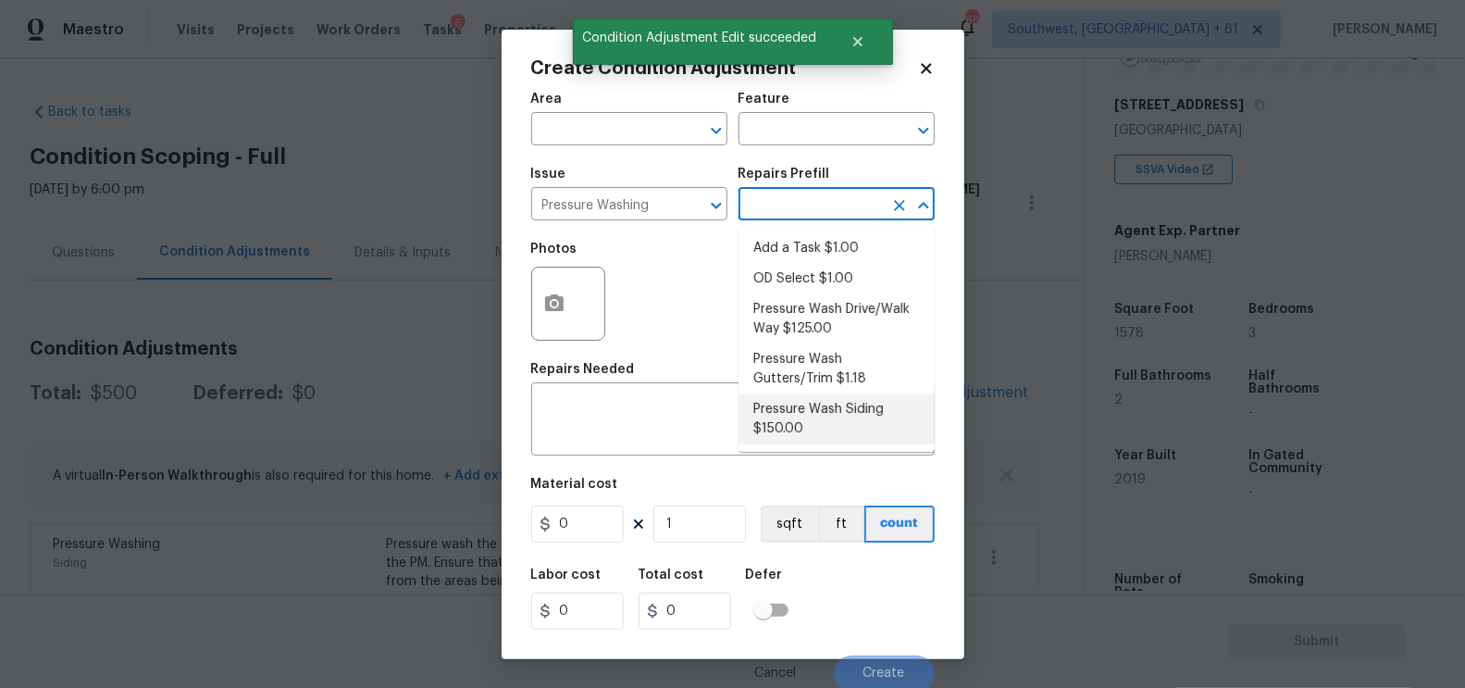
click at [821, 421] on li "Pressure Wash Siding $150.00" at bounding box center [837, 419] width 196 height 50
type input "Siding"
type textarea "Protect areas as needed for pressure washing. Pressure wash the siding on the h…"
type input "150"
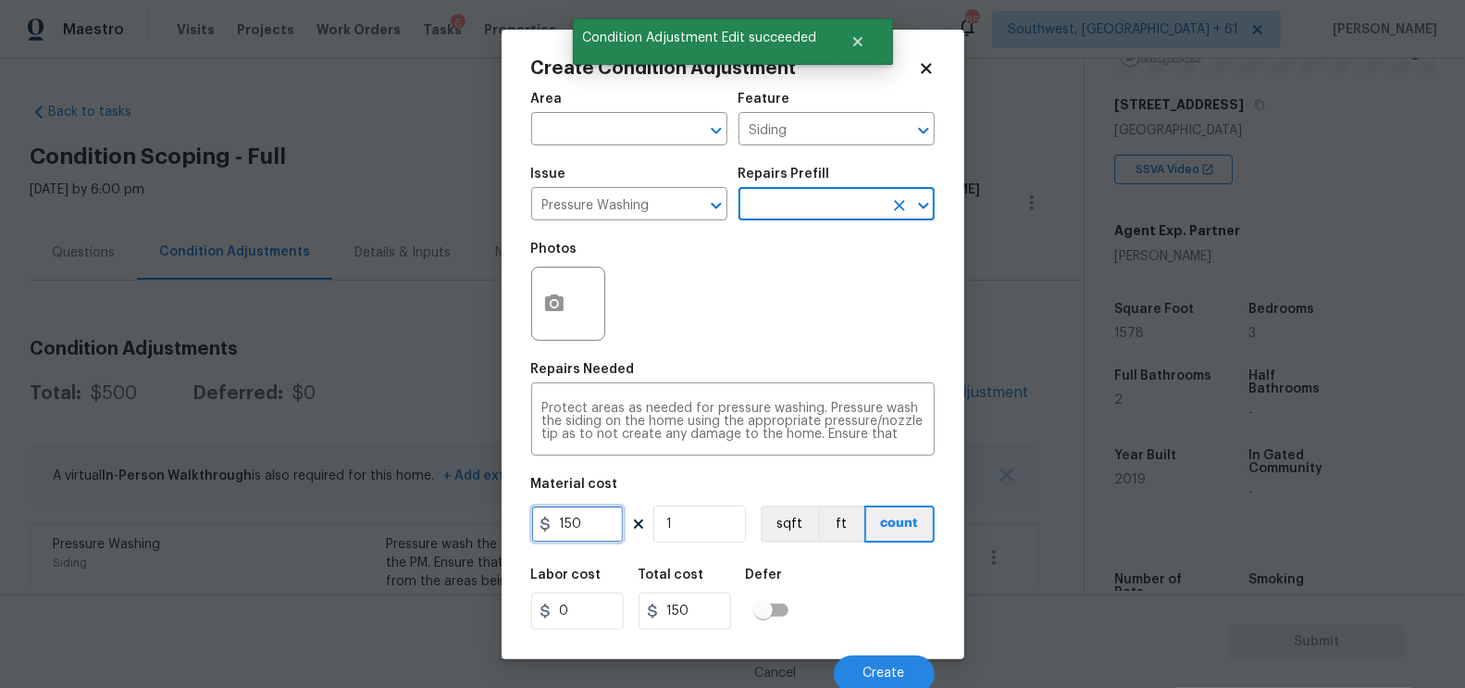
click at [602, 523] on input "150" at bounding box center [577, 523] width 93 height 37
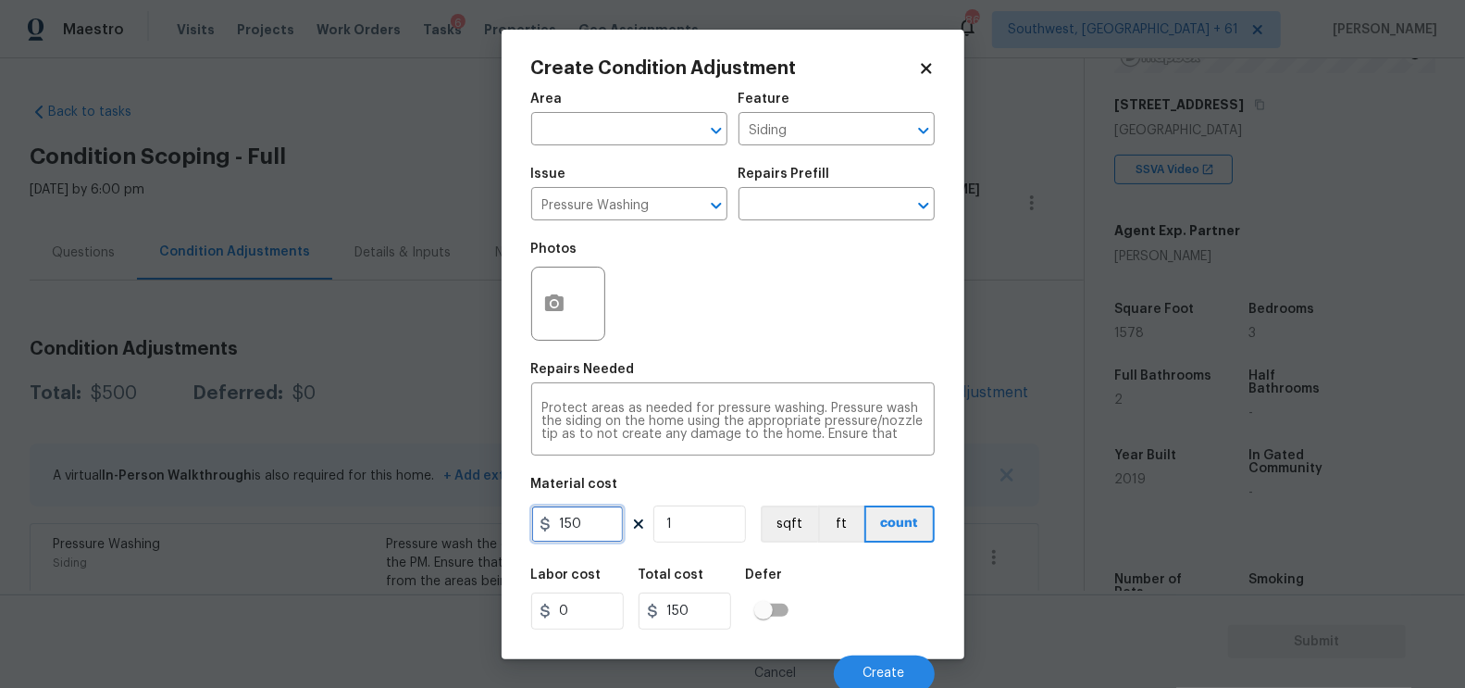
click at [602, 523] on input "150" at bounding box center [577, 523] width 93 height 37
type input "200"
click at [742, 616] on div "200" at bounding box center [692, 610] width 107 height 37
click at [521, 313] on div "Create Condition Adjustment Area ​ Feature Siding ​ Issue Pressure Washing ​ Re…" at bounding box center [733, 344] width 463 height 629
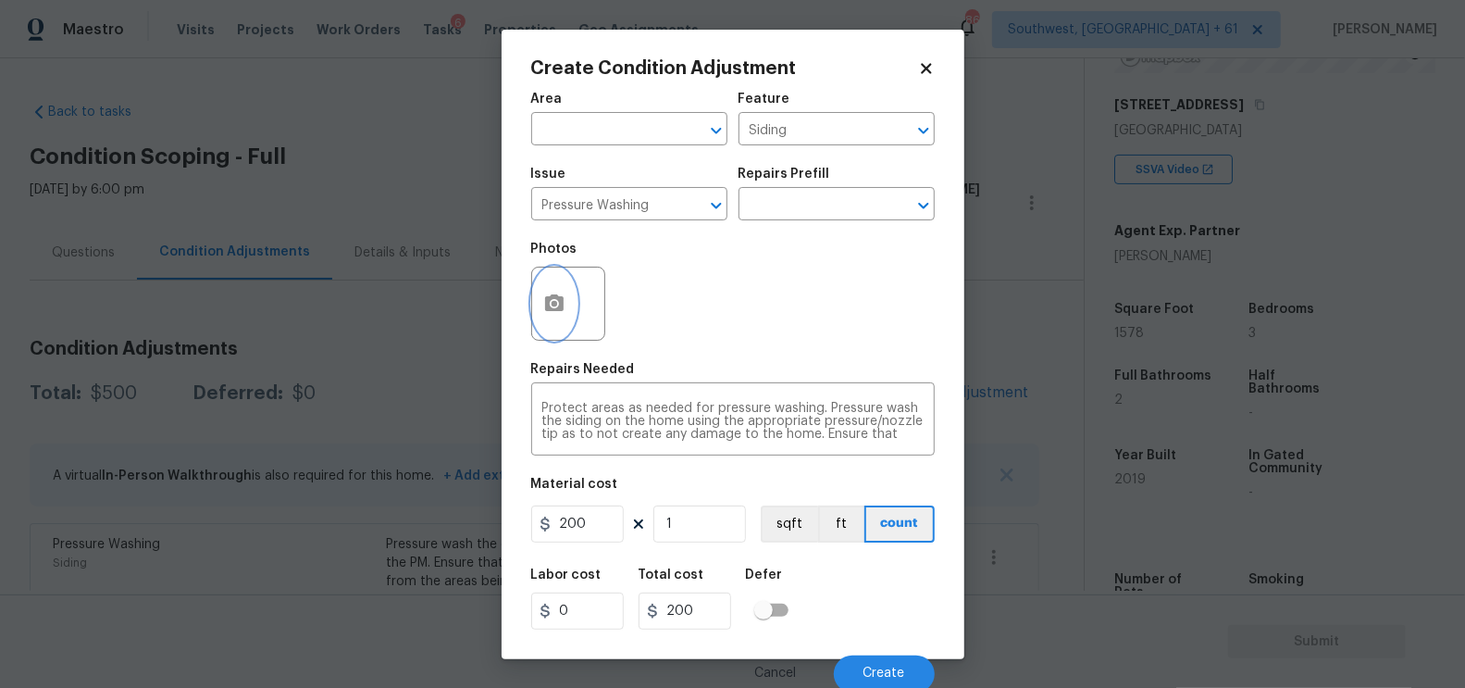
click at [569, 313] on button "button" at bounding box center [554, 303] width 44 height 72
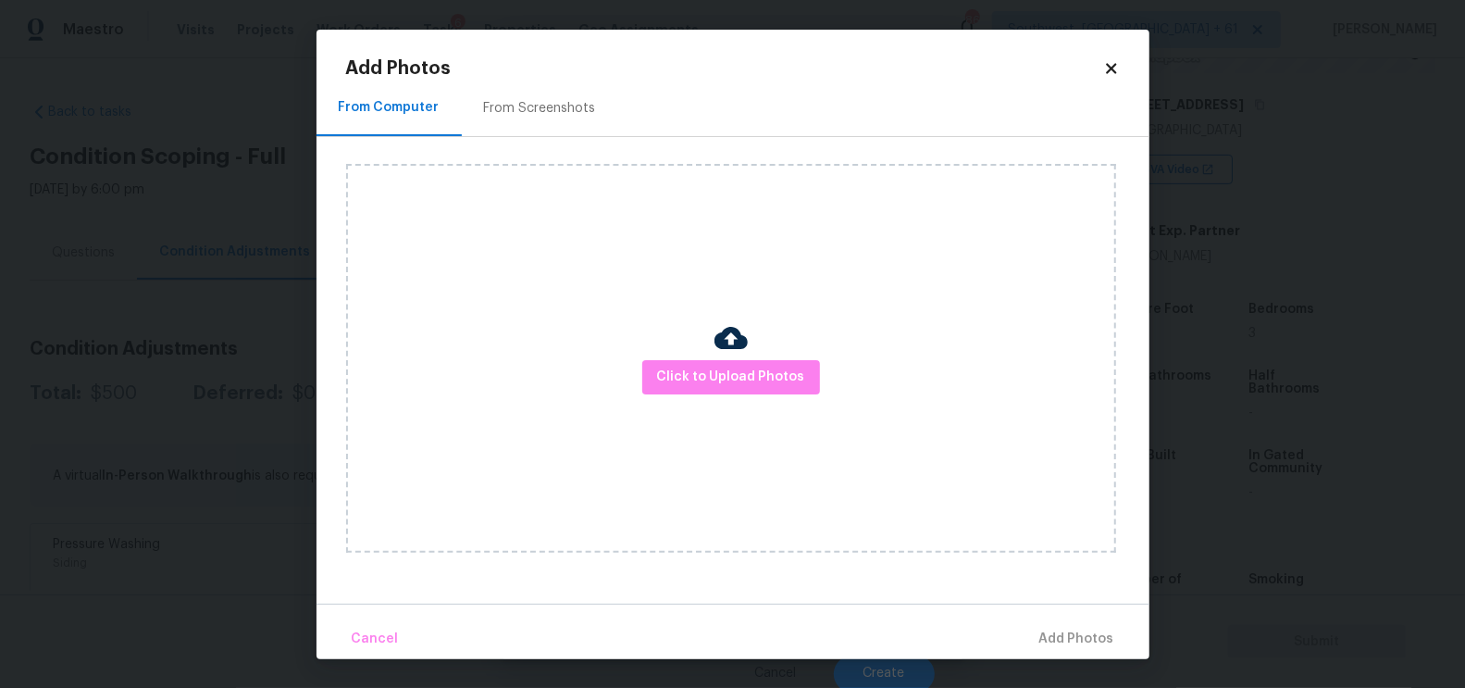
click at [550, 112] on div "From Screenshots" at bounding box center [540, 108] width 112 height 19
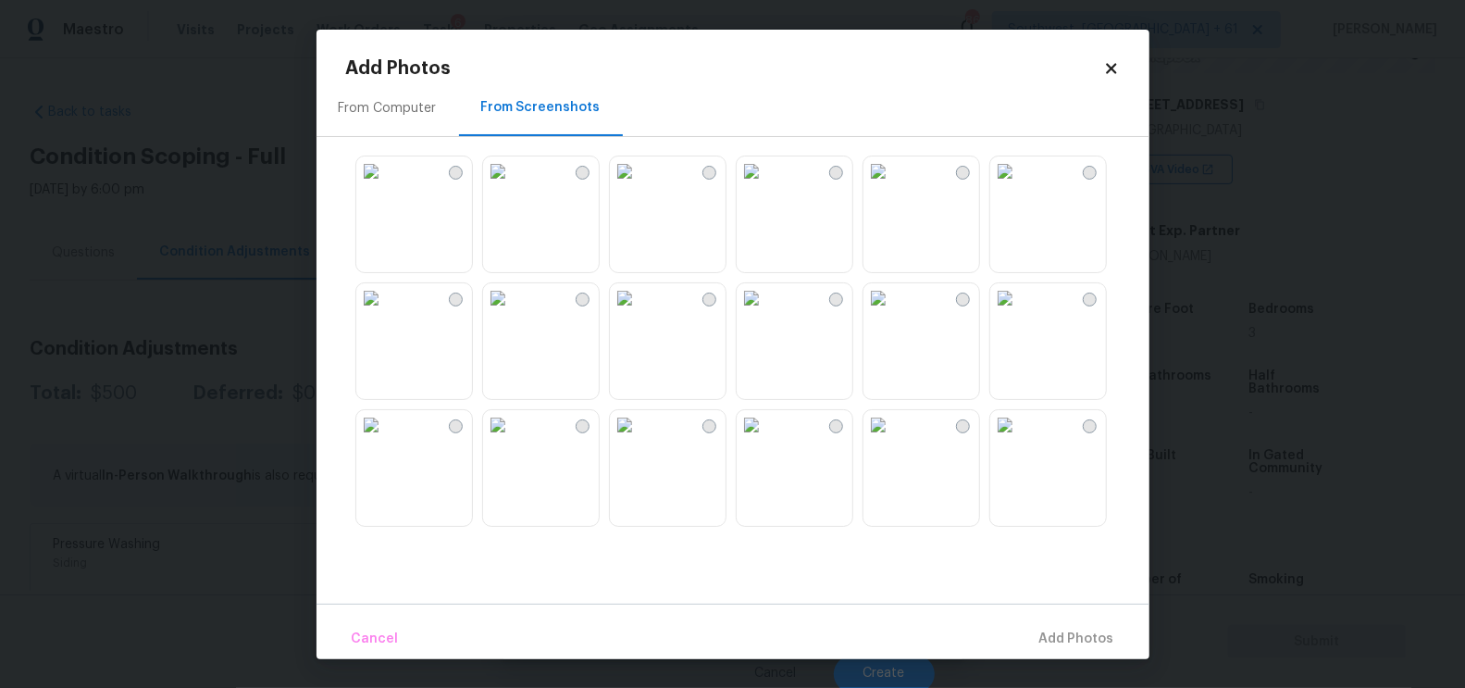
click at [639, 313] on img at bounding box center [625, 298] width 30 height 30
click at [1049, 636] on span "Add 1 Photo(s)" at bounding box center [1069, 638] width 92 height 23
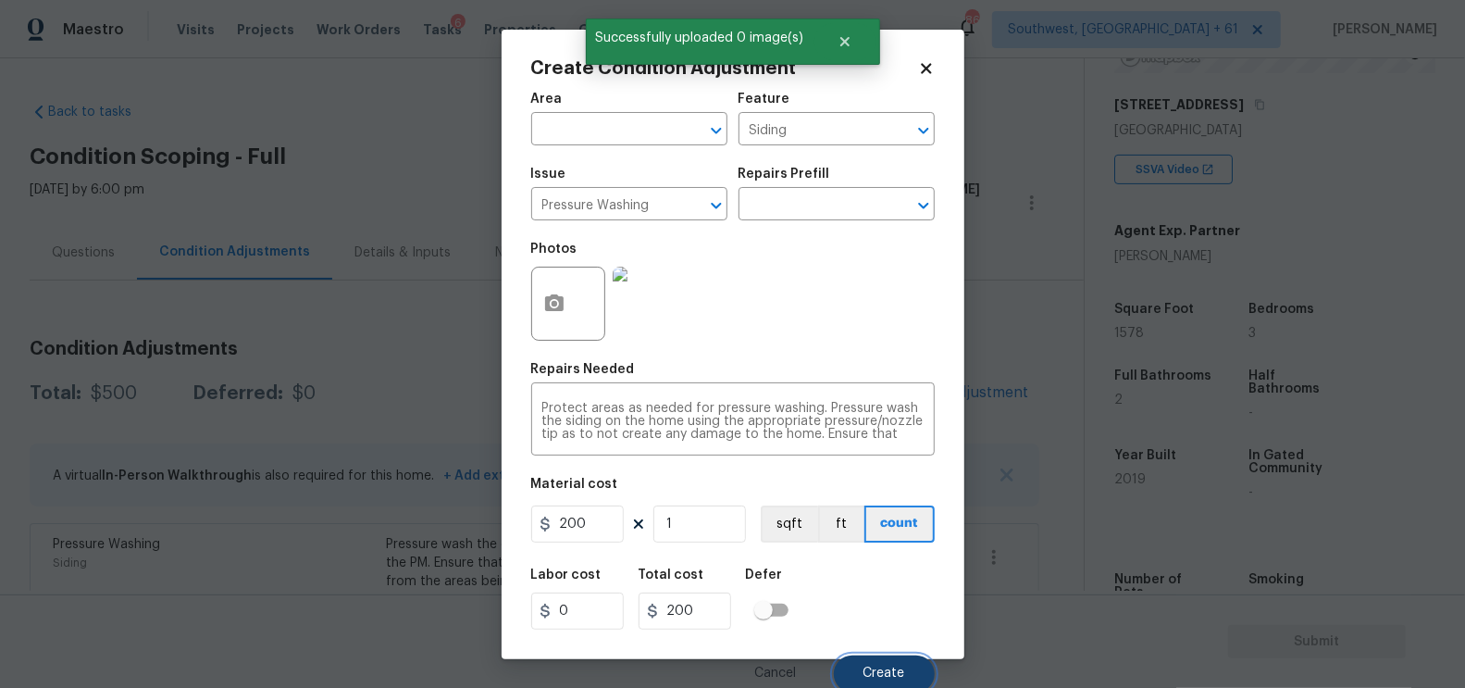
click at [855, 676] on button "Create" at bounding box center [884, 673] width 101 height 37
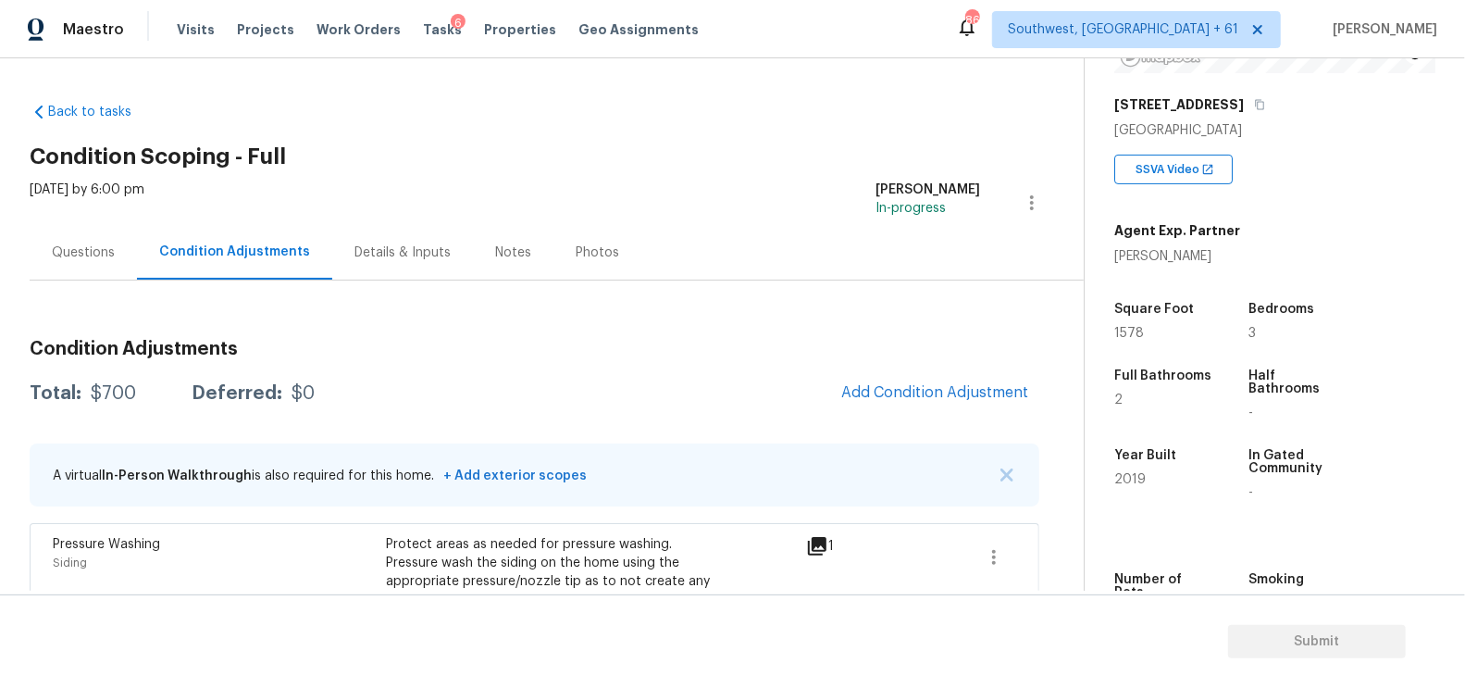
click at [77, 255] on div "Questions" at bounding box center [83, 252] width 63 height 19
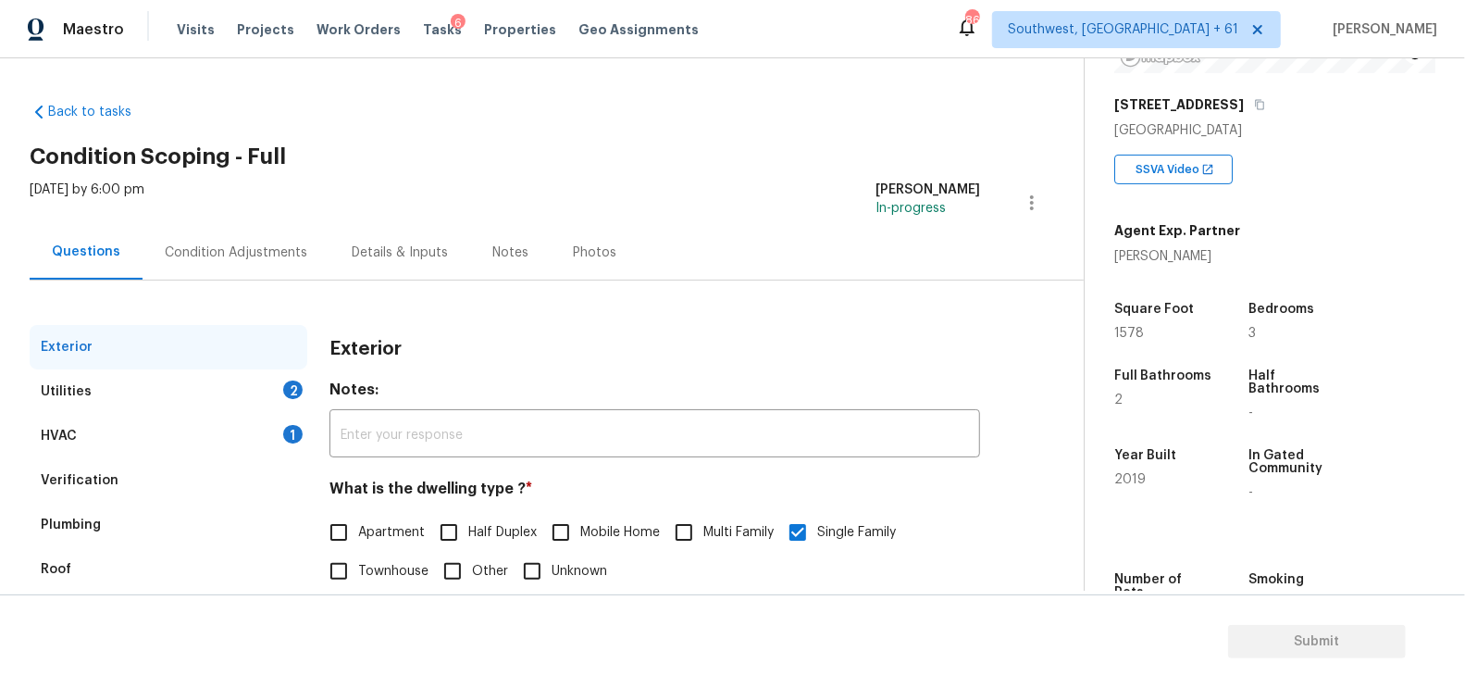
click at [105, 571] on div "Roof" at bounding box center [169, 569] width 278 height 44
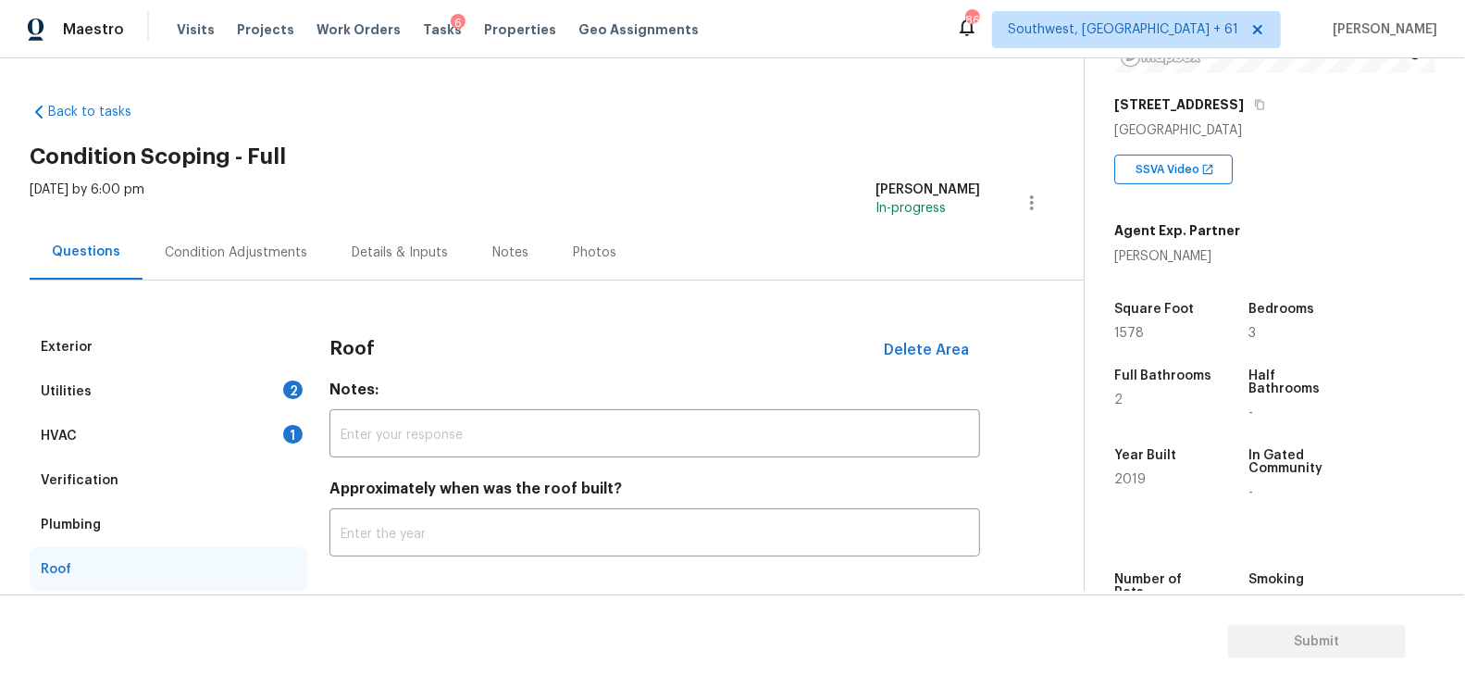
scroll to position [139, 0]
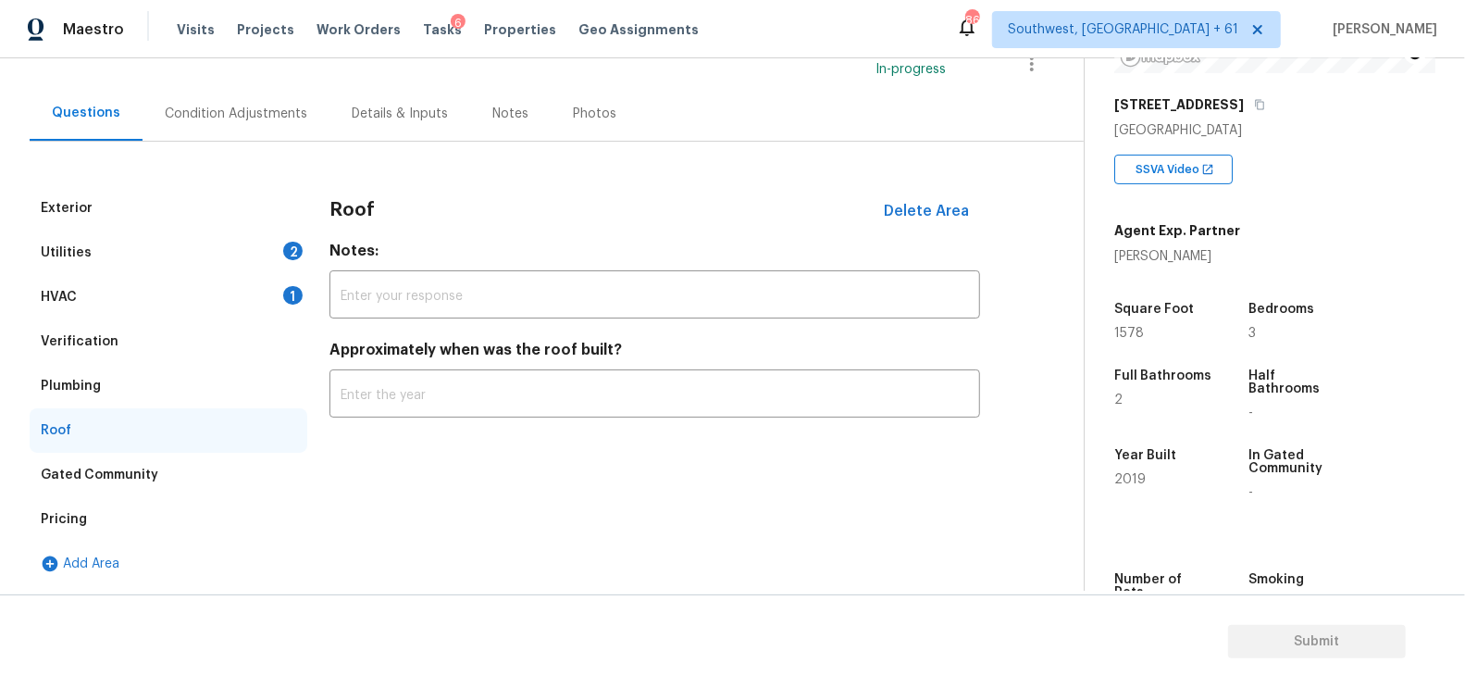
click at [114, 512] on div "Pricing" at bounding box center [169, 519] width 278 height 44
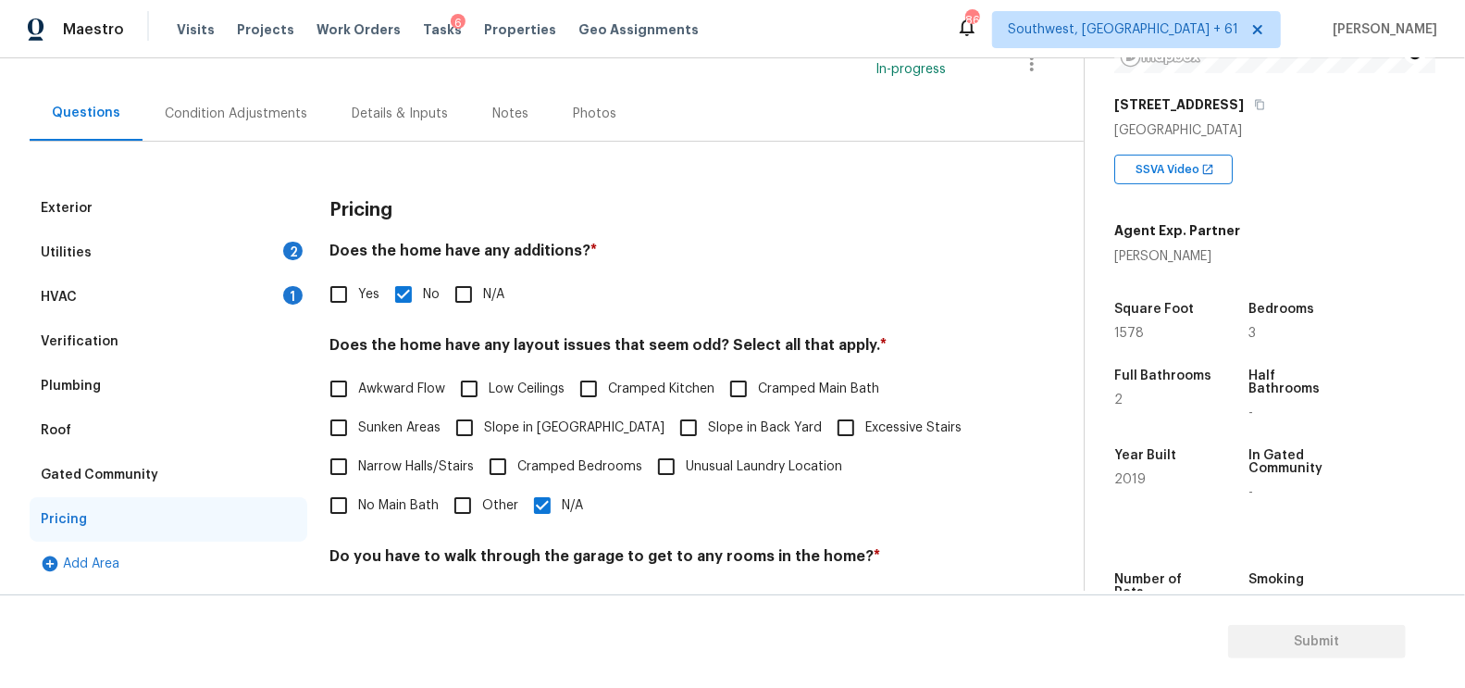
click at [353, 304] on input "Yes" at bounding box center [338, 294] width 39 height 39
checkbox input "true"
checkbox input "false"
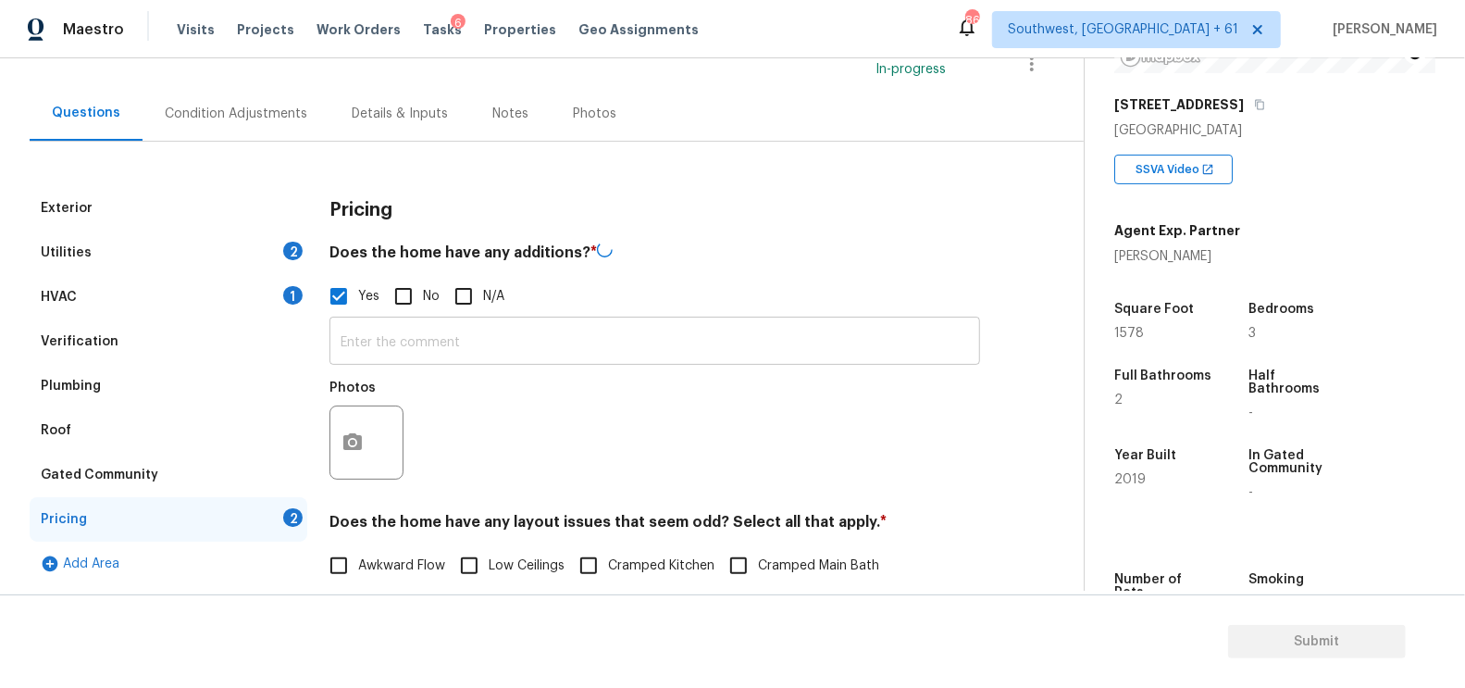
click at [384, 330] on input "text" at bounding box center [654, 342] width 651 height 43
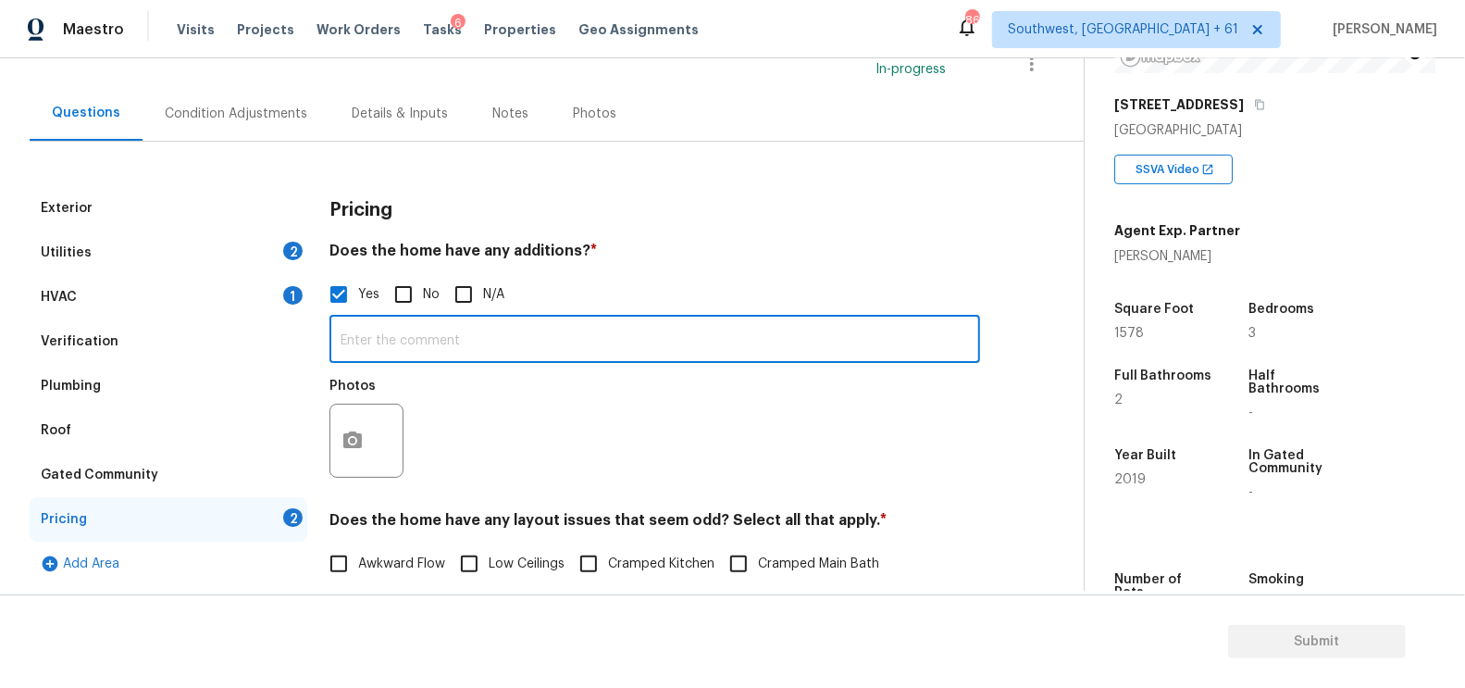
click at [478, 326] on input "text" at bounding box center [654, 340] width 651 height 43
paste input "home has an addition in the garage that is under 100sqft so no permitting was r…"
type input "home has an addition in the garage that is under 100sqft so no permitting was r…"
click at [261, 128] on div "Condition Adjustments" at bounding box center [236, 113] width 187 height 55
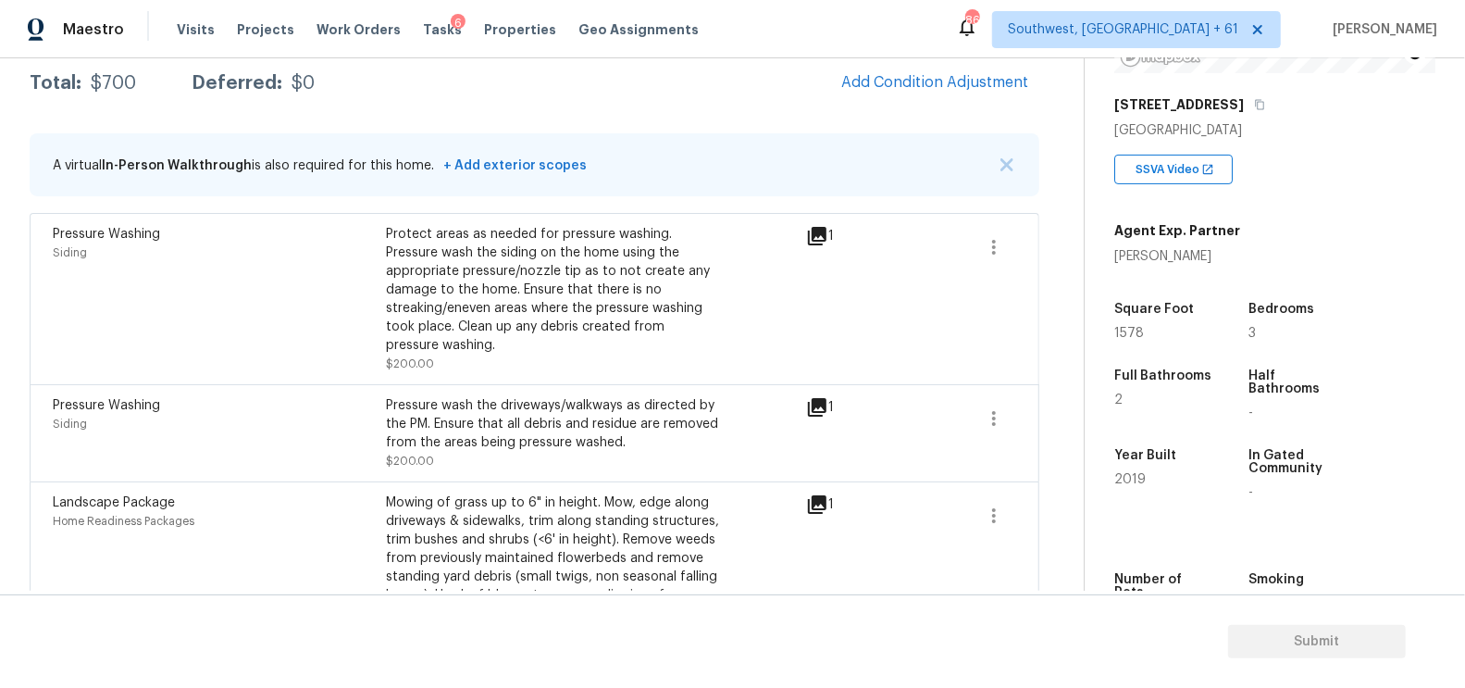
scroll to position [256, 0]
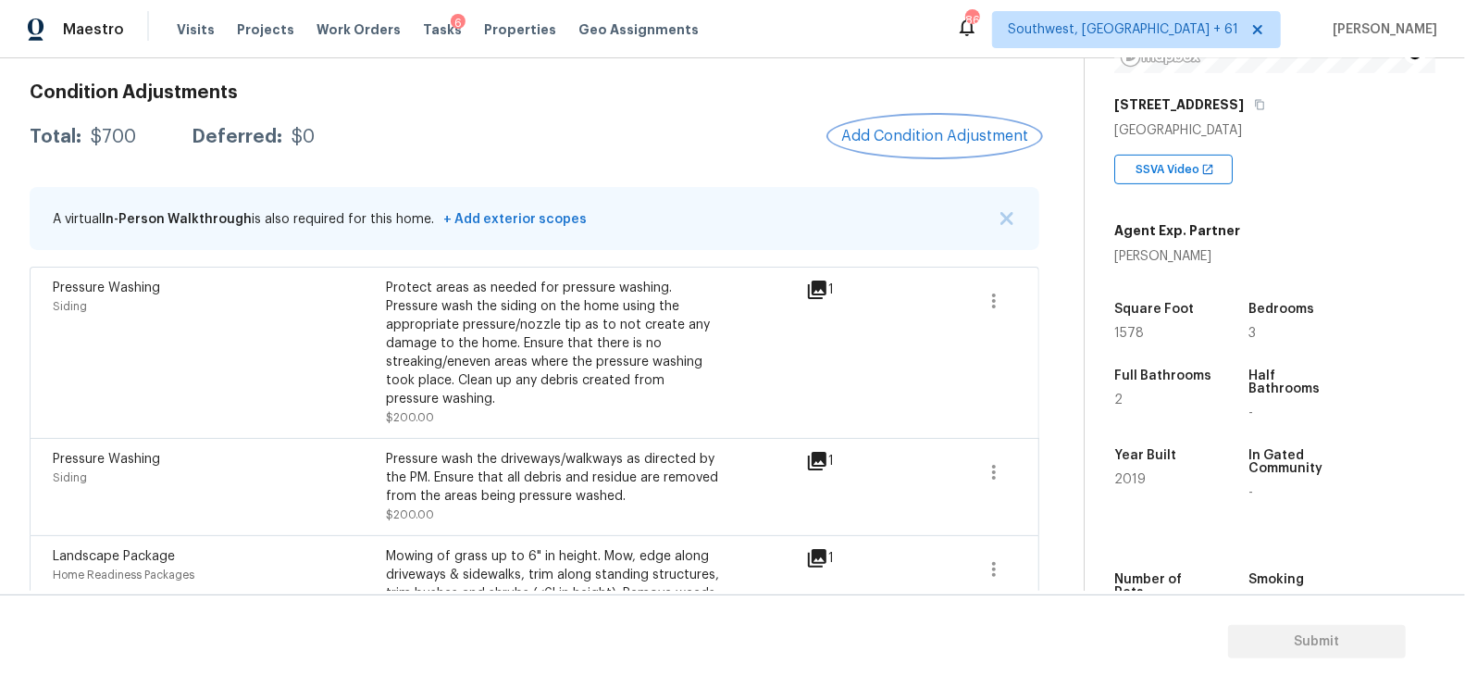
click at [933, 142] on span "Add Condition Adjustment" at bounding box center [934, 136] width 187 height 17
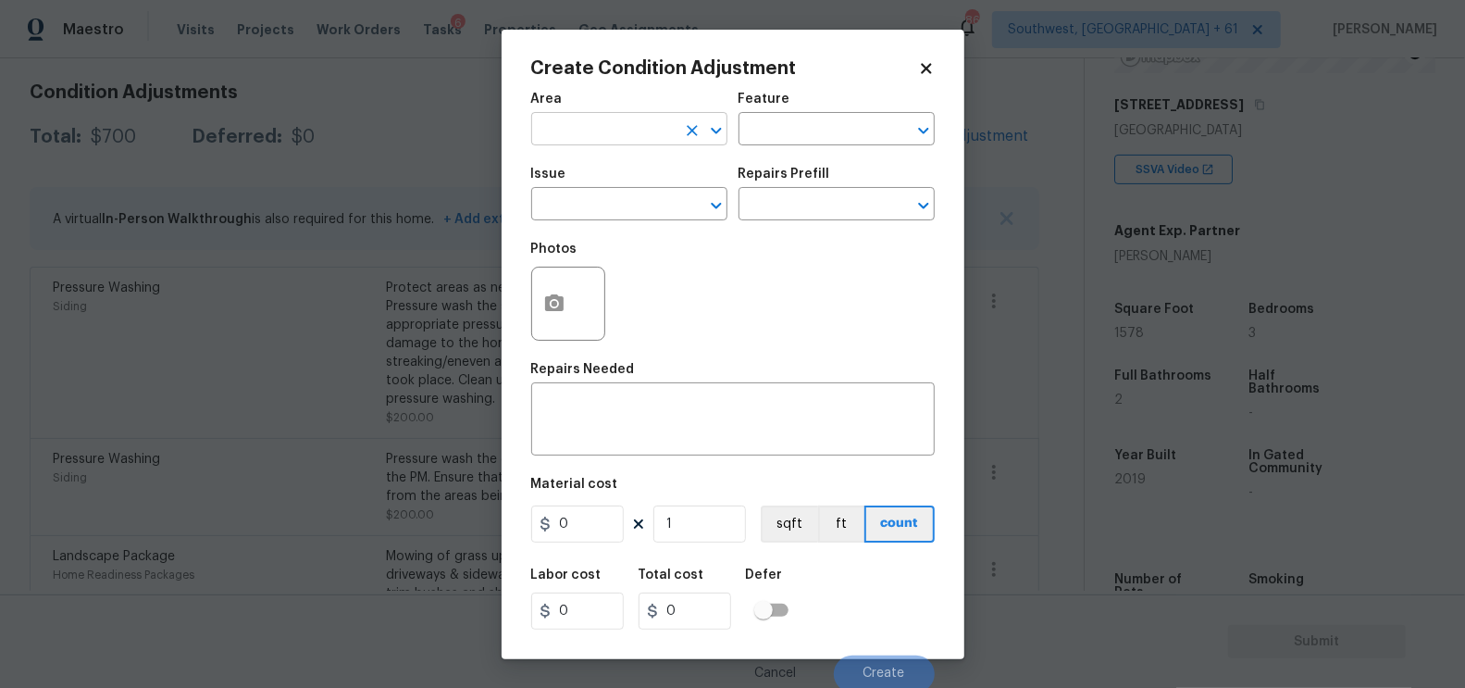
click at [598, 140] on input "text" at bounding box center [603, 131] width 144 height 29
click at [647, 188] on li "Interior Overall" at bounding box center [629, 203] width 196 height 31
click at [626, 133] on input "Interior Overall" at bounding box center [603, 131] width 144 height 29
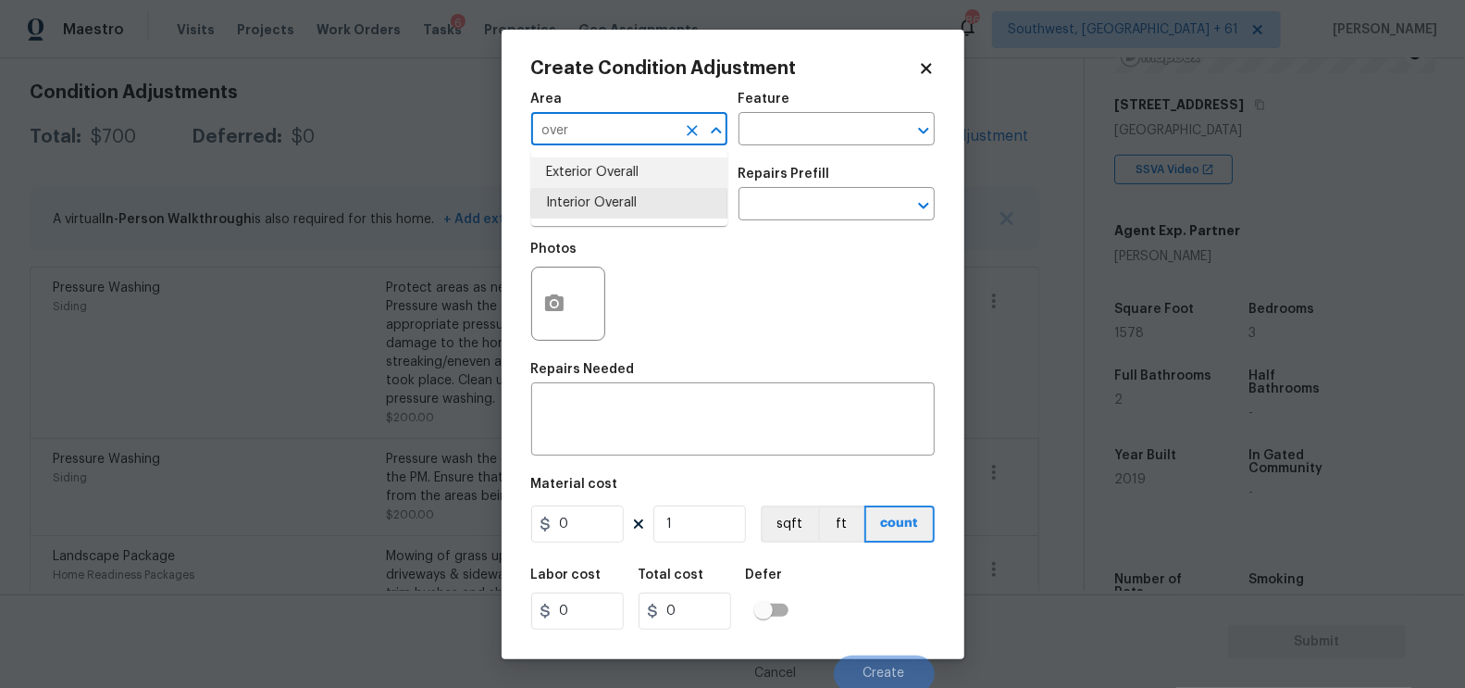
click at [635, 168] on li "Exterior Overall" at bounding box center [629, 172] width 196 height 31
type input "Exterior Overall"
click at [565, 309] on icon "button" at bounding box center [554, 303] width 22 height 22
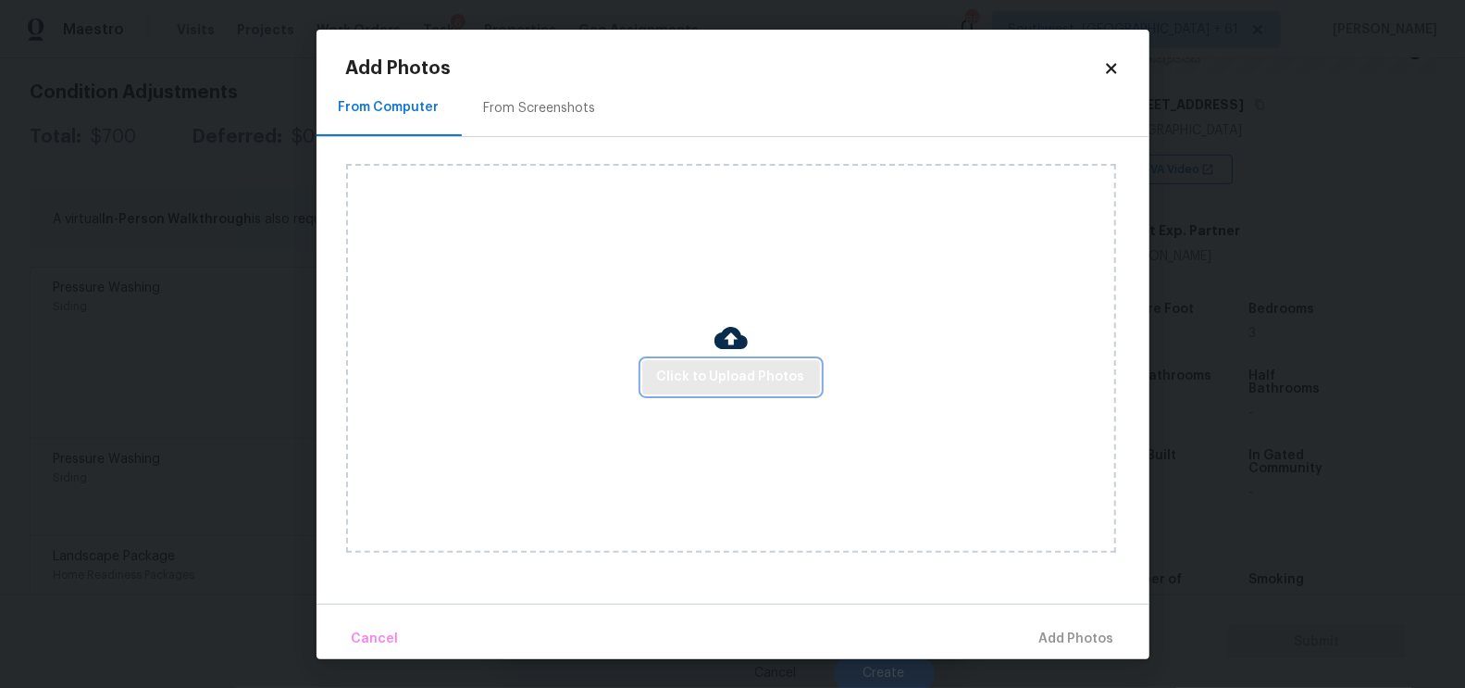
click at [759, 366] on span "Click to Upload Photos" at bounding box center [731, 377] width 148 height 23
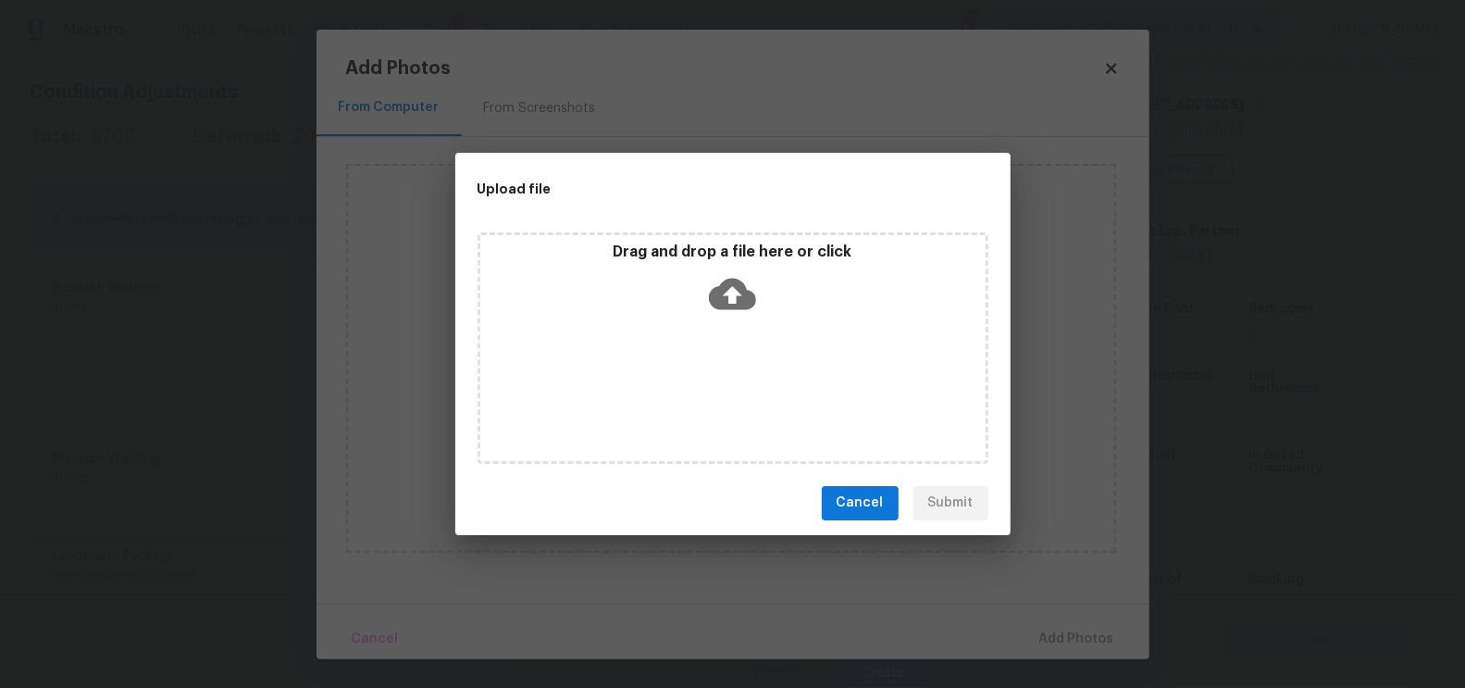
click at [738, 286] on icon at bounding box center [732, 293] width 47 height 31
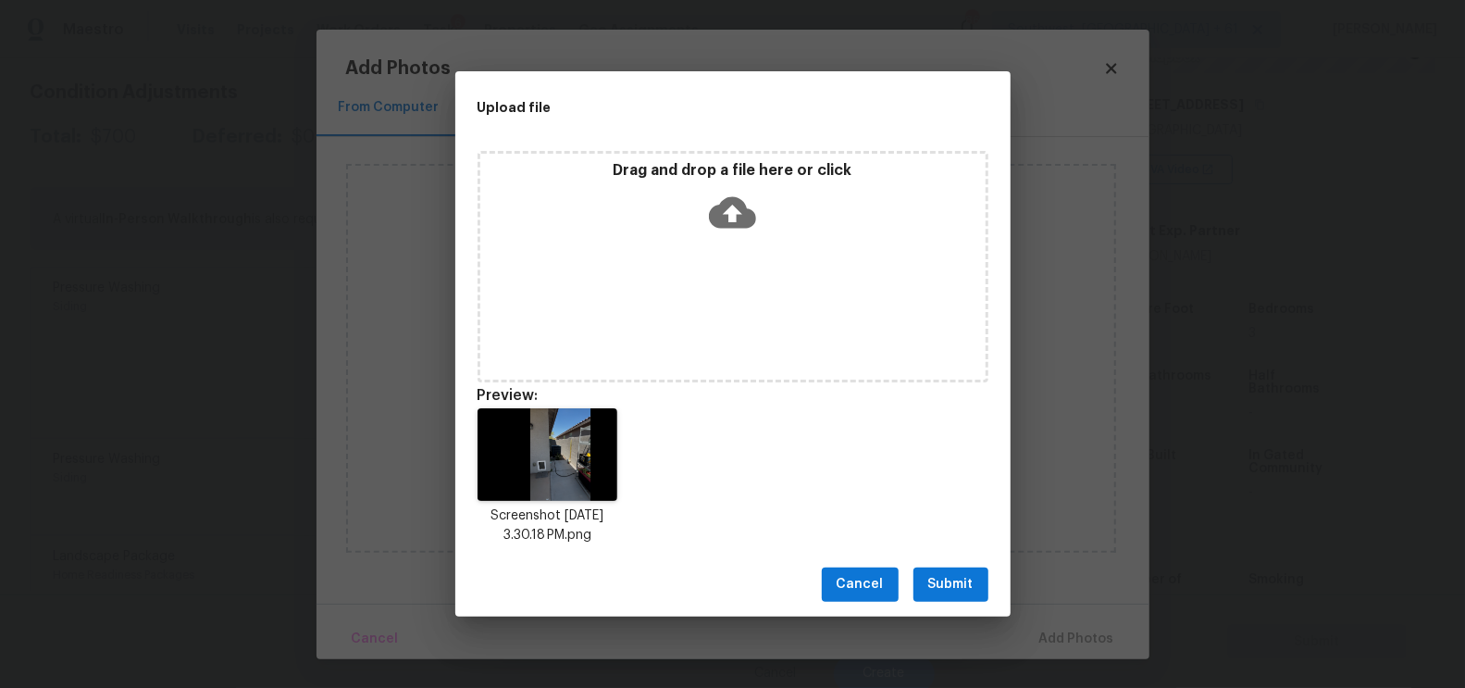
click at [932, 615] on div "Cancel Submit" at bounding box center [732, 585] width 555 height 64
click at [942, 596] on button "Submit" at bounding box center [950, 584] width 75 height 34
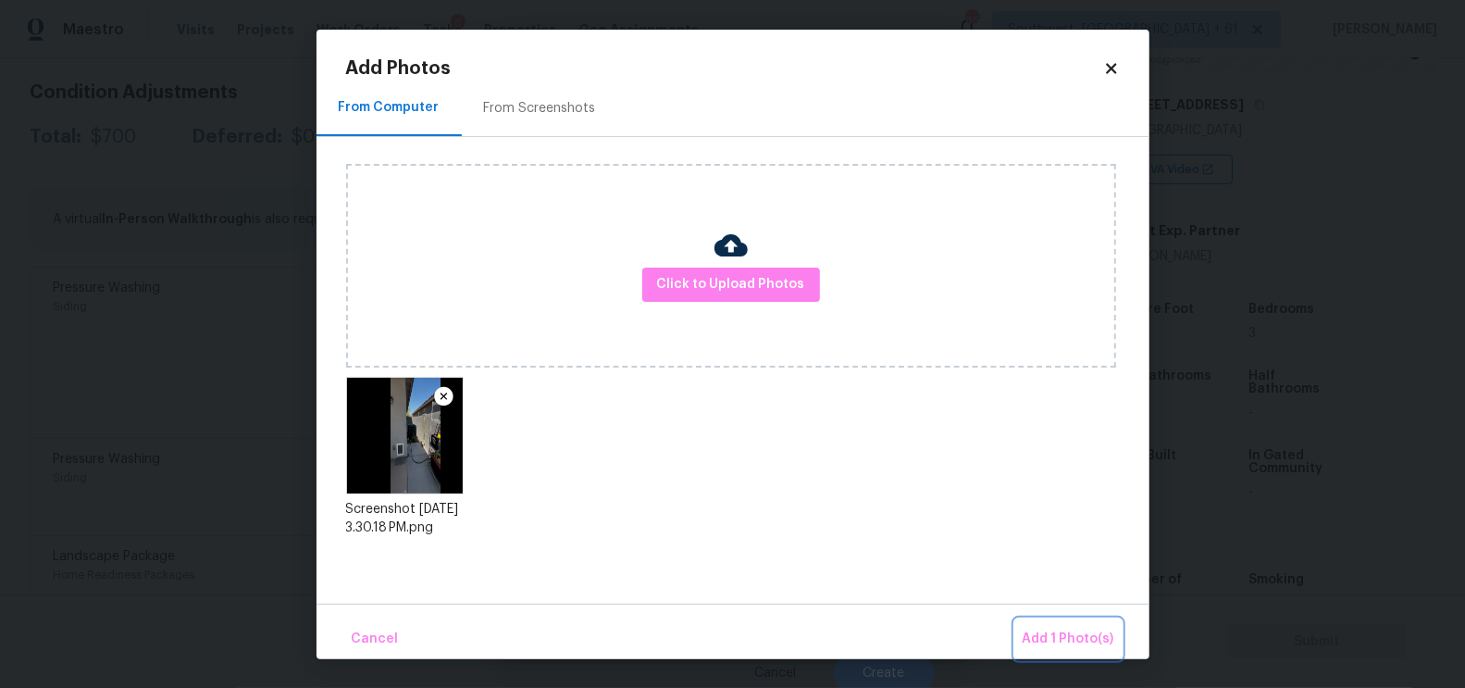
click at [1062, 635] on span "Add 1 Photo(s)" at bounding box center [1069, 638] width 92 height 23
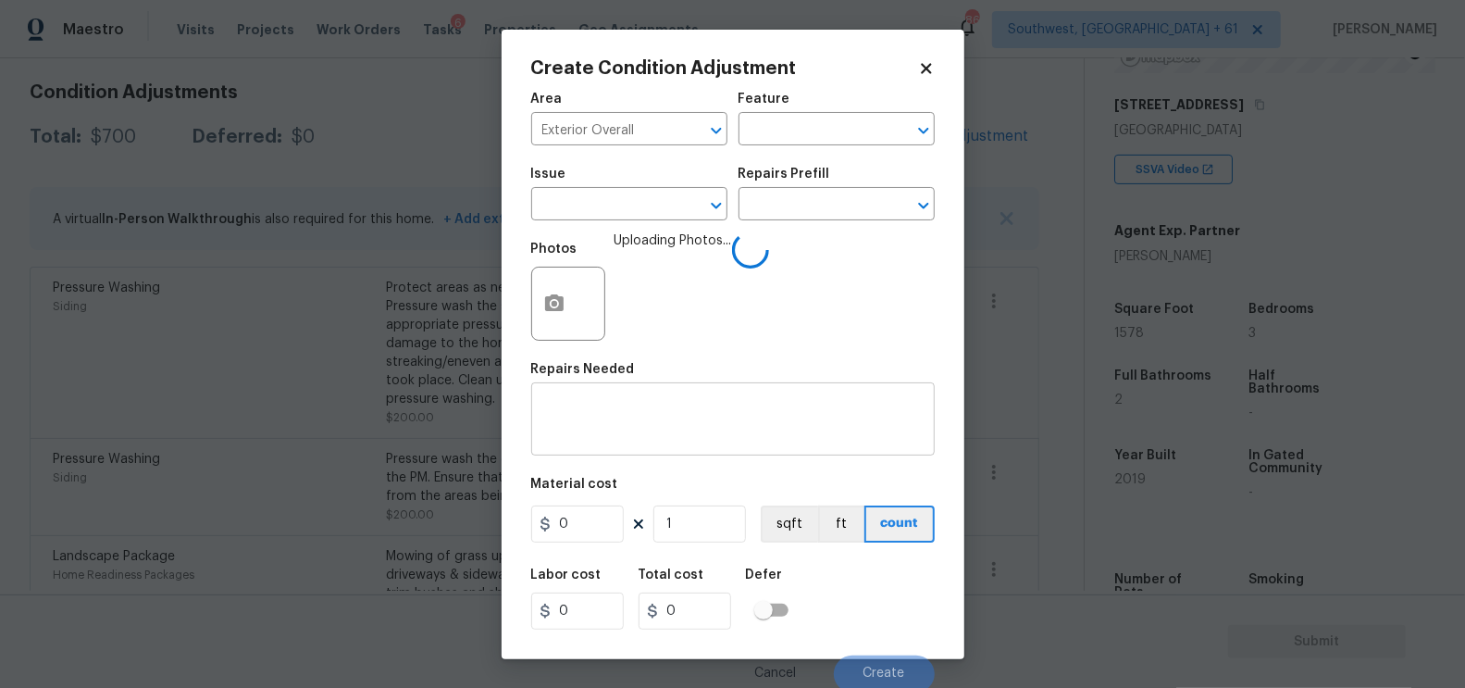
click at [569, 402] on div "x ​" at bounding box center [733, 421] width 404 height 68
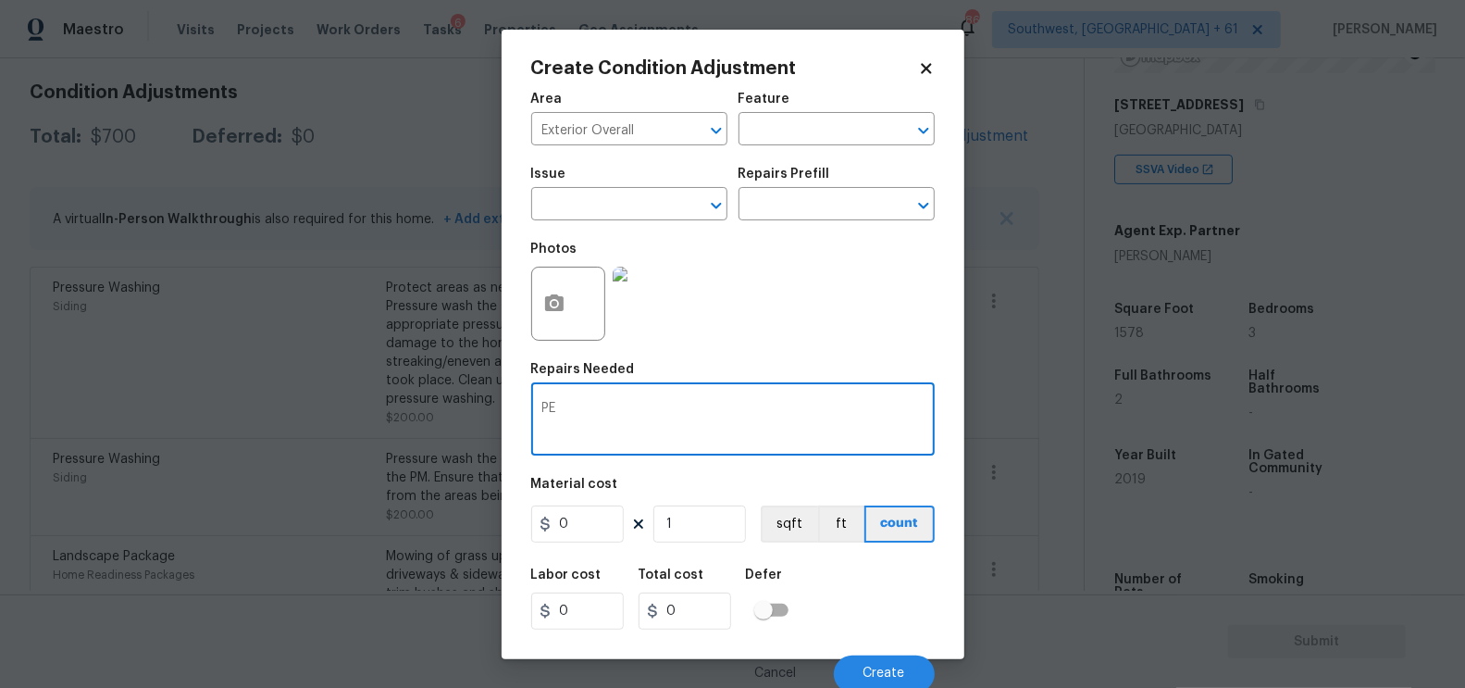
type textarea "P"
type textarea "Pet door removal"
click at [579, 529] on input "0" at bounding box center [577, 523] width 93 height 37
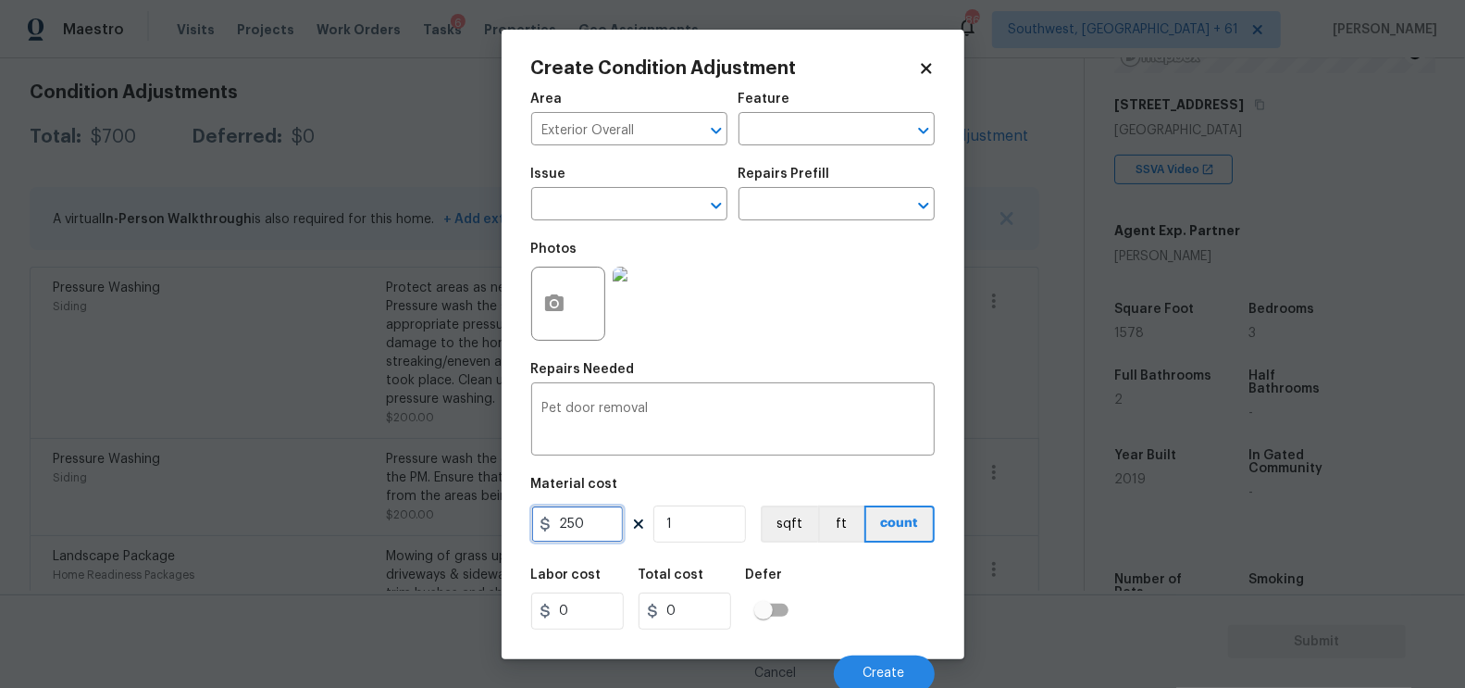
type input "250"
click at [697, 609] on input "0" at bounding box center [685, 610] width 93 height 37
type input "250"
click at [890, 657] on button "Create" at bounding box center [884, 673] width 101 height 37
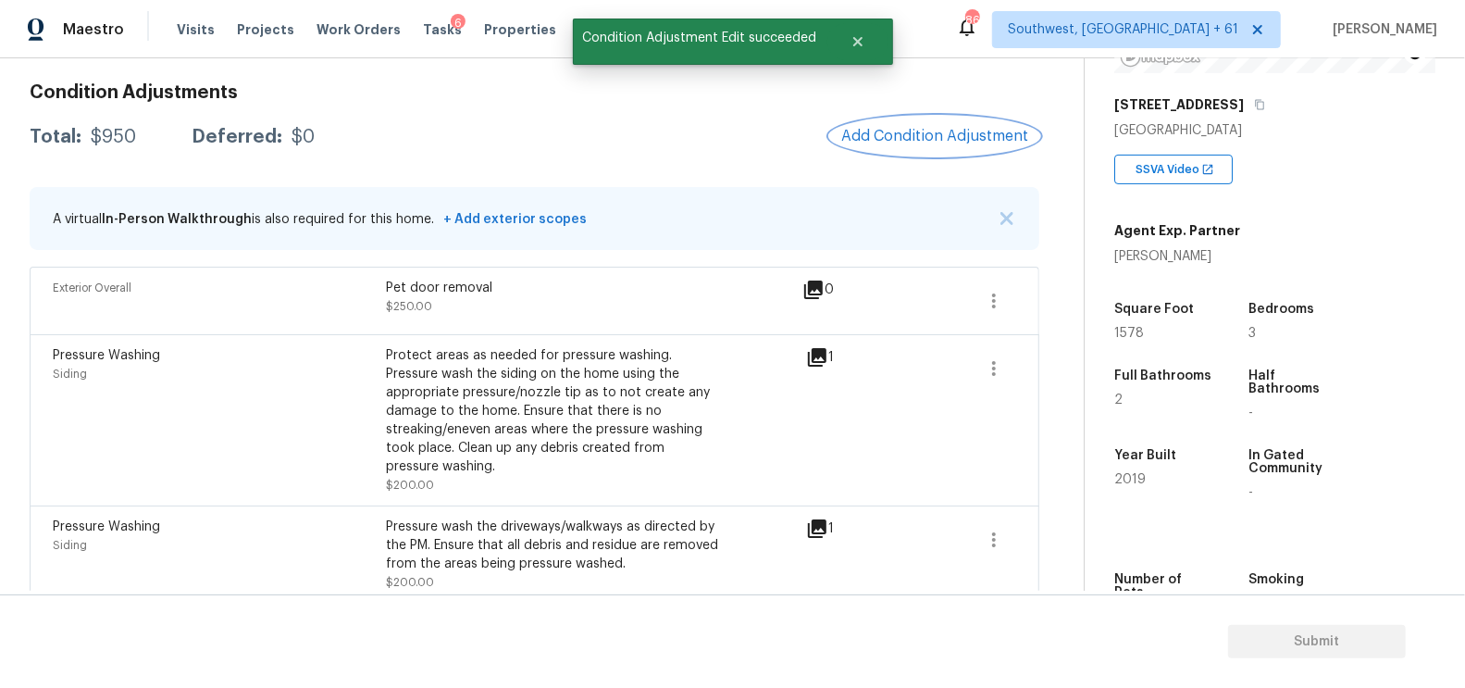
click at [934, 135] on span "Add Condition Adjustment" at bounding box center [934, 136] width 187 height 17
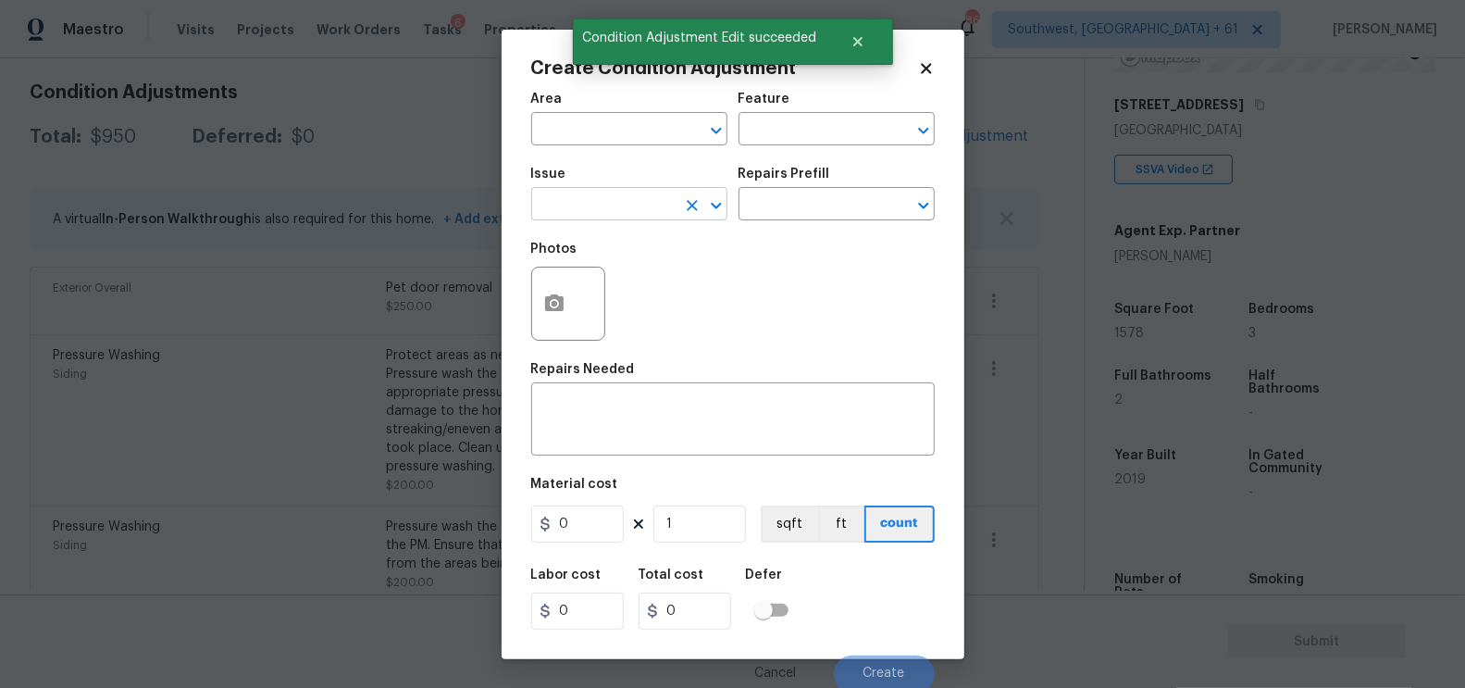
click at [601, 209] on input "text" at bounding box center [603, 206] width 144 height 29
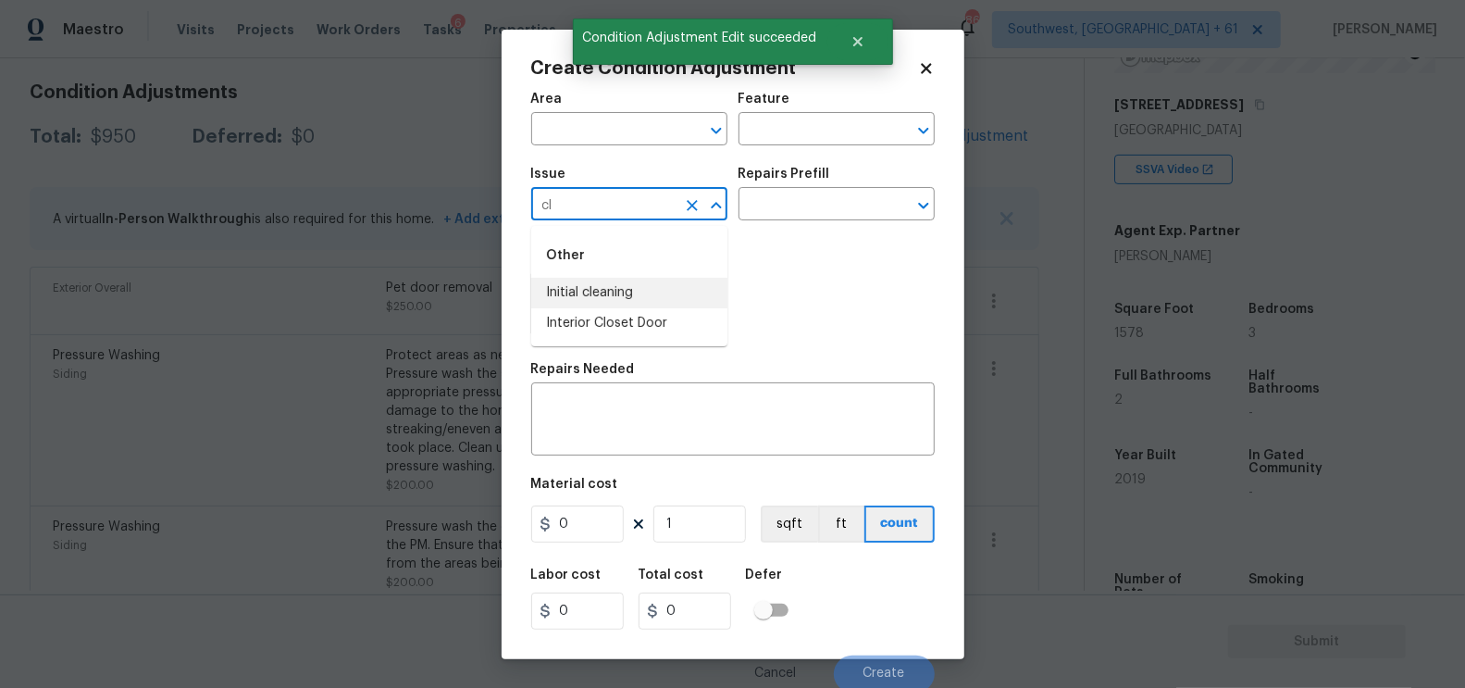
click at [621, 302] on li "Initial cleaning" at bounding box center [629, 293] width 196 height 31
type input "Initial cleaning"
click at [816, 214] on input "text" at bounding box center [811, 206] width 144 height 29
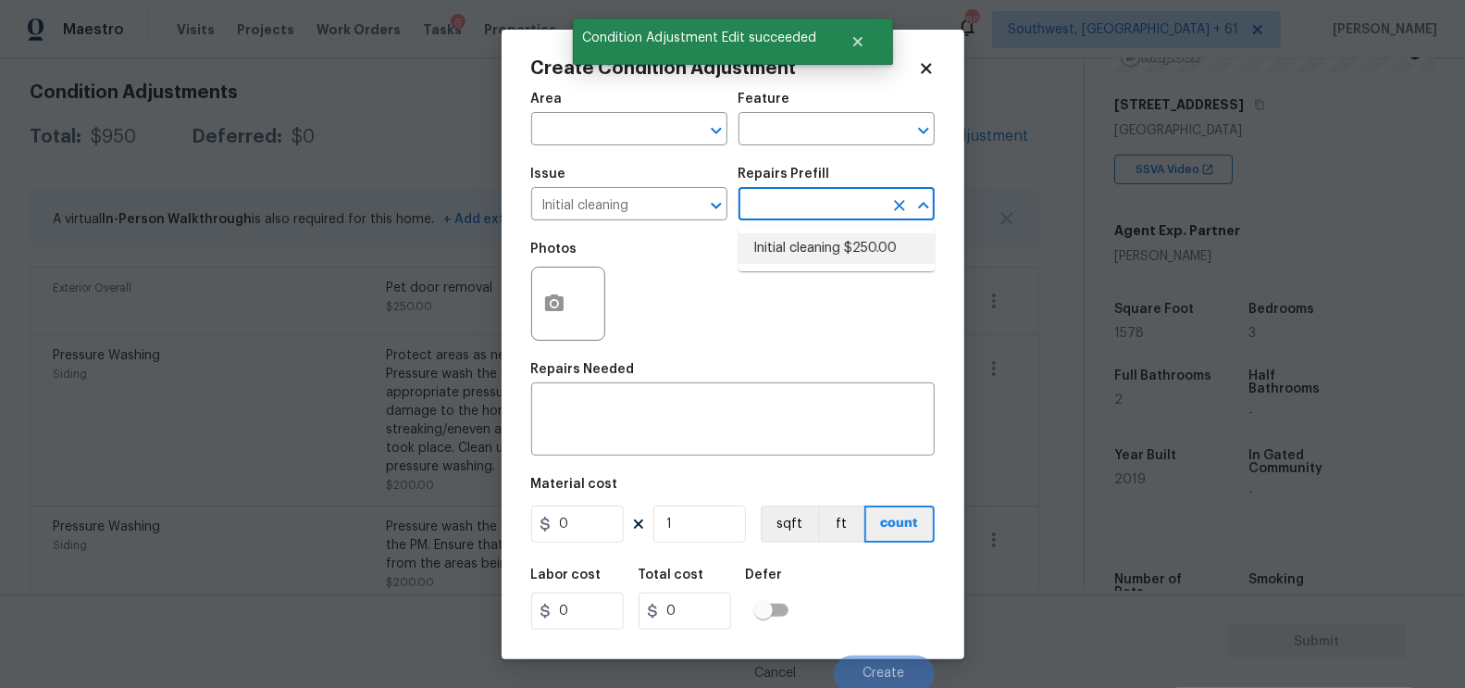
click at [822, 248] on li "Initial cleaning $250.00" at bounding box center [837, 248] width 196 height 31
type input "Home Readiness Packages"
type textarea "1. Wipe down exterior doors and trim. 2. Clean out all exterior light fixtures …"
type input "250"
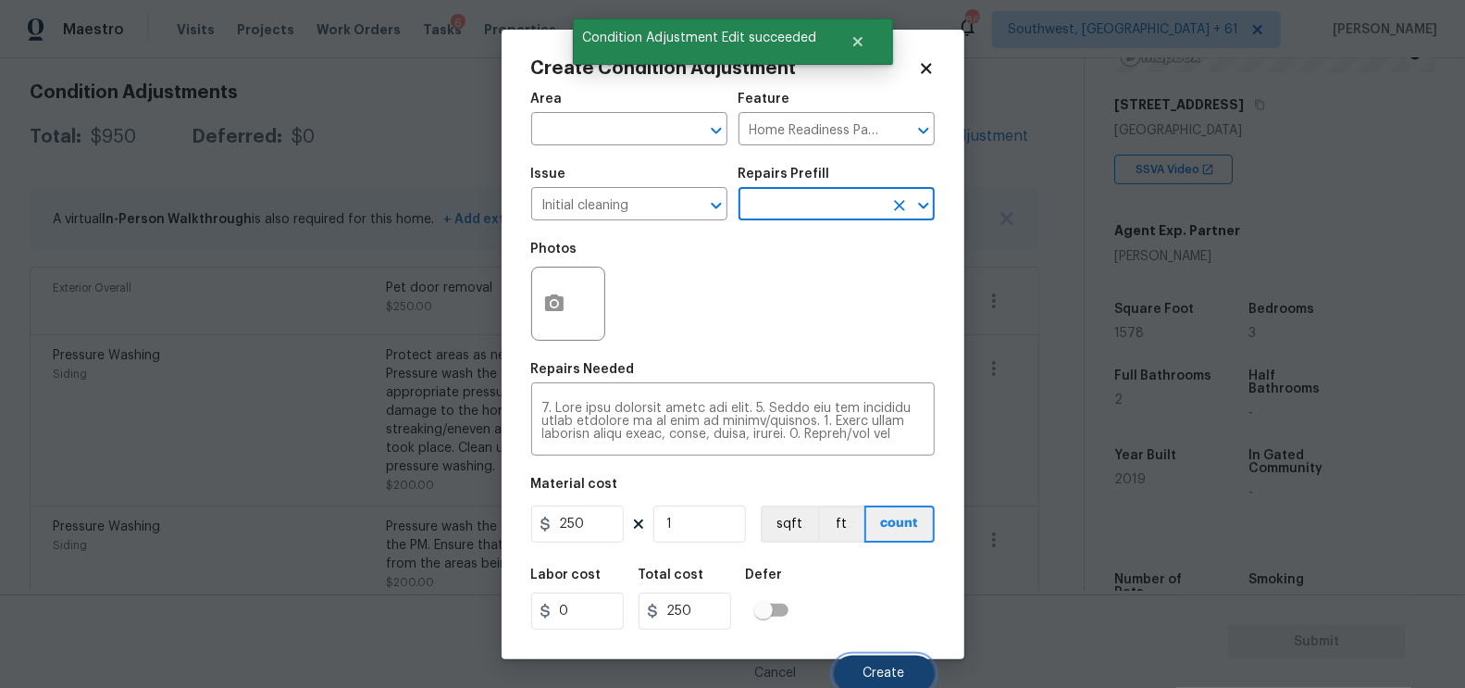
click at [881, 670] on span "Create" at bounding box center [884, 673] width 42 height 14
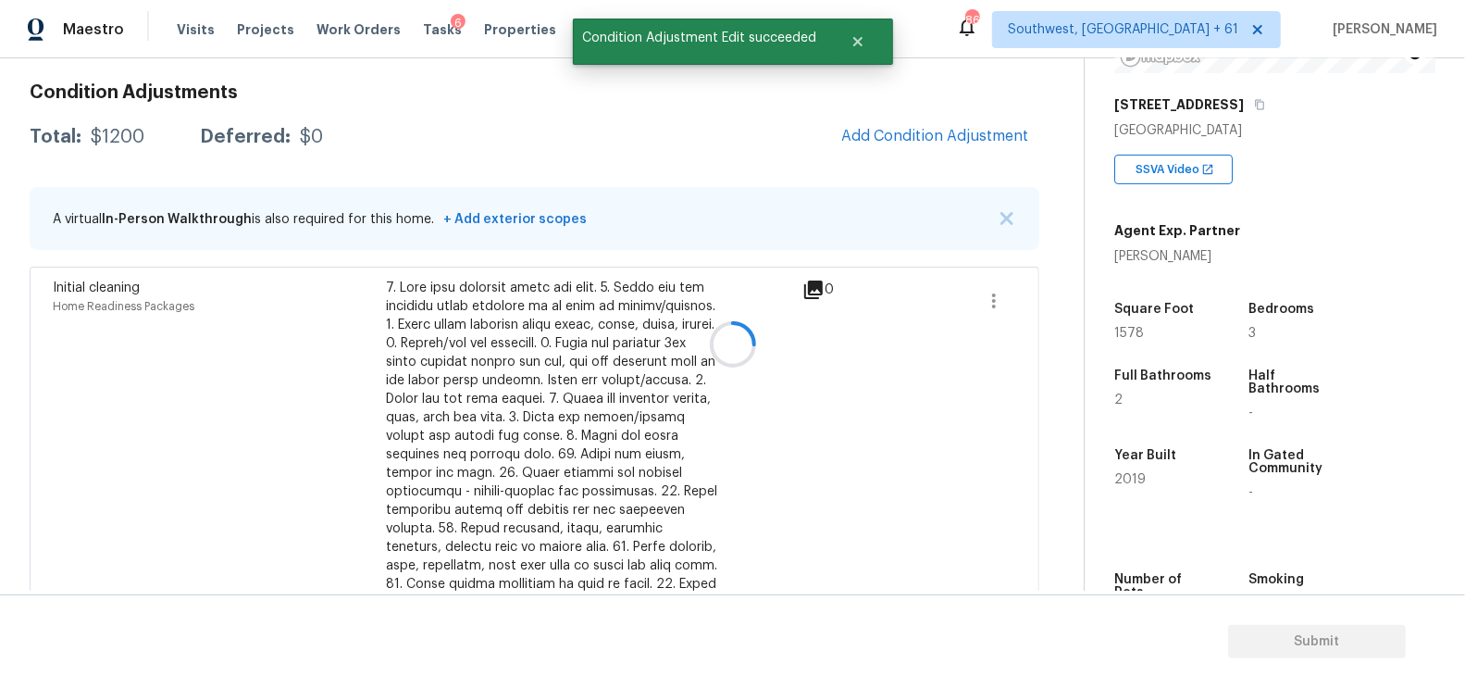
click at [971, 108] on div at bounding box center [732, 344] width 1465 height 688
click at [951, 124] on button "Add Condition Adjustment" at bounding box center [934, 136] width 209 height 39
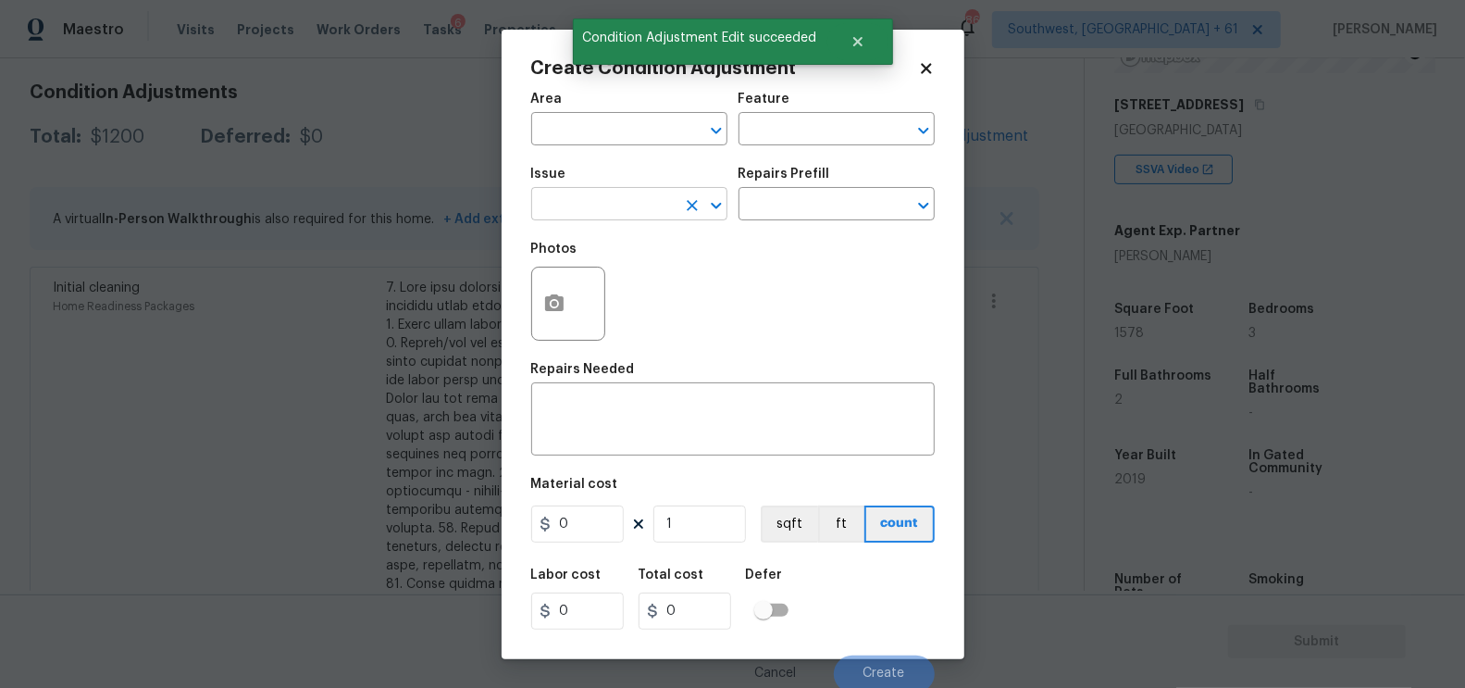
click at [603, 207] on input "text" at bounding box center [603, 206] width 144 height 29
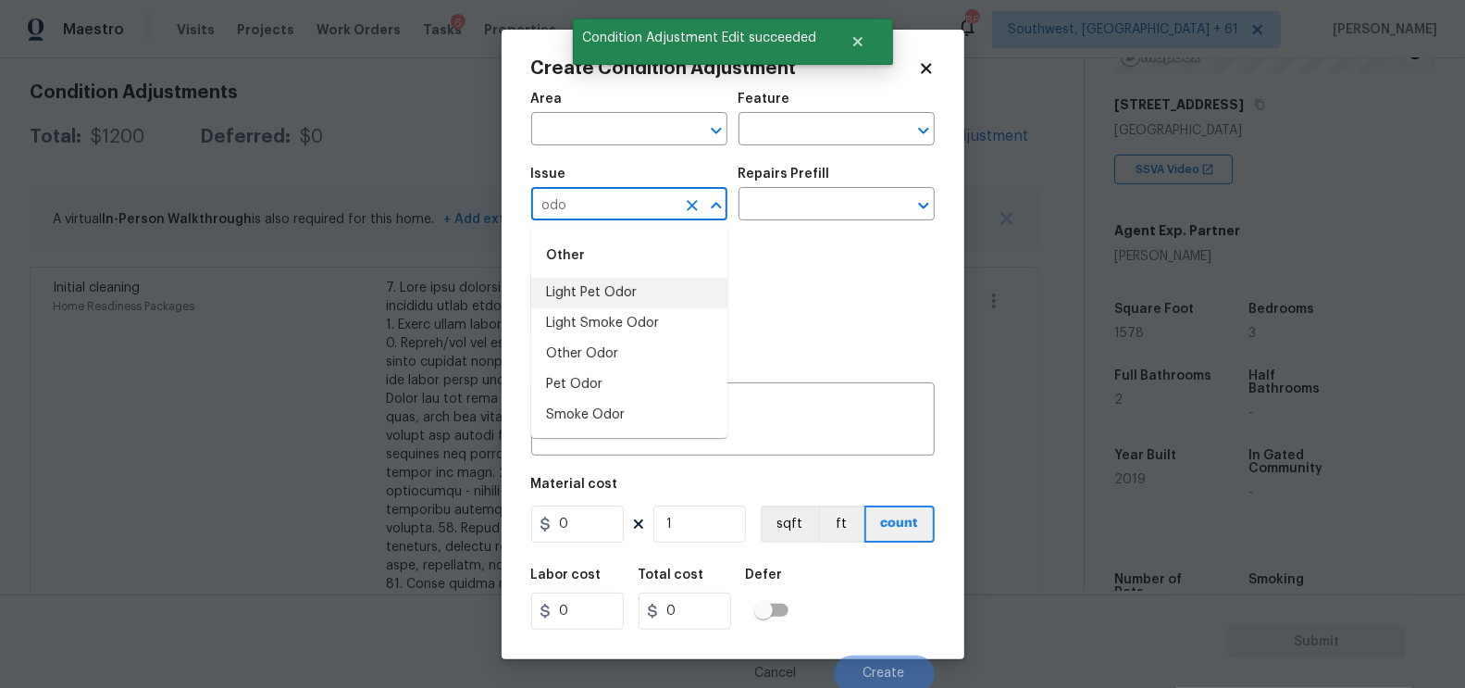
click at [613, 304] on li "Light Pet Odor" at bounding box center [629, 293] width 196 height 31
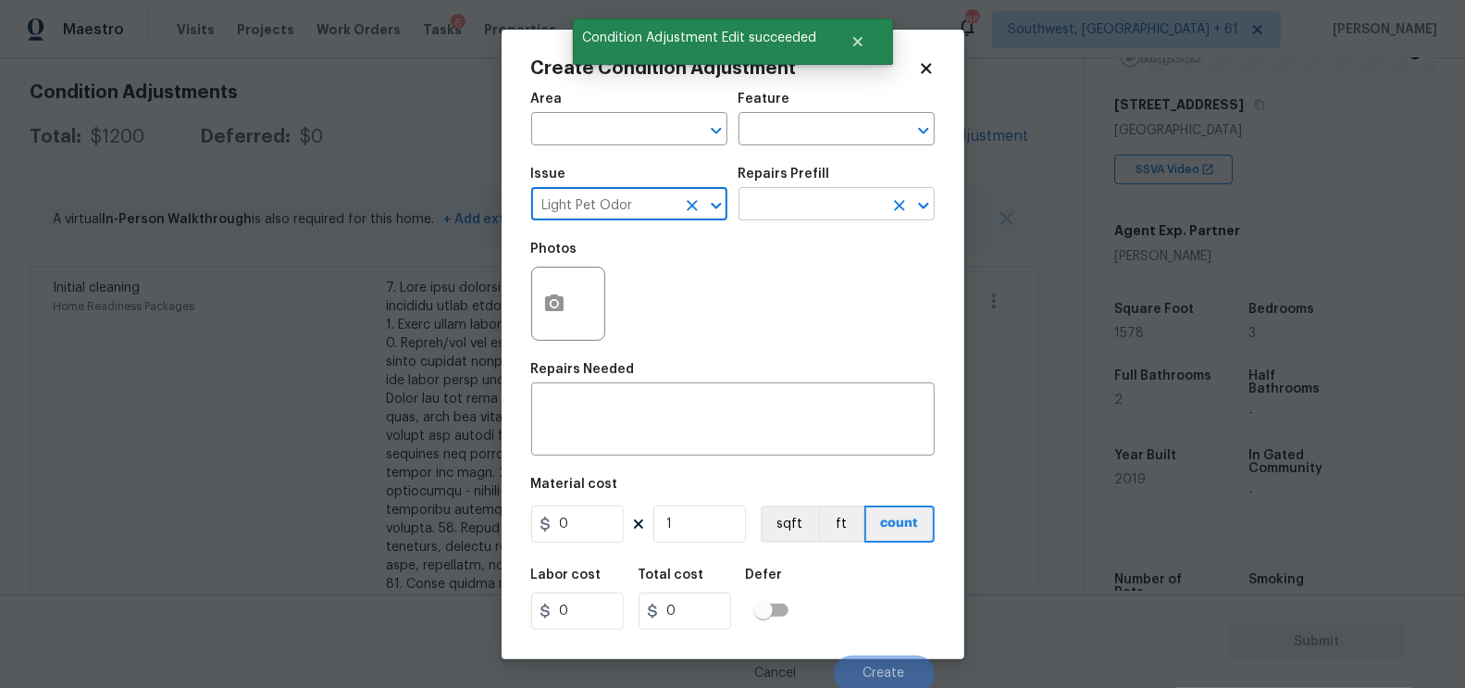
type input "Light Pet Odor"
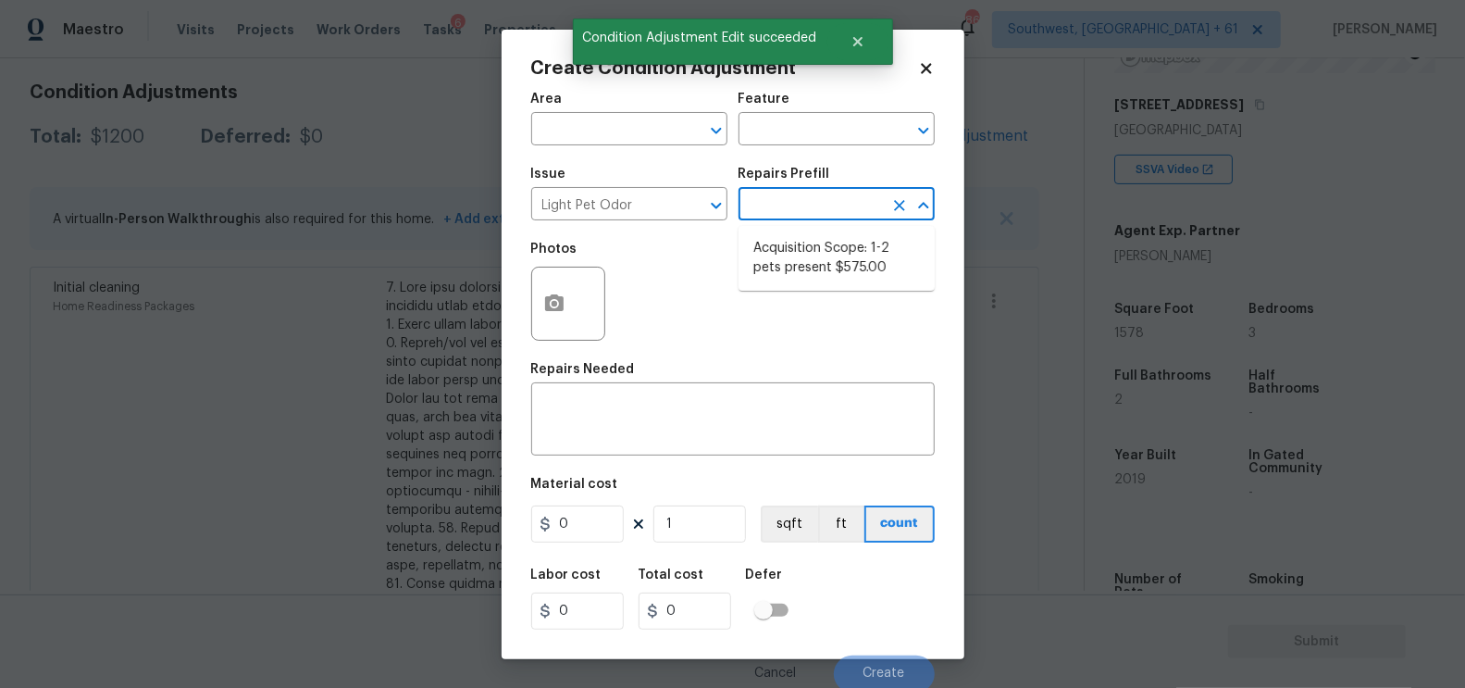
click at [808, 220] on input "text" at bounding box center [811, 206] width 144 height 29
click at [815, 250] on li "Acquisition Scope: 1-2 pets present $575.00" at bounding box center [837, 258] width 196 height 50
type textarea "Acquisition Scope: 1-2 pets present"
type input "575"
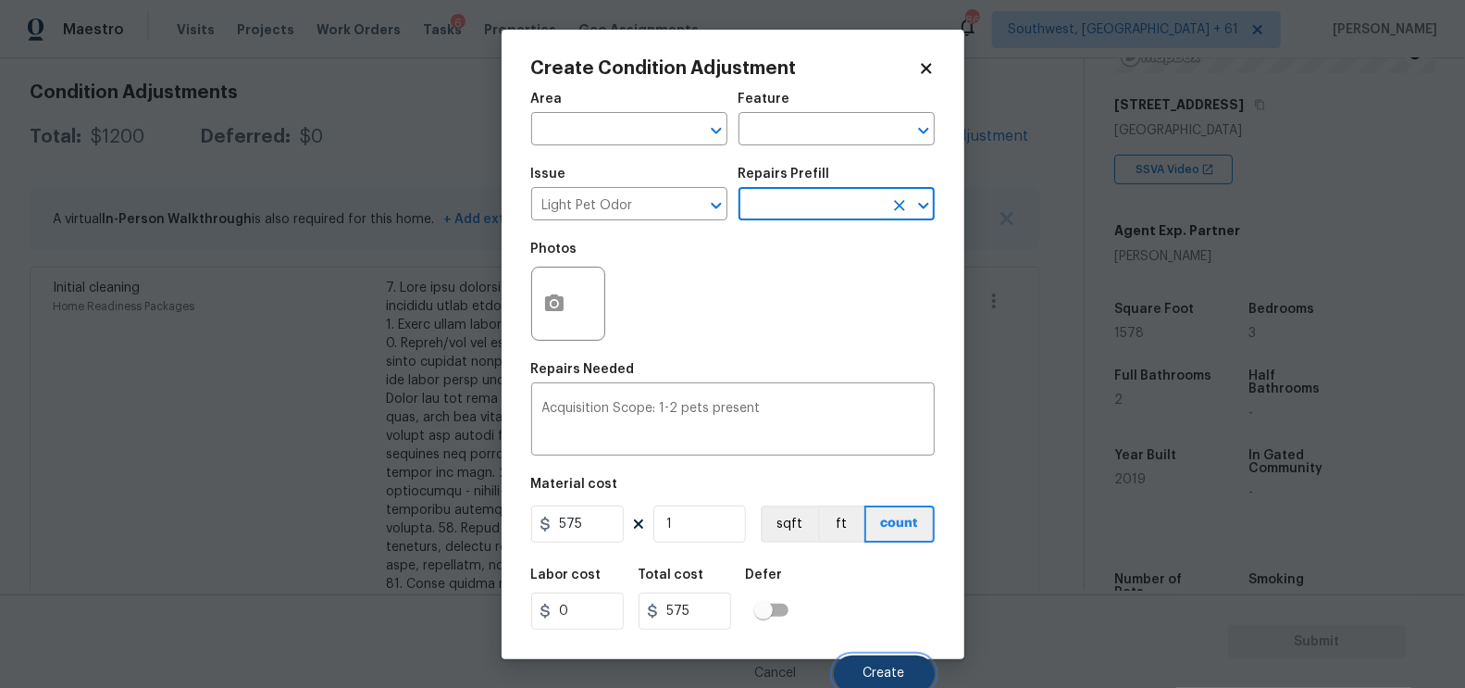
click at [883, 656] on button "Create" at bounding box center [884, 673] width 101 height 37
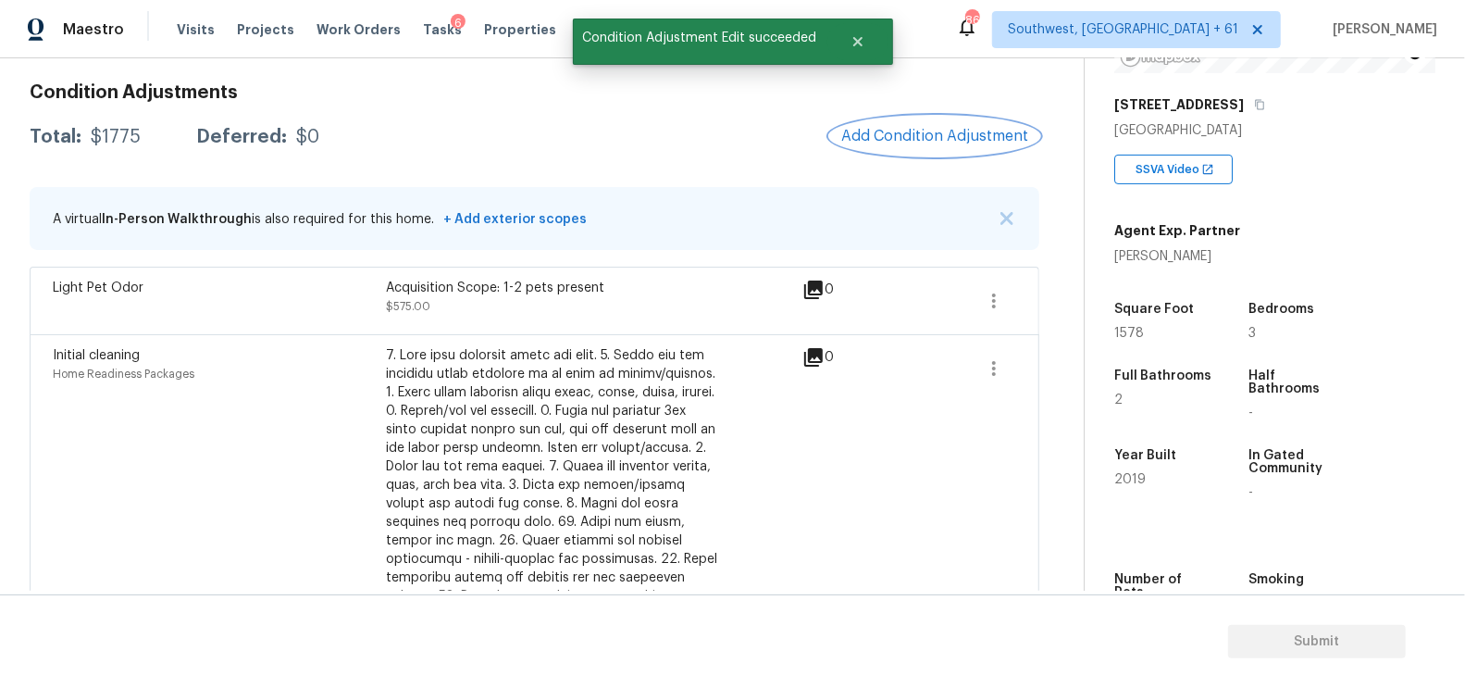
click at [914, 128] on span "Add Condition Adjustment" at bounding box center [934, 136] width 187 height 17
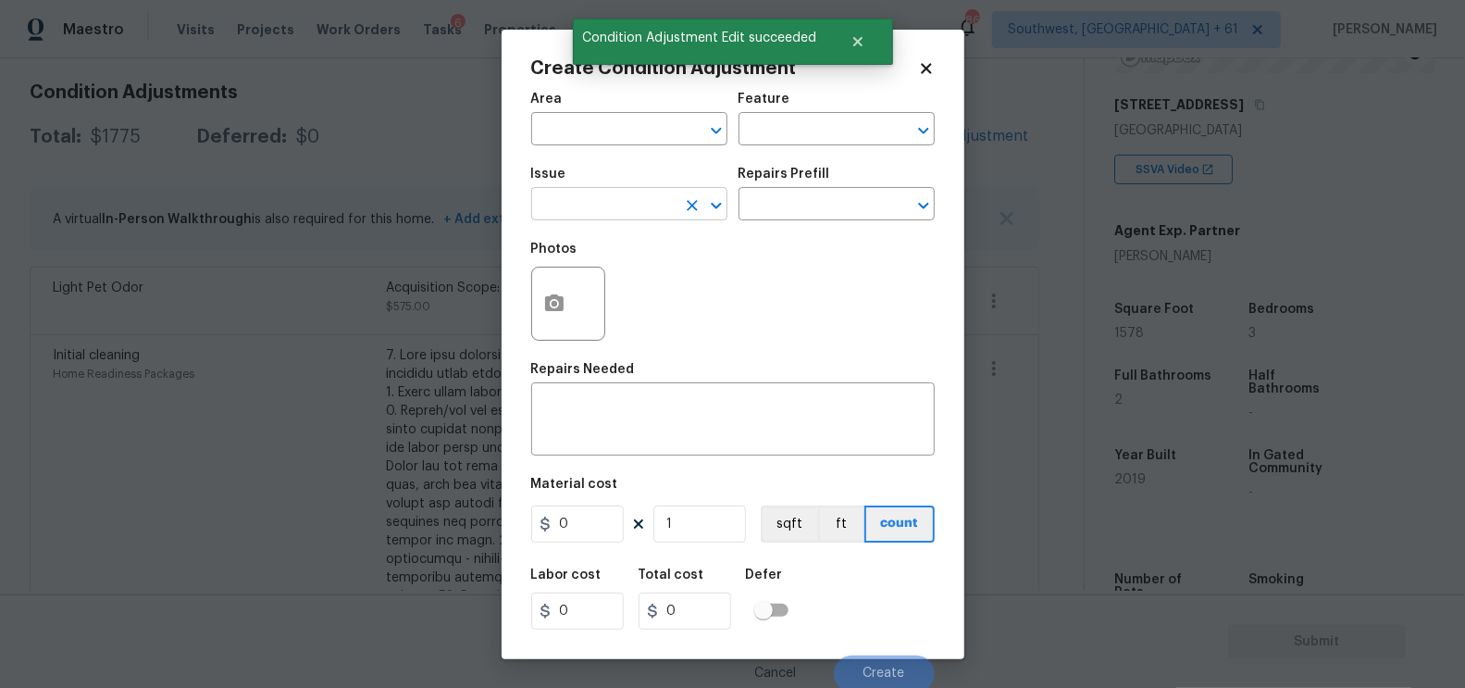
click at [600, 217] on input "text" at bounding box center [603, 206] width 144 height 29
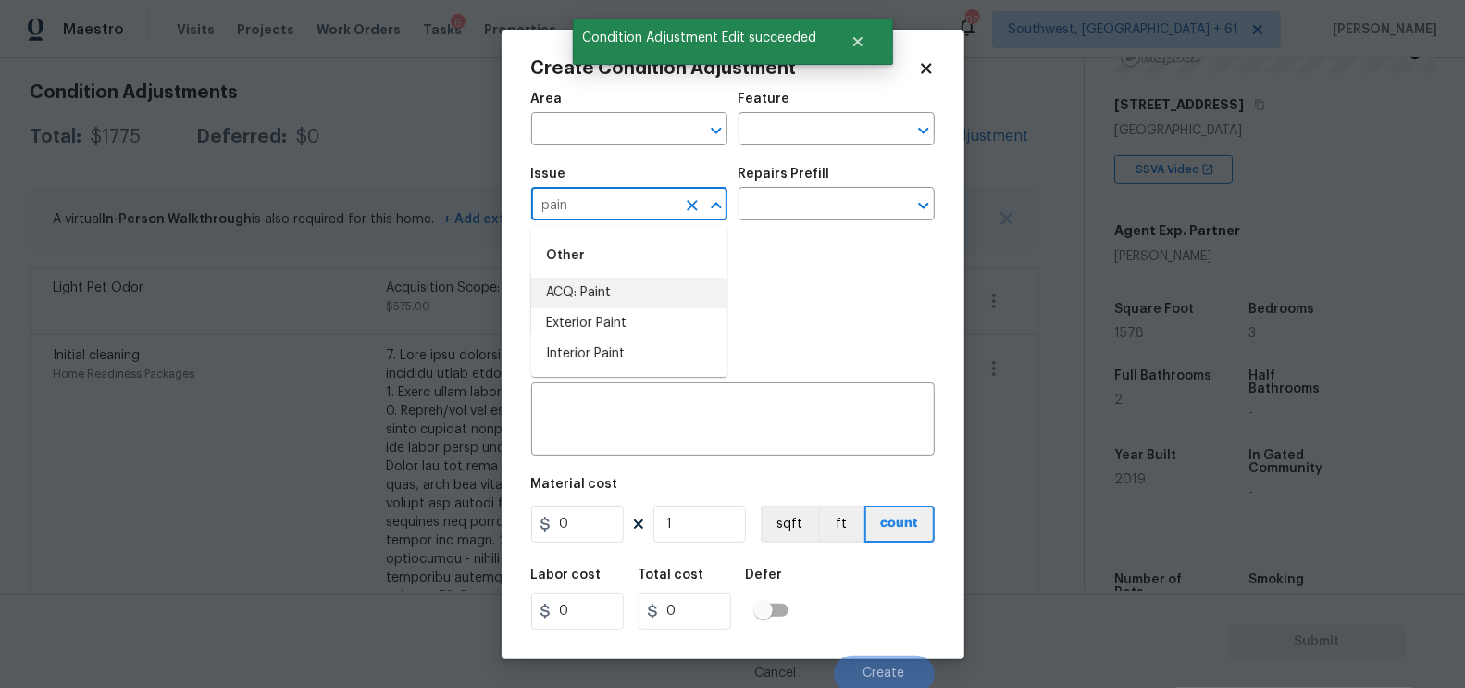
click at [593, 292] on li "ACQ: Paint" at bounding box center [629, 293] width 196 height 31
type input "ACQ: Paint"
click at [831, 208] on input "text" at bounding box center [811, 206] width 144 height 29
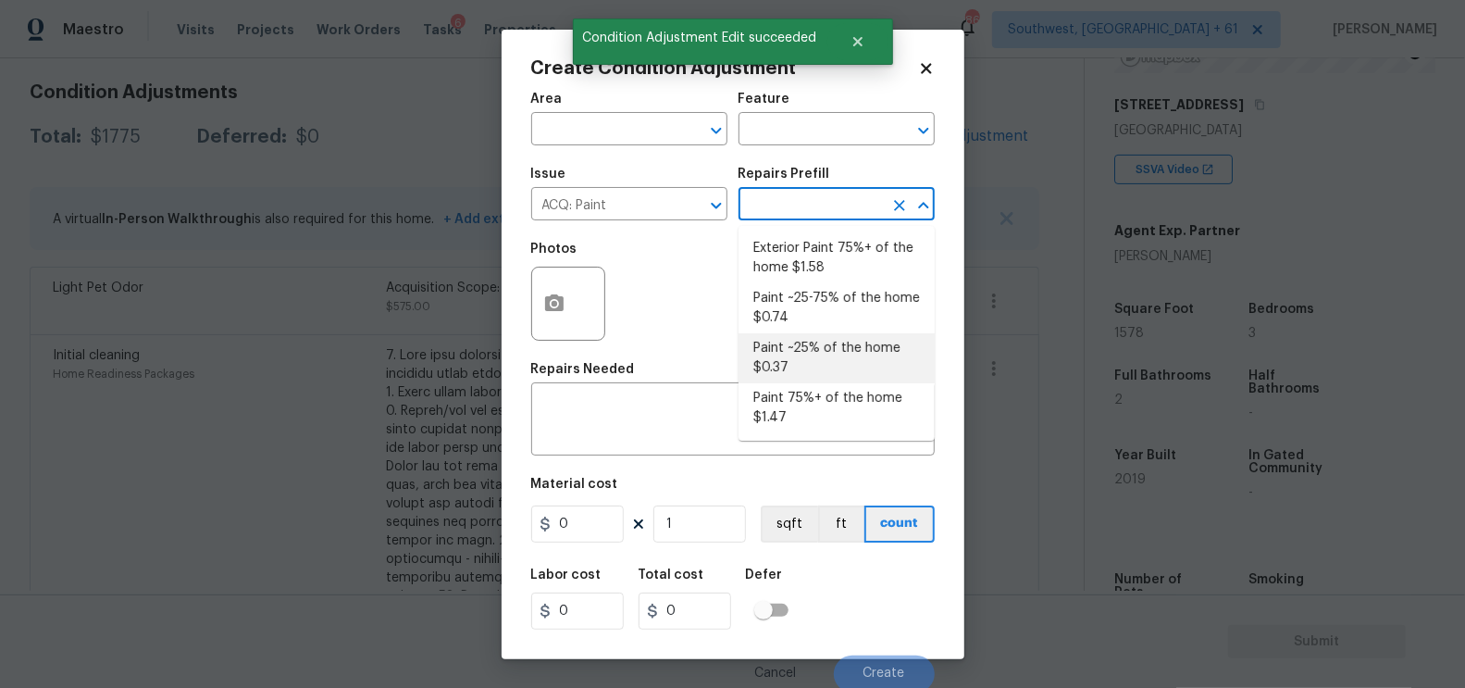
click at [824, 346] on li "Paint ~25% of the home $0.37" at bounding box center [837, 358] width 196 height 50
type input "Acquisition"
type textarea "Acquisition Scope: ~25% of the home needs interior paint"
type input "0.37"
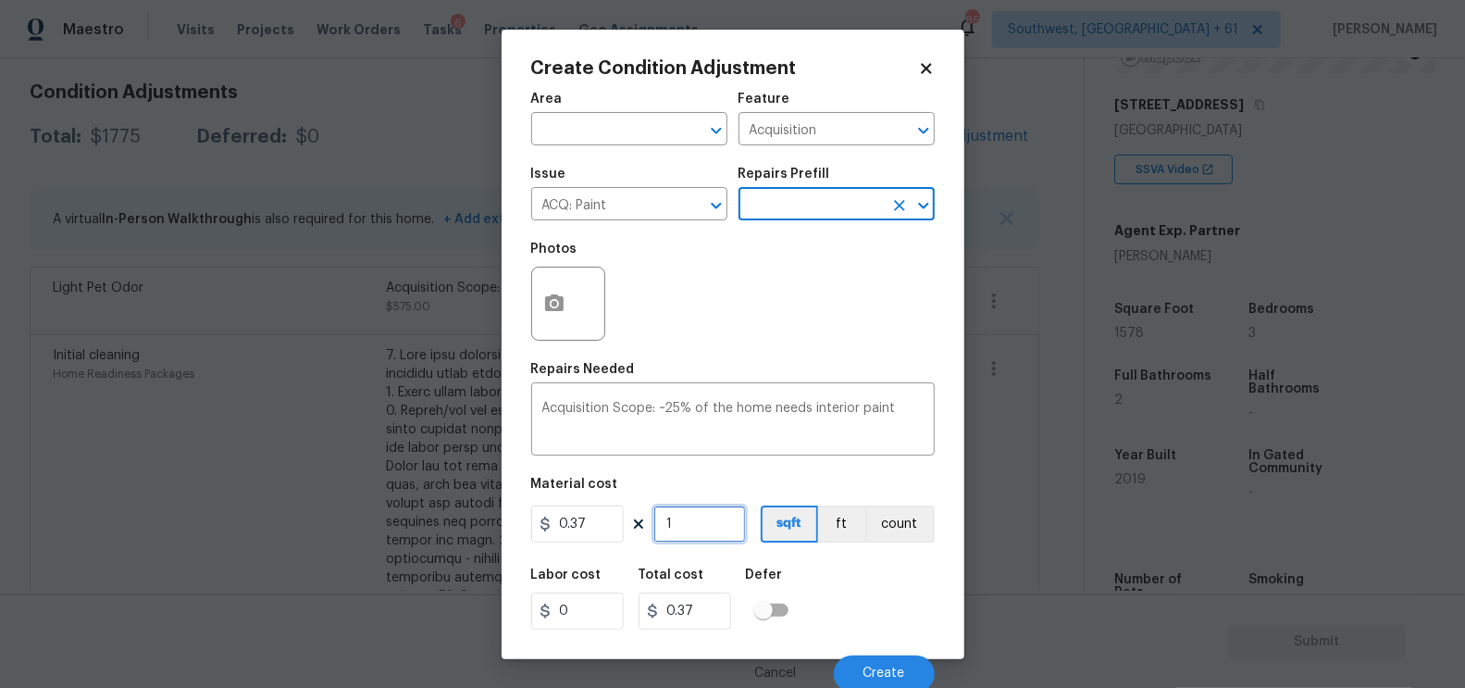
click at [701, 527] on input "1" at bounding box center [699, 523] width 93 height 37
type input "15"
type input "5.55"
type input "157"
type input "58.09"
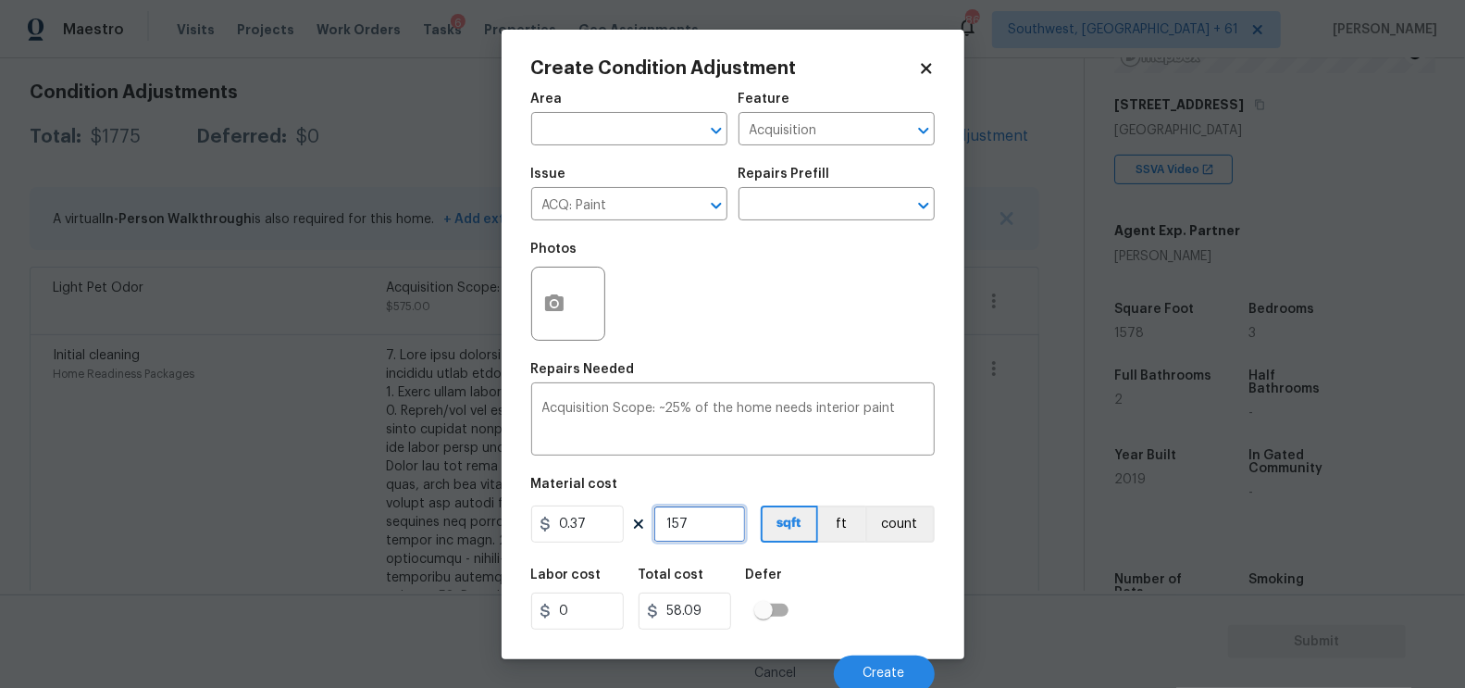
type input "1578"
type input "583.86"
type input "1578"
click at [718, 595] on input "583.86" at bounding box center [685, 610] width 93 height 37
click at [893, 669] on span "Create" at bounding box center [884, 673] width 42 height 14
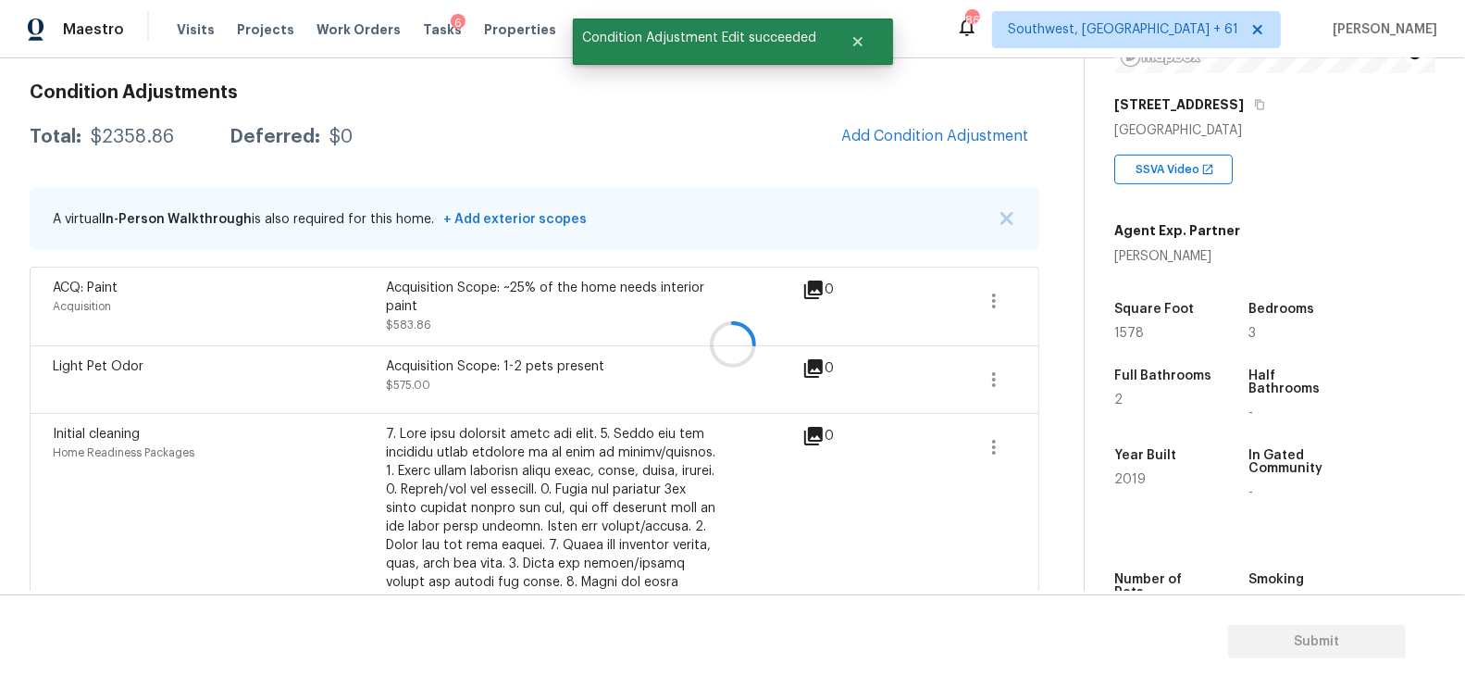
click at [962, 138] on div at bounding box center [732, 344] width 1465 height 688
click at [922, 138] on span "Add Condition Adjustment" at bounding box center [934, 136] width 187 height 17
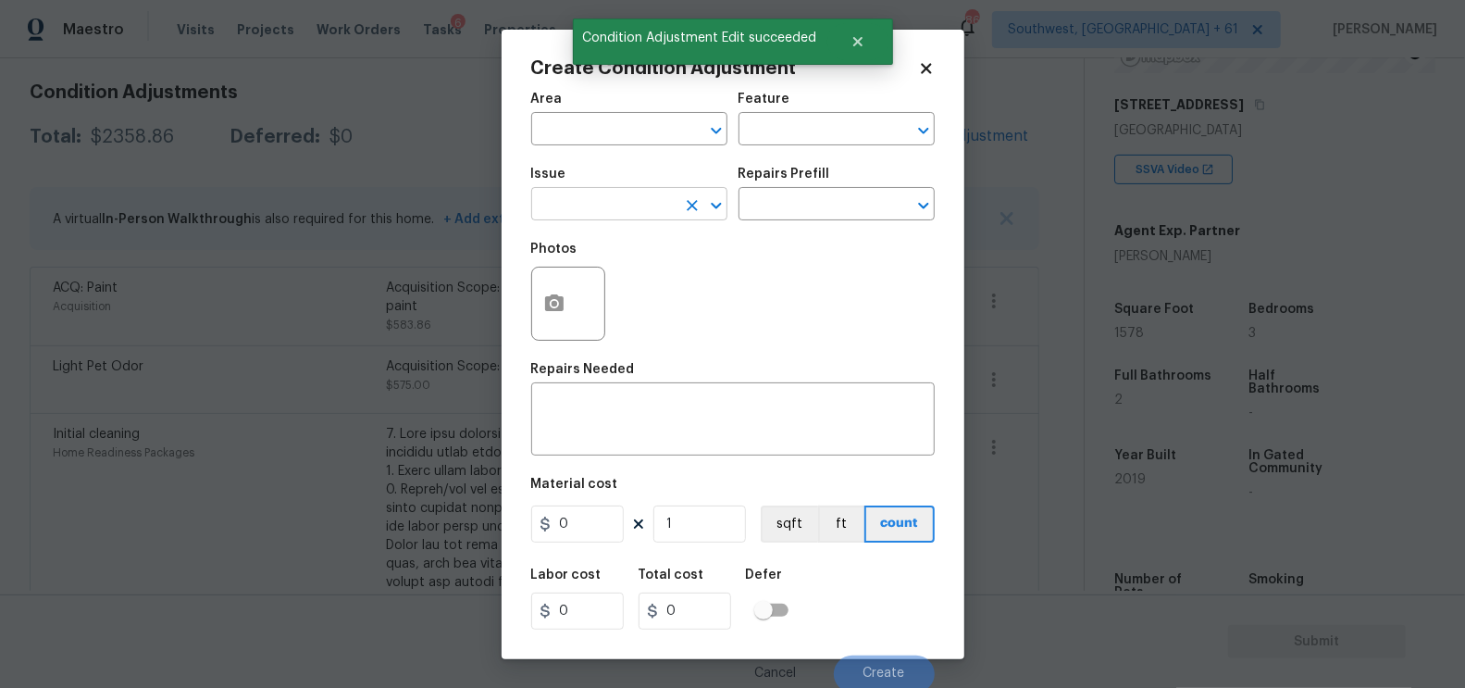
click at [604, 217] on input "text" at bounding box center [603, 206] width 144 height 29
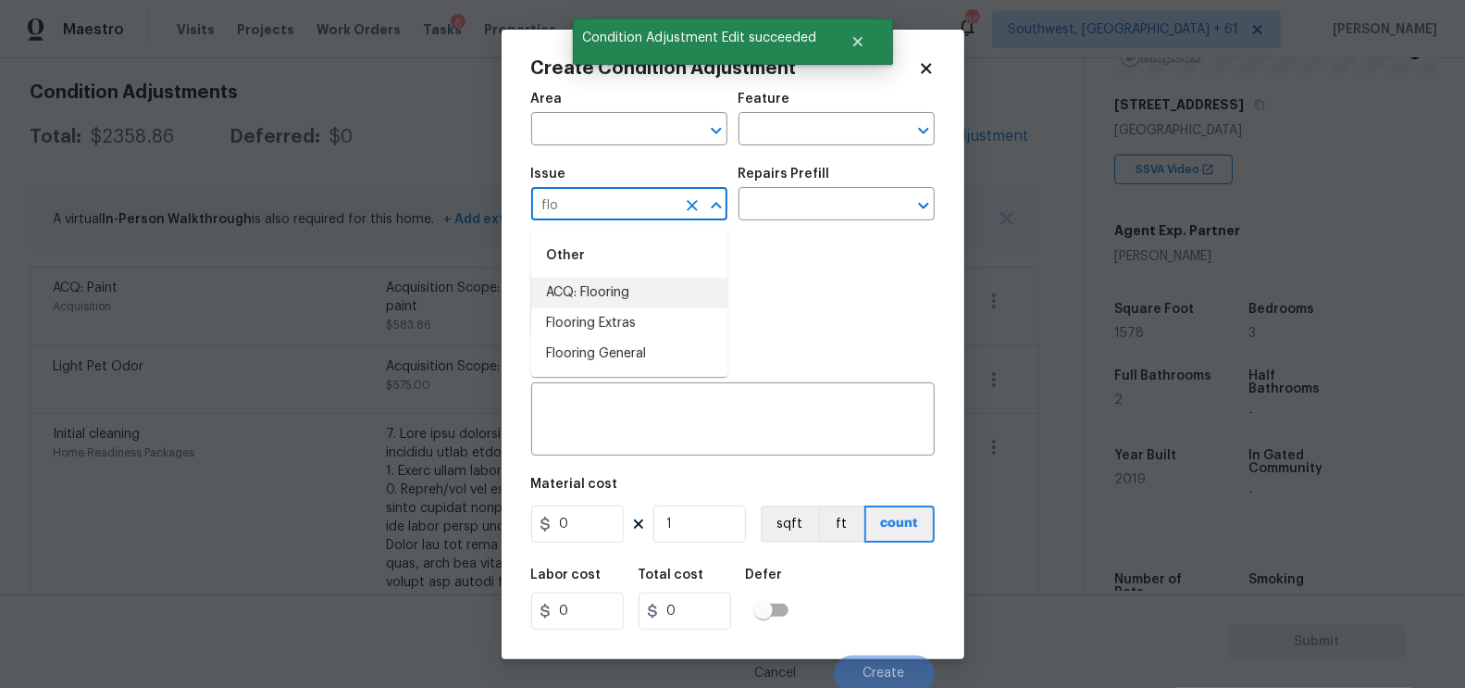
click at [627, 301] on li "ACQ: Flooring" at bounding box center [629, 293] width 196 height 31
type input "ACQ: Flooring"
click at [806, 209] on input "text" at bounding box center [811, 206] width 144 height 29
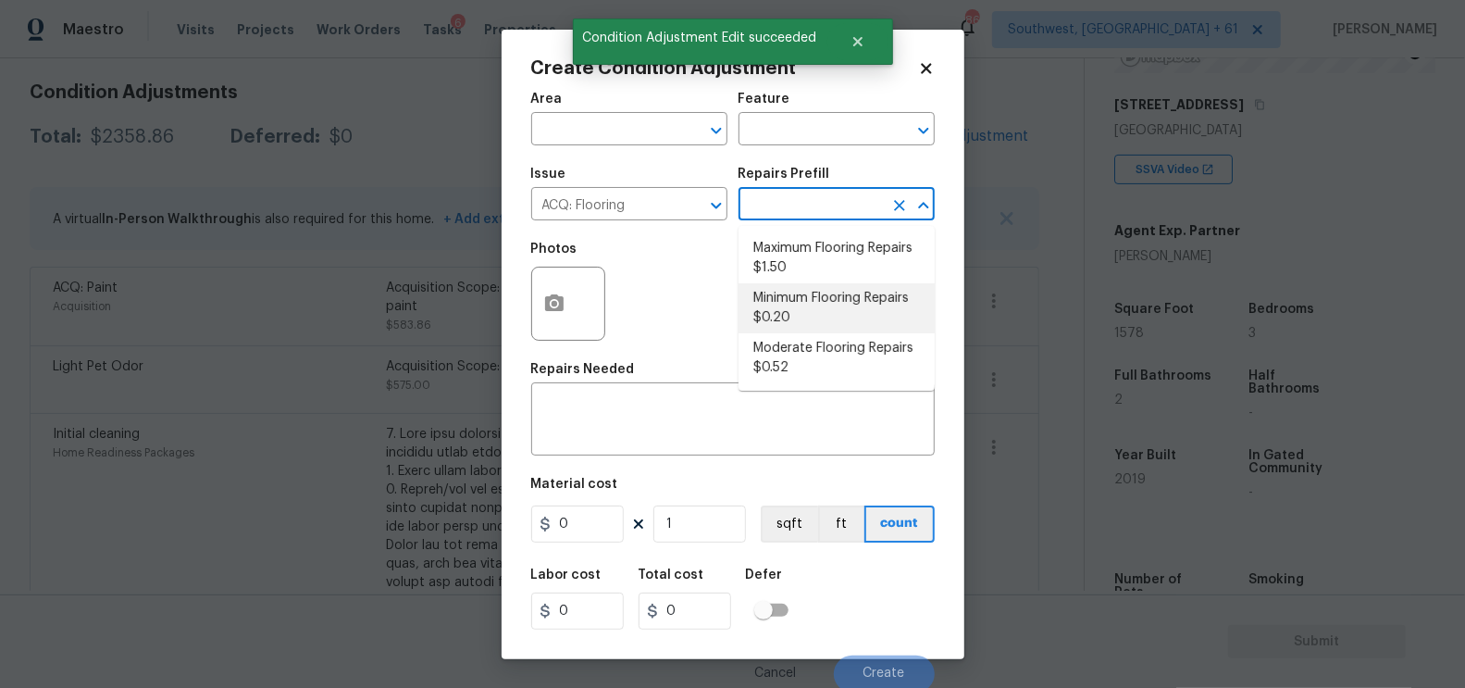
click at [814, 303] on li "Minimum Flooring Repairs $0.20" at bounding box center [837, 308] width 196 height 50
type input "Acquisition"
type textarea "Acquisition Scope: Minimum flooring repairs"
type input "0.2"
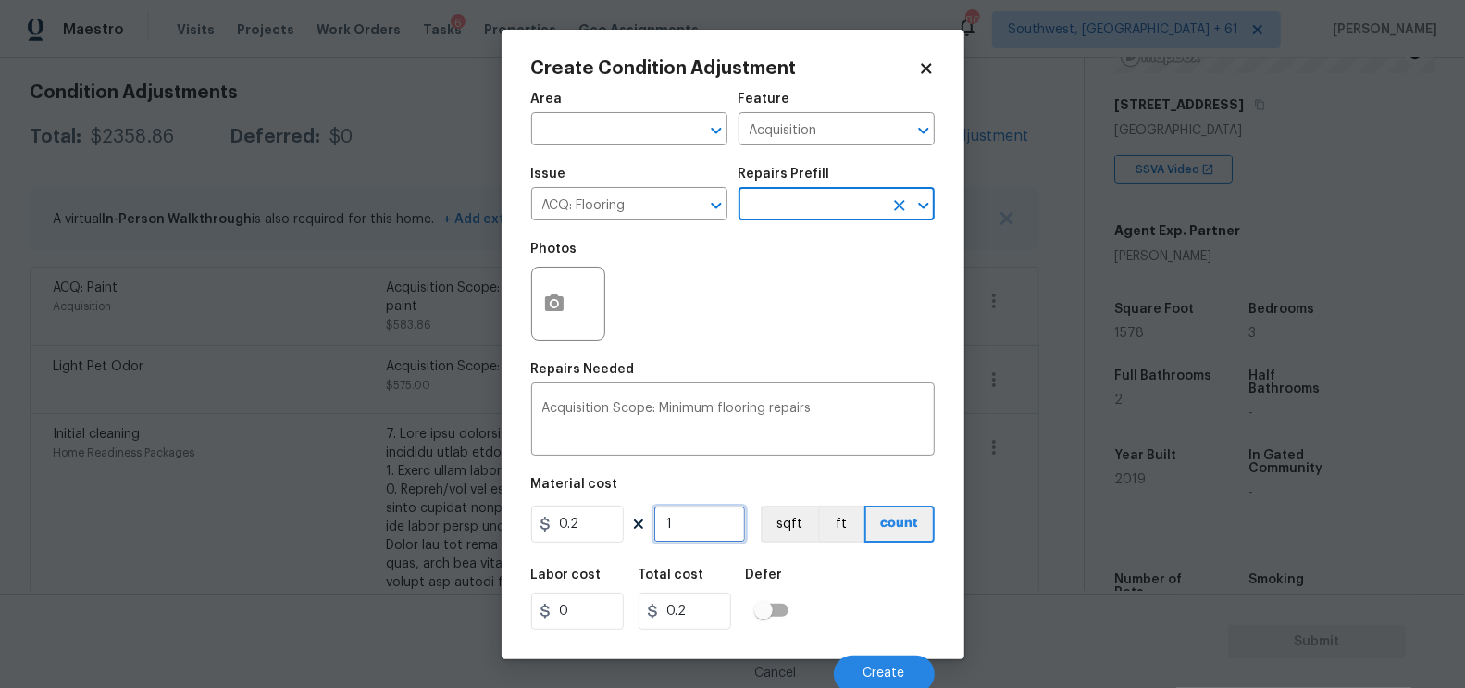
click at [698, 520] on input "1" at bounding box center [699, 523] width 93 height 37
type input "15"
type input "3"
type input "157"
type input "31.4"
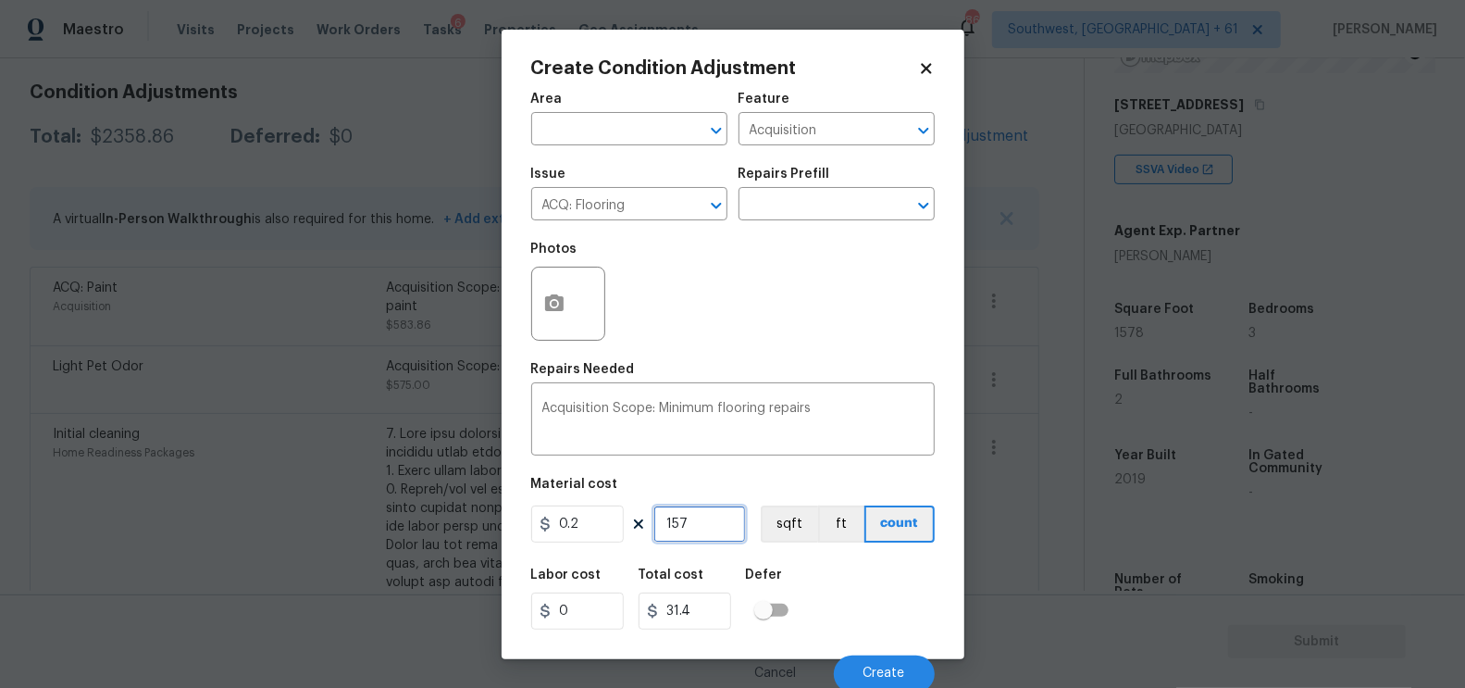
type input "1578"
type input "315.6"
type input "1578"
click at [710, 602] on input "315.6" at bounding box center [685, 610] width 93 height 37
click at [899, 665] on button "Create" at bounding box center [884, 673] width 101 height 37
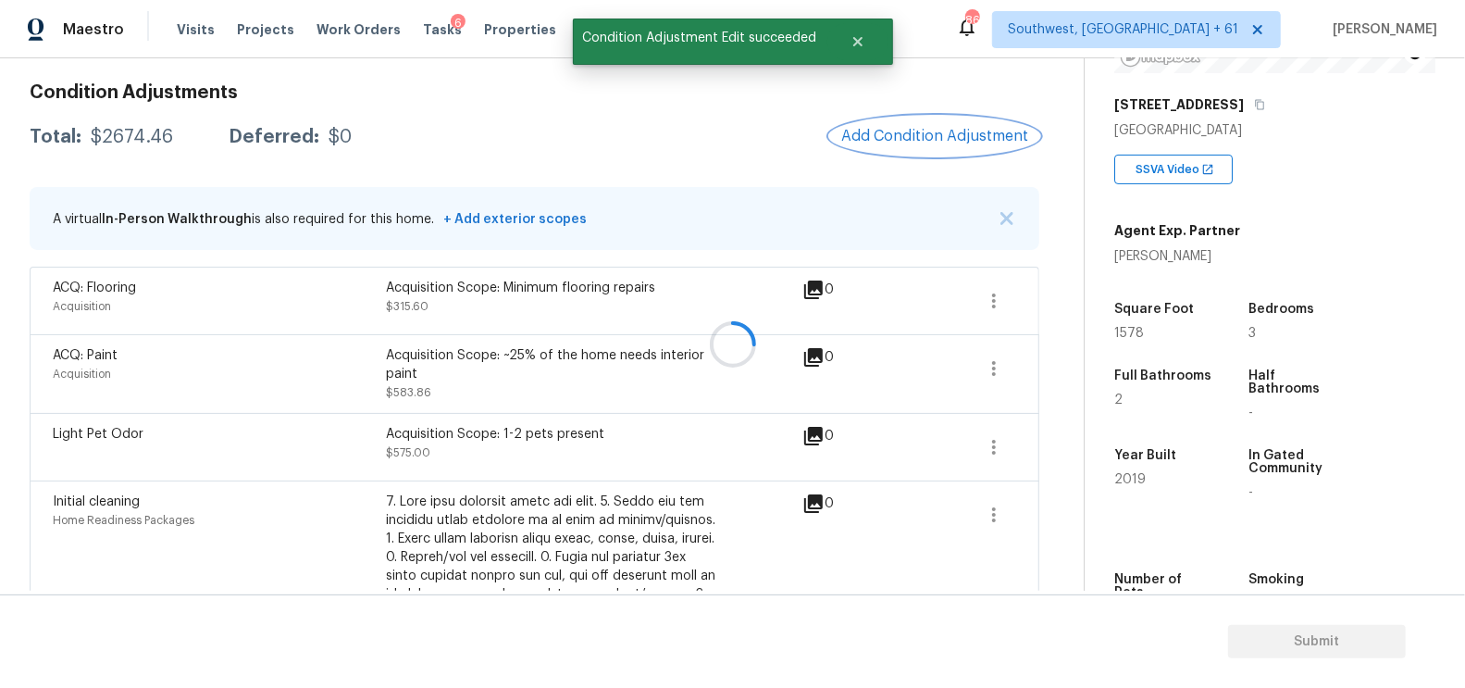
click at [938, 135] on span "Add Condition Adjustment" at bounding box center [934, 136] width 187 height 17
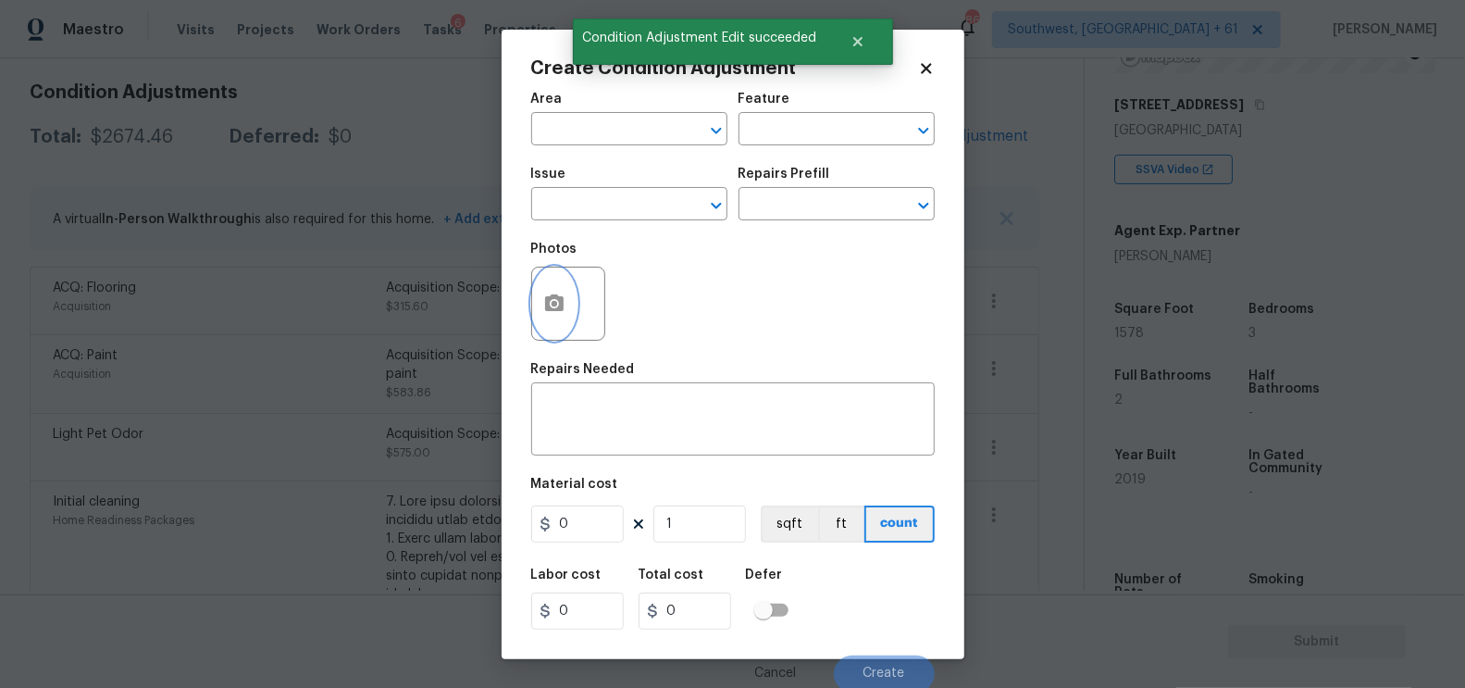
click at [543, 306] on icon "button" at bounding box center [554, 303] width 22 height 22
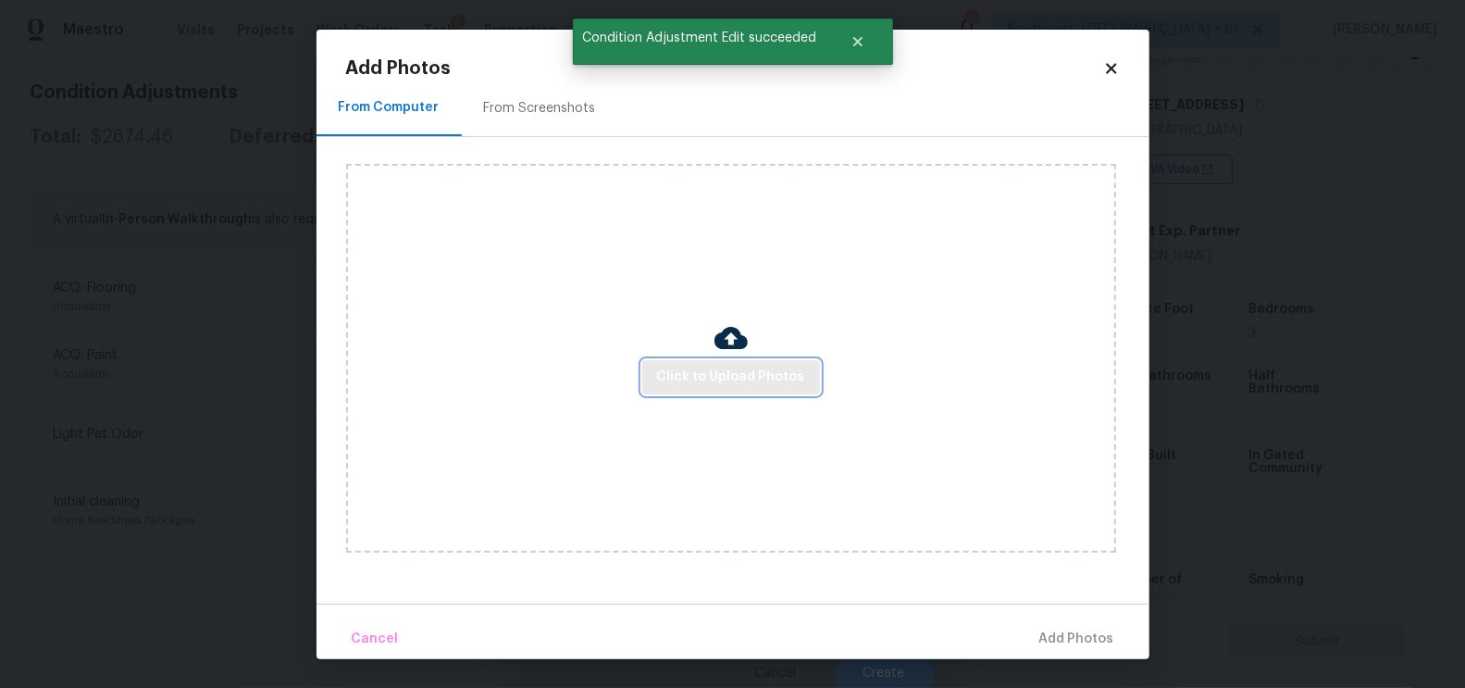
click at [701, 382] on span "Click to Upload Photos" at bounding box center [731, 377] width 148 height 23
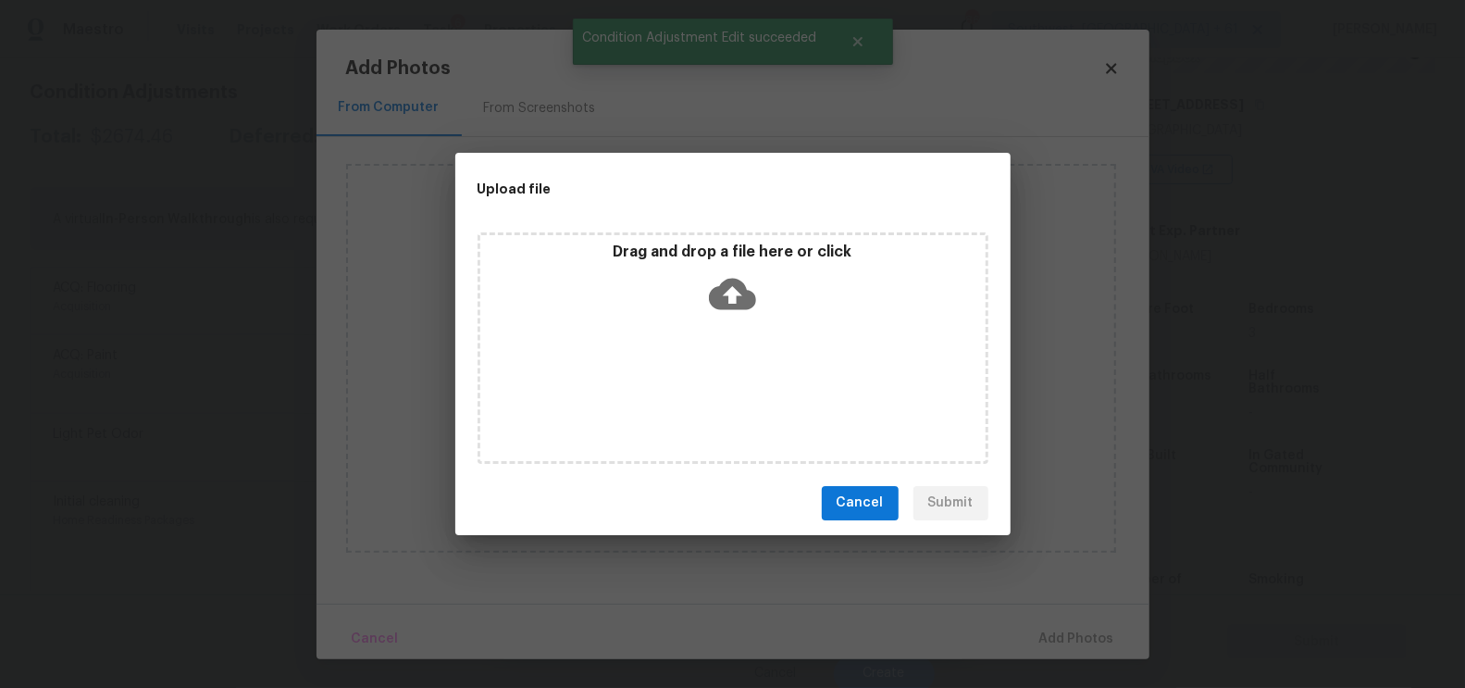
click at [734, 305] on icon at bounding box center [732, 293] width 47 height 31
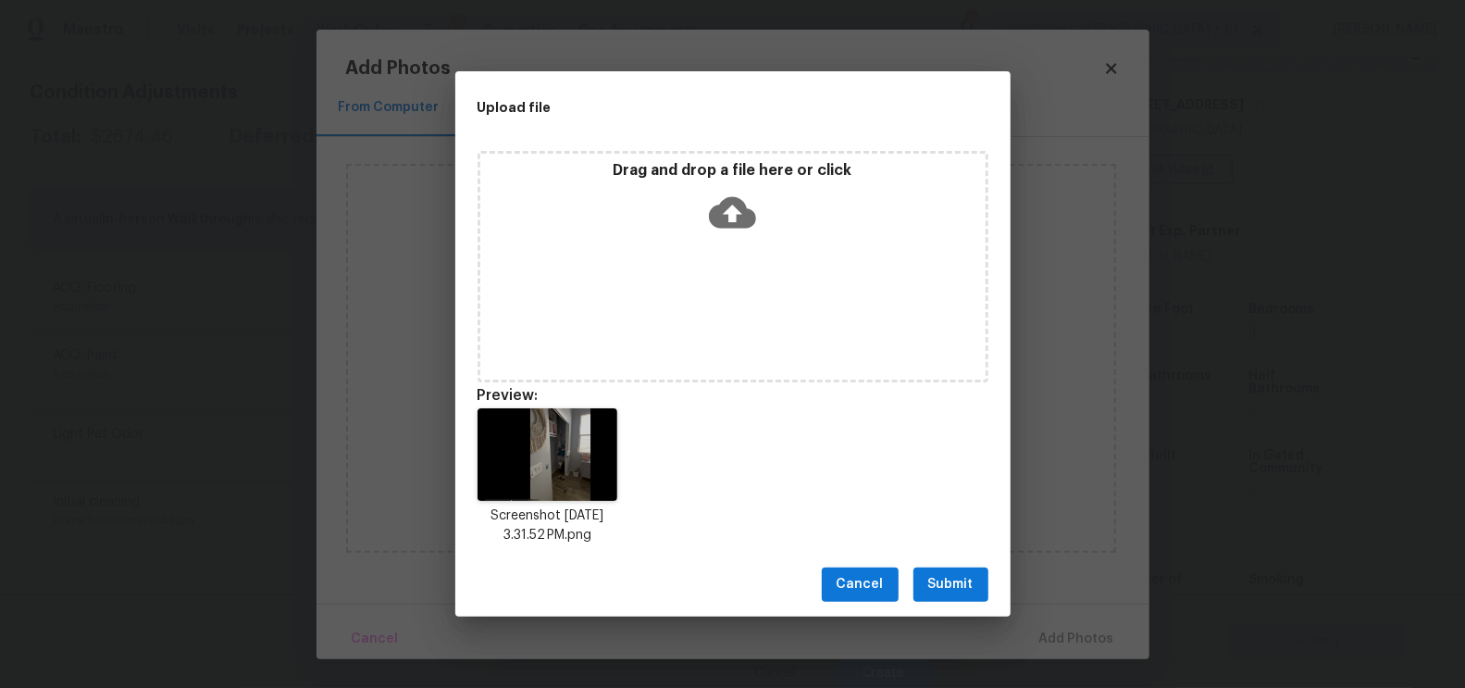
click at [940, 591] on span "Submit" at bounding box center [950, 584] width 45 height 23
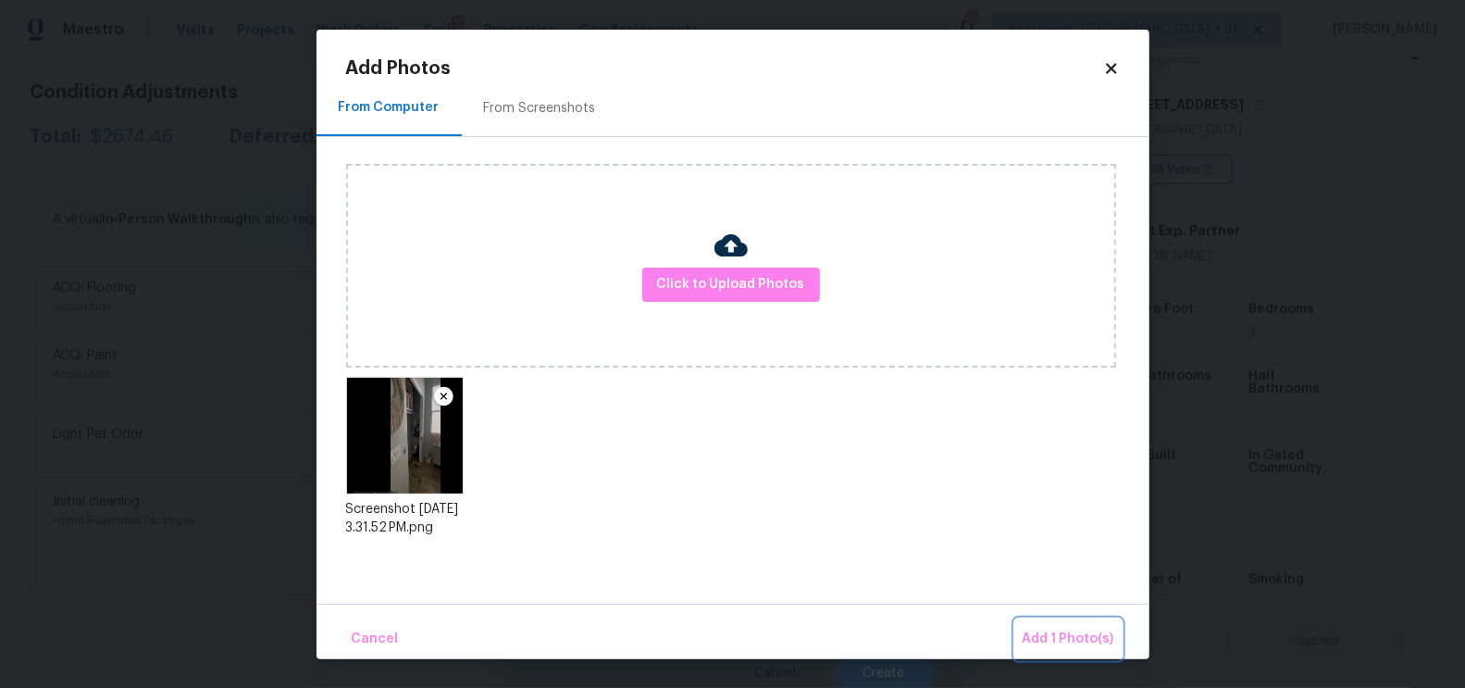
click at [1049, 621] on button "Add 1 Photo(s)" at bounding box center [1068, 639] width 106 height 40
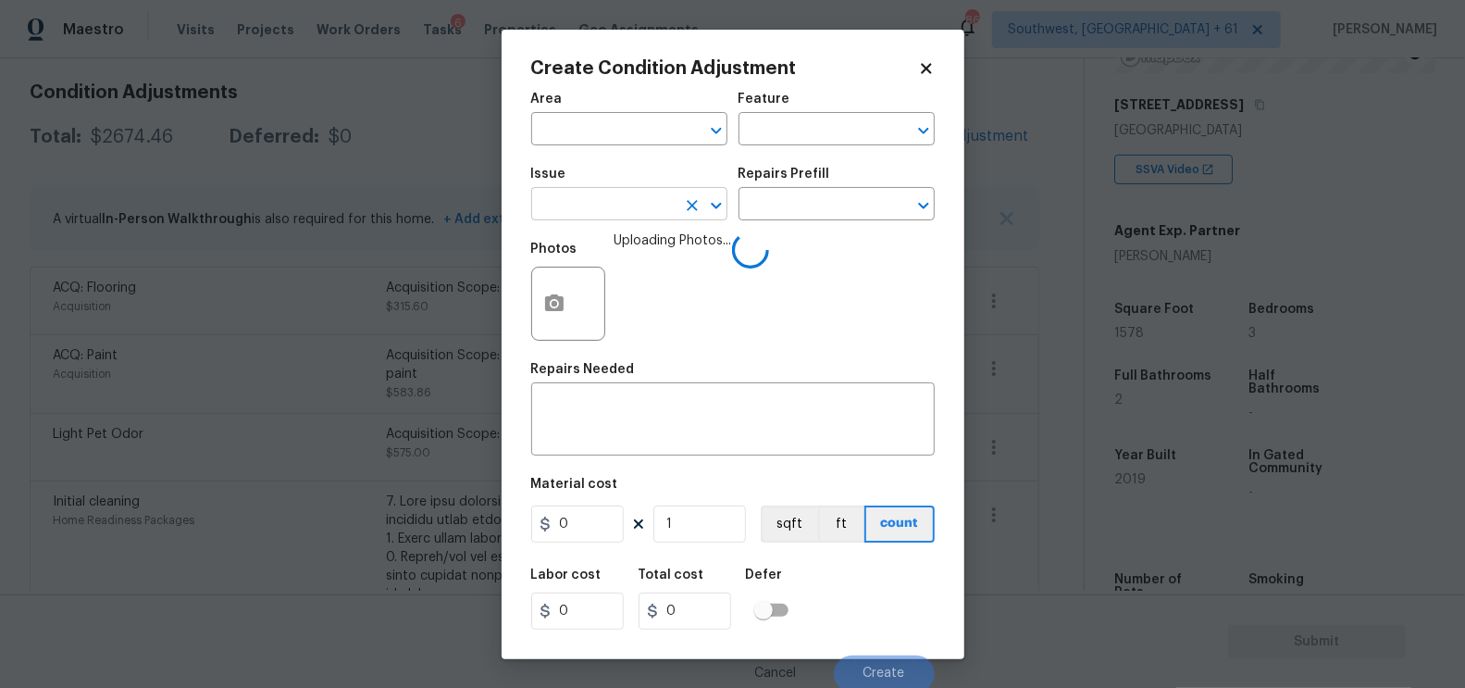
click at [614, 202] on input "text" at bounding box center [603, 206] width 144 height 29
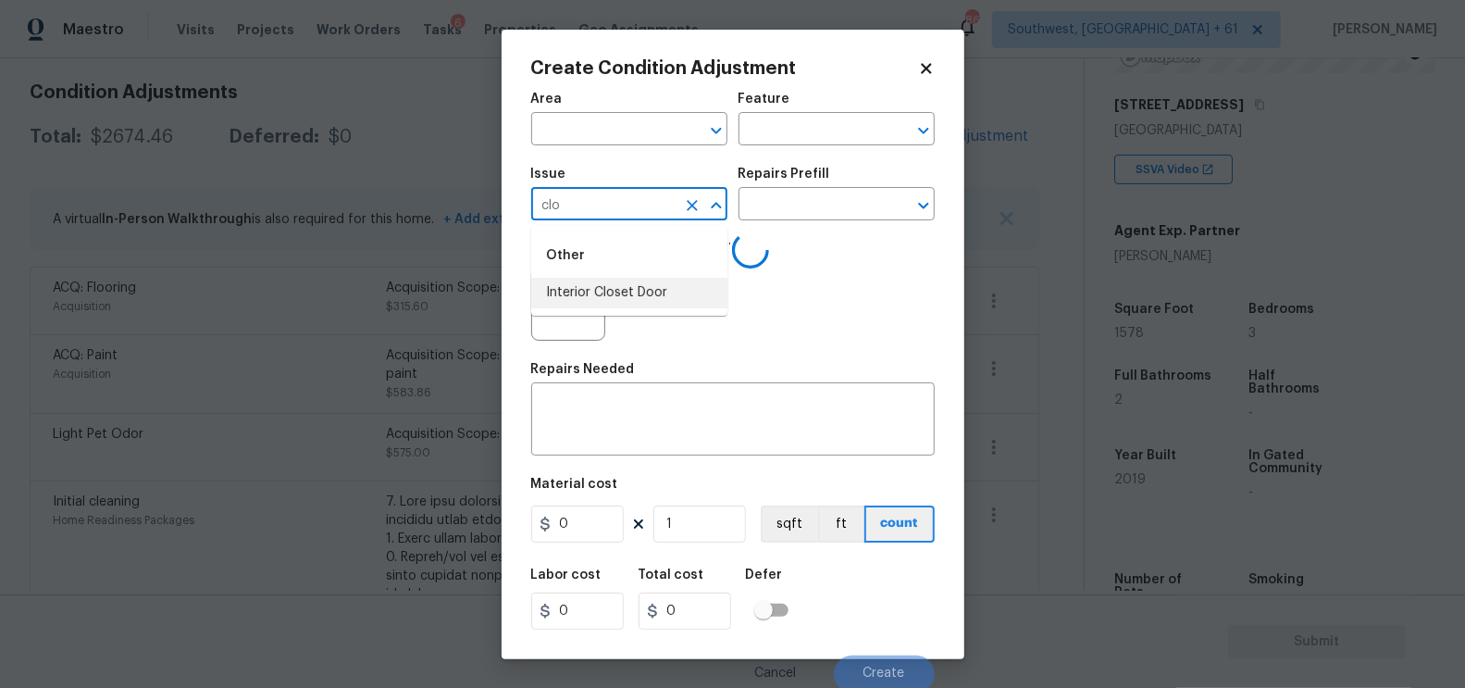
click at [614, 288] on li "Interior Closet Door" at bounding box center [629, 293] width 196 height 31
type input "Interior Closet Door"
click at [784, 217] on input "text" at bounding box center [811, 206] width 144 height 29
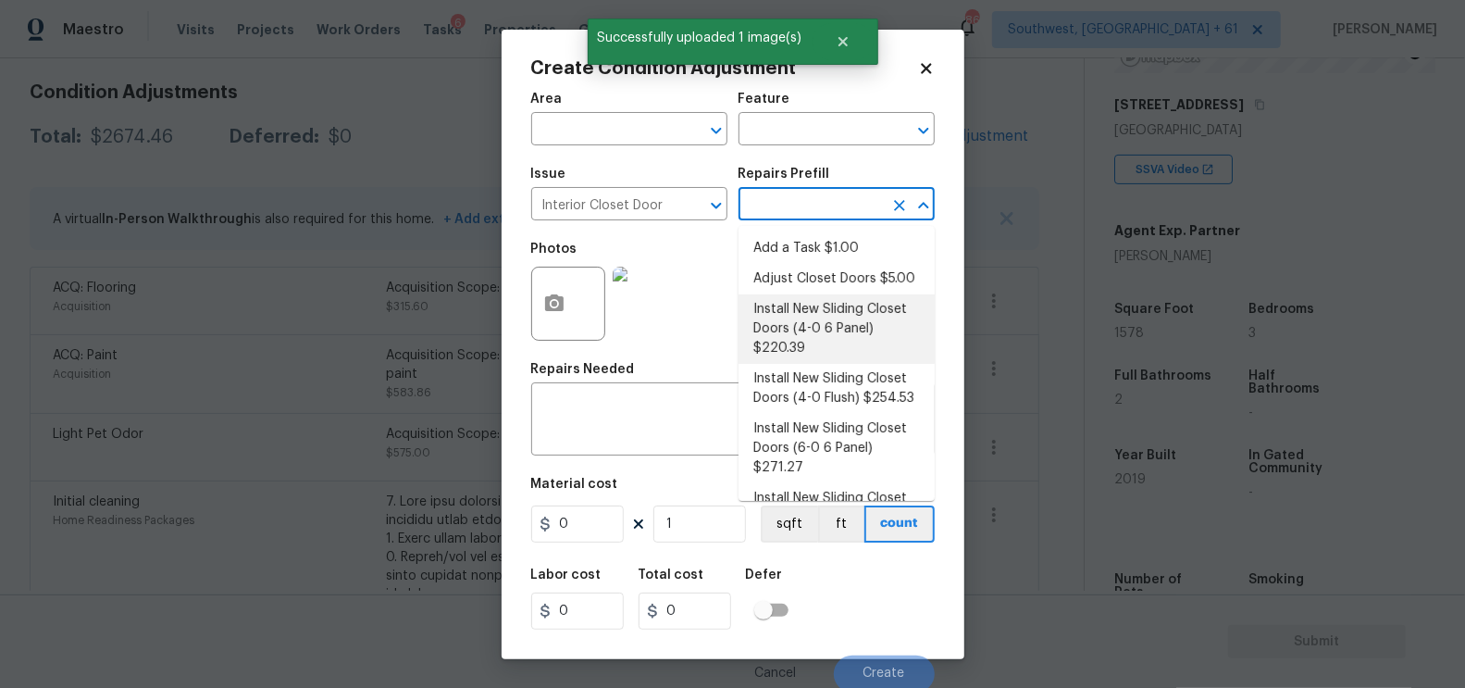
click at [818, 322] on li "Install New Sliding Closet Doors (4-0 6 Panel) $220.39" at bounding box center [837, 328] width 196 height 69
type input "Interior Door"
type textarea "Remove the existing door (if present). Install a new 4-0 bi-fold 6 panel interi…"
type input "220.39"
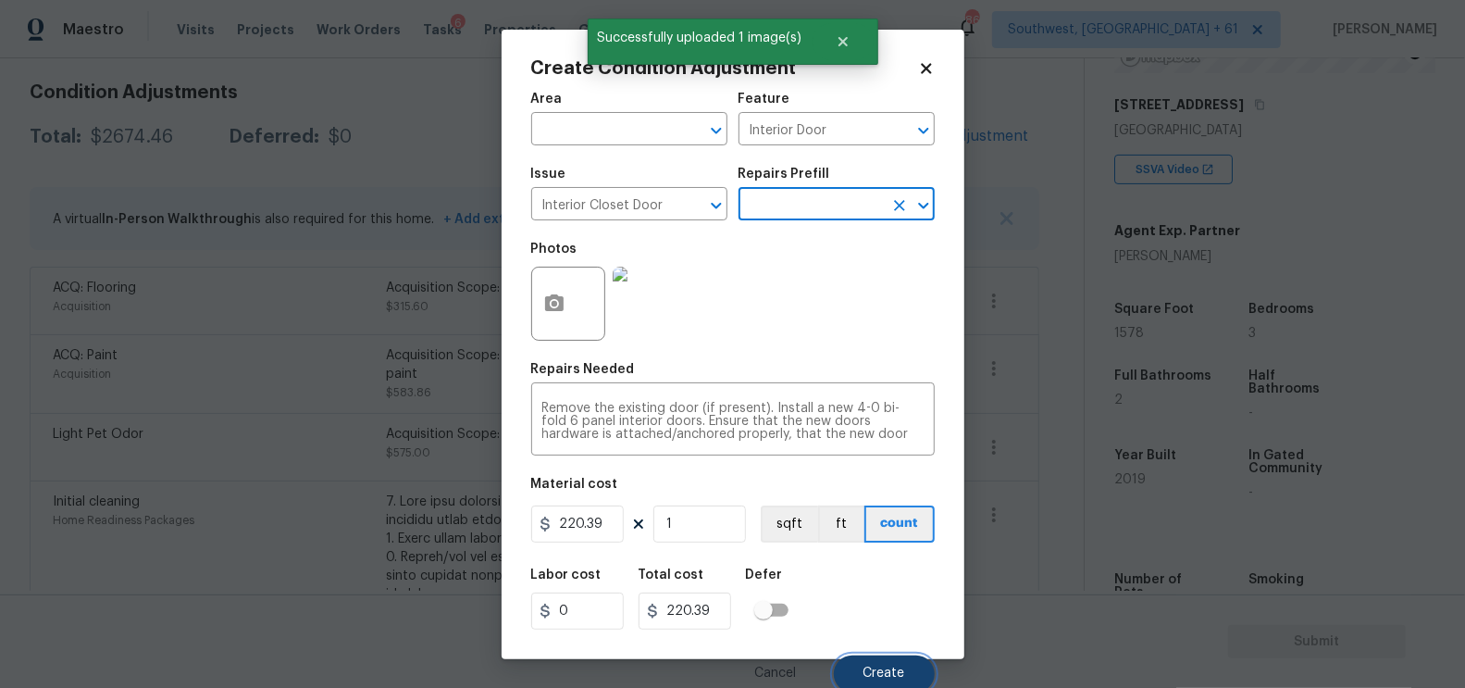
click at [883, 670] on span "Create" at bounding box center [884, 673] width 42 height 14
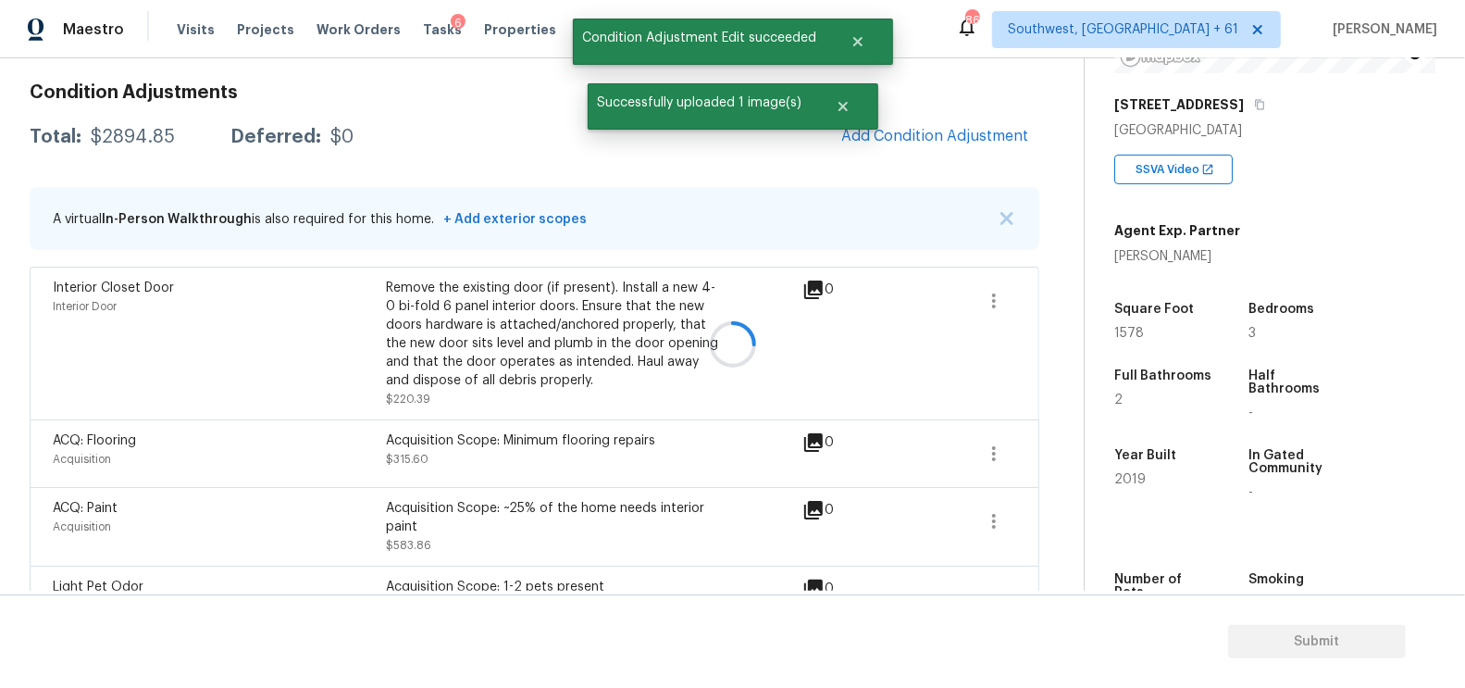
click at [1019, 149] on div at bounding box center [732, 344] width 1465 height 688
click at [941, 129] on span "Add Condition Adjustment" at bounding box center [934, 136] width 187 height 17
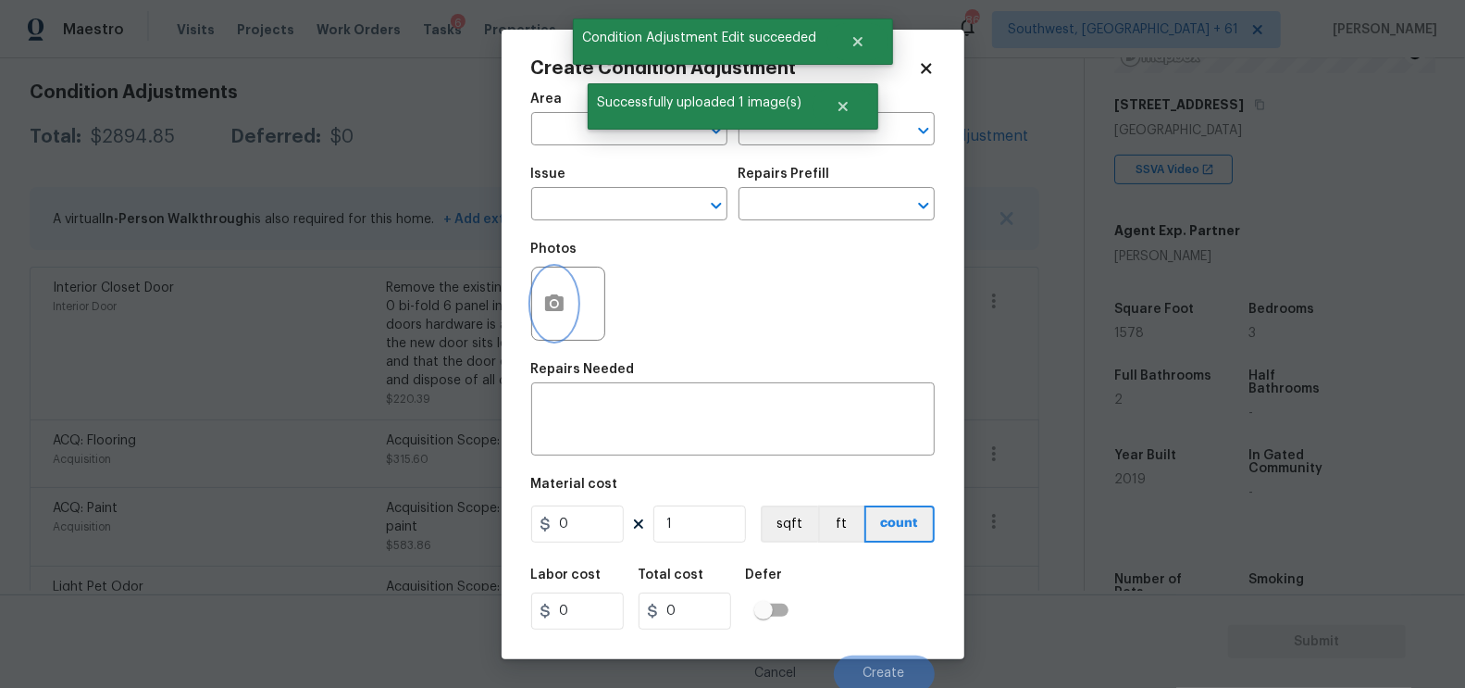
click at [550, 306] on icon "button" at bounding box center [554, 303] width 22 height 22
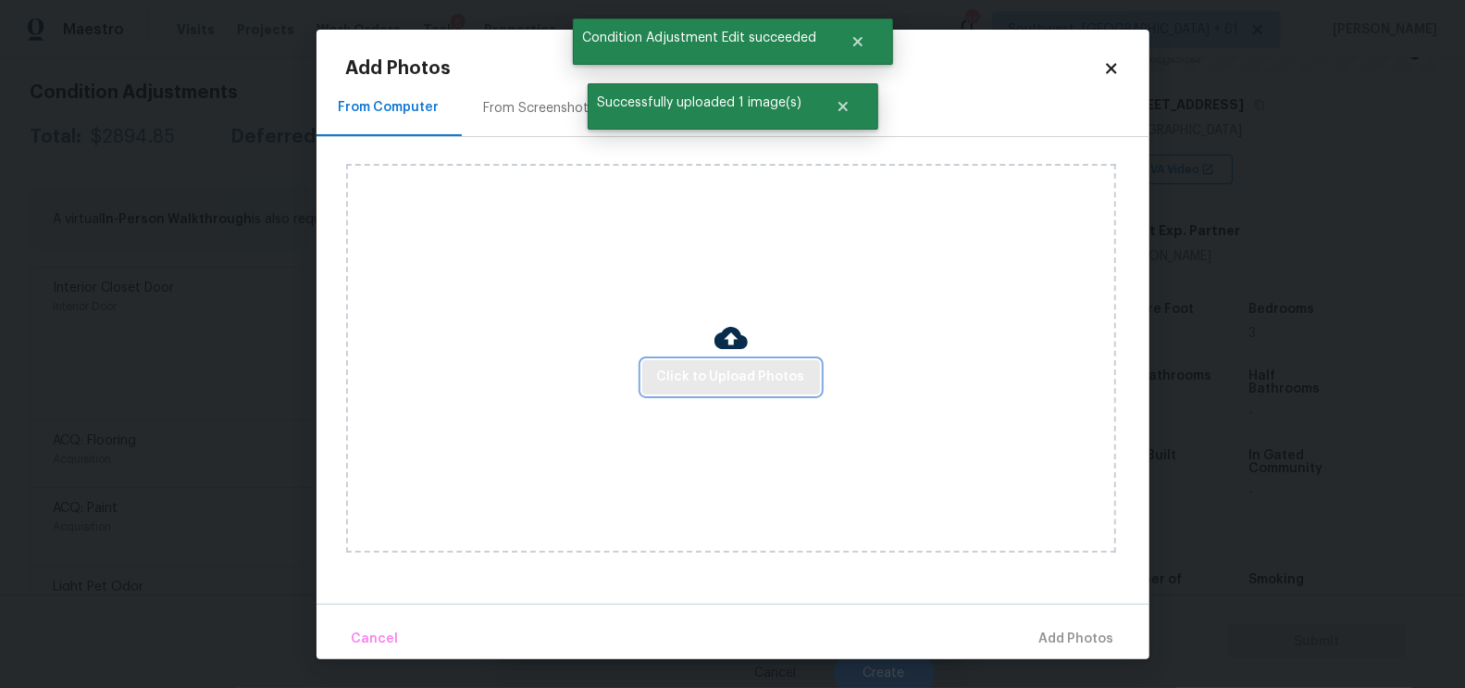
click at [726, 387] on span "Click to Upload Photos" at bounding box center [731, 377] width 148 height 23
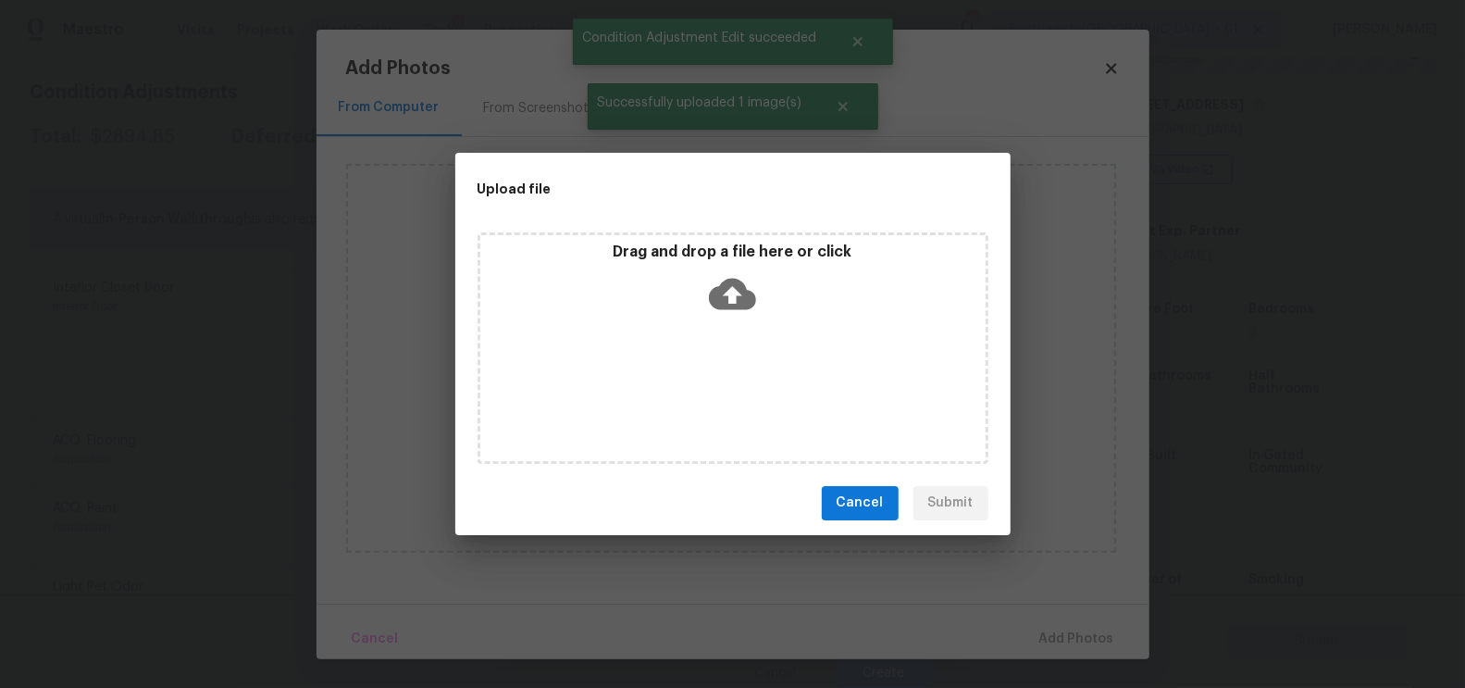
click at [727, 301] on icon at bounding box center [732, 293] width 47 height 31
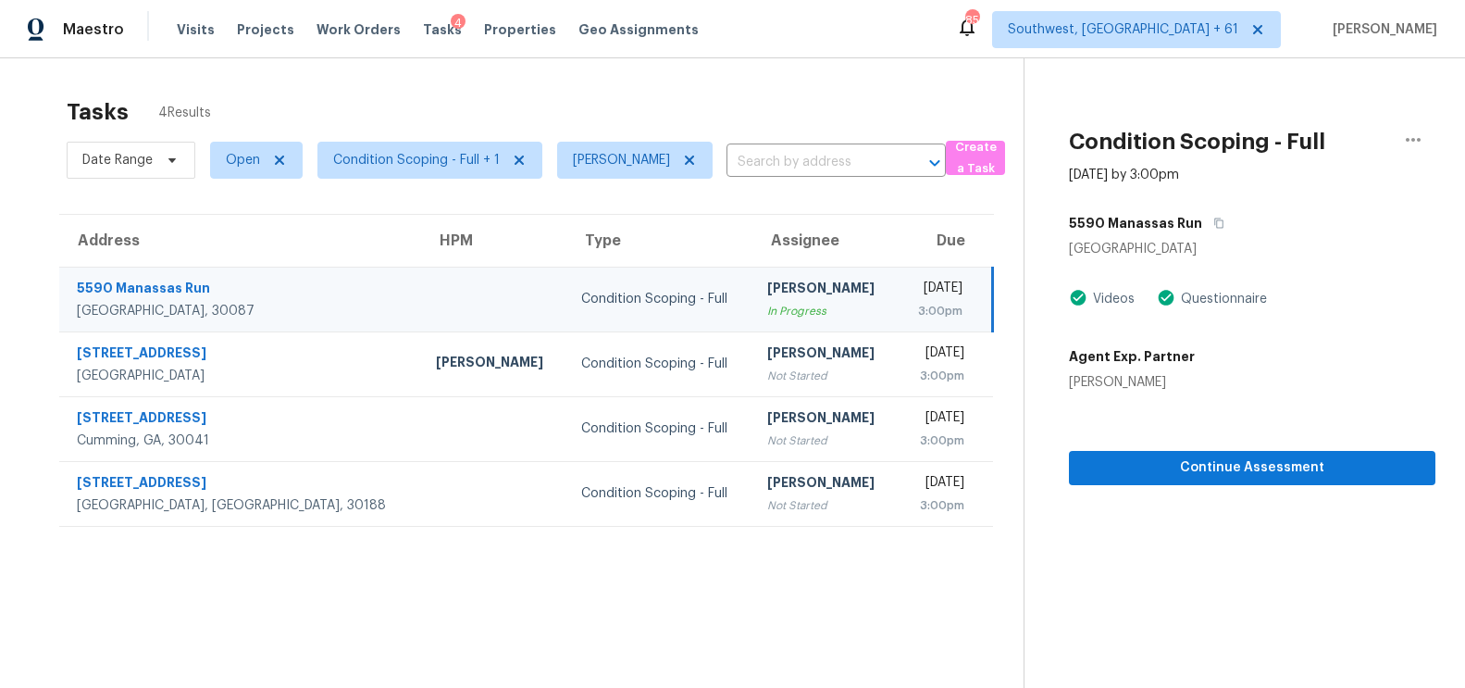
click at [767, 364] on div "[PERSON_NAME]" at bounding box center [825, 354] width 116 height 23
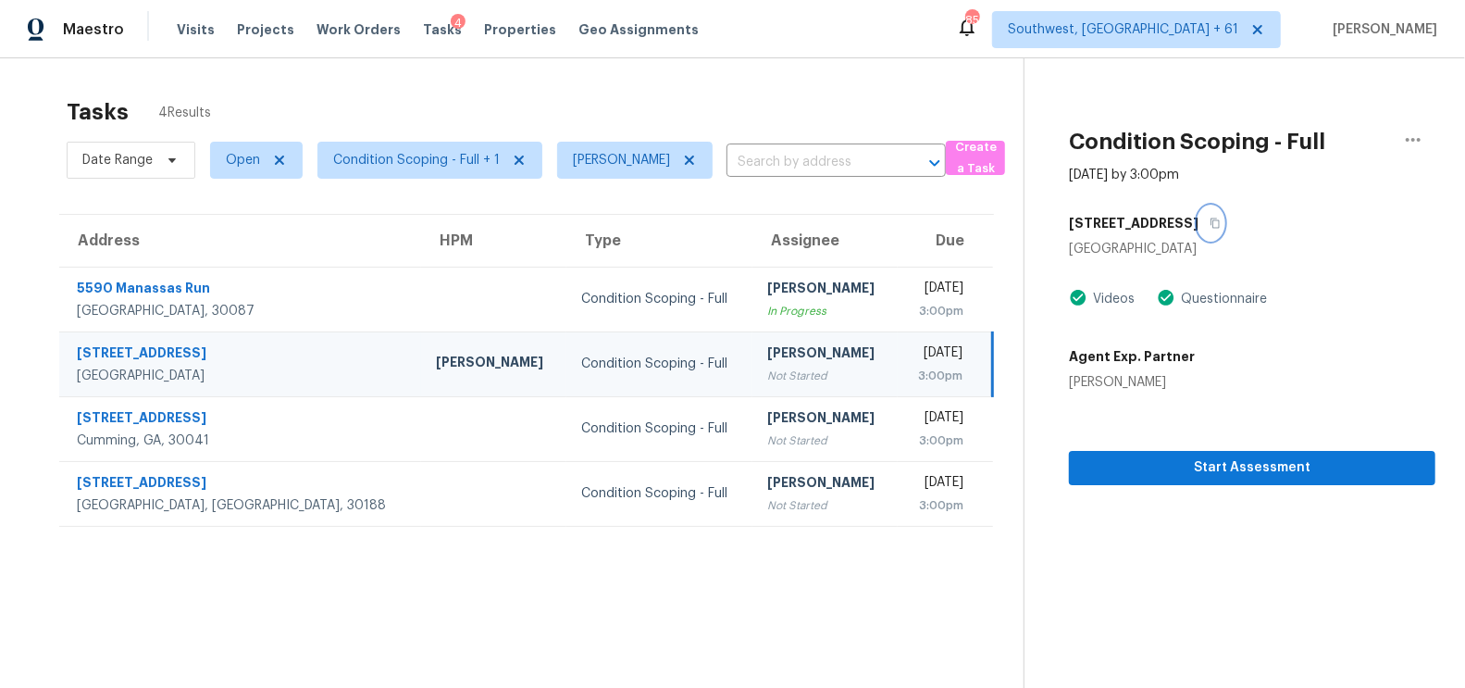
click at [1210, 220] on icon "button" at bounding box center [1215, 222] width 11 height 11
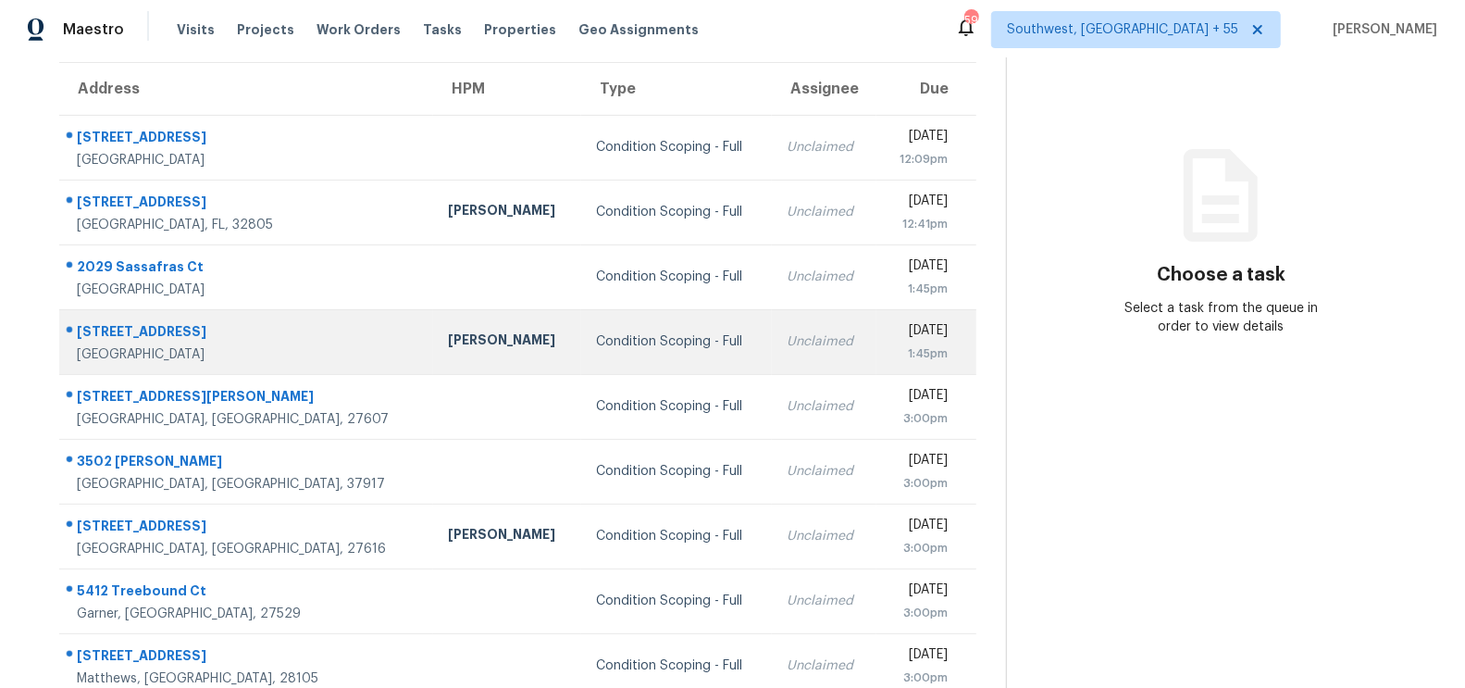
scroll to position [274, 0]
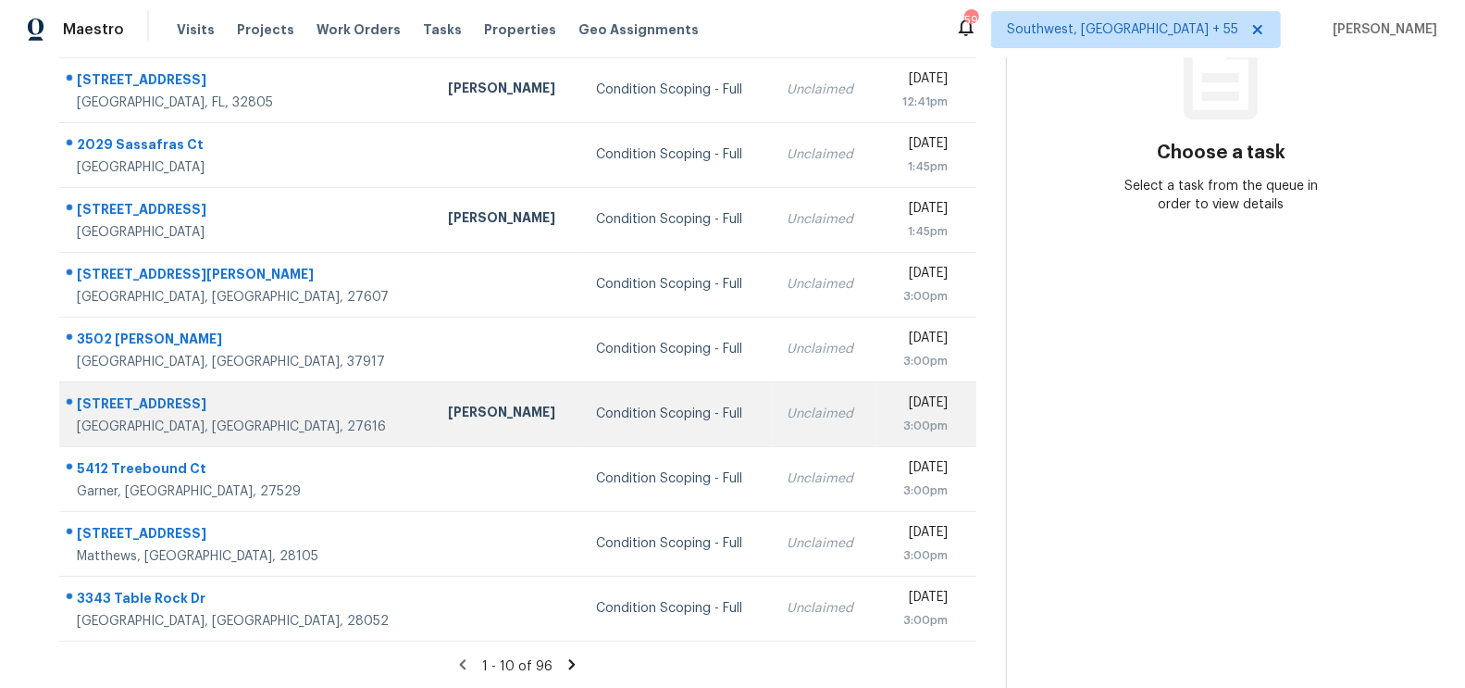
click at [772, 432] on td "Unclaimed" at bounding box center [824, 413] width 105 height 65
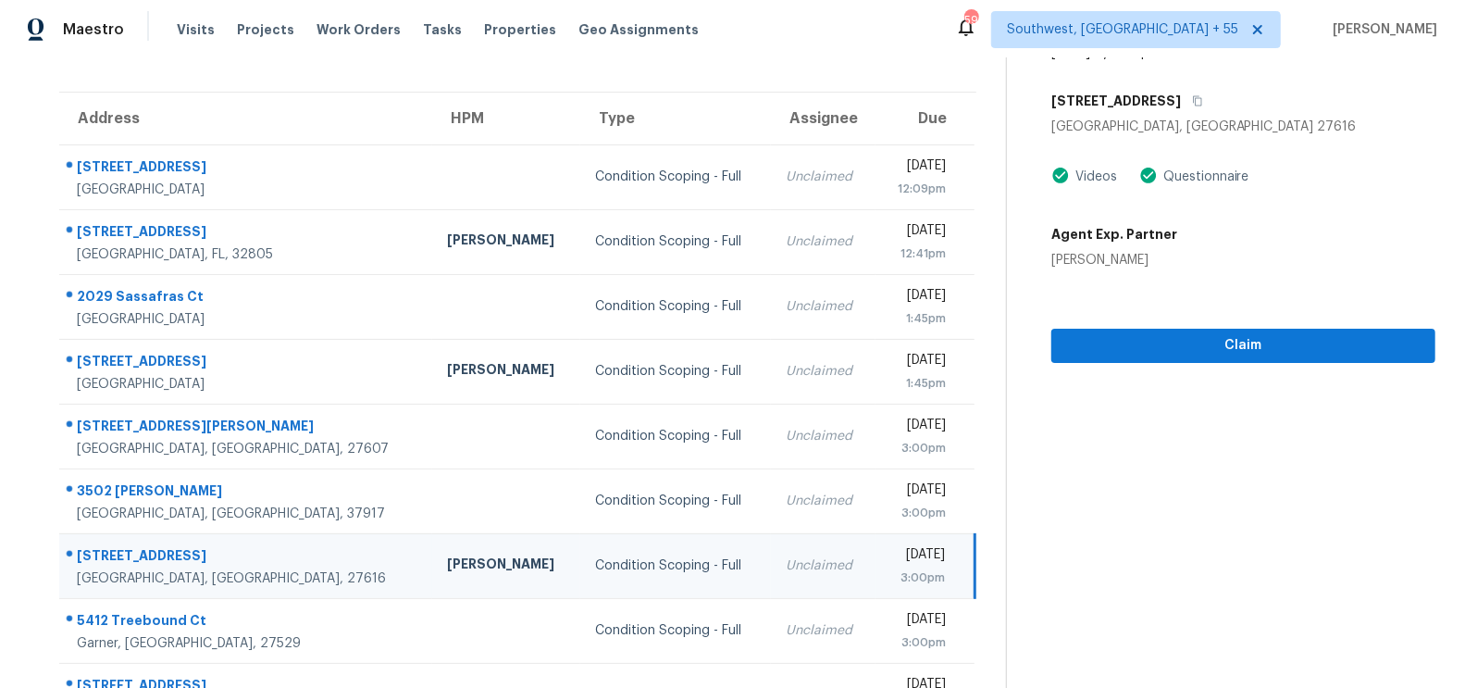
scroll to position [112, 0]
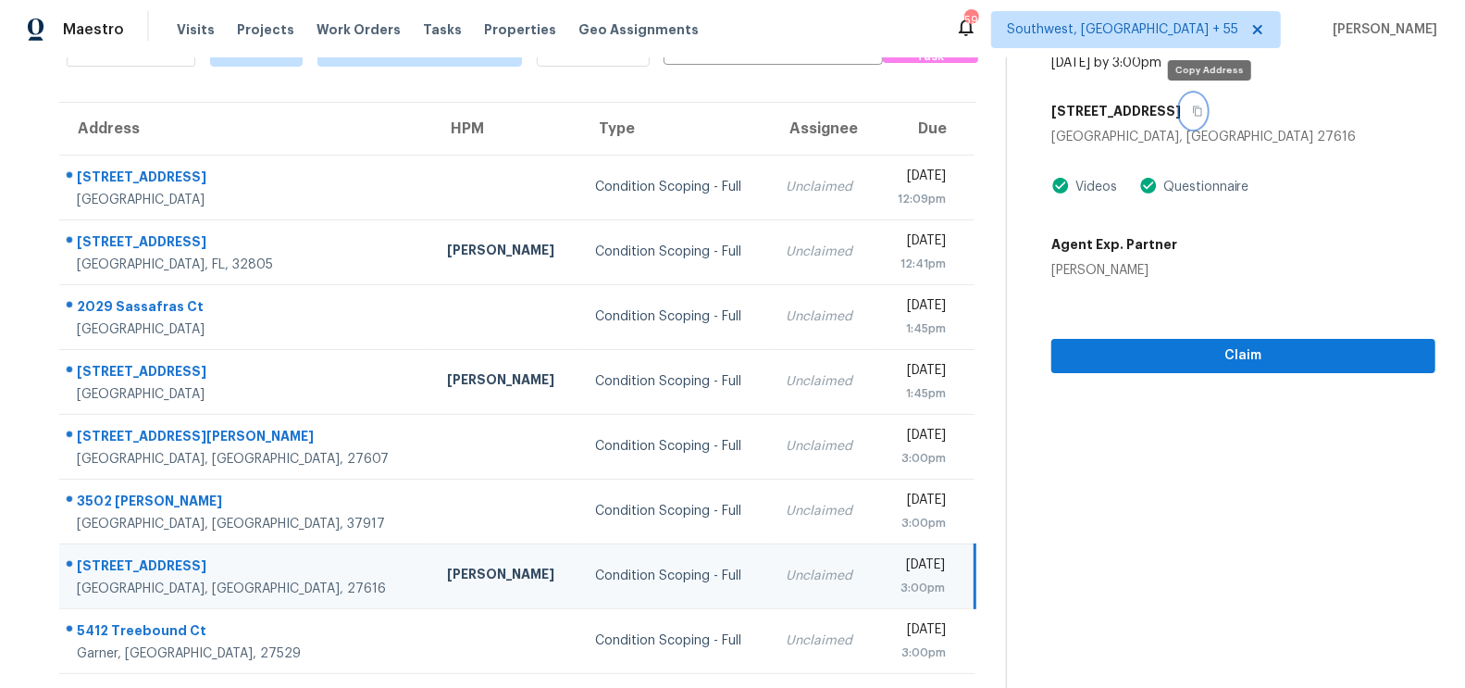
click at [1203, 114] on icon "button" at bounding box center [1197, 111] width 11 height 11
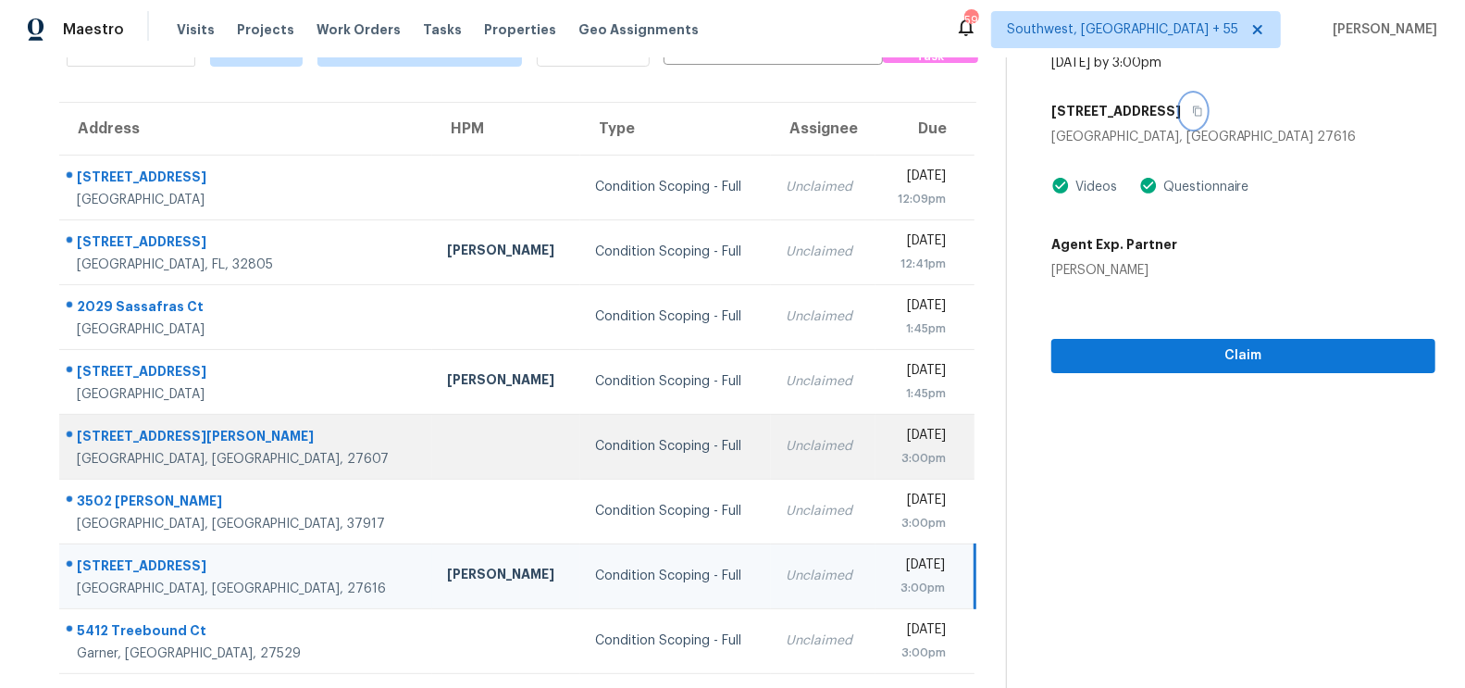
scroll to position [274, 0]
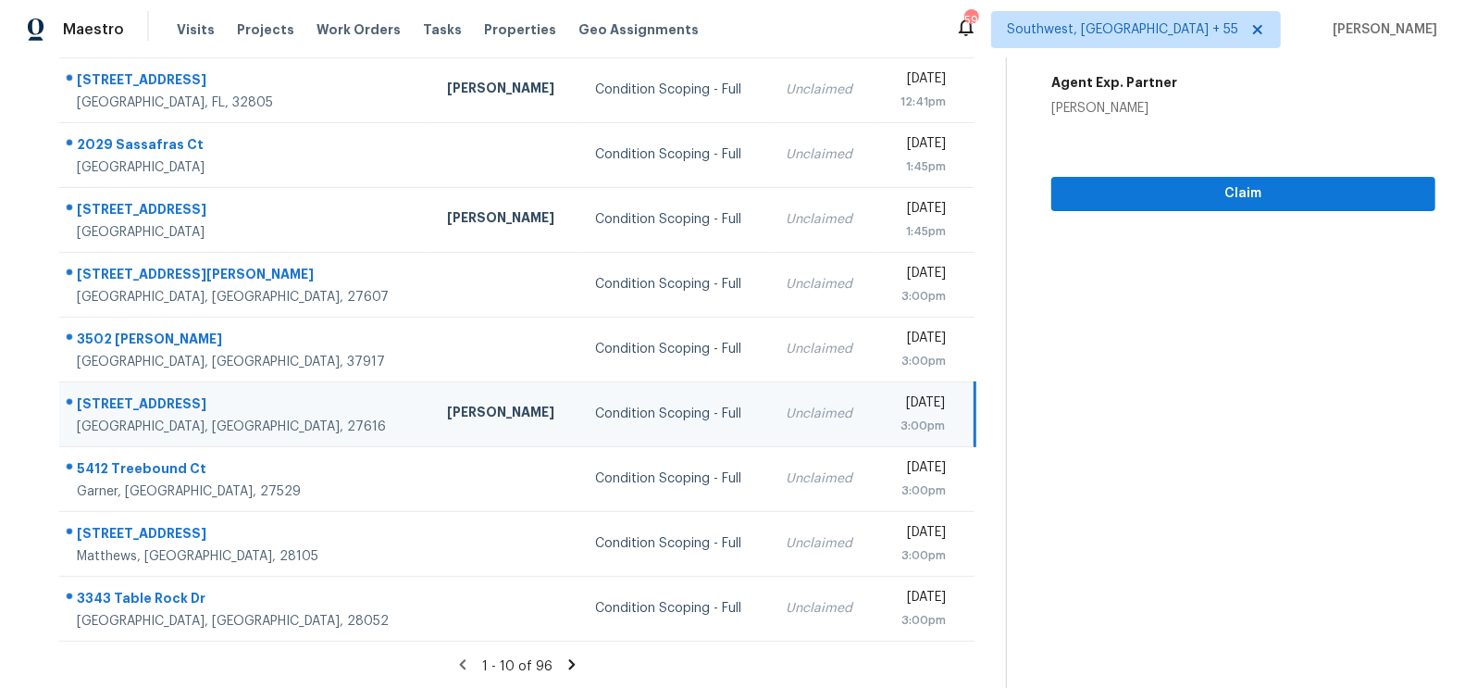
click at [571, 659] on icon at bounding box center [572, 664] width 17 height 17
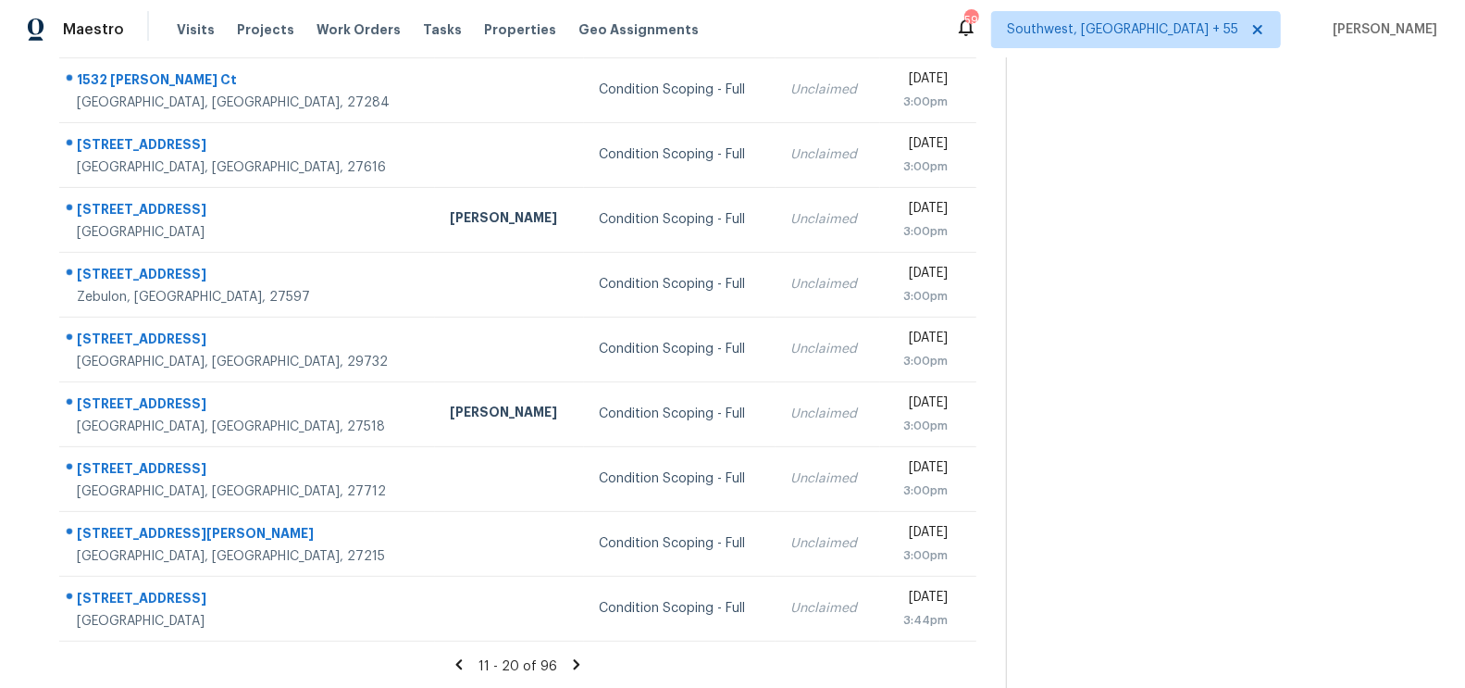
click at [577, 657] on icon at bounding box center [576, 664] width 17 height 17
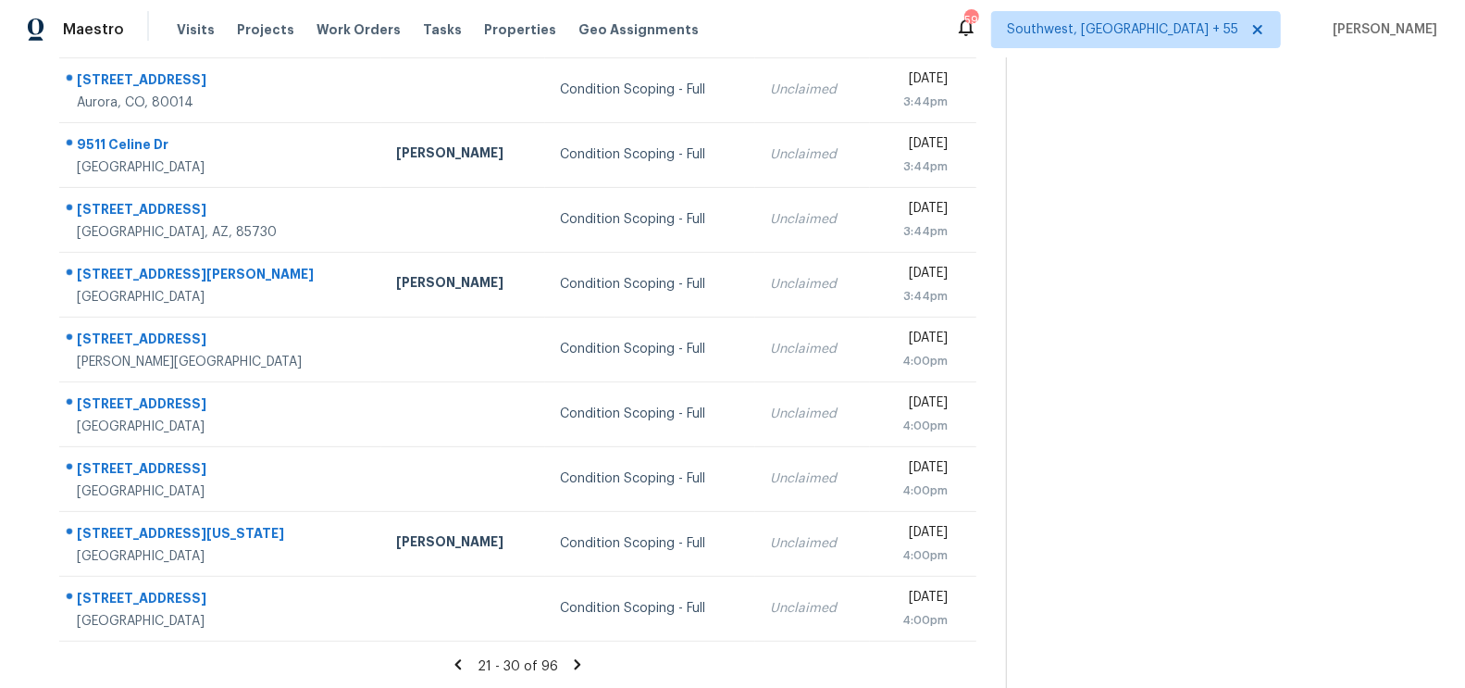
click at [575, 667] on icon at bounding box center [578, 664] width 6 height 10
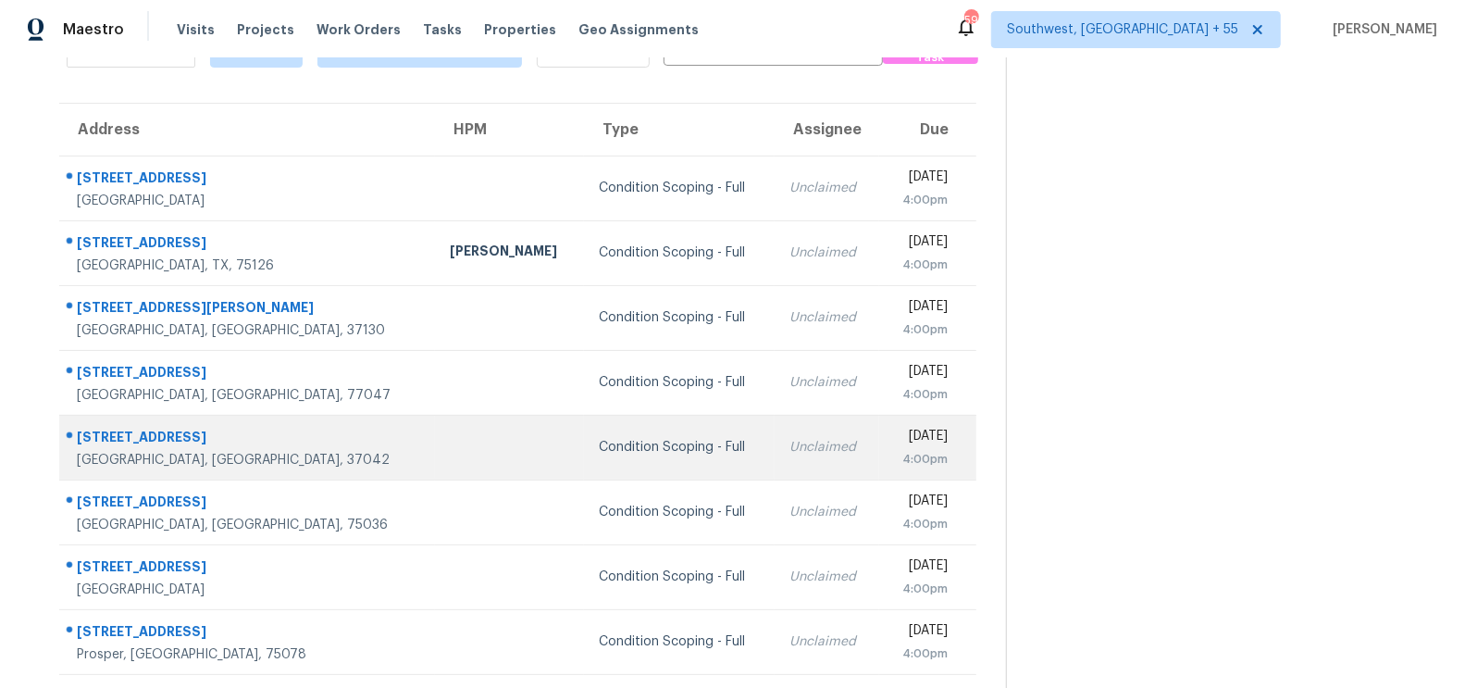
scroll to position [74, 0]
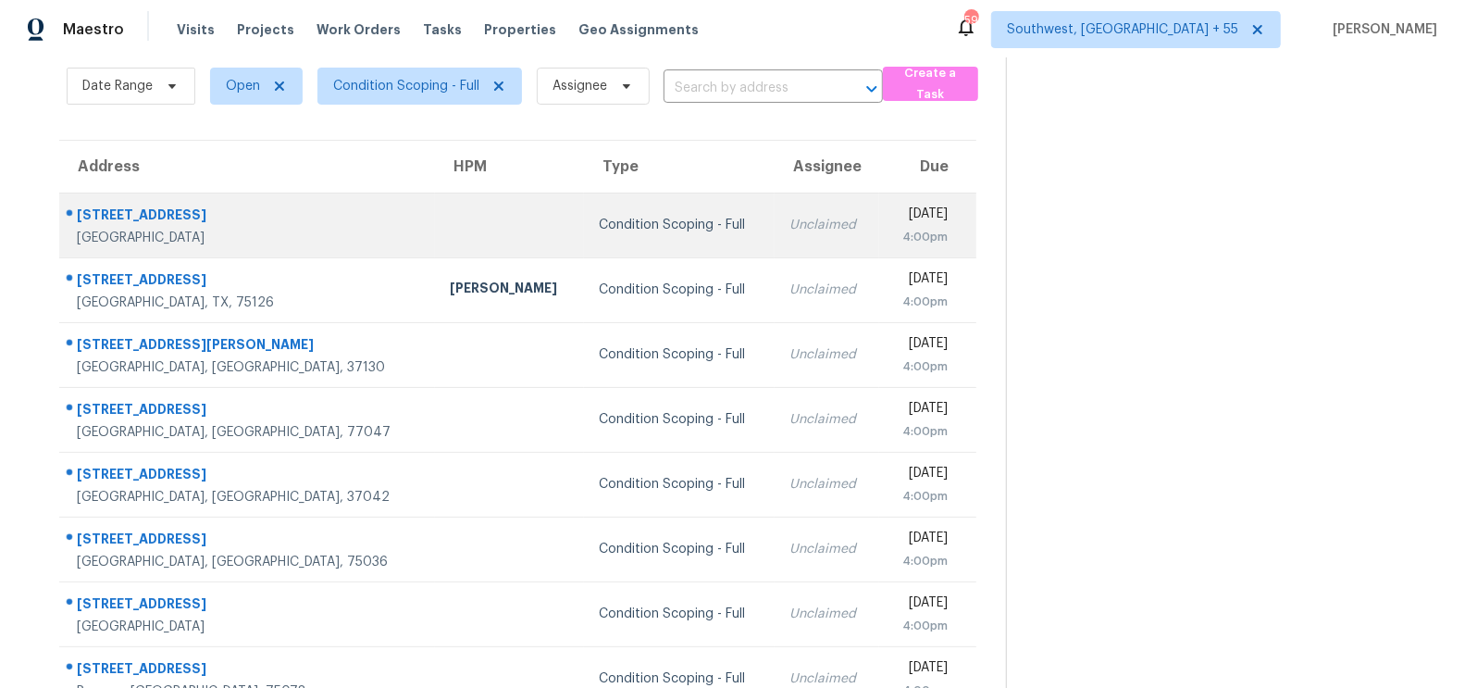
click at [775, 255] on td "Unclaimed" at bounding box center [827, 224] width 105 height 65
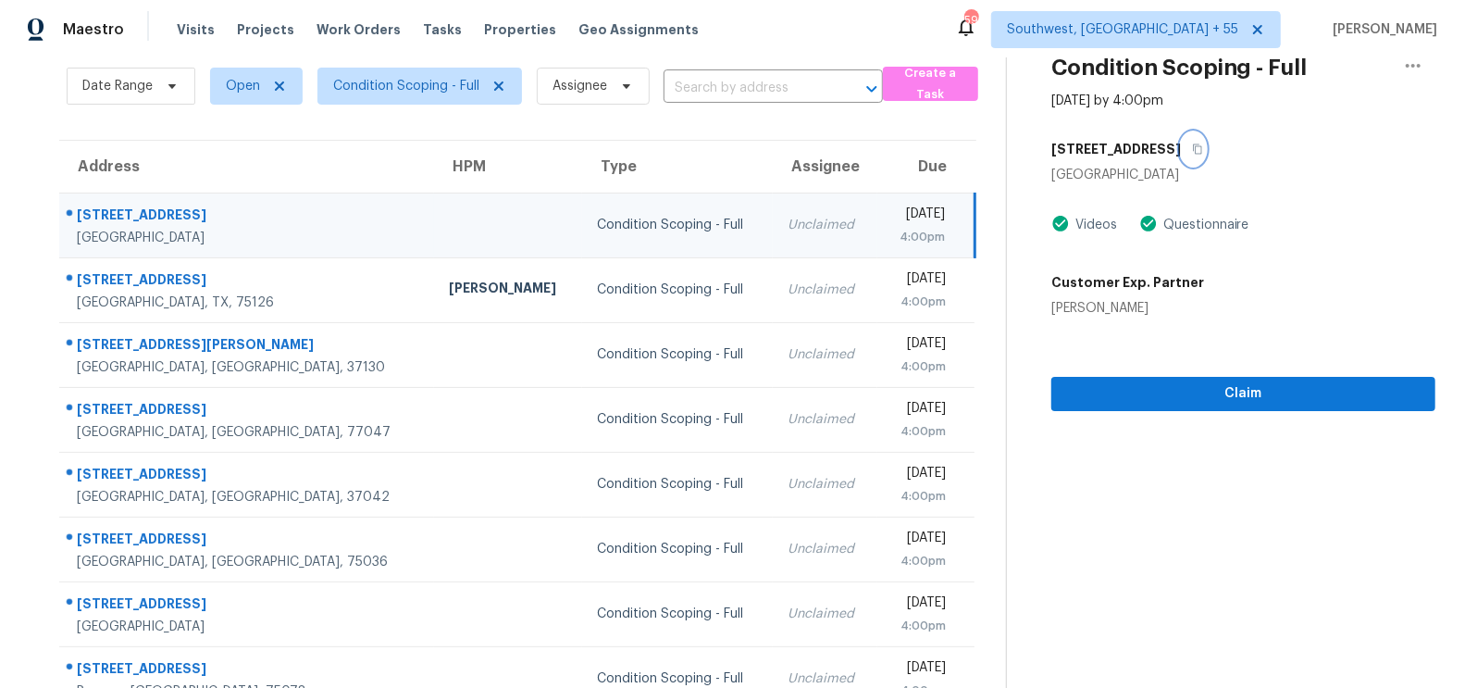
click at [1192, 151] on icon "button" at bounding box center [1197, 148] width 11 height 11
click at [1251, 379] on button "Claim" at bounding box center [1243, 394] width 384 height 34
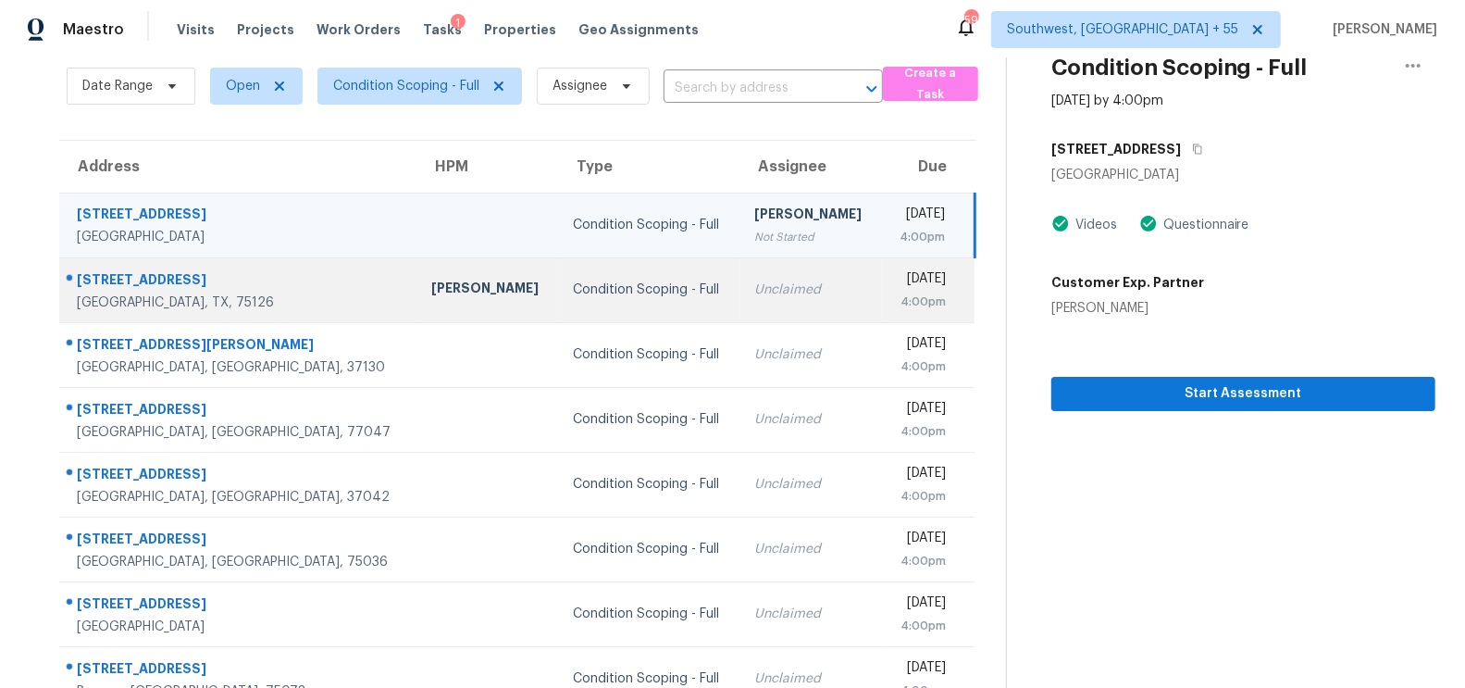
click at [740, 317] on td "Unclaimed" at bounding box center [811, 289] width 142 height 65
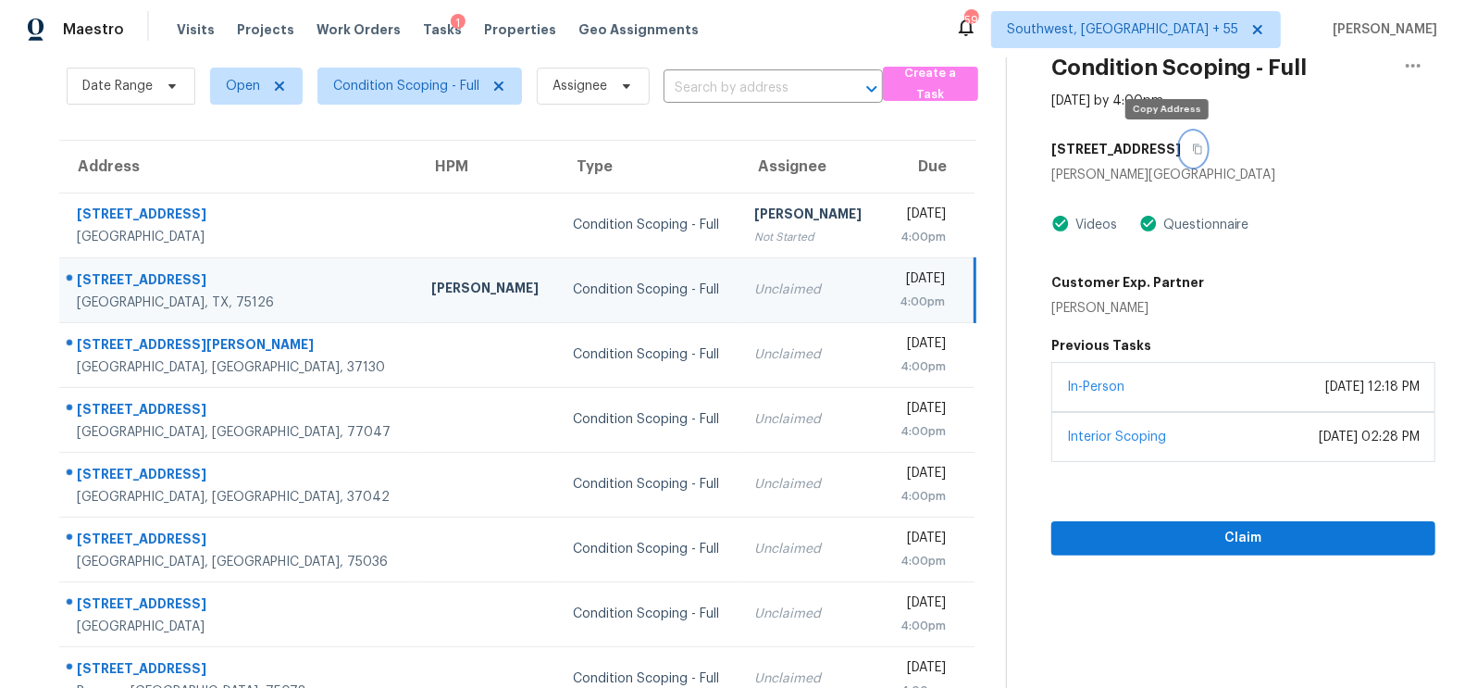
click at [1181, 142] on button "button" at bounding box center [1193, 148] width 25 height 33
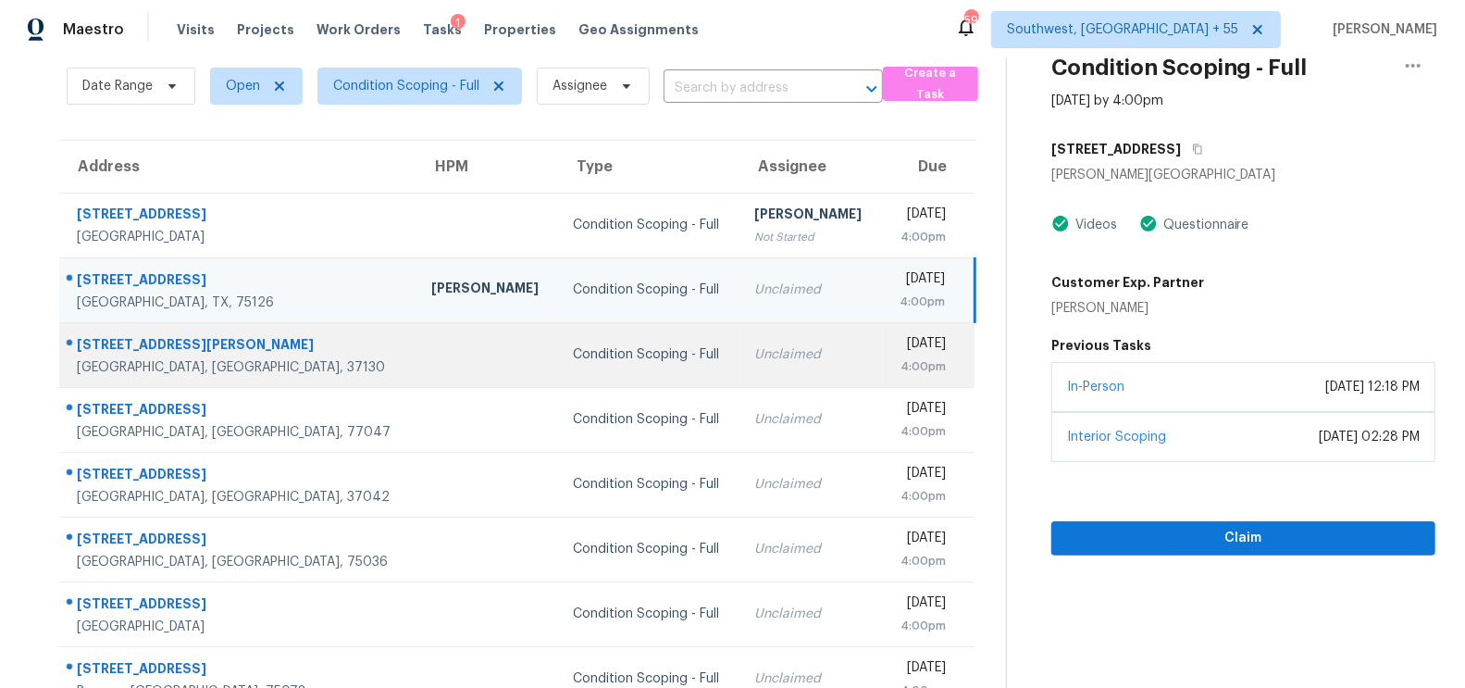
click at [755, 346] on div "Unclaimed" at bounding box center [811, 354] width 112 height 19
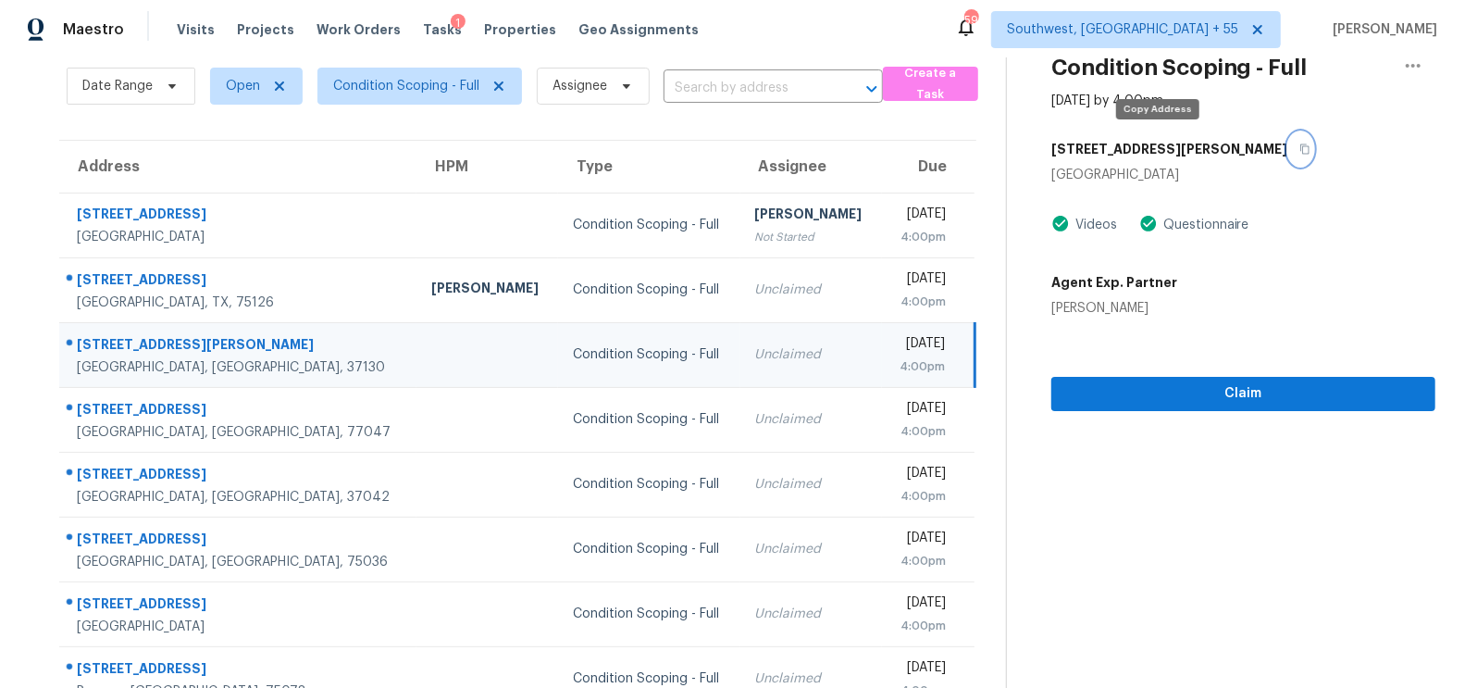
click at [1299, 149] on icon "button" at bounding box center [1304, 148] width 11 height 11
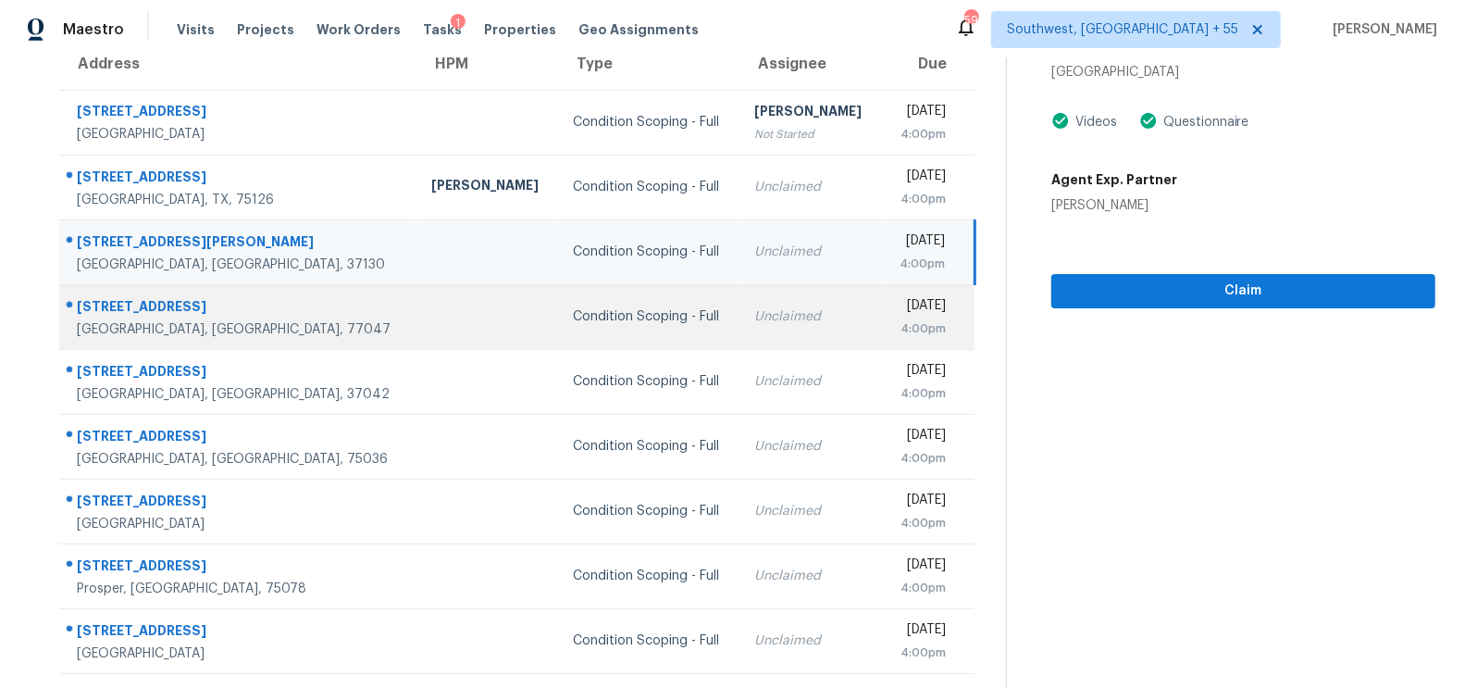
click at [740, 336] on td "Unclaimed" at bounding box center [811, 316] width 142 height 65
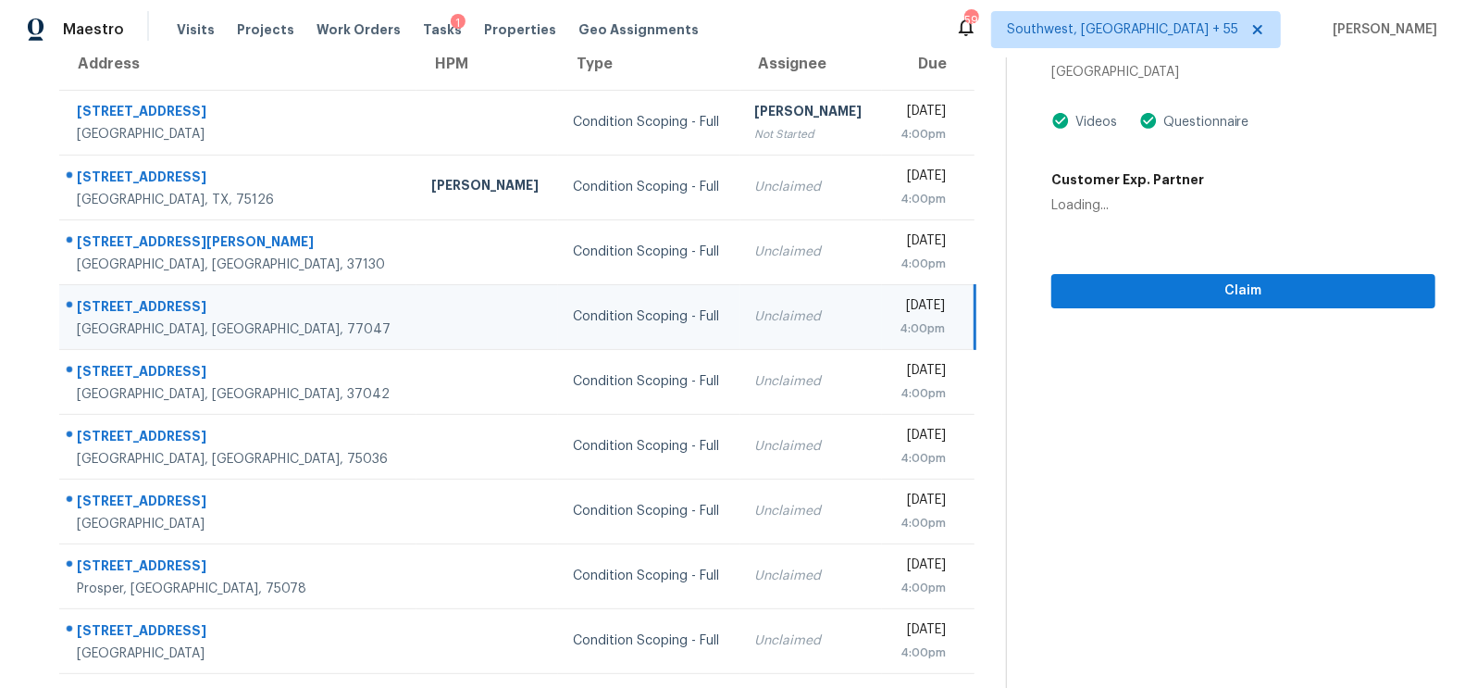
scroll to position [5, 0]
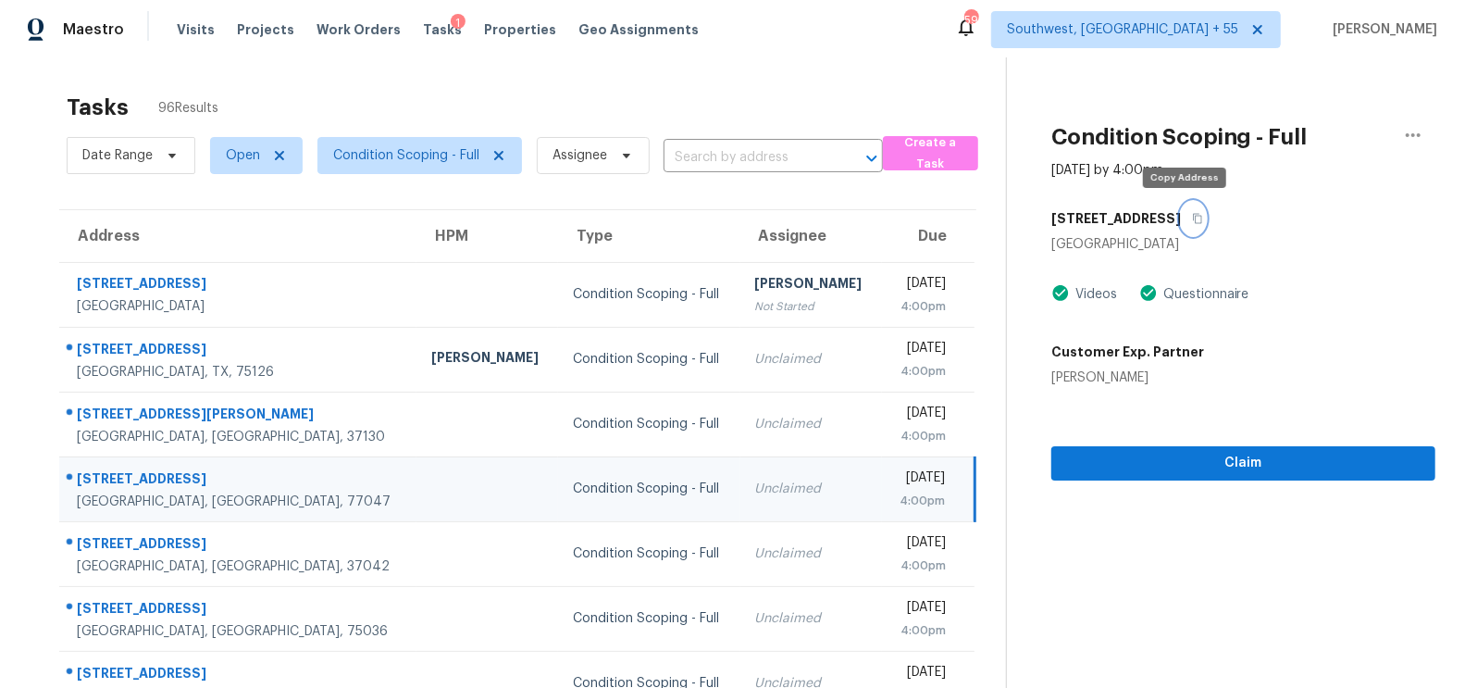
click at [1192, 213] on icon "button" at bounding box center [1197, 218] width 11 height 11
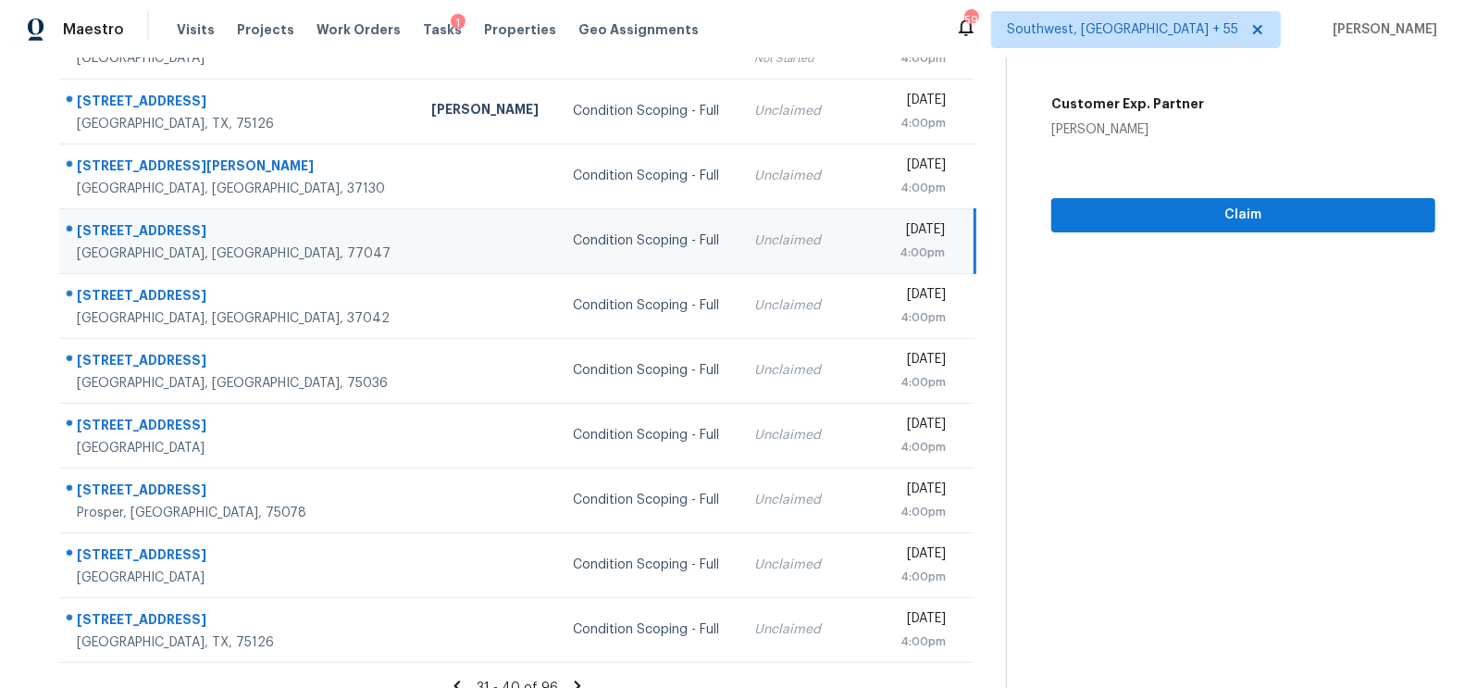
scroll to position [255, 0]
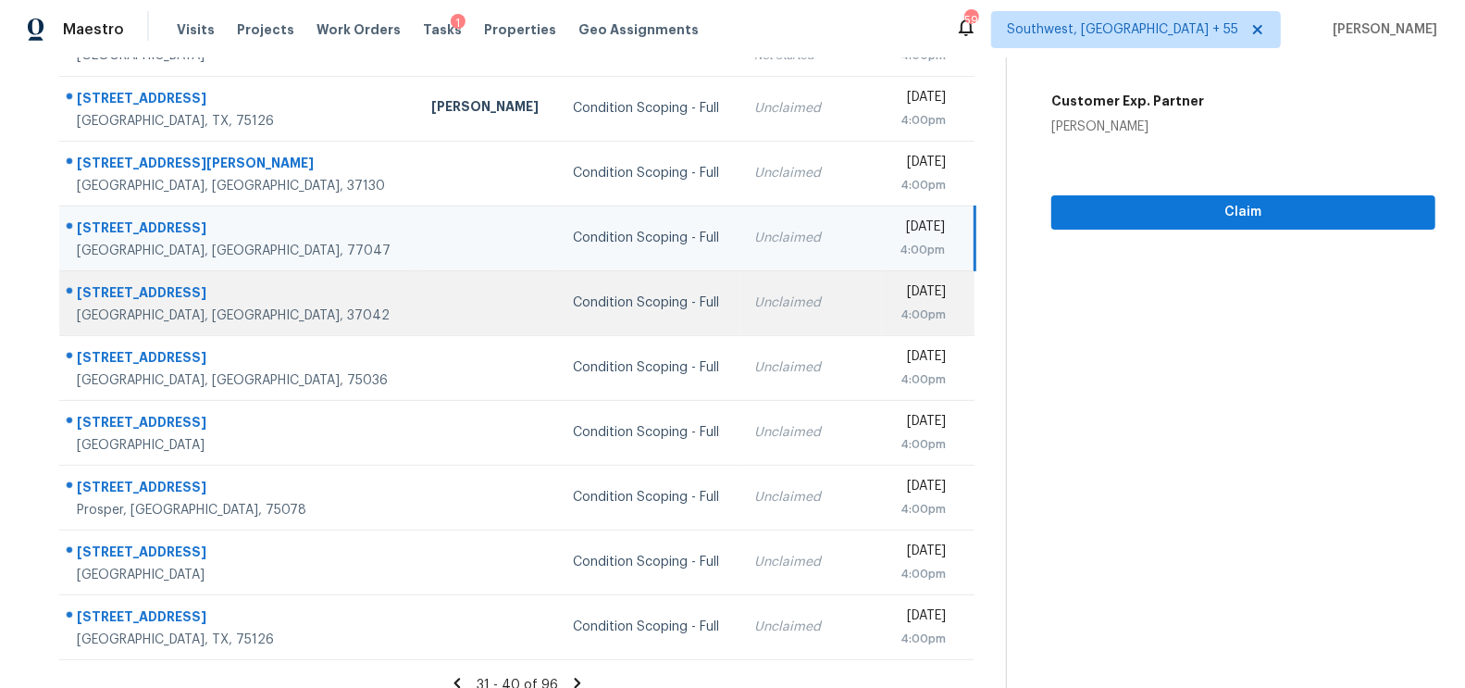
click at [740, 307] on td "Unclaimed" at bounding box center [811, 302] width 142 height 65
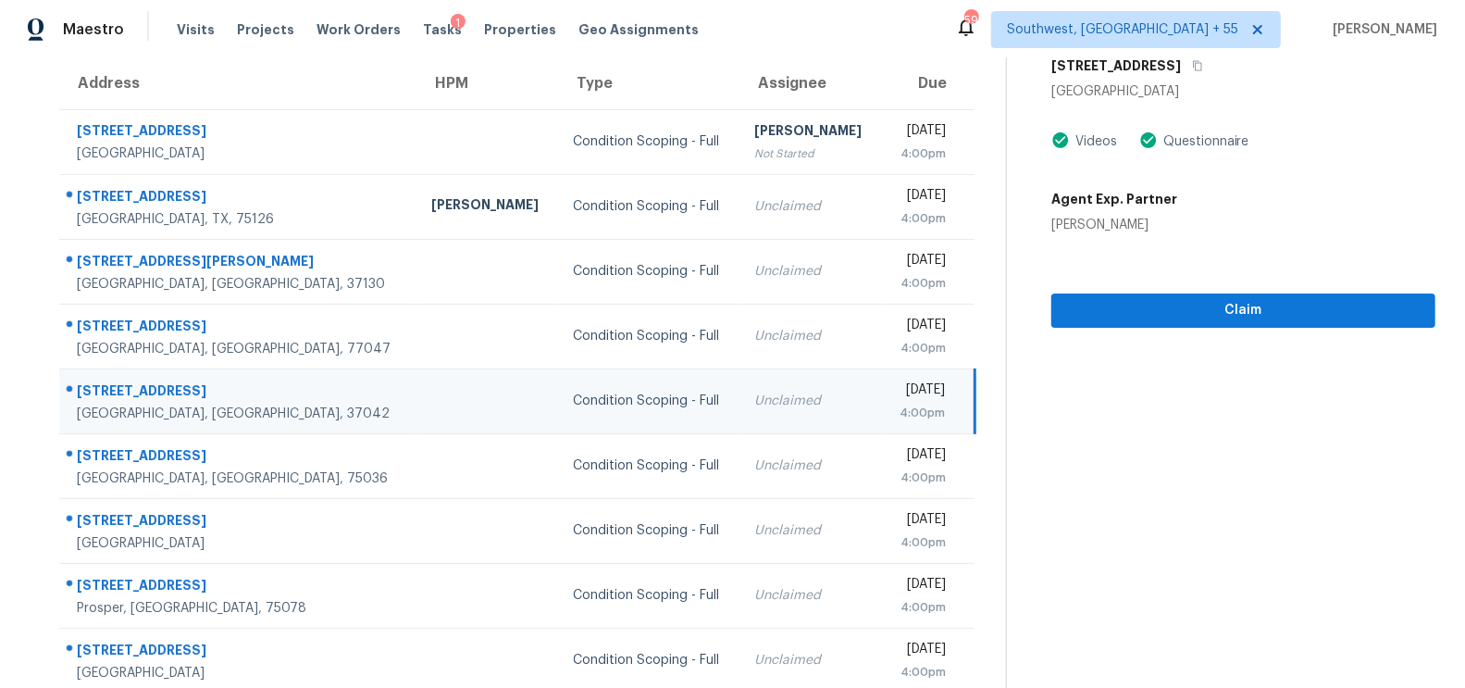
scroll to position [153, 0]
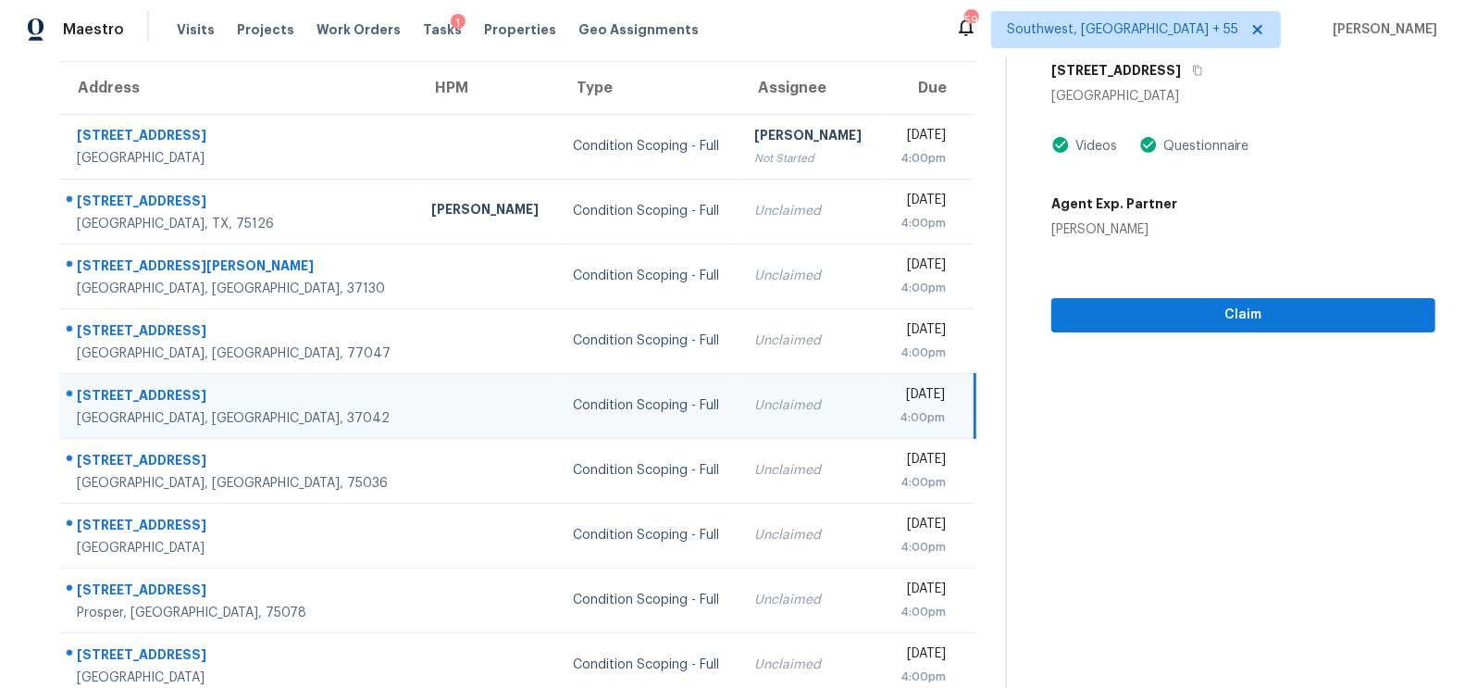
click at [1175, 105] on div "207 Windmeade Cir Clarksville, TN 37042 Videos Questionnaire Agent Exp. Partner…" at bounding box center [1243, 146] width 384 height 185
click at [1192, 65] on icon "button" at bounding box center [1197, 70] width 11 height 11
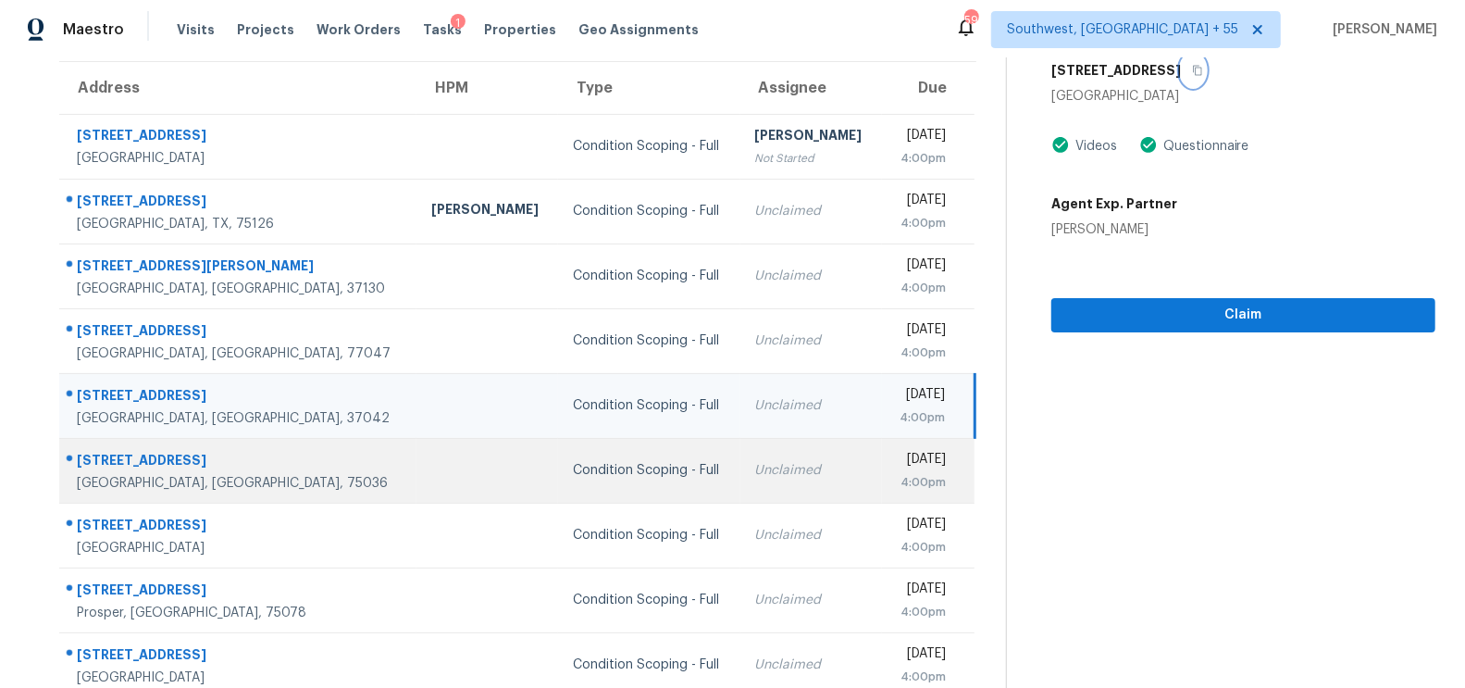
scroll to position [274, 0]
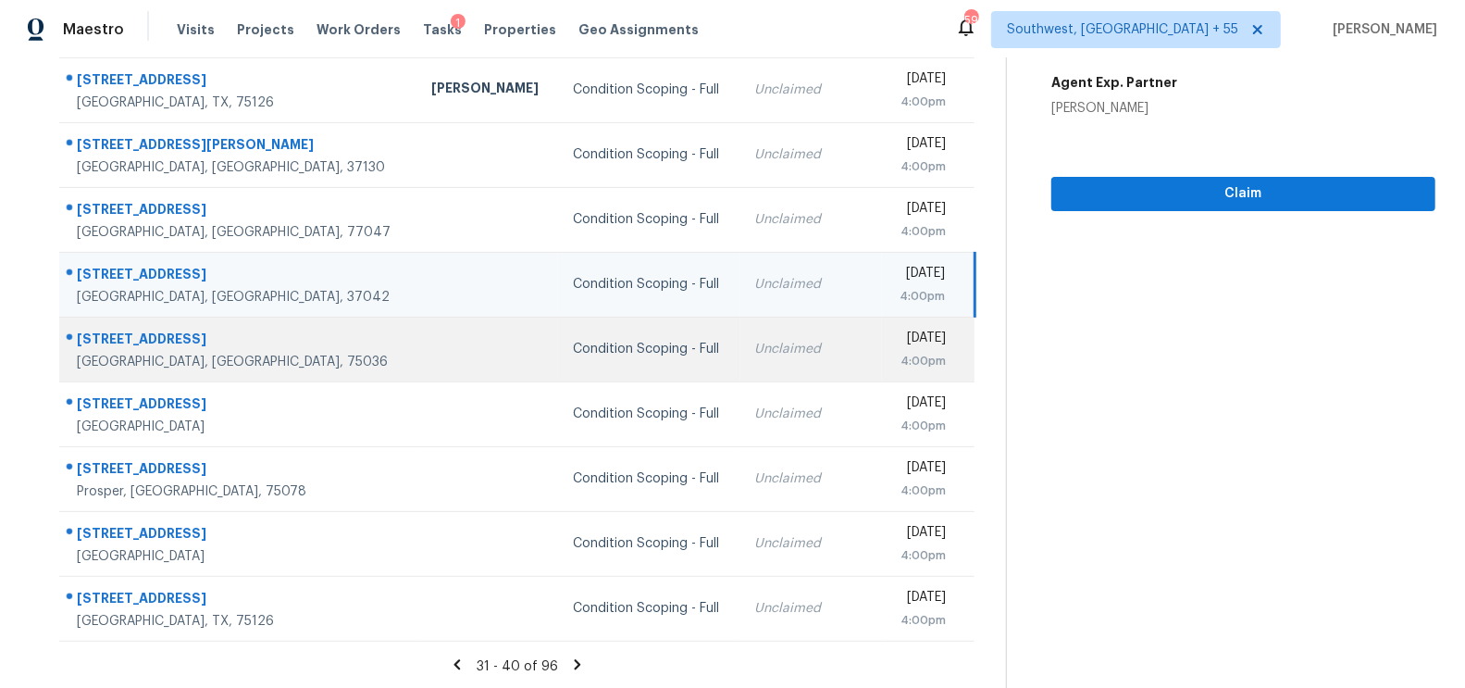
click at [740, 371] on td "Unclaimed" at bounding box center [811, 349] width 142 height 65
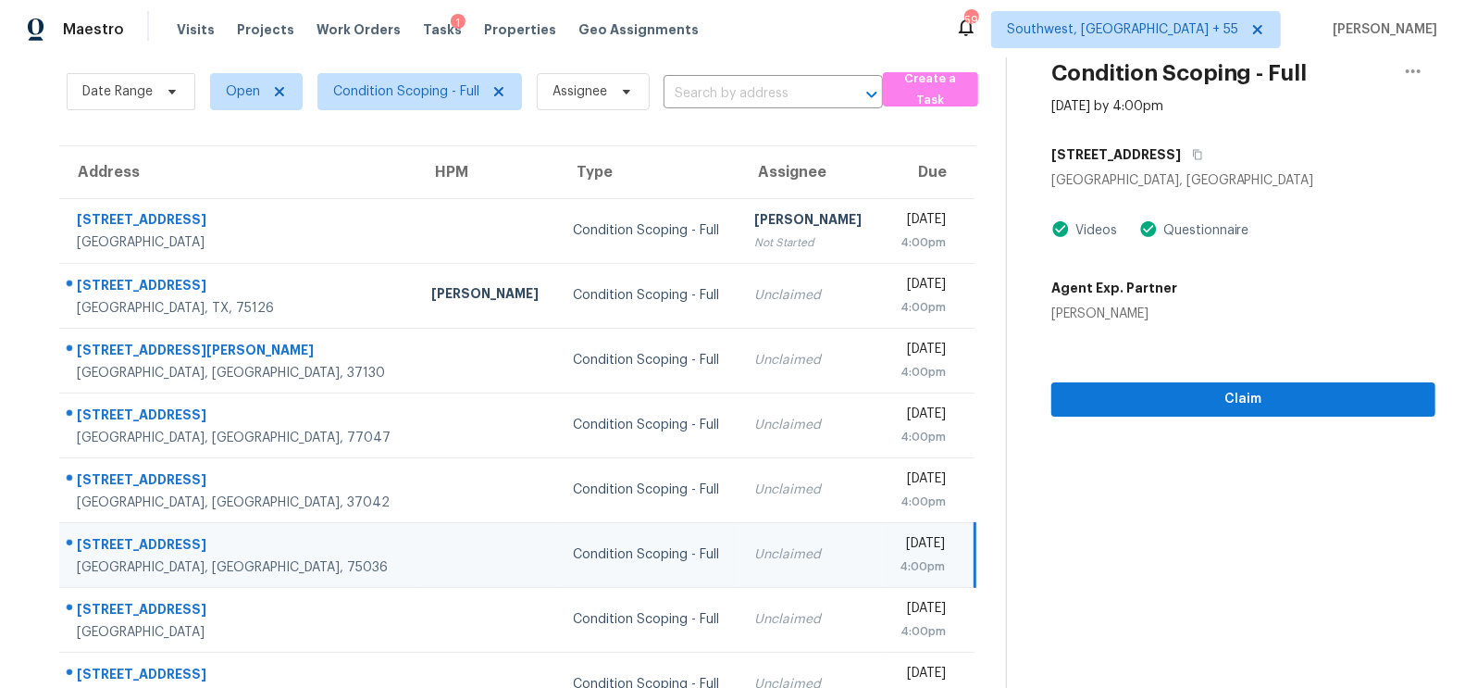
scroll to position [0, 0]
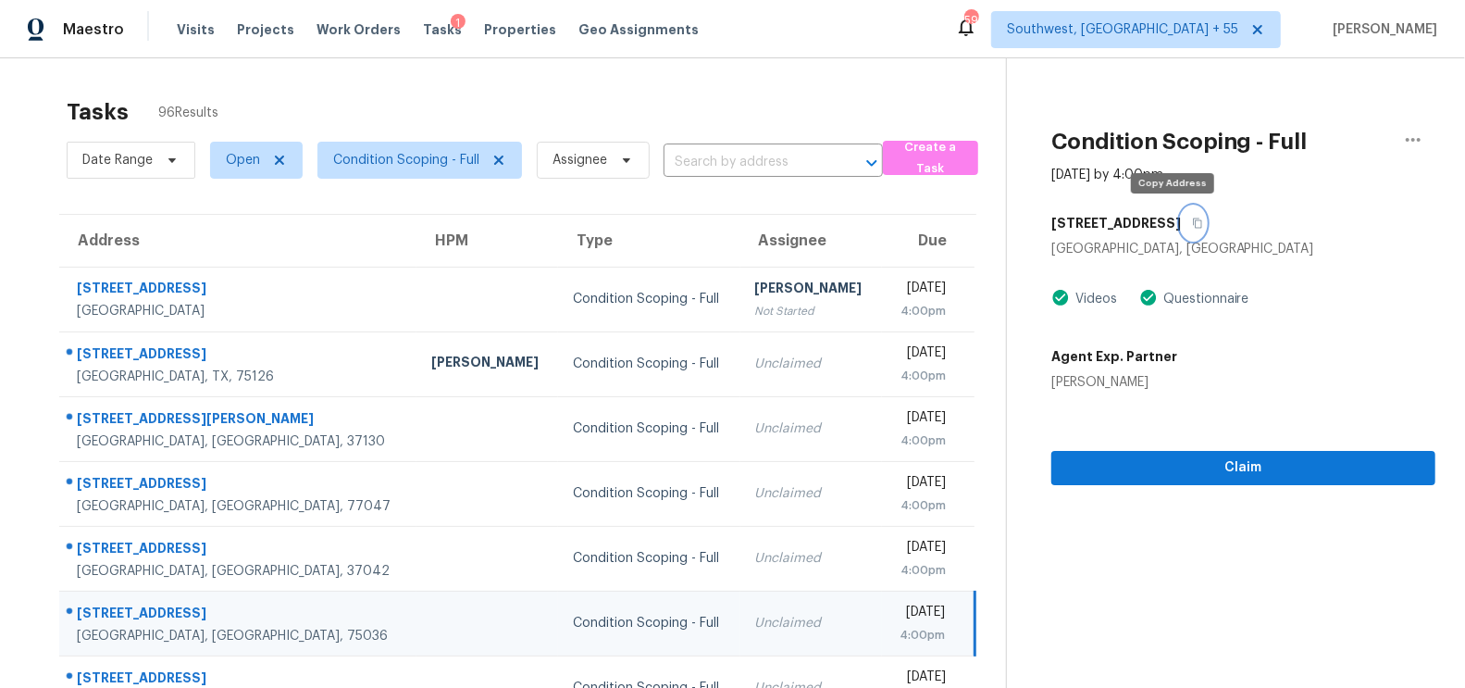
click at [1192, 221] on icon "button" at bounding box center [1197, 222] width 11 height 11
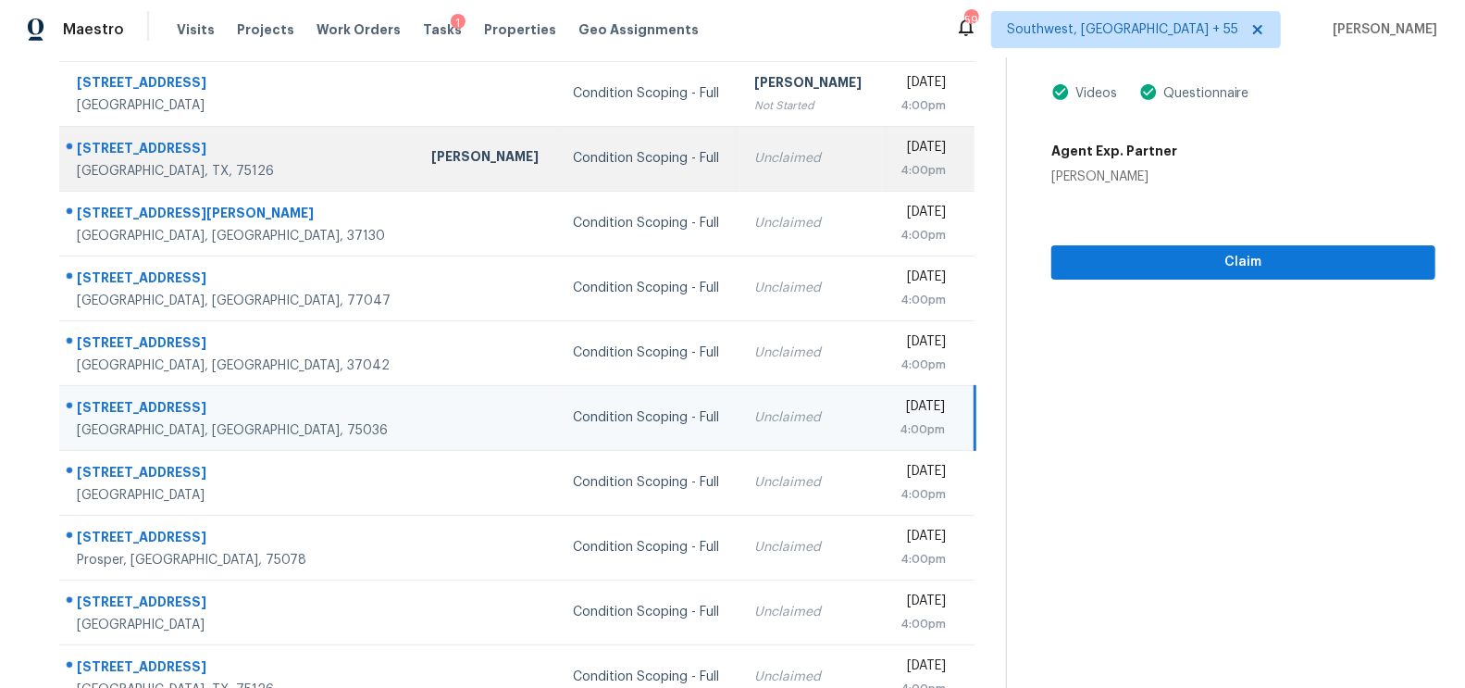
scroll to position [274, 0]
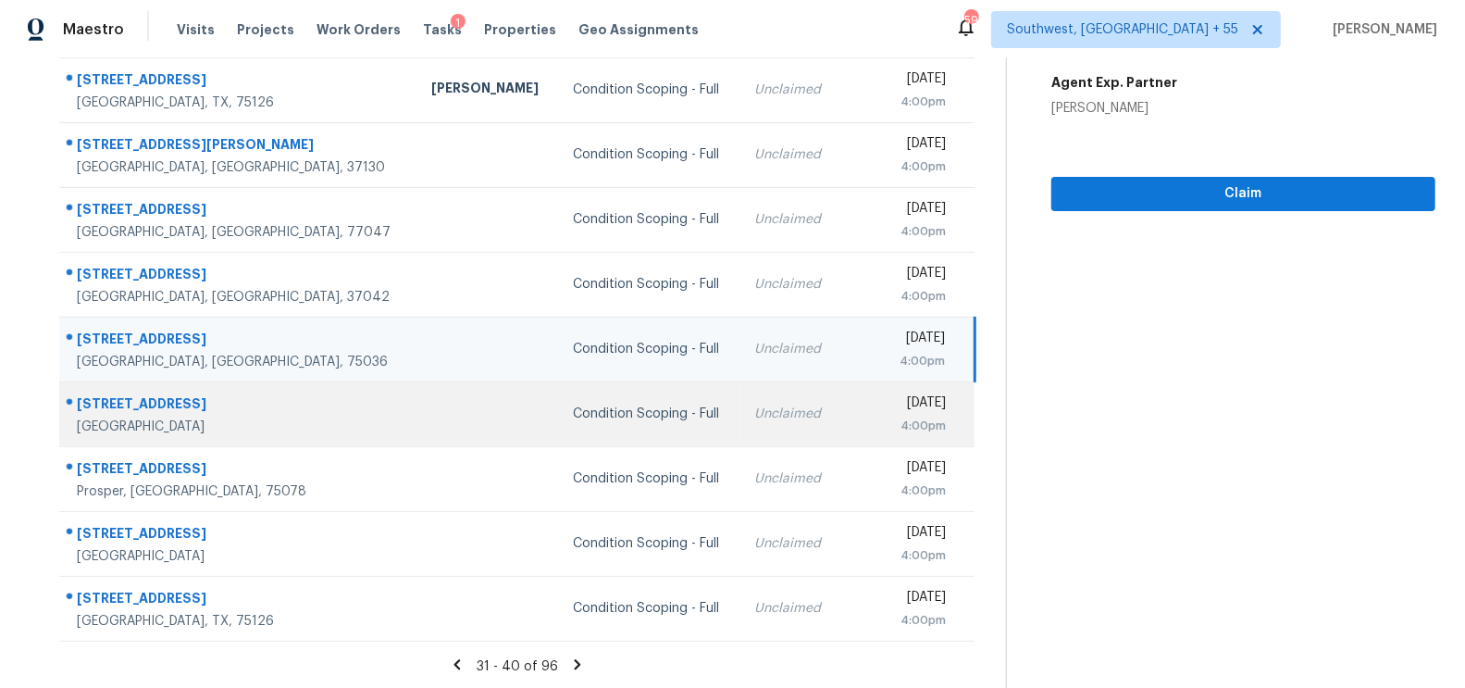
click at [632, 417] on div "Condition Scoping - Full" at bounding box center [649, 413] width 152 height 19
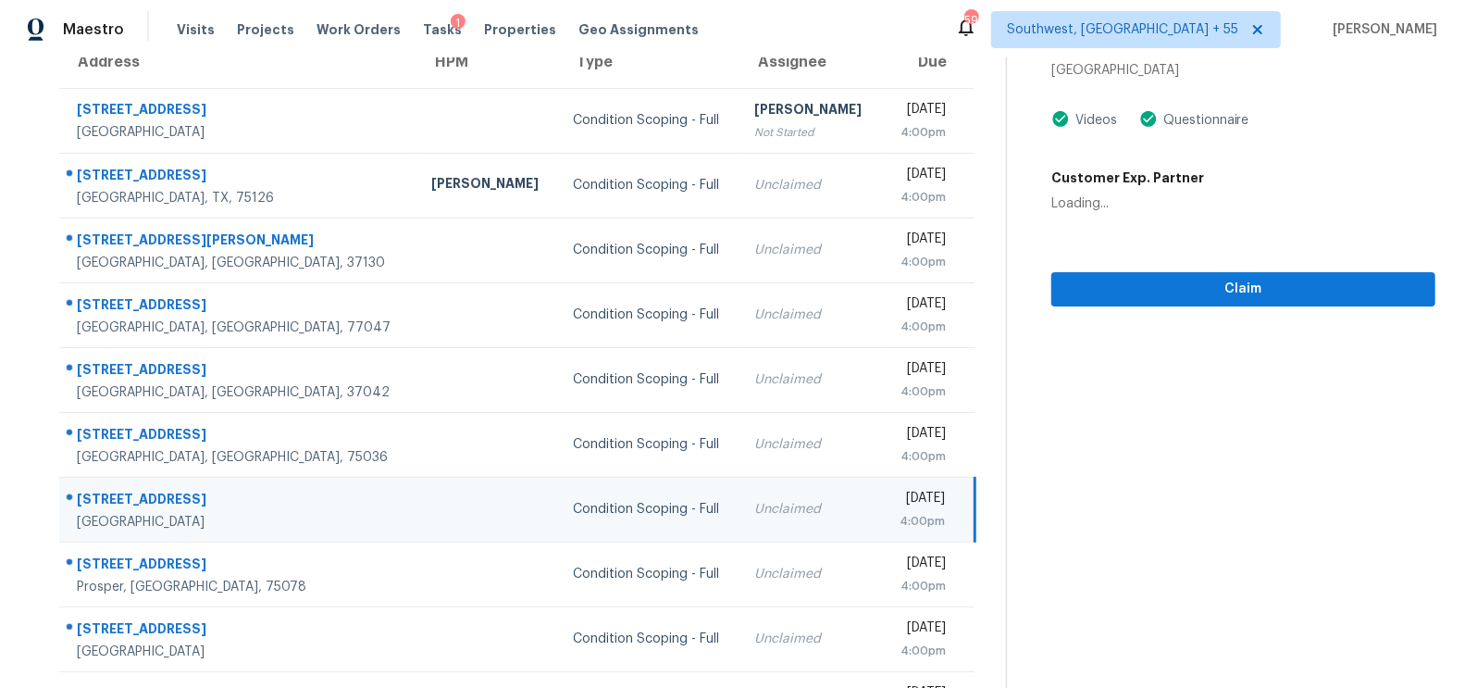
scroll to position [14, 0]
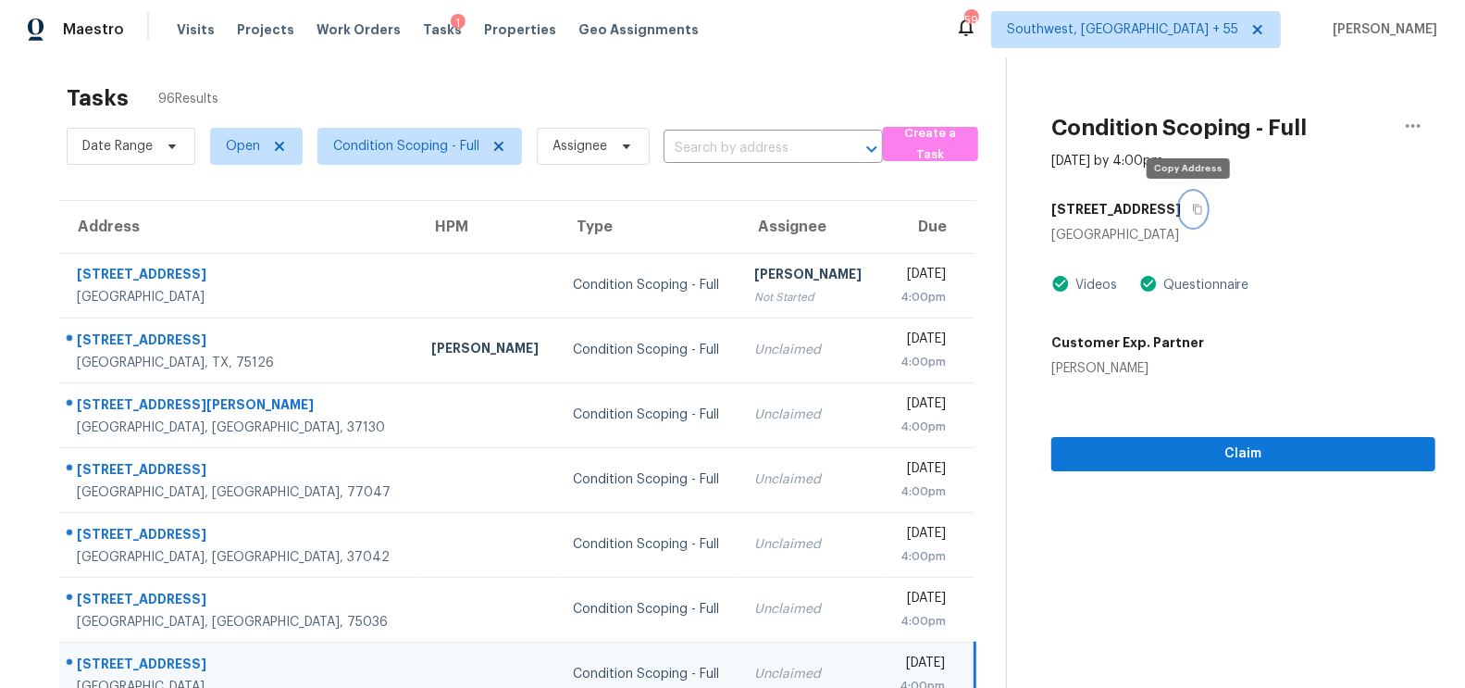
click at [1192, 205] on icon "button" at bounding box center [1197, 209] width 11 height 11
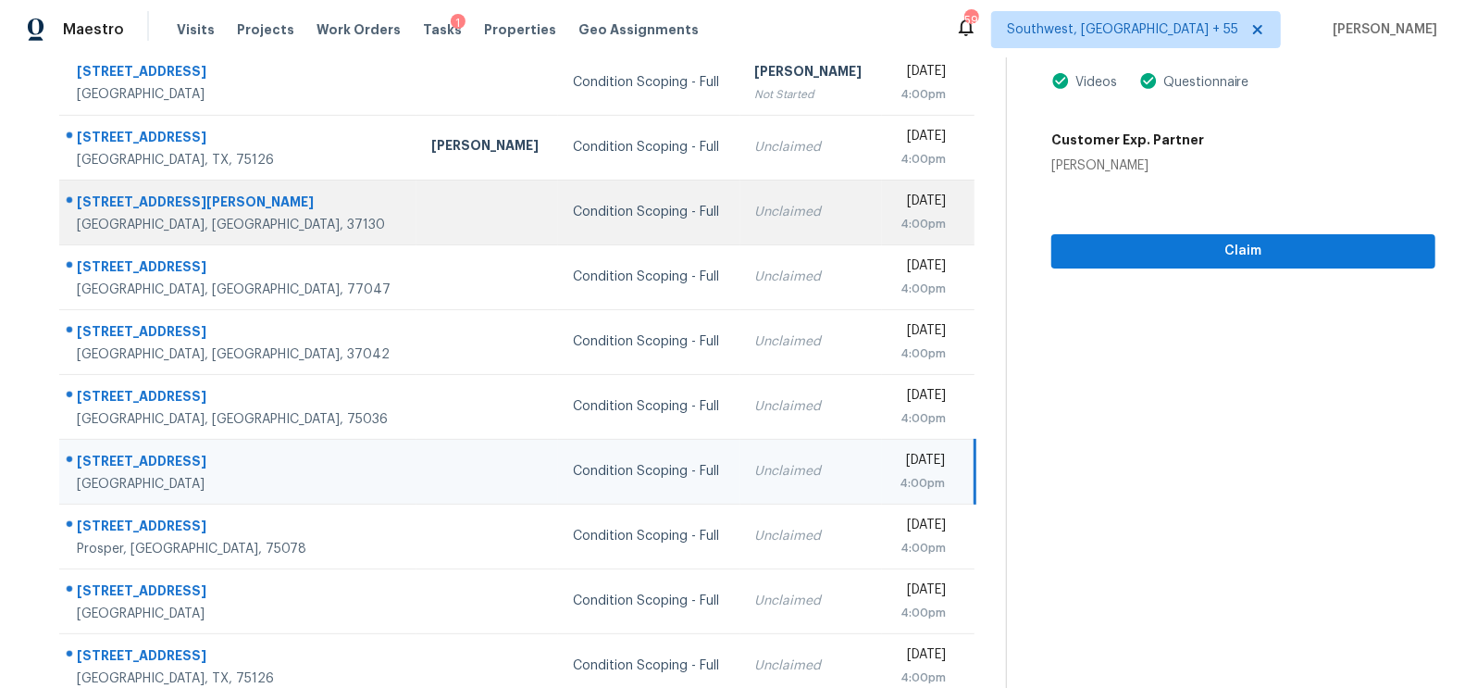
scroll to position [274, 0]
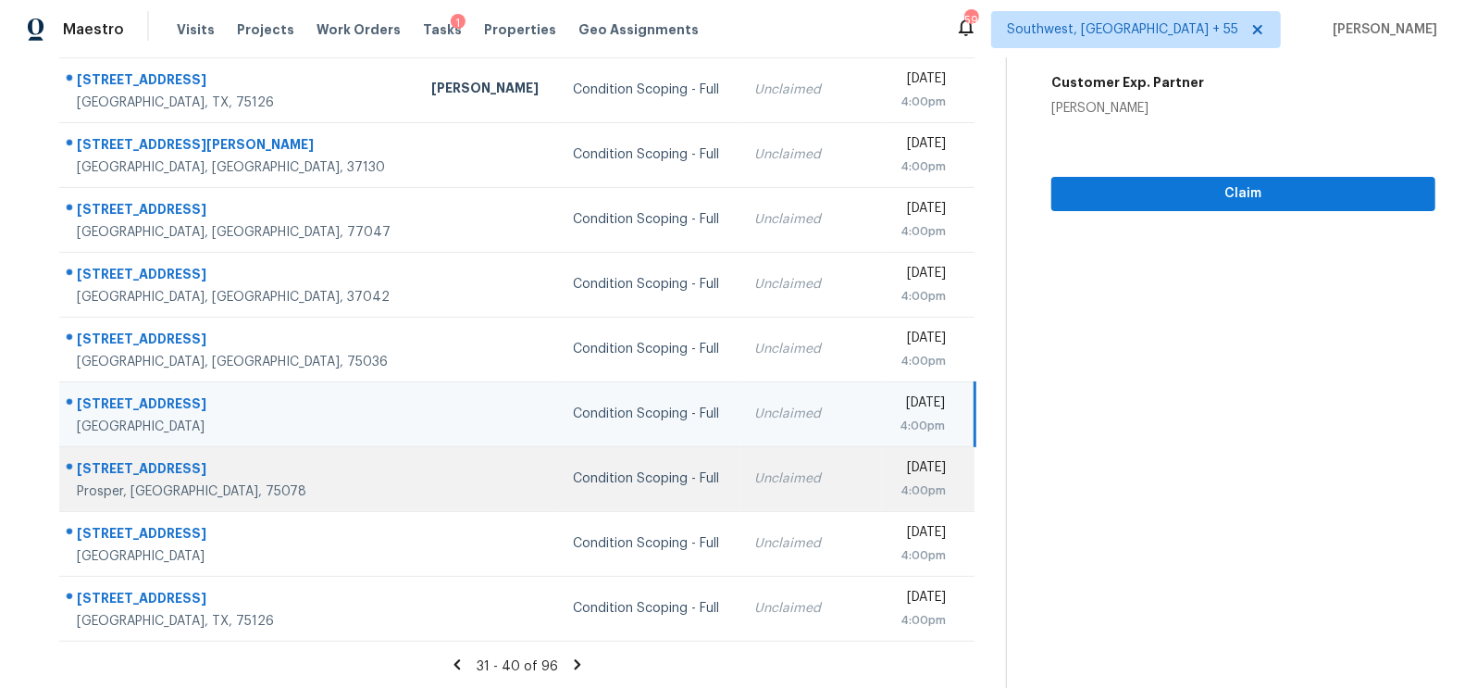
click at [657, 486] on td "Condition Scoping - Full" at bounding box center [648, 478] width 181 height 65
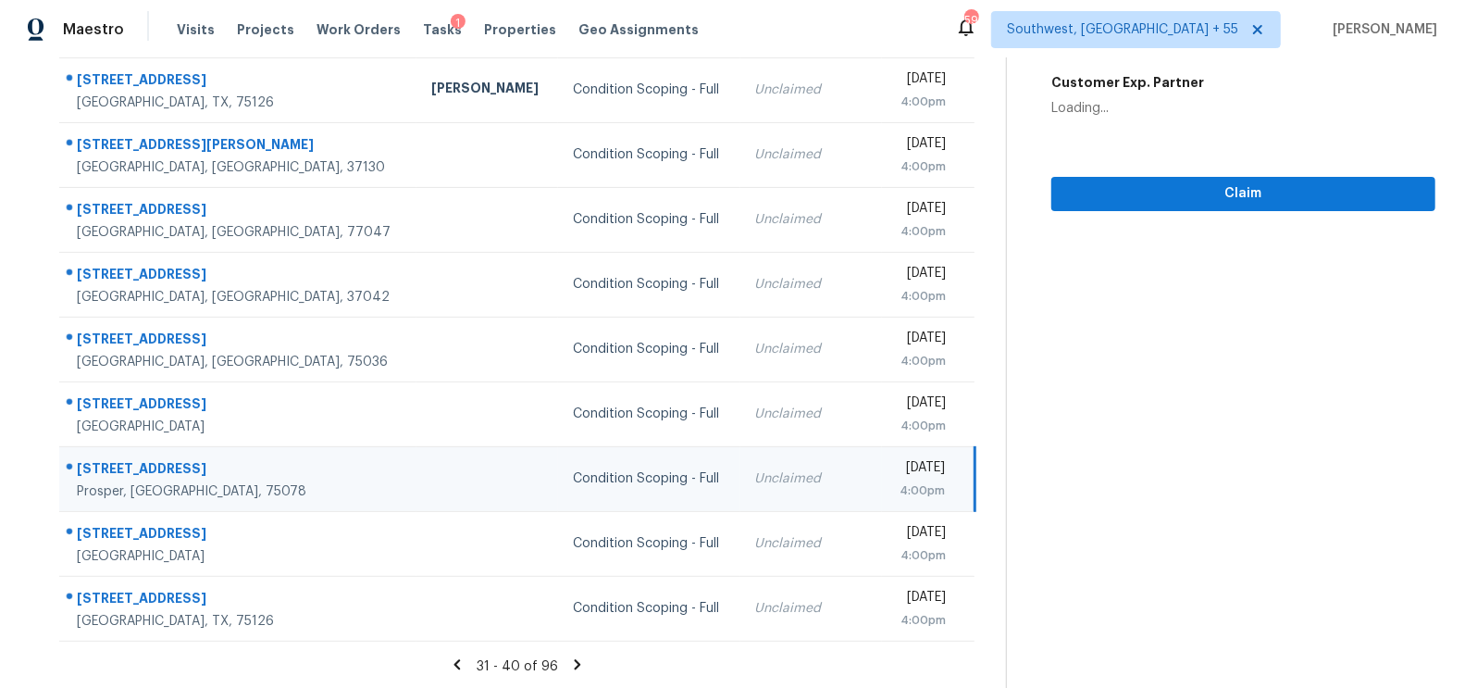
scroll to position [70, 0]
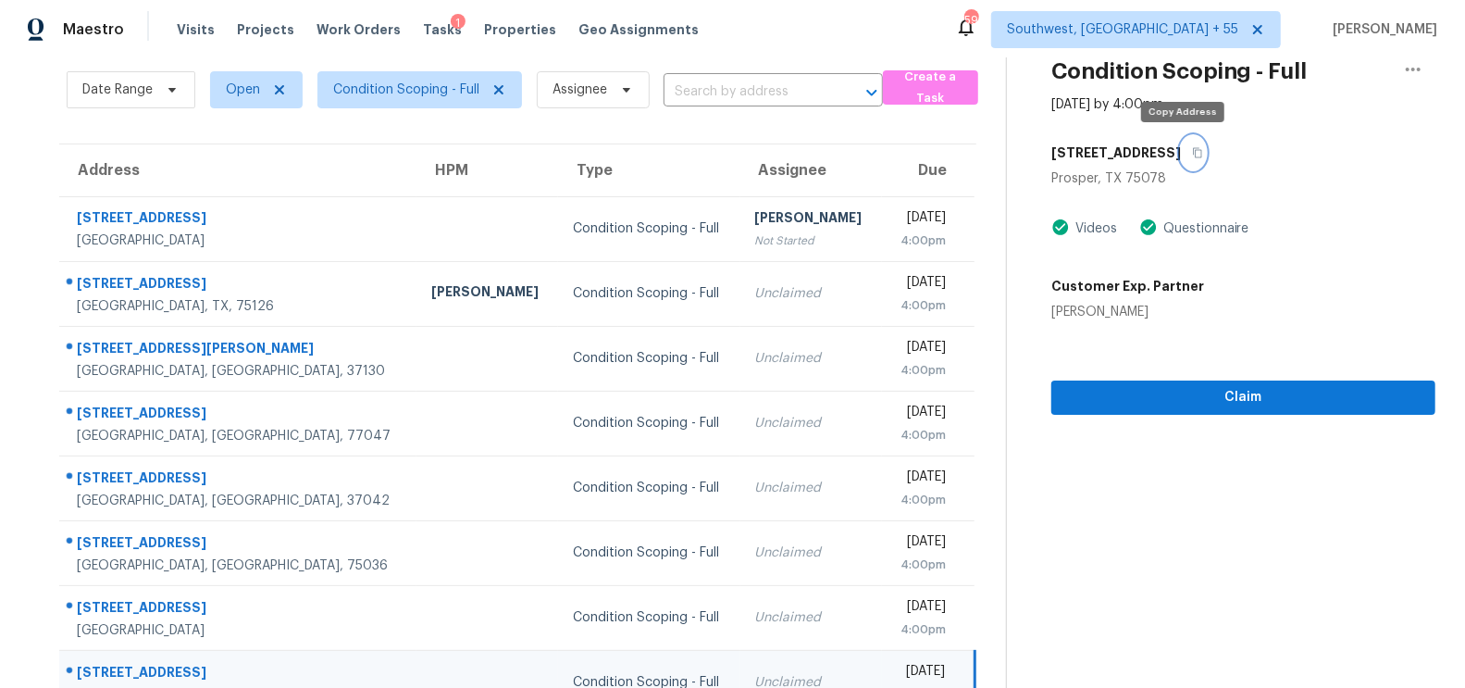
click at [1192, 153] on icon "button" at bounding box center [1197, 152] width 11 height 11
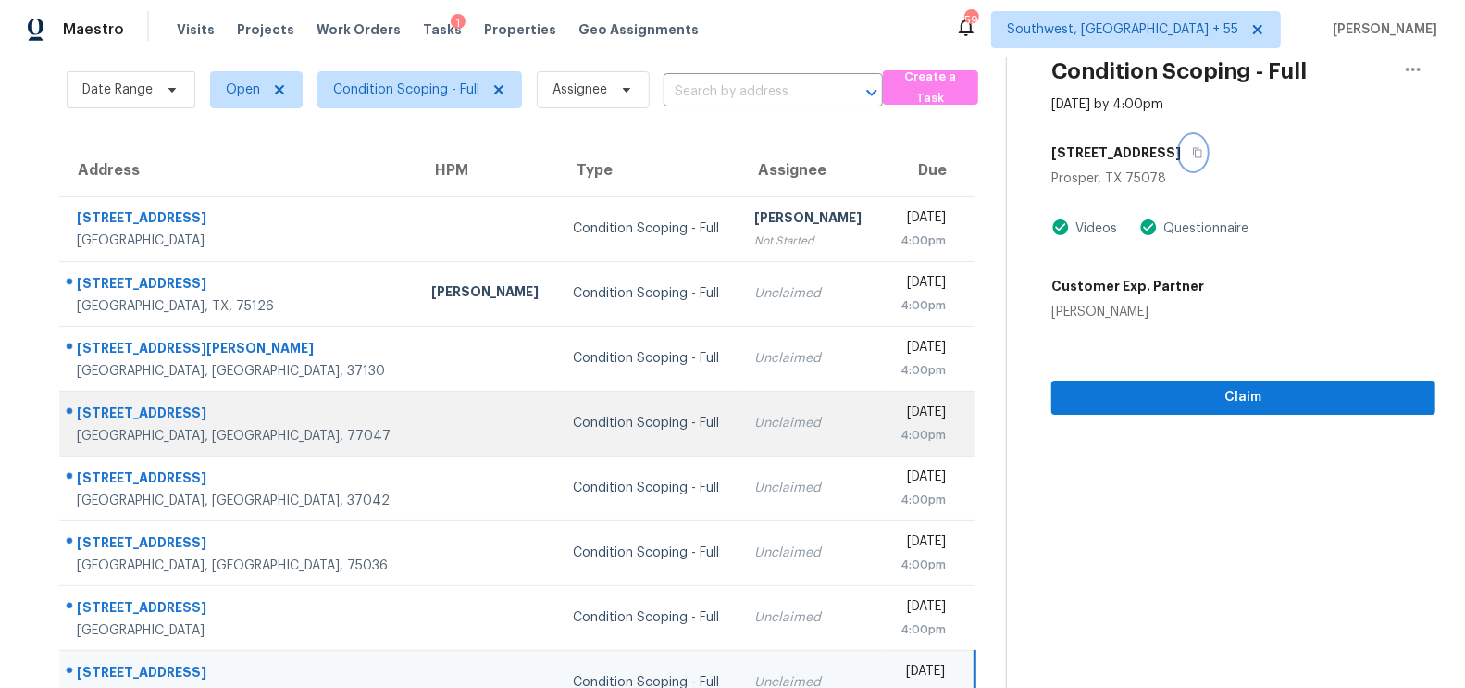
scroll to position [274, 0]
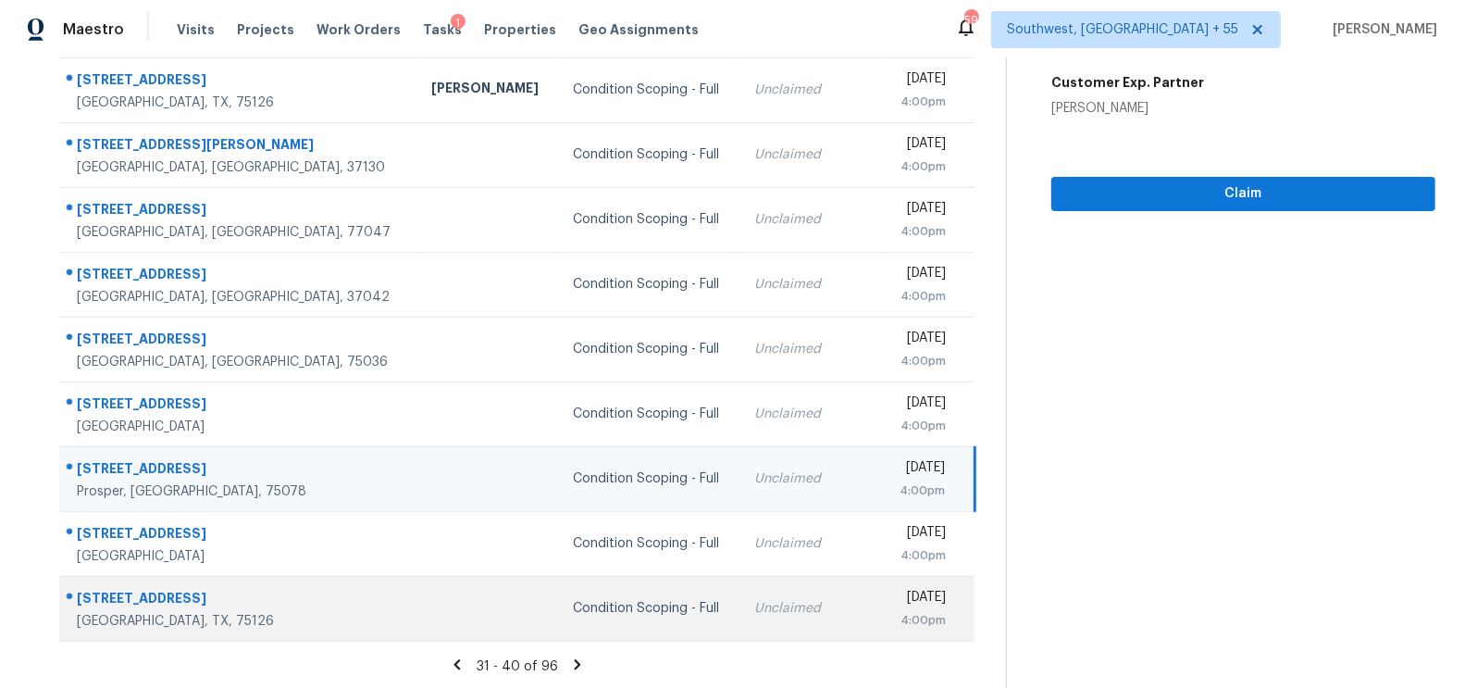
click at [646, 576] on td "Condition Scoping - Full" at bounding box center [648, 608] width 181 height 65
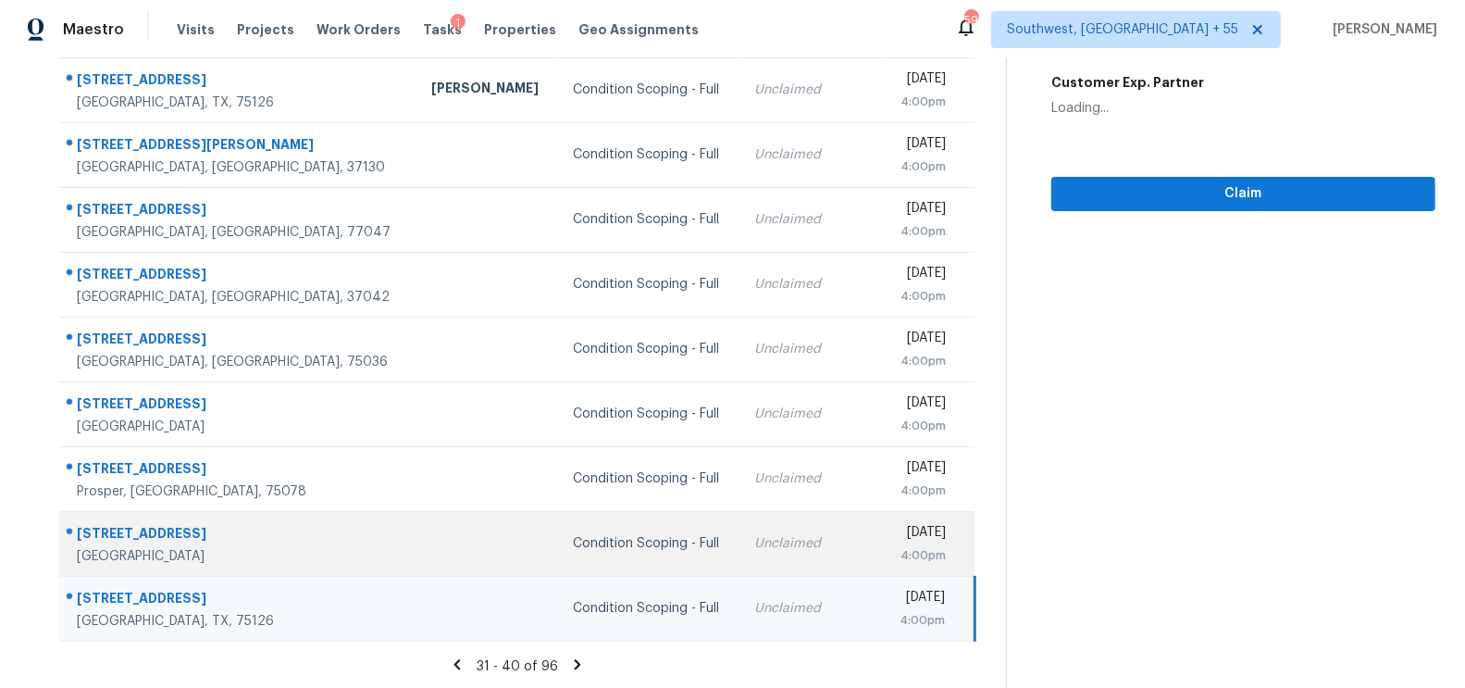
click at [755, 548] on div "Unclaimed" at bounding box center [811, 543] width 112 height 19
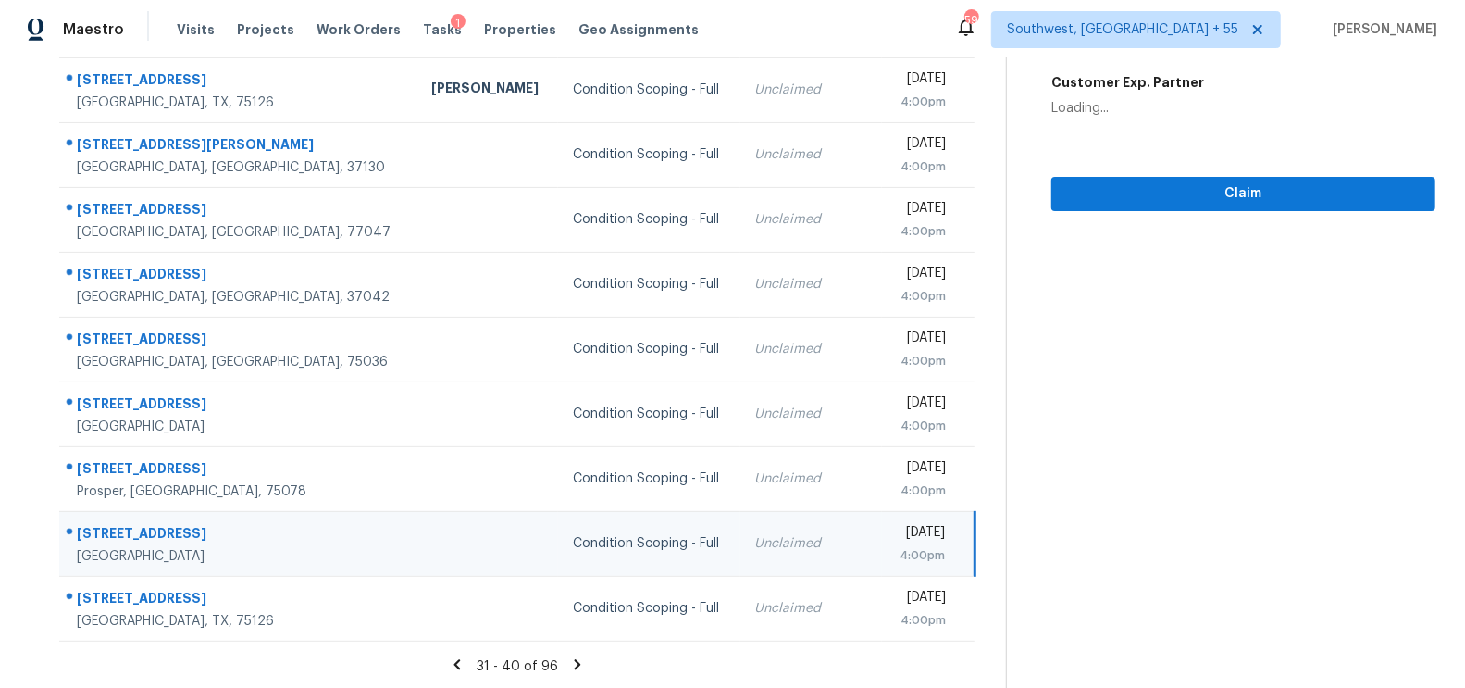
scroll to position [11, 0]
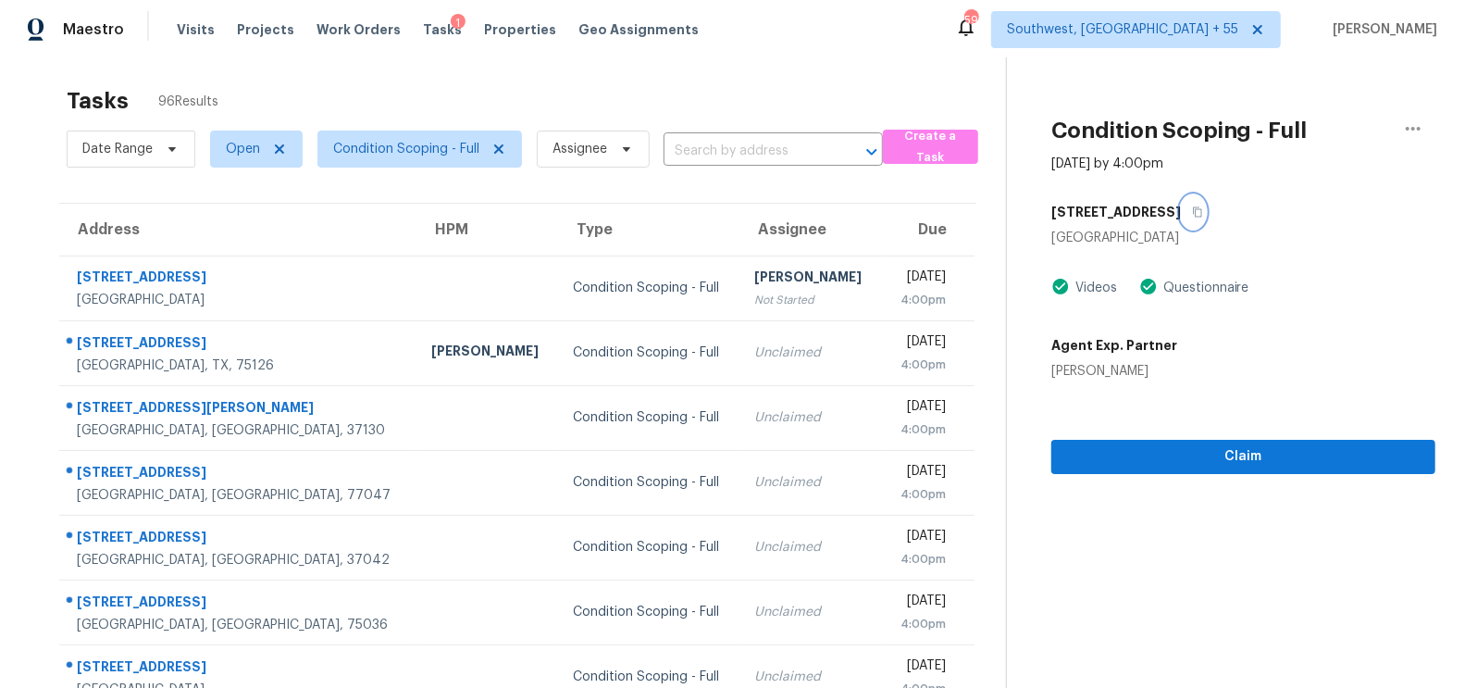
click at [1192, 215] on icon "button" at bounding box center [1197, 211] width 11 height 11
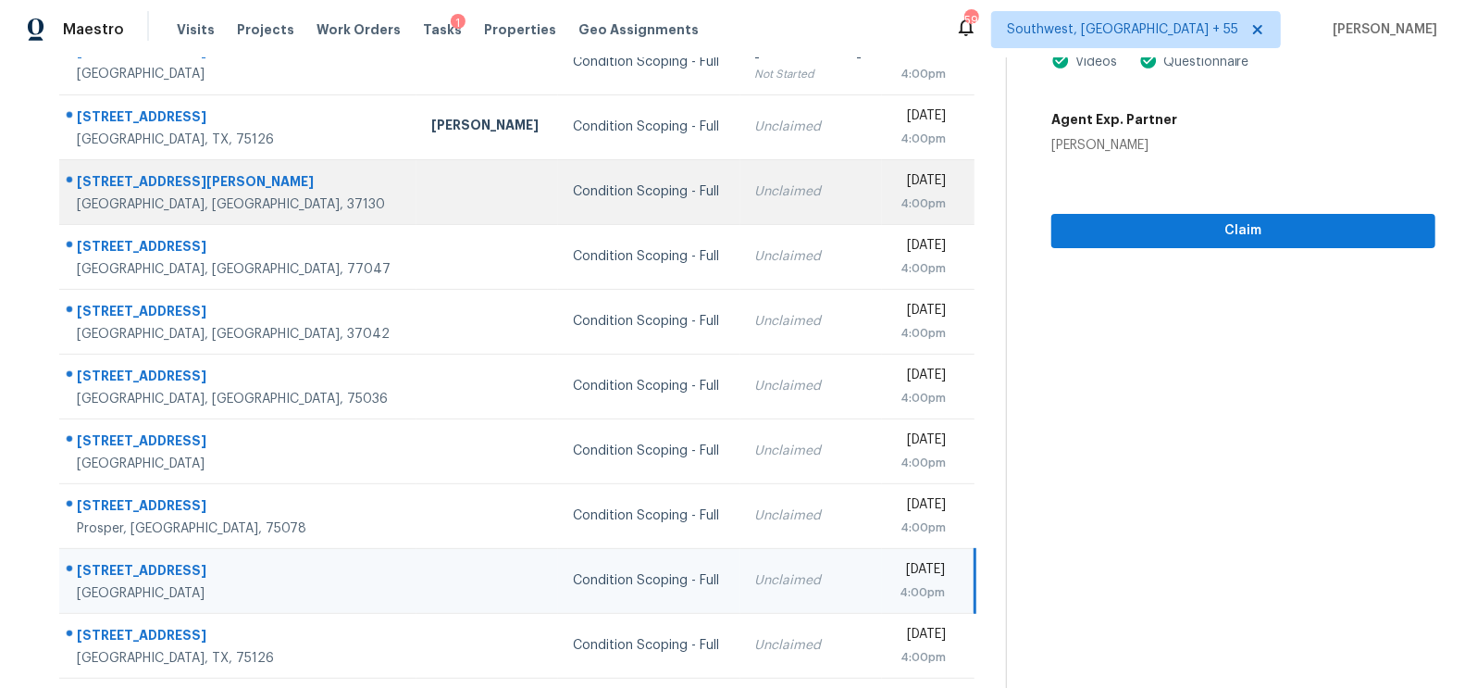
scroll to position [274, 0]
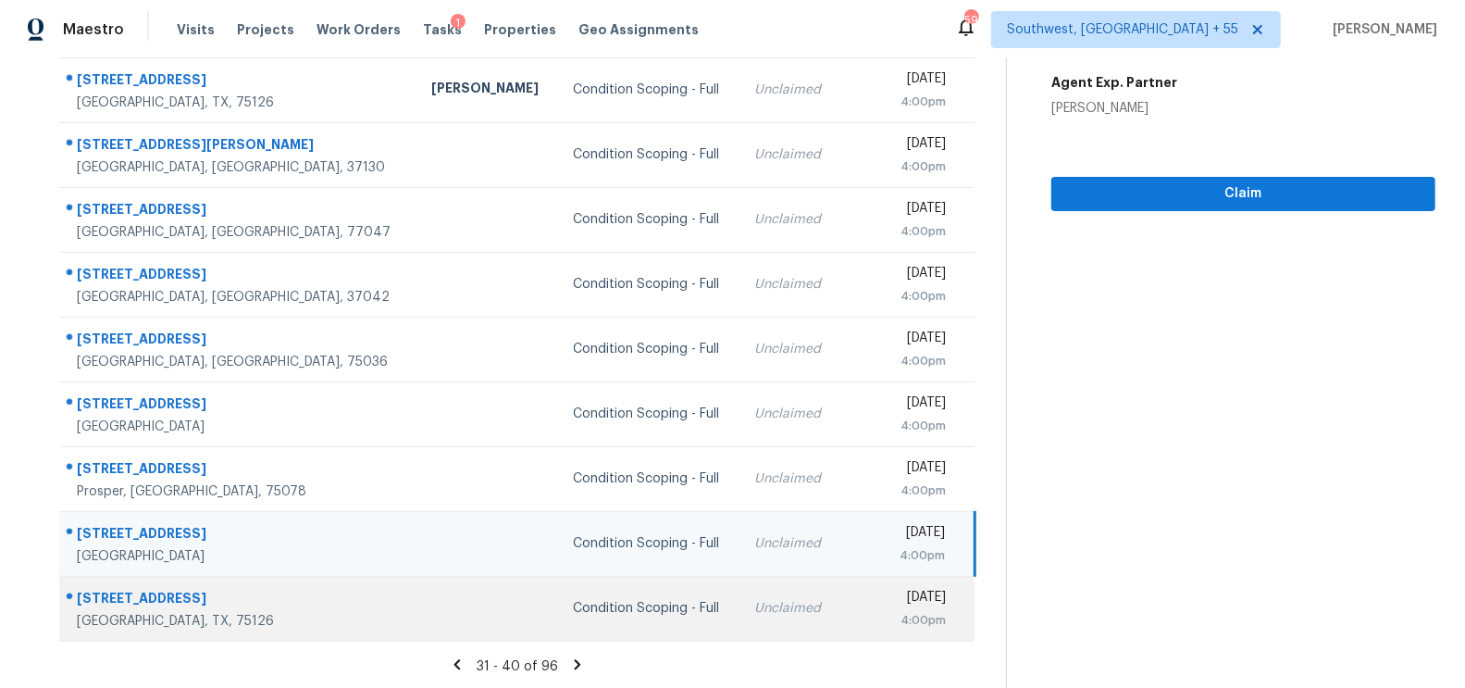
click at [624, 613] on div "Condition Scoping - Full" at bounding box center [649, 608] width 152 height 19
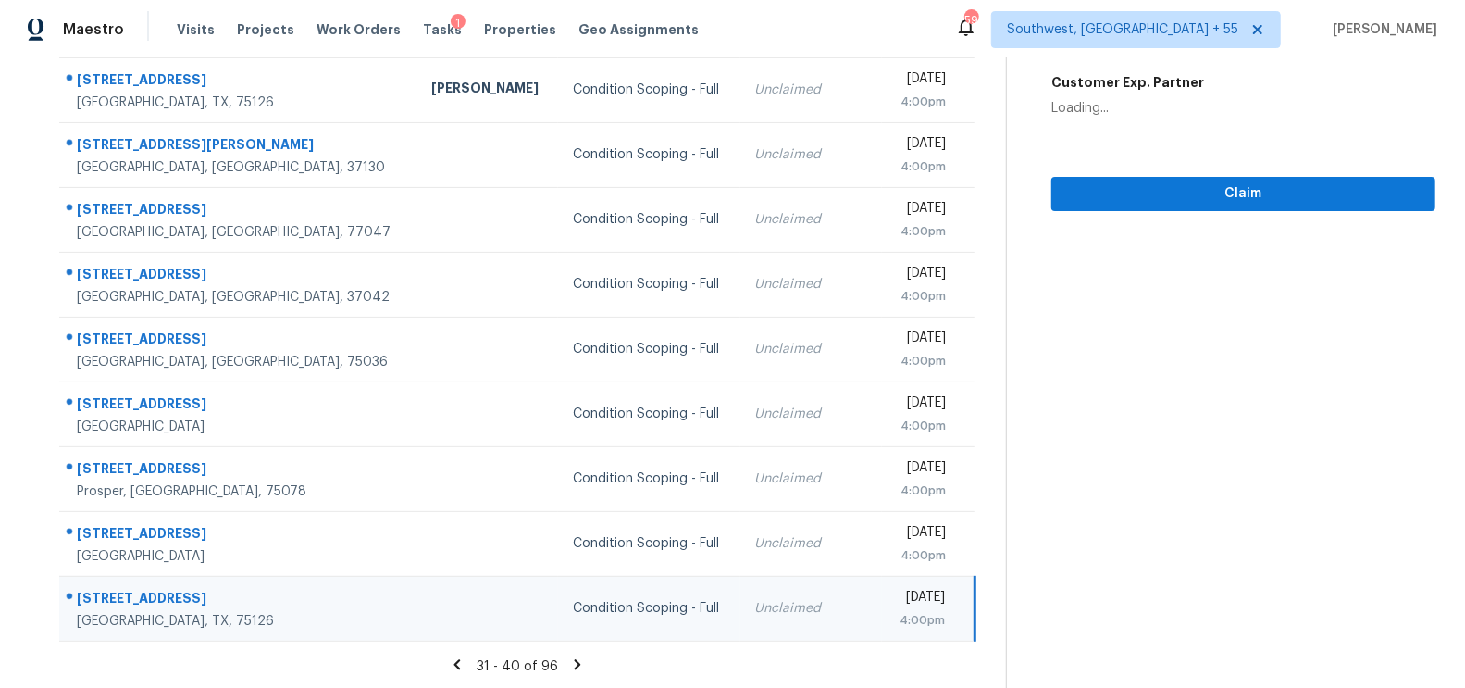
scroll to position [38, 0]
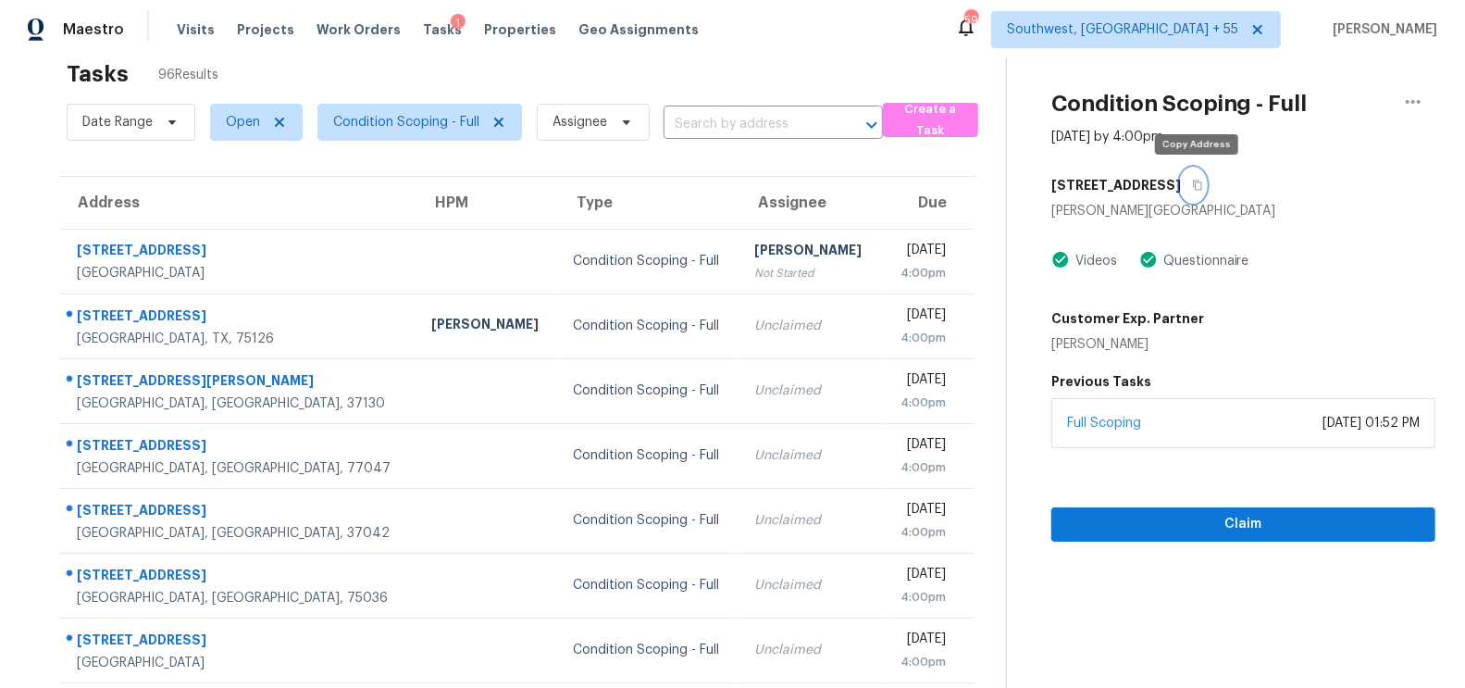
click at [1197, 180] on icon "button" at bounding box center [1197, 185] width 11 height 11
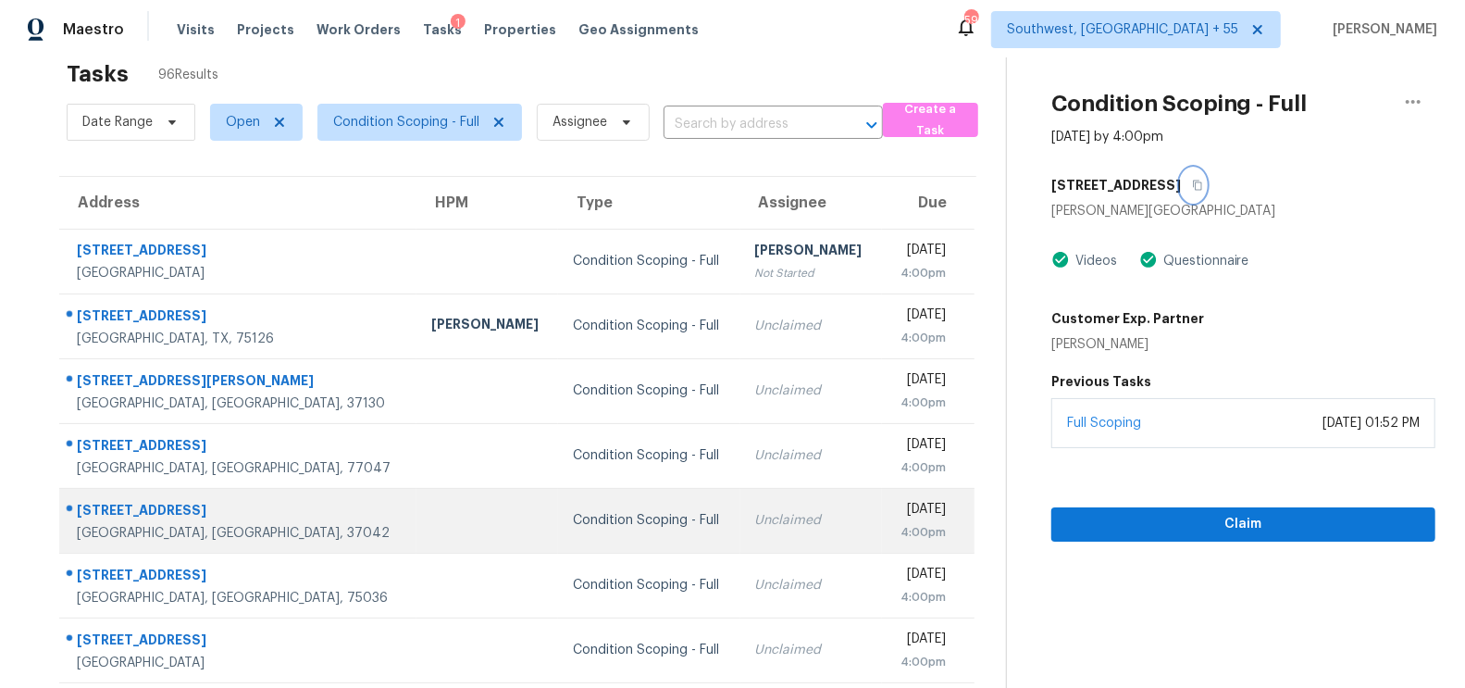
scroll to position [274, 0]
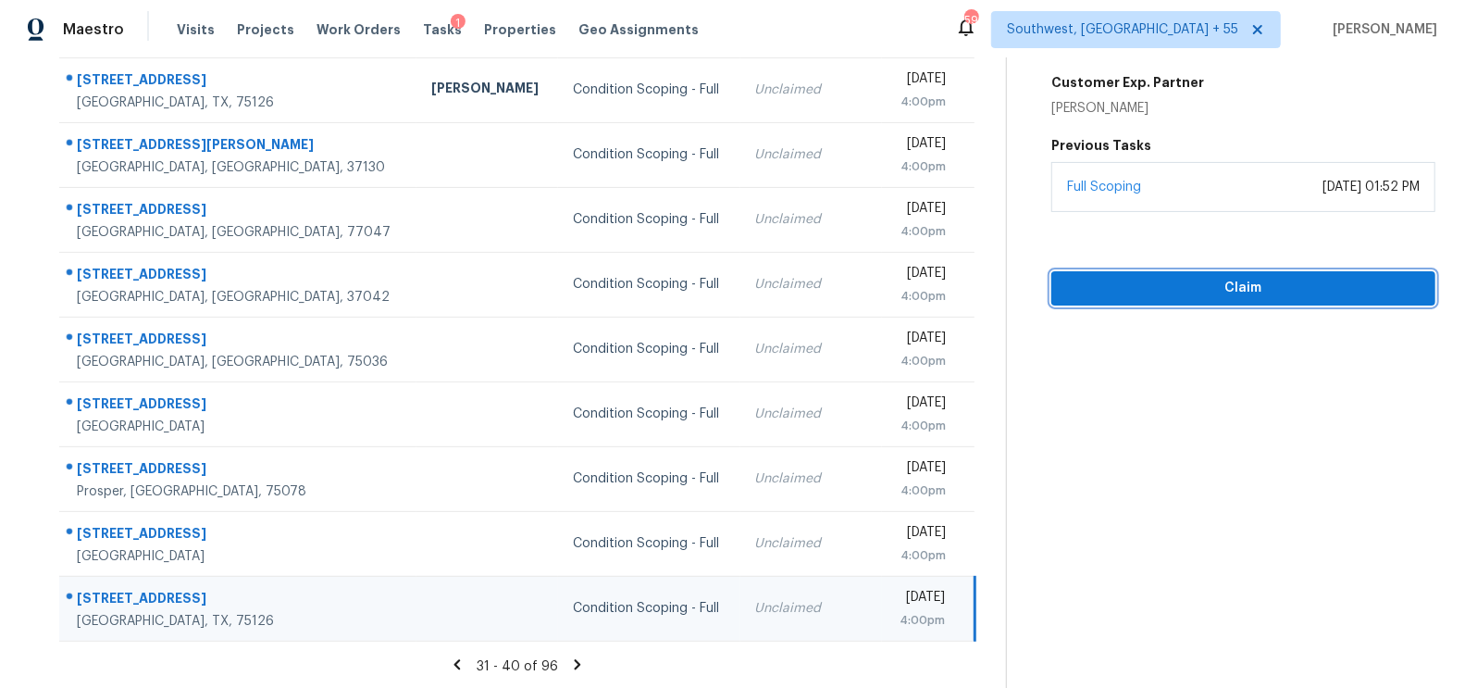
click at [1295, 288] on span "Claim" at bounding box center [1243, 288] width 354 height 23
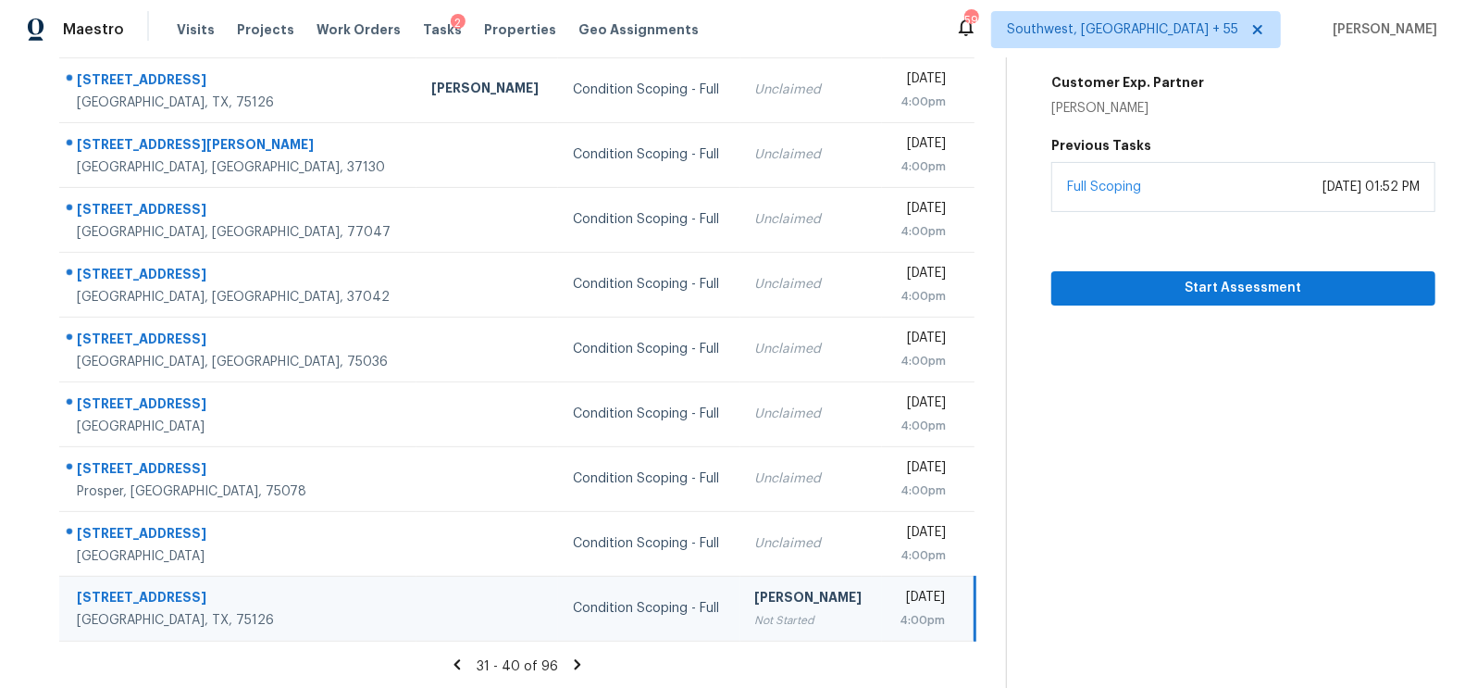
click at [571, 662] on icon at bounding box center [577, 664] width 17 height 17
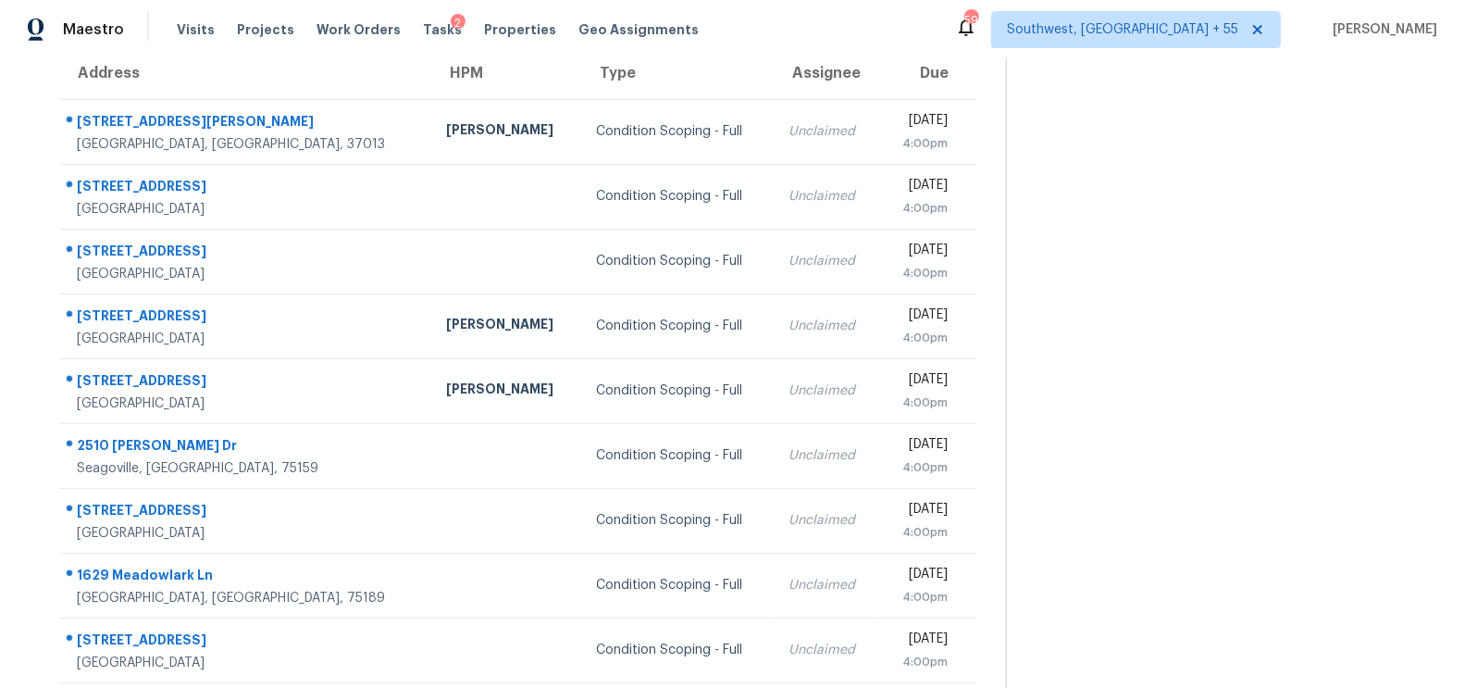
scroll to position [135, 0]
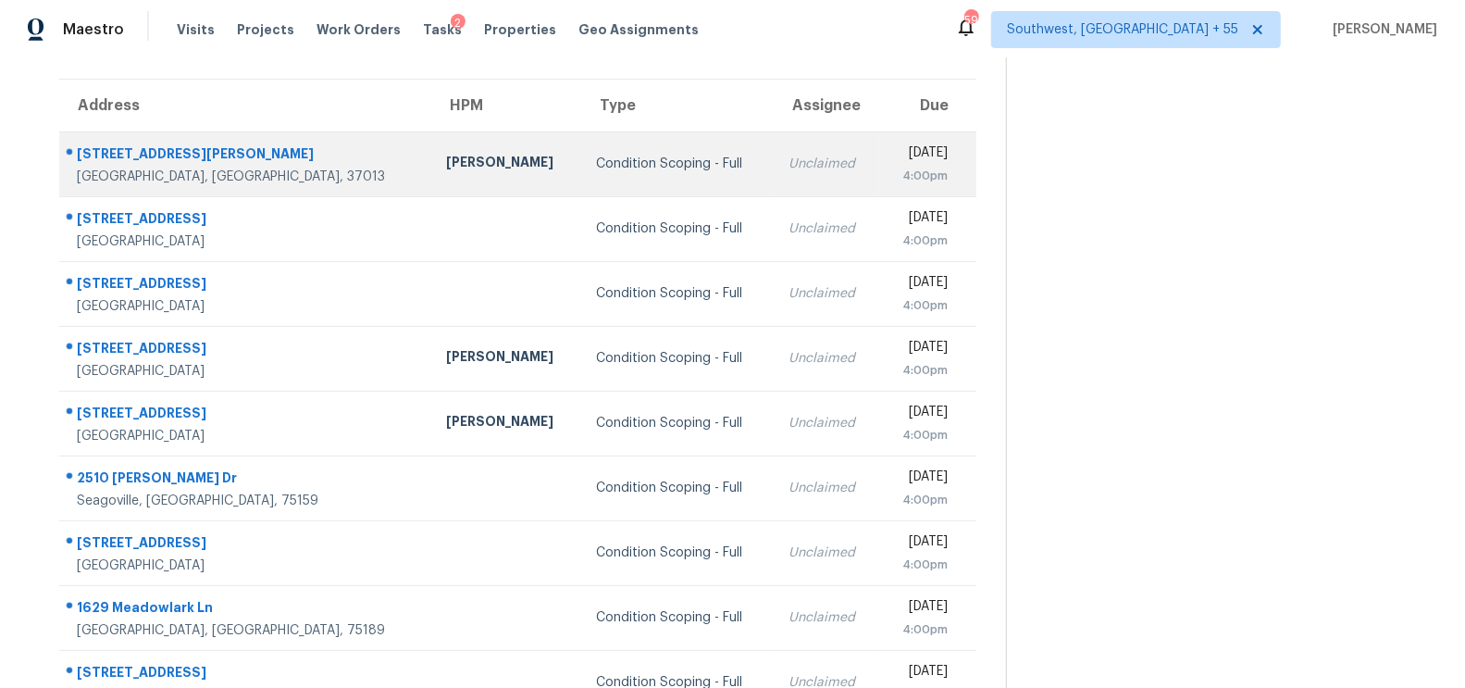
click at [774, 182] on td "Unclaimed" at bounding box center [827, 163] width 106 height 65
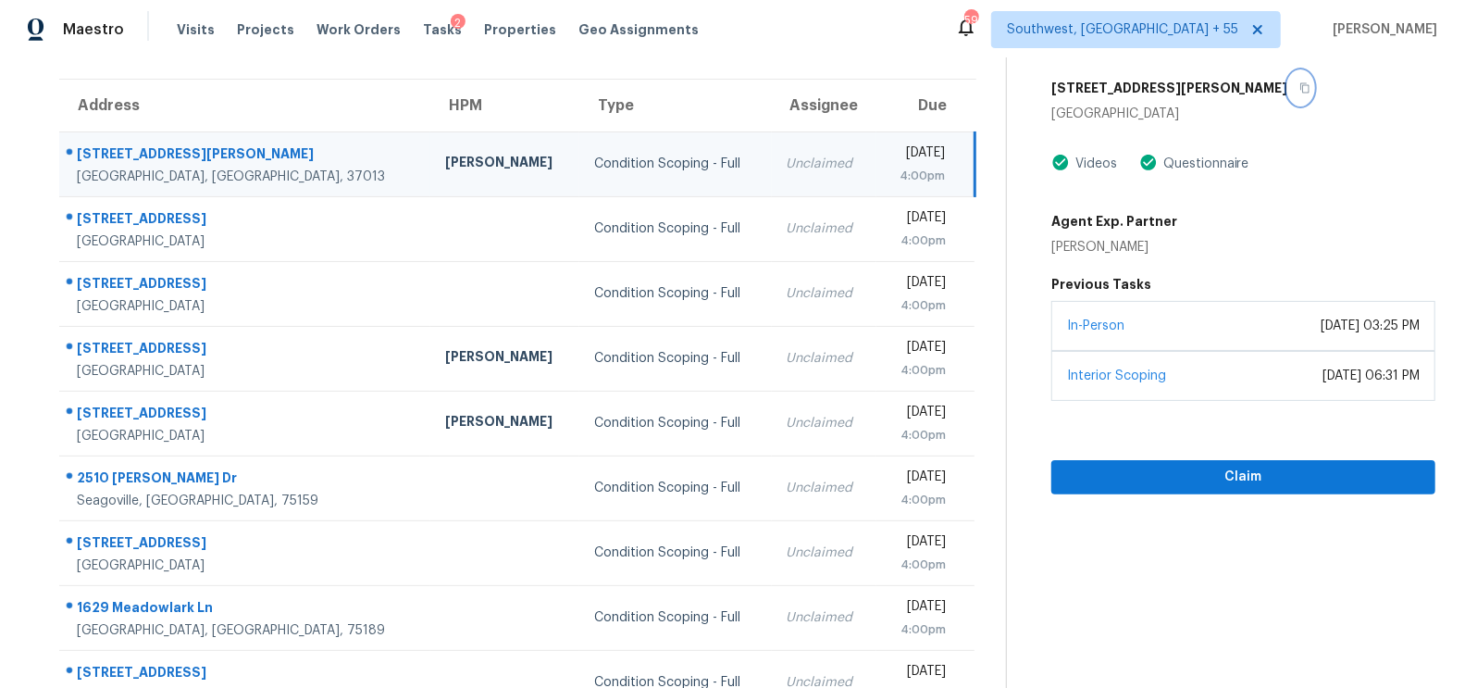
click at [1299, 85] on icon "button" at bounding box center [1304, 87] width 11 height 11
click at [1299, 88] on icon "button" at bounding box center [1304, 87] width 11 height 11
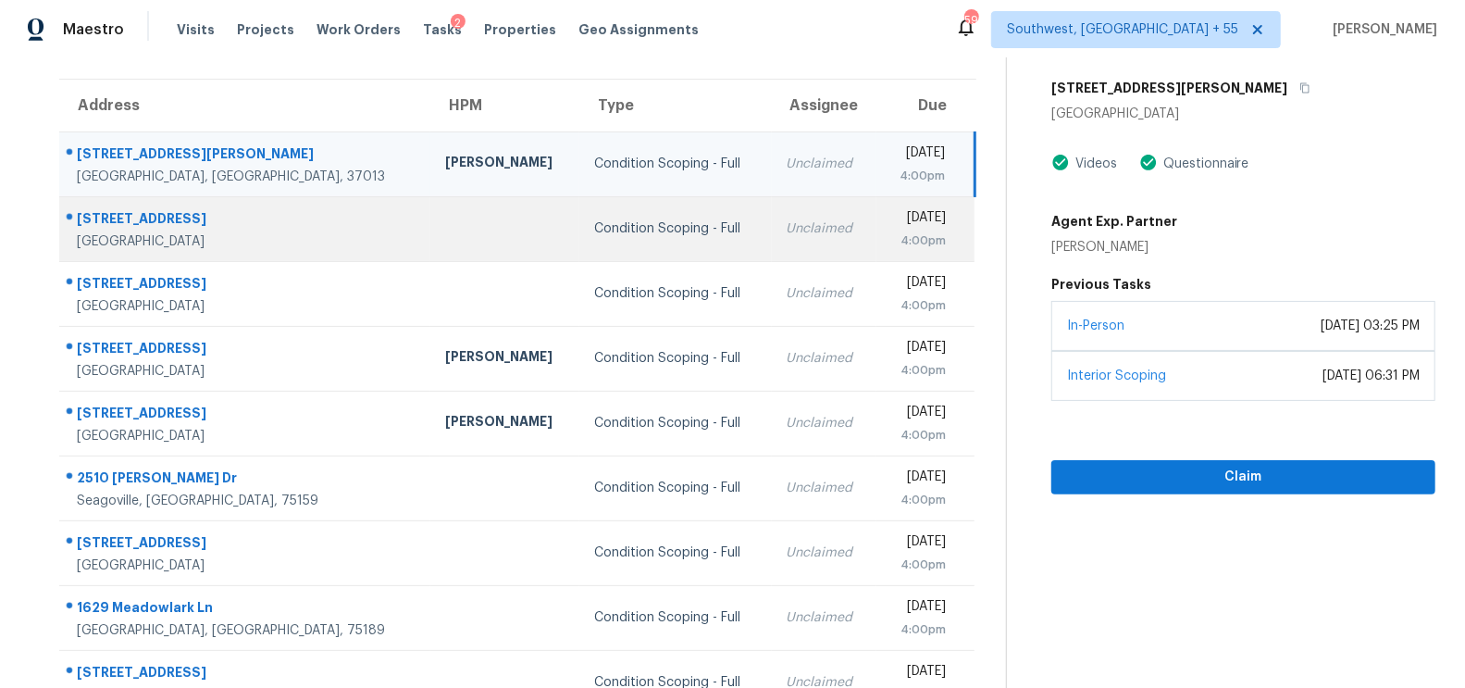
click at [772, 253] on td "Unclaimed" at bounding box center [824, 228] width 105 height 65
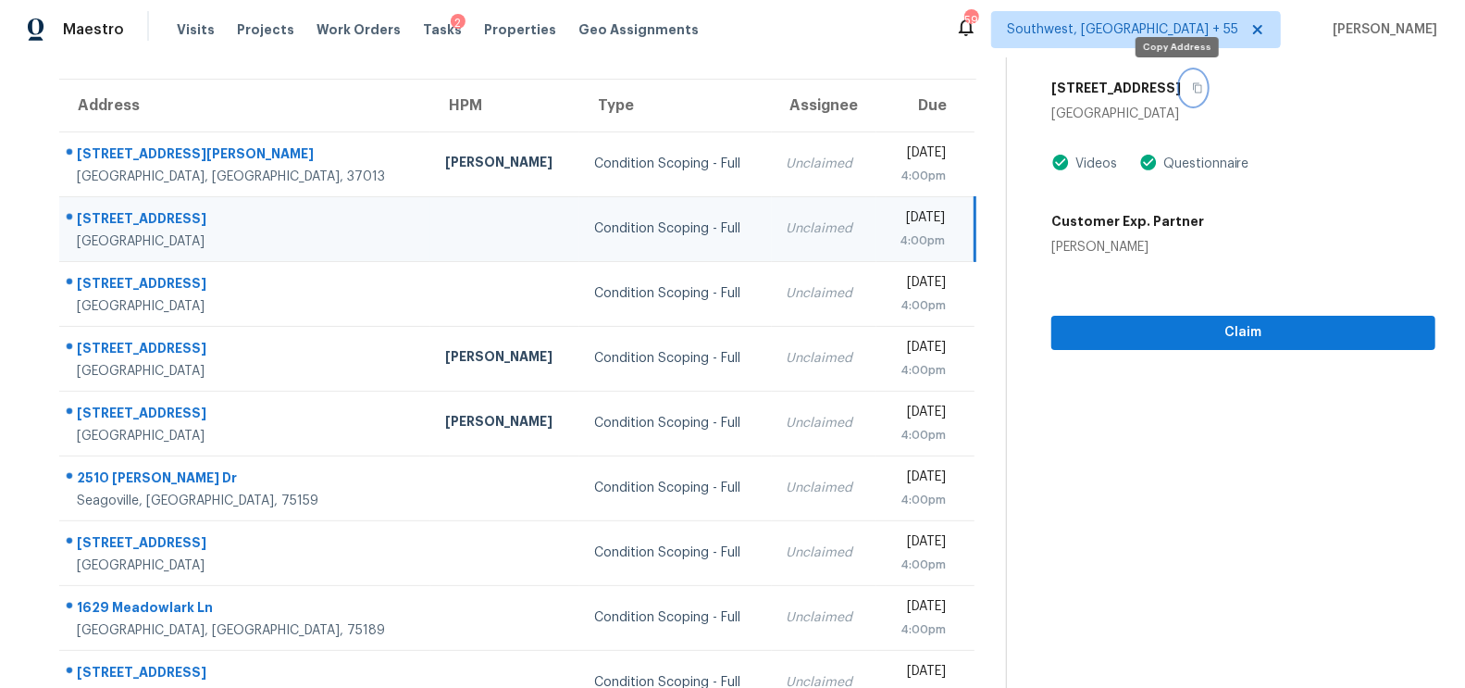
click at [1192, 86] on icon "button" at bounding box center [1197, 87] width 11 height 11
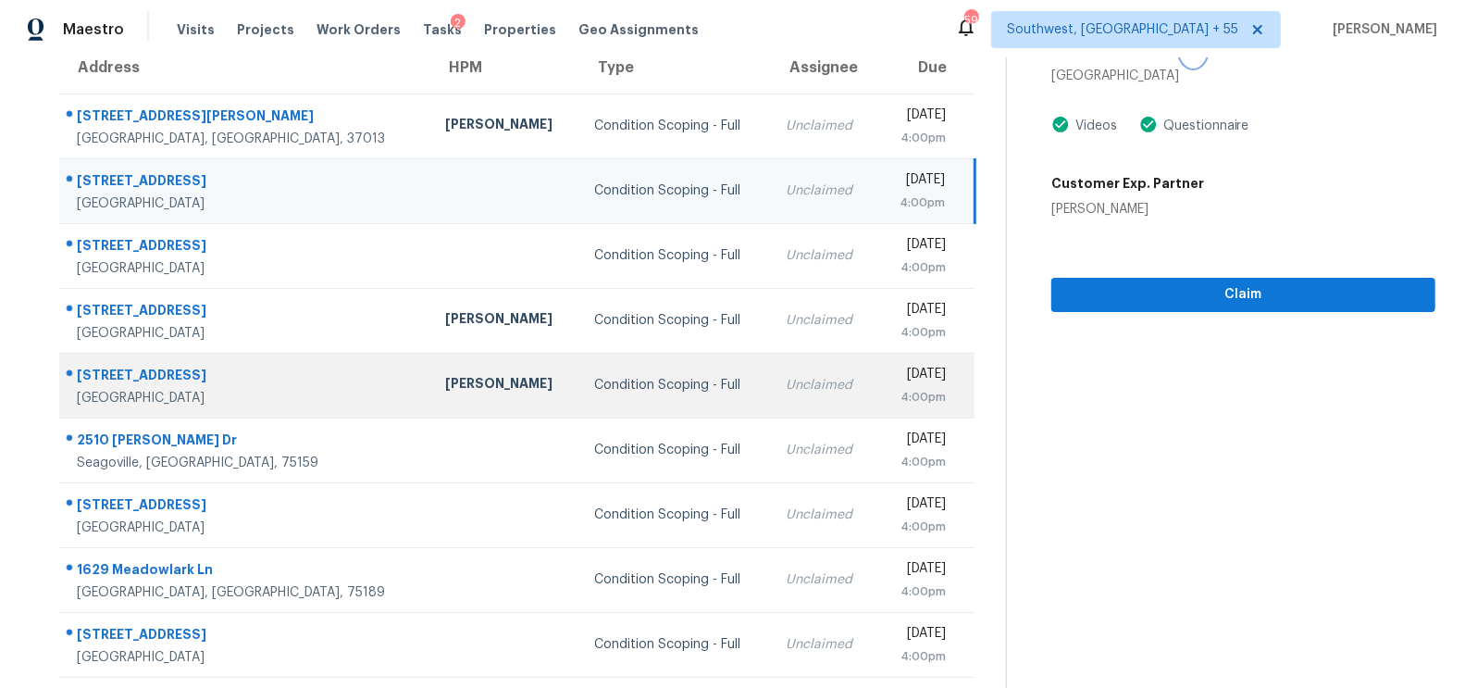
scroll to position [188, 0]
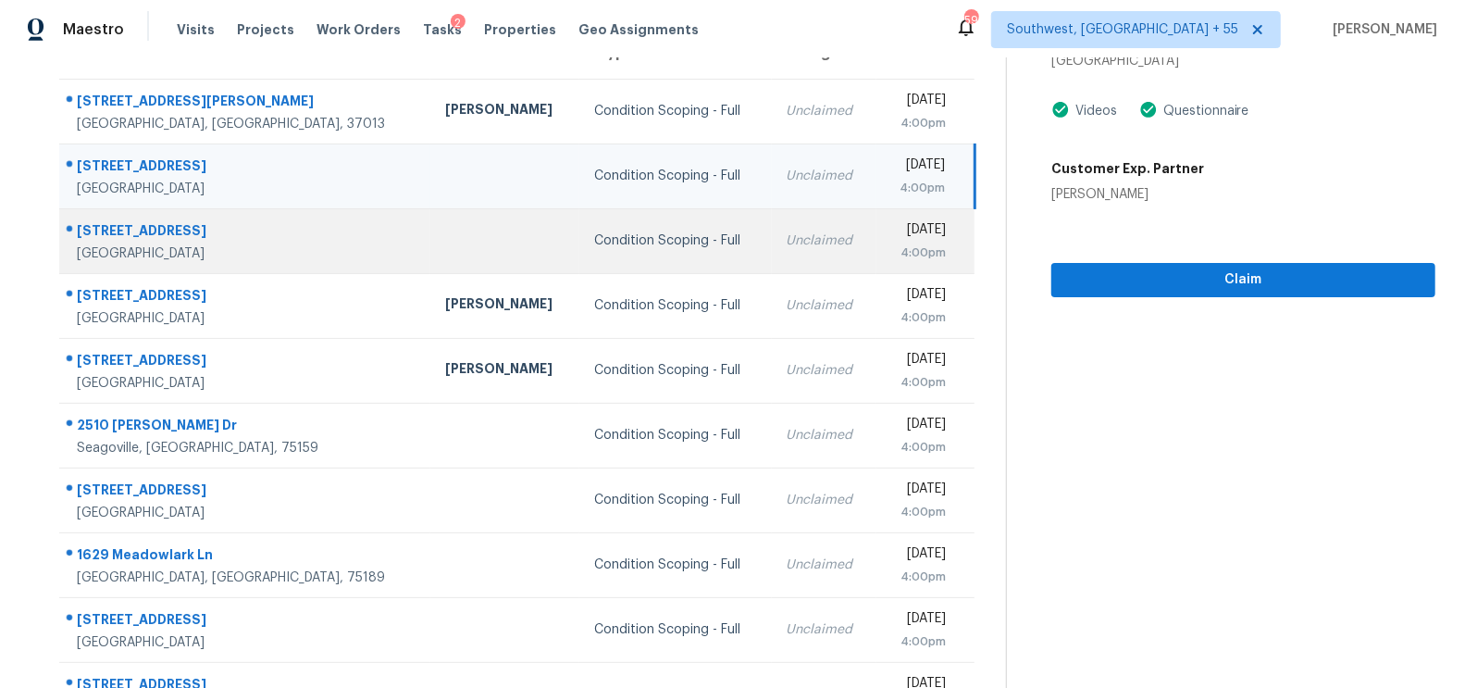
click at [653, 270] on td "Condition Scoping - Full" at bounding box center [675, 240] width 192 height 65
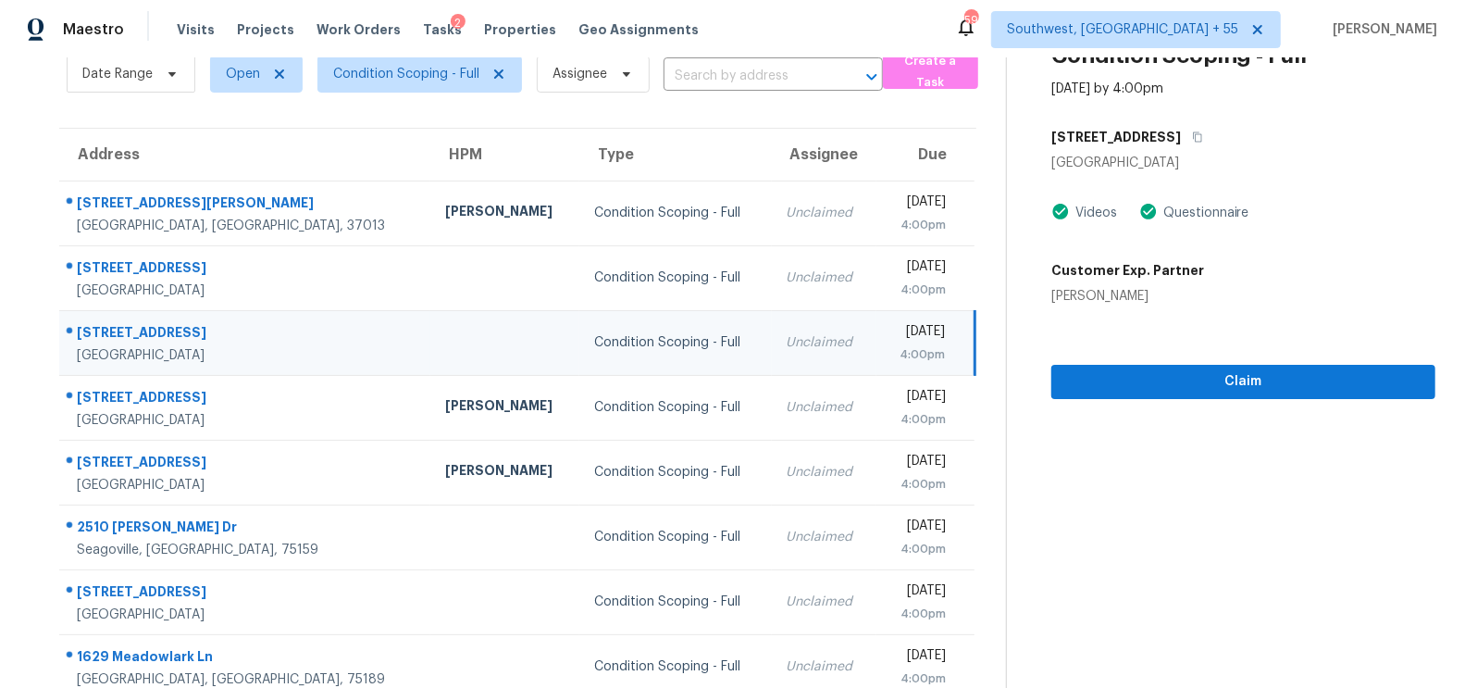
scroll to position [76, 0]
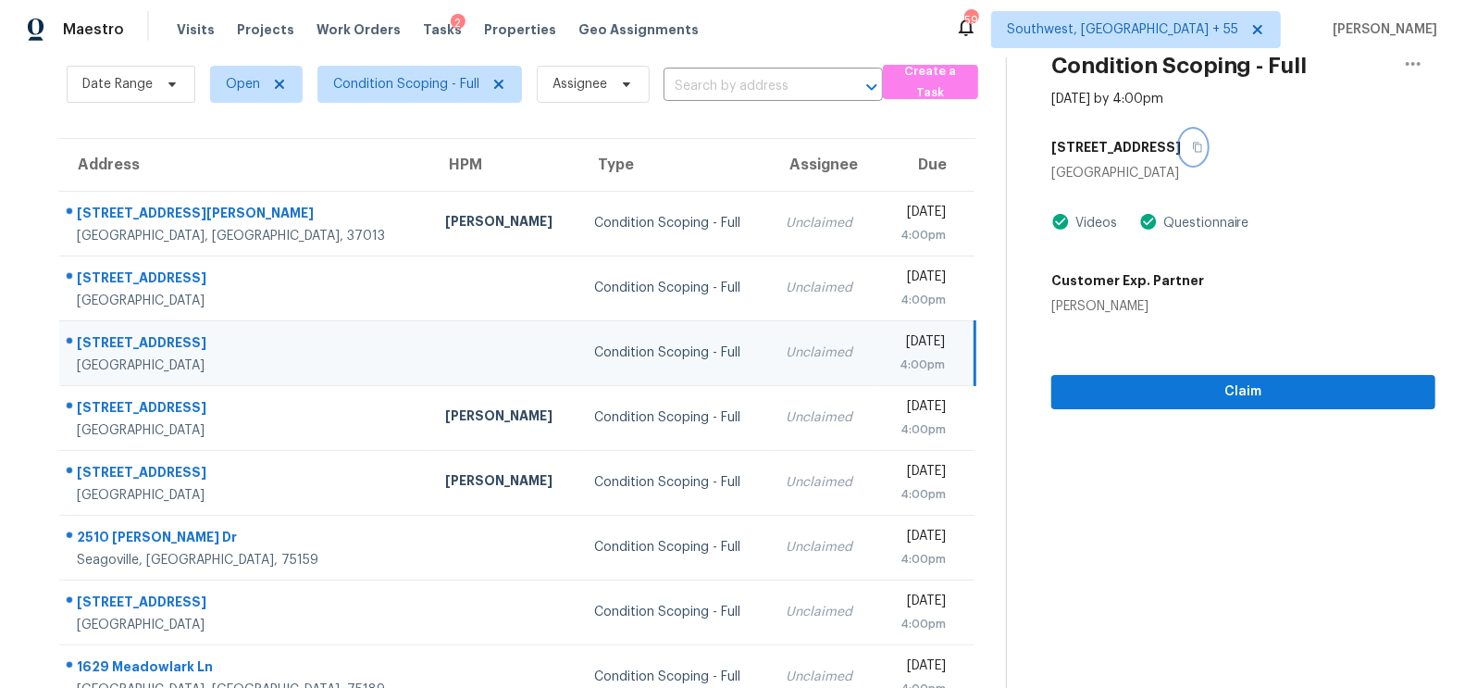
click at [1192, 147] on icon "button" at bounding box center [1197, 147] width 11 height 11
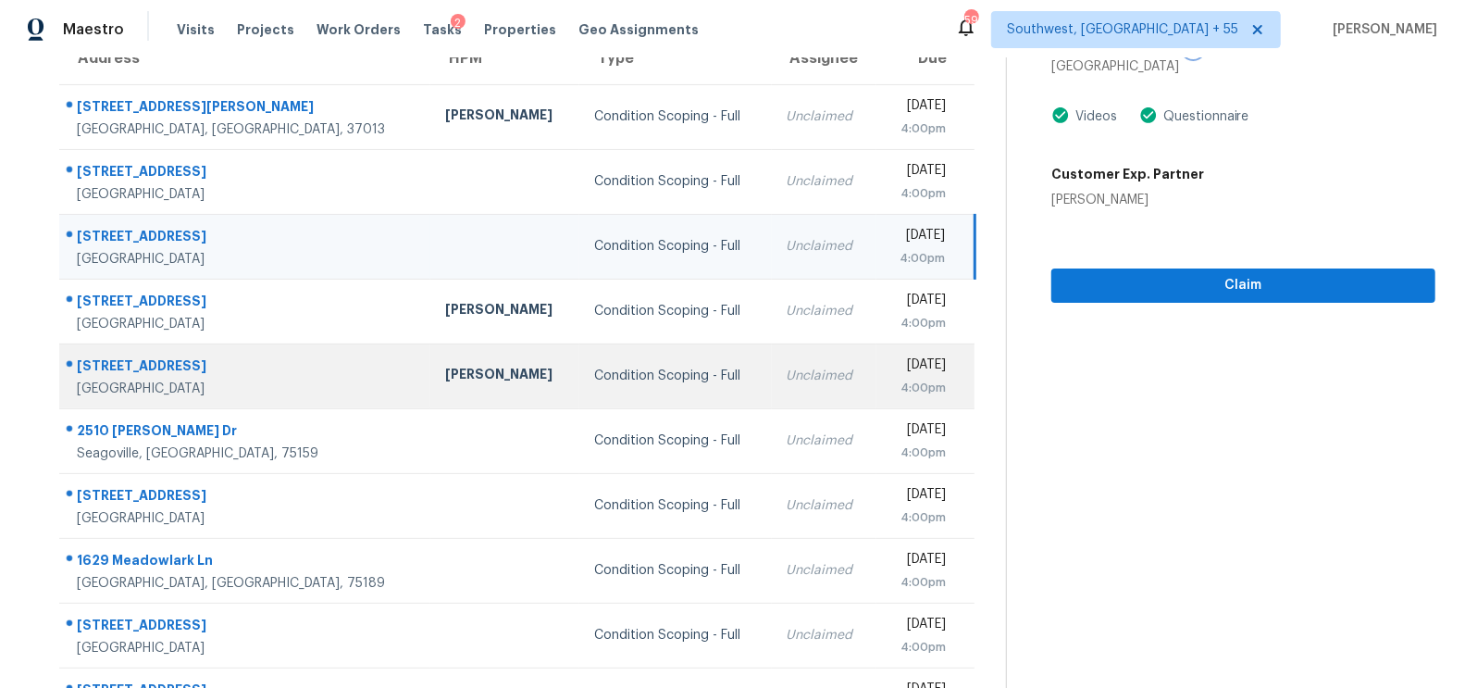
scroll to position [227, 0]
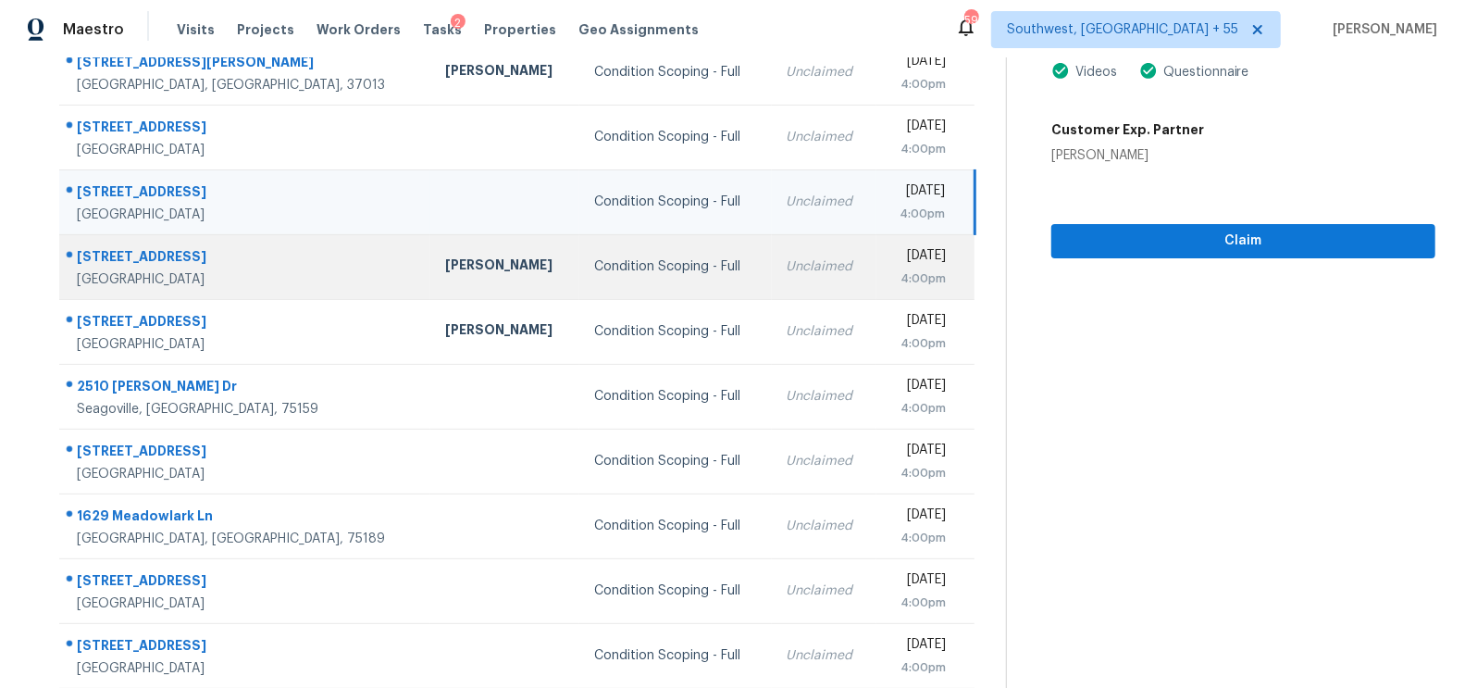
click at [772, 291] on td "Unclaimed" at bounding box center [824, 266] width 105 height 65
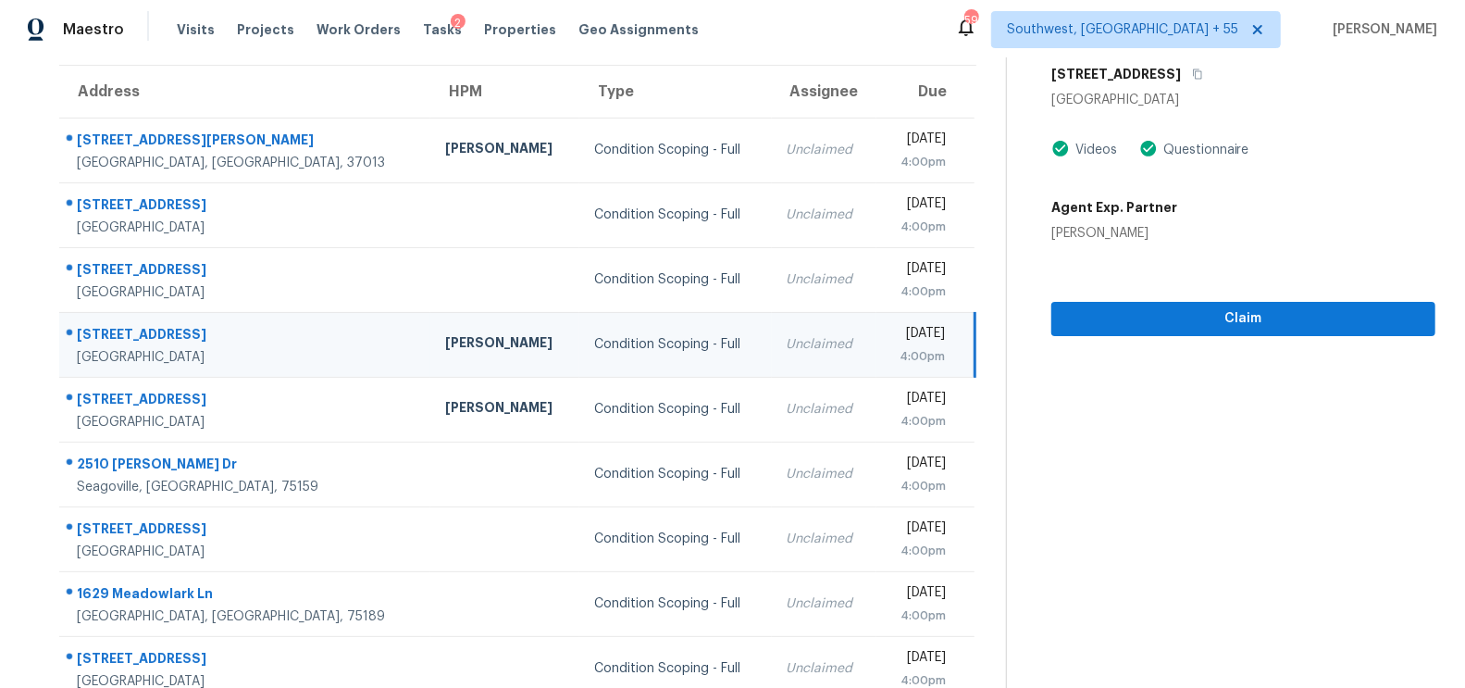
scroll to position [106, 0]
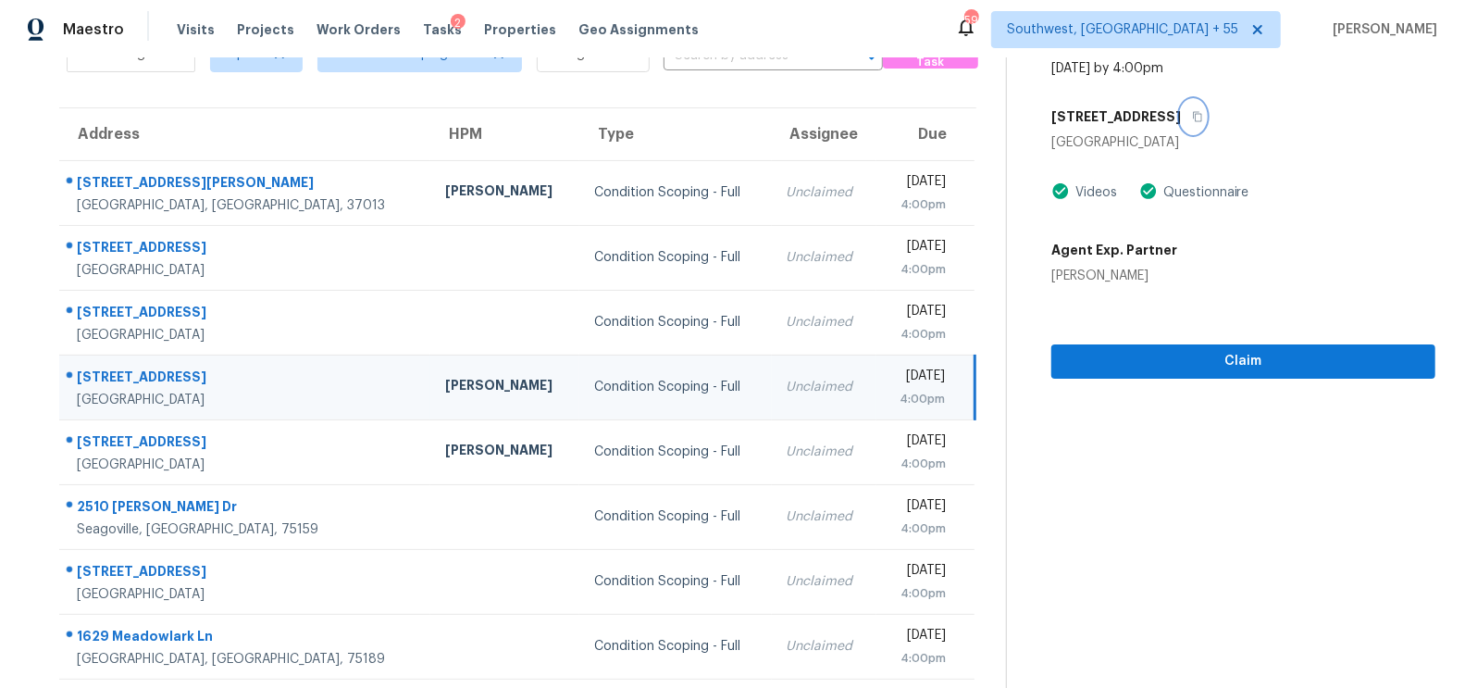
click at [1193, 115] on icon "button" at bounding box center [1197, 117] width 9 height 10
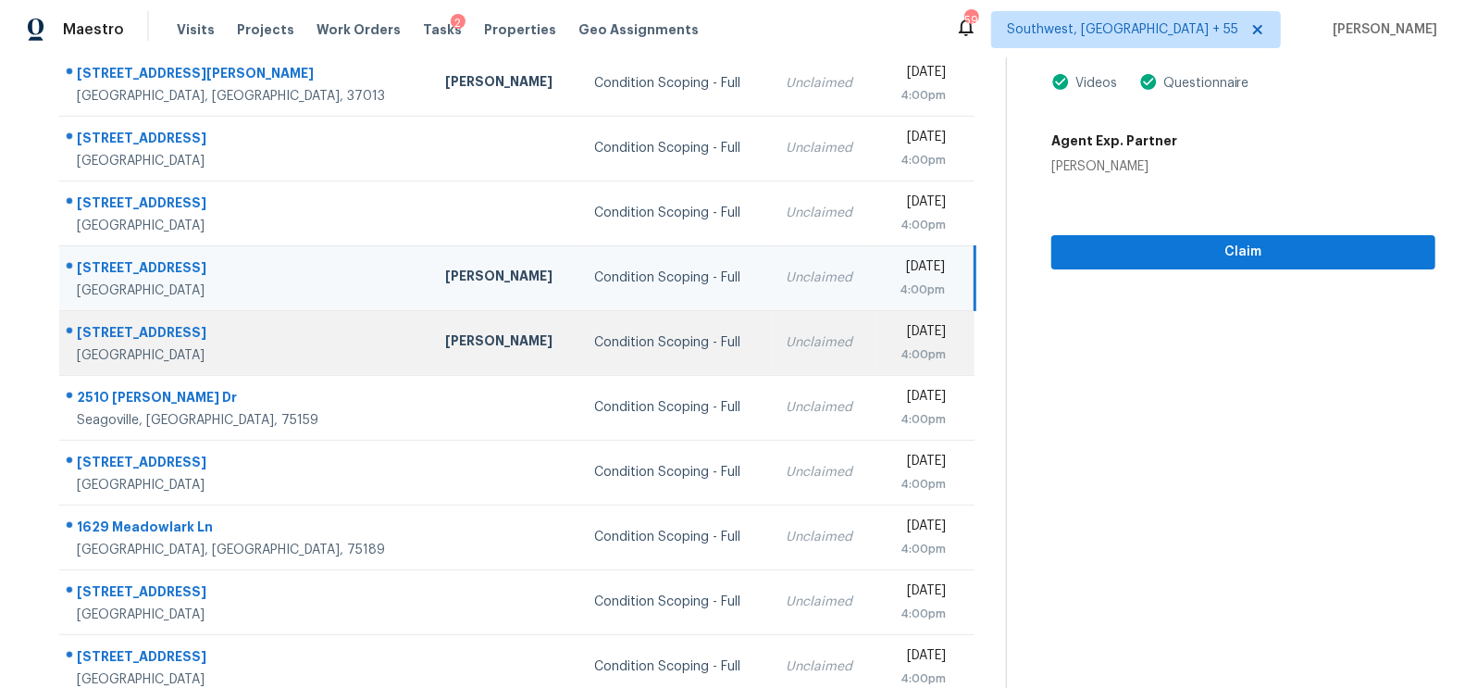
scroll to position [274, 0]
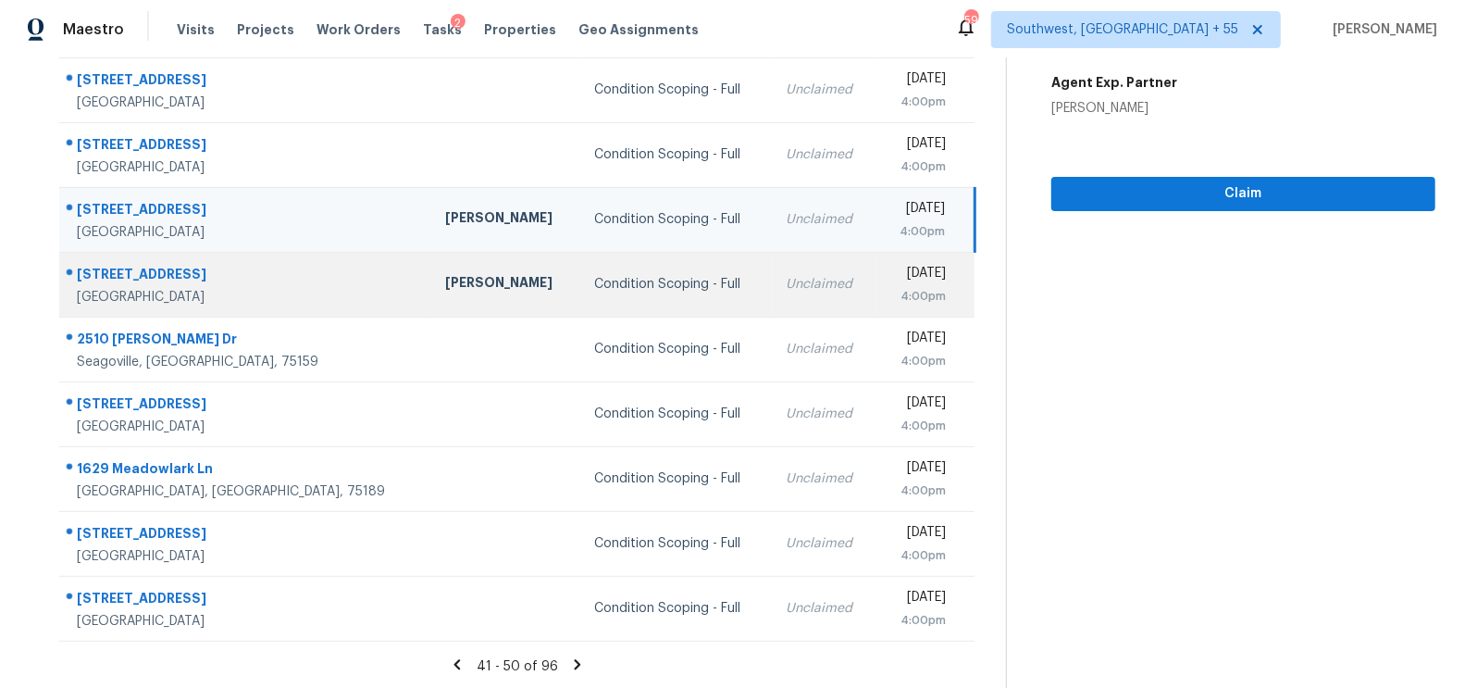
click at [787, 285] on div "Unclaimed" at bounding box center [824, 284] width 75 height 19
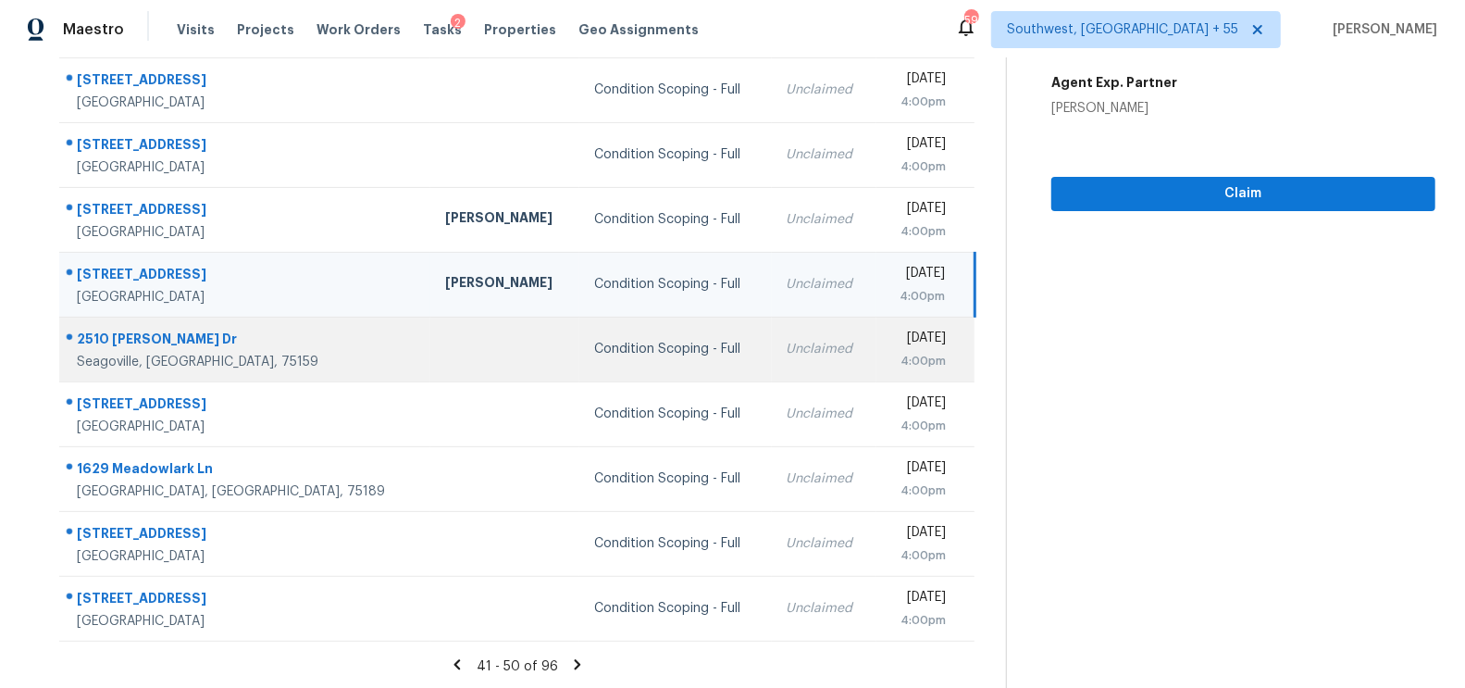
click at [891, 348] on div "[DATE]" at bounding box center [918, 340] width 55 height 23
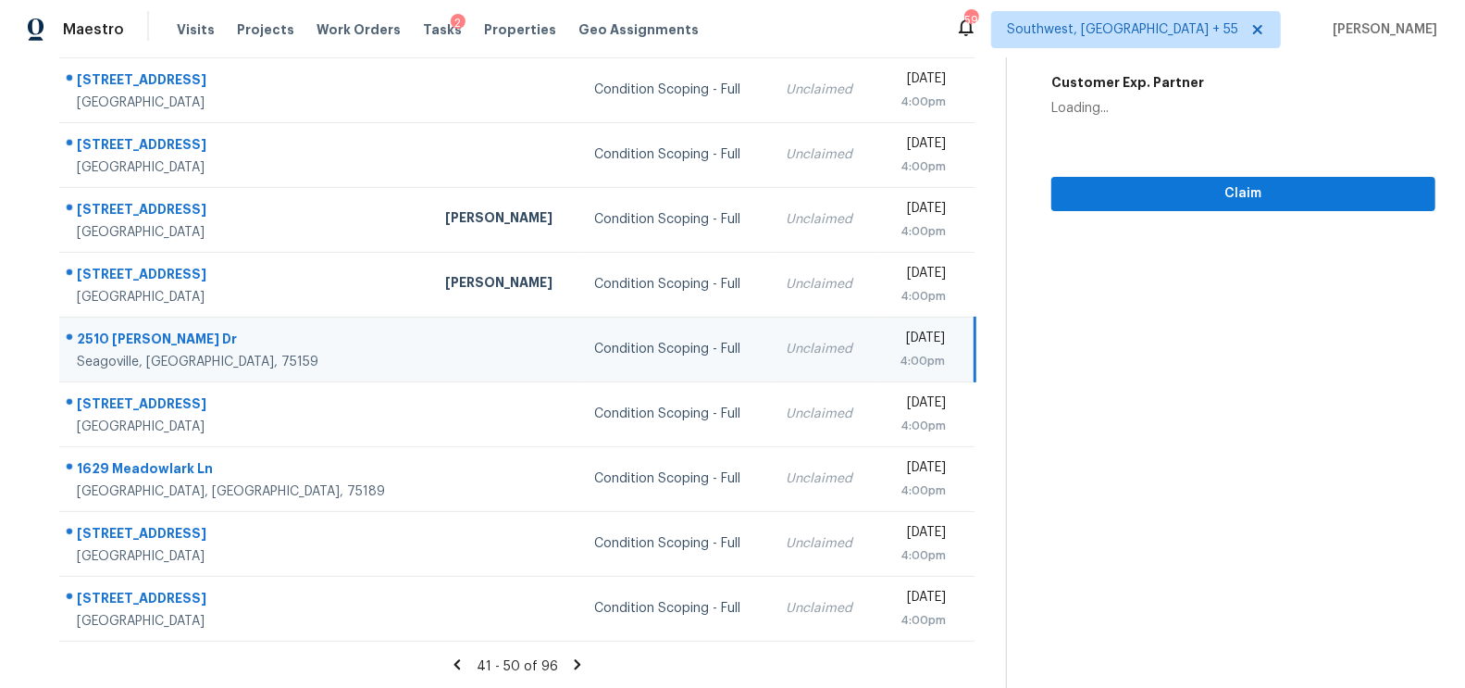
scroll to position [151, 0]
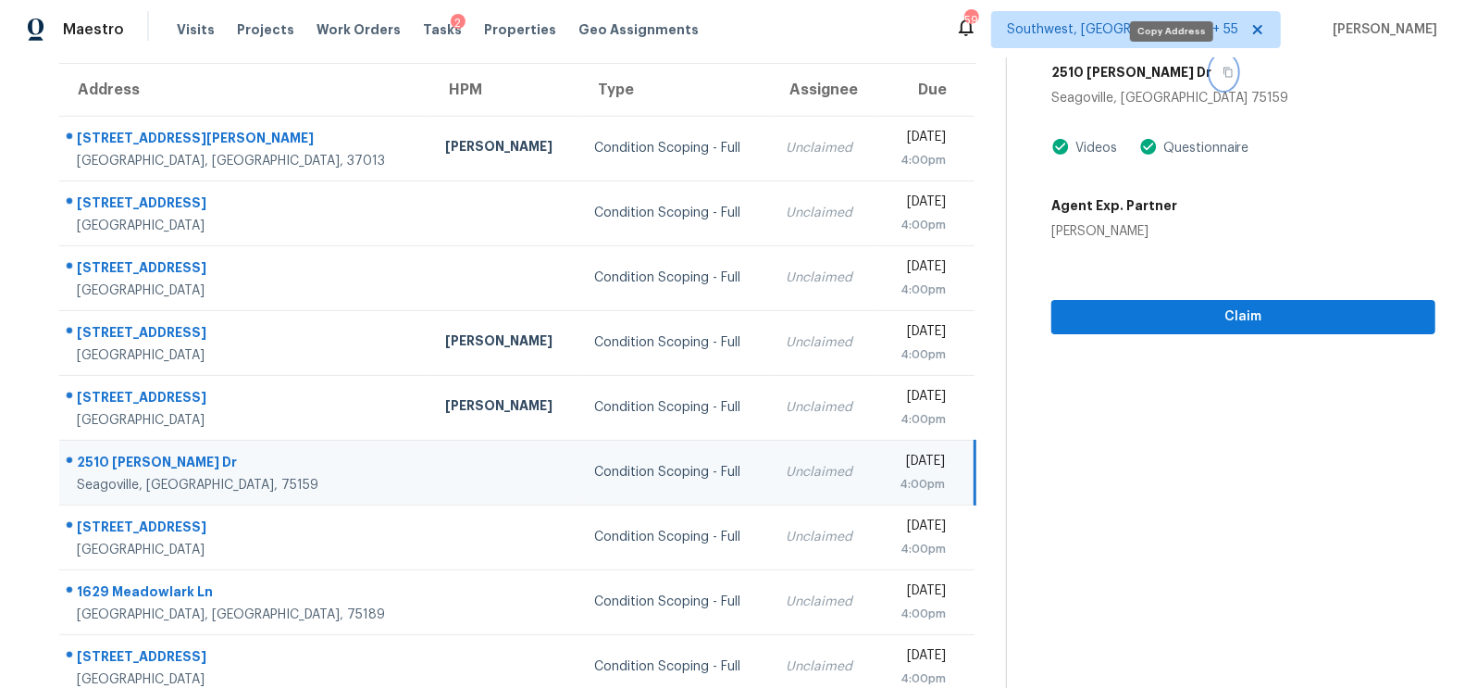
click at [1223, 68] on icon "button" at bounding box center [1228, 72] width 11 height 11
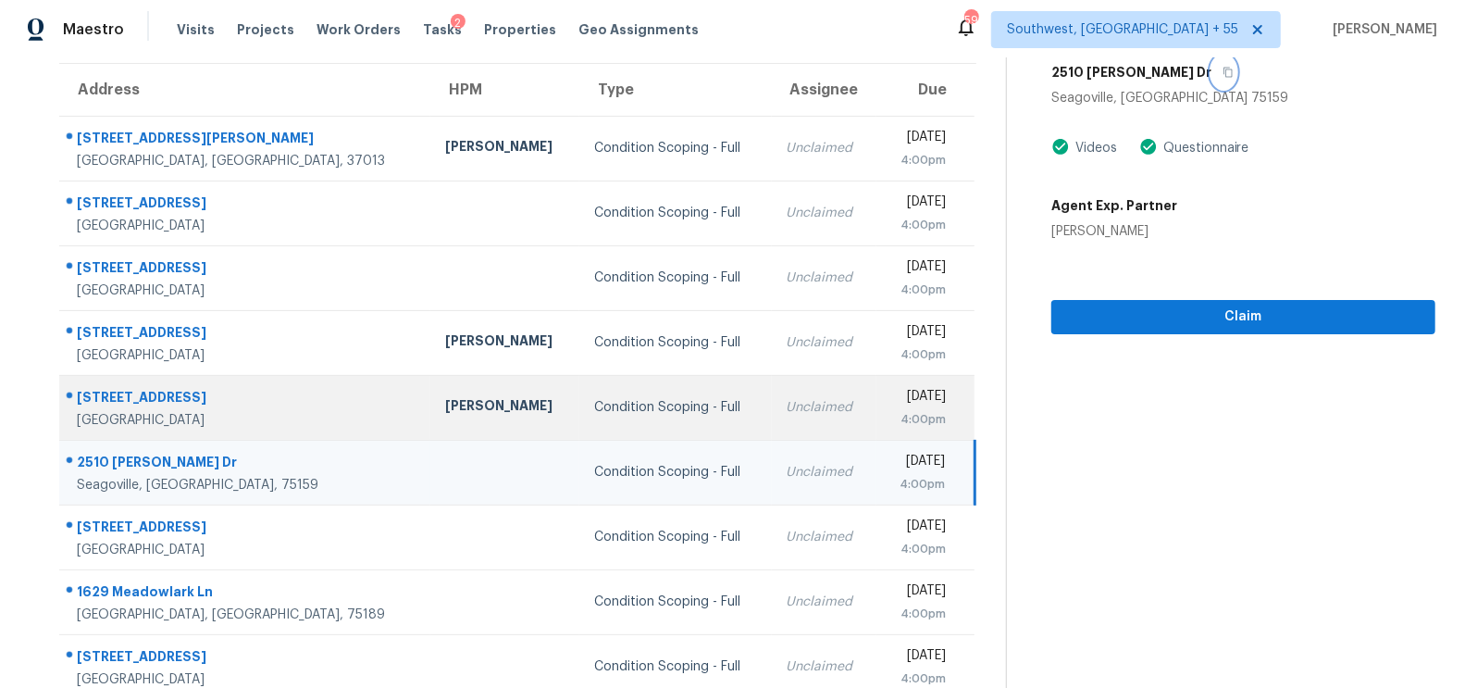
scroll to position [274, 0]
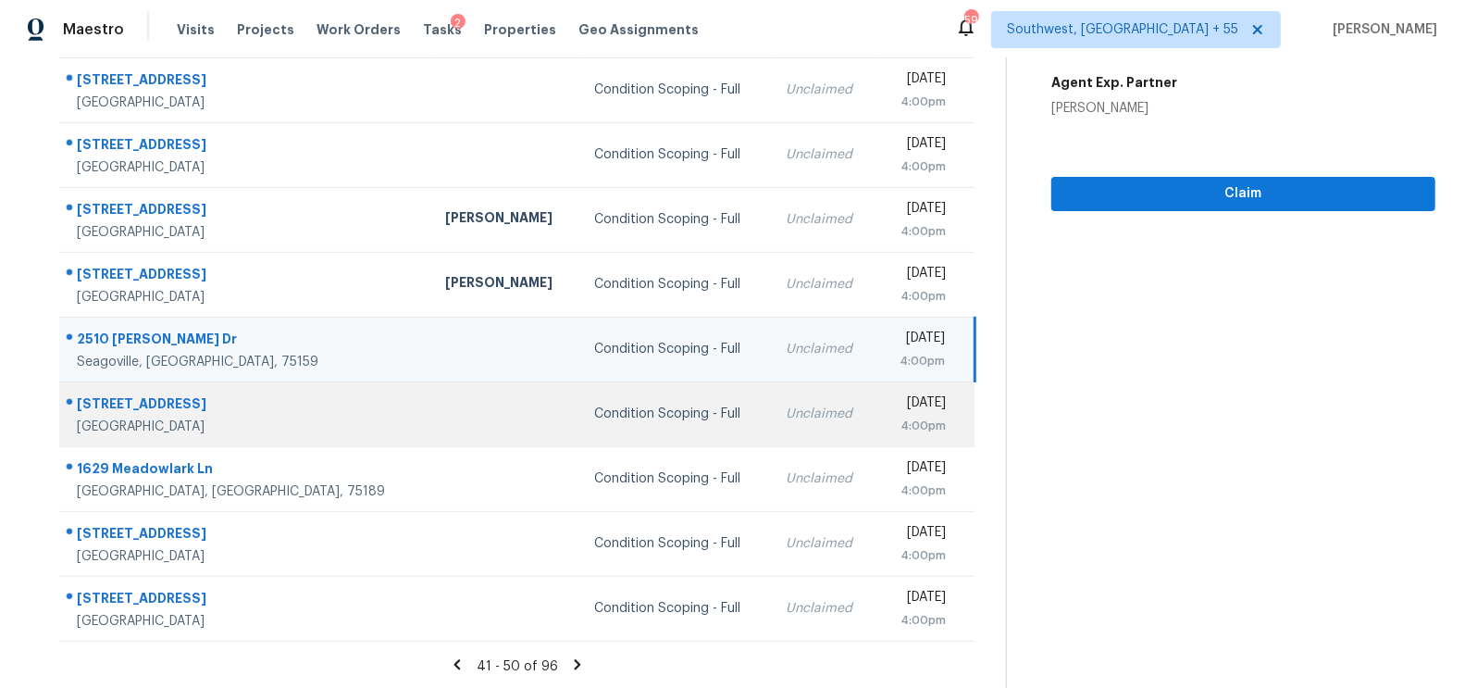
click at [772, 398] on td "Unclaimed" at bounding box center [824, 413] width 105 height 65
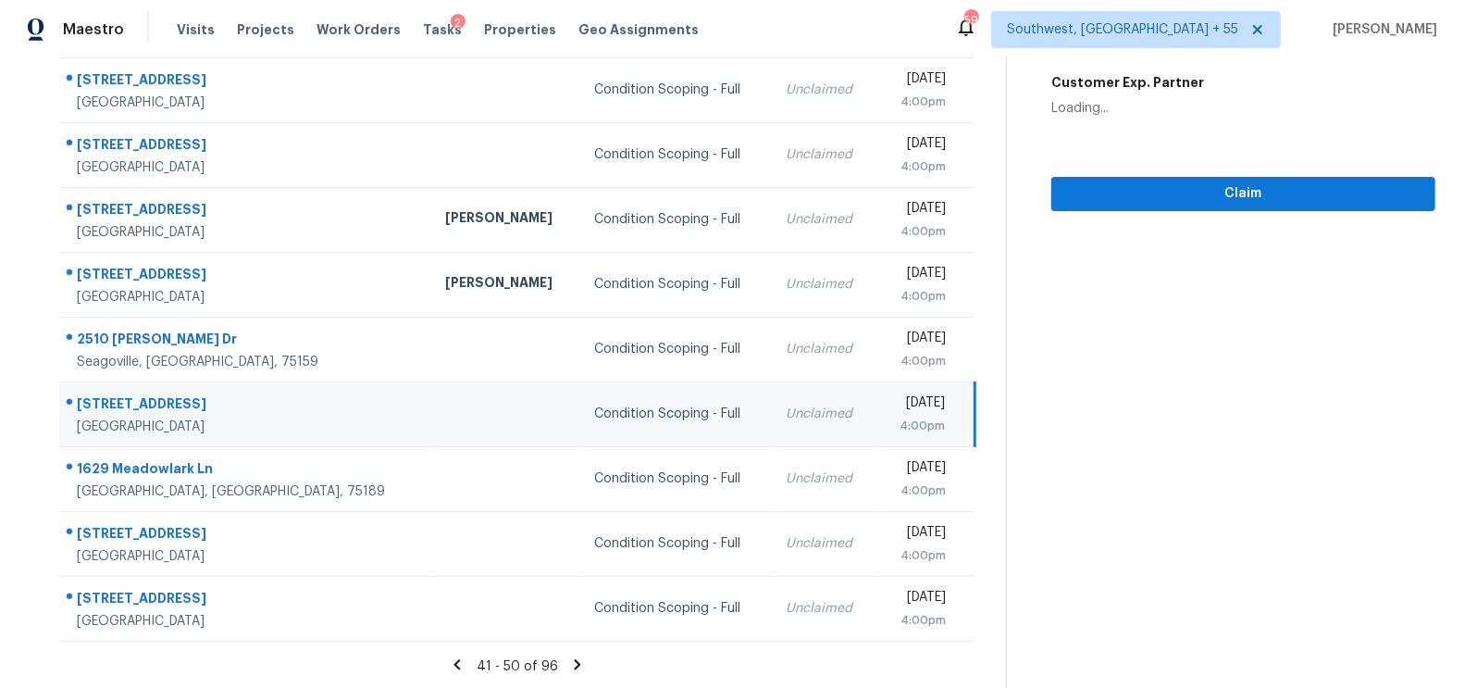
scroll to position [118, 0]
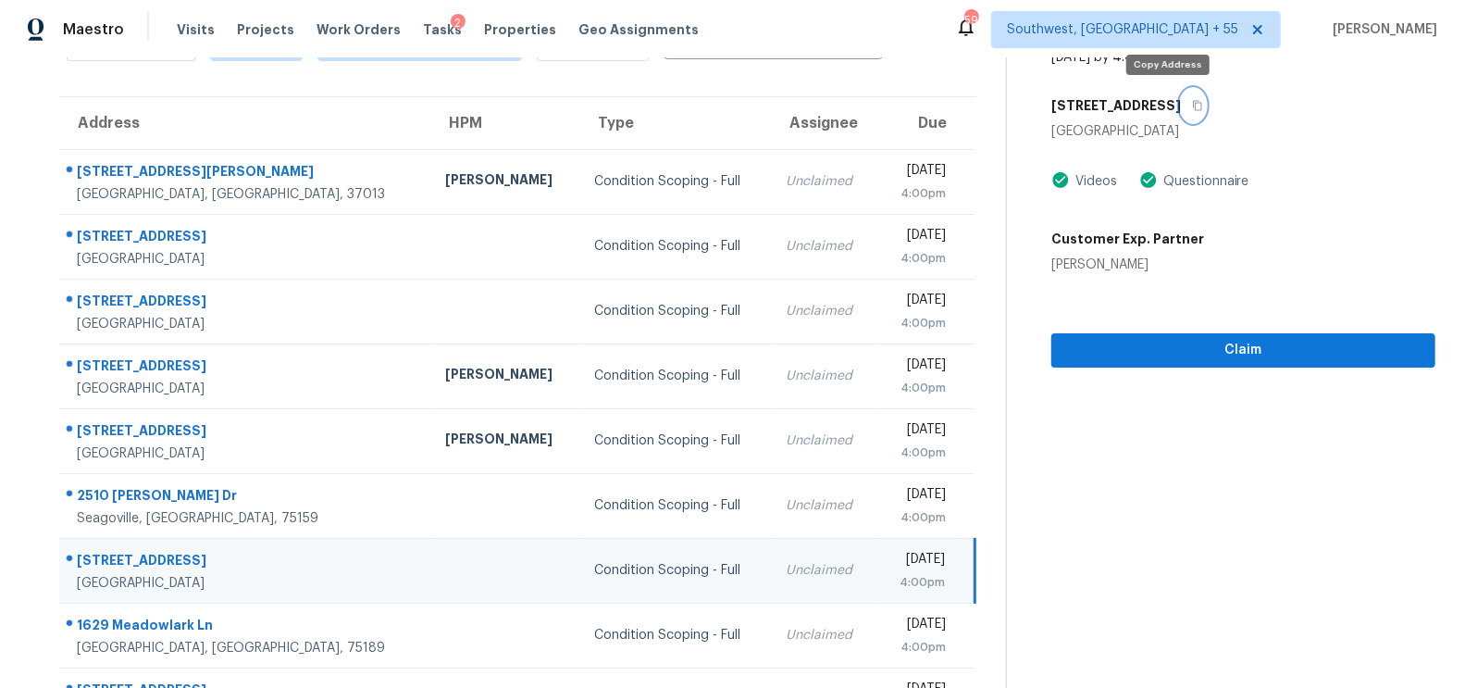
click at [1192, 102] on icon "button" at bounding box center [1197, 105] width 11 height 11
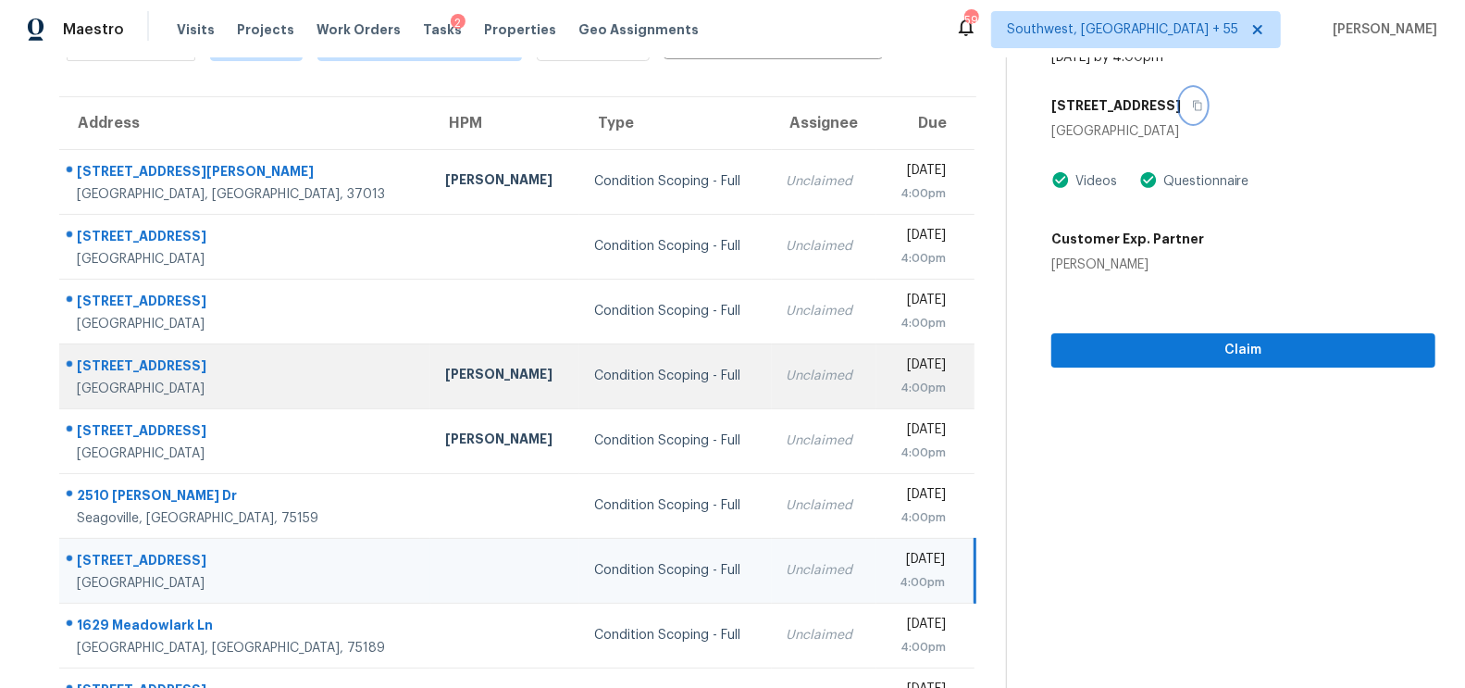
scroll to position [274, 0]
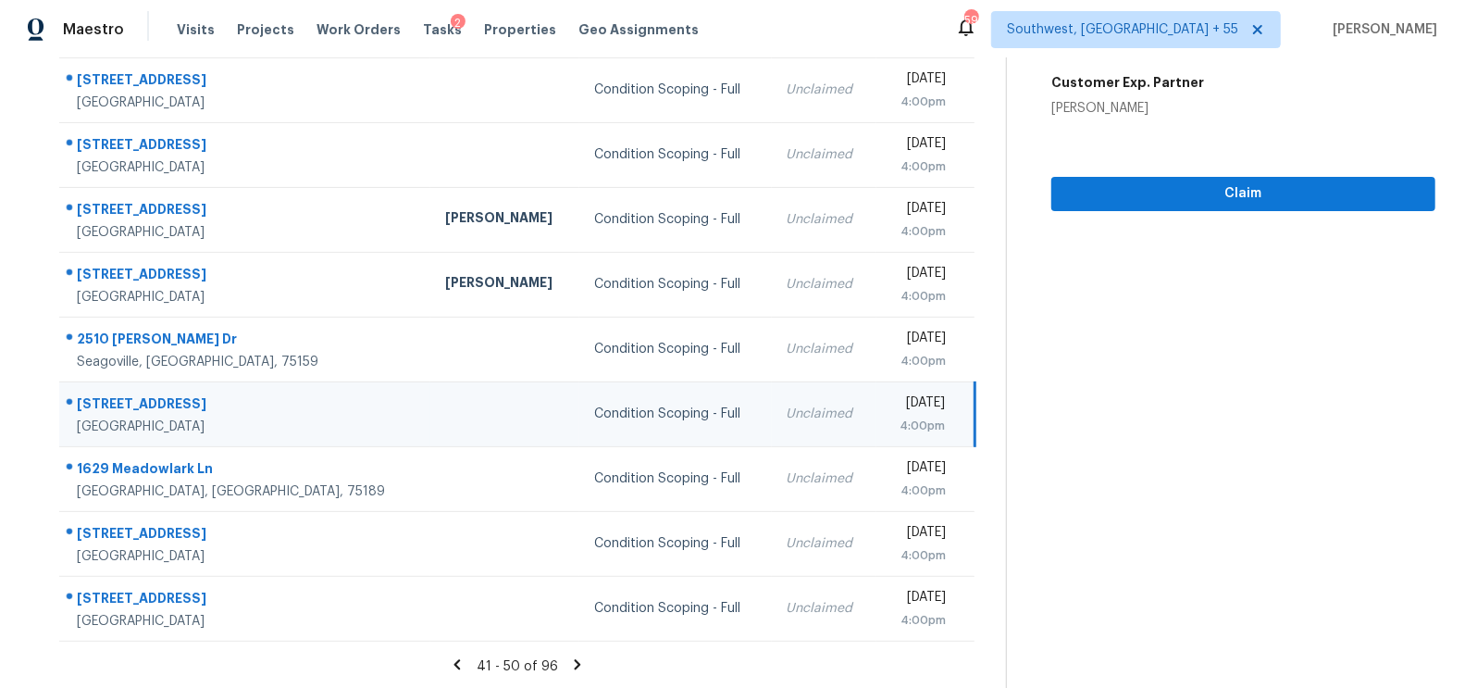
click at [575, 660] on icon at bounding box center [578, 664] width 6 height 10
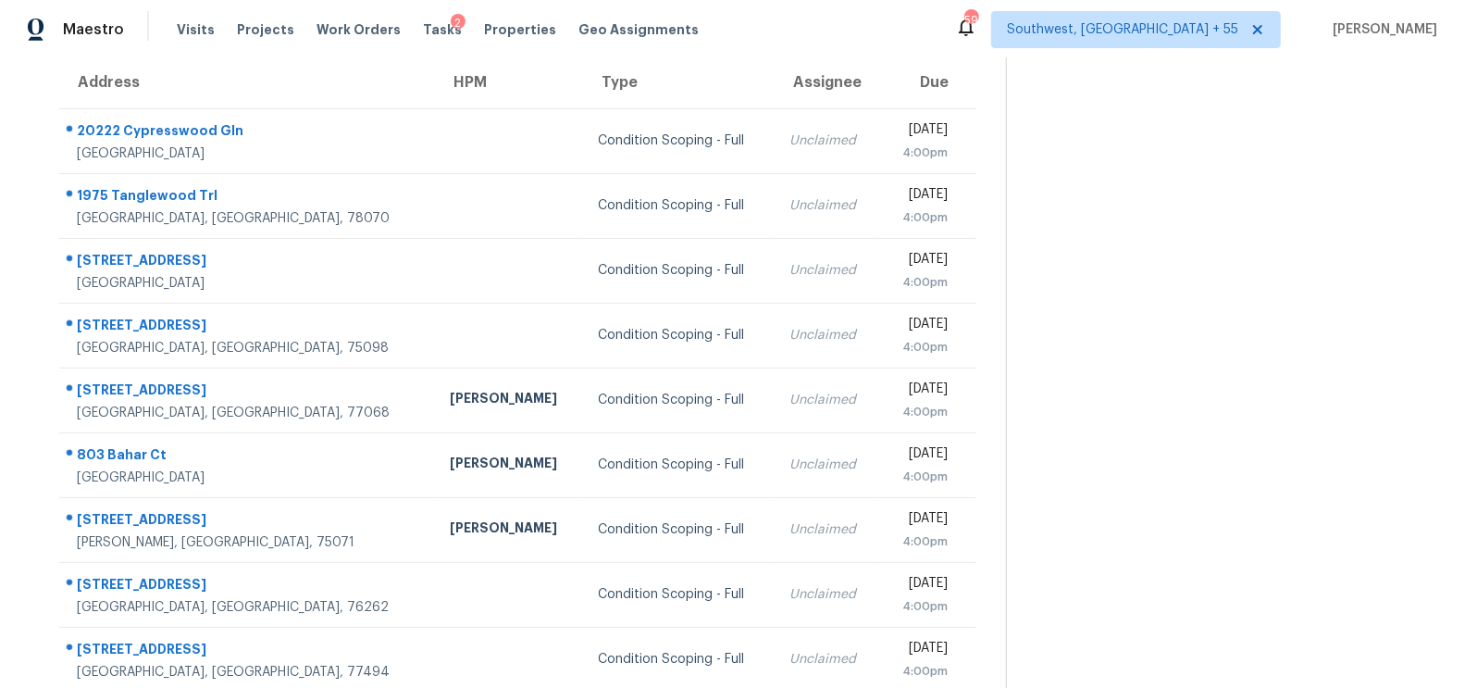
scroll to position [136, 0]
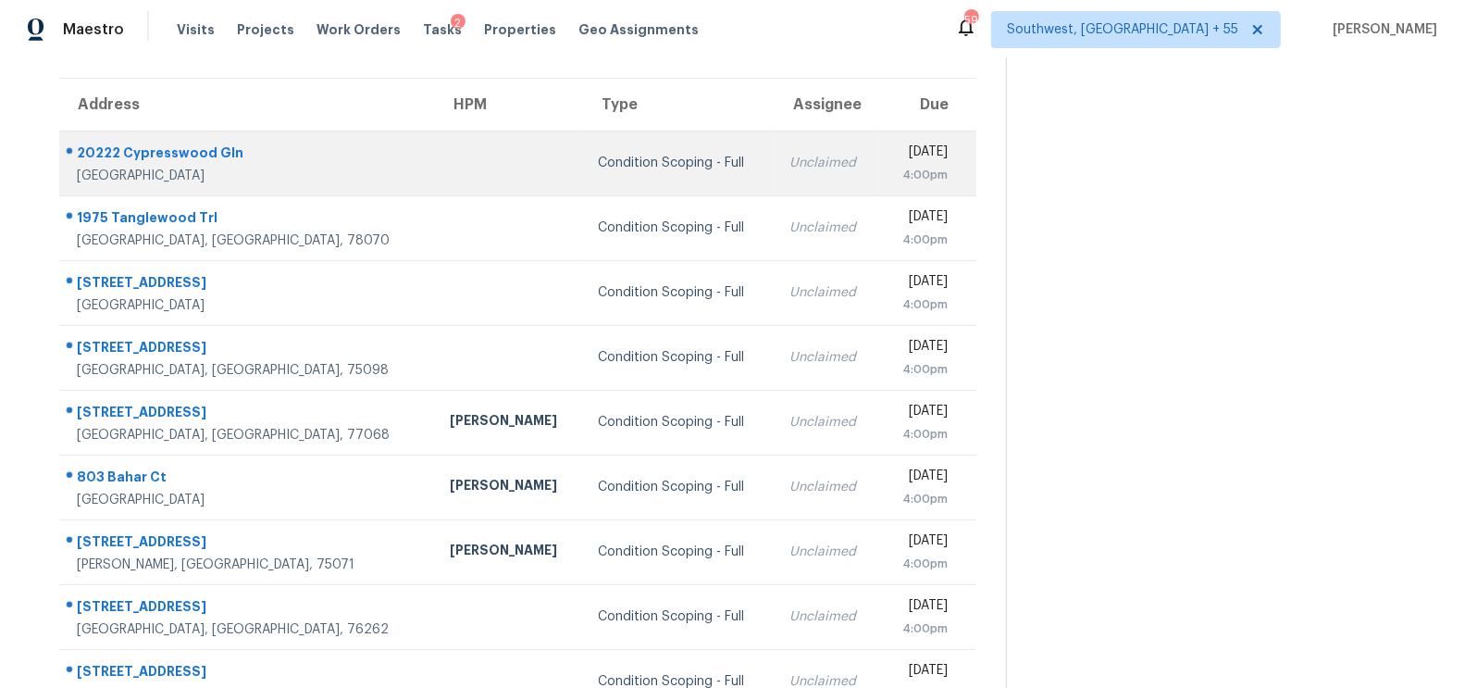
click at [789, 163] on div "Unclaimed" at bounding box center [826, 163] width 75 height 19
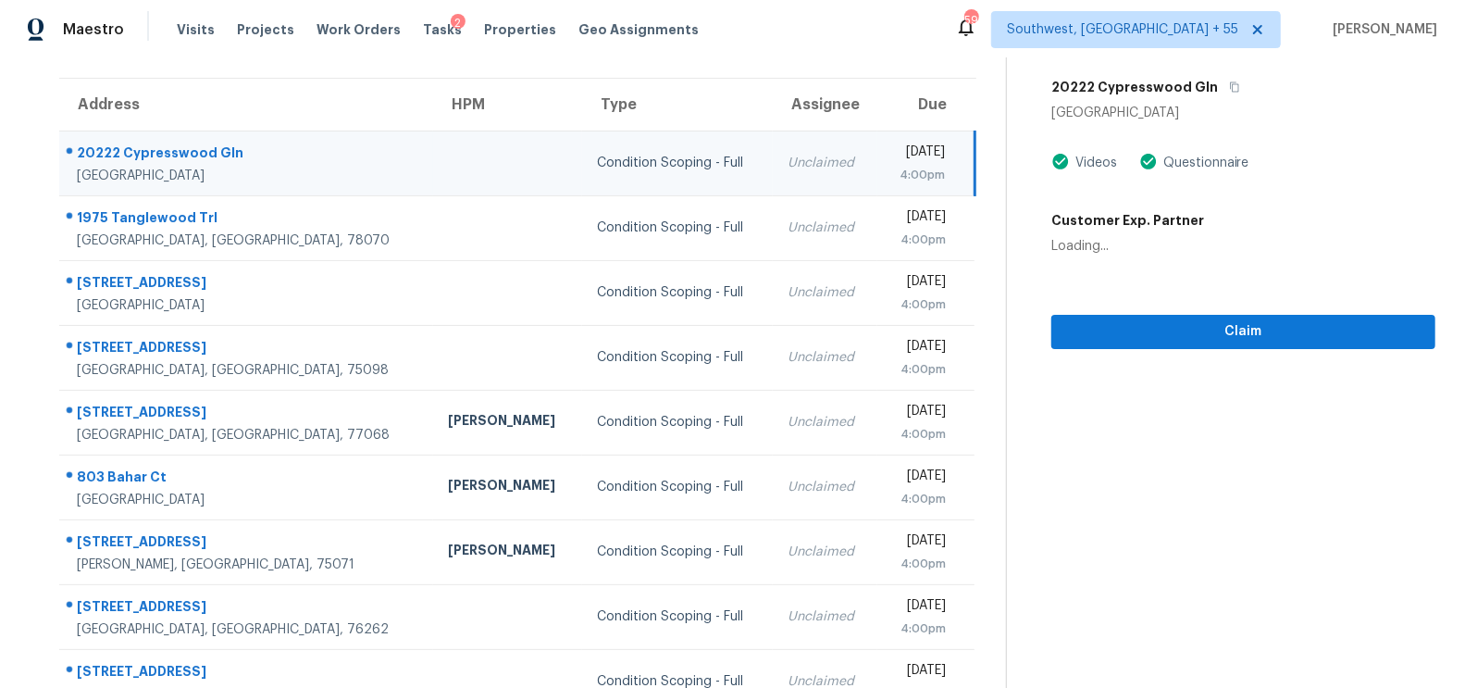
scroll to position [80, 0]
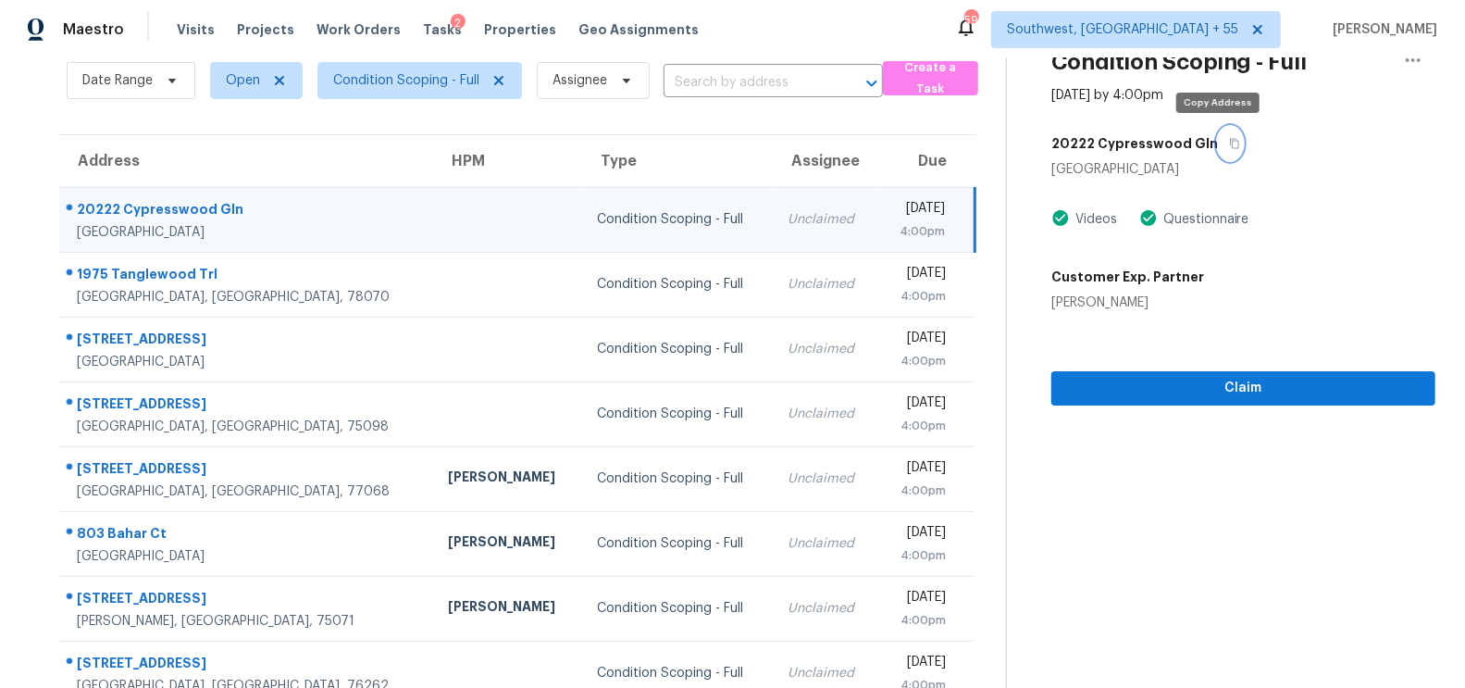
click at [1229, 141] on icon "button" at bounding box center [1234, 143] width 11 height 11
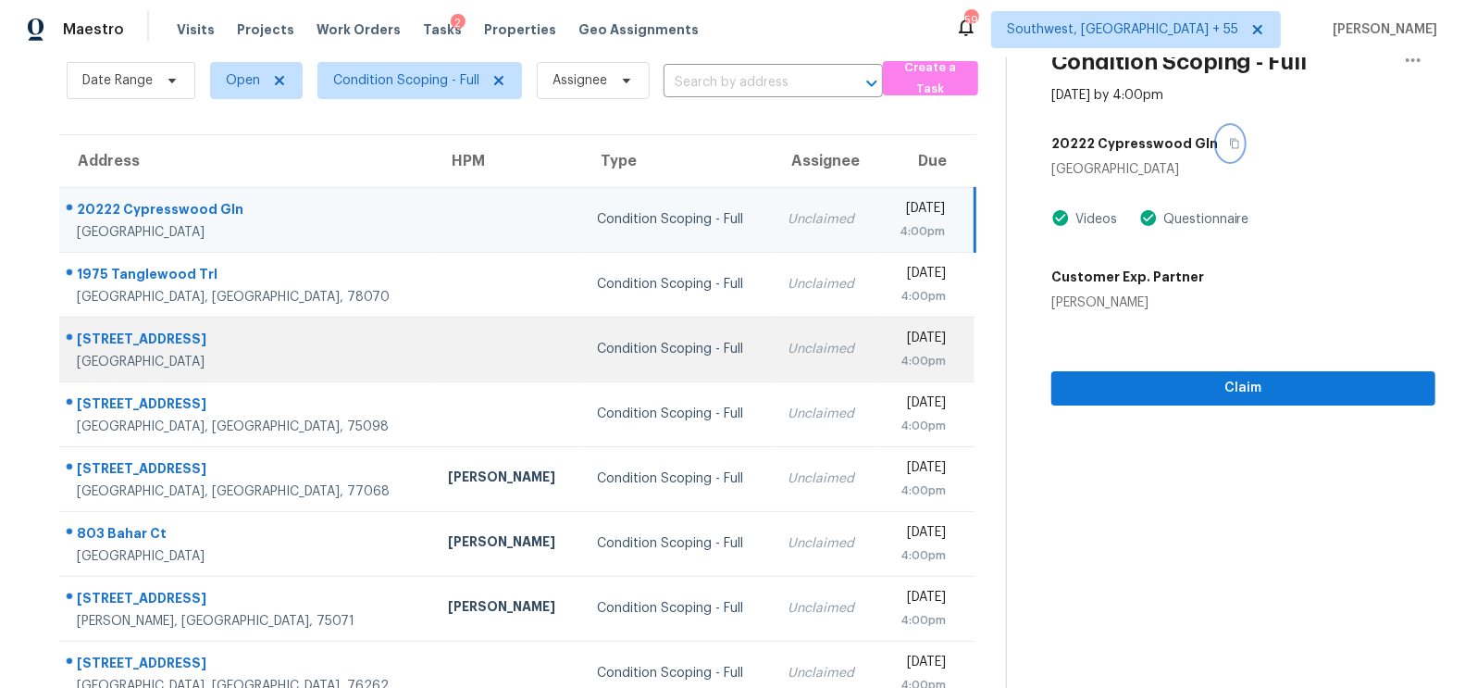
scroll to position [274, 0]
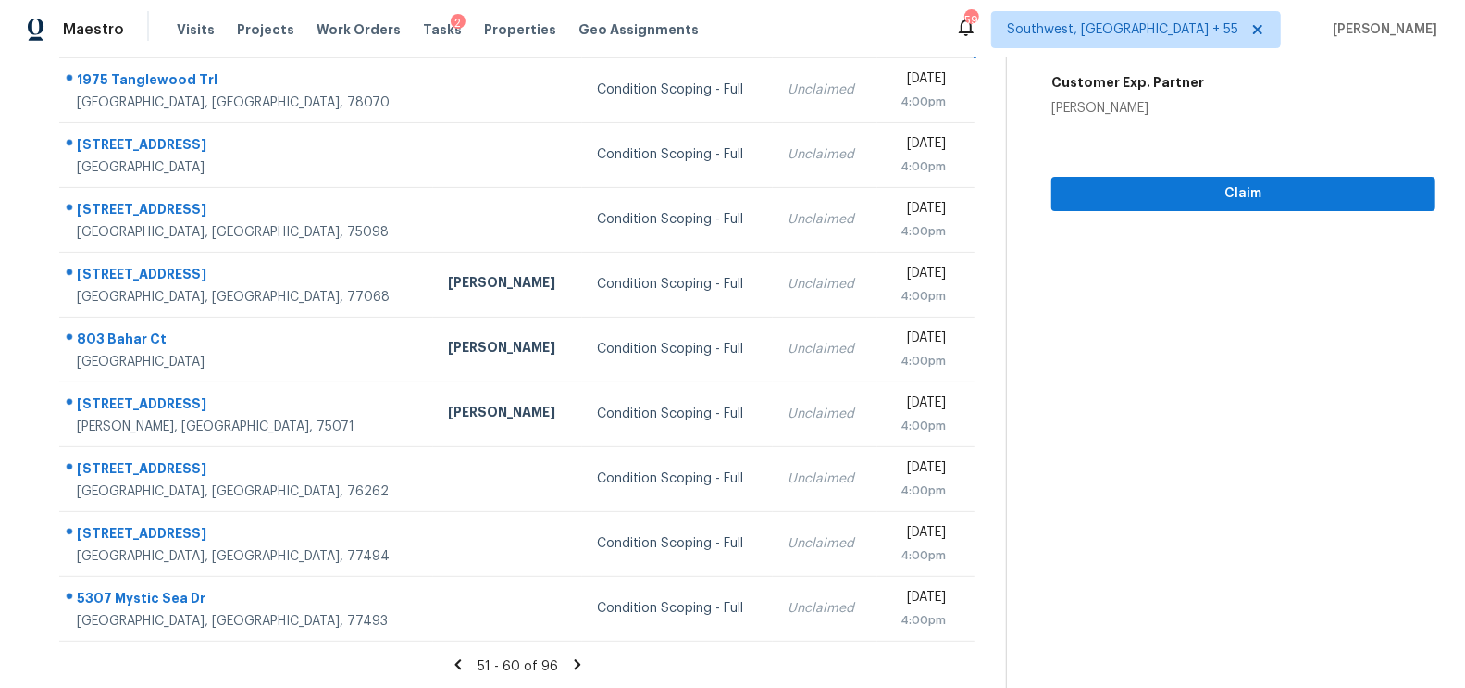
click at [575, 669] on icon at bounding box center [577, 664] width 17 height 17
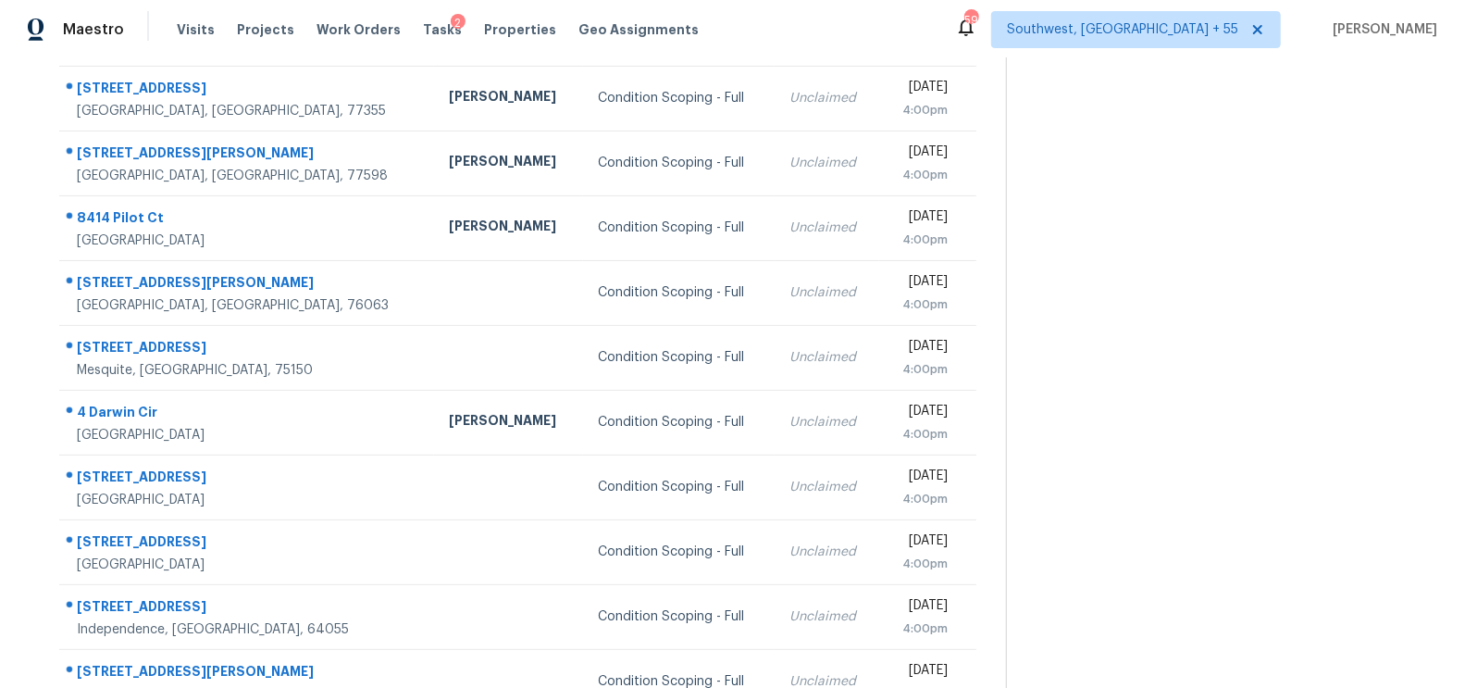
scroll to position [173, 0]
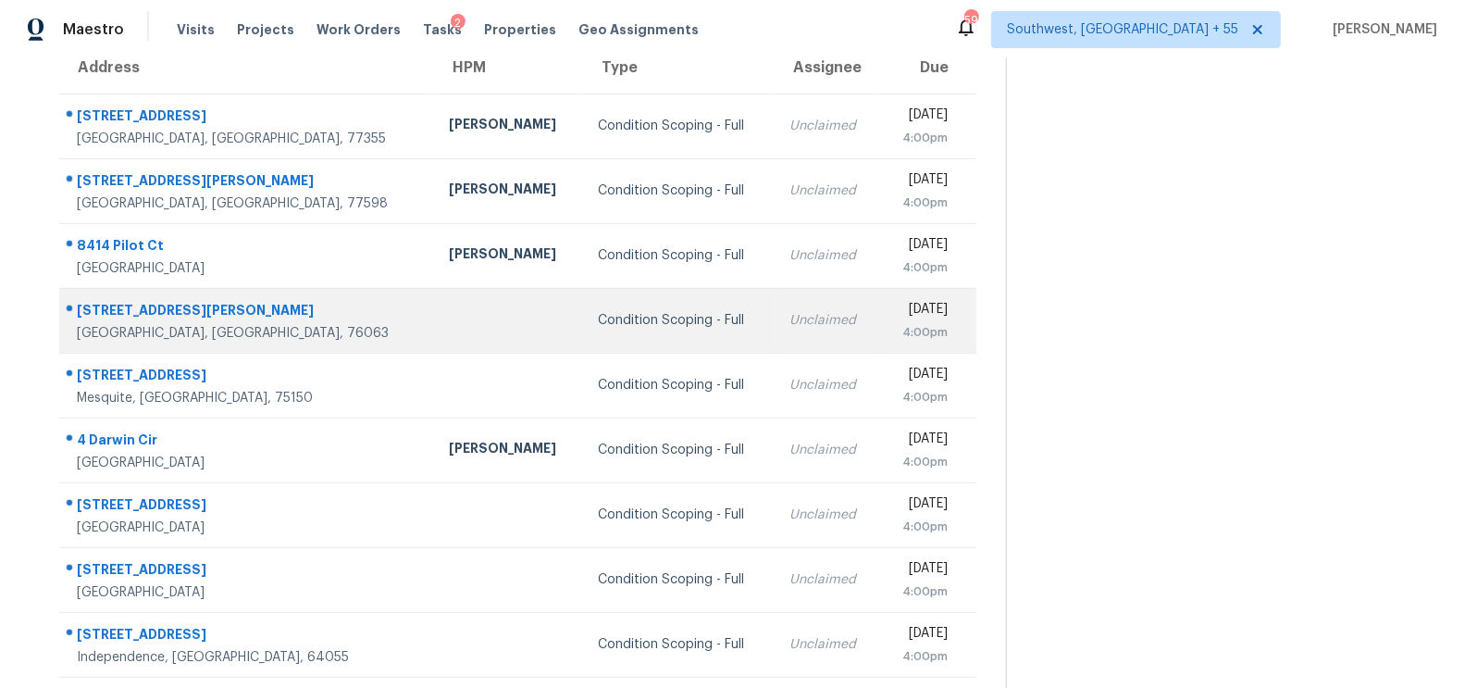
click at [652, 289] on td "Condition Scoping - Full" at bounding box center [679, 320] width 192 height 65
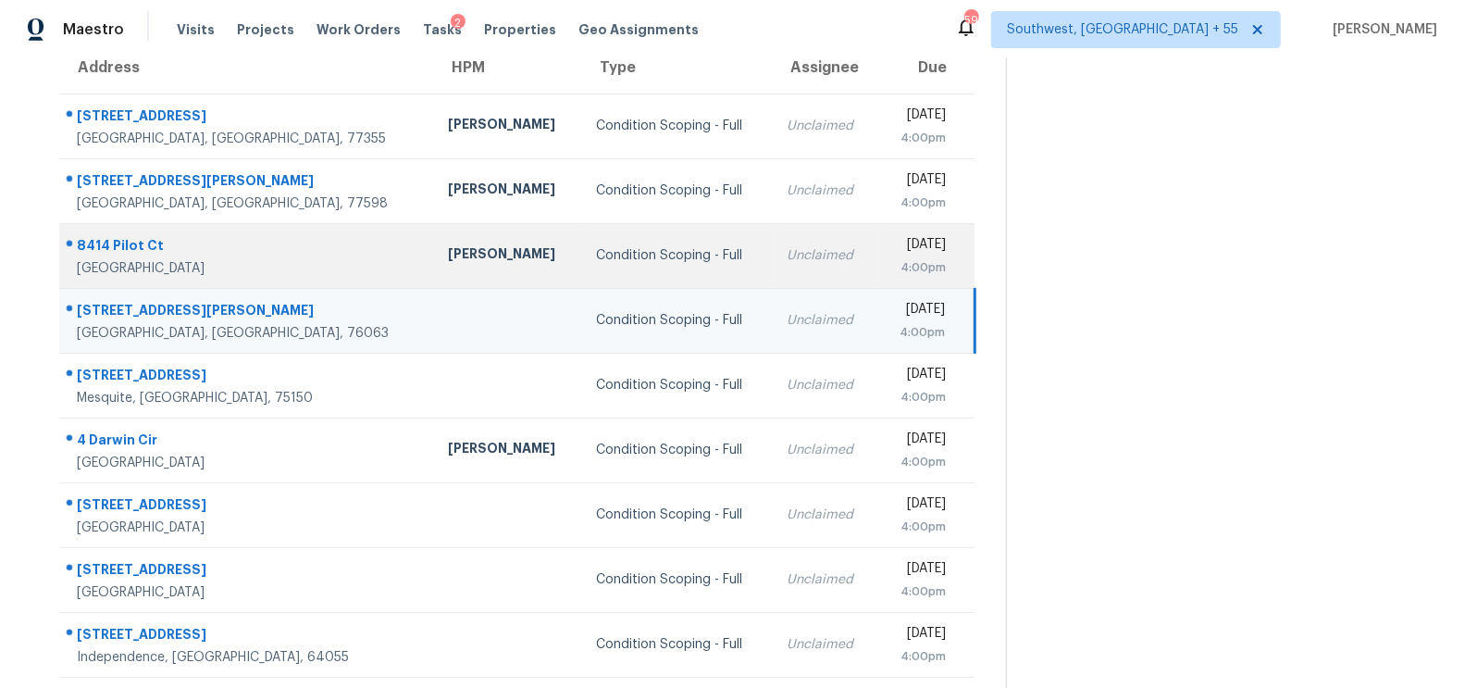
click at [788, 255] on div "Unclaimed" at bounding box center [825, 255] width 75 height 19
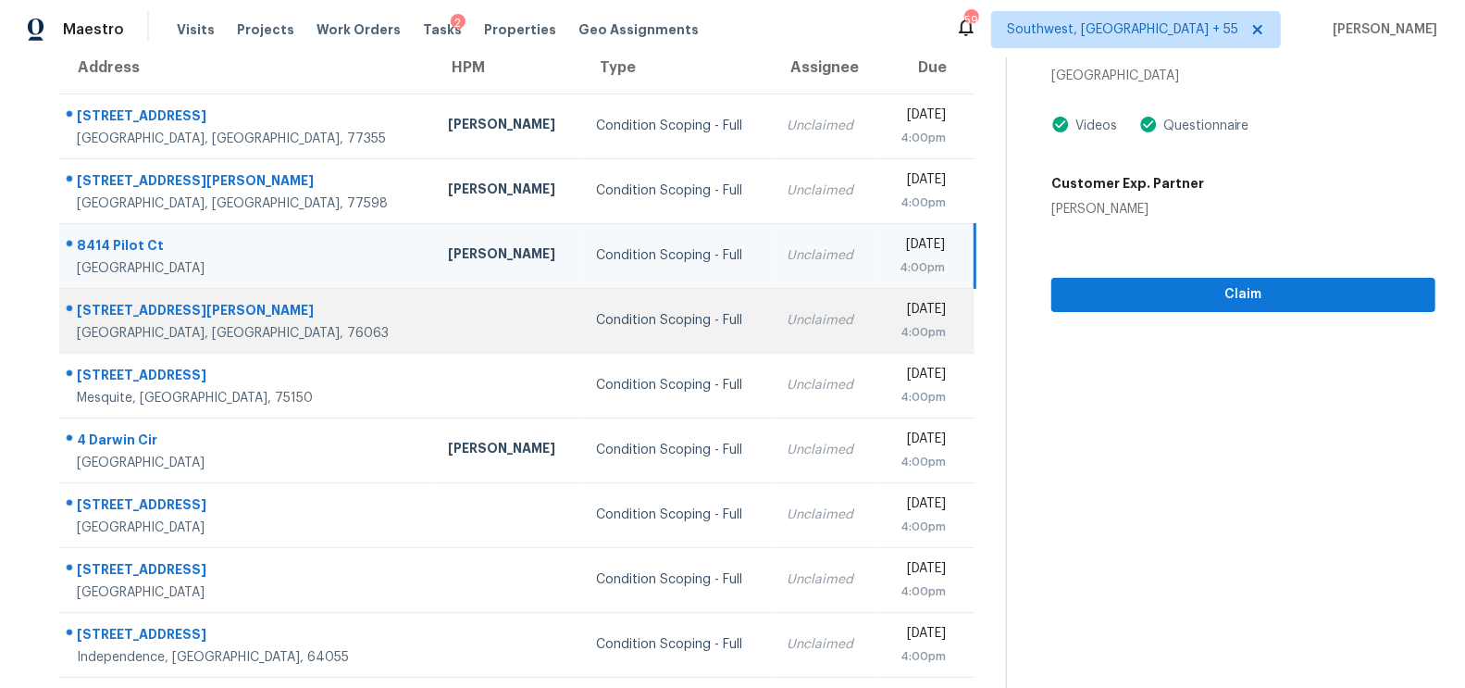
click at [891, 306] on div "[DATE]" at bounding box center [918, 311] width 55 height 23
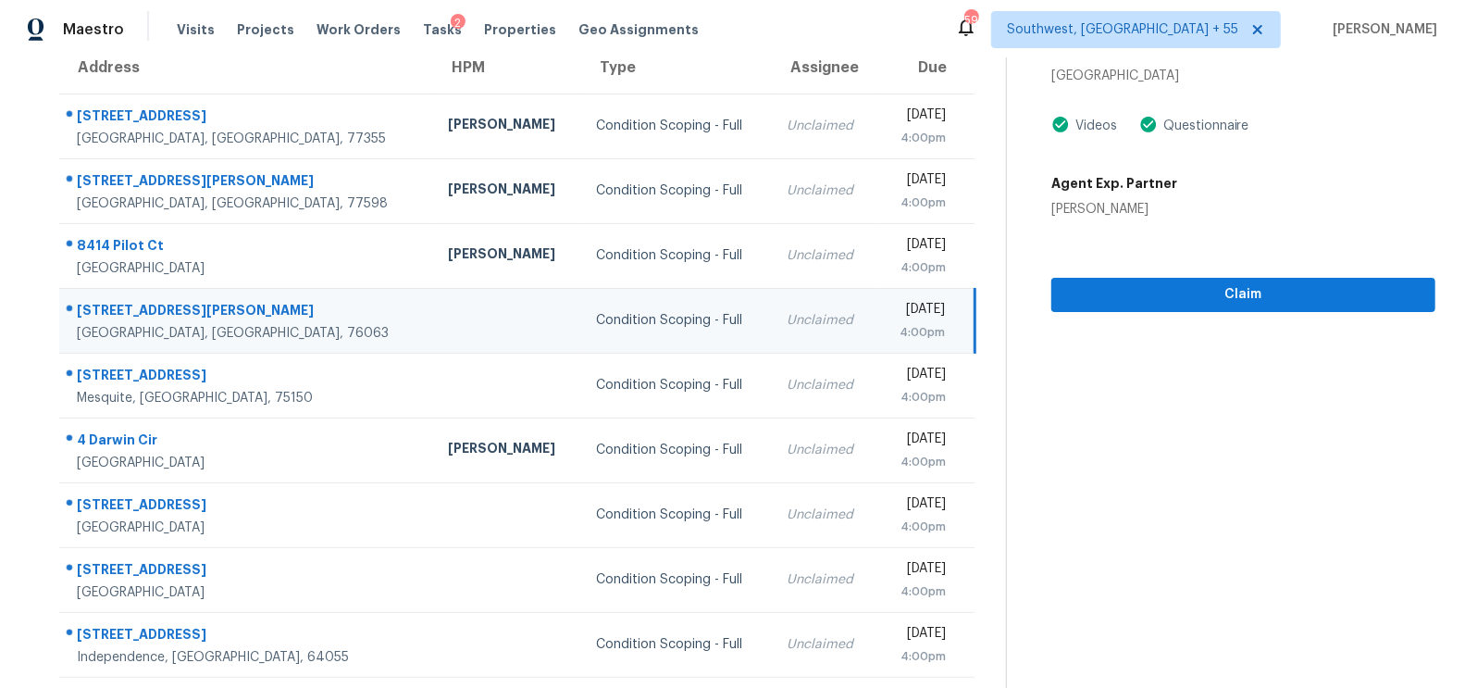
scroll to position [117, 0]
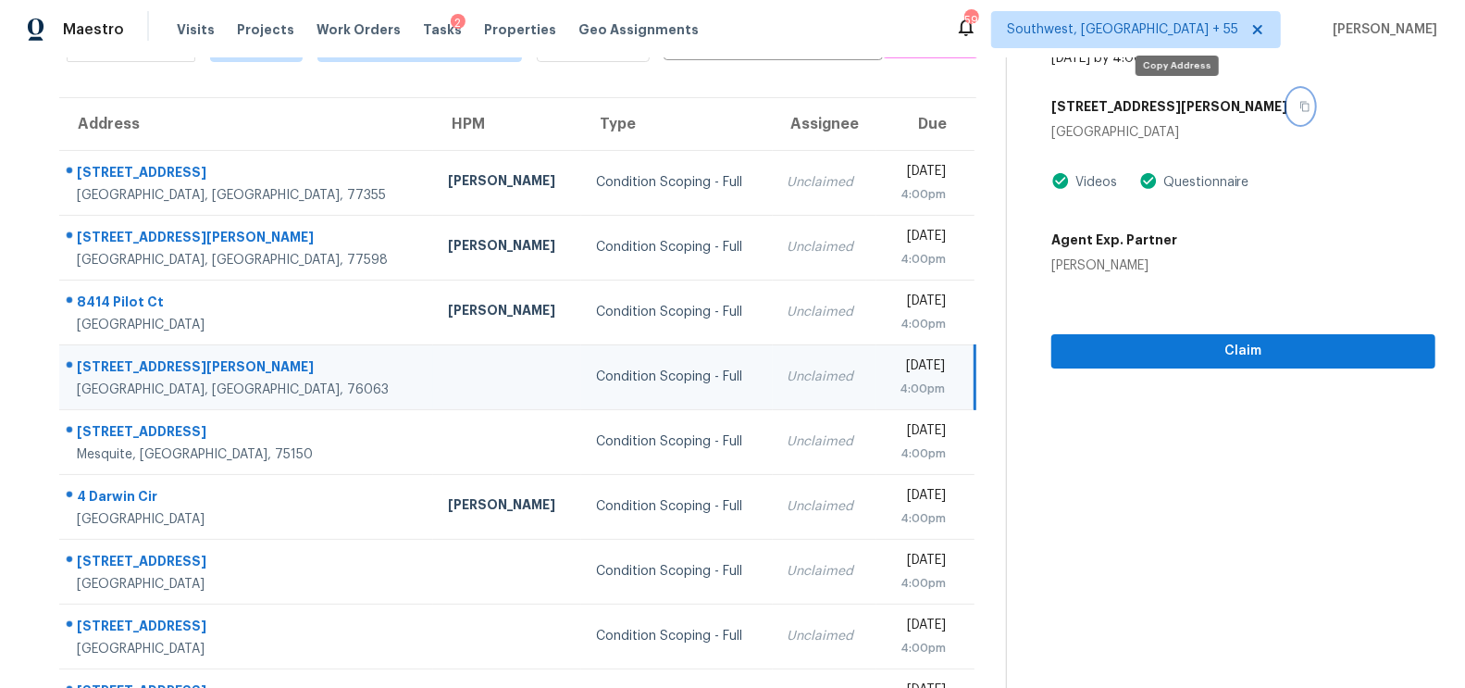
click at [1288, 107] on button "button" at bounding box center [1300, 106] width 25 height 33
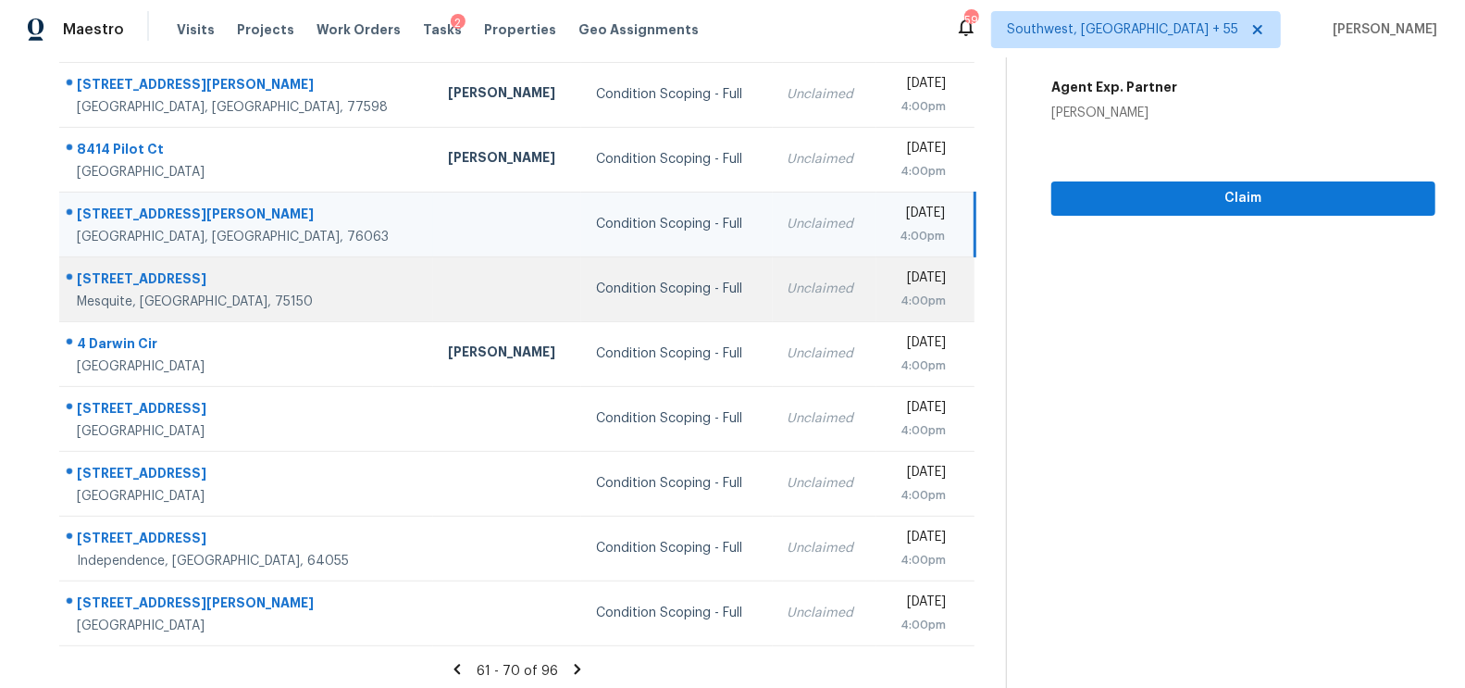
scroll to position [270, 0]
click at [773, 304] on td "Unclaimed" at bounding box center [825, 287] width 105 height 65
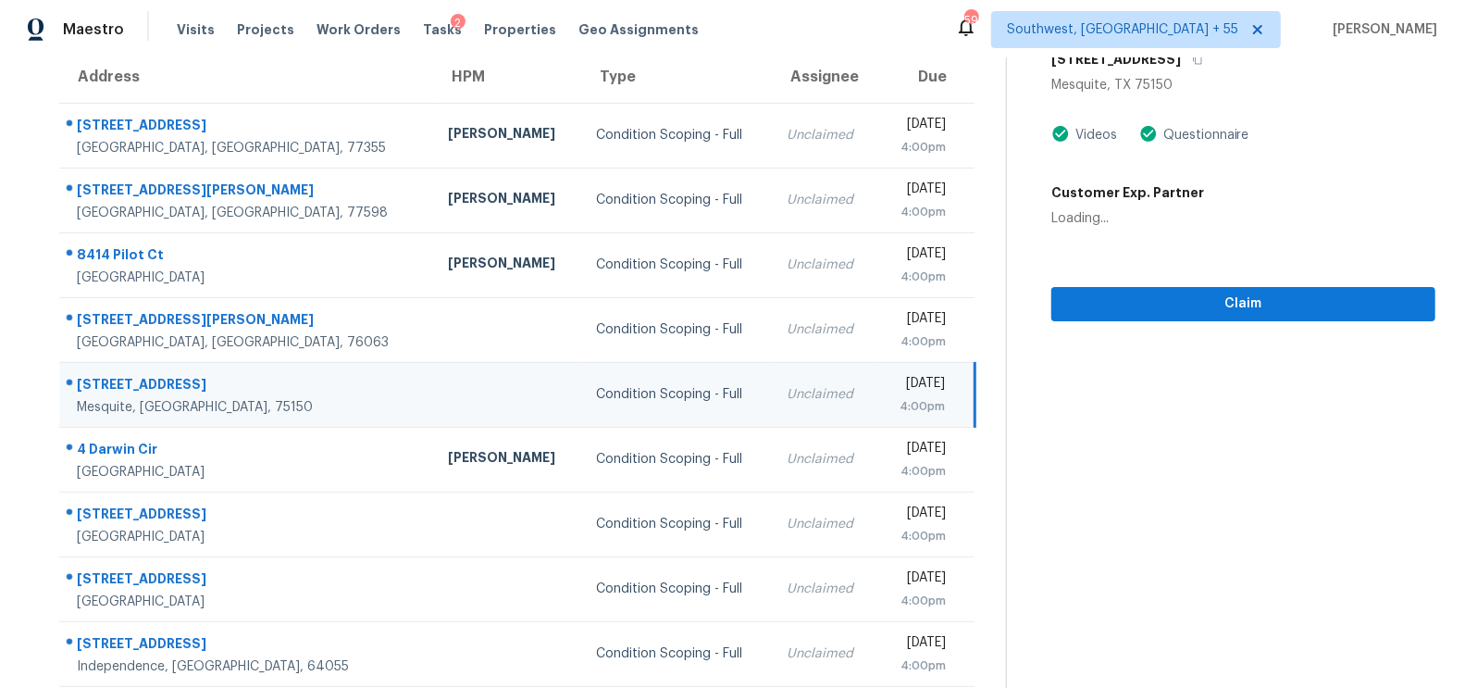
scroll to position [59, 0]
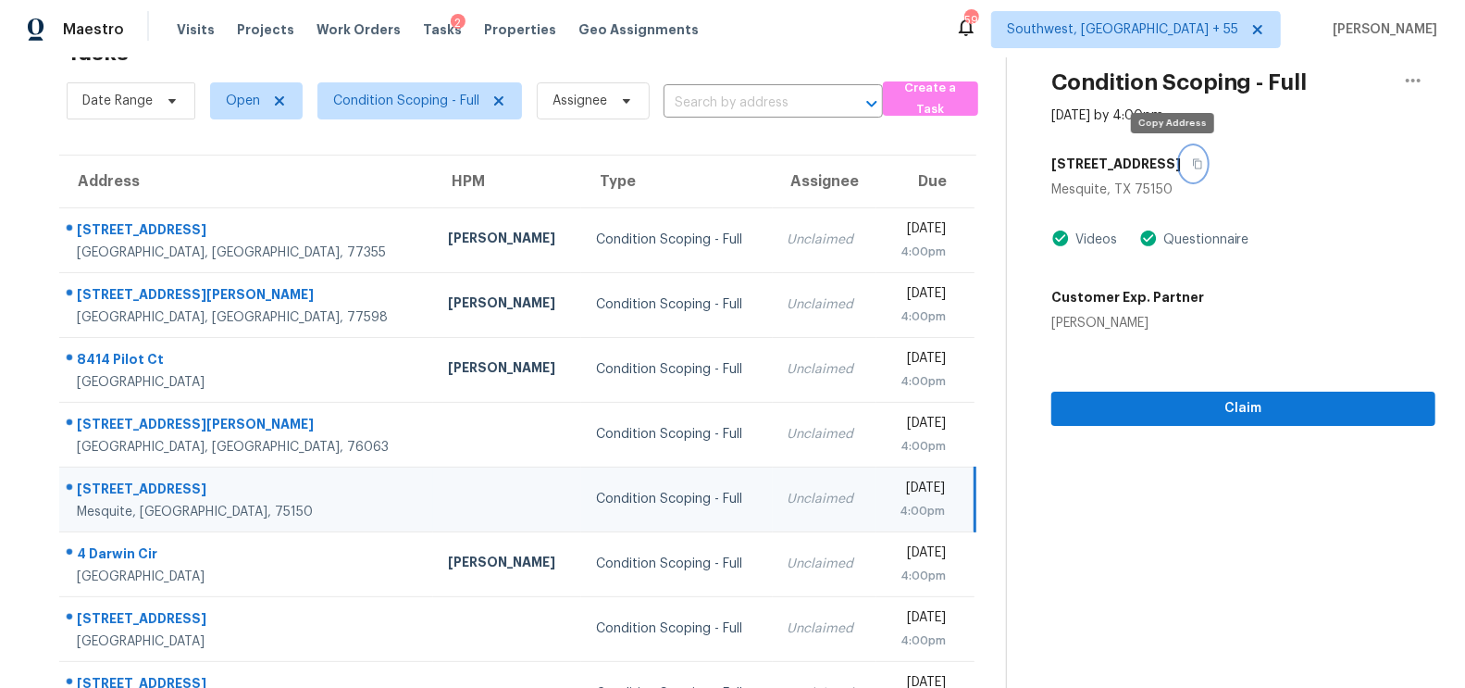
click at [1181, 166] on button "button" at bounding box center [1193, 163] width 25 height 33
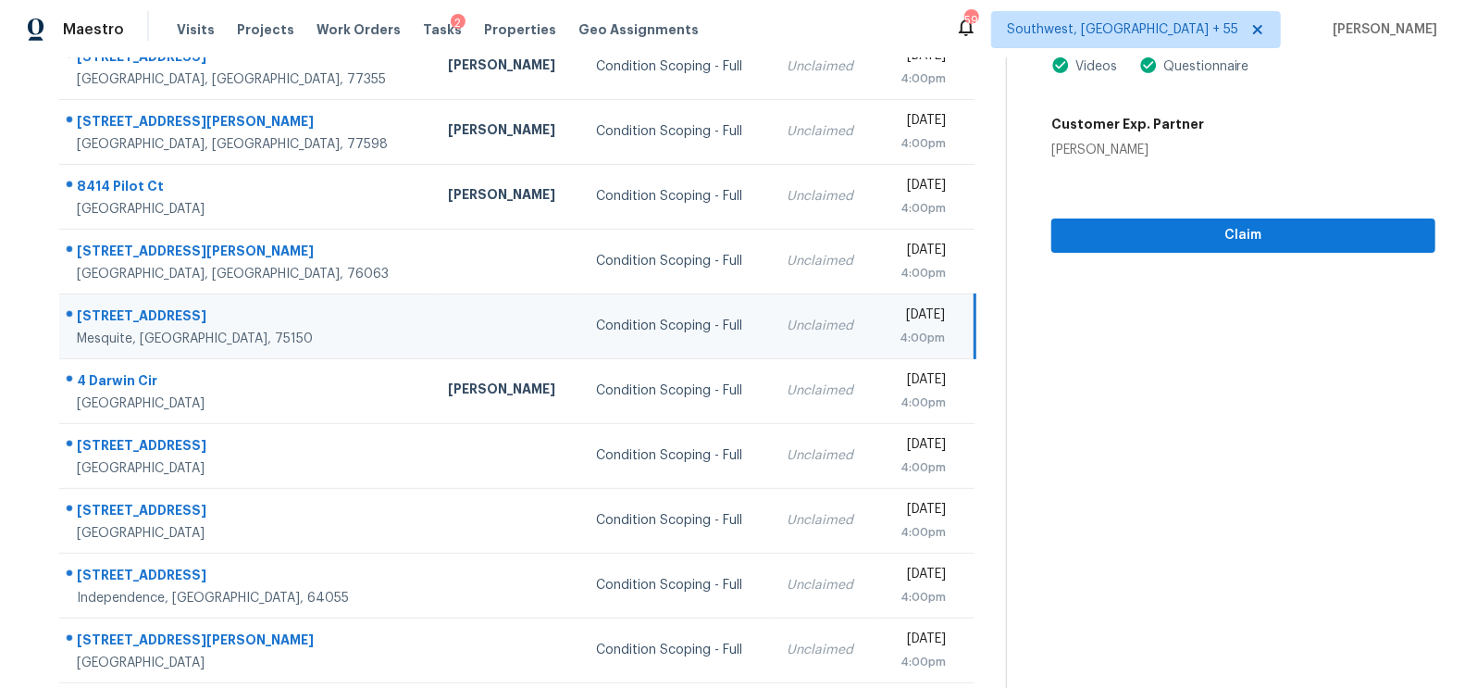
scroll to position [274, 0]
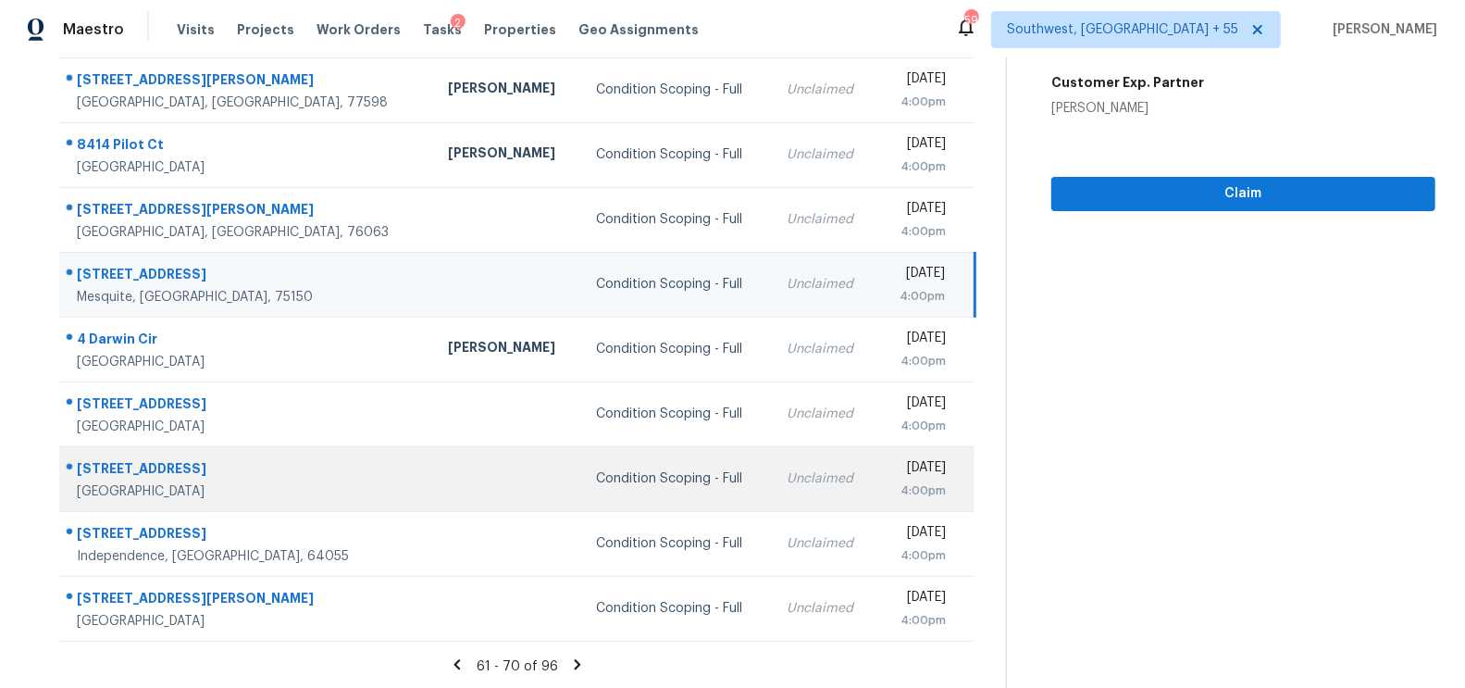
click at [773, 453] on td "Unclaimed" at bounding box center [825, 478] width 105 height 65
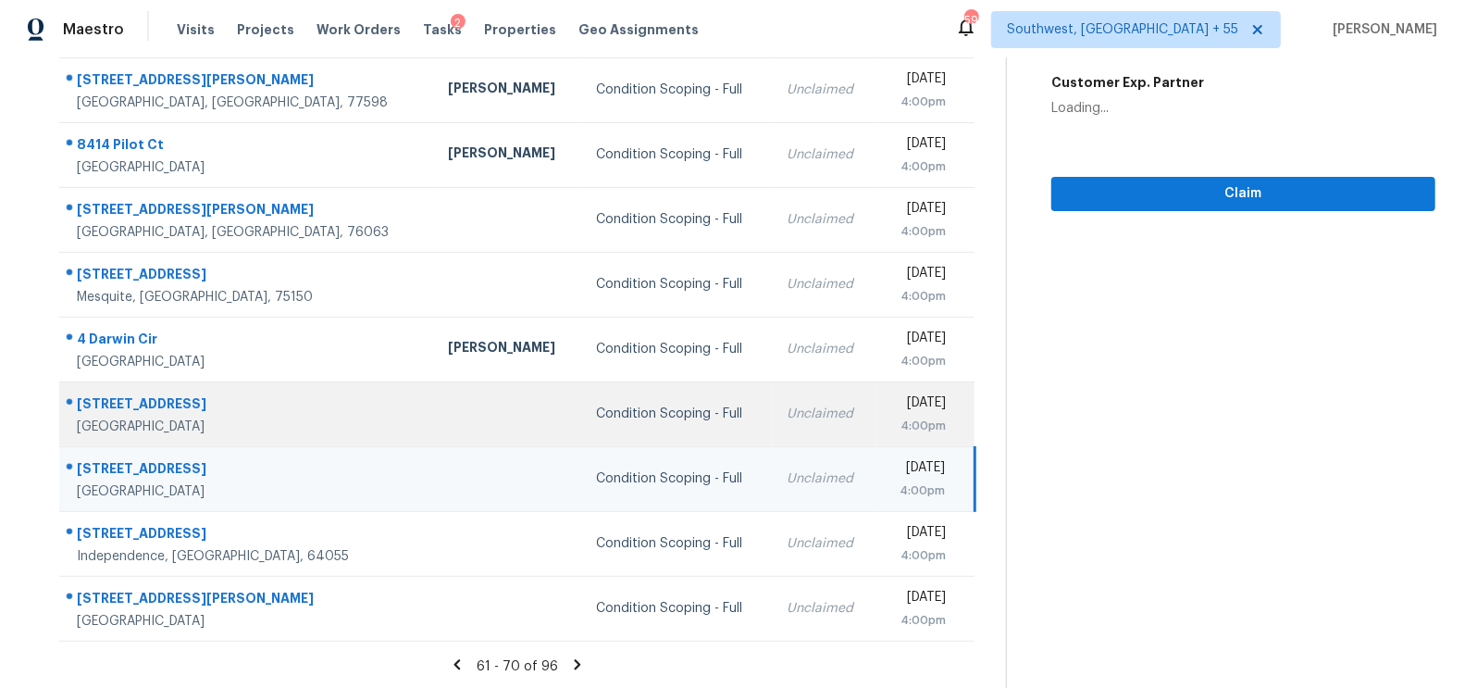
click at [773, 430] on td "Unclaimed" at bounding box center [825, 413] width 105 height 65
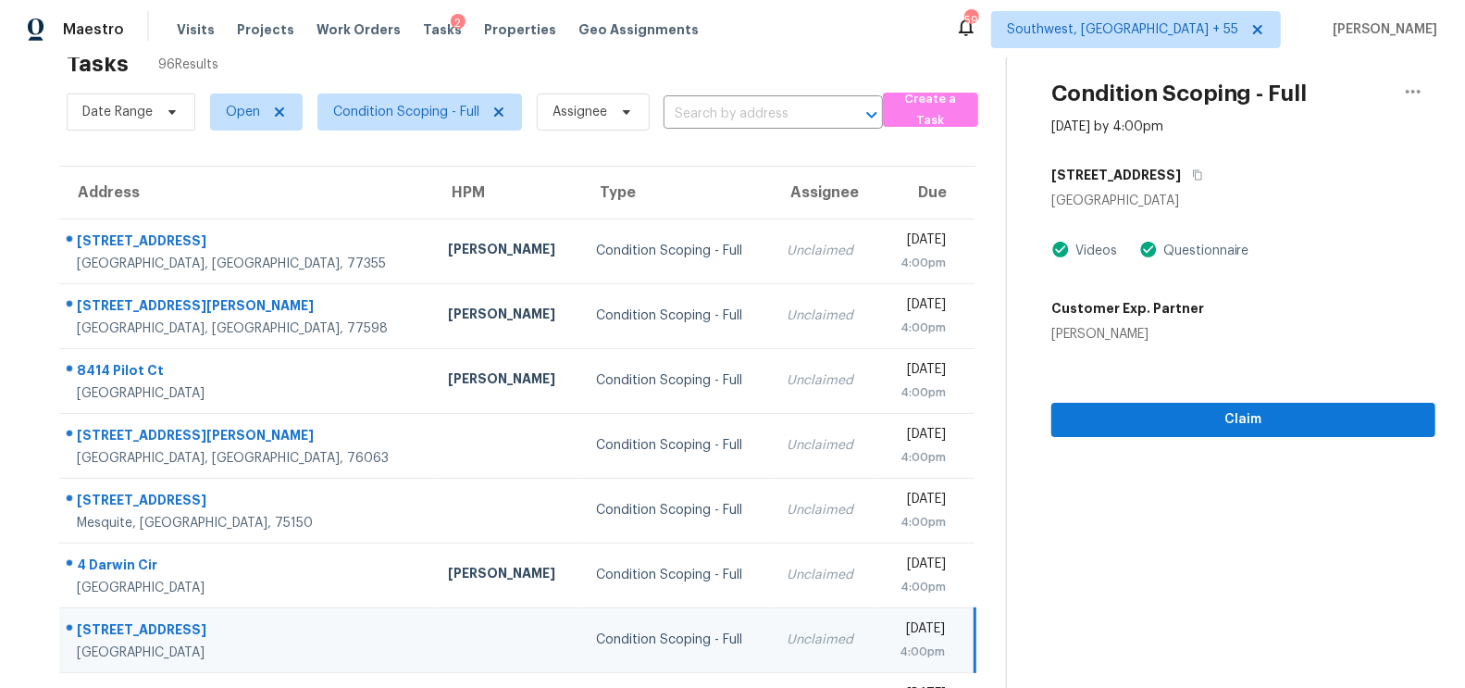
scroll to position [41, 0]
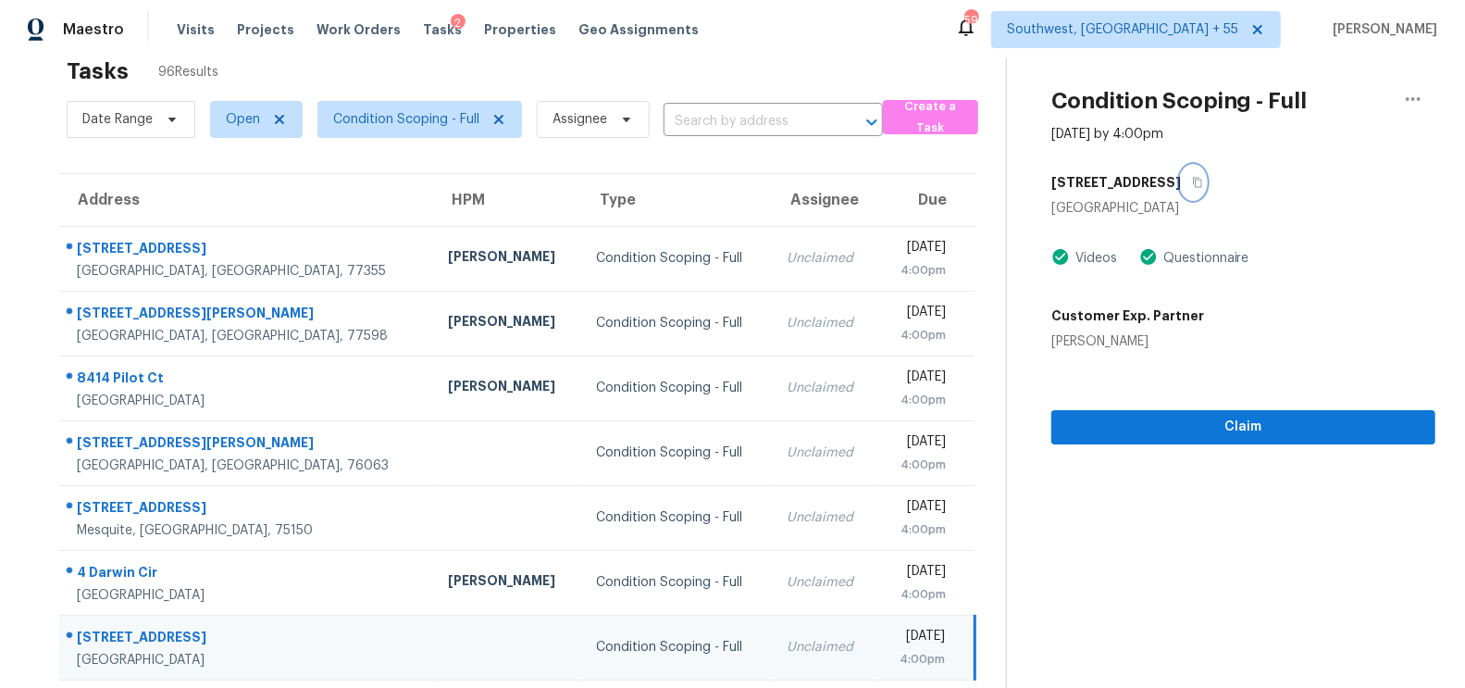
click at [1193, 179] on icon "button" at bounding box center [1197, 183] width 9 height 10
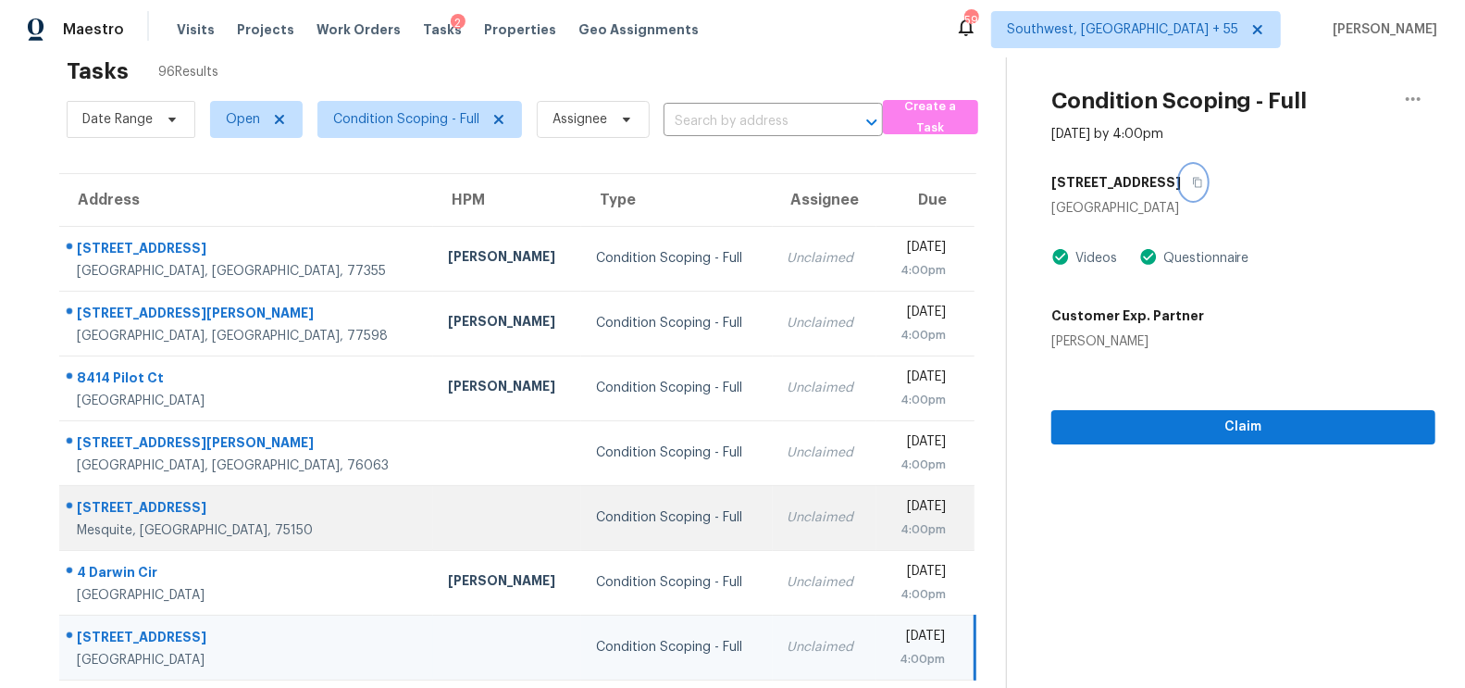
scroll to position [274, 0]
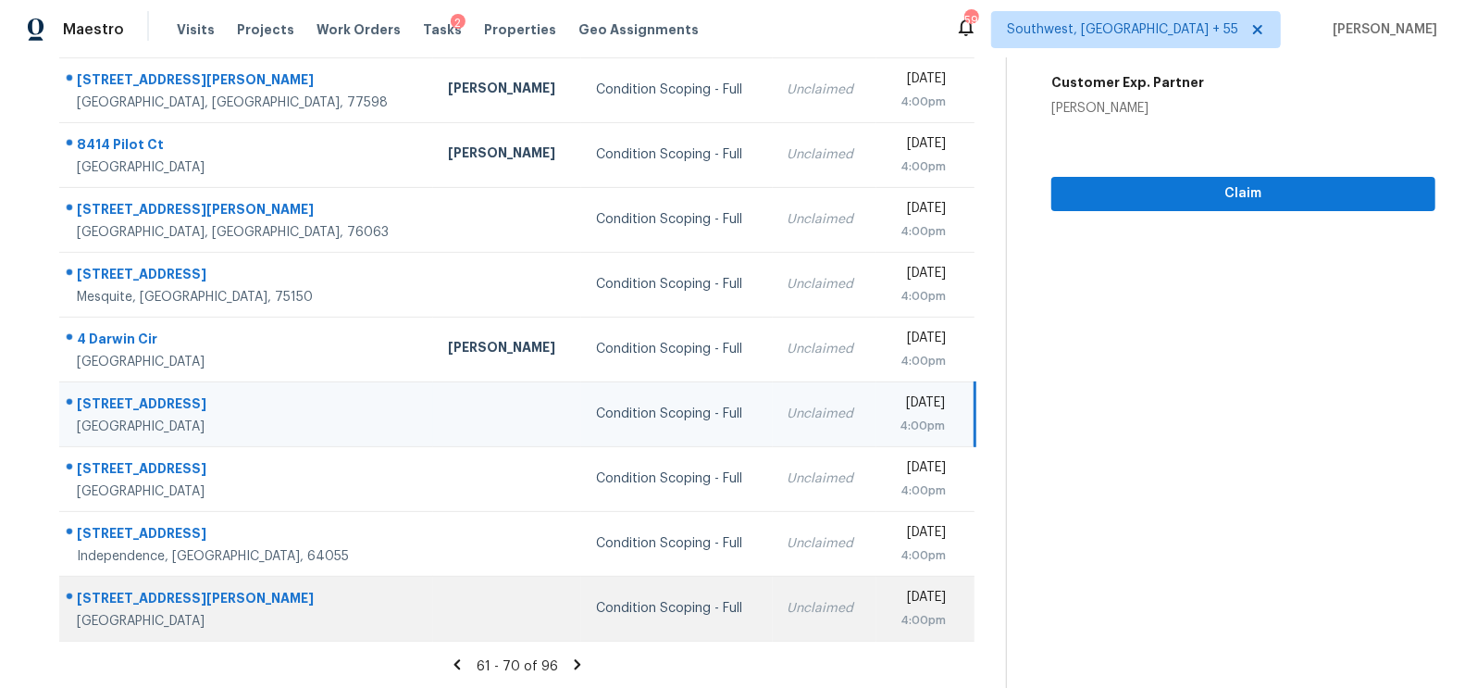
click at [605, 602] on div "Condition Scoping - Full" at bounding box center [676, 608] width 161 height 19
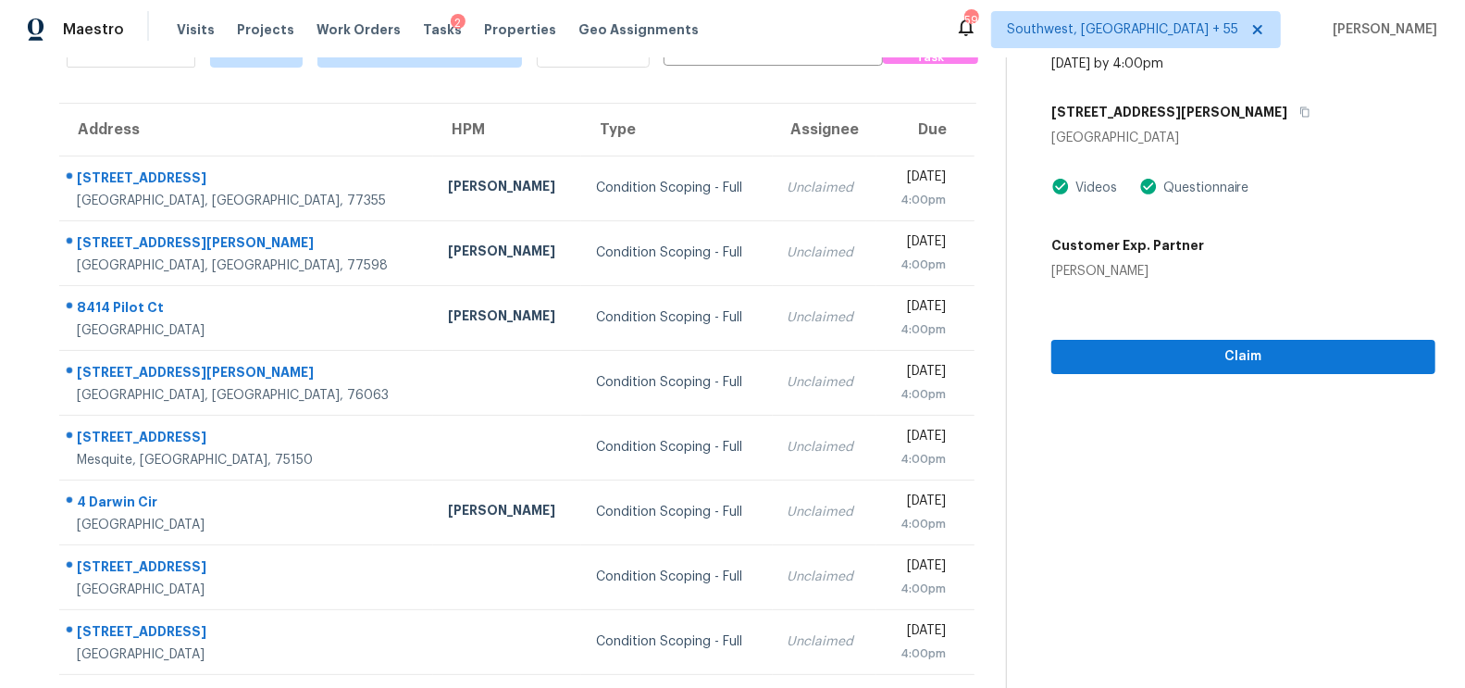
scroll to position [0, 0]
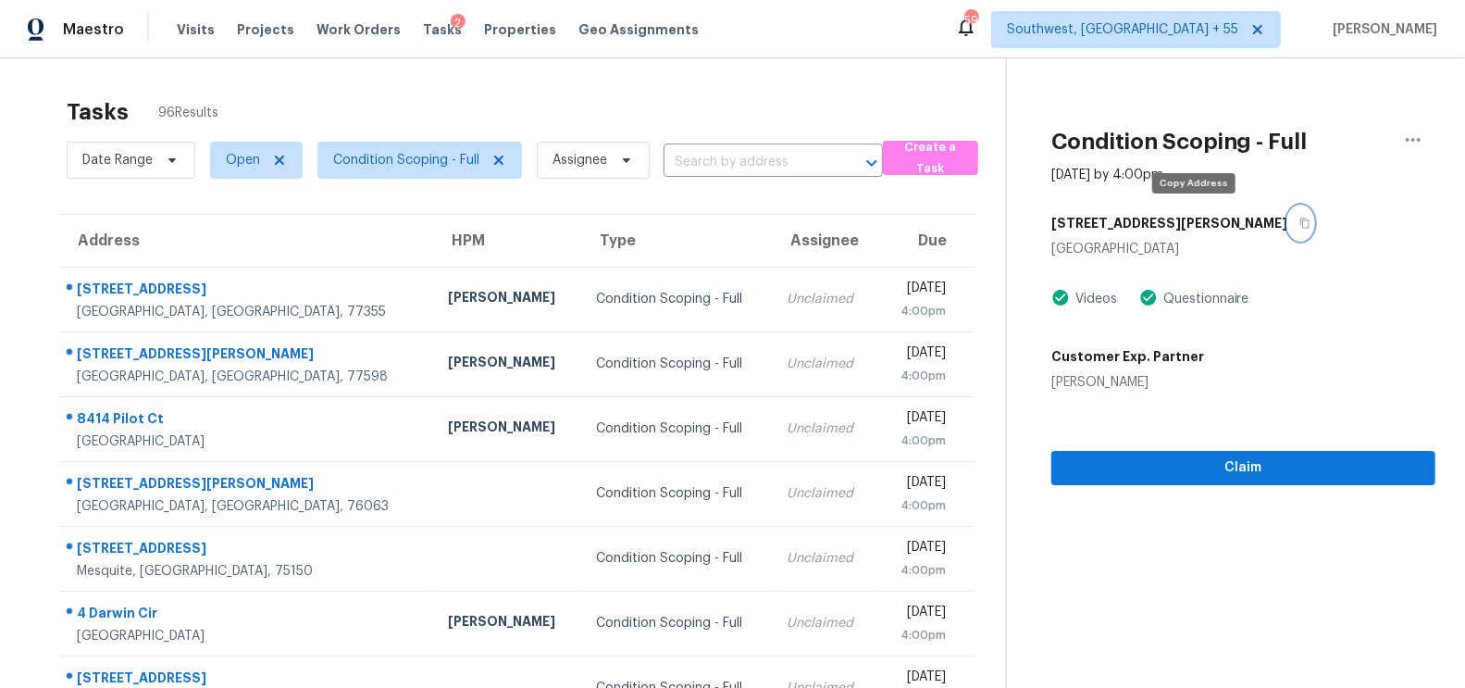
click at [1299, 221] on icon "button" at bounding box center [1304, 222] width 11 height 11
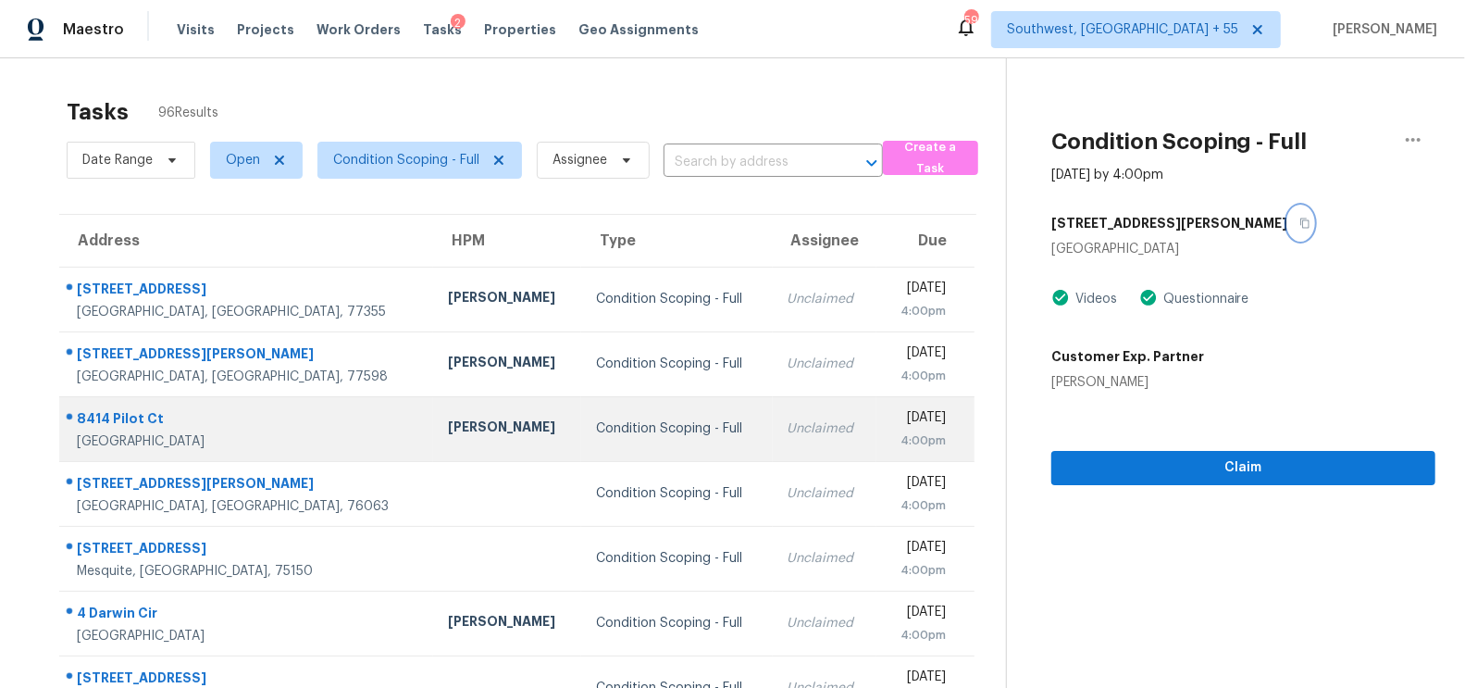
scroll to position [274, 0]
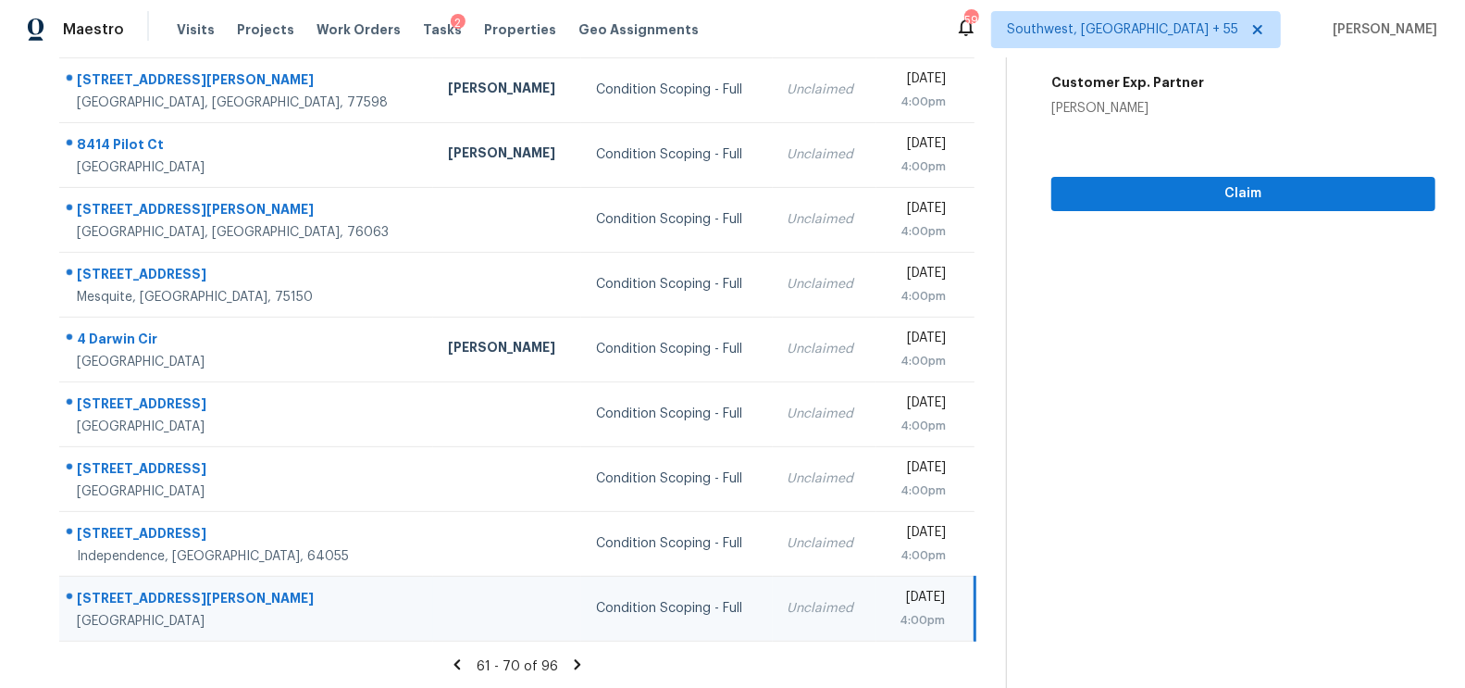
click at [575, 661] on icon at bounding box center [578, 664] width 6 height 10
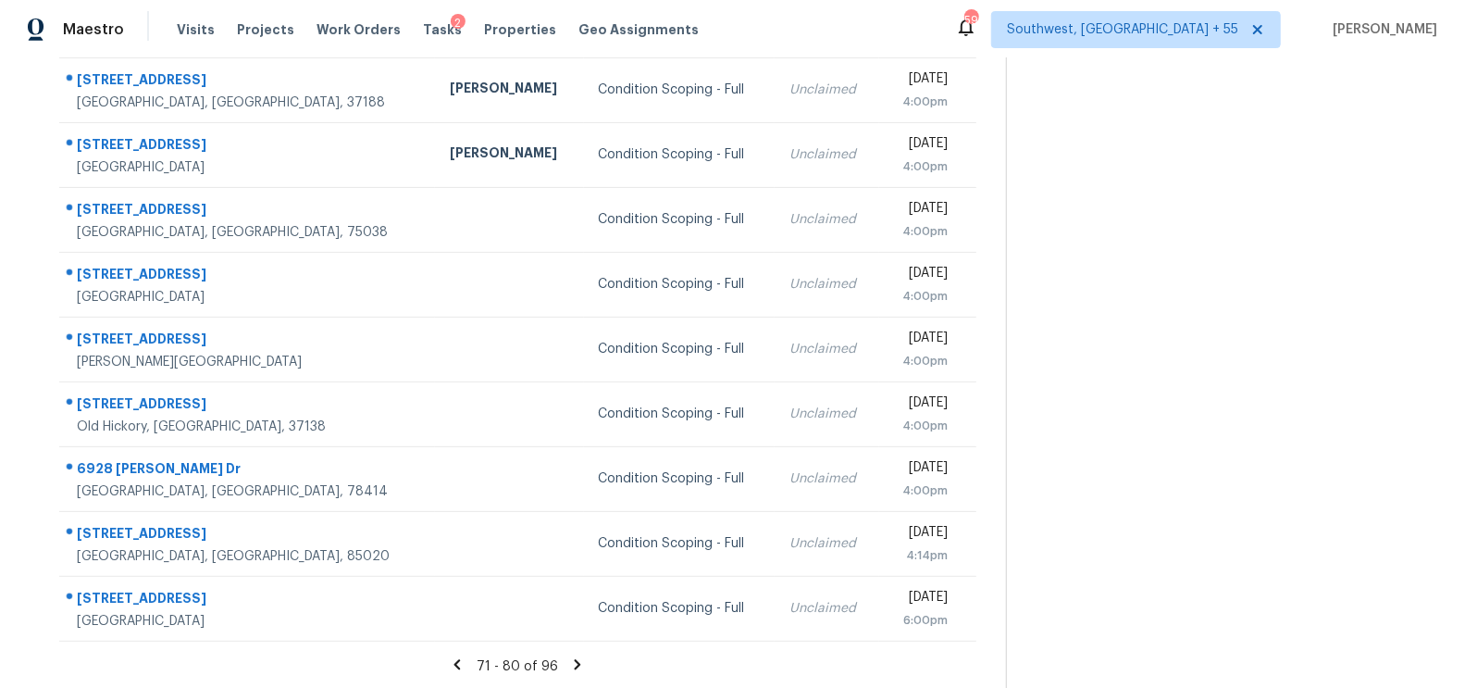
click at [573, 651] on section "Tasks 96 Results Date Range Open Condition Scoping - Full Assignee ​ Create a T…" at bounding box center [518, 252] width 976 height 876
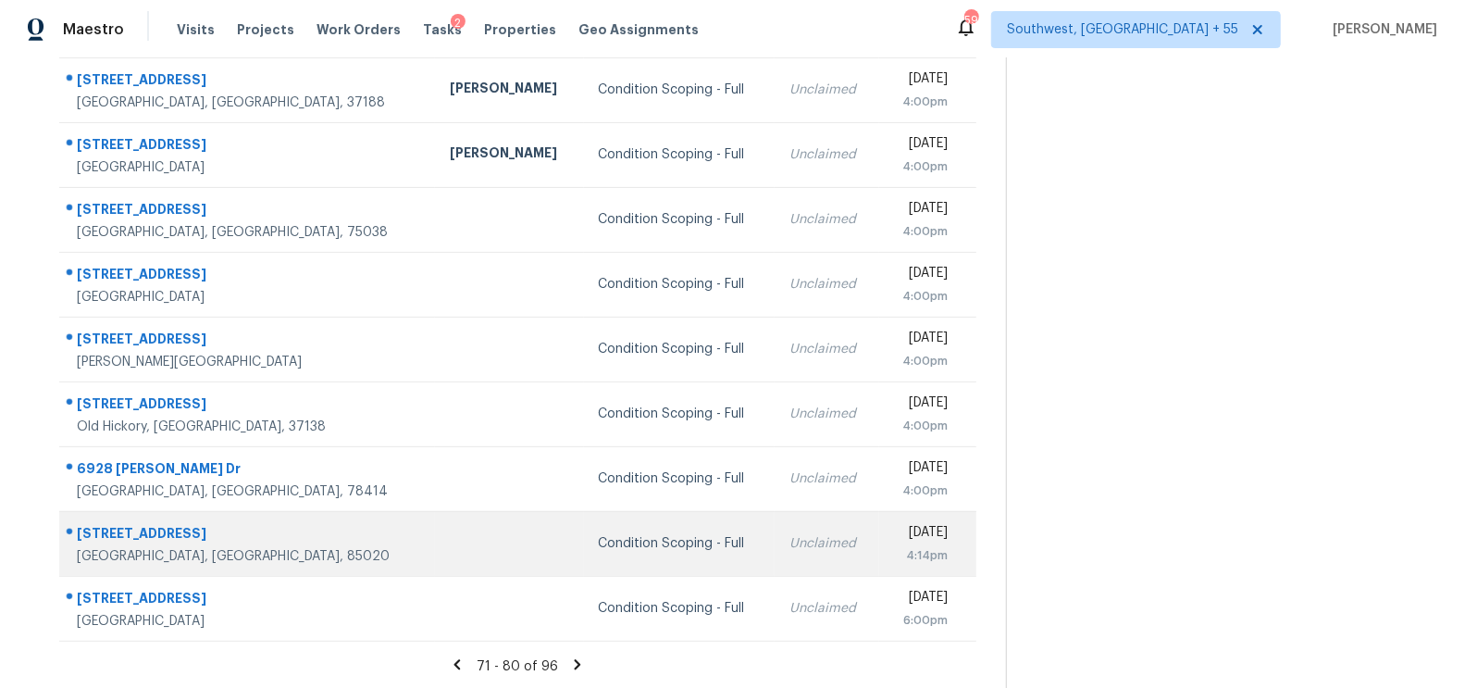
click at [775, 564] on td "Unclaimed" at bounding box center [827, 543] width 105 height 65
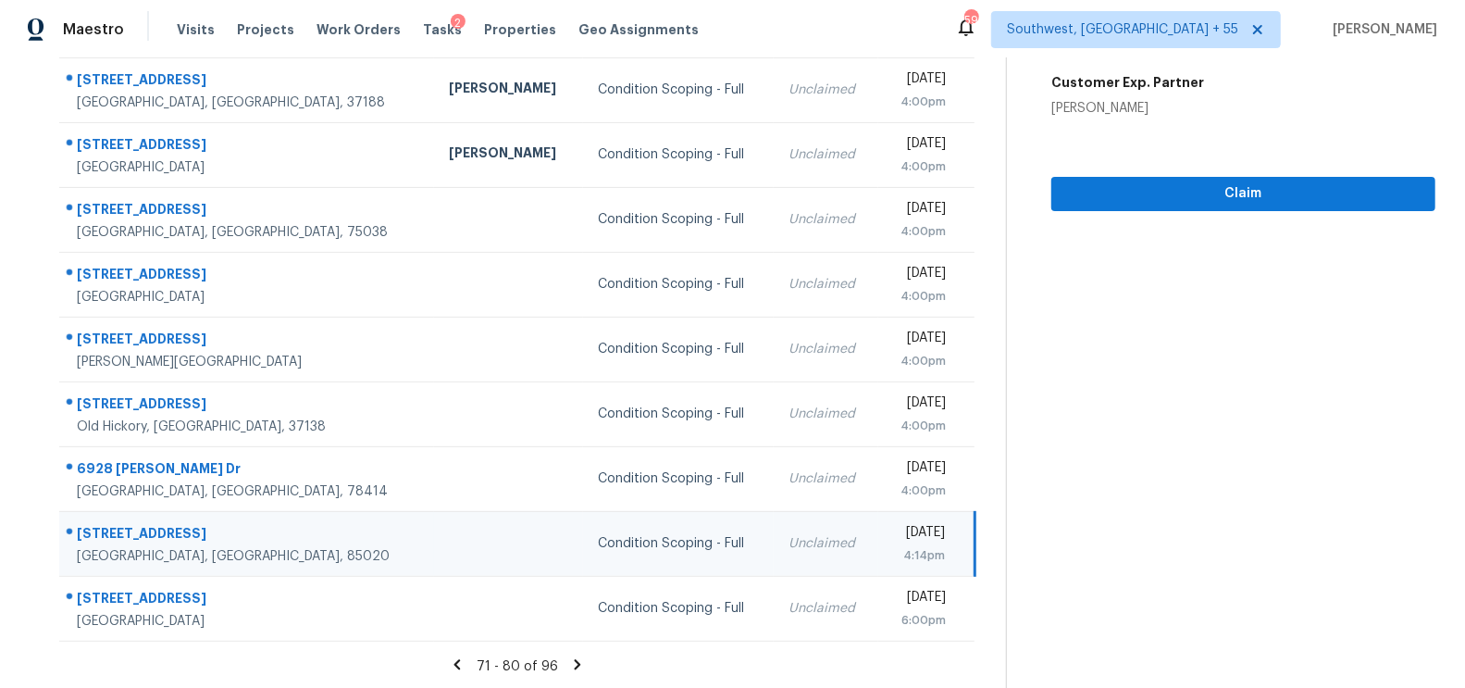
click at [577, 664] on icon at bounding box center [577, 664] width 17 height 17
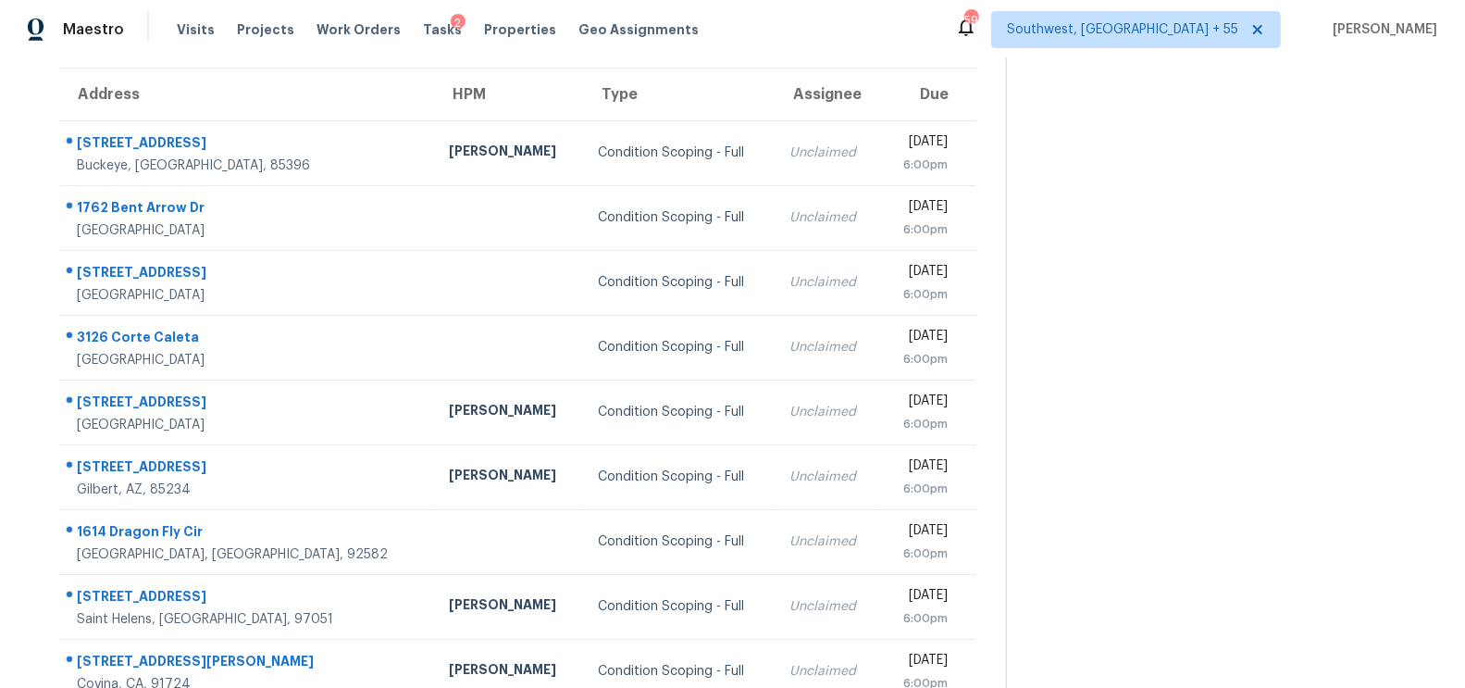
scroll to position [145, 0]
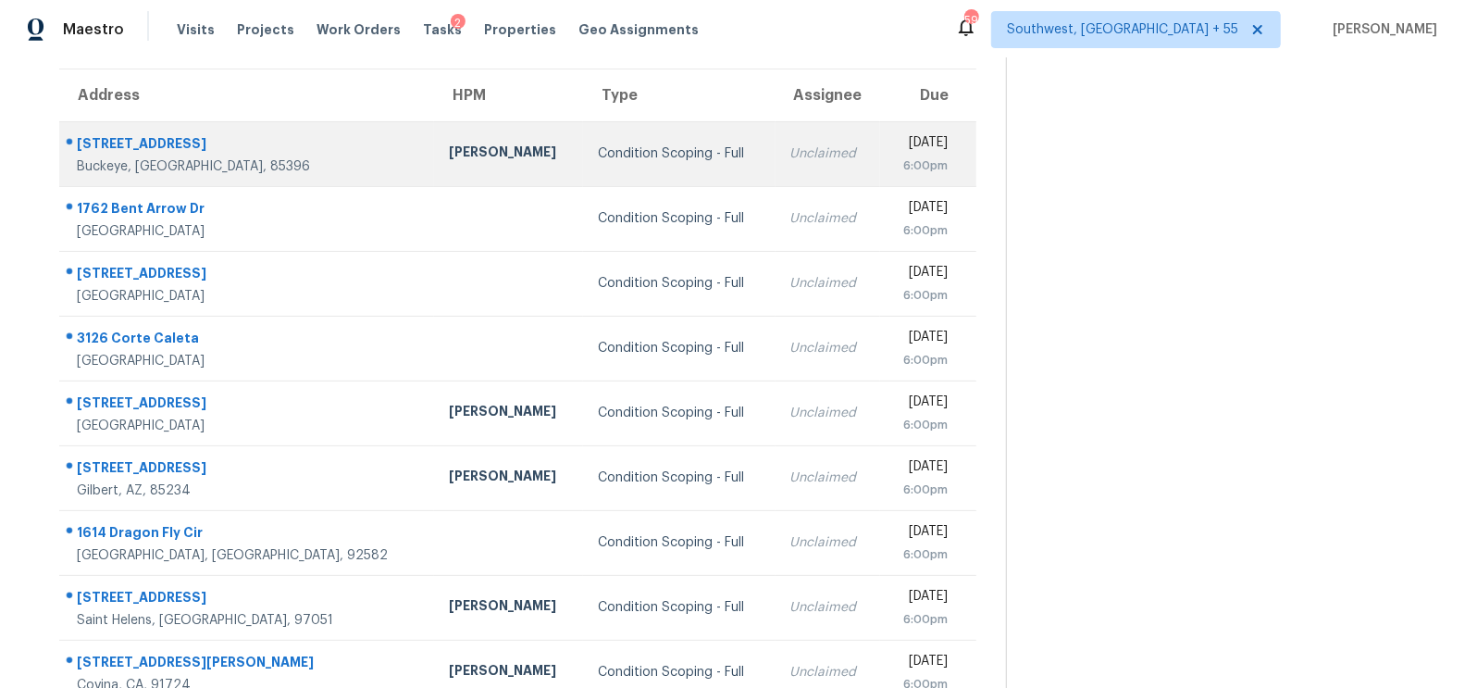
click at [895, 152] on div "[DATE]" at bounding box center [921, 144] width 53 height 23
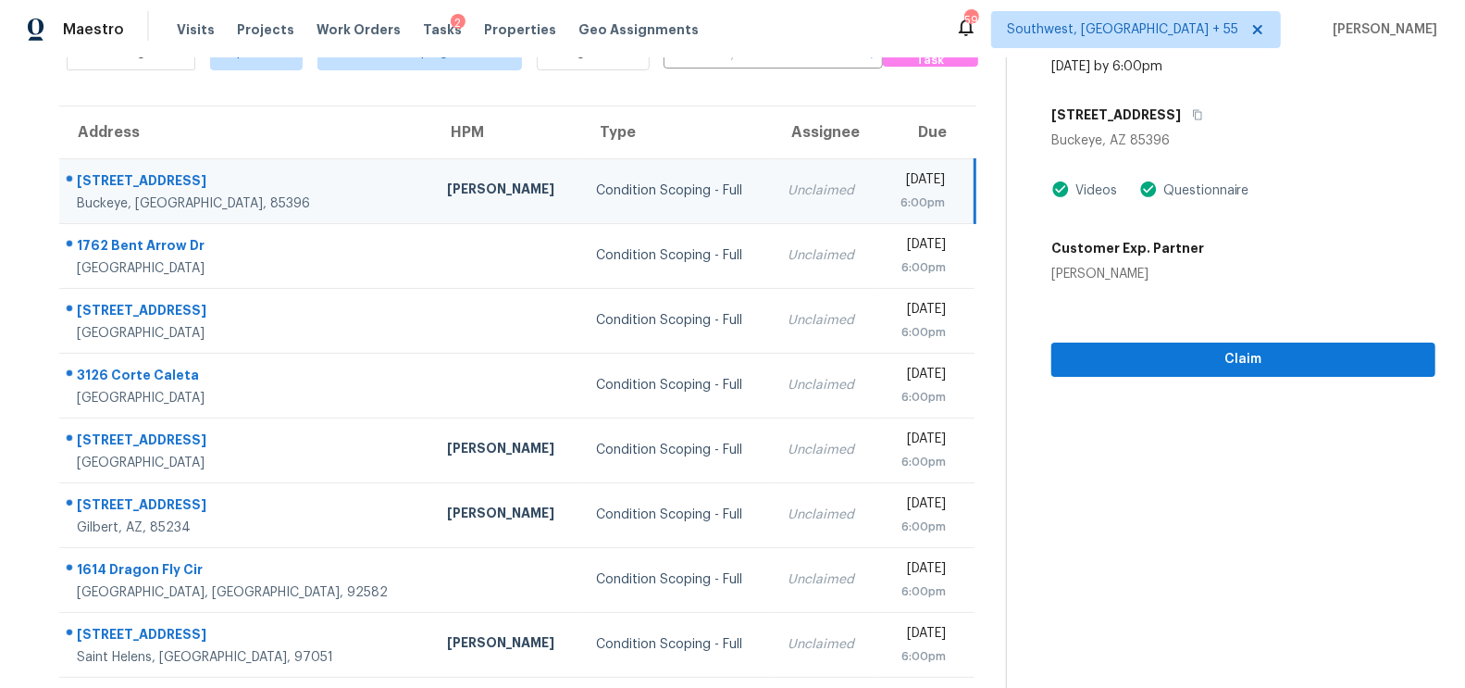
scroll to position [70, 0]
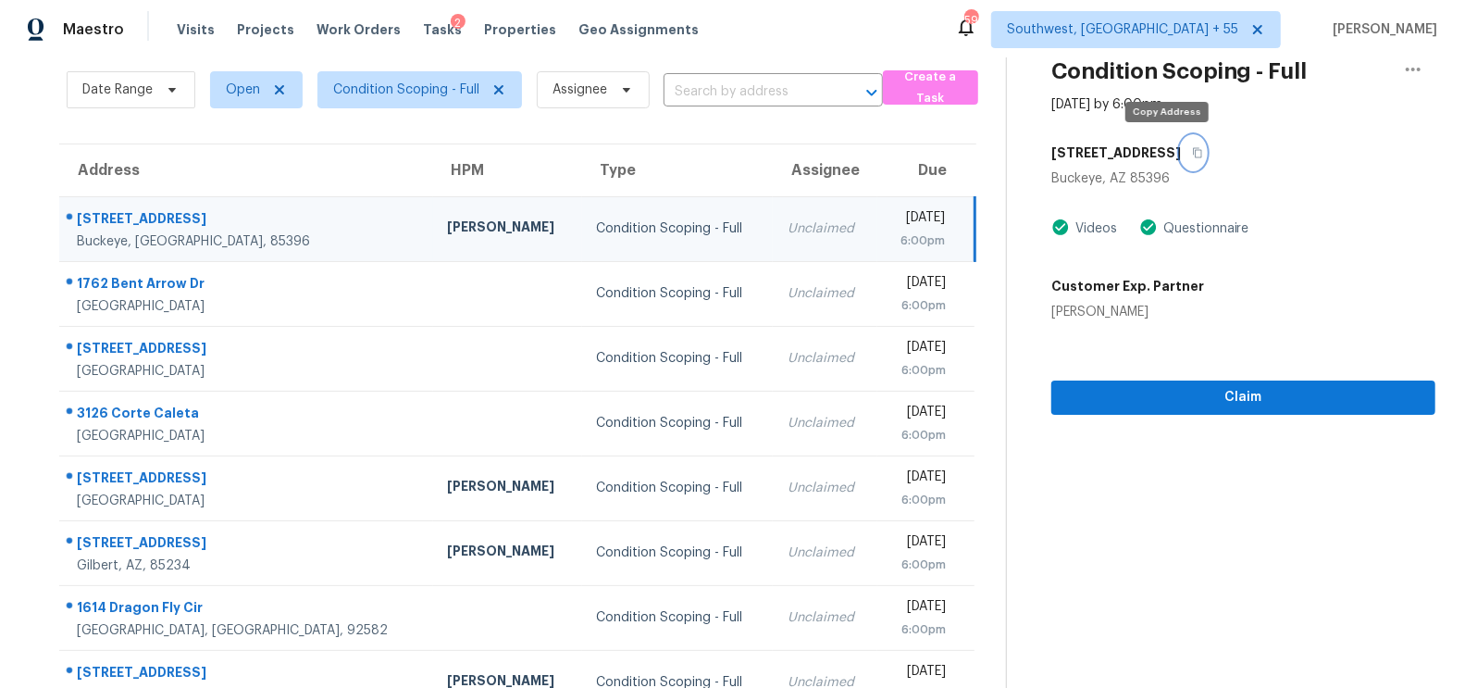
click at [1192, 153] on icon "button" at bounding box center [1197, 152] width 11 height 11
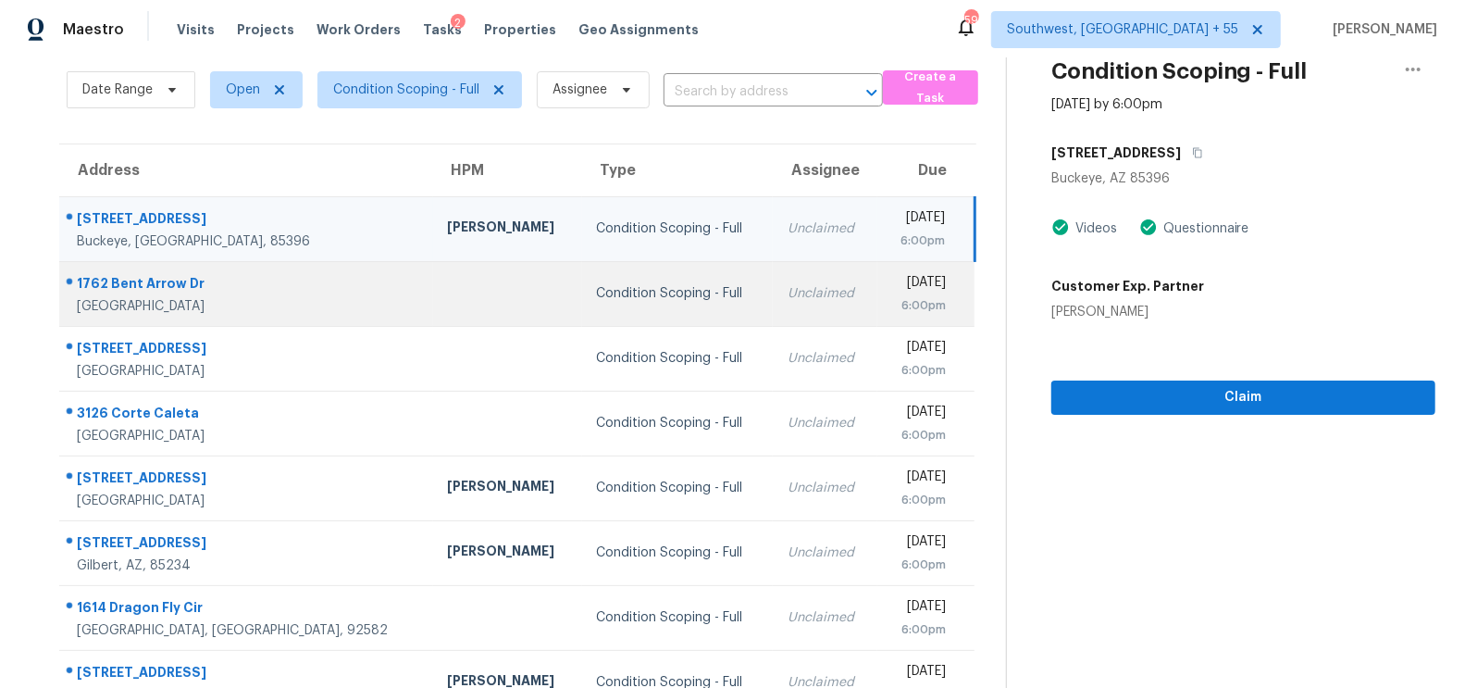
click at [663, 273] on td "Condition Scoping - Full" at bounding box center [678, 293] width 192 height 65
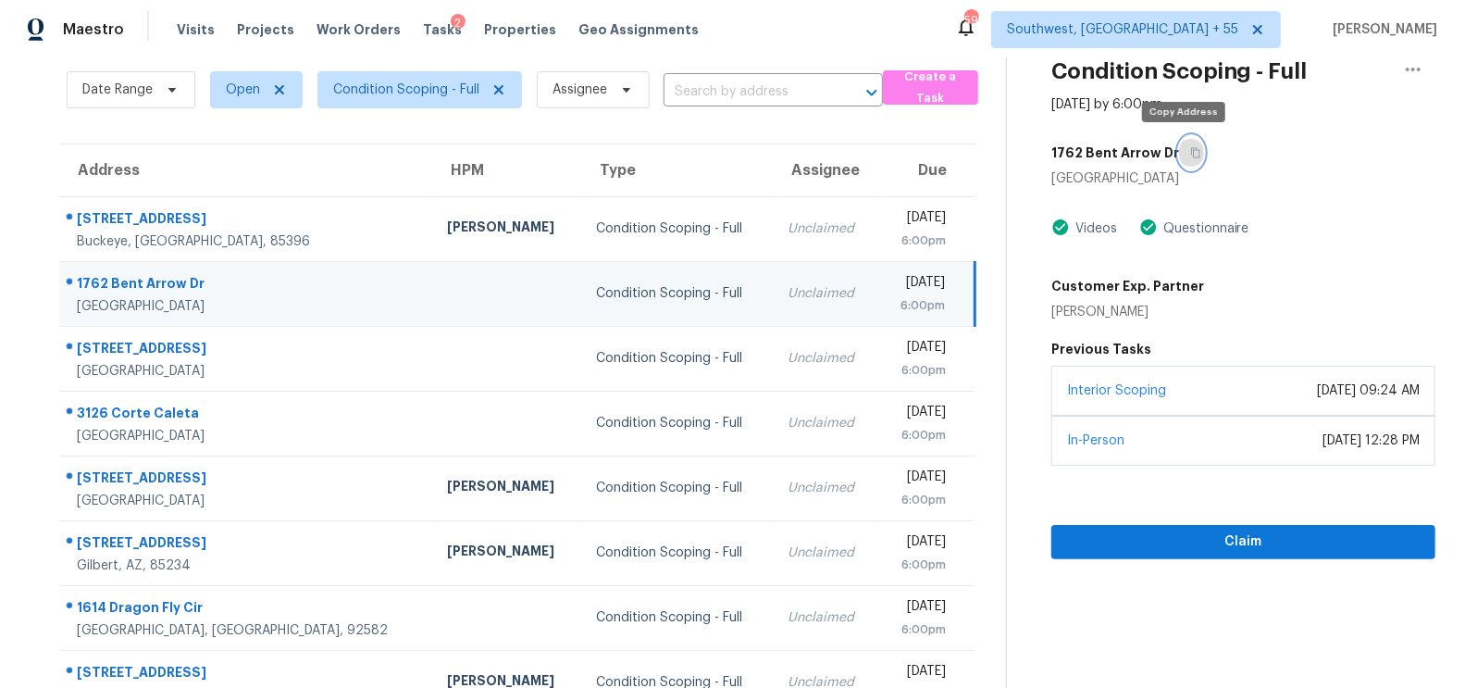
click at [1190, 151] on icon "button" at bounding box center [1195, 152] width 11 height 11
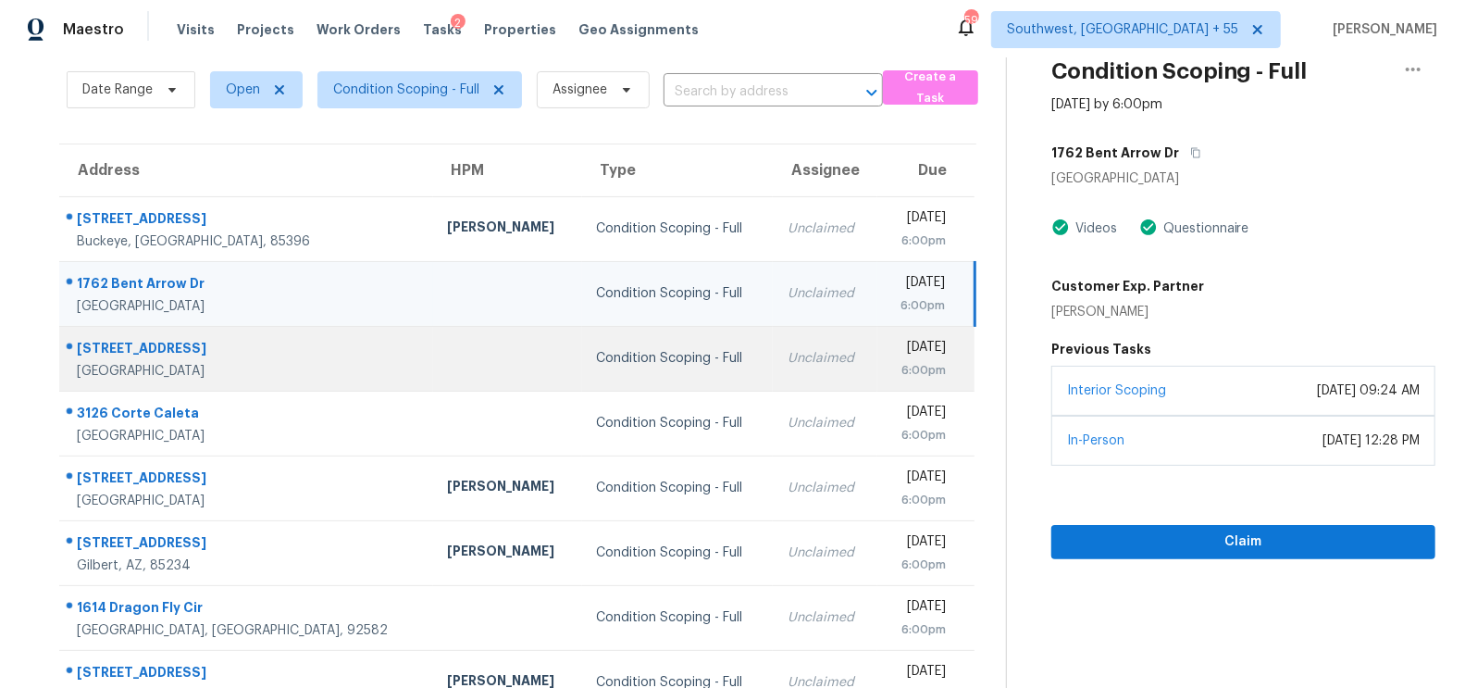
click at [617, 349] on div "Condition Scoping - Full" at bounding box center [678, 358] width 162 height 19
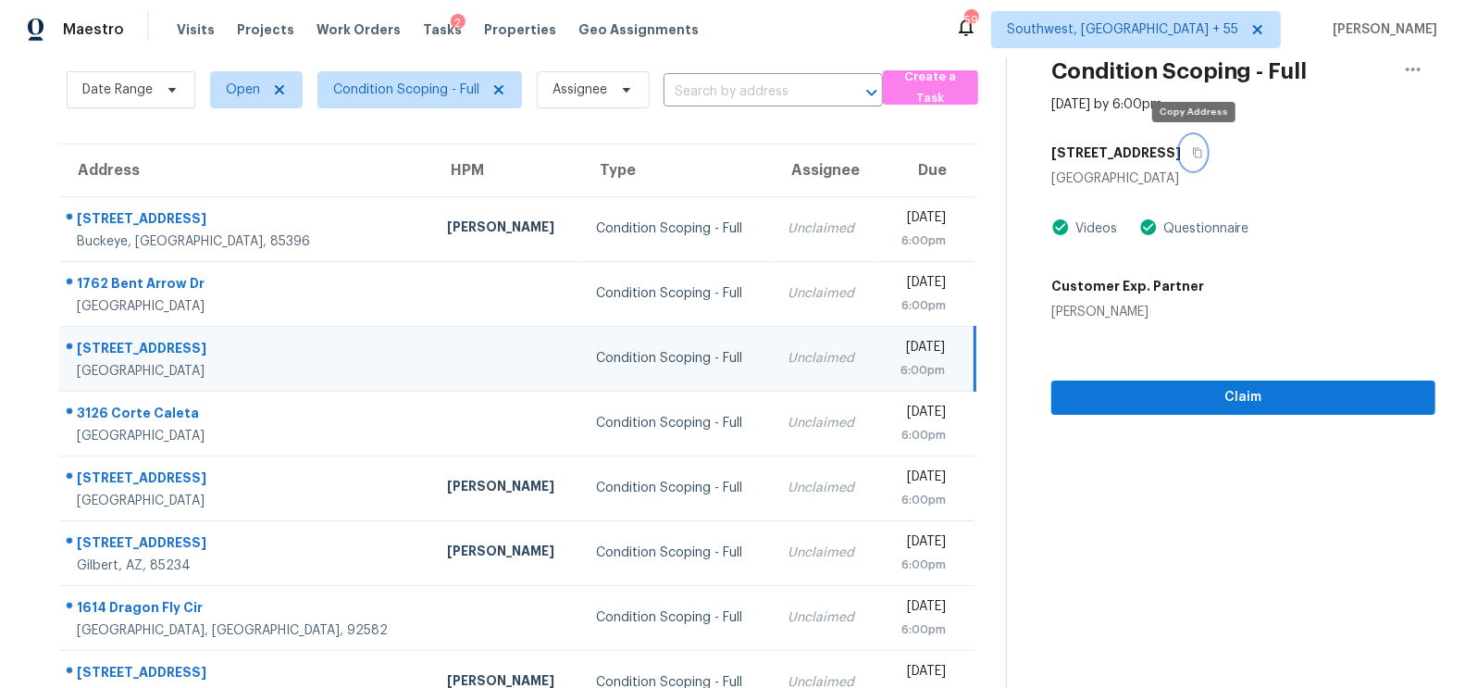
click at [1193, 142] on button "button" at bounding box center [1193, 152] width 25 height 33
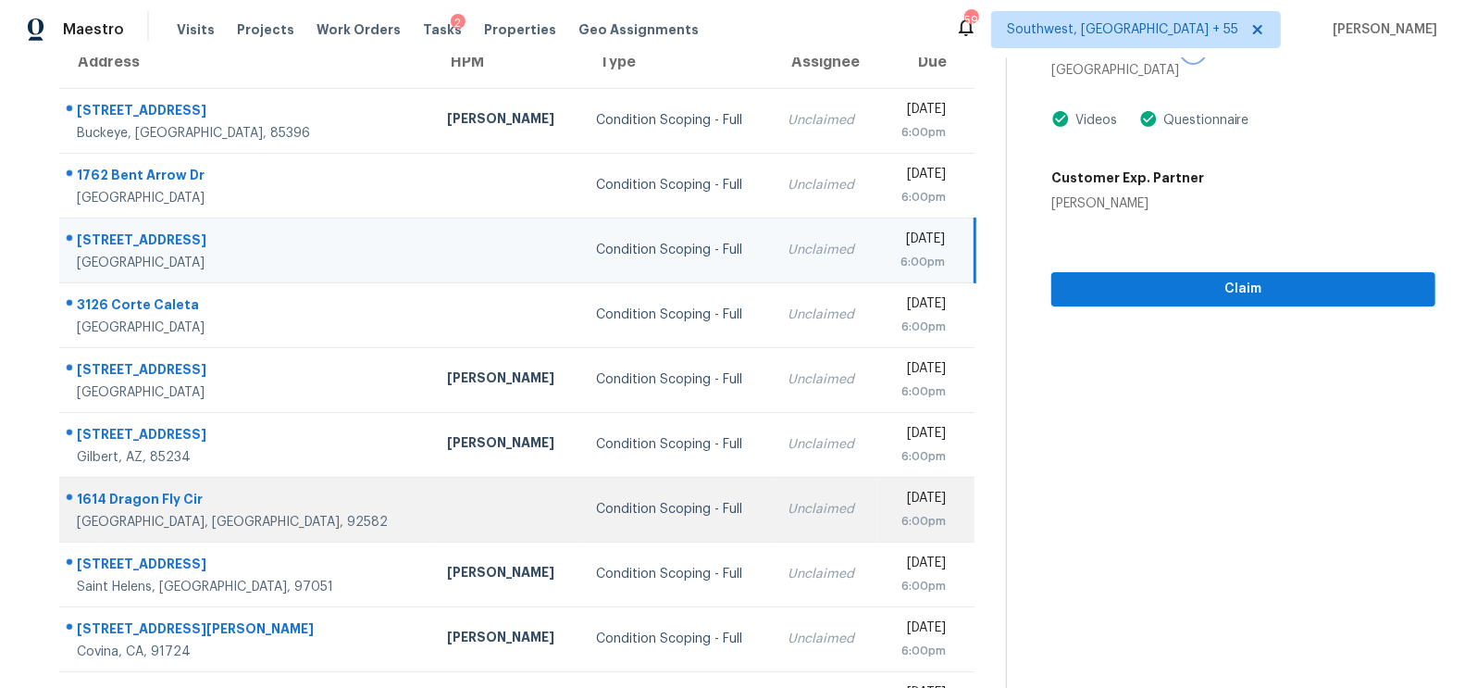
scroll to position [199, 0]
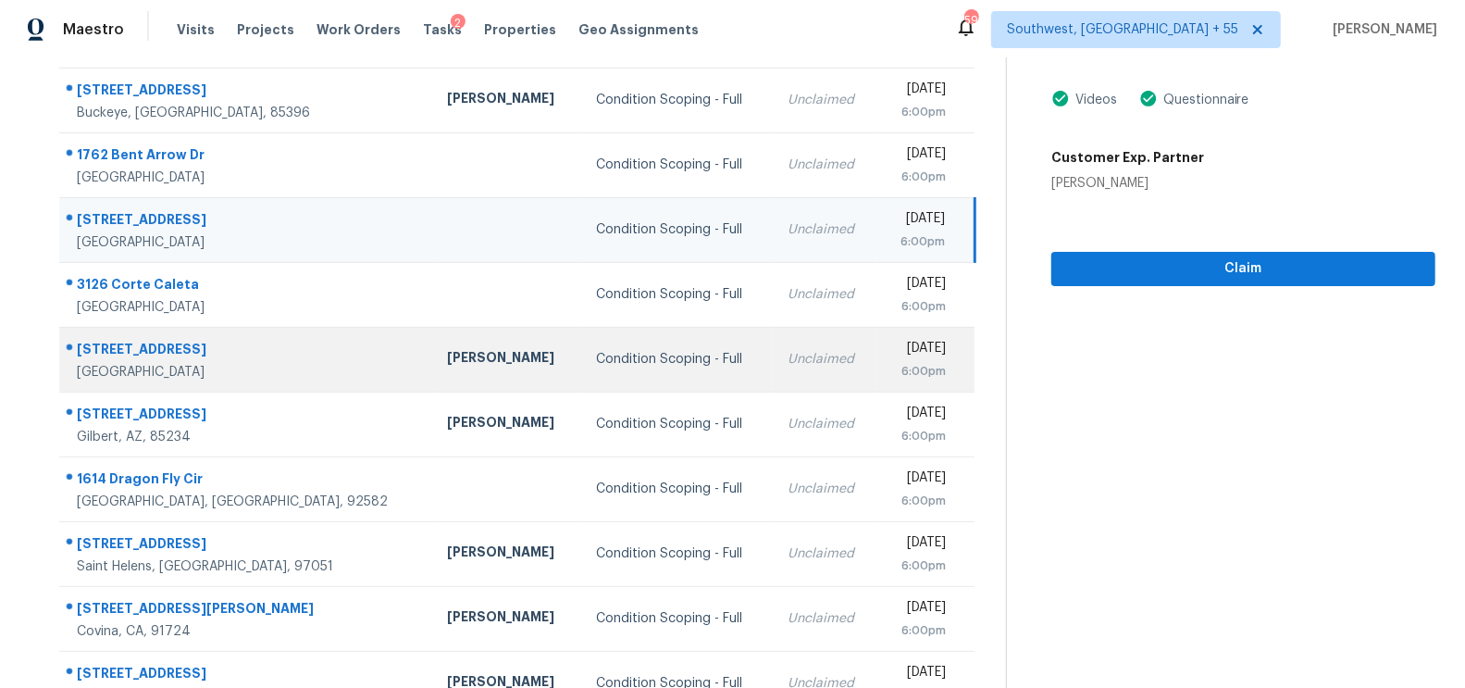
click at [773, 330] on td "Unclaimed" at bounding box center [825, 359] width 105 height 65
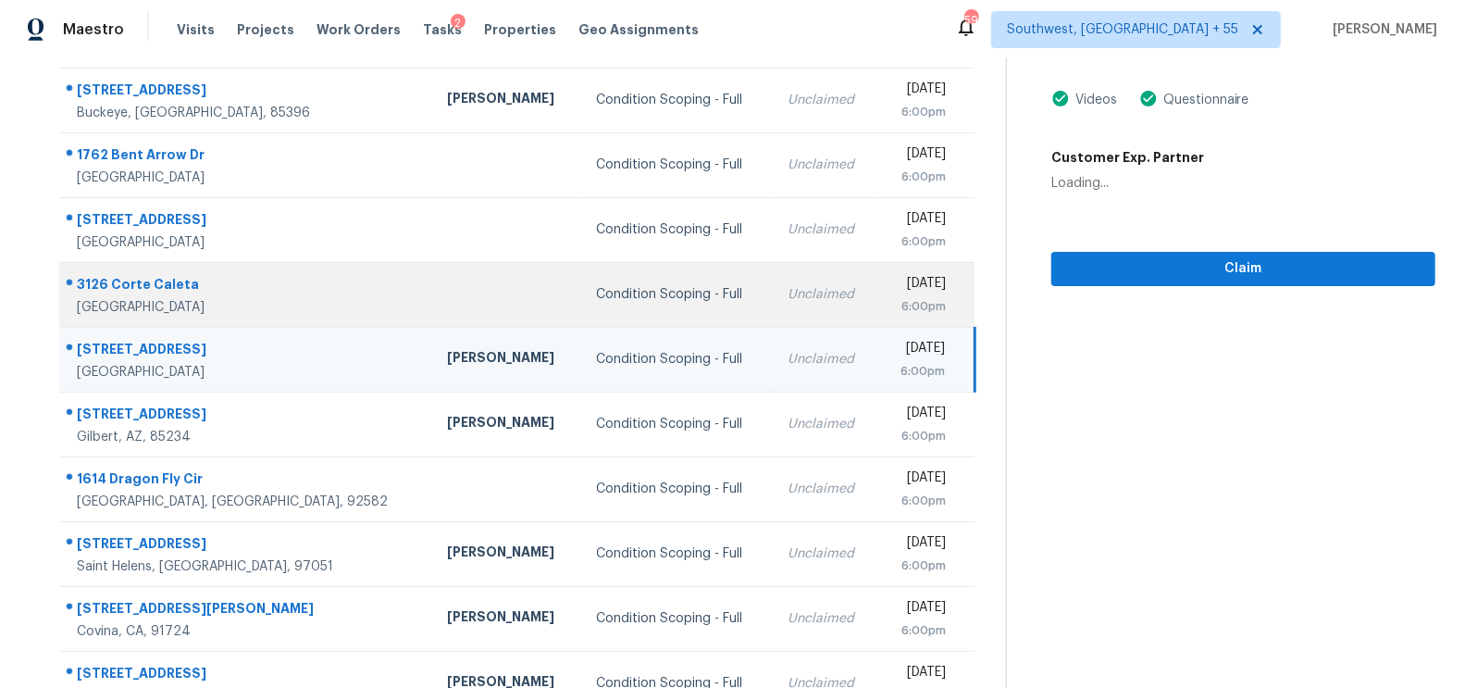
click at [773, 303] on td "Unclaimed" at bounding box center [825, 294] width 105 height 65
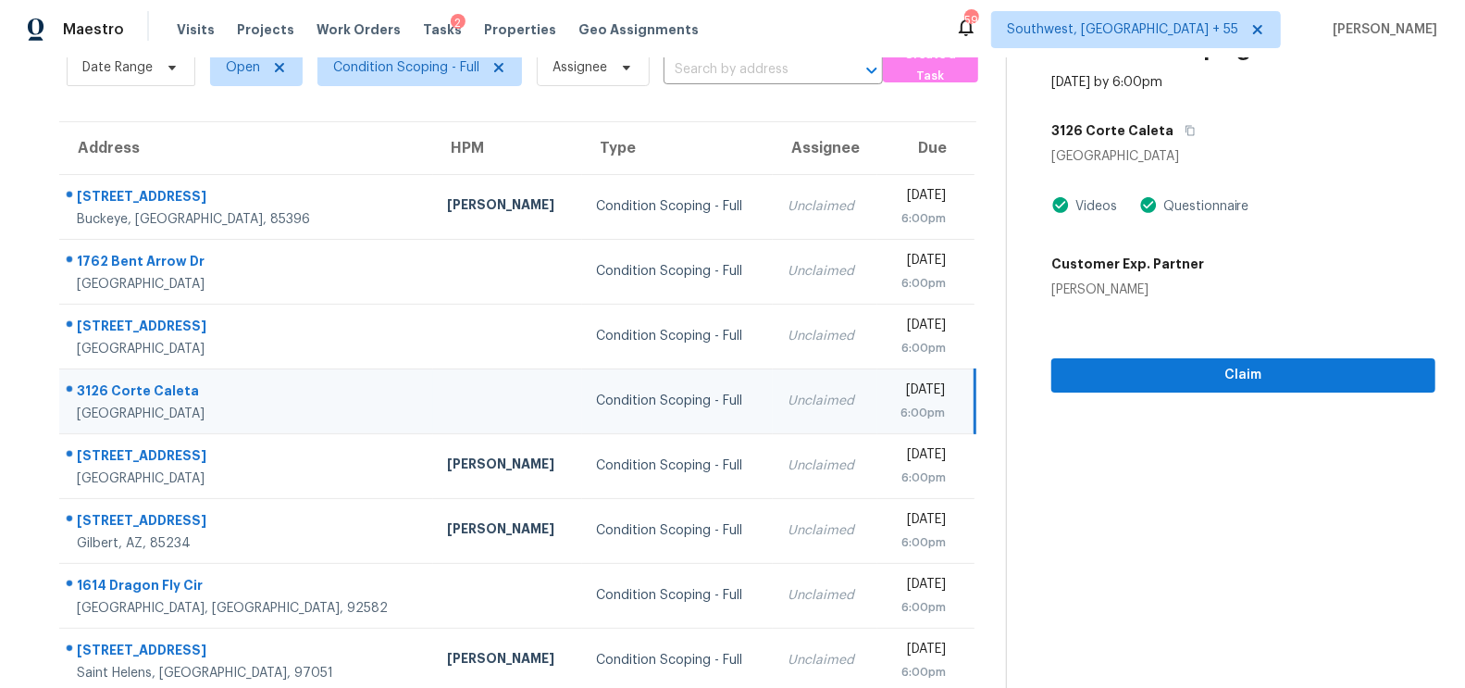
scroll to position [79, 0]
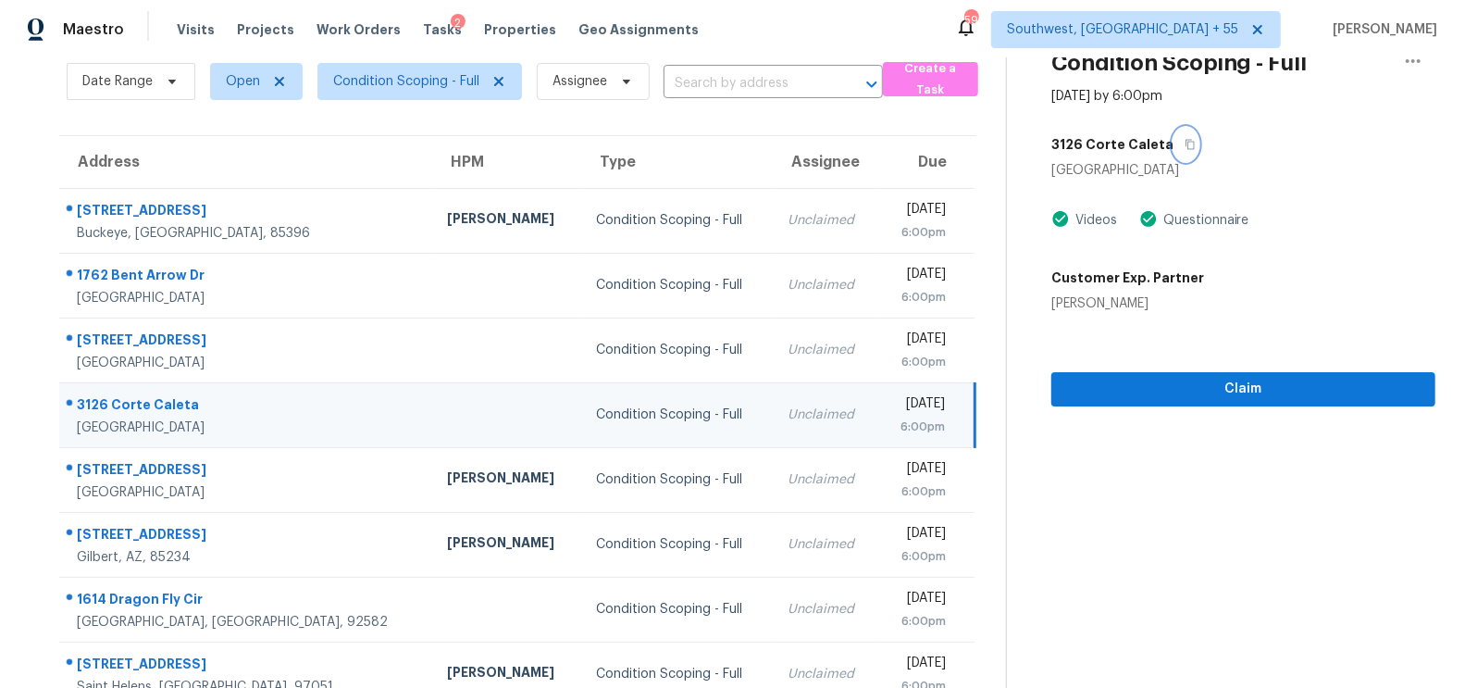
click at [1185, 145] on icon "button" at bounding box center [1190, 144] width 11 height 11
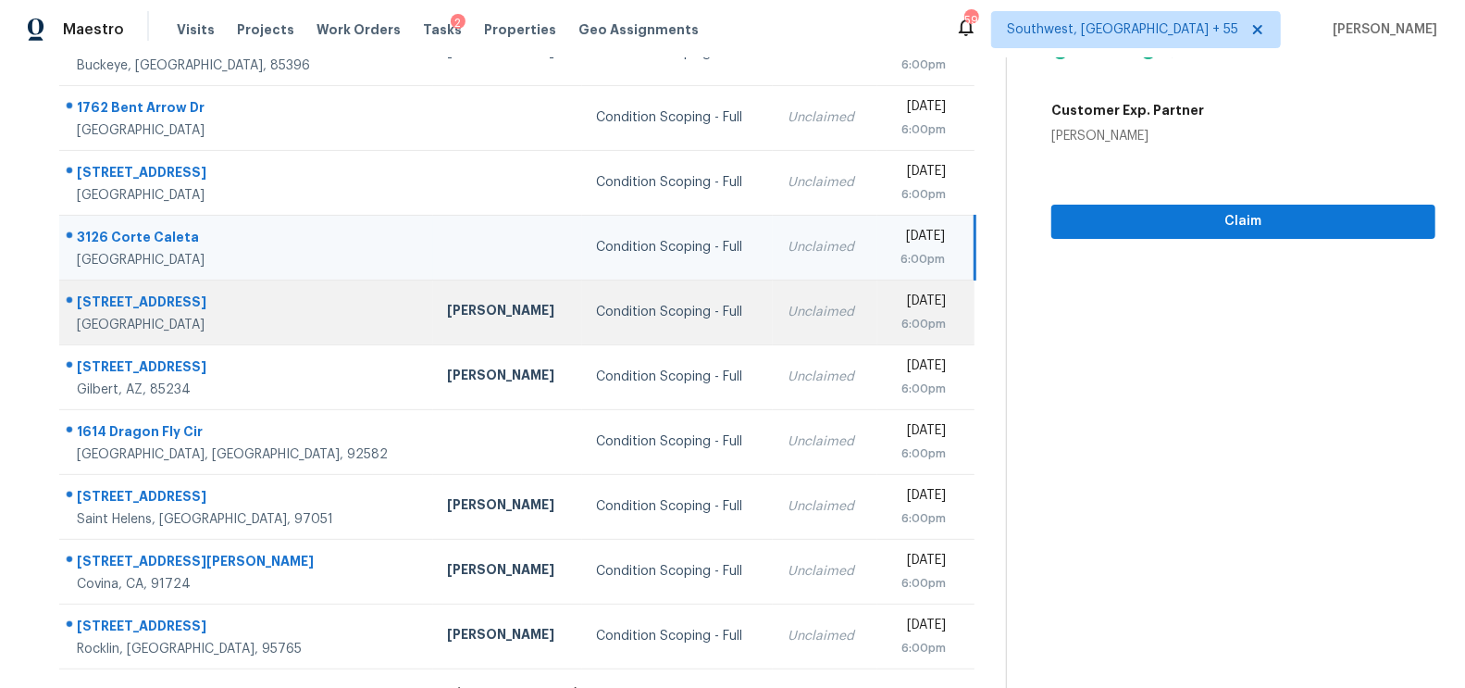
scroll to position [264, 0]
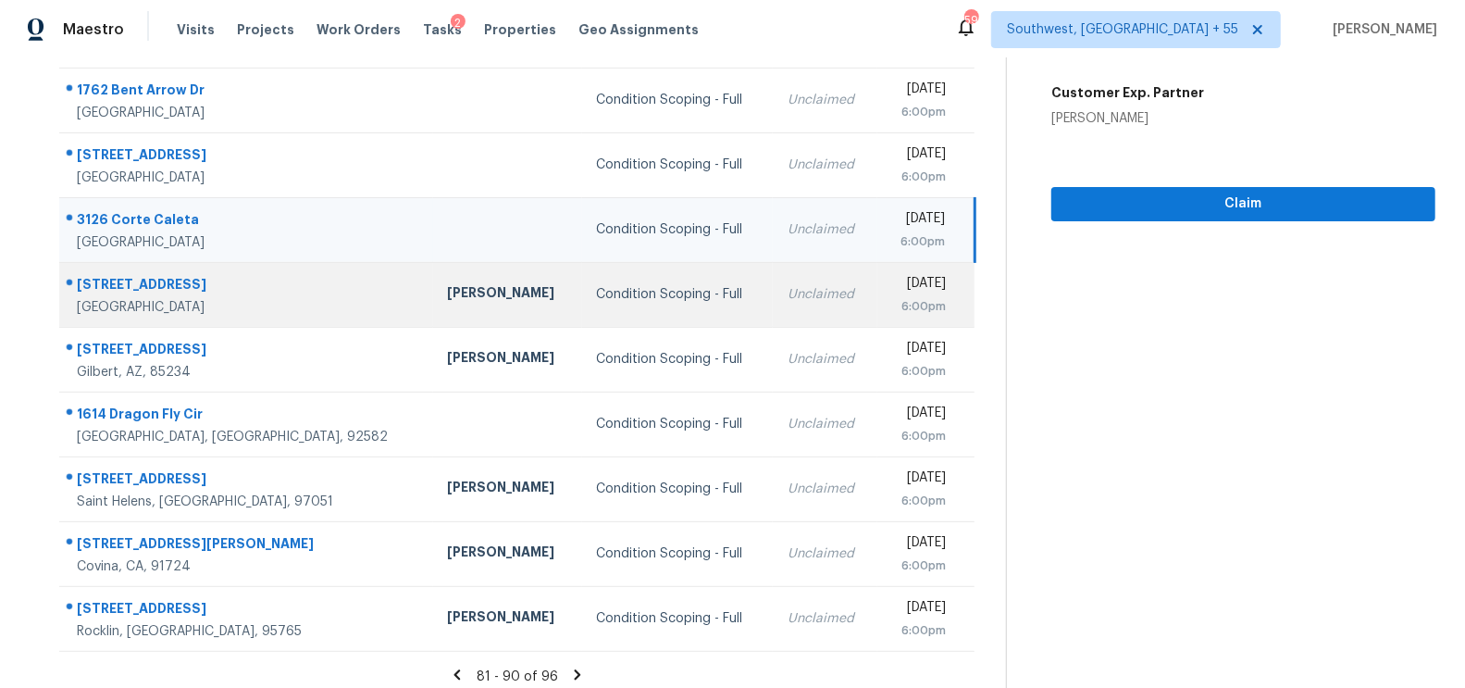
click at [773, 262] on td "Unclaimed" at bounding box center [825, 294] width 105 height 65
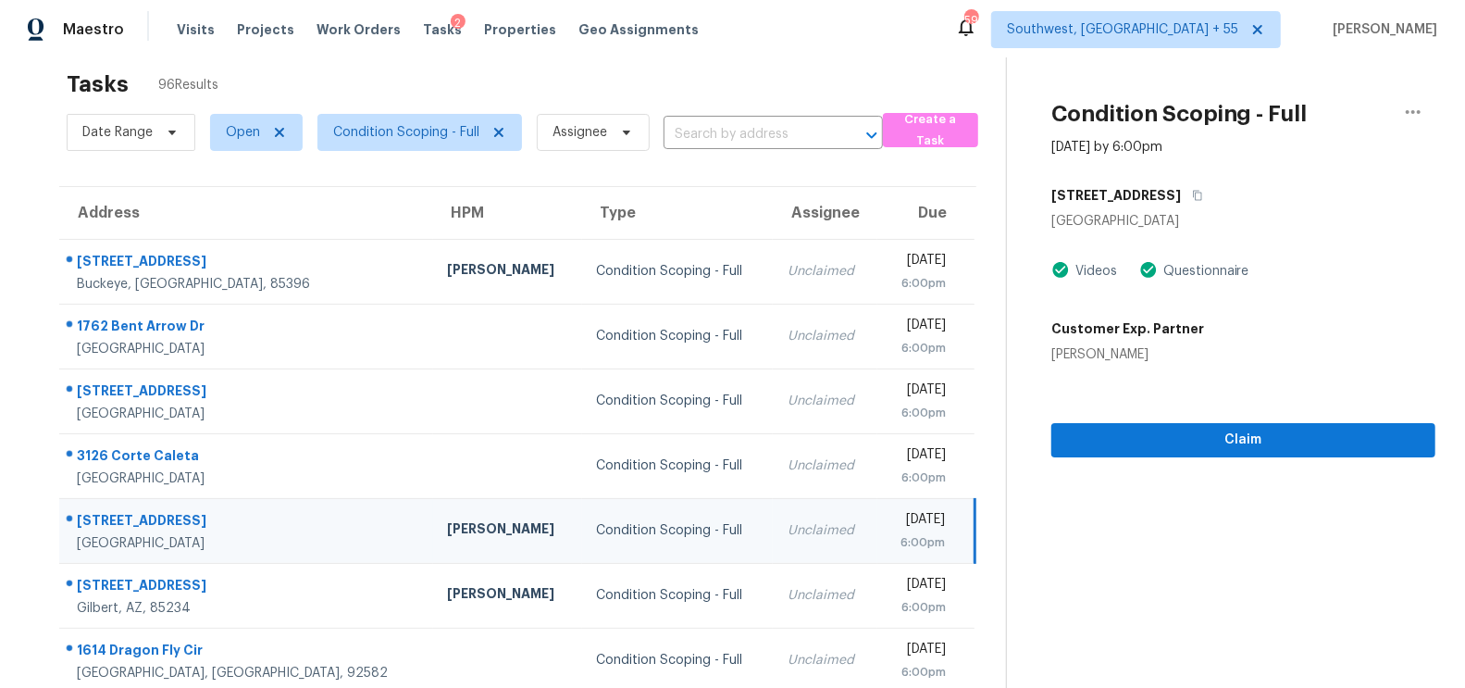
scroll to position [0, 0]
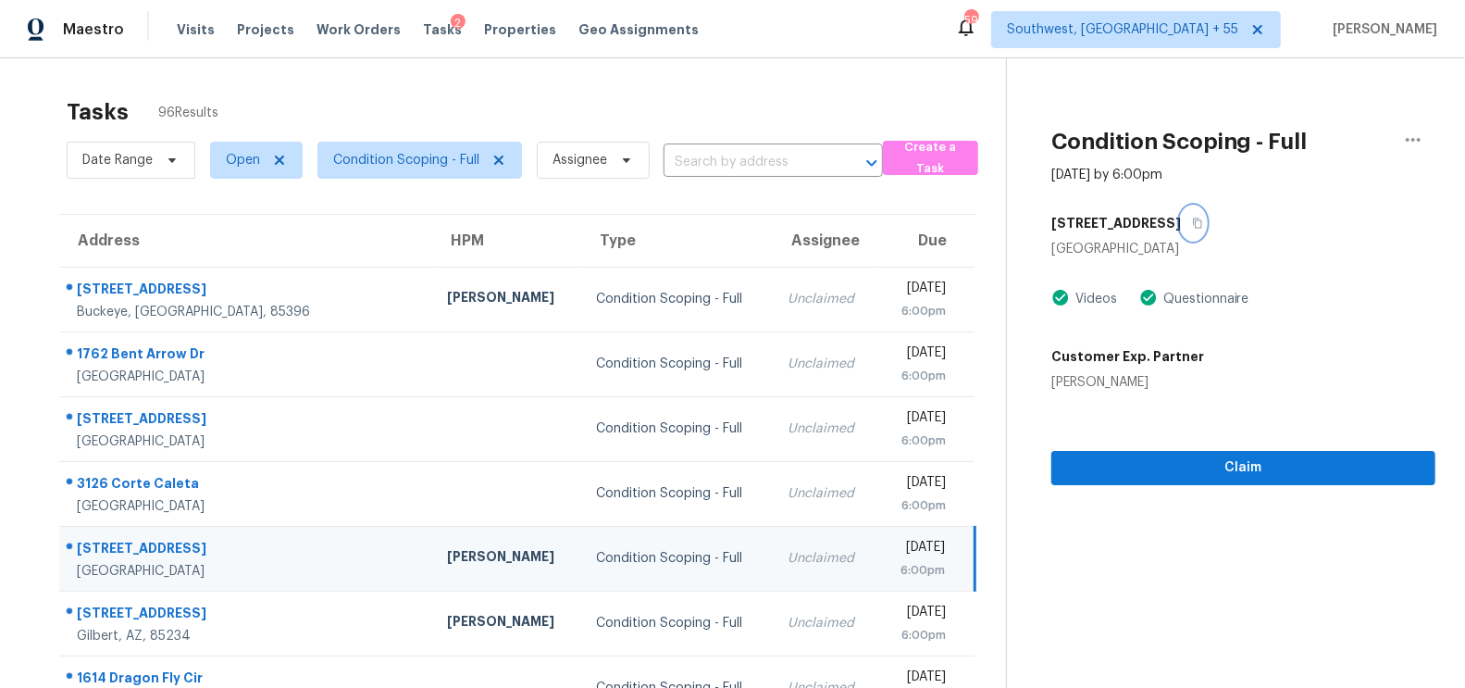
click at [1192, 225] on icon "button" at bounding box center [1197, 222] width 11 height 11
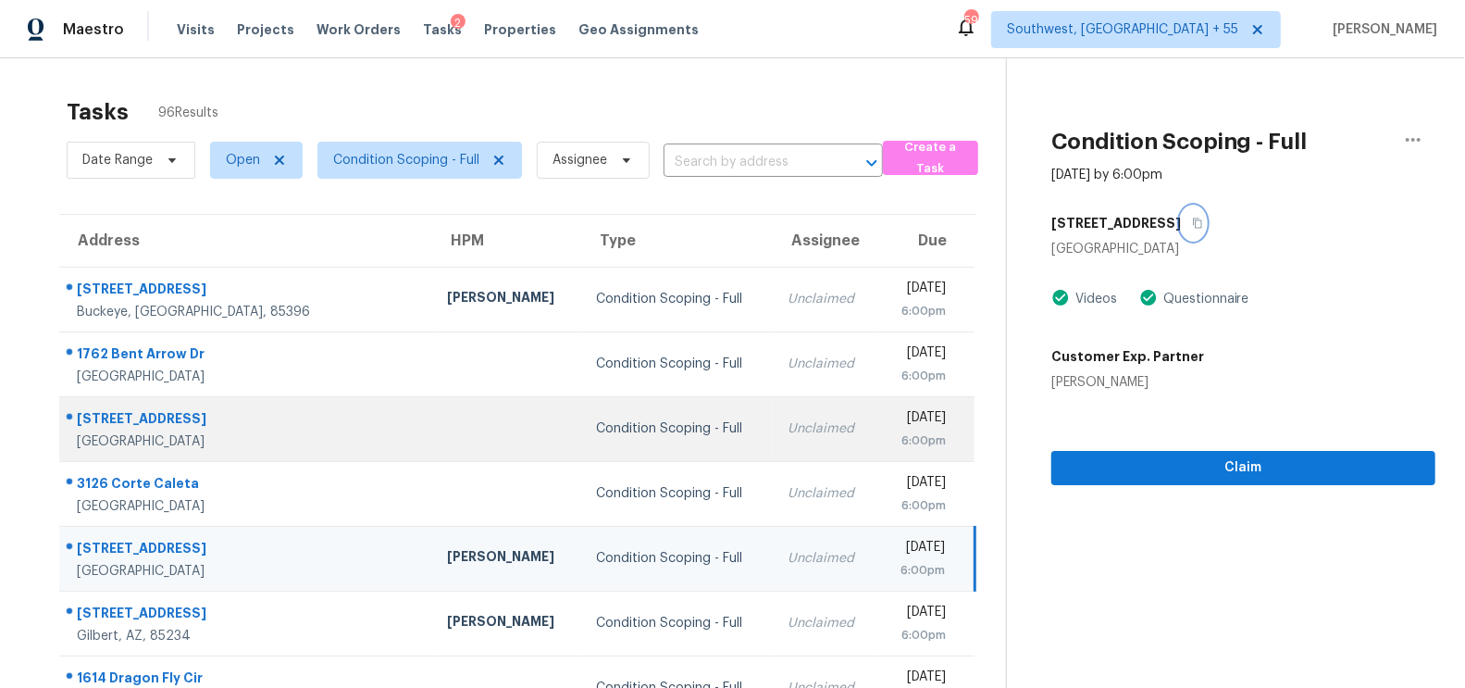
scroll to position [274, 0]
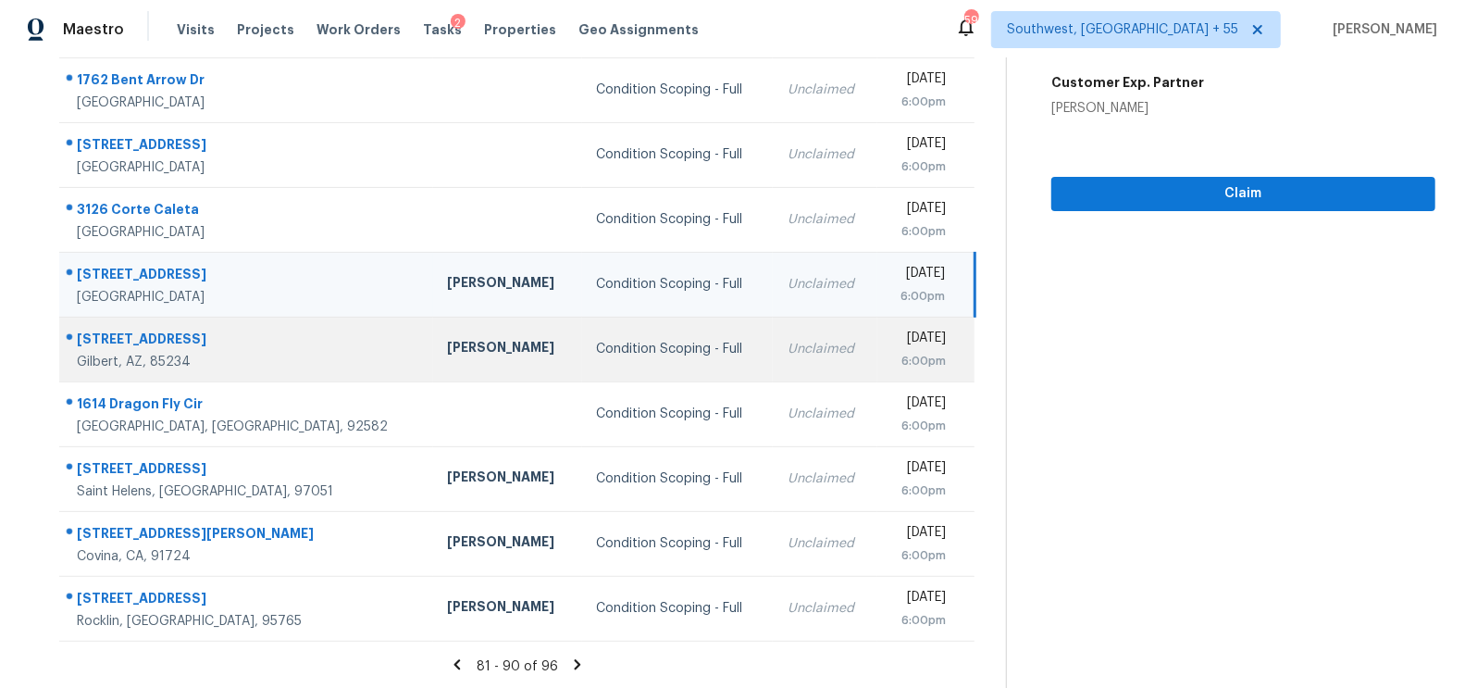
click at [788, 353] on div "Unclaimed" at bounding box center [825, 349] width 75 height 19
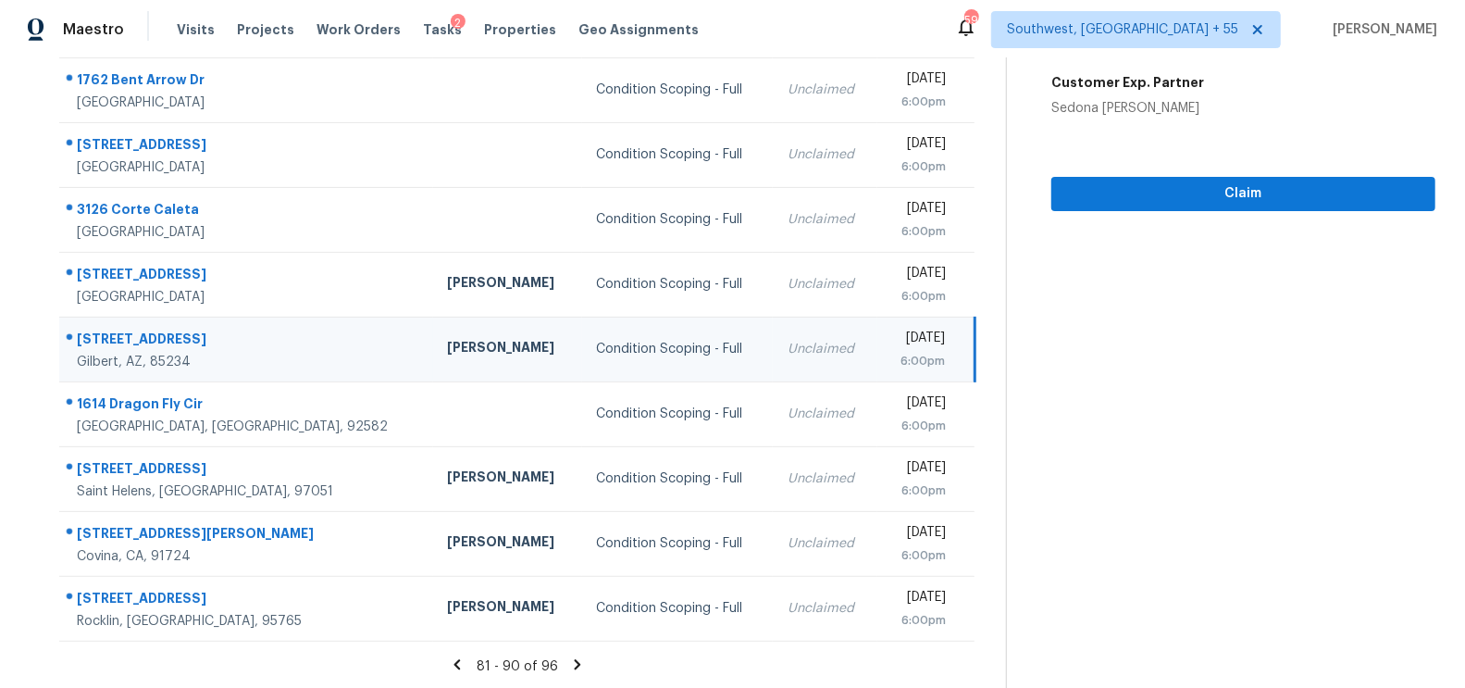
scroll to position [59, 0]
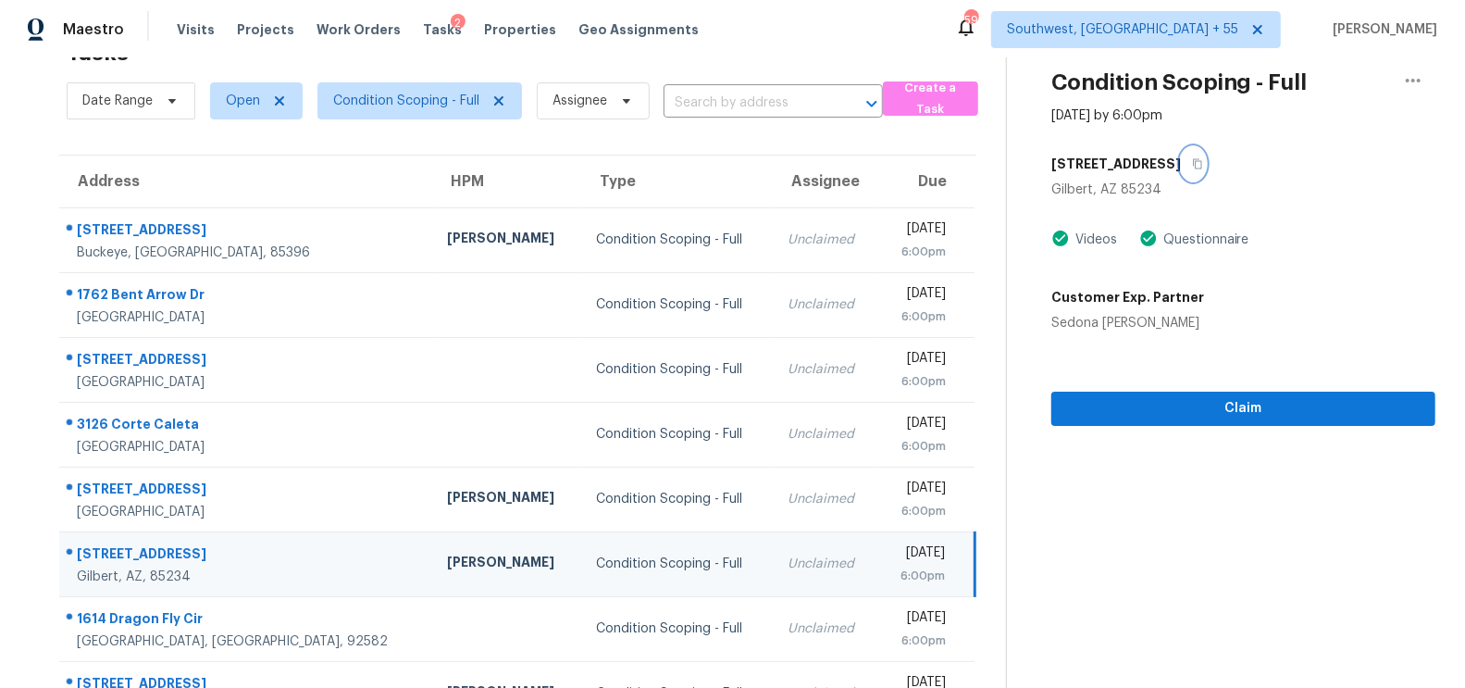
click at [1193, 160] on icon "button" at bounding box center [1197, 164] width 9 height 10
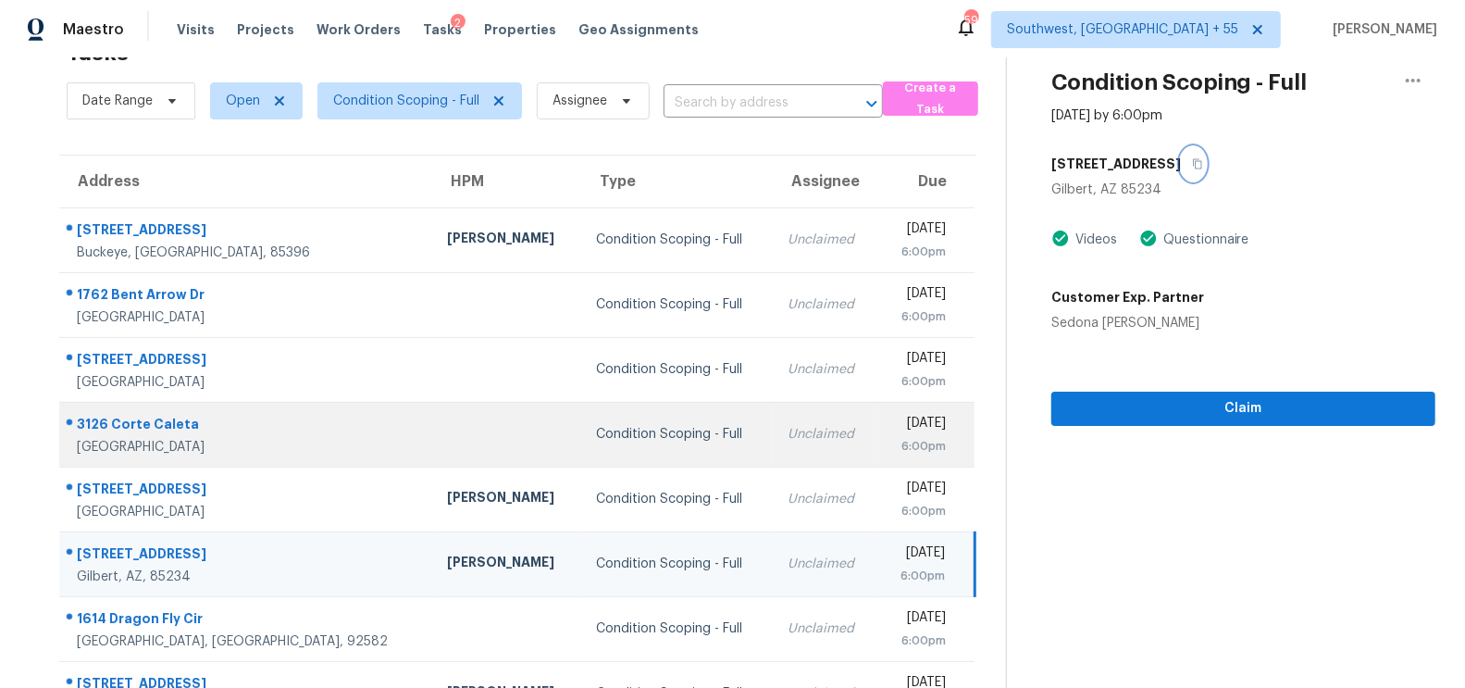
scroll to position [274, 0]
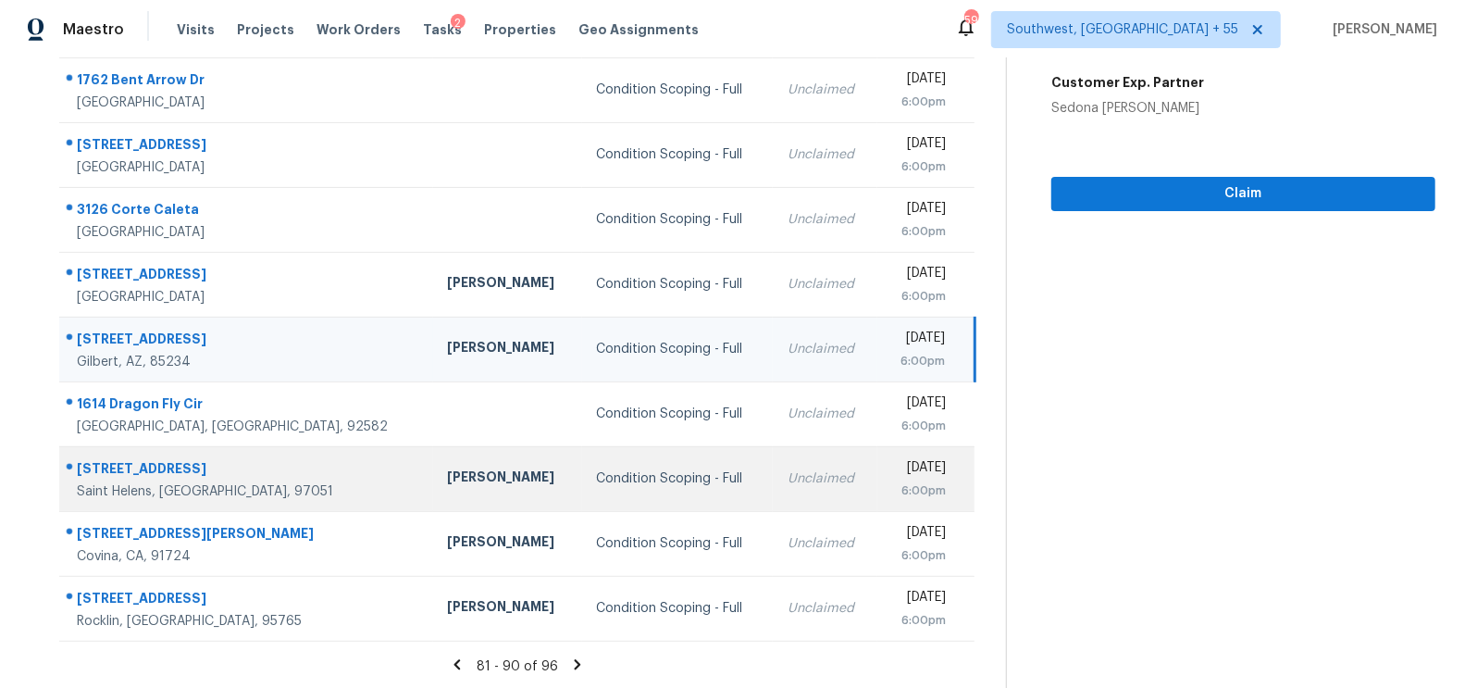
click at [773, 491] on td "Unclaimed" at bounding box center [825, 478] width 105 height 65
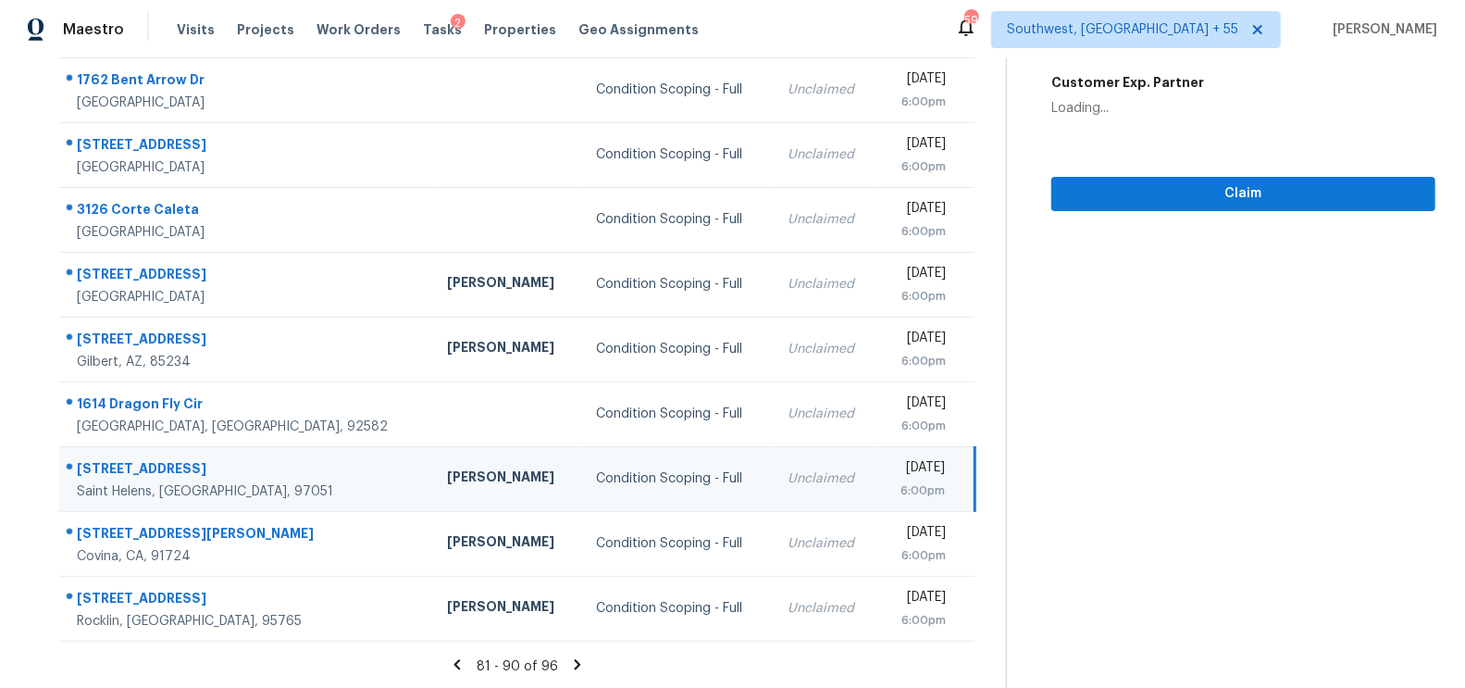
scroll to position [96, 0]
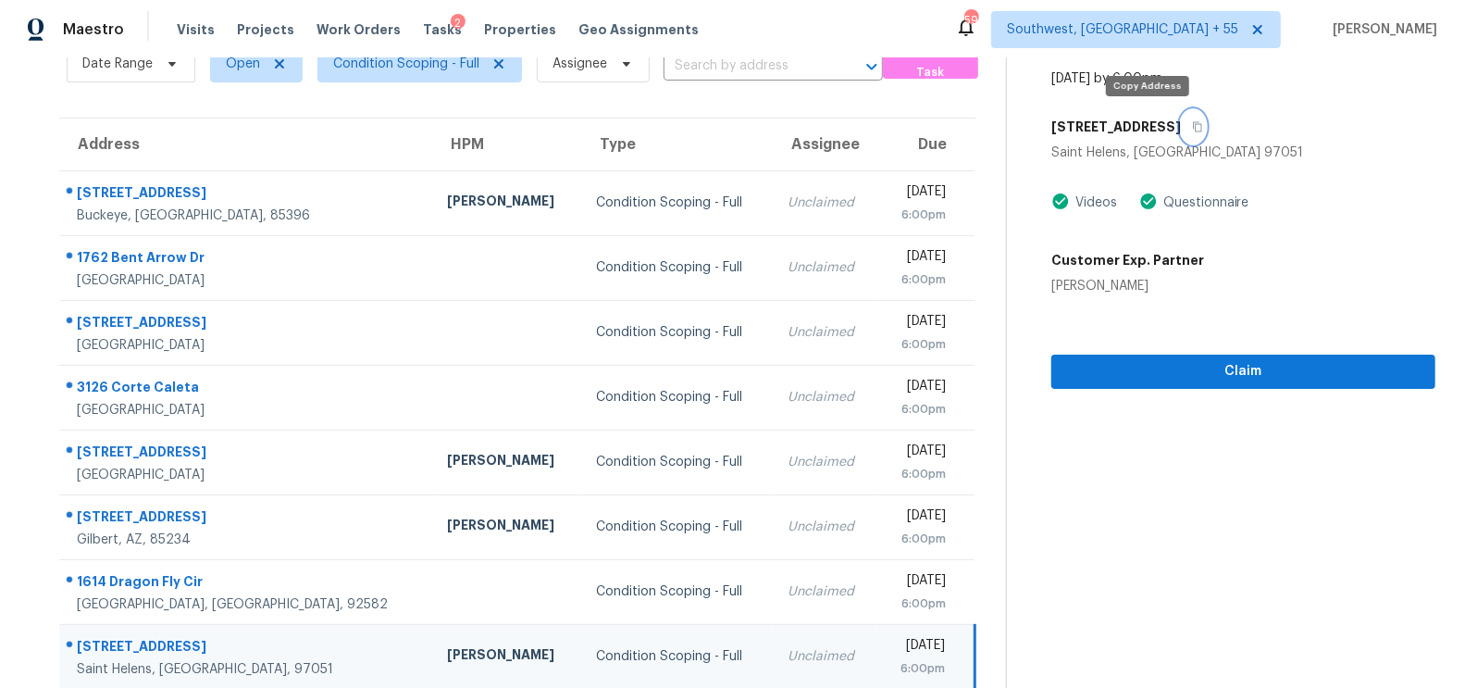
click at [1193, 123] on icon "button" at bounding box center [1197, 127] width 9 height 10
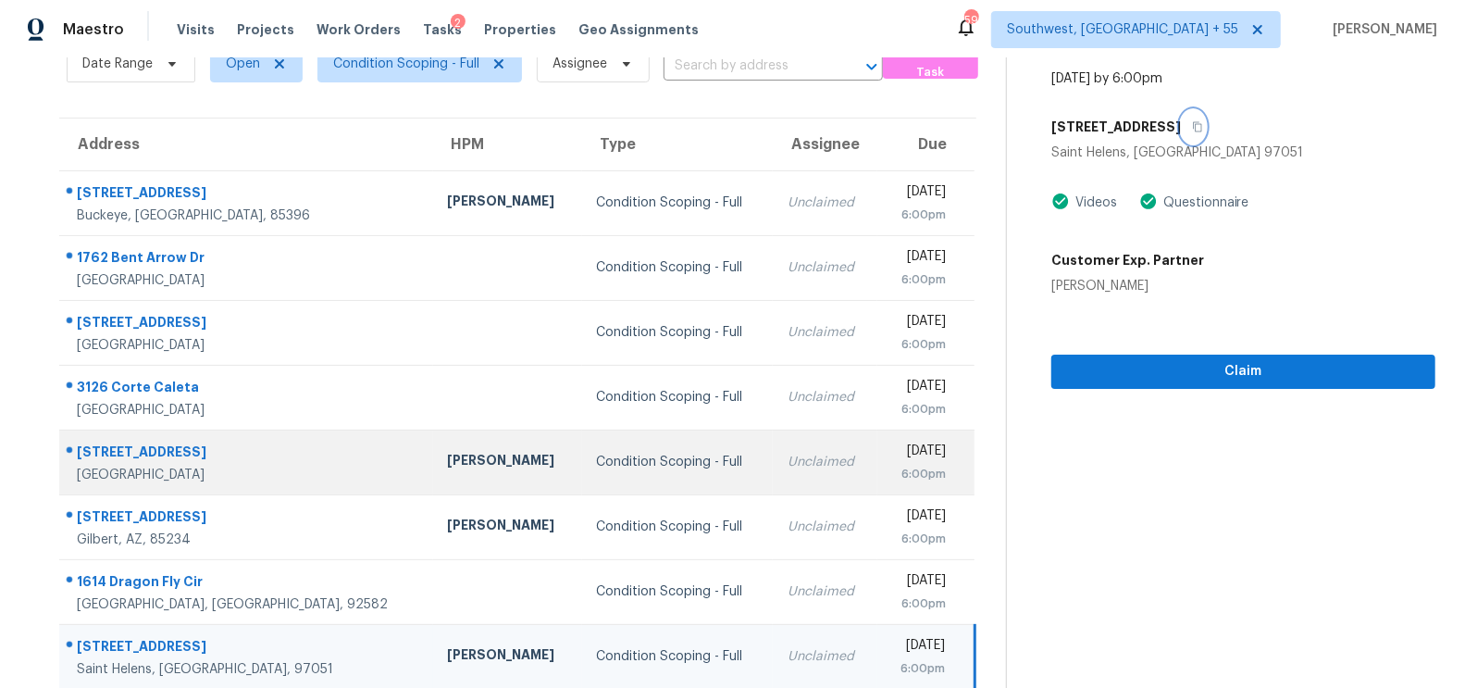
scroll to position [274, 0]
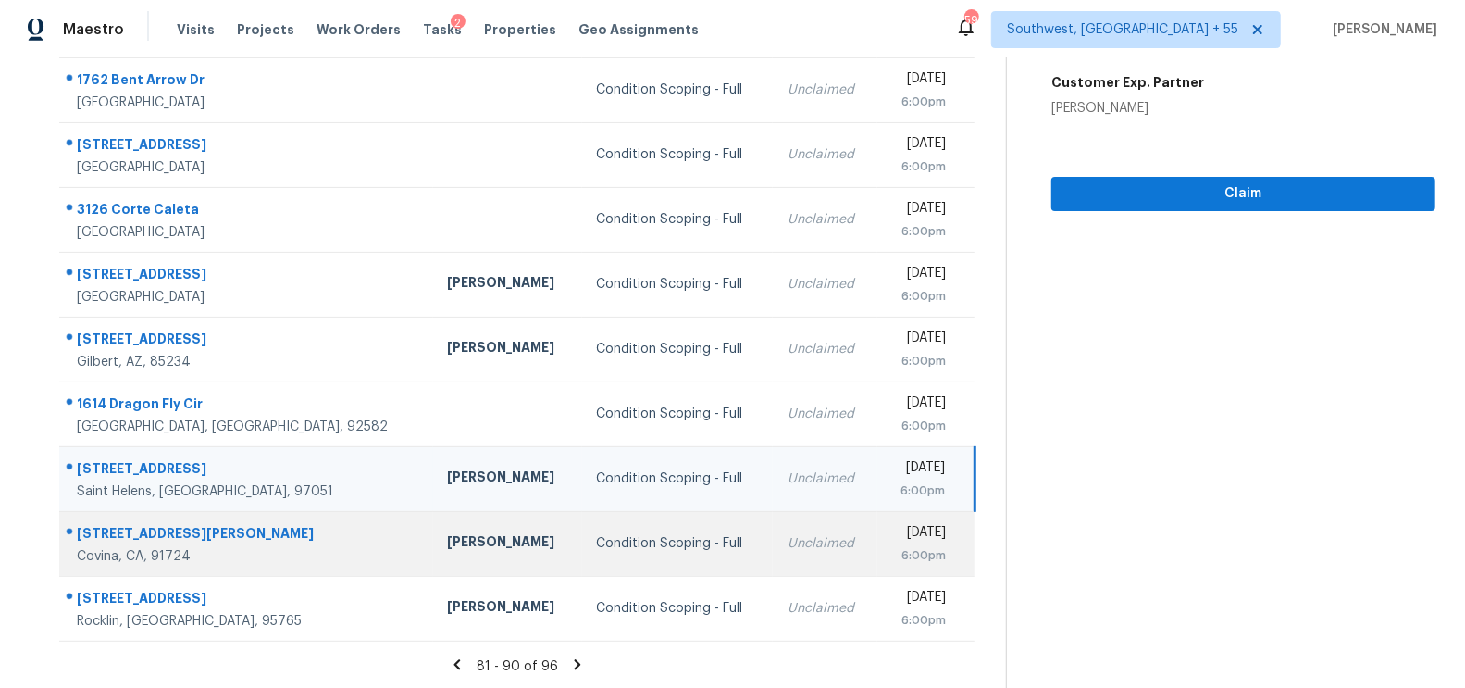
click at [597, 545] on div "Condition Scoping - Full" at bounding box center [678, 543] width 162 height 19
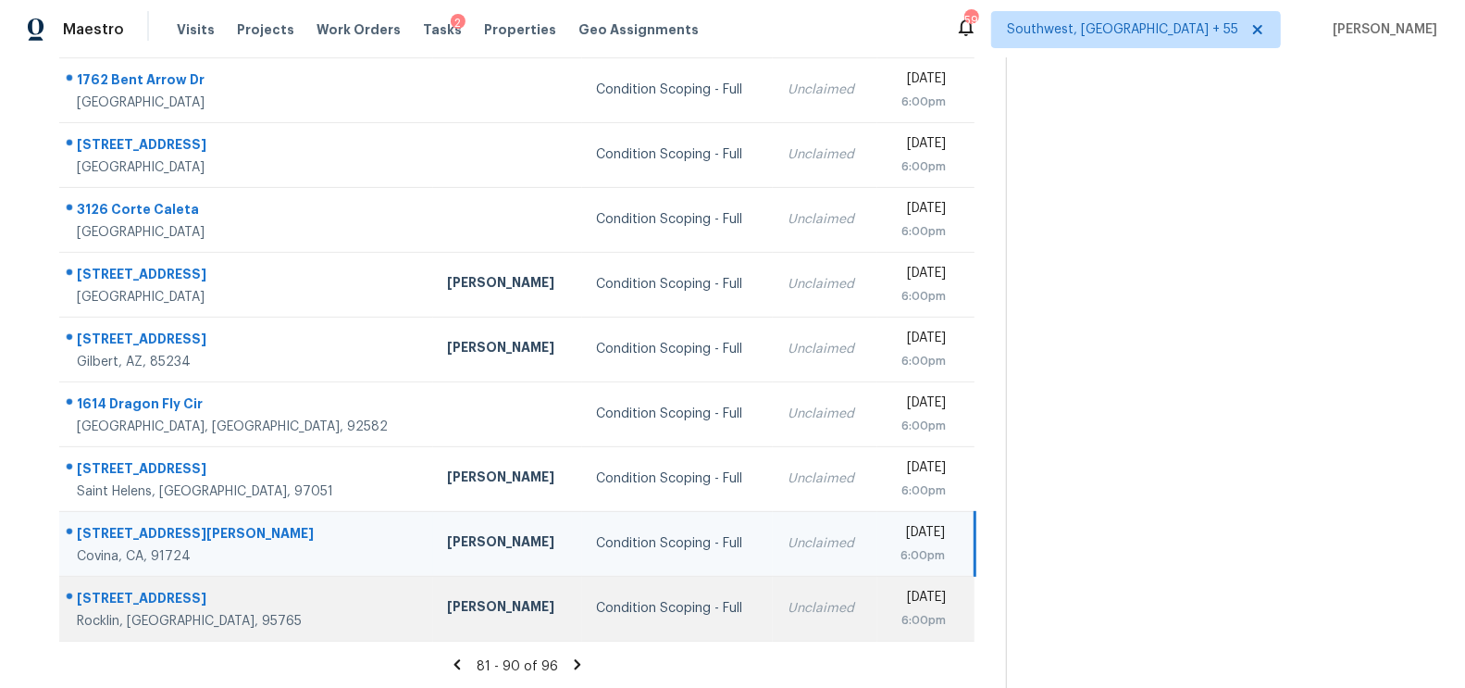
click at [602, 611] on div "Condition Scoping - Full" at bounding box center [678, 608] width 162 height 19
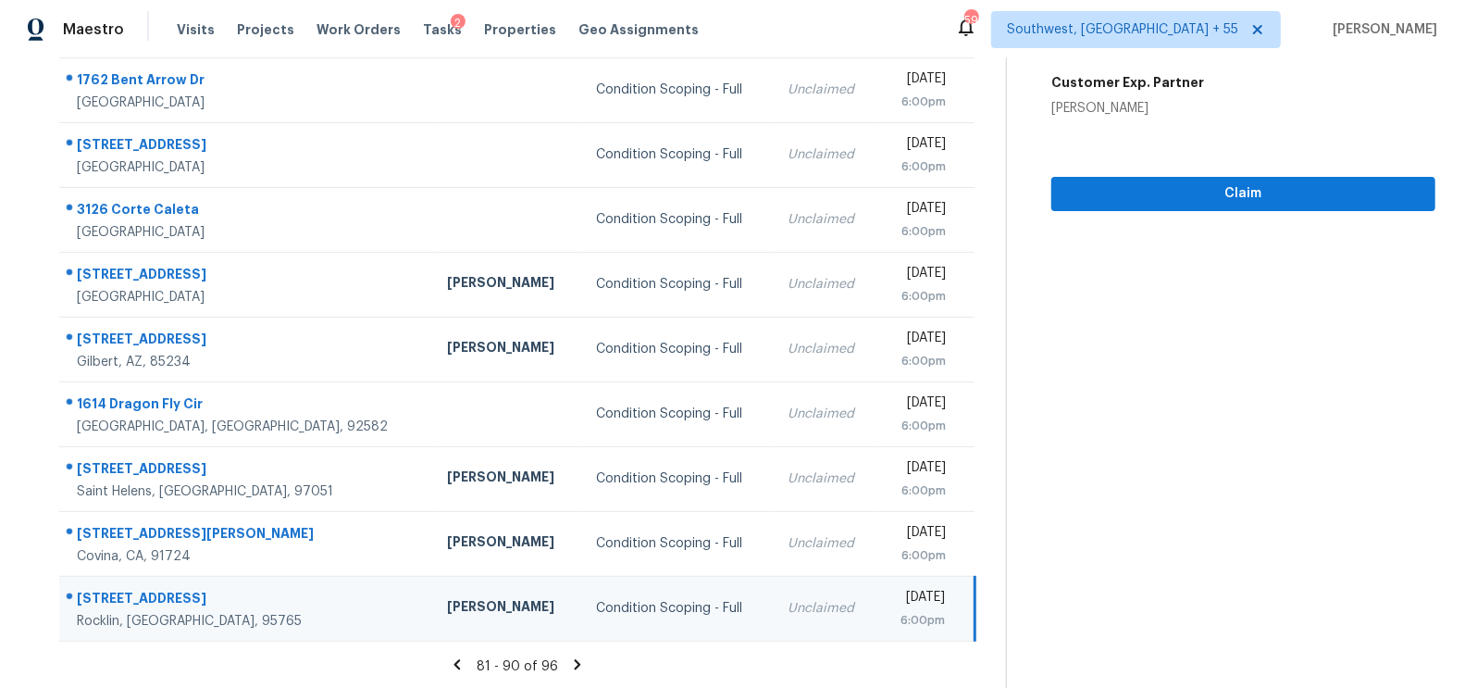
click at [584, 662] on div "81 - 90 of 96" at bounding box center [518, 665] width 976 height 19
click at [573, 661] on icon at bounding box center [577, 664] width 17 height 17
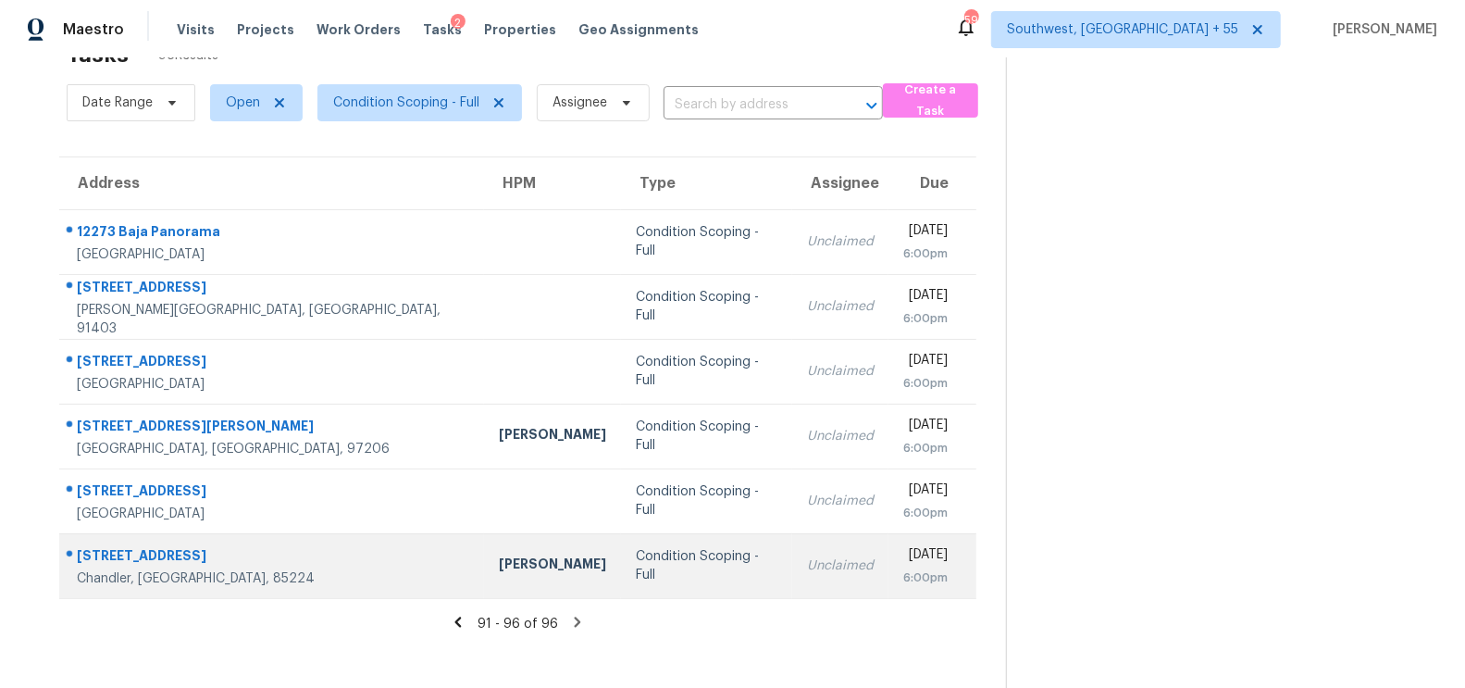
click at [792, 553] on td "Unclaimed" at bounding box center [840, 565] width 96 height 65
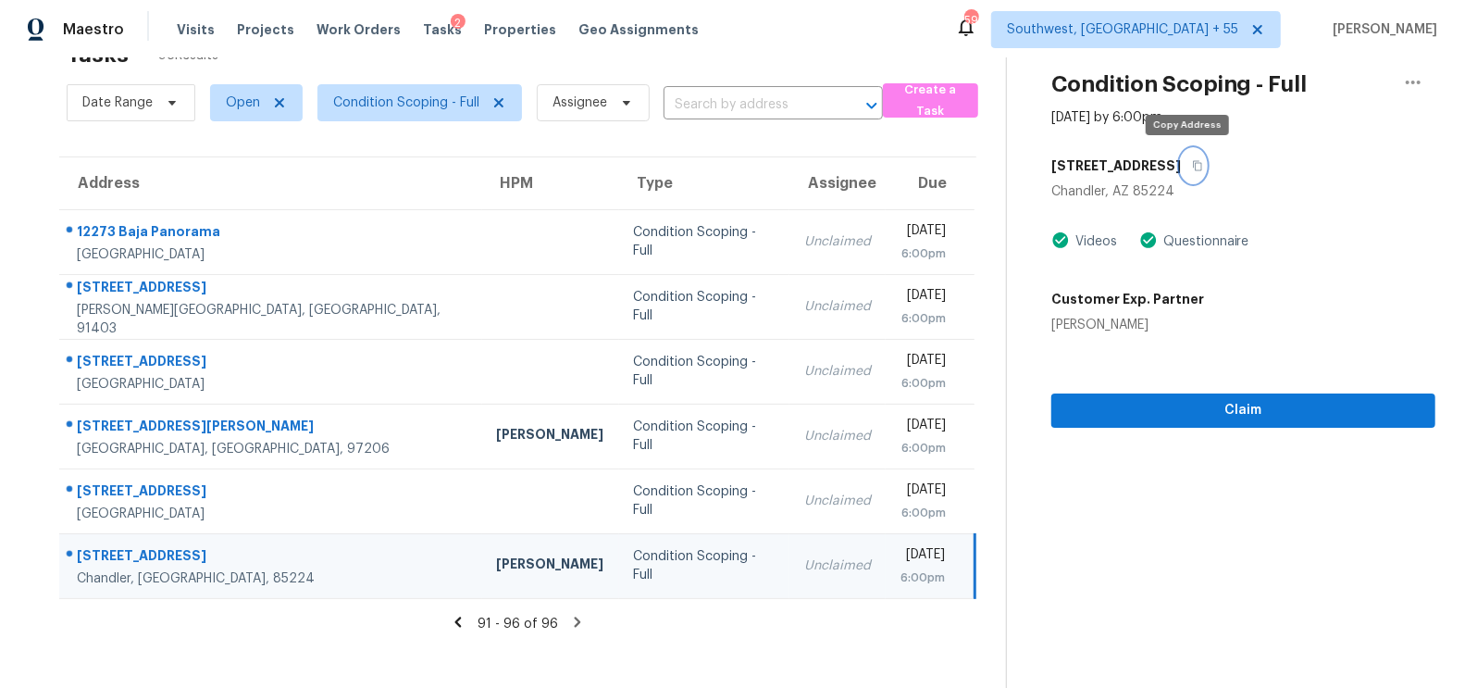
click at [1193, 161] on icon "button" at bounding box center [1197, 166] width 9 height 10
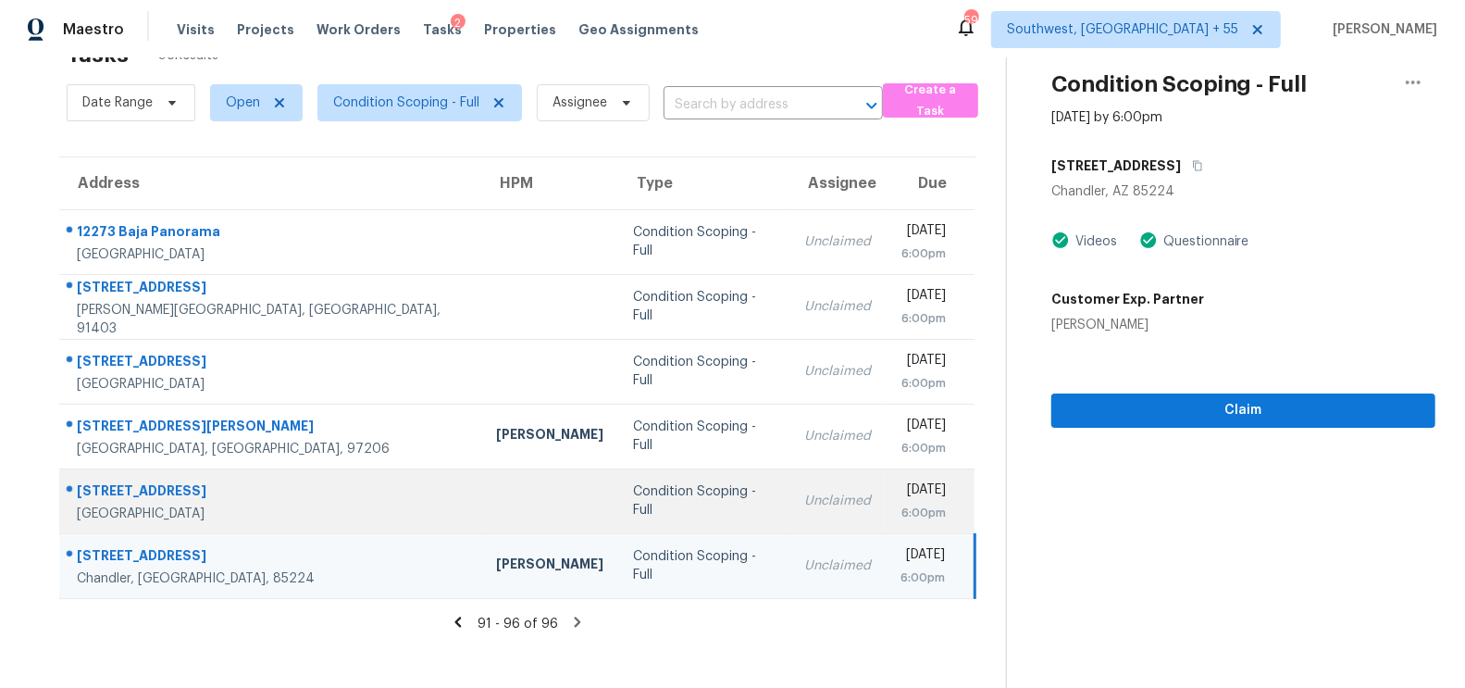
click at [634, 494] on div "Condition Scoping - Full" at bounding box center [704, 500] width 141 height 37
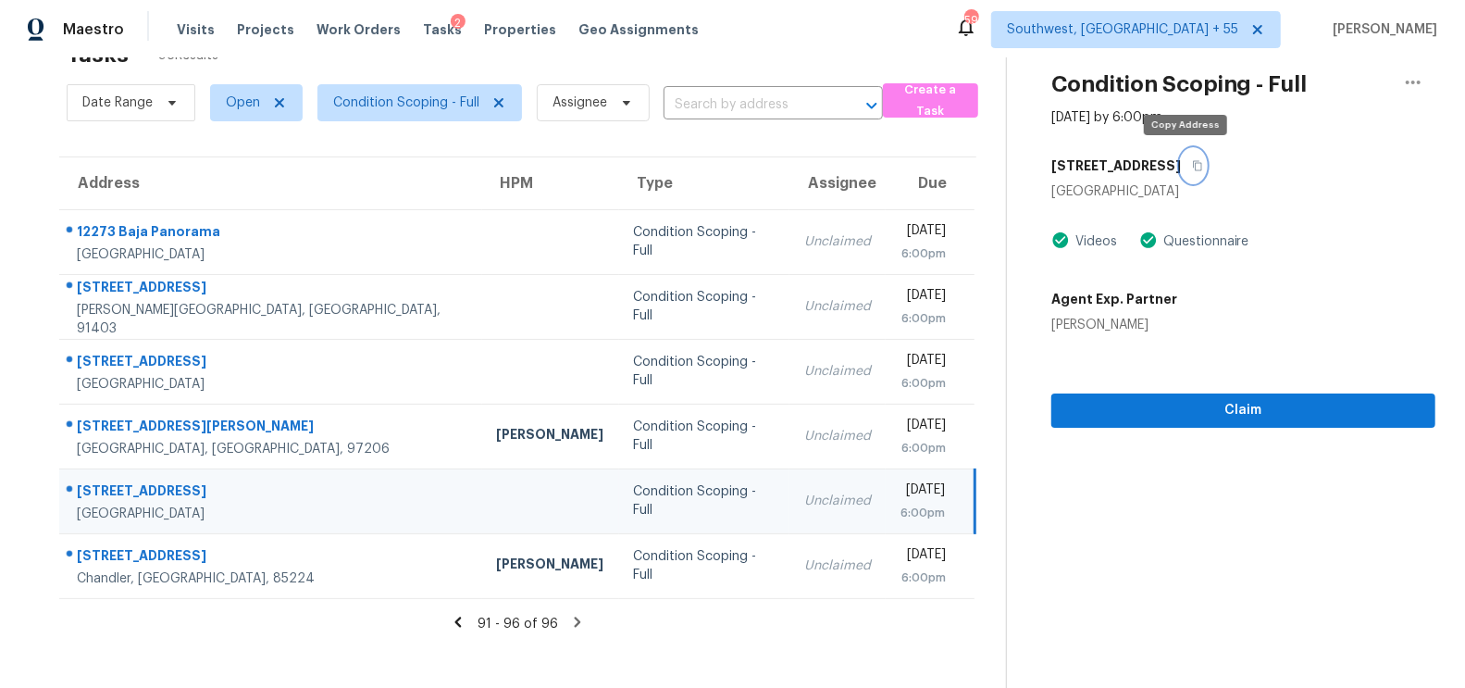
click at [1192, 166] on icon "button" at bounding box center [1197, 165] width 11 height 11
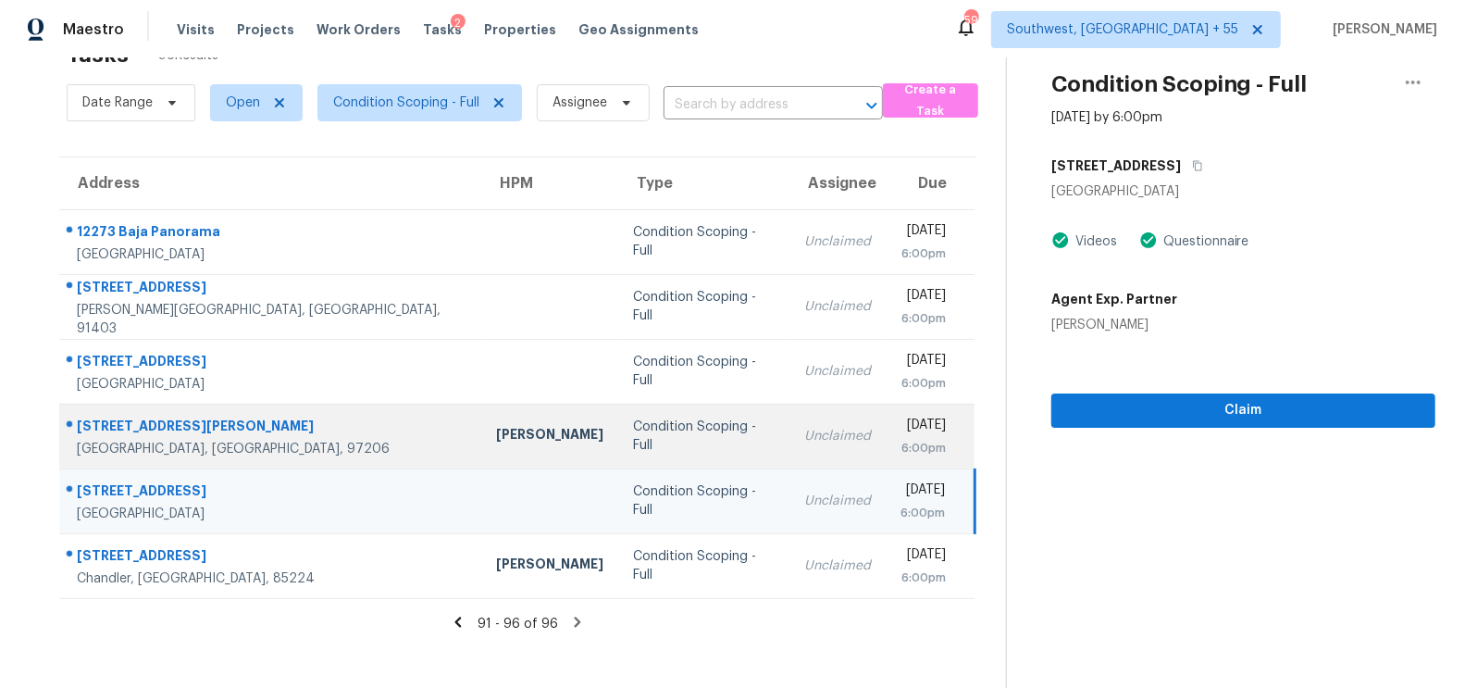
click at [789, 453] on td "Unclaimed" at bounding box center [837, 436] width 96 height 65
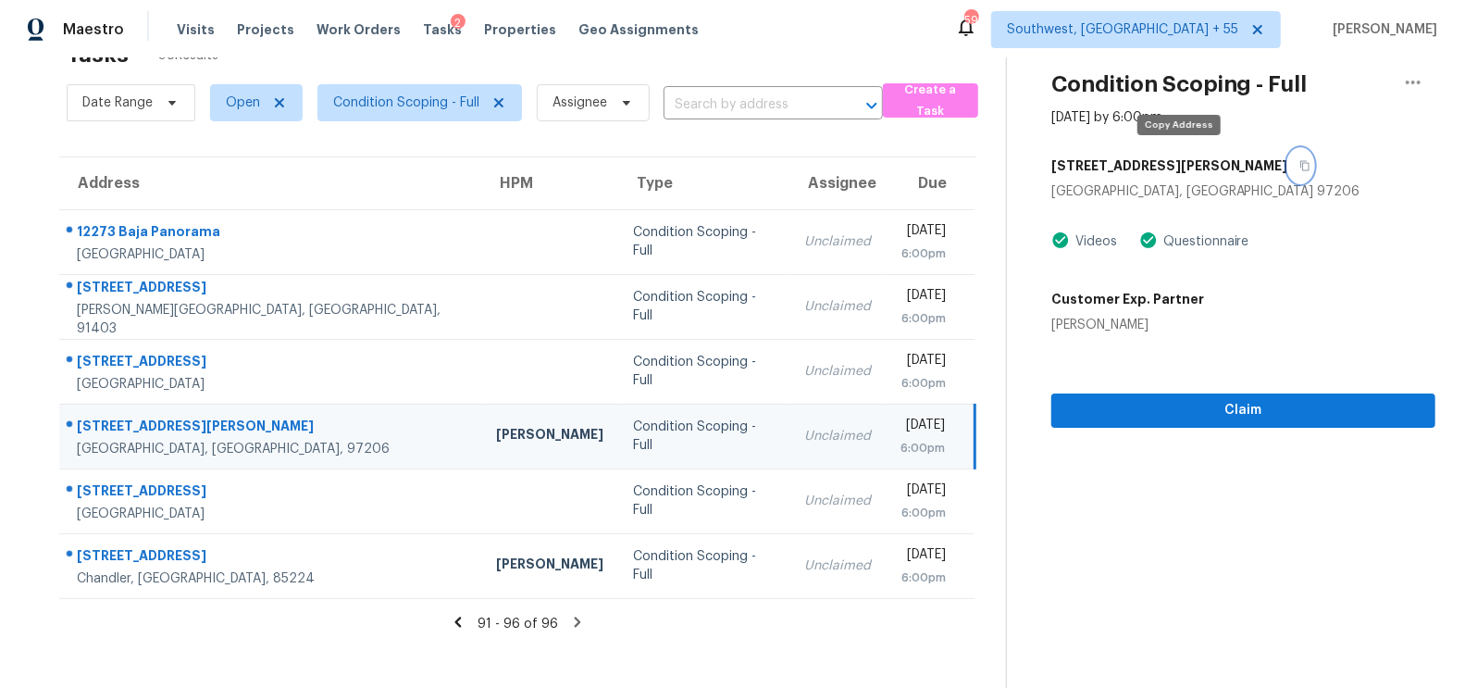
click at [1299, 164] on icon "button" at bounding box center [1304, 165] width 11 height 11
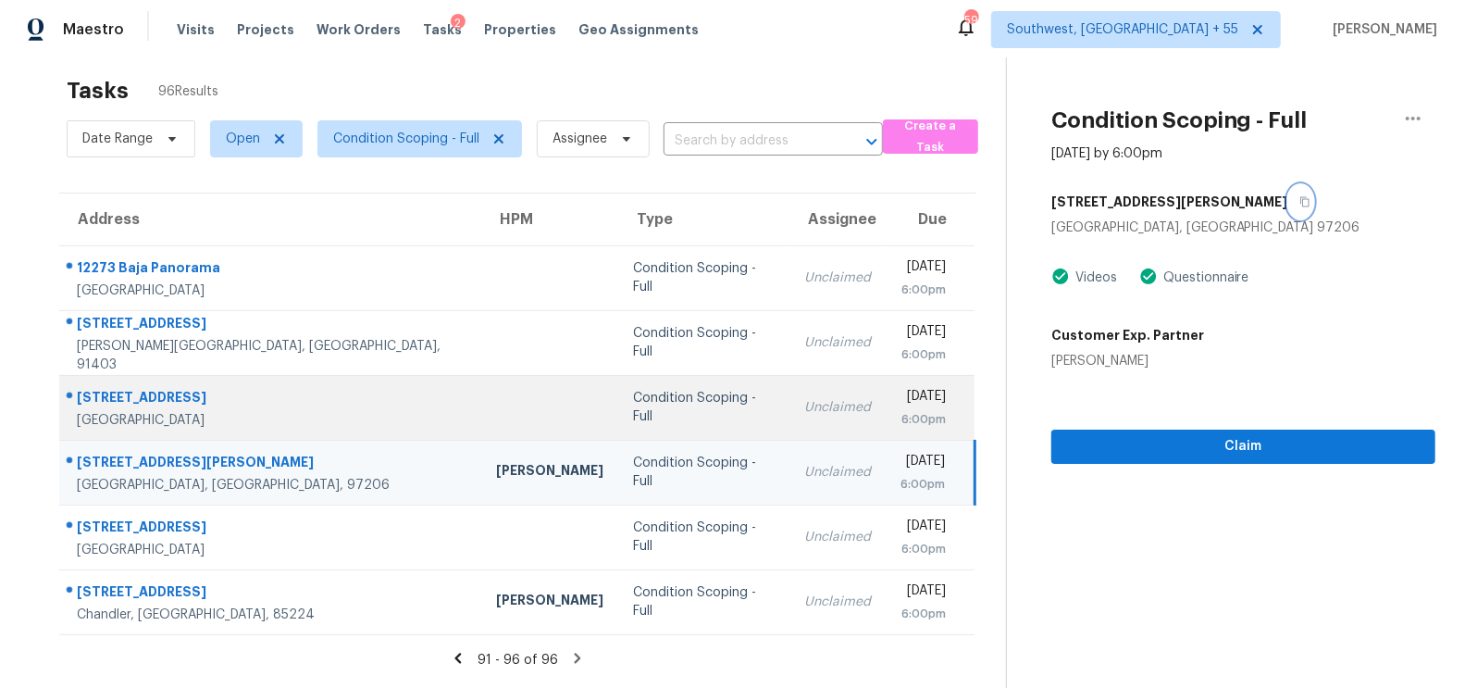
scroll to position [16, 0]
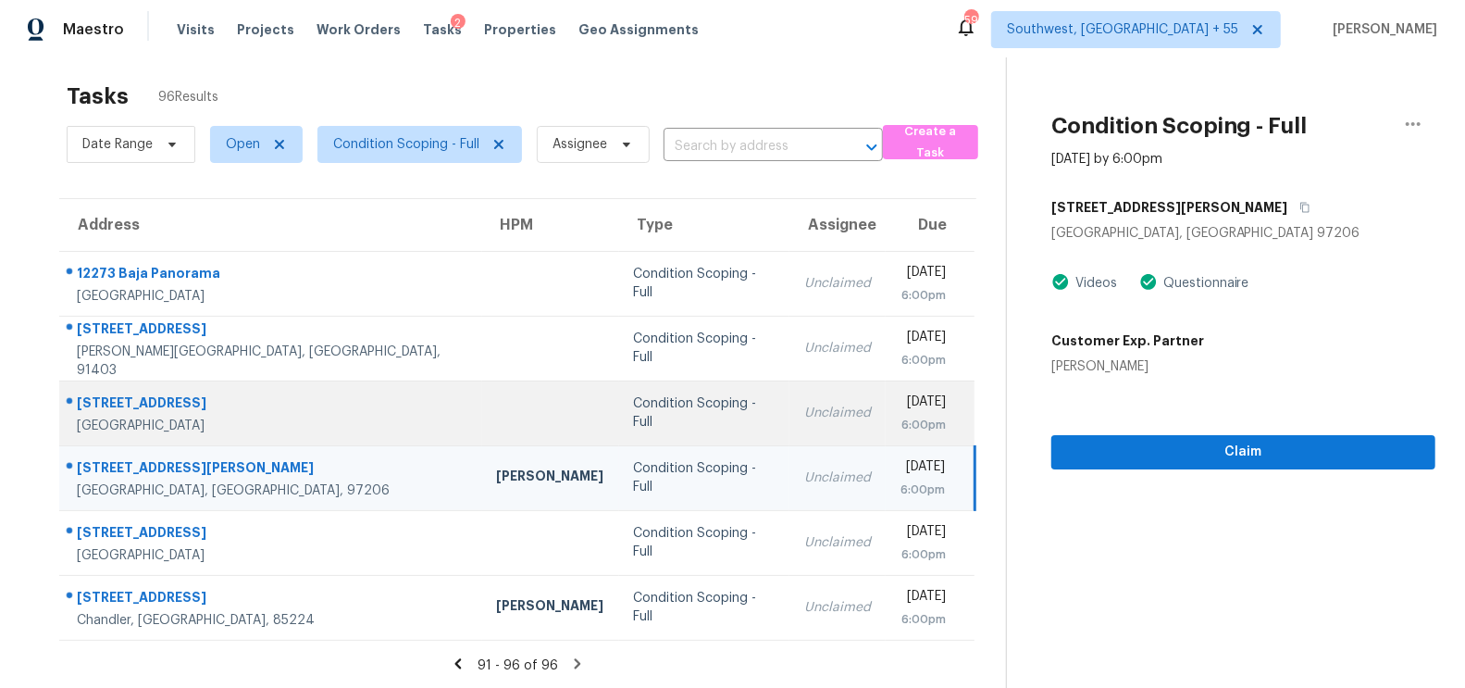
click at [789, 423] on td "Unclaimed" at bounding box center [837, 412] width 96 height 65
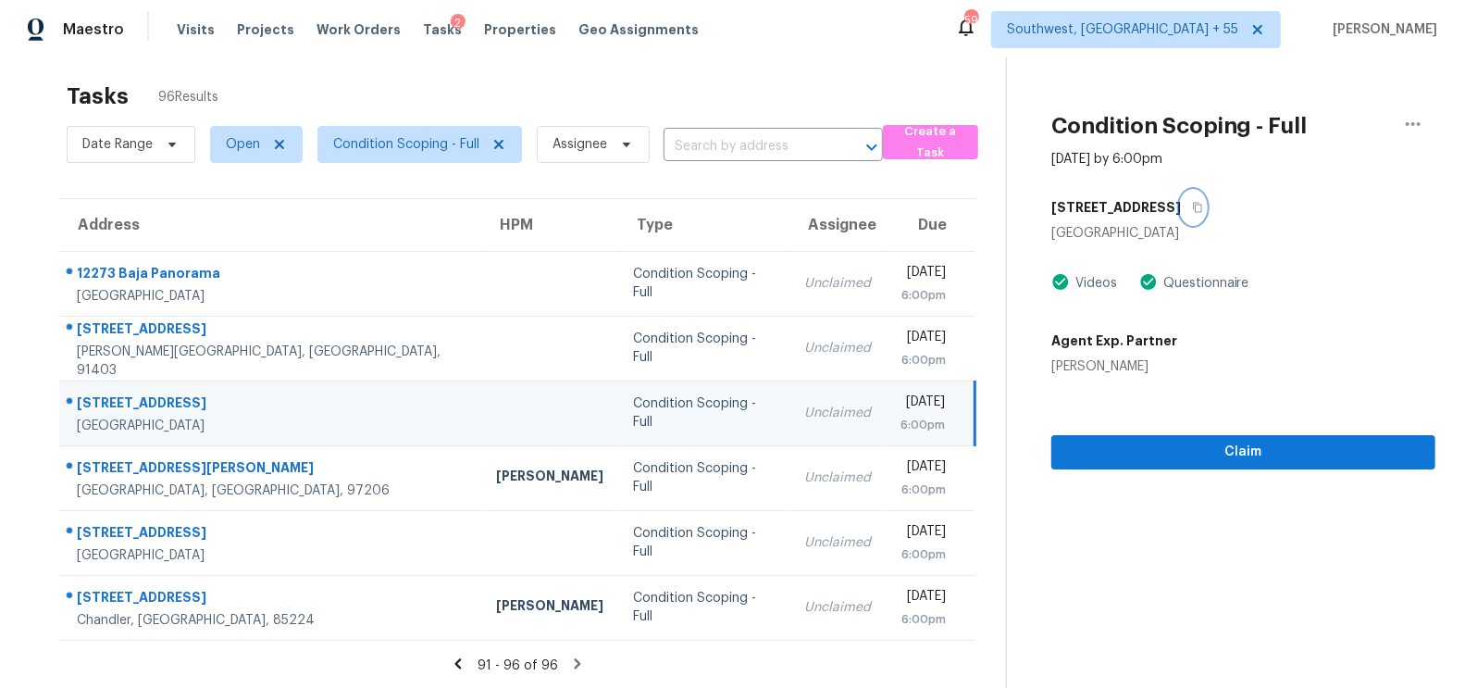
click at [1201, 209] on icon "button" at bounding box center [1197, 207] width 11 height 11
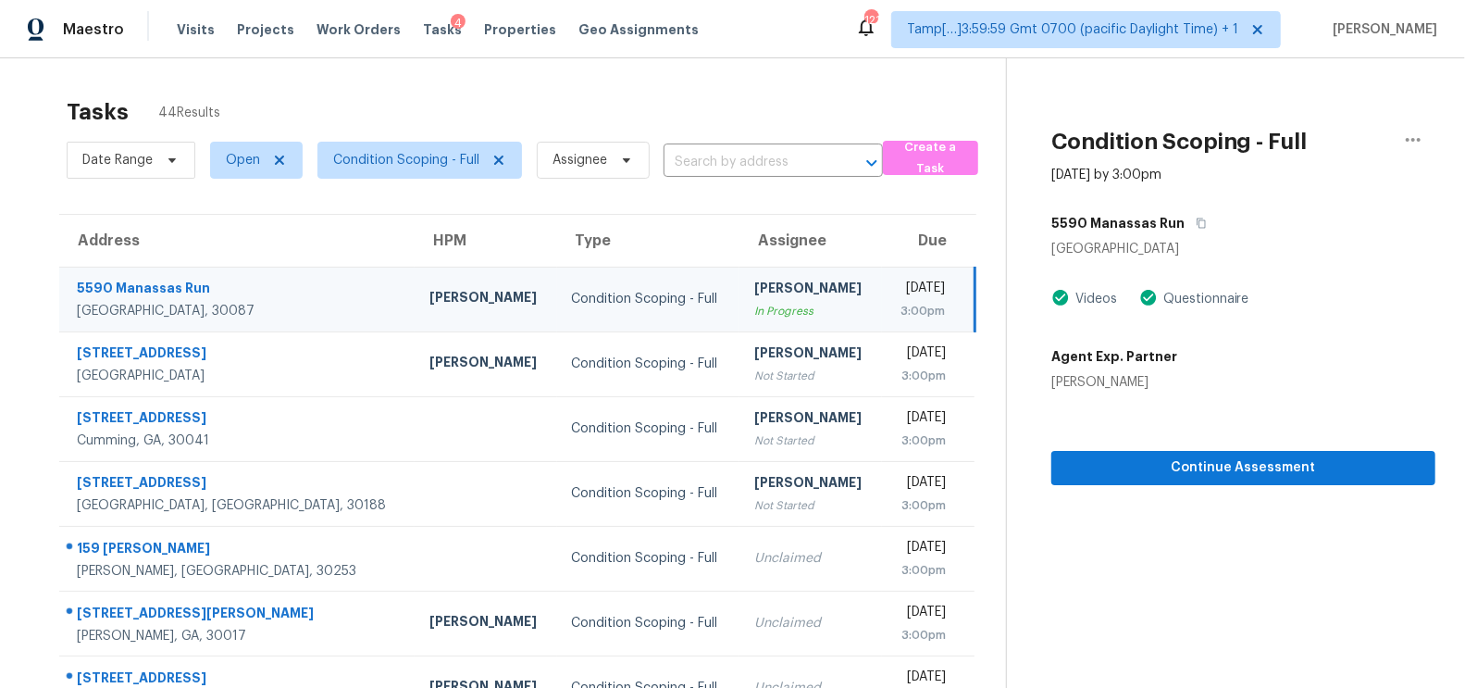
scroll to position [24, 0]
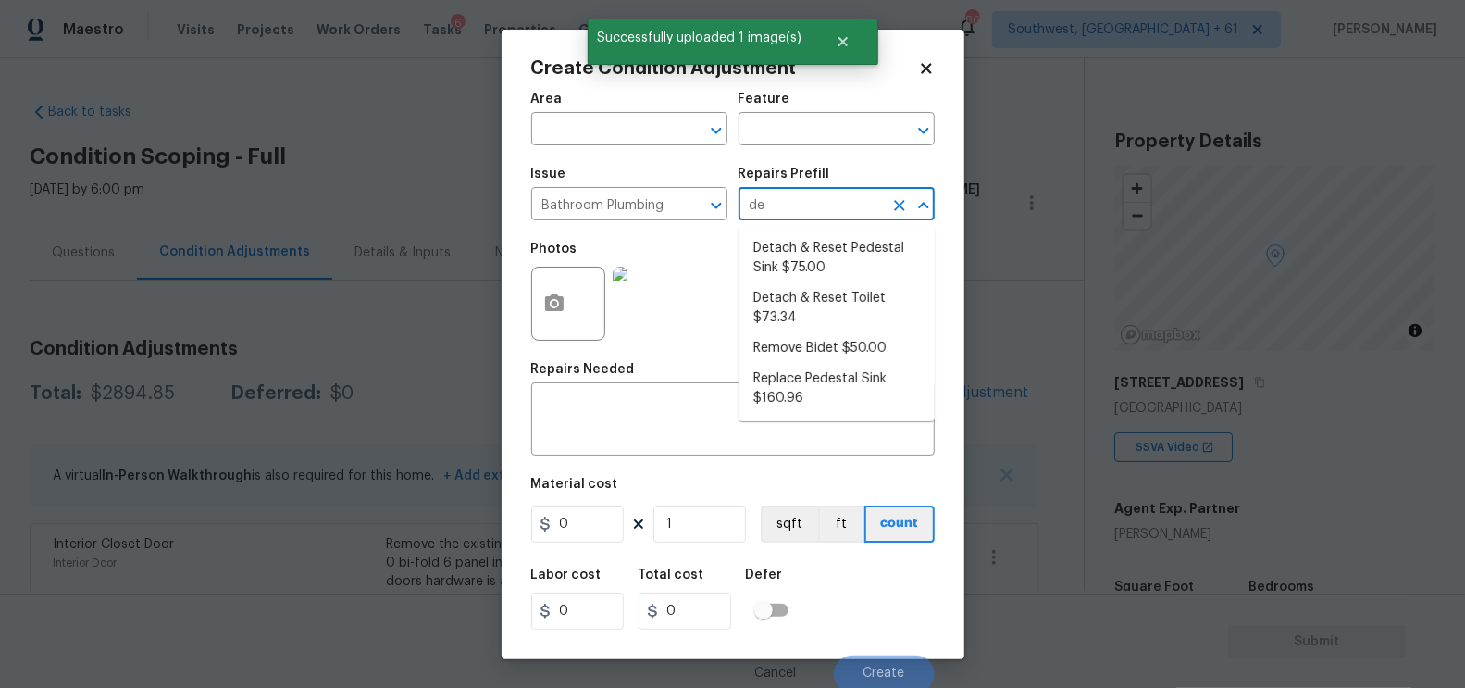
scroll to position [278, 0]
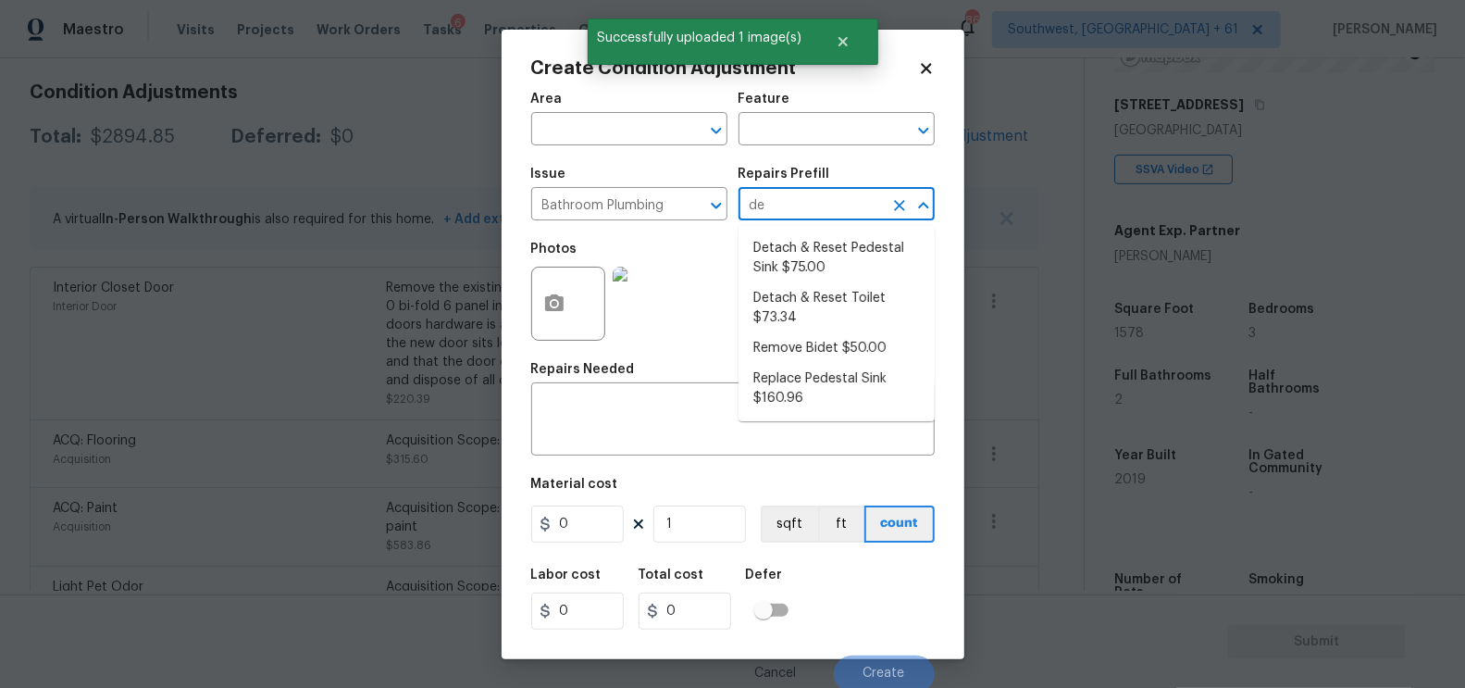
type input "d"
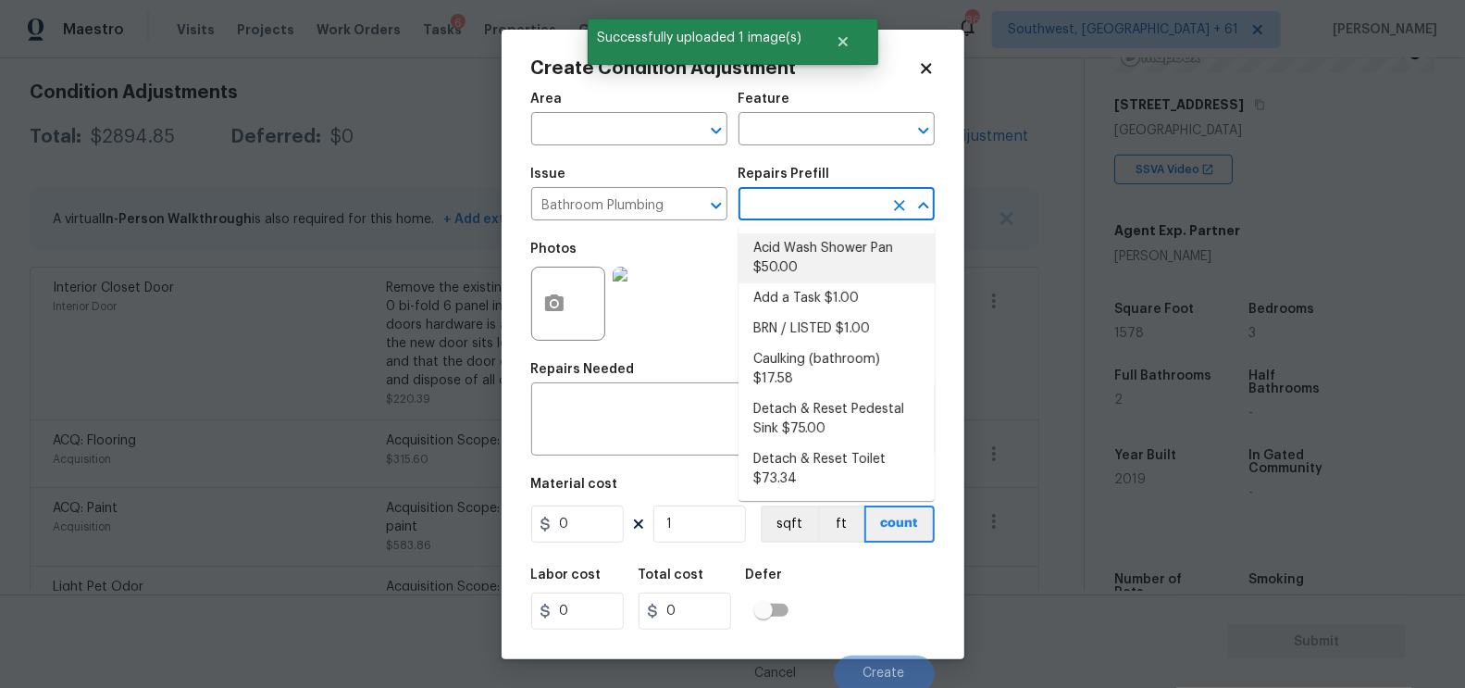
click at [842, 246] on li "Acid Wash Shower Pan $50.00" at bounding box center [837, 258] width 196 height 50
type input "Plumbing"
type input "50"
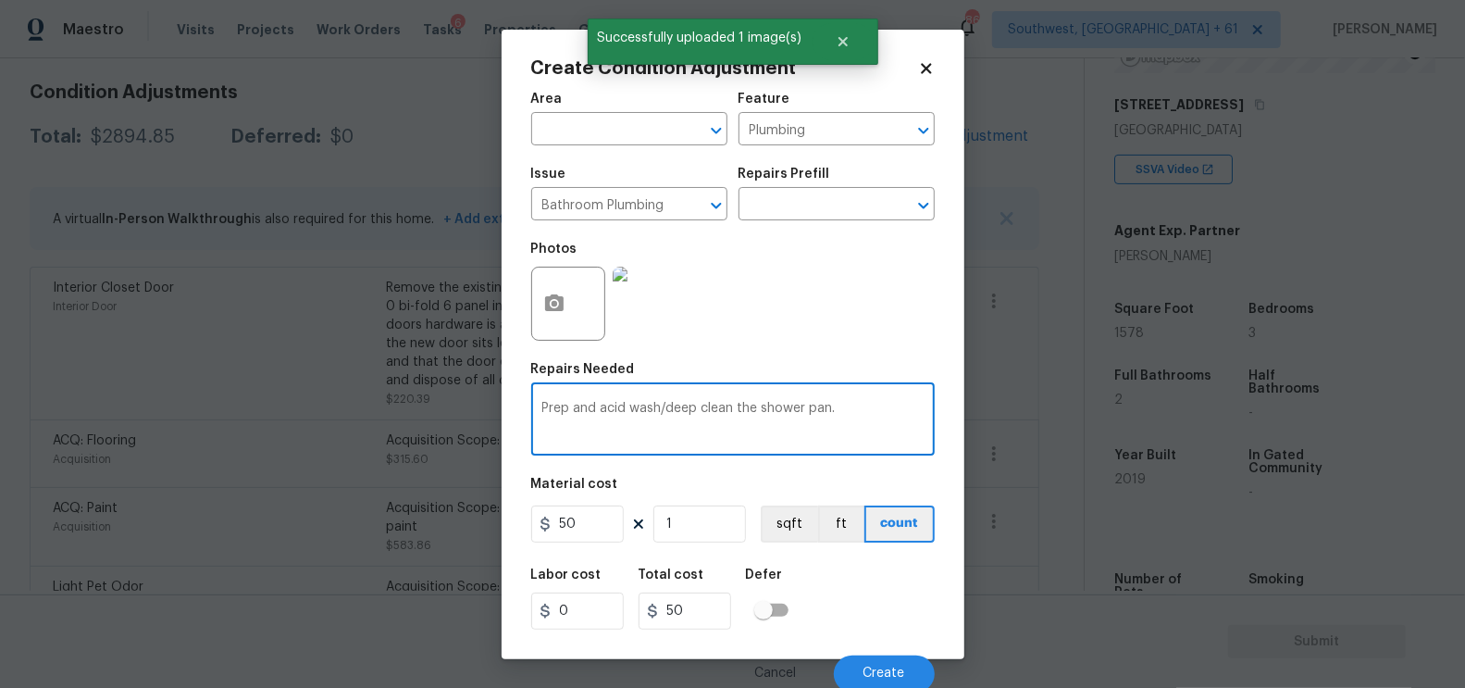
drag, startPoint x: 760, startPoint y: 411, endPoint x: 856, endPoint y: 410, distance: 96.3
click at [856, 410] on textarea "Prep and acid wash/deep clean the shower pan." at bounding box center [732, 421] width 381 height 39
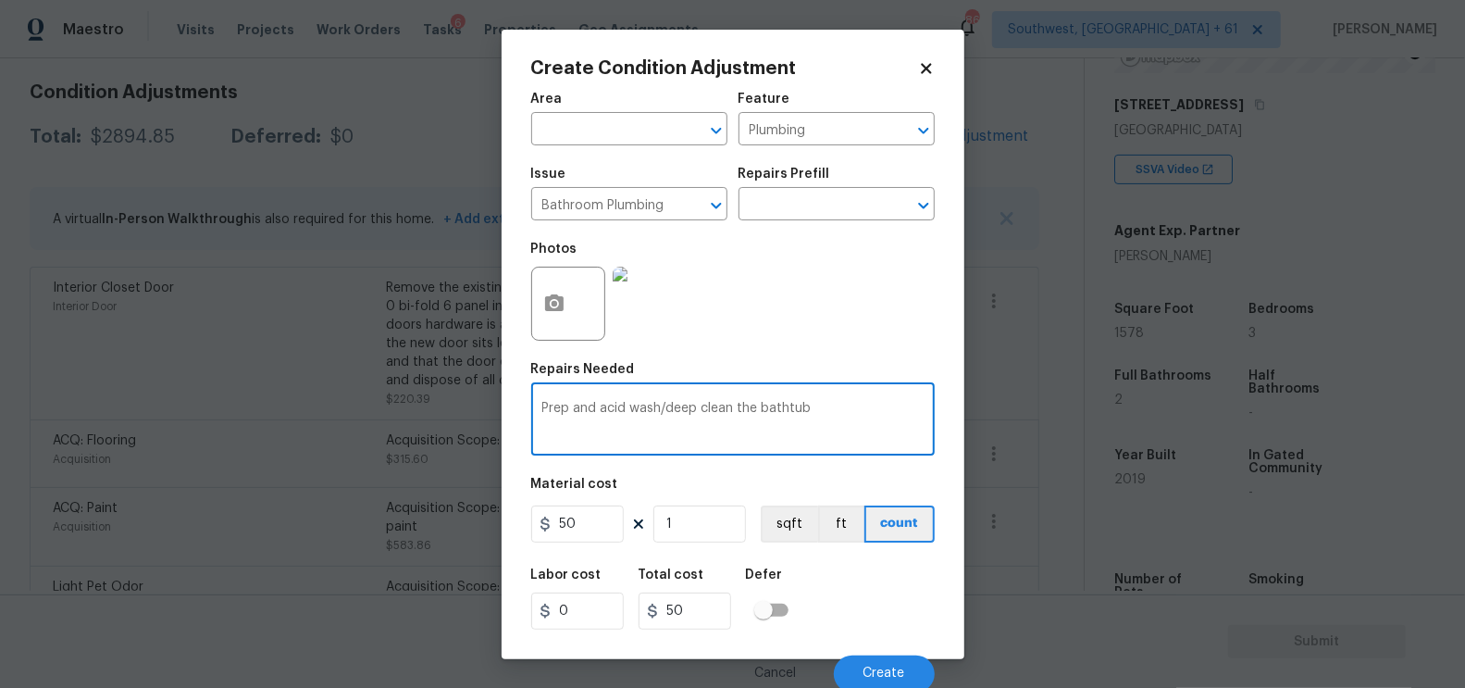
type textarea "Prep and acid wash/deep clean the bathtub"
click at [614, 509] on input "50" at bounding box center [577, 523] width 93 height 37
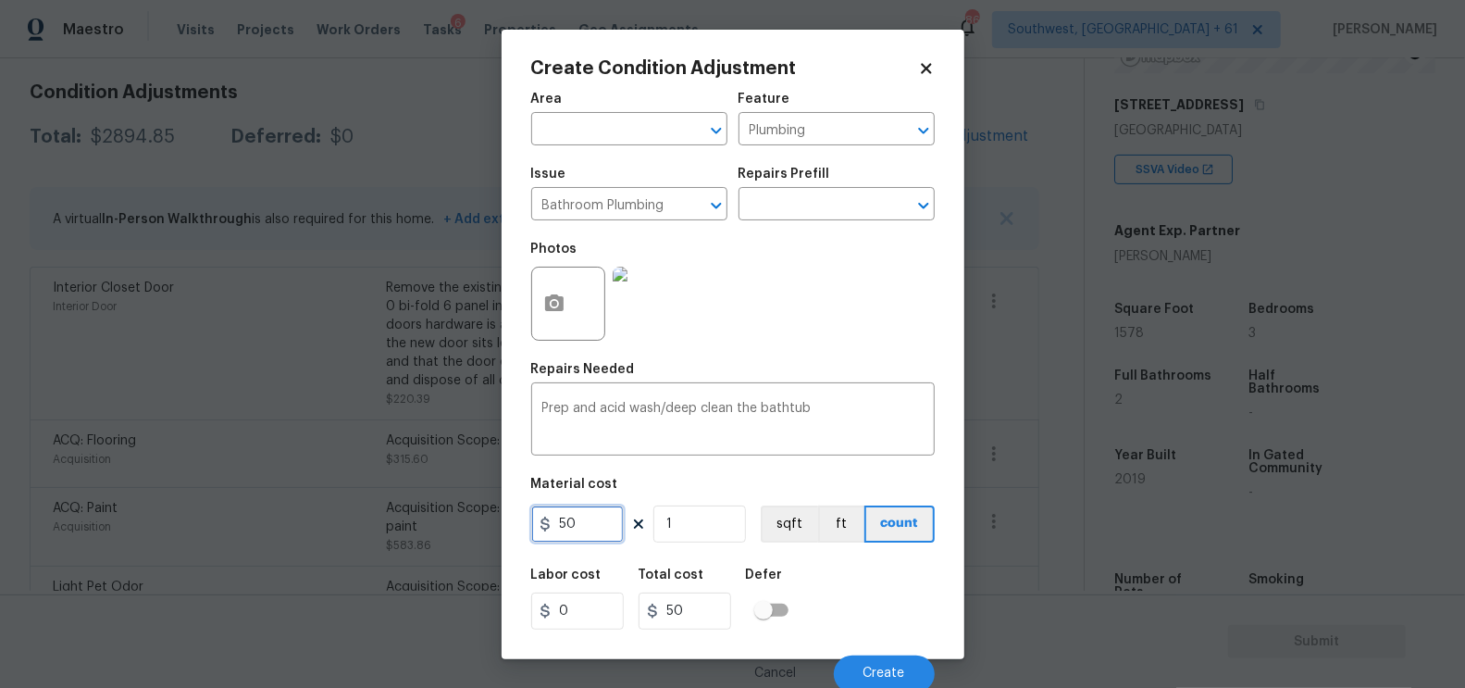
click at [614, 509] on input "50" at bounding box center [577, 523] width 93 height 37
type input "100"
click at [689, 608] on input "100" at bounding box center [685, 610] width 93 height 37
click at [886, 678] on span "Create" at bounding box center [884, 673] width 42 height 14
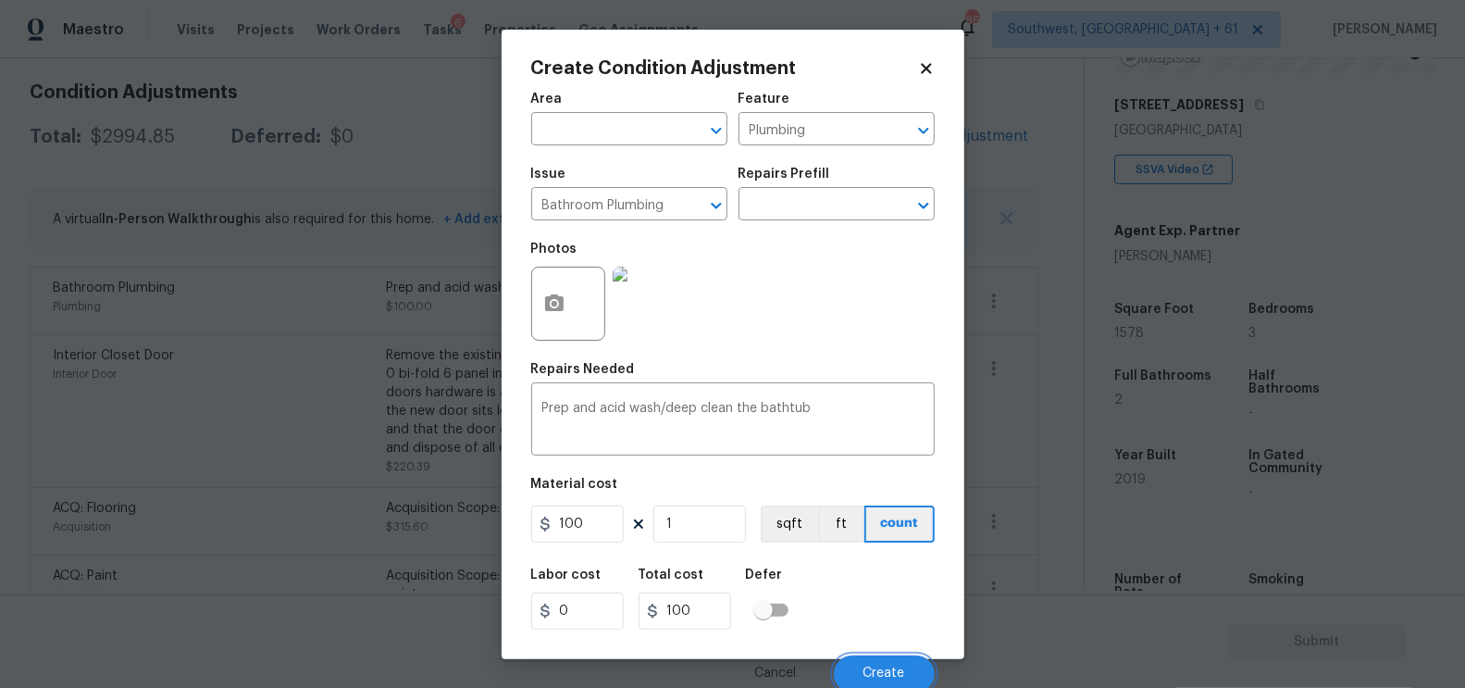
scroll to position [256, 0]
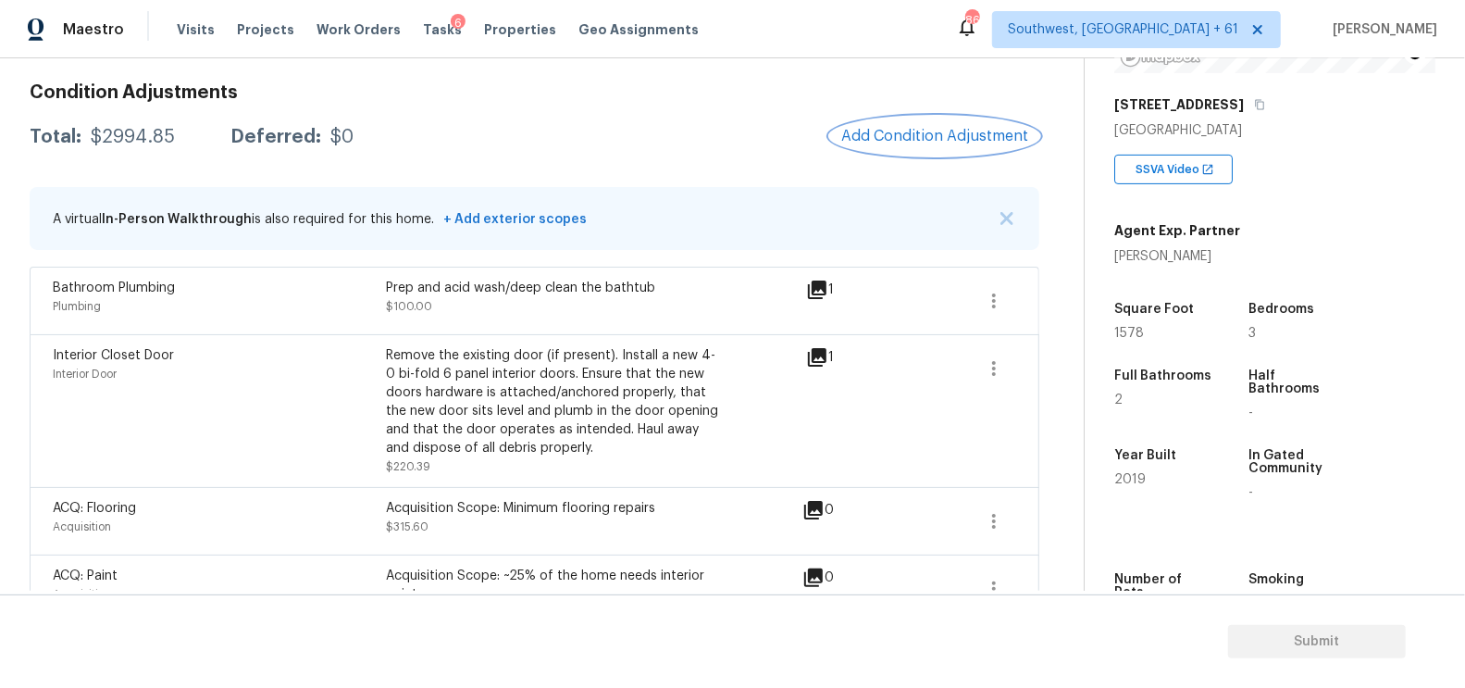
click at [954, 120] on button "Add Condition Adjustment" at bounding box center [934, 136] width 209 height 39
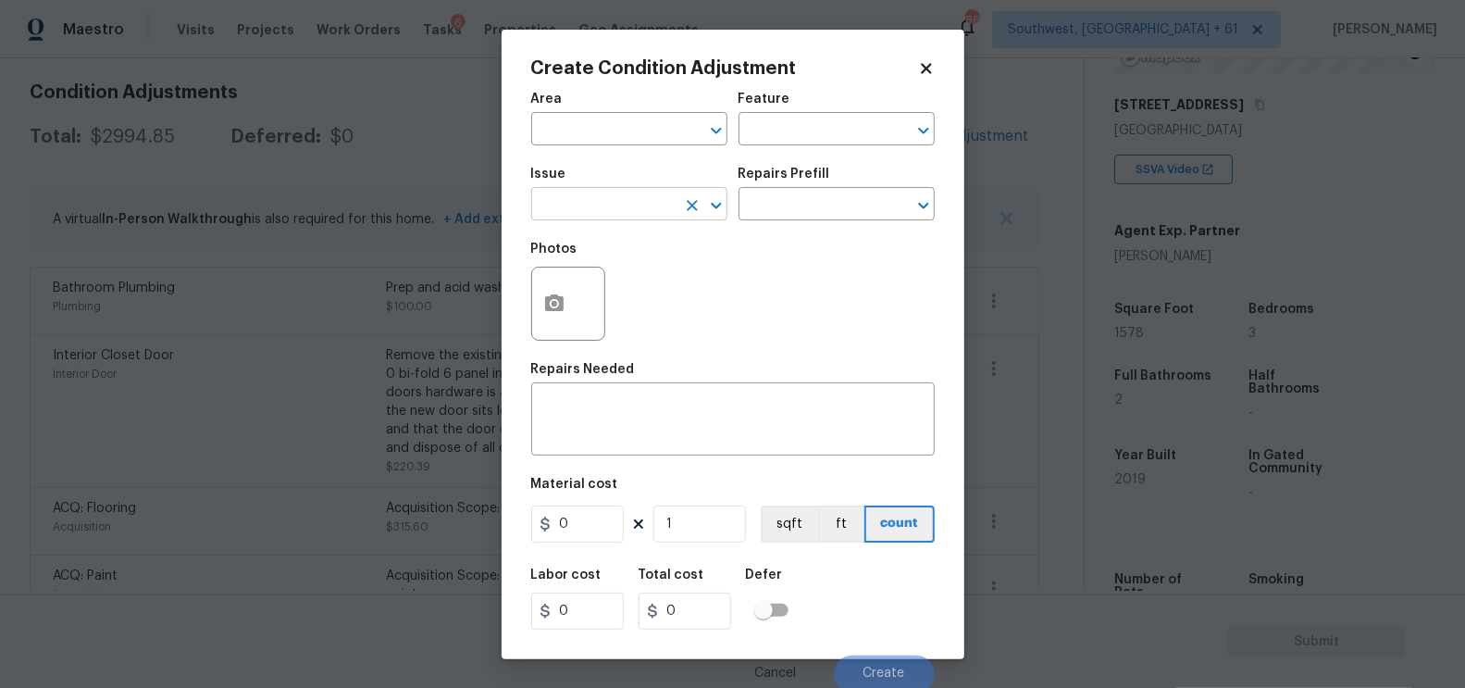
click at [579, 213] on input "text" at bounding box center [603, 206] width 144 height 29
click at [599, 282] on li "Debris/garbage on site" at bounding box center [629, 293] width 196 height 31
type input "Debris/garbage on site"
click at [820, 197] on input "text" at bounding box center [811, 206] width 144 height 29
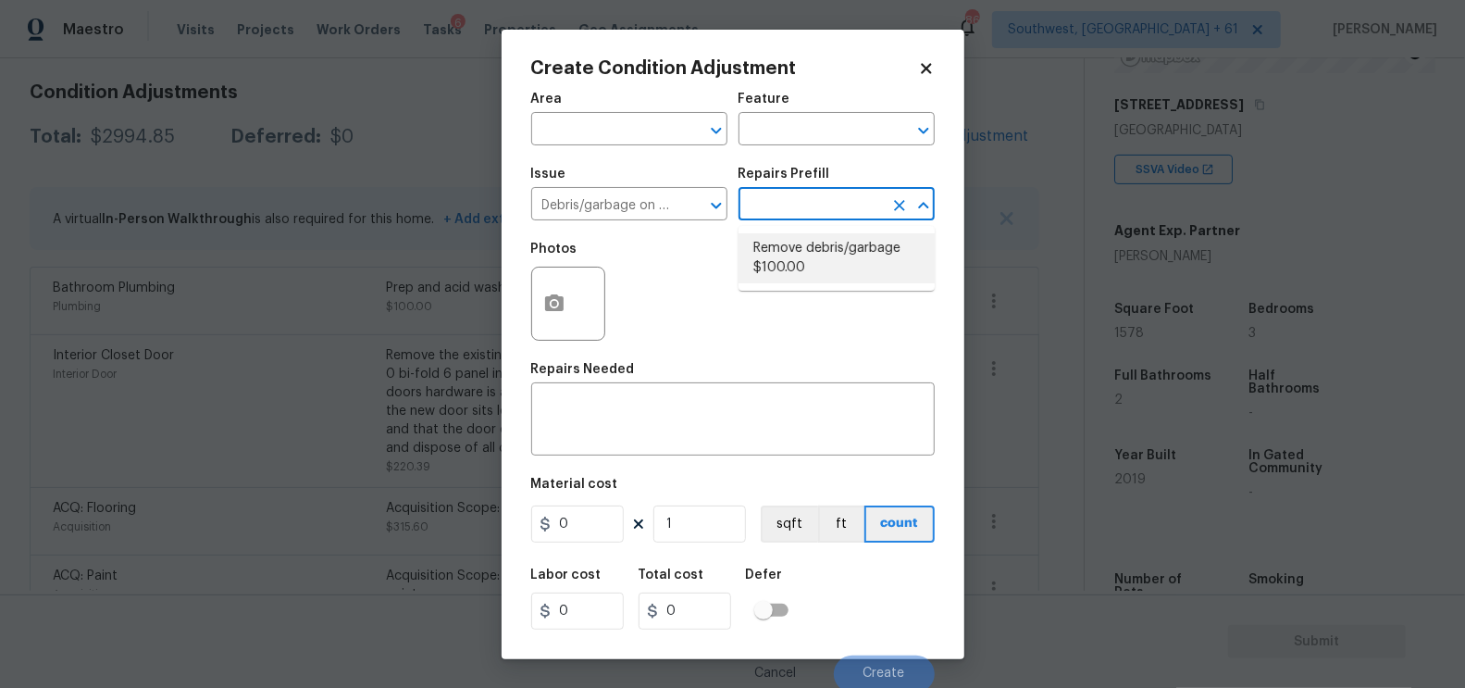
click at [819, 256] on li "Remove debris/garbage $100.00" at bounding box center [837, 258] width 196 height 50
type textarea "Remove, haul off, and properly dispose of any debris left by seller to offsite …"
type input "100"
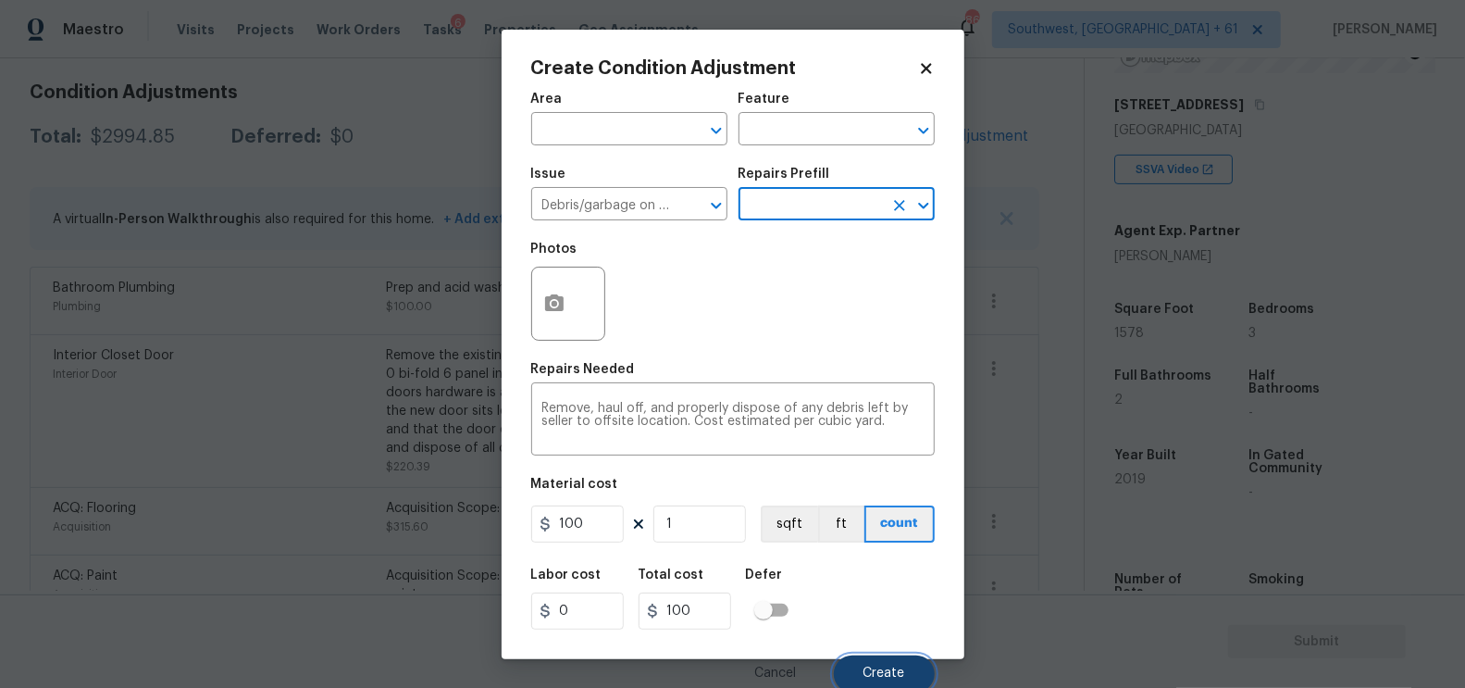
click at [874, 669] on span "Create" at bounding box center [884, 673] width 42 height 14
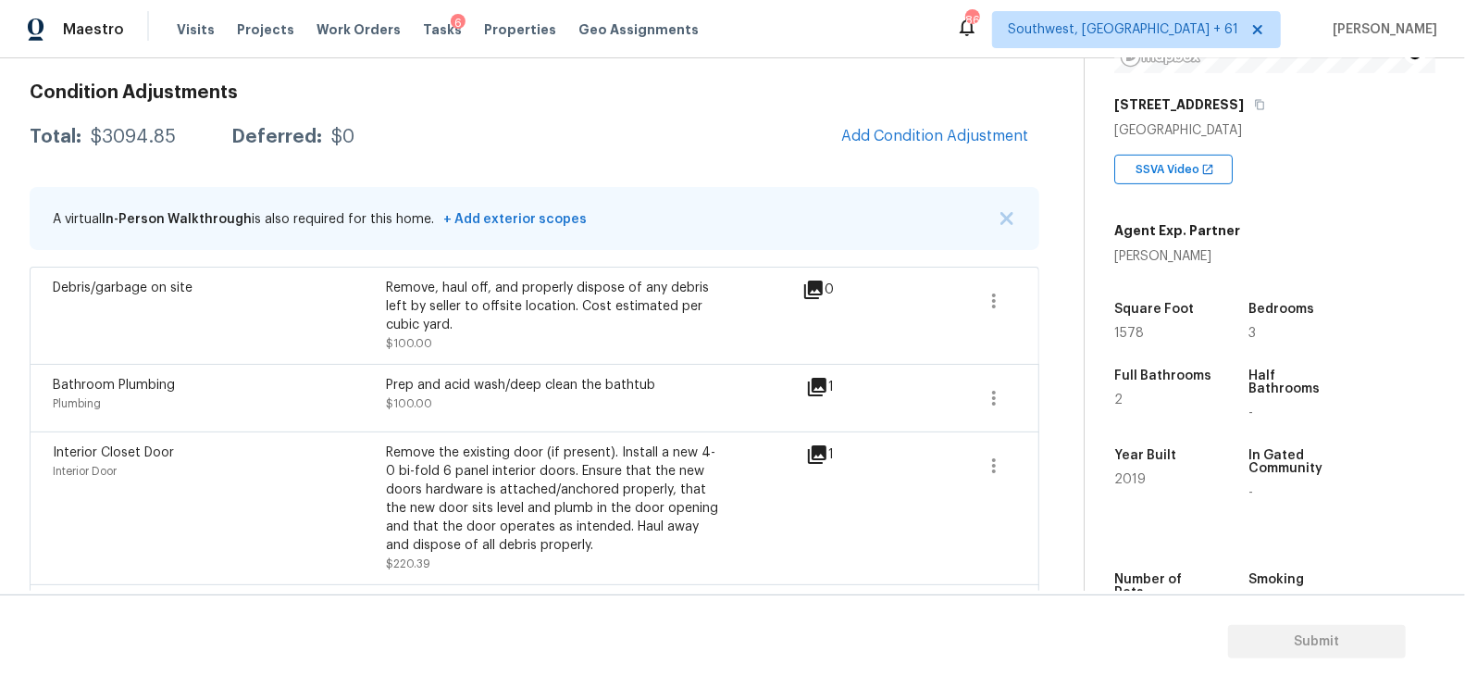
scroll to position [155, 0]
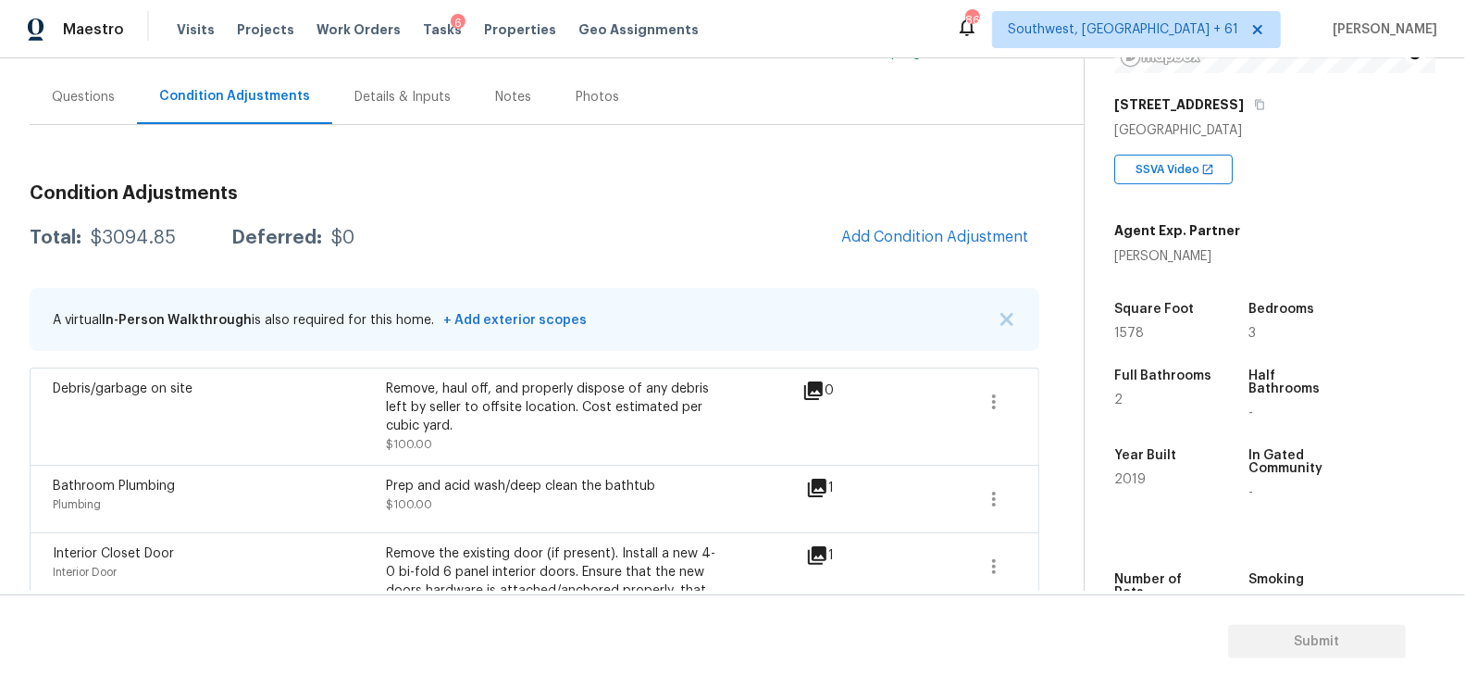
click at [64, 69] on div "Questions" at bounding box center [83, 96] width 107 height 55
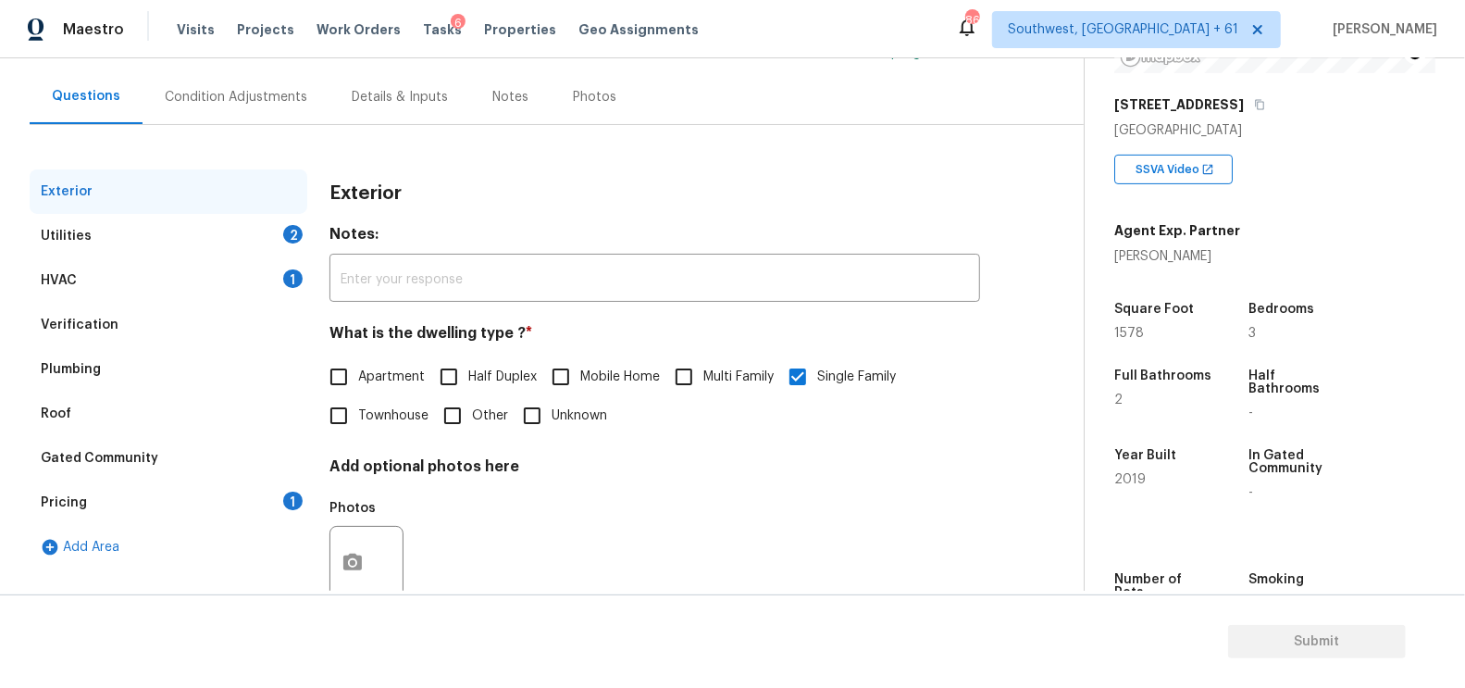
scroll to position [155, 0]
click at [158, 265] on div "HVAC 1" at bounding box center [169, 280] width 278 height 44
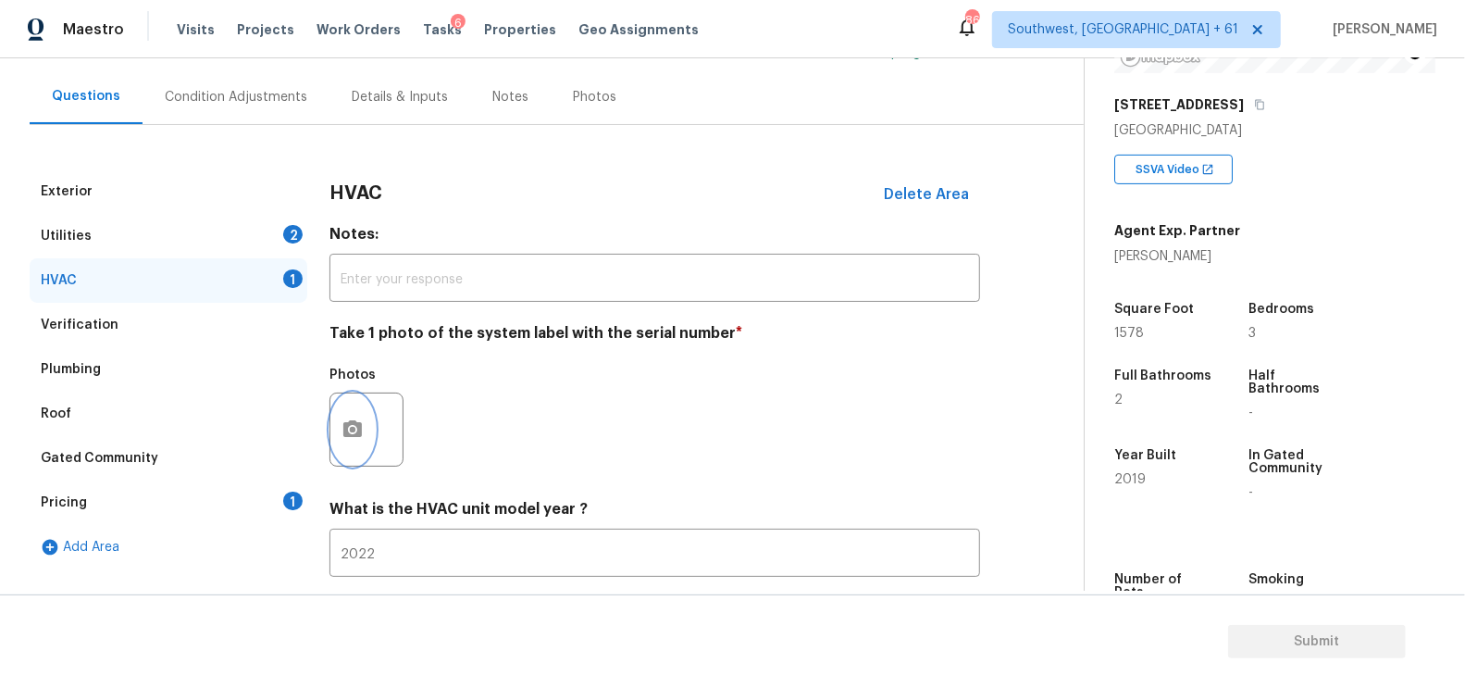
click at [343, 428] on icon "button" at bounding box center [352, 428] width 19 height 17
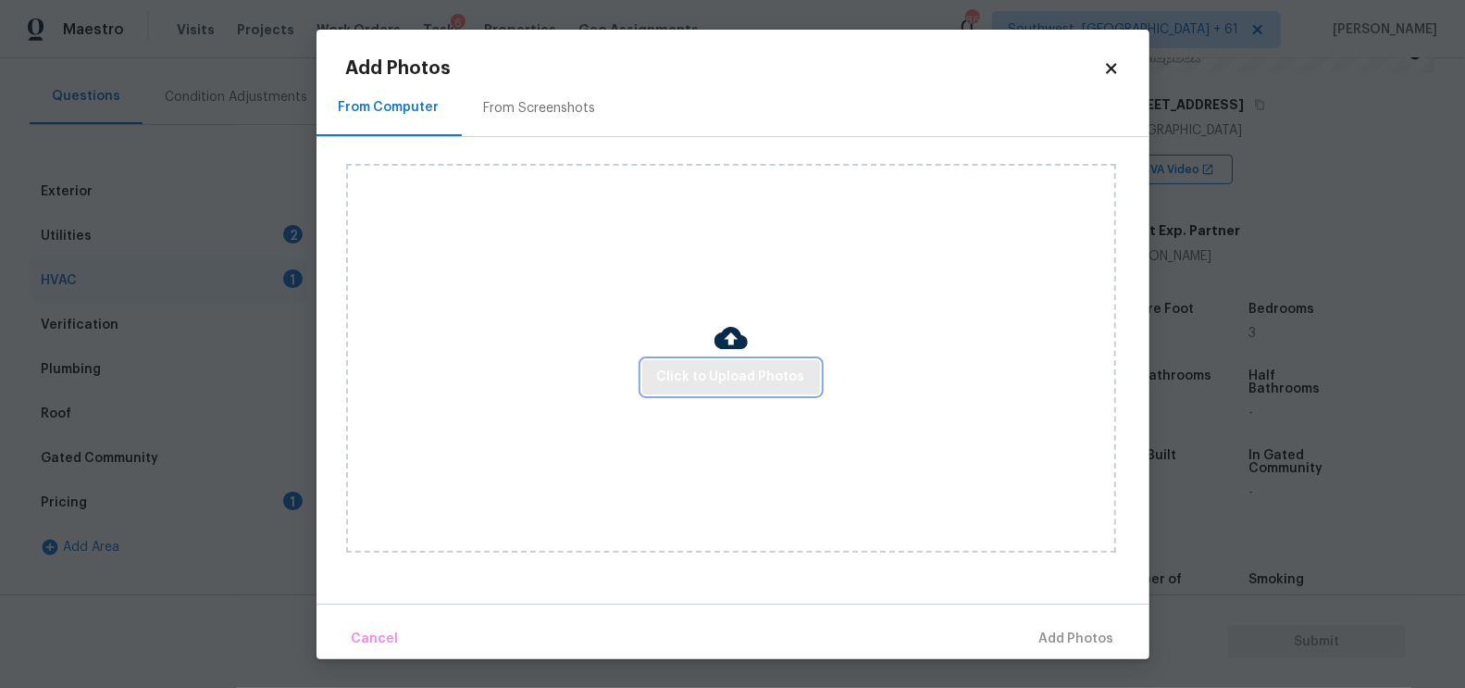
click at [682, 379] on span "Click to Upload Photos" at bounding box center [731, 377] width 148 height 23
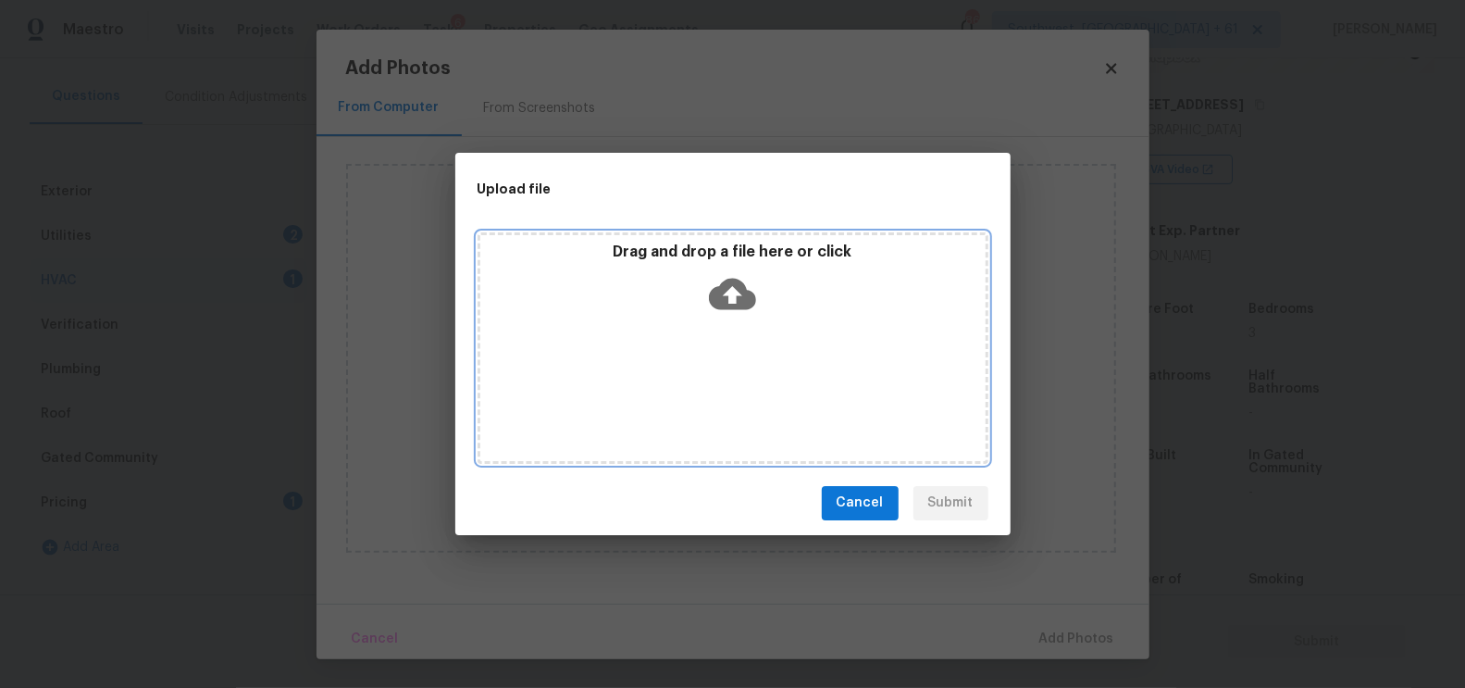
click at [723, 308] on icon at bounding box center [732, 293] width 47 height 47
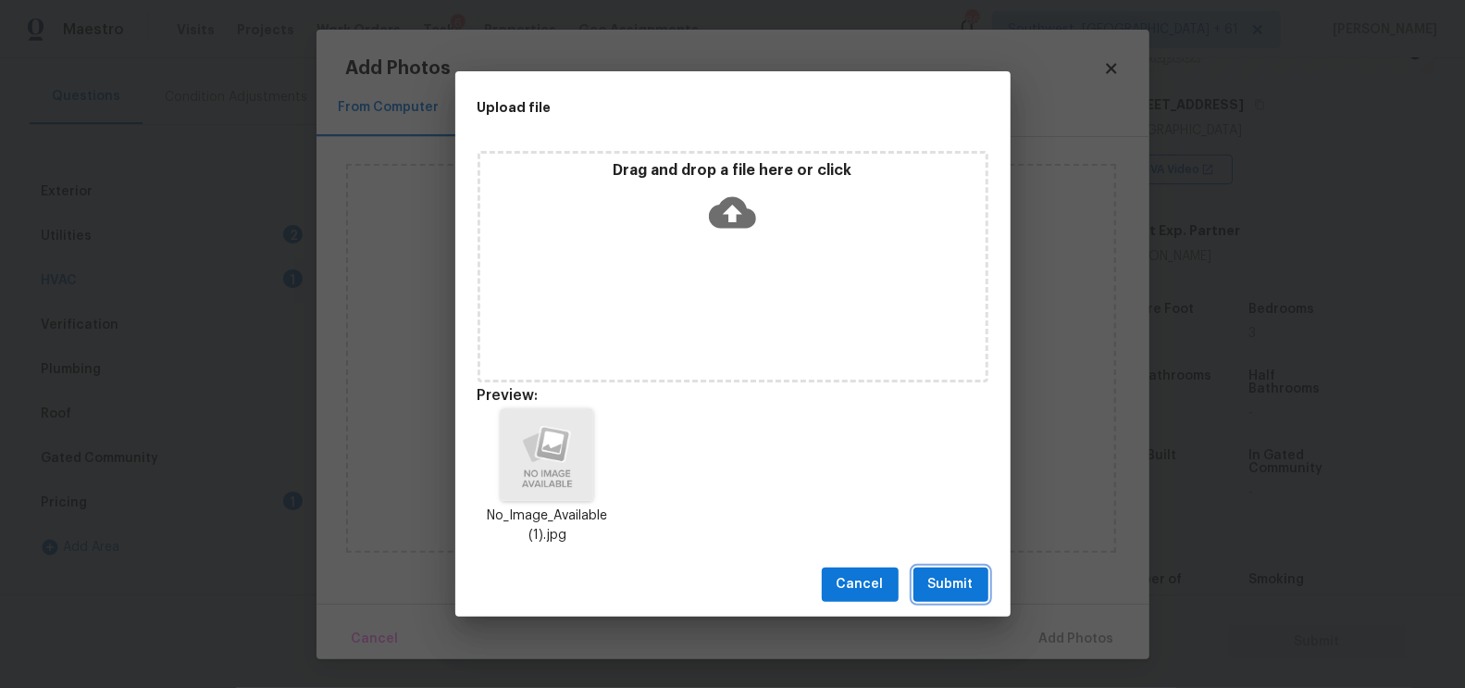
click at [960, 586] on span "Submit" at bounding box center [950, 584] width 45 height 23
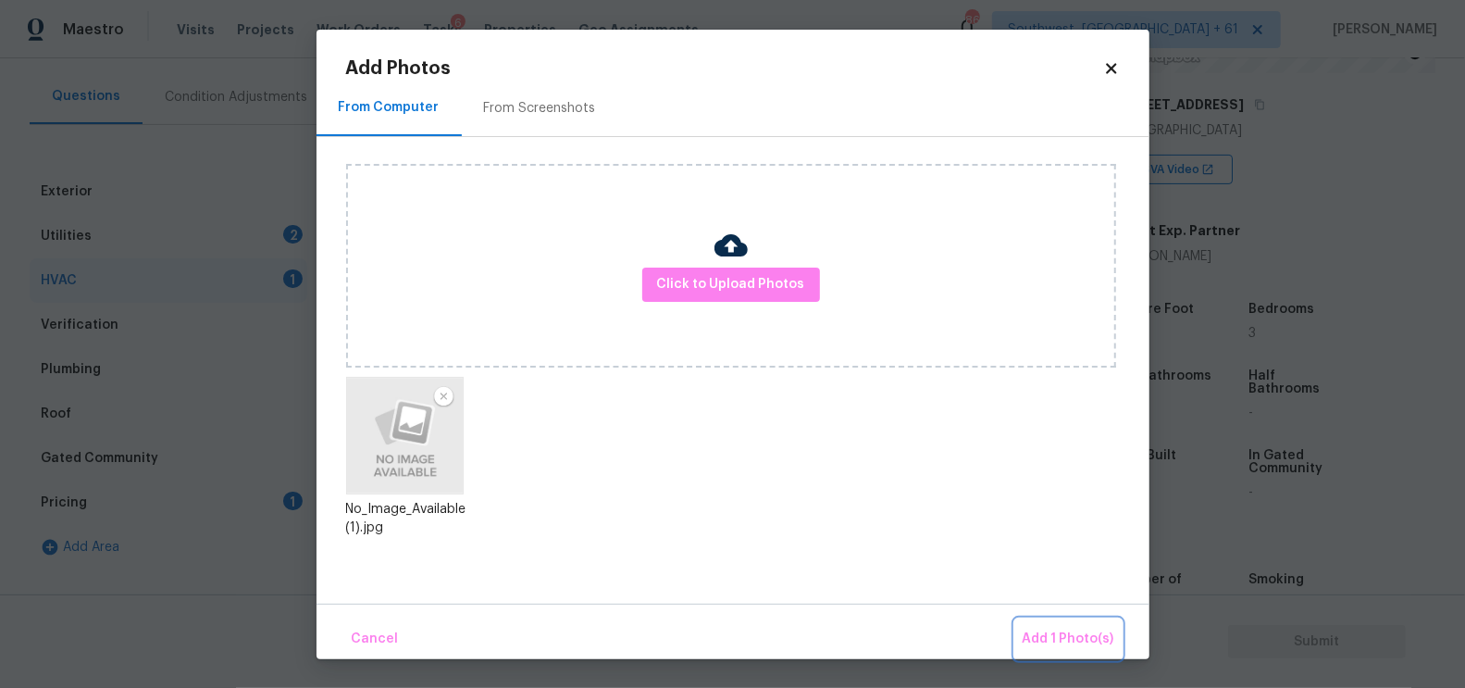
click at [1062, 647] on span "Add 1 Photo(s)" at bounding box center [1069, 638] width 92 height 23
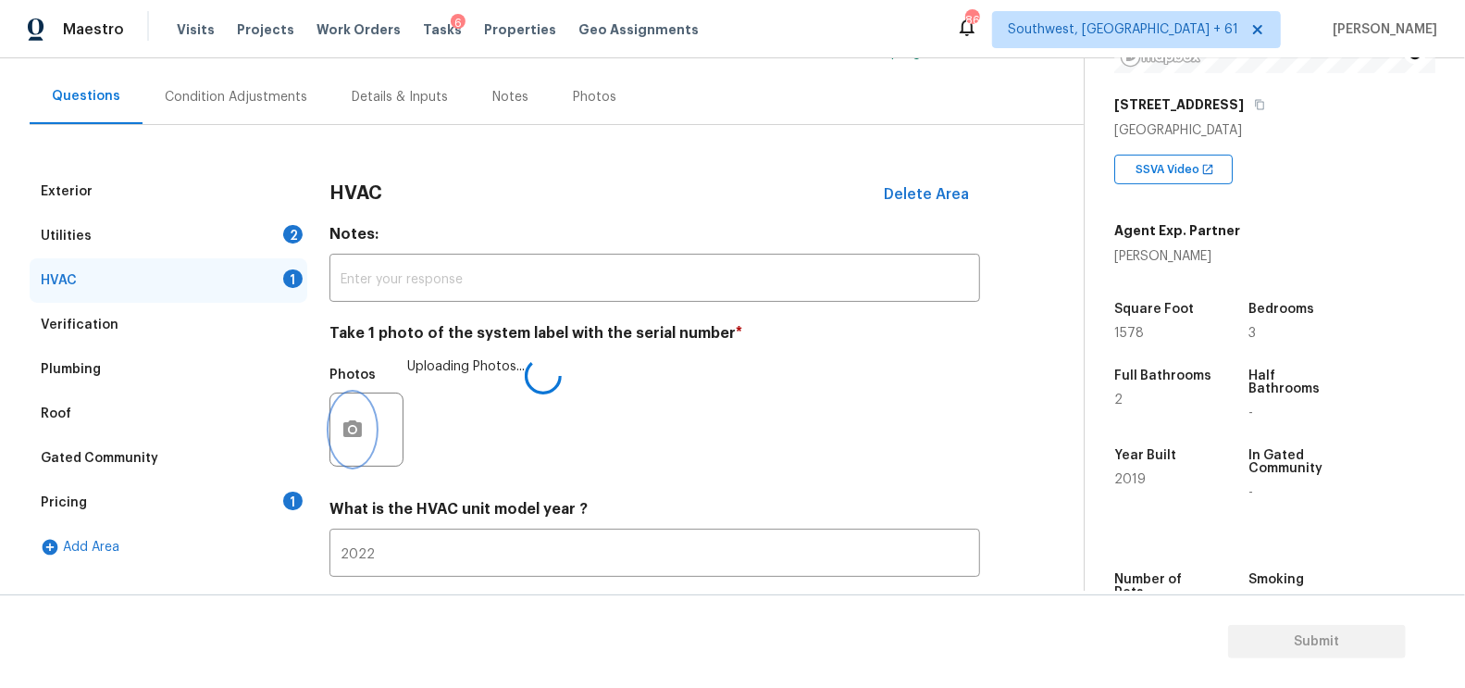
scroll to position [265, 0]
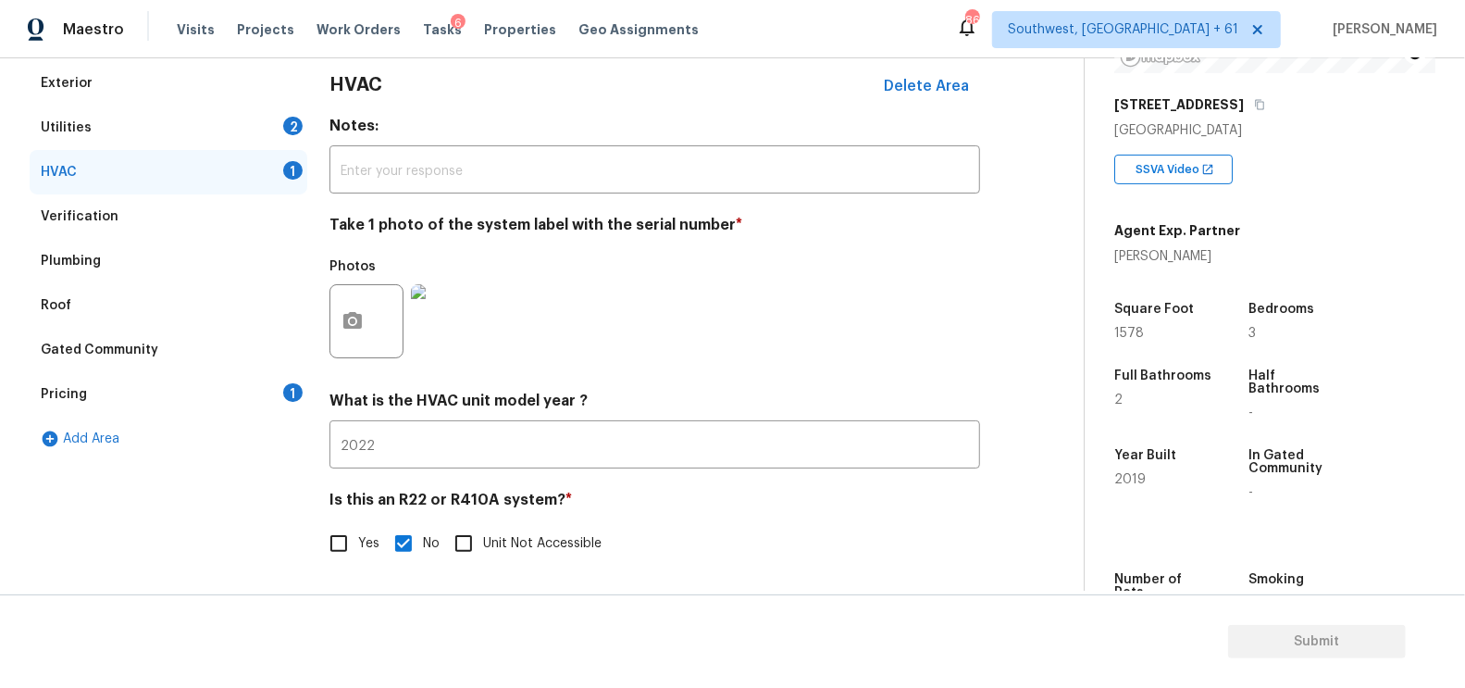
click at [267, 384] on div "Pricing 1" at bounding box center [169, 394] width 278 height 44
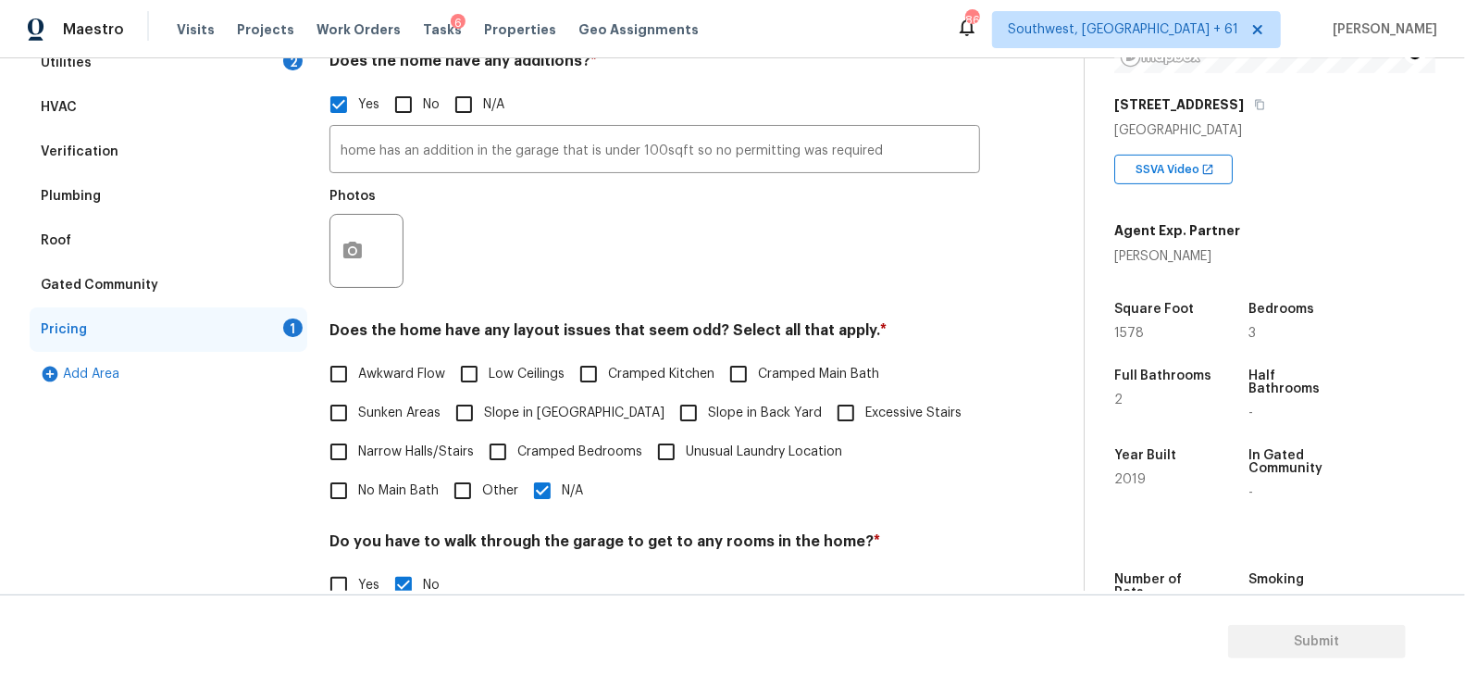
scroll to position [336, 0]
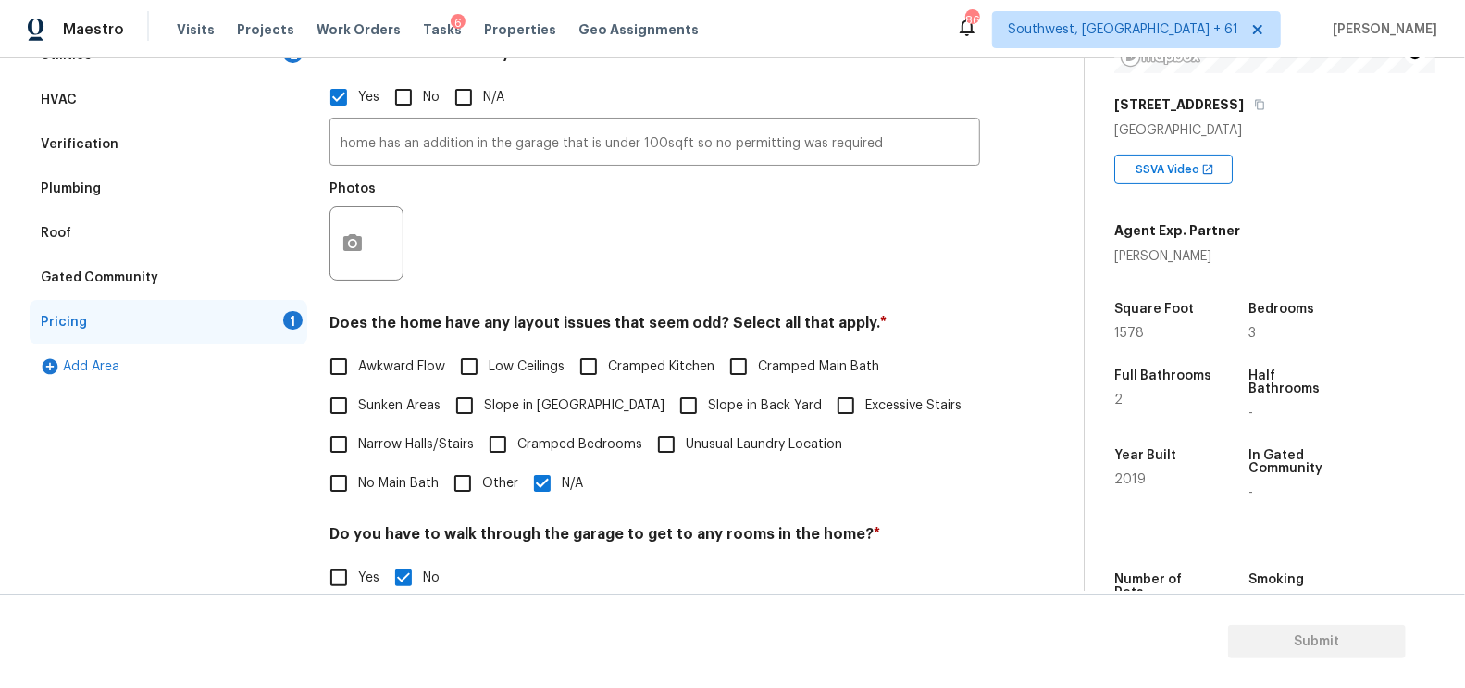
click at [355, 280] on div "Photos" at bounding box center [368, 231] width 78 height 120
click at [357, 253] on icon "button" at bounding box center [352, 243] width 22 height 22
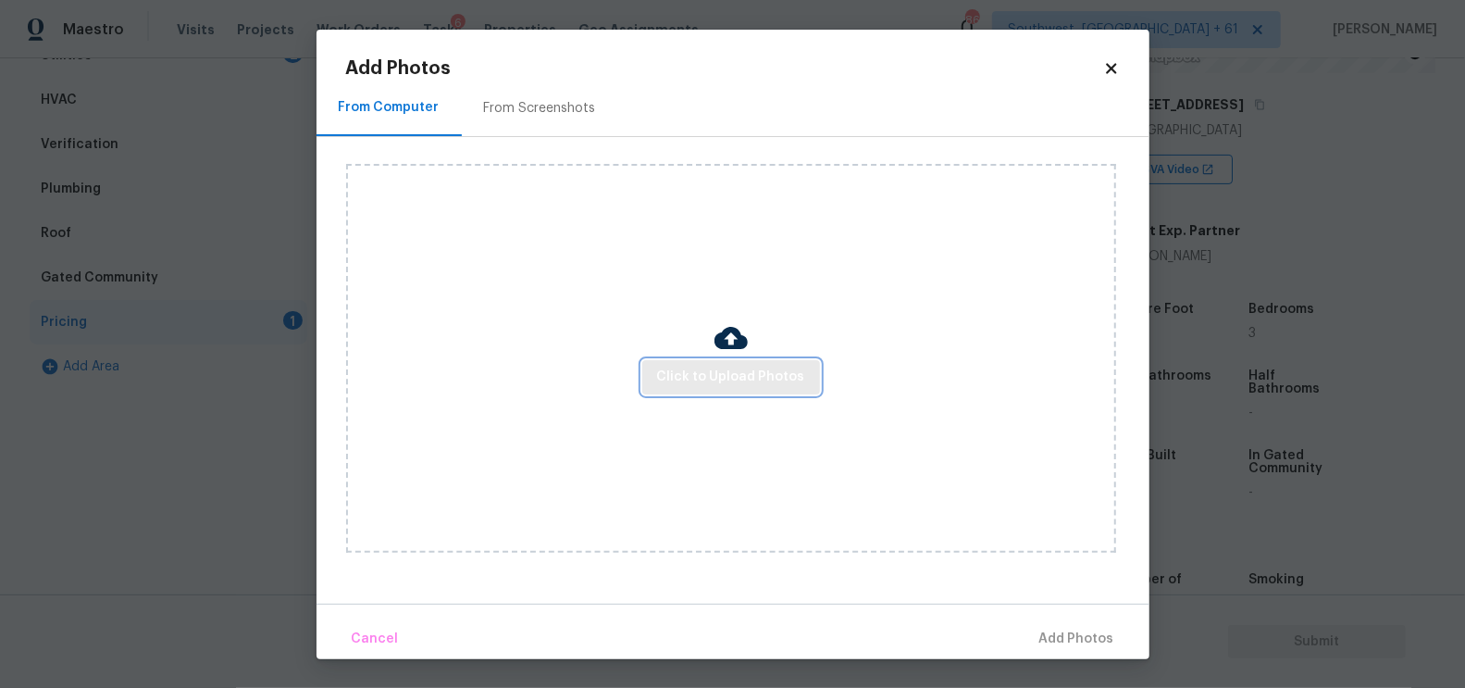
click at [714, 366] on span "Click to Upload Photos" at bounding box center [731, 377] width 148 height 23
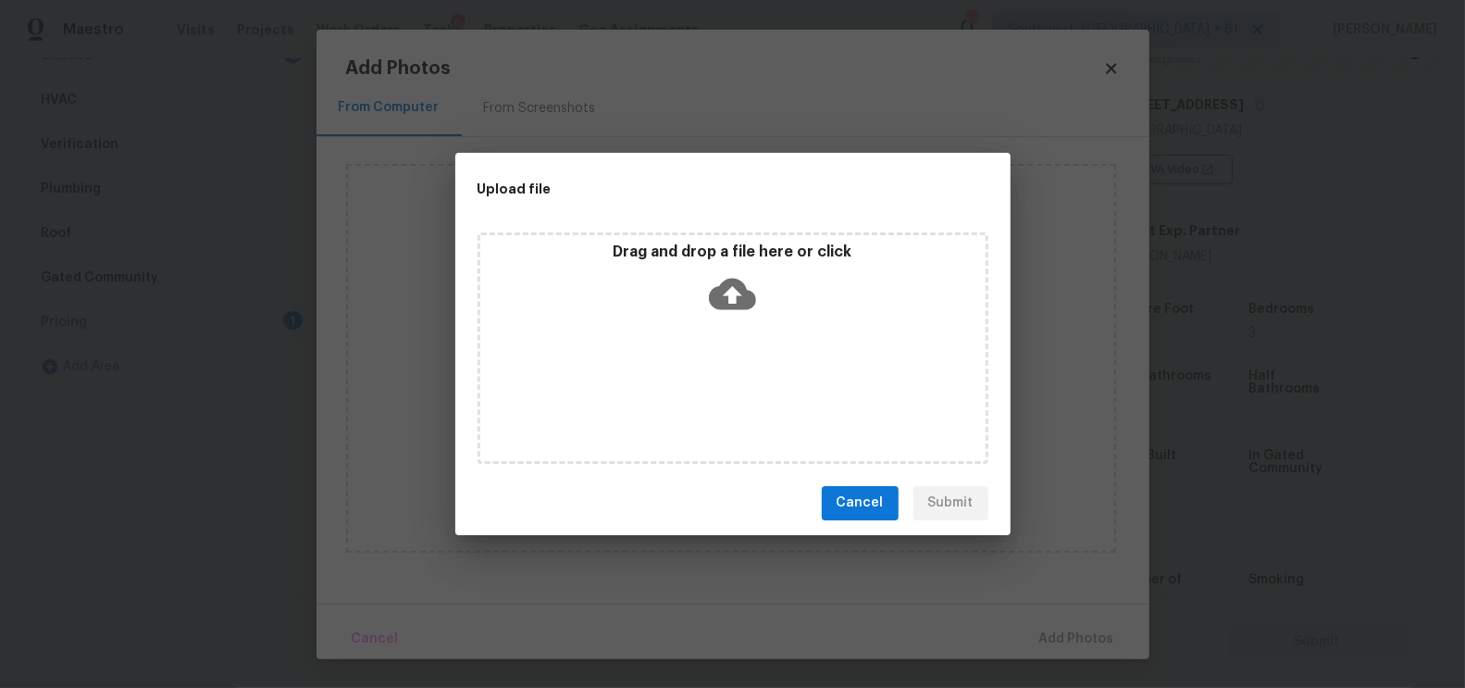
click at [722, 331] on div "Drag and drop a file here or click" at bounding box center [733, 347] width 511 height 231
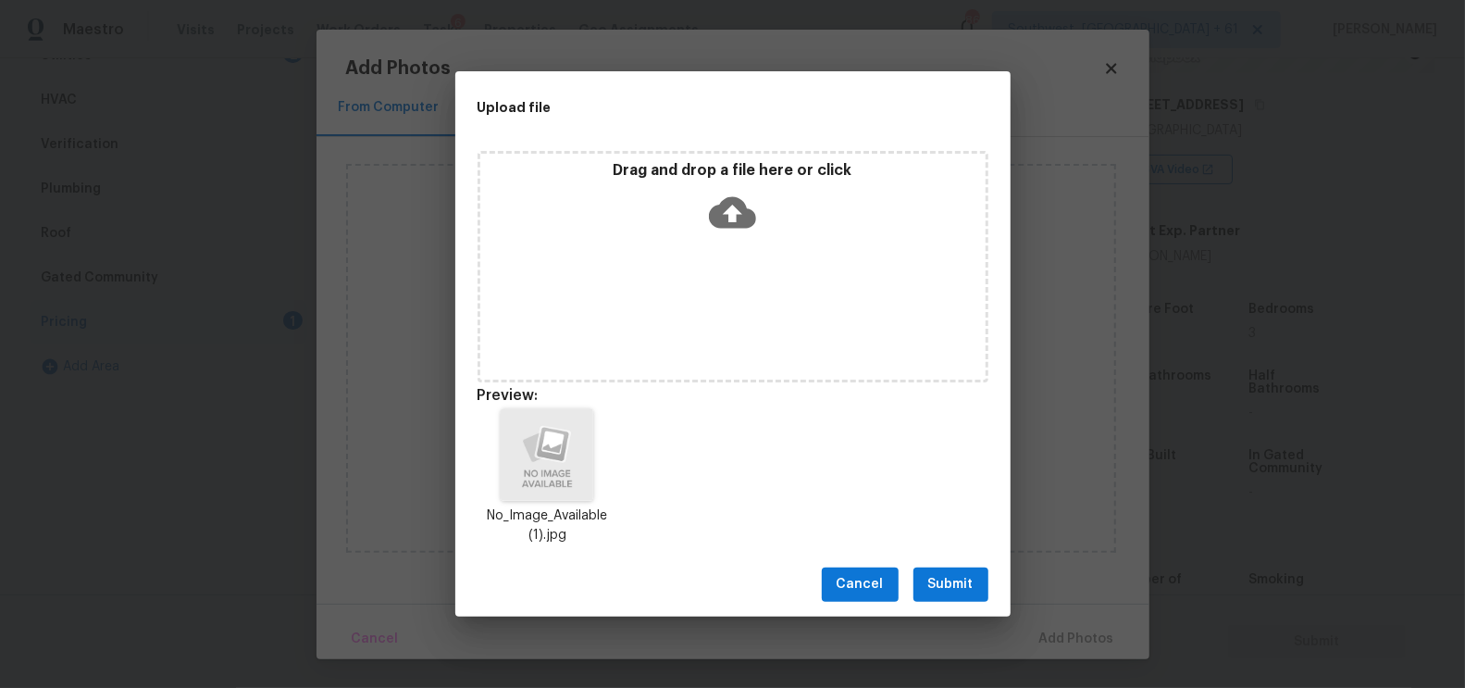
click at [948, 582] on span "Submit" at bounding box center [950, 584] width 45 height 23
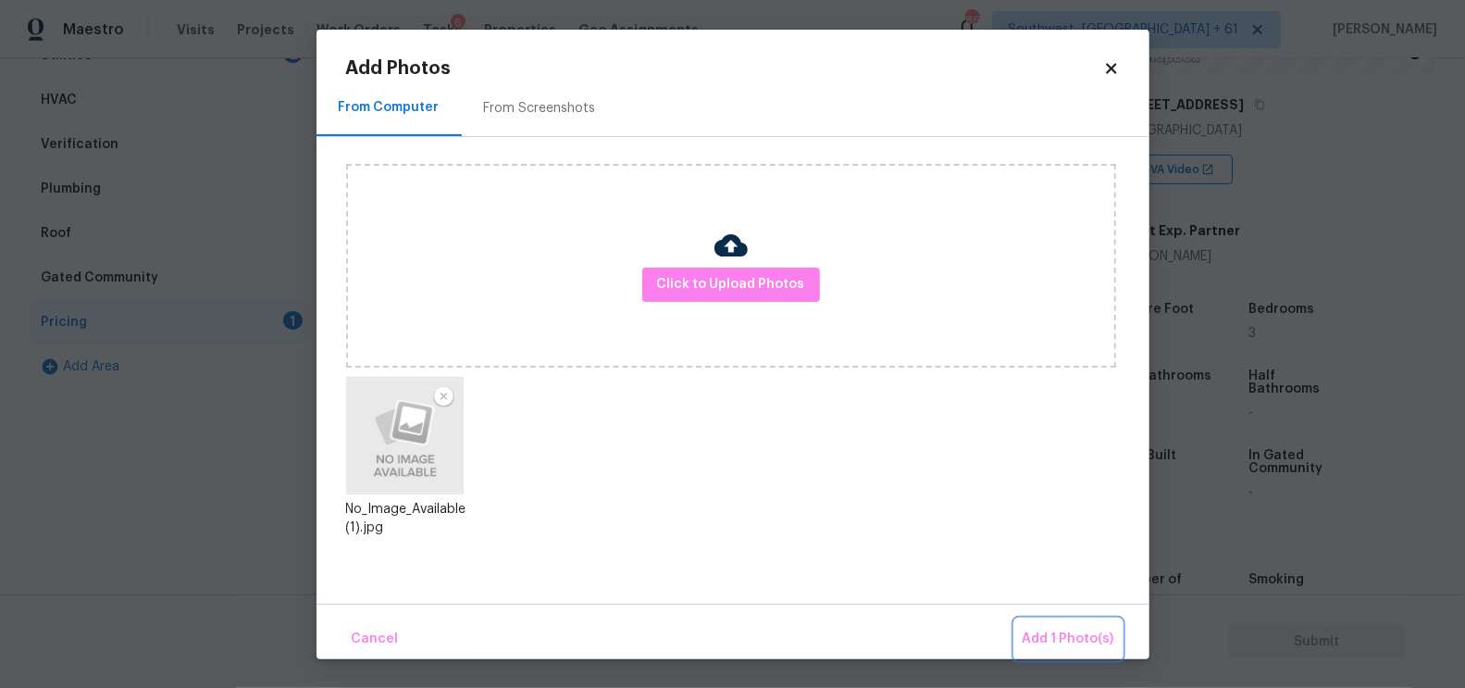
click at [1066, 647] on span "Add 1 Photo(s)" at bounding box center [1069, 638] width 92 height 23
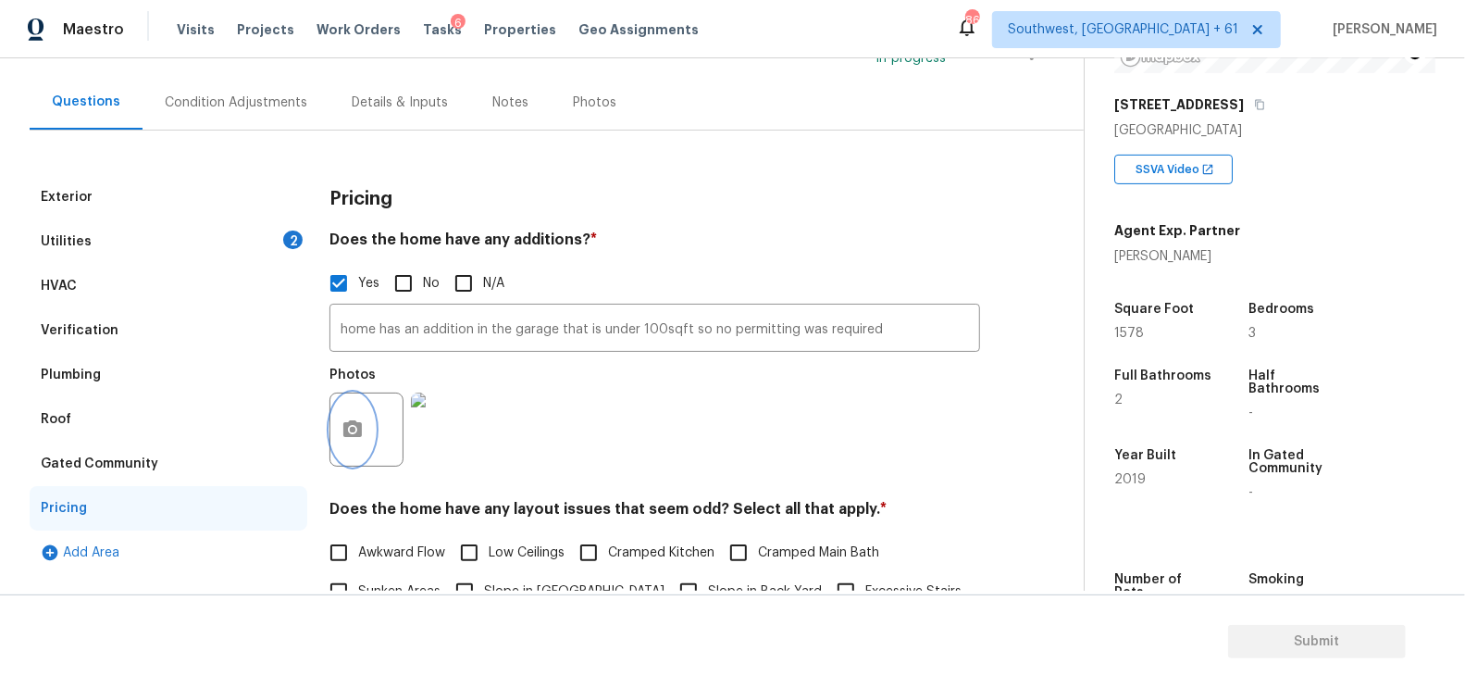
scroll to position [130, 0]
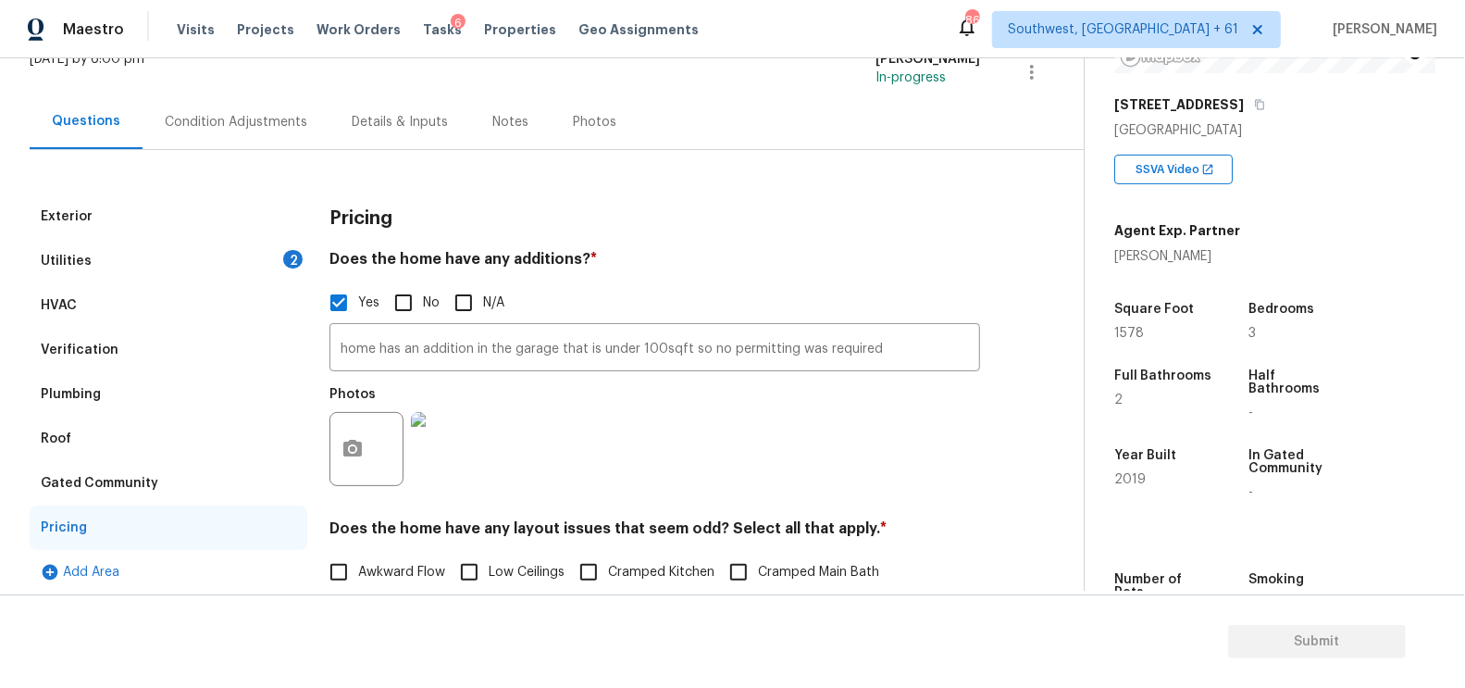
click at [266, 255] on div "Utilities 2" at bounding box center [169, 261] width 278 height 44
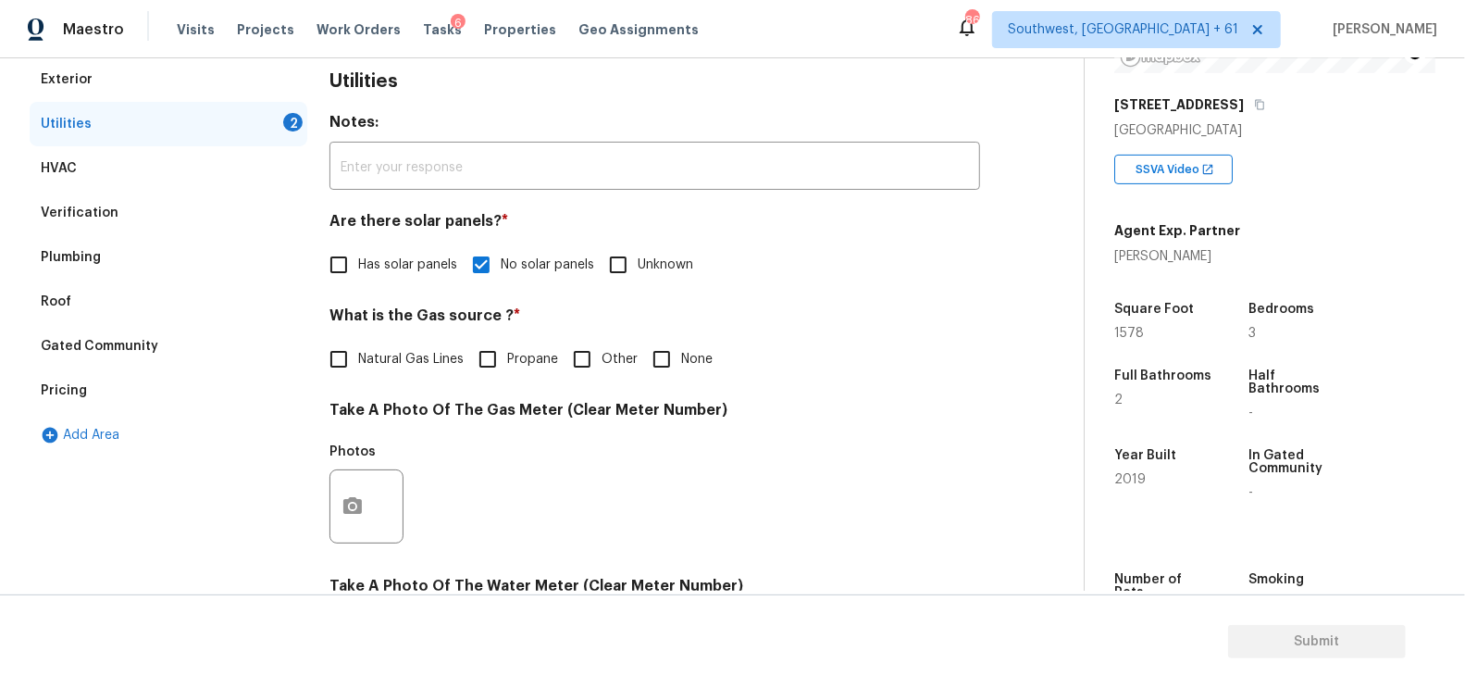
scroll to position [288, 0]
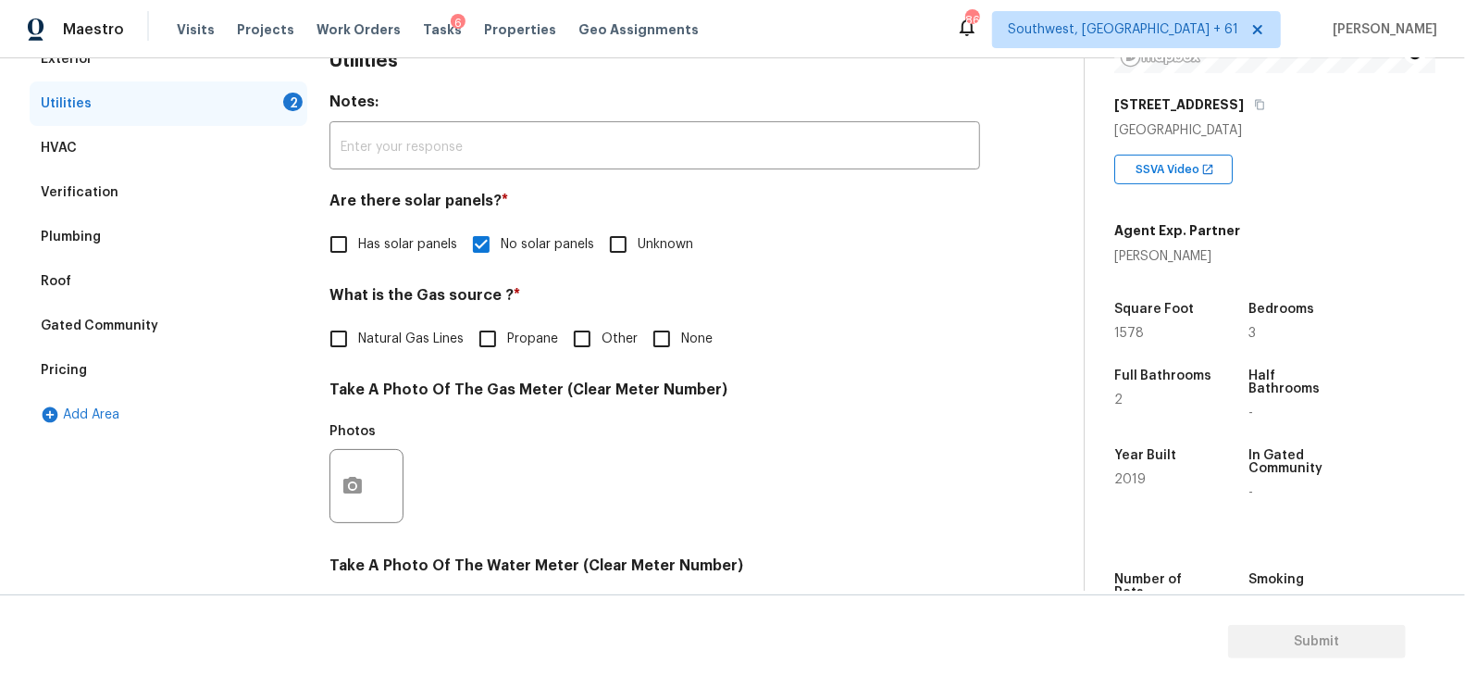
click at [666, 337] on input "None" at bounding box center [661, 338] width 39 height 39
checkbox input "true"
click at [342, 491] on icon "button" at bounding box center [352, 486] width 22 height 22
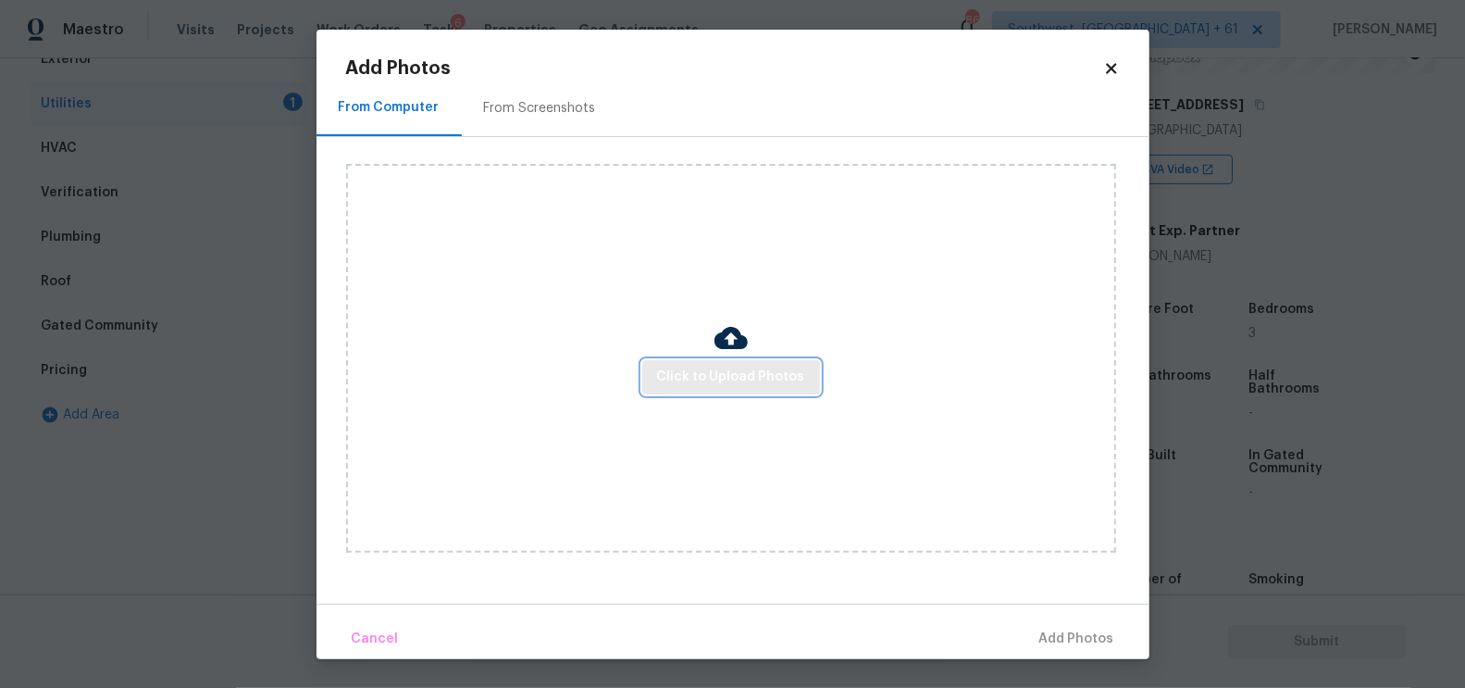
click at [752, 366] on span "Click to Upload Photos" at bounding box center [731, 377] width 148 height 23
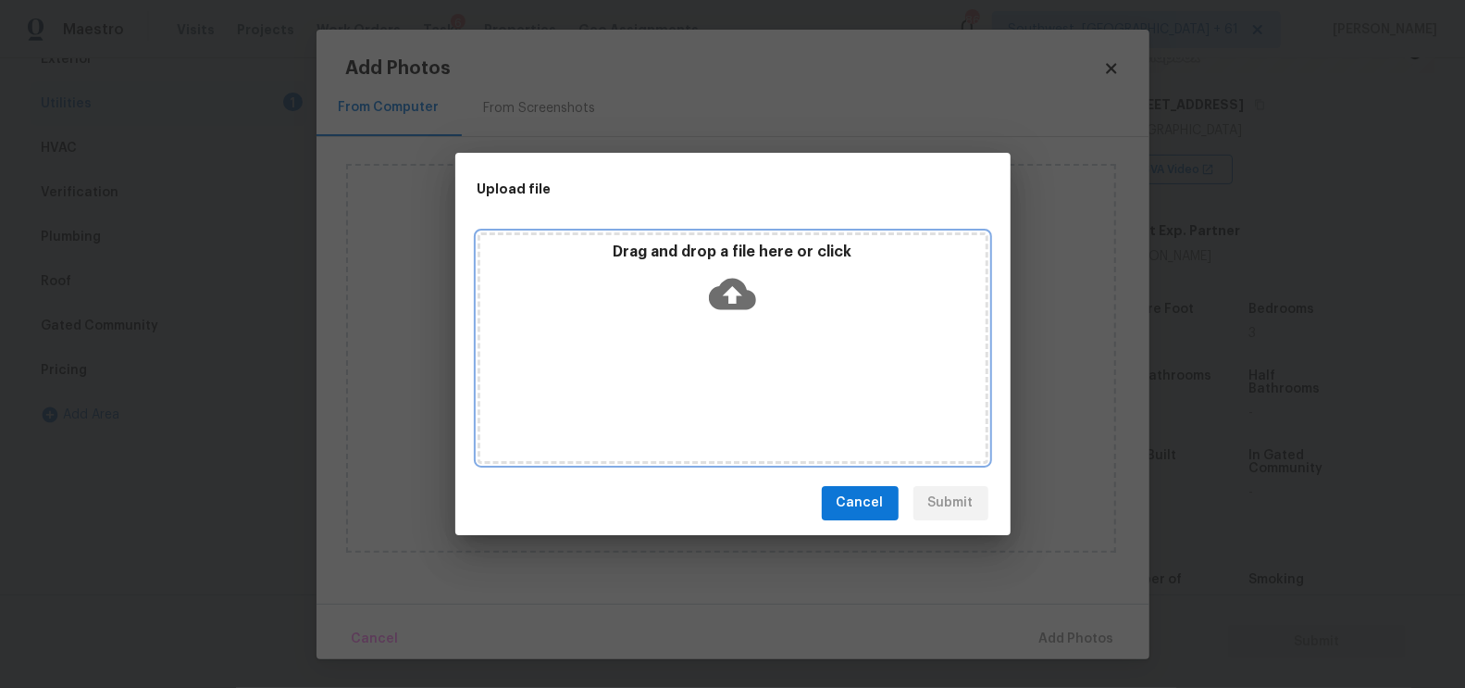
click at [729, 301] on icon at bounding box center [732, 293] width 47 height 47
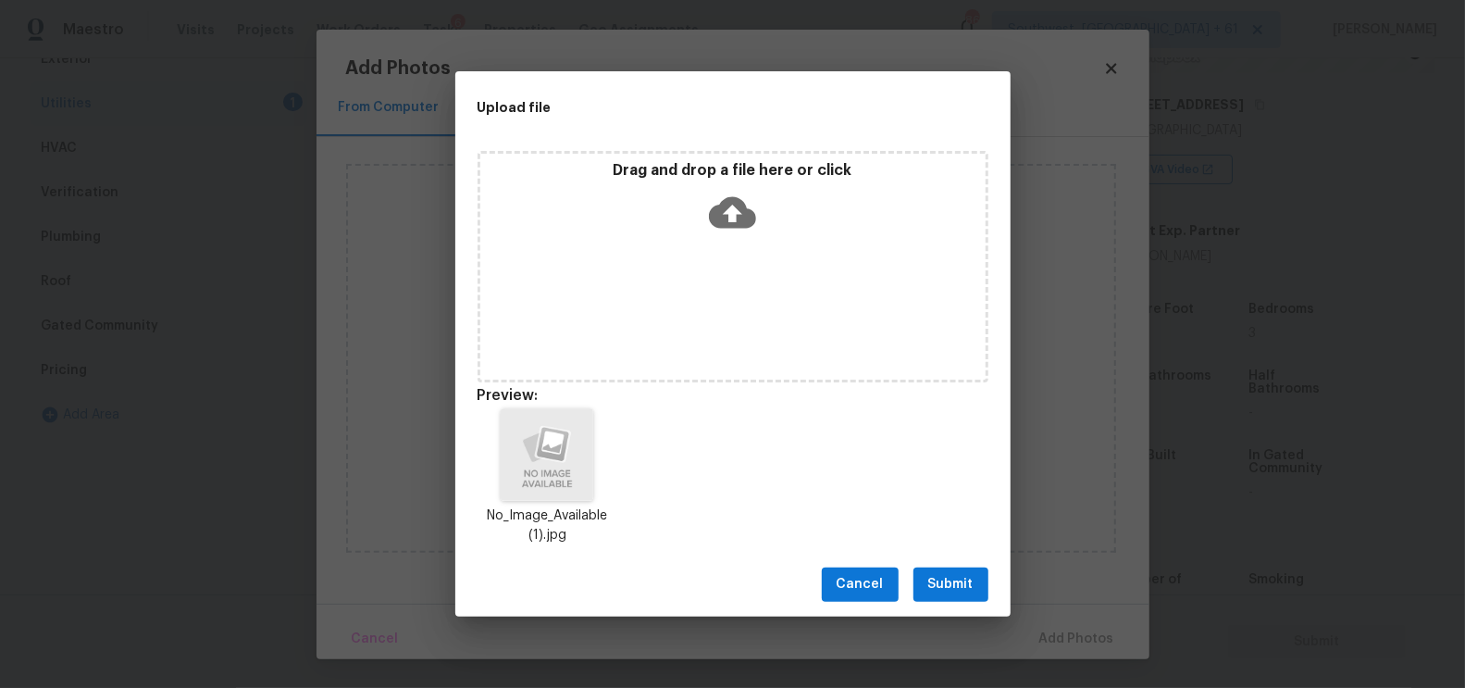
click at [940, 580] on span "Submit" at bounding box center [950, 584] width 45 height 23
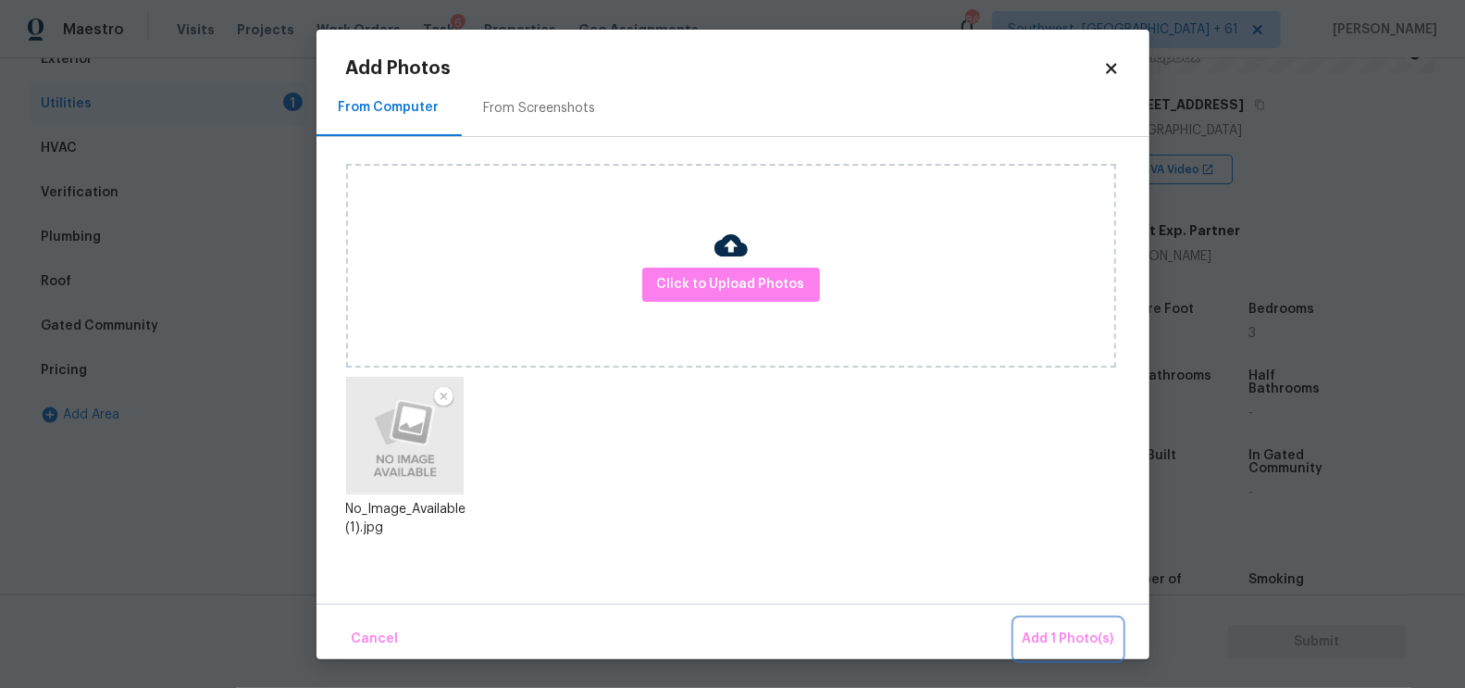
click at [1049, 632] on span "Add 1 Photo(s)" at bounding box center [1069, 638] width 92 height 23
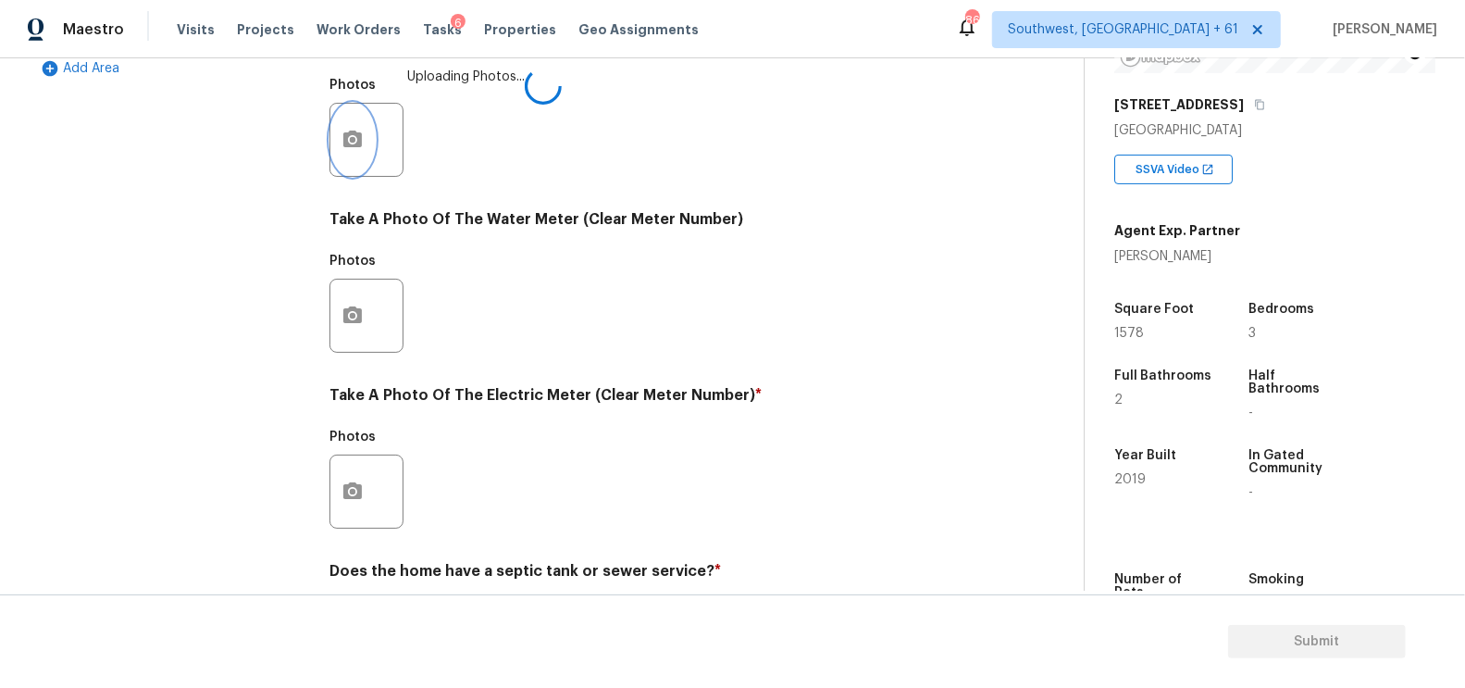
scroll to position [705, 0]
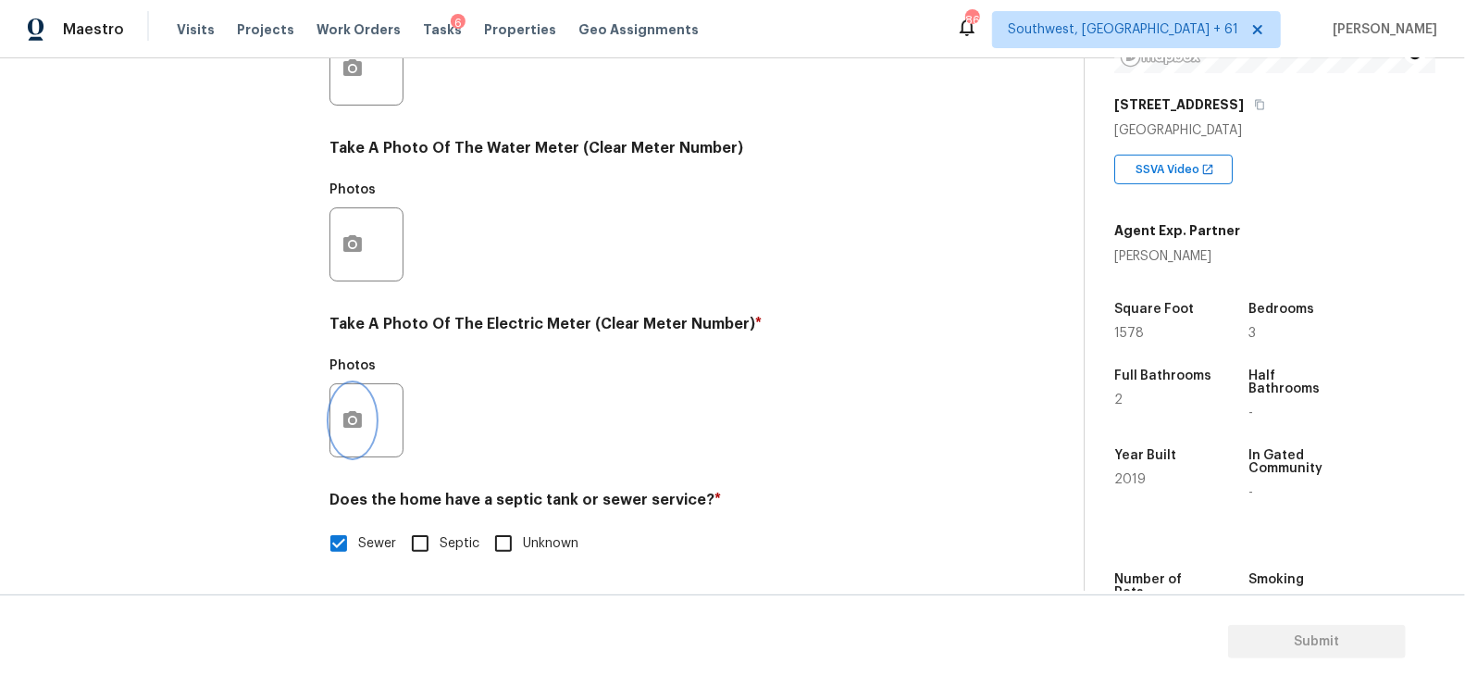
click at [348, 428] on icon "button" at bounding box center [352, 420] width 22 height 22
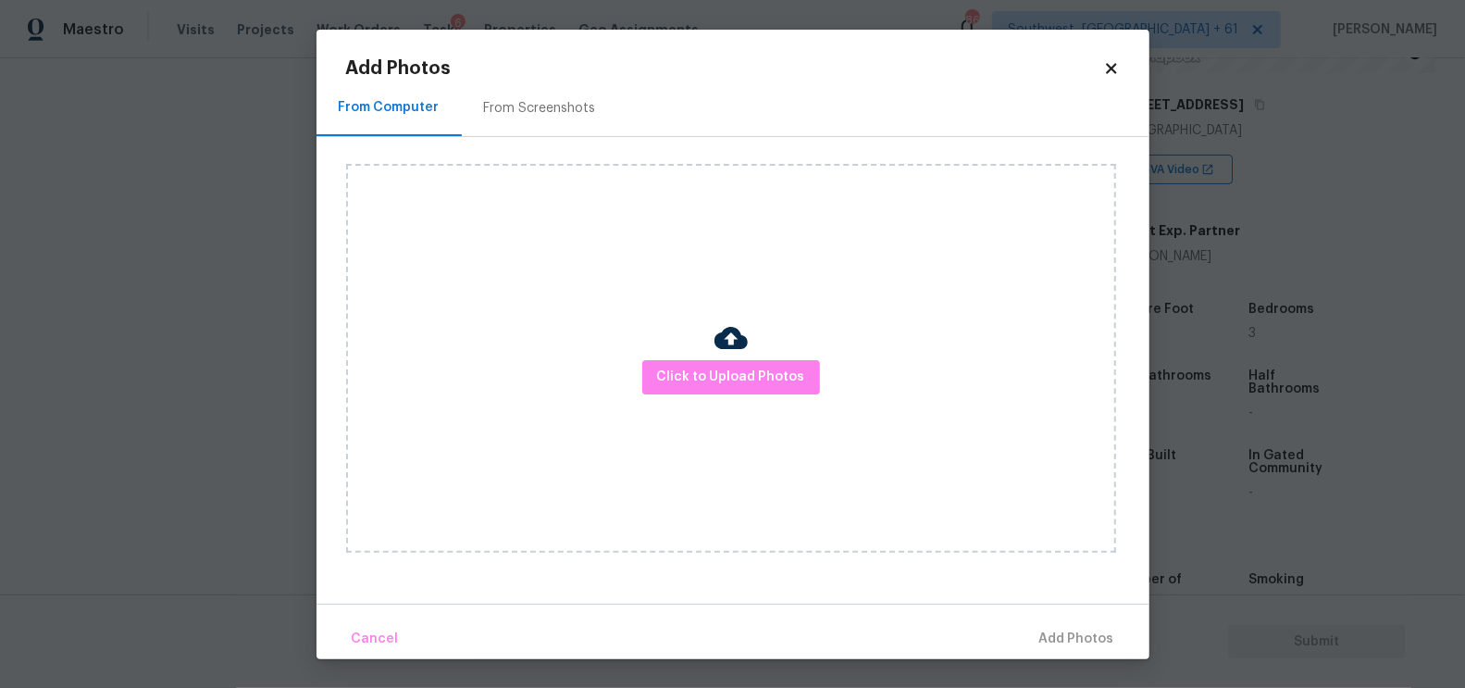
click at [733, 410] on div "Click to Upload Photos" at bounding box center [731, 358] width 770 height 389
click at [737, 387] on span "Click to Upload Photos" at bounding box center [731, 377] width 148 height 23
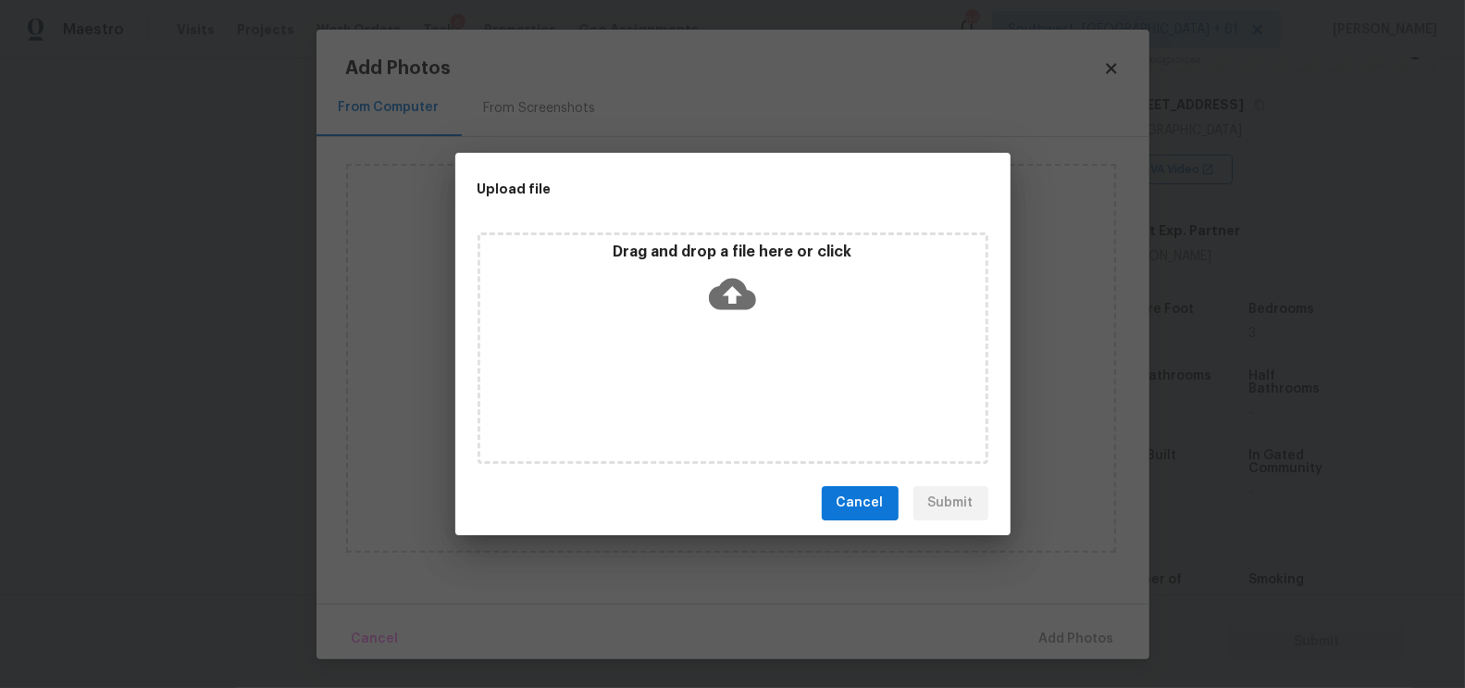
click at [742, 317] on div "Drag and drop a file here or click" at bounding box center [732, 282] width 505 height 80
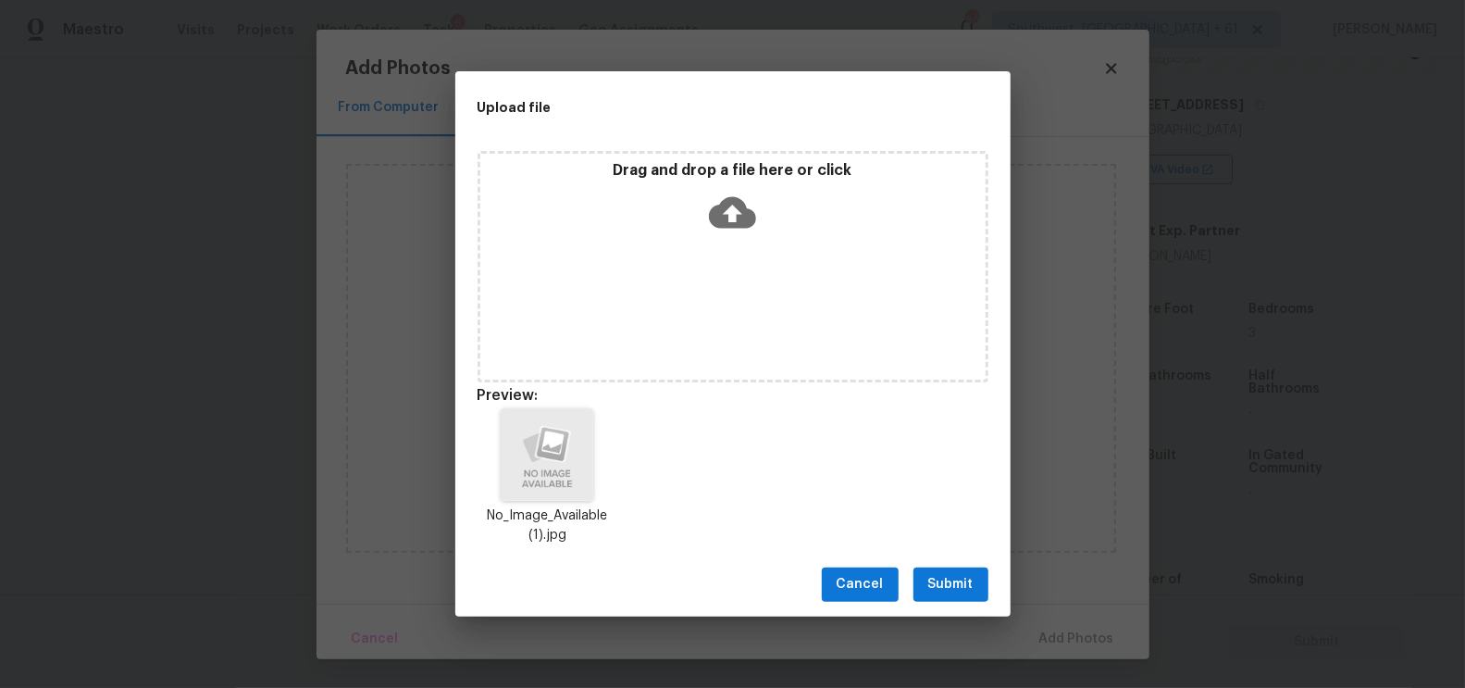
click at [942, 580] on span "Submit" at bounding box center [950, 584] width 45 height 23
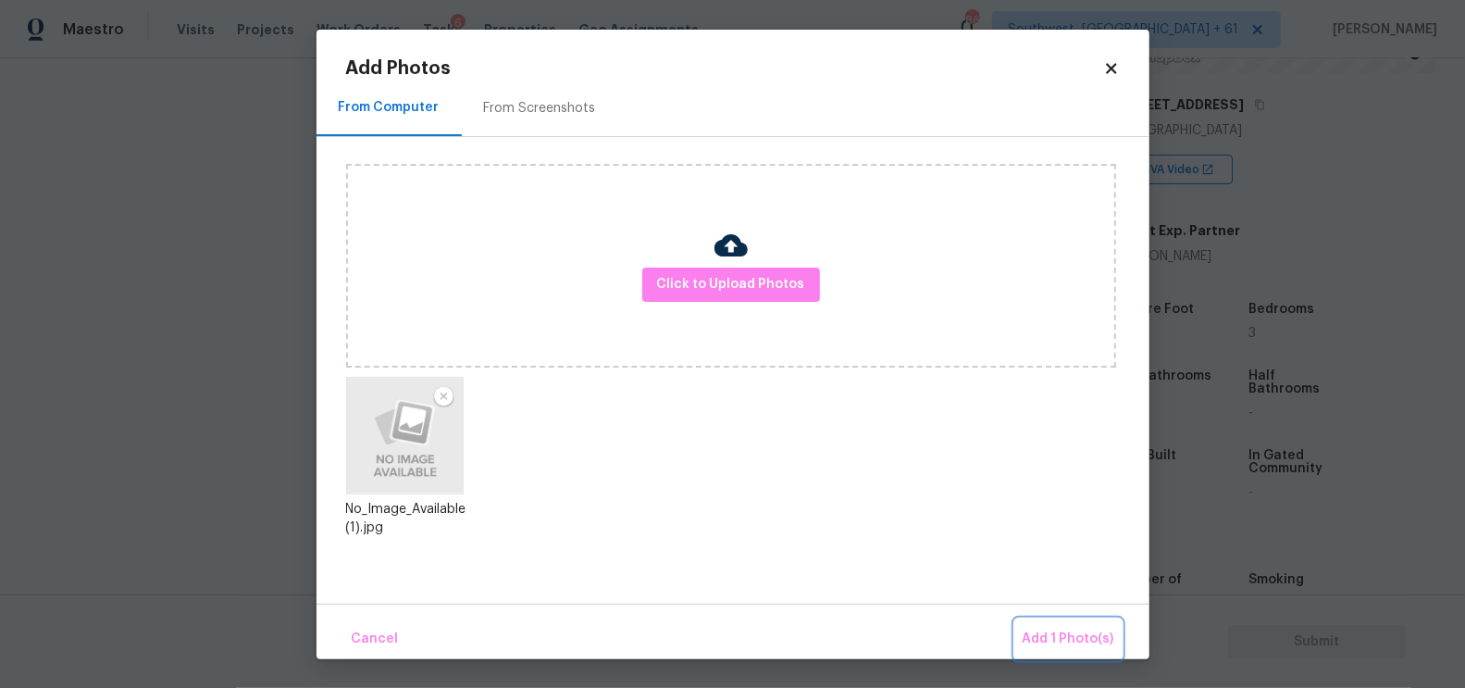
click at [1074, 644] on span "Add 1 Photo(s)" at bounding box center [1069, 638] width 92 height 23
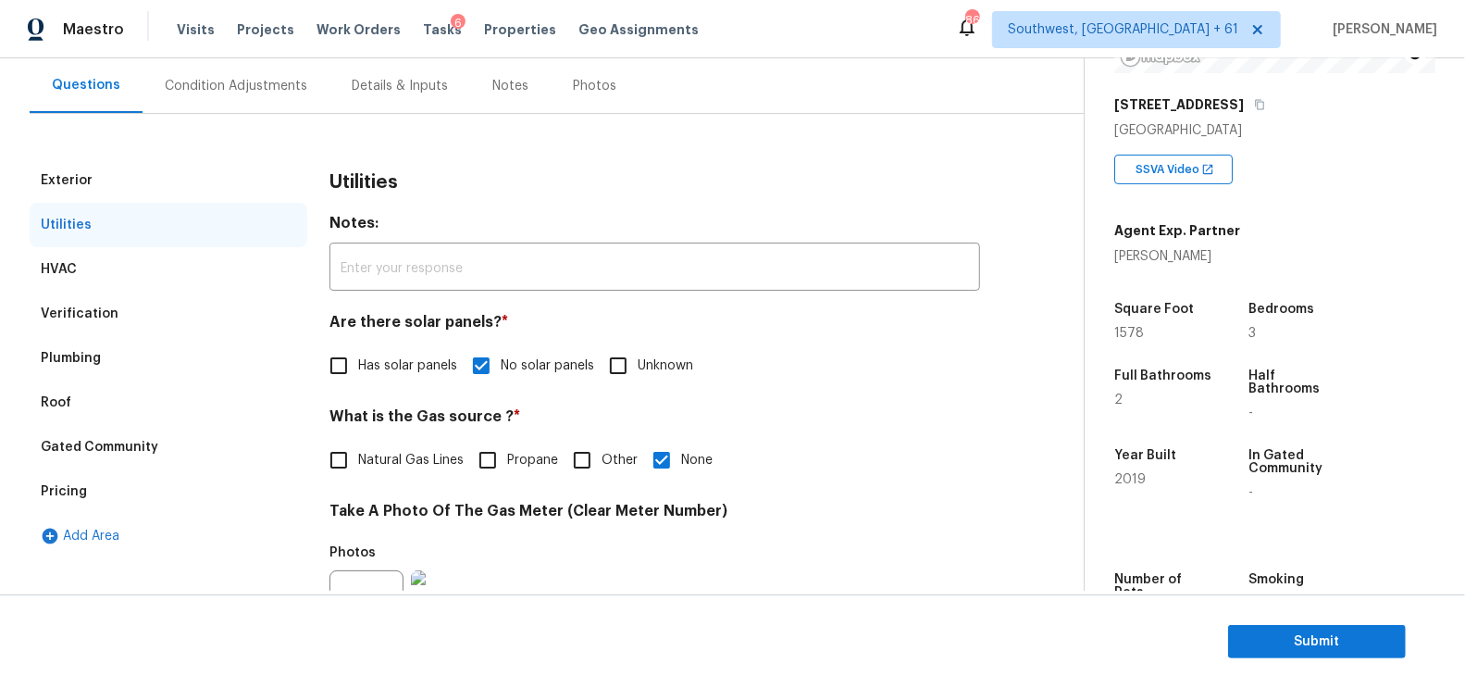
scroll to position [95, 0]
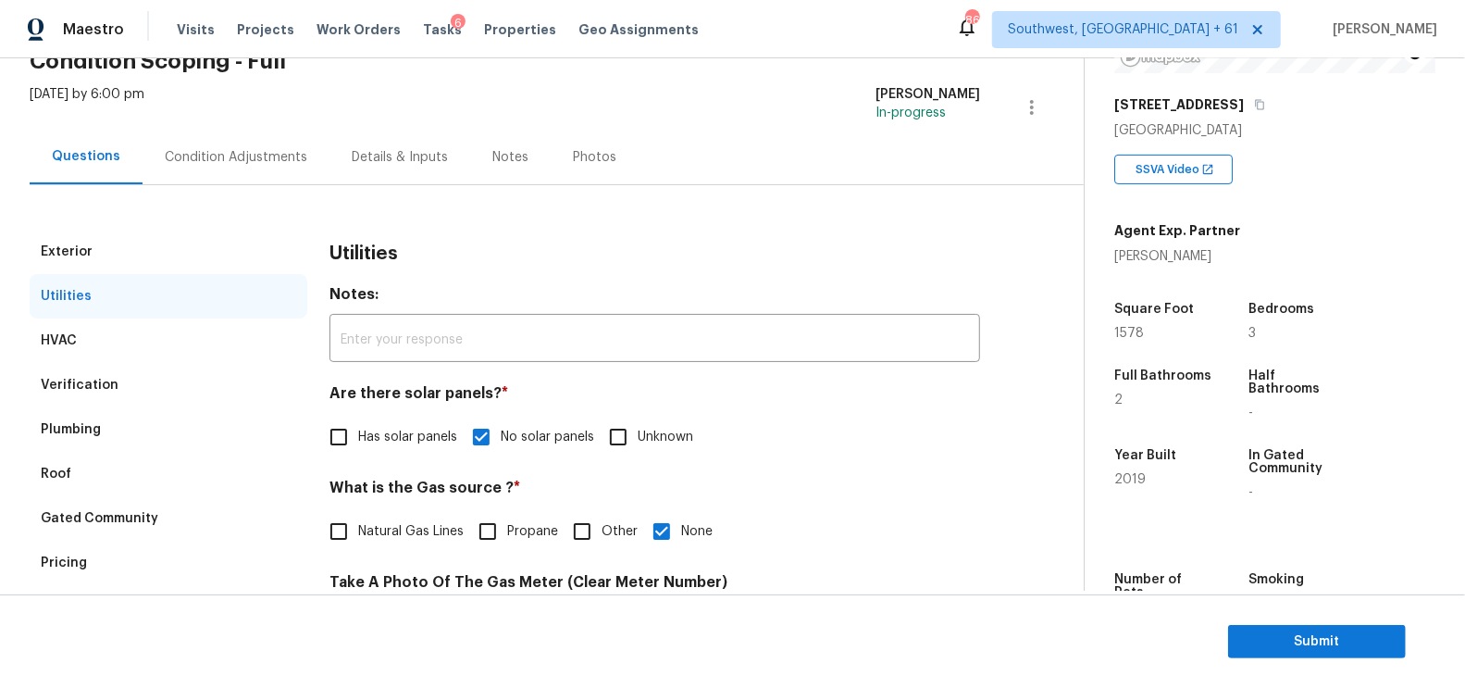
click at [107, 382] on div "Verification" at bounding box center [80, 385] width 78 height 19
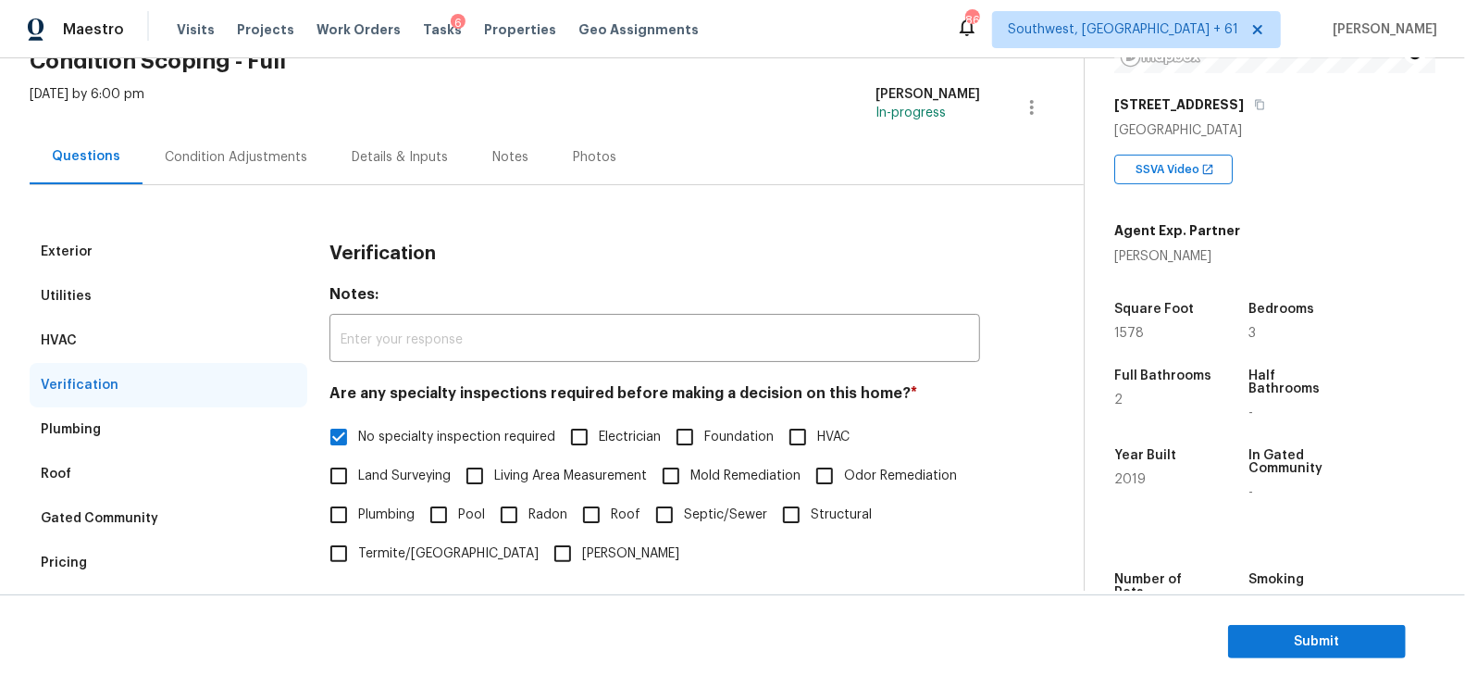
scroll to position [407, 0]
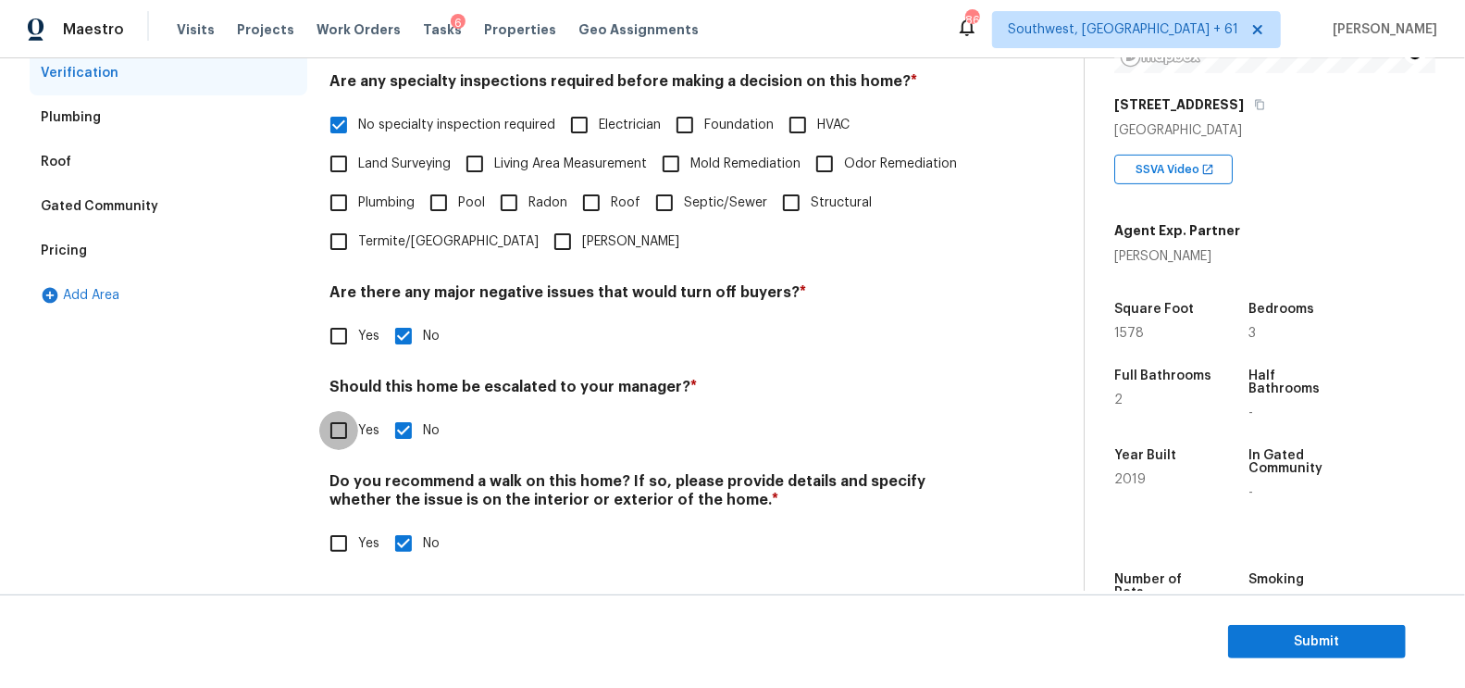
click at [332, 427] on input "Yes" at bounding box center [338, 430] width 39 height 39
checkbox input "true"
checkbox input "false"
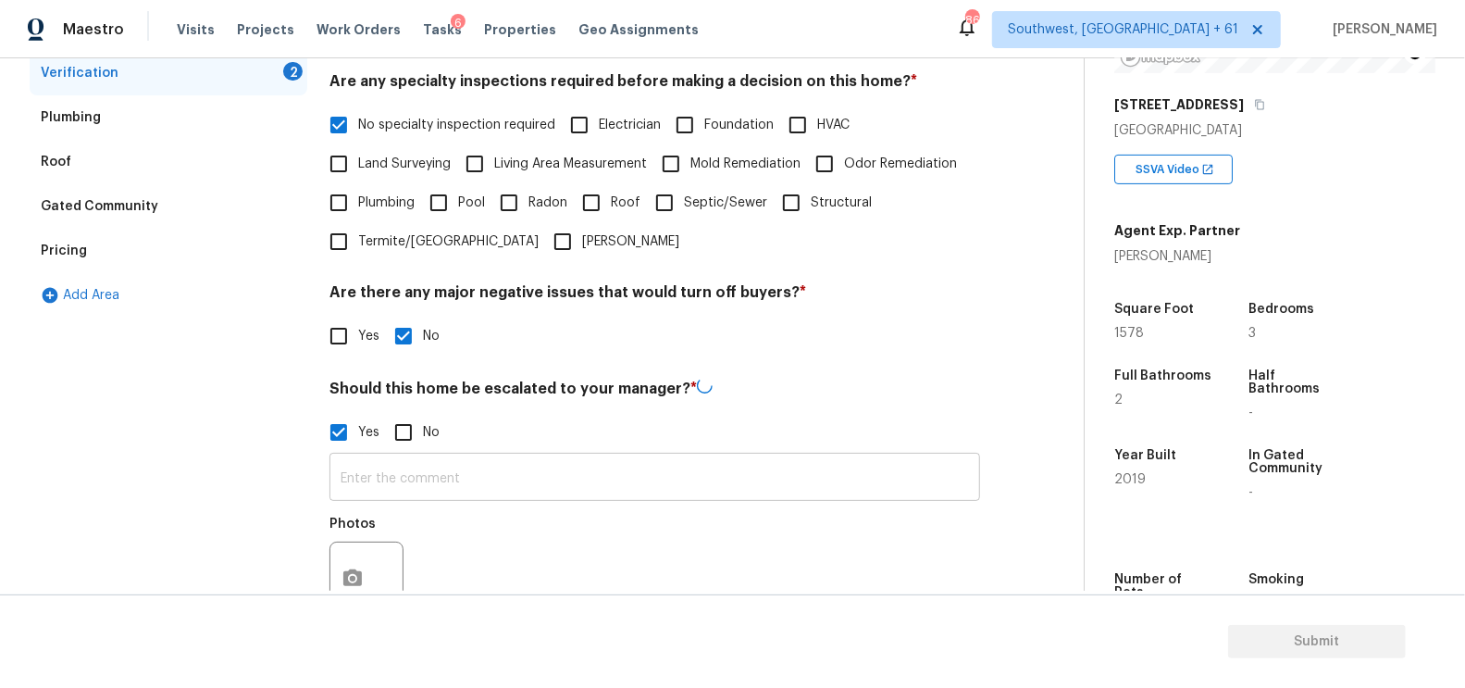
click at [391, 484] on input "text" at bounding box center [654, 478] width 651 height 43
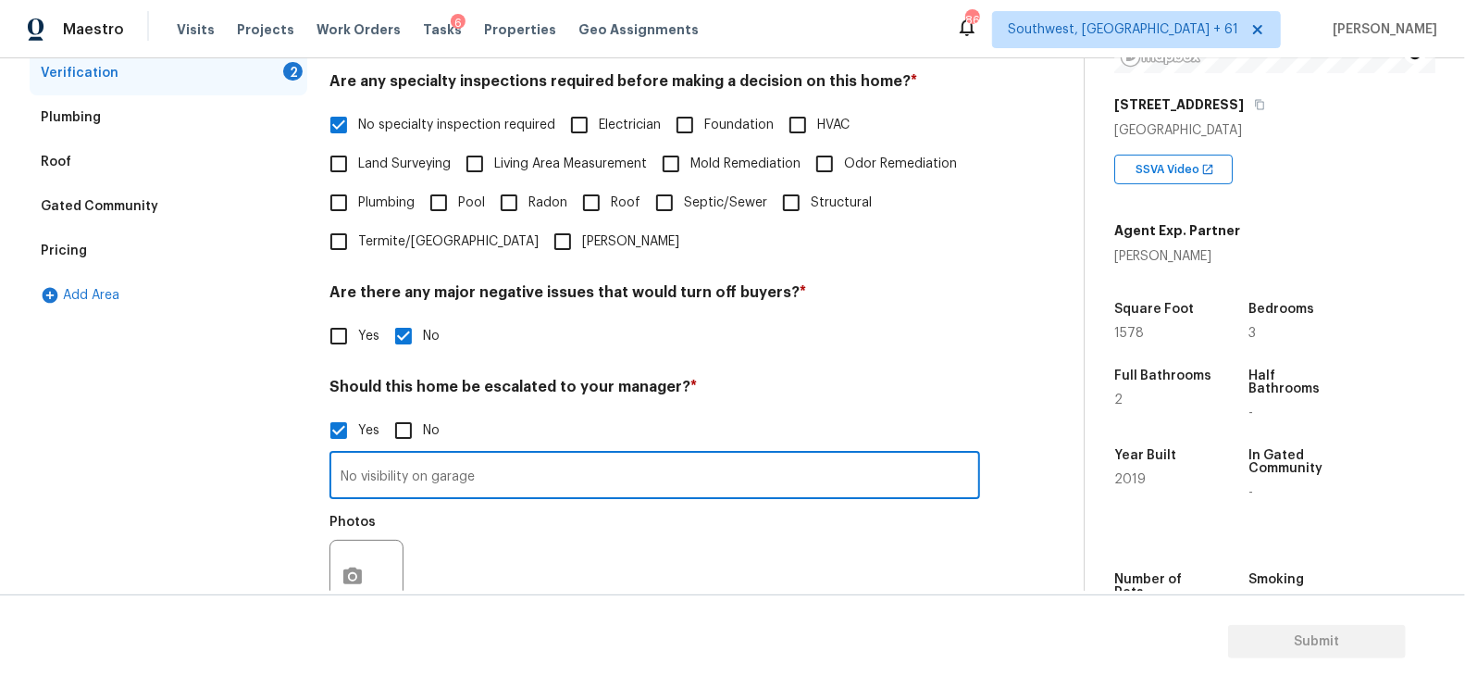
type input "No visibility on garage"
click at [352, 563] on button "button" at bounding box center [352, 576] width 44 height 72
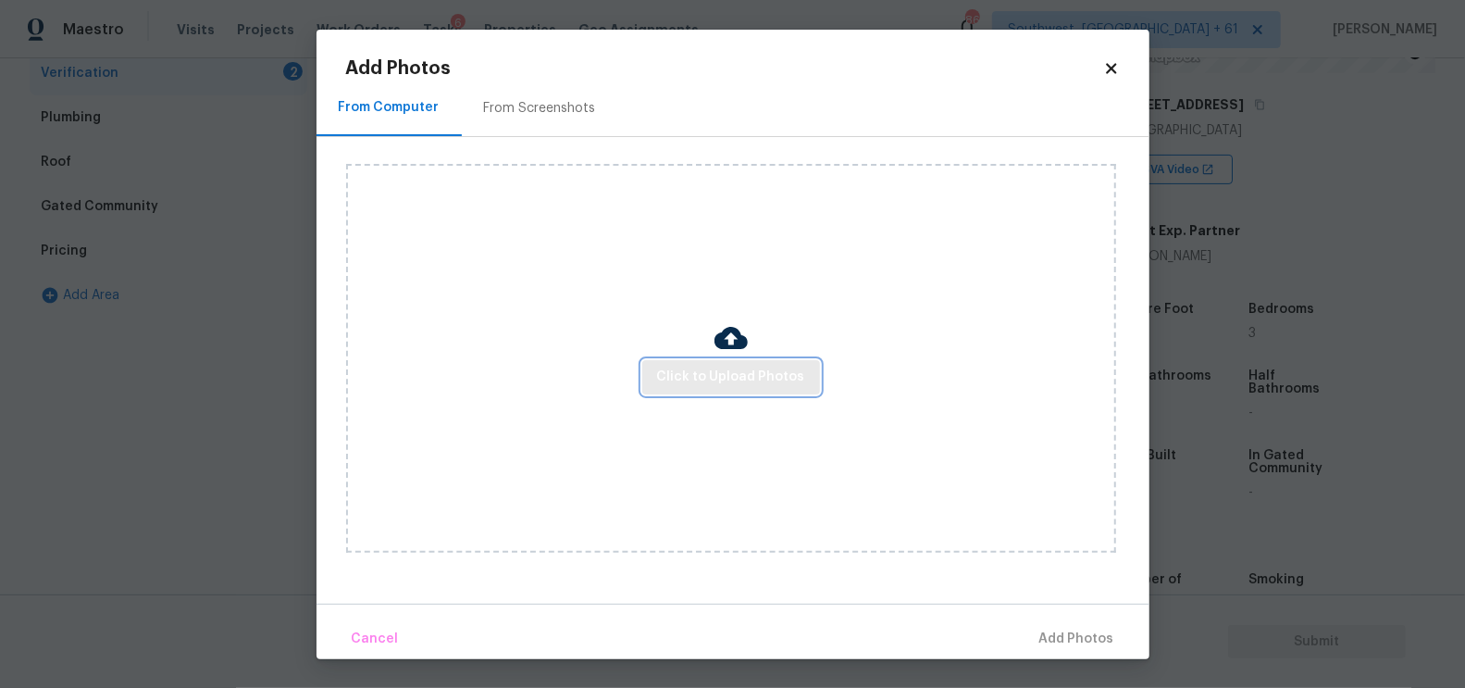
click at [721, 392] on button "Click to Upload Photos" at bounding box center [731, 377] width 178 height 34
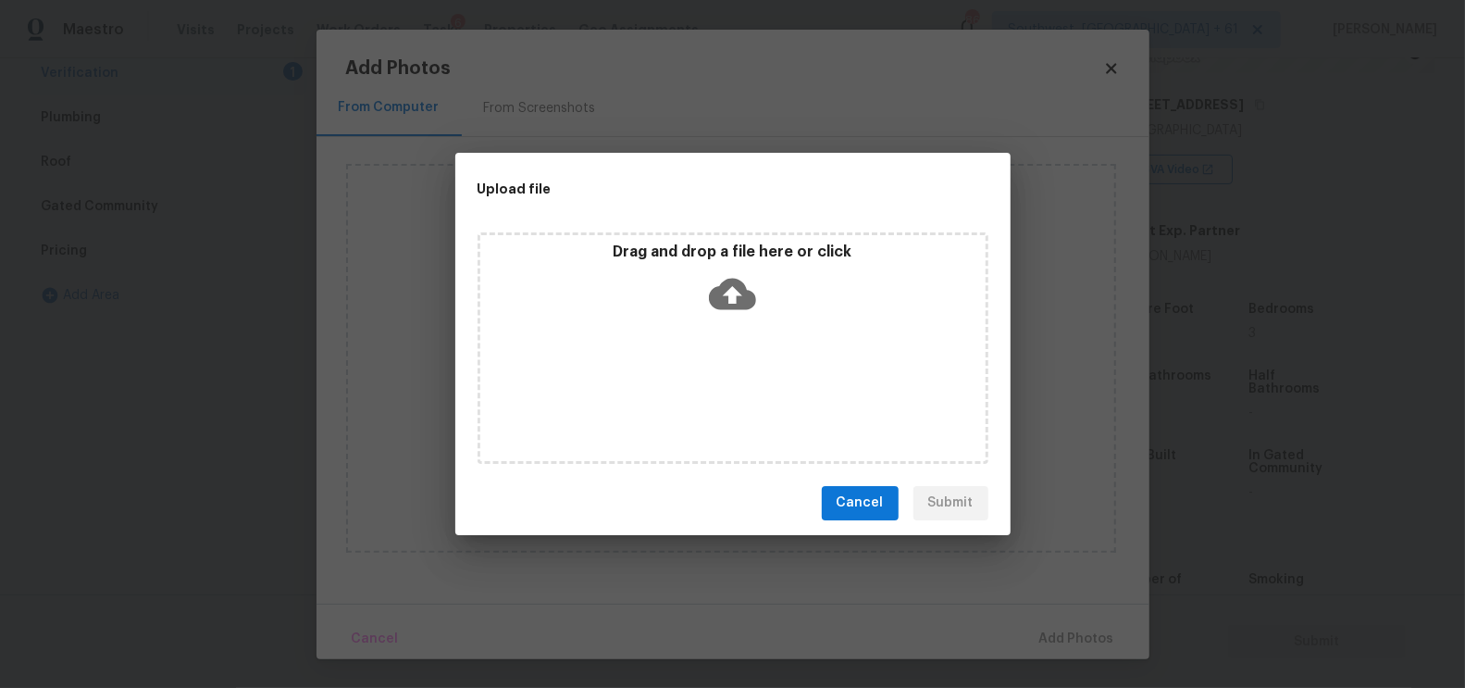
click at [729, 303] on icon at bounding box center [732, 293] width 47 height 31
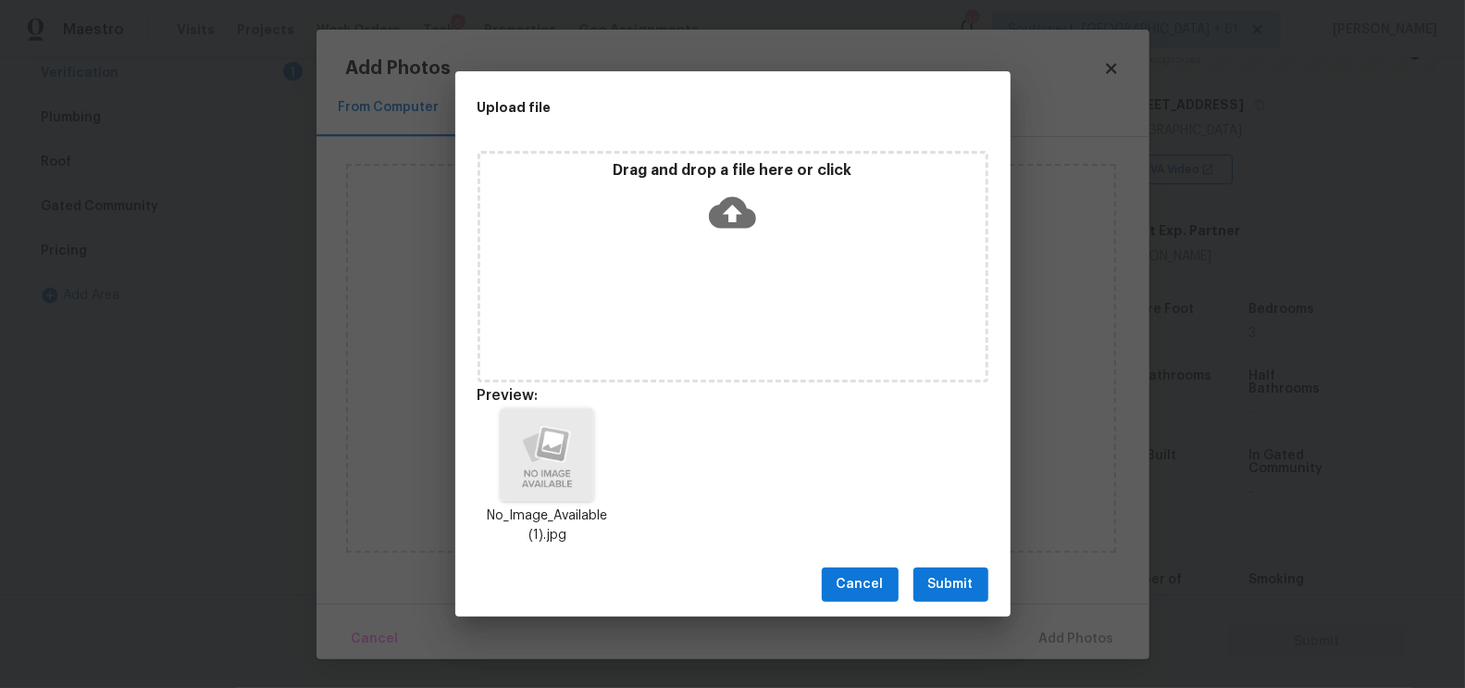
click at [950, 577] on span "Submit" at bounding box center [950, 584] width 45 height 23
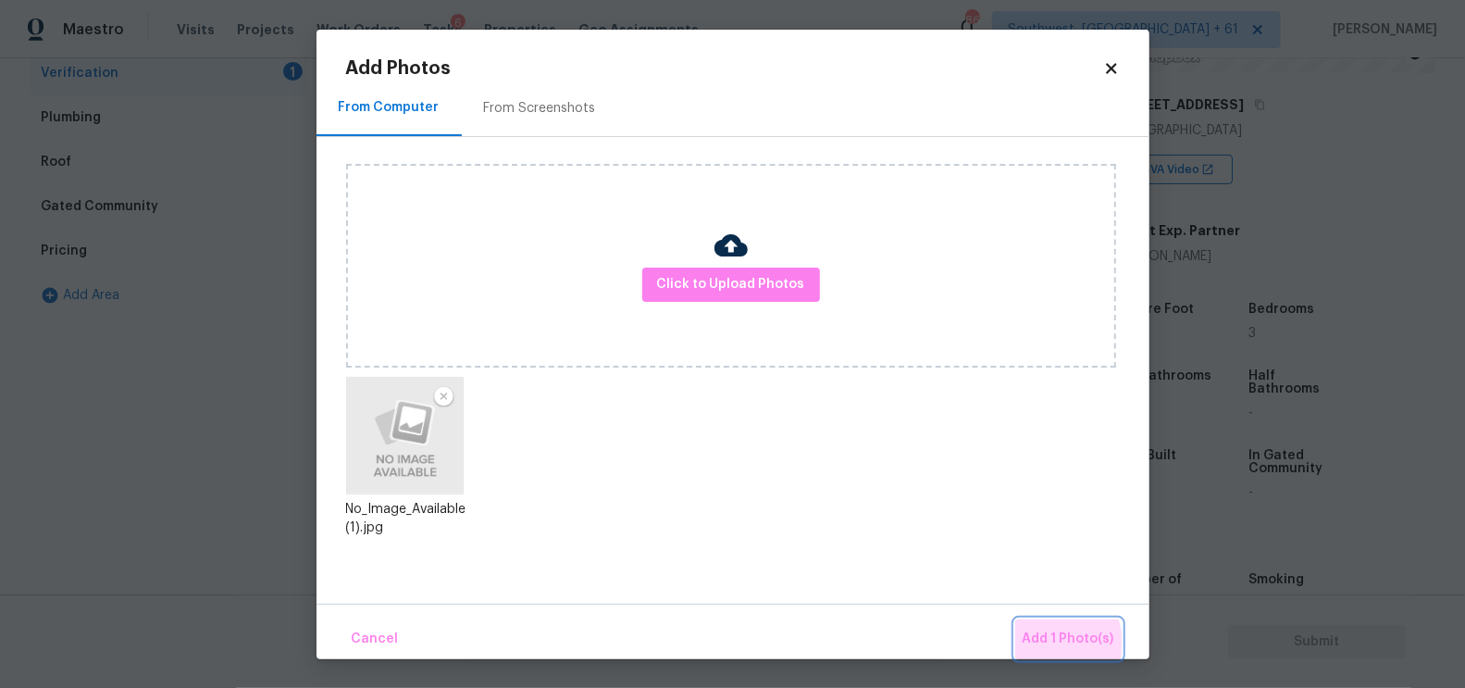
click at [1050, 642] on span "Add 1 Photo(s)" at bounding box center [1069, 638] width 92 height 23
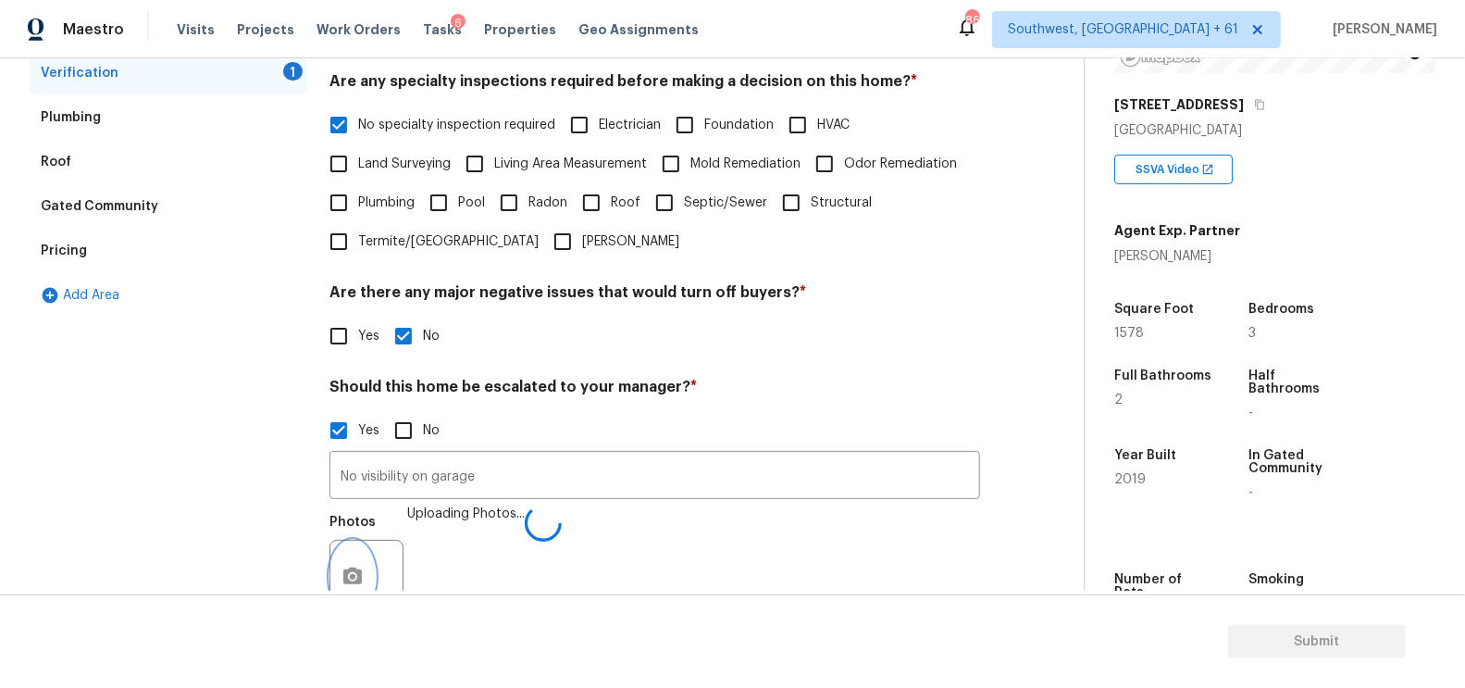
scroll to position [430, 0]
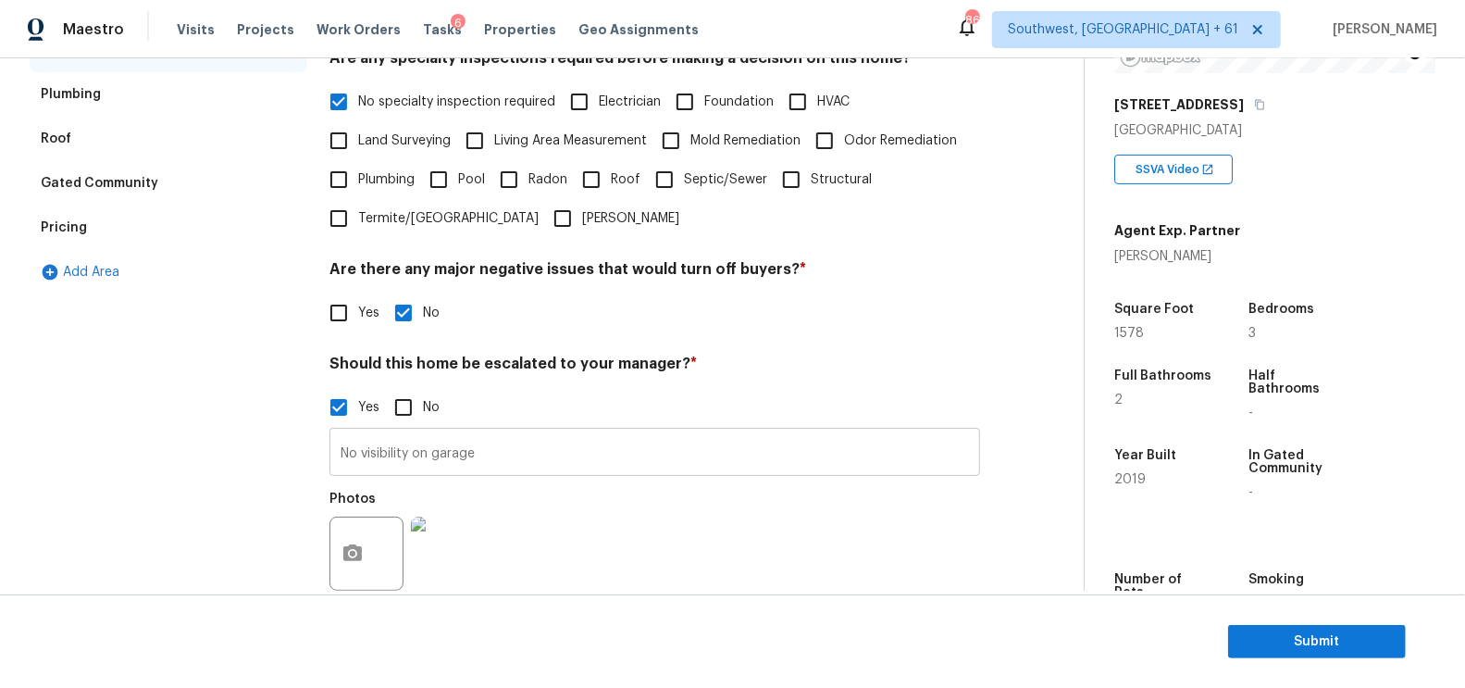
click at [428, 445] on input "No visibility on garage" at bounding box center [654, 453] width 651 height 43
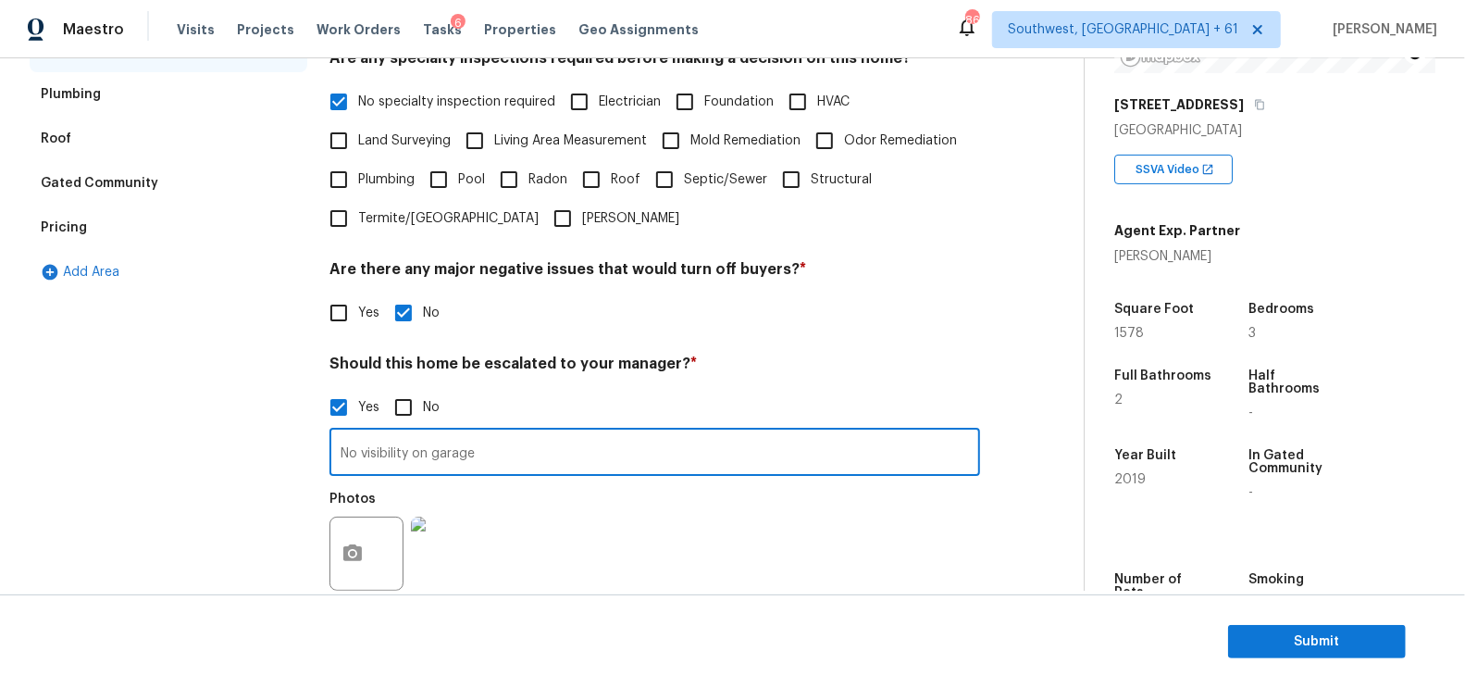
click at [428, 445] on input "No visibility on garage" at bounding box center [654, 453] width 651 height 43
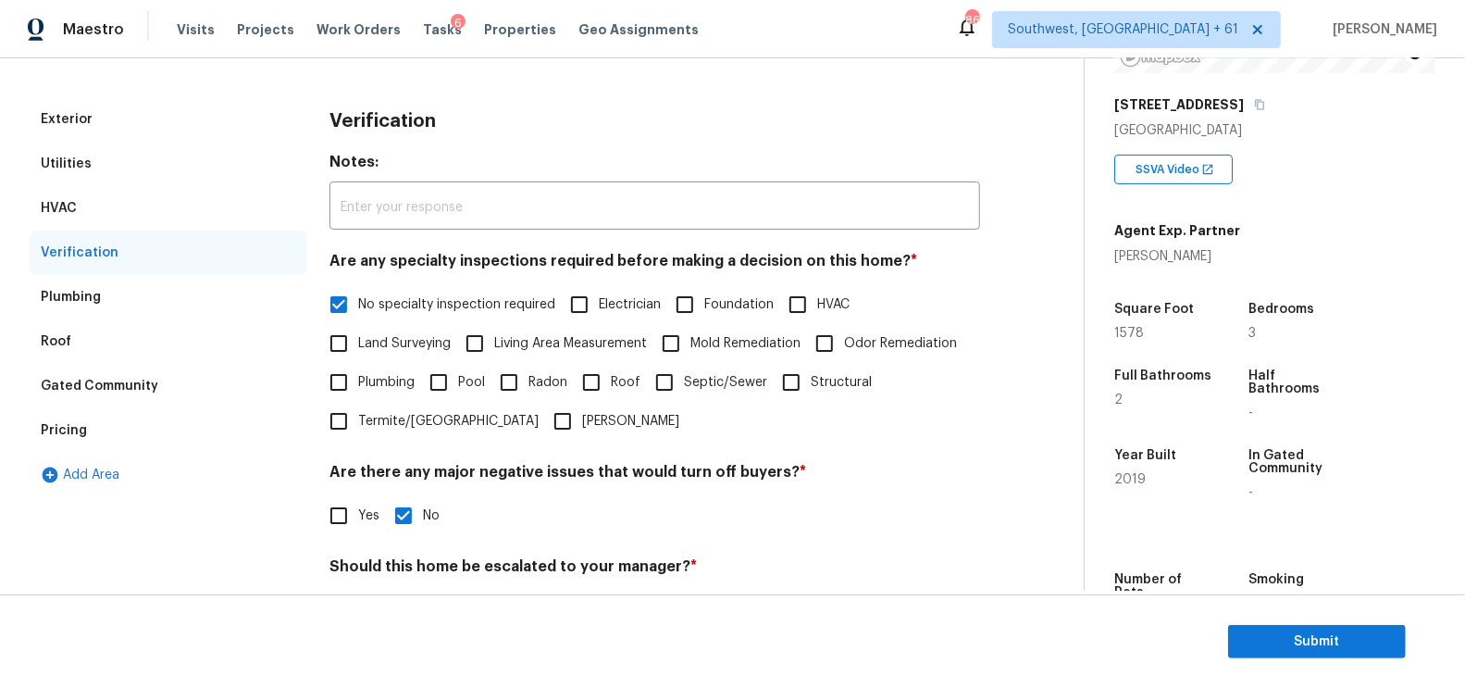
scroll to position [195, 0]
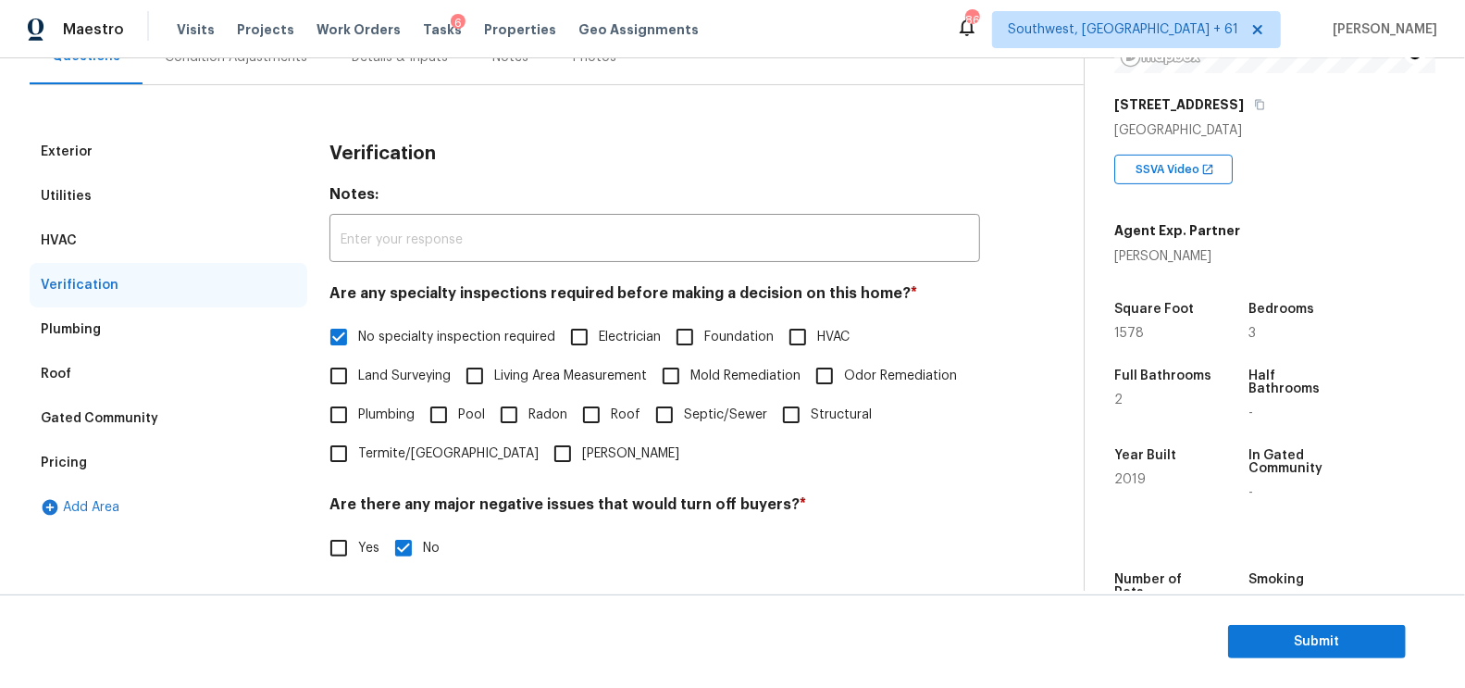
click at [111, 463] on div "Pricing" at bounding box center [169, 463] width 278 height 44
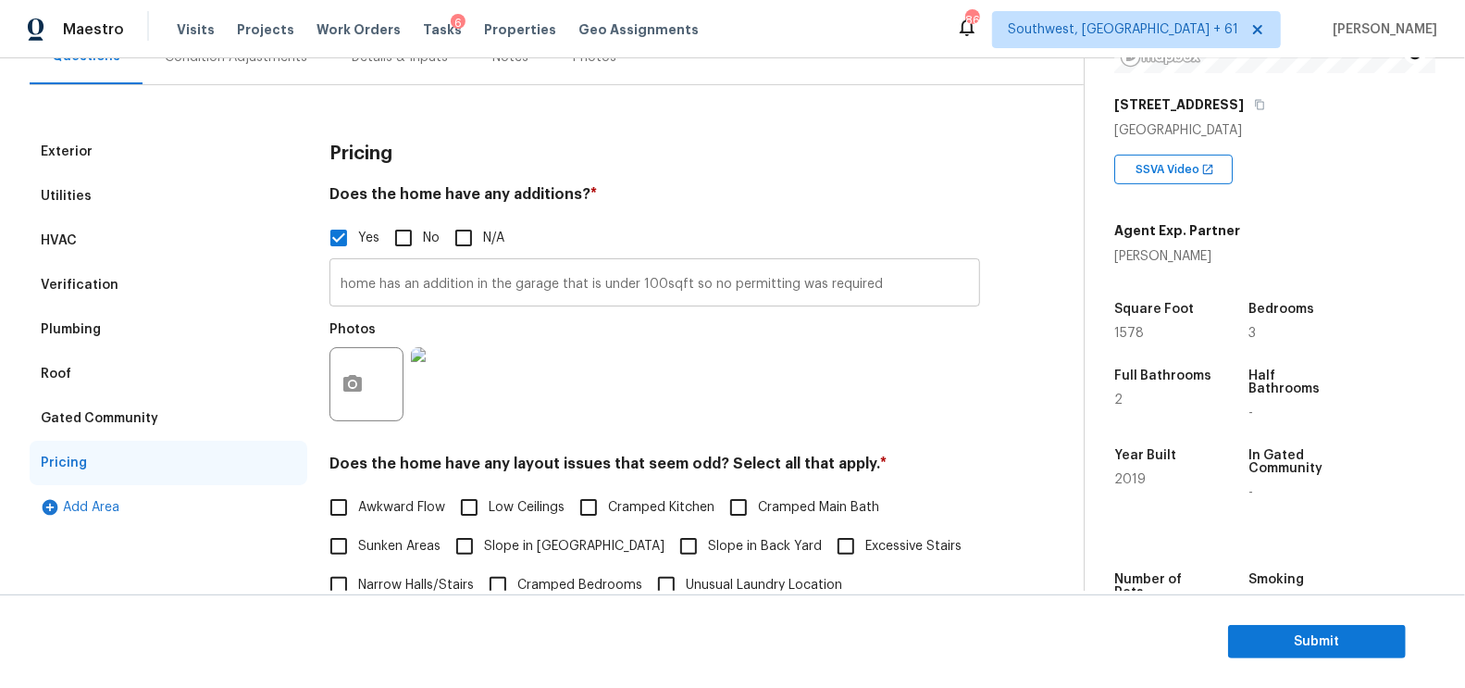
click at [577, 273] on input "home has an addition in the garage that is under 100sqft so no permitting was r…" at bounding box center [654, 284] width 651 height 43
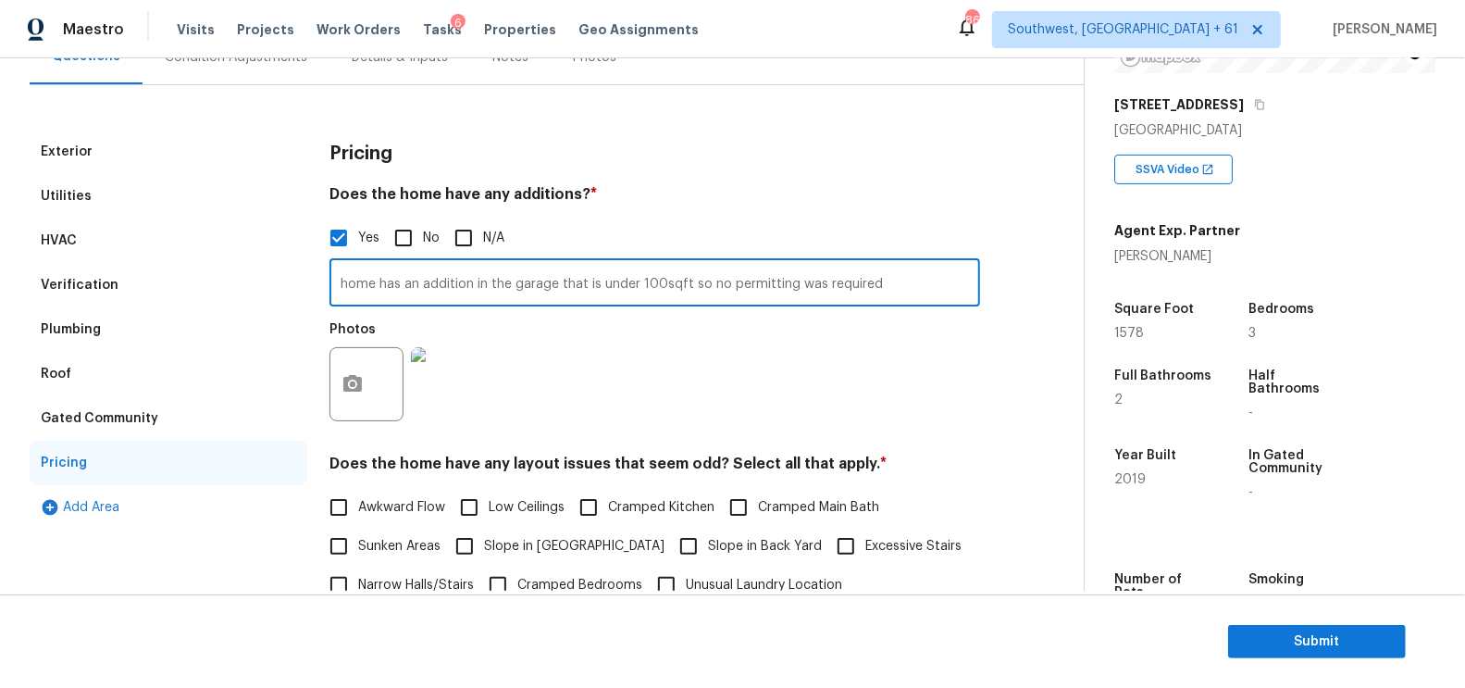
click at [577, 273] on input "home has an addition in the garage that is under 100sqft so no permitting was r…" at bounding box center [654, 284] width 651 height 43
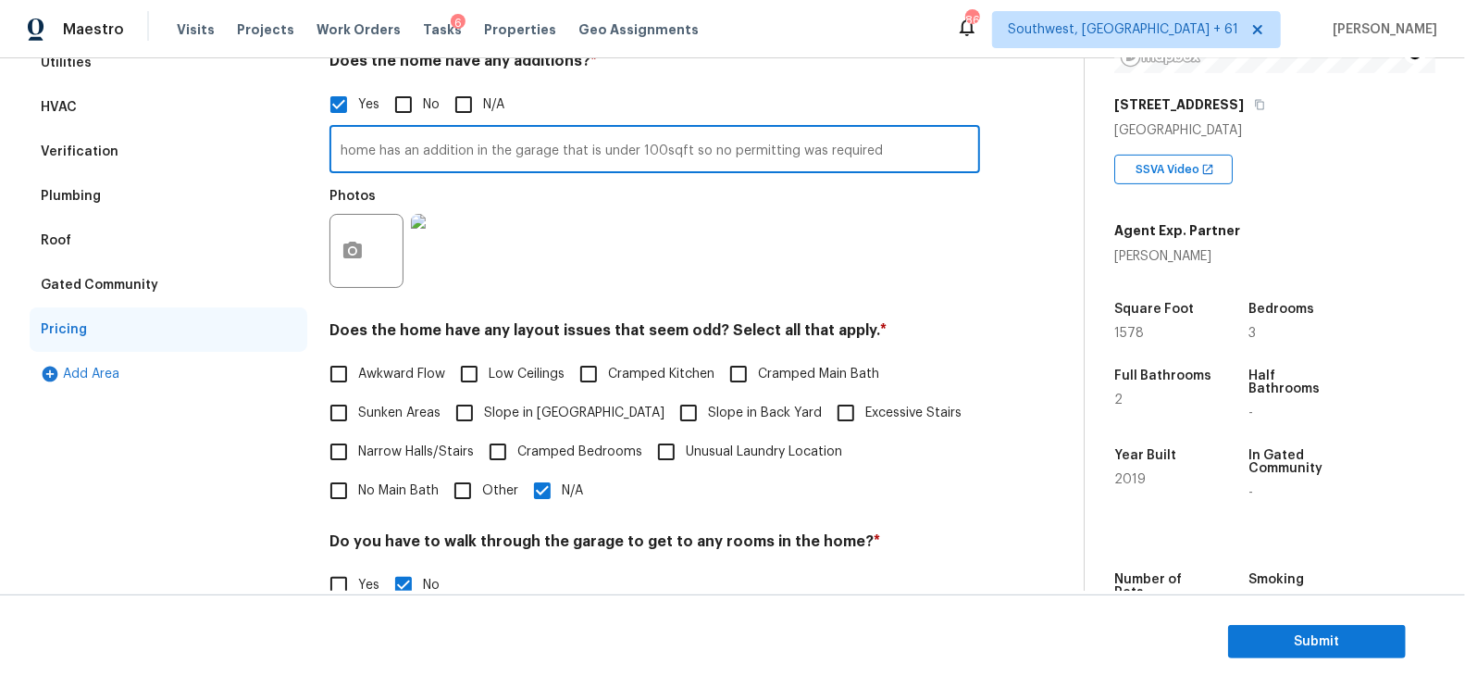
scroll to position [0, 0]
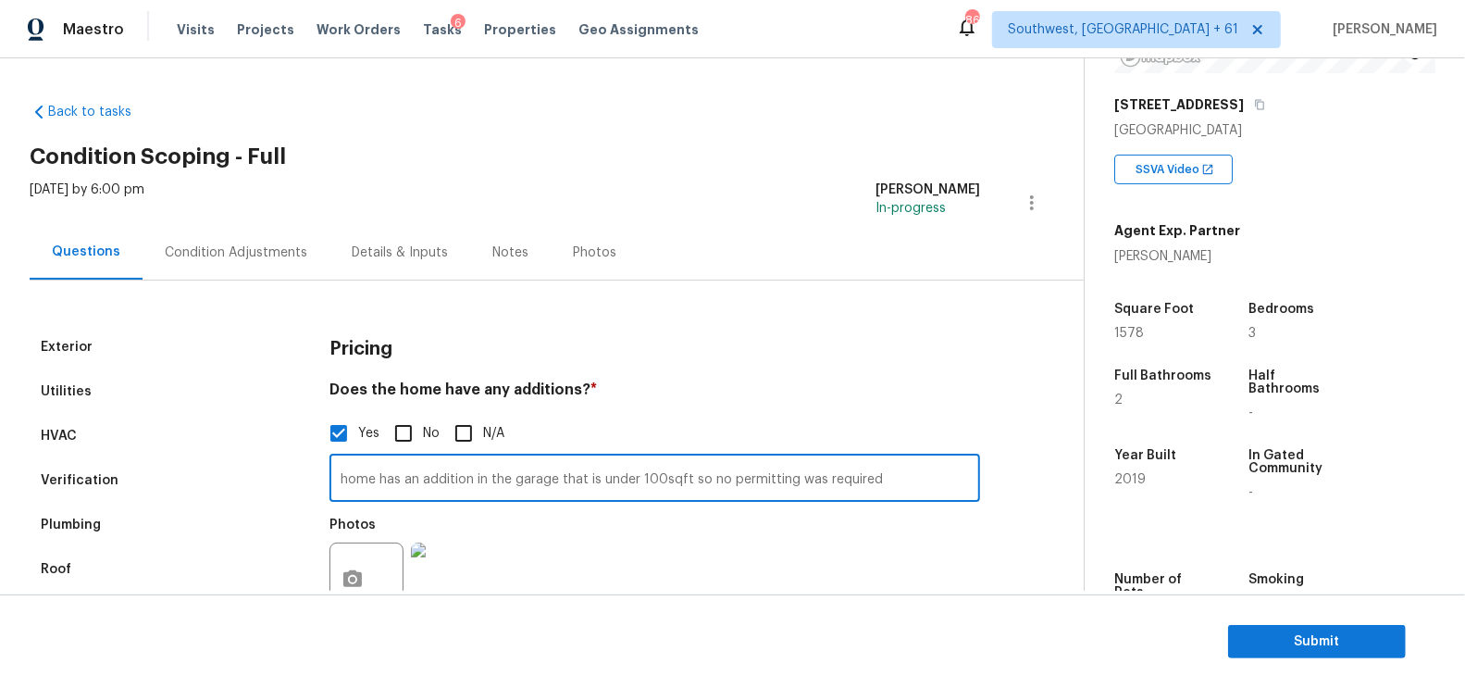
click at [248, 238] on div "Condition Adjustments" at bounding box center [236, 252] width 187 height 55
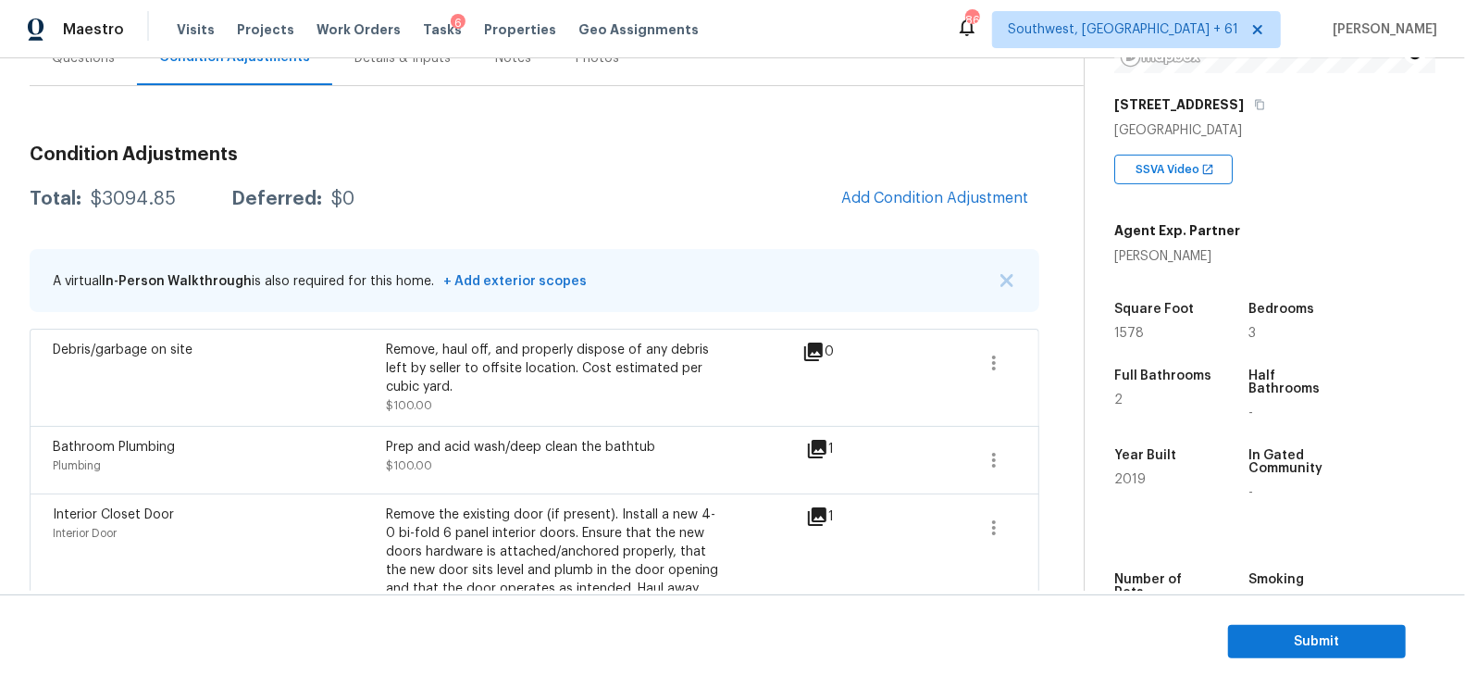
scroll to position [267, 0]
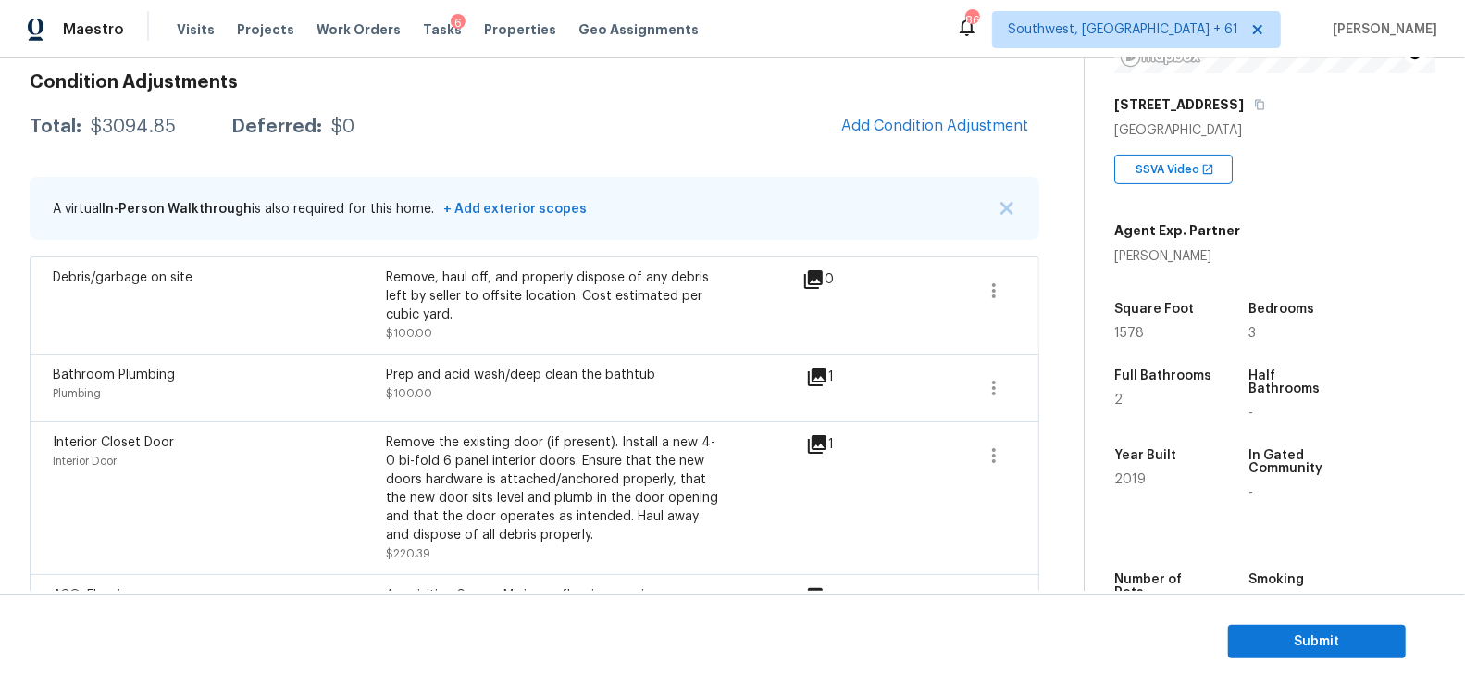
click at [163, 134] on div "$3094.85" at bounding box center [133, 127] width 85 height 19
copy div "$3094.85"
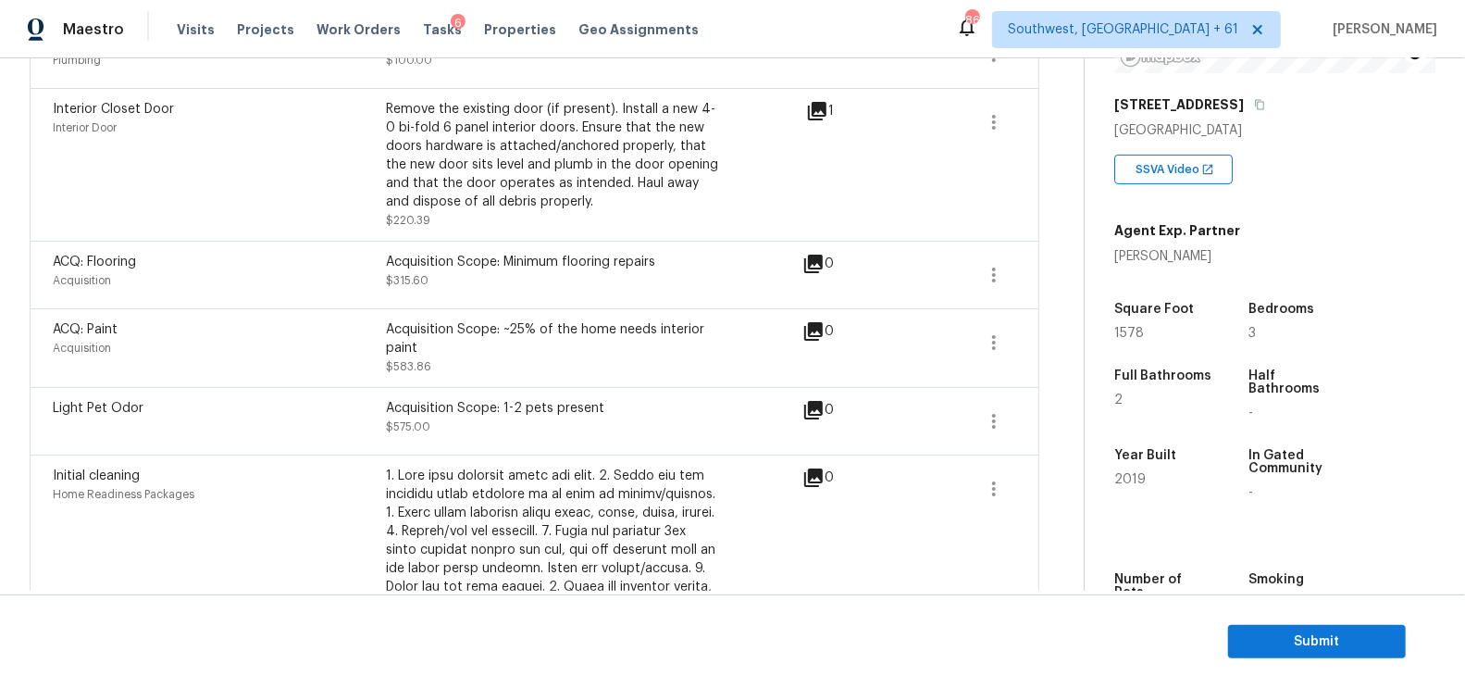
scroll to position [599, 0]
click at [991, 349] on icon "button" at bounding box center [994, 343] width 22 height 22
click at [1047, 336] on div "Edit" at bounding box center [1100, 338] width 144 height 19
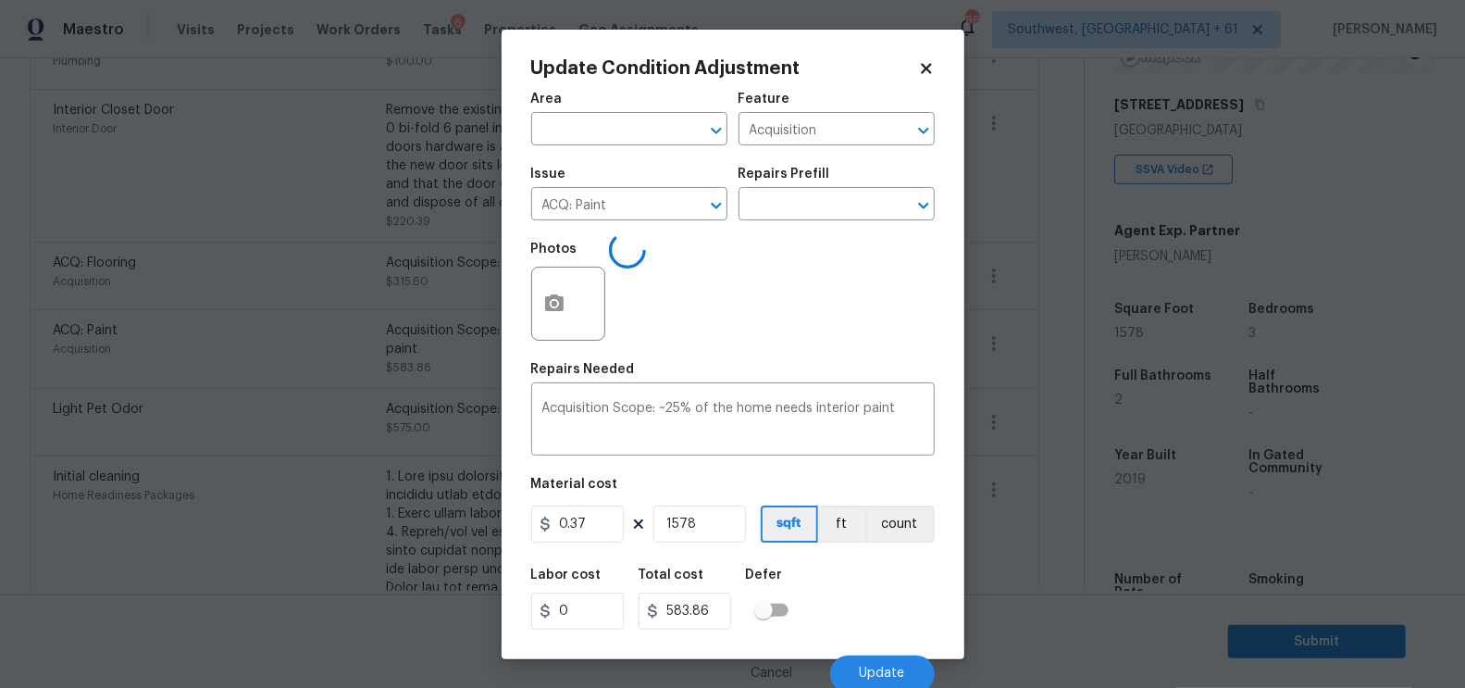
click at [1047, 390] on body "Maestro Visits Projects Work Orders Tasks 6 Properties Geo Assignments [GEOGRAP…" at bounding box center [732, 344] width 1465 height 688
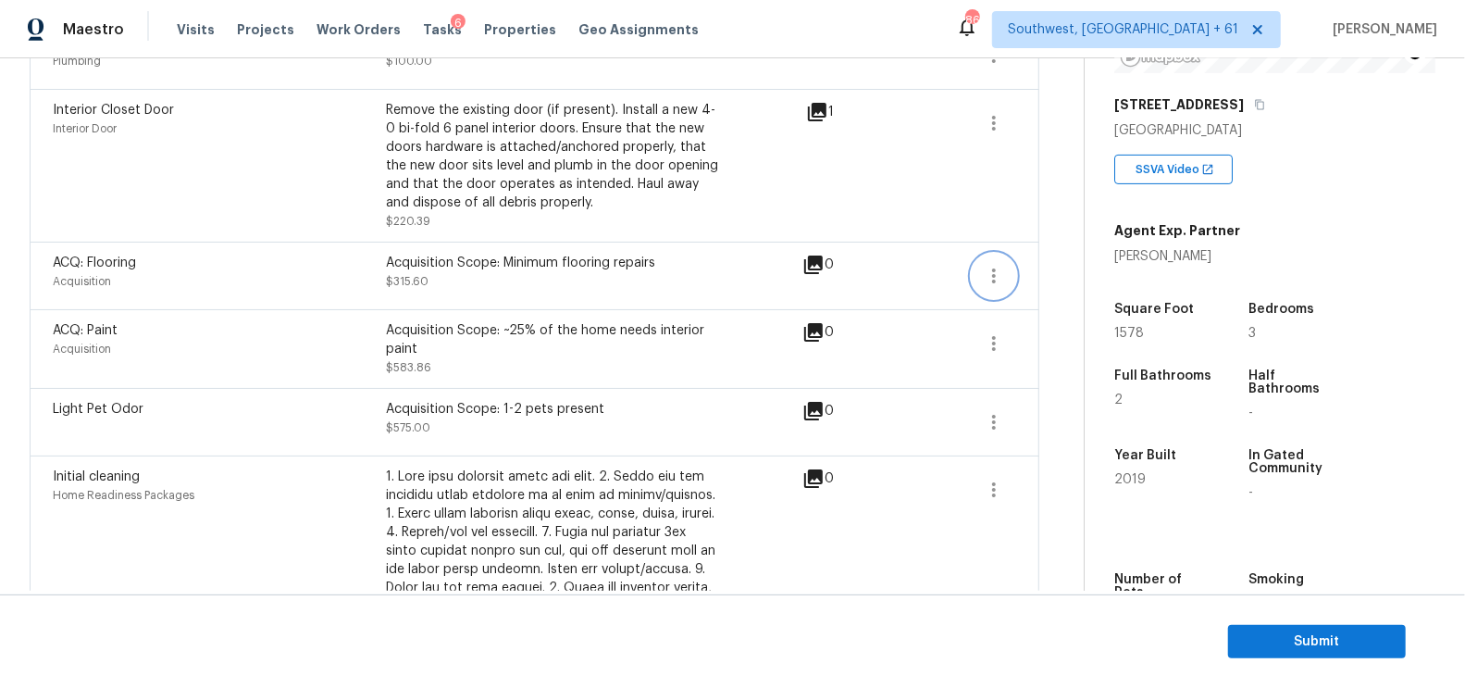
click at [990, 272] on icon "button" at bounding box center [994, 276] width 22 height 22
click at [1045, 266] on div "Edit" at bounding box center [1100, 271] width 144 height 19
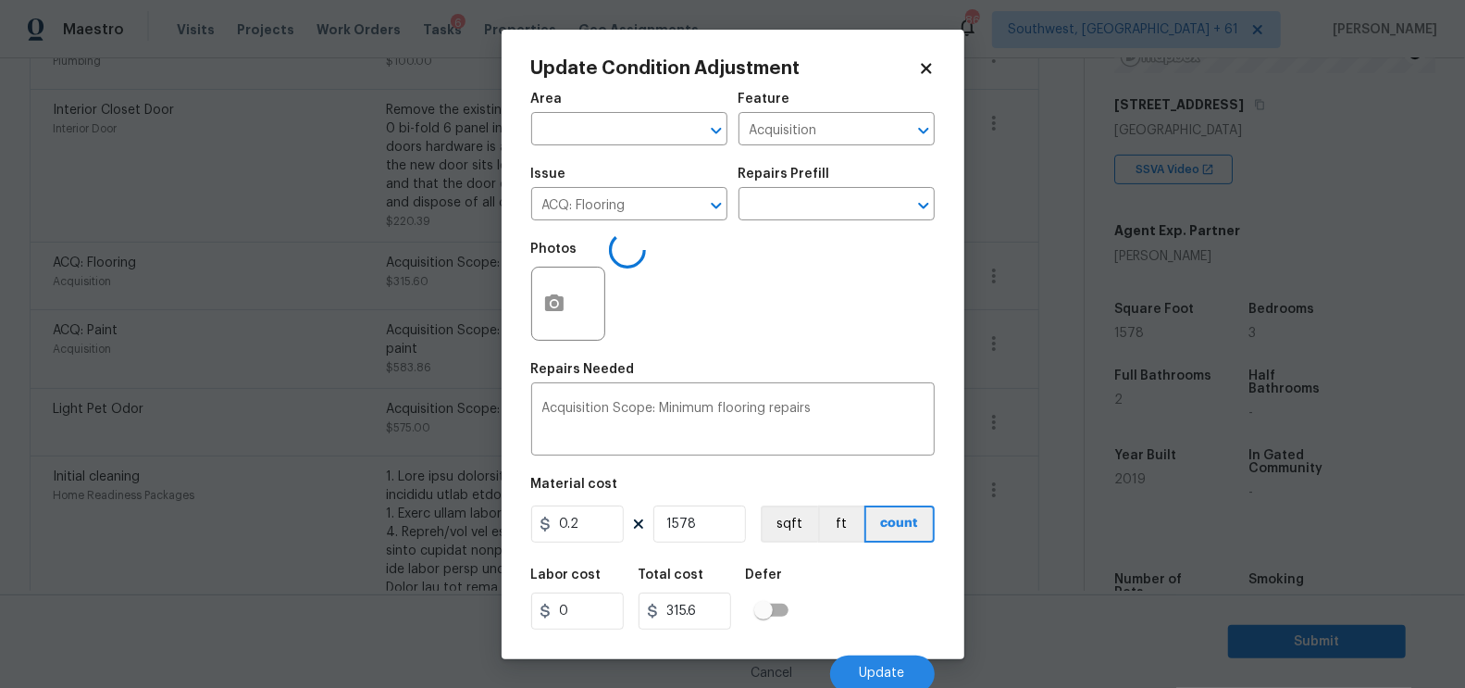
click at [1044, 363] on body "Maestro Visits Projects Work Orders Tasks 6 Properties Geo Assignments [GEOGRAP…" at bounding box center [732, 344] width 1465 height 688
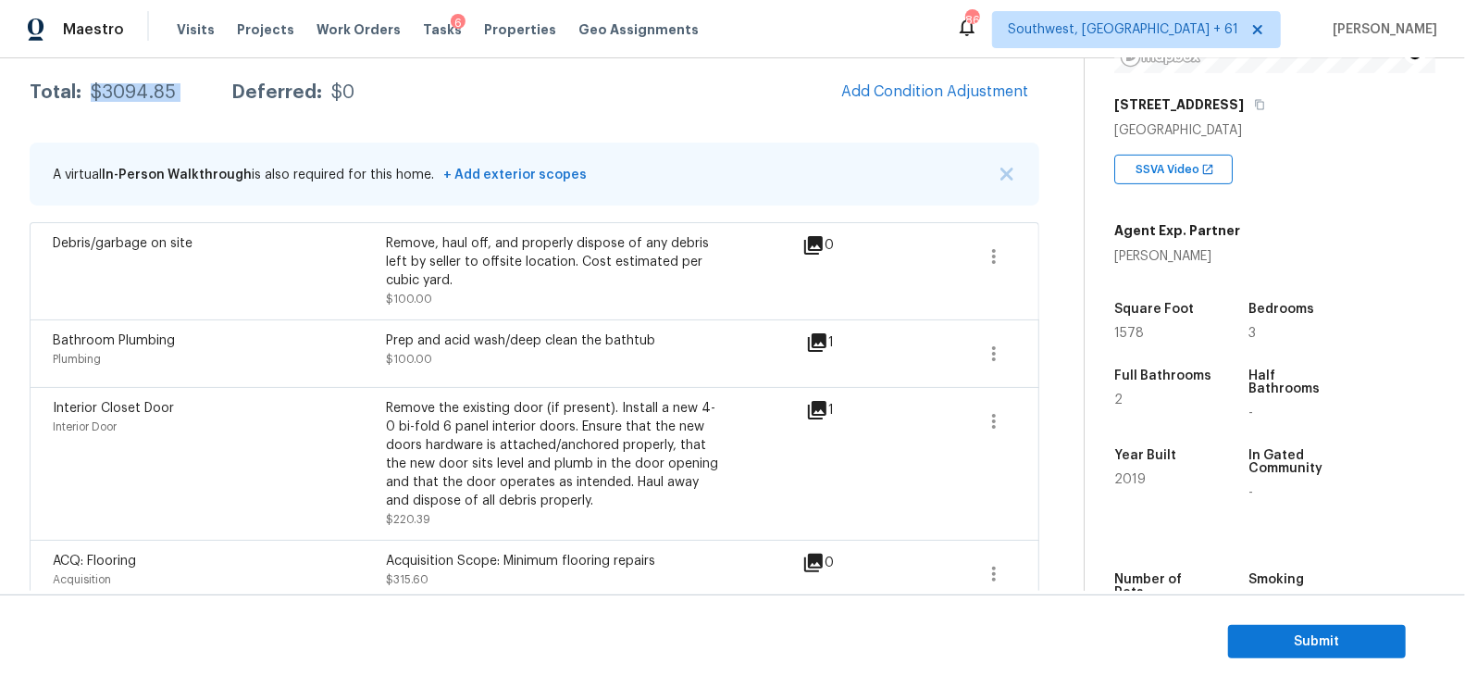
scroll to position [271, 0]
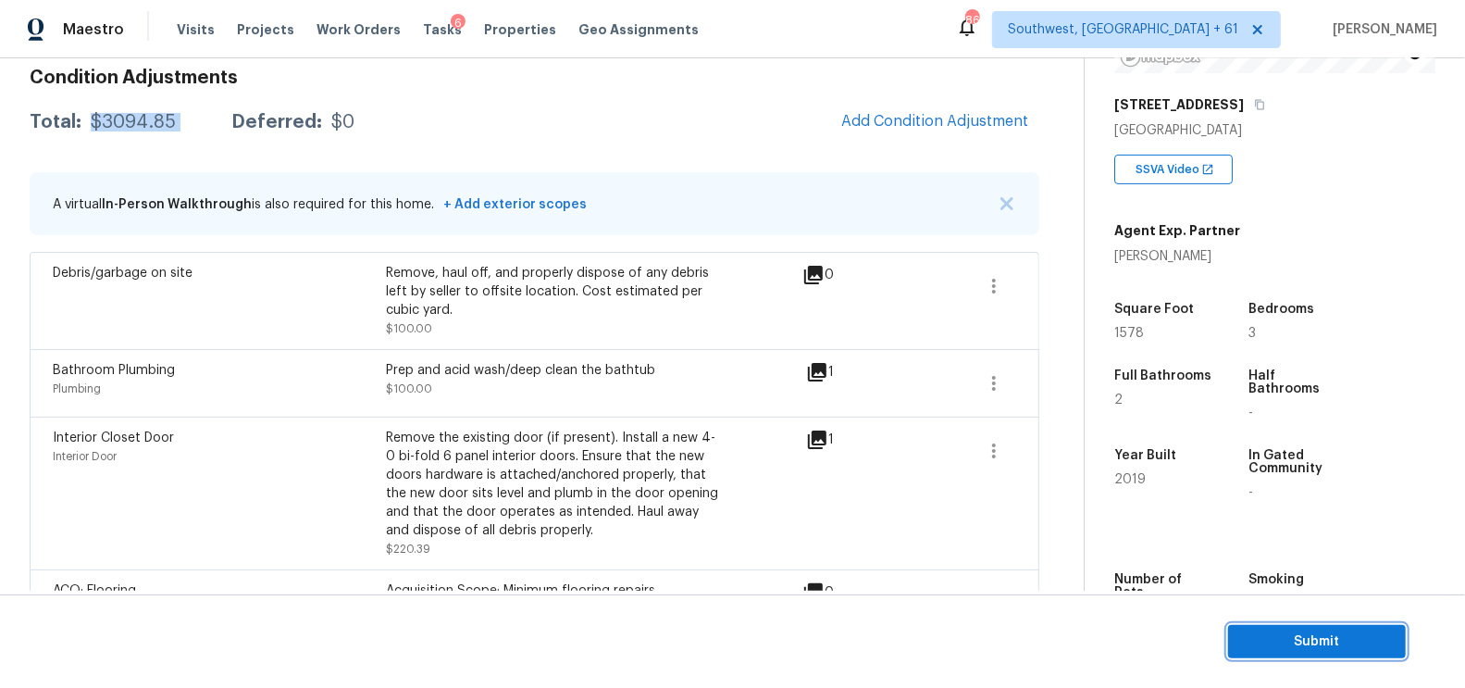
click at [1330, 639] on span "Submit" at bounding box center [1317, 641] width 148 height 23
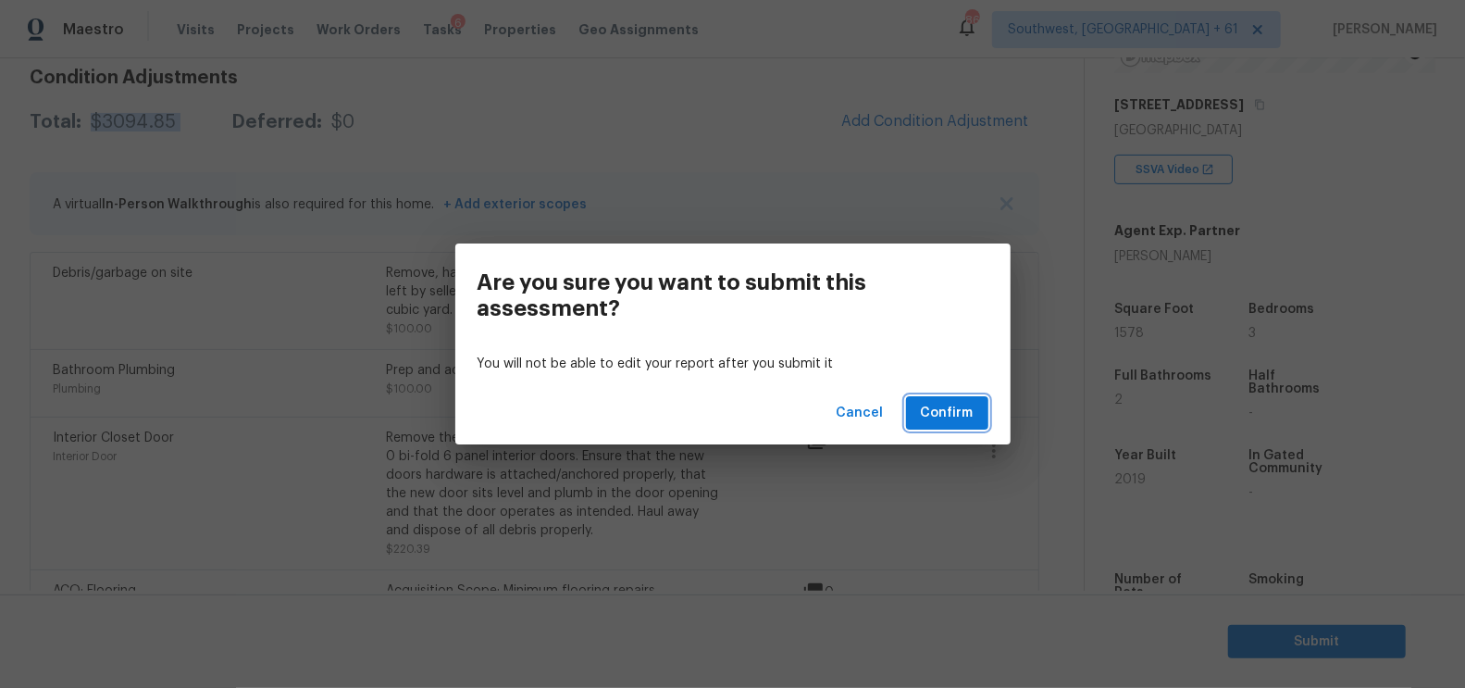
click at [958, 416] on span "Confirm" at bounding box center [947, 413] width 53 height 23
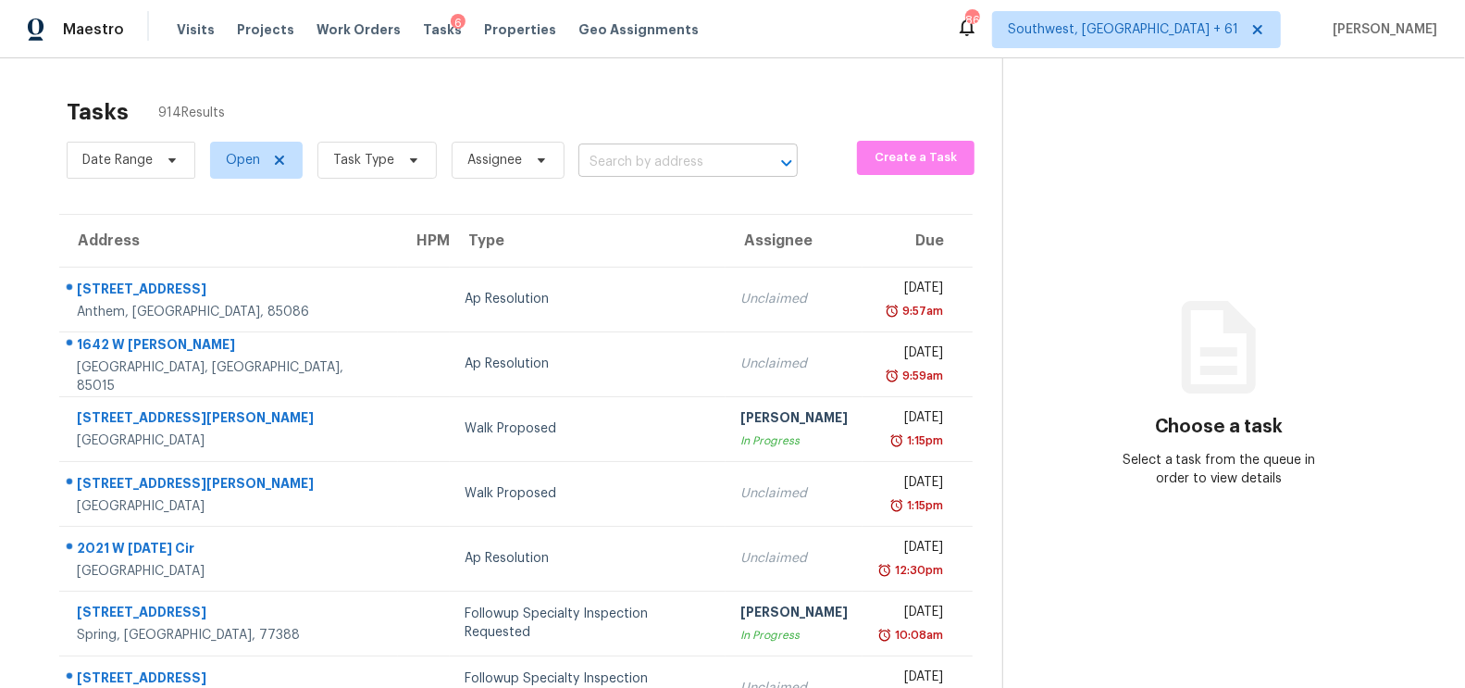
click at [669, 171] on input "text" at bounding box center [662, 162] width 168 height 29
paste input "[STREET_ADDRESS]"
type input "[STREET_ADDRESS]"
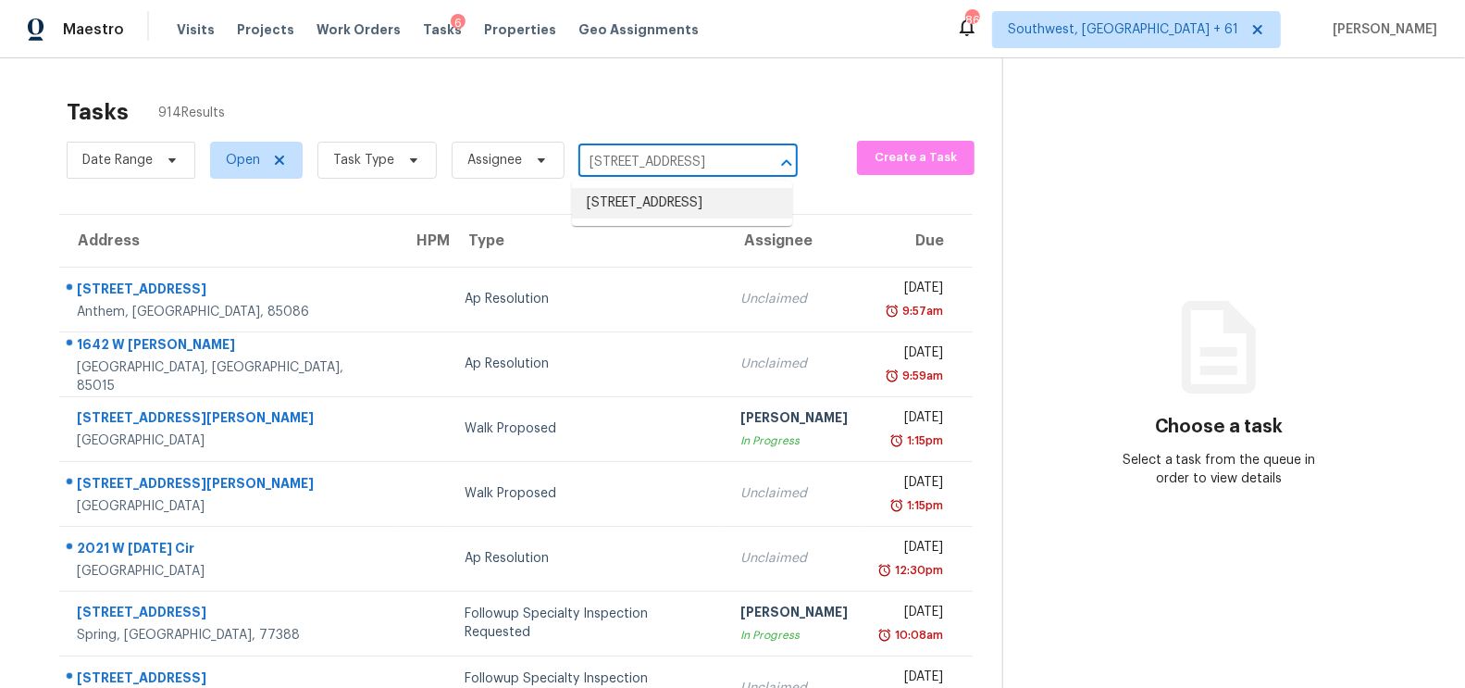
click at [636, 201] on li "[STREET_ADDRESS]" at bounding box center [682, 203] width 220 height 31
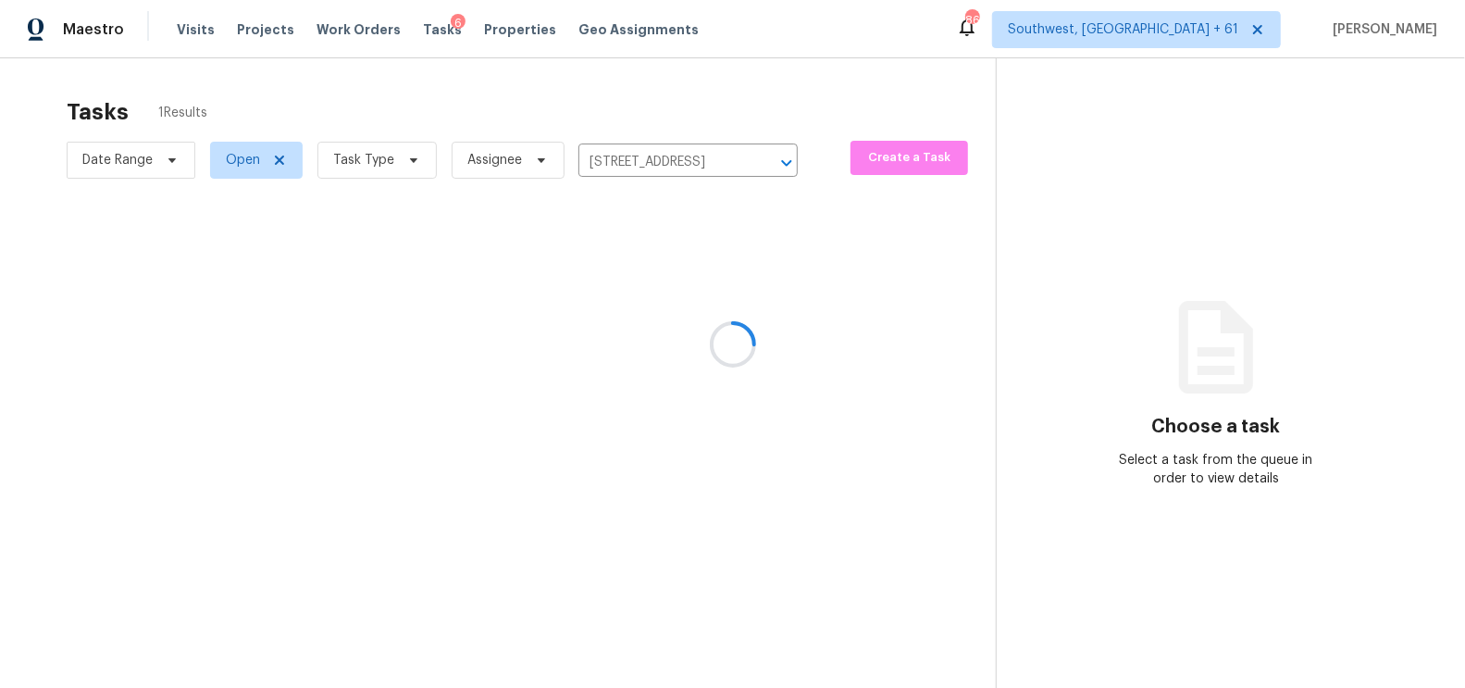
click at [653, 307] on div at bounding box center [732, 344] width 1465 height 688
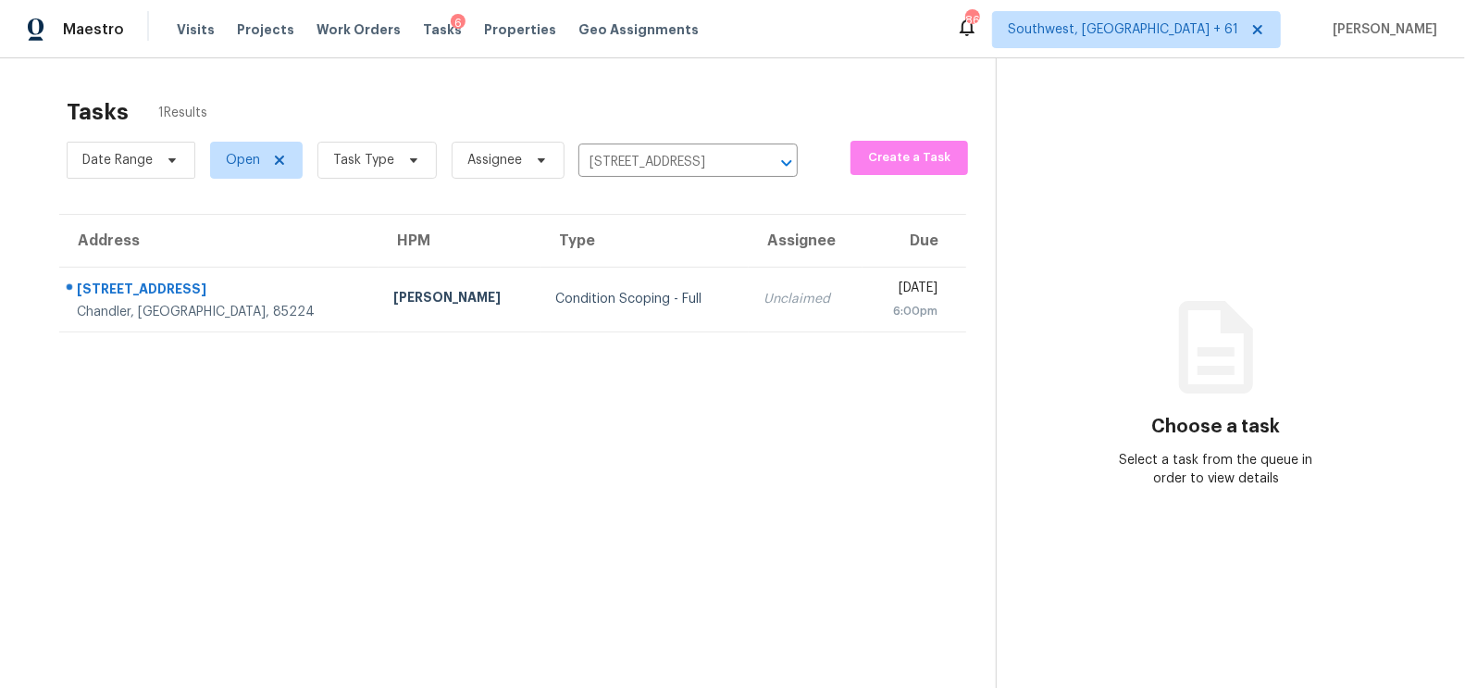
click at [749, 307] on td "Unclaimed" at bounding box center [806, 299] width 114 height 65
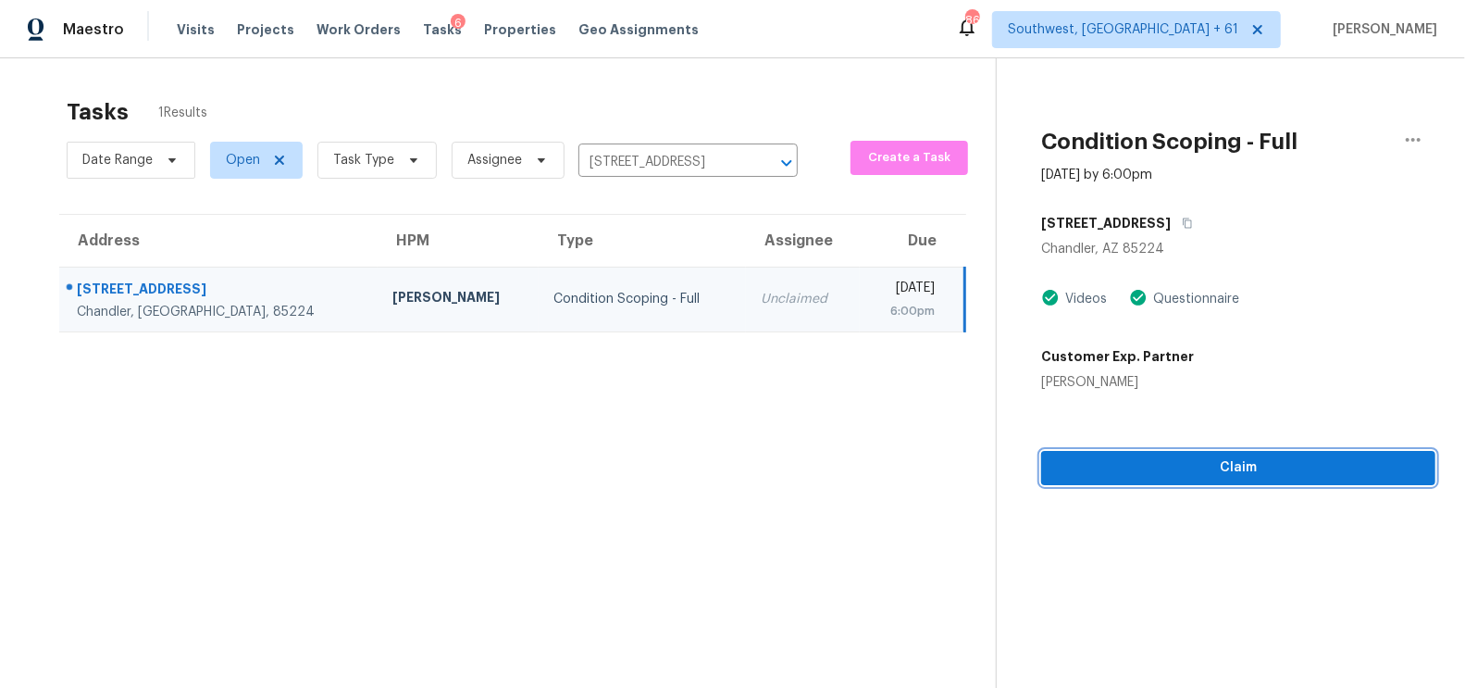
click at [1249, 476] on span "Claim" at bounding box center [1238, 467] width 365 height 23
click at [1260, 458] on span "Claim" at bounding box center [1238, 467] width 365 height 23
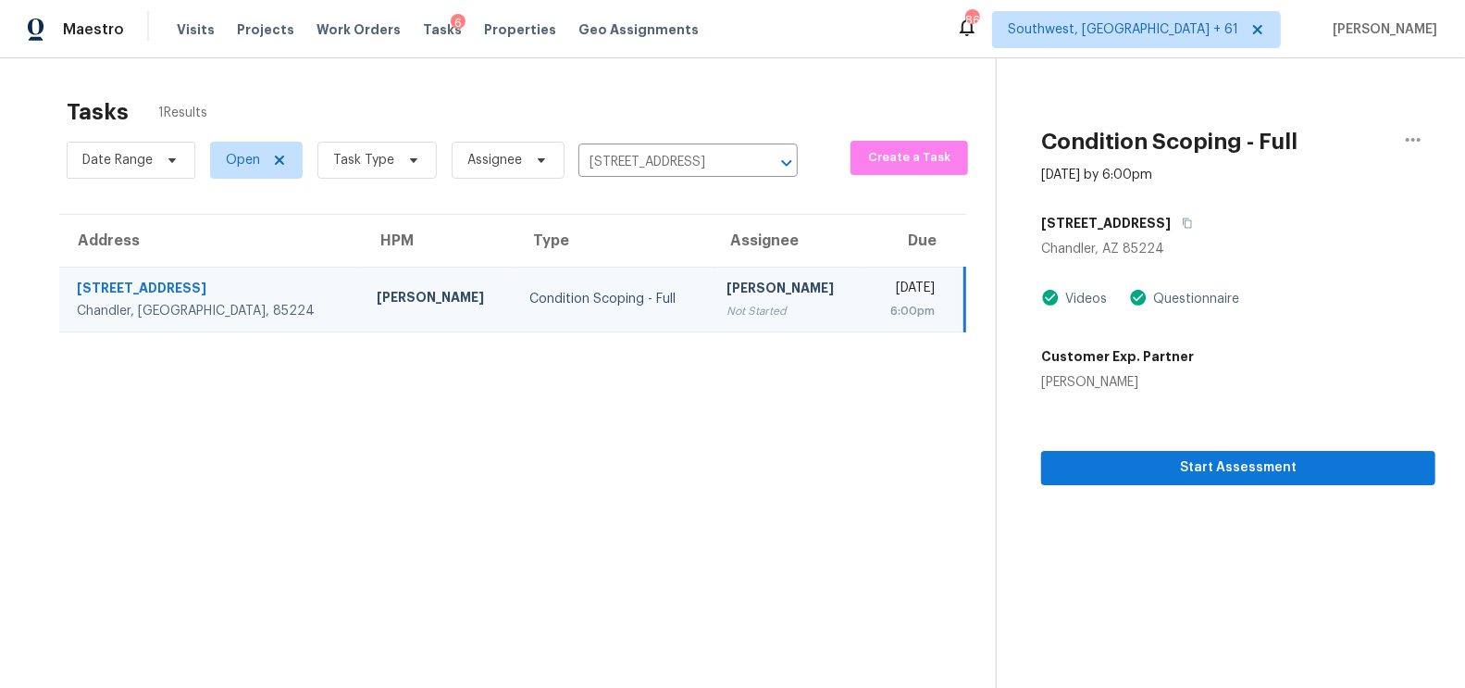
click at [1273, 491] on section "Condition Scoping - Full [DATE] by 6:00pm [STREET_ADDRESS] Videos Questionnaire…" at bounding box center [1216, 402] width 440 height 688
click at [1277, 477] on span "Start Assessment" at bounding box center [1238, 467] width 365 height 23
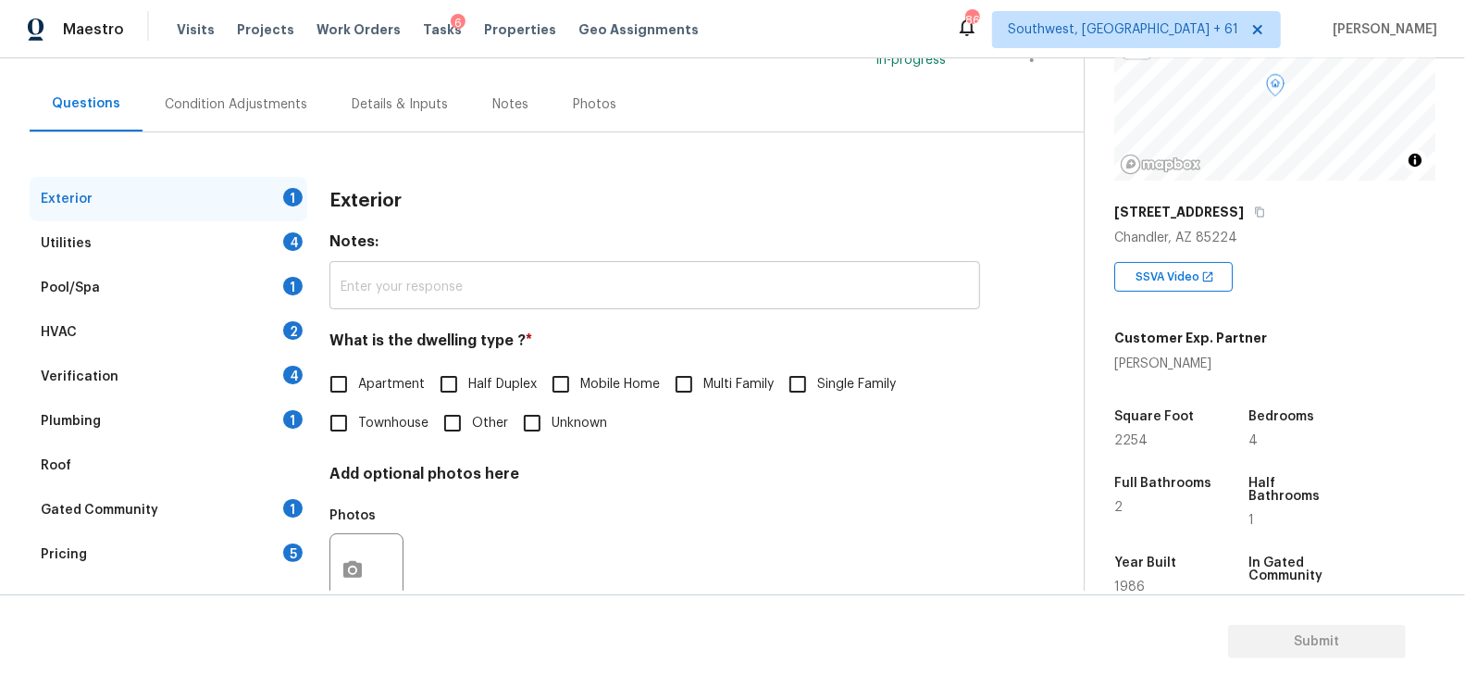
scroll to position [204, 0]
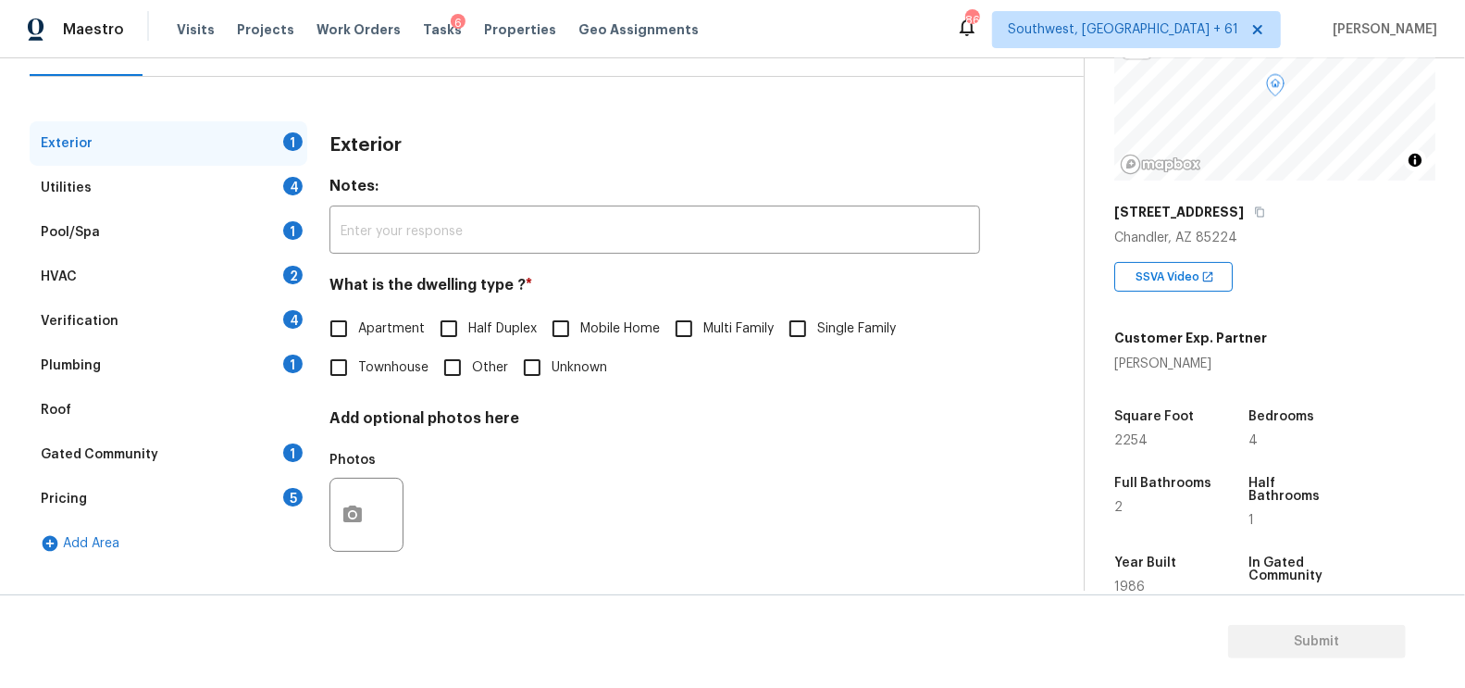
click at [859, 317] on label "Single Family" at bounding box center [837, 328] width 118 height 39
click at [817, 317] on input "Single Family" at bounding box center [797, 328] width 39 height 39
checkbox input "true"
click at [269, 180] on div "Utilities 4" at bounding box center [169, 188] width 278 height 44
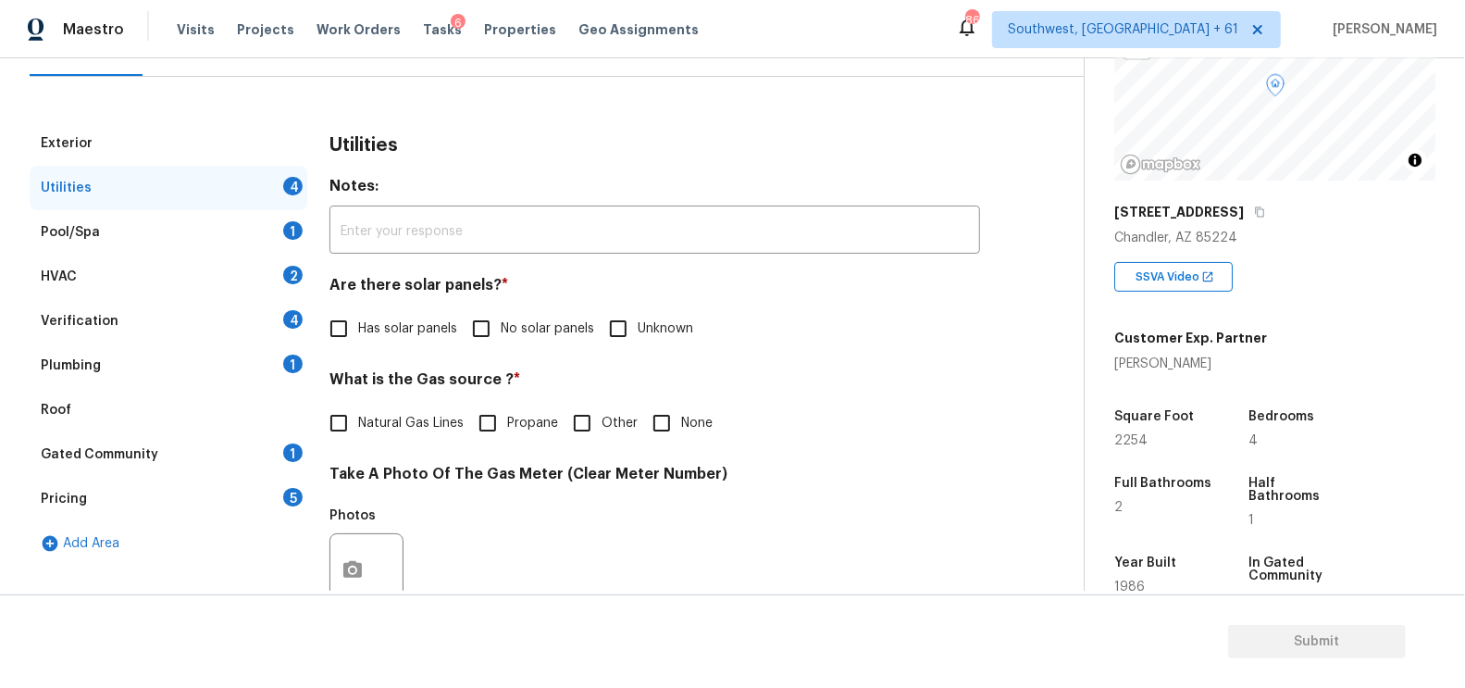
click at [503, 331] on span "No solar panels" at bounding box center [547, 328] width 93 height 19
click at [501, 331] on input "No solar panels" at bounding box center [481, 328] width 39 height 39
checkbox input "true"
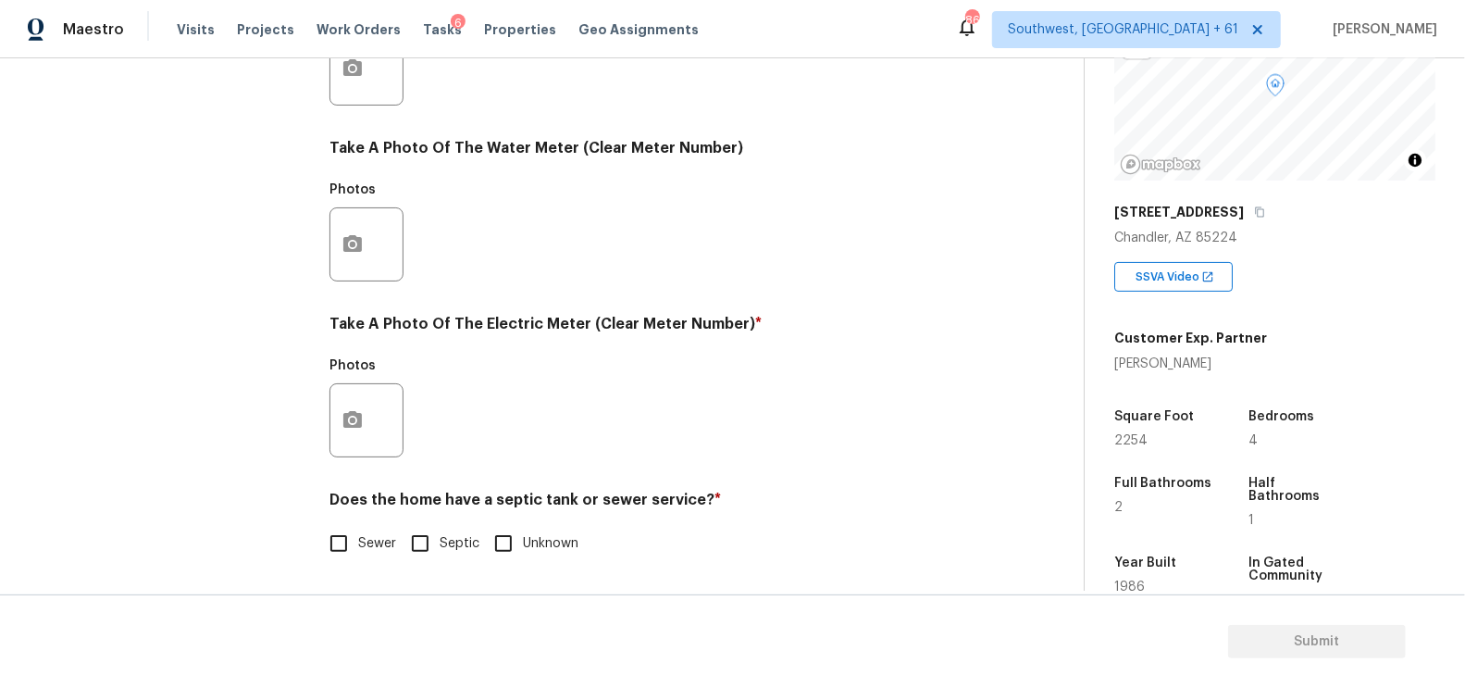
click at [382, 545] on span "Sewer" at bounding box center [377, 543] width 38 height 19
click at [358, 545] on input "Sewer" at bounding box center [338, 543] width 39 height 39
checkbox input "true"
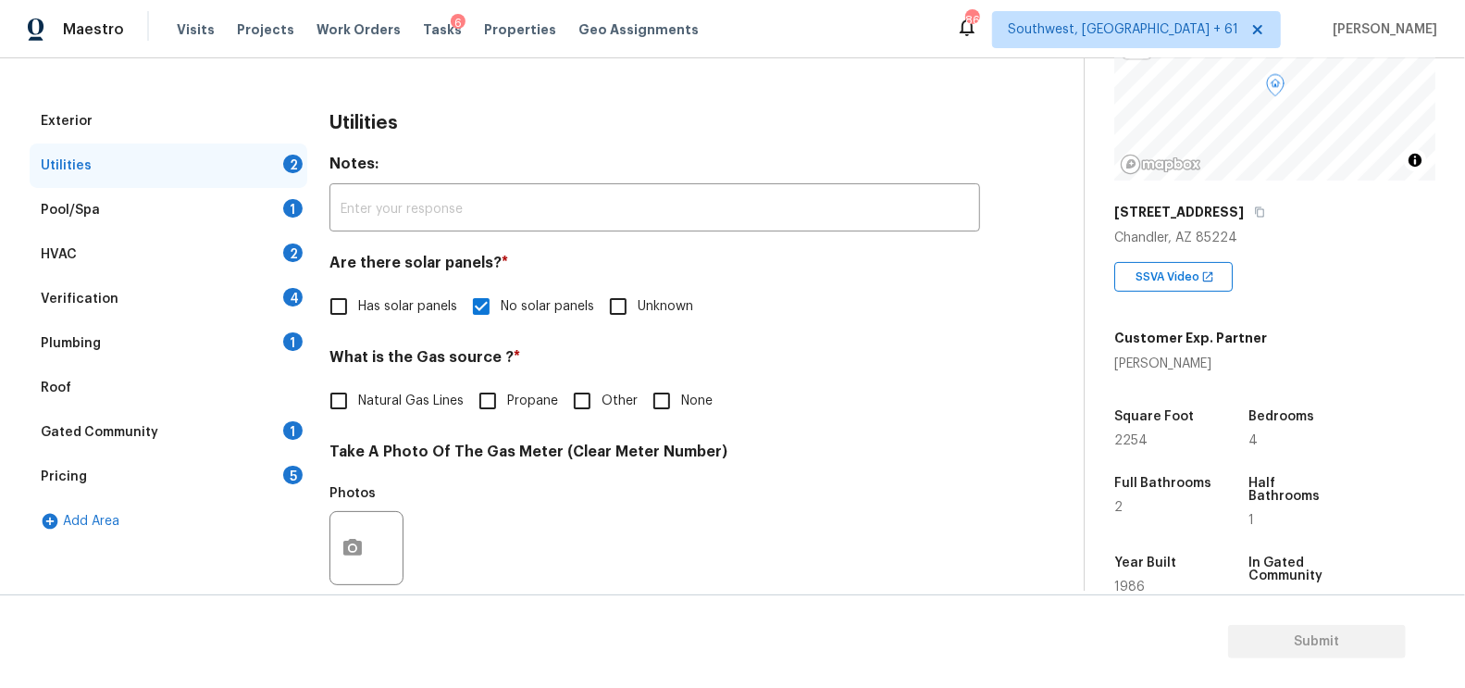
scroll to position [179, 0]
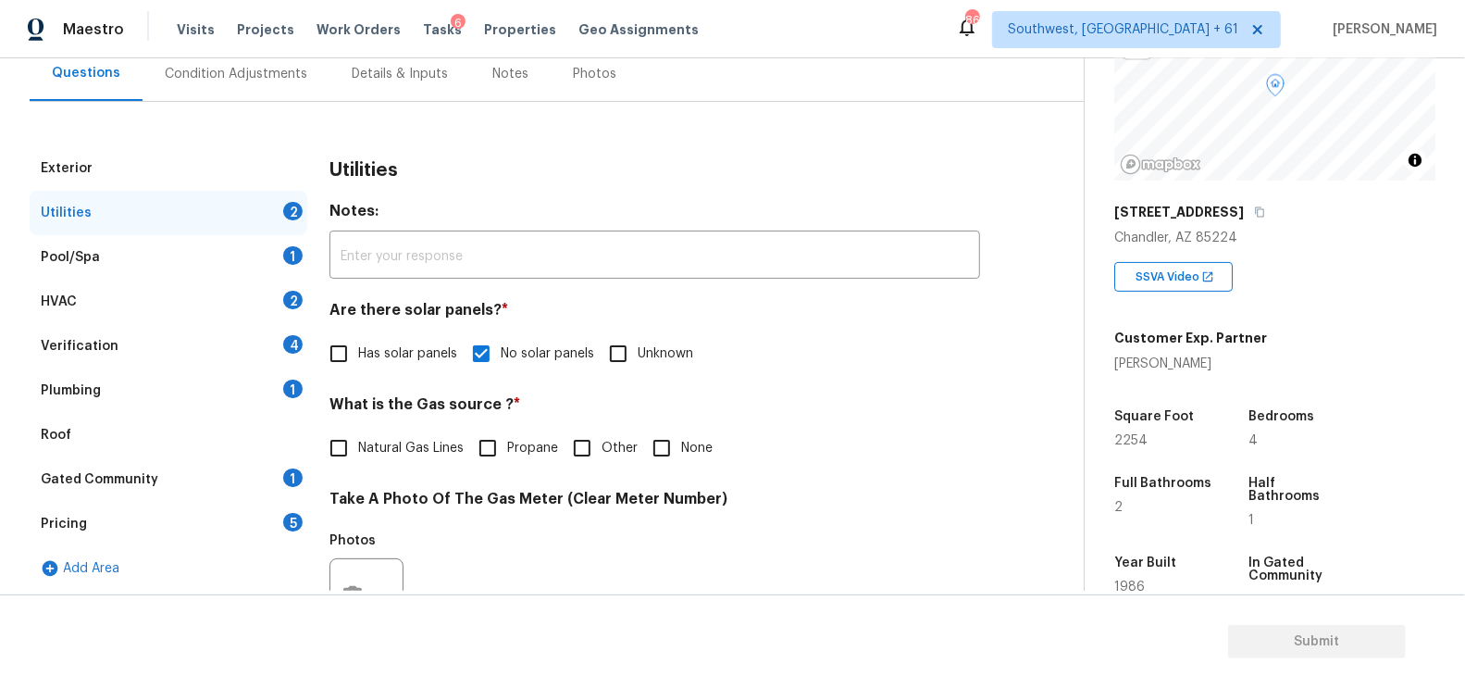
click at [235, 260] on div "Pool/Spa 1" at bounding box center [169, 257] width 278 height 44
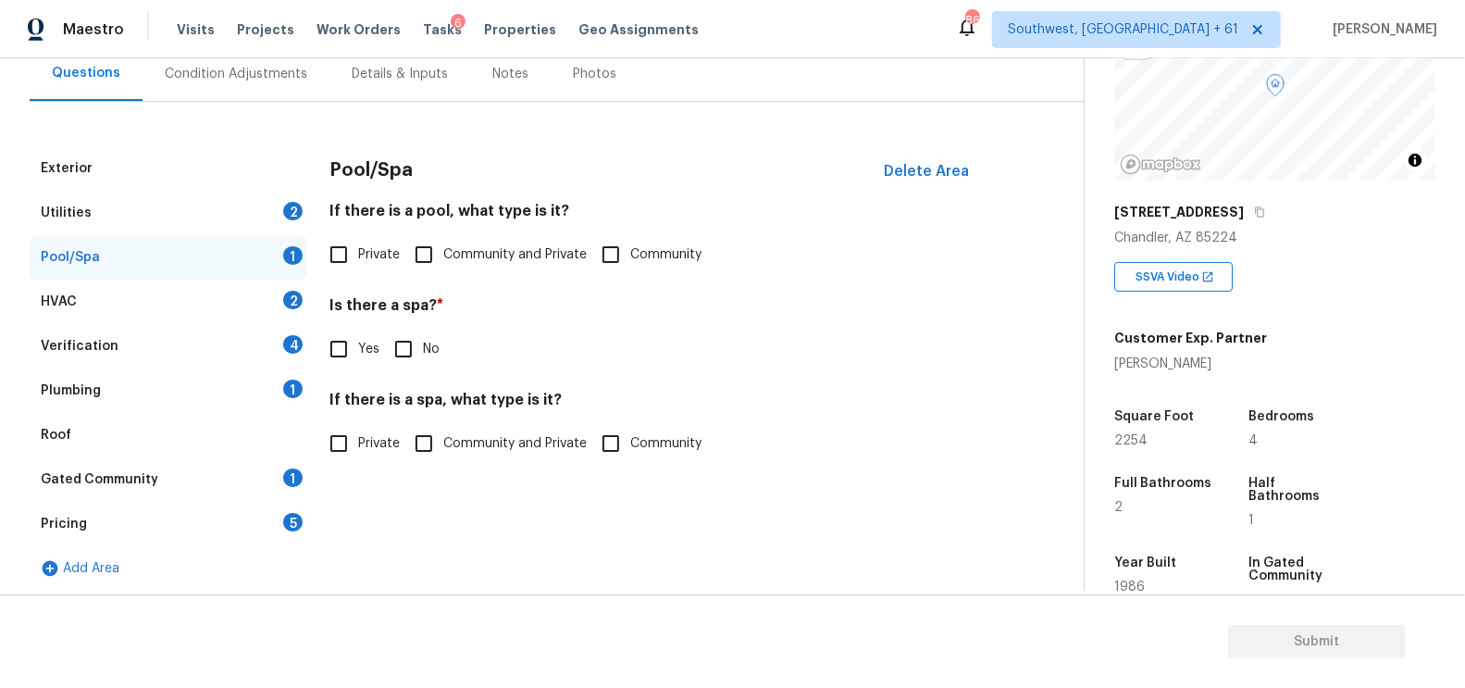
click at [240, 299] on div "HVAC 2" at bounding box center [169, 301] width 278 height 44
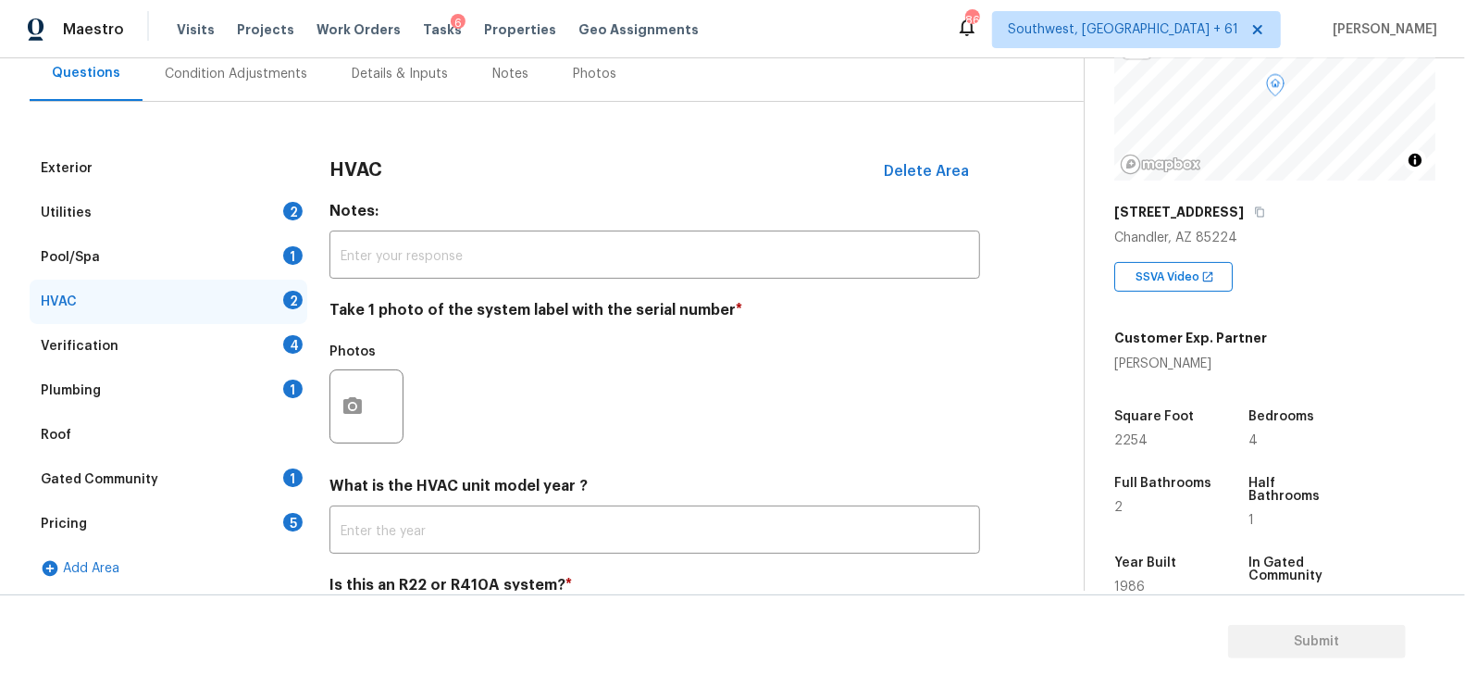
scroll to position [265, 0]
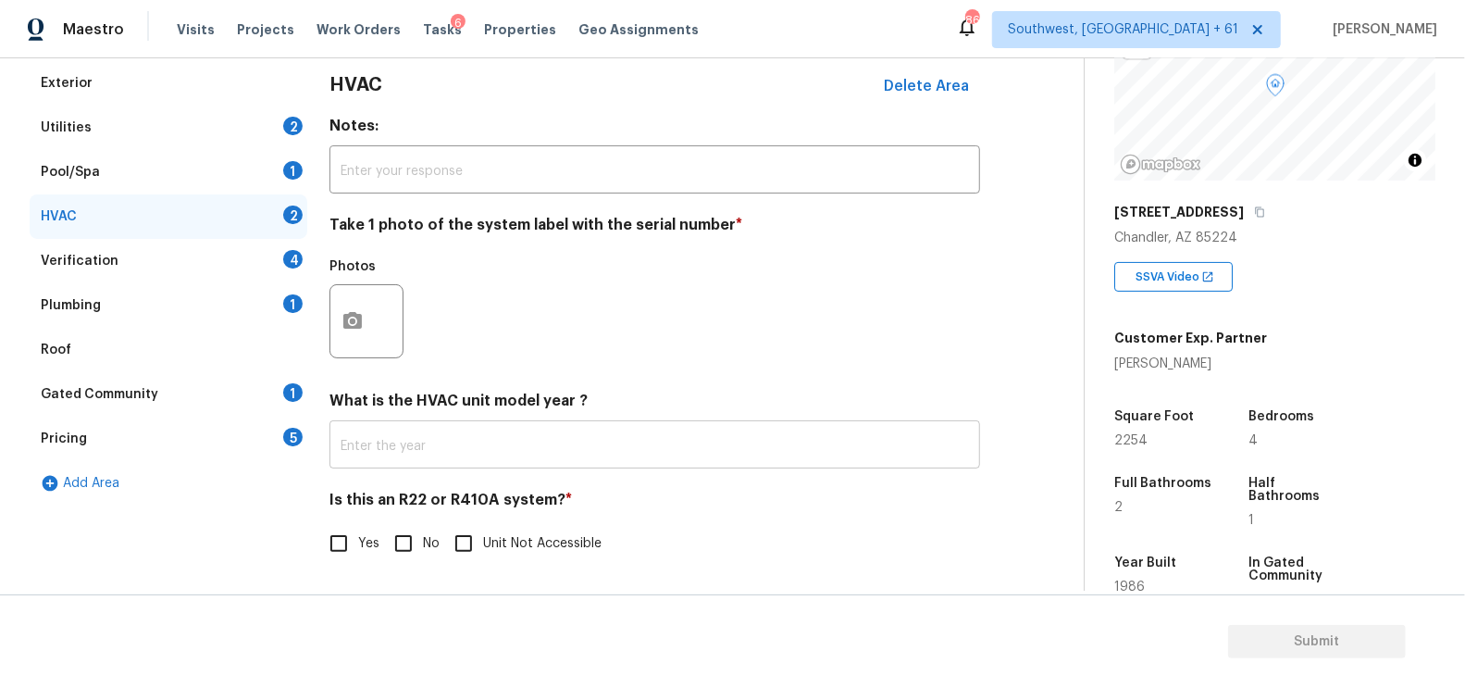
click at [462, 439] on input "text" at bounding box center [654, 446] width 651 height 43
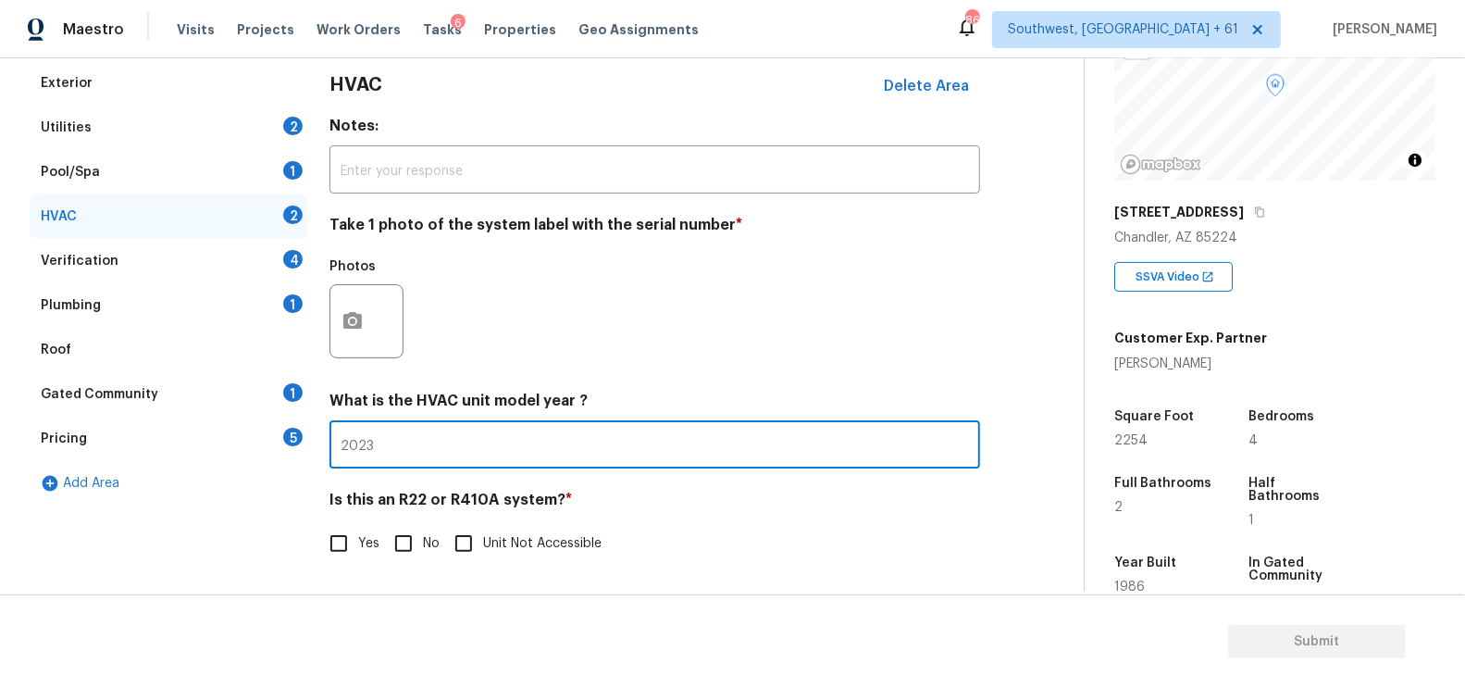
type input "2023"
click at [421, 528] on input "No" at bounding box center [403, 543] width 39 height 39
checkbox input "true"
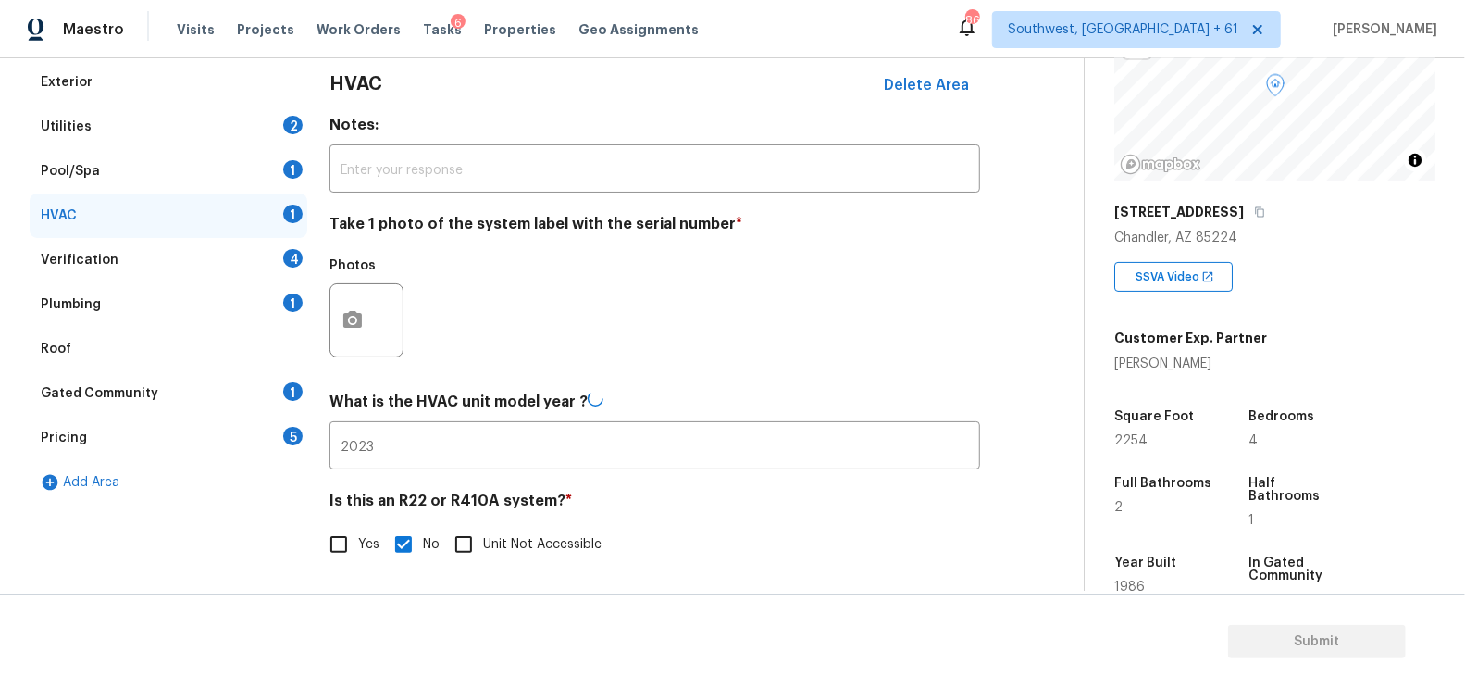
click at [255, 201] on div "HVAC 1" at bounding box center [169, 215] width 278 height 44
click at [259, 265] on div "Verification 4" at bounding box center [169, 261] width 278 height 44
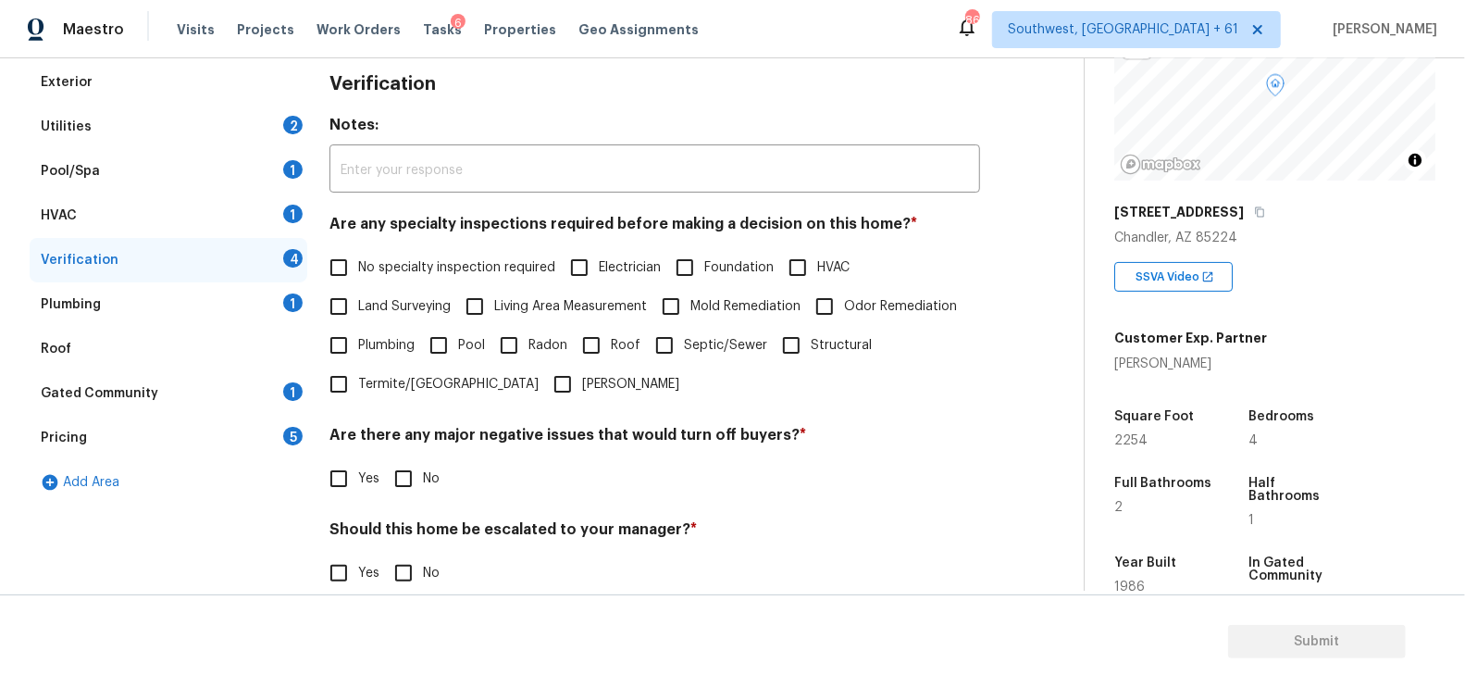
click at [412, 266] on span "No specialty inspection required" at bounding box center [456, 267] width 197 height 19
click at [358, 266] on input "No specialty inspection required" at bounding box center [338, 267] width 39 height 39
checkbox input "true"
click at [409, 478] on input "No" at bounding box center [403, 478] width 39 height 39
checkbox input "true"
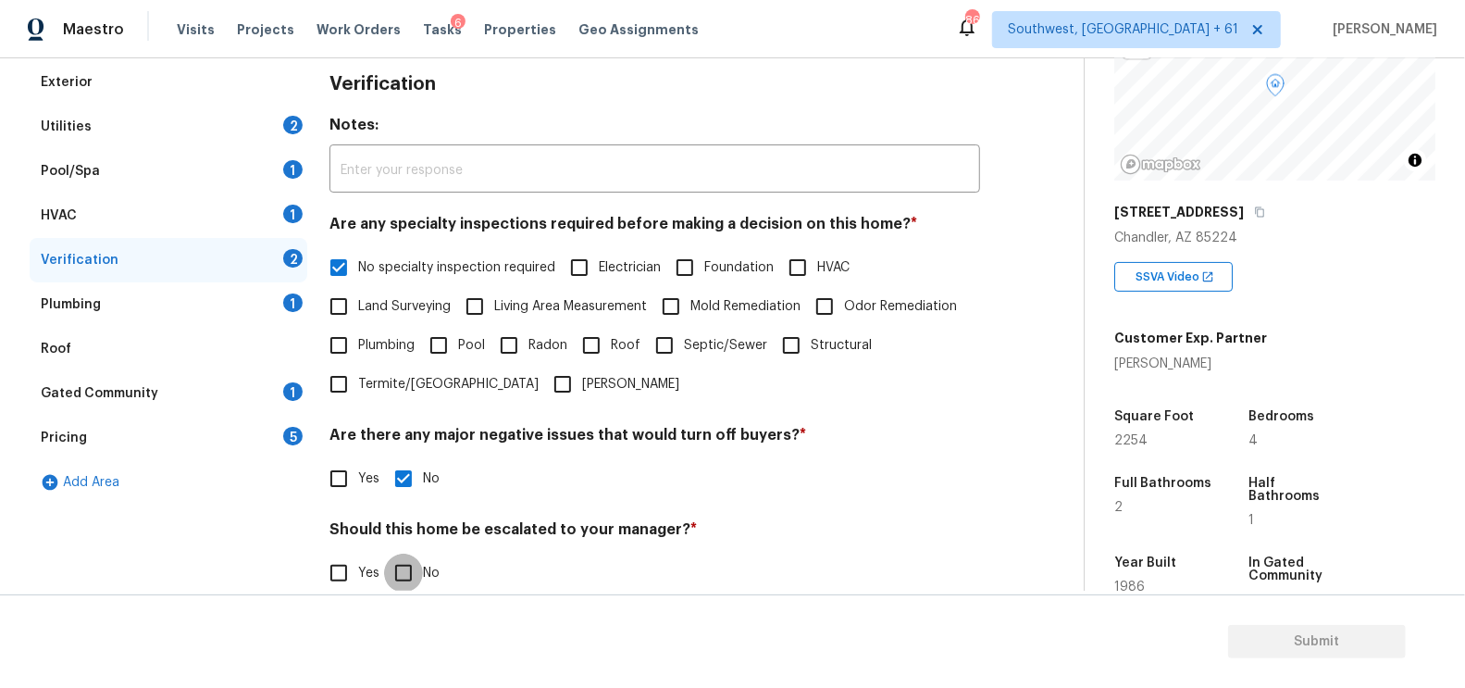
click at [404, 558] on input "No" at bounding box center [403, 572] width 39 height 39
checkbox input "true"
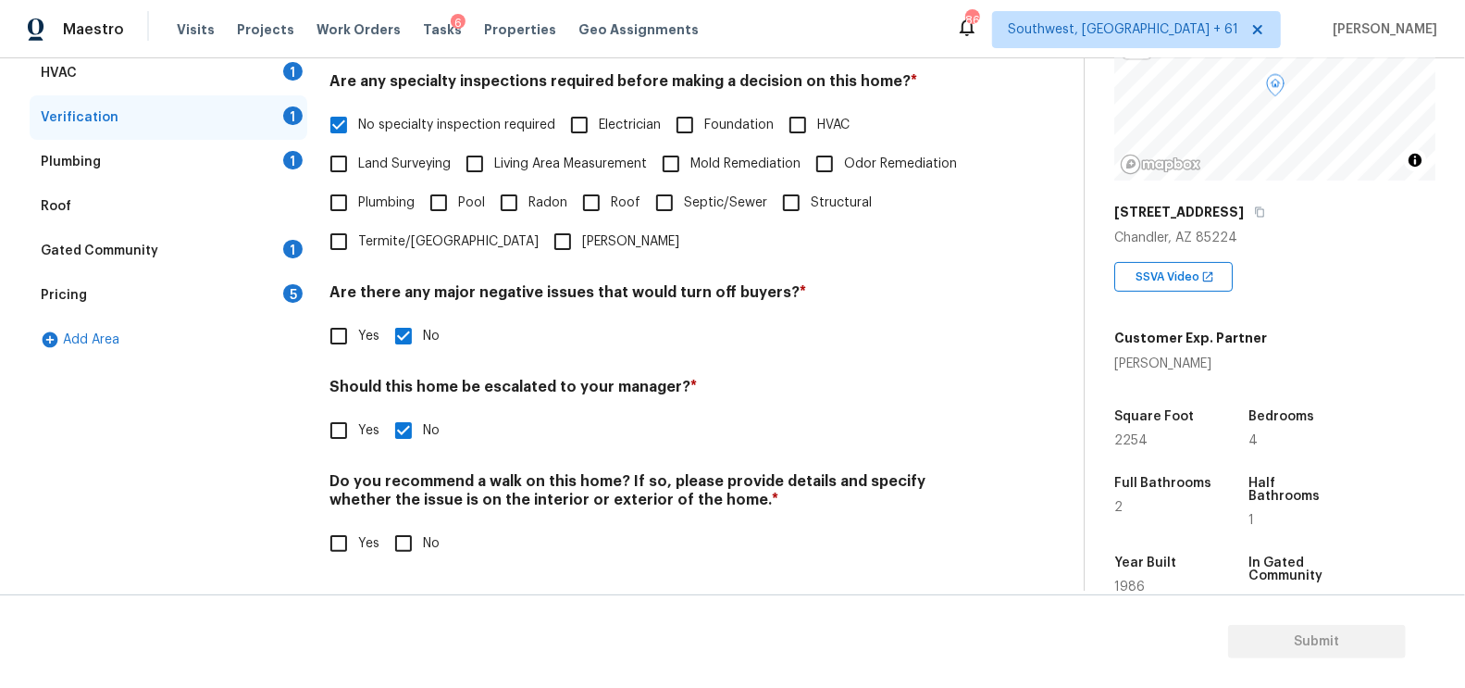
click at [404, 540] on input "No" at bounding box center [403, 543] width 39 height 39
checkbox input "true"
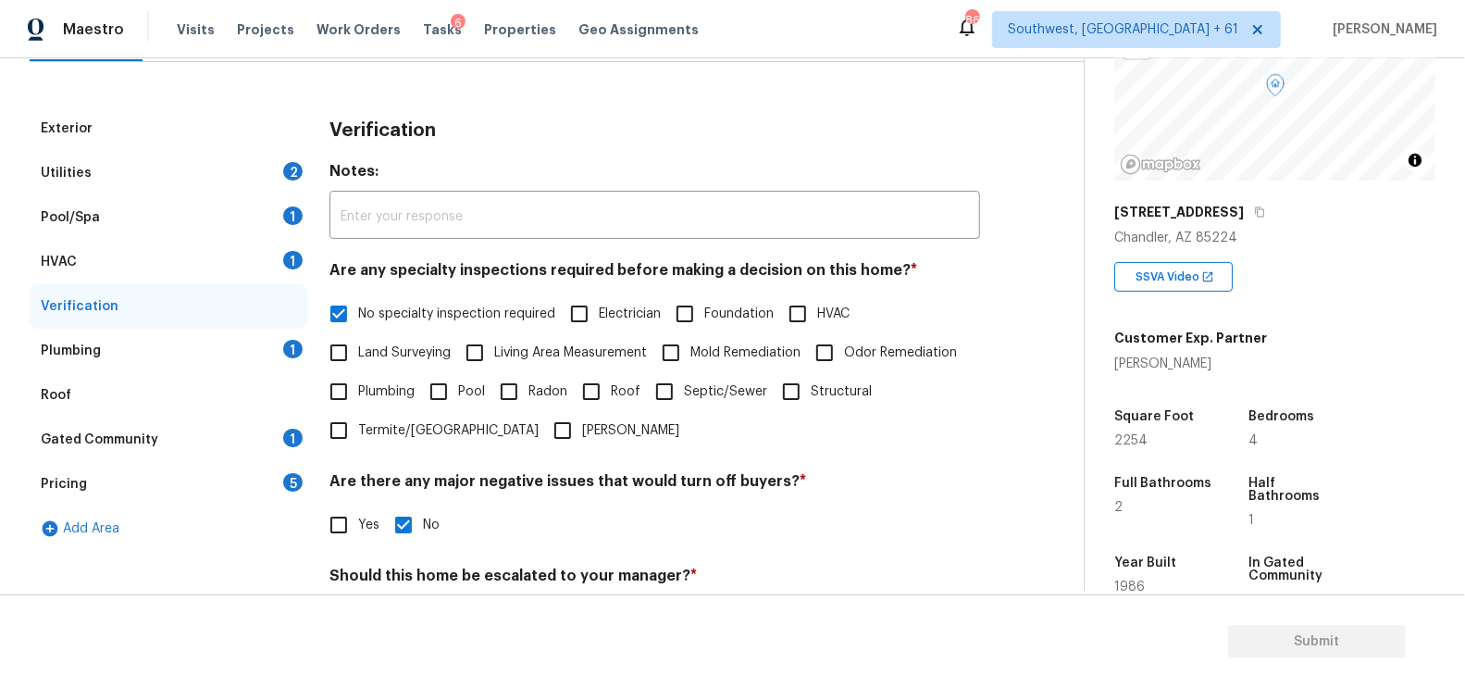
click at [235, 348] on div "Plumbing 1" at bounding box center [169, 351] width 278 height 44
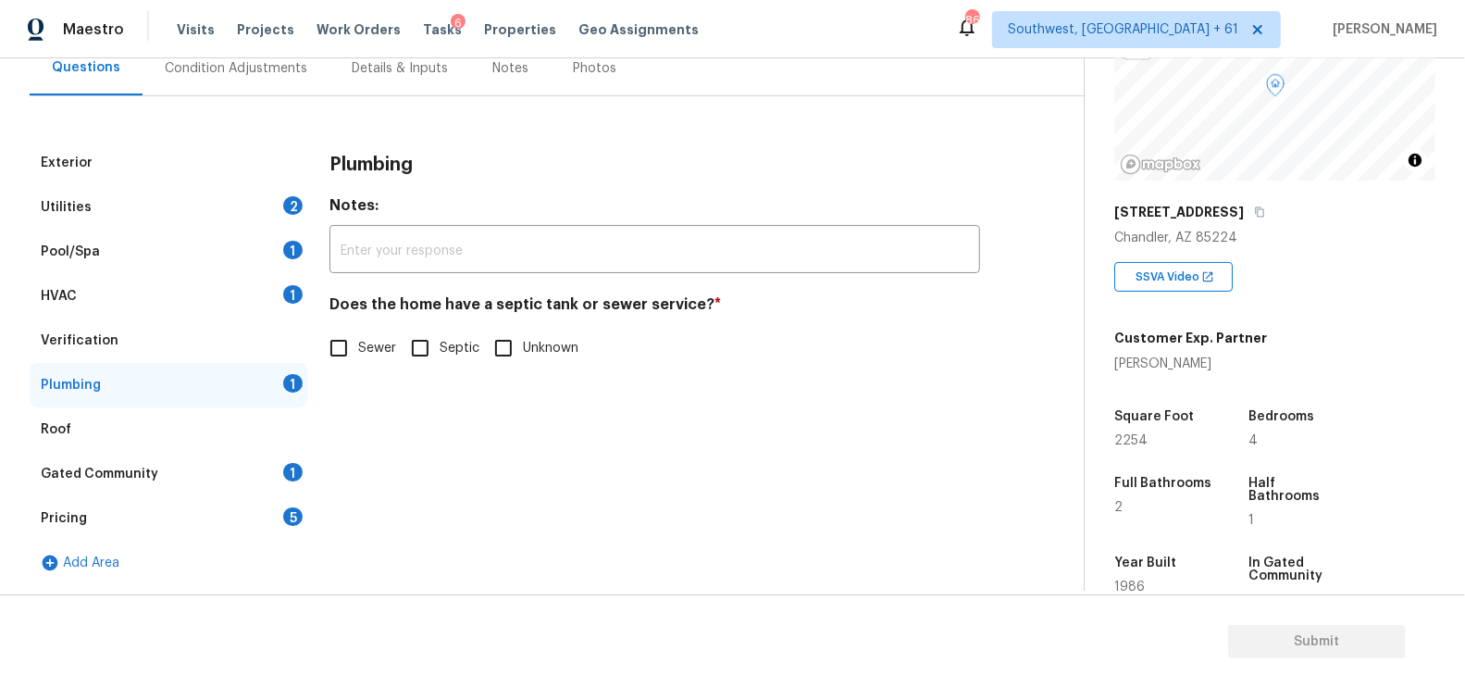
scroll to position [183, 0]
click at [394, 338] on label "Sewer" at bounding box center [357, 348] width 77 height 39
click at [358, 338] on input "Sewer" at bounding box center [338, 348] width 39 height 39
checkbox input "true"
click at [253, 456] on div "Gated Community 1" at bounding box center [169, 475] width 278 height 44
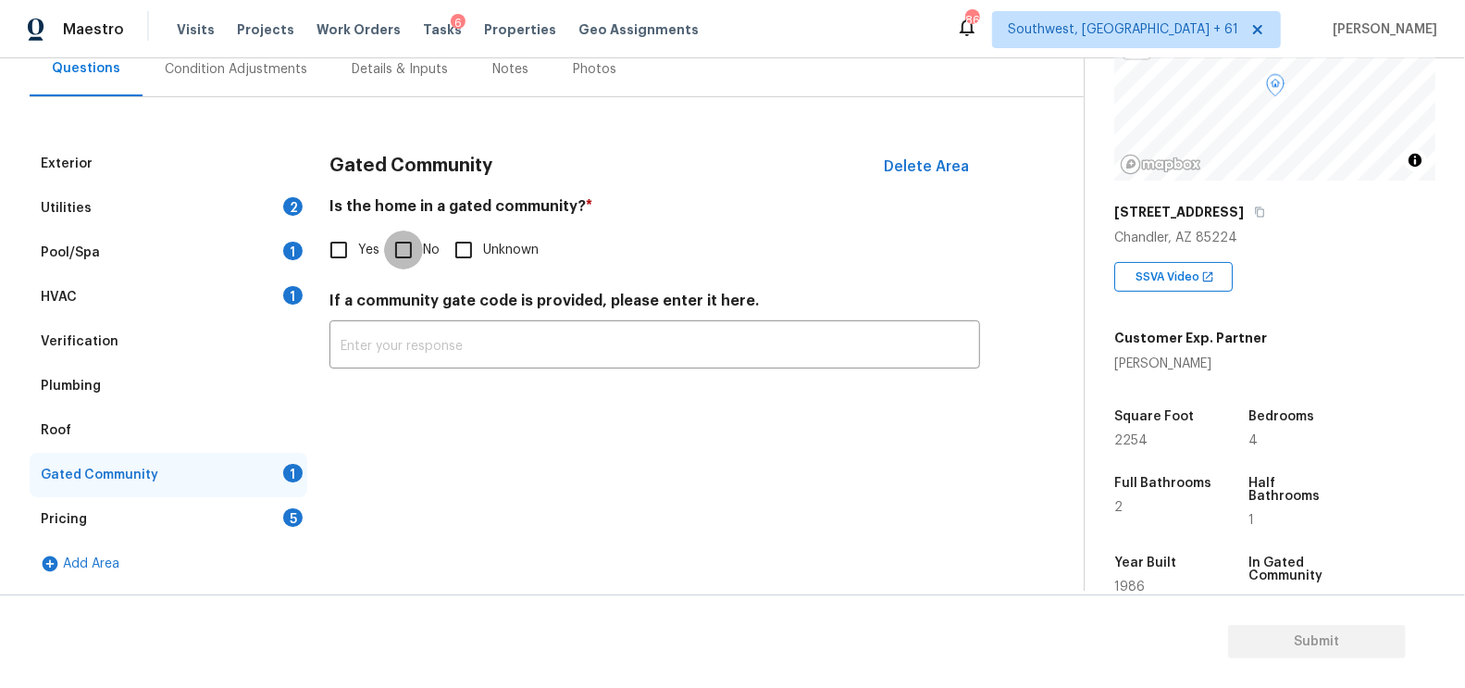
click at [415, 245] on input "No" at bounding box center [403, 249] width 39 height 39
checkbox input "true"
click at [291, 502] on div "Pricing 5" at bounding box center [169, 519] width 278 height 44
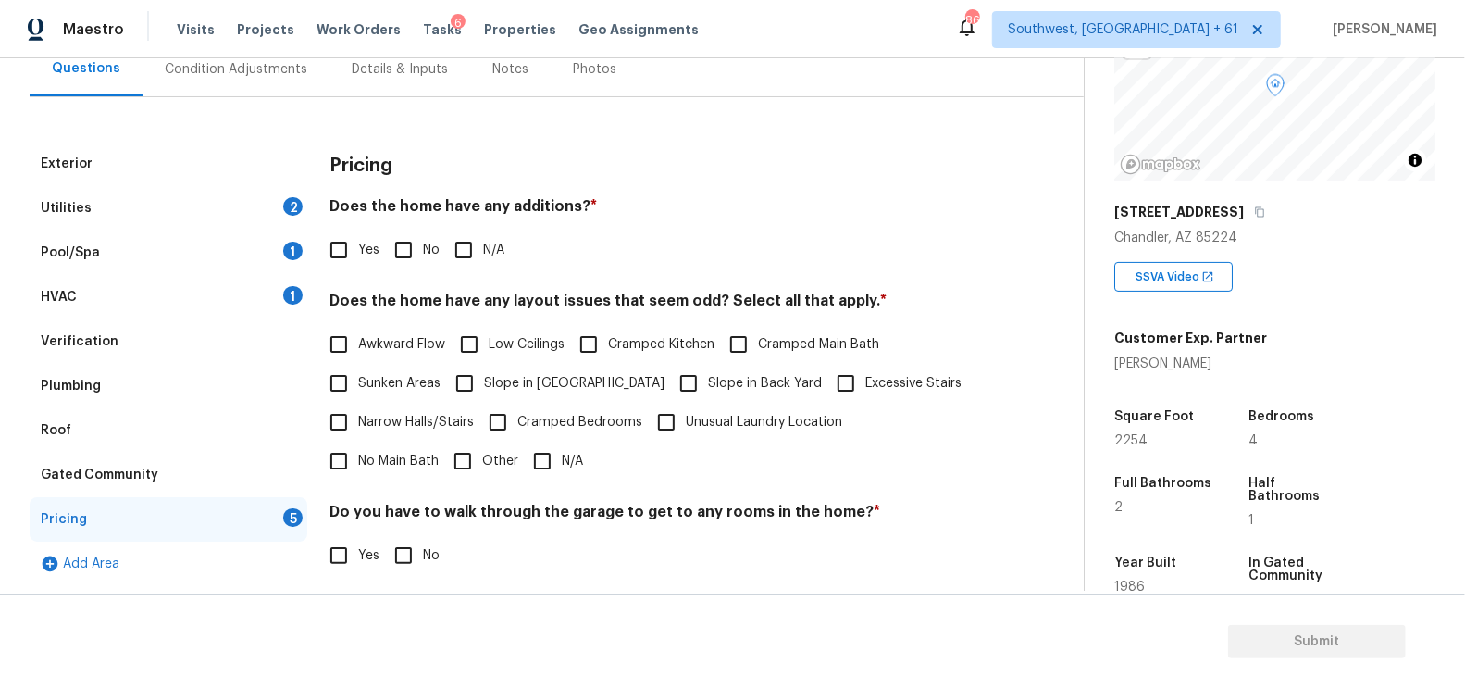
click at [442, 216] on h4 "Does the home have any additions? *" at bounding box center [654, 210] width 651 height 26
click at [400, 255] on input "No" at bounding box center [403, 249] width 39 height 39
checkbox input "true"
click at [523, 458] on input "N/A" at bounding box center [542, 460] width 39 height 39
checkbox input "true"
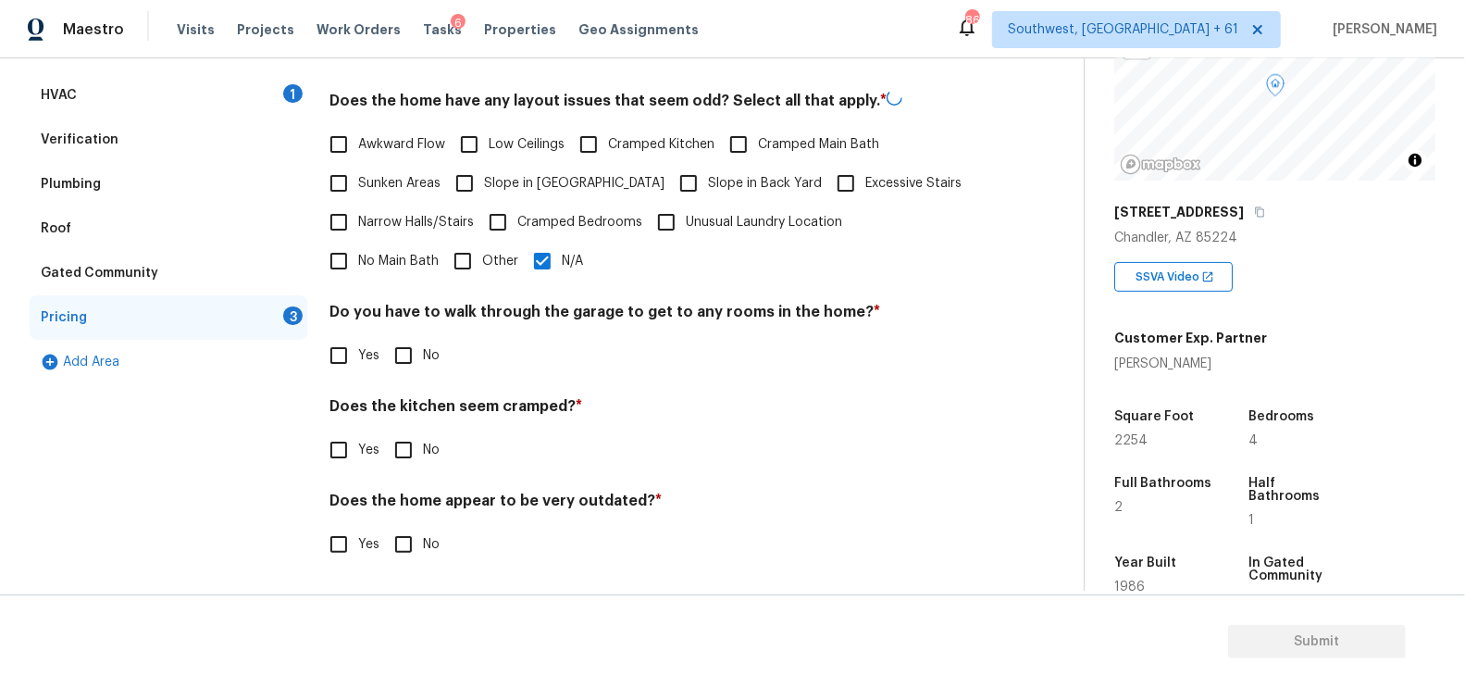
scroll to position [382, 0]
click at [416, 354] on input "No" at bounding box center [403, 356] width 39 height 39
checkbox input "true"
click at [414, 441] on input "No" at bounding box center [403, 452] width 39 height 39
checkbox input "true"
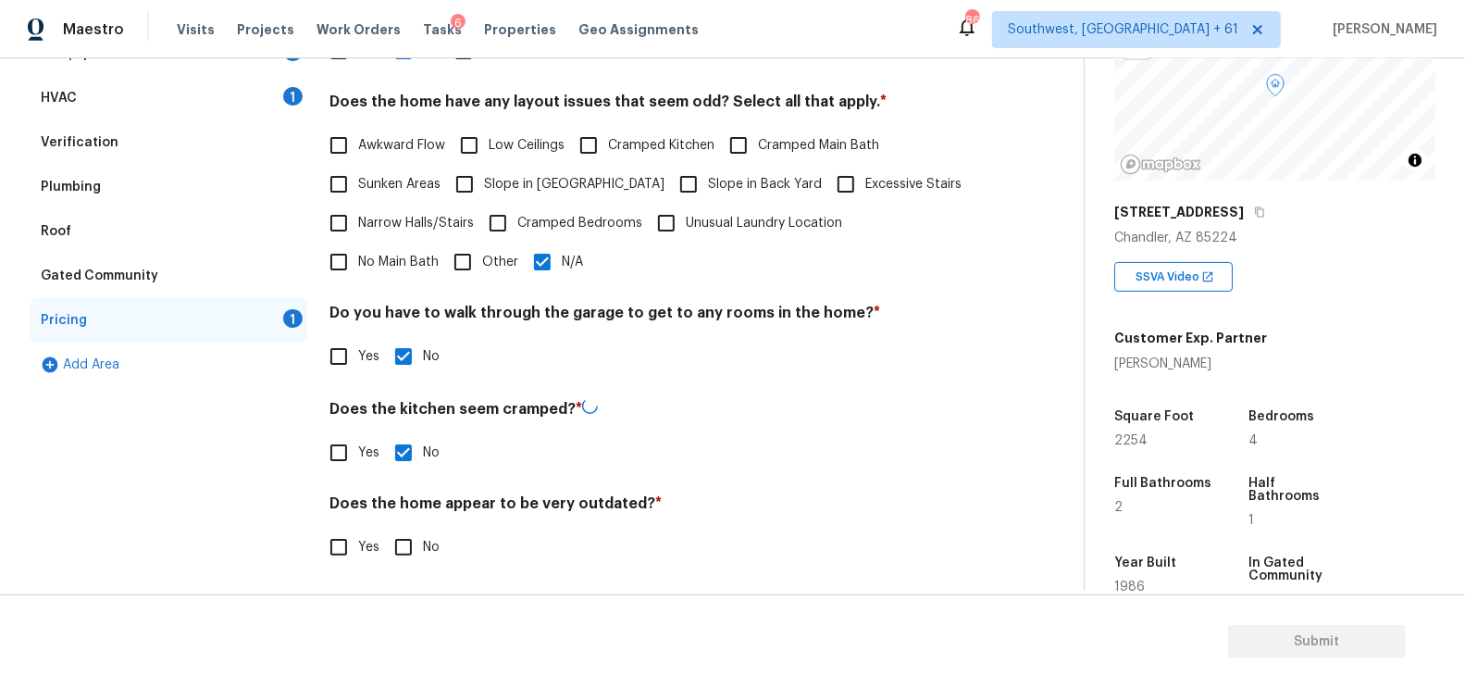
click at [410, 528] on input "No" at bounding box center [403, 547] width 39 height 39
checkbox input "true"
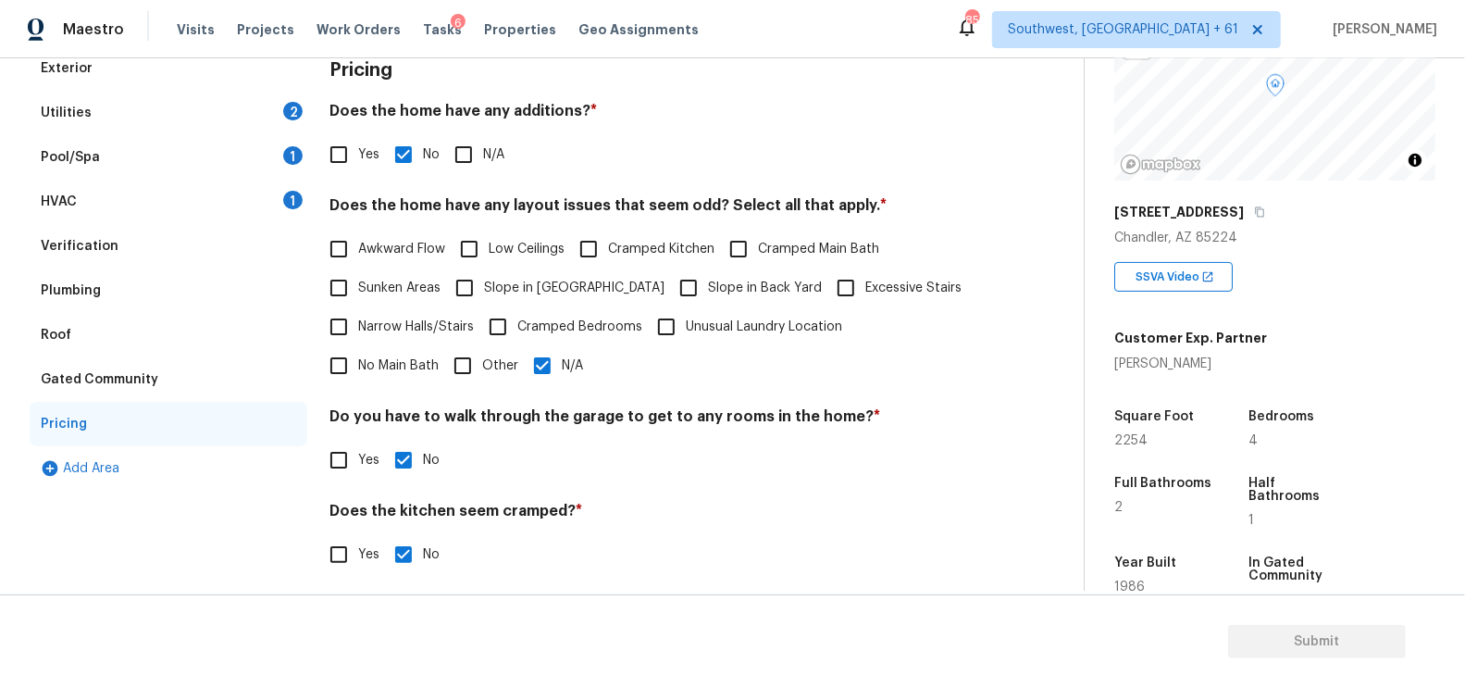
scroll to position [0, 0]
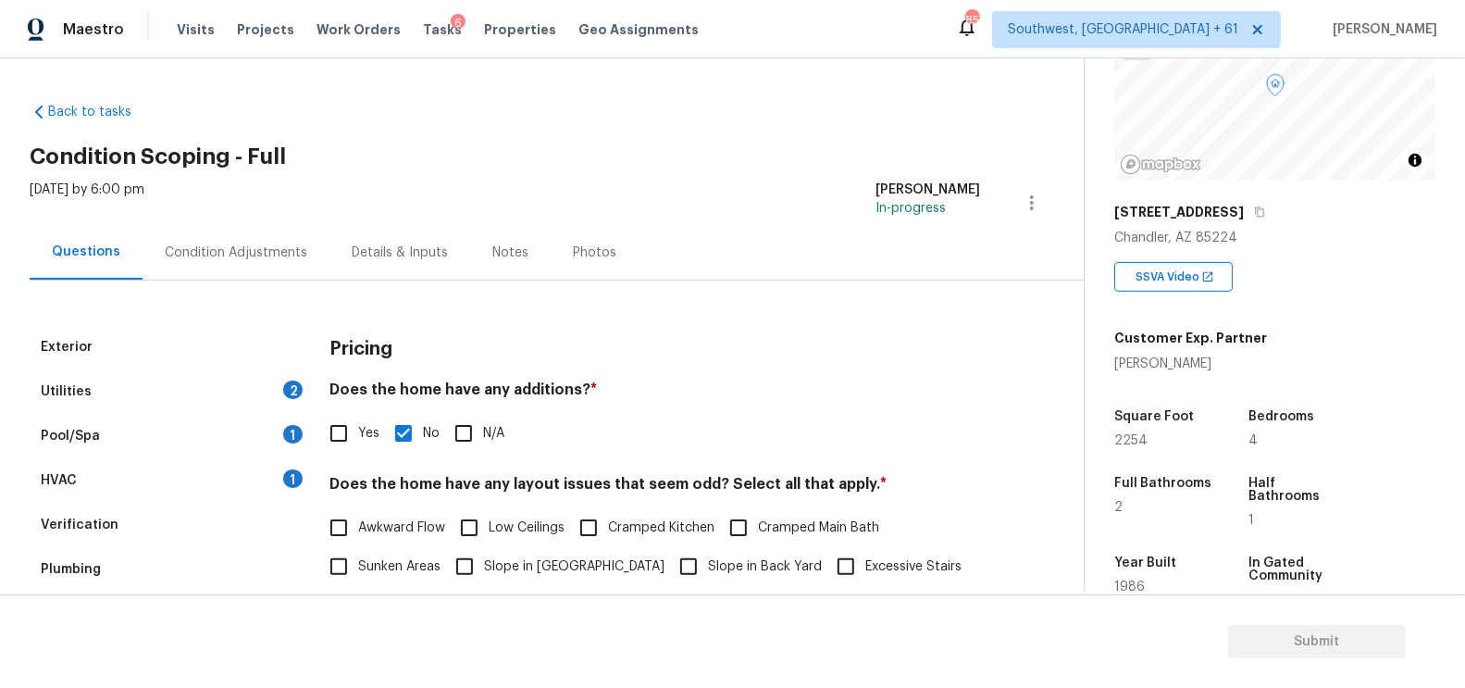
click at [270, 264] on div "Condition Adjustments" at bounding box center [236, 252] width 187 height 55
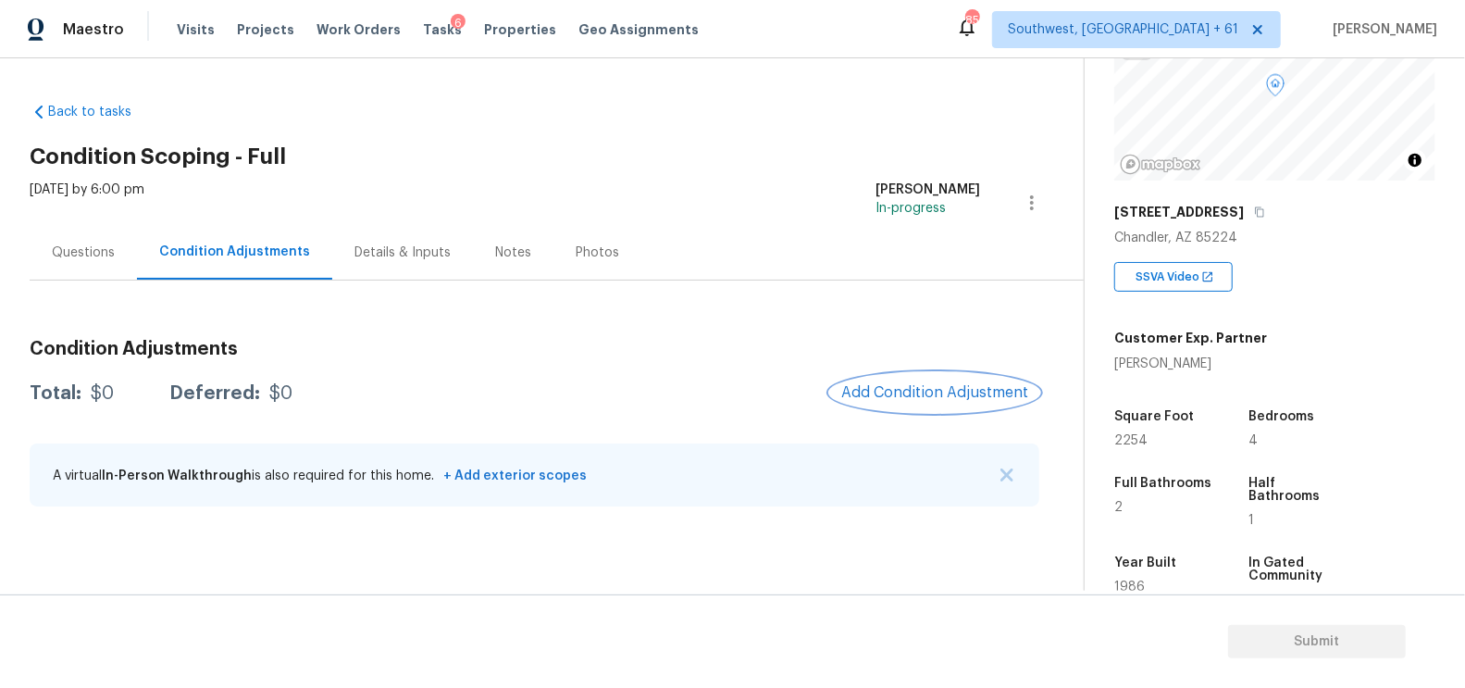
click at [906, 380] on button "Add Condition Adjustment" at bounding box center [934, 392] width 209 height 39
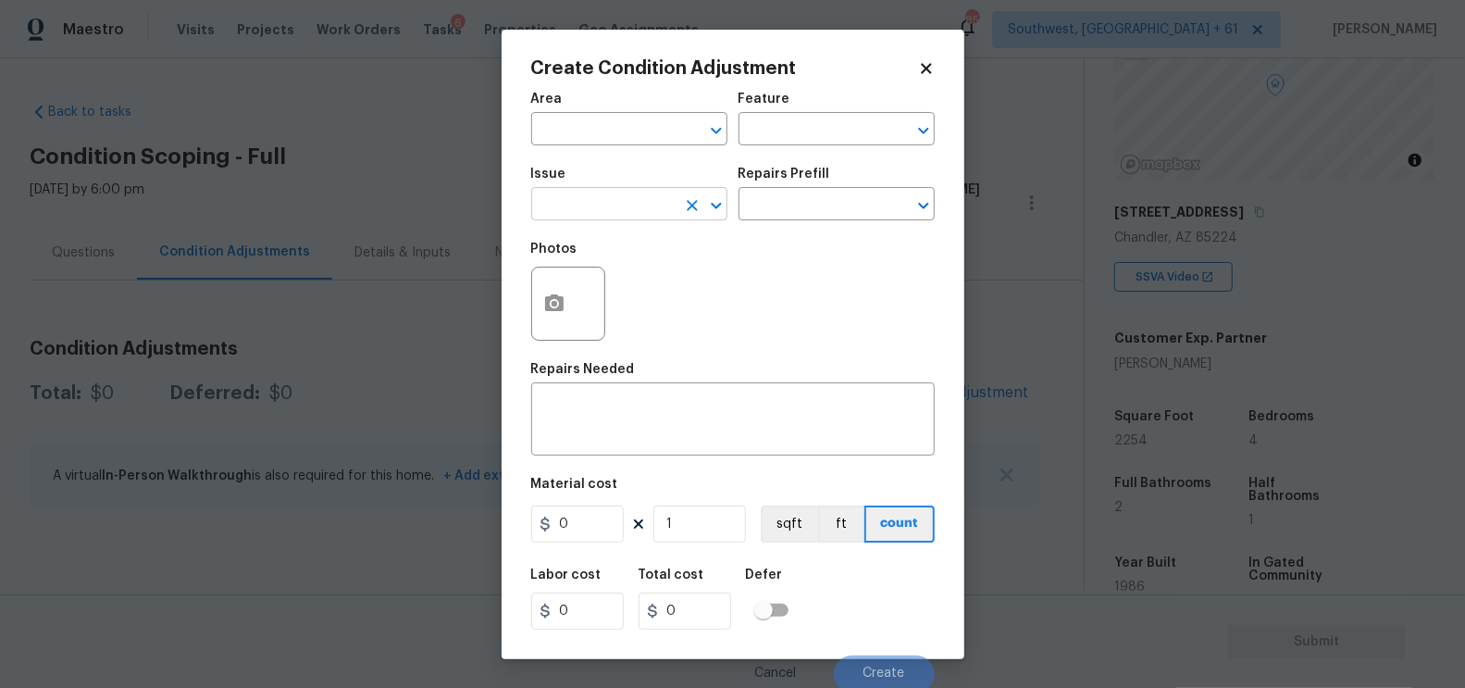
click at [639, 205] on input "text" at bounding box center [603, 206] width 144 height 29
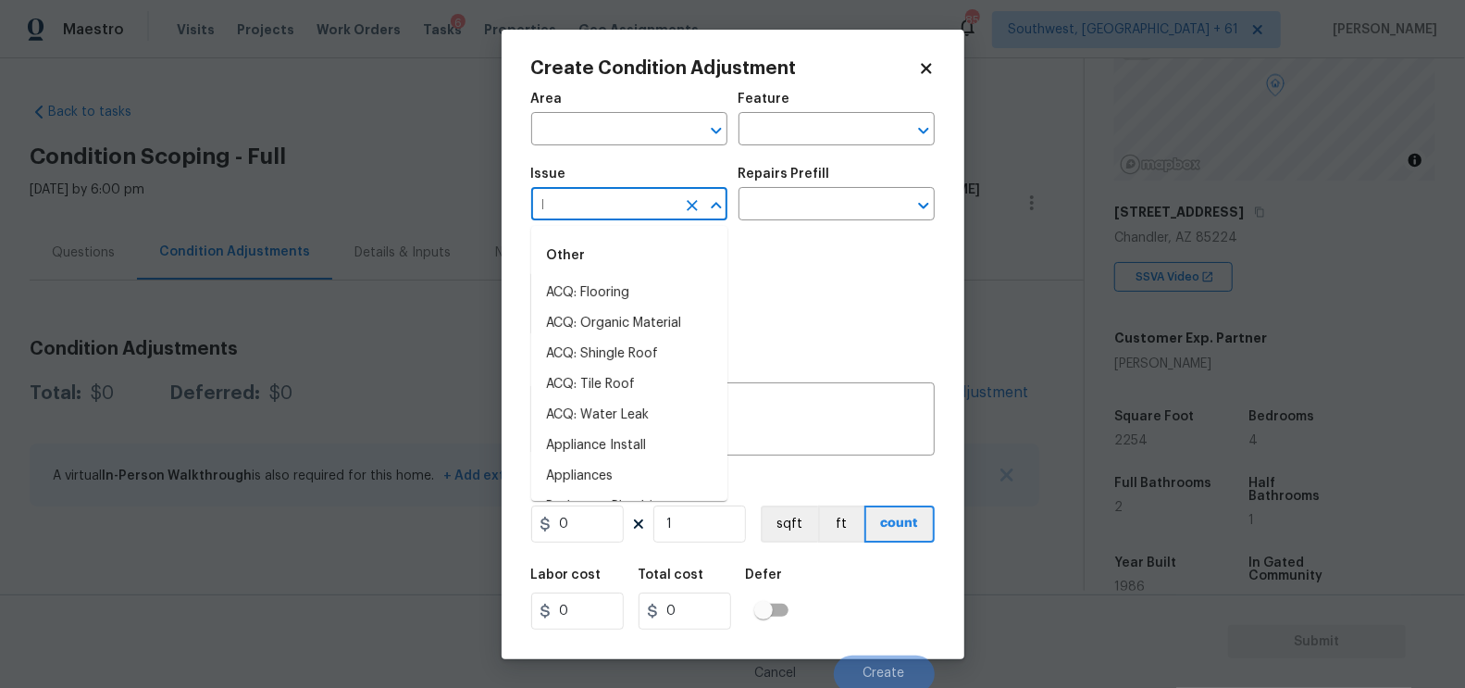
type input "la"
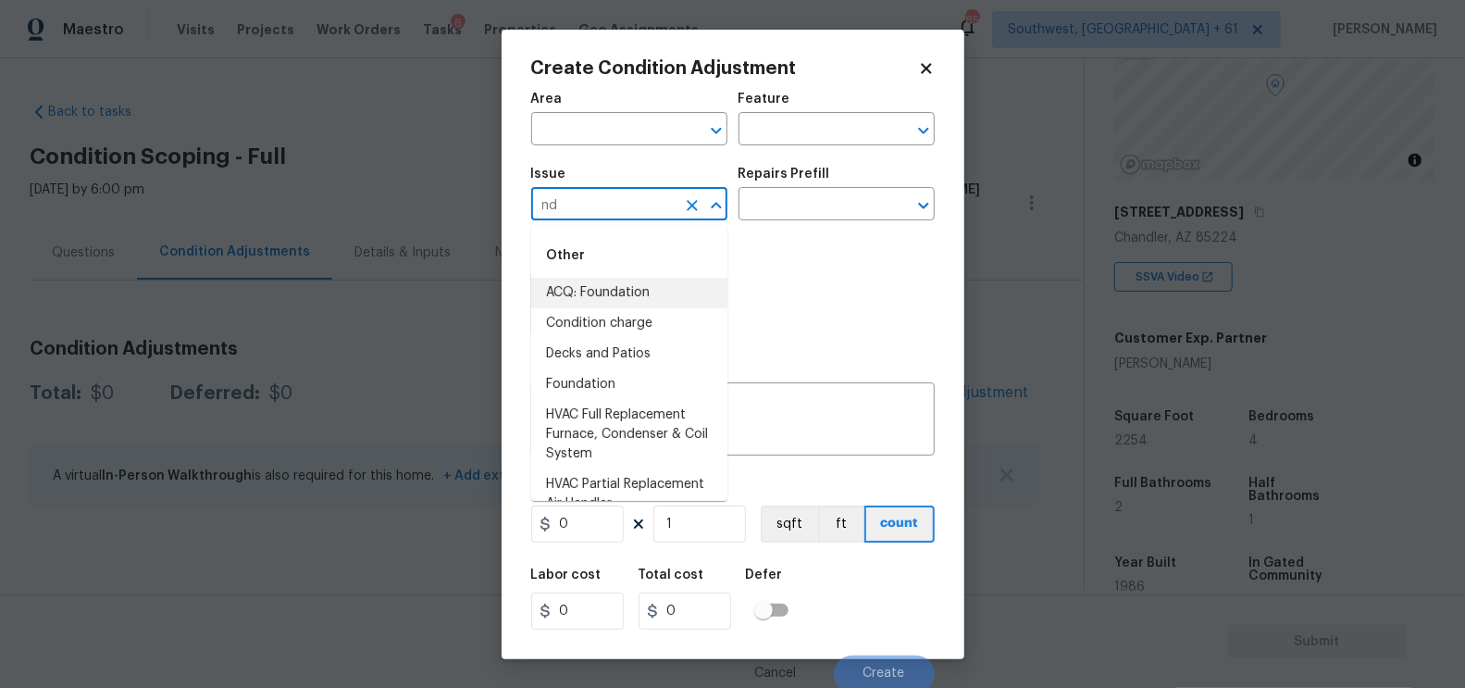
type input "n"
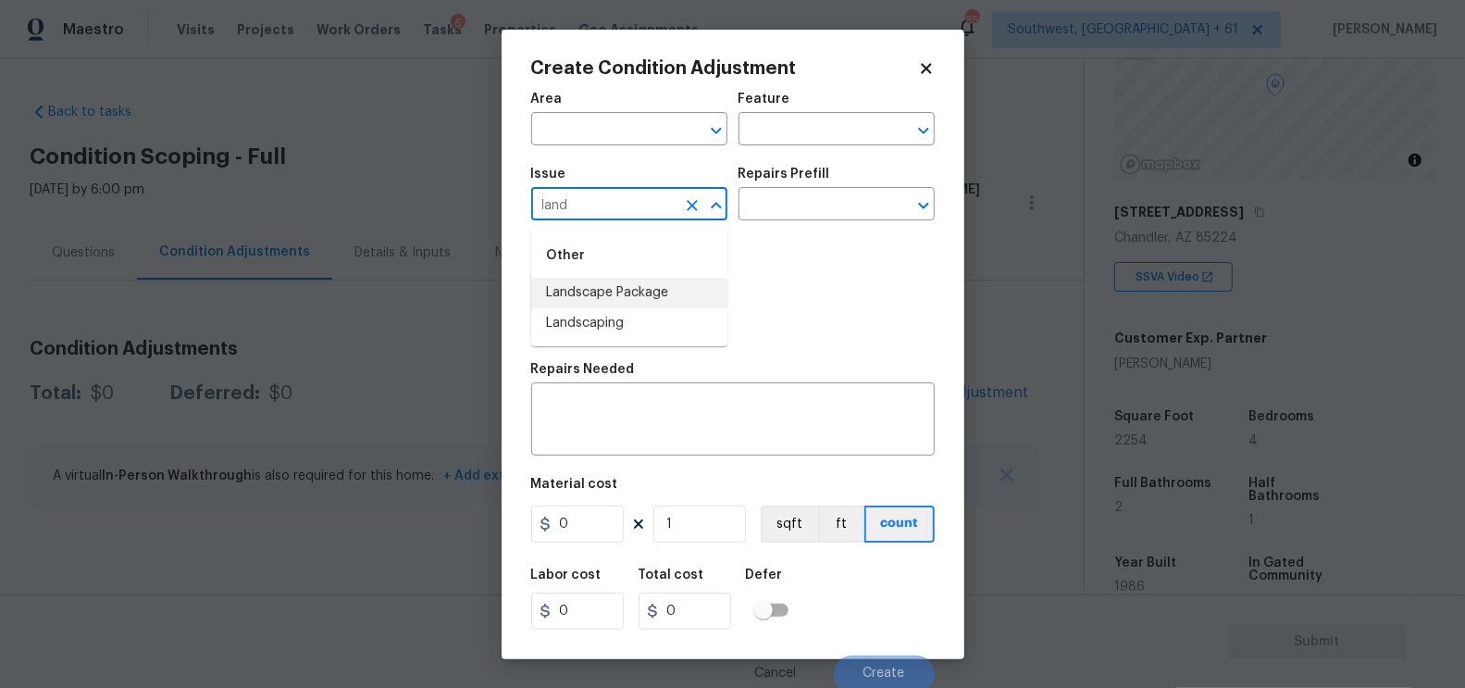
click at [629, 297] on li "Landscape Package" at bounding box center [629, 293] width 196 height 31
type input "Landscape Package"
click at [828, 200] on input "text" at bounding box center [811, 206] width 144 height 29
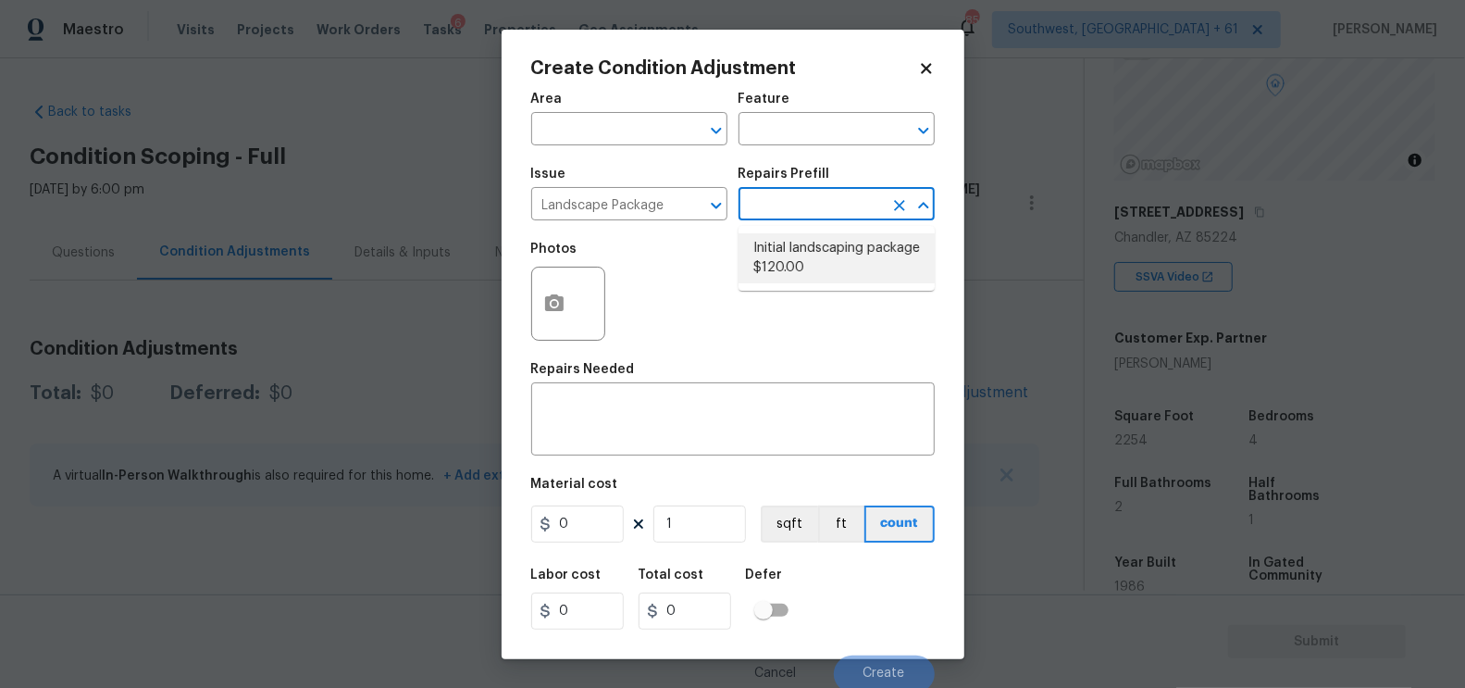
click at [825, 246] on li "Initial landscaping package $120.00" at bounding box center [837, 258] width 196 height 50
type input "Home Readiness Packages"
type textarea "Mowing of grass up to 6" in height. Mow, edge along driveways & sidewalks, trim…"
type input "120"
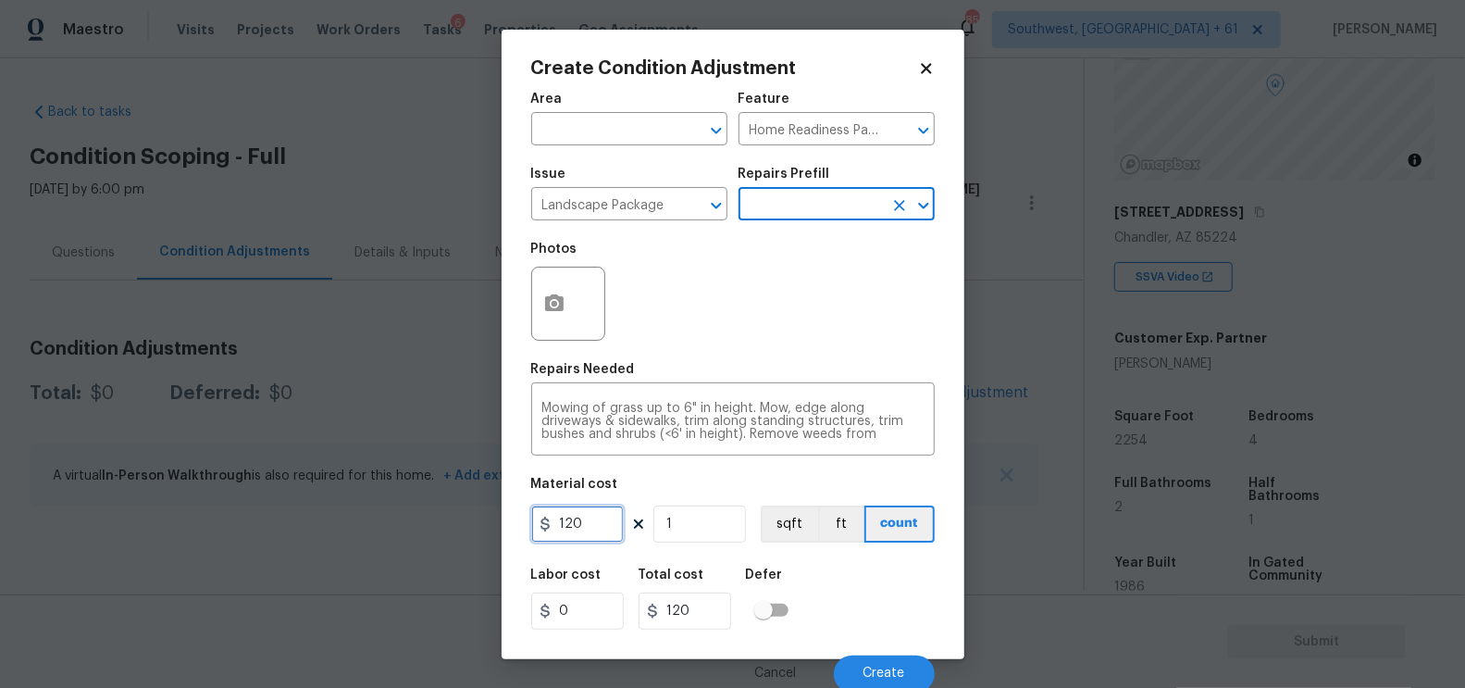
click at [596, 517] on input "120" at bounding box center [577, 523] width 93 height 37
type input "300"
click at [714, 523] on input "1" at bounding box center [699, 523] width 93 height 37
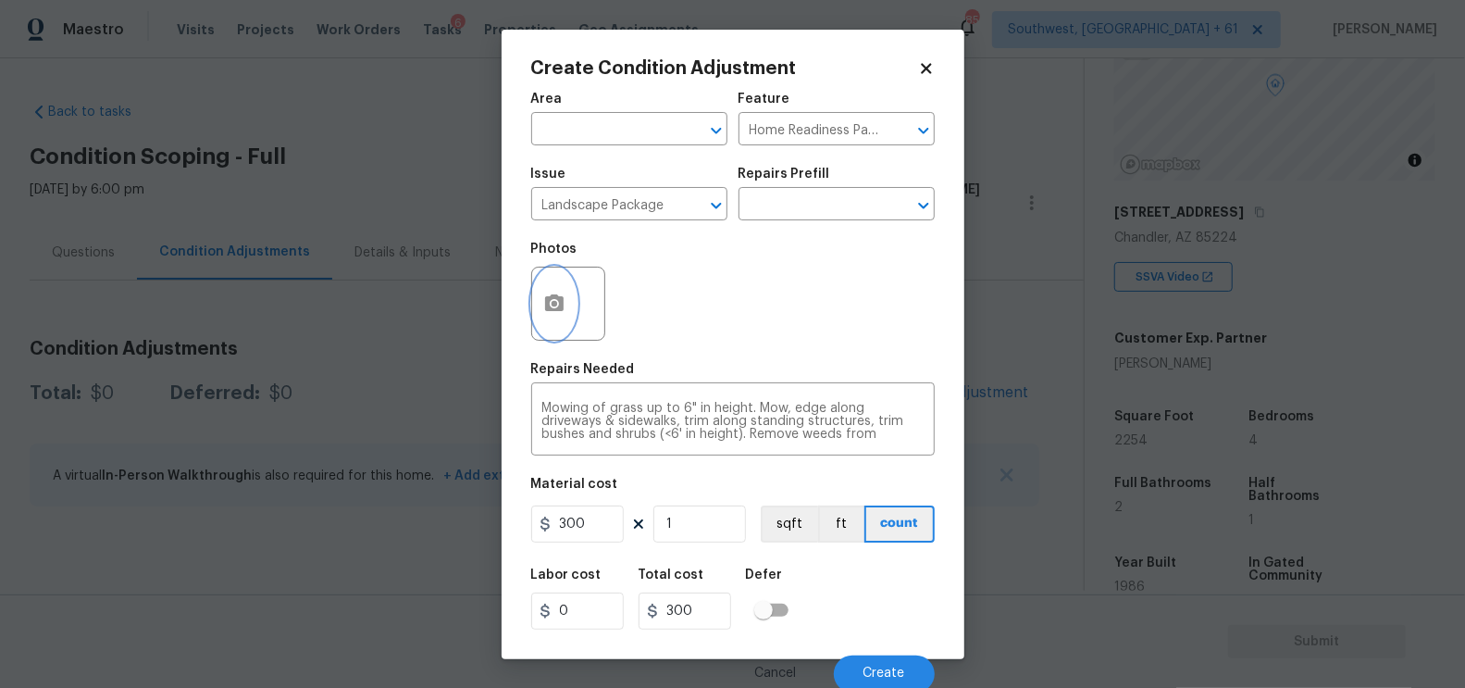
click at [552, 280] on button "button" at bounding box center [554, 303] width 44 height 72
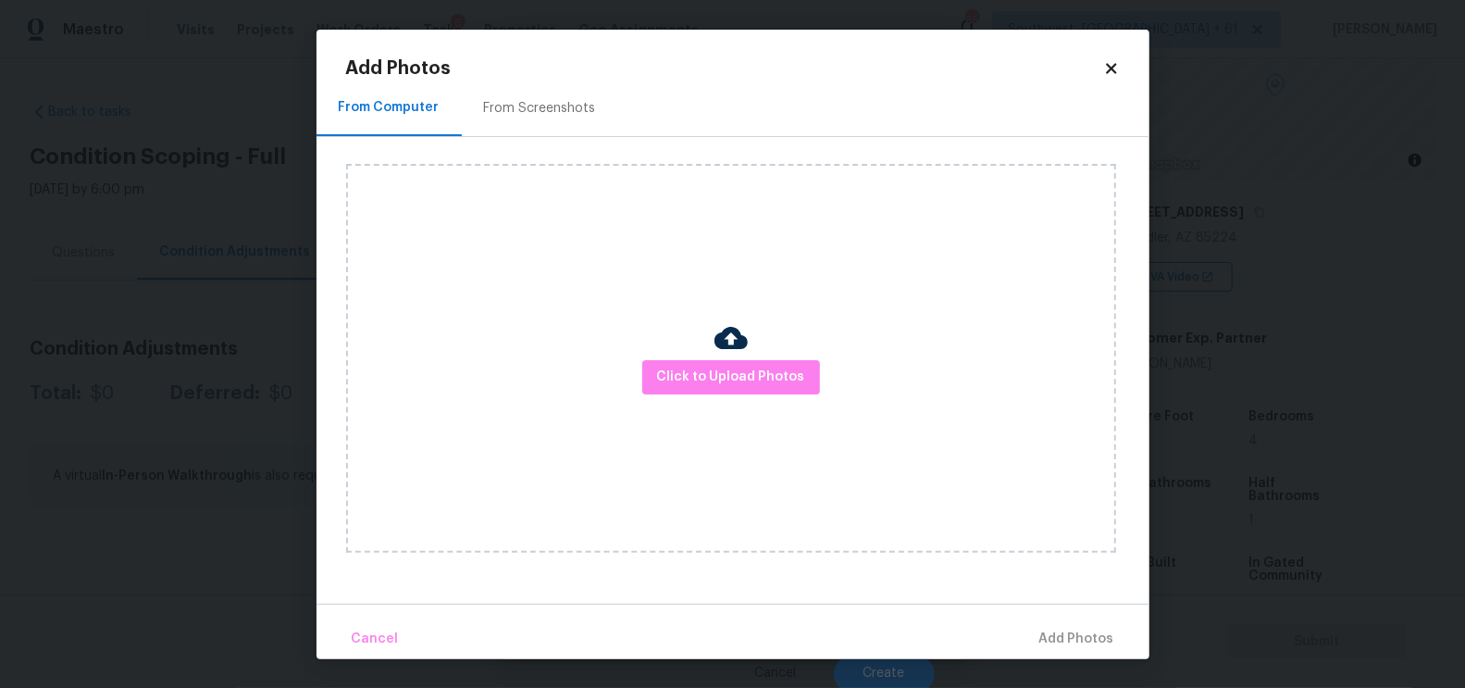
click at [555, 118] on div "From Screenshots" at bounding box center [540, 108] width 156 height 55
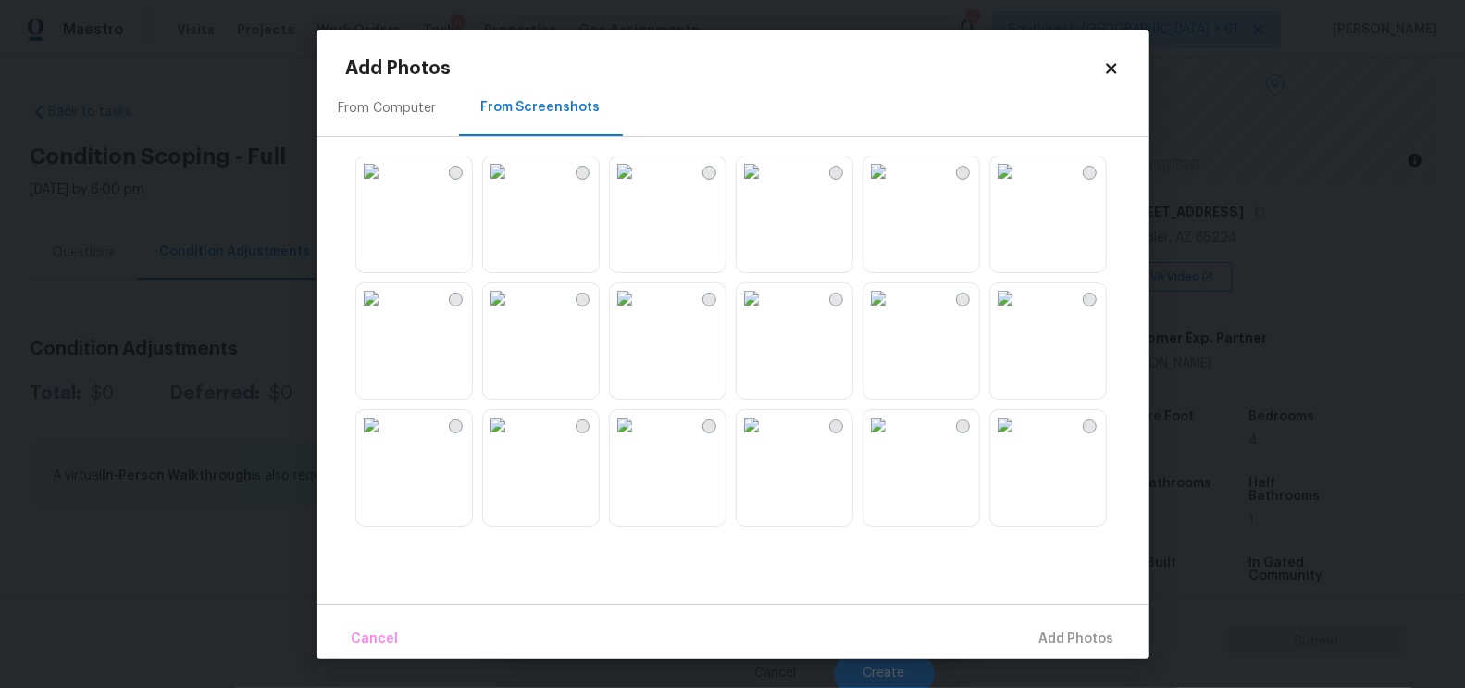
click at [639, 186] on img at bounding box center [625, 171] width 30 height 30
click at [1057, 634] on span "Add 1 Photo(s)" at bounding box center [1069, 638] width 92 height 23
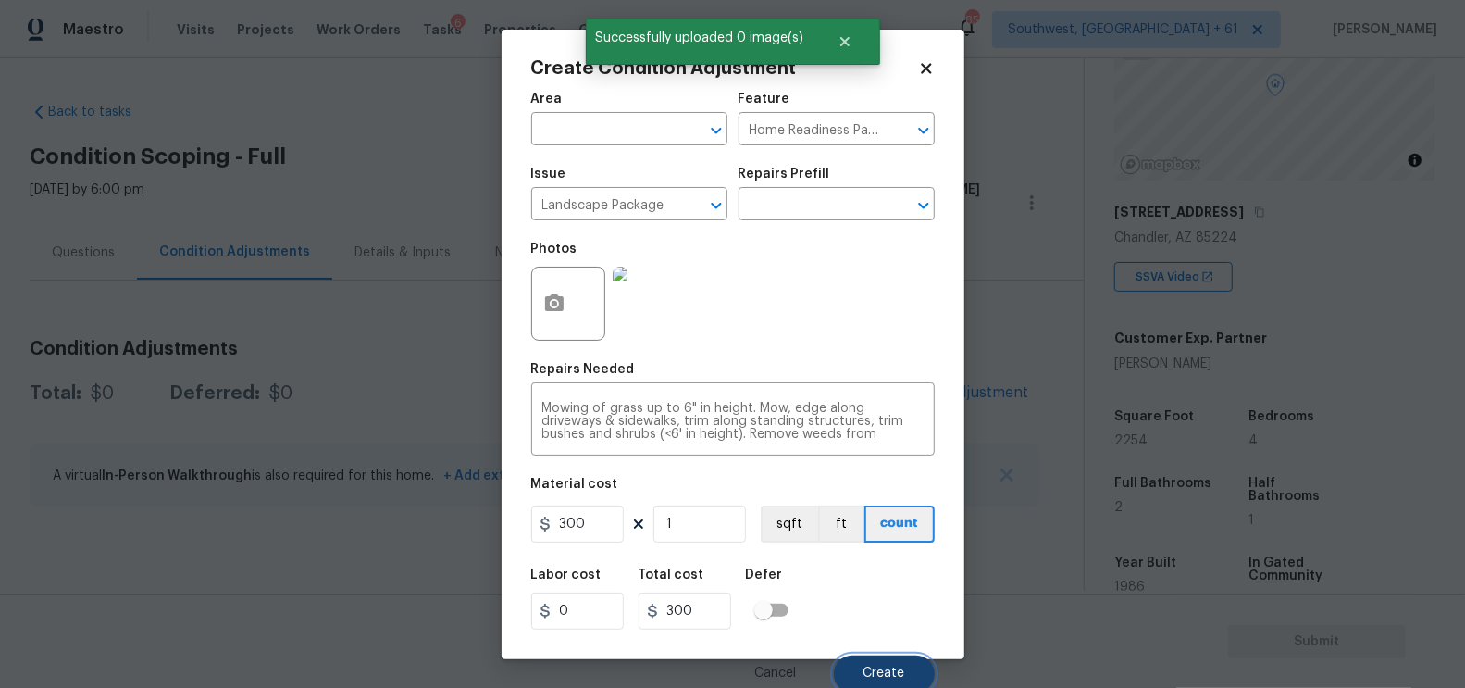
click at [874, 664] on button "Create" at bounding box center [884, 673] width 101 height 37
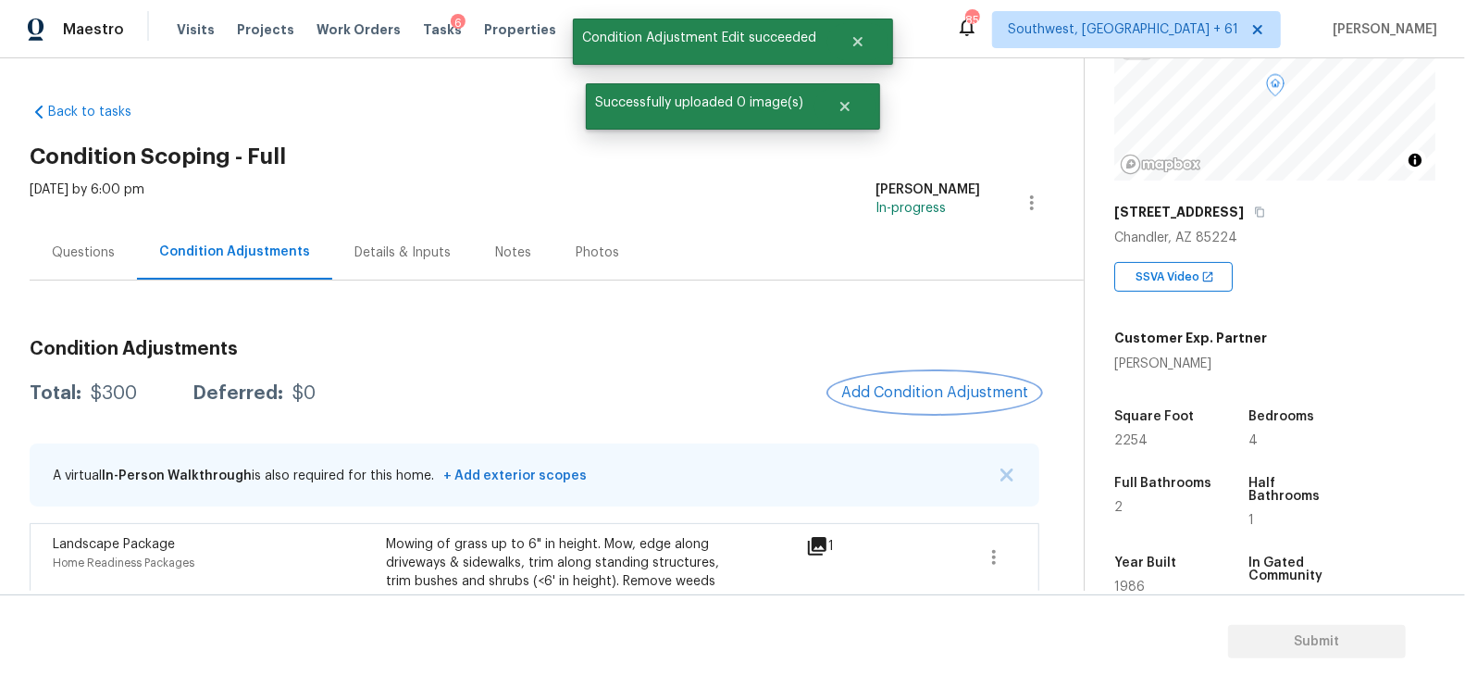
click at [916, 391] on span "Add Condition Adjustment" at bounding box center [934, 392] width 187 height 17
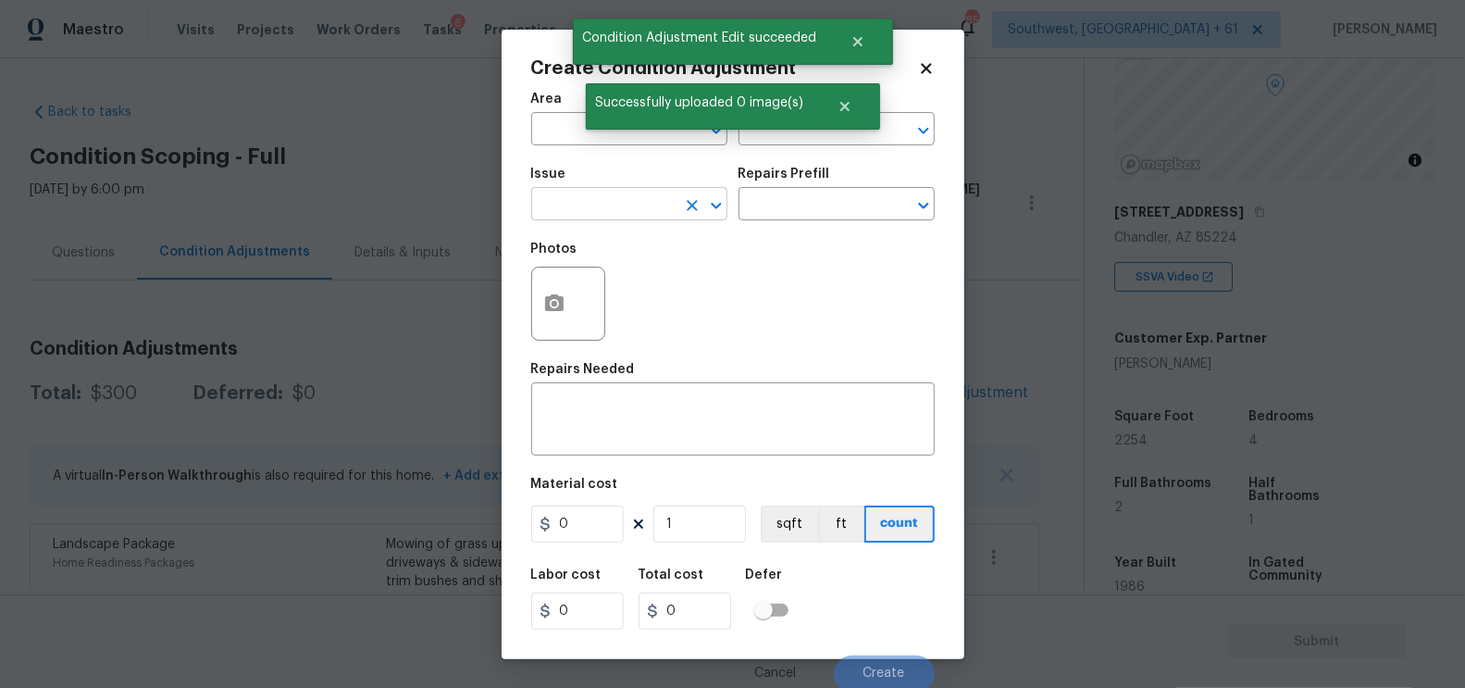
click at [594, 214] on input "text" at bounding box center [603, 206] width 144 height 29
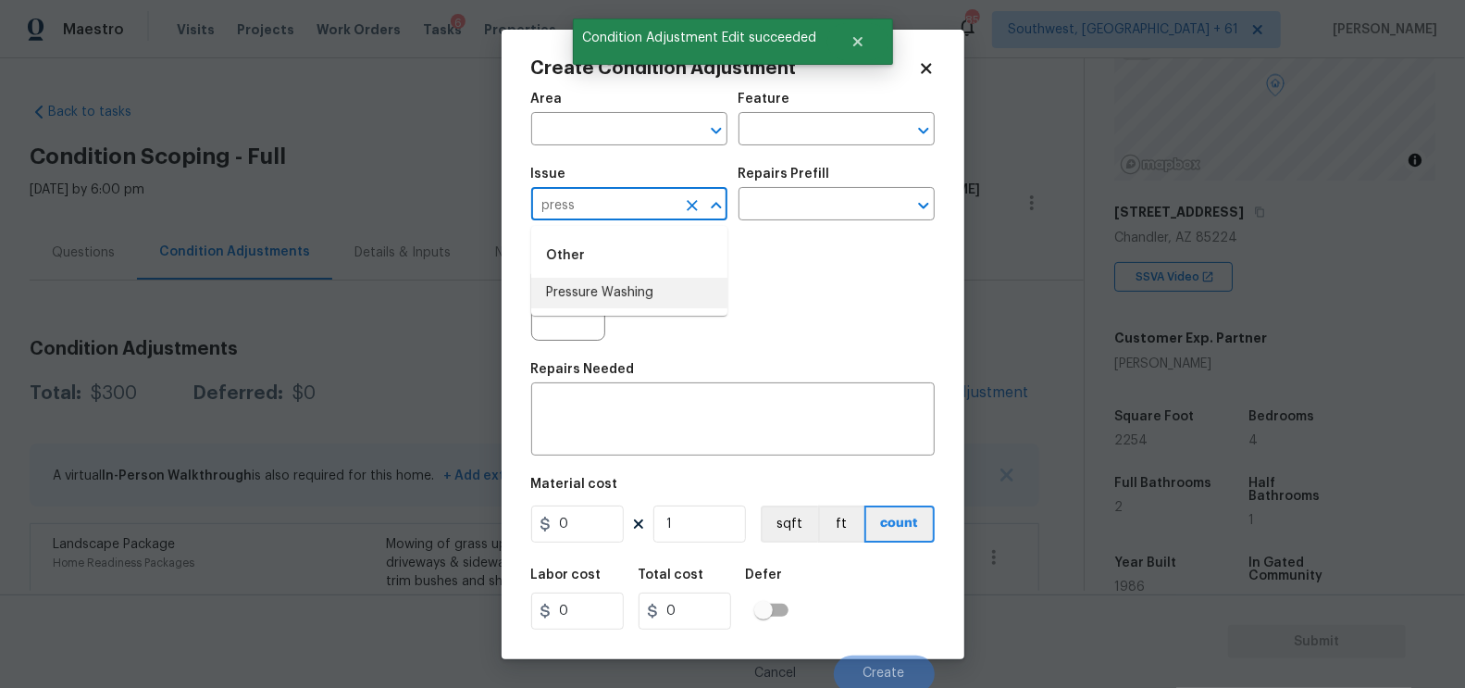
click at [634, 295] on li "Pressure Washing" at bounding box center [629, 293] width 196 height 31
type input "Pressure Washing"
click at [791, 218] on input "text" at bounding box center [811, 206] width 144 height 29
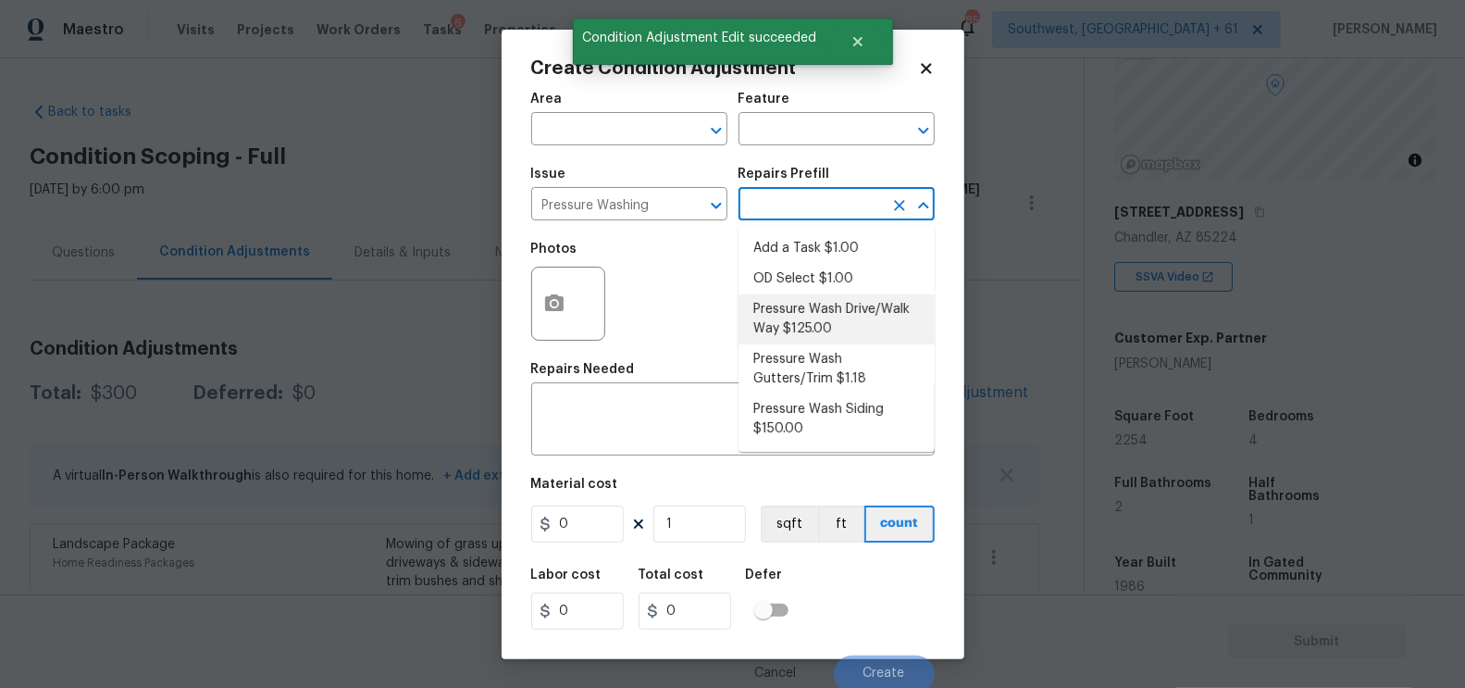
click at [805, 320] on li "Pressure Wash Drive/Walk Way $125.00" at bounding box center [837, 319] width 196 height 50
type input "Siding"
type textarea "Pressure wash the driveways/walkways as directed by the PM. Ensure that all deb…"
type input "125"
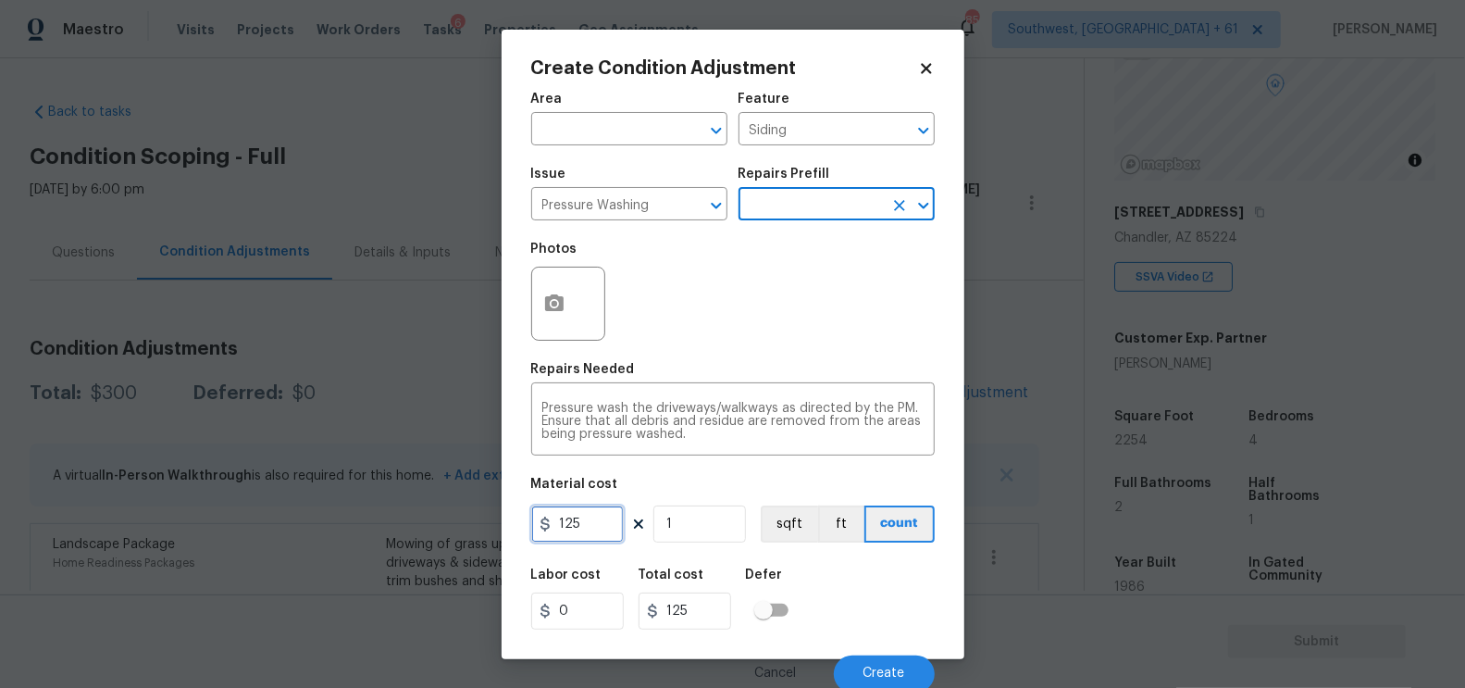
click at [590, 538] on input "125" at bounding box center [577, 523] width 93 height 37
type input "200"
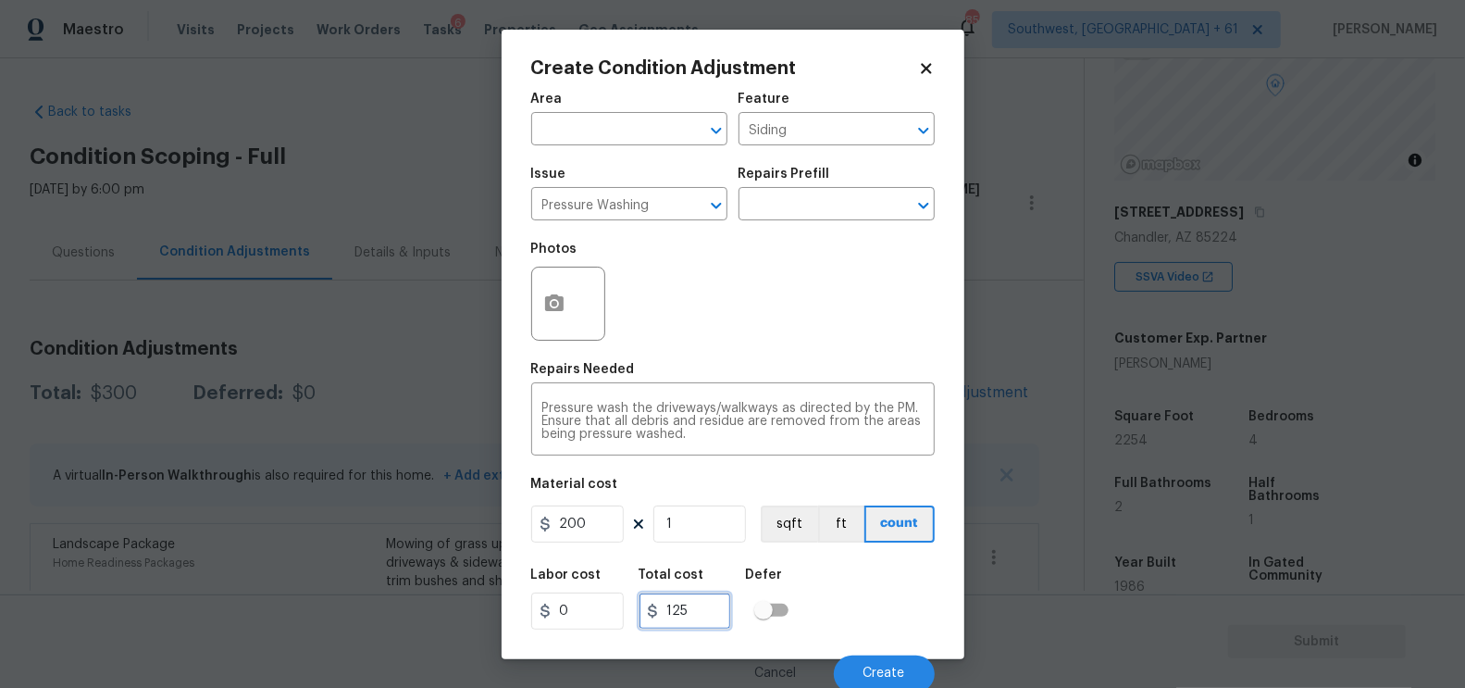
click at [698, 629] on input "125" at bounding box center [685, 610] width 93 height 37
type input "200"
click at [554, 342] on div "Photos" at bounding box center [570, 291] width 78 height 120
click at [554, 297] on icon "button" at bounding box center [554, 302] width 19 height 17
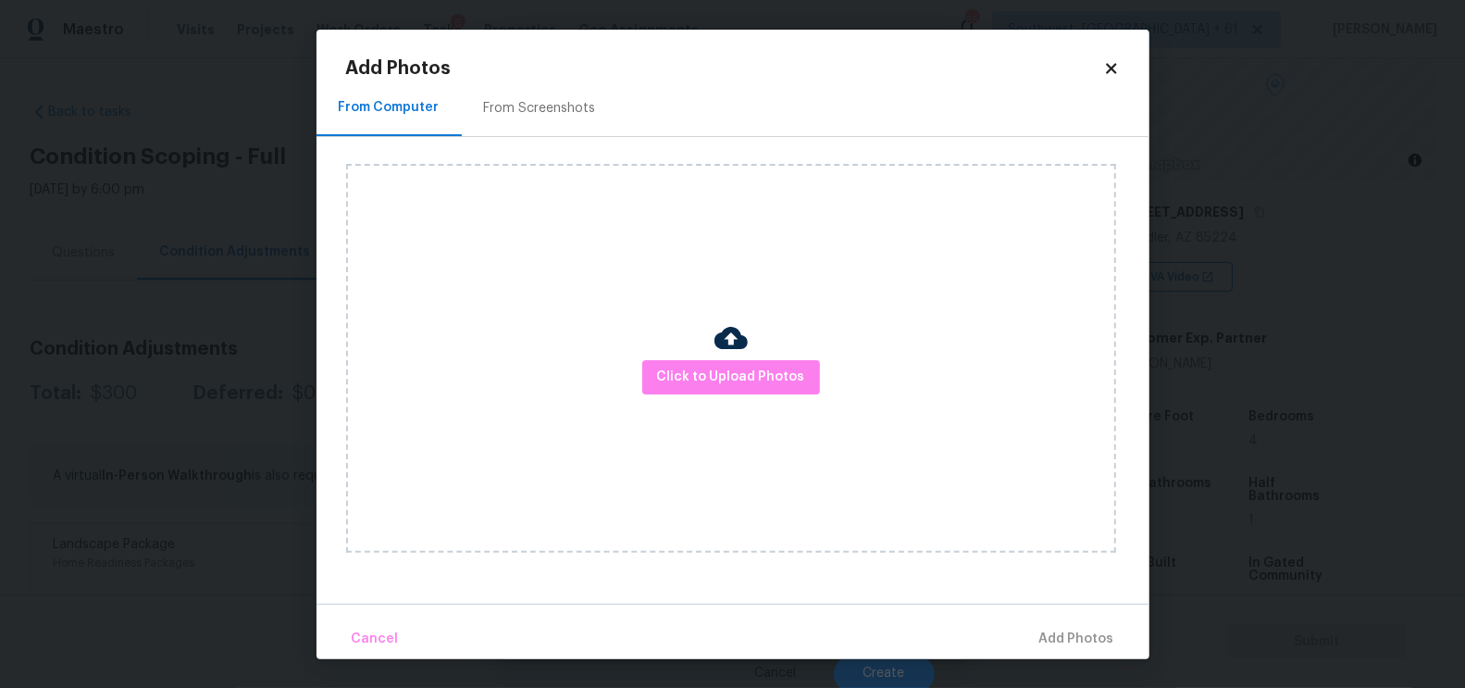
click at [548, 106] on div "From Screenshots" at bounding box center [540, 108] width 112 height 19
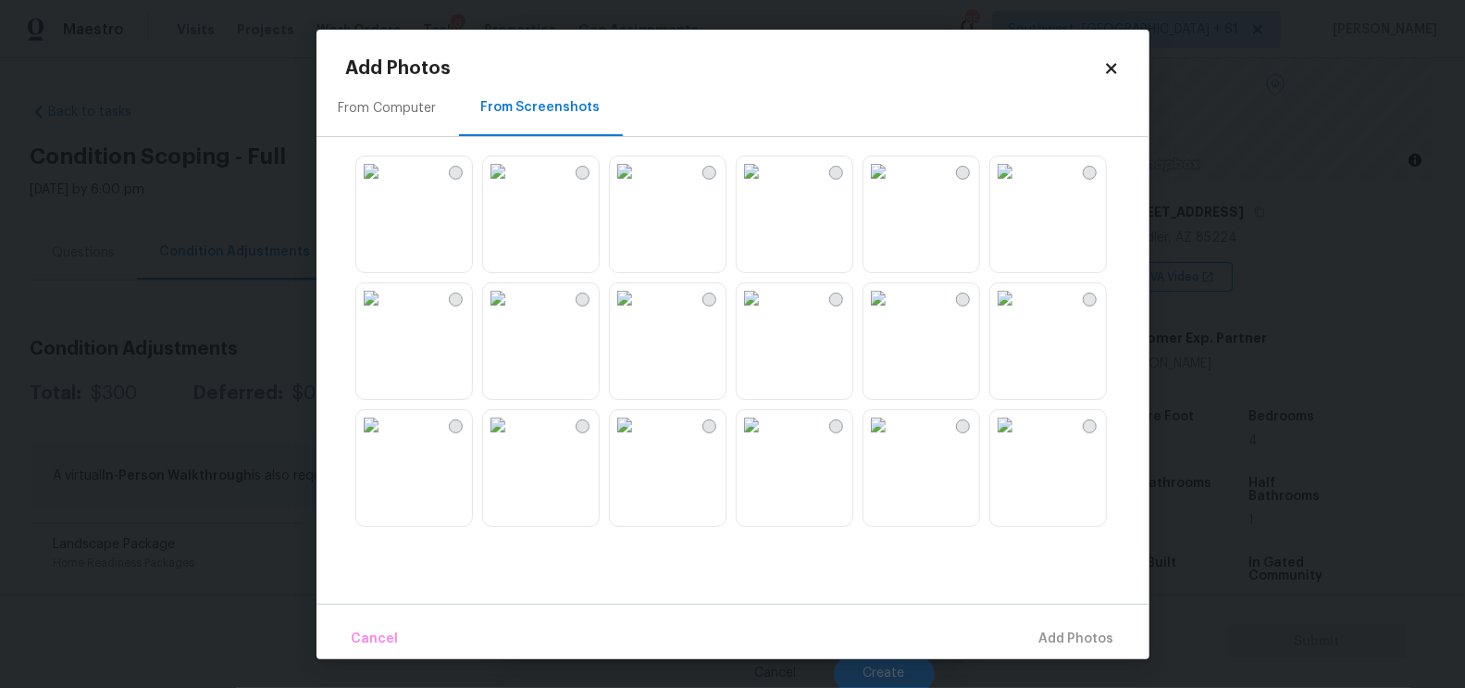
click at [639, 186] on img at bounding box center [625, 171] width 30 height 30
click at [1060, 627] on button "Add 1 Photo(s)" at bounding box center [1068, 639] width 106 height 40
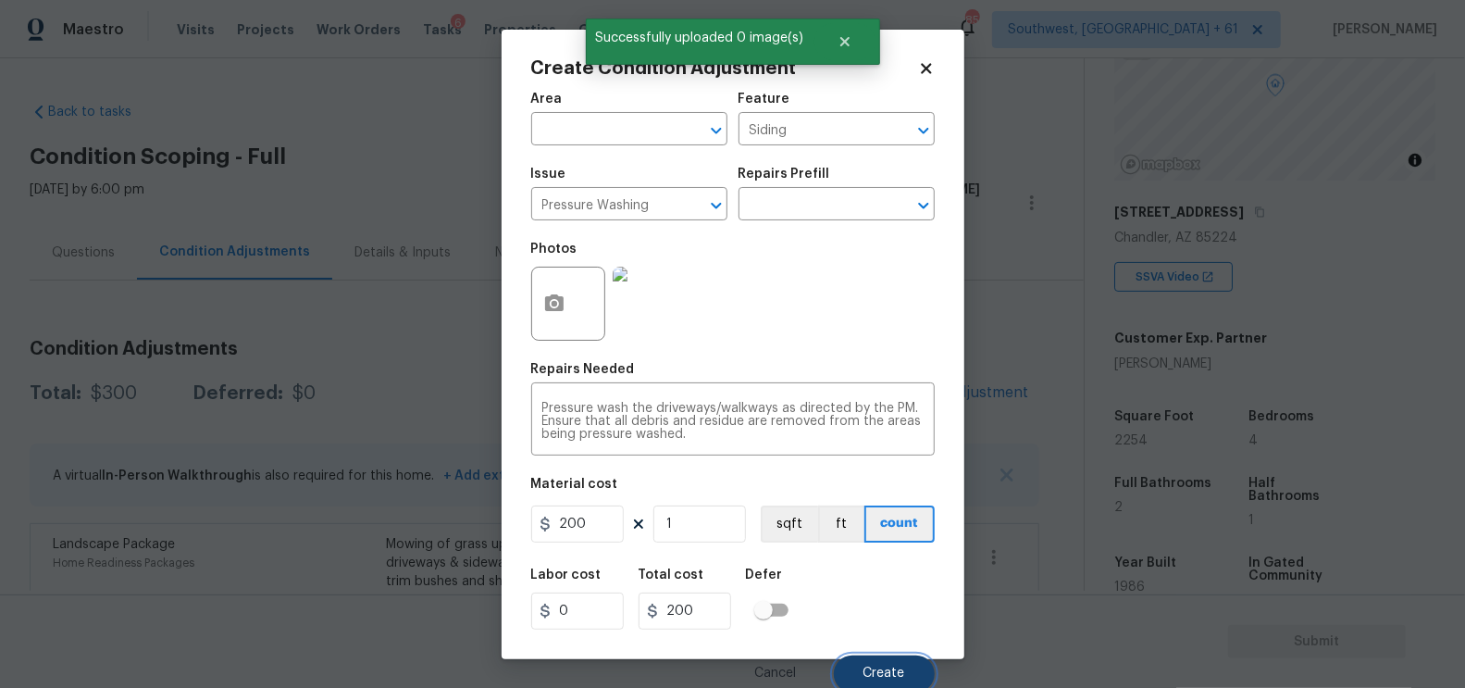
click at [876, 677] on span "Create" at bounding box center [884, 673] width 42 height 14
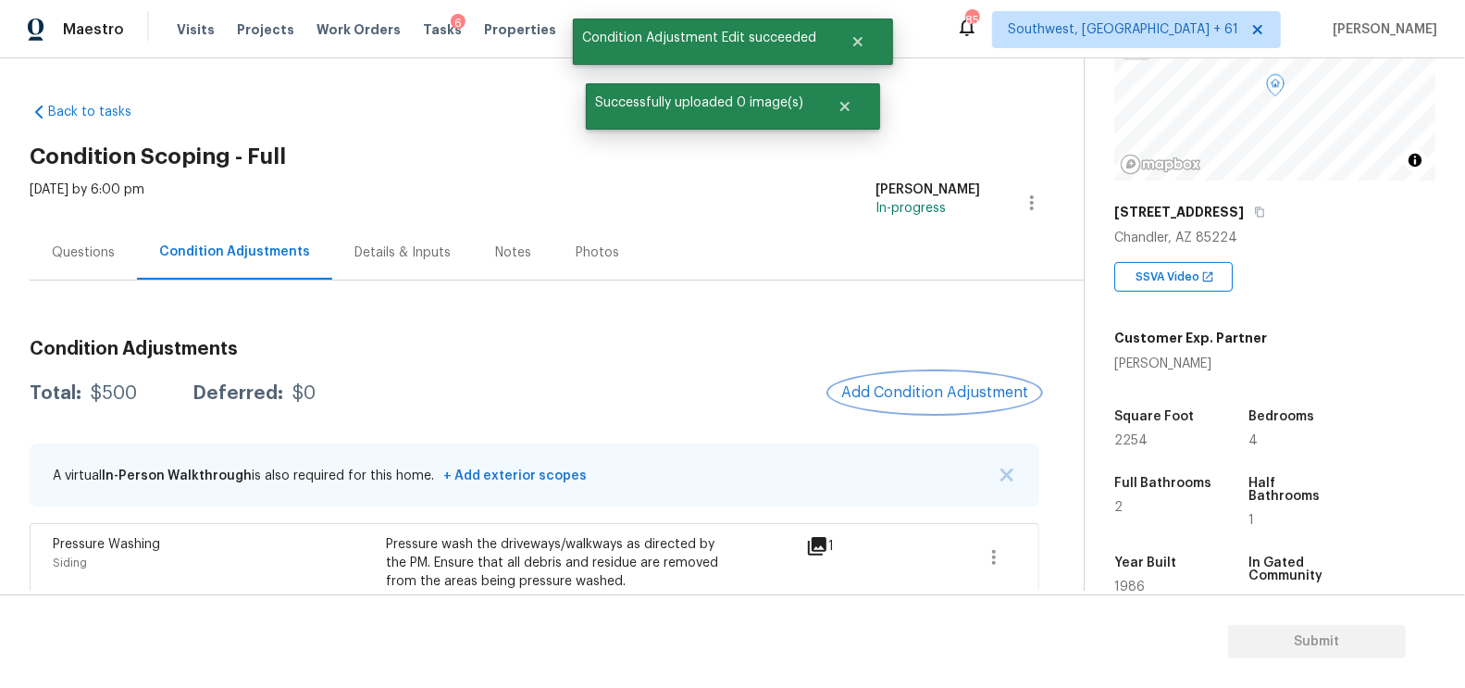
click at [963, 382] on button "Add Condition Adjustment" at bounding box center [934, 392] width 209 height 39
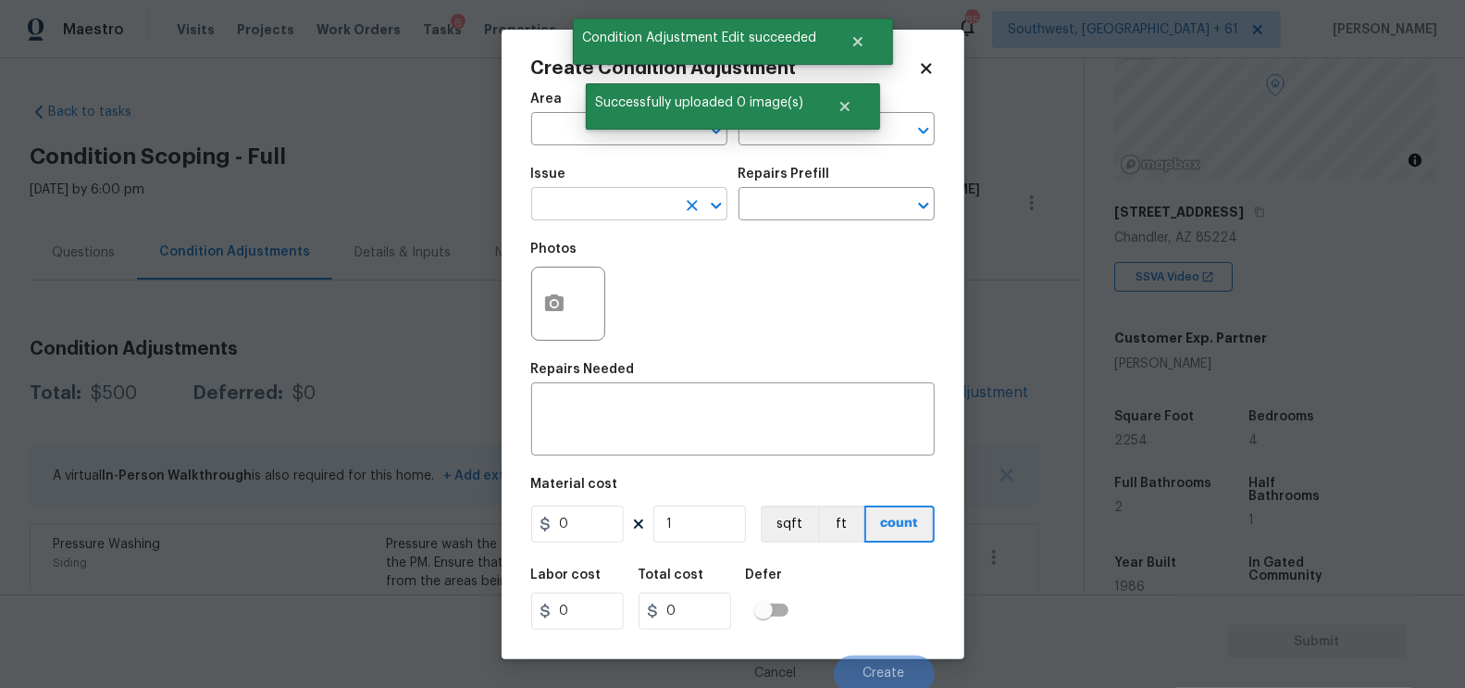
click at [620, 210] on input "text" at bounding box center [603, 206] width 144 height 29
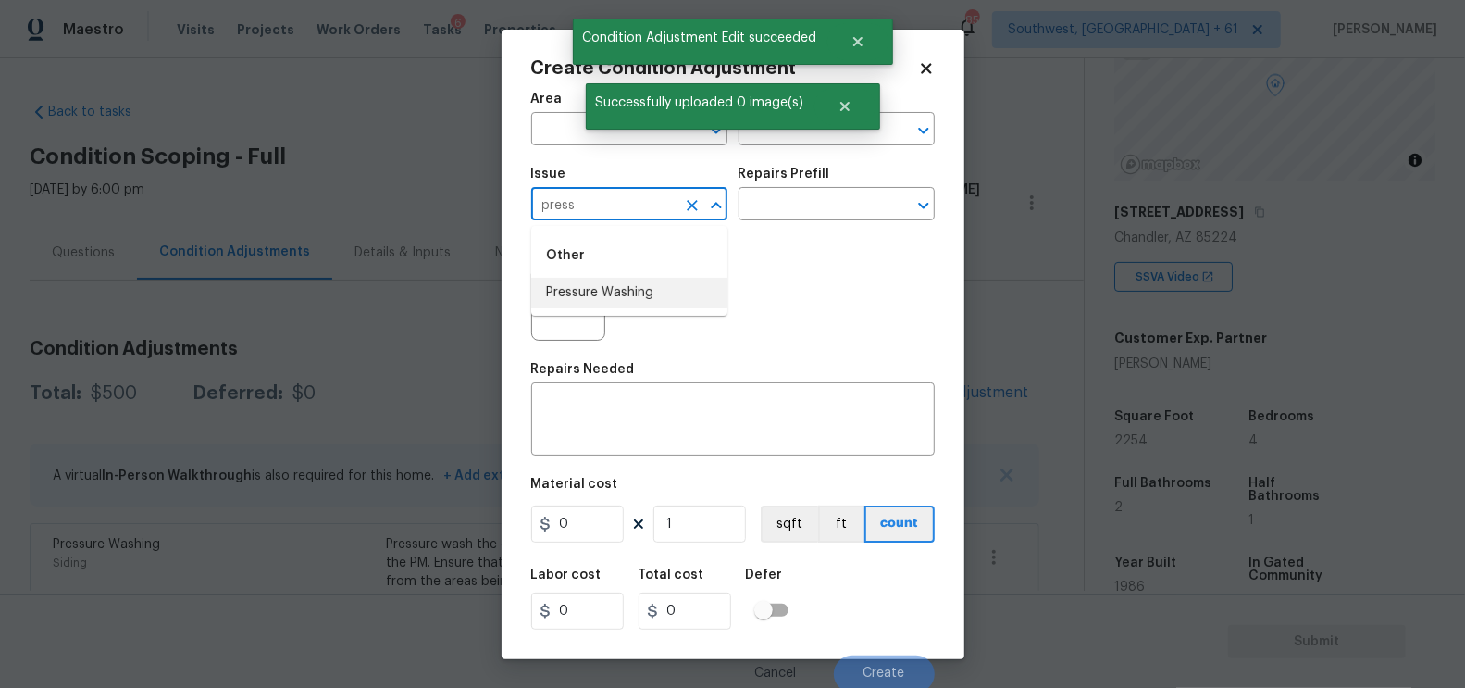
click at [634, 293] on li "Pressure Washing" at bounding box center [629, 293] width 196 height 31
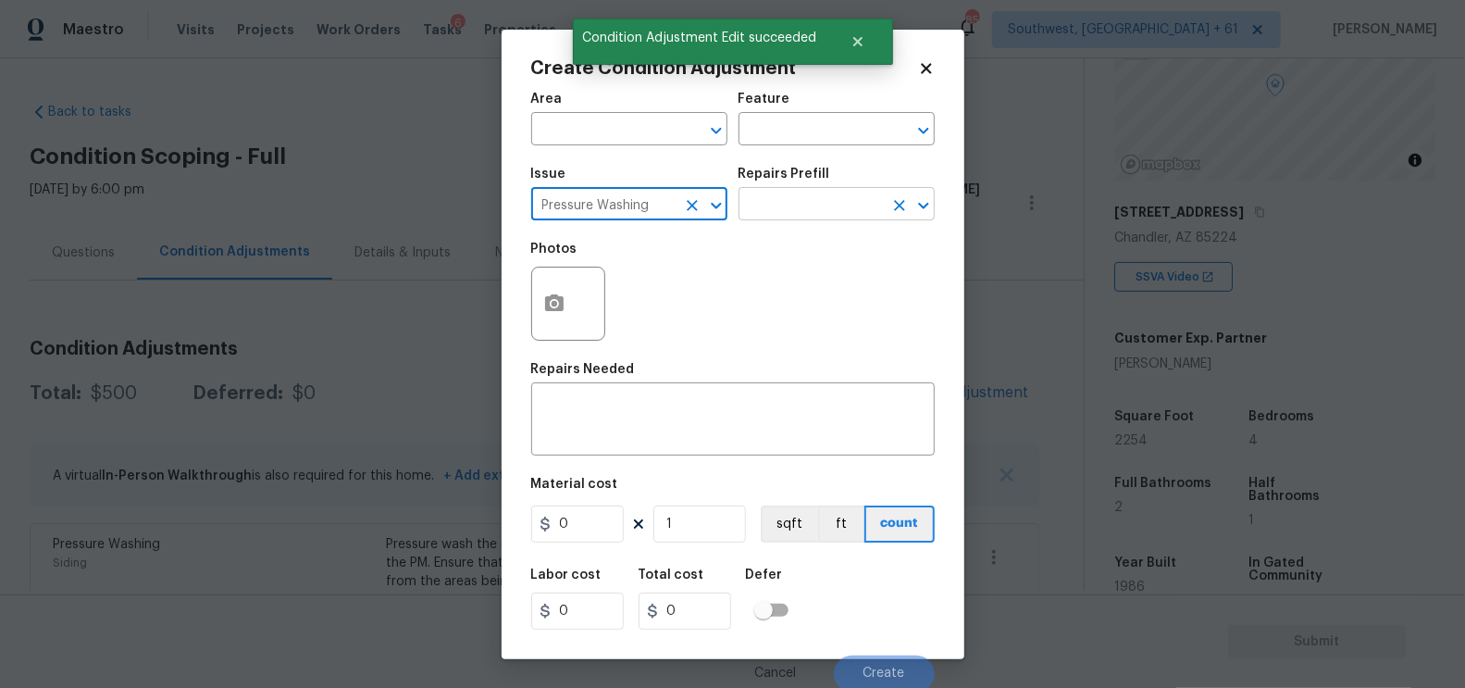
type input "Pressure Washing"
click at [800, 212] on input "text" at bounding box center [811, 206] width 144 height 29
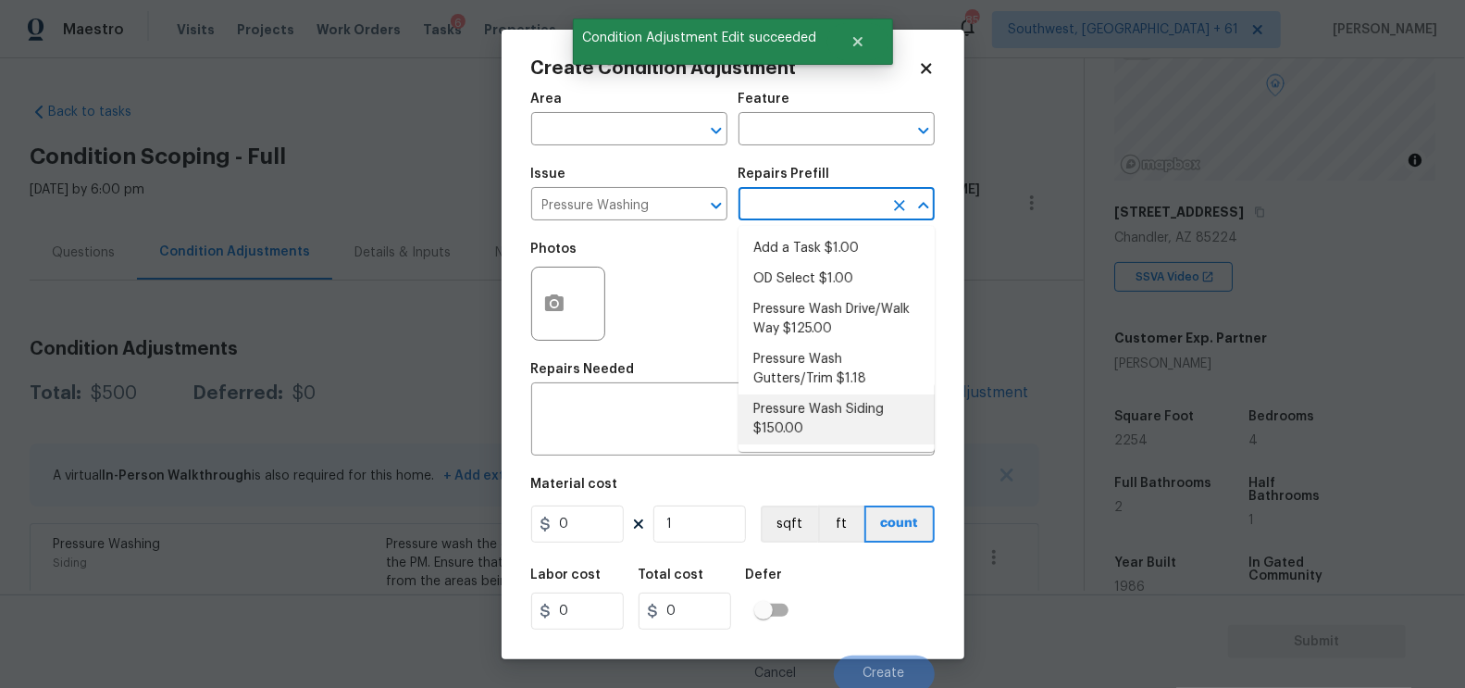
click at [837, 433] on li "Pressure Wash Siding $150.00" at bounding box center [837, 419] width 196 height 50
type input "Siding"
type textarea "Protect areas as needed for pressure washing. Pressure wash the siding on the h…"
type input "150"
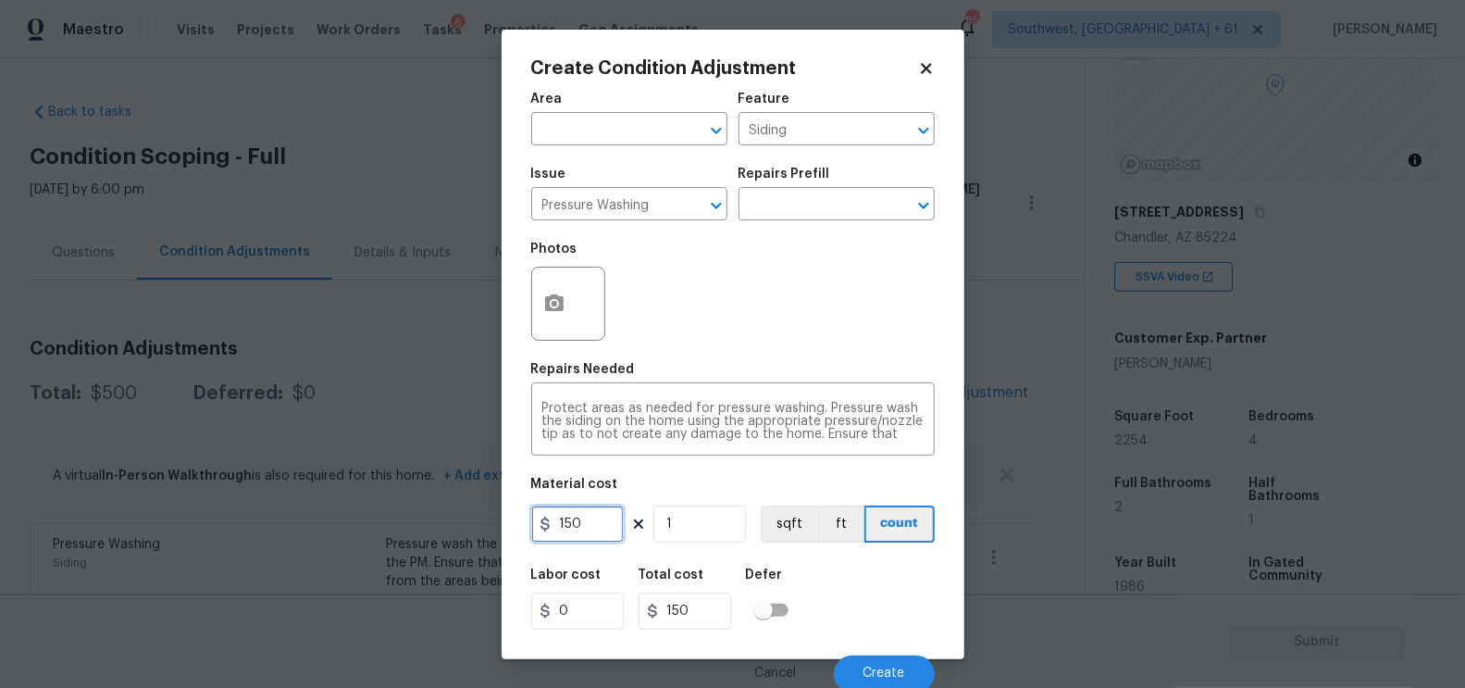
click at [614, 528] on input "150" at bounding box center [577, 523] width 93 height 37
type input "100"
click at [652, 578] on h5 "Total cost" at bounding box center [672, 574] width 66 height 13
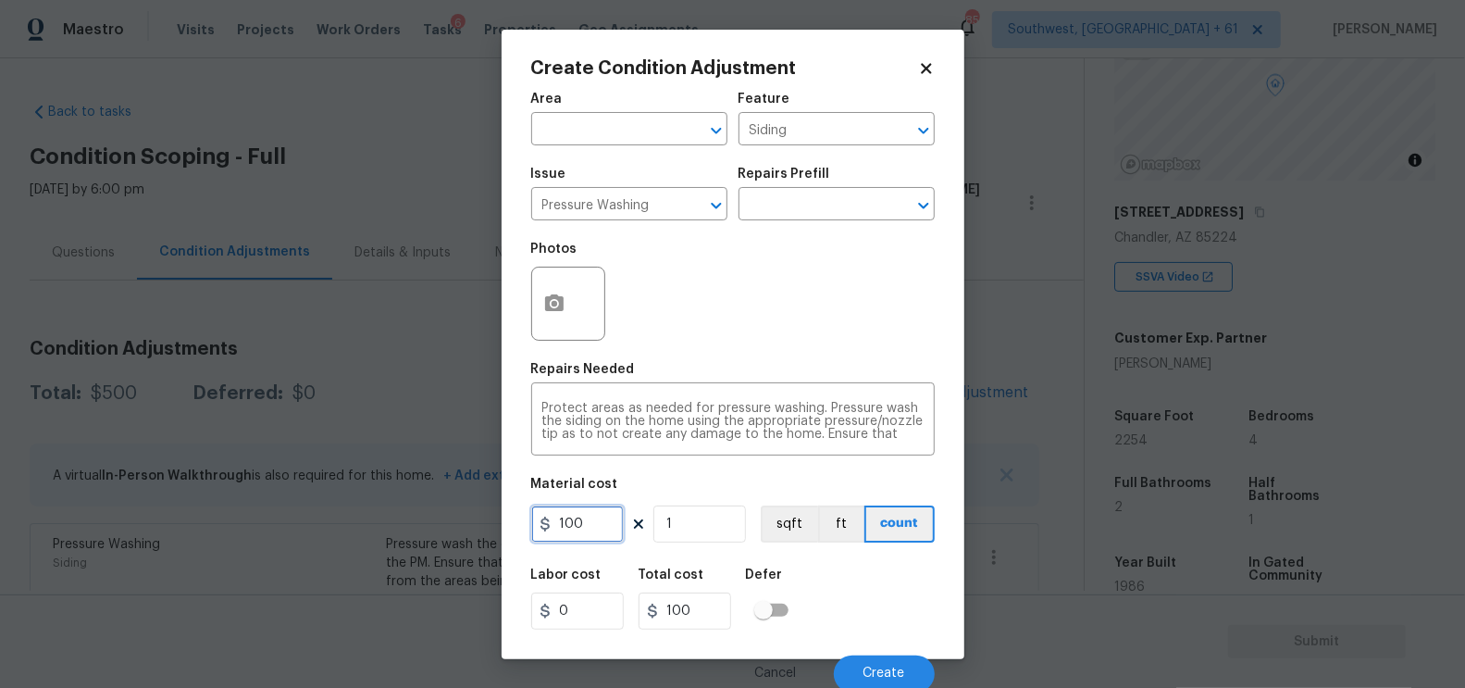
click at [583, 521] on input "100" at bounding box center [577, 523] width 93 height 37
type input "200"
click at [653, 569] on h5 "Total cost" at bounding box center [672, 574] width 66 height 13
type input "200"
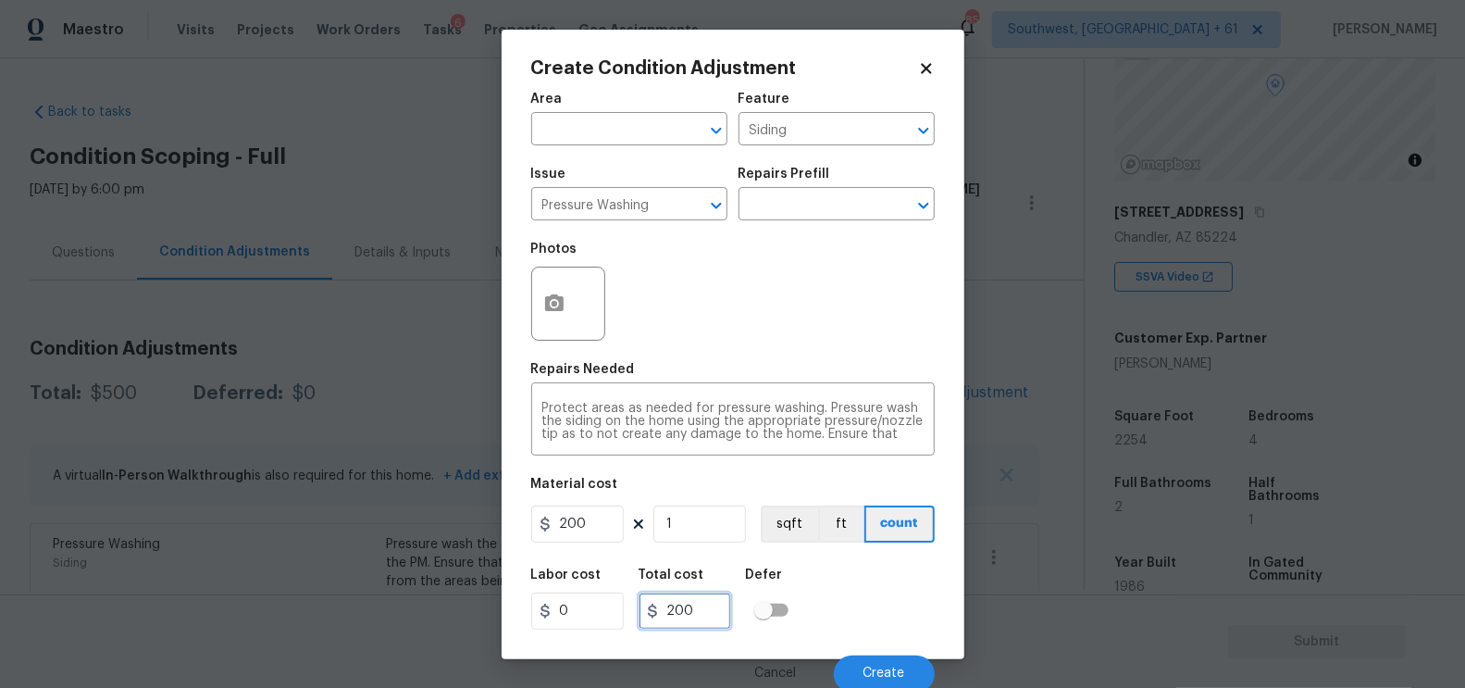
click at [708, 611] on input "200" at bounding box center [685, 610] width 93 height 37
click at [522, 258] on div "Create Condition Adjustment Area ​ Feature Siding ​ Issue Pressure Washing ​ Re…" at bounding box center [733, 344] width 463 height 629
click at [541, 286] on button "button" at bounding box center [554, 303] width 44 height 72
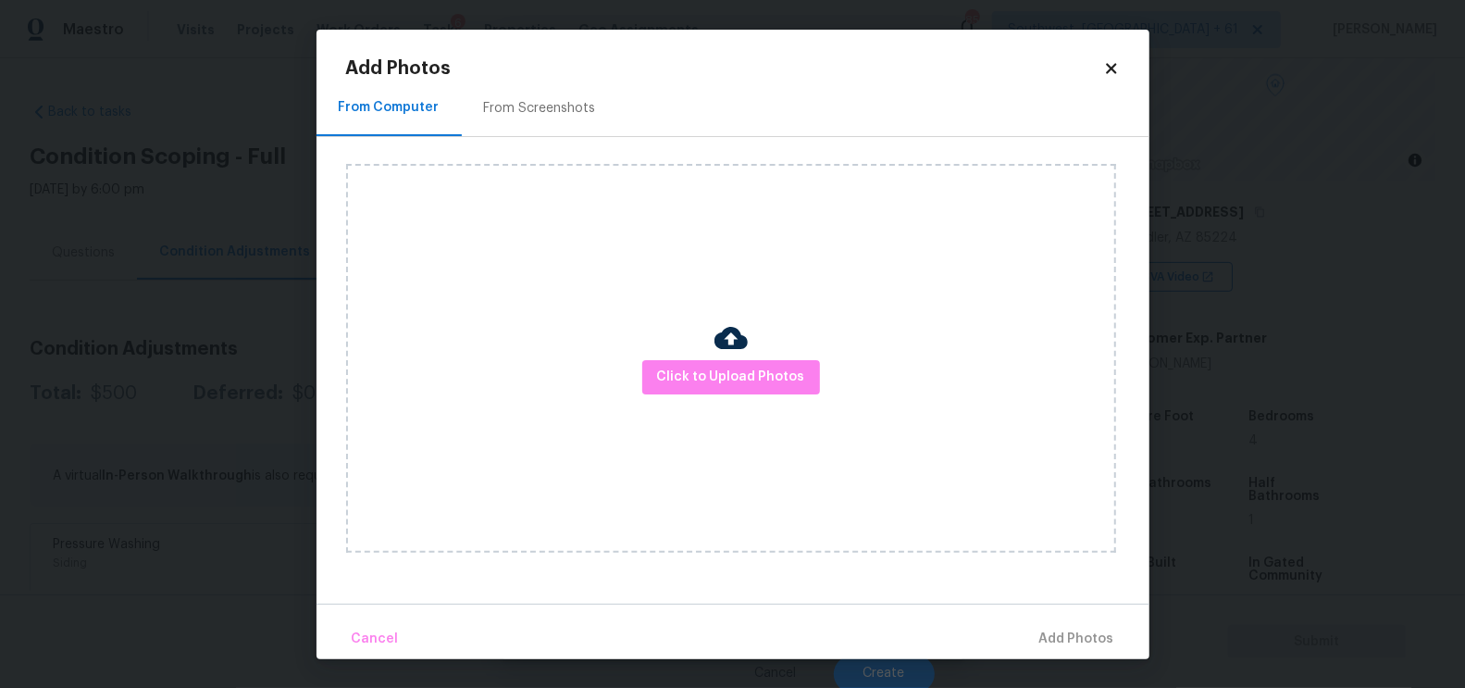
click at [567, 107] on div "From Screenshots" at bounding box center [540, 108] width 112 height 19
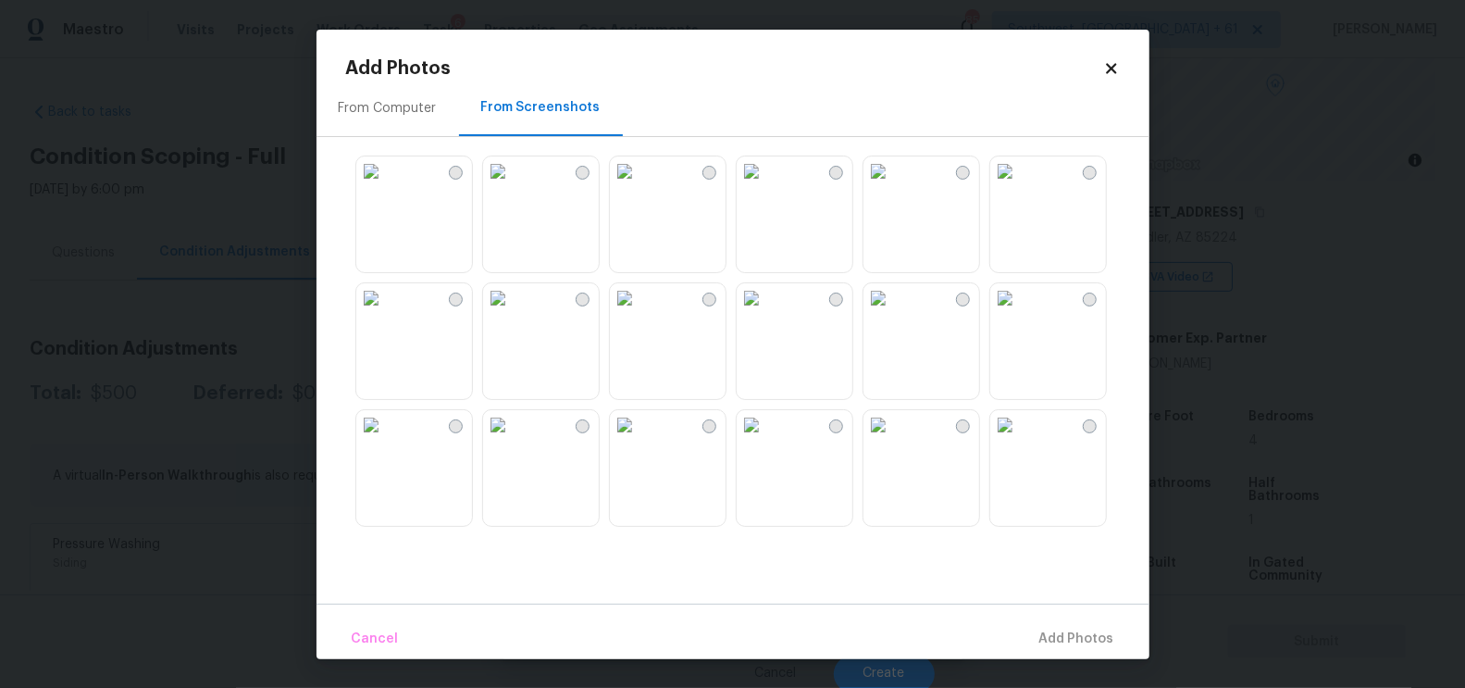
click at [639, 186] on img at bounding box center [625, 171] width 30 height 30
click at [1079, 624] on button "Add 1 Photo(s)" at bounding box center [1068, 639] width 106 height 40
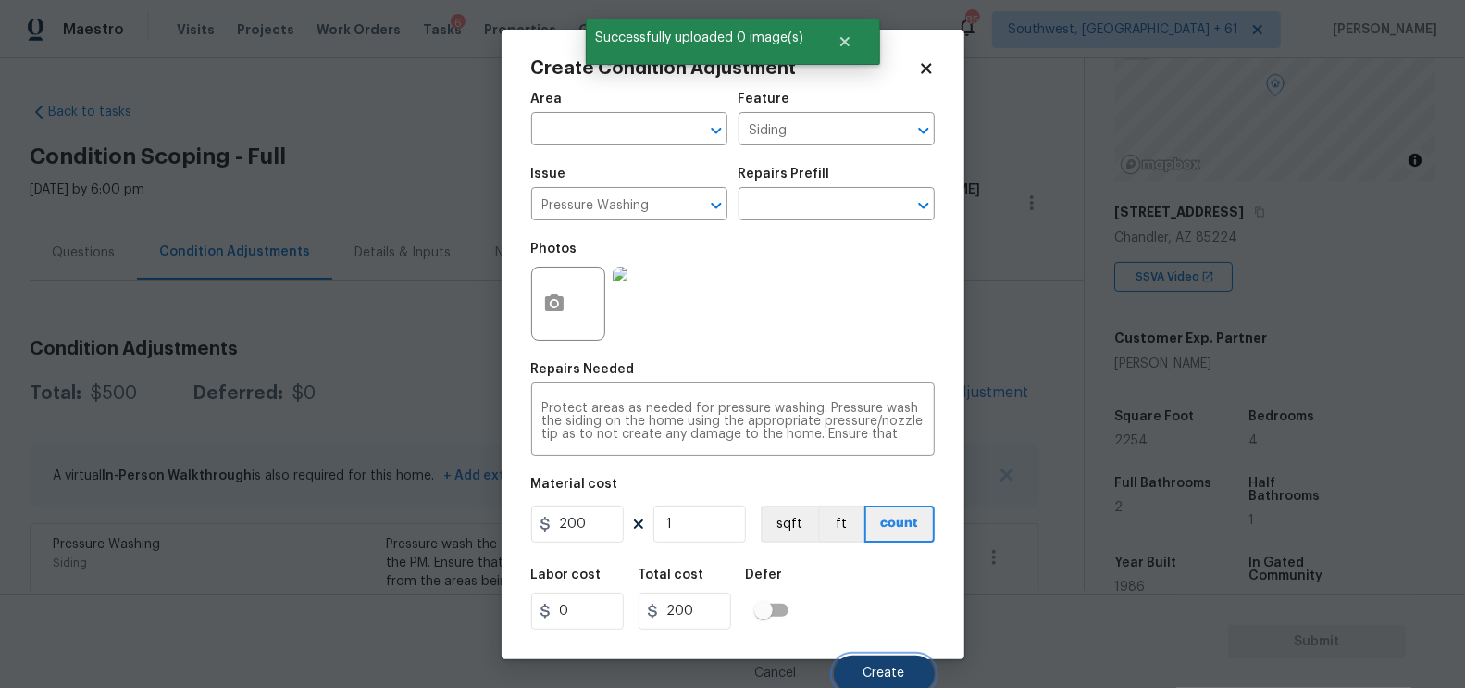
click at [883, 656] on button "Create" at bounding box center [884, 673] width 101 height 37
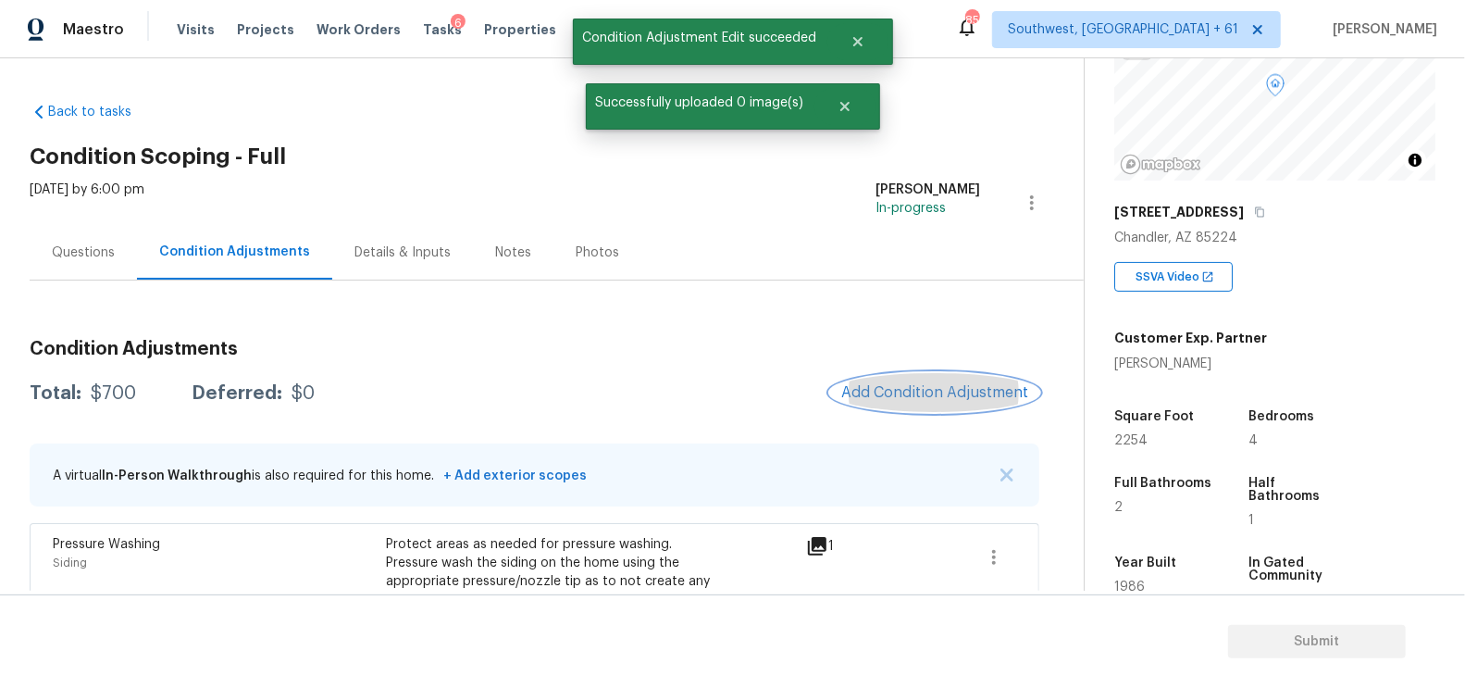
click at [887, 401] on button "Add Condition Adjustment" at bounding box center [934, 392] width 209 height 39
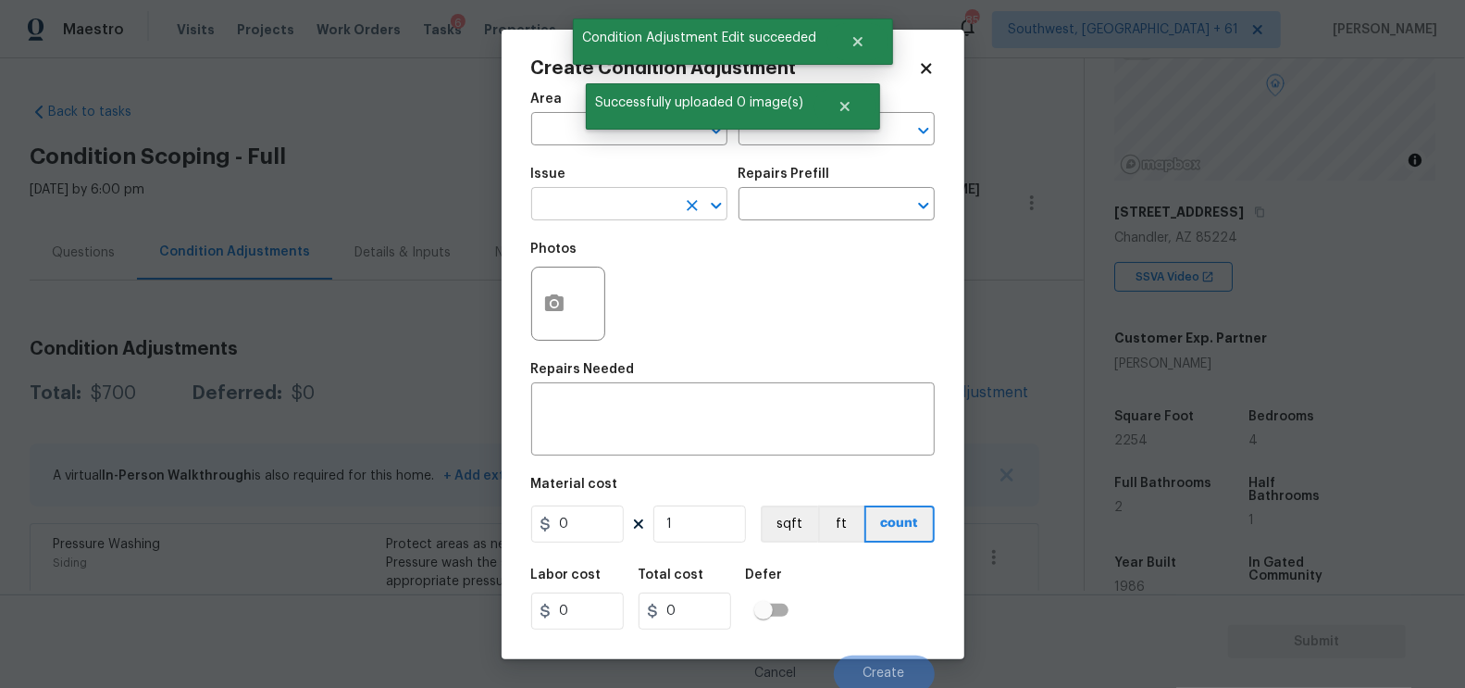
click at [607, 217] on input "text" at bounding box center [603, 206] width 144 height 29
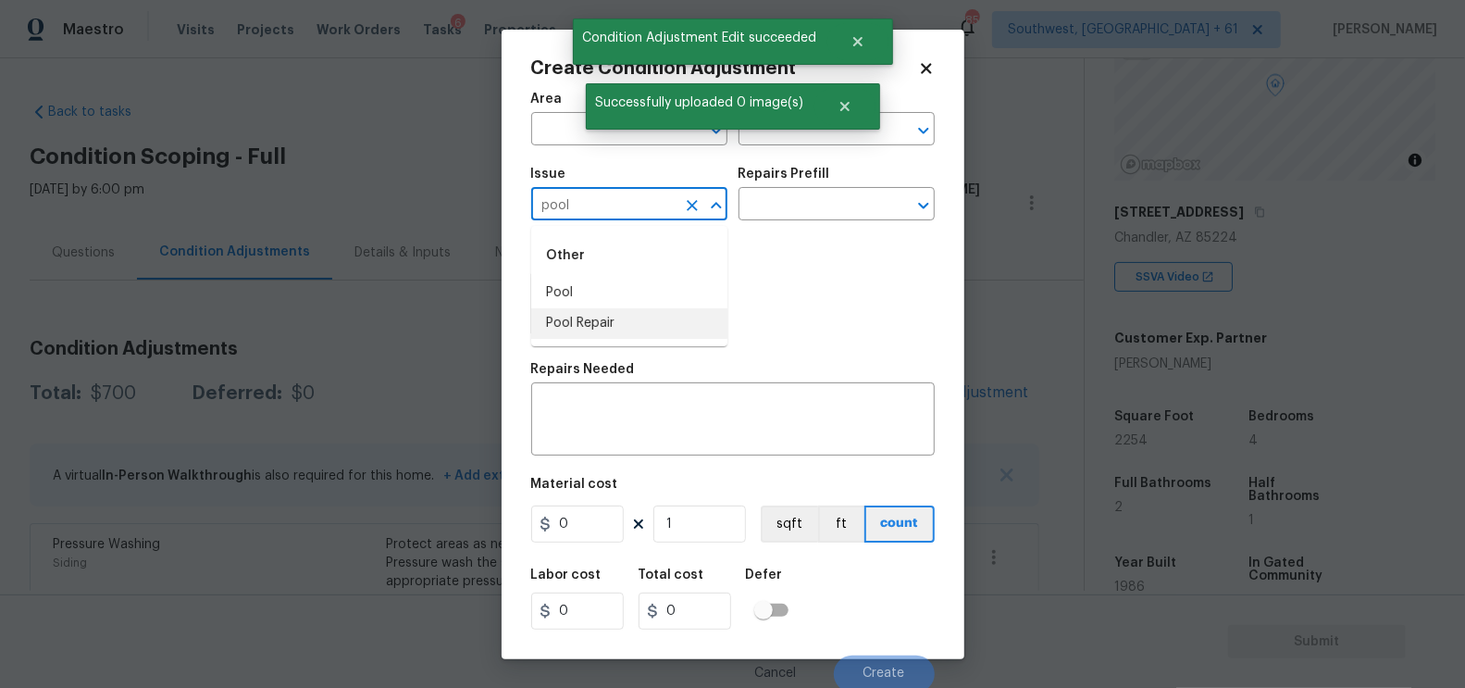
click at [632, 322] on li "Pool Repair" at bounding box center [629, 323] width 196 height 31
type input "Pool Repair"
click at [821, 193] on input "text" at bounding box center [811, 206] width 144 height 29
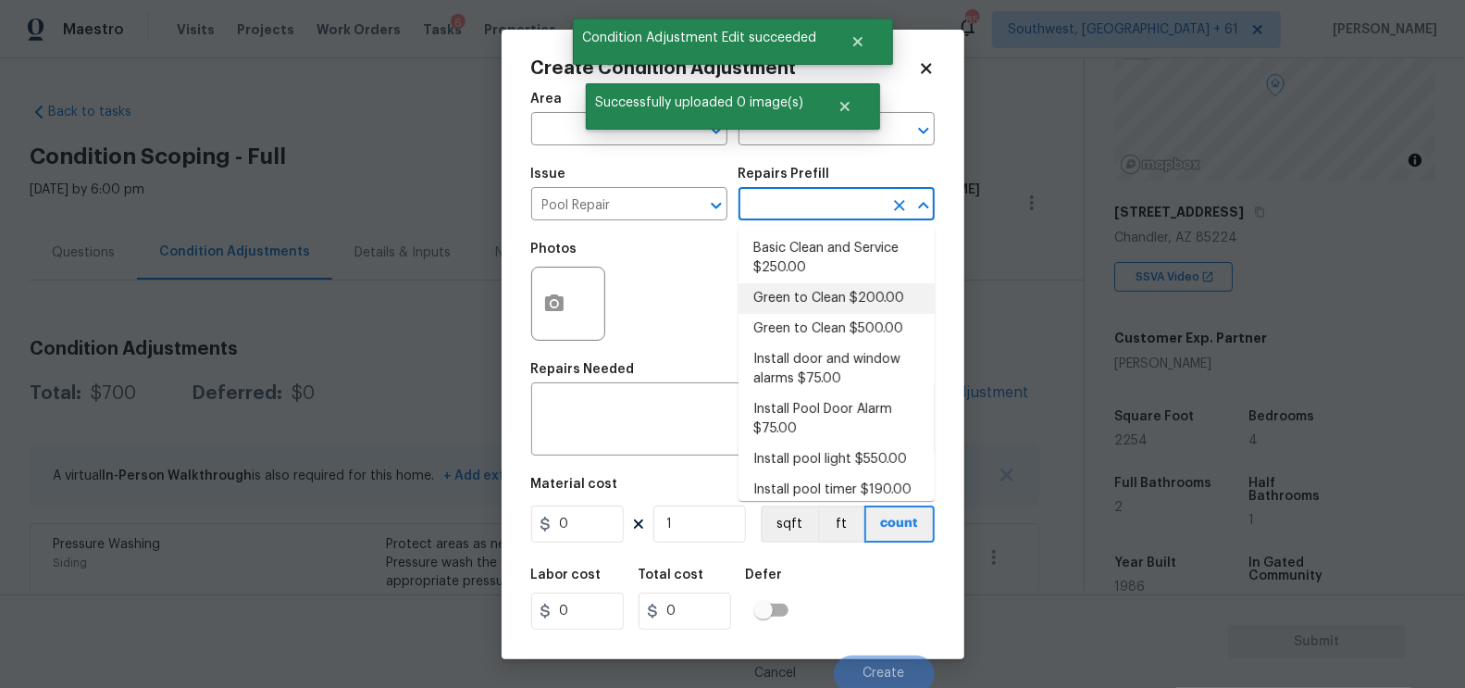
click at [817, 286] on li "Green to Clean $200.00" at bounding box center [837, 298] width 196 height 31
type input "Pool"
type textarea "Clean pool and return to show ready condition. Budget includes neccesary chemic…"
type input "200"
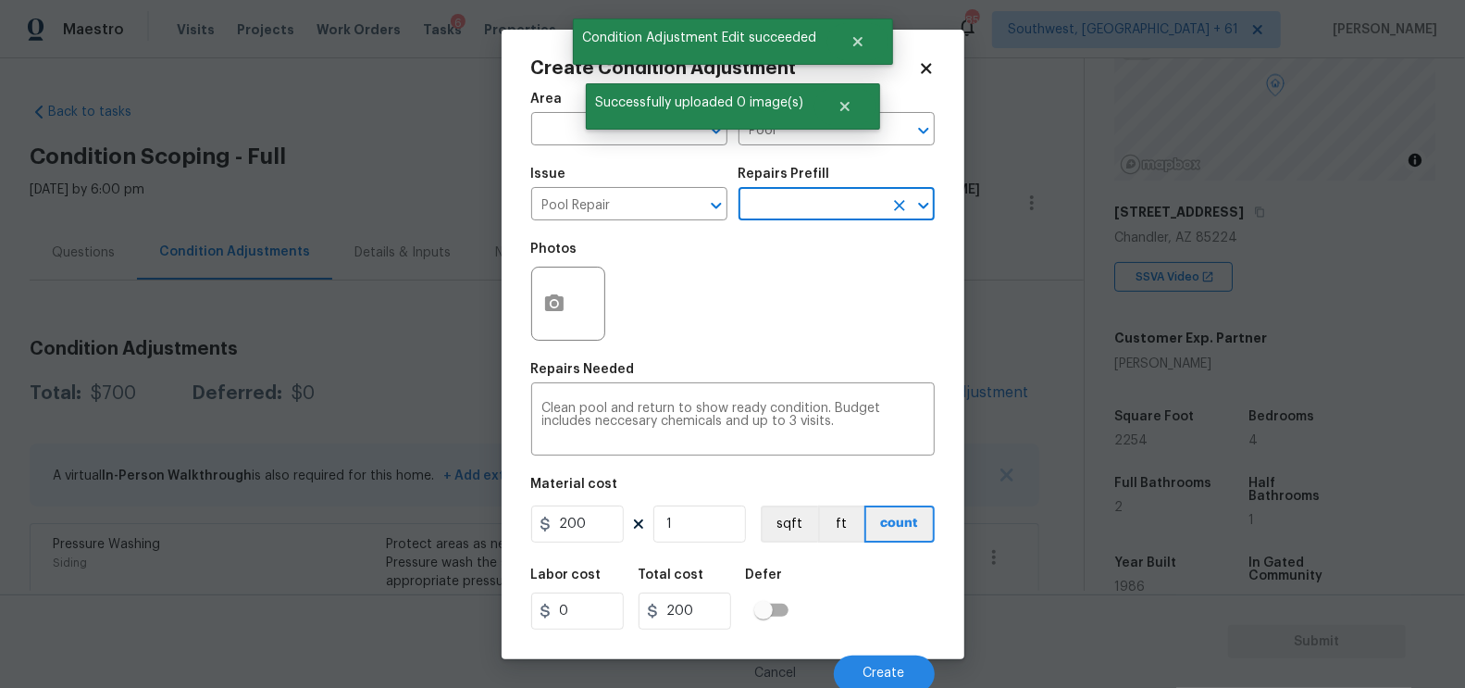
click at [806, 212] on input "text" at bounding box center [811, 206] width 144 height 29
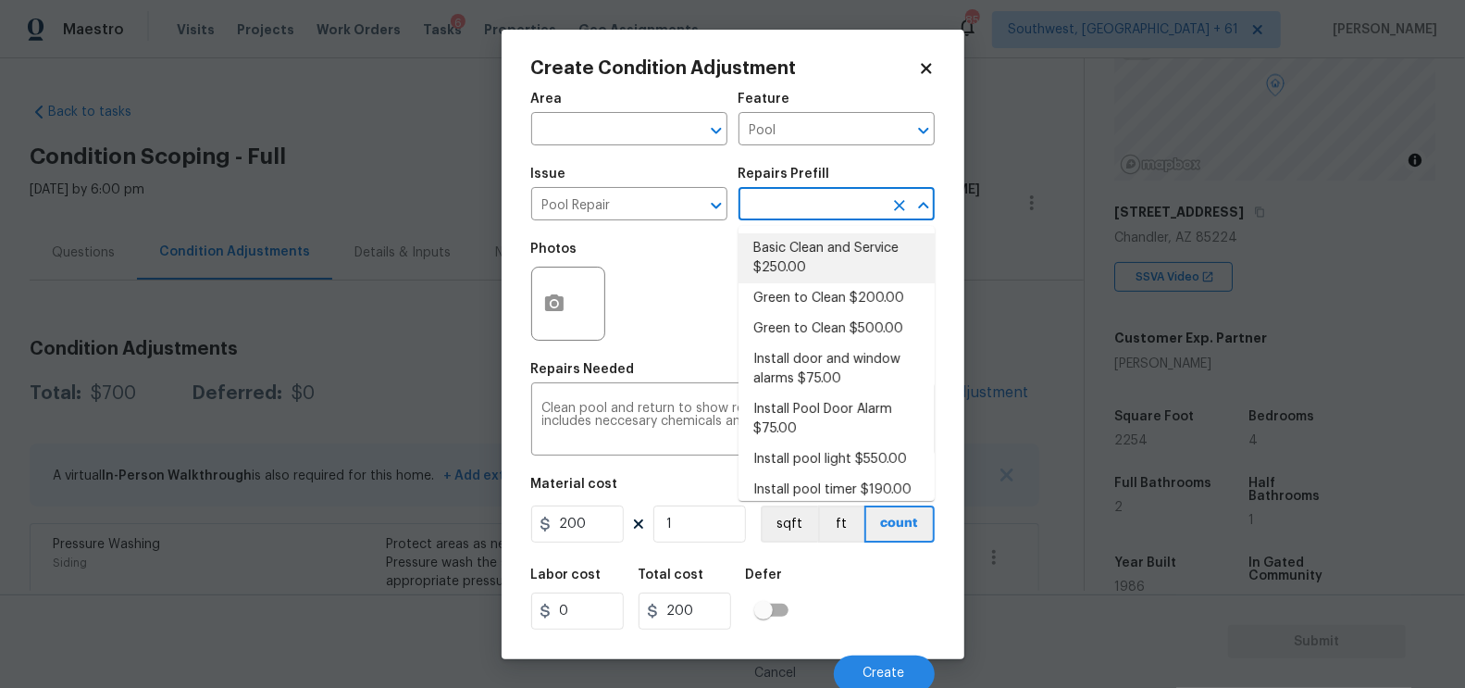
click at [788, 253] on li "Basic Clean and Service $250.00" at bounding box center [837, 258] width 196 height 50
type textarea "basic clean and service, balance chems, repair minor leaks at equipment, etc"
type input "250"
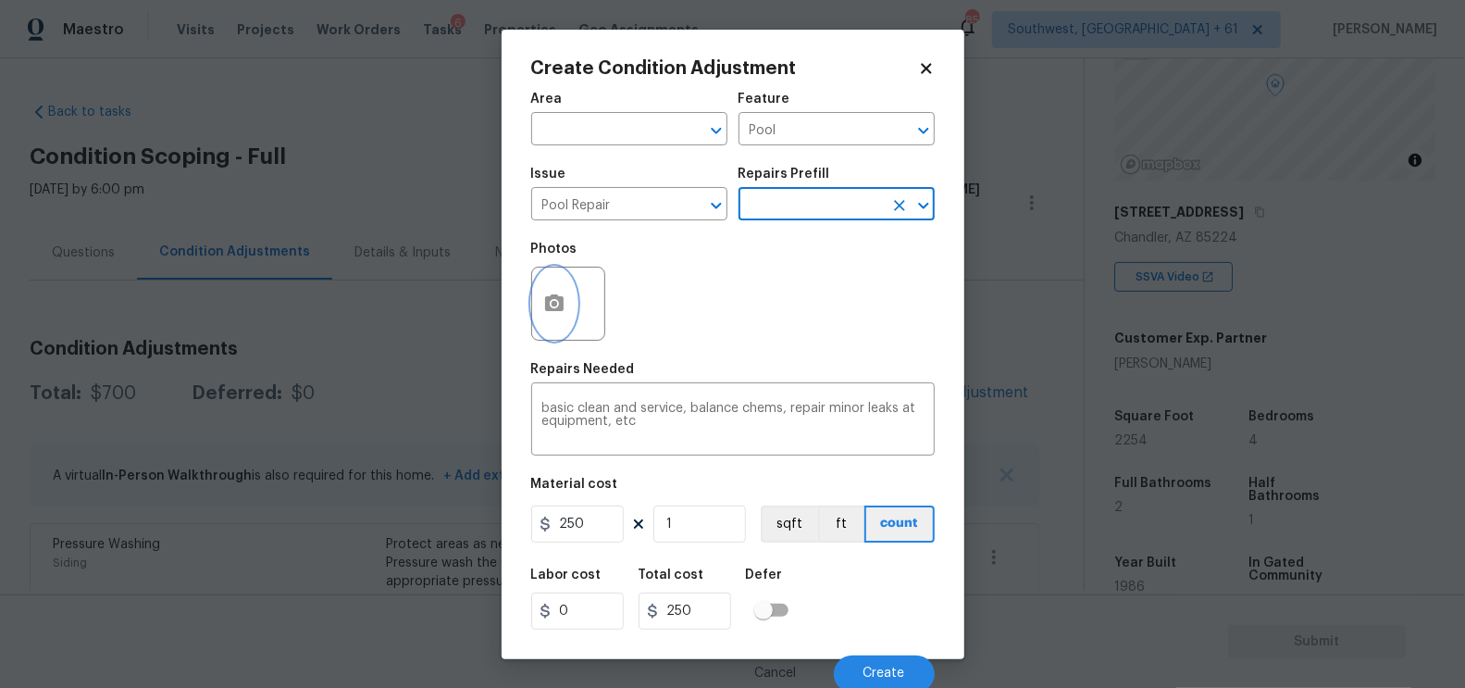
click at [553, 330] on button "button" at bounding box center [554, 303] width 44 height 72
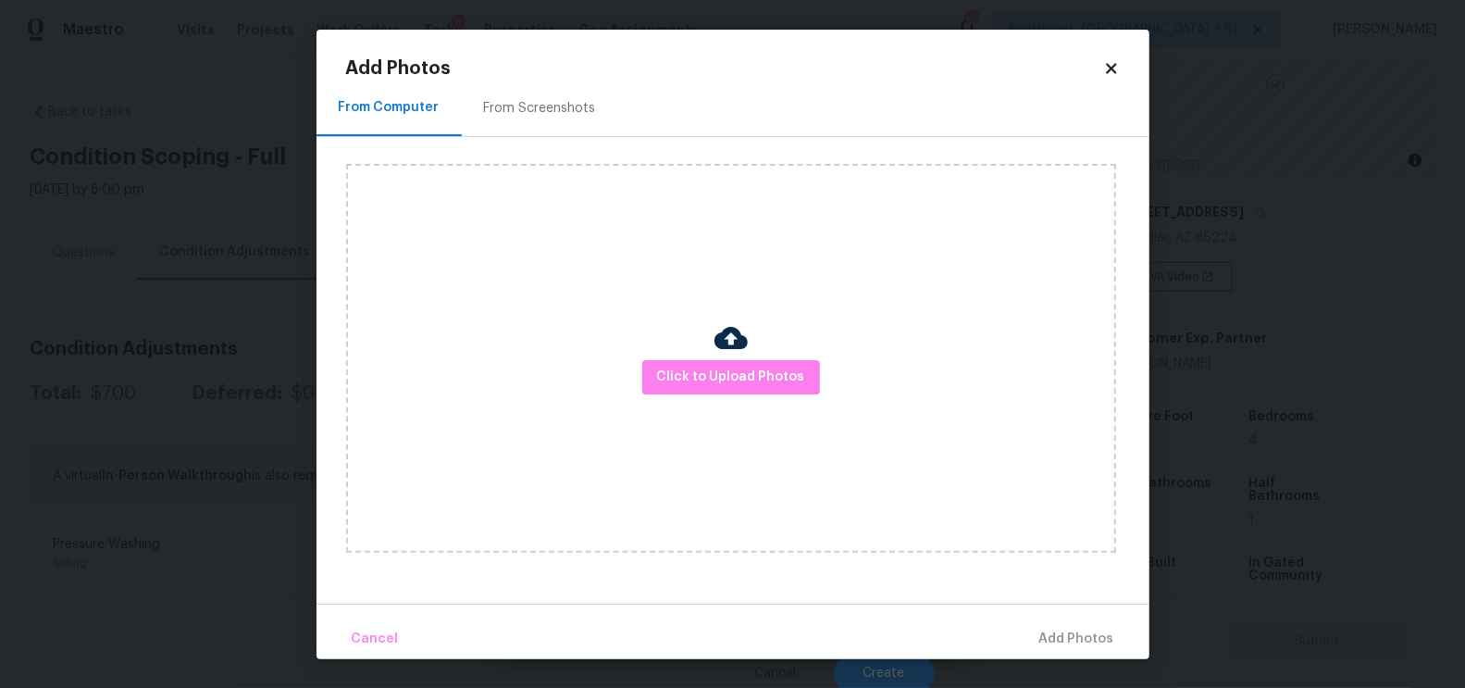
click at [552, 113] on div "From Screenshots" at bounding box center [540, 108] width 112 height 19
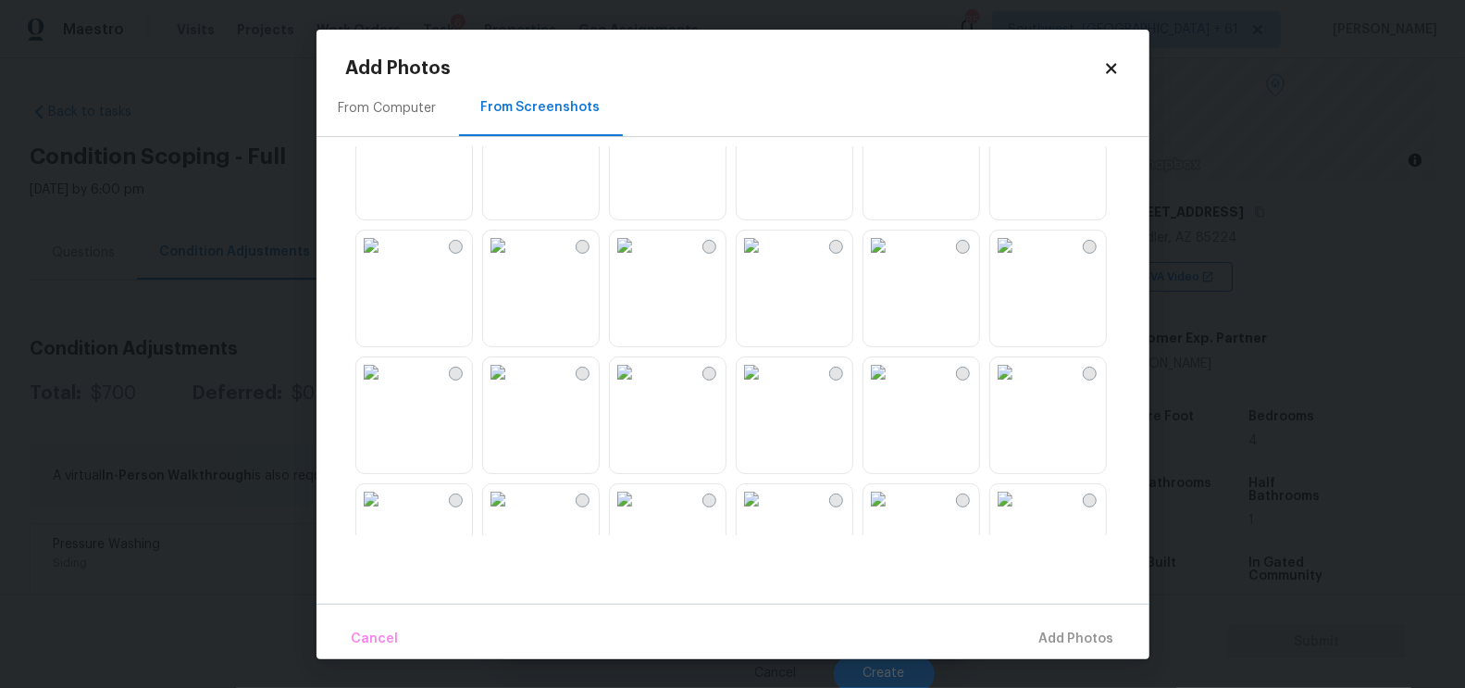
scroll to position [707, 0]
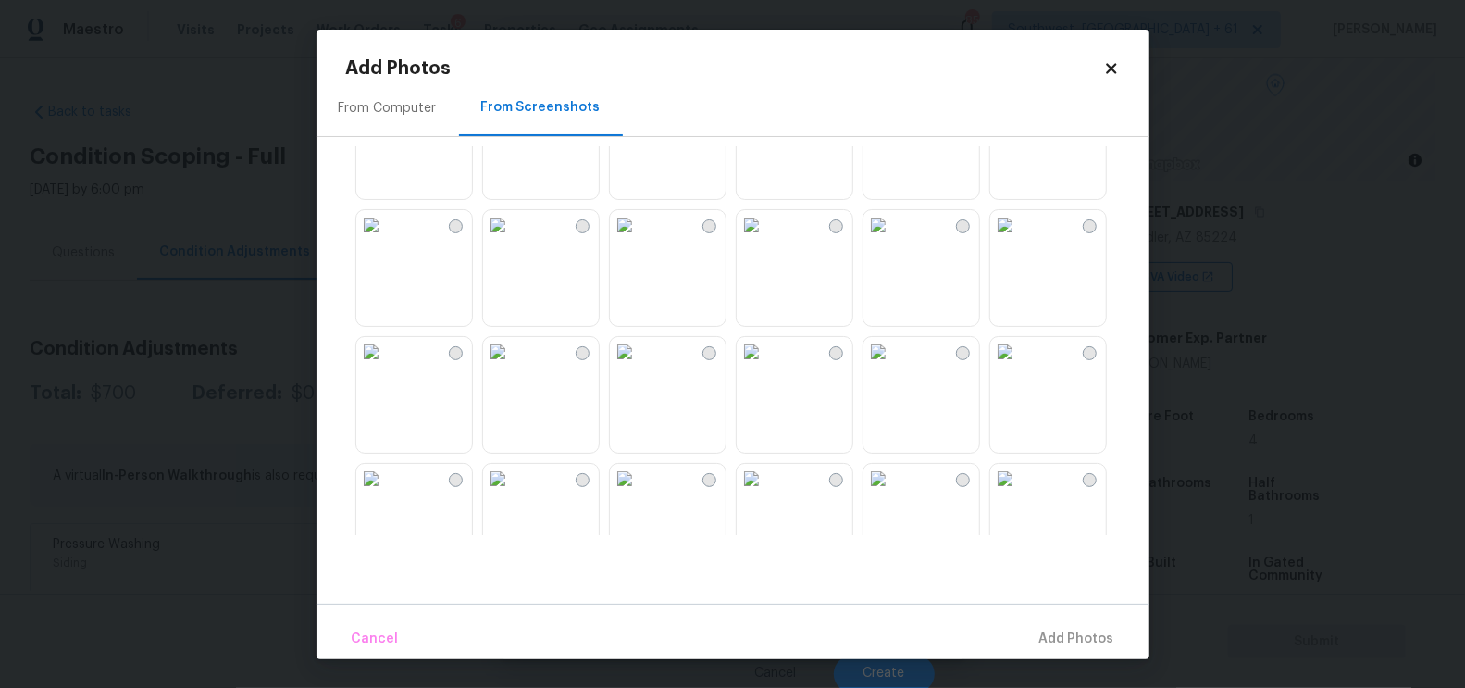
click at [893, 366] on img at bounding box center [878, 352] width 30 height 30
click at [1076, 645] on span "Add 1 Photo(s)" at bounding box center [1069, 638] width 92 height 23
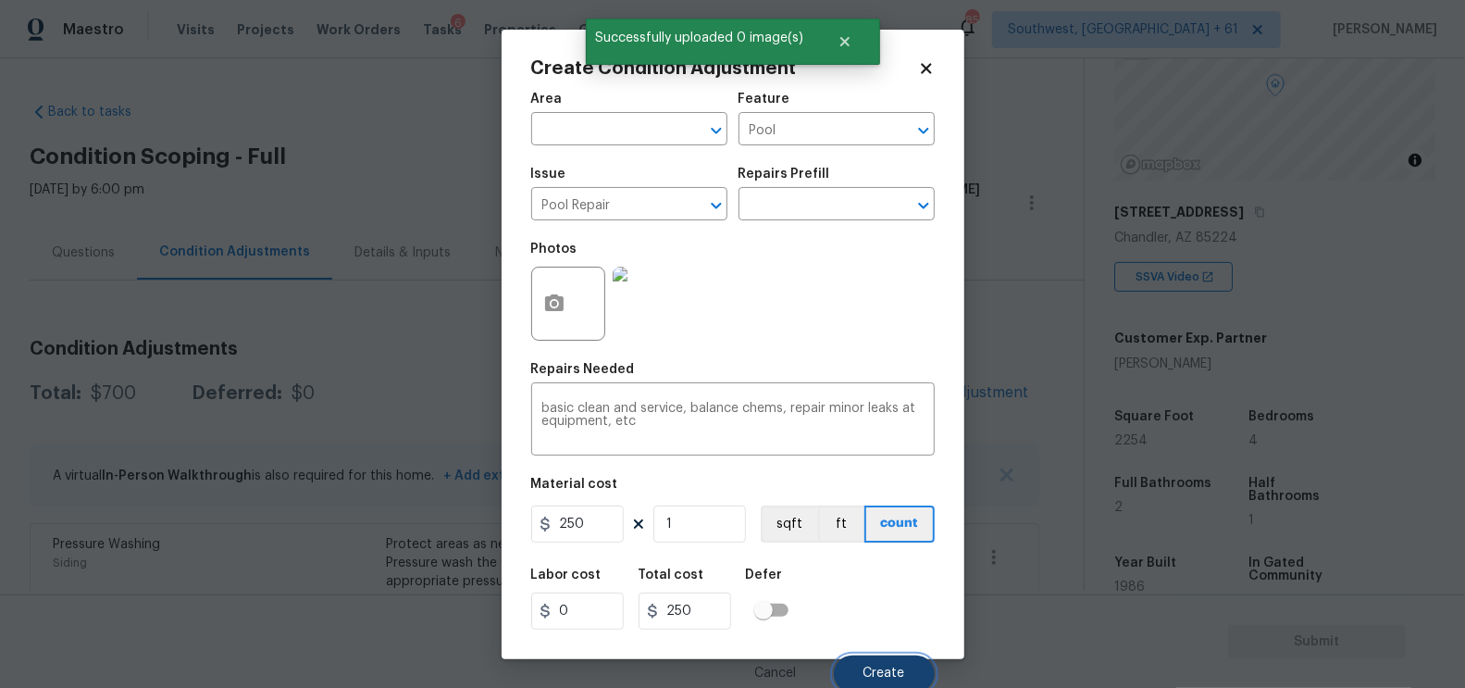
click at [892, 662] on button "Create" at bounding box center [884, 673] width 101 height 37
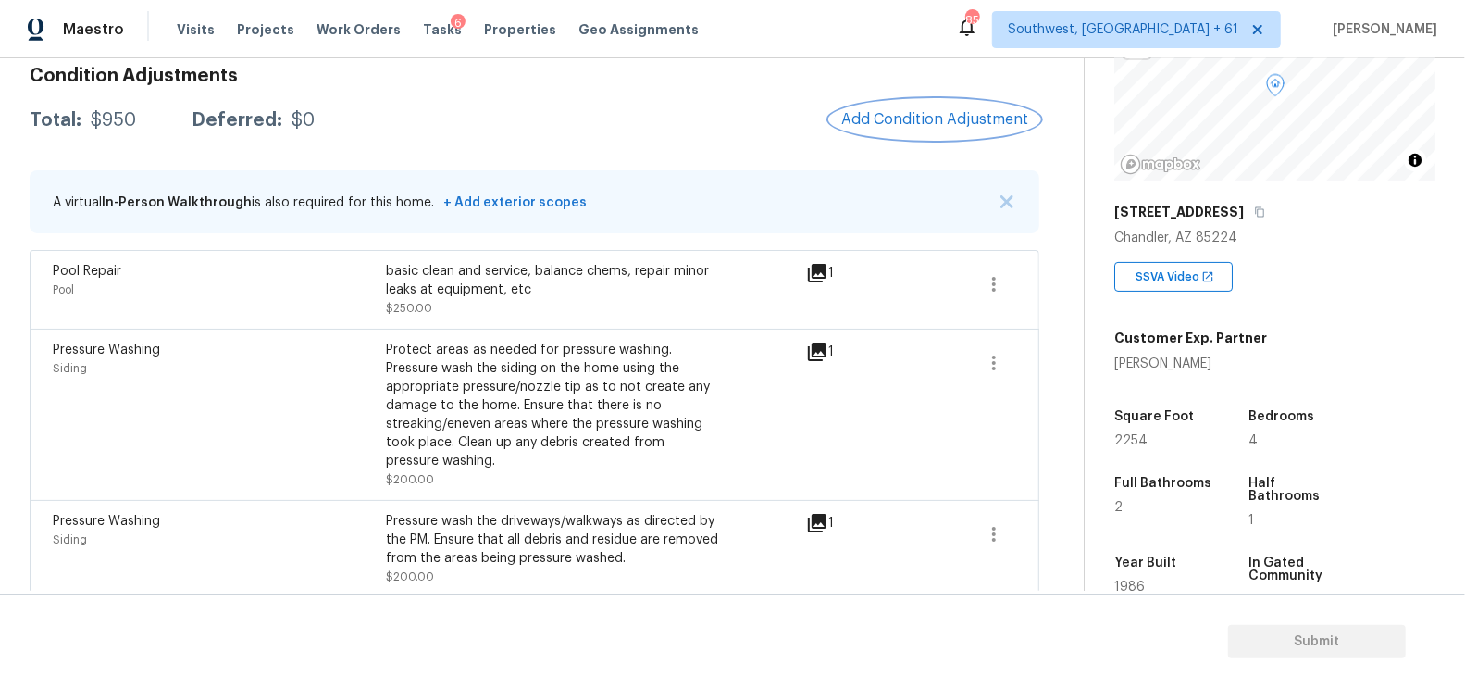
scroll to position [272, 0]
click at [896, 123] on span "Add Condition Adjustment" at bounding box center [934, 120] width 187 height 17
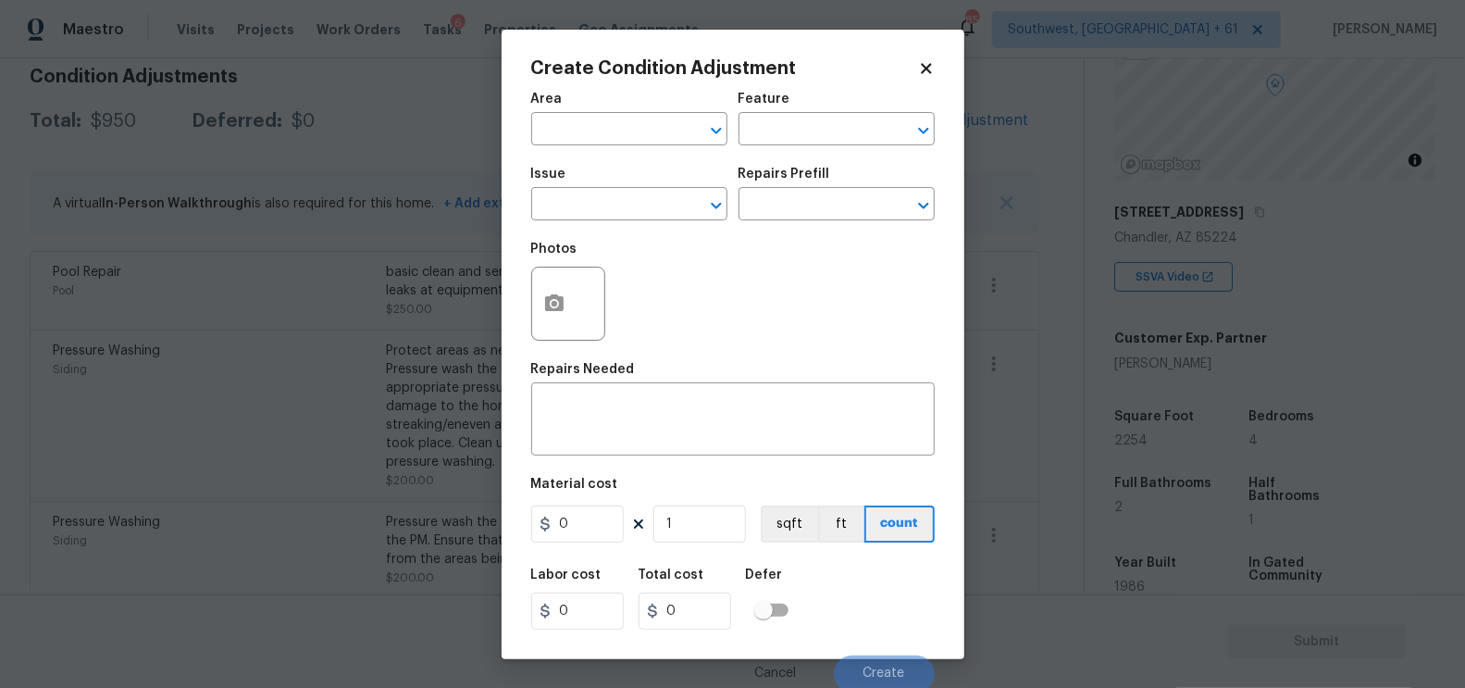
click at [337, 213] on body "Maestro Visits Projects Work Orders Tasks 6 Properties Geo Assignments [GEOGRAP…" at bounding box center [732, 344] width 1465 height 688
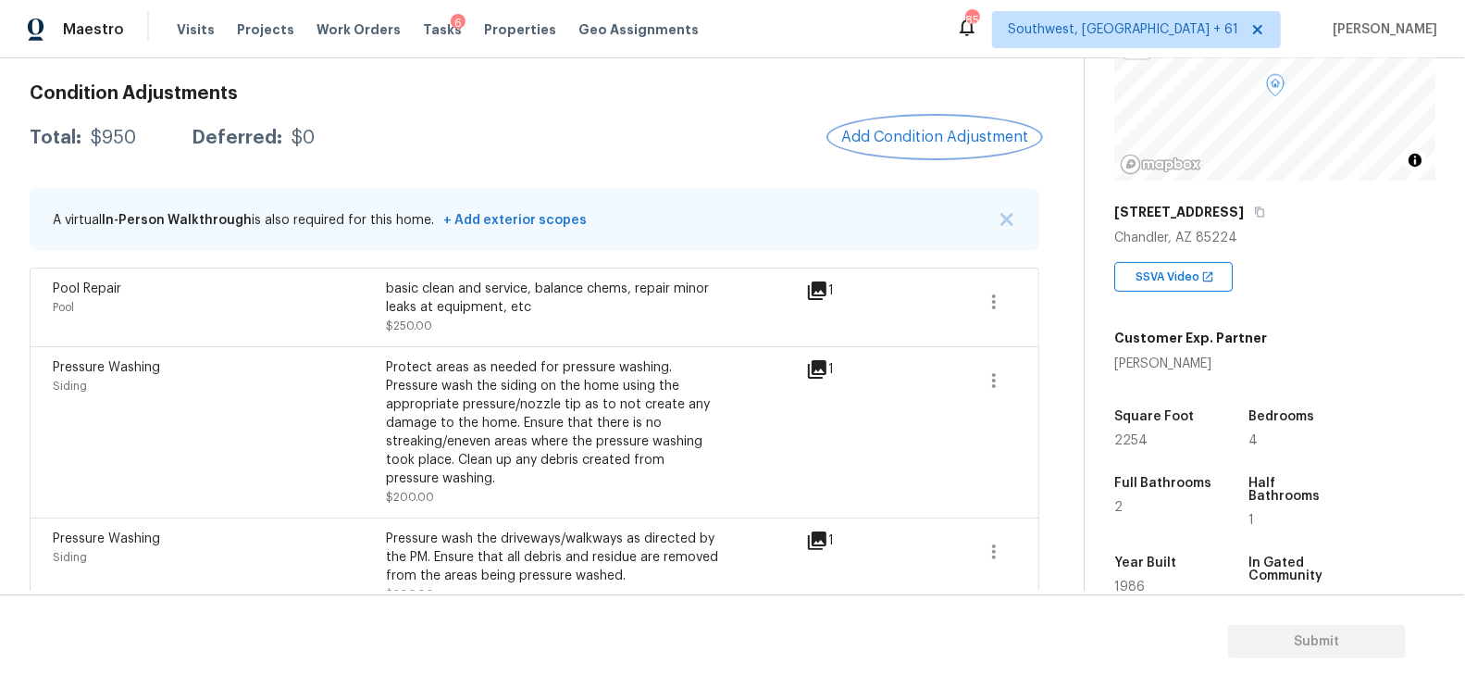
scroll to position [145, 0]
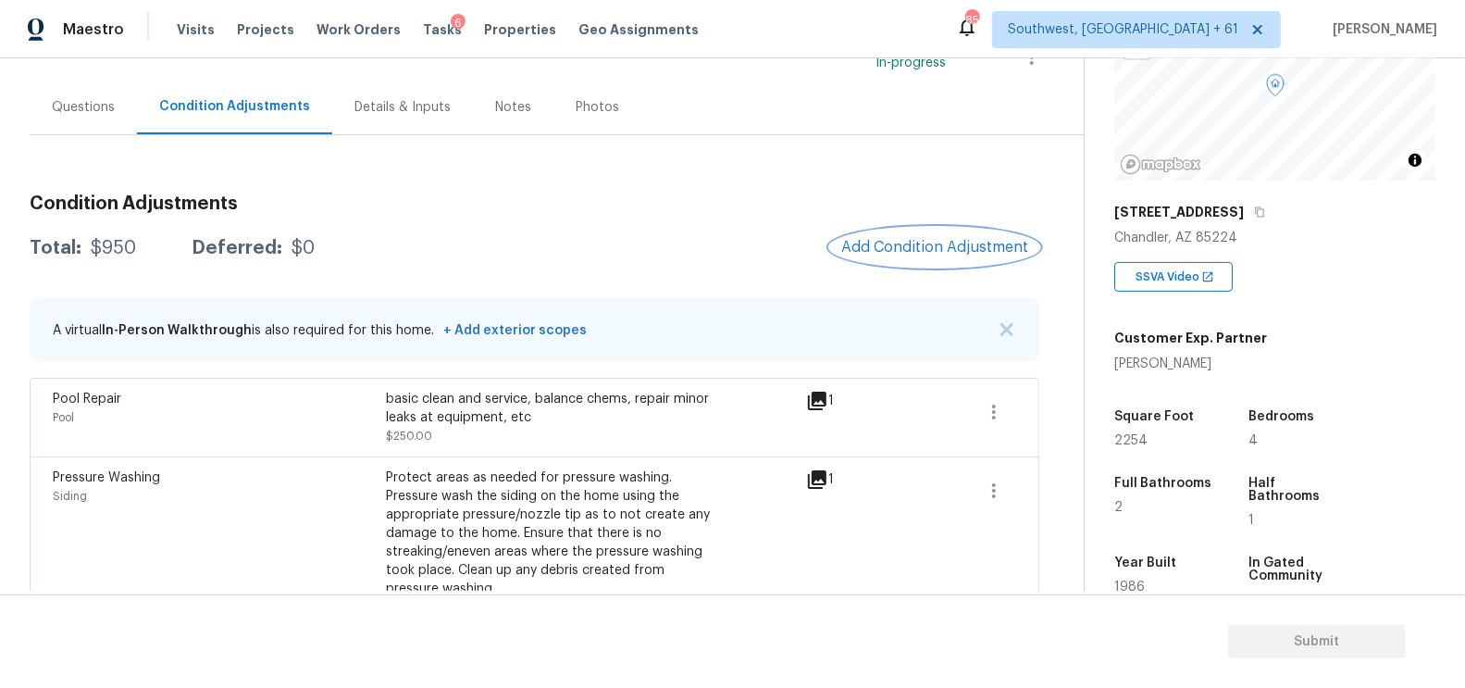
click at [950, 240] on span "Add Condition Adjustment" at bounding box center [934, 247] width 187 height 17
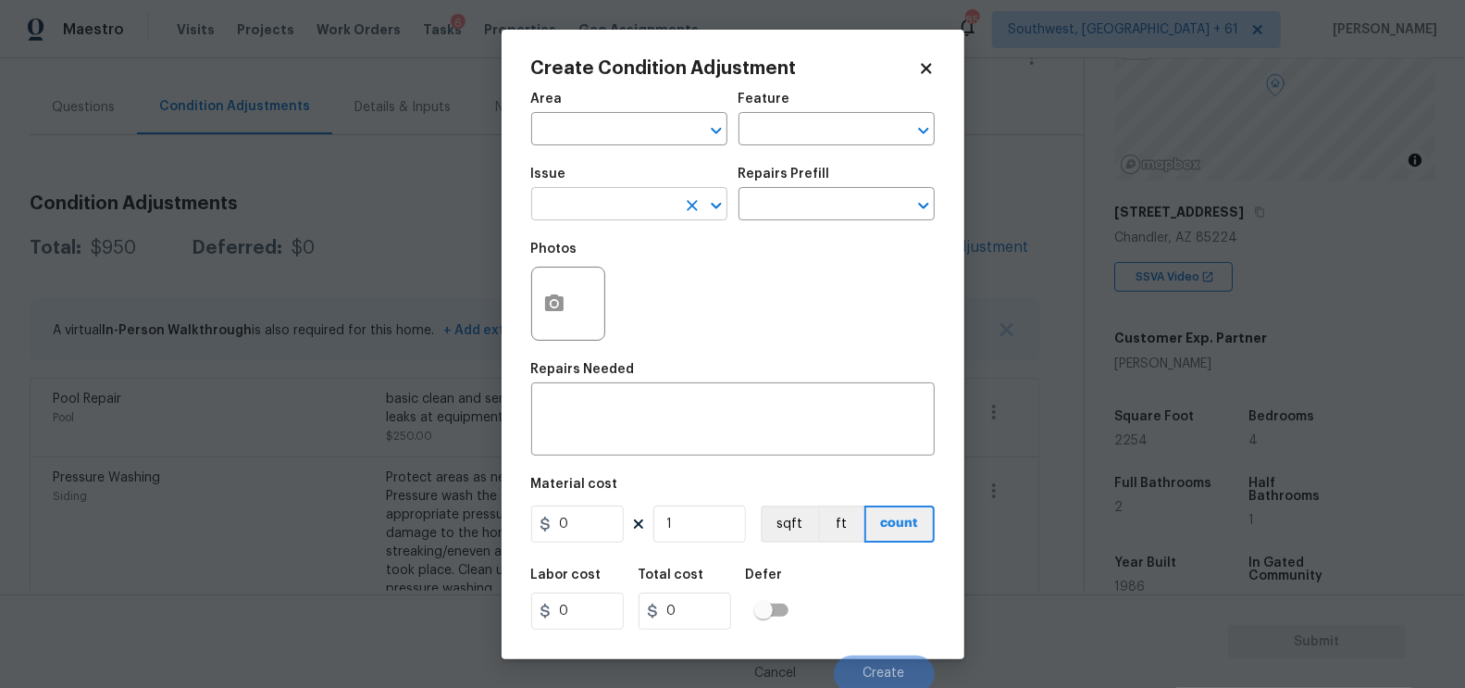
click at [663, 205] on input "text" at bounding box center [603, 206] width 144 height 29
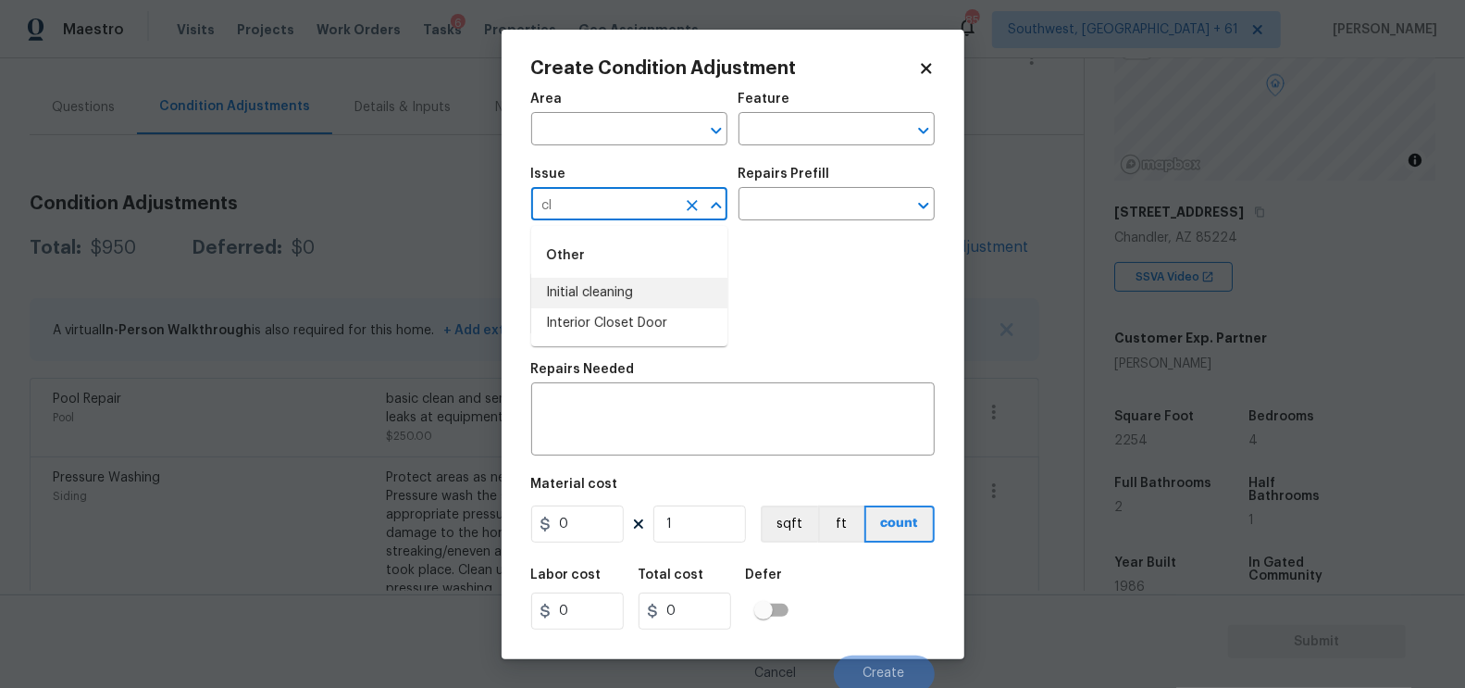
click at [625, 291] on li "Initial cleaning" at bounding box center [629, 293] width 196 height 31
type input "Initial cleaning"
click at [828, 211] on input "text" at bounding box center [811, 206] width 144 height 29
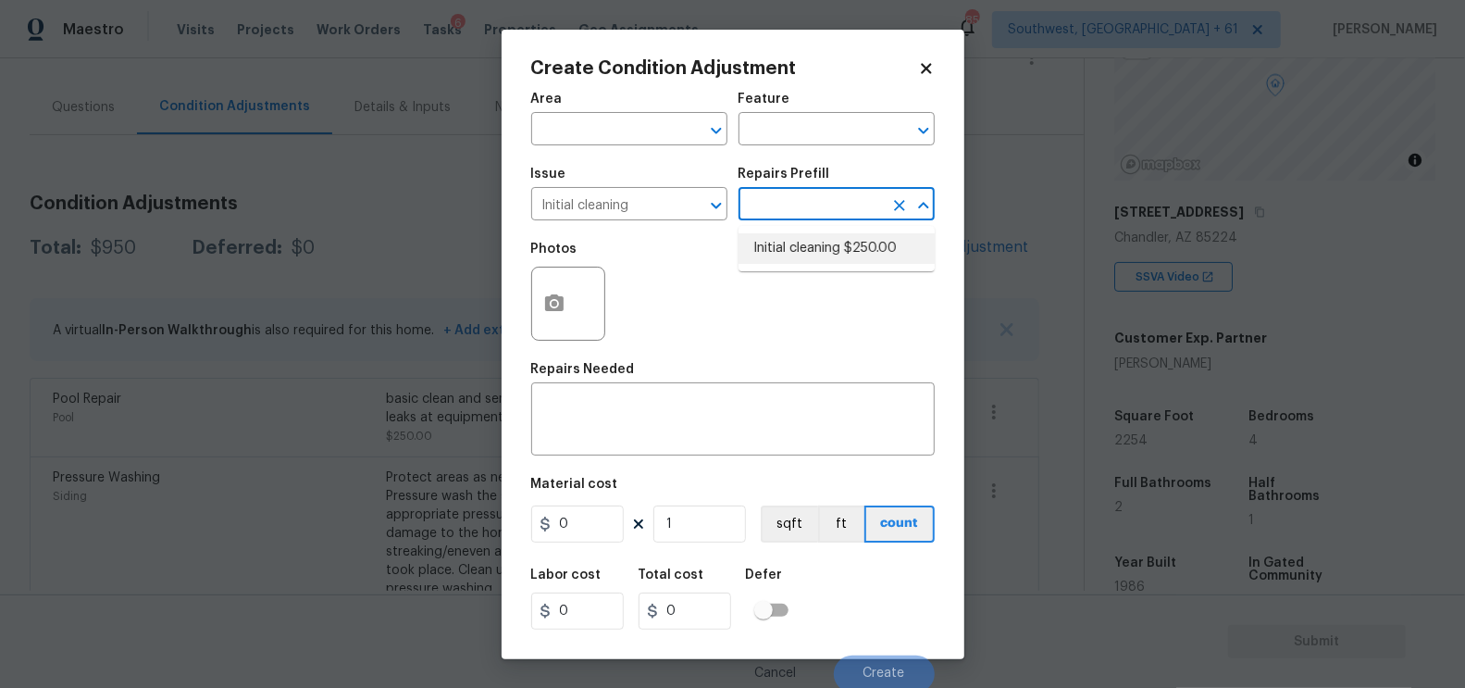
click at [825, 244] on li "Initial cleaning $250.00" at bounding box center [837, 248] width 196 height 31
type input "Home Readiness Packages"
type textarea "1. Wipe down exterior doors and trim. 2. Clean out all exterior light fixtures …"
type input "250"
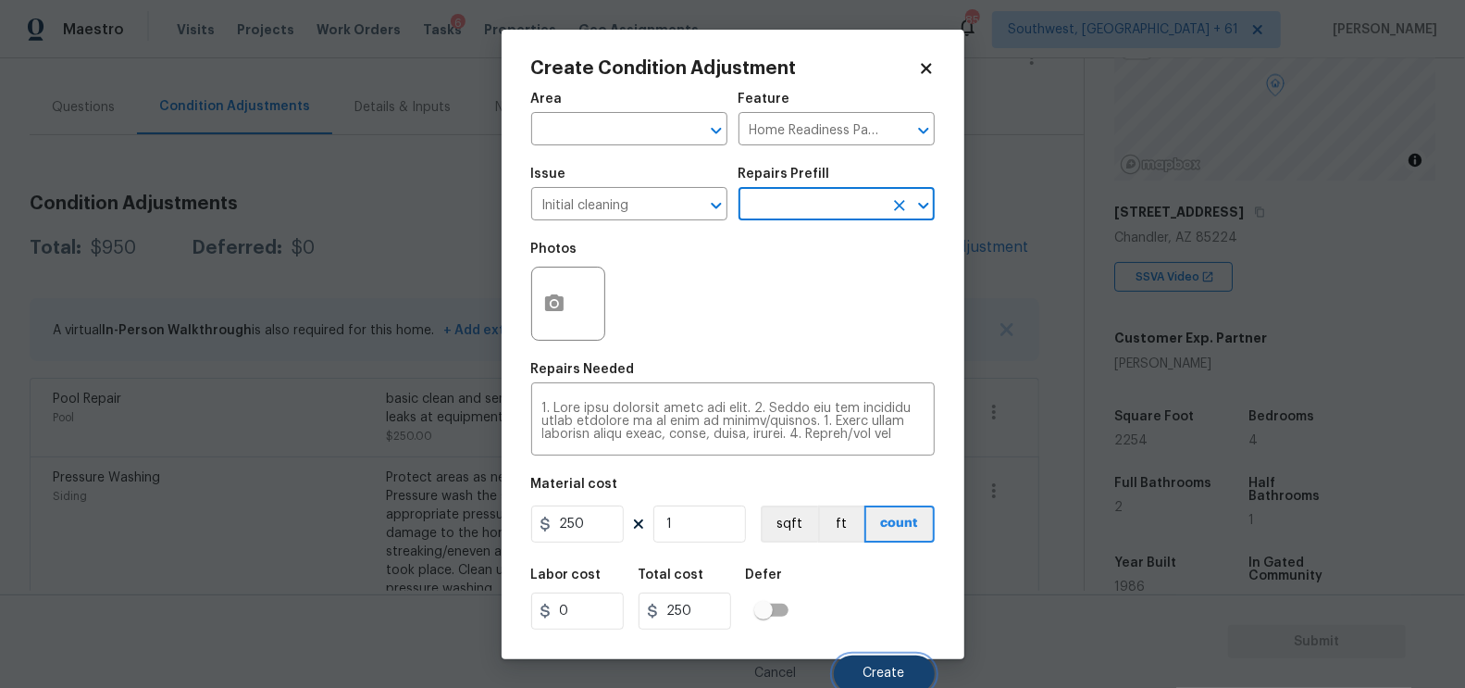
click at [885, 661] on button "Create" at bounding box center [884, 673] width 101 height 37
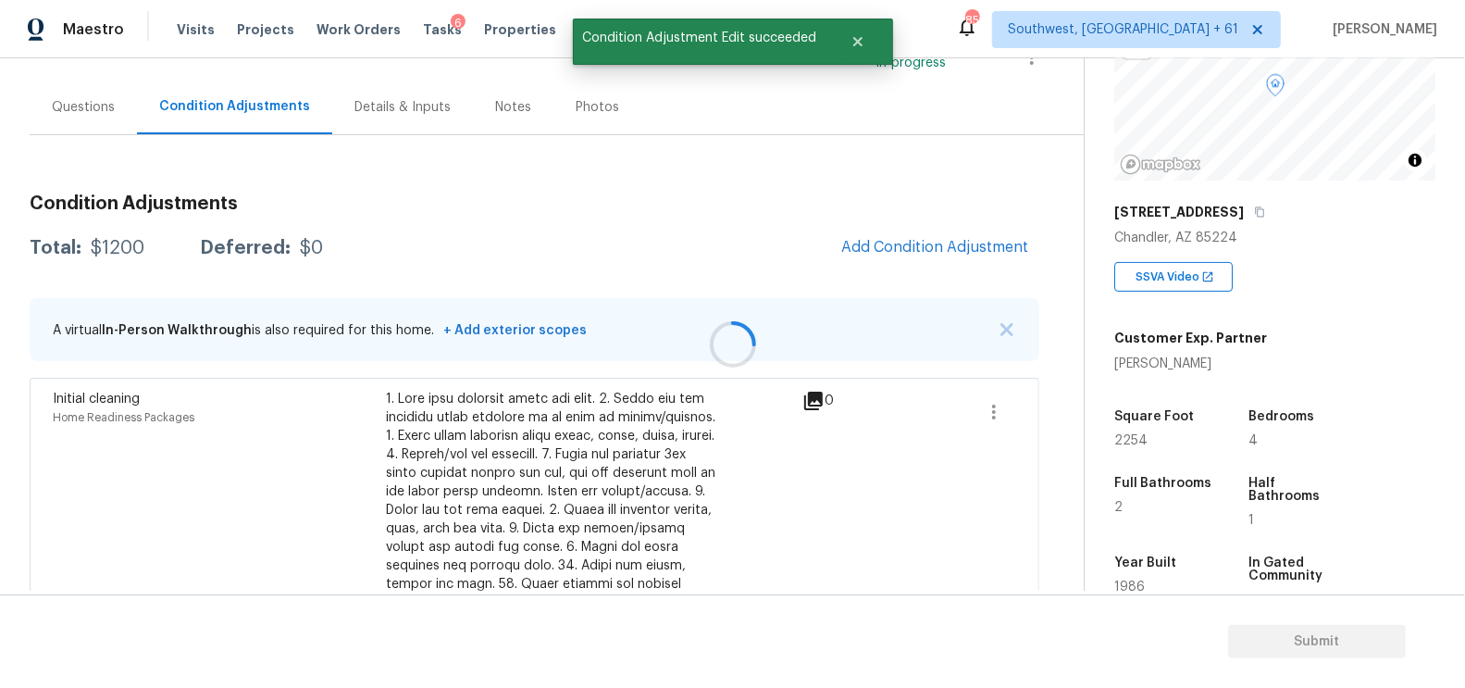
click at [952, 252] on div at bounding box center [732, 344] width 1465 height 688
click at [925, 242] on div at bounding box center [732, 344] width 1465 height 688
click at [901, 266] on span "Add Condition Adjustment" at bounding box center [934, 248] width 209 height 41
click at [913, 242] on span "Add Condition Adjustment" at bounding box center [934, 247] width 187 height 17
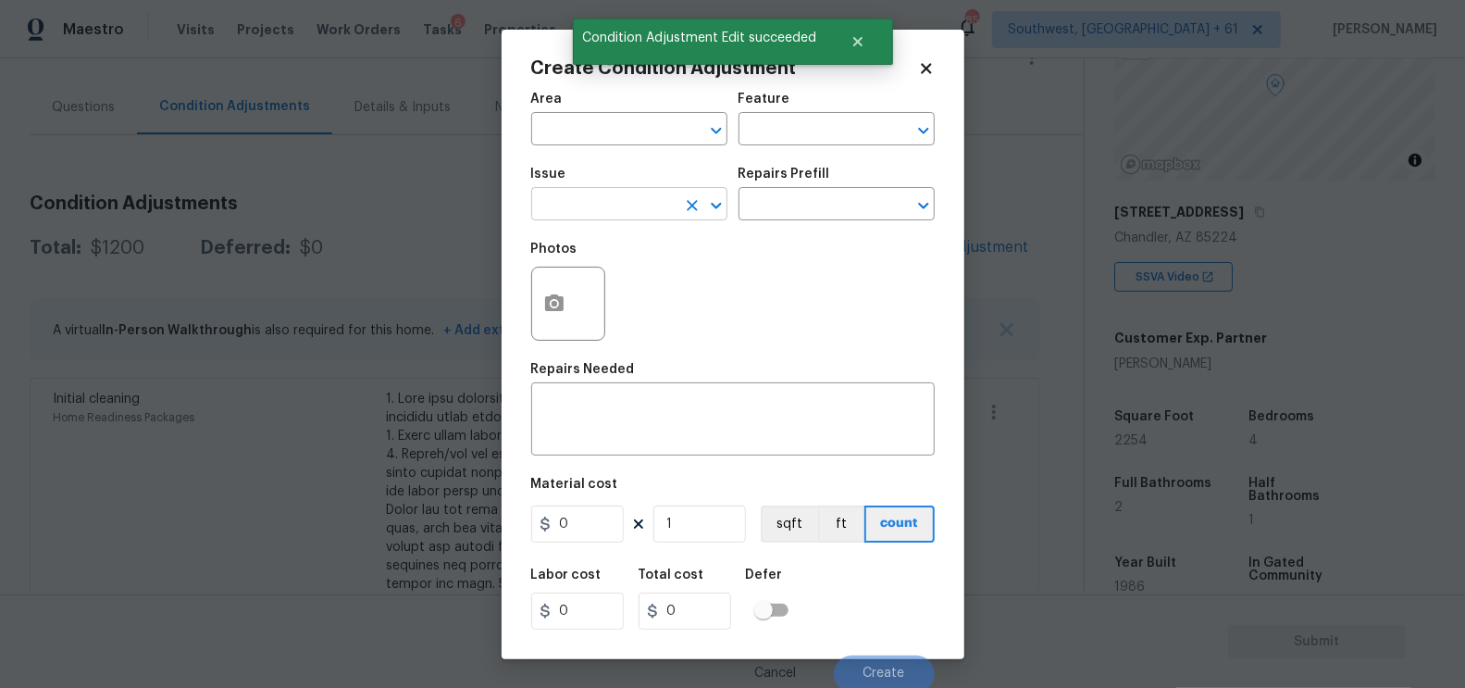
click at [639, 208] on input "text" at bounding box center [603, 206] width 144 height 29
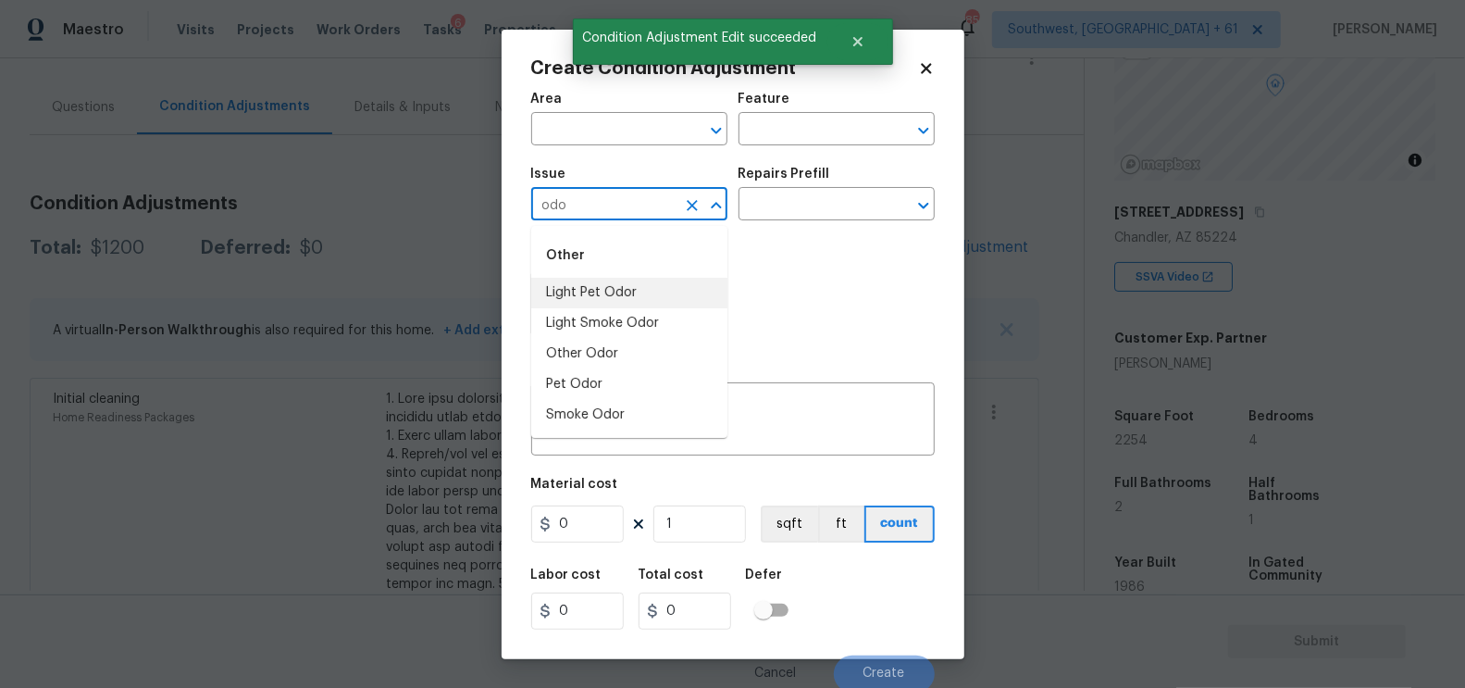
click at [628, 290] on li "Light Pet Odor" at bounding box center [629, 293] width 196 height 31
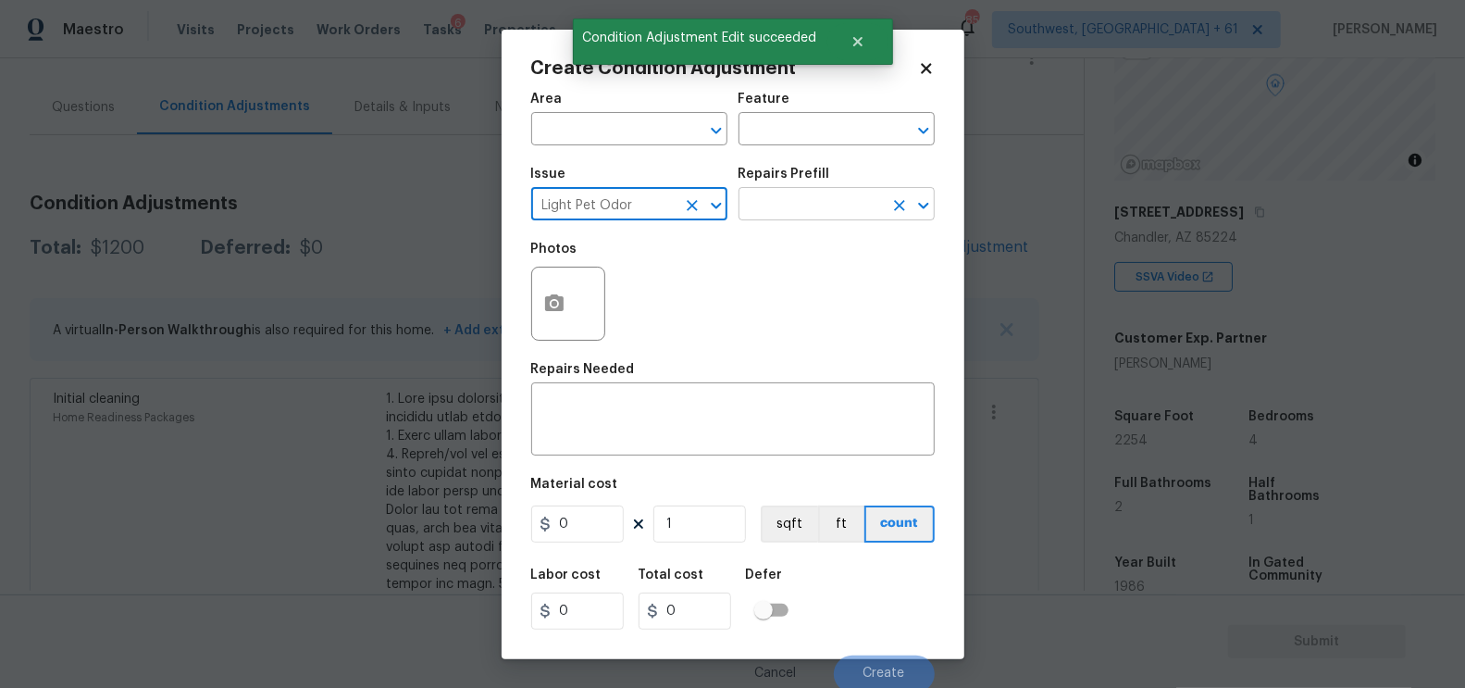
type input "Light Pet Odor"
click at [801, 213] on input "text" at bounding box center [811, 206] width 144 height 29
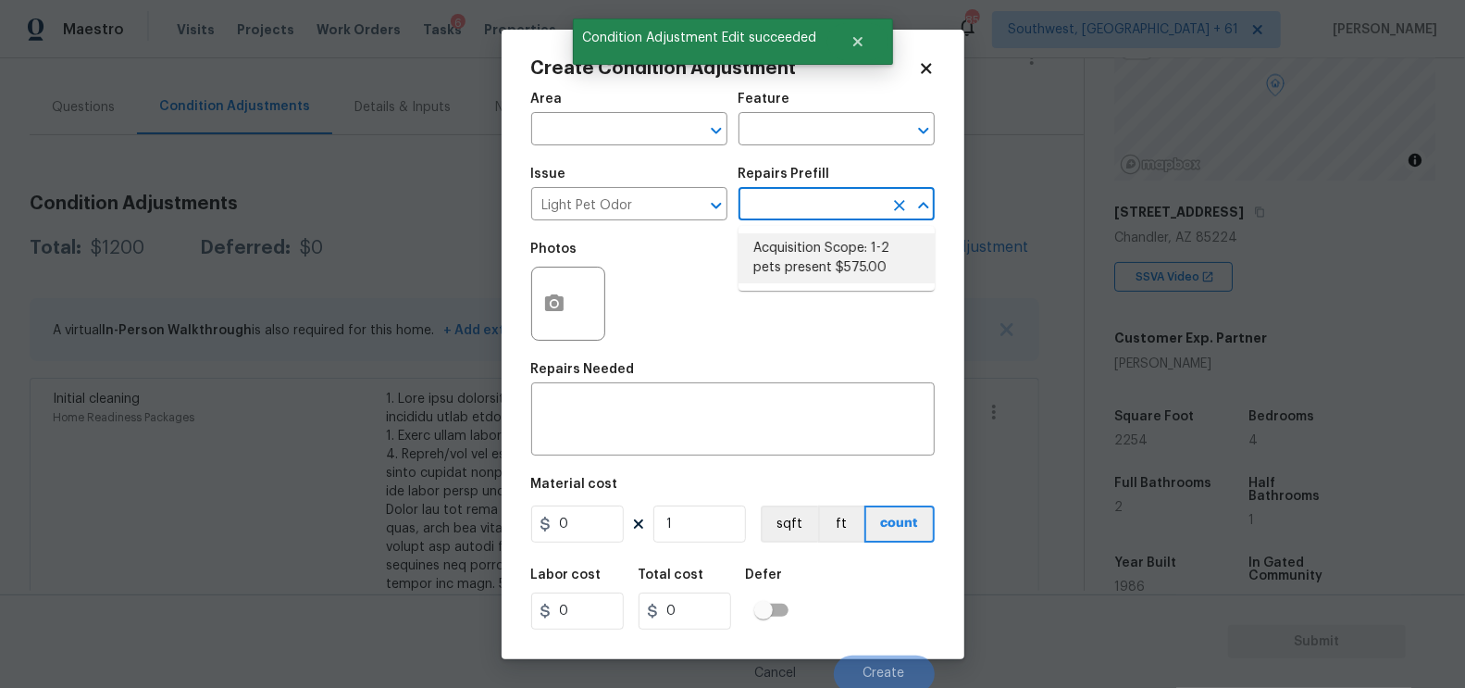
click at [812, 252] on li "Acquisition Scope: 1-2 pets present $575.00" at bounding box center [837, 258] width 196 height 50
type textarea "Acquisition Scope: 1-2 pets present"
type input "575"
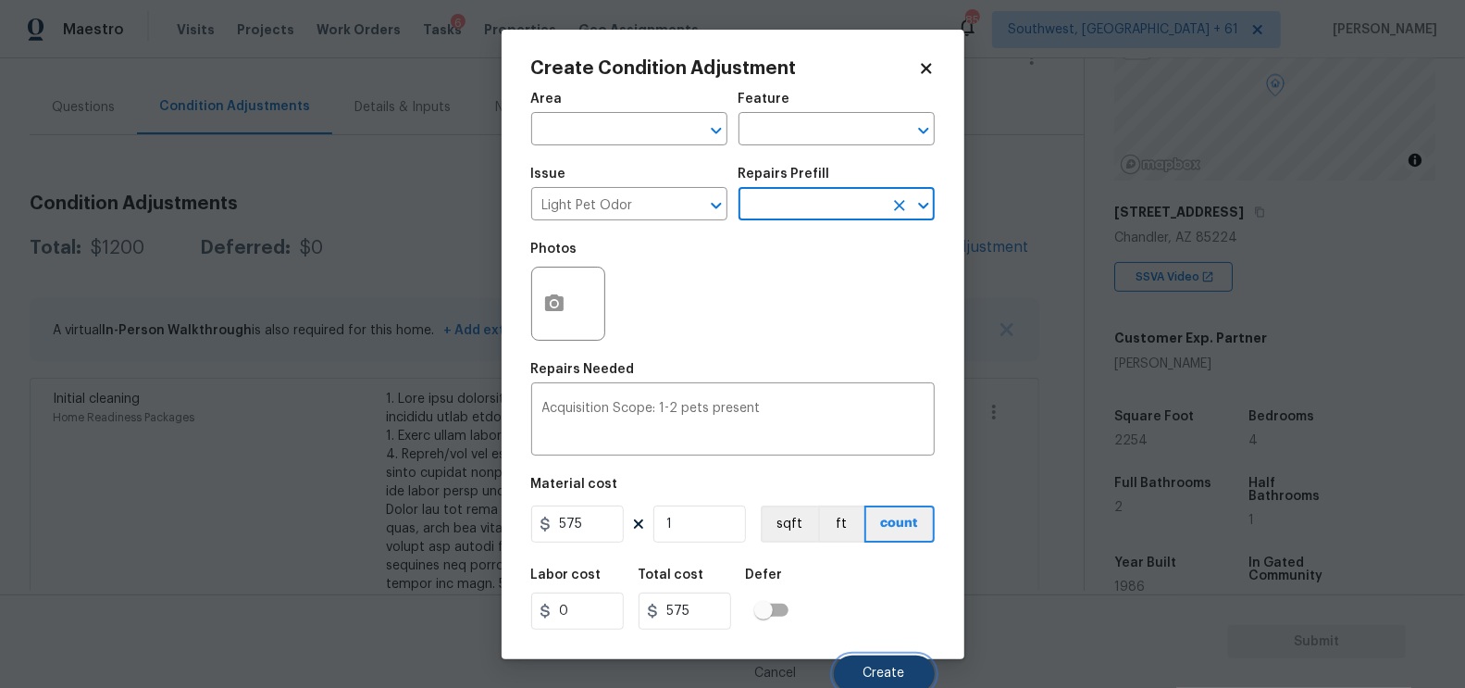
click at [885, 664] on button "Create" at bounding box center [884, 673] width 101 height 37
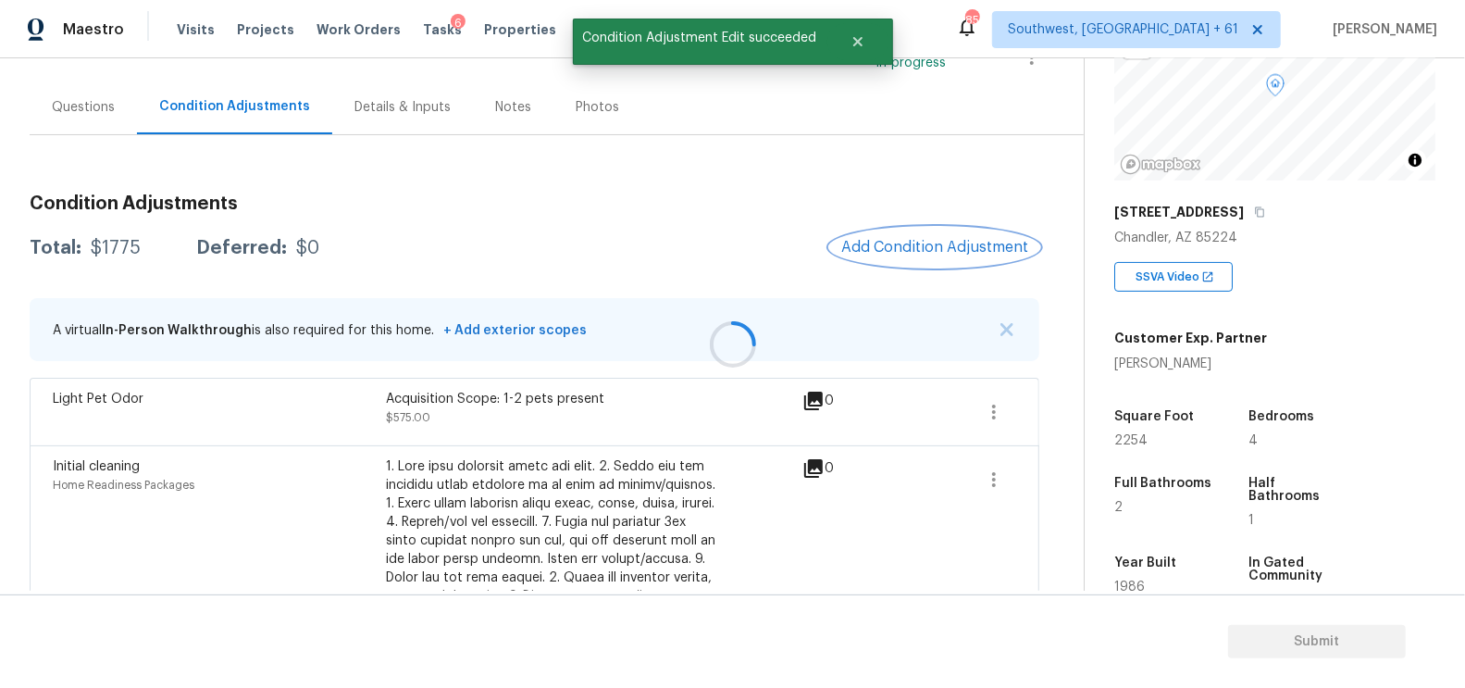
click at [948, 242] on span "Add Condition Adjustment" at bounding box center [934, 247] width 187 height 17
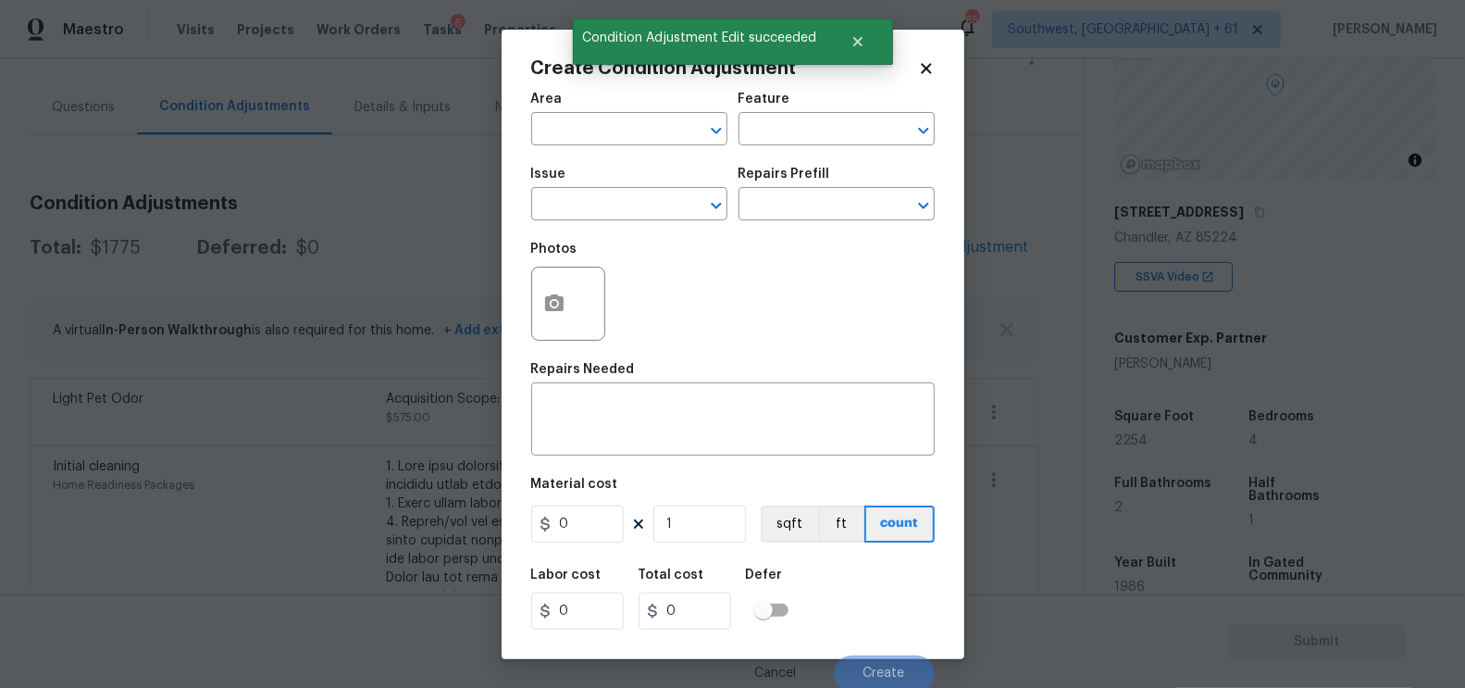
click at [948, 242] on div "Create Condition Adjustment Area ​ Feature ​ Issue ​ Repairs Prefill ​ Photos R…" at bounding box center [733, 344] width 463 height 629
click at [629, 201] on input "text" at bounding box center [603, 206] width 144 height 29
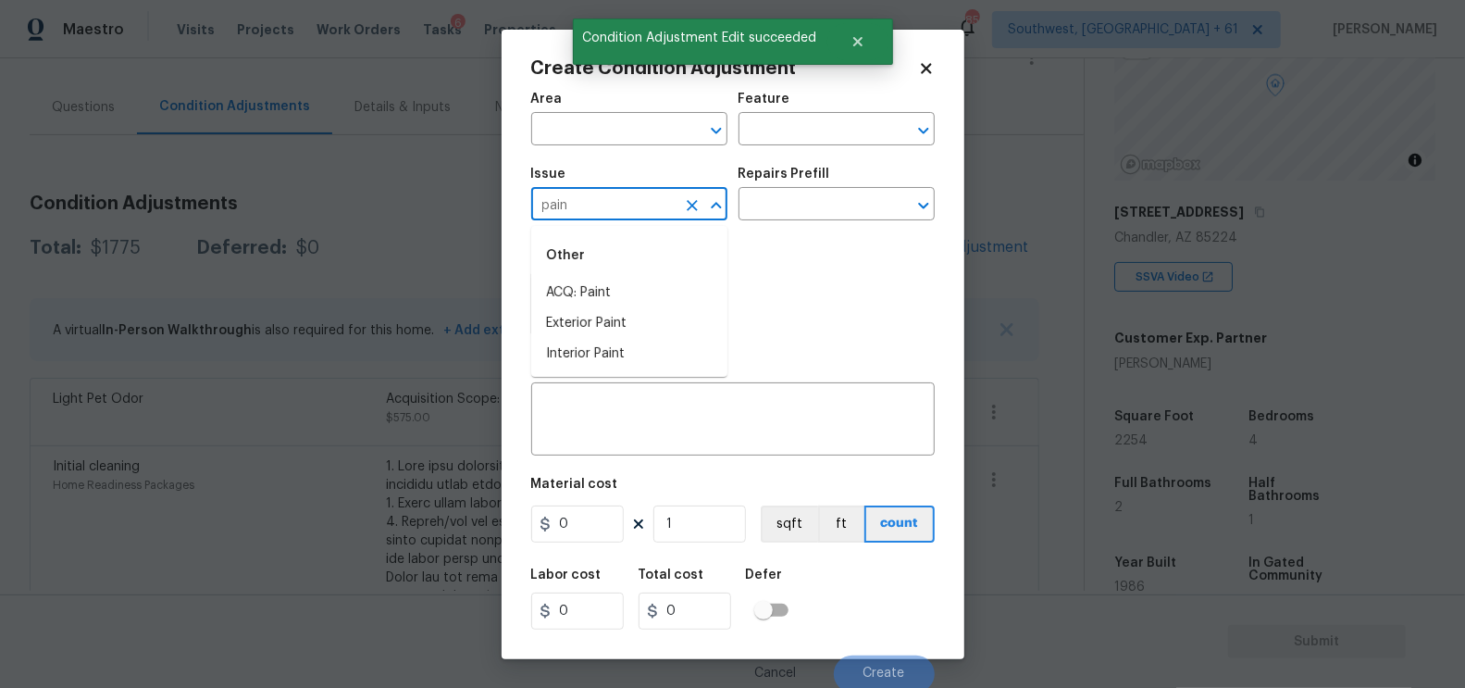
click at [578, 289] on li "ACQ: Paint" at bounding box center [629, 293] width 196 height 31
type input "ACQ: Paint"
click at [789, 208] on input "text" at bounding box center [811, 206] width 144 height 29
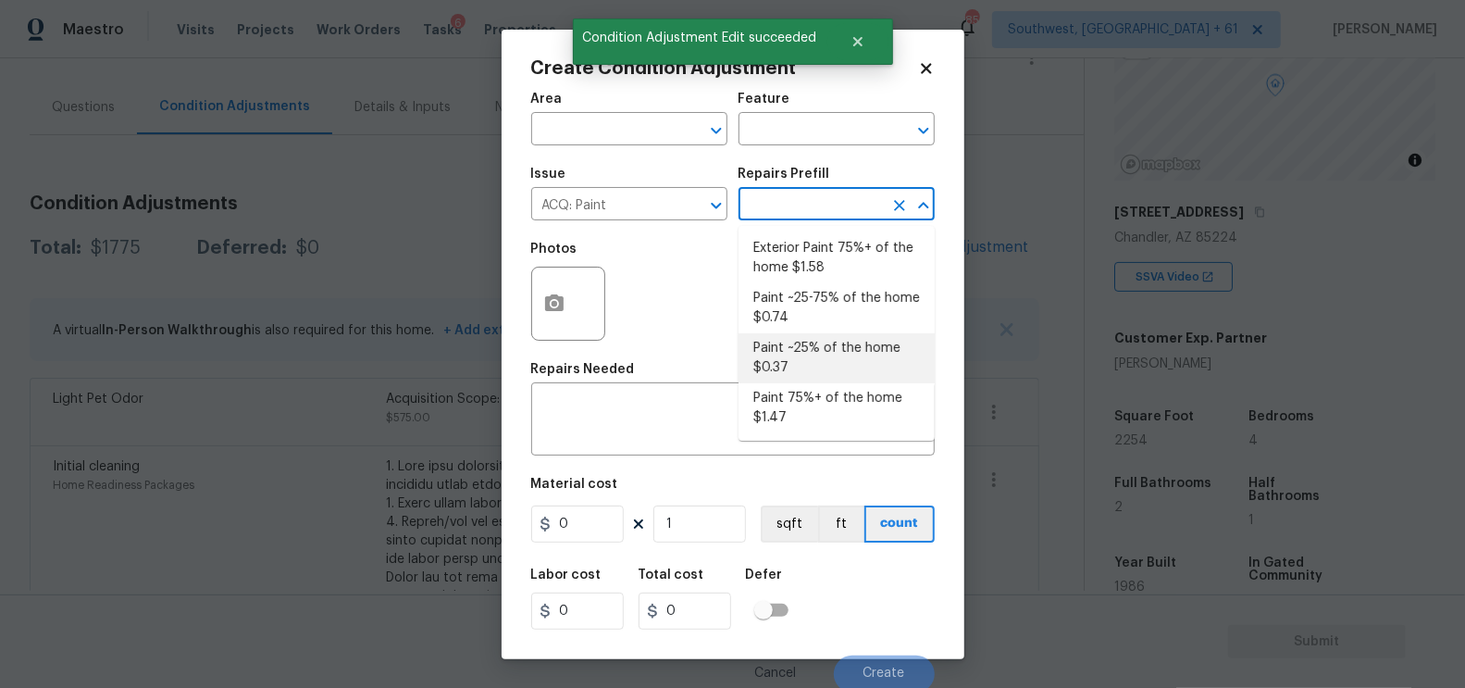
click at [801, 357] on li "Paint ~25% of the home $0.37" at bounding box center [837, 358] width 196 height 50
type input "Acquisition"
type textarea "Acquisition Scope: ~25% of the home needs interior paint"
type input "0.37"
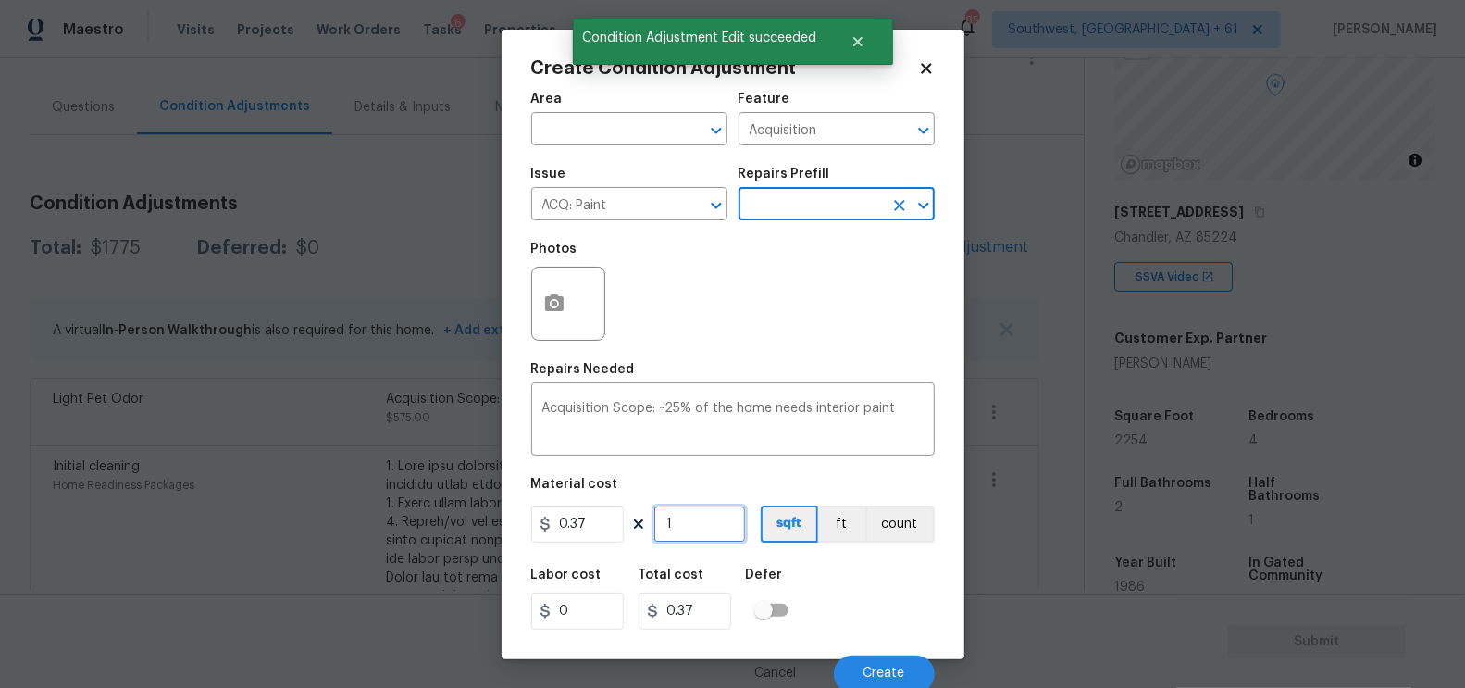
click at [695, 510] on input "1" at bounding box center [699, 523] width 93 height 37
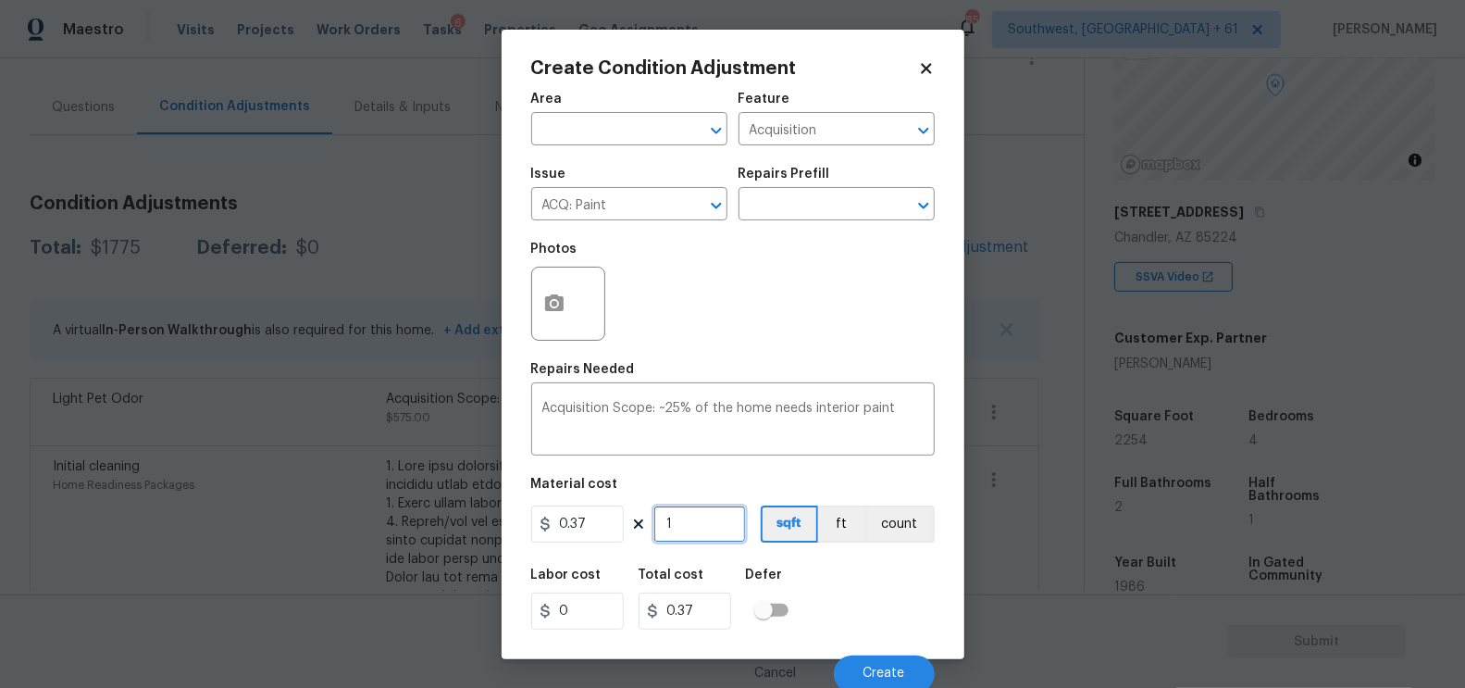
type input "0"
type input "2"
type input "0.74"
type input "25"
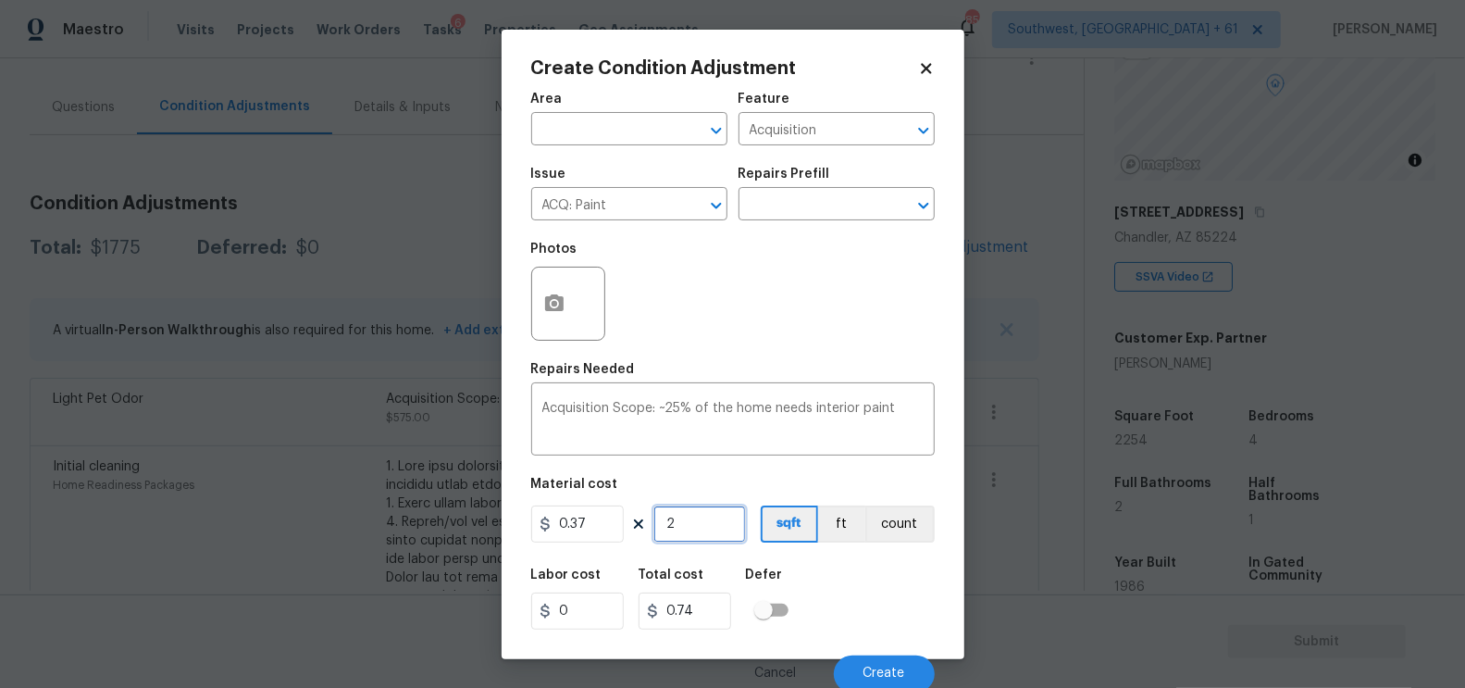
type input "9.25"
type input "254"
type input "93.98"
type input "25"
type input "9.25"
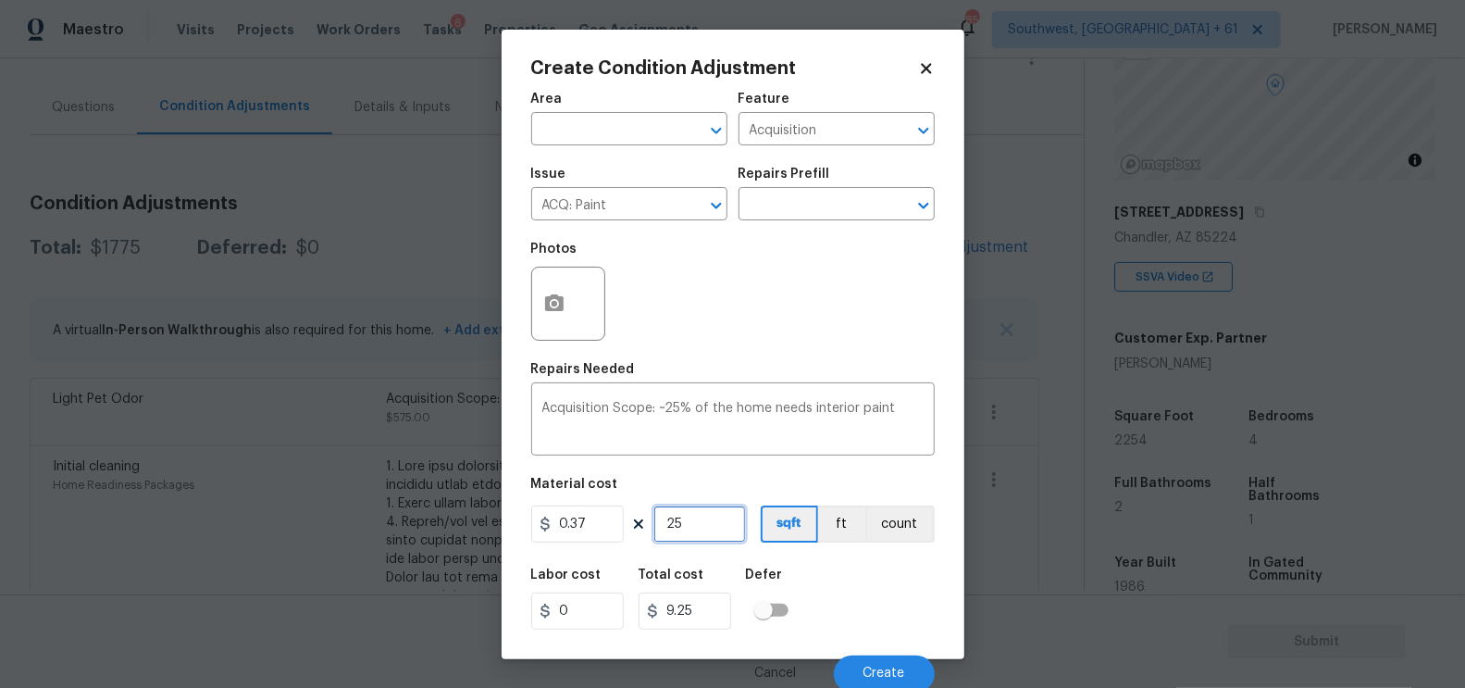
type input "2"
type input "0.74"
type input "0"
type input "2"
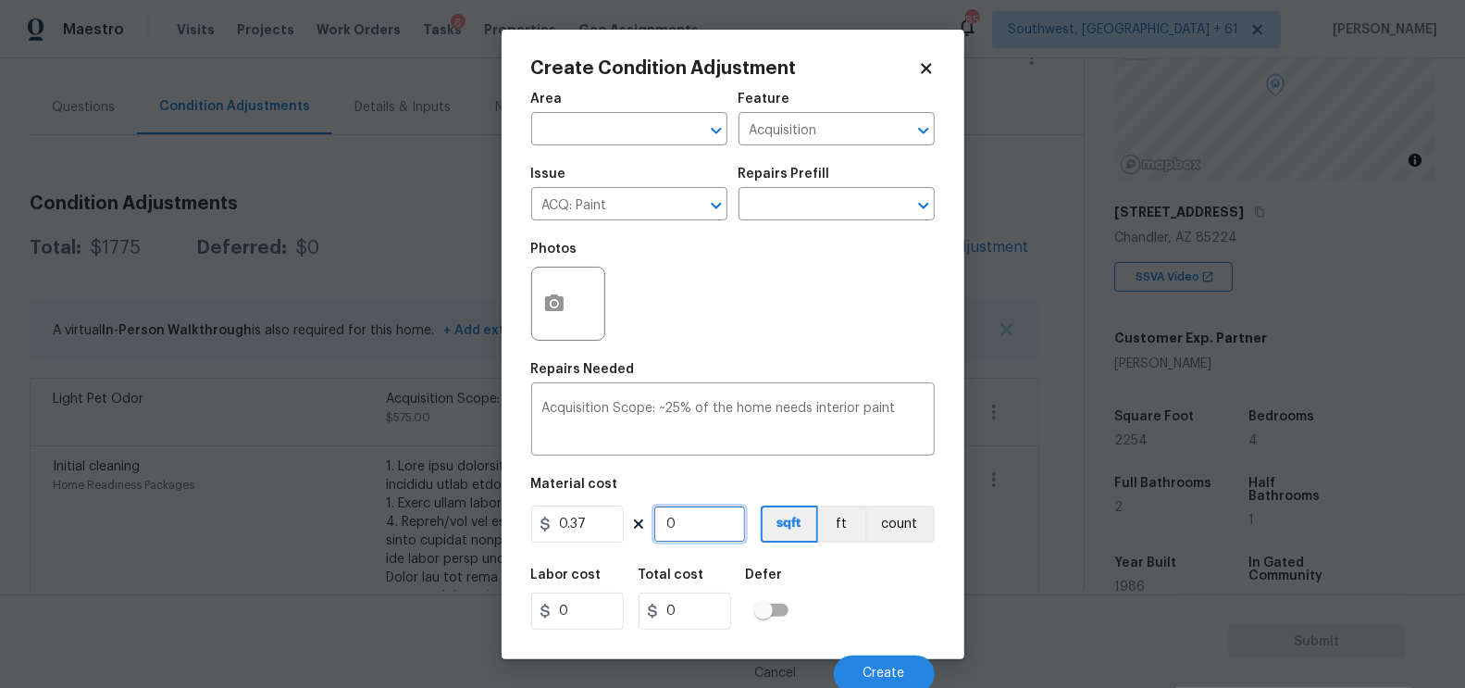
type input "0.74"
type input "22"
type input "8.14"
type input "225"
type input "83.25"
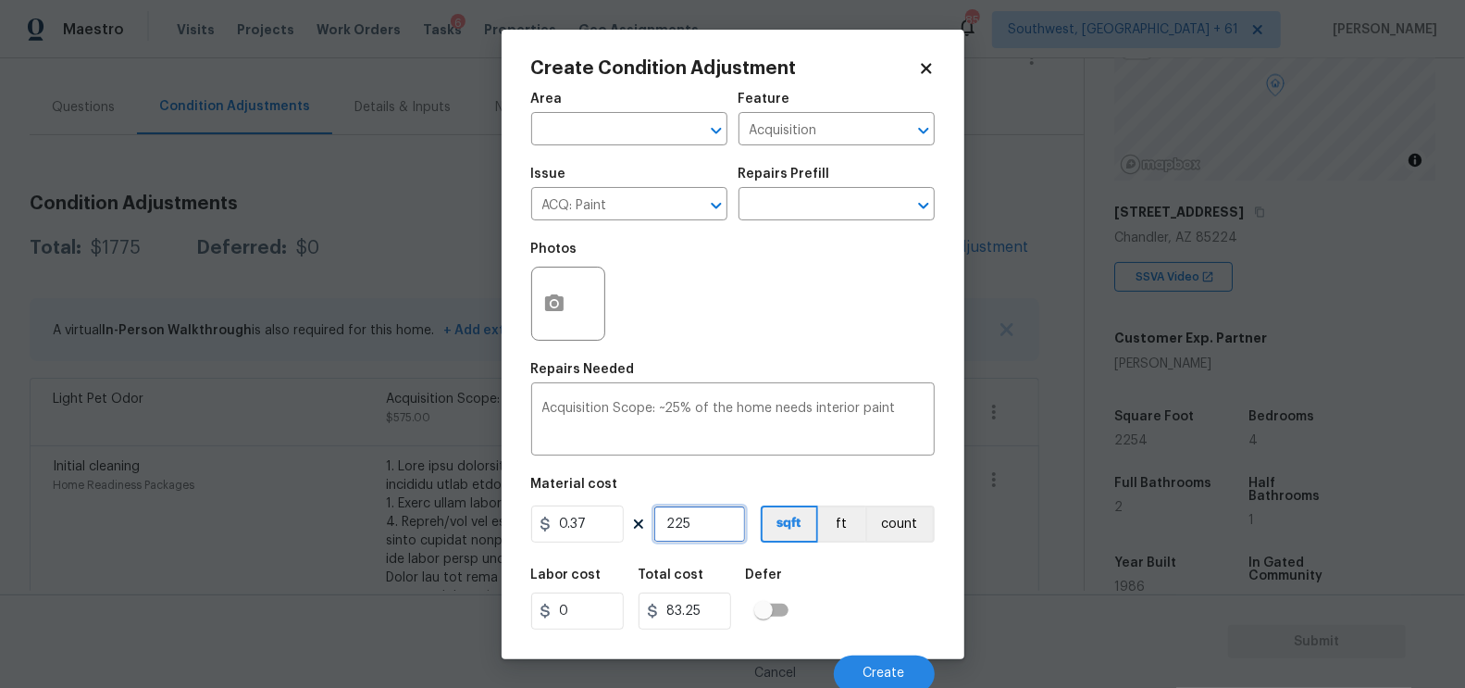
type input "2254"
type input "833.98"
type input "2254"
click at [713, 617] on input "833.98" at bounding box center [685, 610] width 93 height 37
click at [563, 325] on button "button" at bounding box center [554, 303] width 44 height 72
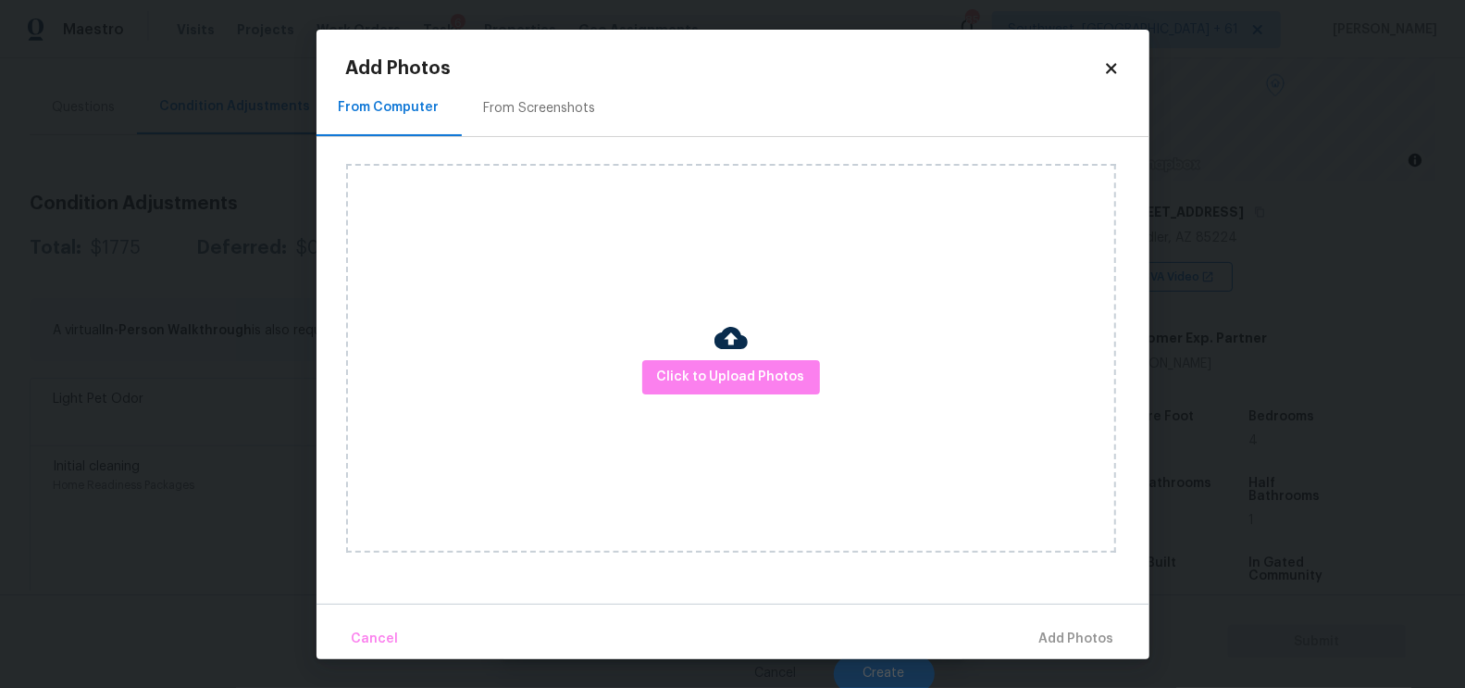
click at [528, 105] on div "From Screenshots" at bounding box center [540, 108] width 112 height 19
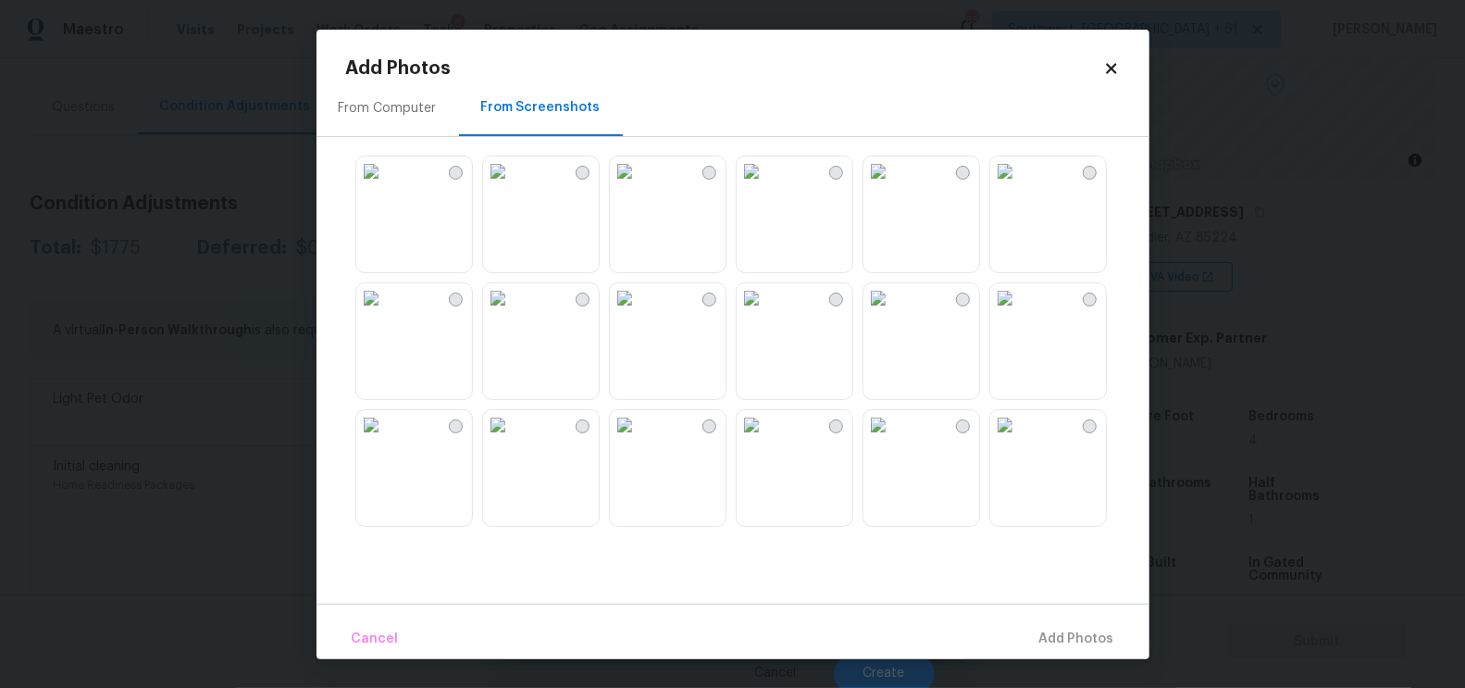
click at [382, 99] on div "From Computer" at bounding box center [388, 108] width 98 height 19
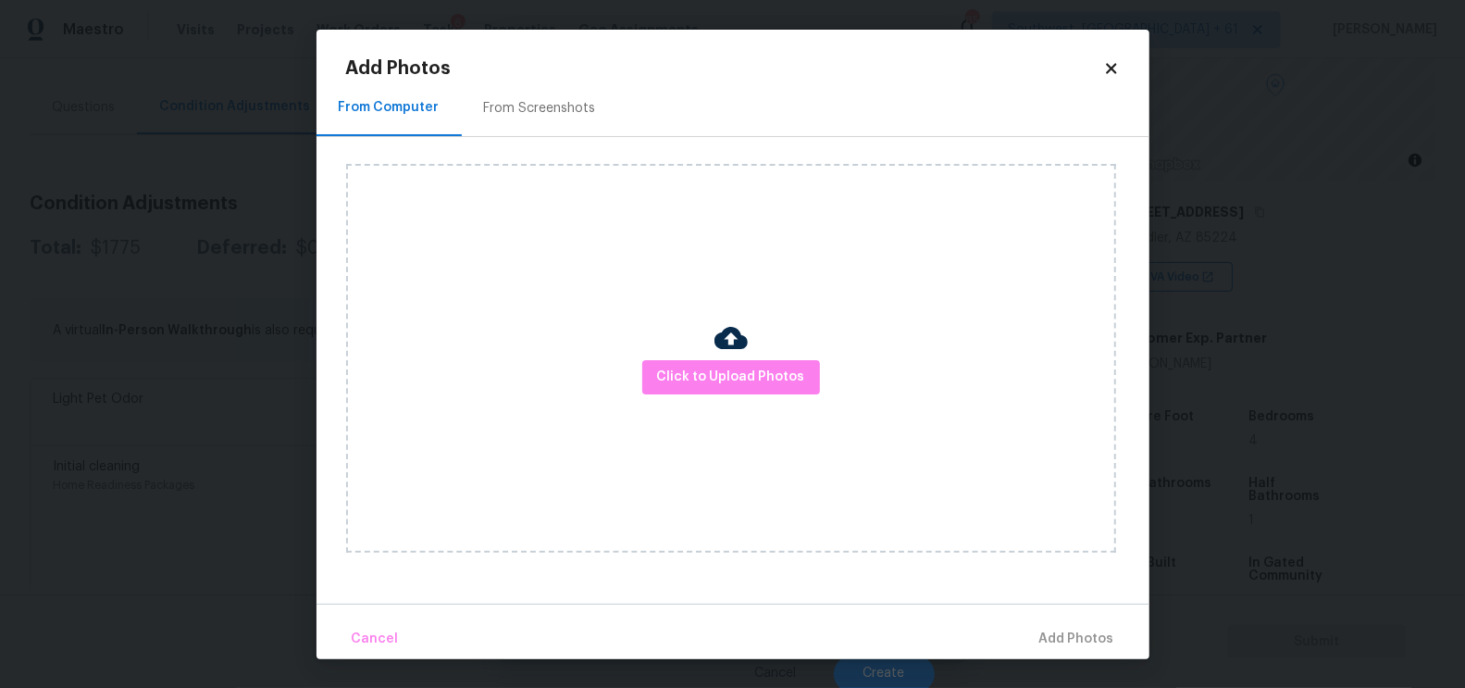
click at [1112, 68] on icon at bounding box center [1111, 68] width 10 height 10
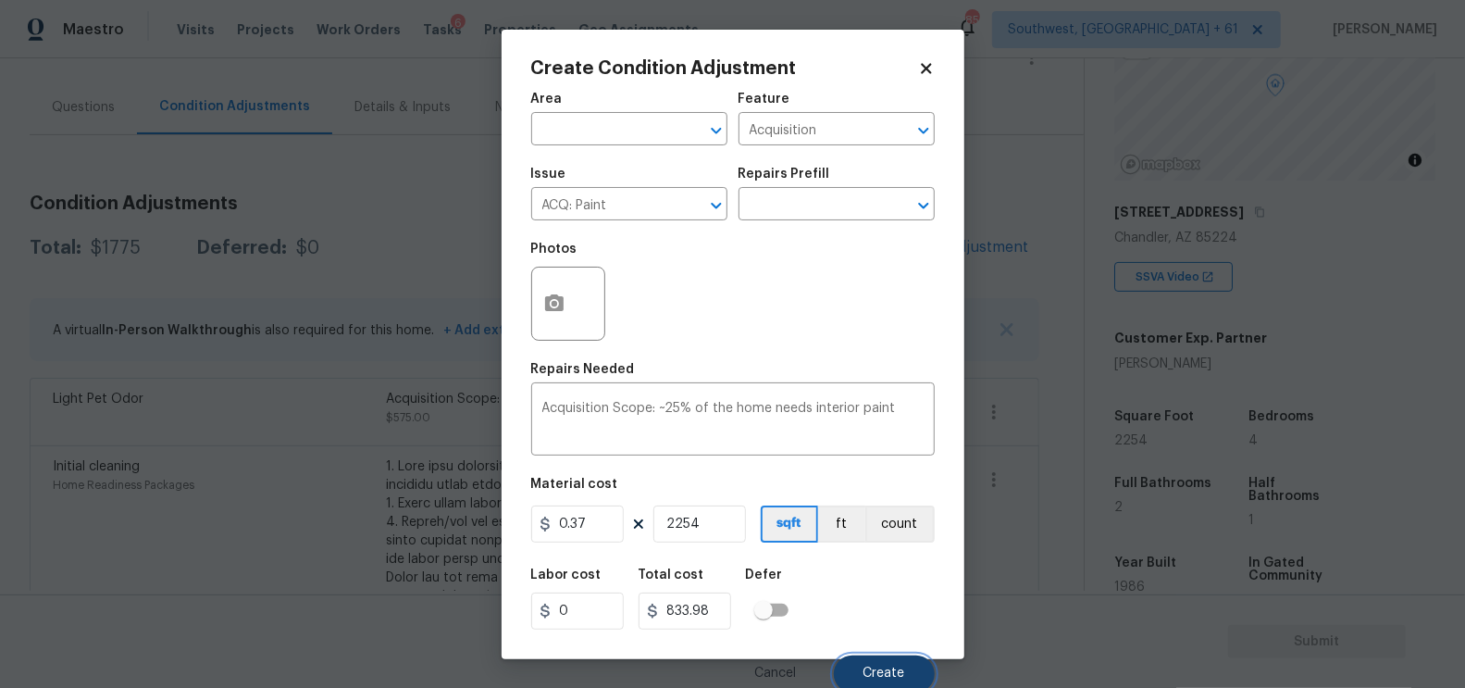
click at [876, 664] on button "Create" at bounding box center [884, 673] width 101 height 37
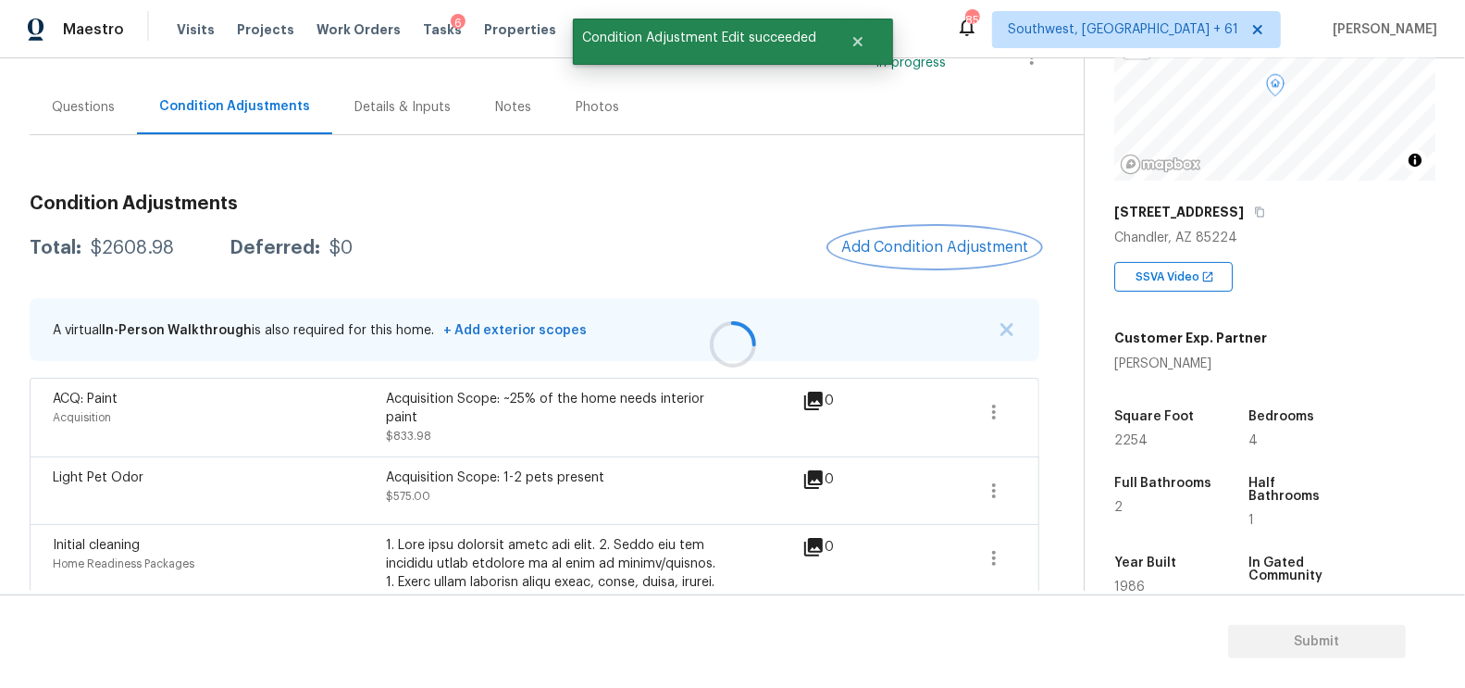
click at [911, 262] on button "Add Condition Adjustment" at bounding box center [934, 247] width 209 height 39
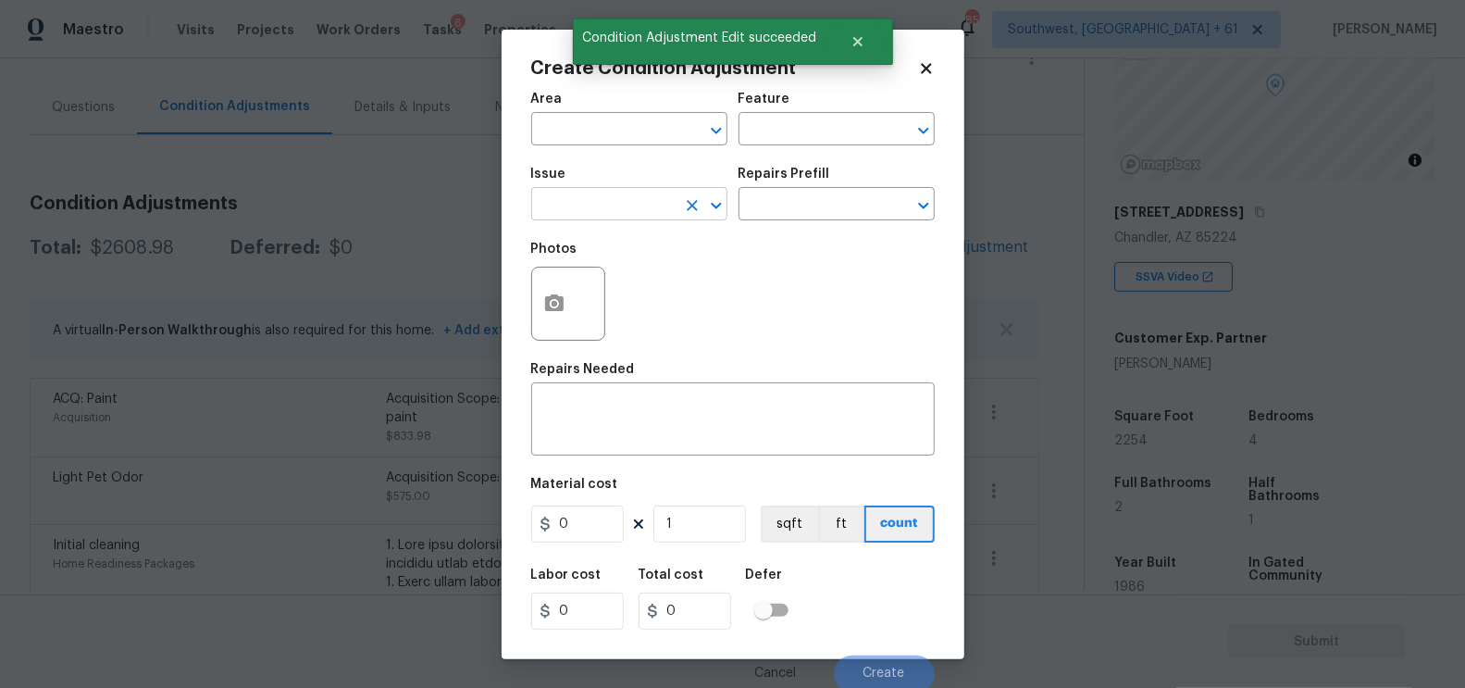
click at [609, 209] on input "text" at bounding box center [603, 206] width 144 height 29
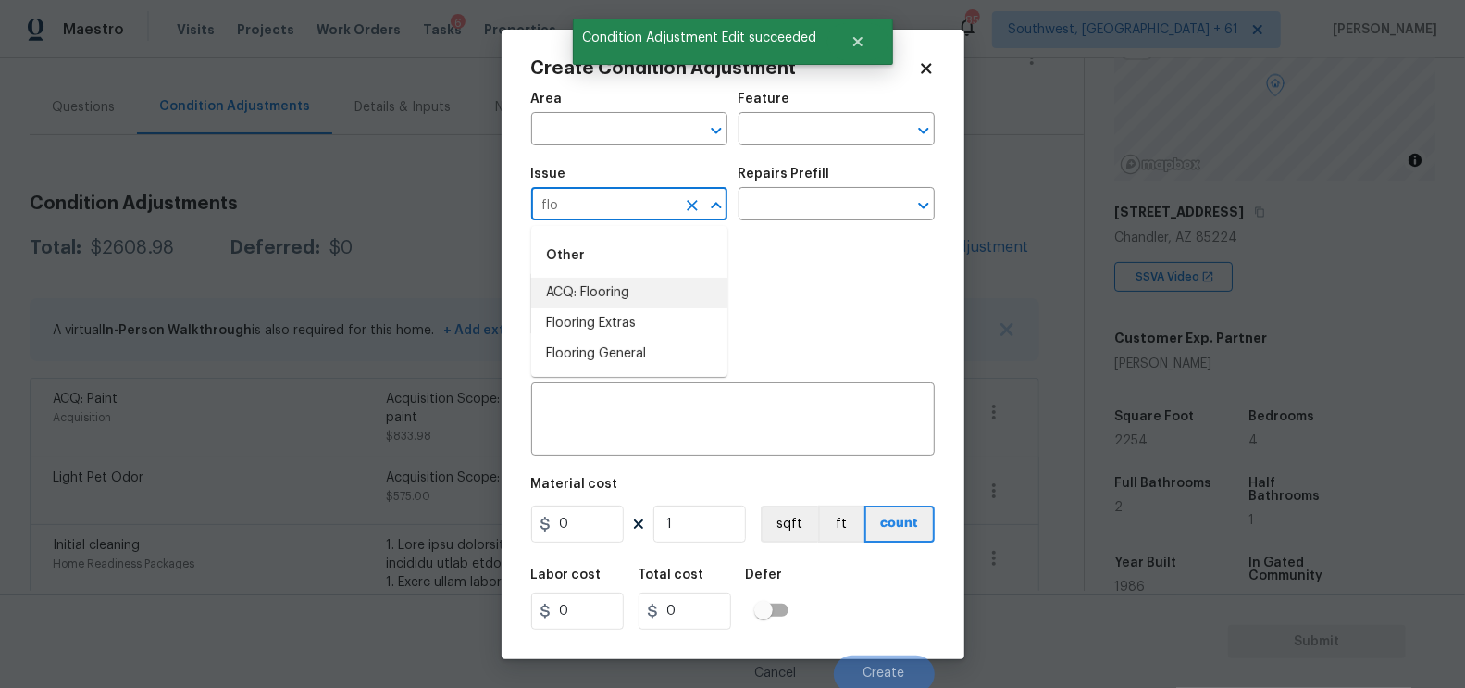
click at [600, 294] on li "ACQ: Flooring" at bounding box center [629, 293] width 196 height 31
type input "ACQ: Flooring"
click at [792, 213] on input "text" at bounding box center [811, 206] width 144 height 29
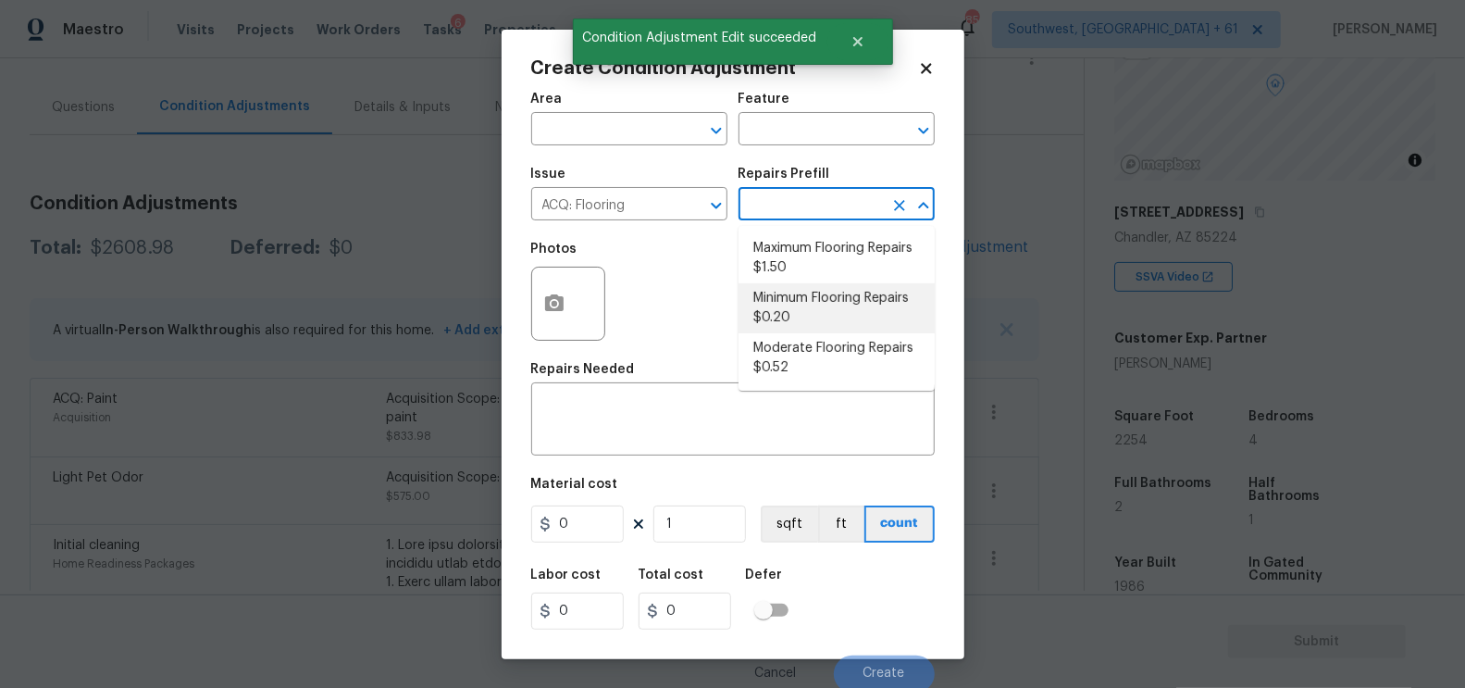
click at [802, 305] on li "Minimum Flooring Repairs $0.20" at bounding box center [837, 308] width 196 height 50
type input "Acquisition"
type textarea "Acquisition Scope: Minimum flooring repairs"
type input "0.2"
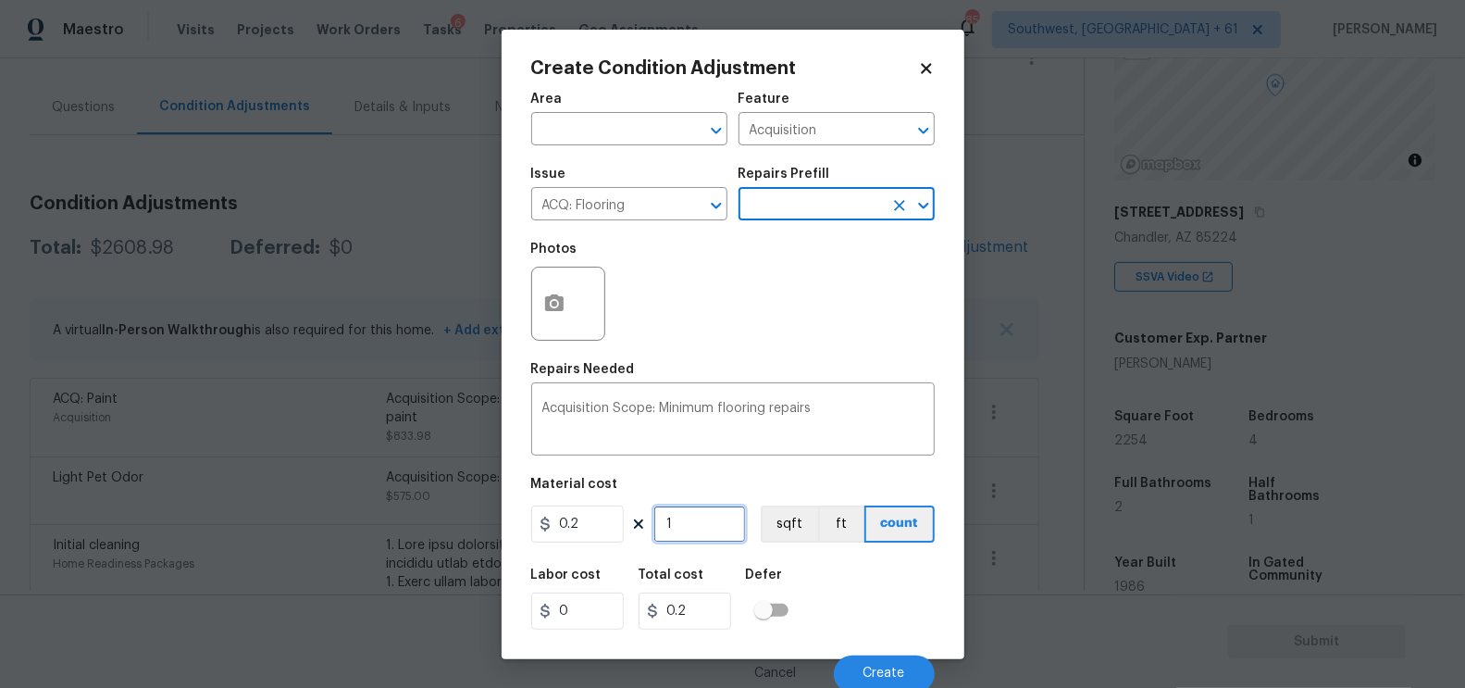
click at [707, 525] on input "1" at bounding box center [699, 523] width 93 height 37
type input "0"
type input "2"
type input "0.4"
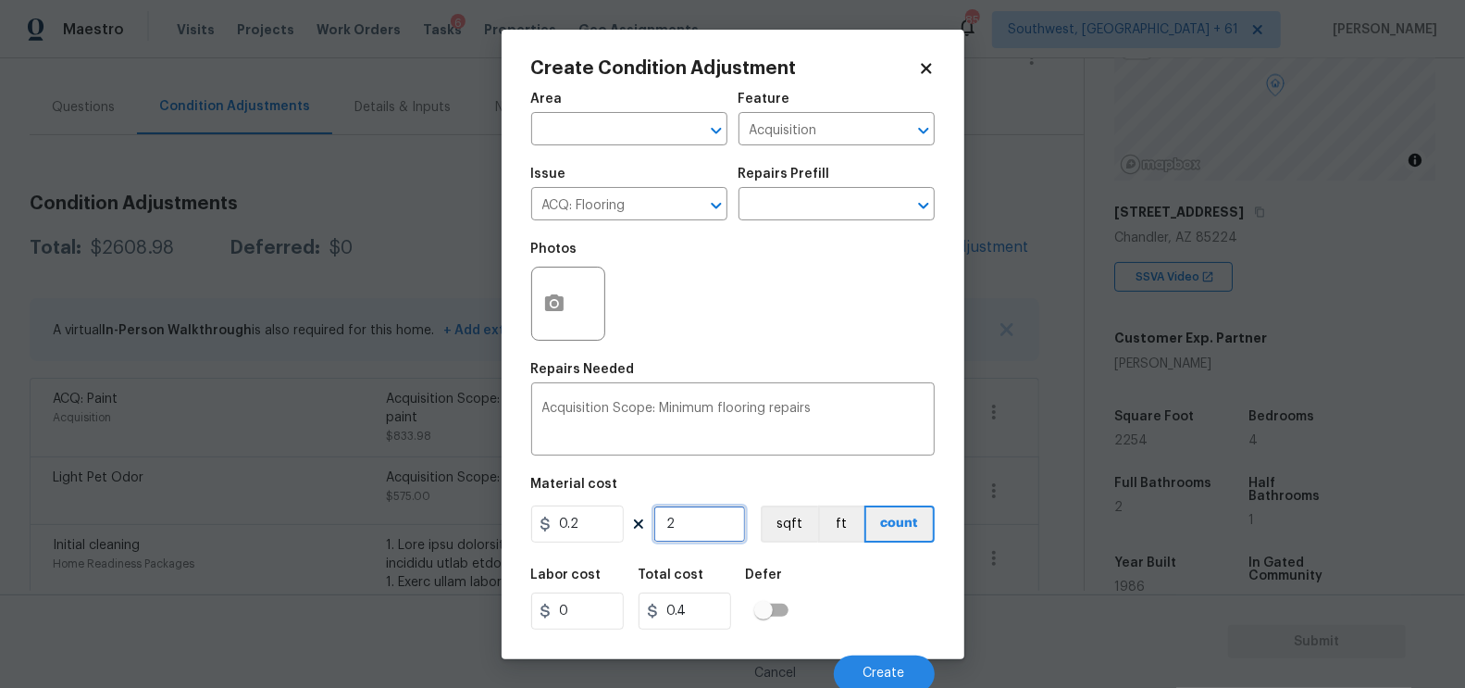
type input "22"
type input "4.4"
type input "225"
type input "45"
type input "2254"
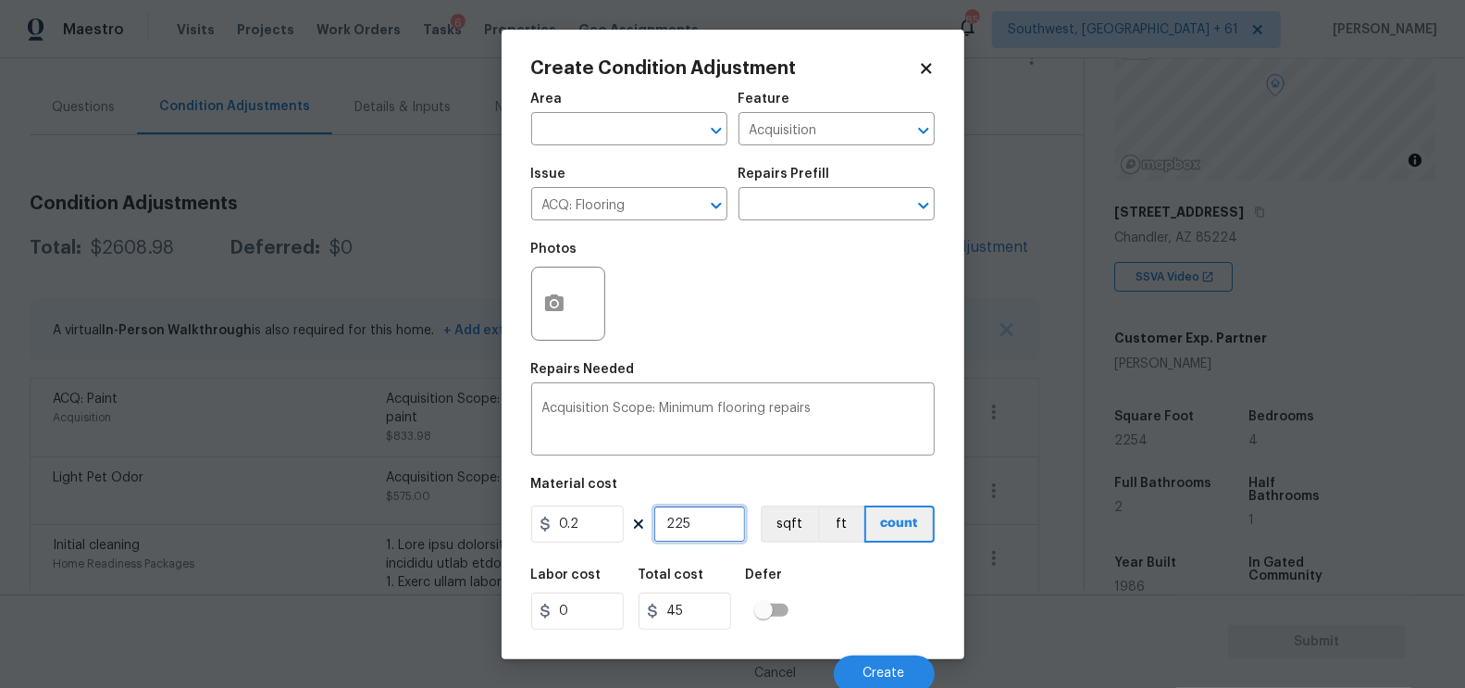
type input "450.8"
type input "2254"
click at [719, 614] on input "450.8" at bounding box center [685, 610] width 93 height 37
click at [898, 664] on button "Create" at bounding box center [884, 673] width 101 height 37
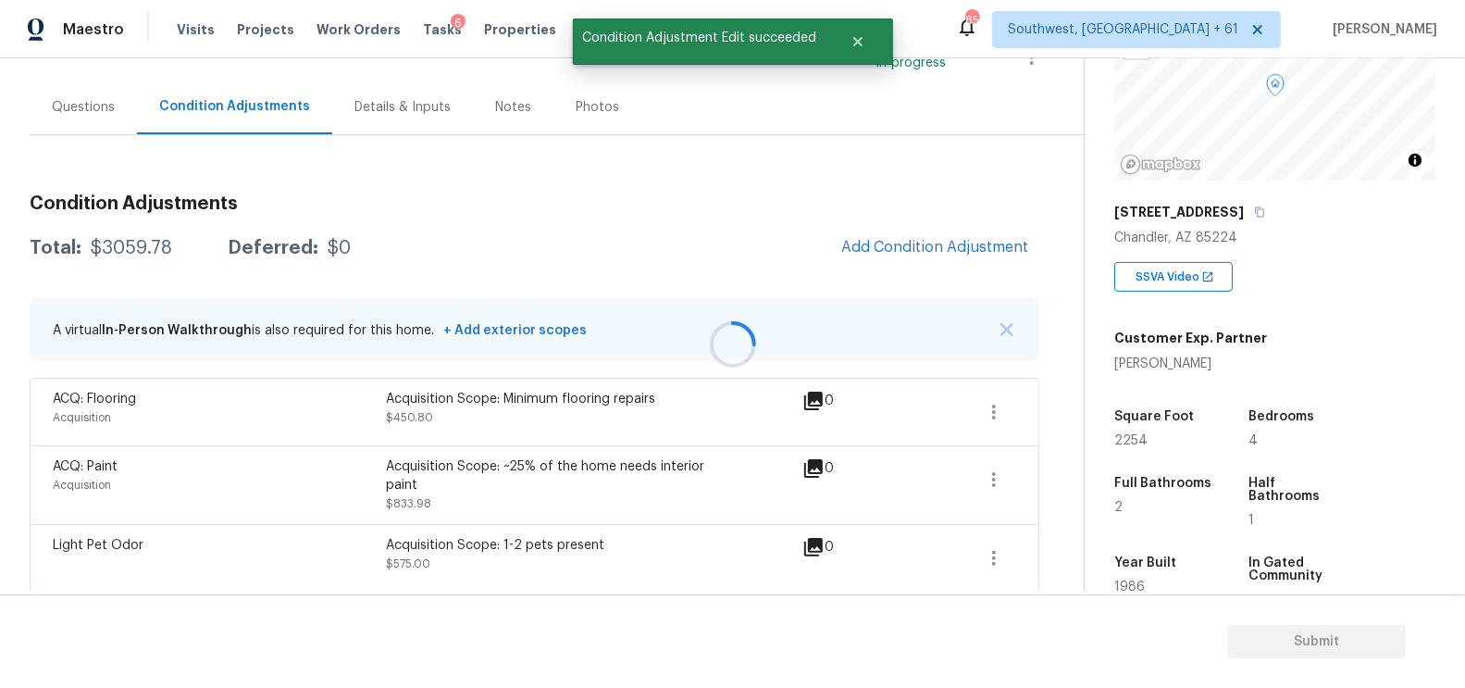
click at [945, 242] on div at bounding box center [732, 344] width 1465 height 688
click at [945, 242] on span "Add Condition Adjustment" at bounding box center [934, 247] width 187 height 17
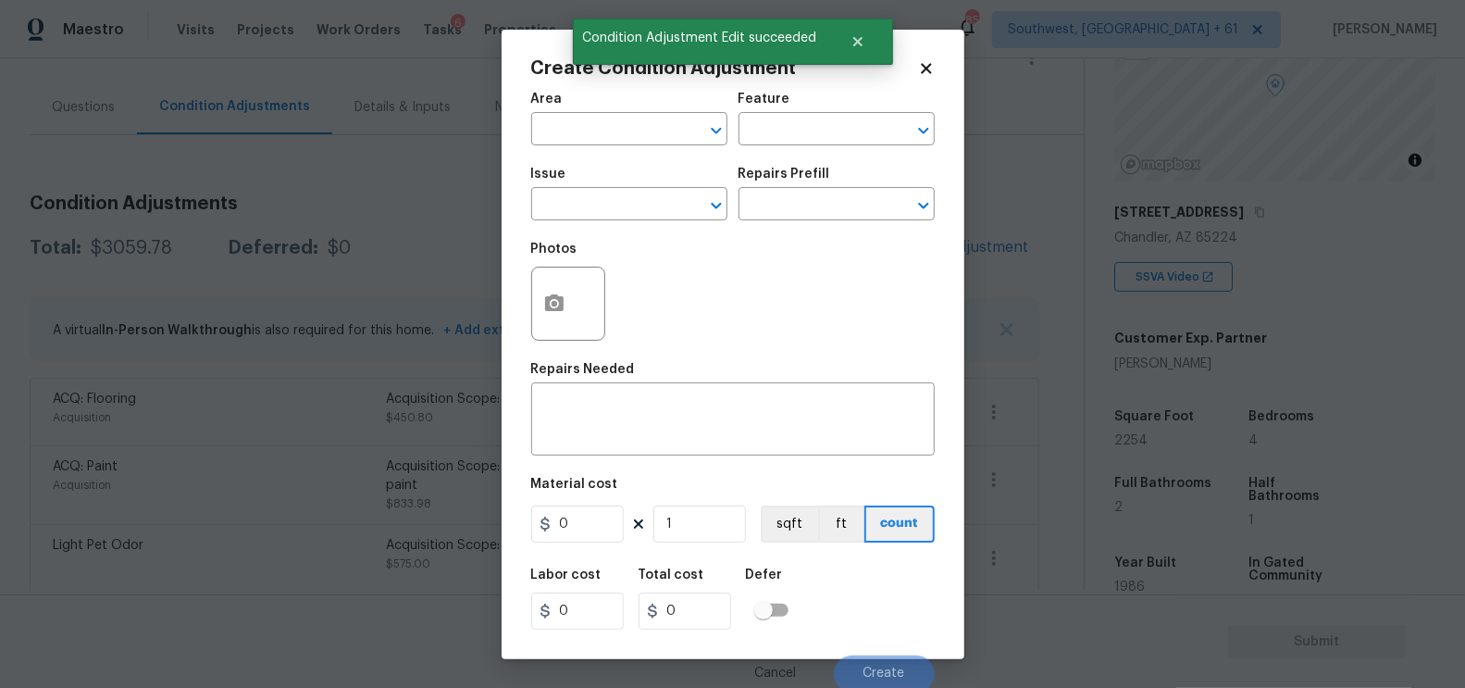
click at [603, 231] on span "Issue ​" at bounding box center [629, 193] width 196 height 75
click at [600, 216] on input "text" at bounding box center [603, 206] width 144 height 29
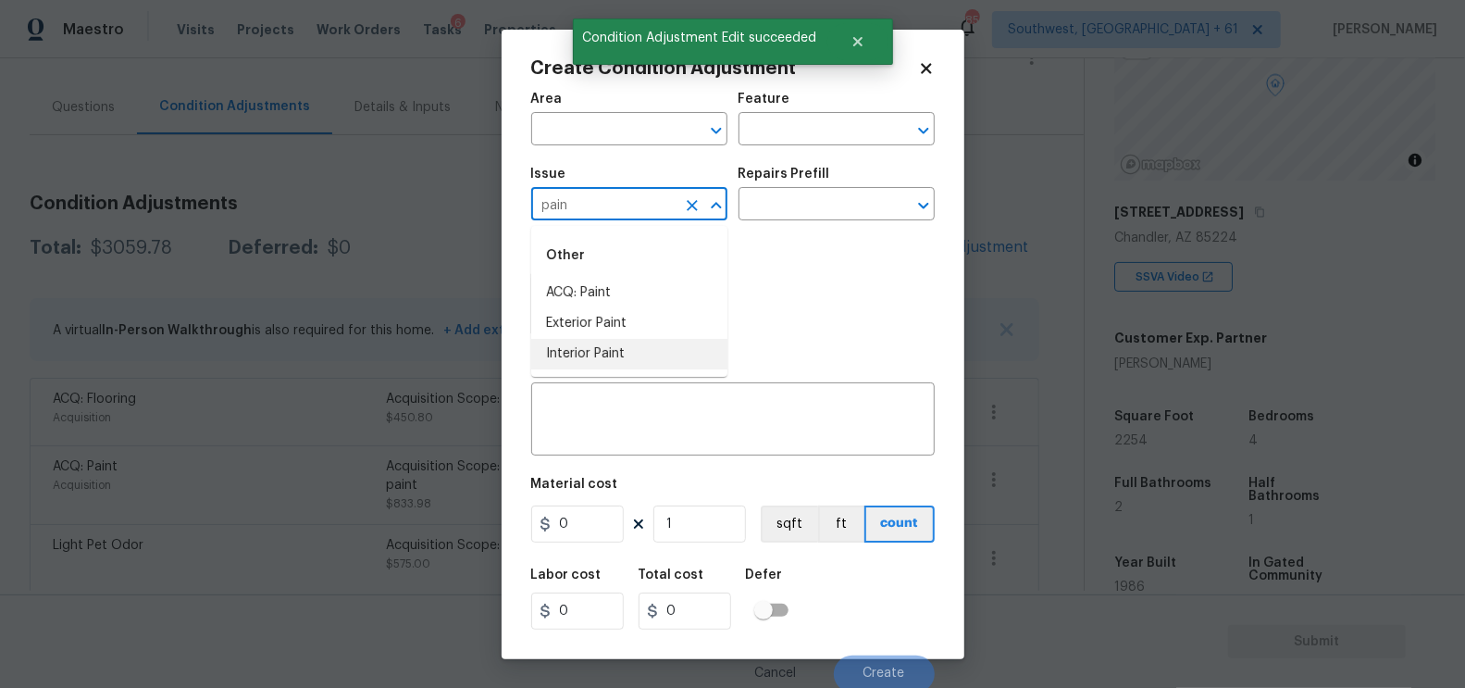
click at [595, 357] on li "Interior Paint" at bounding box center [629, 354] width 196 height 31
type input "Interior Paint"
click at [792, 224] on div "Issue Interior Paint ​ Repairs Prefill ​" at bounding box center [733, 193] width 404 height 75
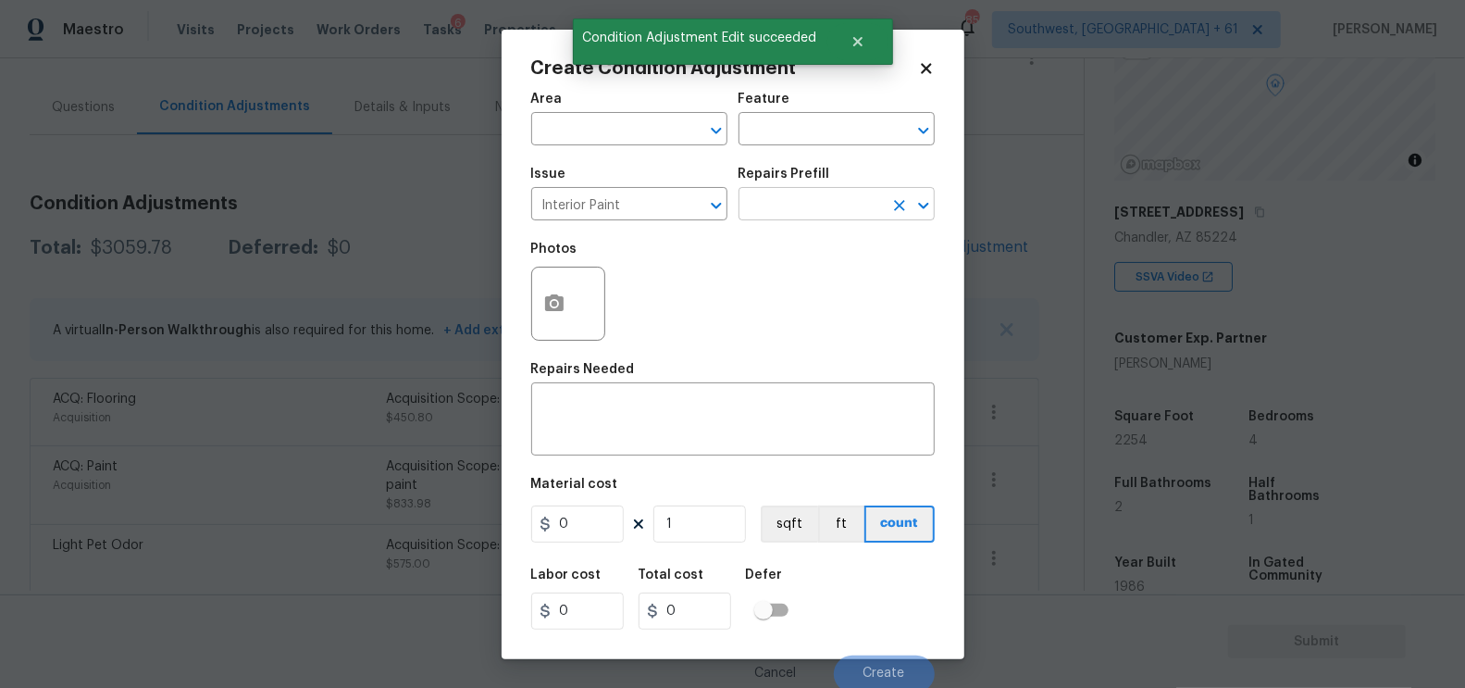
click at [819, 215] on input "text" at bounding box center [811, 206] width 144 height 29
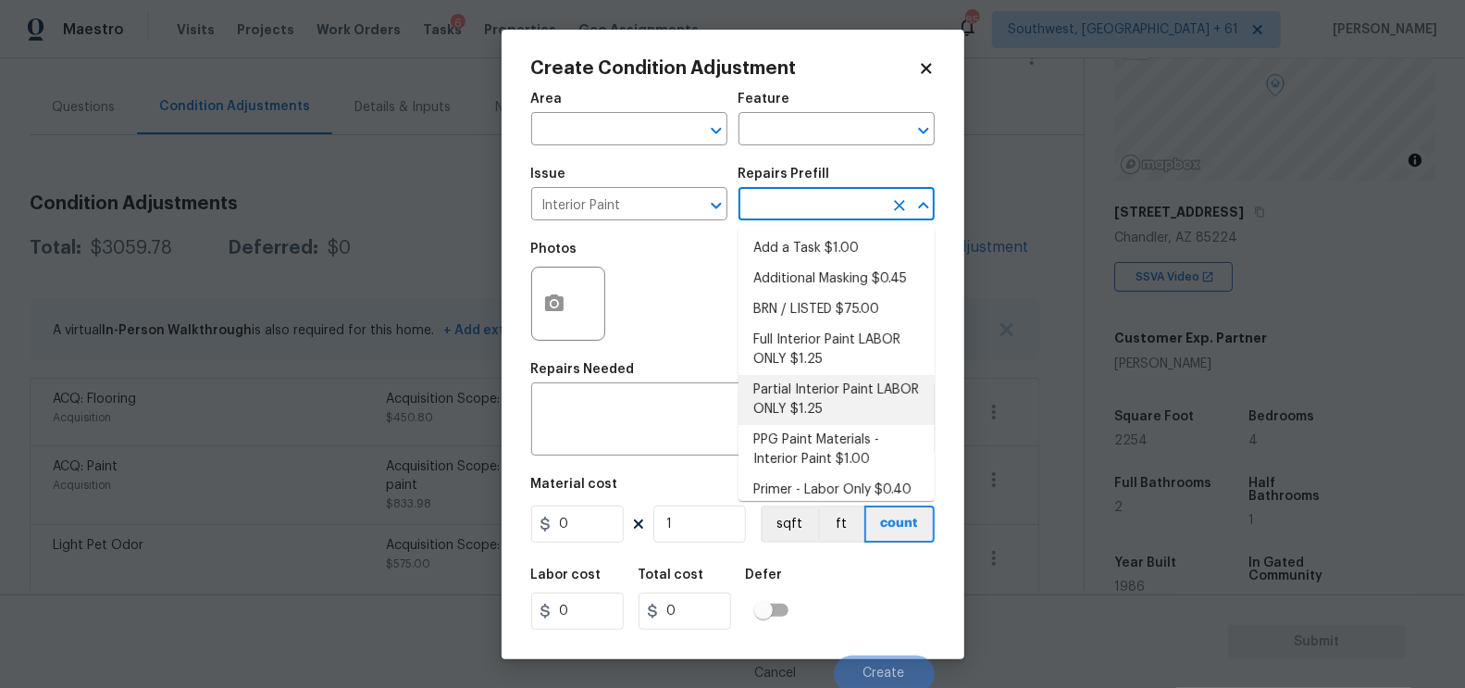
scroll to position [11, 0]
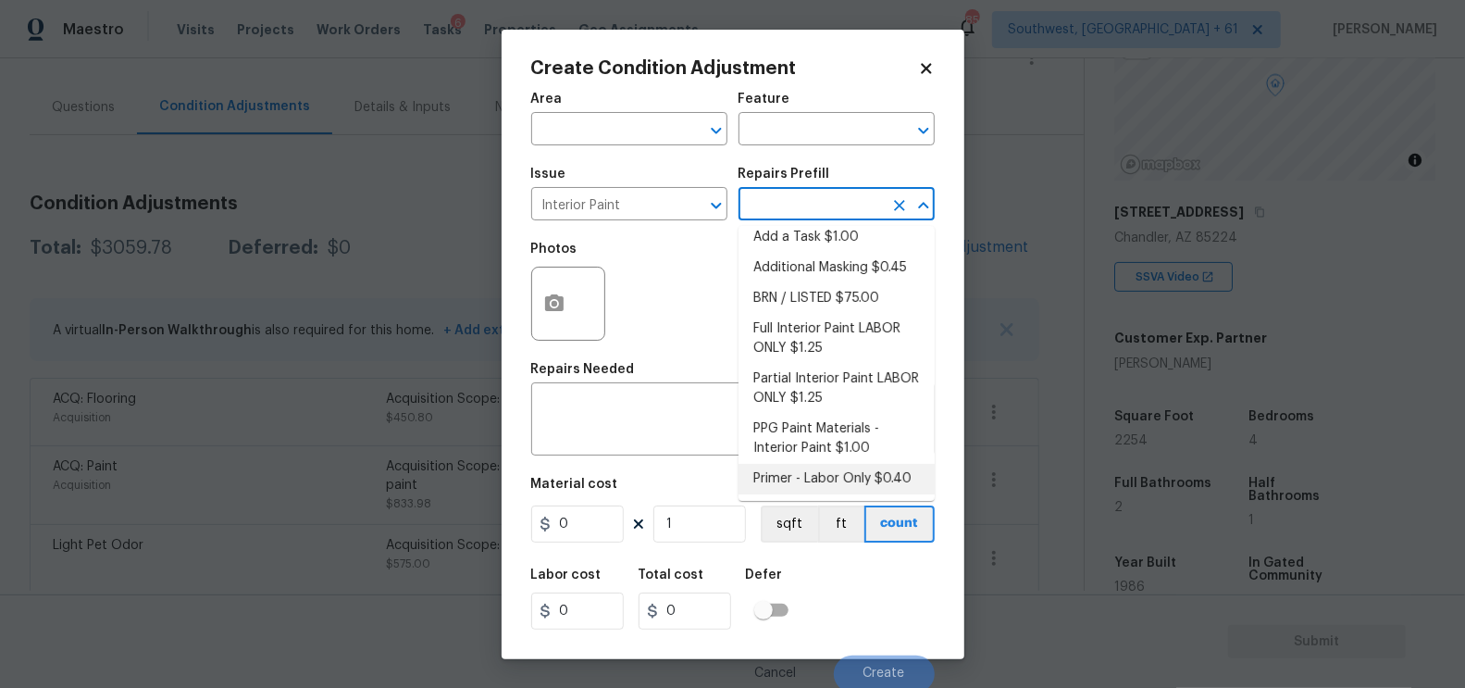
click at [812, 474] on li "Primer - Labor Only $0.40" at bounding box center [837, 479] width 196 height 31
type input "Overall Paint"
type textarea "Interior primer - PRIMER PROVIDED BY OPENDOOR - All nails, screws, drywall anch…"
type input "0.4"
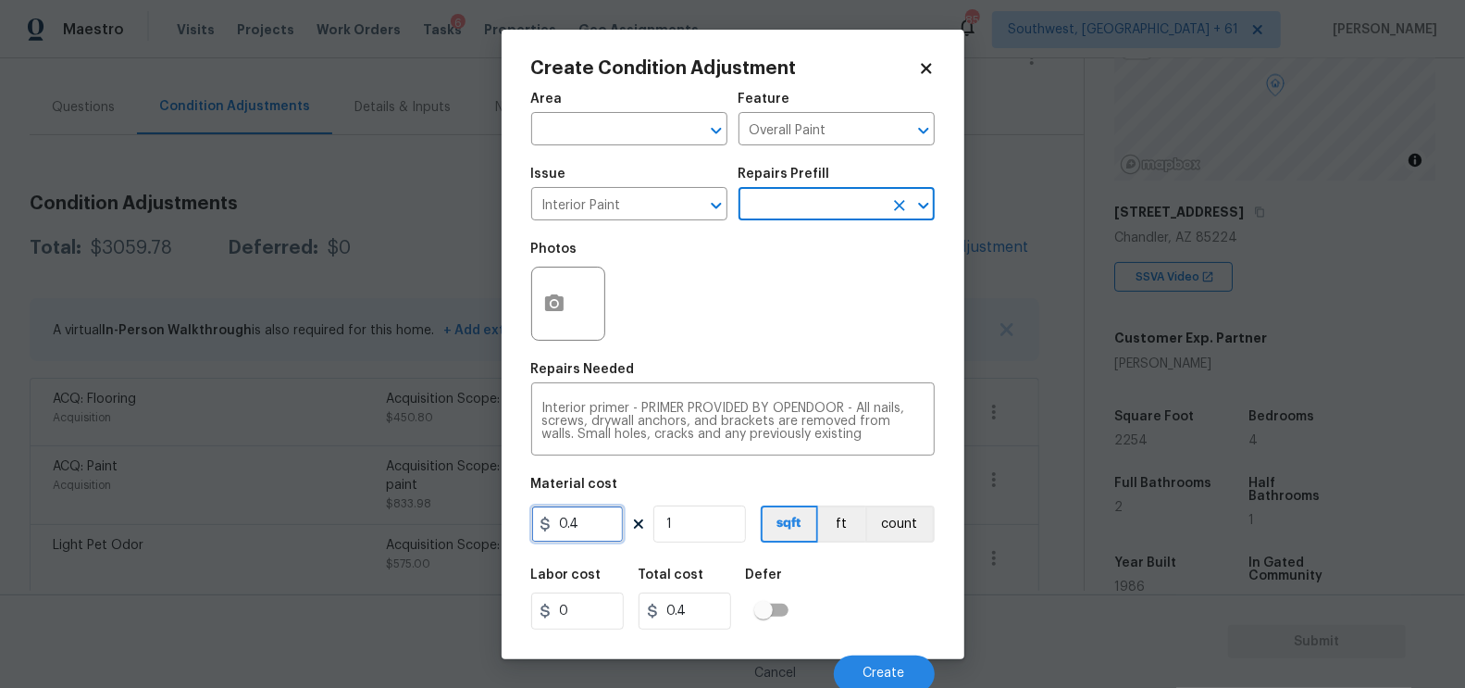
click at [587, 536] on input "0.4" at bounding box center [577, 523] width 93 height 37
type input "200"
click at [699, 631] on div "Labor cost 0 Total cost 200 Defer" at bounding box center [733, 598] width 404 height 83
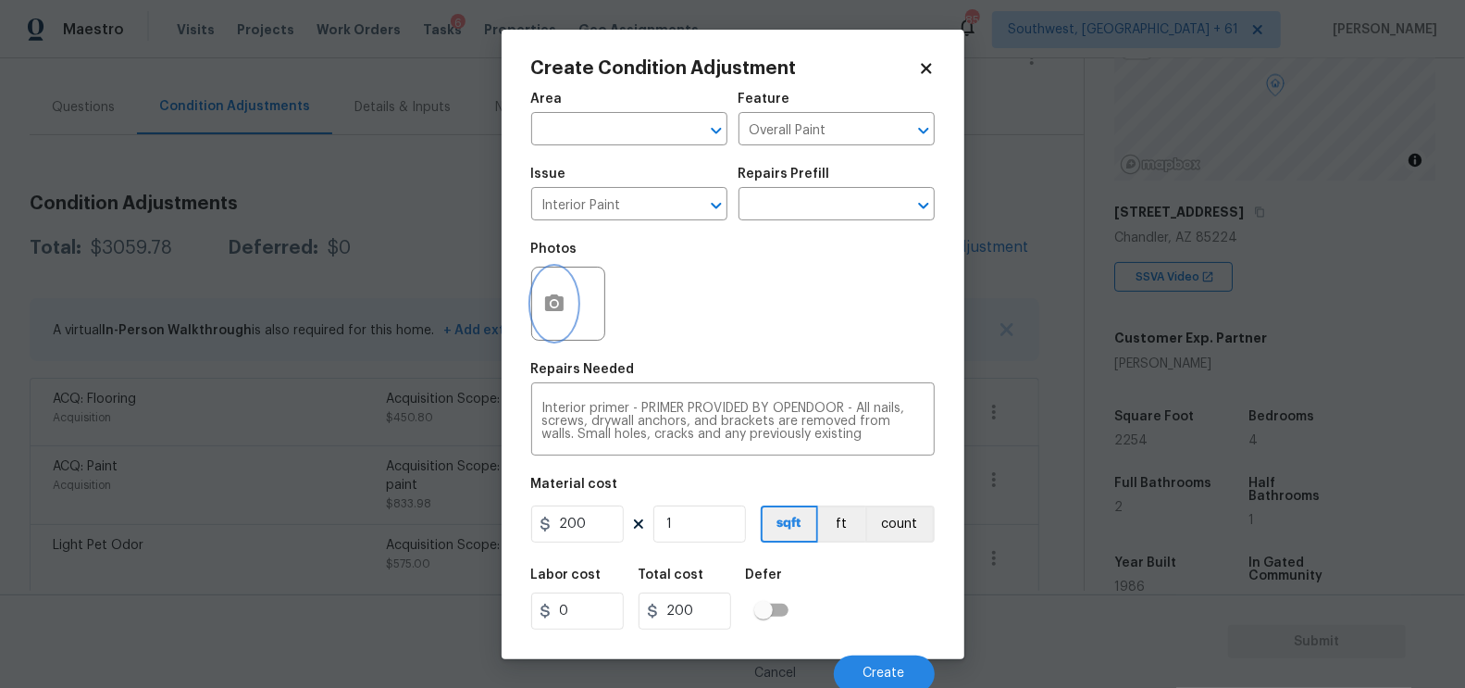
click at [545, 310] on icon "button" at bounding box center [554, 302] width 19 height 17
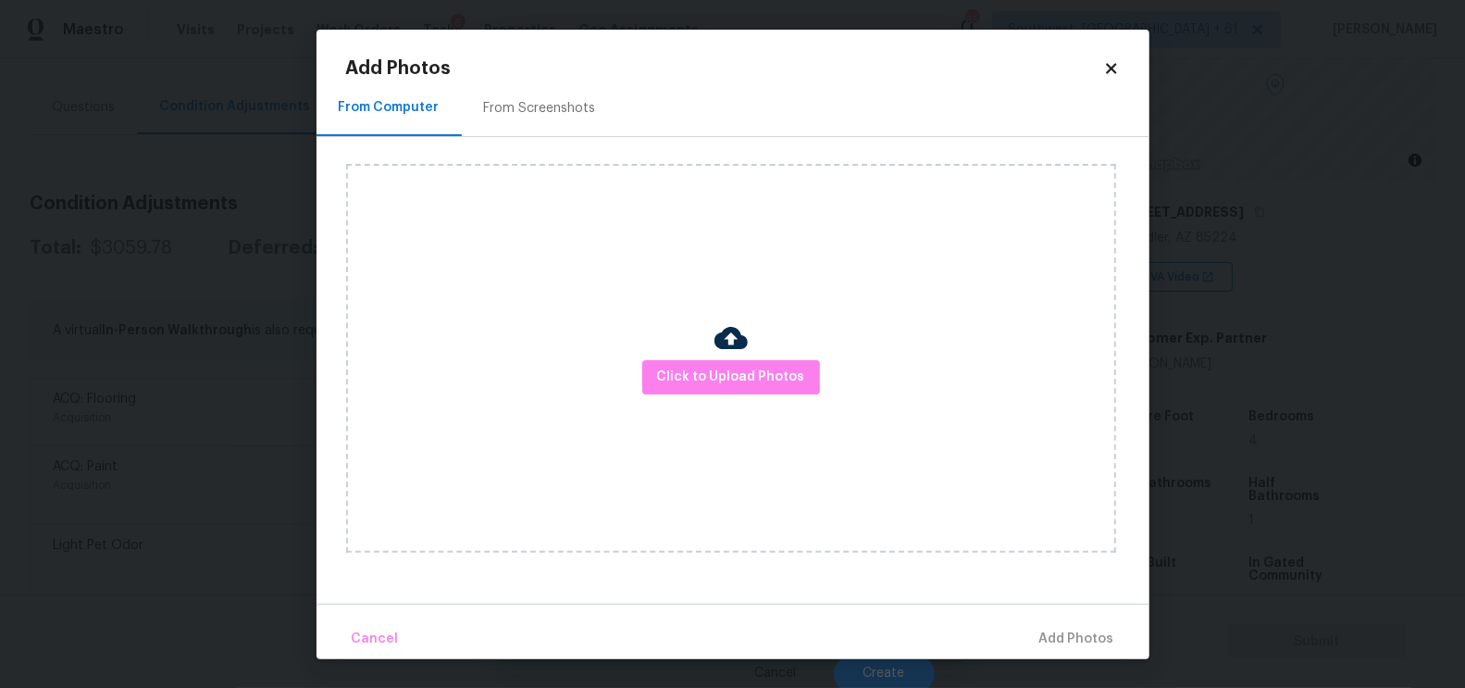
click at [552, 128] on div "From Screenshots" at bounding box center [540, 108] width 156 height 55
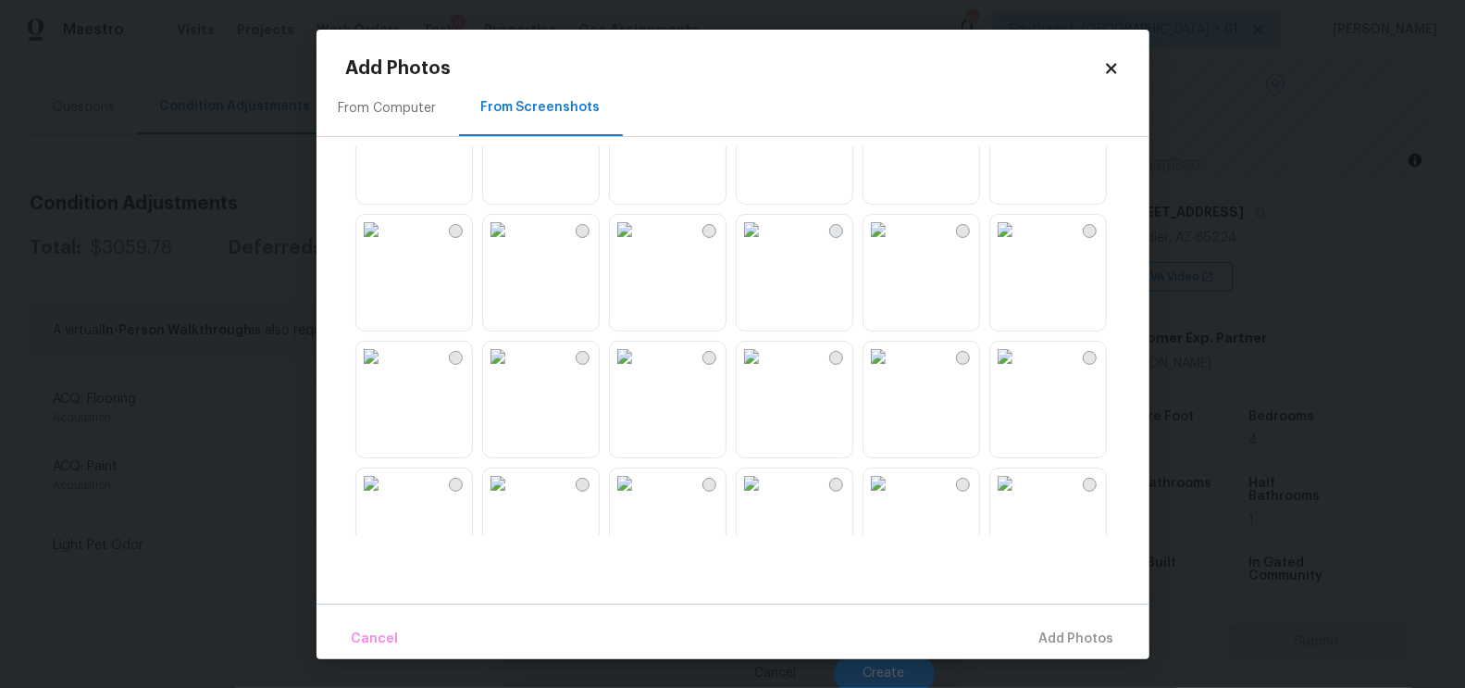
scroll to position [112, 0]
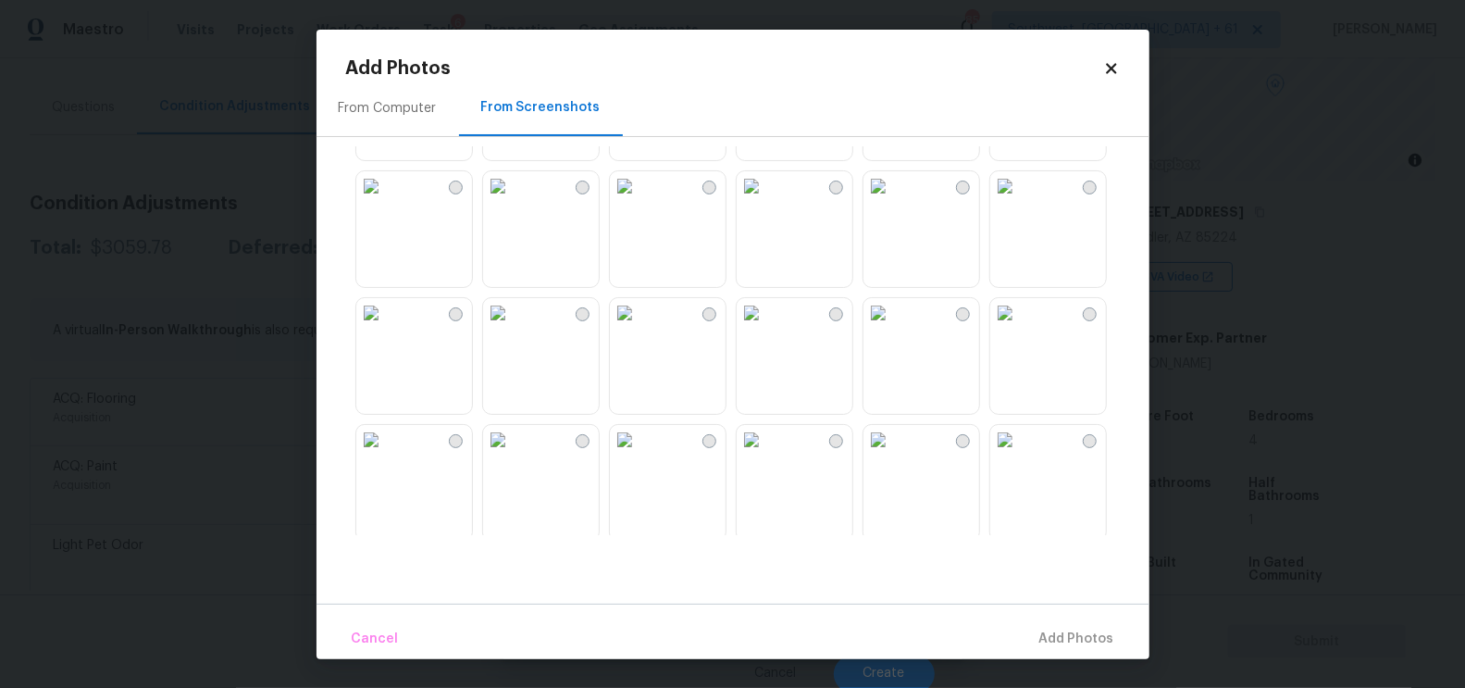
click at [893, 328] on img at bounding box center [878, 313] width 30 height 30
click at [1069, 638] on span "Add 1 Photo(s)" at bounding box center [1069, 638] width 92 height 23
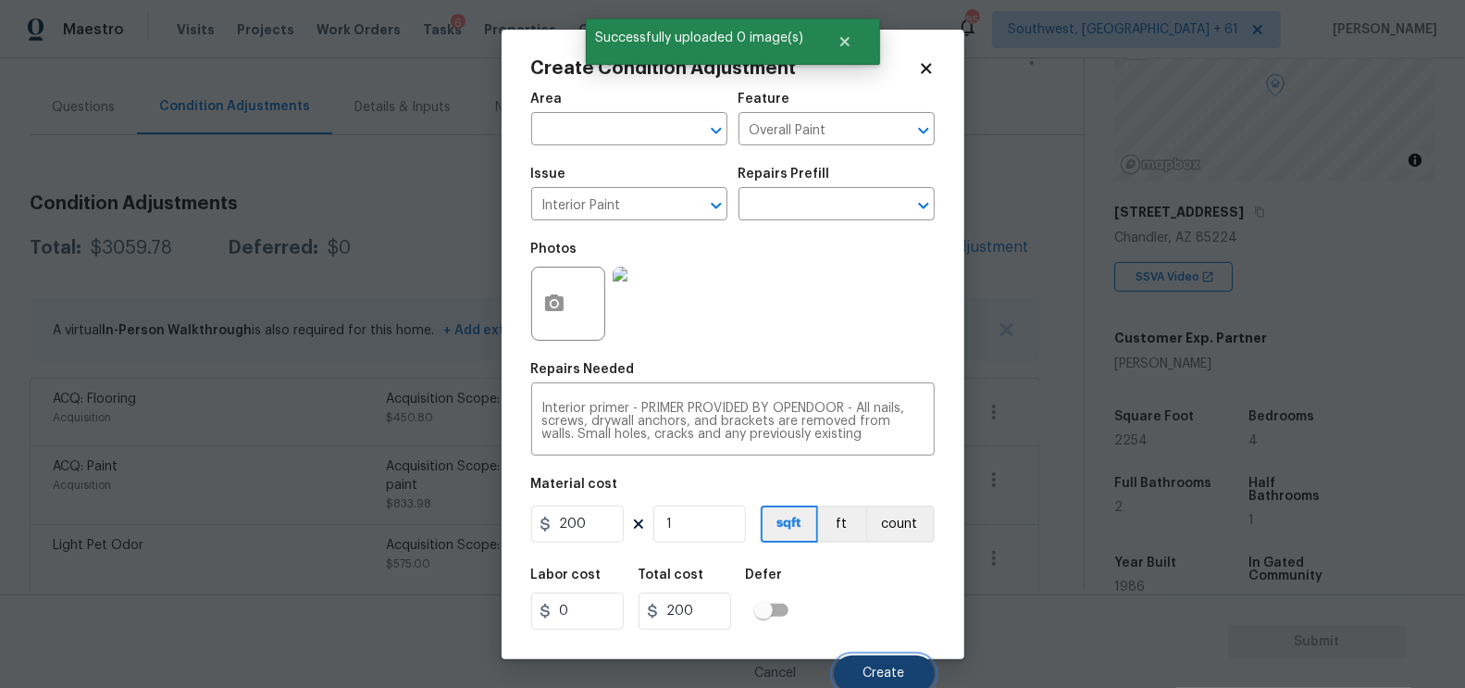
click at [883, 657] on button "Create" at bounding box center [884, 673] width 101 height 37
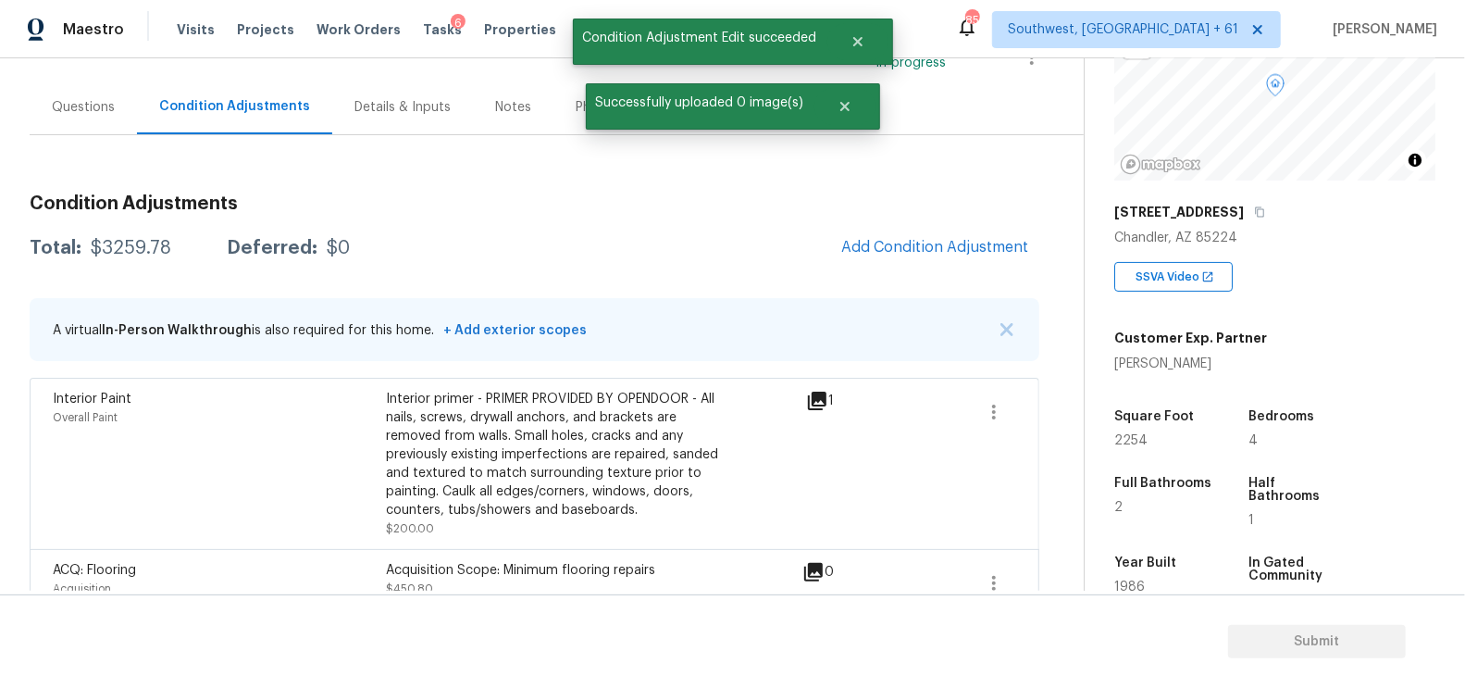
click at [137, 242] on div "$3259.78" at bounding box center [131, 248] width 81 height 19
copy div "$3259.78"
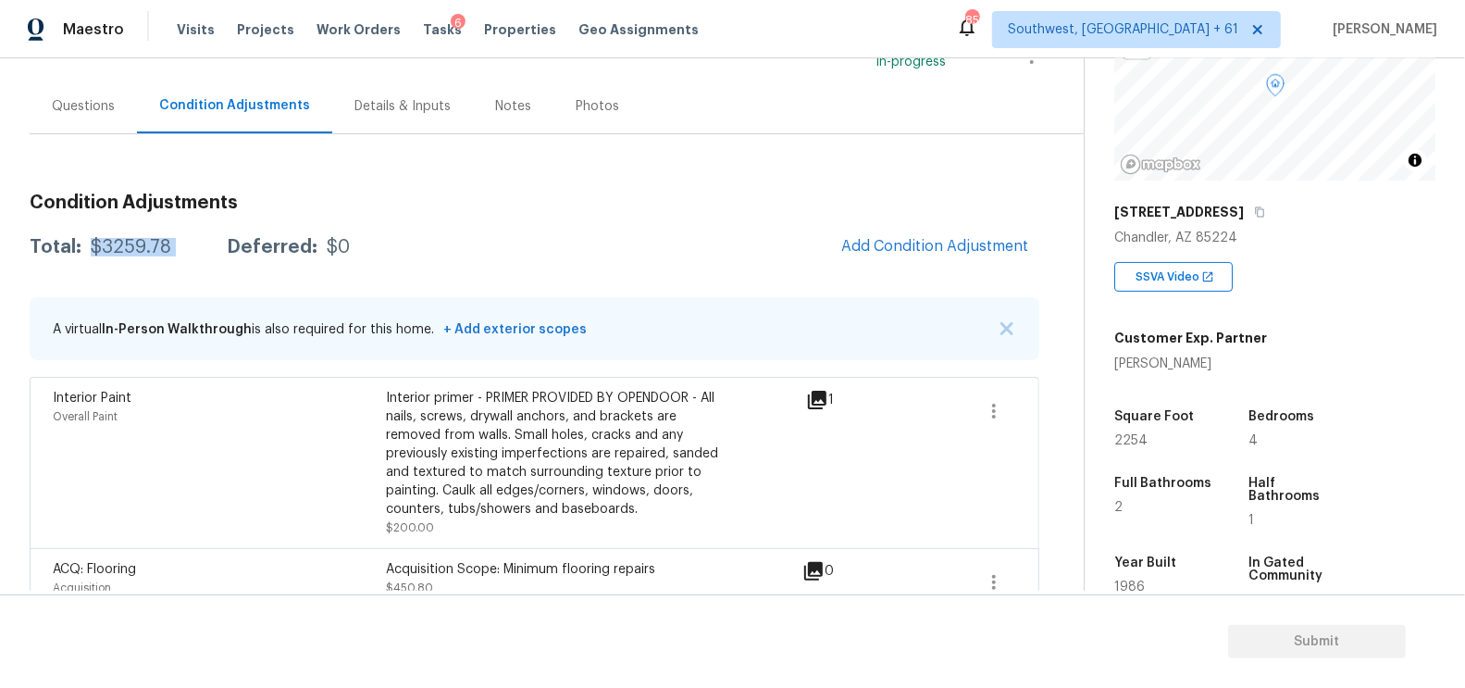
scroll to position [97, 0]
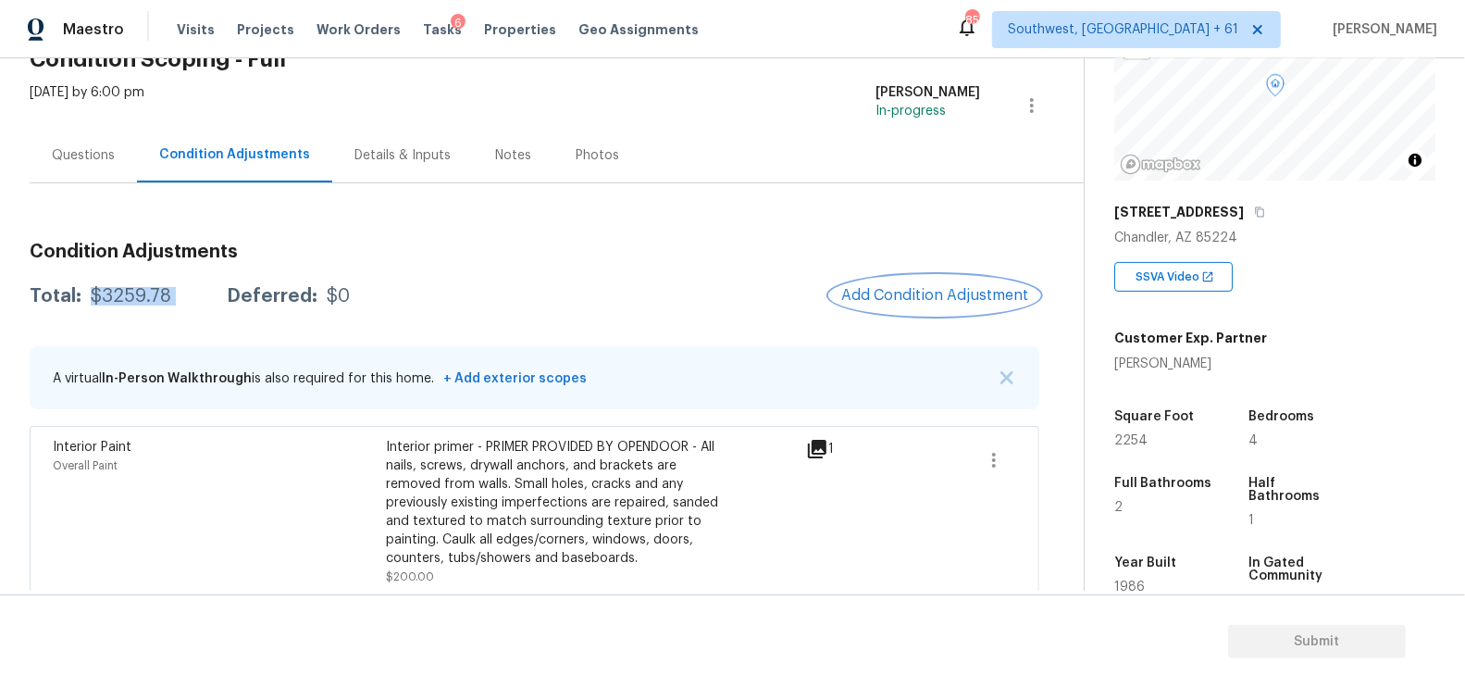
click at [915, 300] on span "Add Condition Adjustment" at bounding box center [934, 295] width 187 height 17
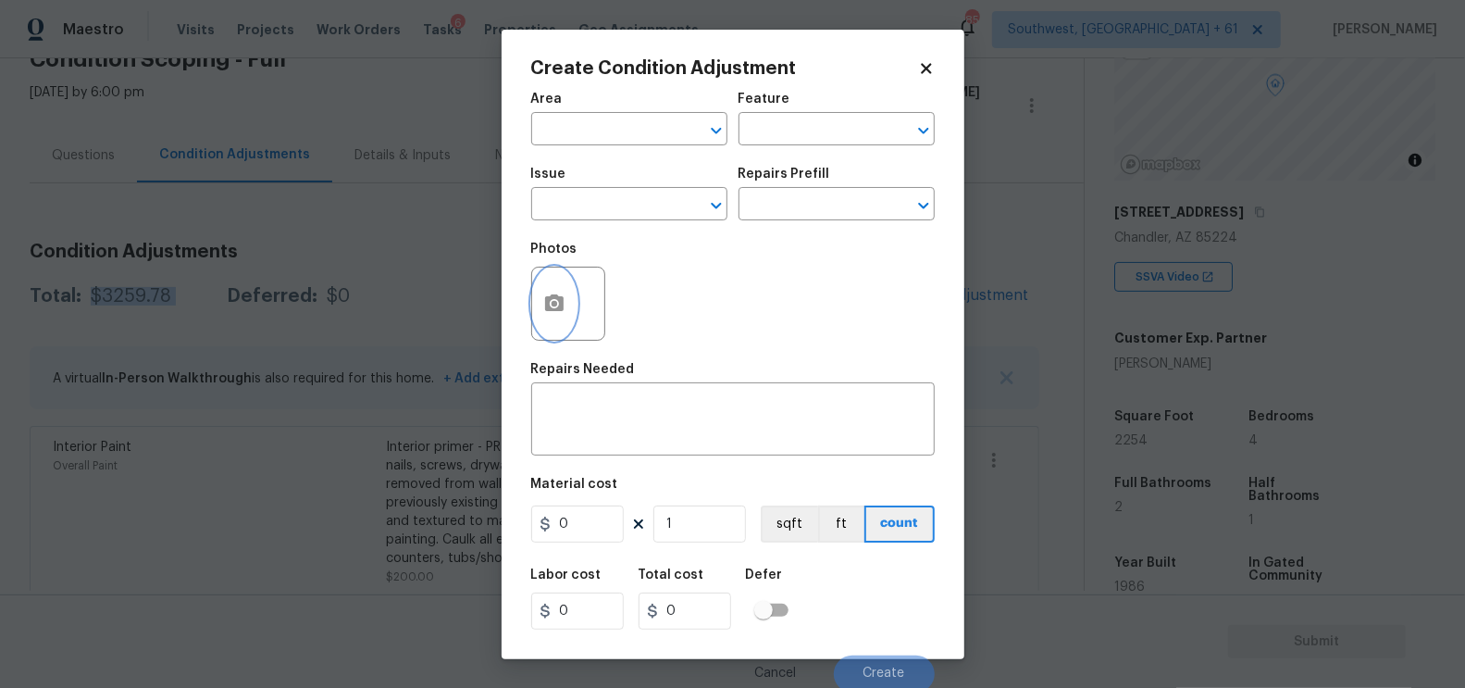
click at [561, 300] on icon "button" at bounding box center [554, 302] width 19 height 17
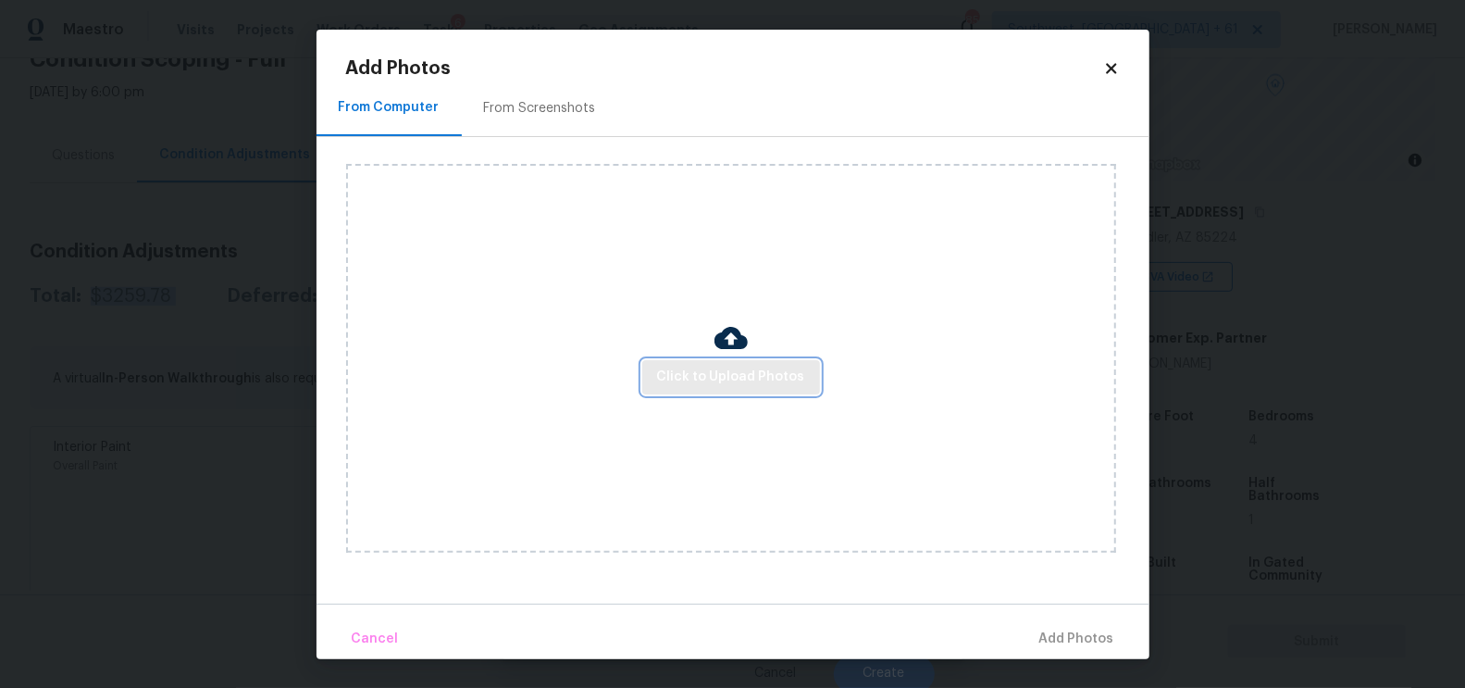
click at [742, 374] on span "Click to Upload Photos" at bounding box center [731, 377] width 148 height 23
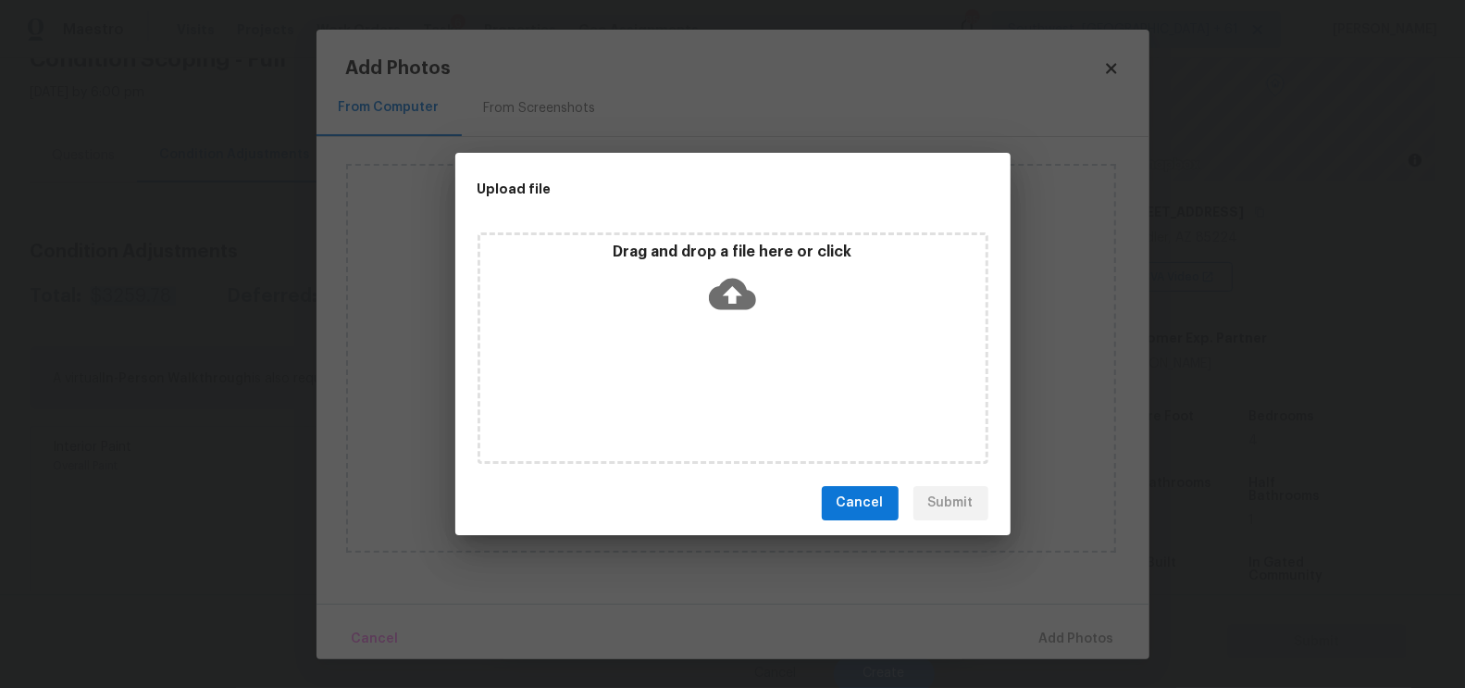
click at [731, 297] on icon at bounding box center [732, 293] width 47 height 47
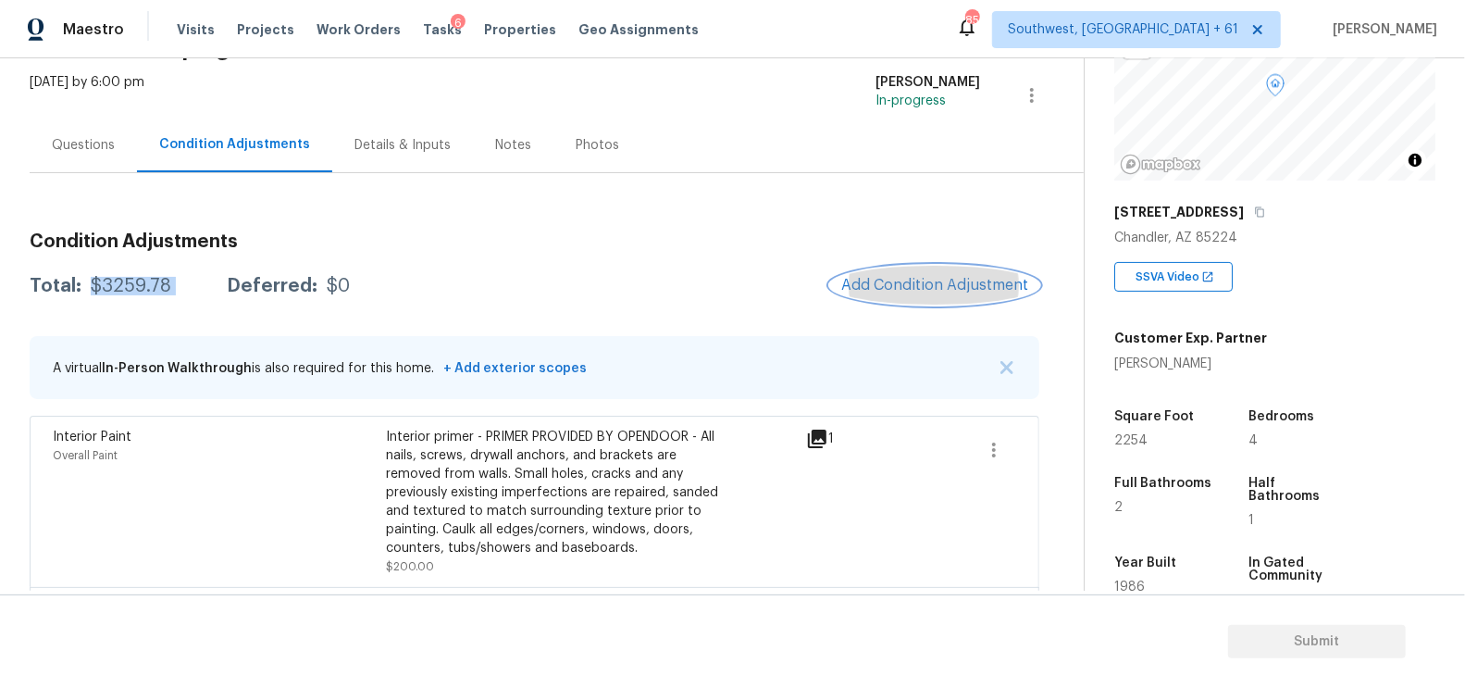
scroll to position [0, 0]
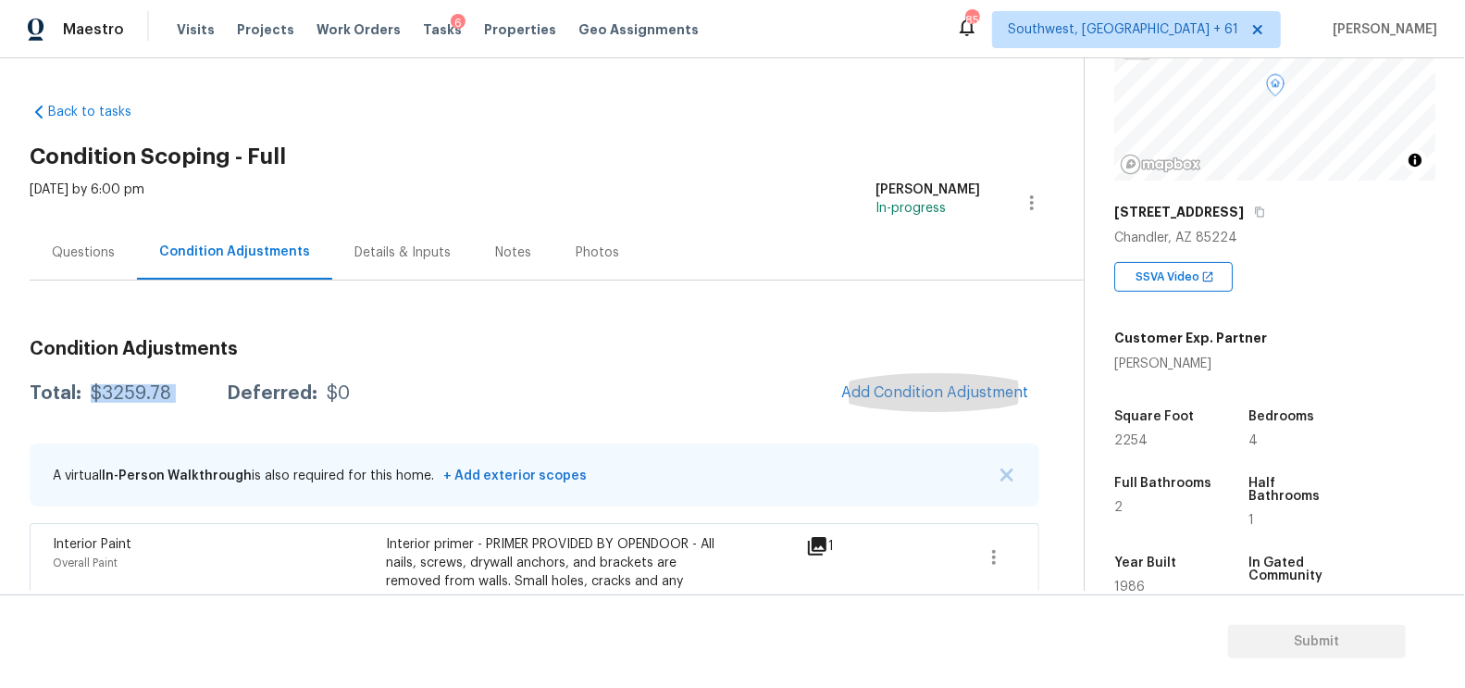
click at [55, 243] on div "Questions" at bounding box center [83, 252] width 63 height 19
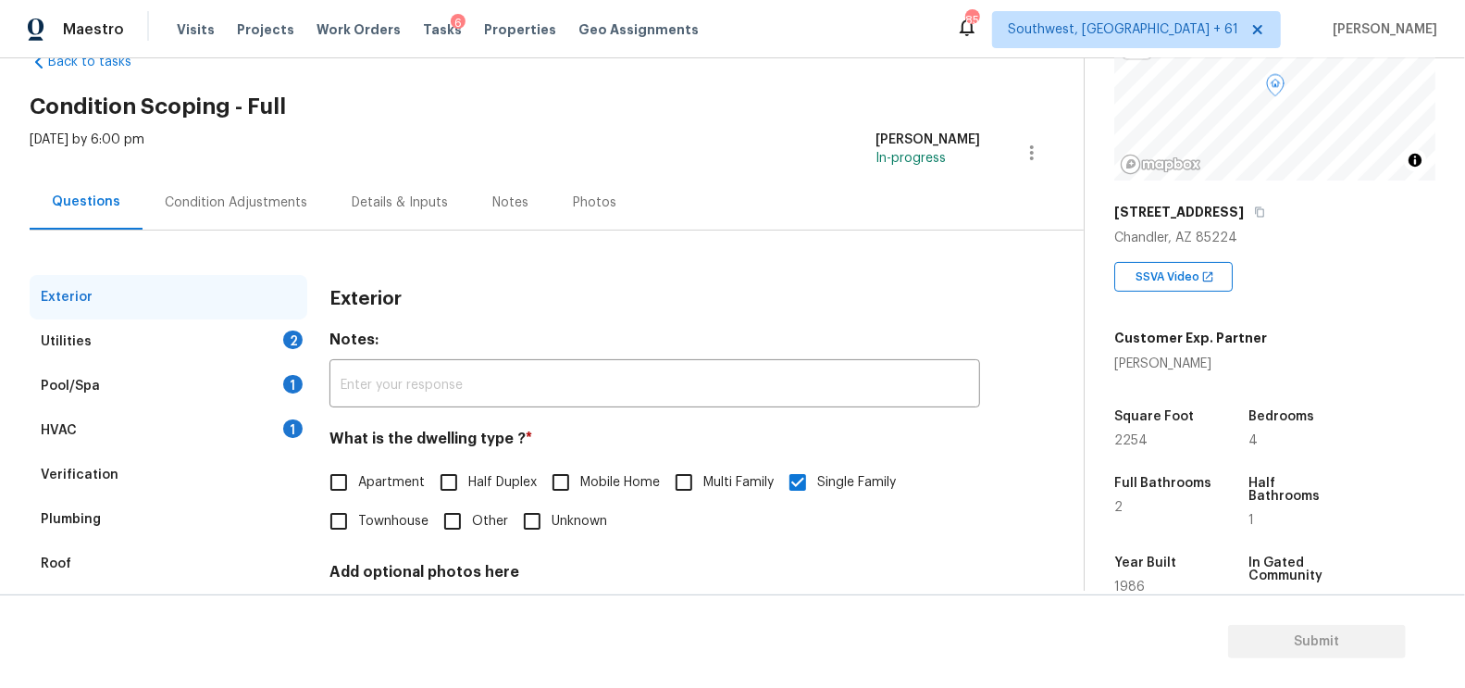
scroll to position [88, 0]
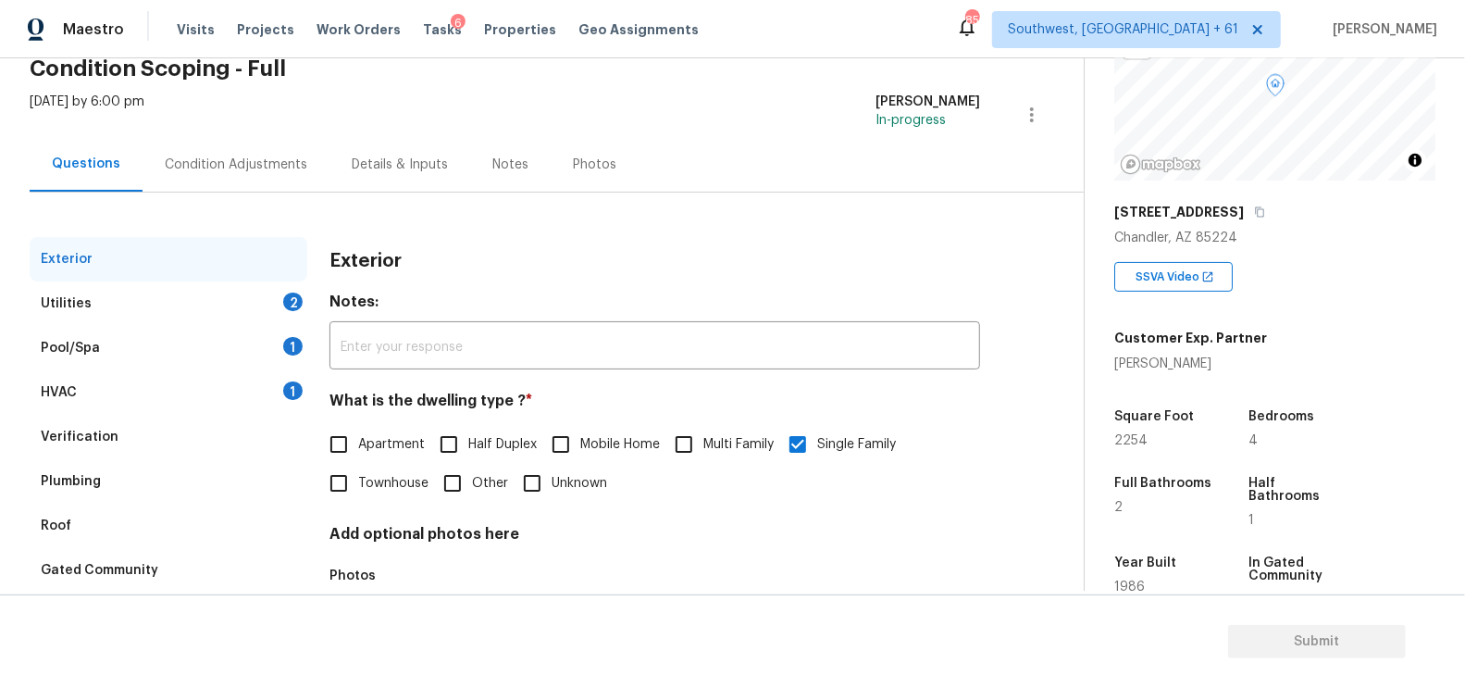
click at [231, 378] on div "HVAC 1" at bounding box center [169, 392] width 278 height 44
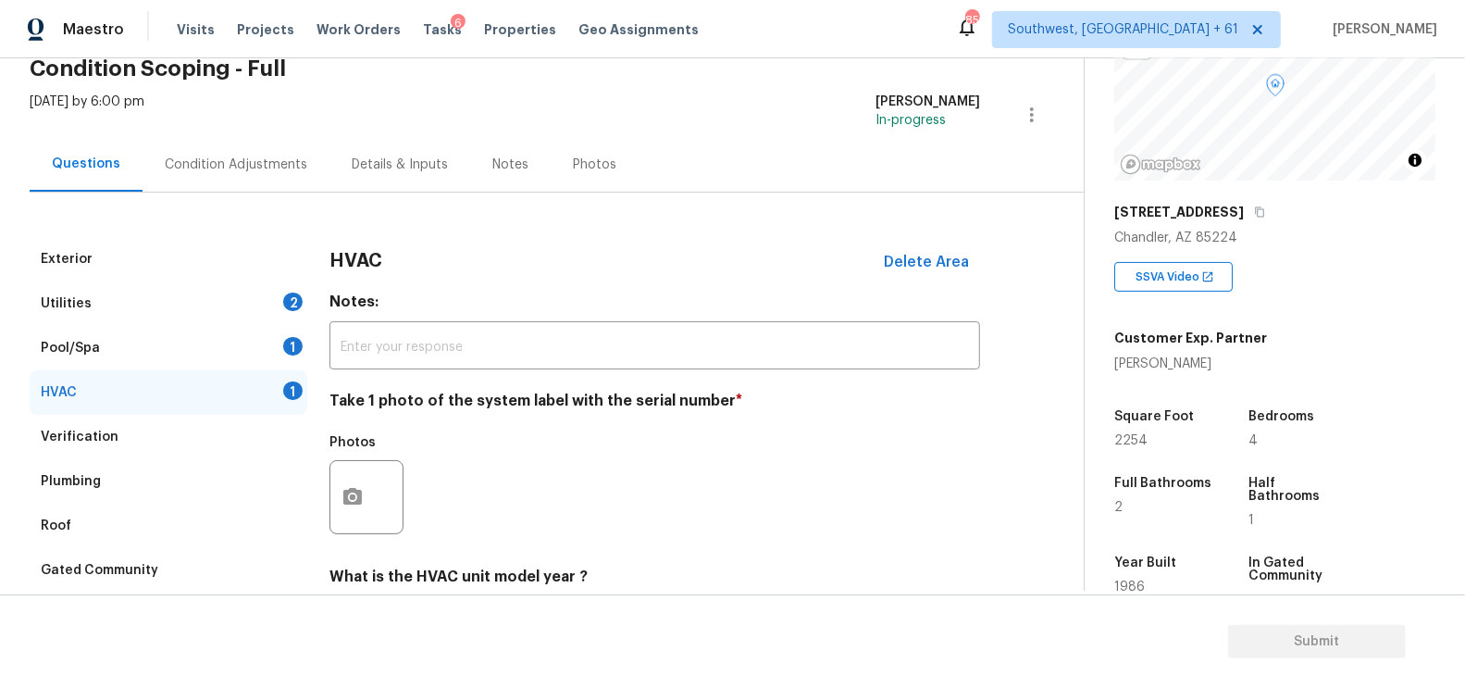
scroll to position [265, 0]
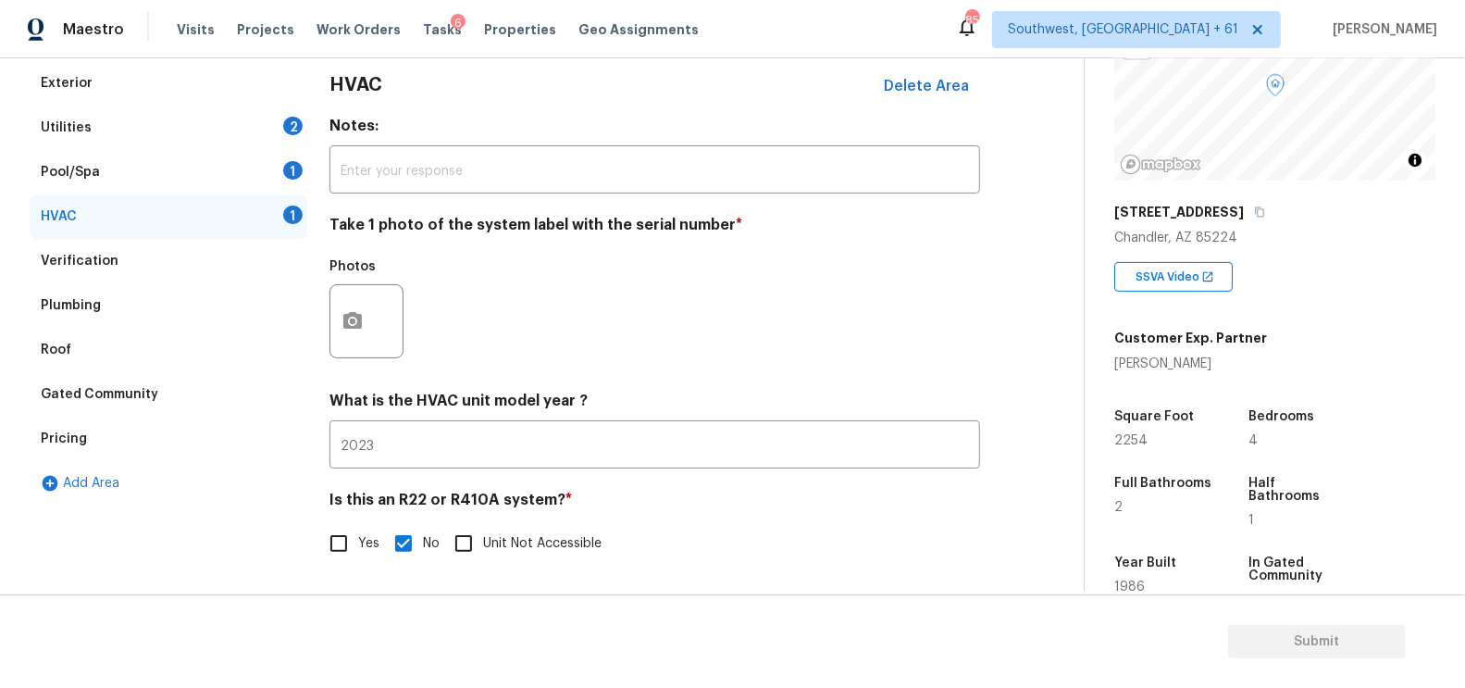
click at [373, 312] on div at bounding box center [366, 321] width 74 height 74
click at [356, 319] on icon "button" at bounding box center [352, 320] width 19 height 17
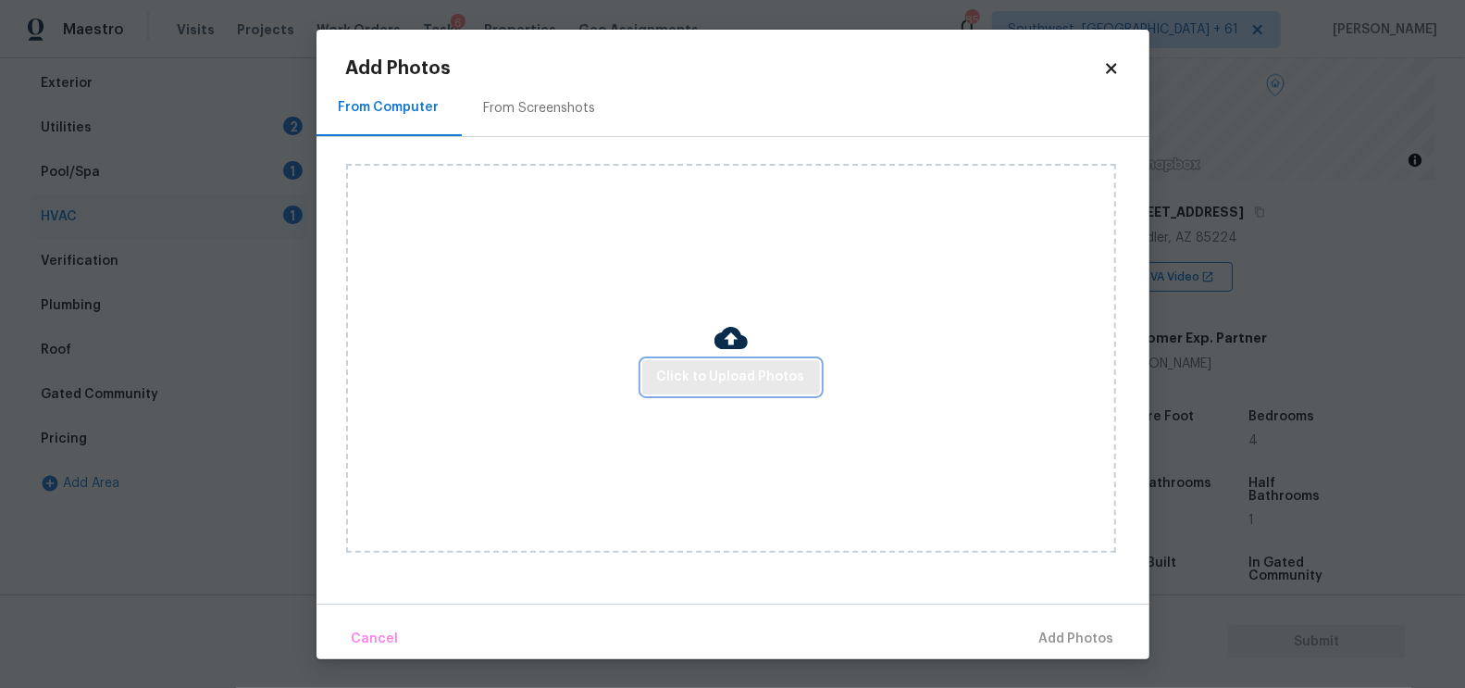
click at [702, 373] on span "Click to Upload Photos" at bounding box center [731, 377] width 148 height 23
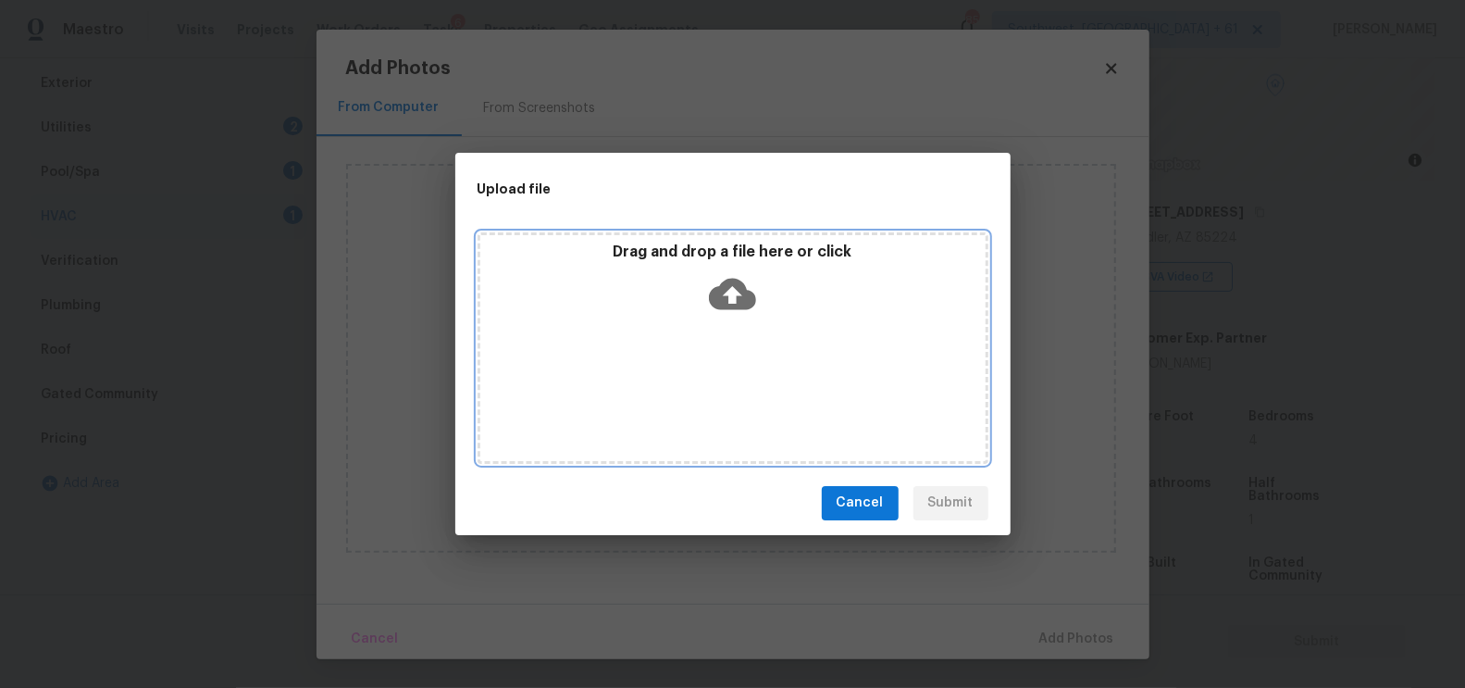
click at [713, 314] on icon at bounding box center [732, 293] width 47 height 47
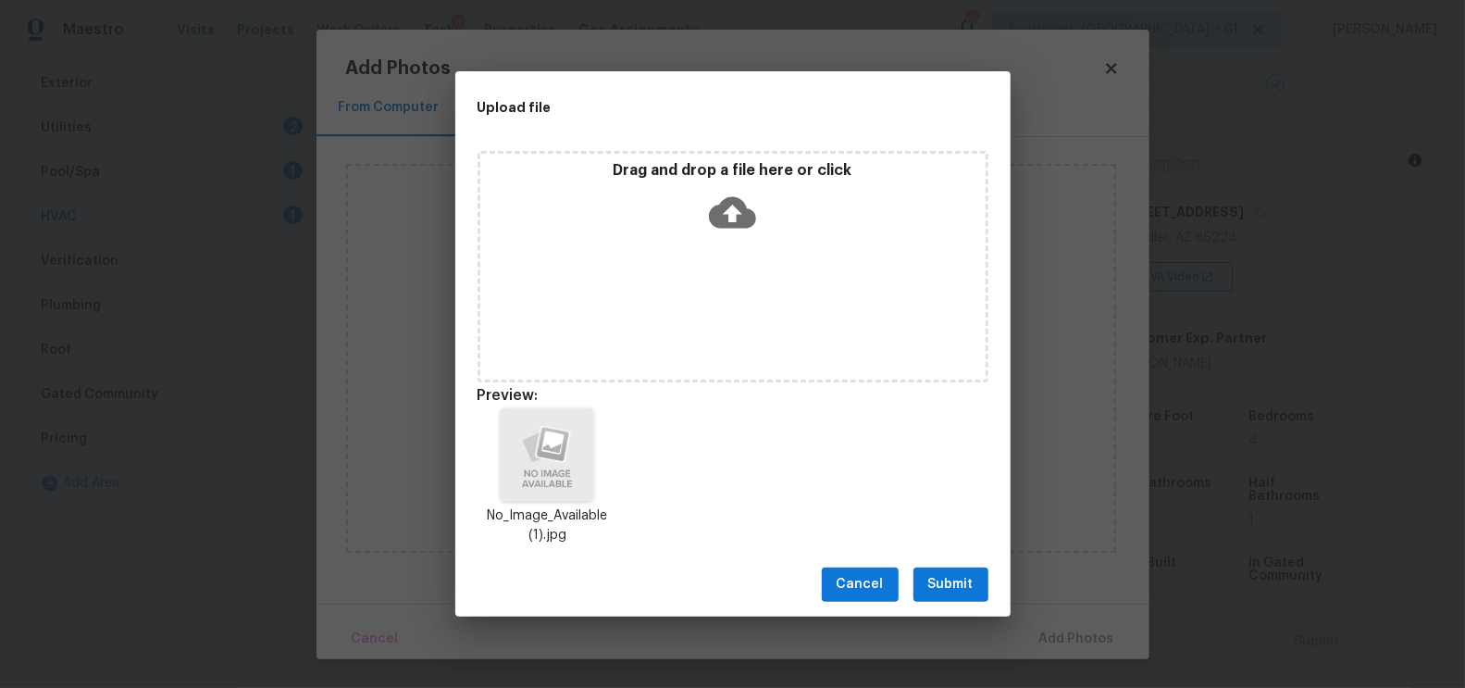
click at [946, 586] on span "Submit" at bounding box center [950, 584] width 45 height 23
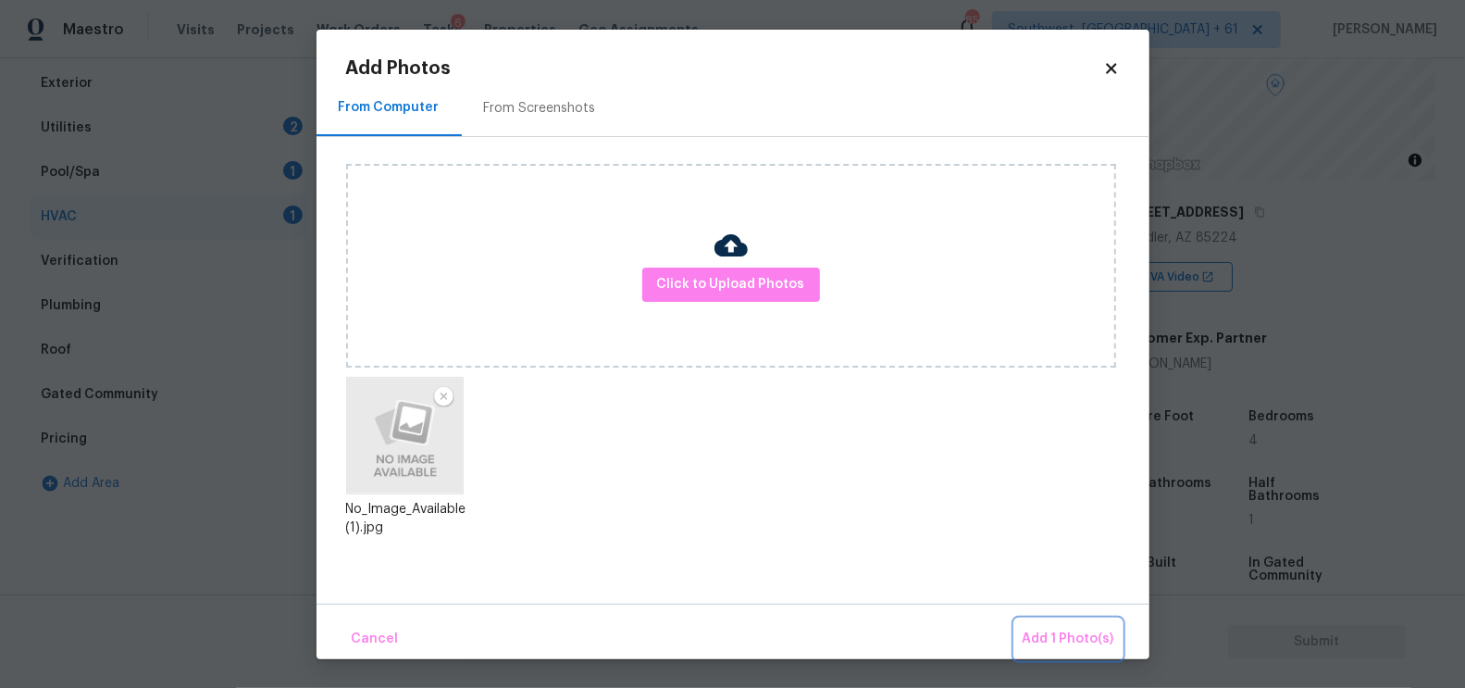
click at [1075, 633] on span "Add 1 Photo(s)" at bounding box center [1069, 638] width 92 height 23
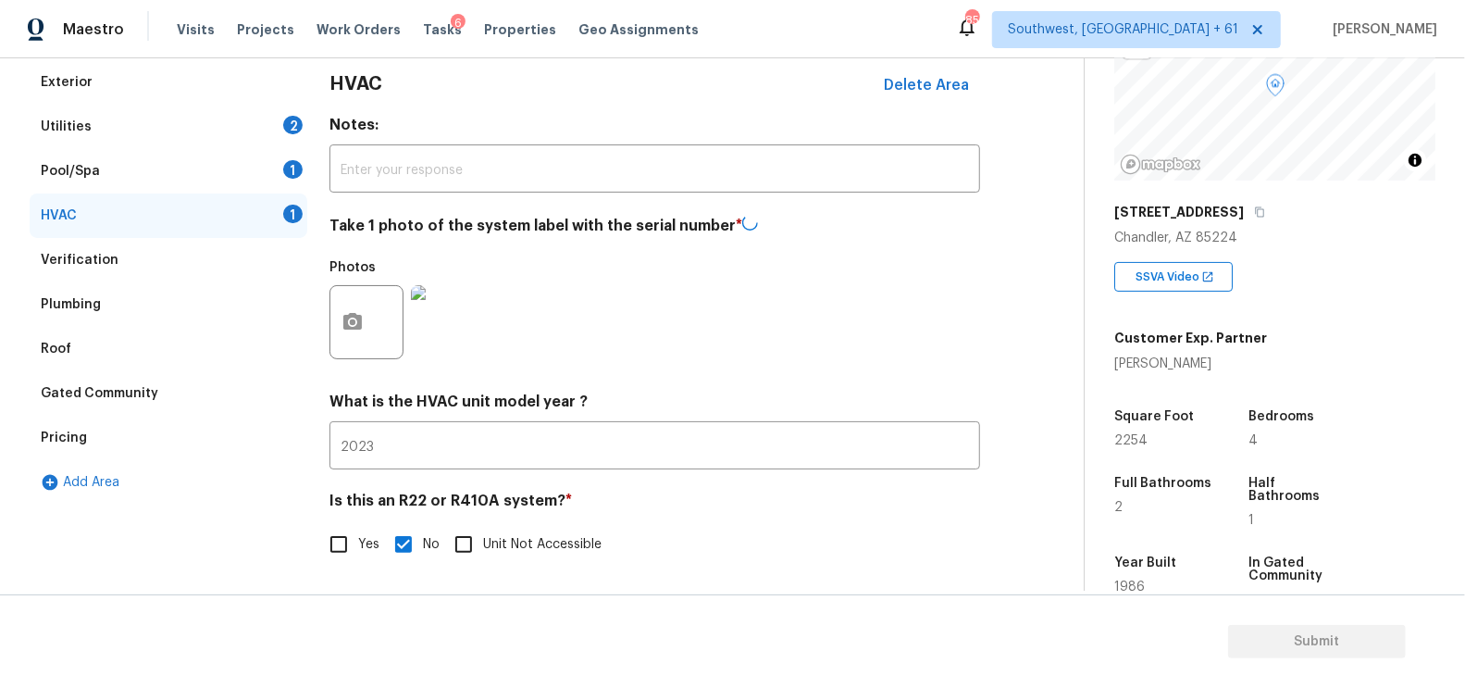
click at [293, 168] on div "1" at bounding box center [292, 169] width 19 height 19
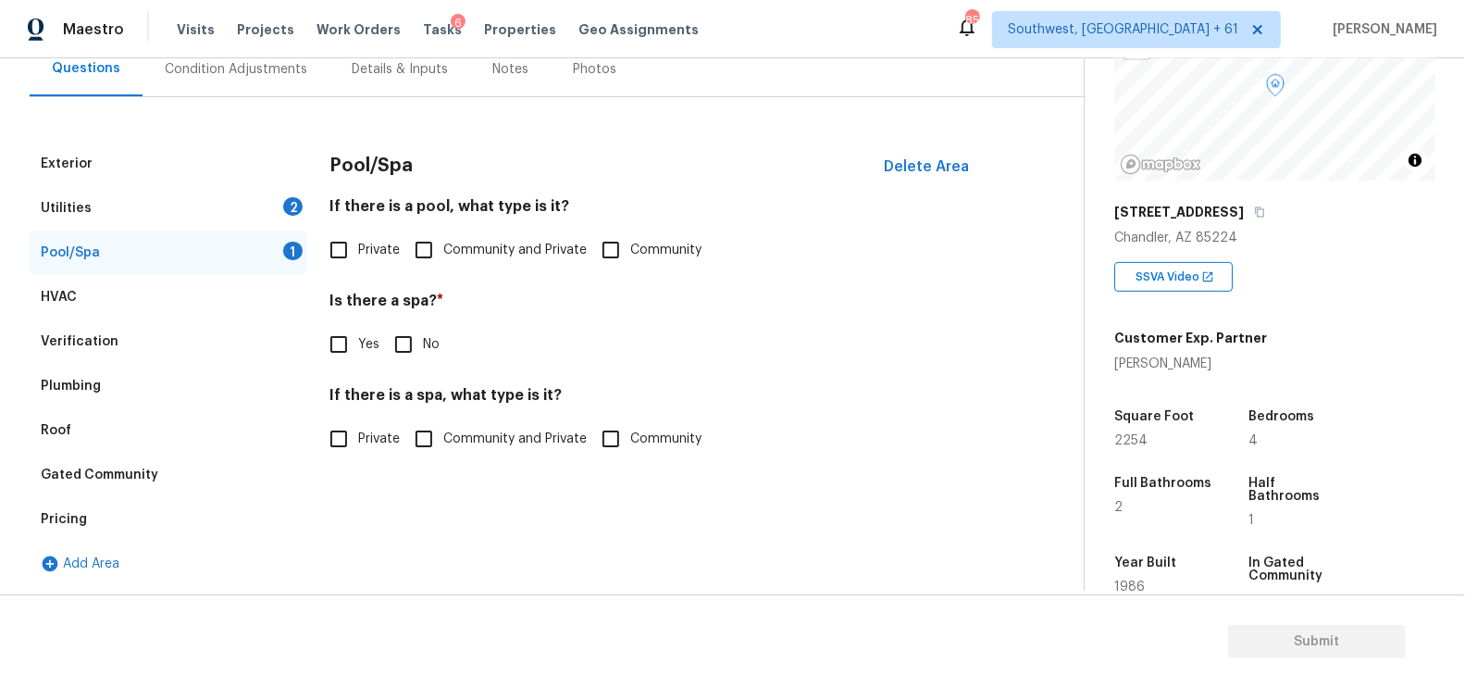
click at [353, 255] on input "Private" at bounding box center [338, 249] width 39 height 39
checkbox input "true"
click at [430, 349] on span "No" at bounding box center [431, 344] width 17 height 19
click at [423, 349] on input "No" at bounding box center [403, 344] width 39 height 39
checkbox input "true"
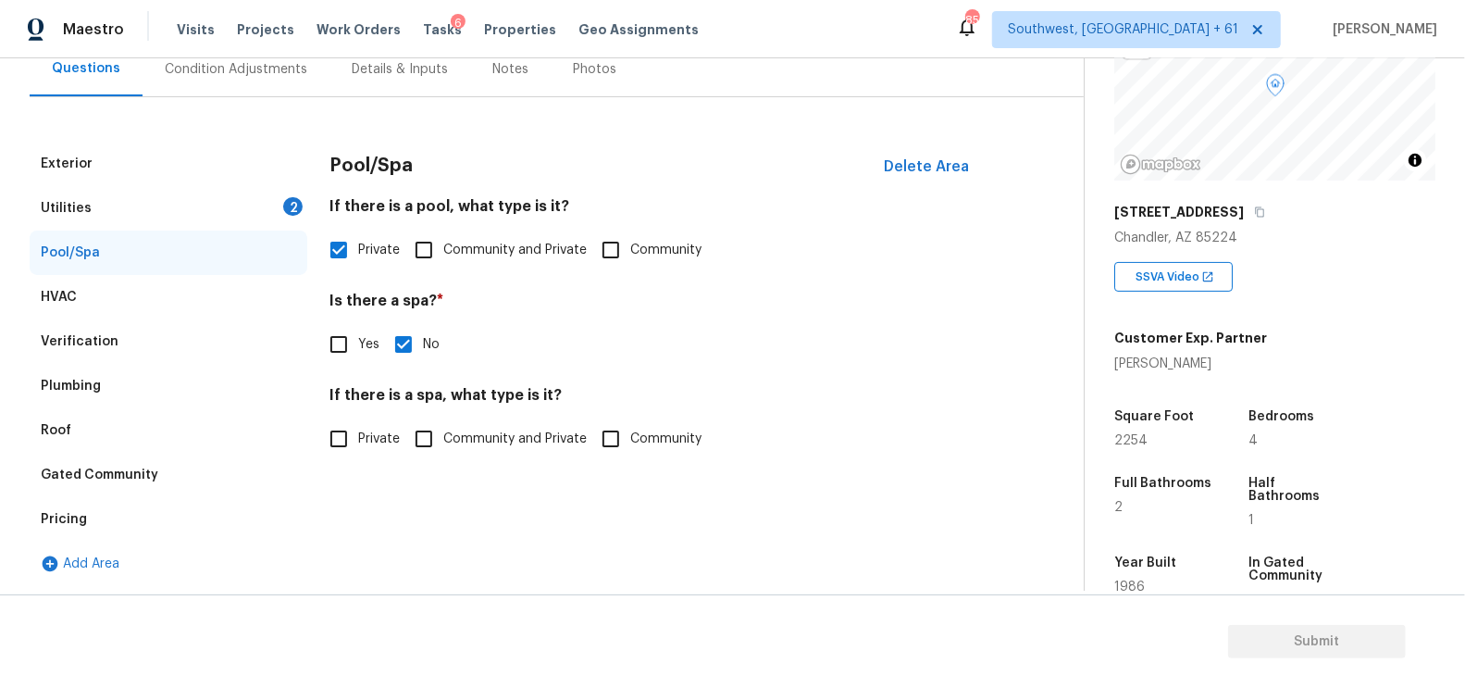
click at [273, 220] on div "Utilities 2" at bounding box center [169, 208] width 278 height 44
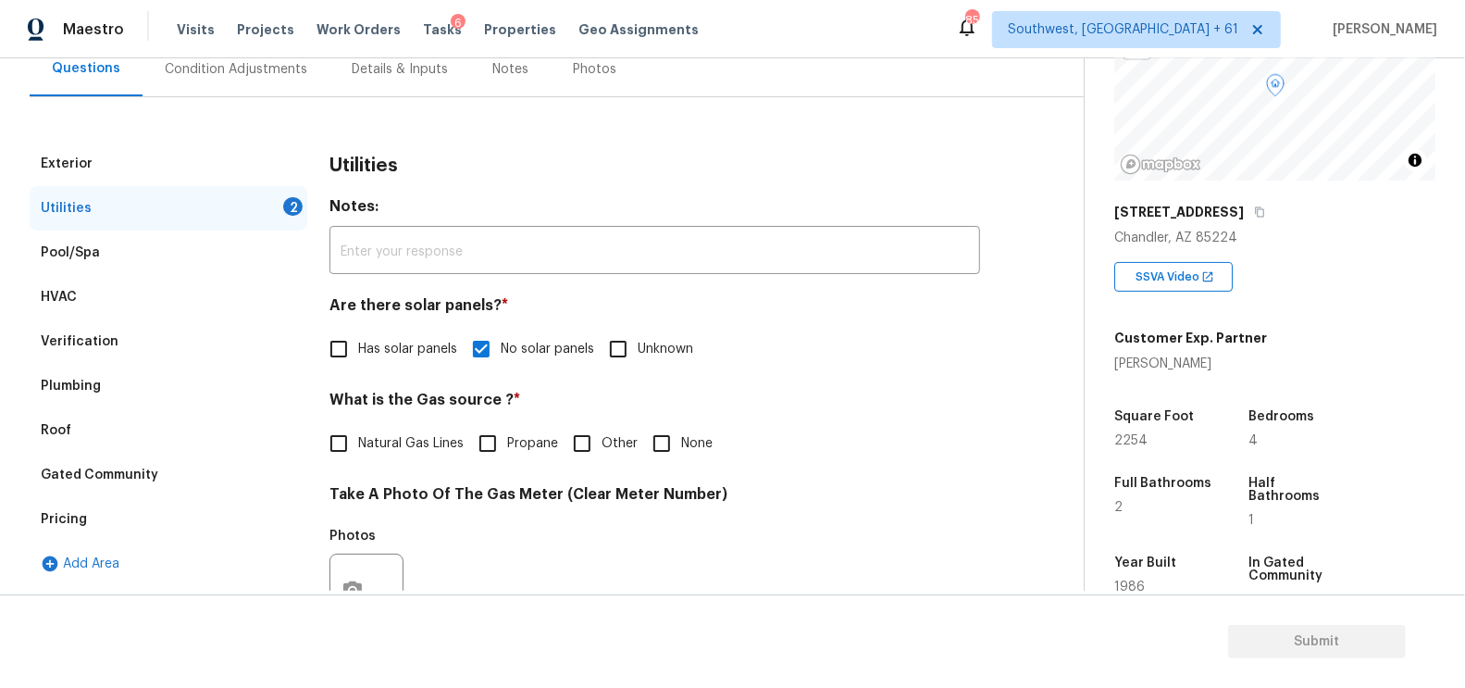
click at [667, 454] on input "None" at bounding box center [661, 443] width 39 height 39
checkbox input "true"
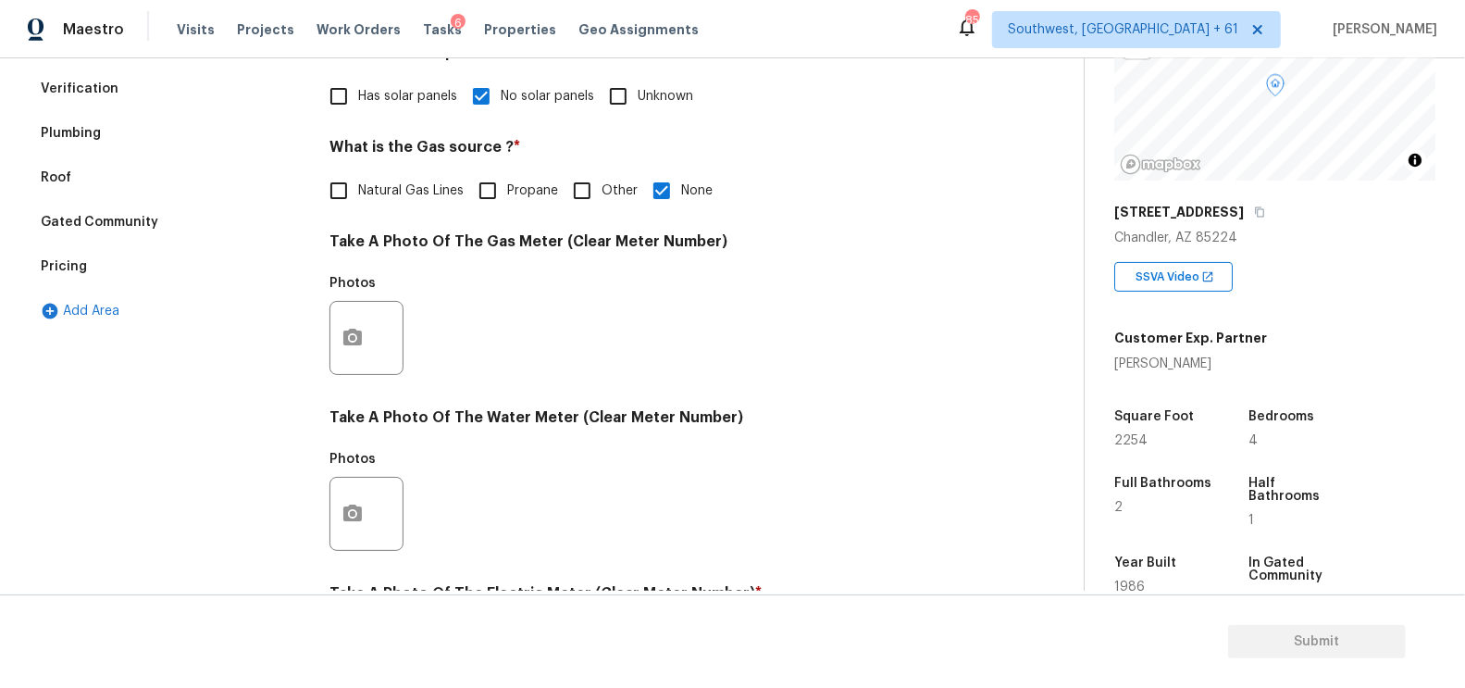
scroll to position [481, 0]
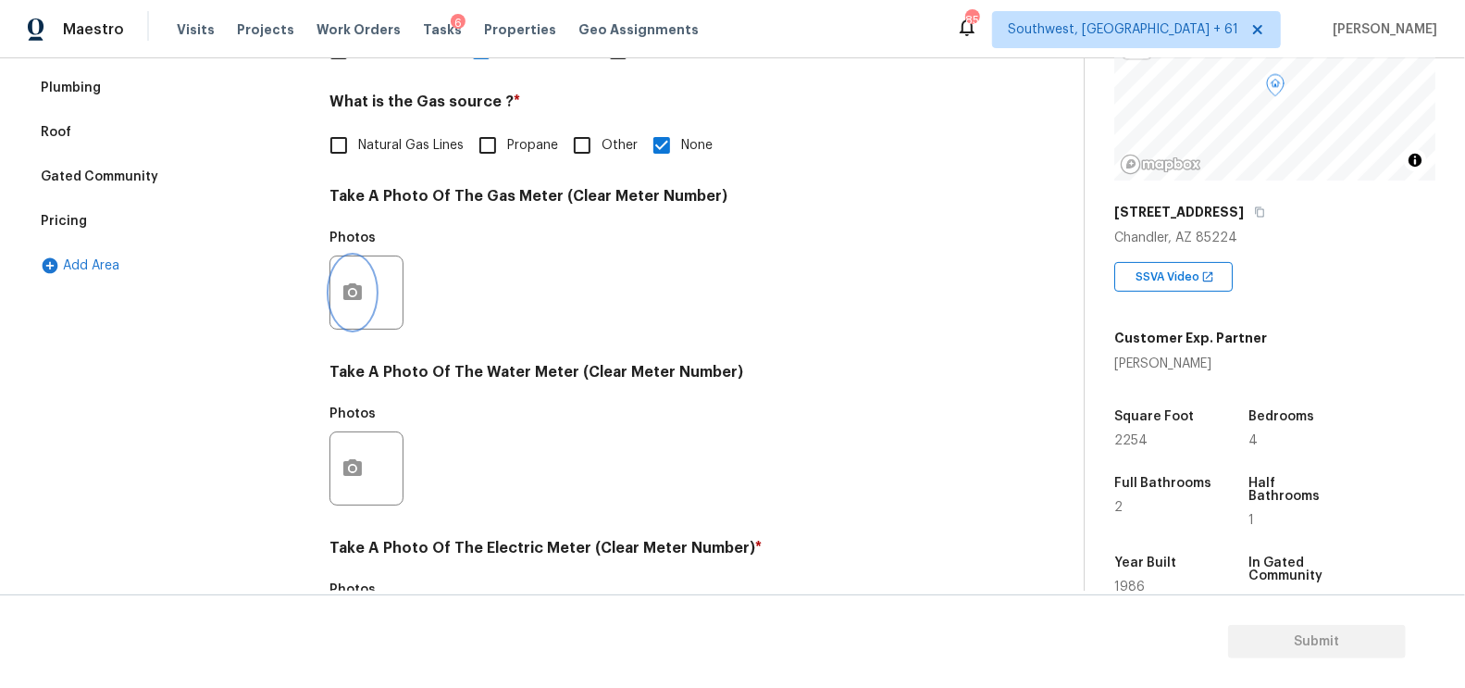
click at [352, 304] on button "button" at bounding box center [352, 292] width 44 height 72
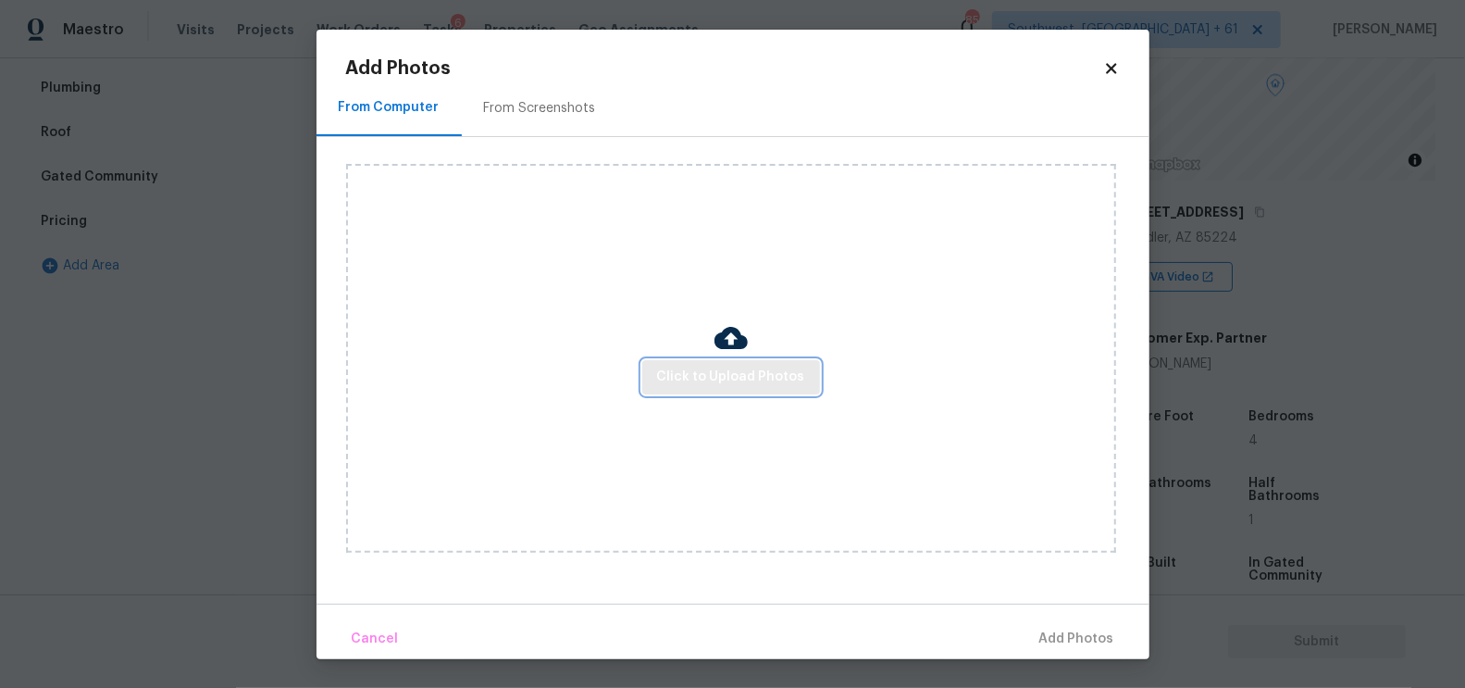
click at [725, 374] on span "Click to Upload Photos" at bounding box center [731, 377] width 148 height 23
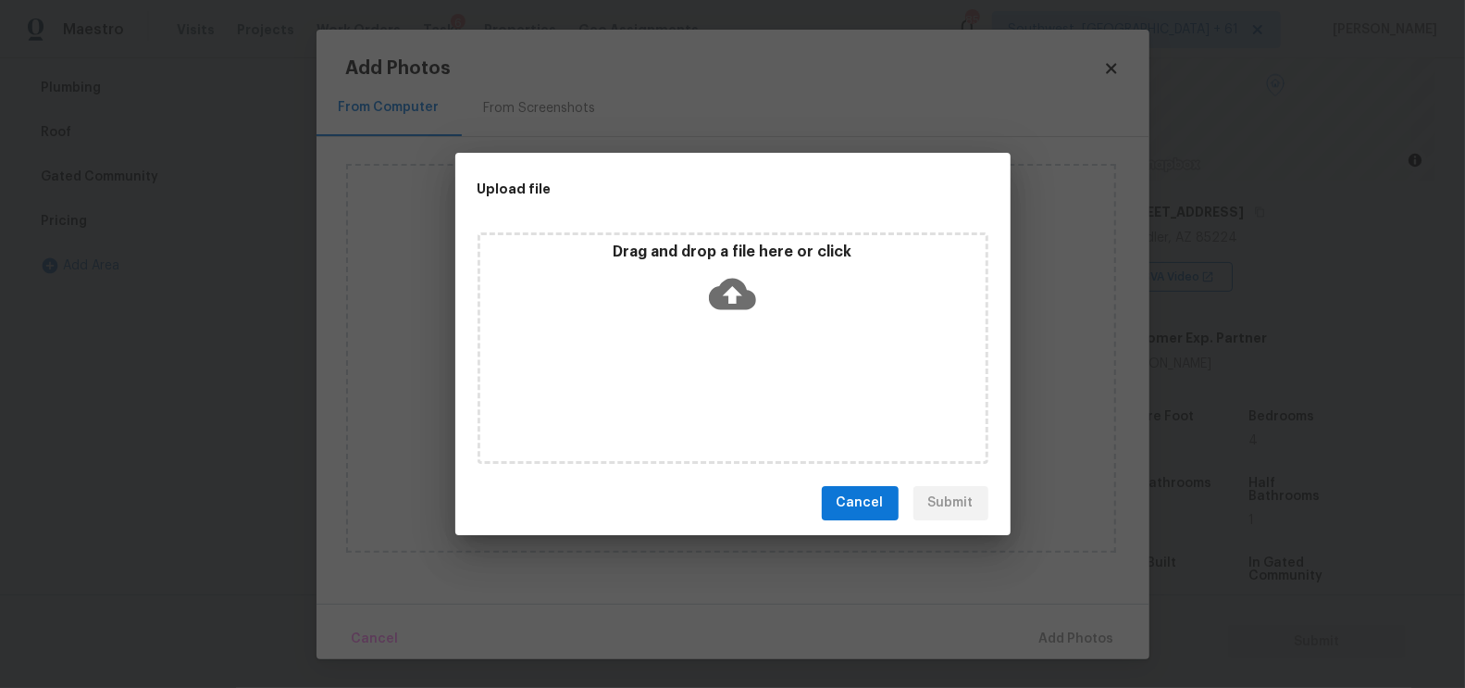
click at [735, 292] on icon at bounding box center [732, 293] width 47 height 47
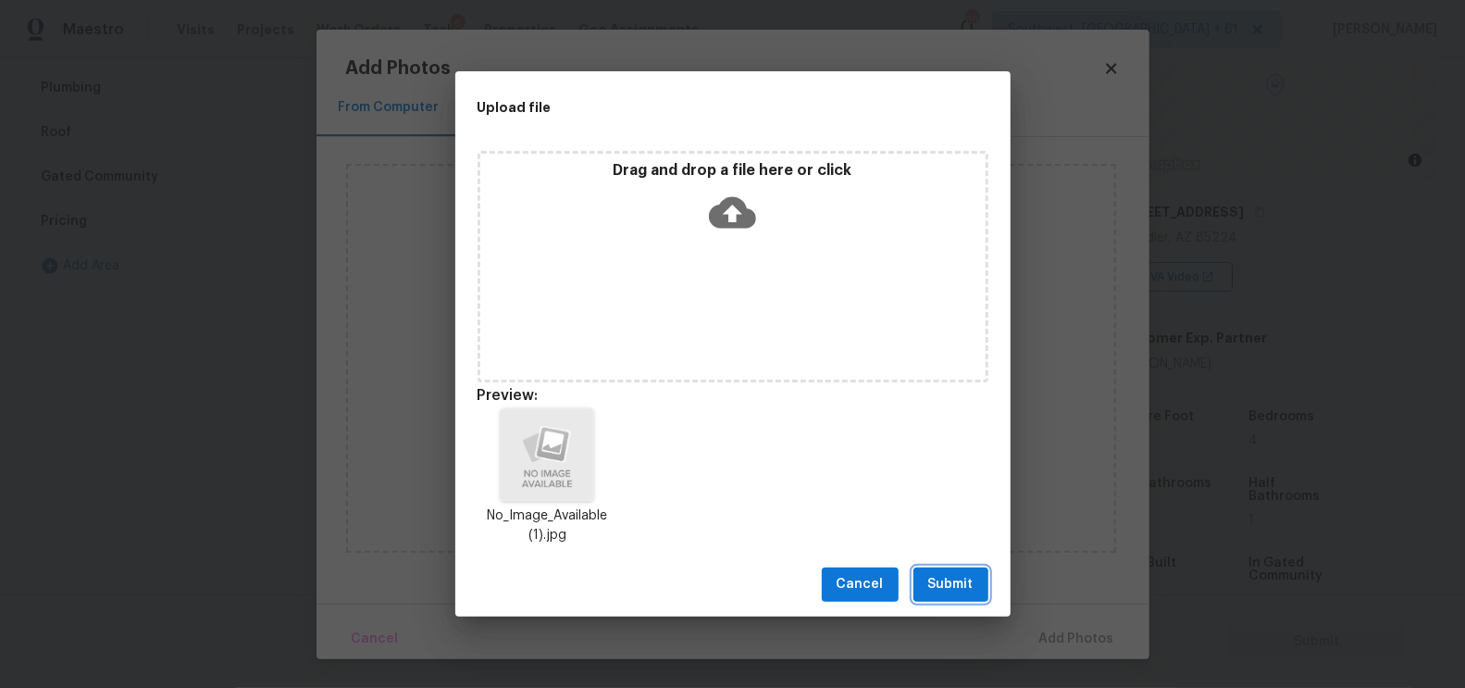
click at [952, 588] on span "Submit" at bounding box center [950, 584] width 45 height 23
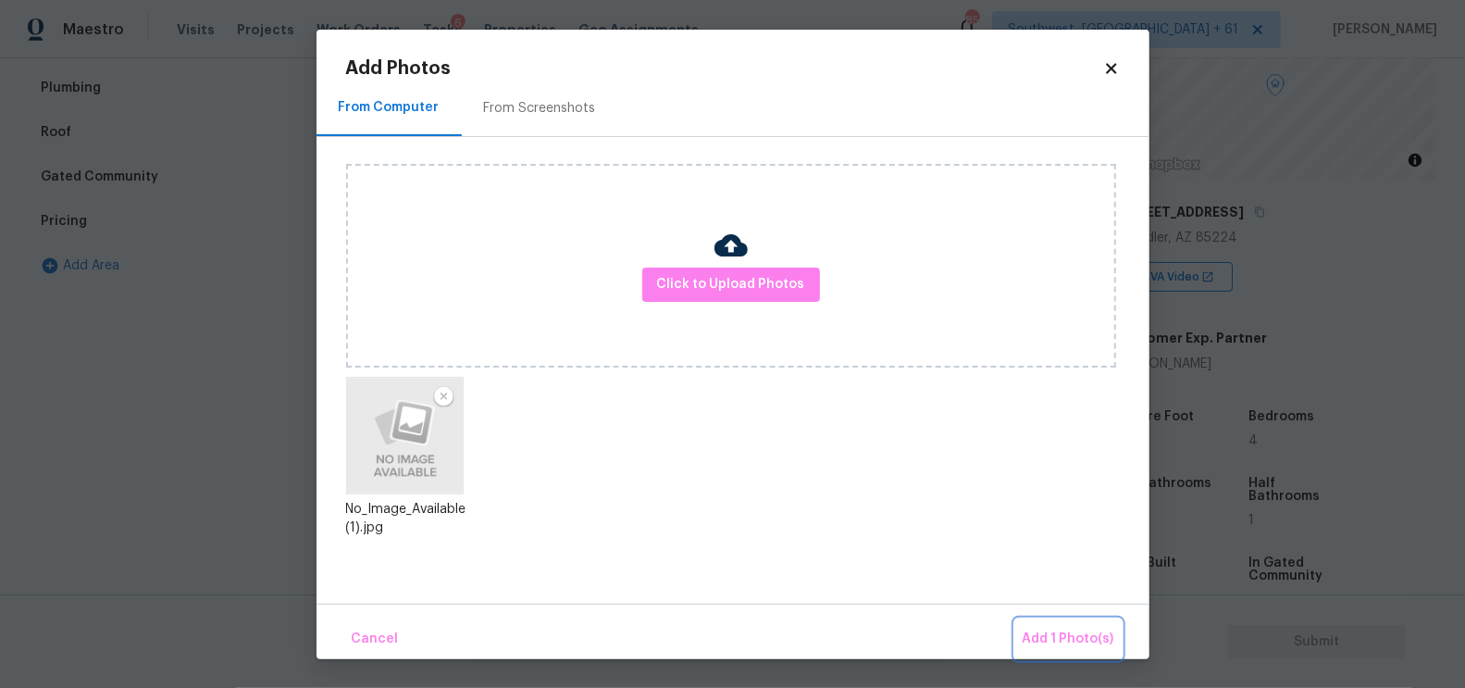
click at [1075, 633] on span "Add 1 Photo(s)" at bounding box center [1069, 638] width 92 height 23
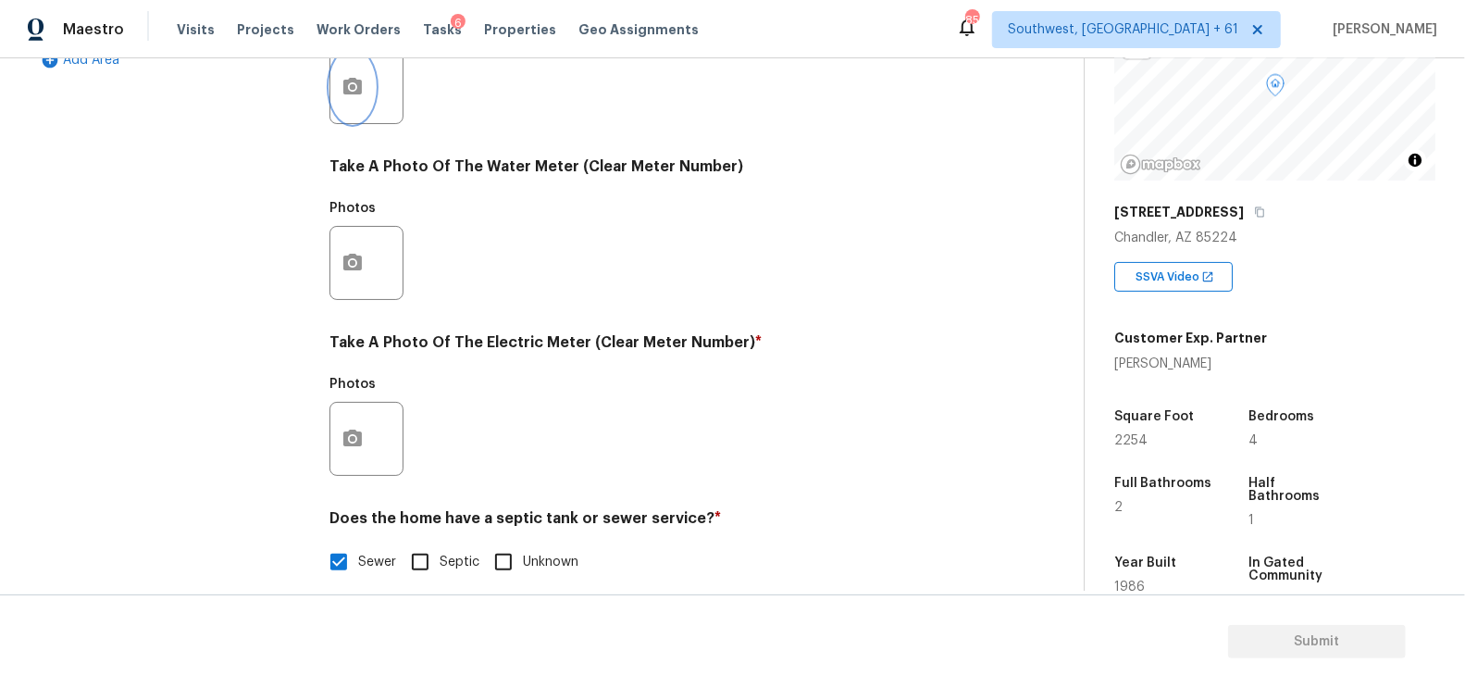
scroll to position [705, 0]
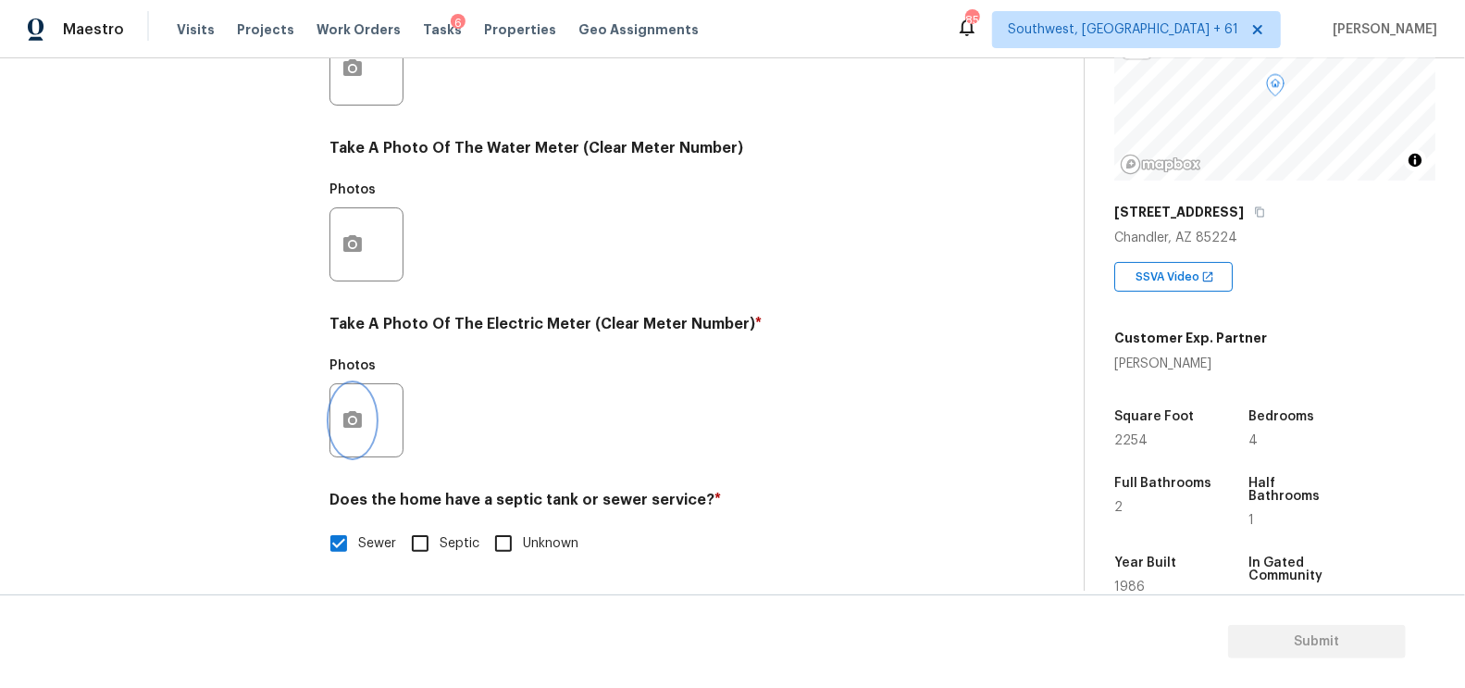
click at [354, 413] on icon "button" at bounding box center [352, 419] width 19 height 17
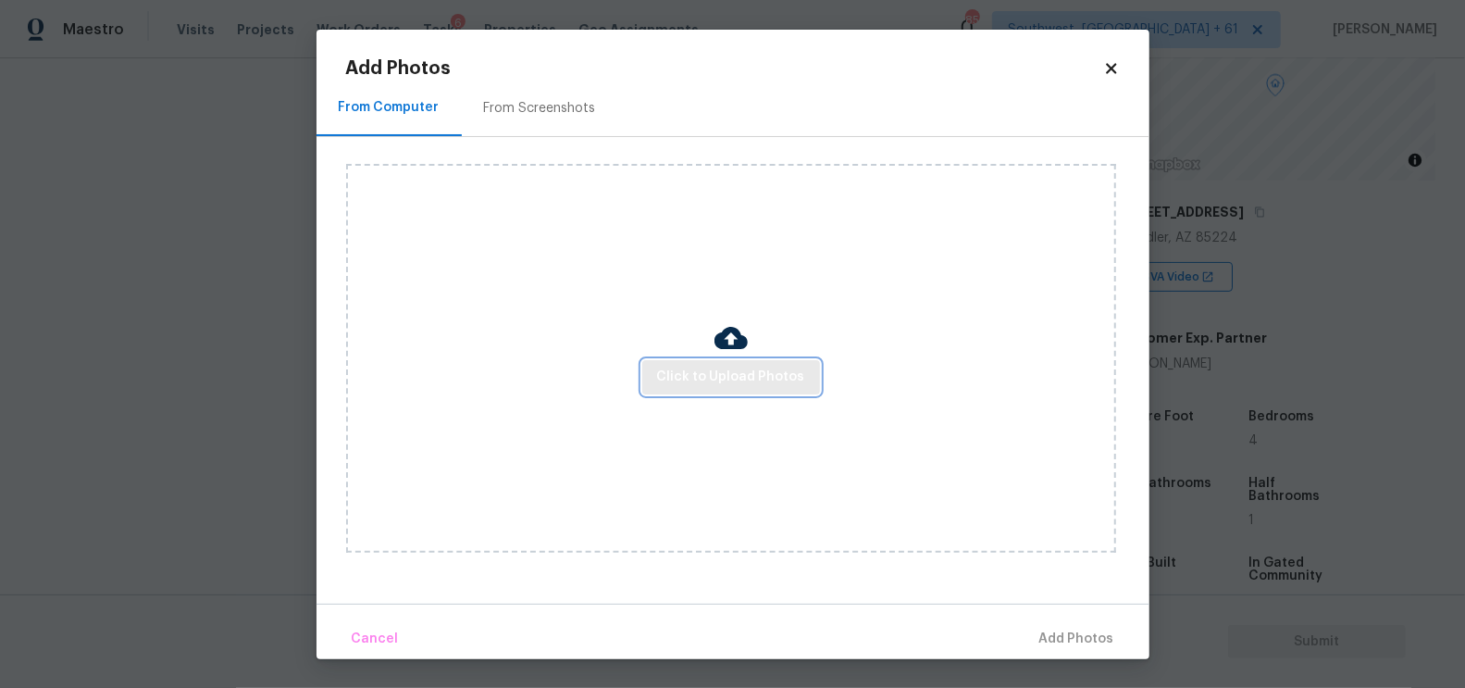
click at [718, 361] on button "Click to Upload Photos" at bounding box center [731, 377] width 178 height 34
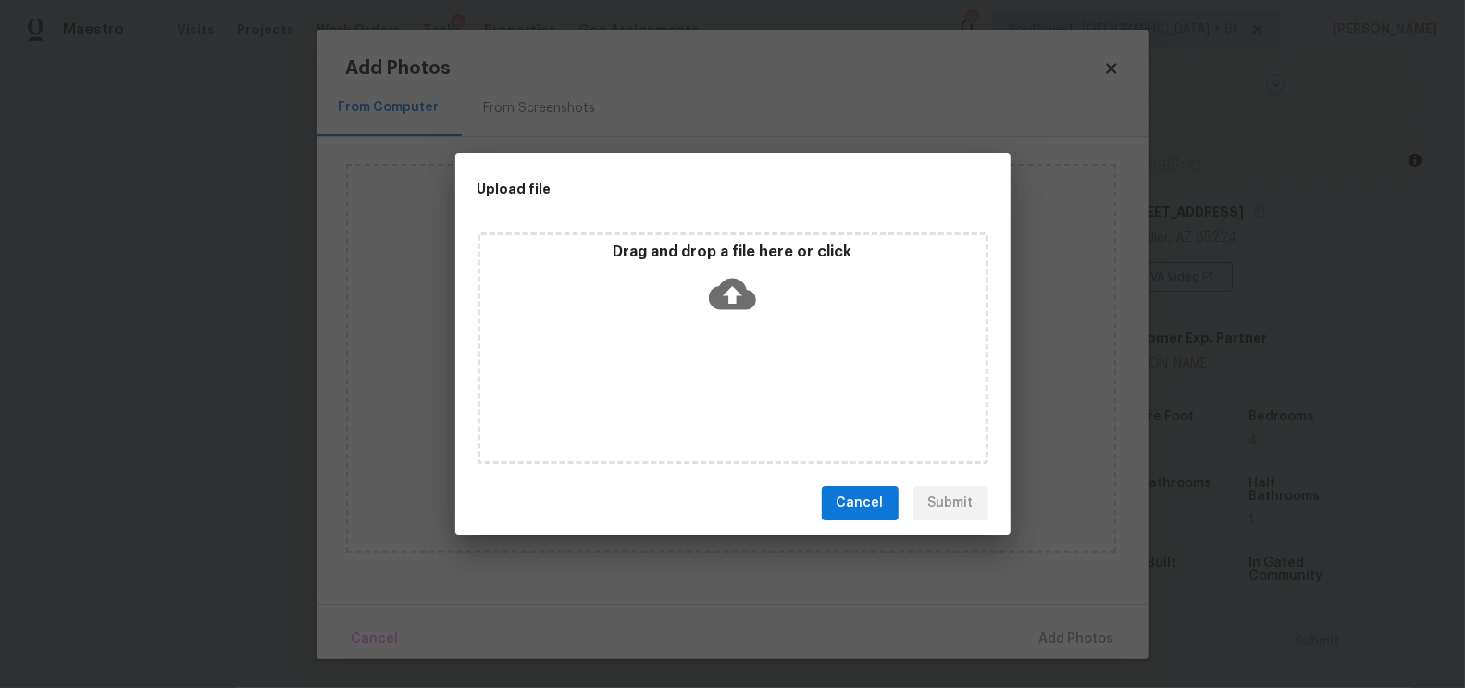
click at [734, 290] on icon at bounding box center [732, 293] width 47 height 47
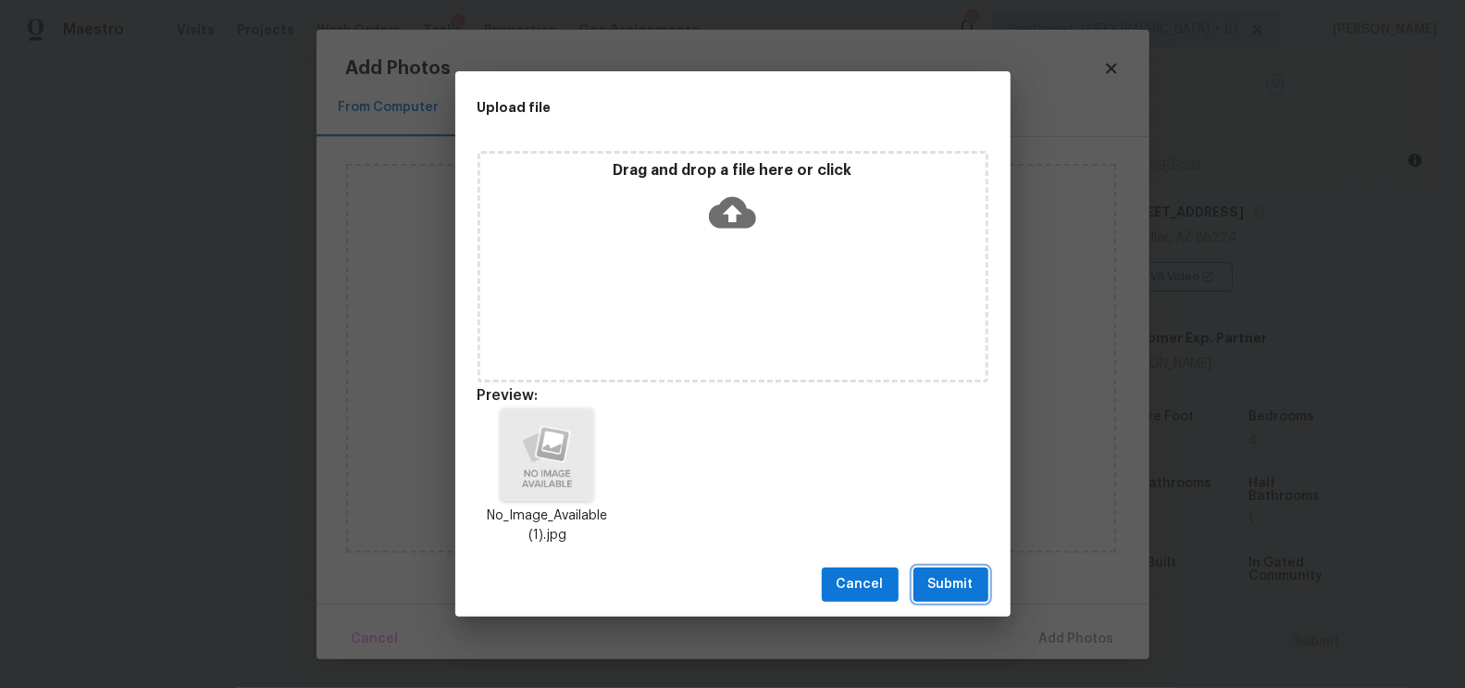
click at [955, 589] on span "Submit" at bounding box center [950, 584] width 45 height 23
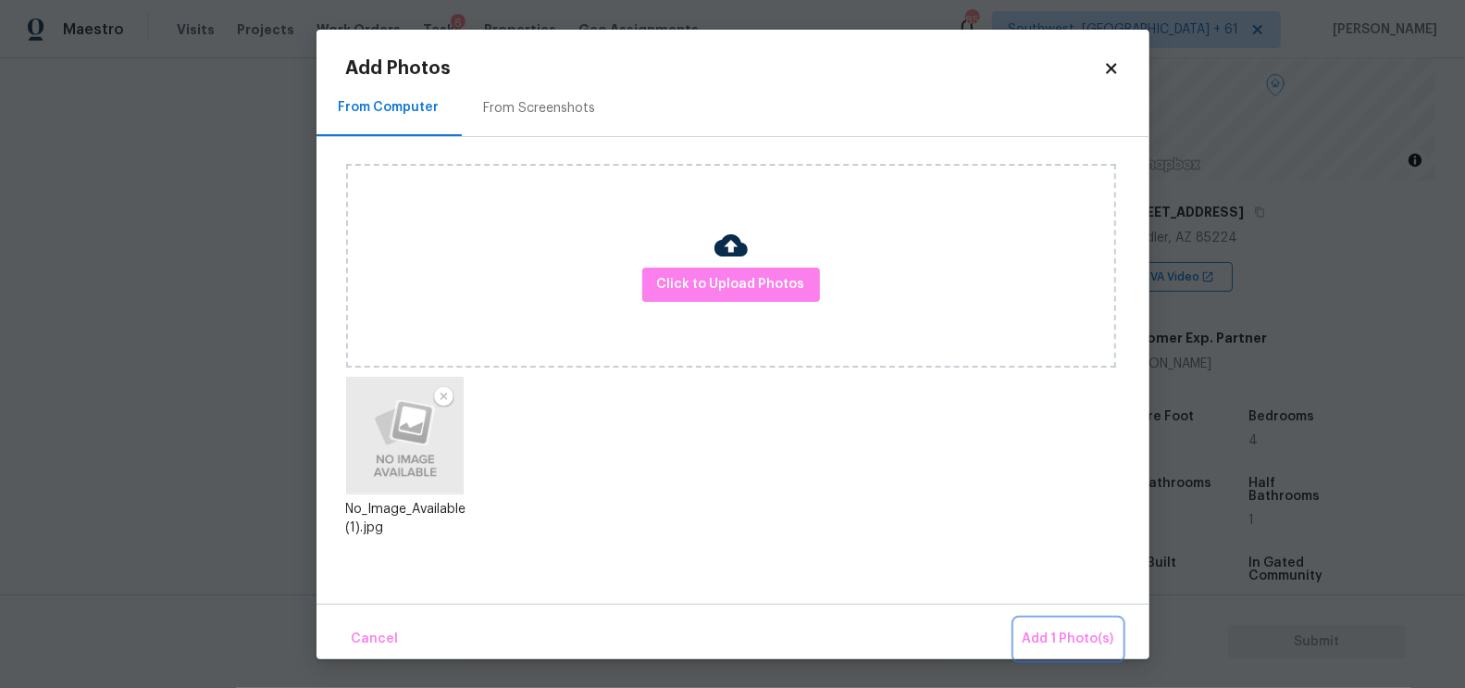
click at [1077, 630] on span "Add 1 Photo(s)" at bounding box center [1069, 638] width 92 height 23
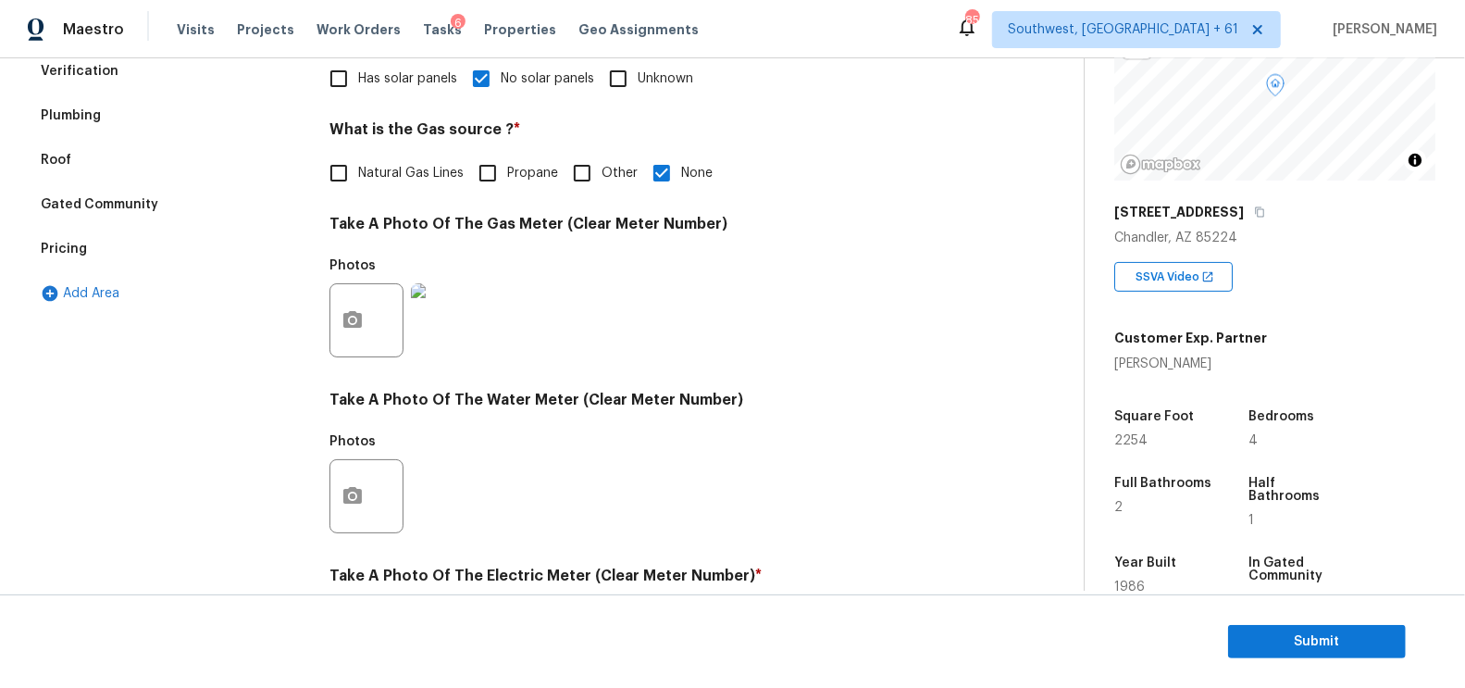
scroll to position [0, 0]
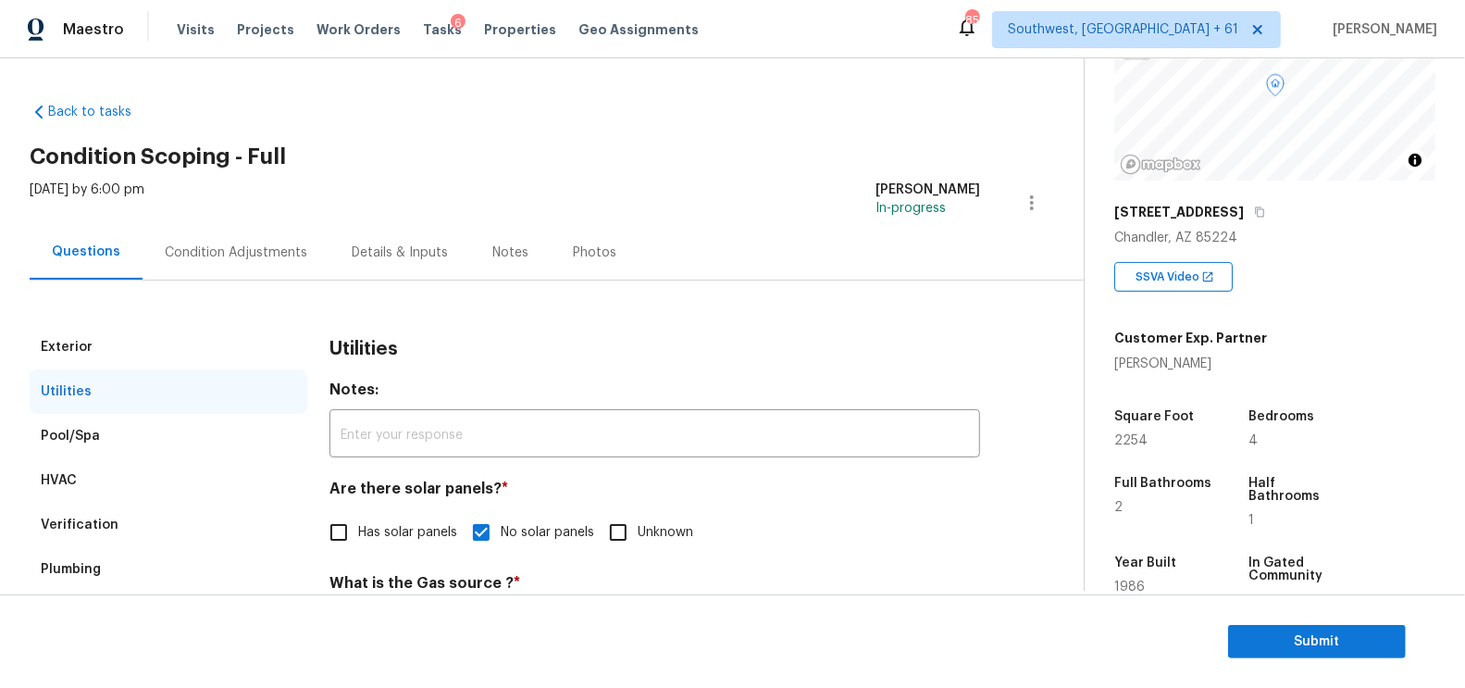
click at [283, 249] on div "Condition Adjustments" at bounding box center [236, 252] width 143 height 19
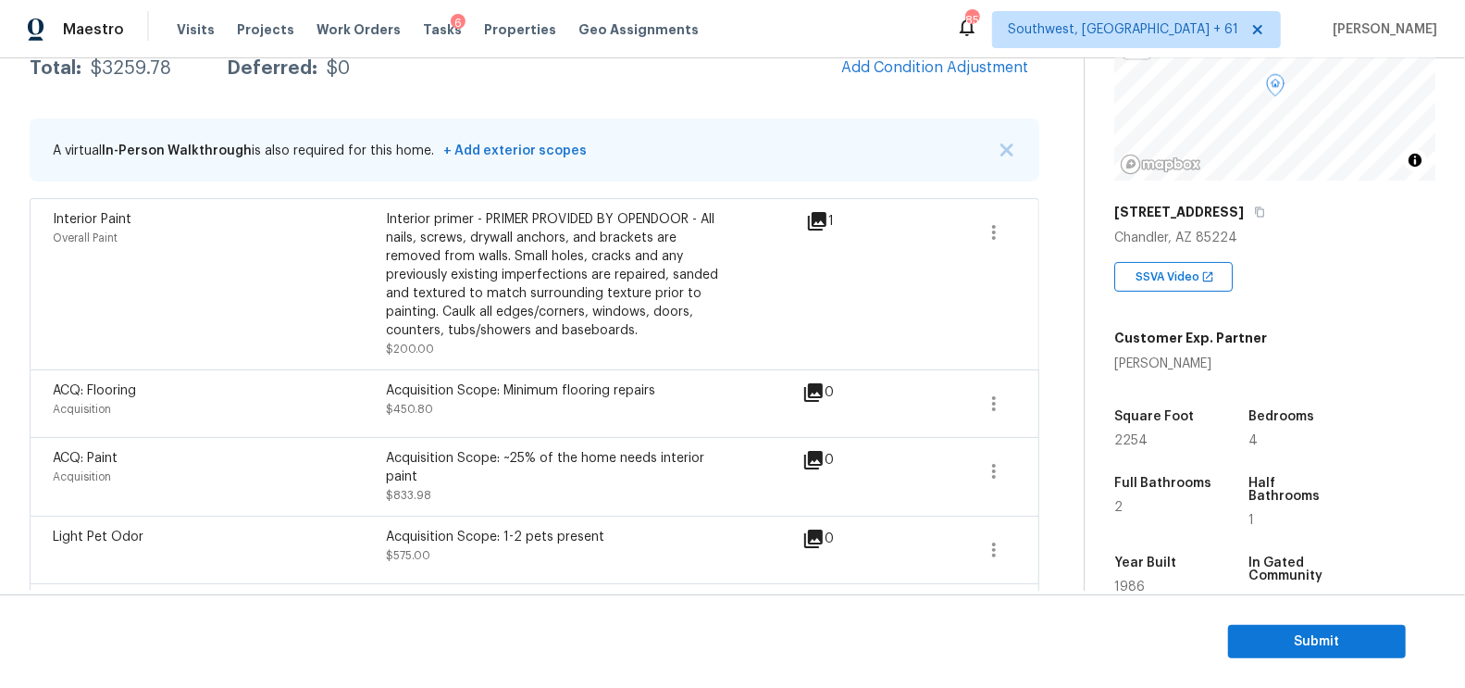
scroll to position [327, 0]
click at [1313, 653] on button "Submit" at bounding box center [1317, 642] width 178 height 34
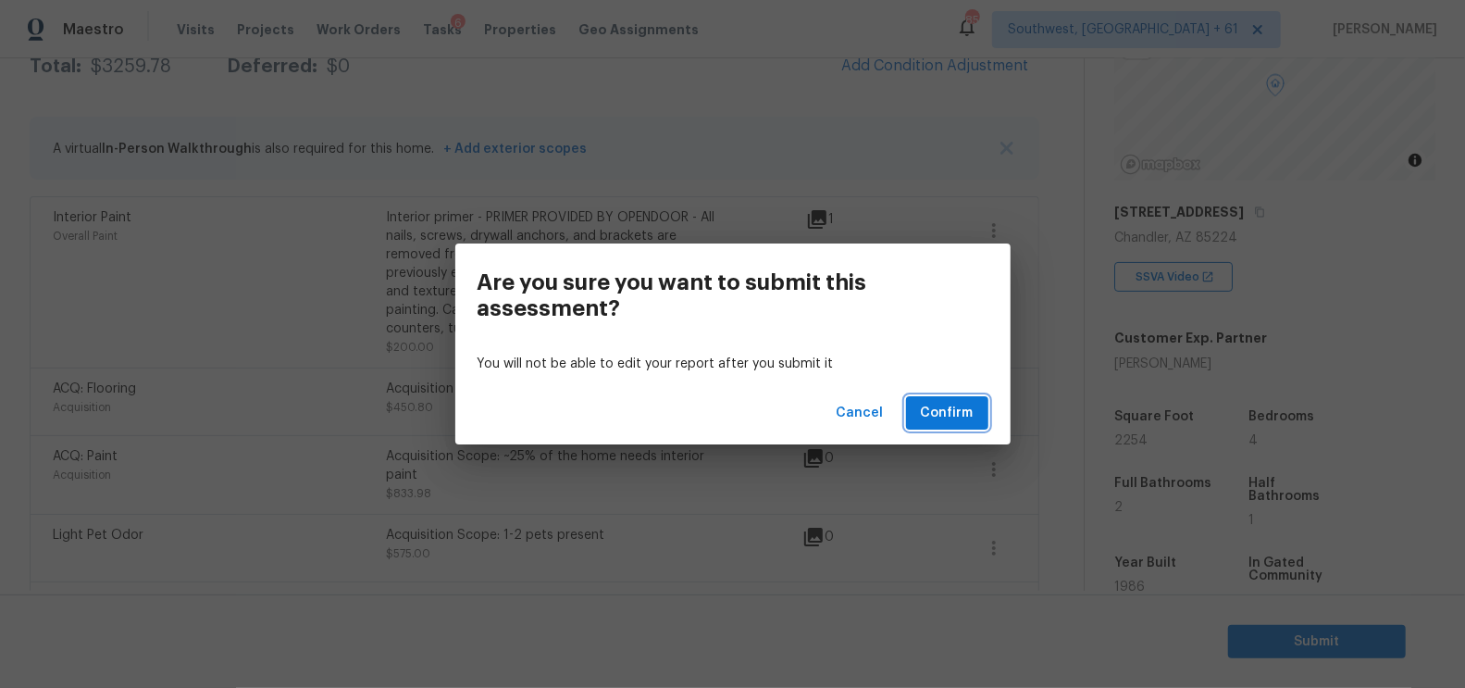
click at [930, 413] on span "Confirm" at bounding box center [947, 413] width 53 height 23
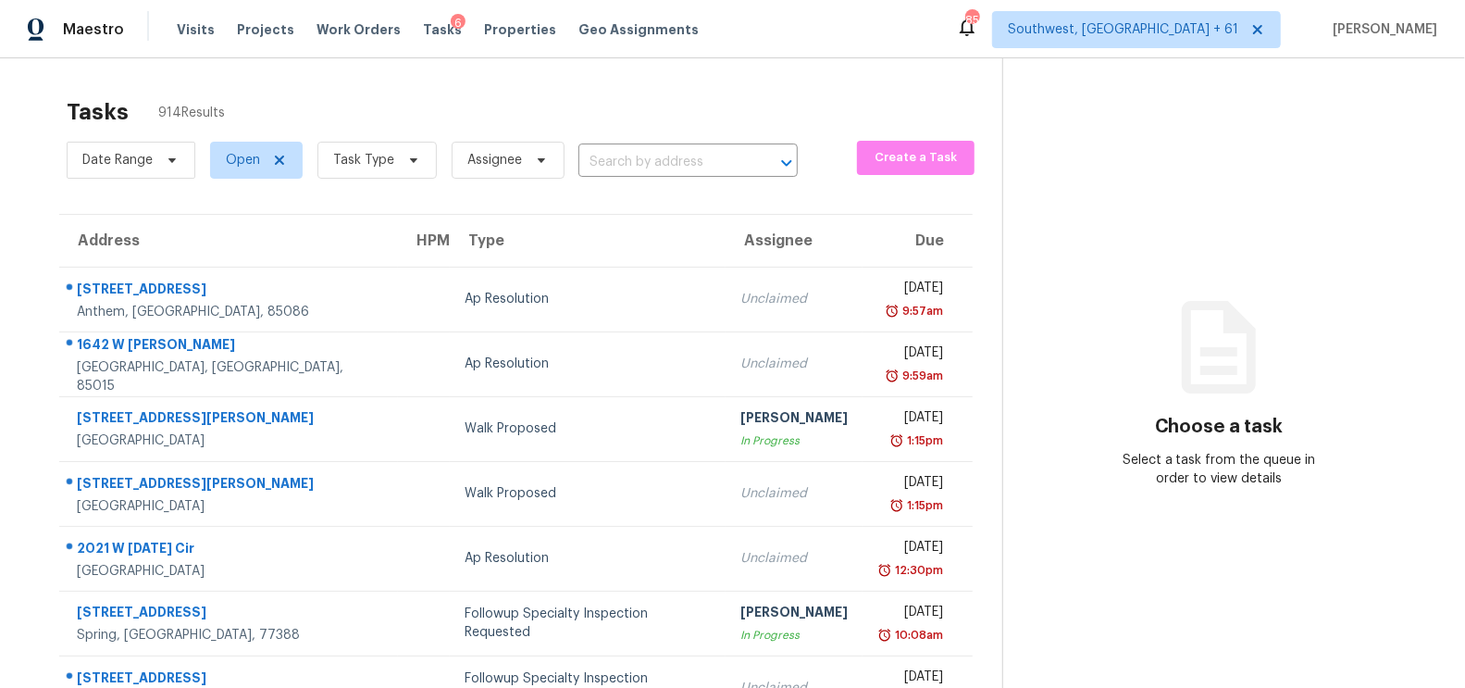
click at [682, 178] on div "Date Range Open Task Type Assignee ​" at bounding box center [432, 160] width 731 height 48
click at [678, 165] on input "text" at bounding box center [662, 162] width 168 height 29
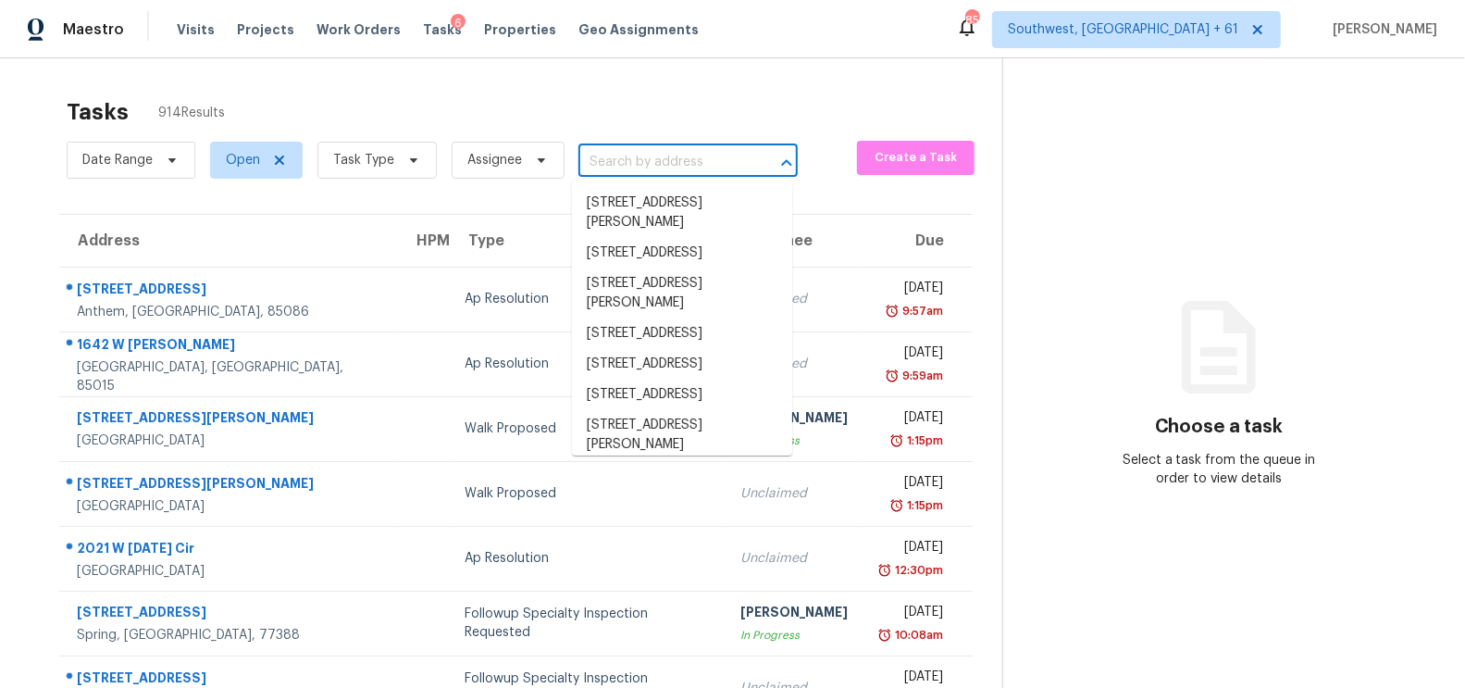
paste input "[STREET_ADDRESS]"
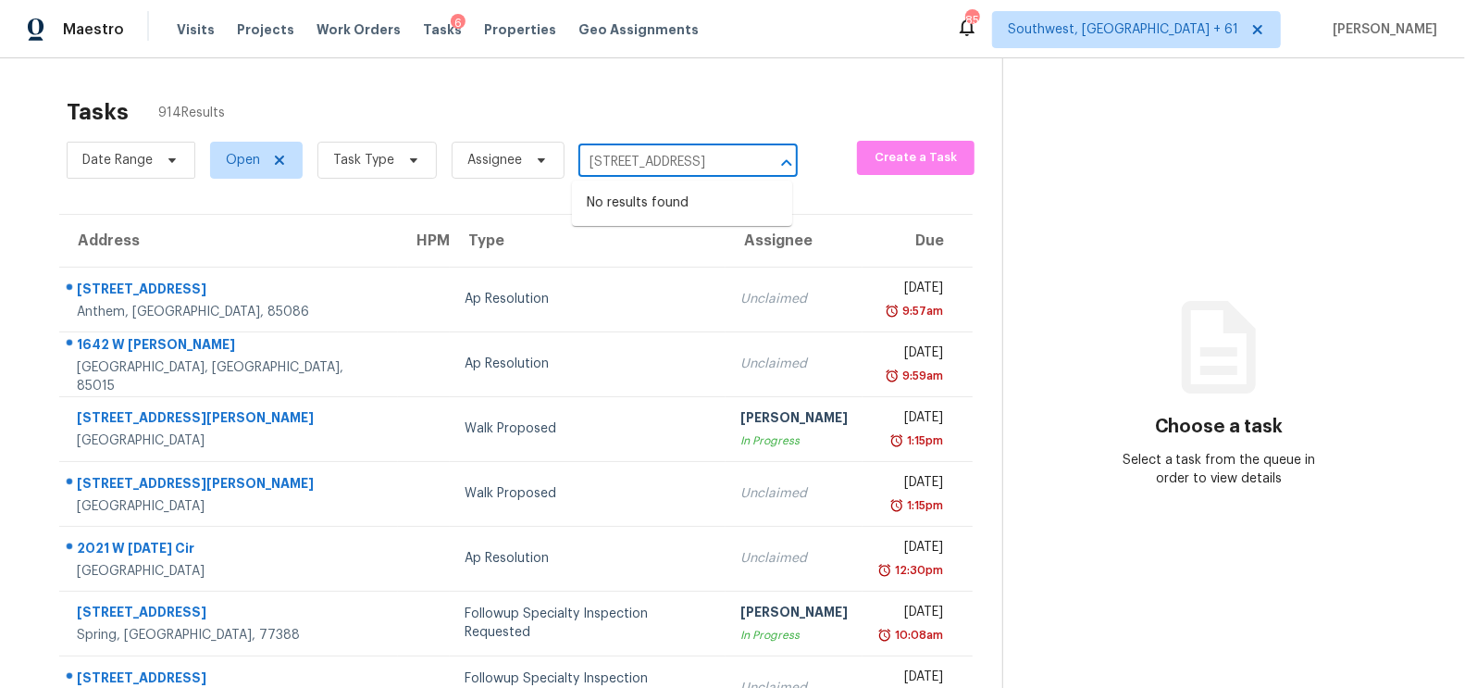
type input "[STREET_ADDRESS]"
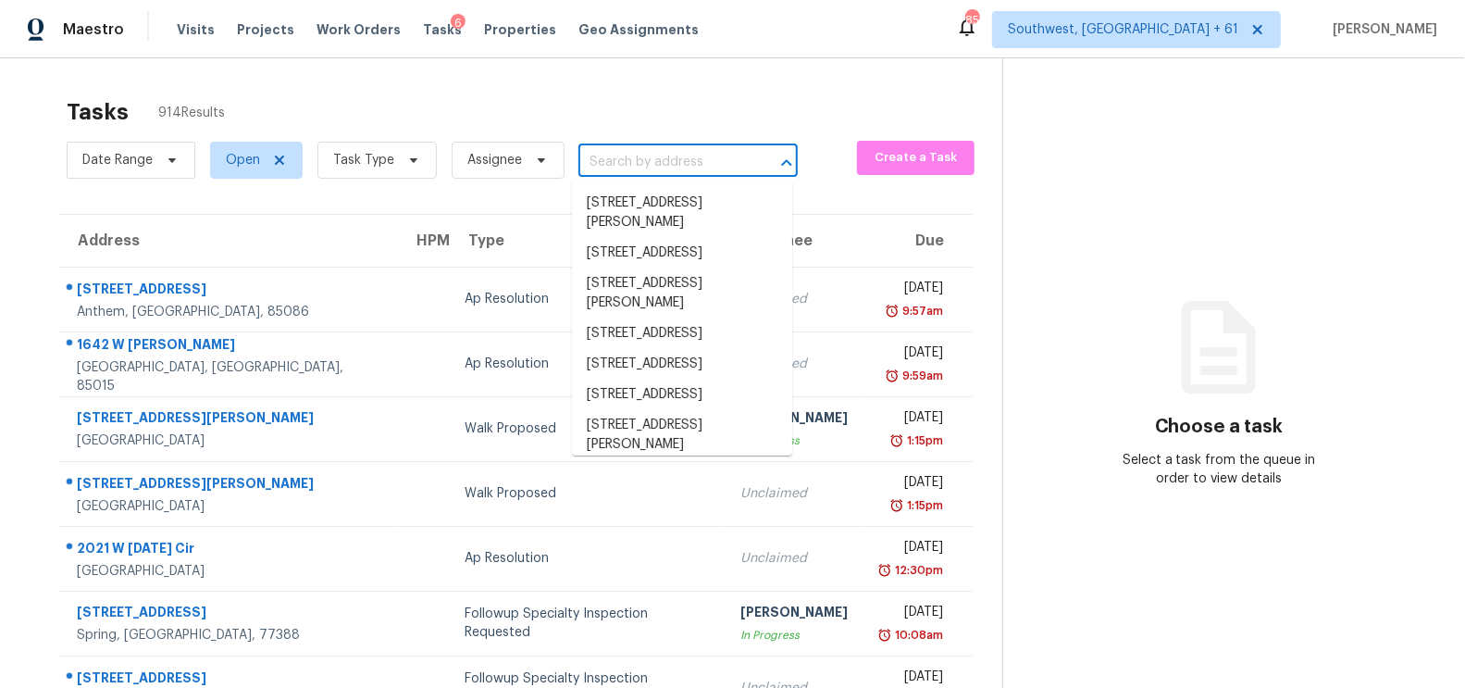
scroll to position [0, 0]
click at [626, 168] on input "text" at bounding box center [662, 162] width 168 height 29
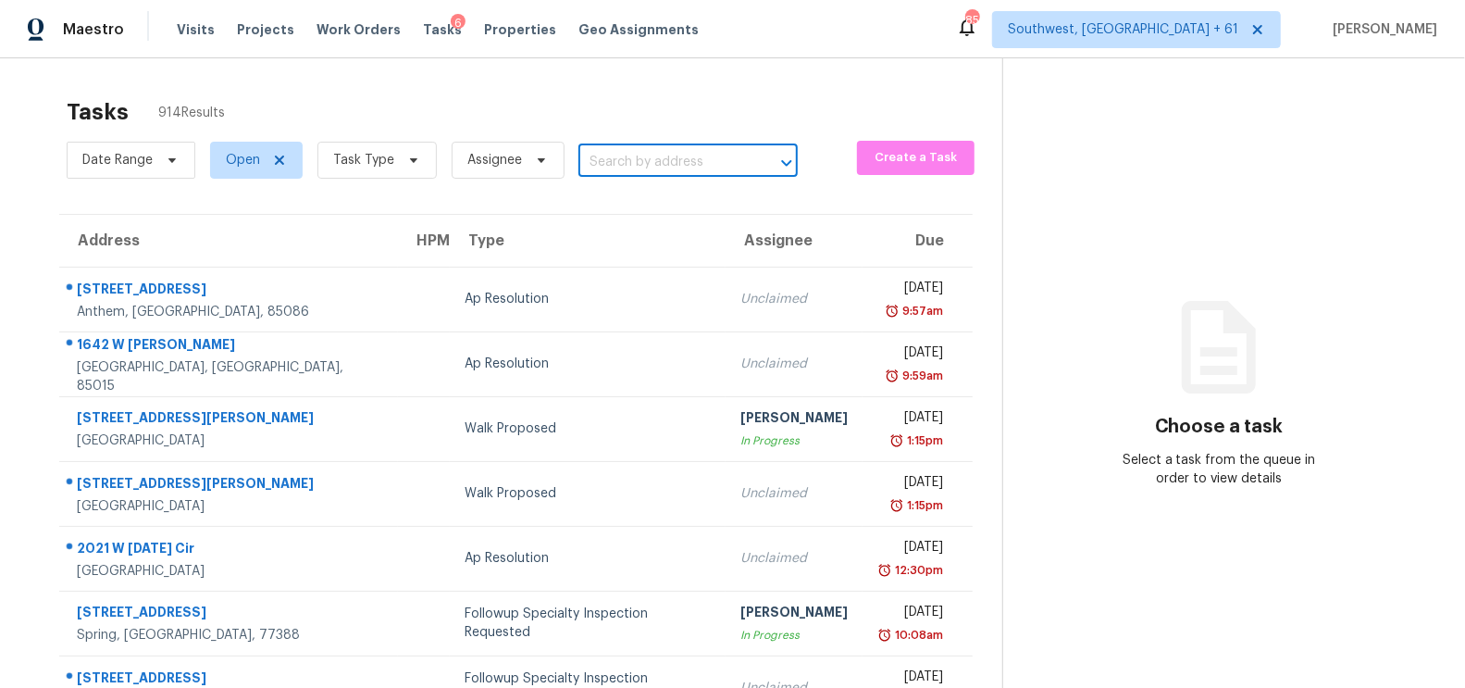
paste input "[STREET_ADDRESS]"
type input "3126 Corte Caleta"
click at [645, 191] on li "[STREET_ADDRESS]" at bounding box center [682, 203] width 220 height 31
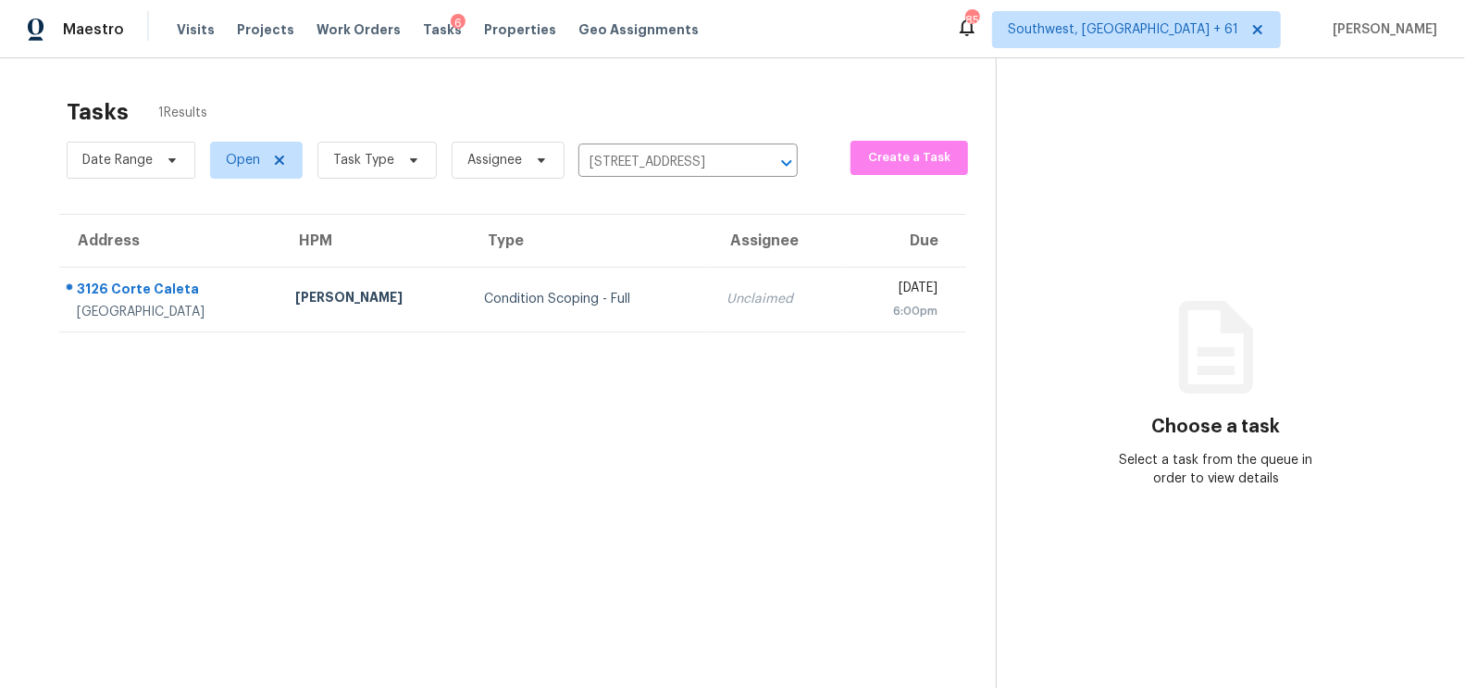
click at [645, 308] on td "Condition Scoping - Full" at bounding box center [590, 299] width 242 height 65
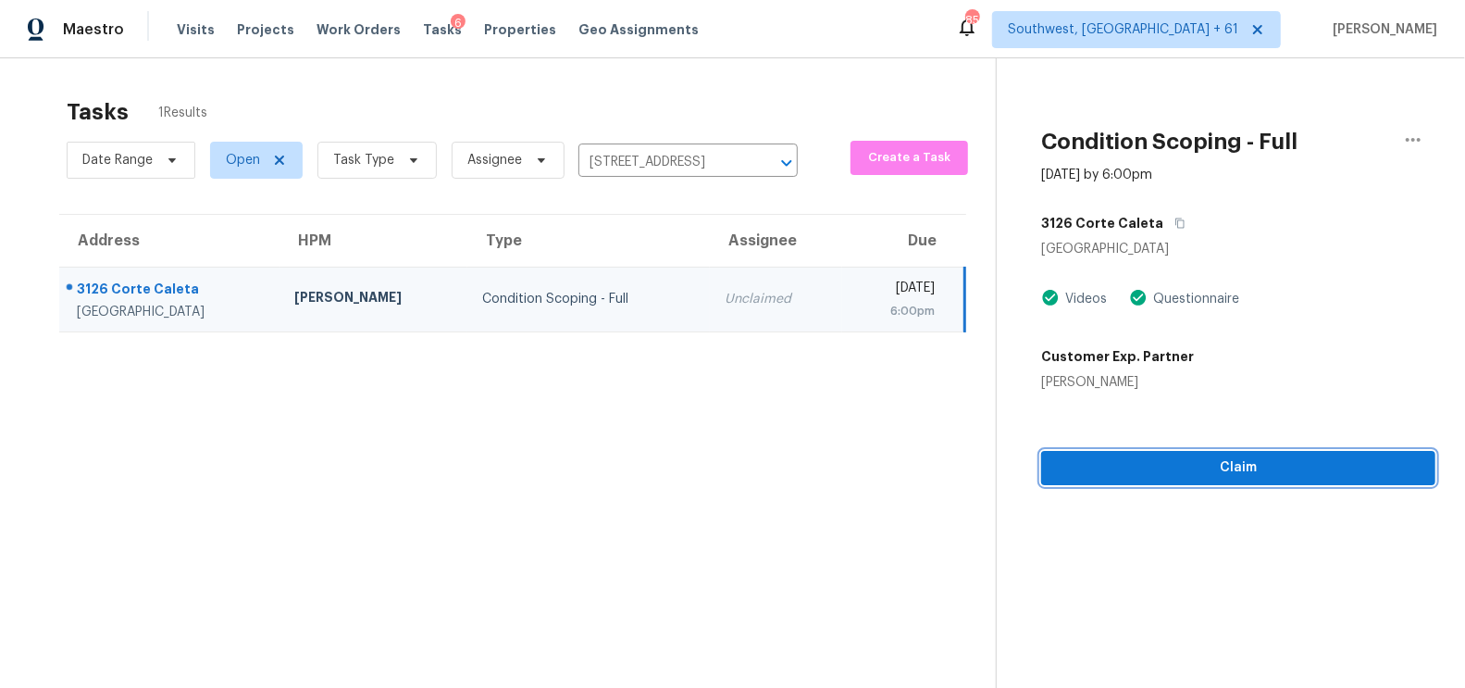
click at [1252, 470] on span "Claim" at bounding box center [1238, 467] width 365 height 23
click at [1252, 470] on span "Start Assessment" at bounding box center [1238, 467] width 365 height 23
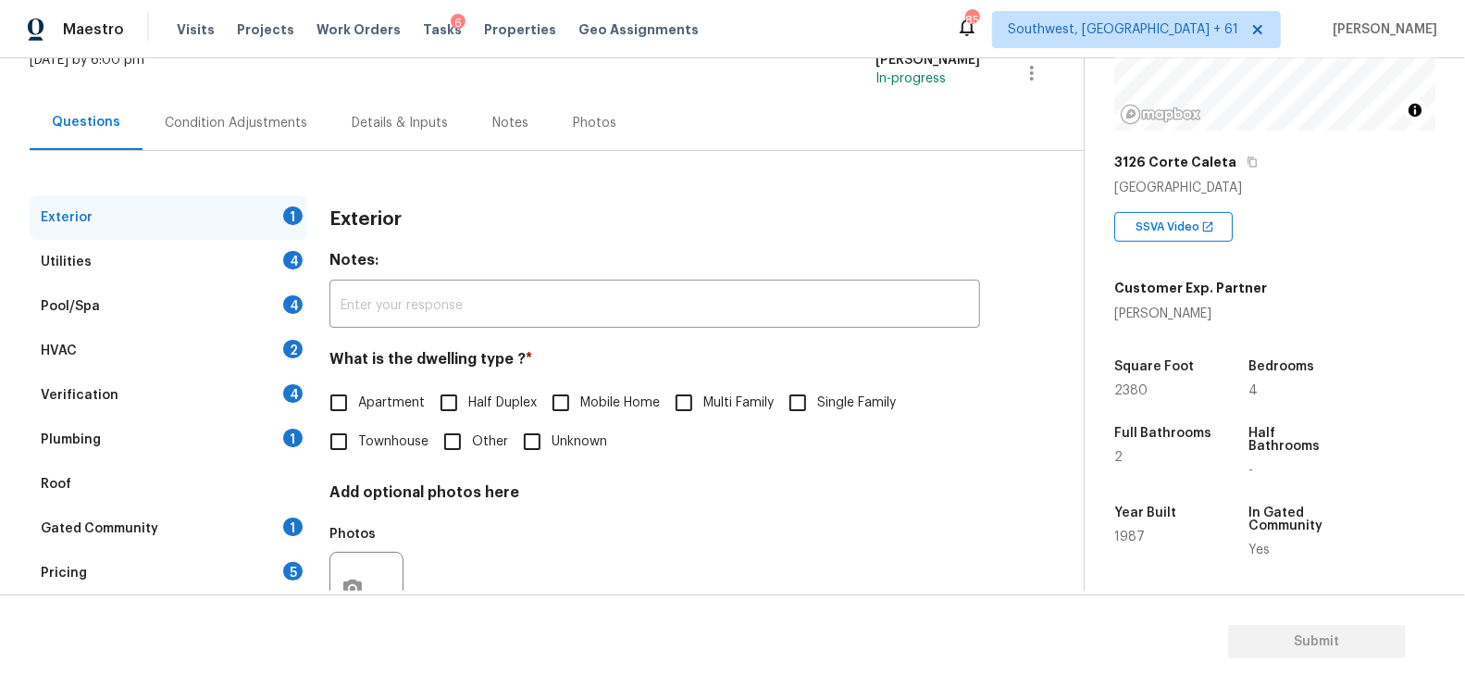
scroll to position [168, 0]
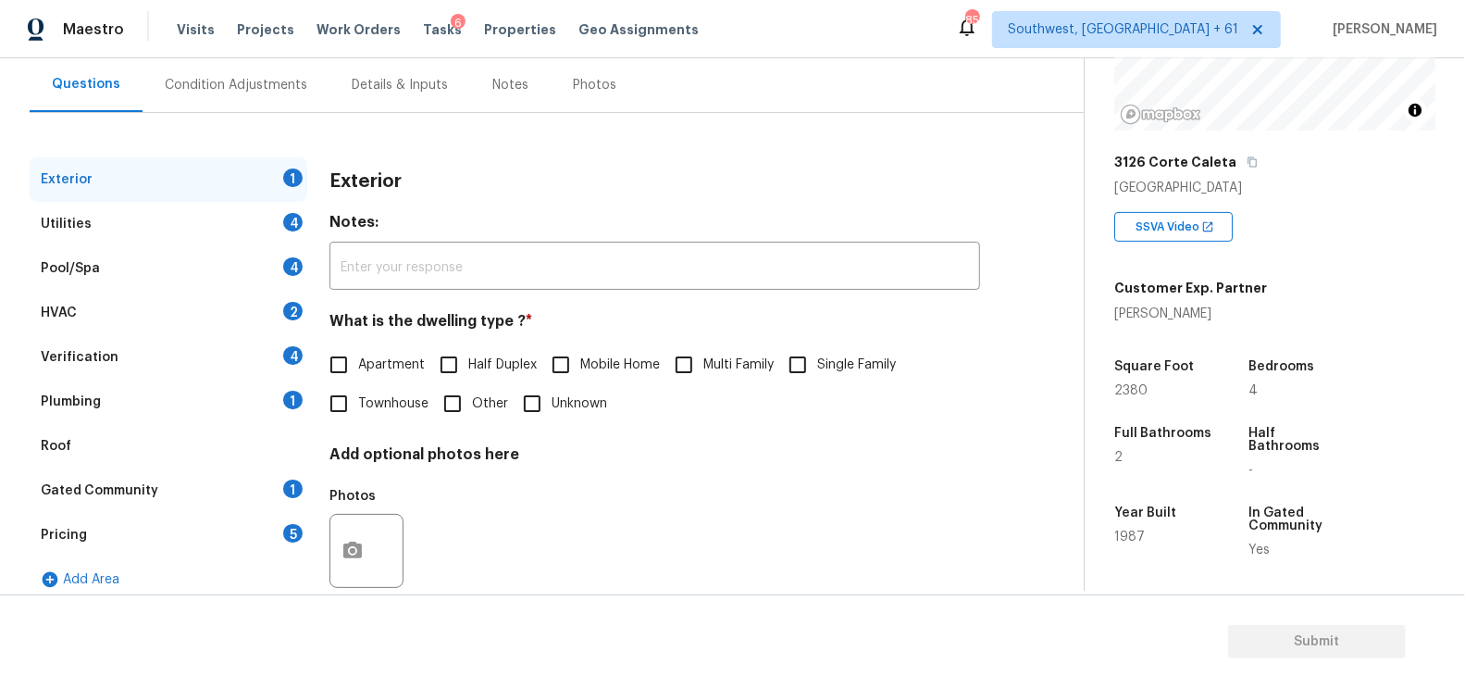
click at [826, 371] on span "Single Family" at bounding box center [856, 364] width 79 height 19
click at [817, 371] on input "Single Family" at bounding box center [797, 364] width 39 height 39
checkbox input "true"
click at [287, 229] on div "4" at bounding box center [292, 222] width 19 height 19
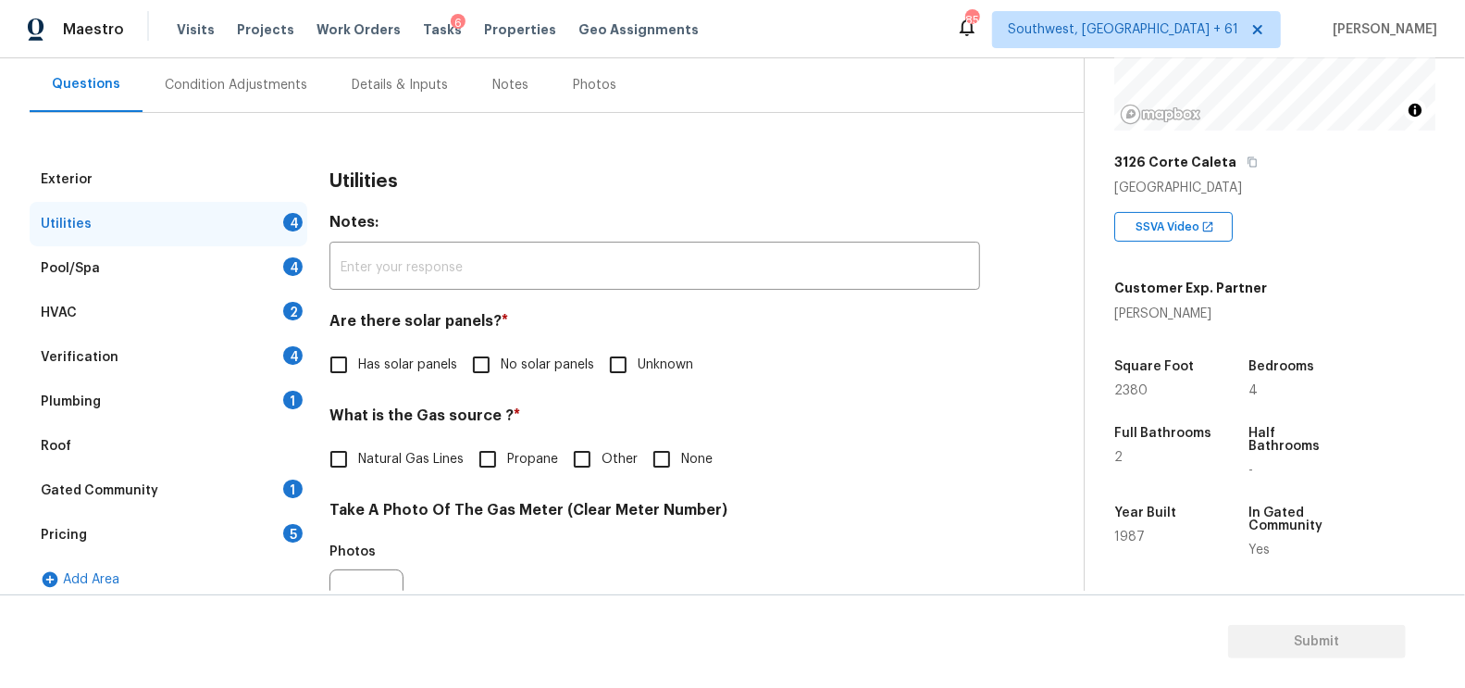
click at [531, 374] on span "No solar panels" at bounding box center [547, 364] width 93 height 19
click at [501, 374] on input "No solar panels" at bounding box center [481, 364] width 39 height 39
checkbox input "true"
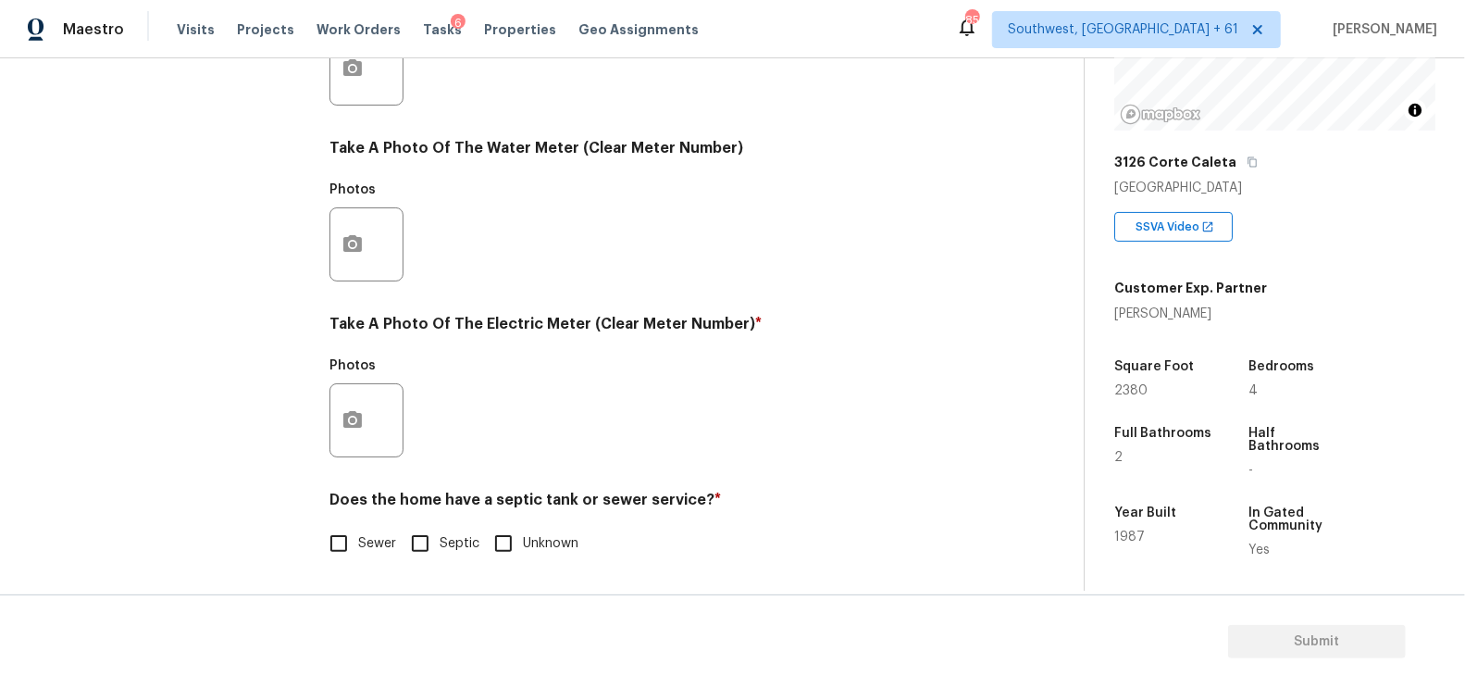
click at [356, 535] on input "Sewer" at bounding box center [338, 543] width 39 height 39
checkbox input "true"
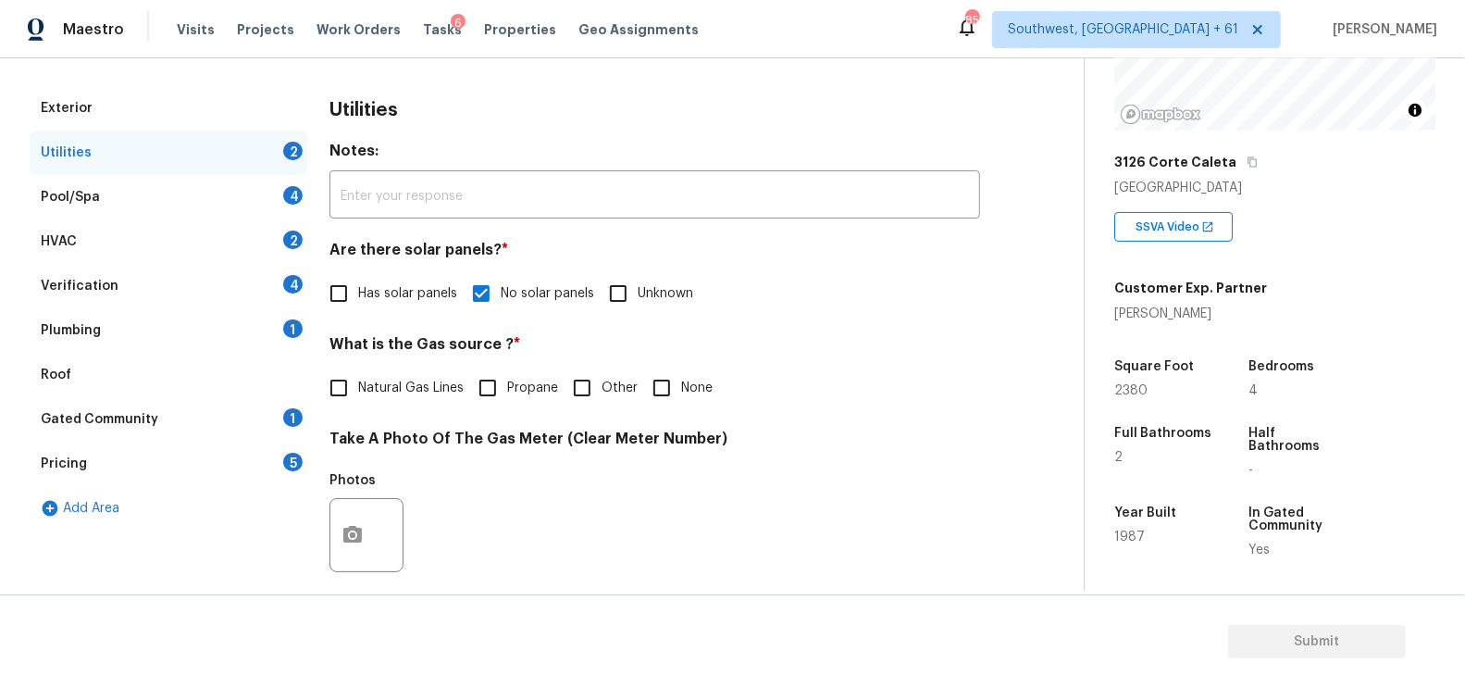
scroll to position [95, 0]
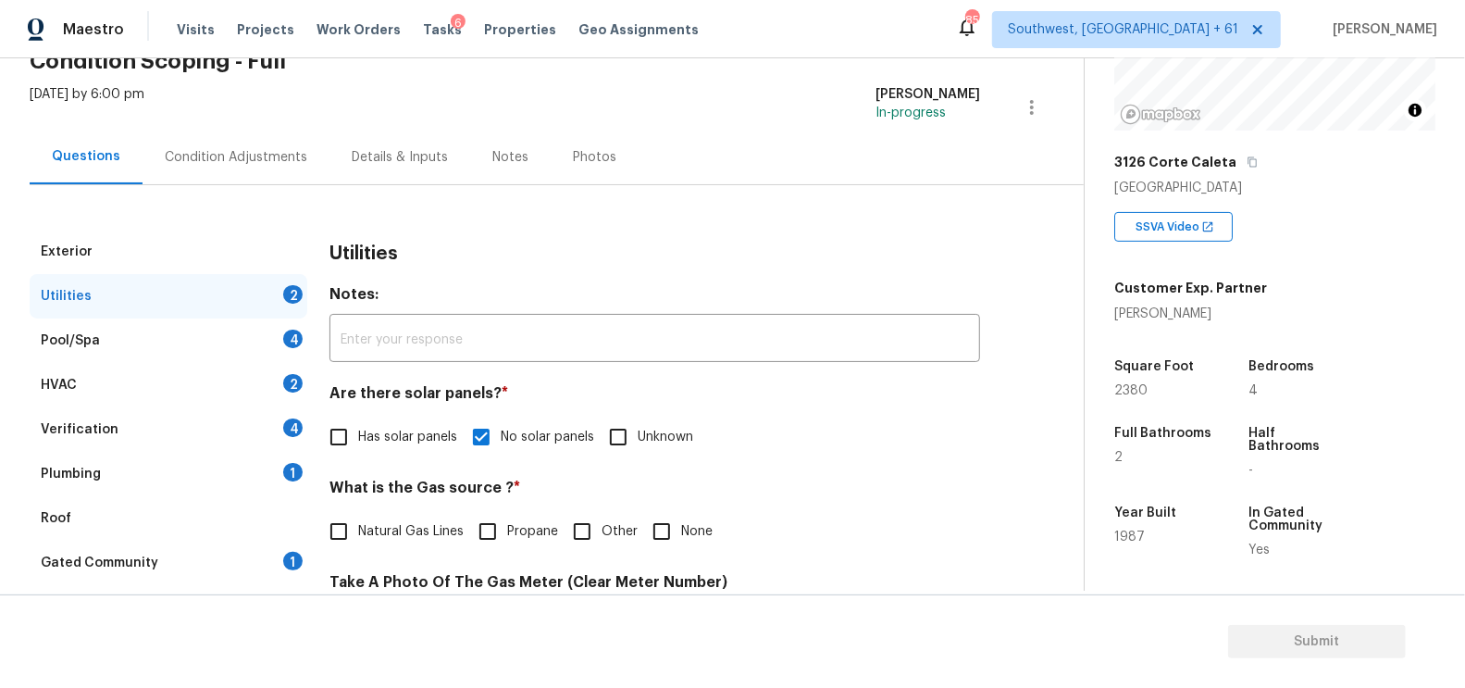
click at [264, 336] on div "Pool/Spa 4" at bounding box center [169, 340] width 278 height 44
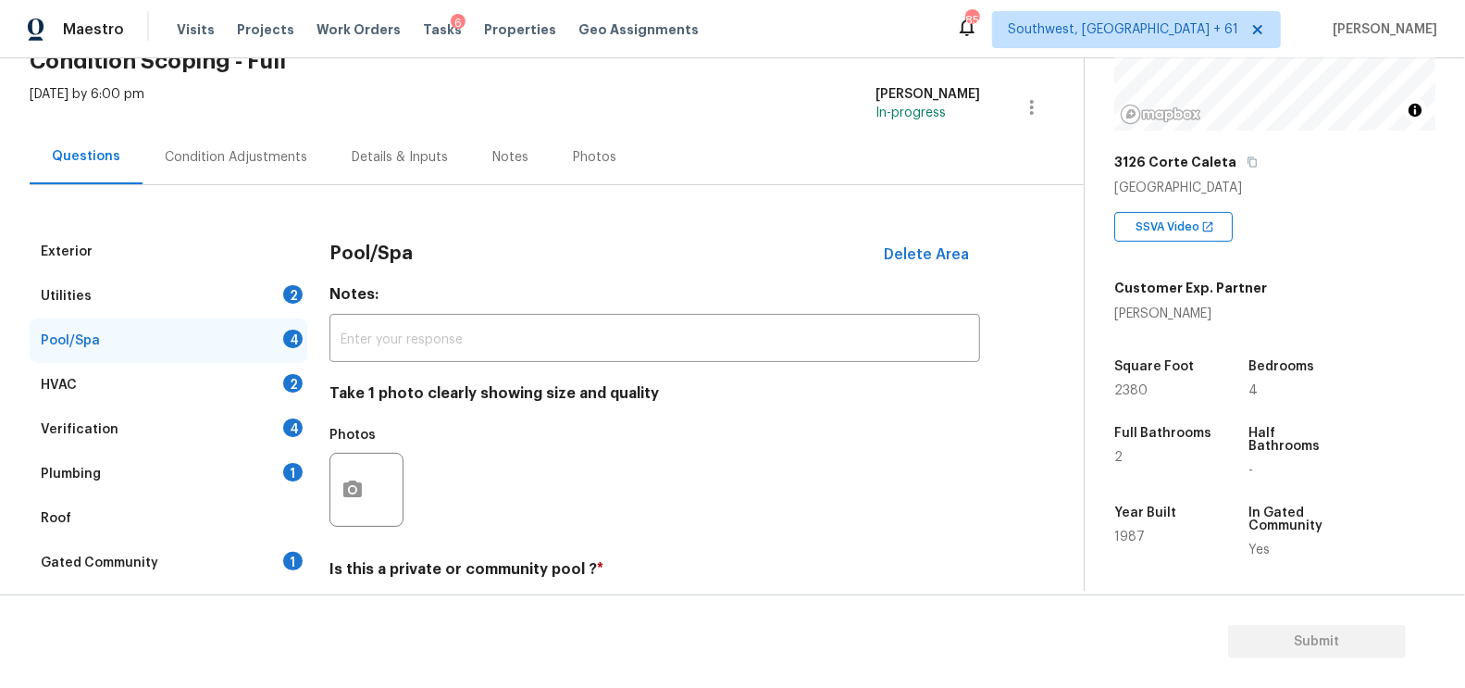
click at [255, 399] on div "HVAC 2" at bounding box center [169, 385] width 278 height 44
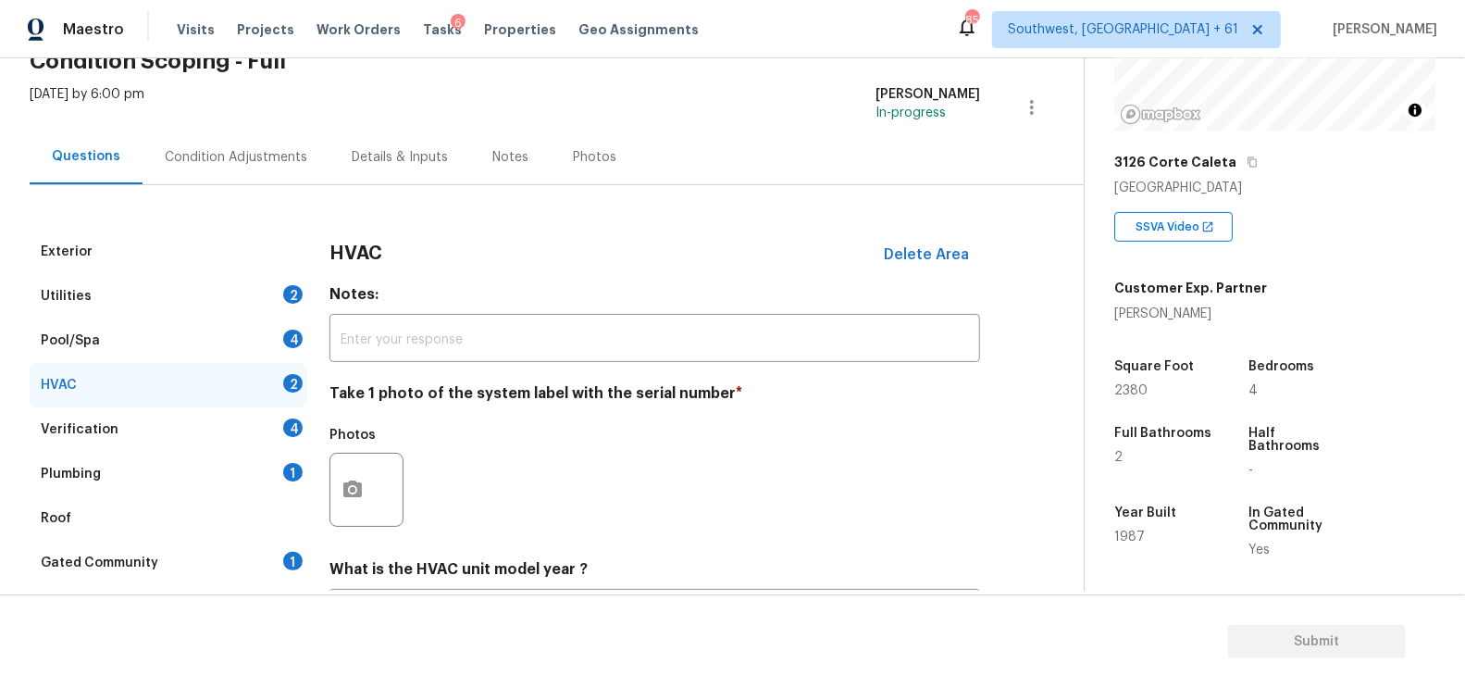
scroll to position [265, 0]
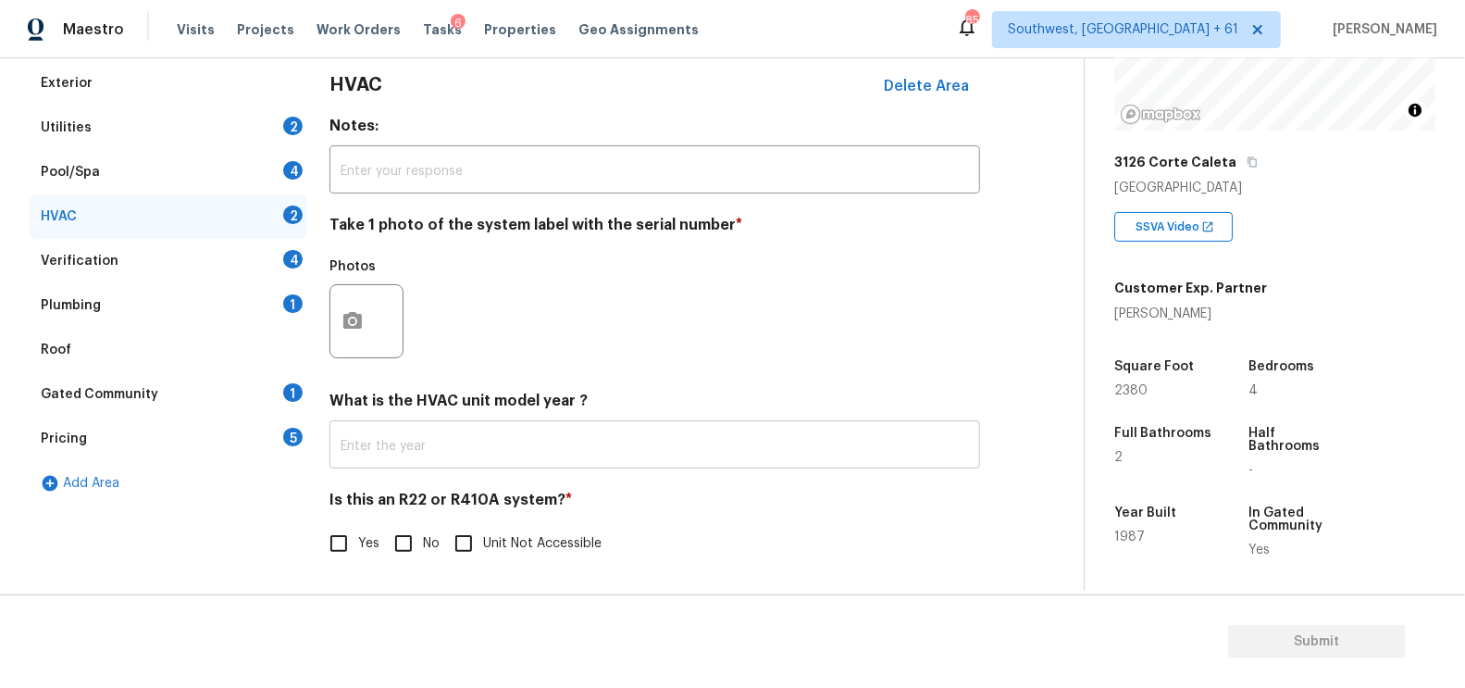
click at [408, 453] on input "text" at bounding box center [654, 446] width 651 height 43
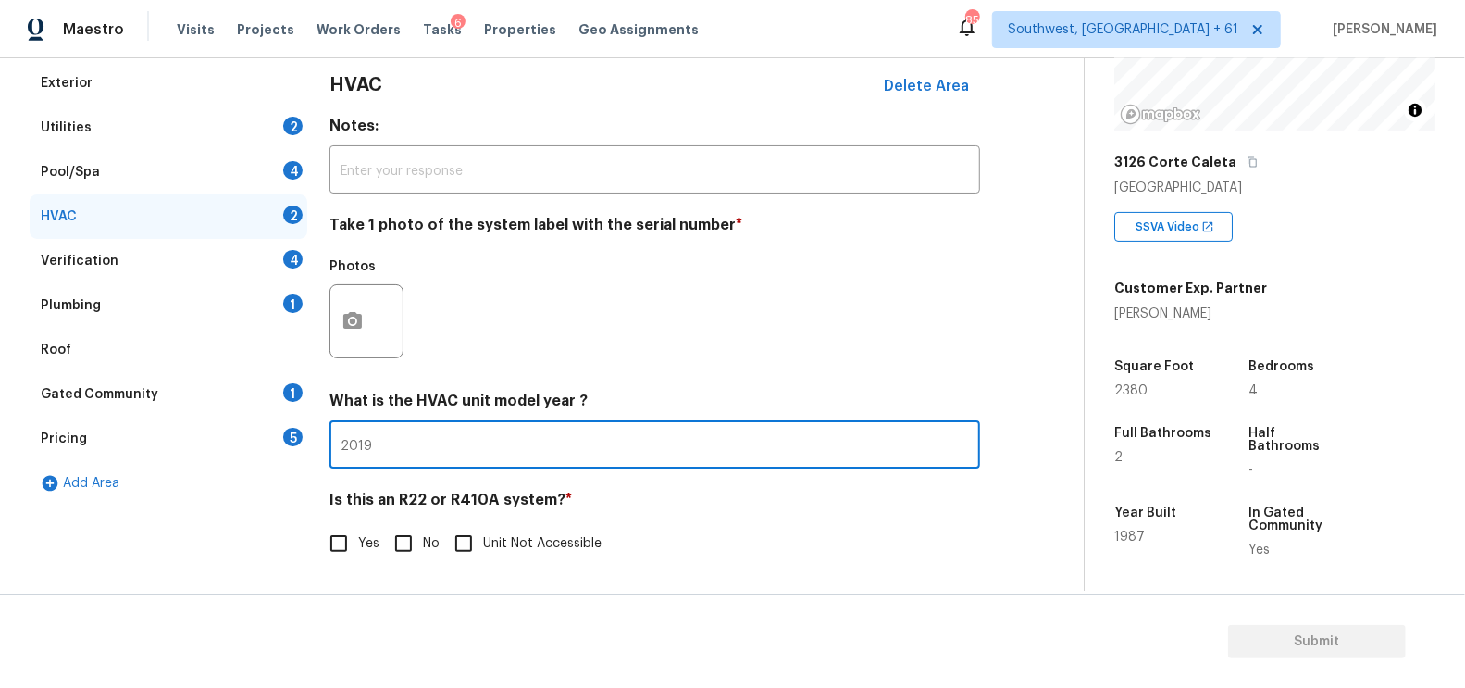
type input "2019"
click at [414, 540] on input "No" at bounding box center [403, 543] width 39 height 39
checkbox input "true"
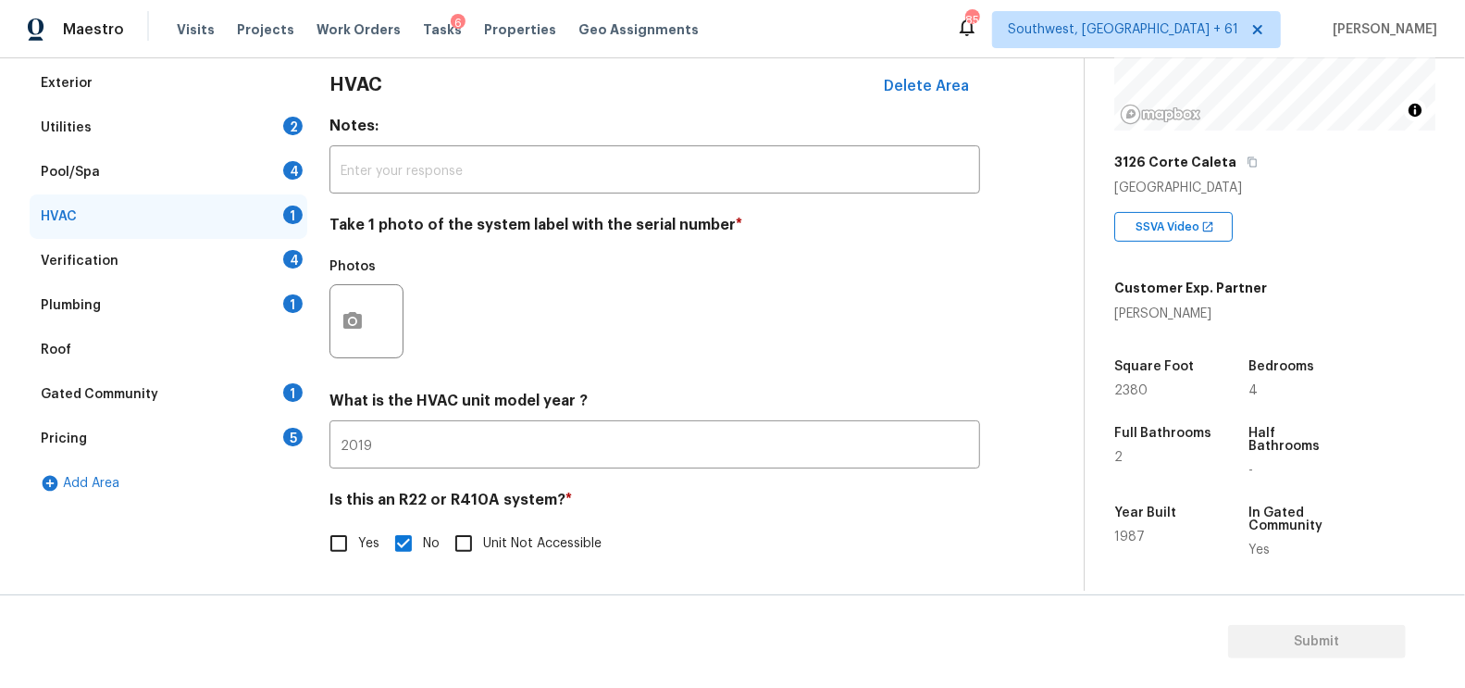
click at [261, 267] on div "Verification 4" at bounding box center [169, 261] width 278 height 44
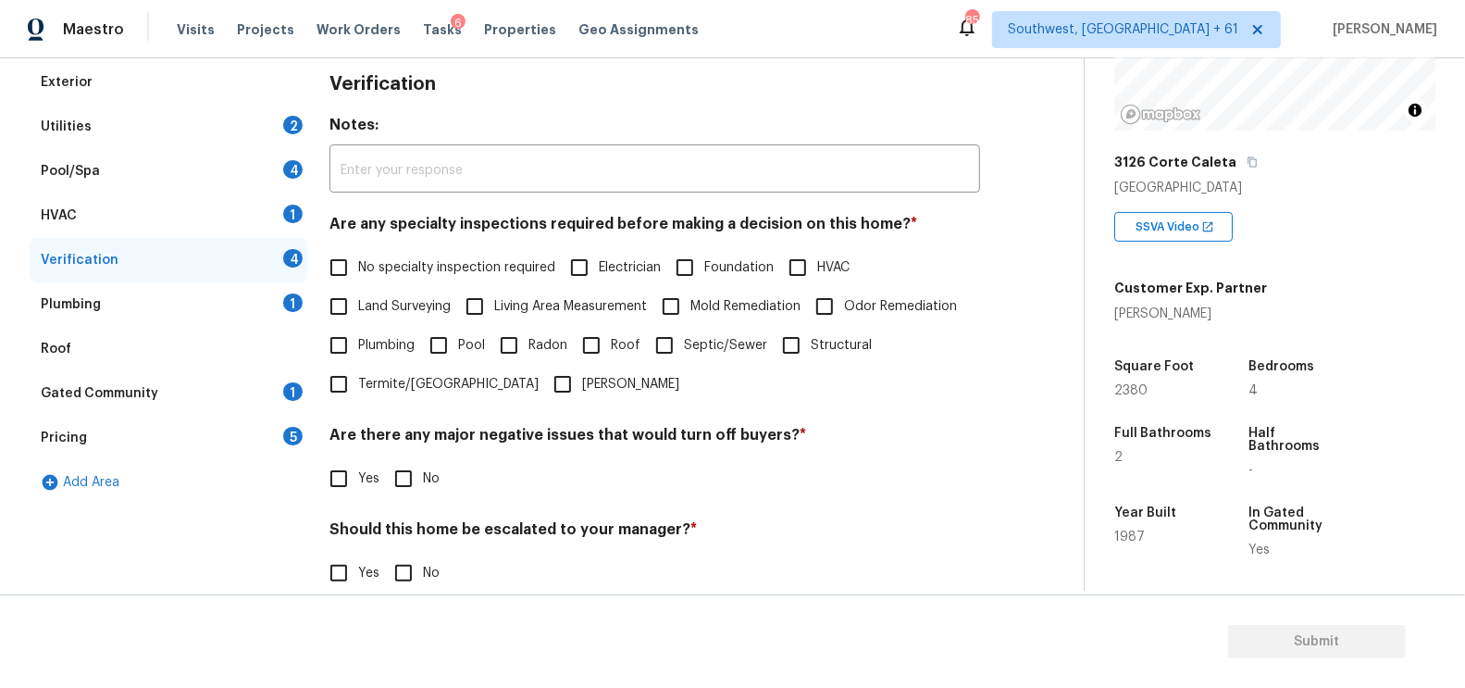
click at [404, 265] on span "No specialty inspection required" at bounding box center [456, 267] width 197 height 19
click at [358, 265] on input "No specialty inspection required" at bounding box center [338, 267] width 39 height 39
checkbox input "true"
click at [410, 483] on input "No" at bounding box center [403, 478] width 39 height 39
checkbox input "true"
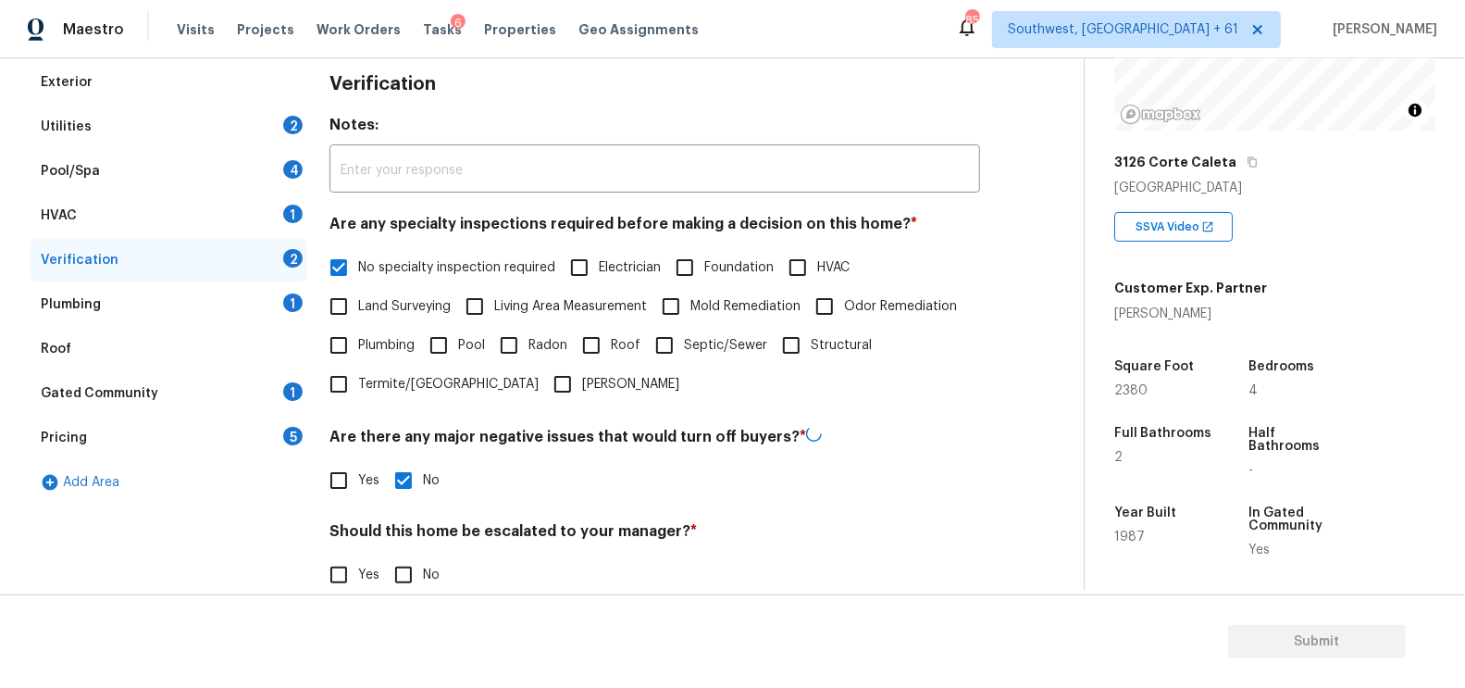
click at [405, 555] on input "No" at bounding box center [403, 574] width 39 height 39
checkbox input "true"
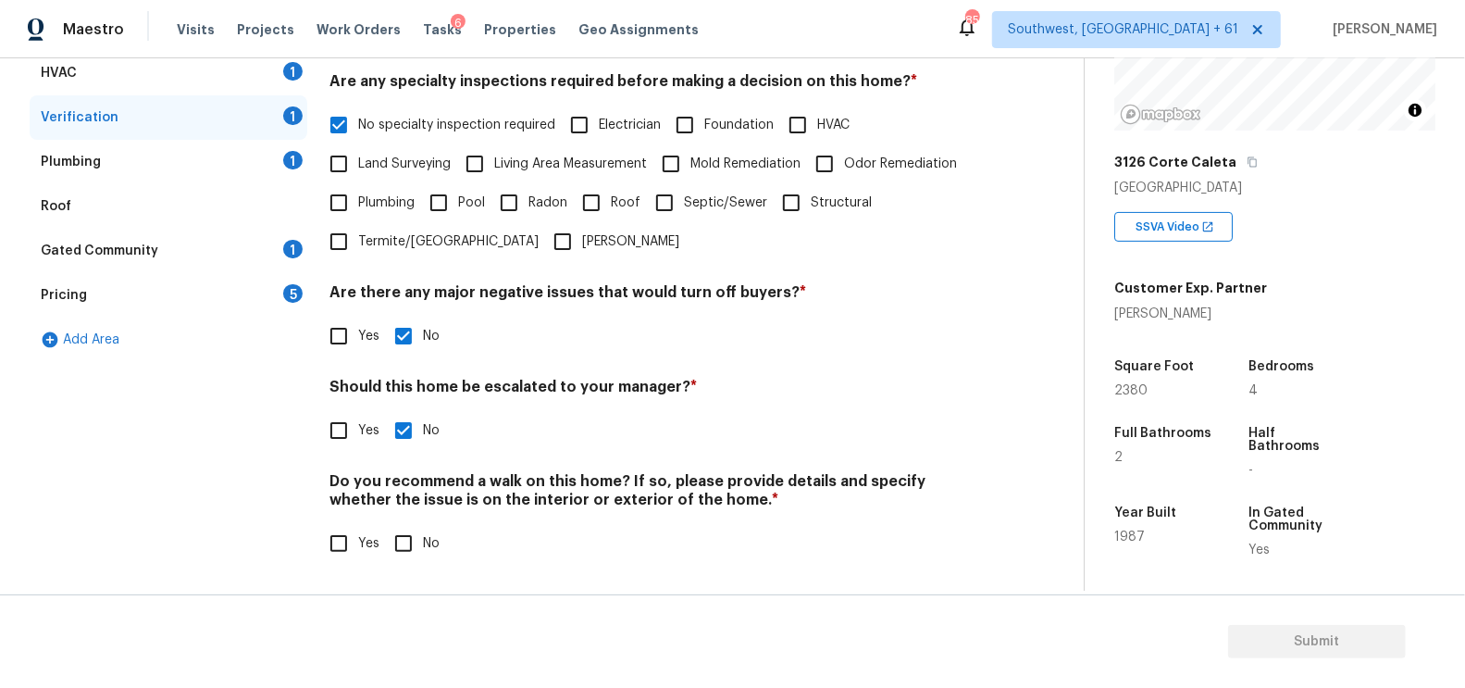
click at [399, 532] on input "No" at bounding box center [403, 543] width 39 height 39
checkbox input "true"
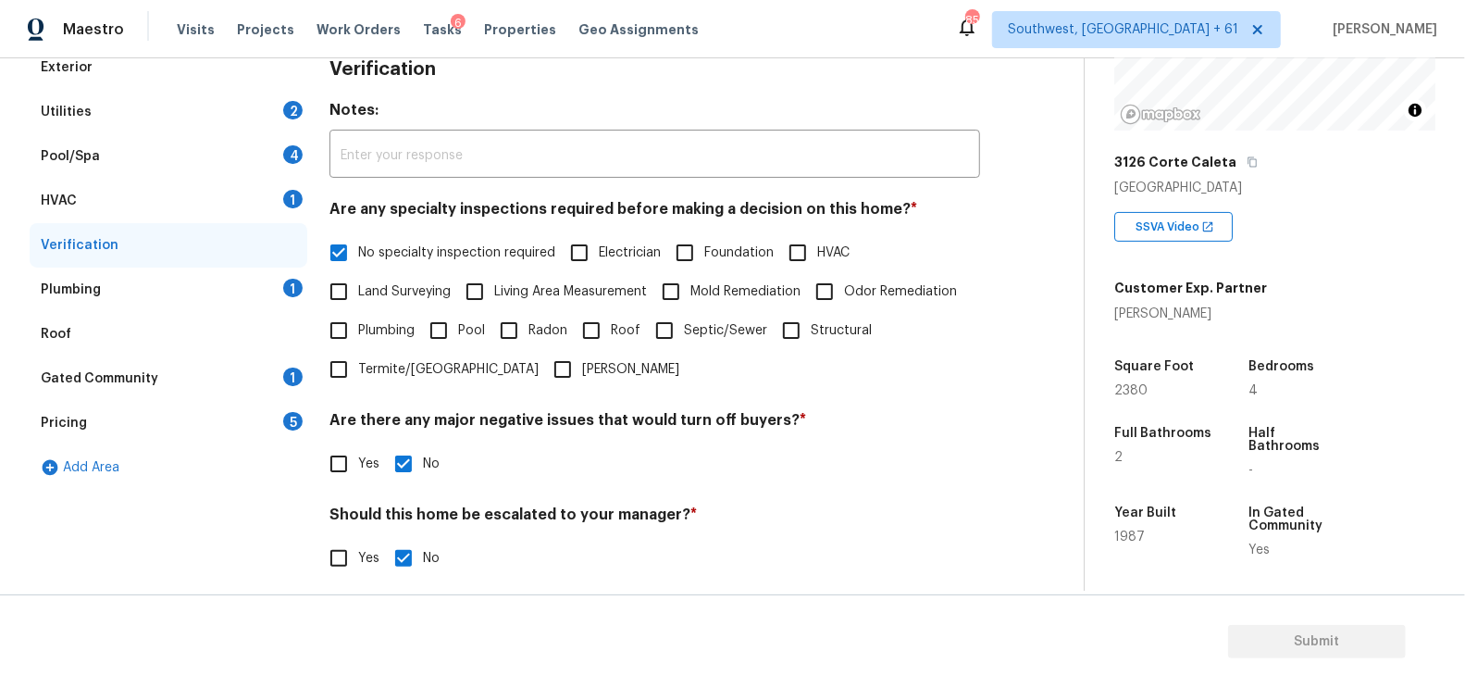
click at [243, 289] on div "Plumbing 1" at bounding box center [169, 289] width 278 height 44
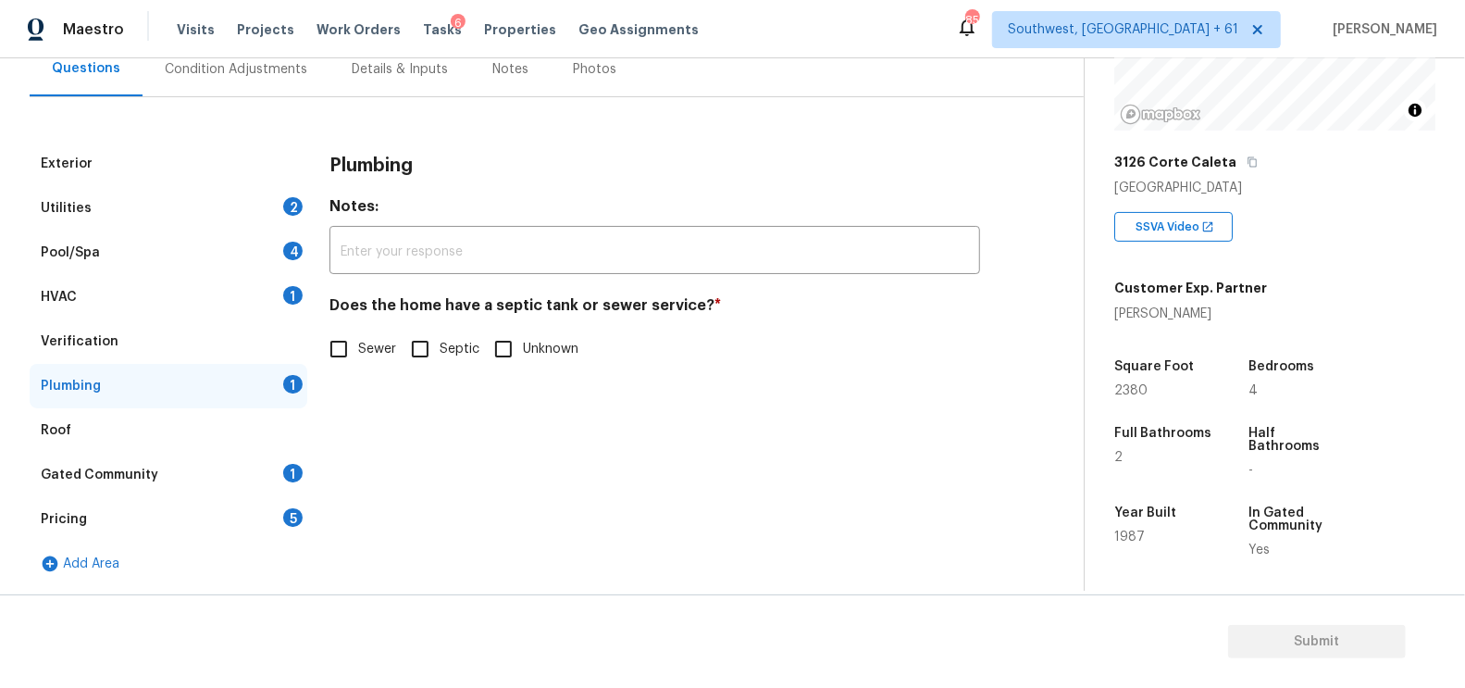
click at [355, 354] on input "Sewer" at bounding box center [338, 348] width 39 height 39
checkbox input "true"
click at [269, 470] on div "Gated Community 1" at bounding box center [169, 475] width 278 height 44
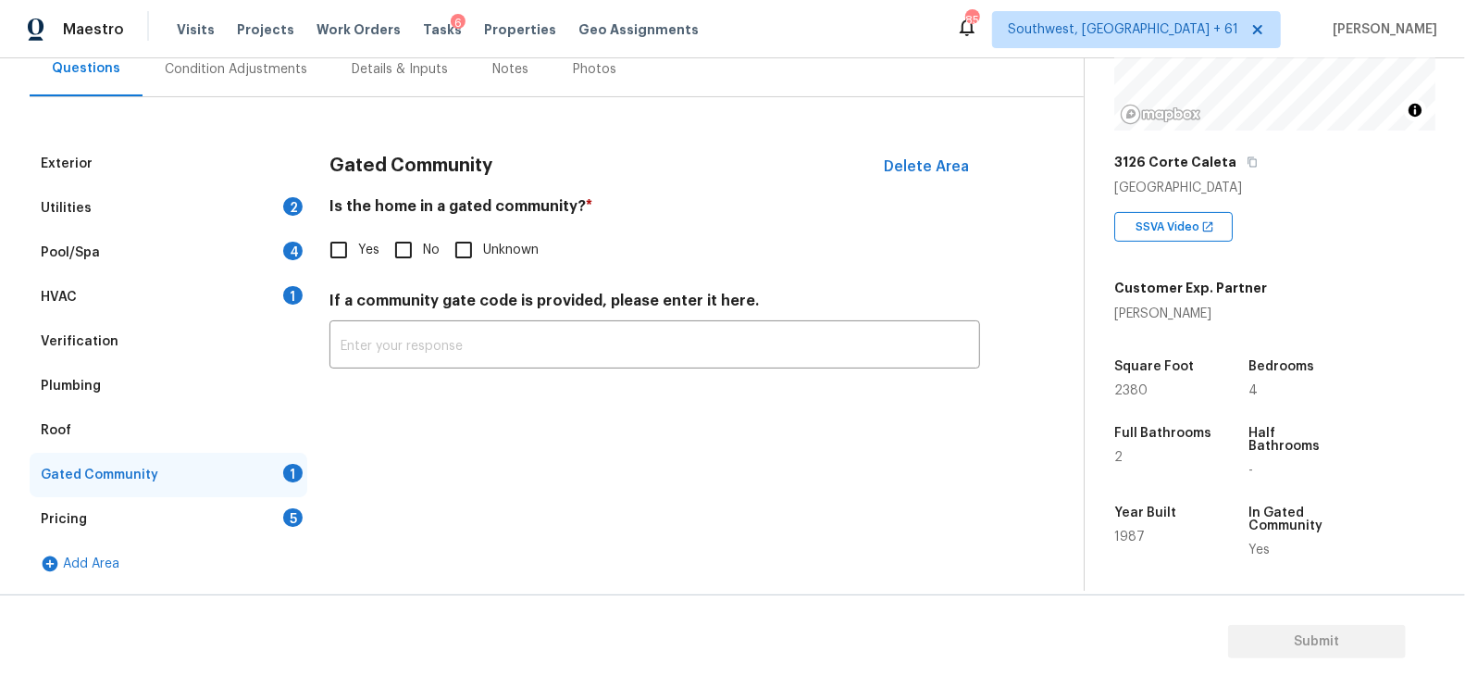
click at [403, 231] on input "No" at bounding box center [403, 249] width 39 height 39
checkbox input "true"
click at [251, 525] on div "Pricing 5" at bounding box center [169, 519] width 278 height 44
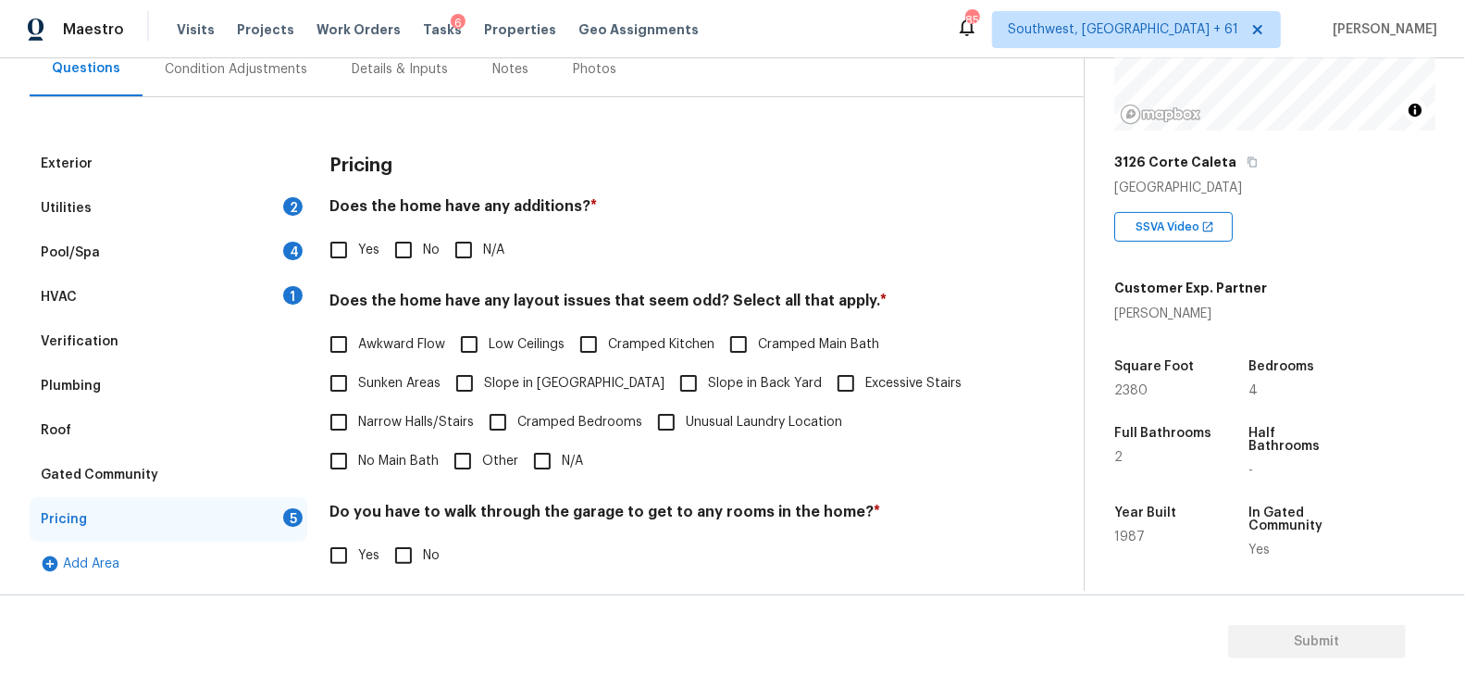
click at [385, 273] on div "Pricing Does the home have any additions? * Yes No N/A Does the home have any l…" at bounding box center [654, 464] width 651 height 644
click at [428, 235] on label "No" at bounding box center [412, 249] width 56 height 39
click at [423, 235] on input "No" at bounding box center [403, 249] width 39 height 39
checkbox input "true"
click at [523, 460] on input "N/A" at bounding box center [542, 460] width 39 height 39
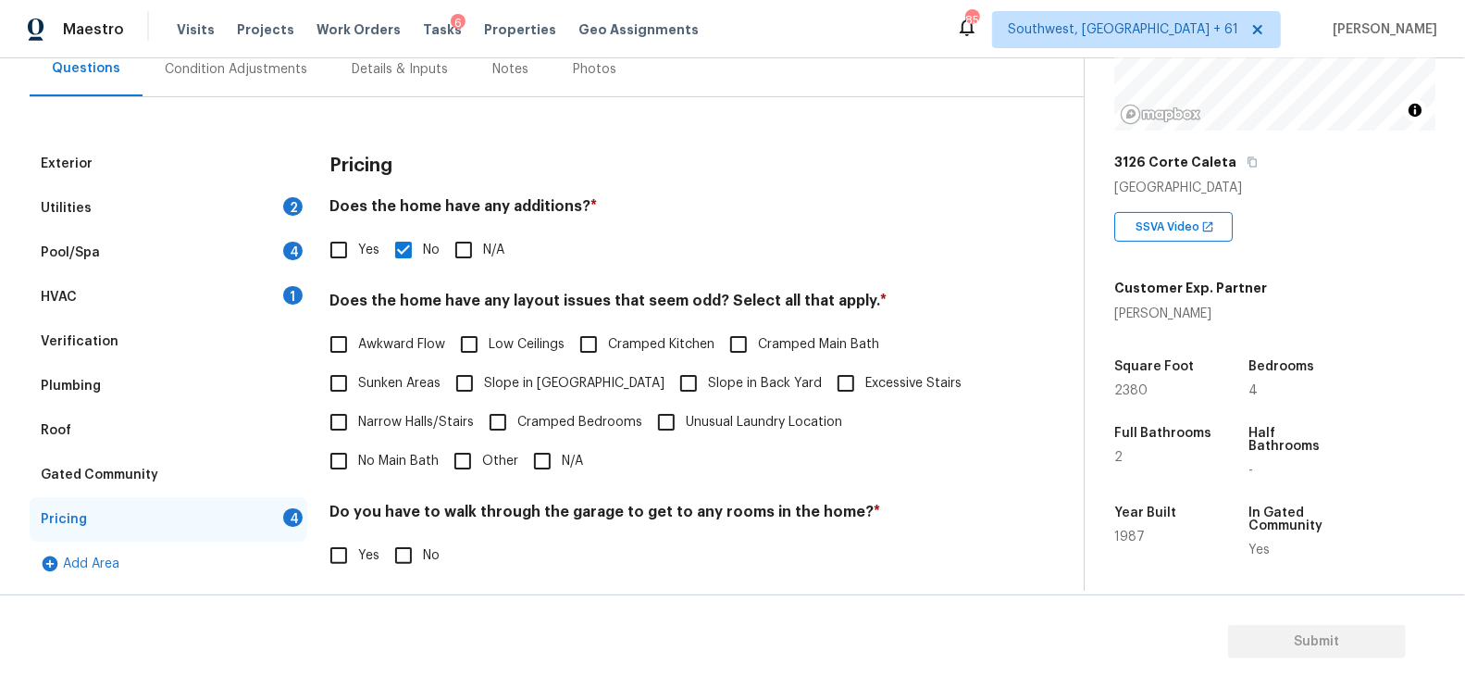
checkbox input "true"
click at [406, 544] on input "No" at bounding box center [403, 557] width 39 height 39
checkbox input "true"
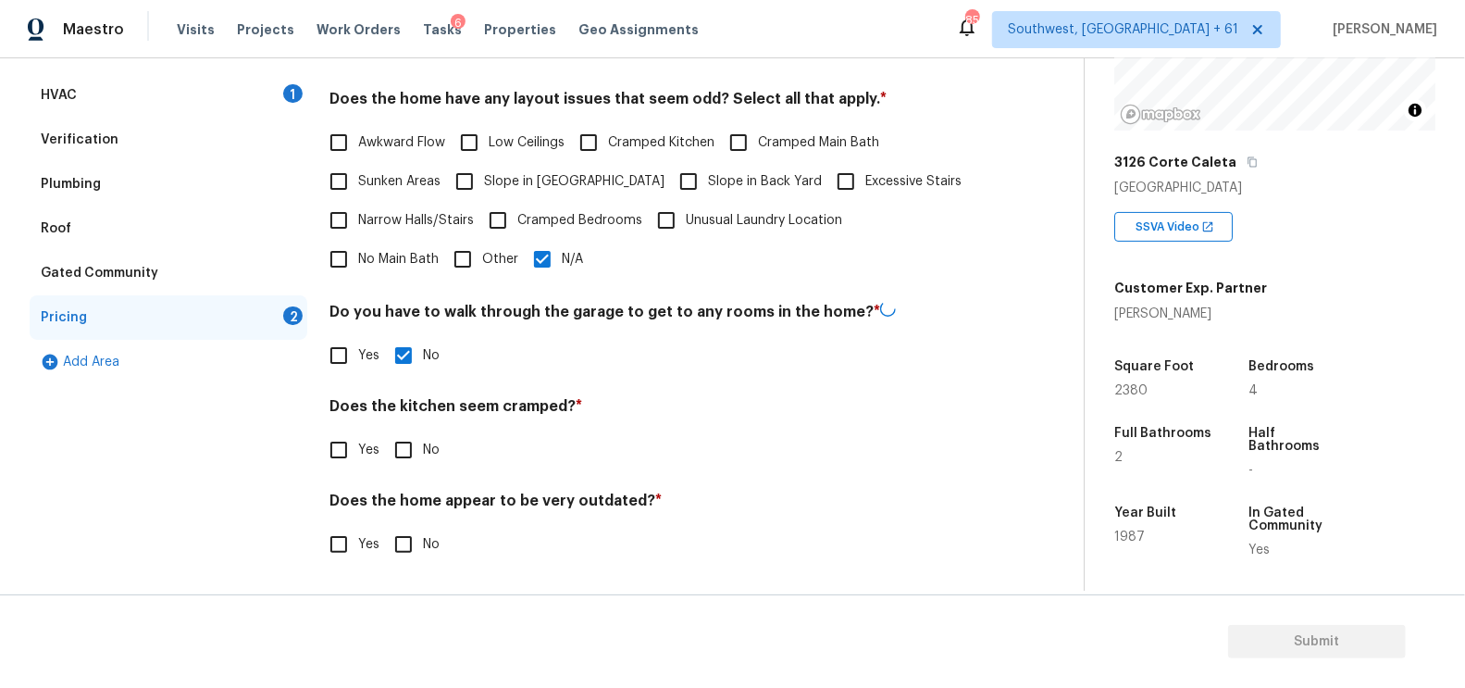
scroll to position [382, 0]
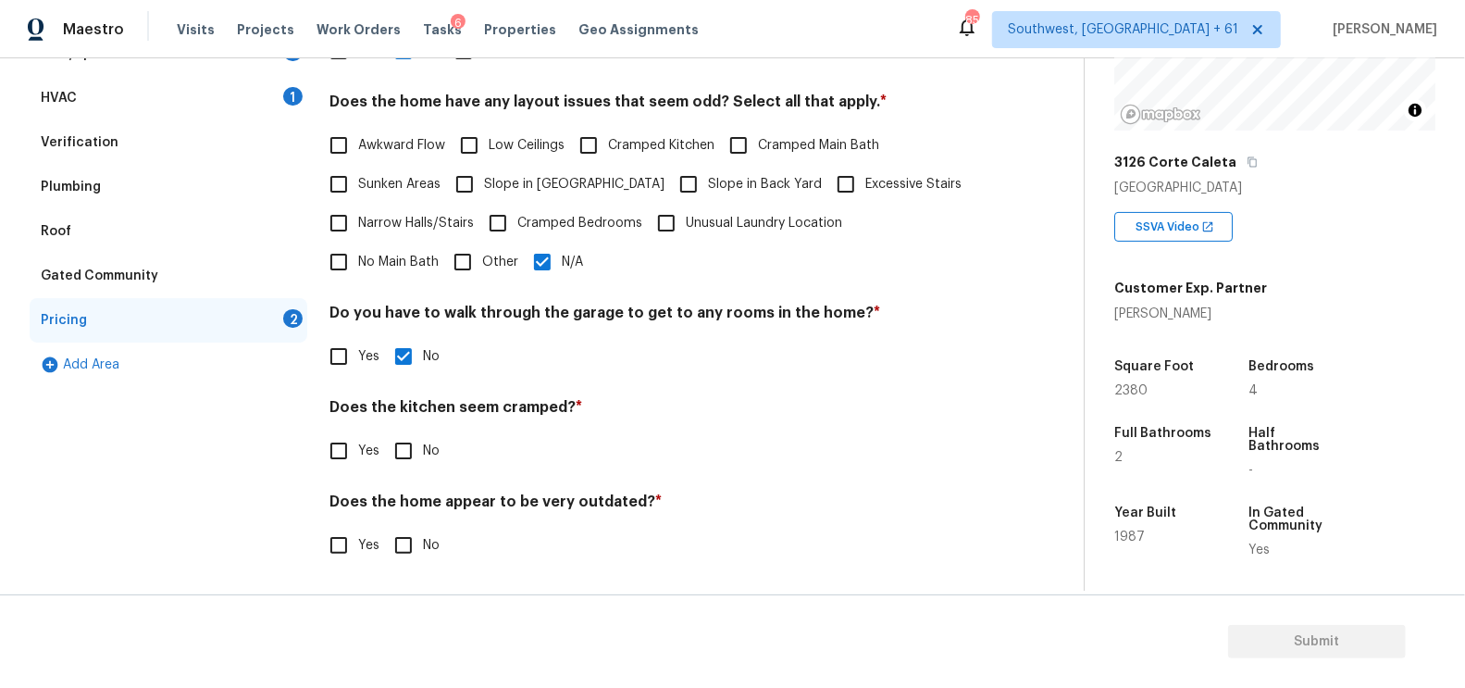
click at [408, 450] on input "No" at bounding box center [403, 450] width 39 height 39
checkbox input "true"
click at [411, 552] on input "No" at bounding box center [403, 547] width 39 height 39
checkbox input "true"
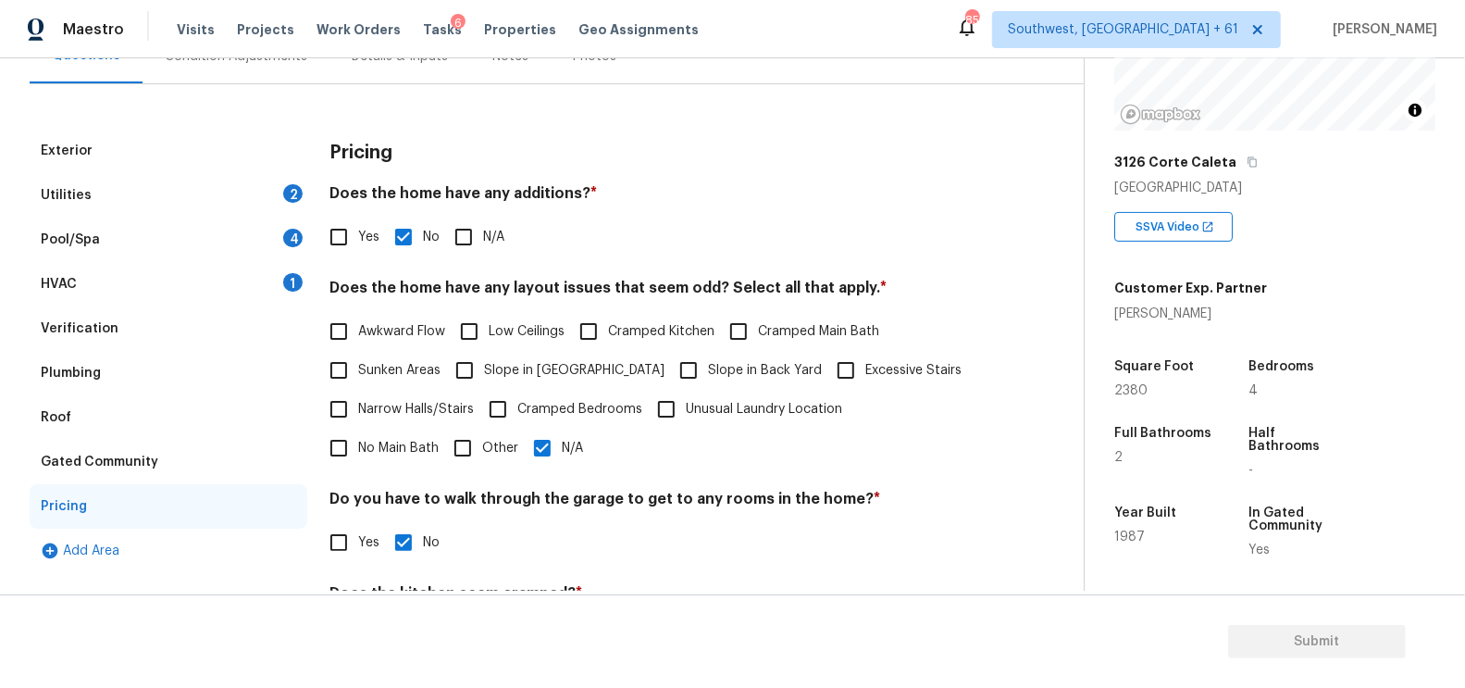
scroll to position [63, 0]
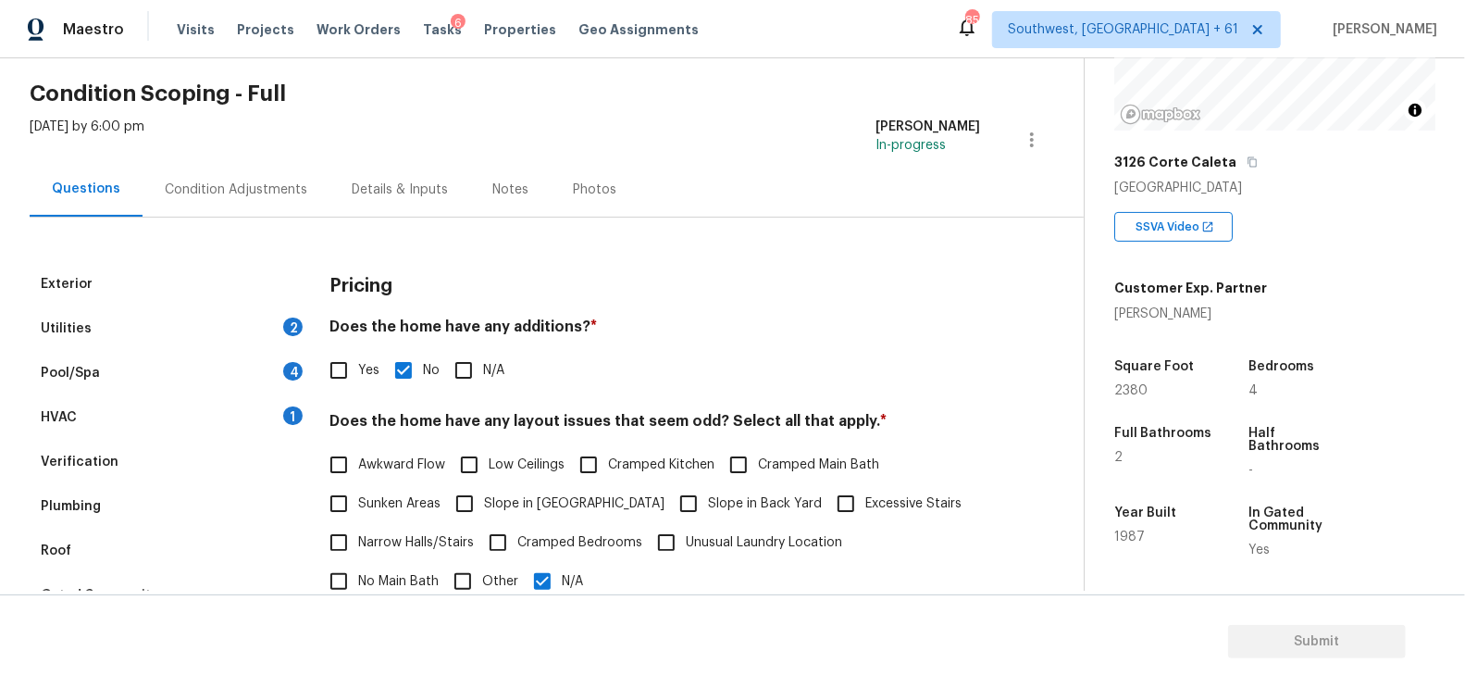
click at [267, 190] on div "Condition Adjustments" at bounding box center [236, 189] width 143 height 19
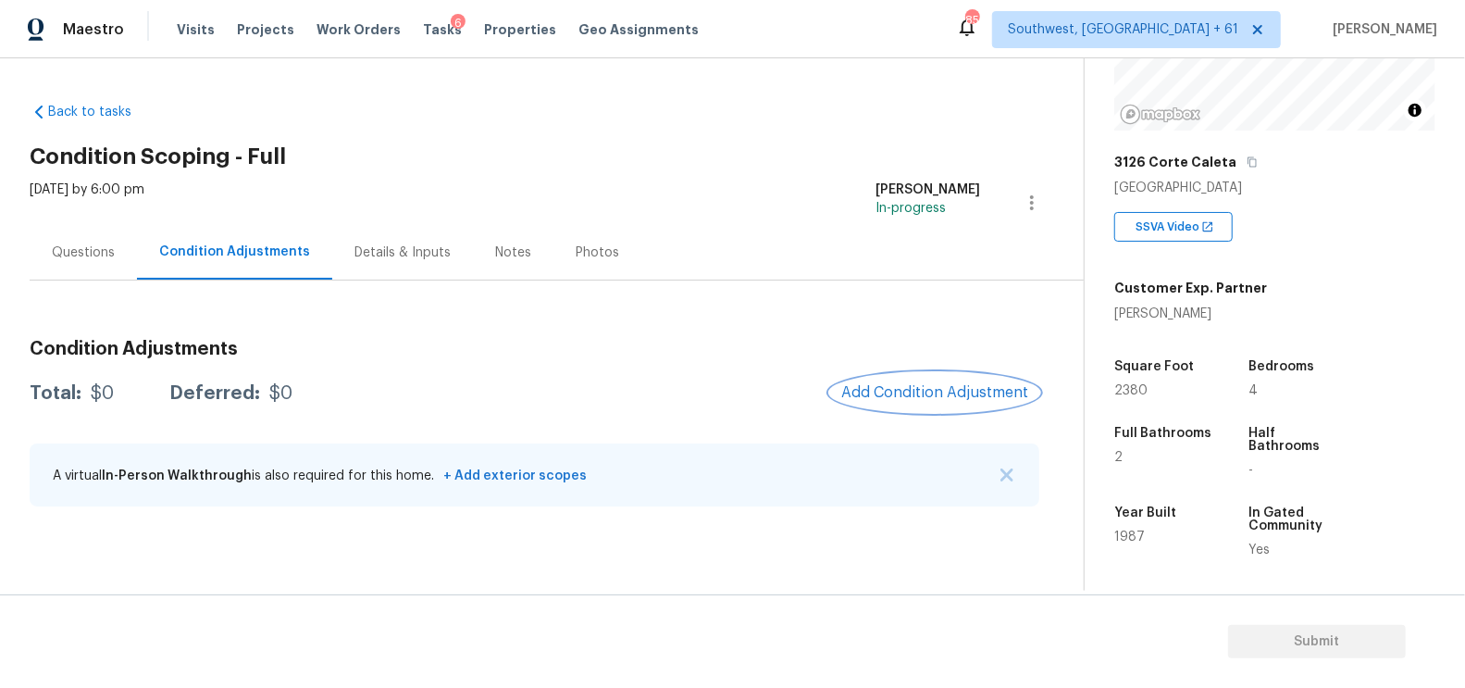
click at [910, 379] on button "Add Condition Adjustment" at bounding box center [934, 392] width 209 height 39
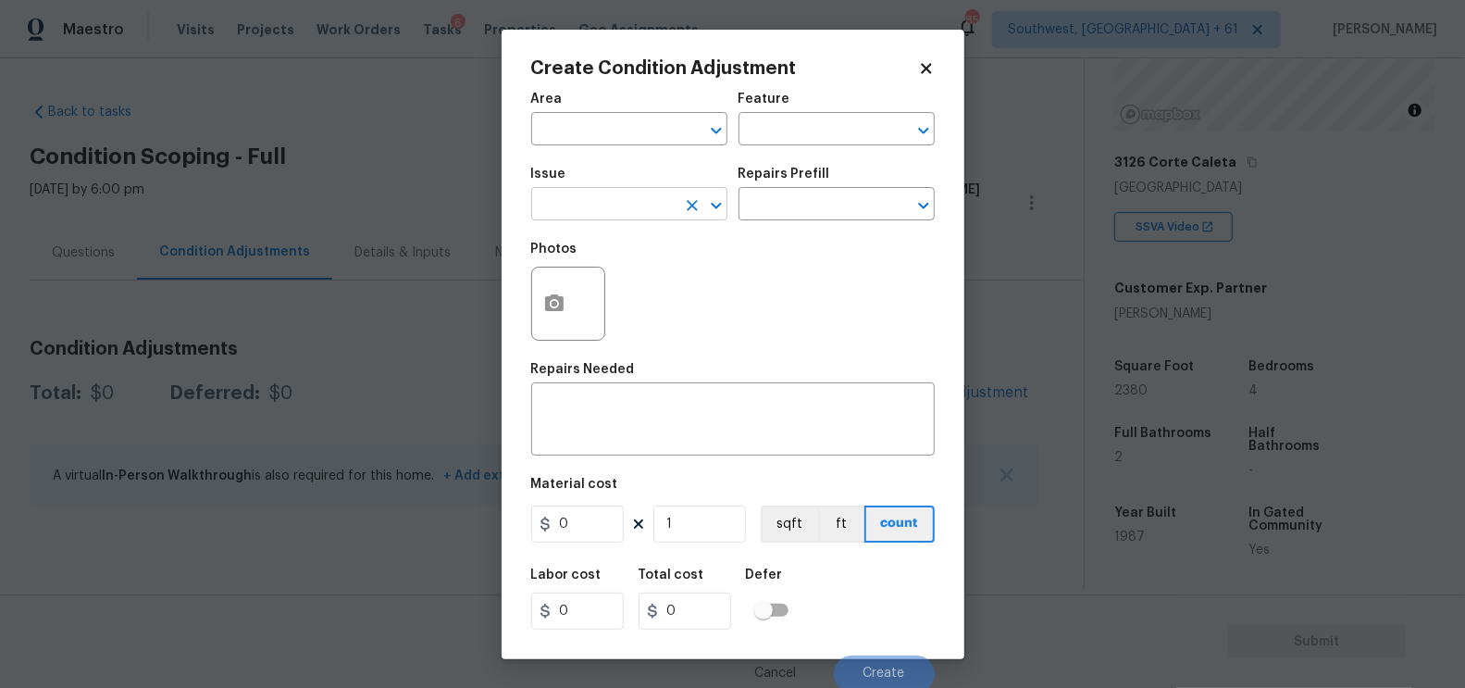
click at [630, 220] on input "text" at bounding box center [603, 206] width 144 height 29
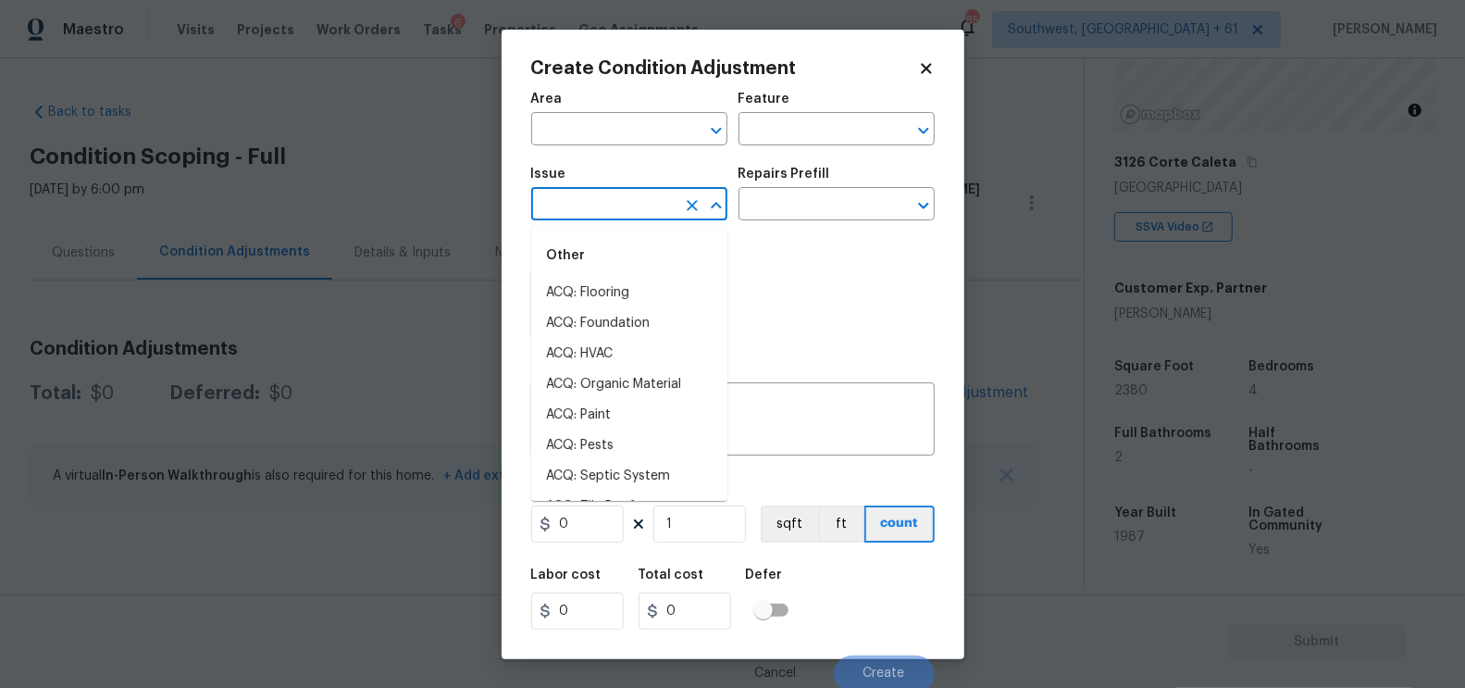
type input "l"
type input "an"
type input "d"
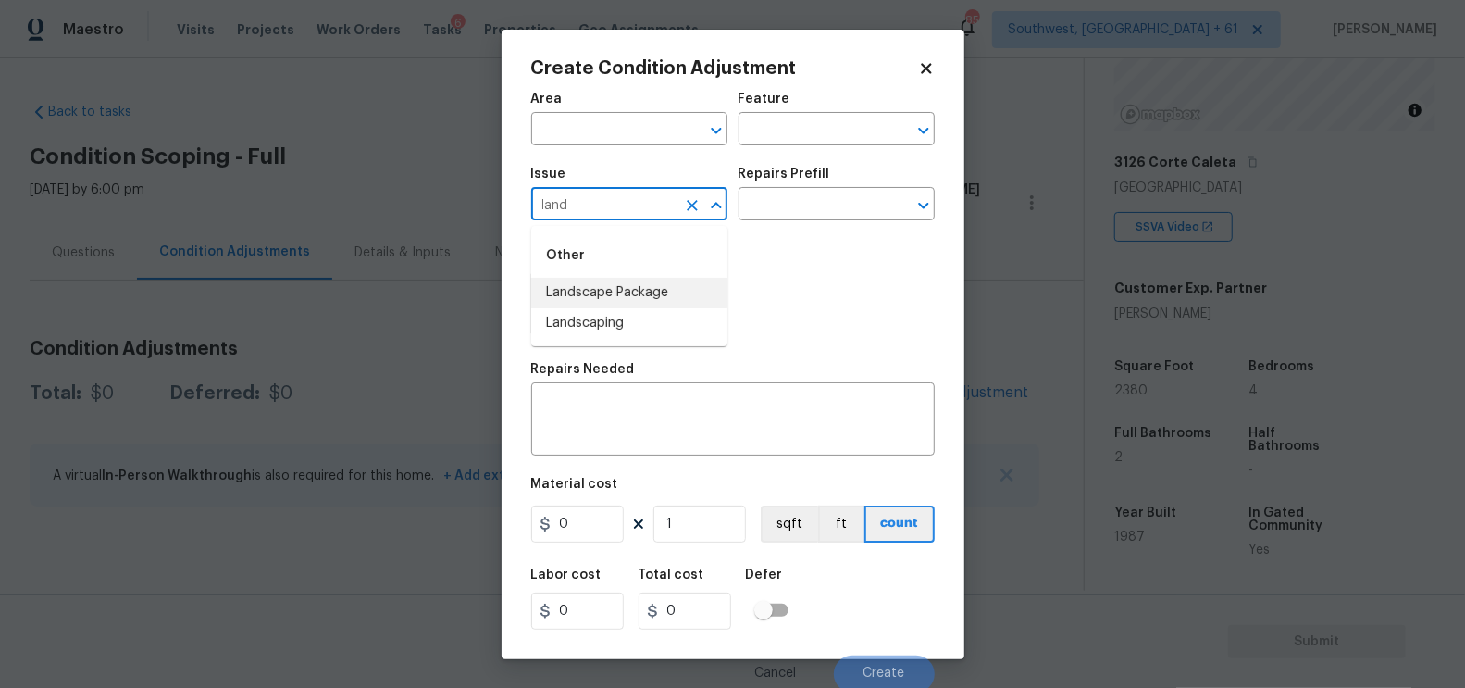
click at [653, 293] on li "Landscape Package" at bounding box center [629, 293] width 196 height 31
type input "Landscape Package"
click at [786, 217] on input "text" at bounding box center [811, 206] width 144 height 29
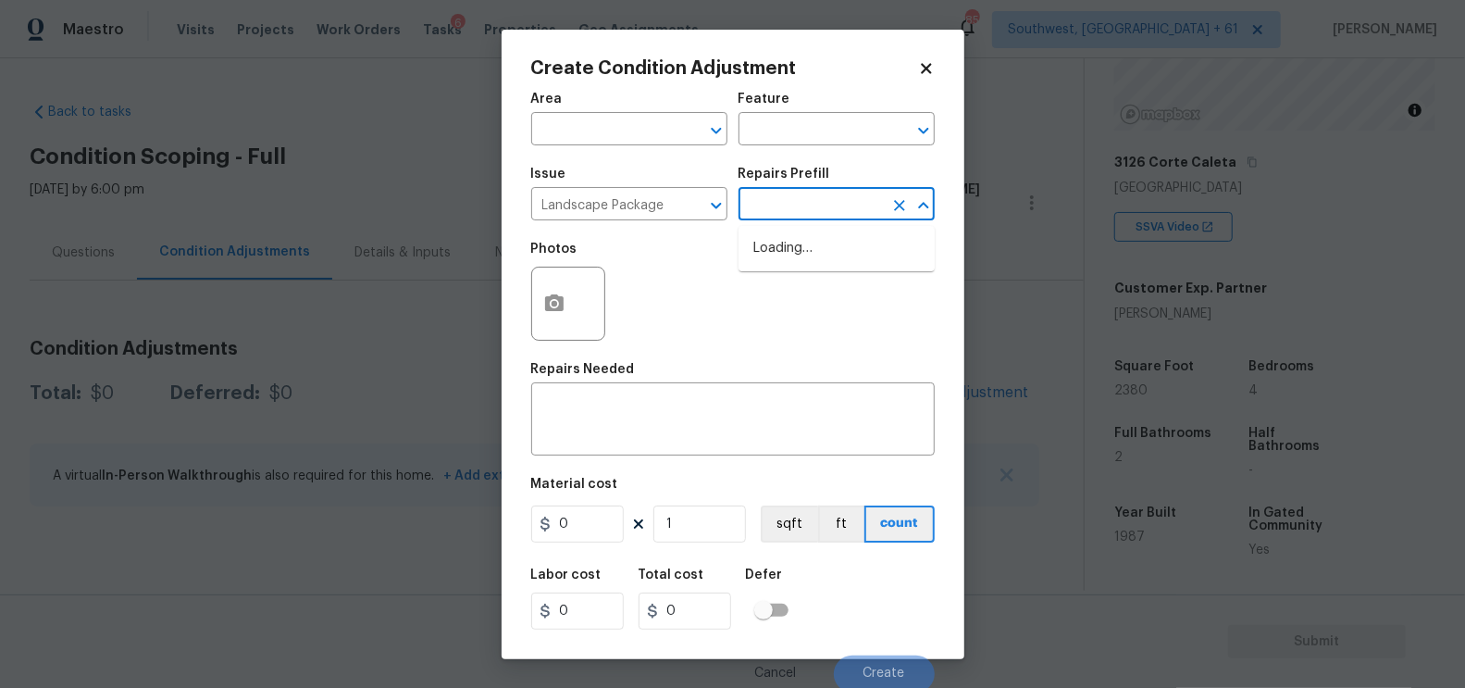
type input "Home Readiness Packages"
type textarea "Mowing of grass up to 6" in height. Mow, edge along driveways & sidewalks, trim…"
type input "90"
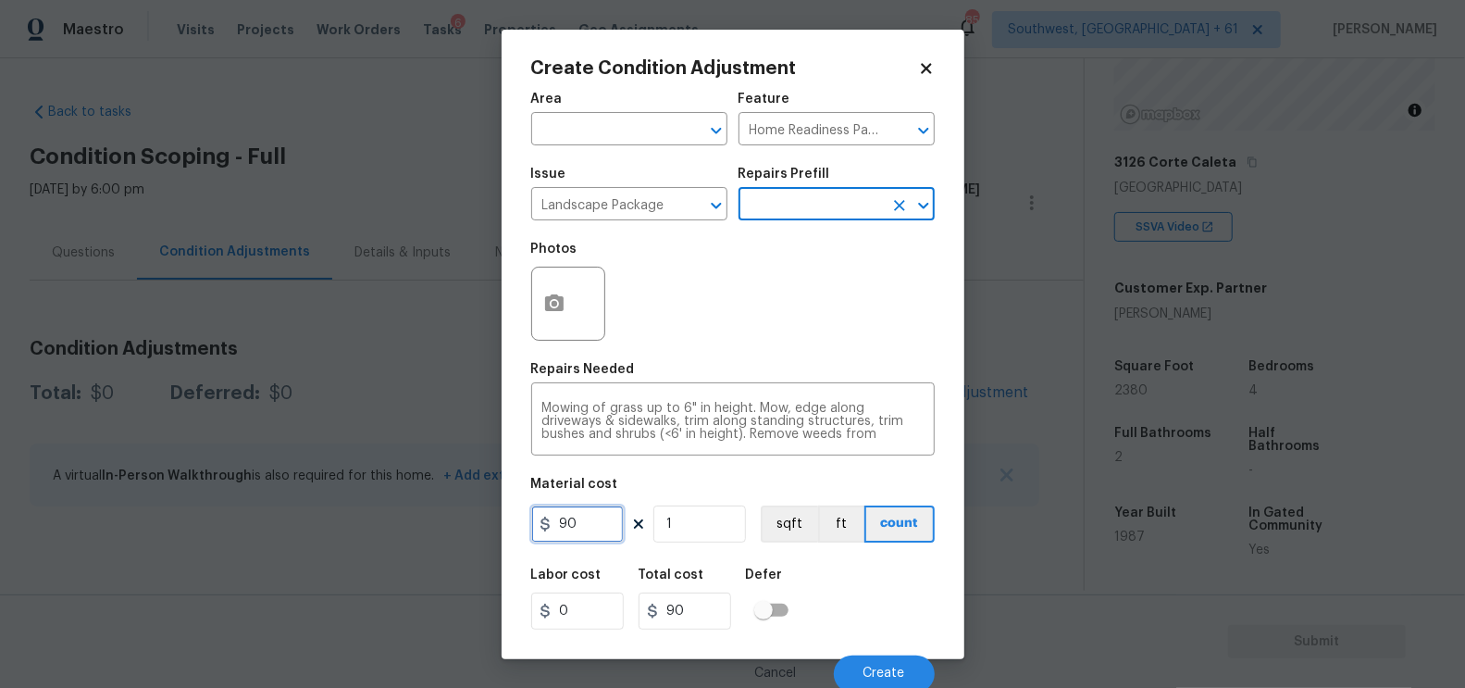
click at [595, 515] on input "90" at bounding box center [577, 523] width 93 height 37
type input "750"
click at [681, 567] on div "Labor cost 0 Total cost 750 Defer" at bounding box center [733, 598] width 404 height 83
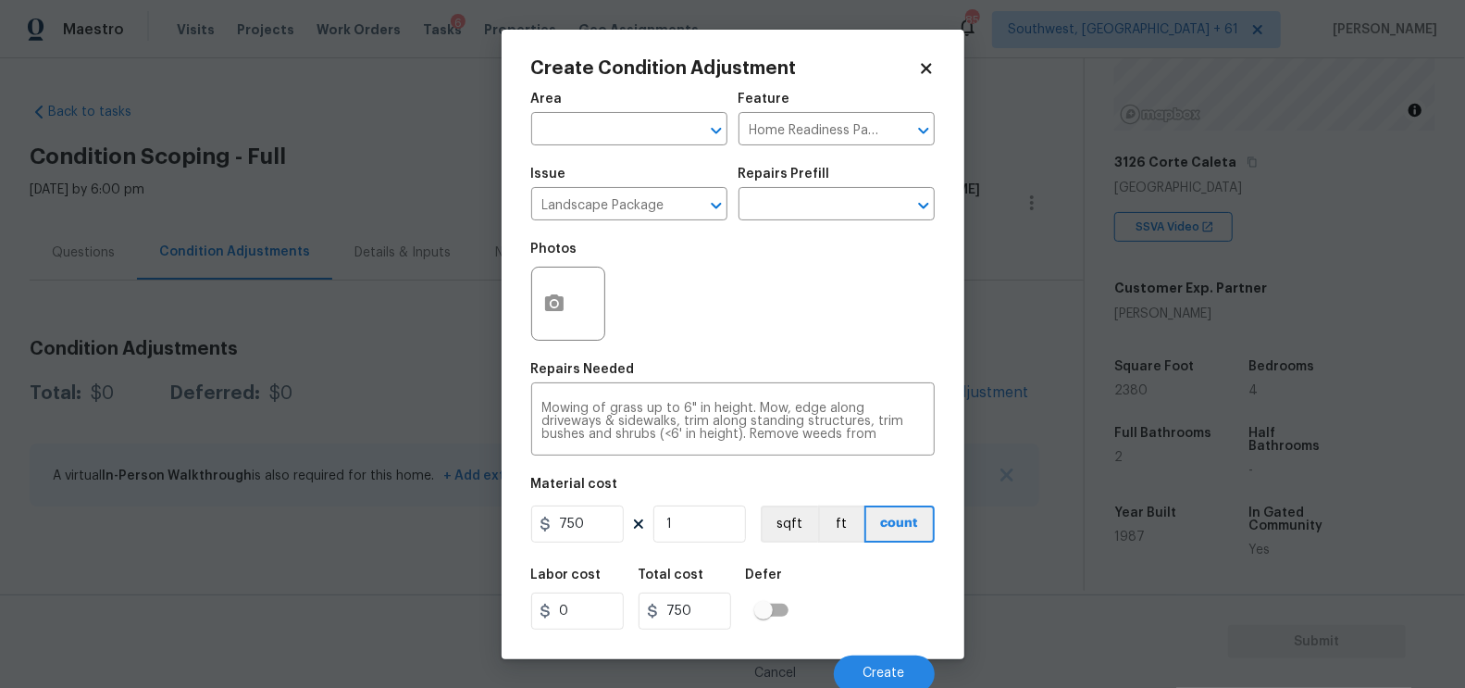
click at [579, 324] on div at bounding box center [568, 304] width 74 height 74
click at [555, 290] on button "button" at bounding box center [554, 303] width 44 height 72
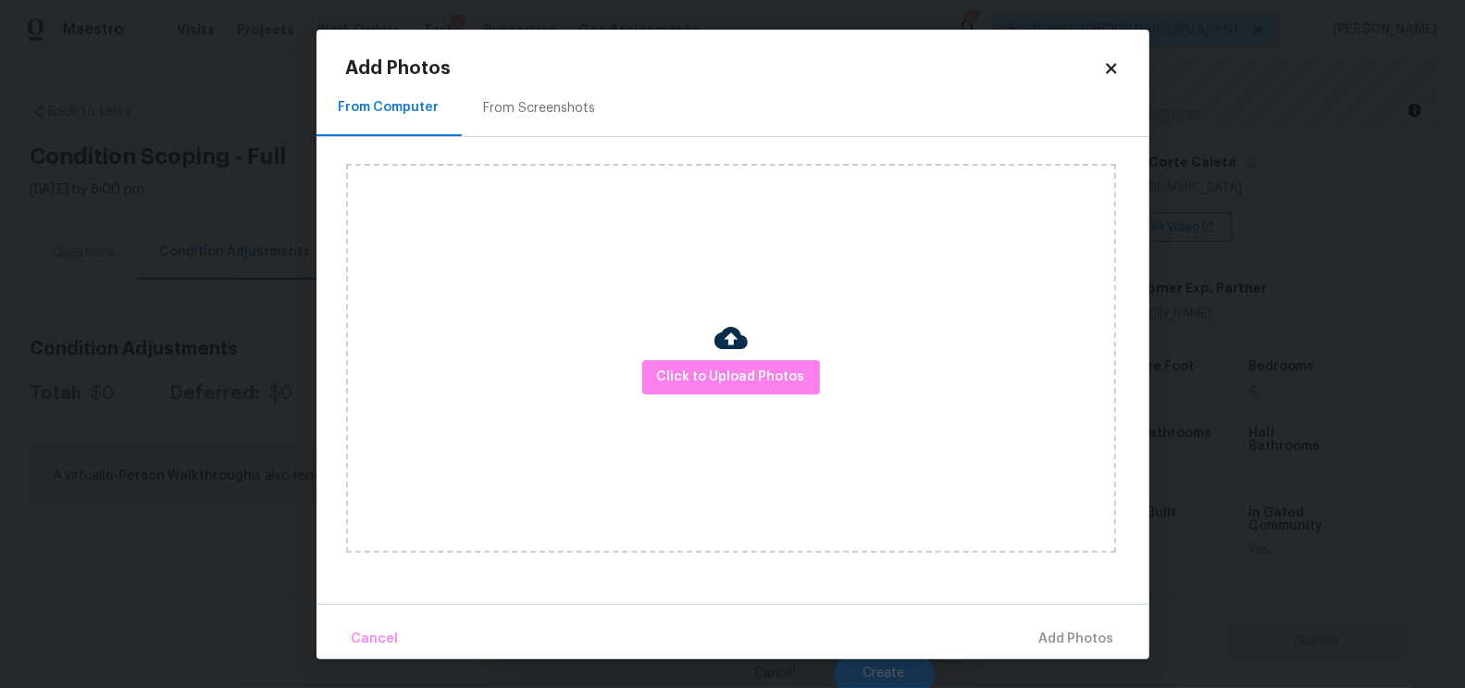
click at [565, 134] on div "From Screenshots" at bounding box center [540, 108] width 156 height 55
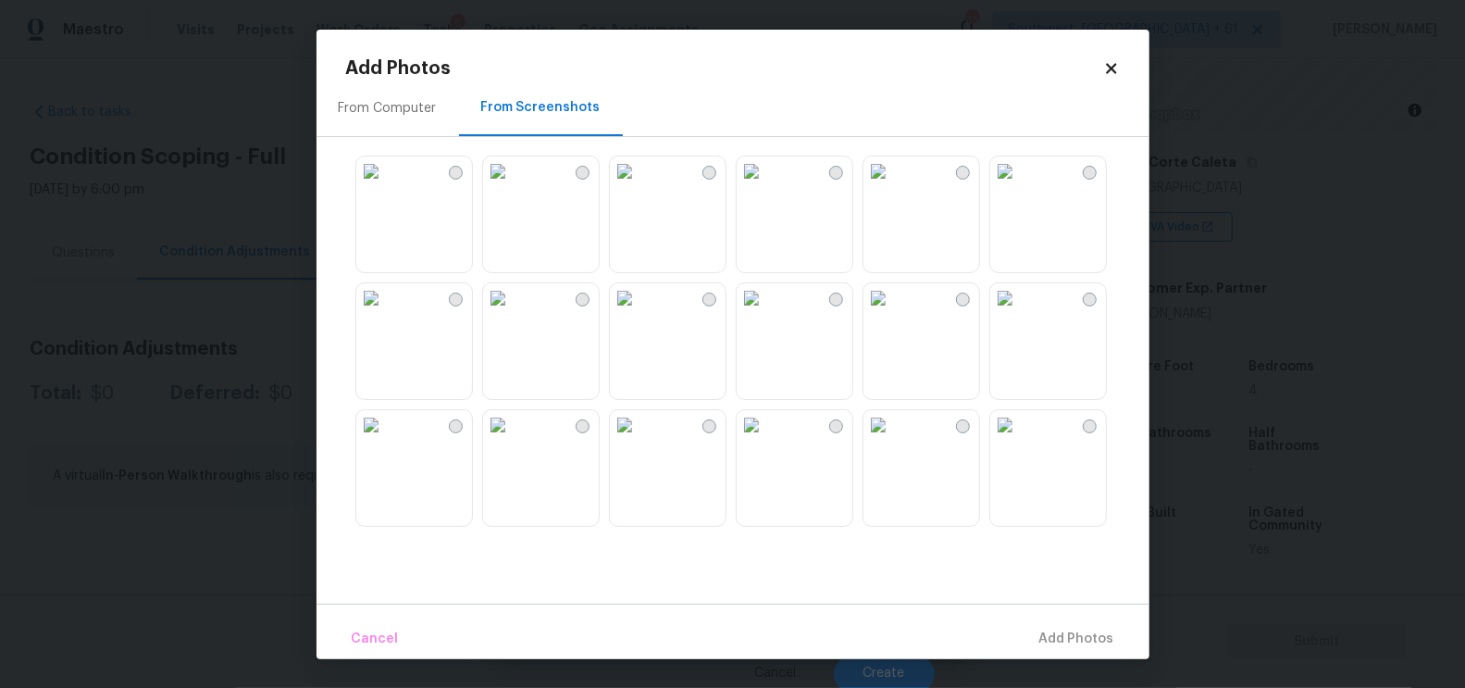
click at [513, 313] on img at bounding box center [498, 298] width 30 height 30
click at [1060, 633] on span "Add 1 Photo(s)" at bounding box center [1069, 638] width 92 height 23
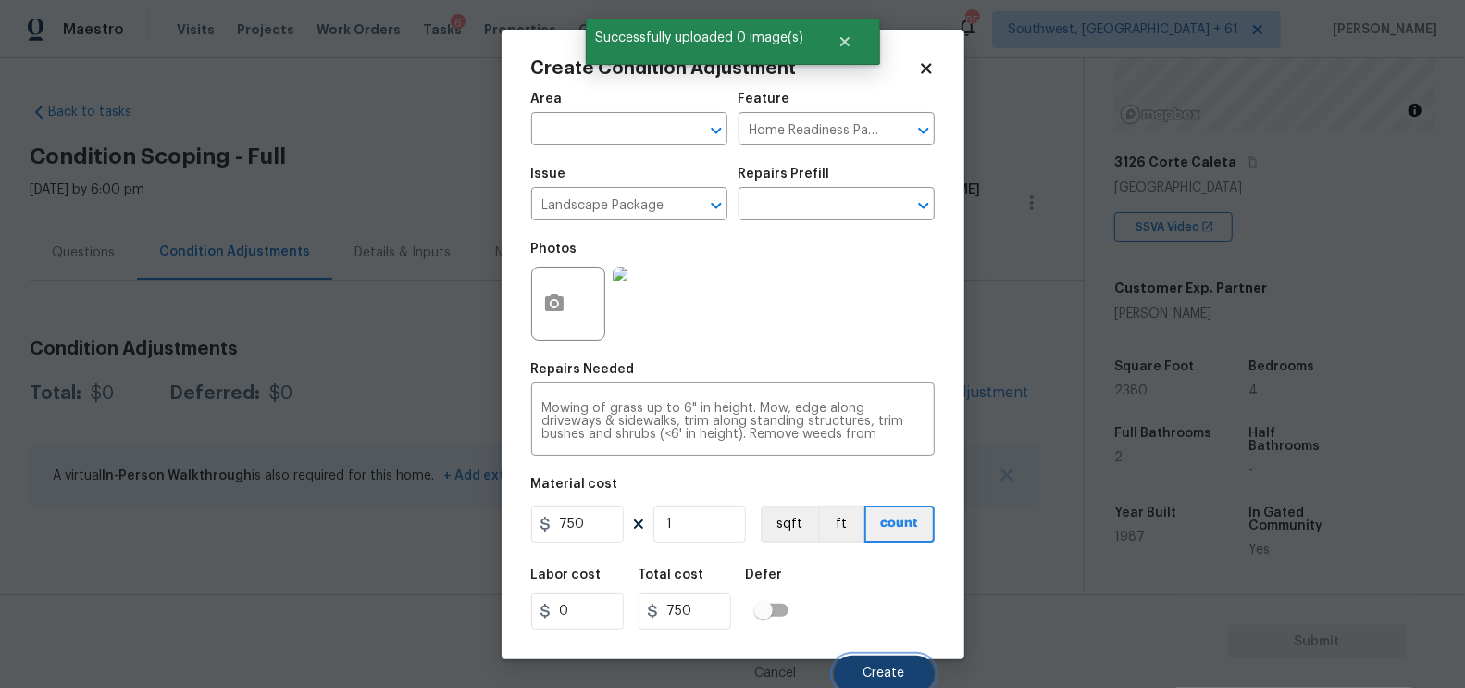
click at [879, 660] on button "Create" at bounding box center [884, 673] width 101 height 37
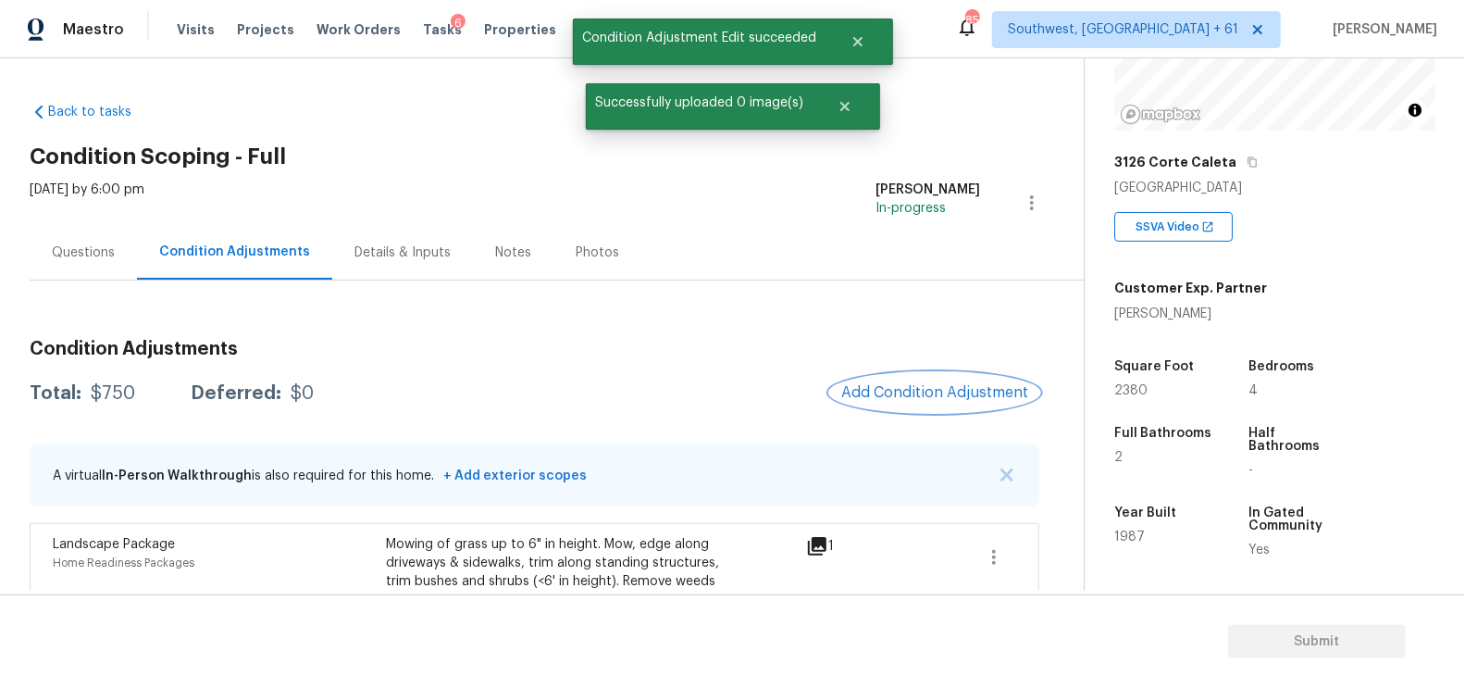
click at [946, 394] on span "Add Condition Adjustment" at bounding box center [934, 392] width 187 height 17
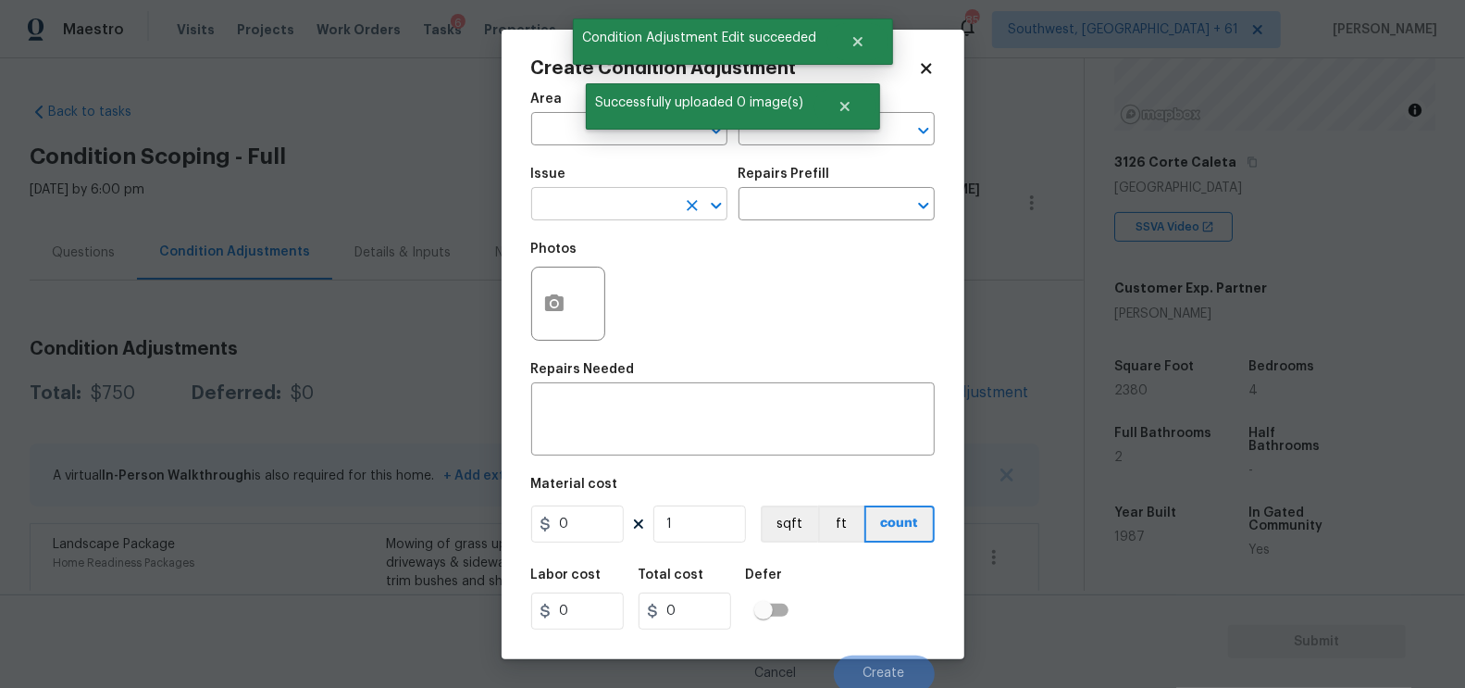
click at [624, 201] on input "text" at bounding box center [603, 206] width 144 height 29
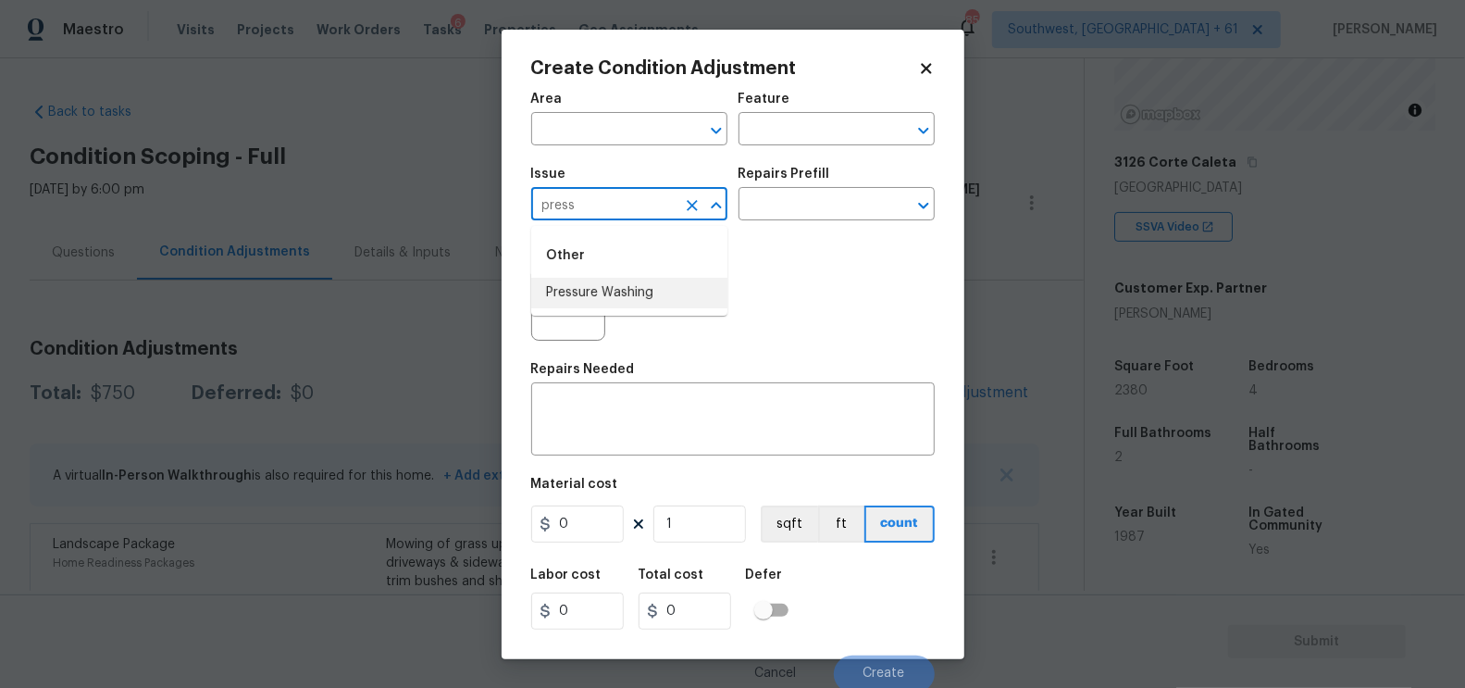
click at [629, 279] on li "Pressure Washing" at bounding box center [629, 293] width 196 height 31
type input "Pressure Washing"
click at [822, 202] on input "text" at bounding box center [811, 206] width 144 height 29
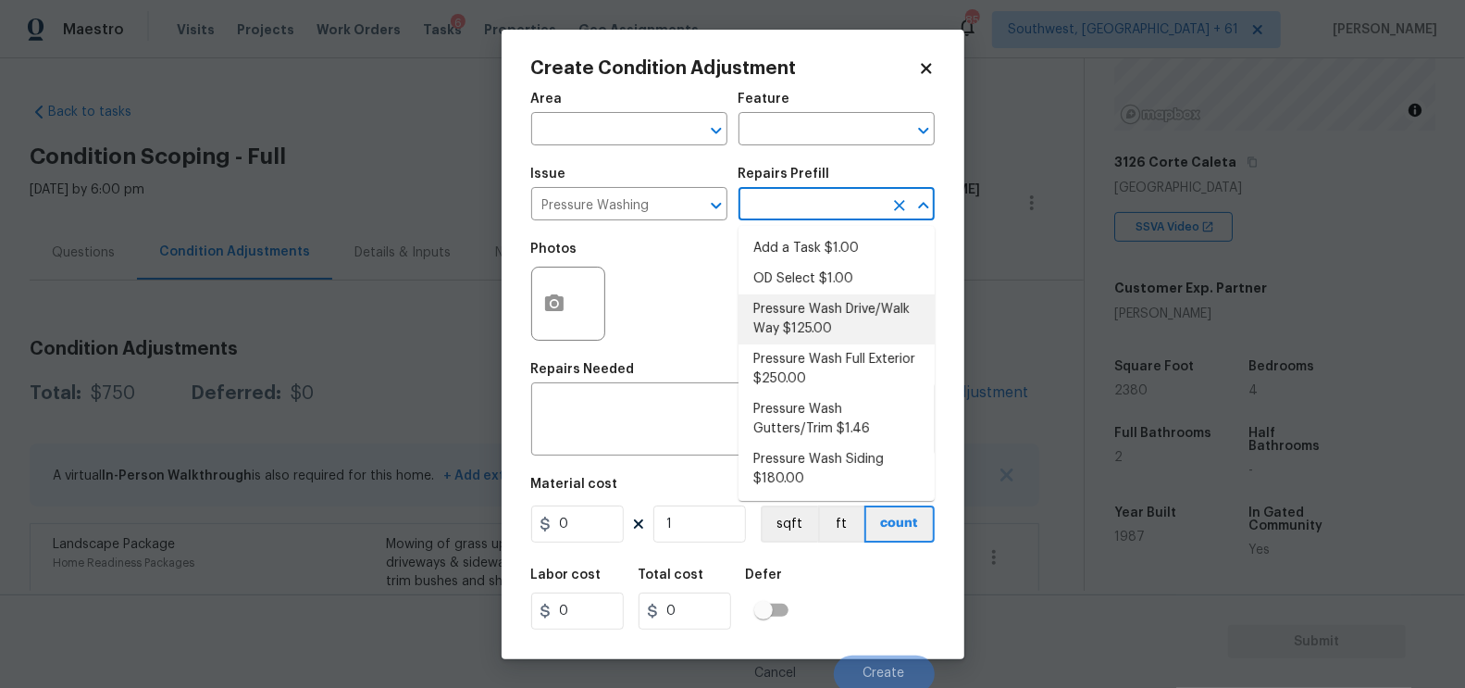
click at [818, 328] on li "Pressure Wash Drive/Walk Way $125.00" at bounding box center [837, 319] width 196 height 50
type input "Siding"
type textarea "Pressure wash the driveways/walkways as directed by the PM. Ensure that all deb…"
type input "125"
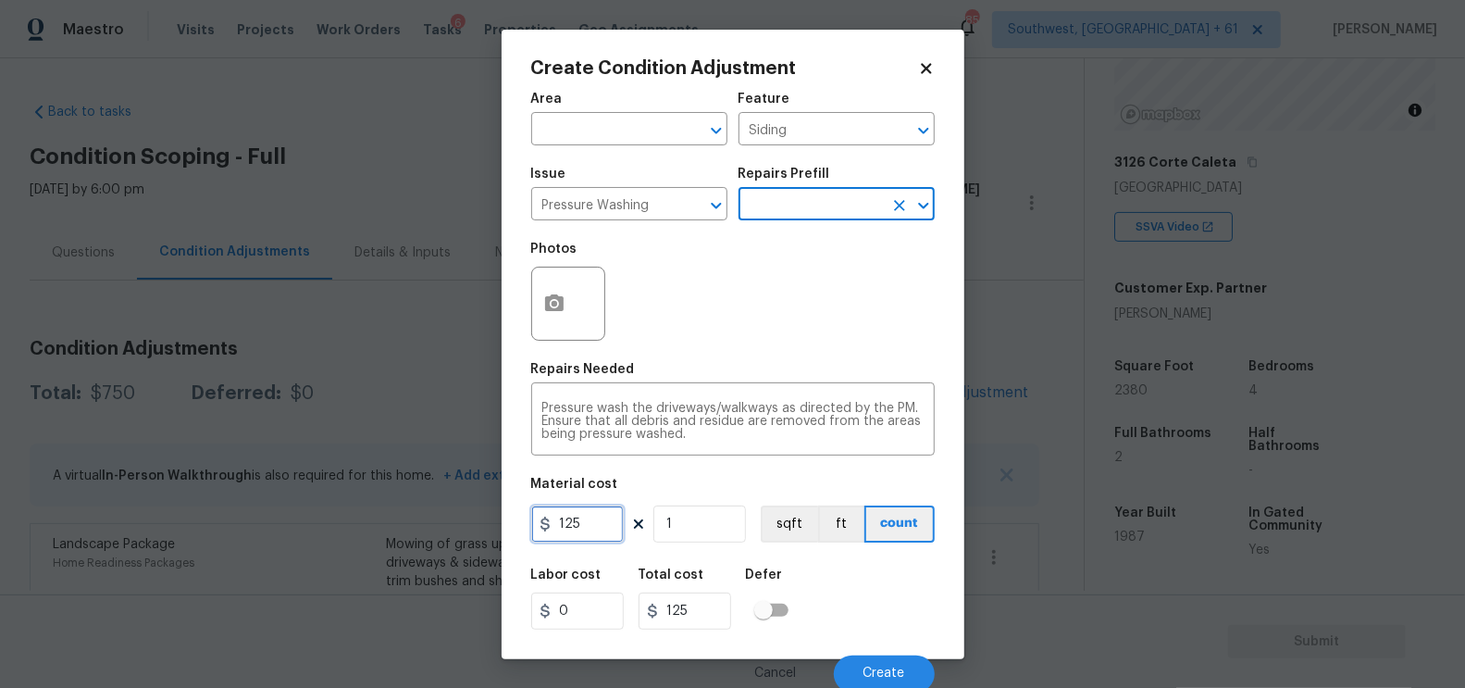
click at [610, 521] on input "125" at bounding box center [577, 523] width 93 height 37
type input "200"
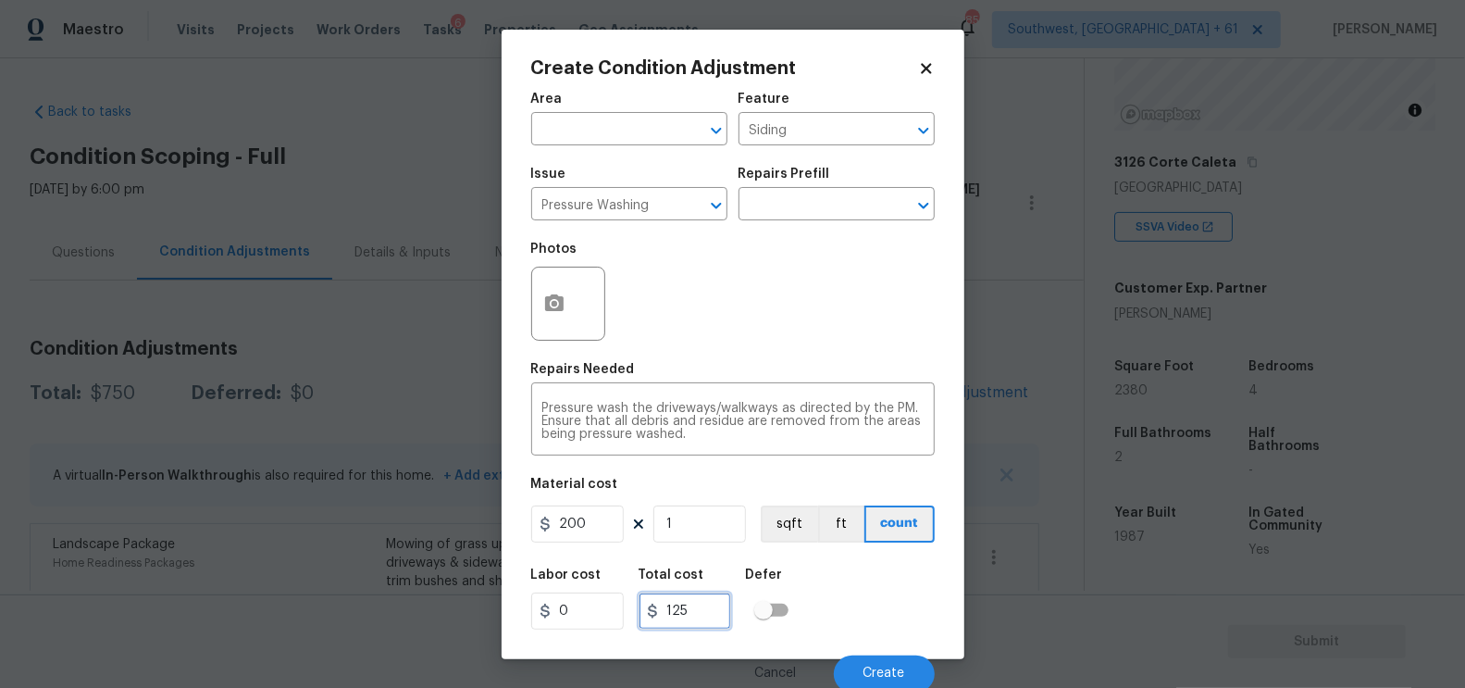
click at [700, 605] on input "125" at bounding box center [685, 610] width 93 height 37
type input "200"
click at [561, 326] on button "button" at bounding box center [554, 303] width 44 height 72
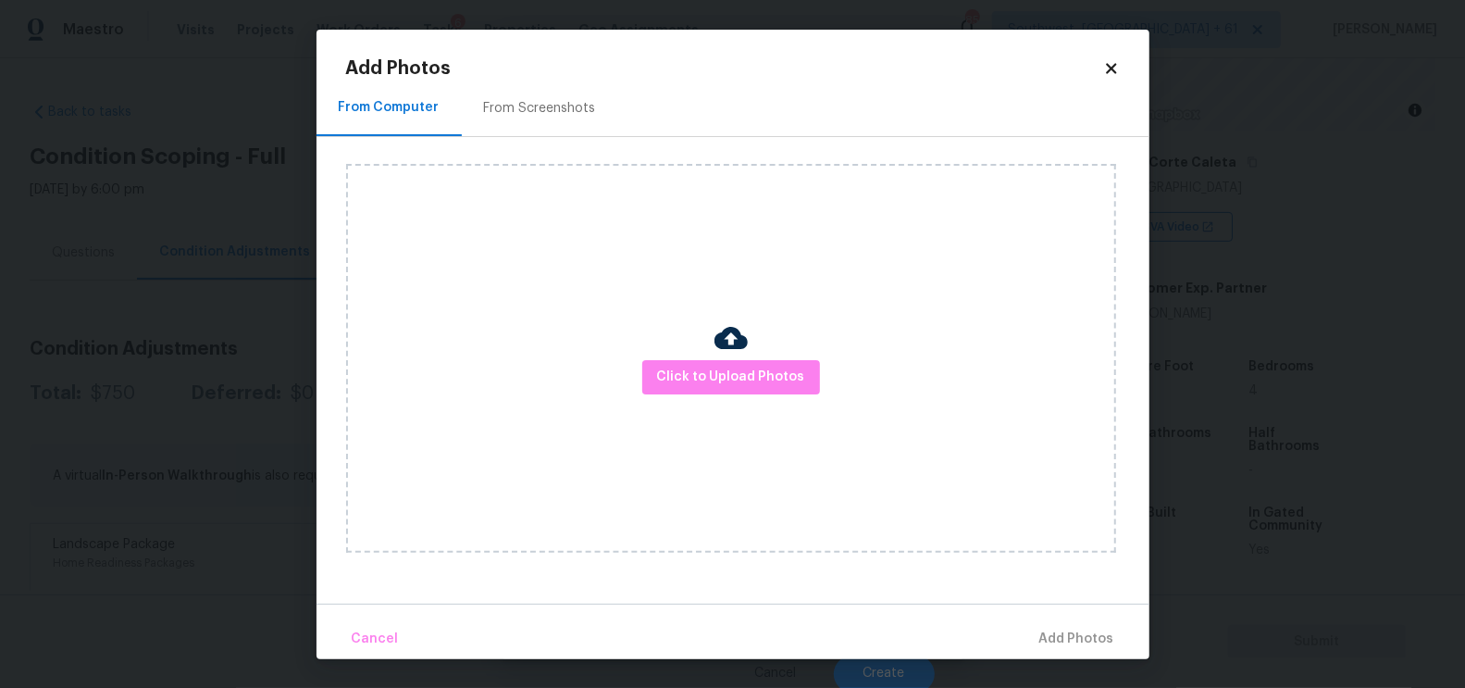
click at [561, 137] on div "Click to Upload Photos" at bounding box center [747, 358] width 803 height 442
click at [554, 111] on div "From Screenshots" at bounding box center [540, 108] width 112 height 19
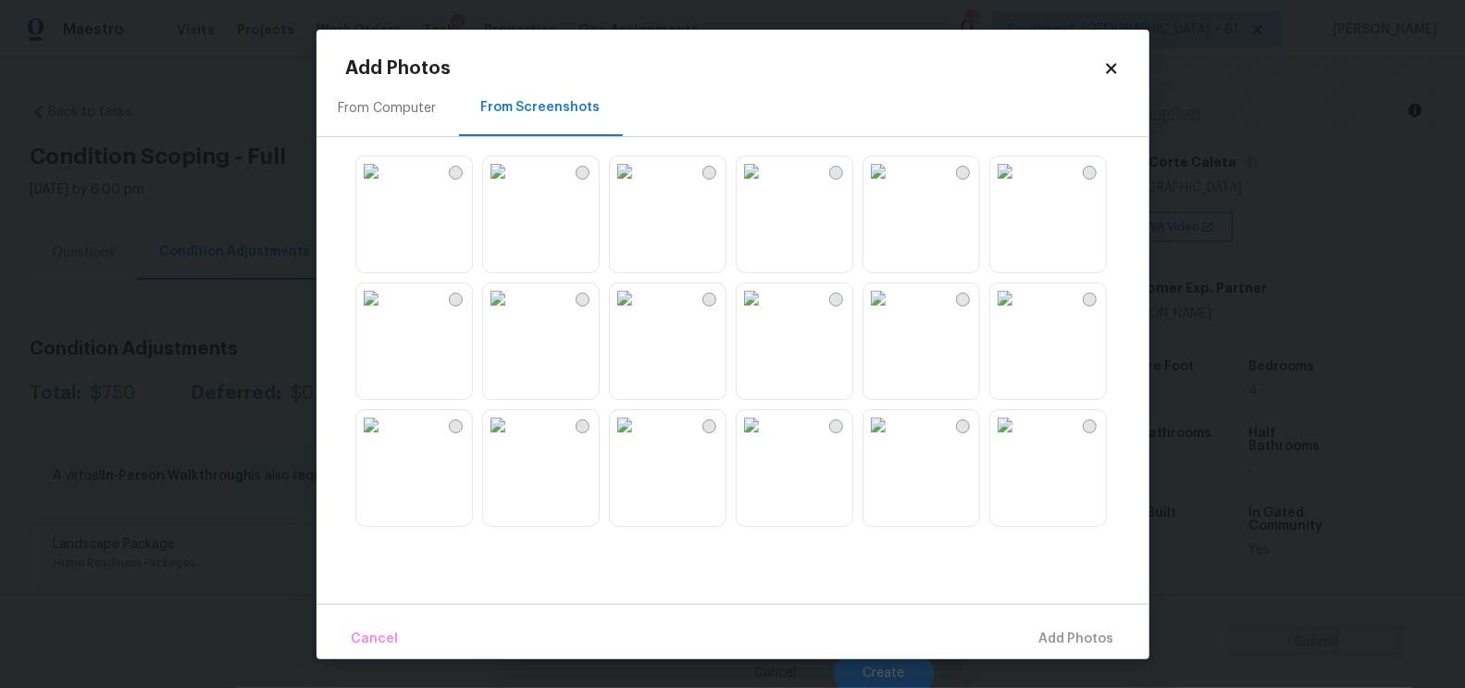
click at [513, 313] on img at bounding box center [498, 298] width 30 height 30
click at [1031, 638] on span "Add 1 Photo(s)" at bounding box center [1069, 638] width 92 height 23
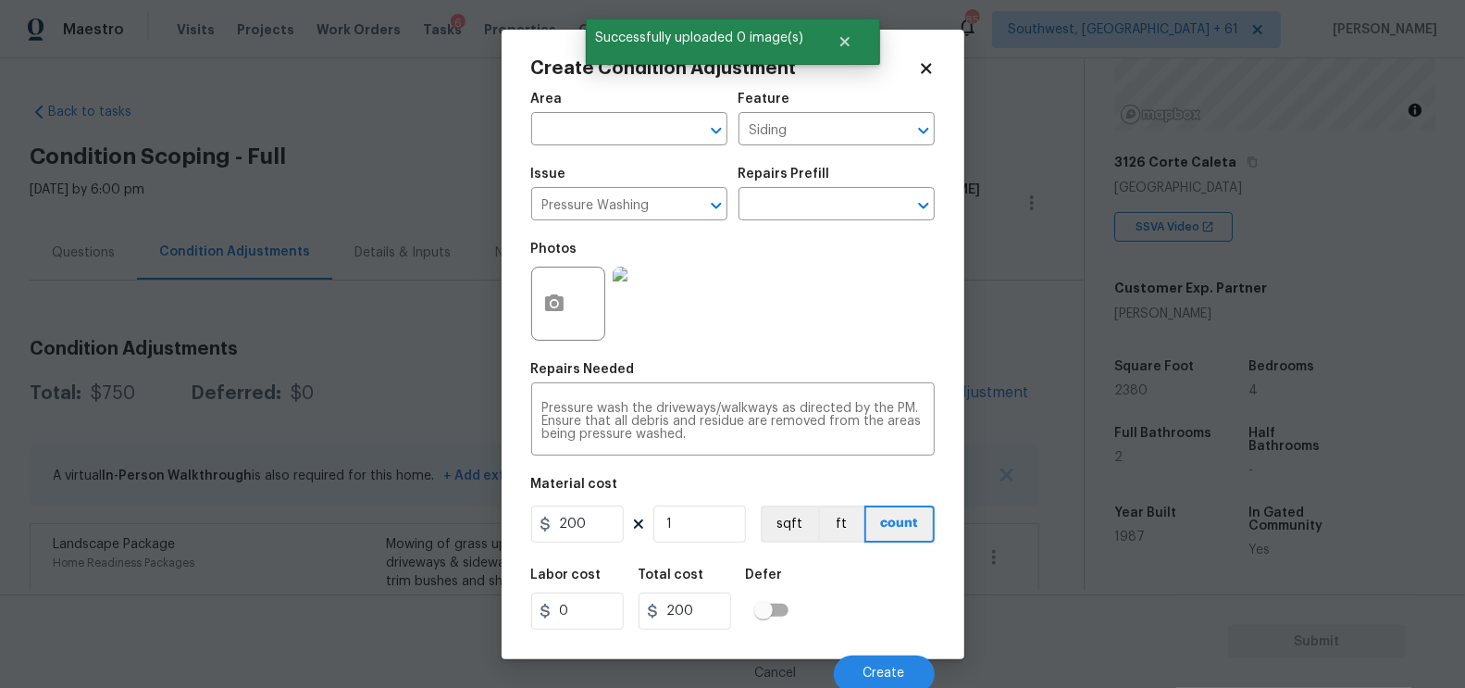
click at [874, 655] on div "Cancel Create" at bounding box center [733, 666] width 404 height 52
click at [874, 664] on button "Create" at bounding box center [884, 673] width 101 height 37
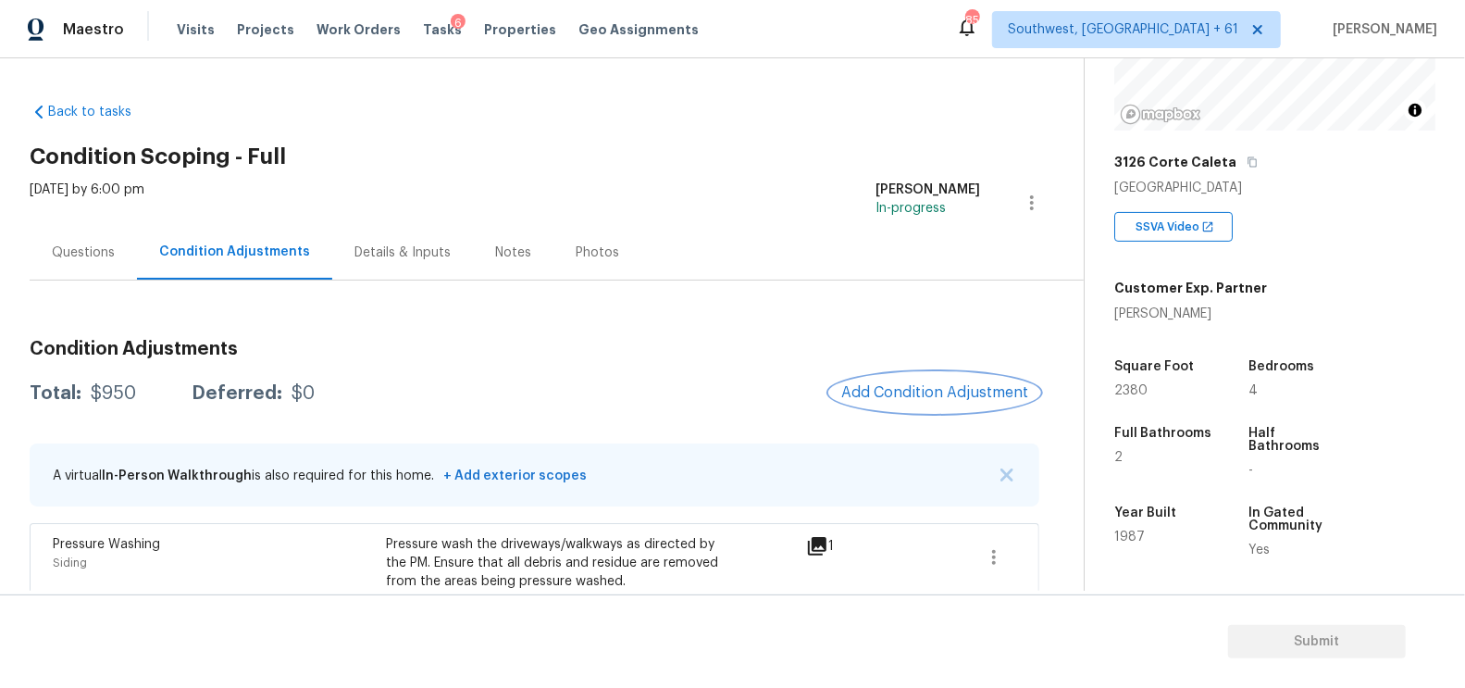
scroll to position [205, 0]
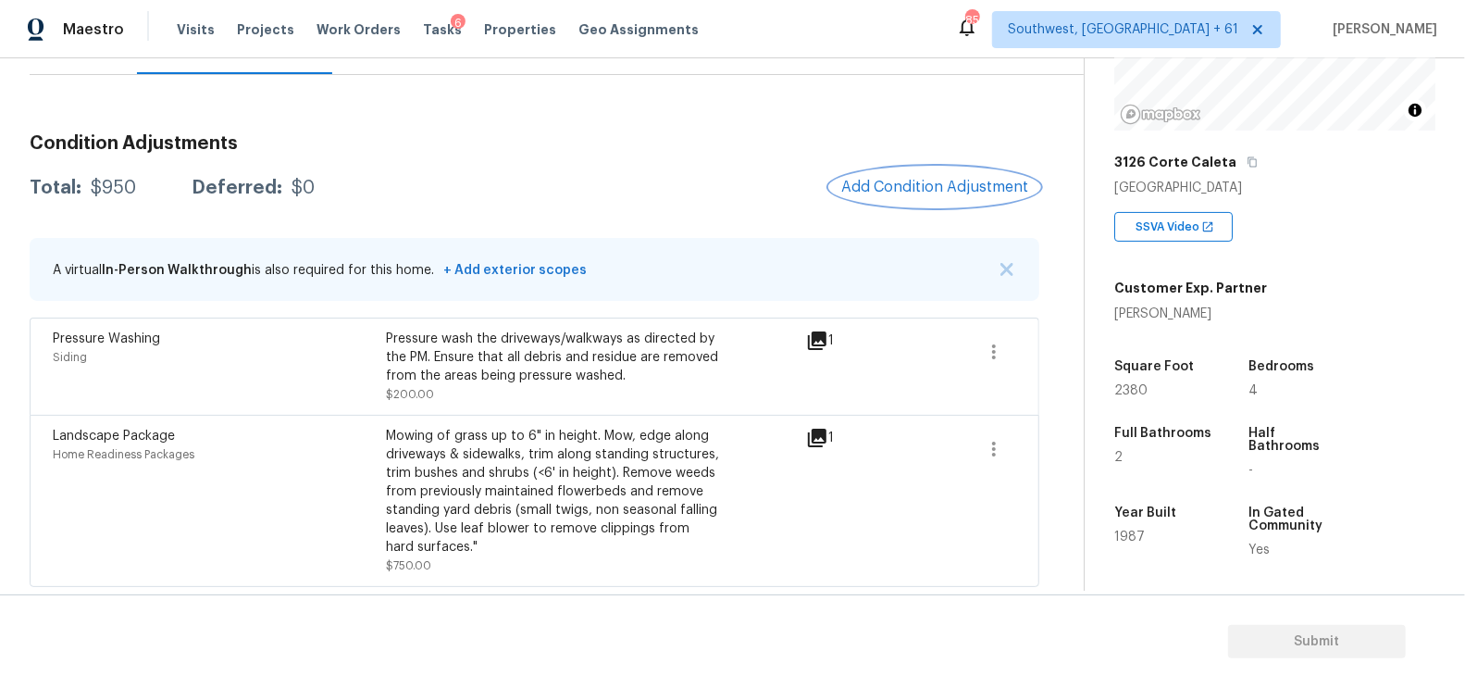
click at [956, 176] on button "Add Condition Adjustment" at bounding box center [934, 187] width 209 height 39
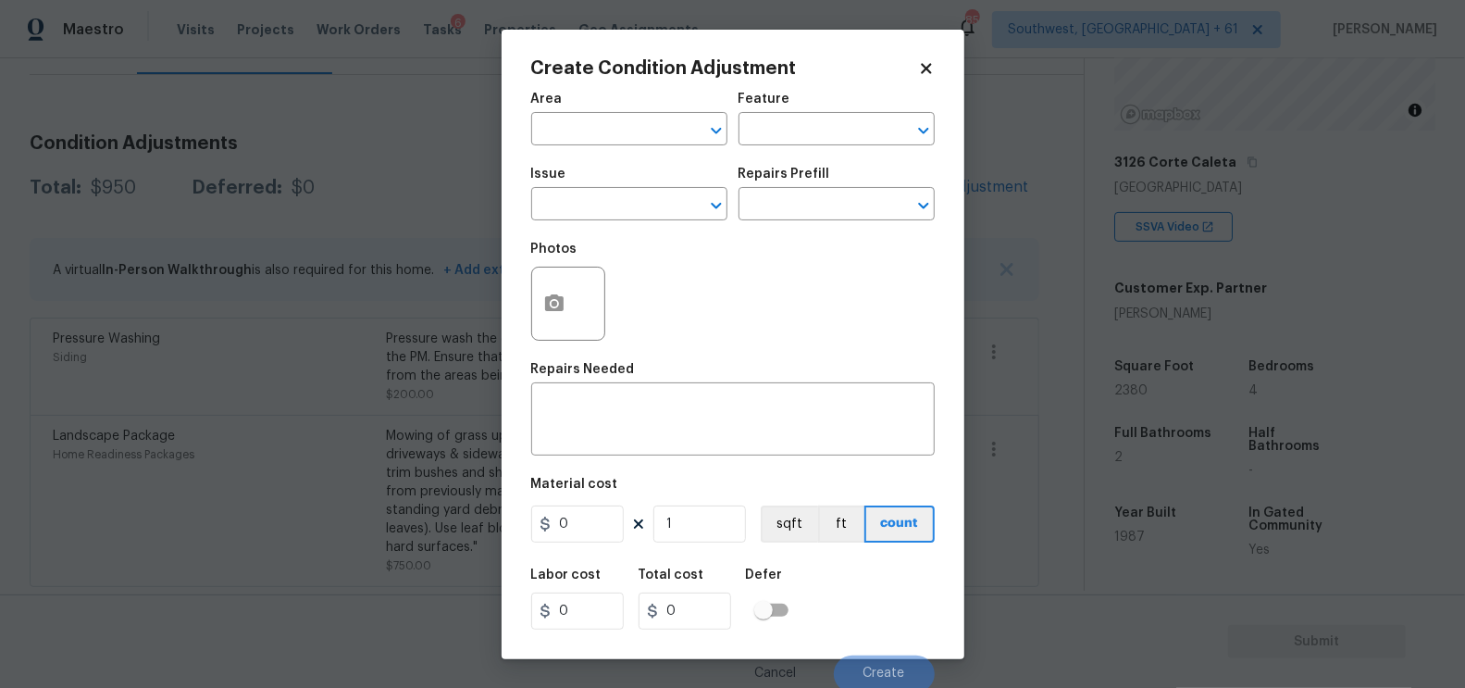
click at [589, 222] on span "Issue ​" at bounding box center [629, 193] width 196 height 75
click at [600, 210] on input "text" at bounding box center [603, 206] width 144 height 29
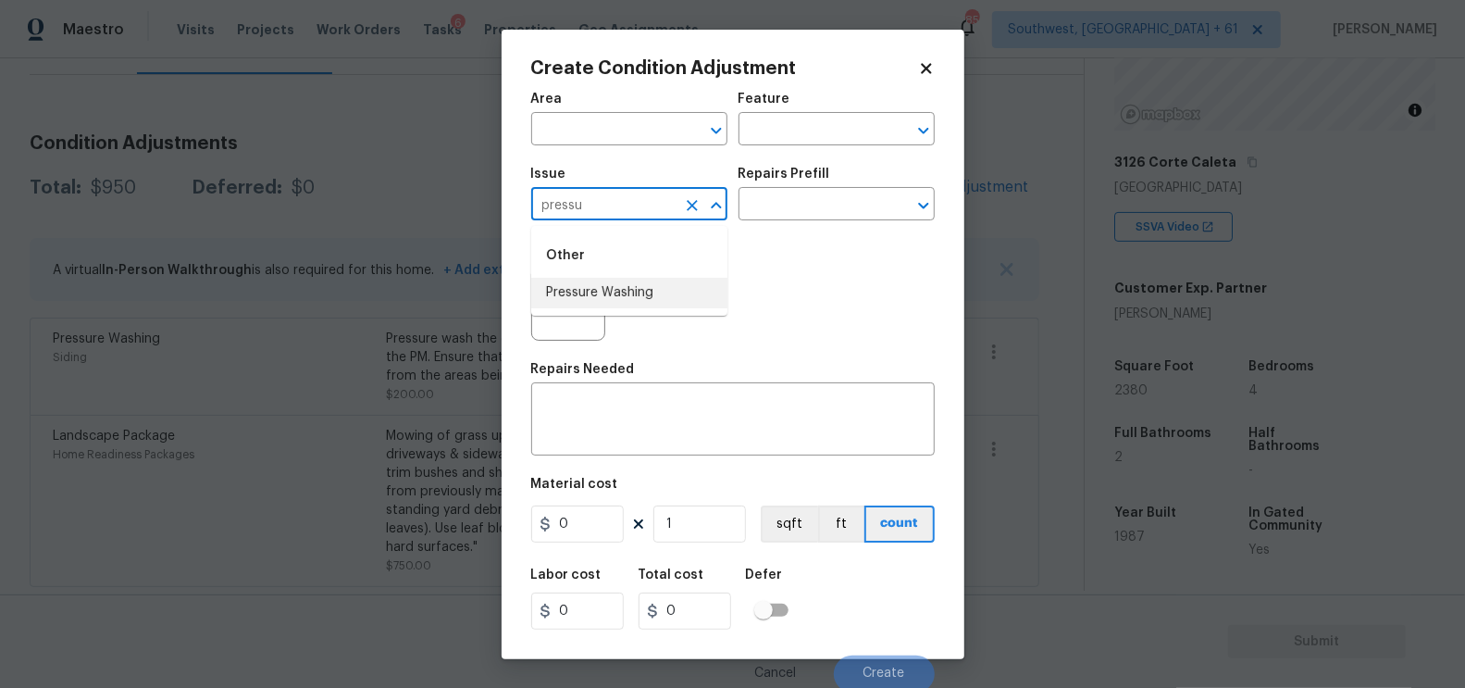
click at [624, 296] on li "Pressure Washing" at bounding box center [629, 293] width 196 height 31
type input "Pressure Washing"
click at [787, 223] on div "Issue Pressure Washing ​ Repairs Prefill ​" at bounding box center [733, 193] width 404 height 75
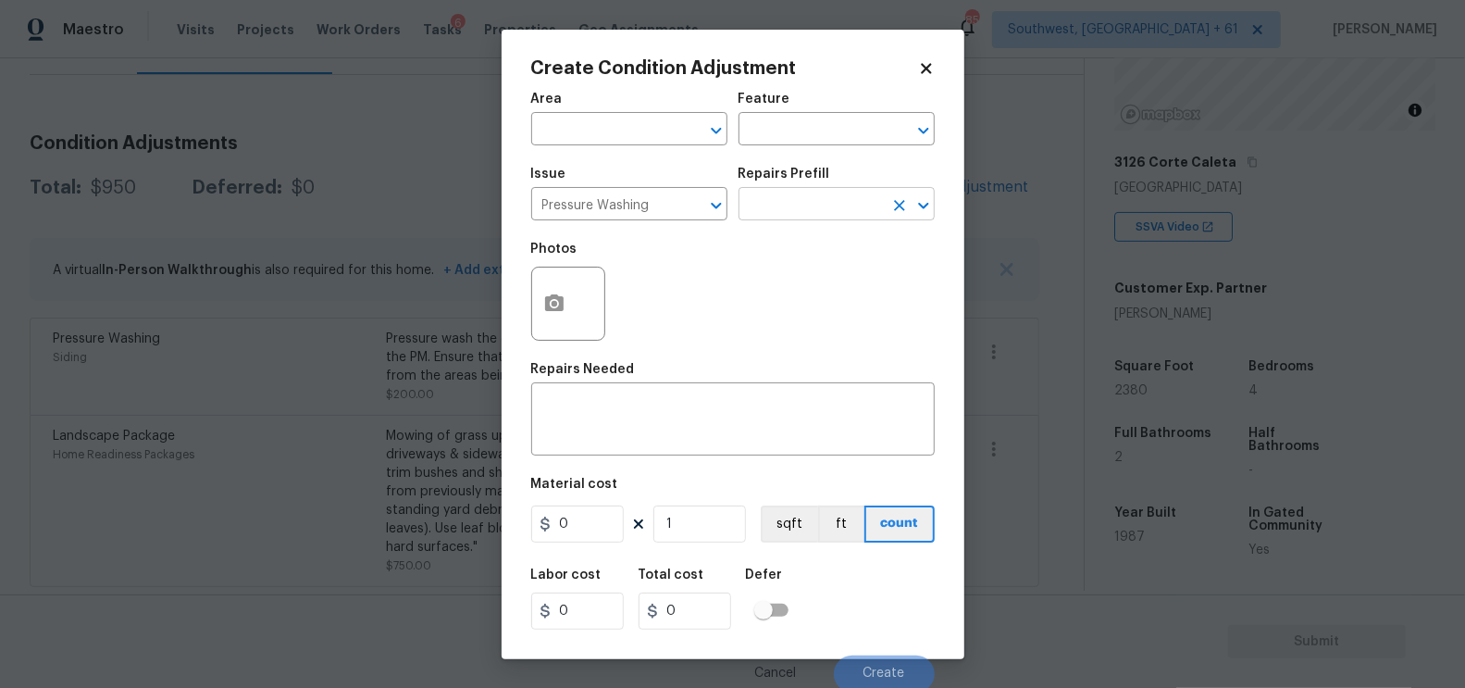
click at [809, 207] on input "text" at bounding box center [811, 206] width 144 height 29
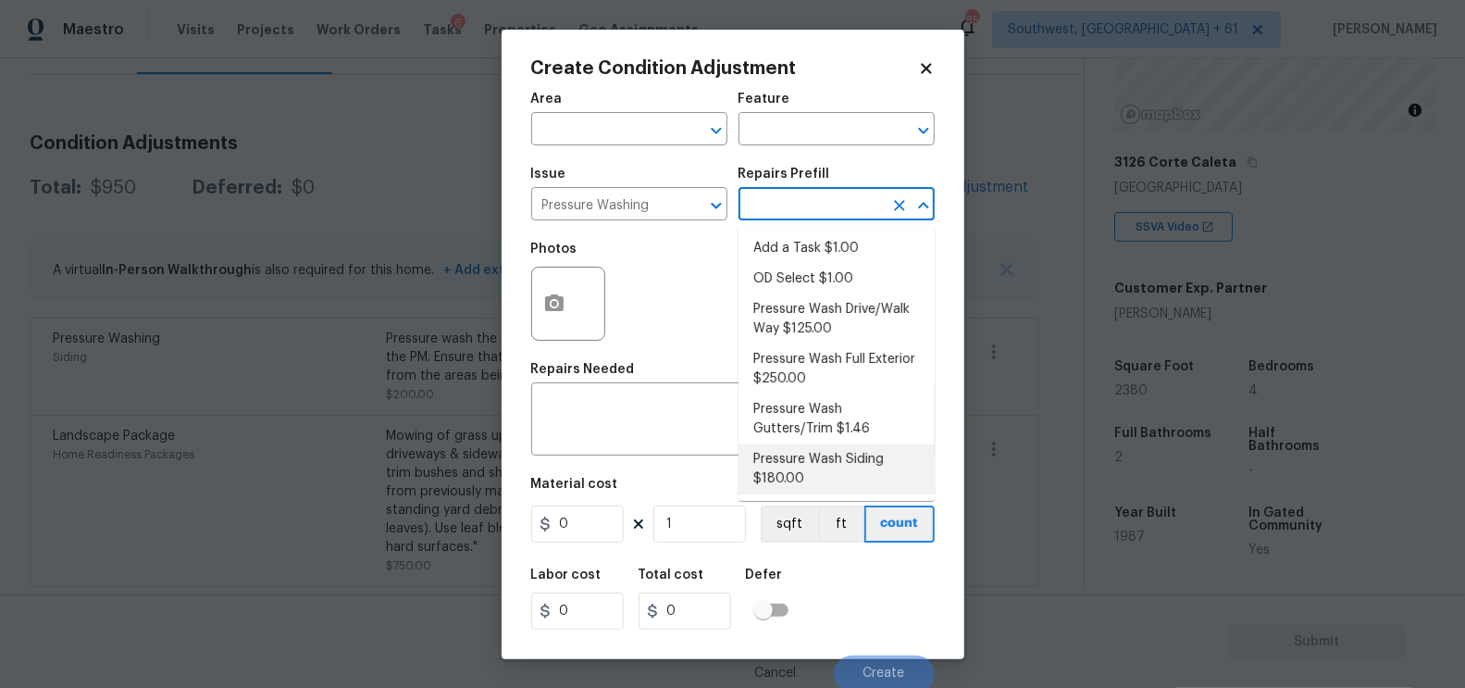
click at [806, 466] on li "Pressure Wash Siding $180.00" at bounding box center [837, 469] width 196 height 50
type input "Siding"
type textarea "Protect areas as needed for pressure washing. Pressure wash the siding on the h…"
type input "180"
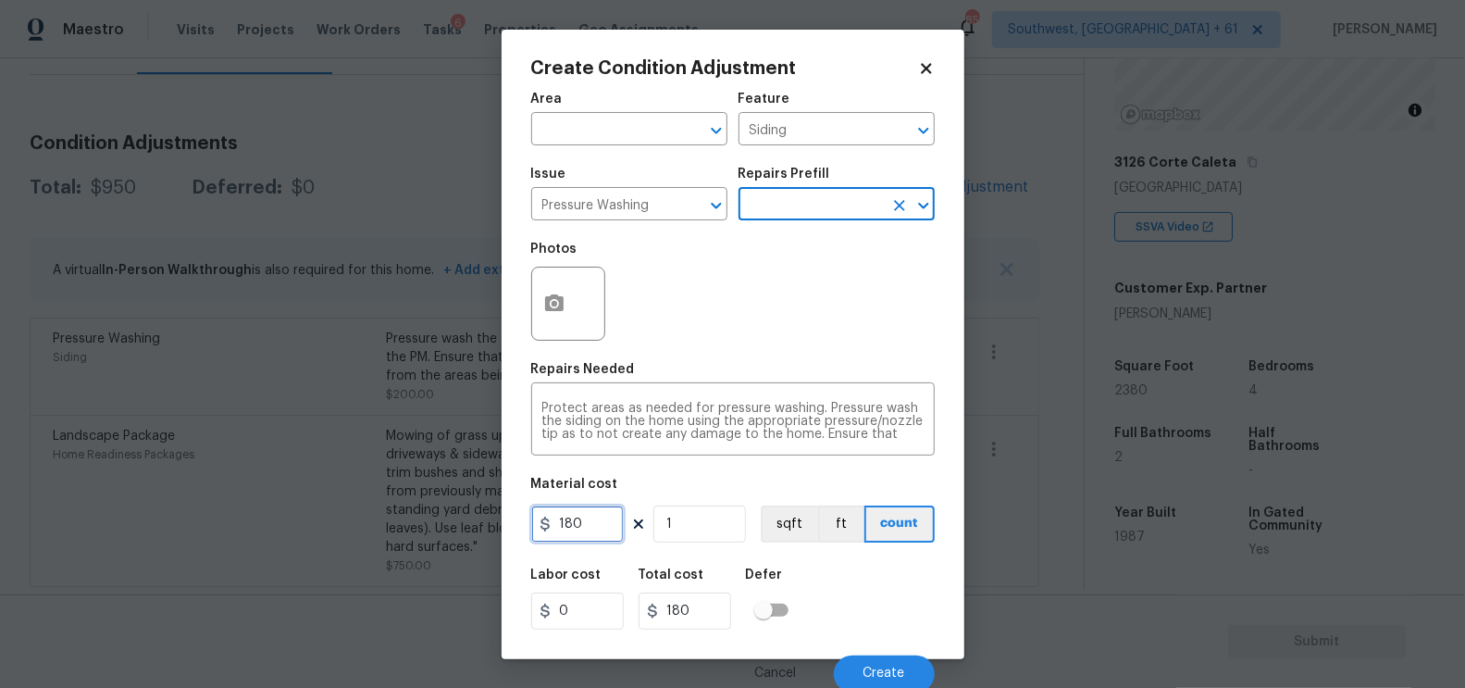
click at [587, 515] on input "180" at bounding box center [577, 523] width 93 height 37
type input "200"
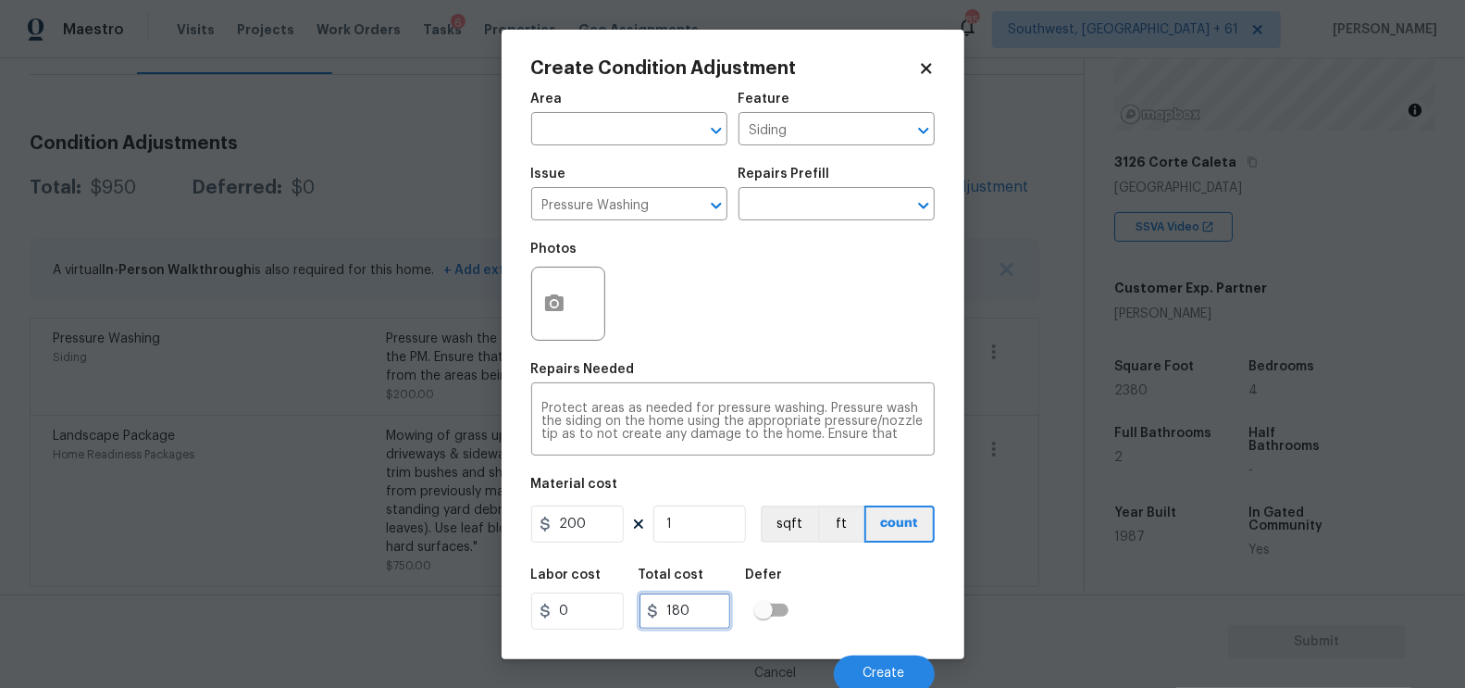
click at [717, 615] on input "180" at bounding box center [685, 610] width 93 height 37
type input "200"
click at [564, 319] on button "button" at bounding box center [554, 303] width 44 height 72
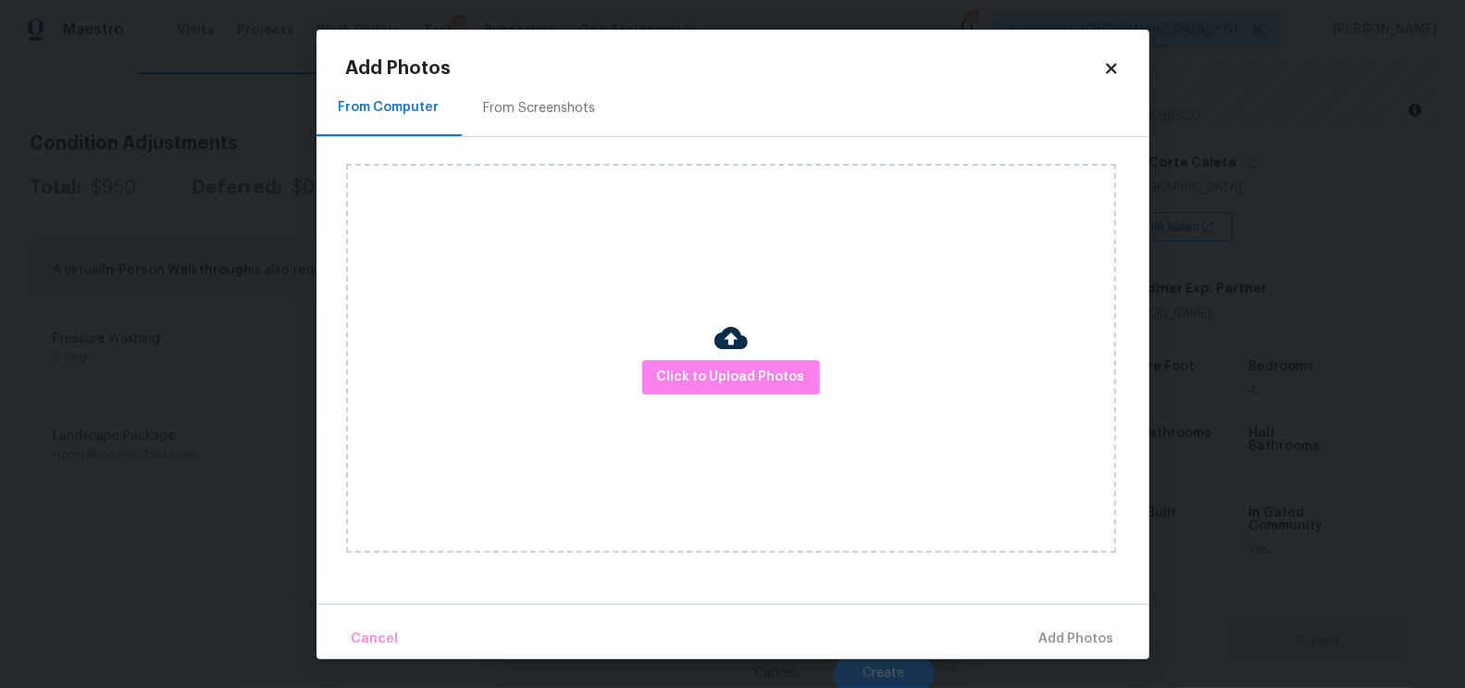
click at [497, 113] on div "From Screenshots" at bounding box center [540, 108] width 112 height 19
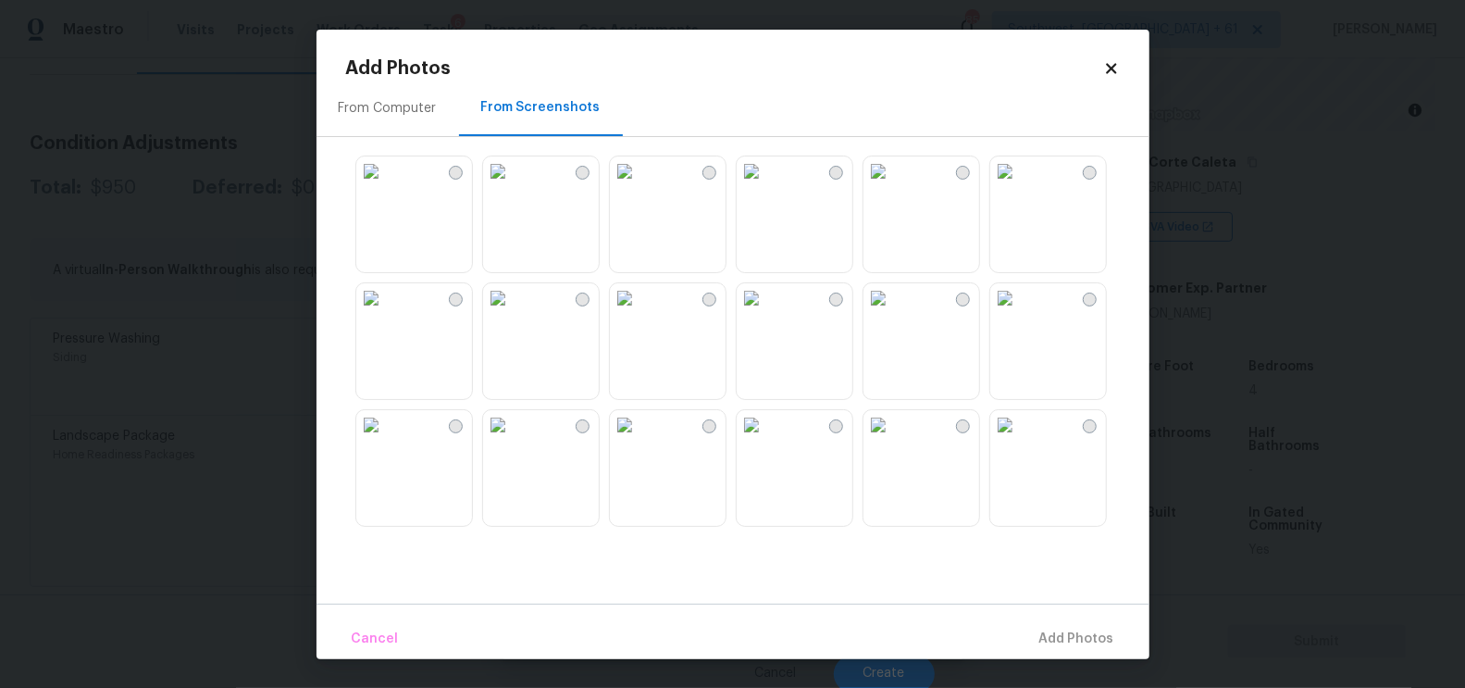
click at [513, 313] on img at bounding box center [498, 298] width 30 height 30
click at [1077, 636] on span "Add 1 Photo(s)" at bounding box center [1069, 638] width 92 height 23
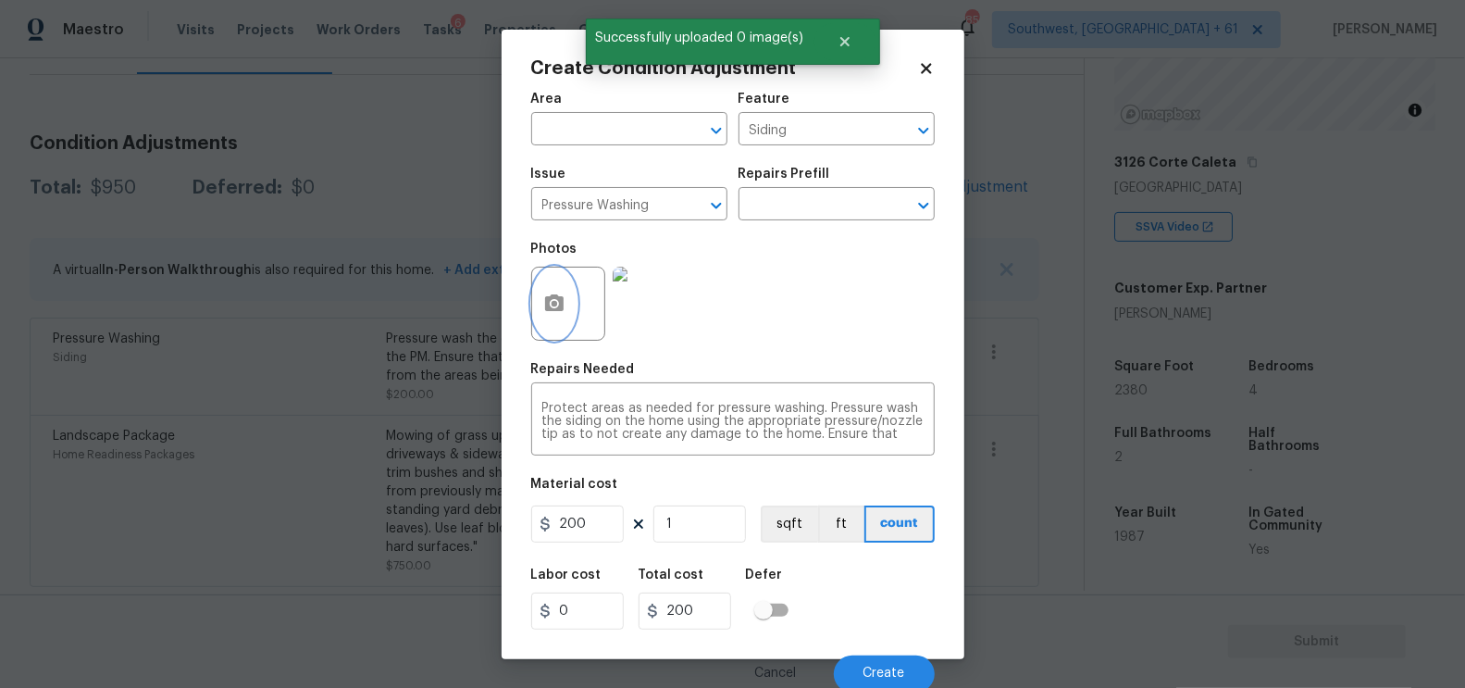
scroll to position [6, 0]
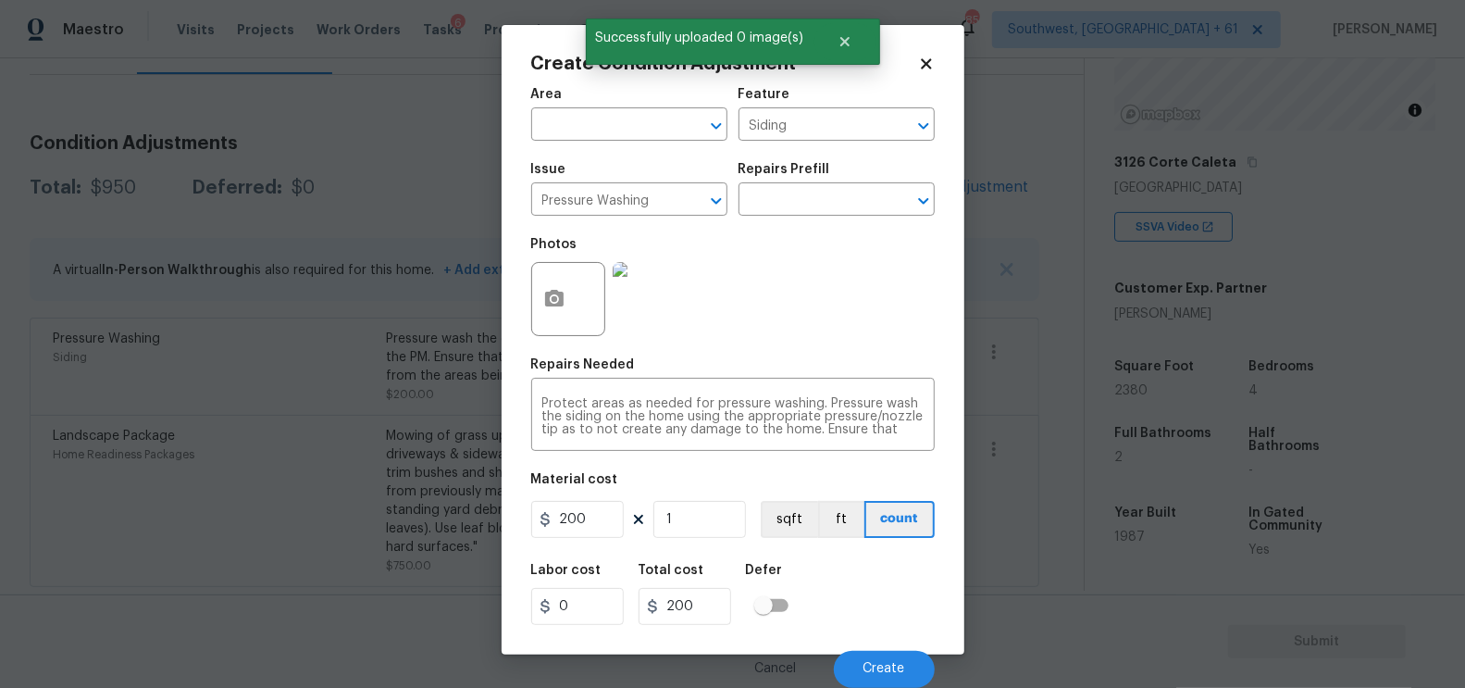
click at [881, 647] on div "Cancel Create" at bounding box center [733, 662] width 404 height 52
click at [883, 656] on button "Create" at bounding box center [884, 669] width 101 height 37
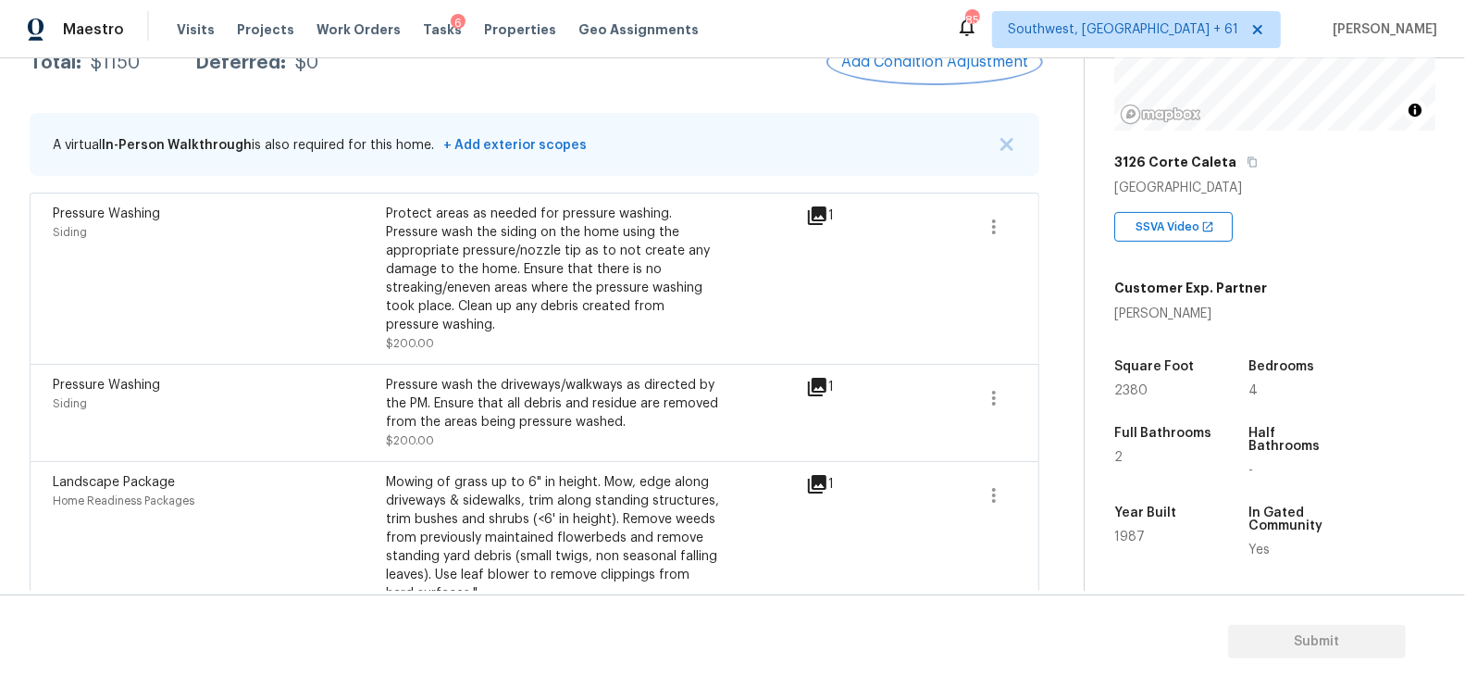
scroll to position [377, 0]
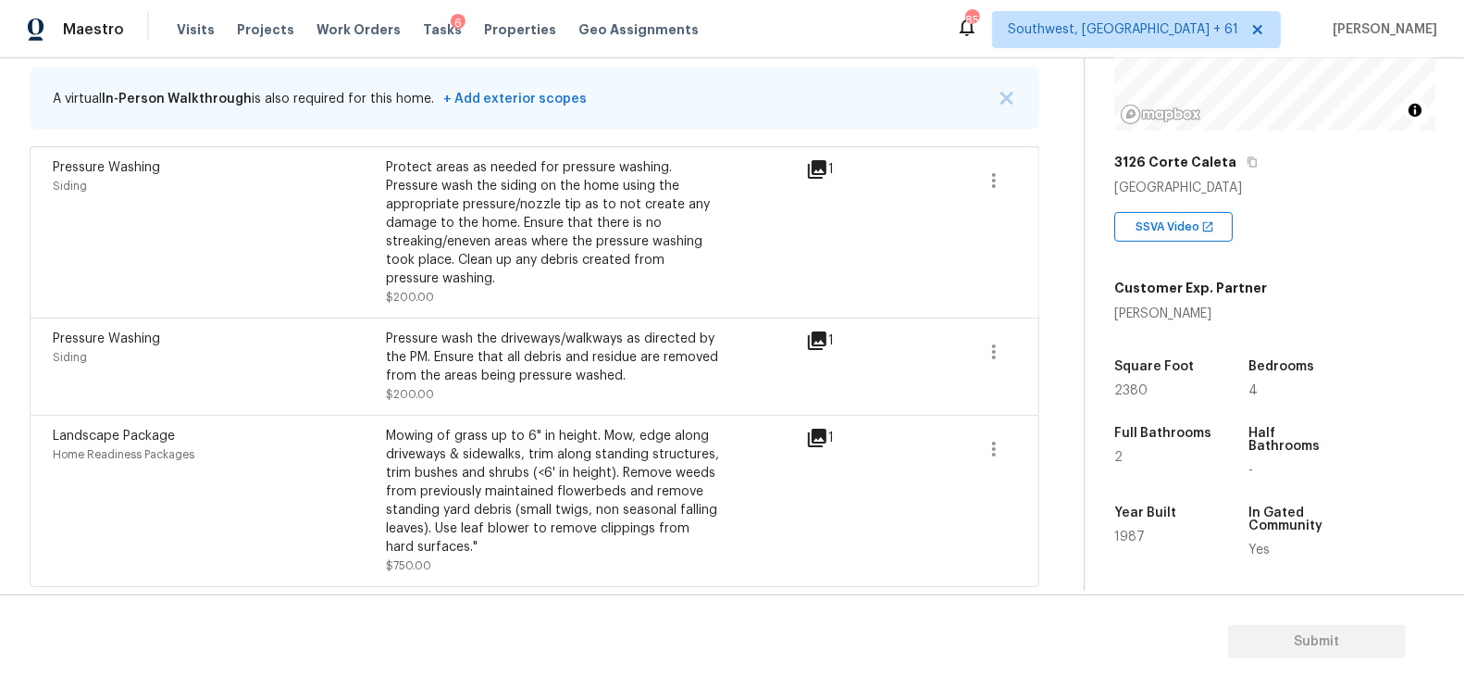
click at [661, 427] on div "Mowing of grass up to 6" in height. Mow, edge along driveways & sidewalks, trim…" at bounding box center [552, 492] width 333 height 130
click at [600, 415] on div "Landscape Package Home Readiness Packages Mowing of grass up to 6" in height. M…" at bounding box center [535, 501] width 1010 height 172
click at [658, 468] on div "Mowing of grass up to 6" in height. Mow, edge along driveways & sidewalks, trim…" at bounding box center [552, 492] width 333 height 130
click at [609, 453] on div "Mowing of grass up to 6" in height. Mow, edge along driveways & sidewalks, trim…" at bounding box center [552, 492] width 333 height 130
click at [509, 407] on div "Pressure Washing Siding Pressure wash the driveways/walkways as directed by the…" at bounding box center [535, 365] width 1010 height 97
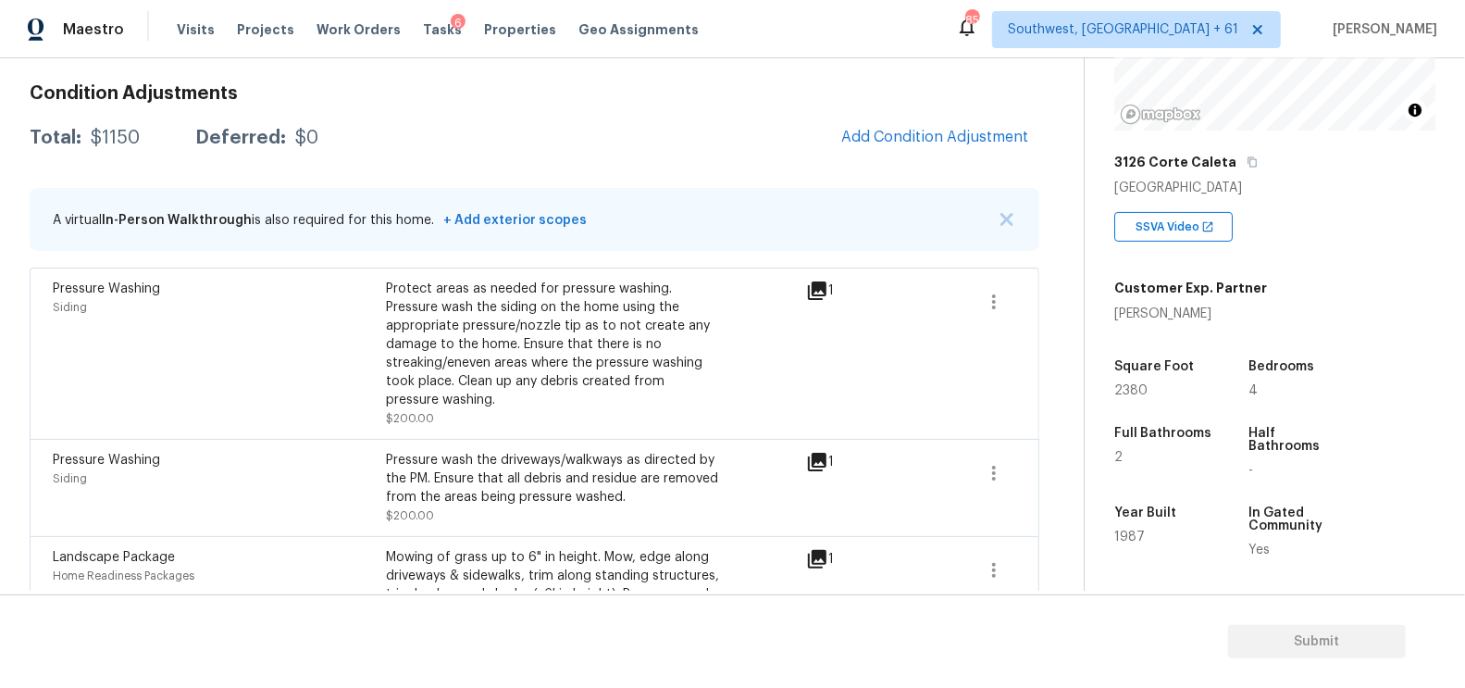
scroll to position [223, 0]
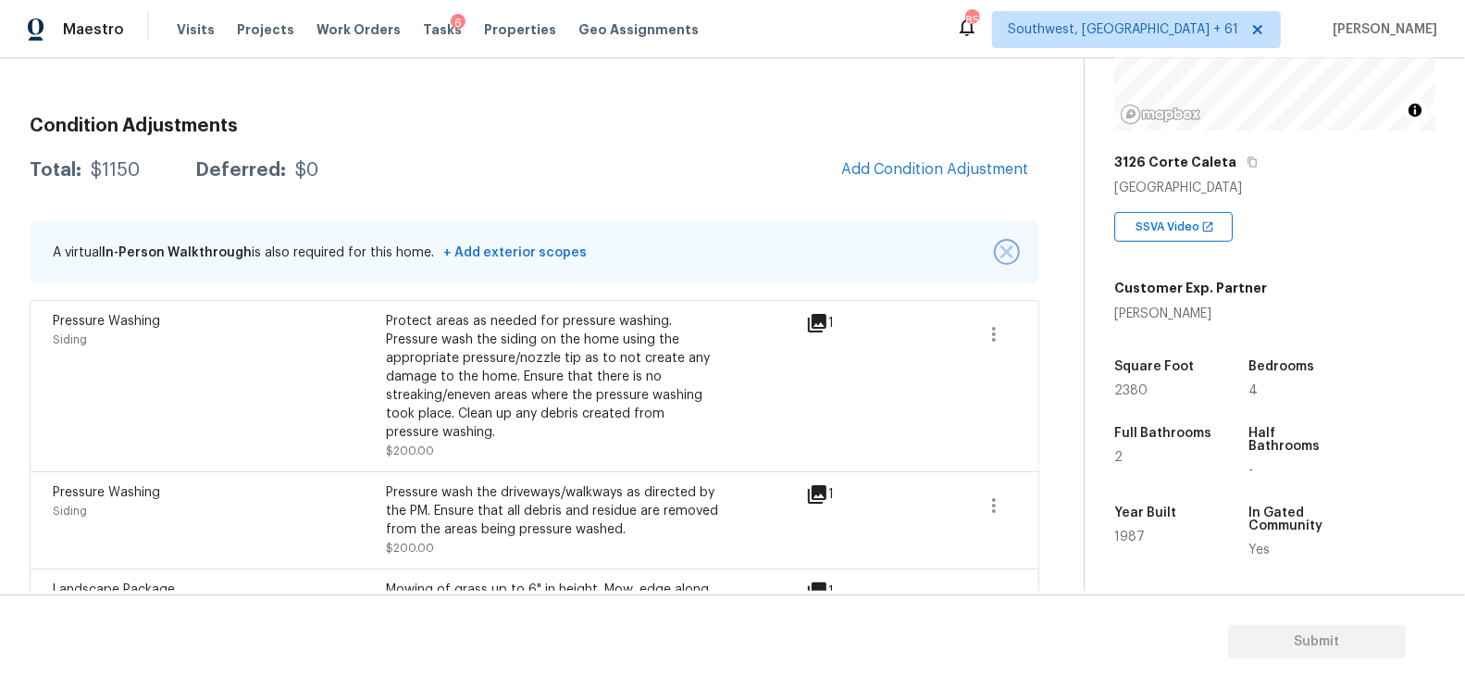
click at [1005, 249] on img "button" at bounding box center [1006, 251] width 13 height 13
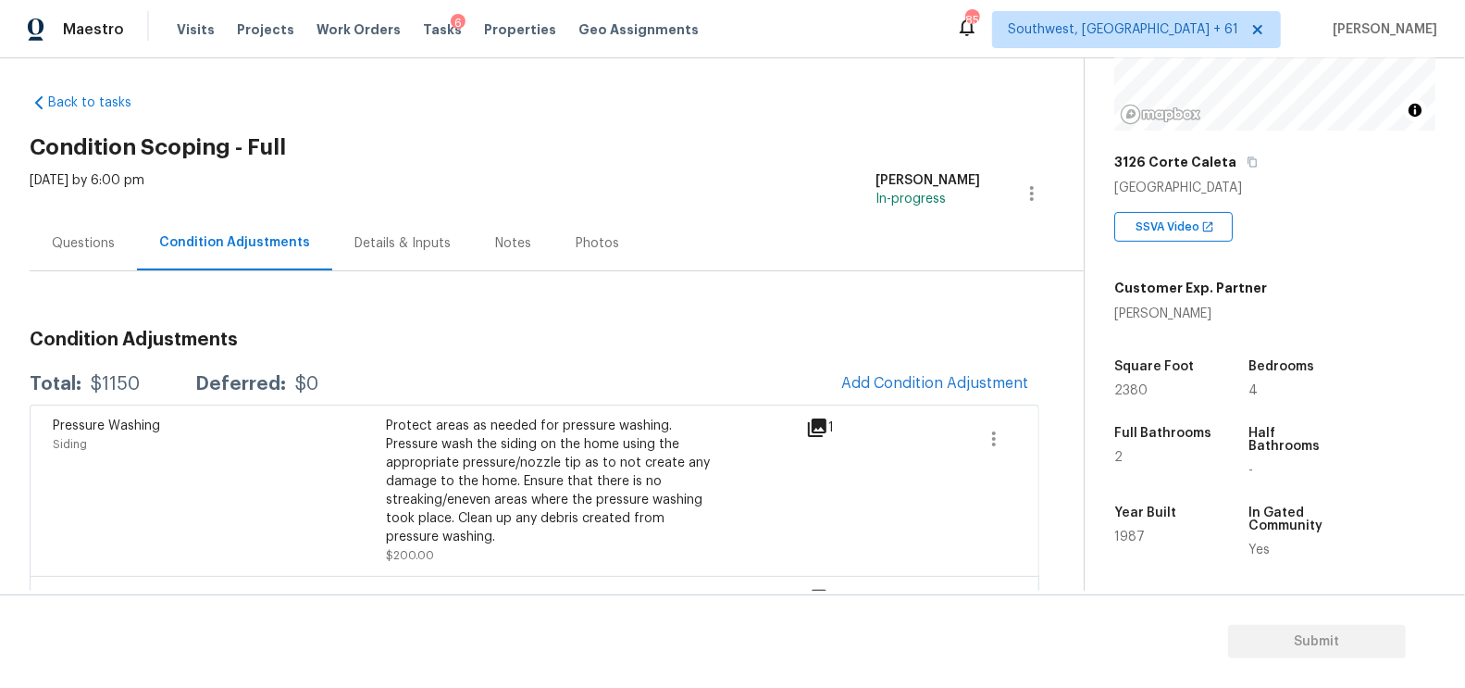
scroll to position [0, 0]
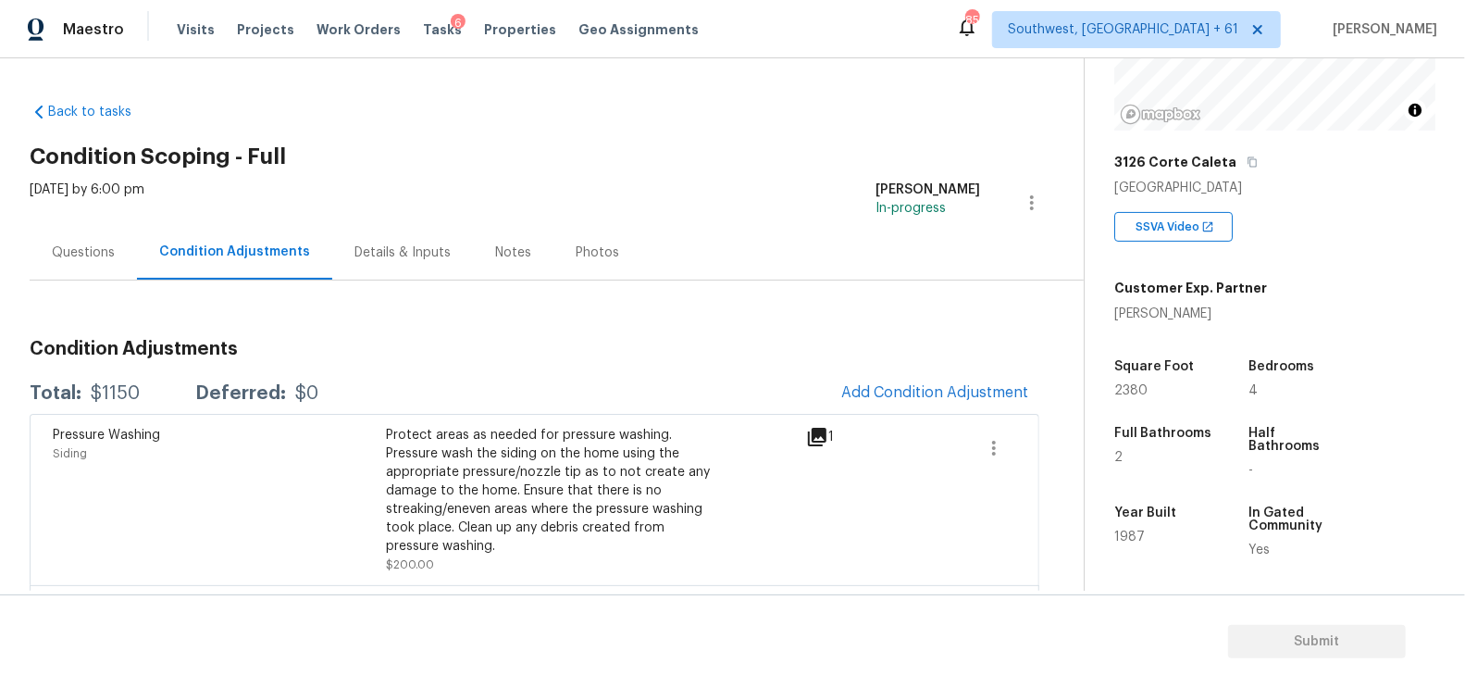
click at [727, 517] on div "Pressure Washing Siding Protect areas as needed for pressure washing. Pressure …" at bounding box center [429, 500] width 753 height 148
